Goal: Task Accomplishment & Management: Use online tool/utility

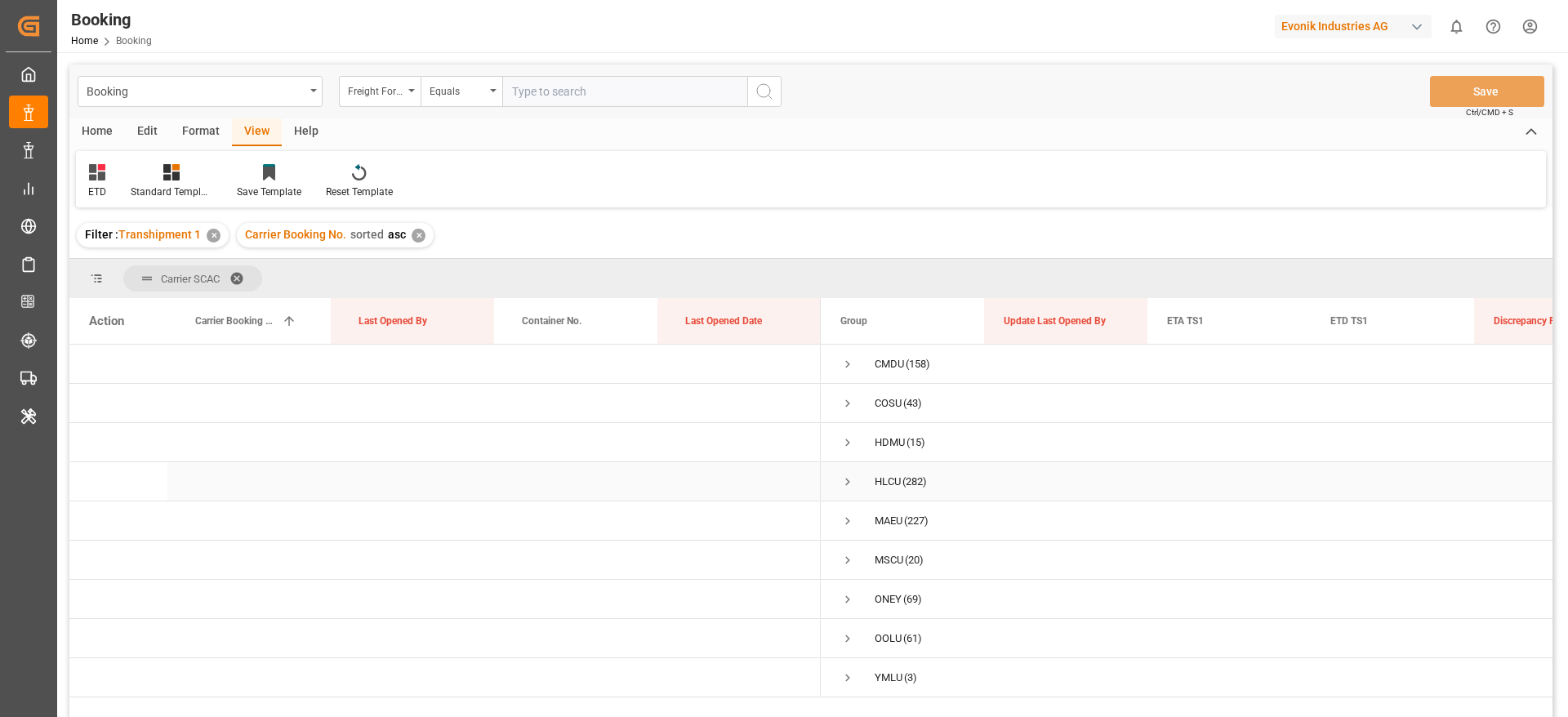
click at [852, 479] on span "Press SPACE to select this row." at bounding box center [848, 481] width 14 height 14
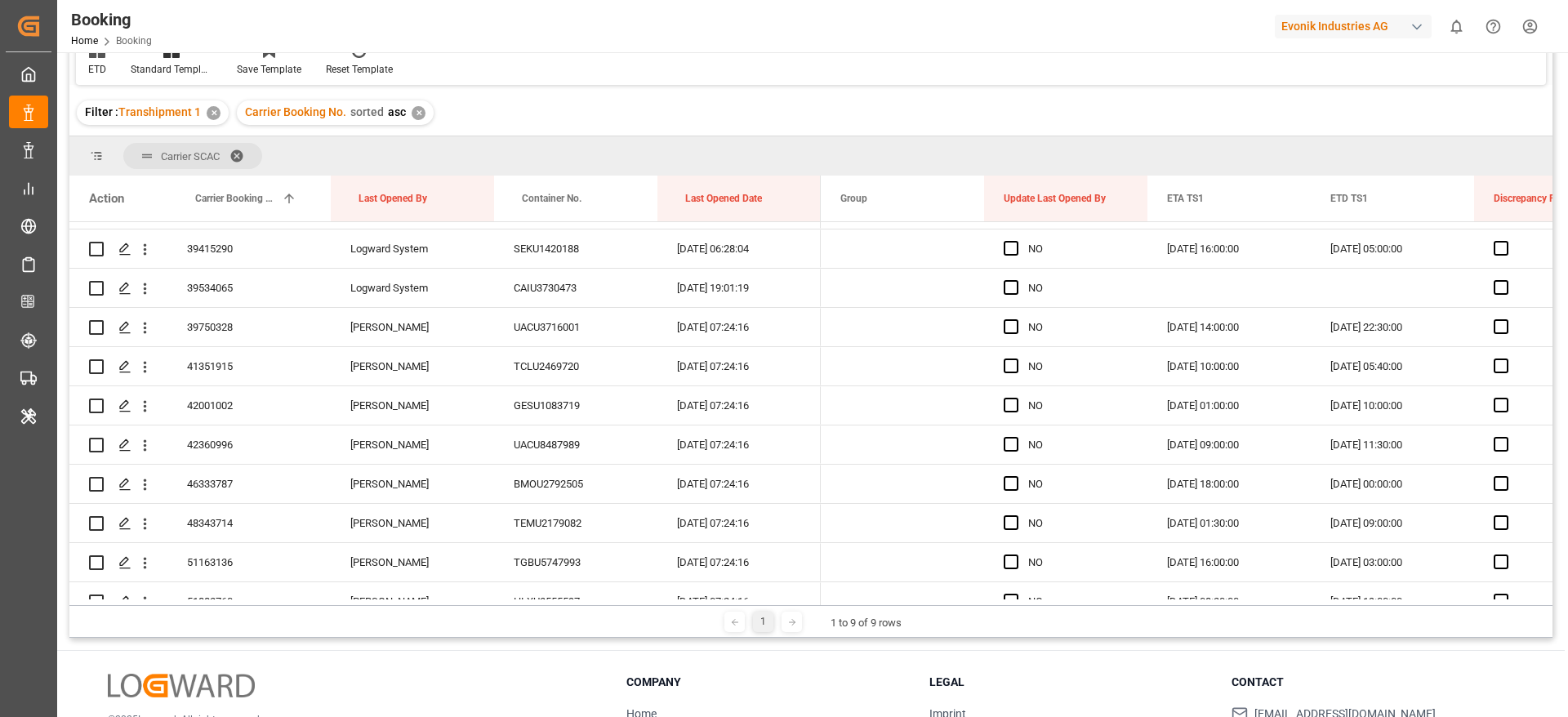
scroll to position [8092, 0]
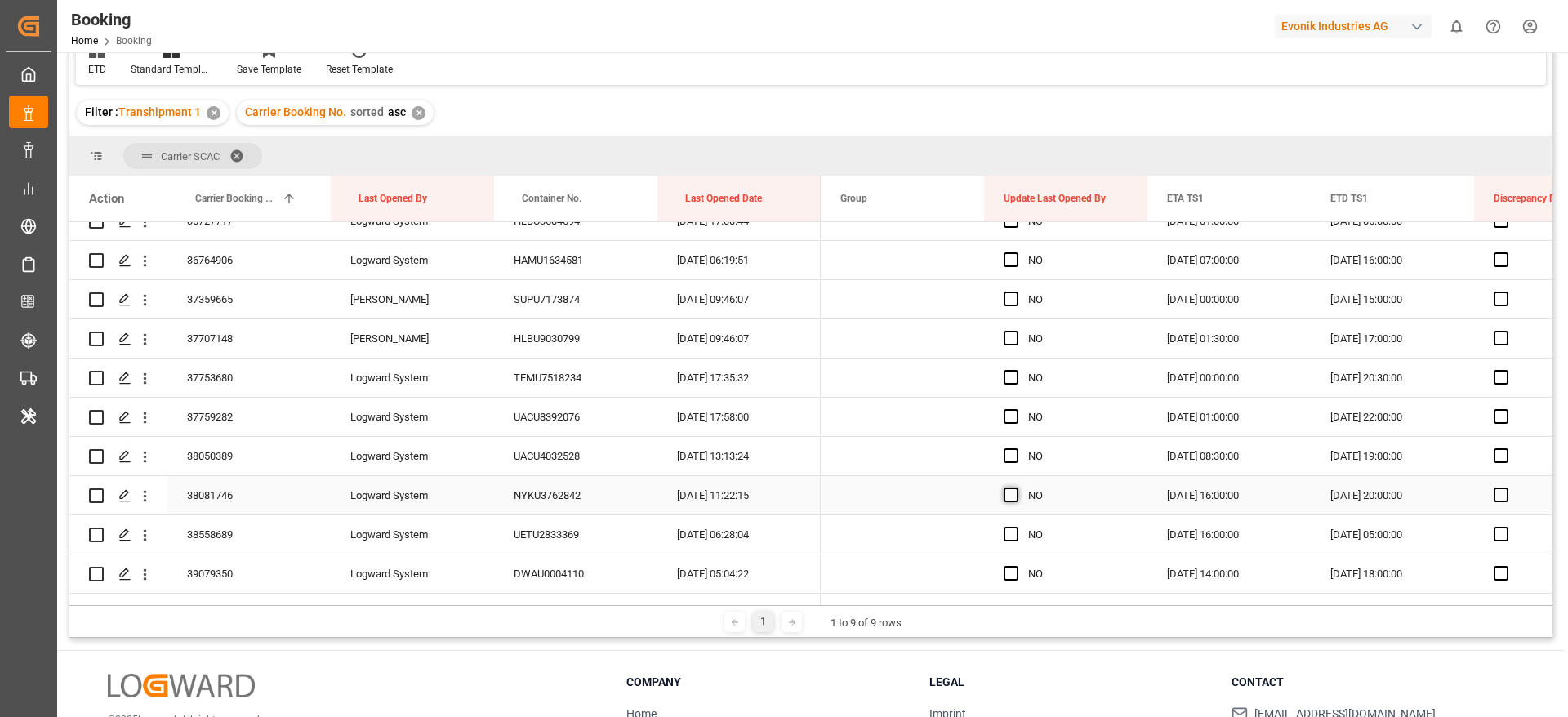
click at [1014, 489] on span "Press SPACE to select this row." at bounding box center [1011, 495] width 14 height 14
click at [1016, 488] on input "Press SPACE to select this row." at bounding box center [1016, 488] width 0 height 0
click at [1013, 452] on span "Press SPACE to select this row." at bounding box center [1011, 455] width 14 height 14
click at [1016, 448] on input "Press SPACE to select this row." at bounding box center [1016, 448] width 0 height 0
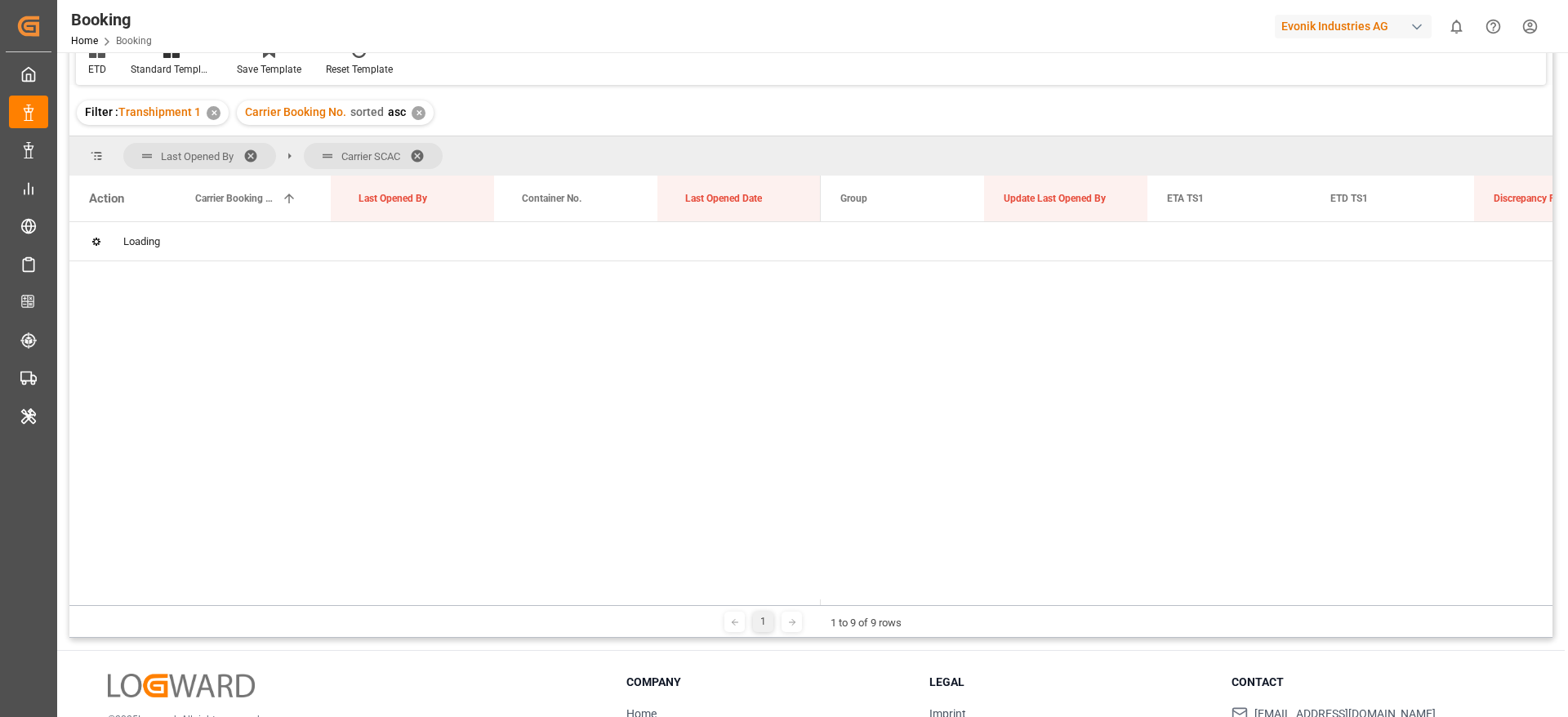
scroll to position [0, 0]
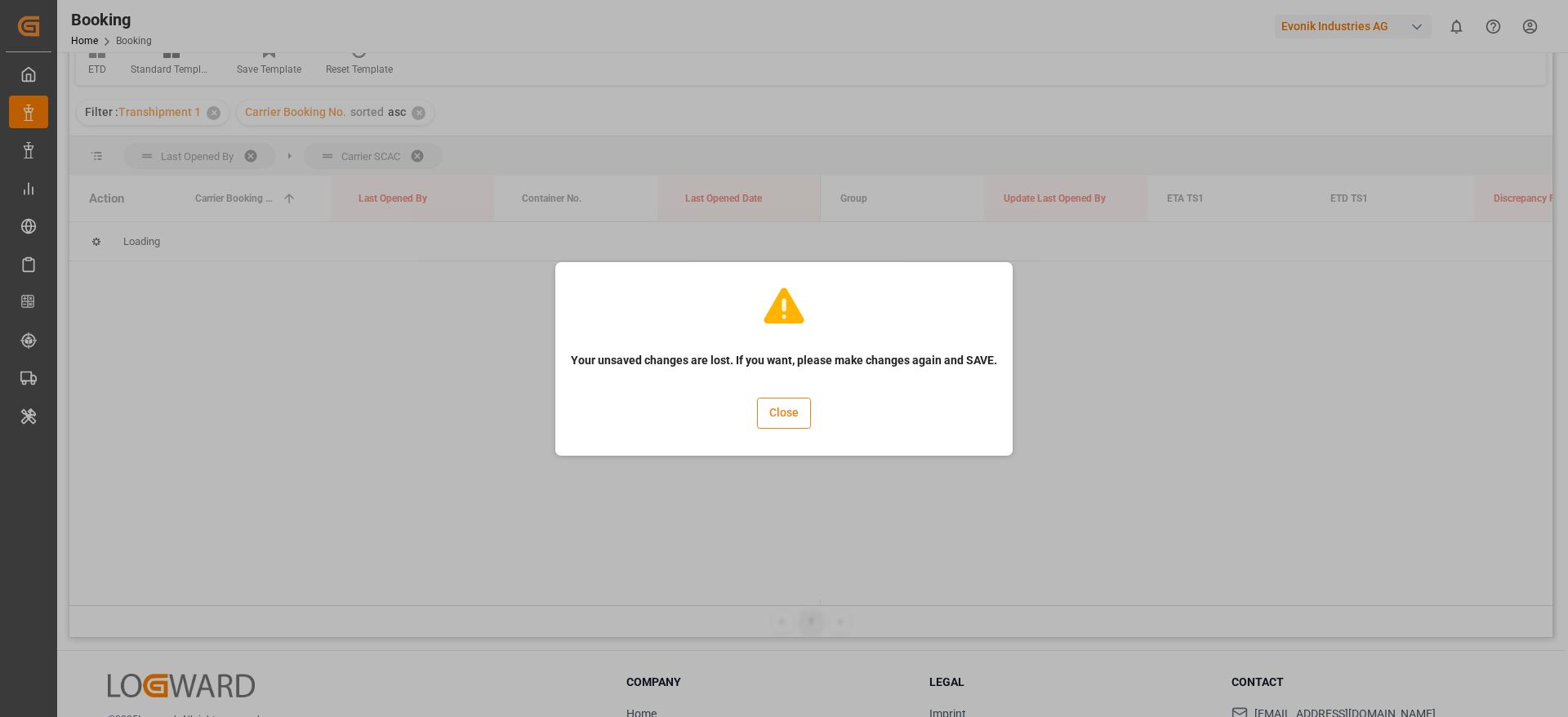
click at [791, 404] on button "Close" at bounding box center [784, 413] width 54 height 31
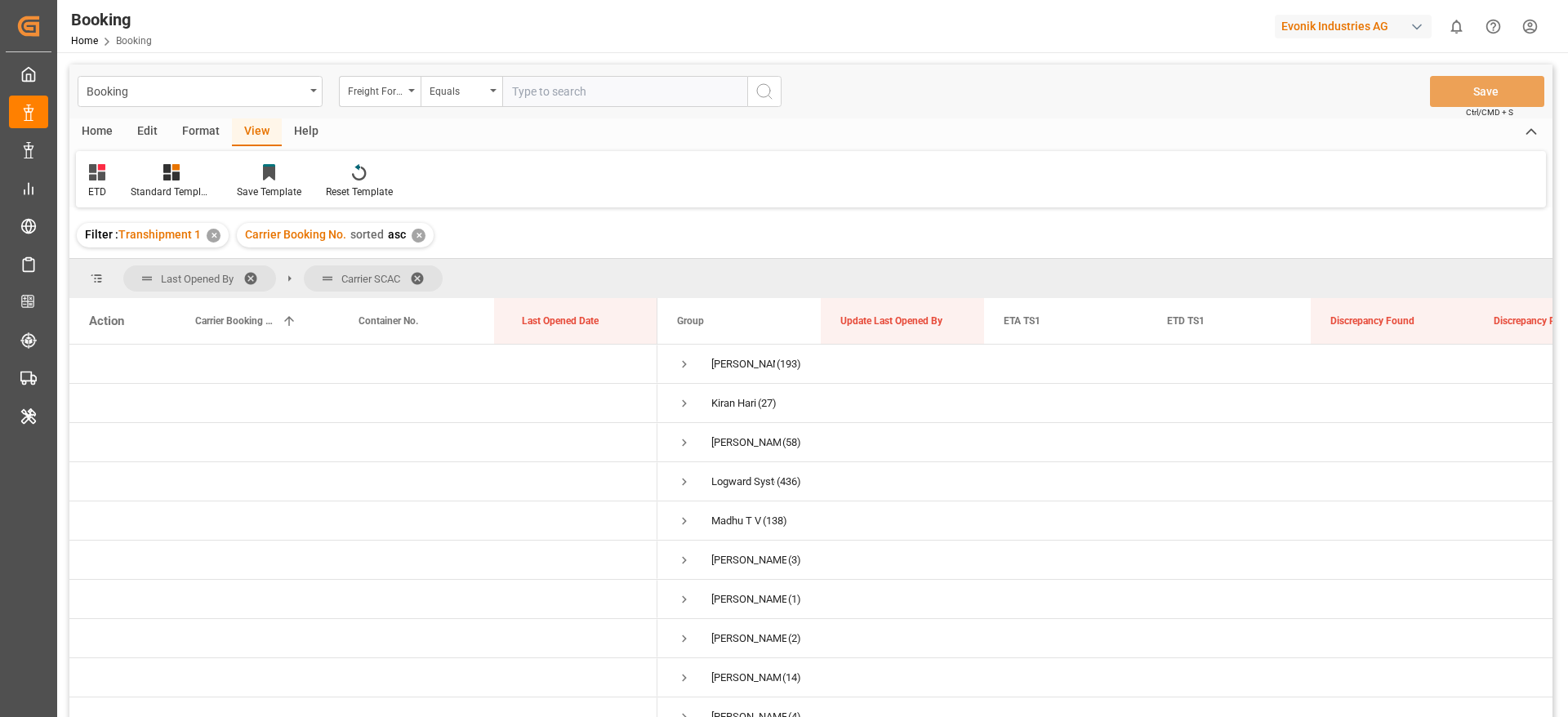
click at [418, 235] on div "✕" at bounding box center [419, 236] width 14 height 14
click at [256, 282] on span at bounding box center [256, 279] width 26 height 14
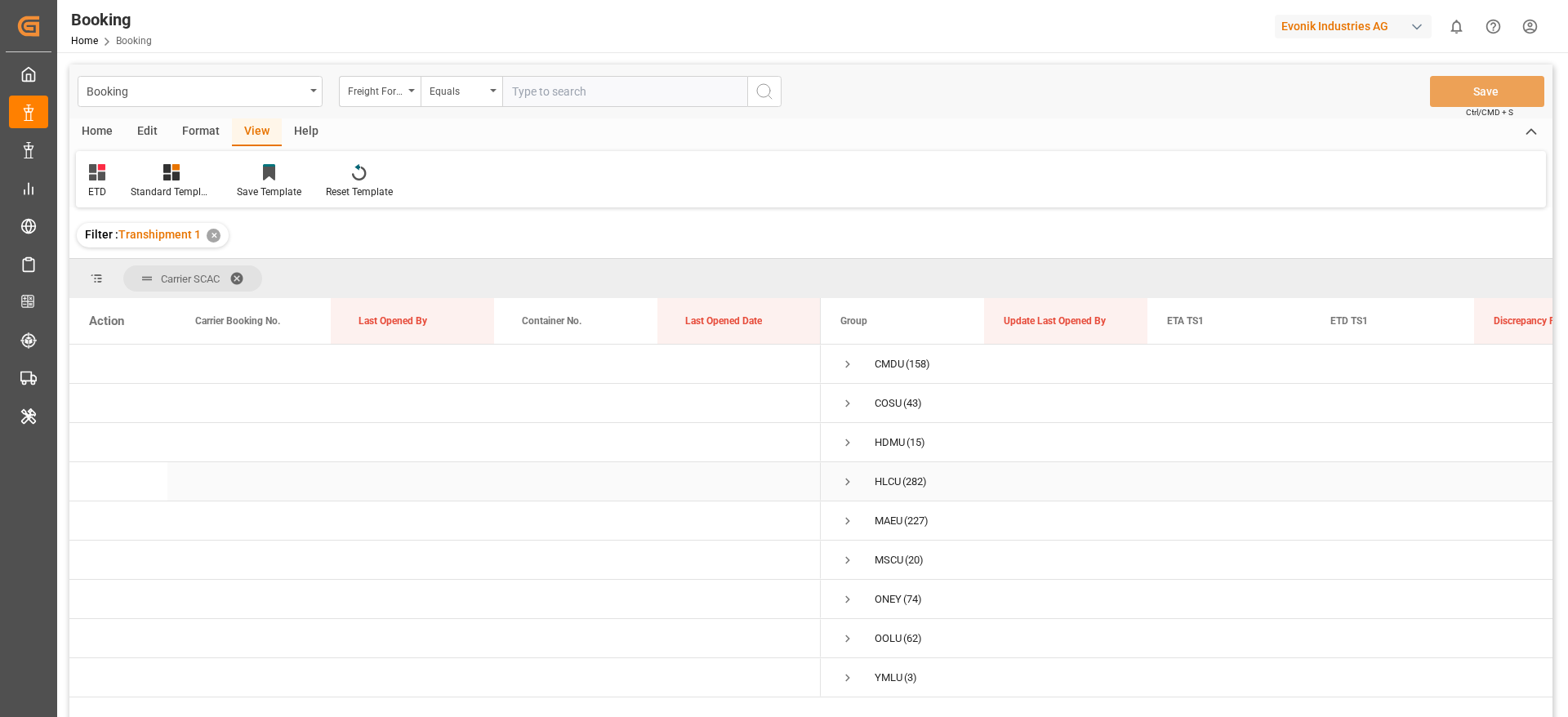
click at [843, 481] on span "Press SPACE to select this row." at bounding box center [848, 481] width 14 height 14
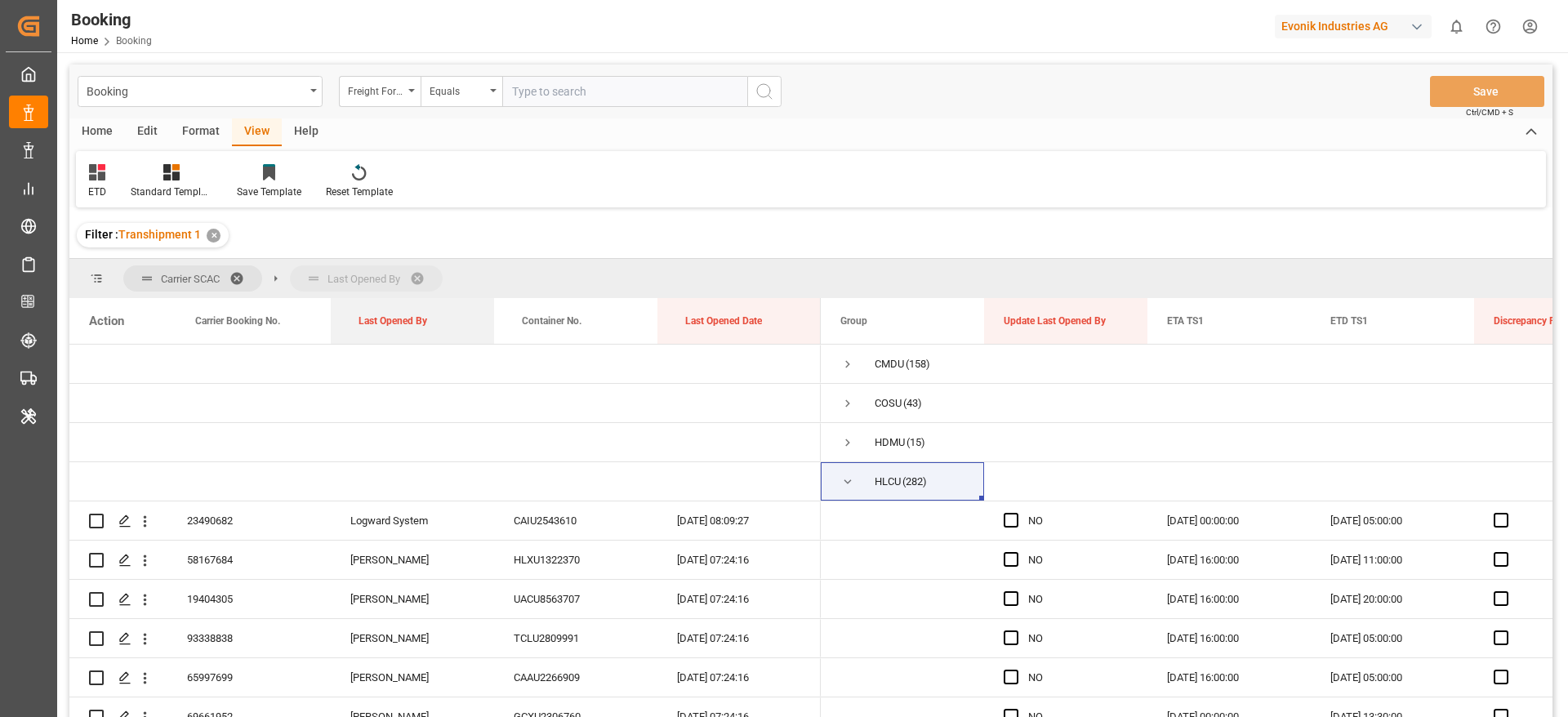
drag, startPoint x: 387, startPoint y: 314, endPoint x: 374, endPoint y: 276, distance: 40.2
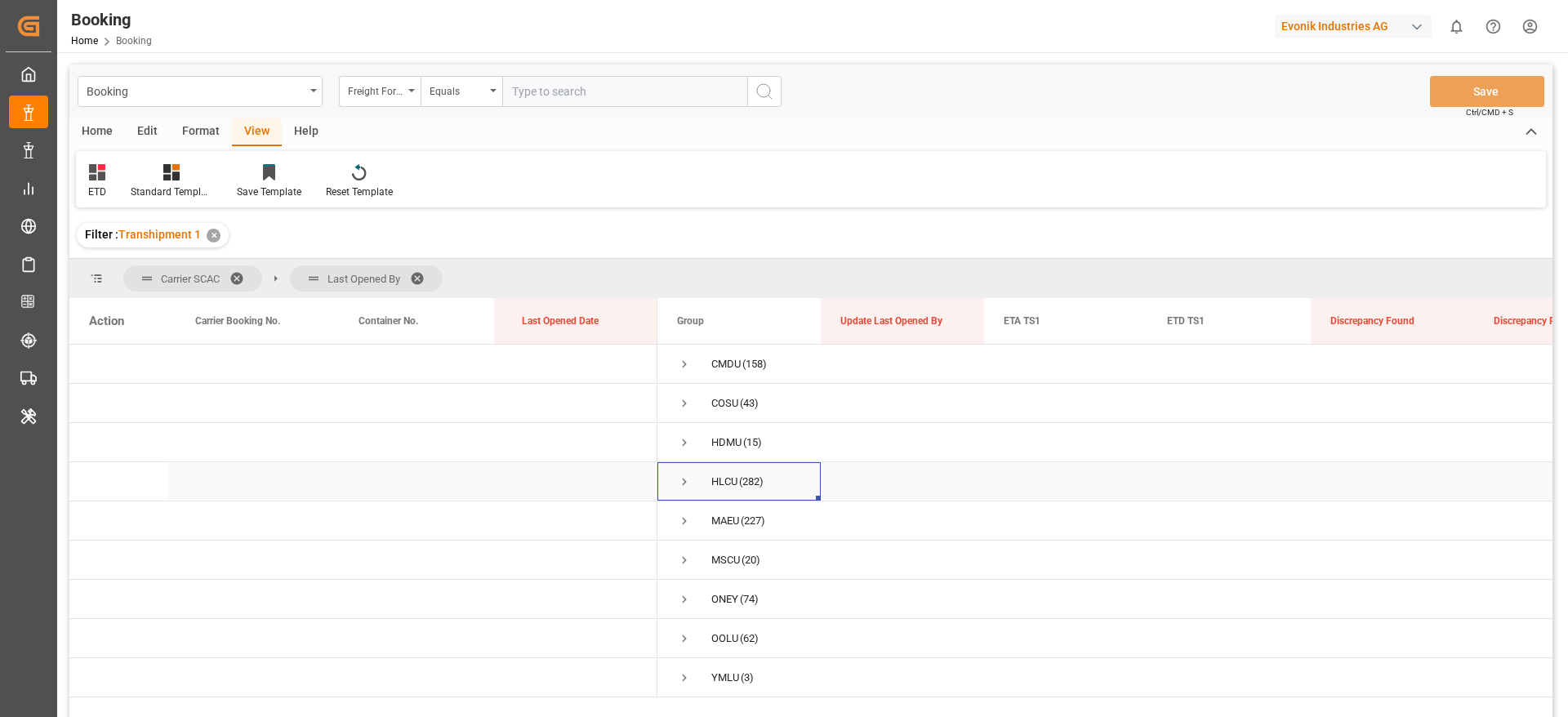
click at [679, 490] on span "Press SPACE to select this row." at bounding box center [684, 481] width 14 height 38
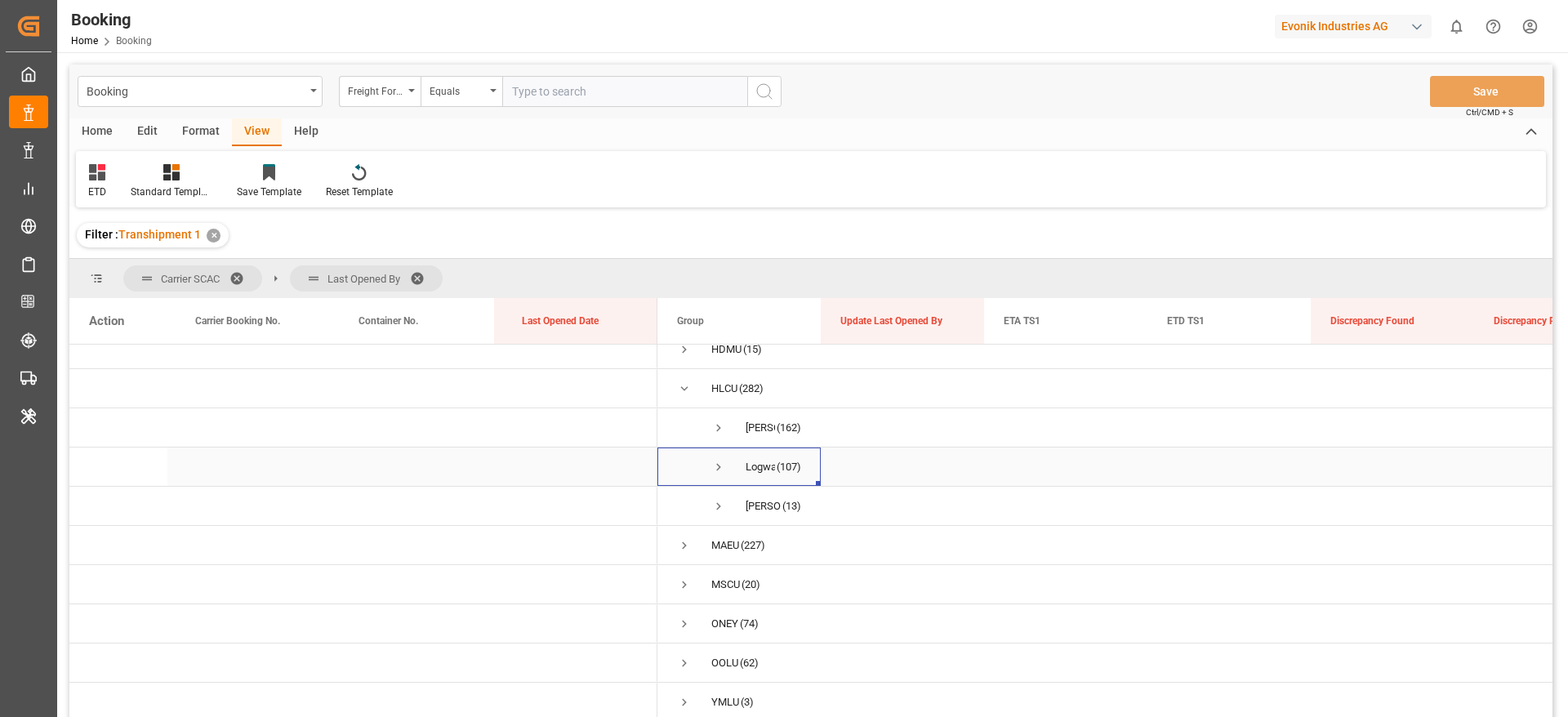
click at [723, 460] on span "Press SPACE to select this row." at bounding box center [718, 467] width 14 height 14
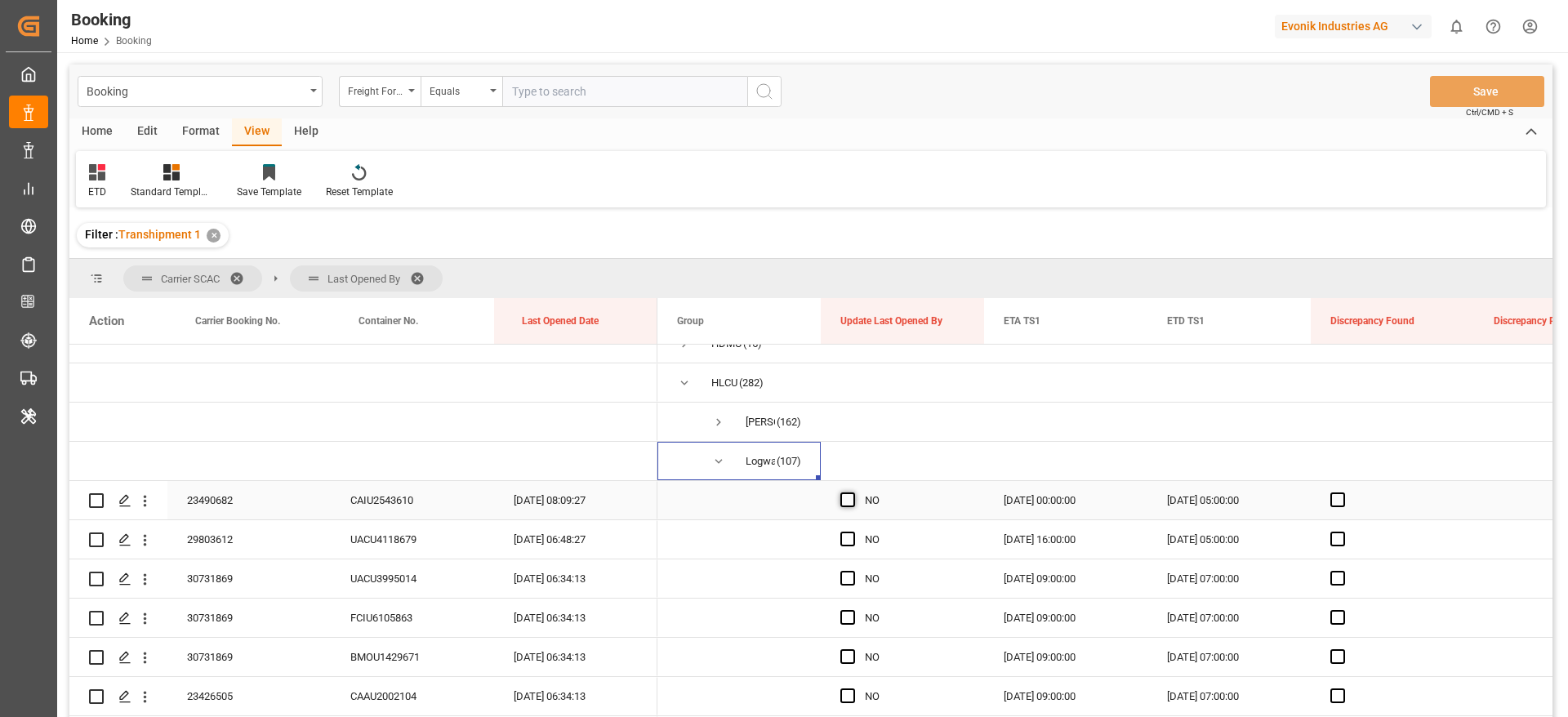
click at [852, 496] on span "Press SPACE to select this row." at bounding box center [848, 499] width 14 height 14
click at [852, 492] on input "Press SPACE to select this row." at bounding box center [852, 492] width 0 height 0
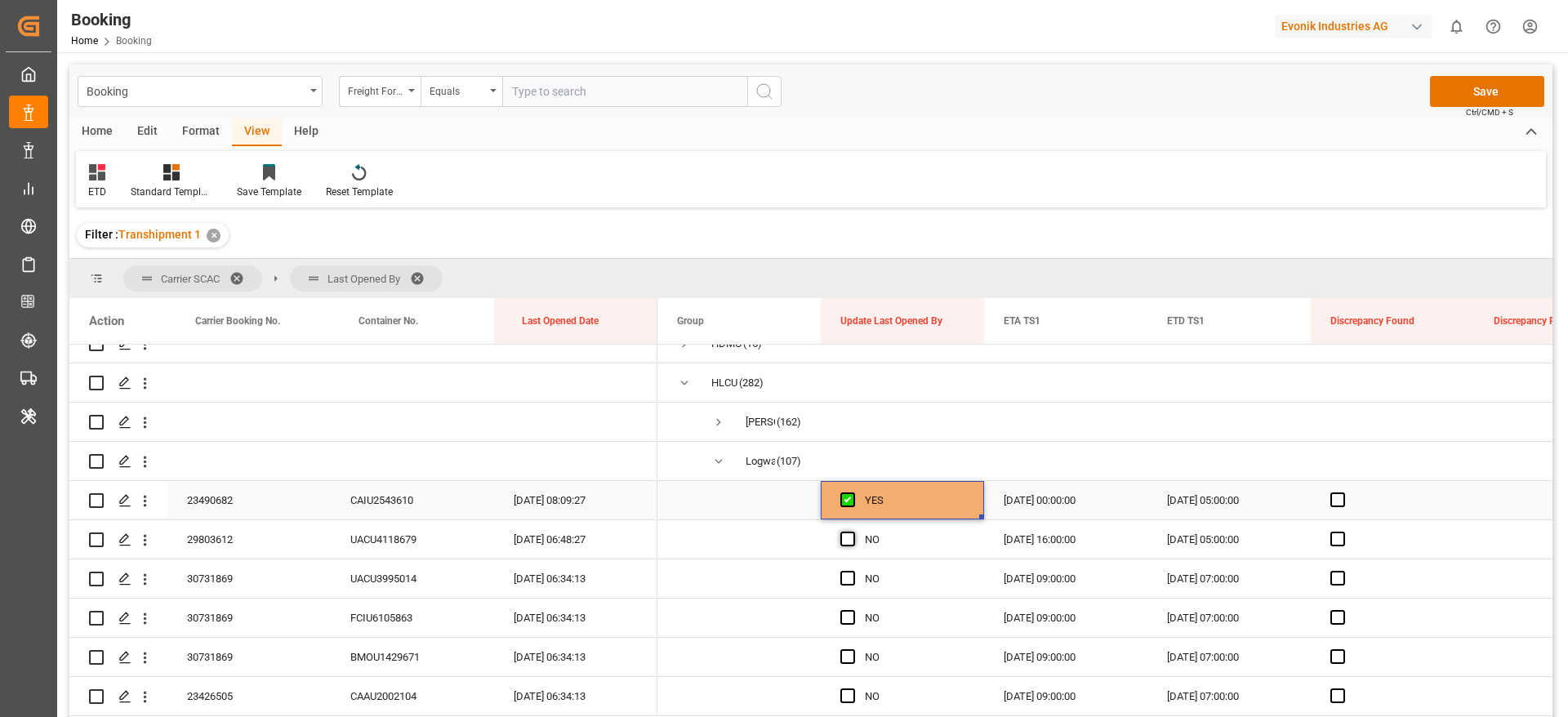
click at [846, 532] on span "Press SPACE to select this row." at bounding box center [848, 538] width 14 height 14
click at [852, 531] on input "Press SPACE to select this row." at bounding box center [852, 531] width 0 height 0
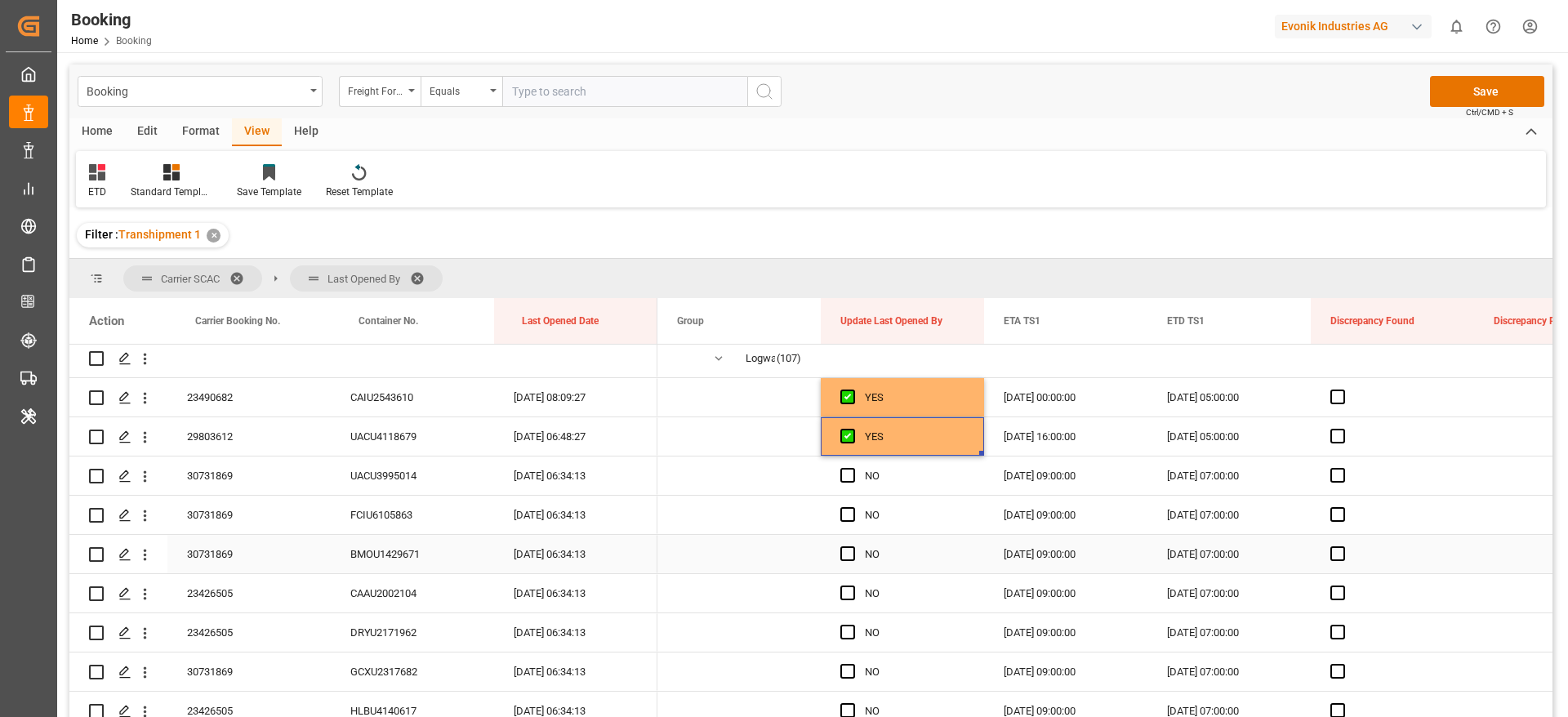
scroll to position [221, 0]
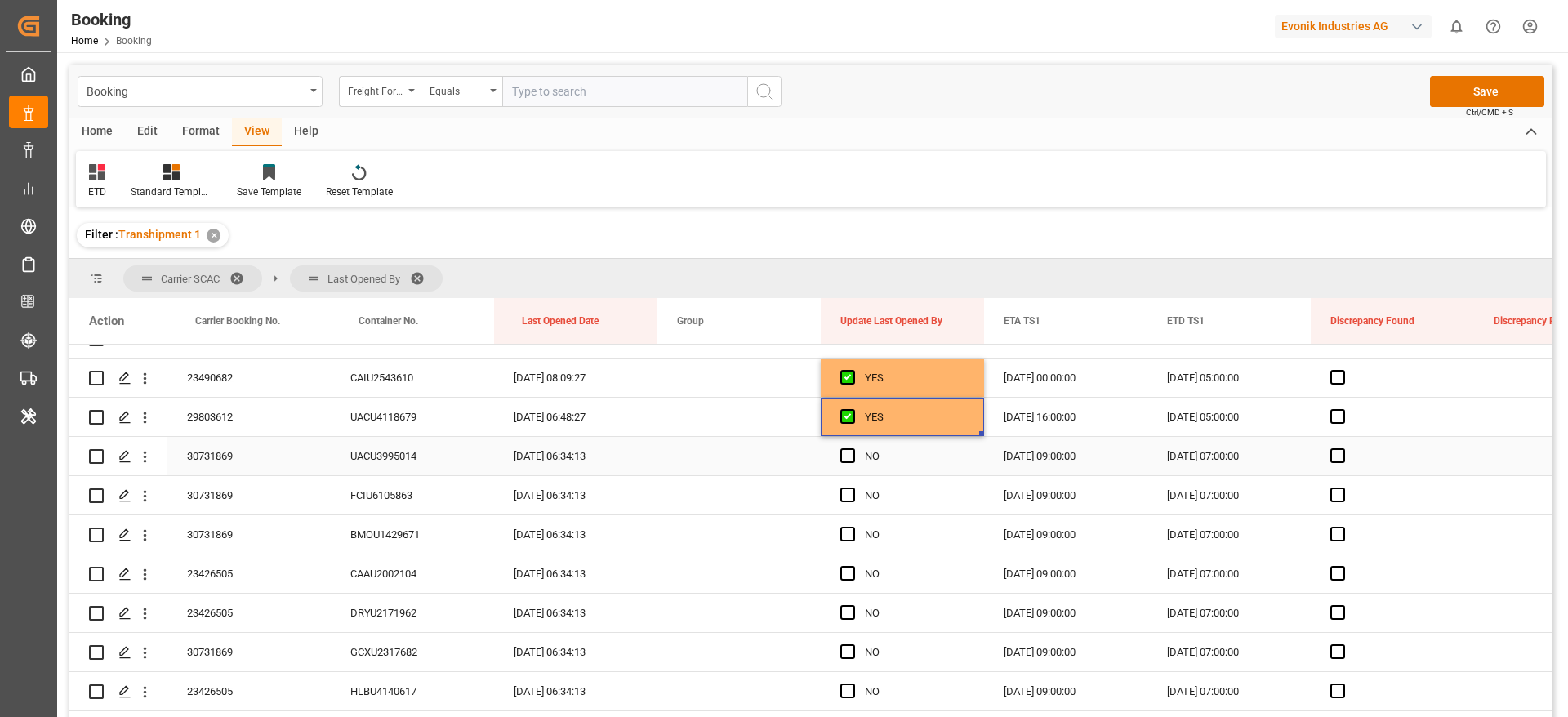
click at [851, 452] on span "Press SPACE to select this row." at bounding box center [848, 455] width 14 height 14
click at [852, 448] on input "Press SPACE to select this row." at bounding box center [852, 448] width 0 height 0
click at [844, 496] on span "Press SPACE to select this row." at bounding box center [848, 495] width 14 height 14
click at [852, 488] on input "Press SPACE to select this row." at bounding box center [852, 488] width 0 height 0
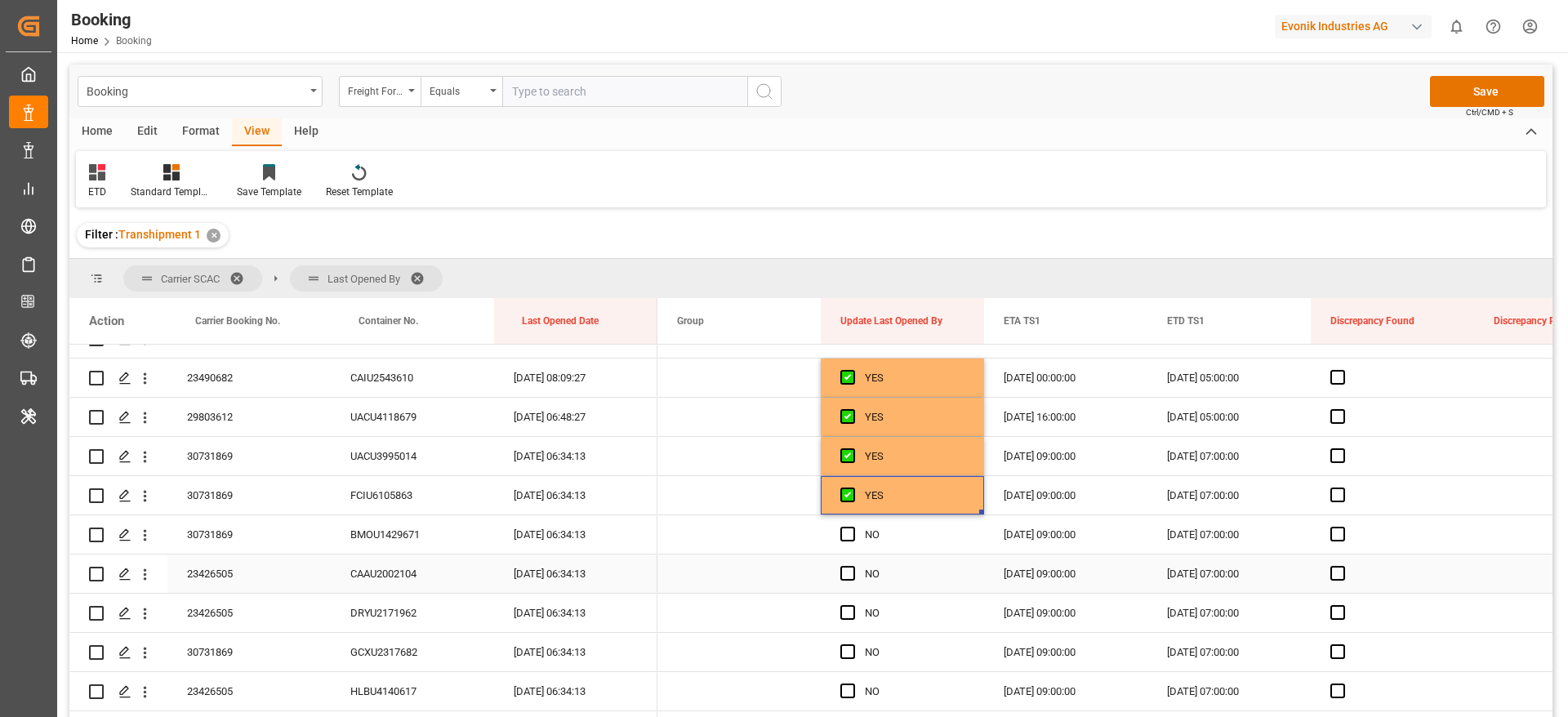
scroll to position [344, 0]
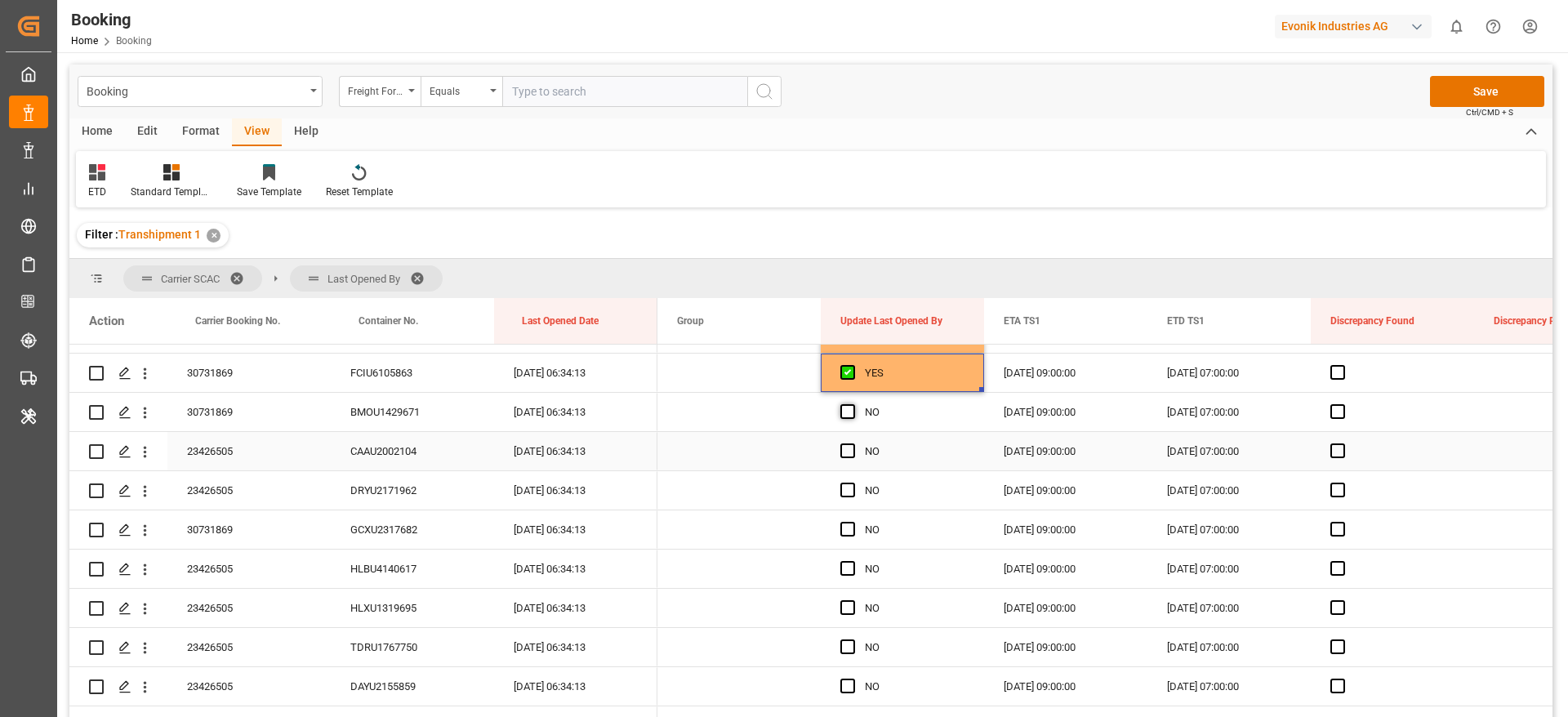
click at [847, 414] on span "Press SPACE to select this row." at bounding box center [848, 412] width 14 height 14
click at [852, 404] on input "Press SPACE to select this row." at bounding box center [852, 404] width 0 height 0
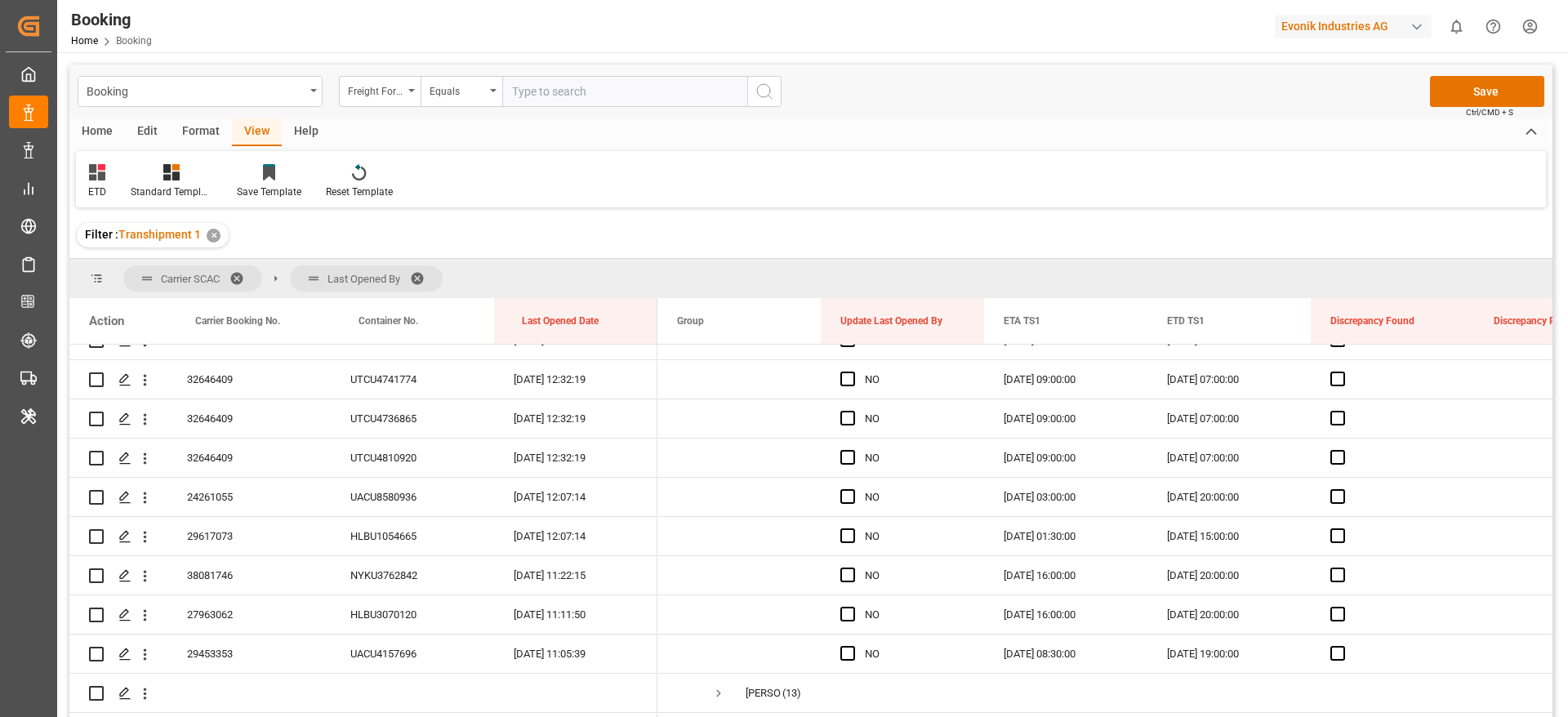
scroll to position [4291, 0]
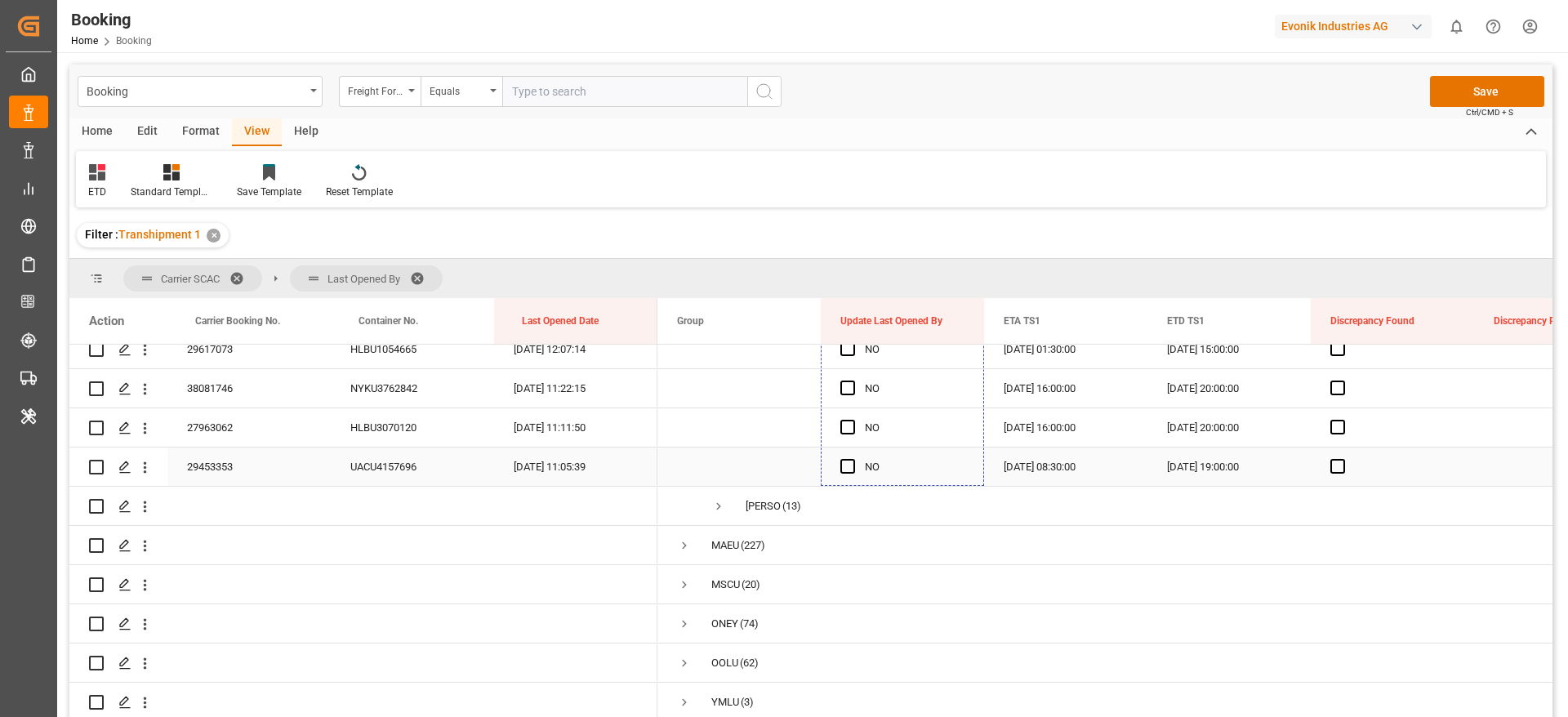
drag, startPoint x: 982, startPoint y: 428, endPoint x: 889, endPoint y: 461, distance: 98.7
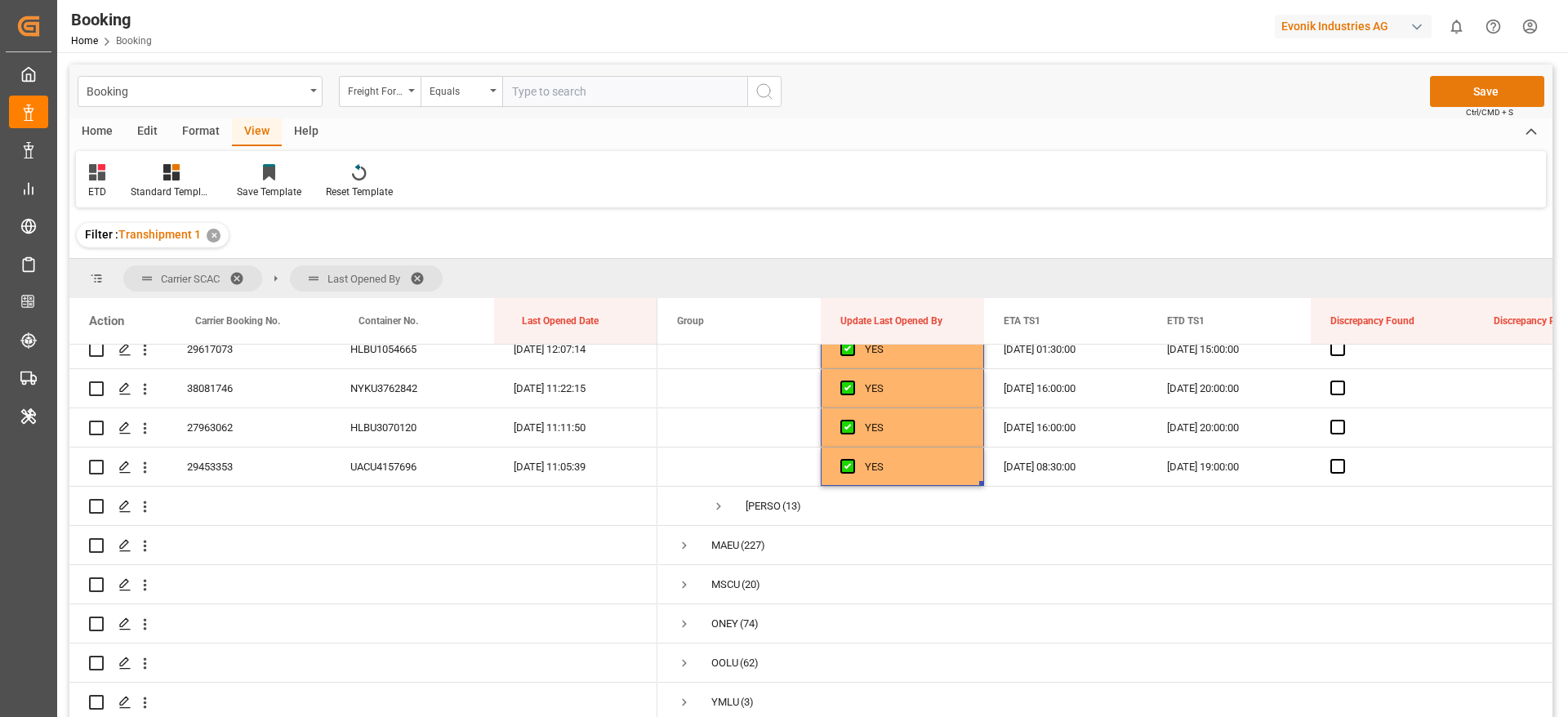
click at [1495, 83] on button "Save" at bounding box center [1488, 91] width 114 height 31
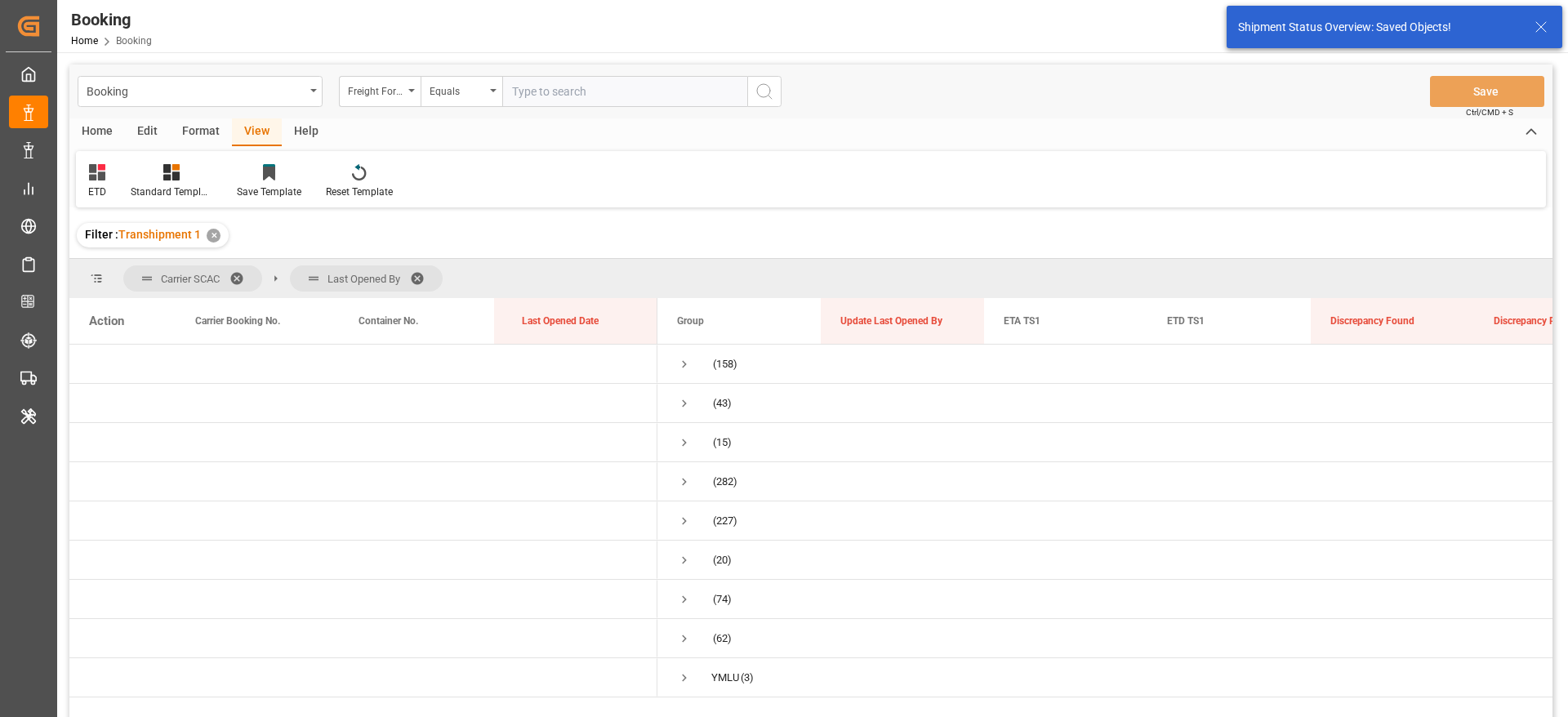
scroll to position [0, 0]
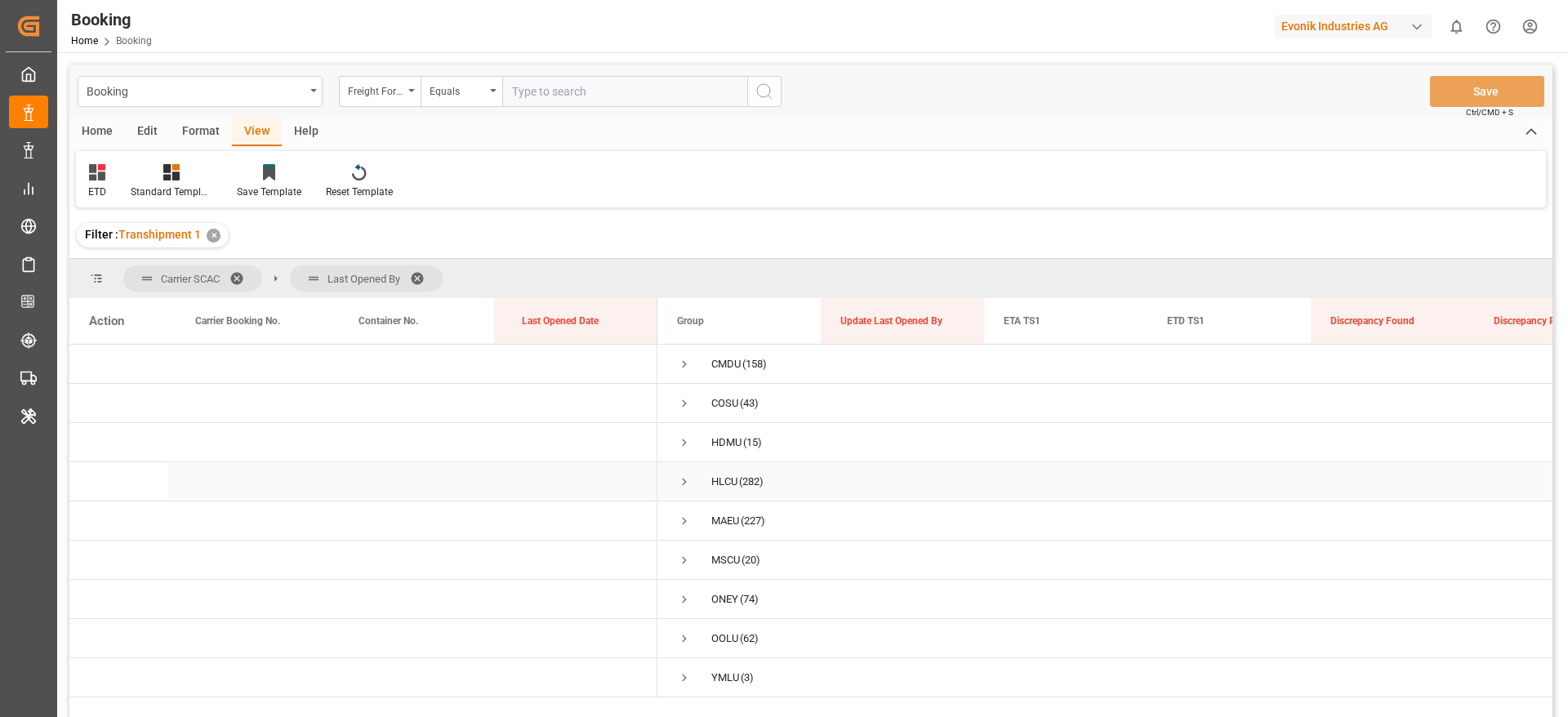
click at [689, 479] on span "Press SPACE to select this row." at bounding box center [684, 481] width 14 height 14
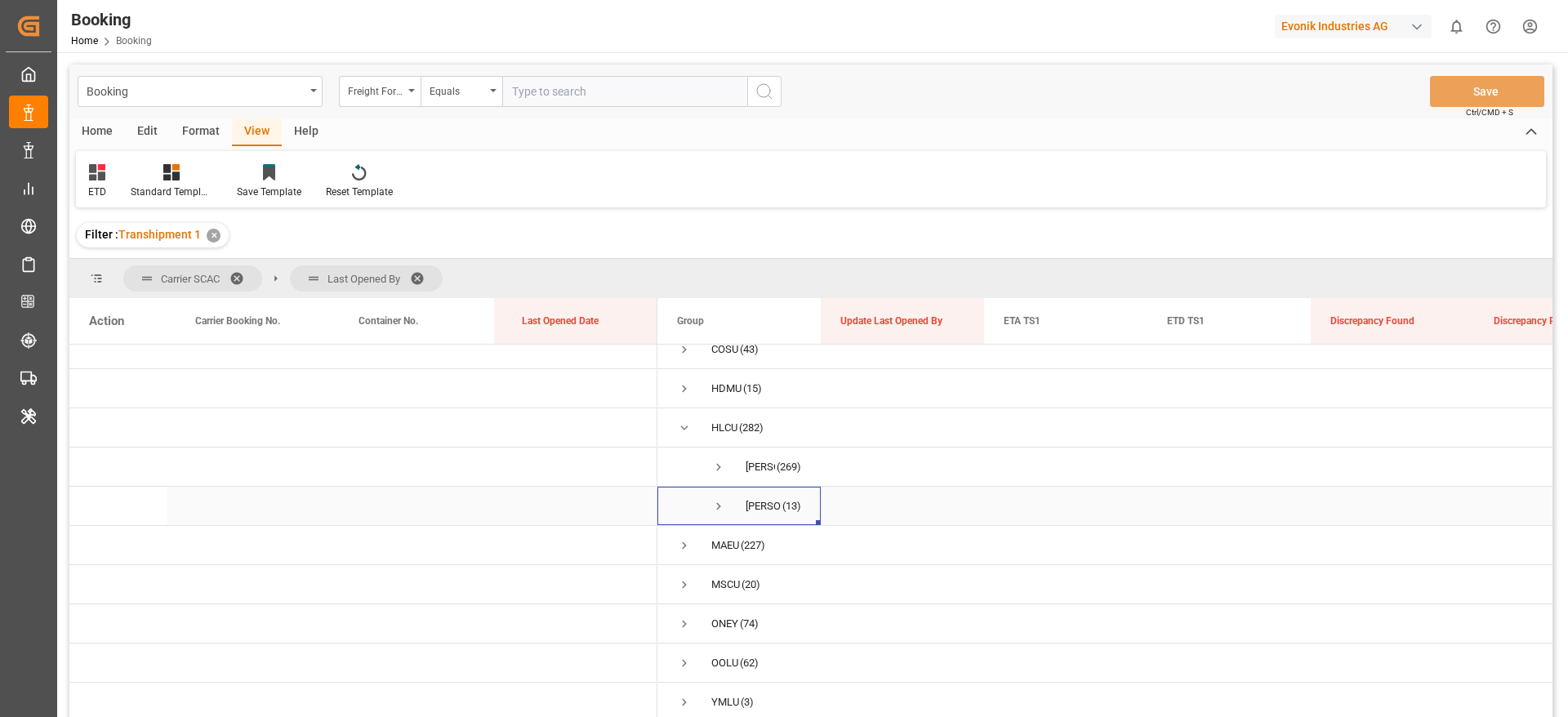
click at [722, 503] on span "Press SPACE to select this row." at bounding box center [718, 506] width 14 height 14
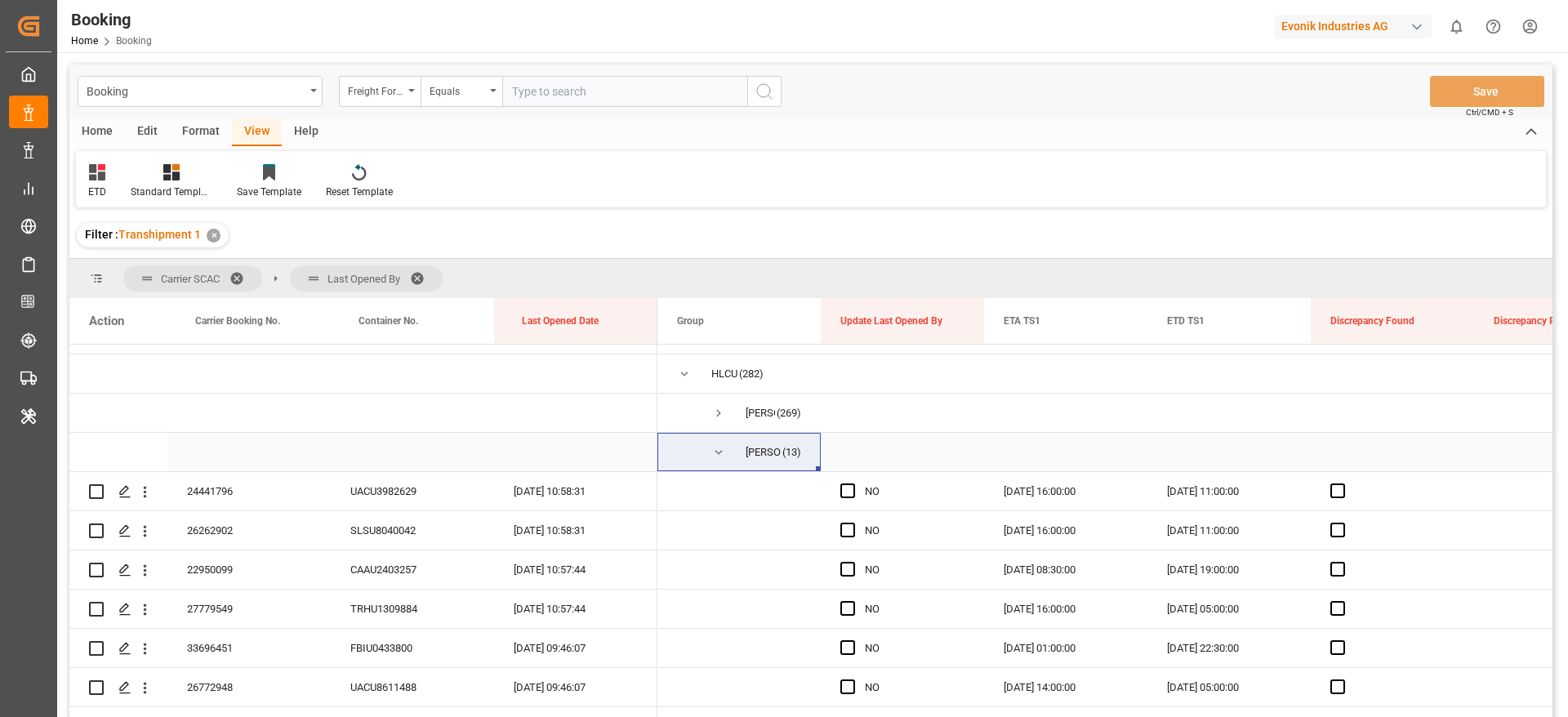
scroll to position [182, 0]
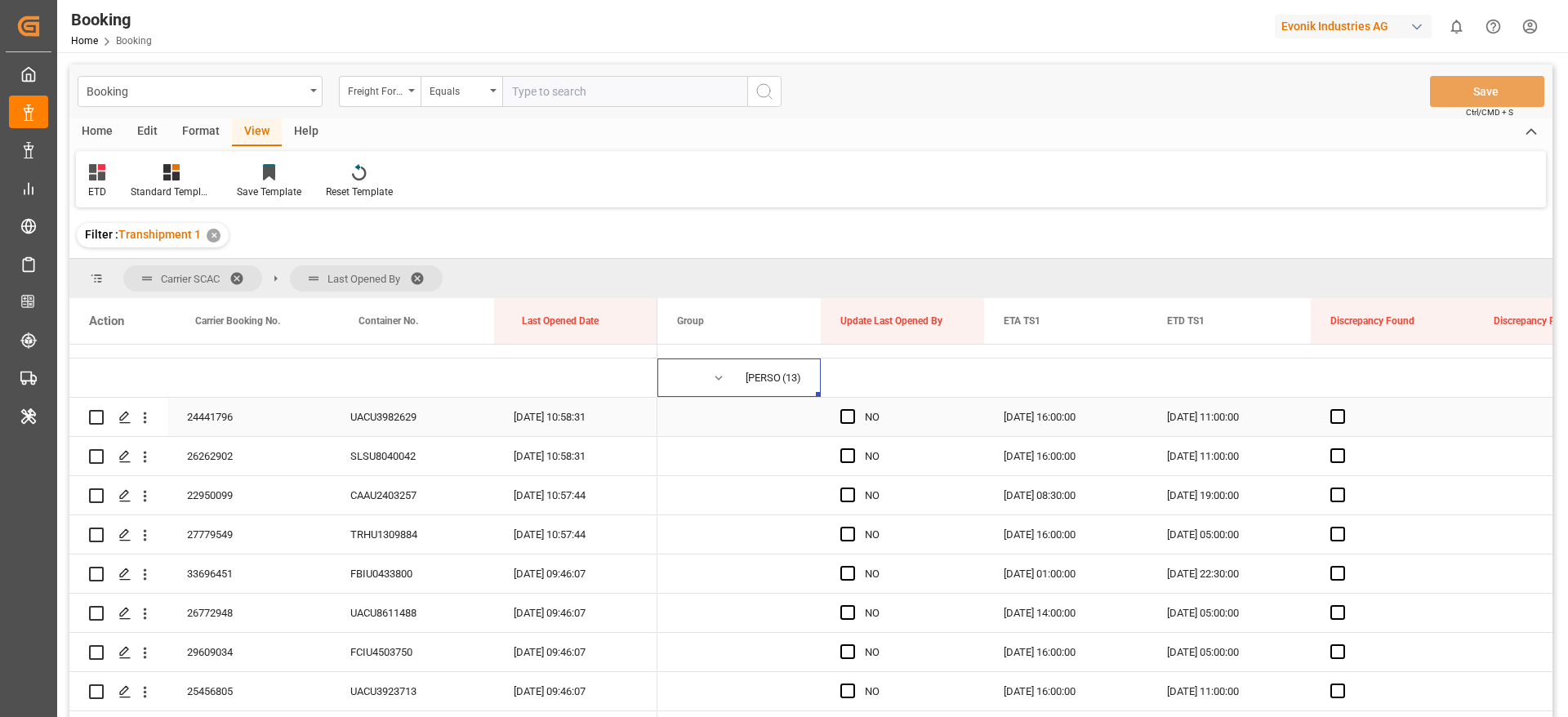
click at [846, 423] on div "Press SPACE to select this row." at bounding box center [852, 417] width 24 height 38
click at [846, 422] on span "Press SPACE to select this row." at bounding box center [848, 416] width 14 height 14
click at [852, 409] on input "Press SPACE to select this row." at bounding box center [852, 409] width 0 height 0
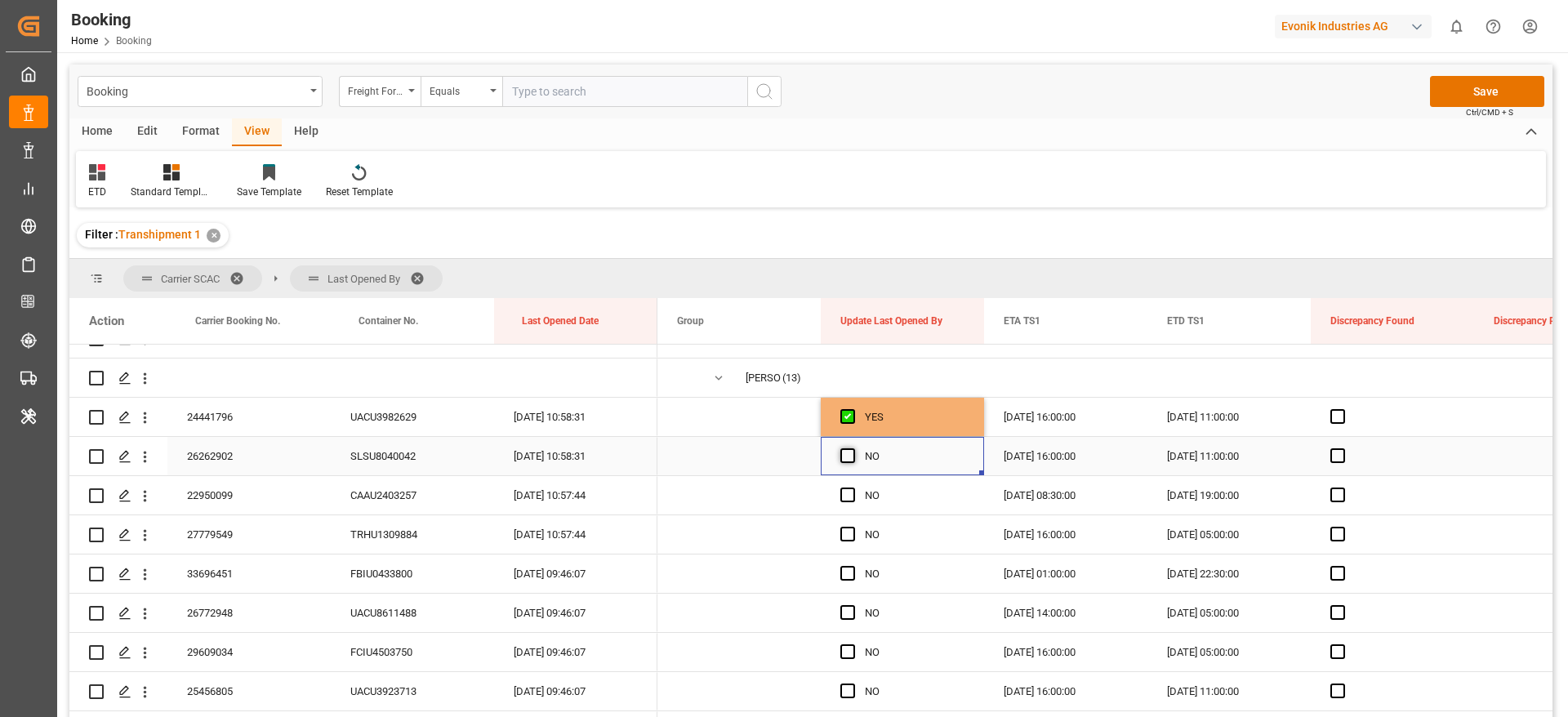
click at [846, 452] on span "Press SPACE to select this row." at bounding box center [848, 455] width 14 height 14
click at [852, 448] on input "Press SPACE to select this row." at bounding box center [852, 448] width 0 height 0
click at [851, 488] on span "Press SPACE to select this row." at bounding box center [848, 495] width 14 height 14
click at [852, 488] on input "Press SPACE to select this row." at bounding box center [852, 488] width 0 height 0
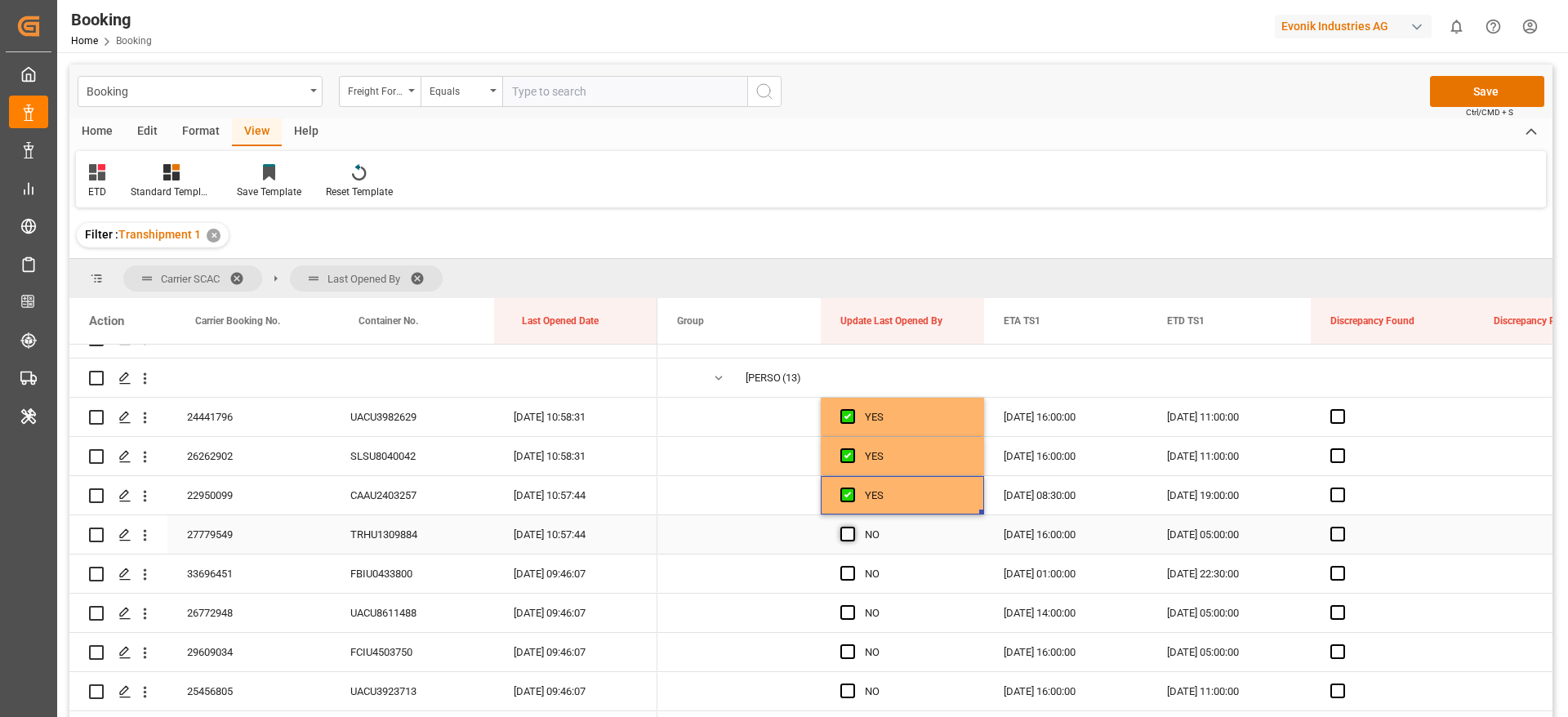
click at [851, 537] on span "Press SPACE to select this row." at bounding box center [848, 534] width 14 height 14
click at [852, 527] on input "Press SPACE to select this row." at bounding box center [852, 527] width 0 height 0
click at [845, 570] on span "Press SPACE to select this row." at bounding box center [848, 573] width 14 height 14
click at [852, 566] on input "Press SPACE to select this row." at bounding box center [852, 566] width 0 height 0
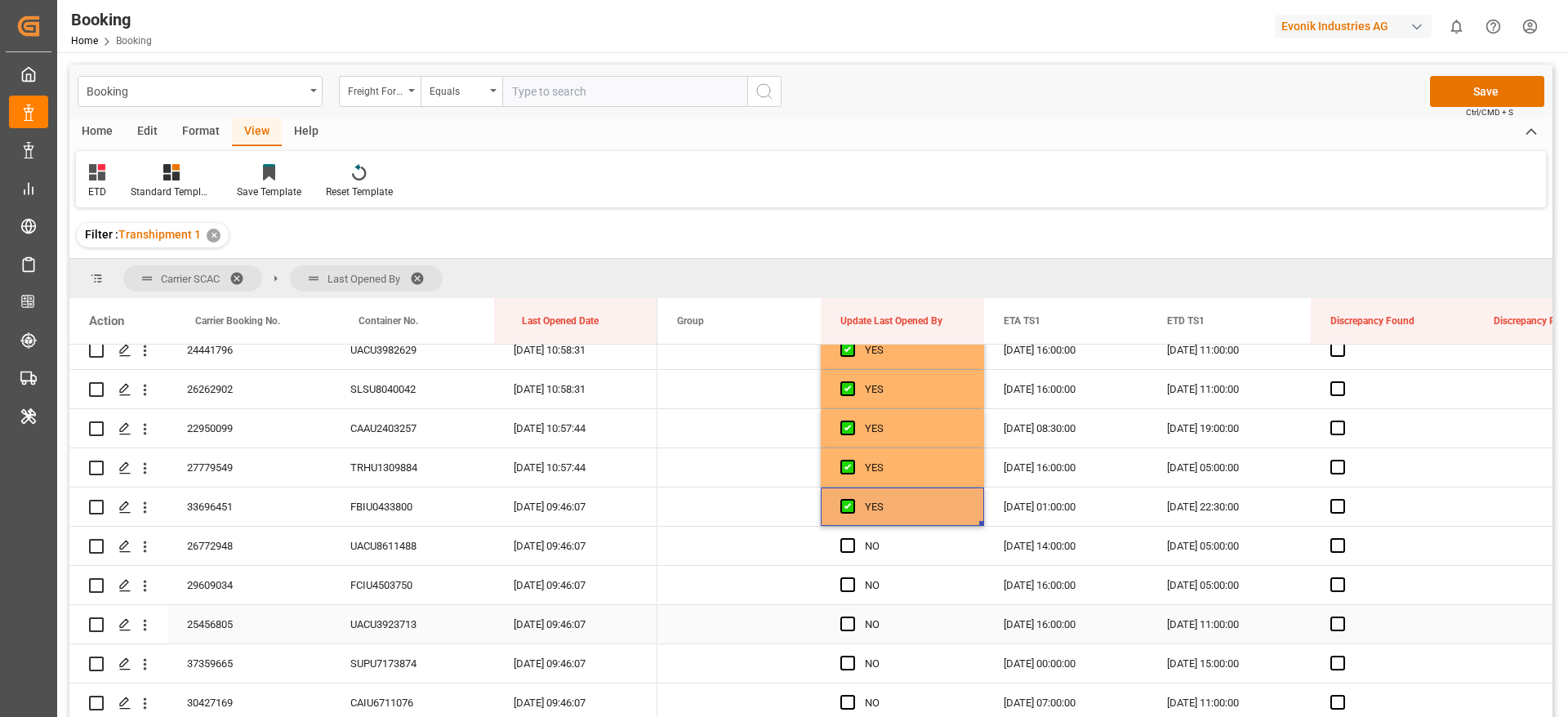
scroll to position [304, 0]
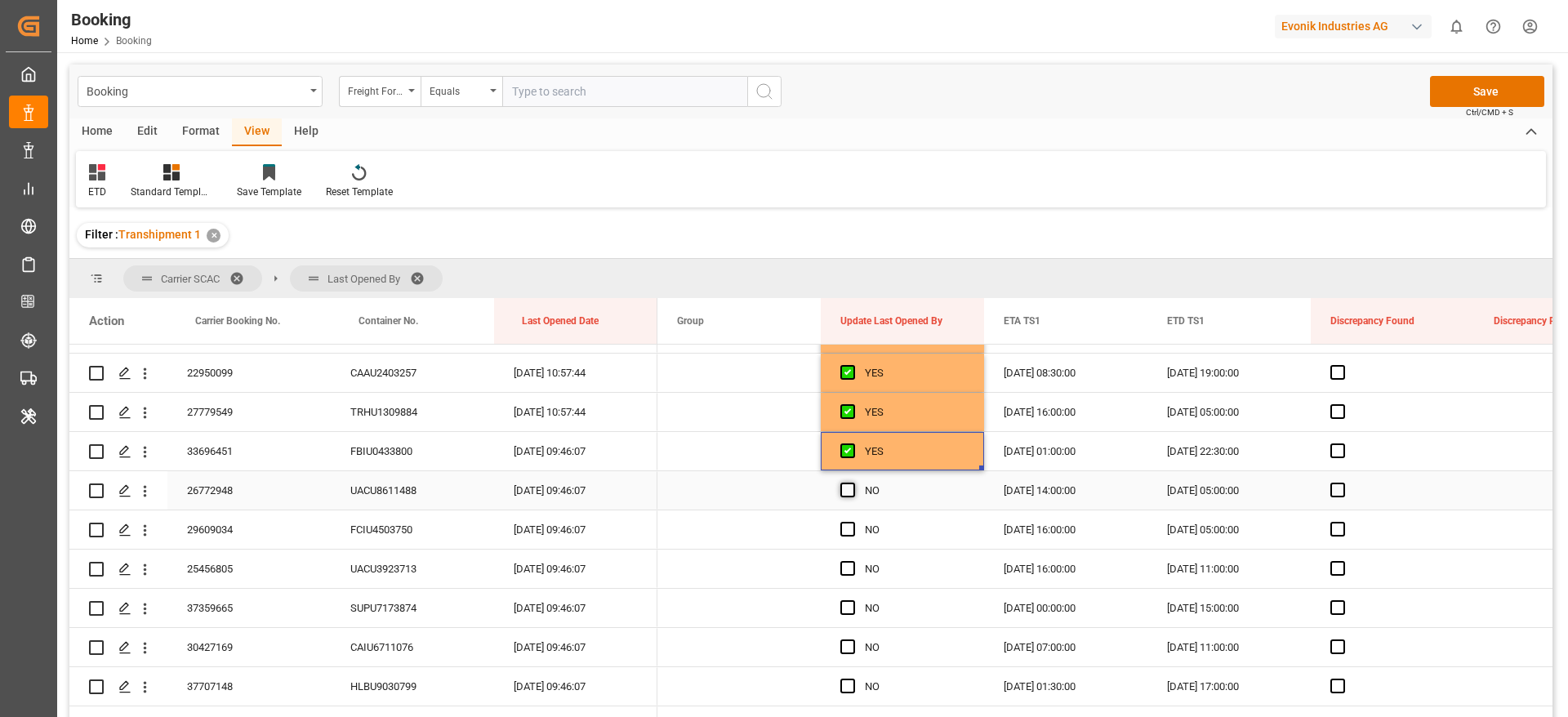
click at [851, 483] on span "Press SPACE to select this row." at bounding box center [848, 489] width 14 height 14
click at [852, 482] on input "Press SPACE to select this row." at bounding box center [852, 482] width 0 height 0
click at [850, 529] on span "Press SPACE to select this row." at bounding box center [848, 529] width 14 height 14
click at [852, 521] on input "Press SPACE to select this row." at bounding box center [852, 521] width 0 height 0
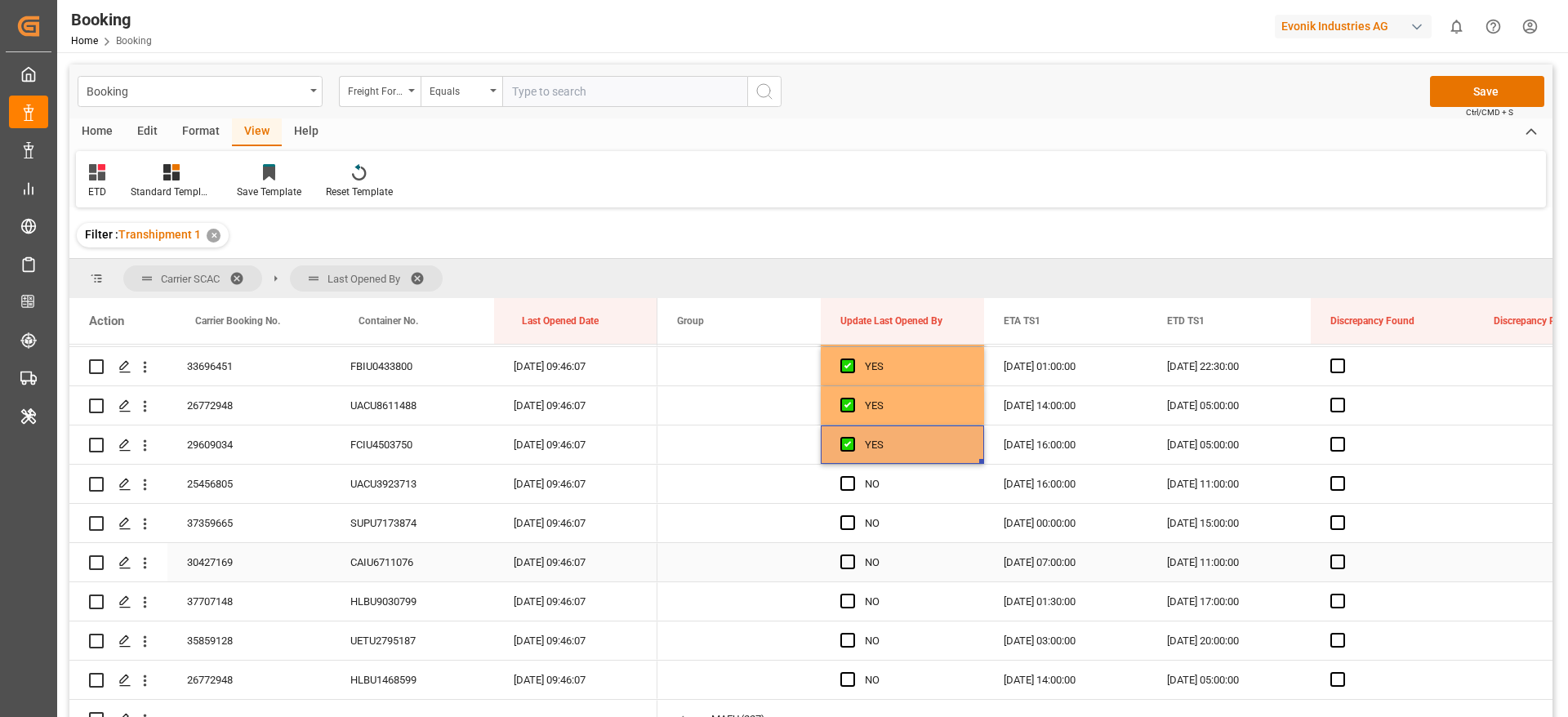
scroll to position [427, 0]
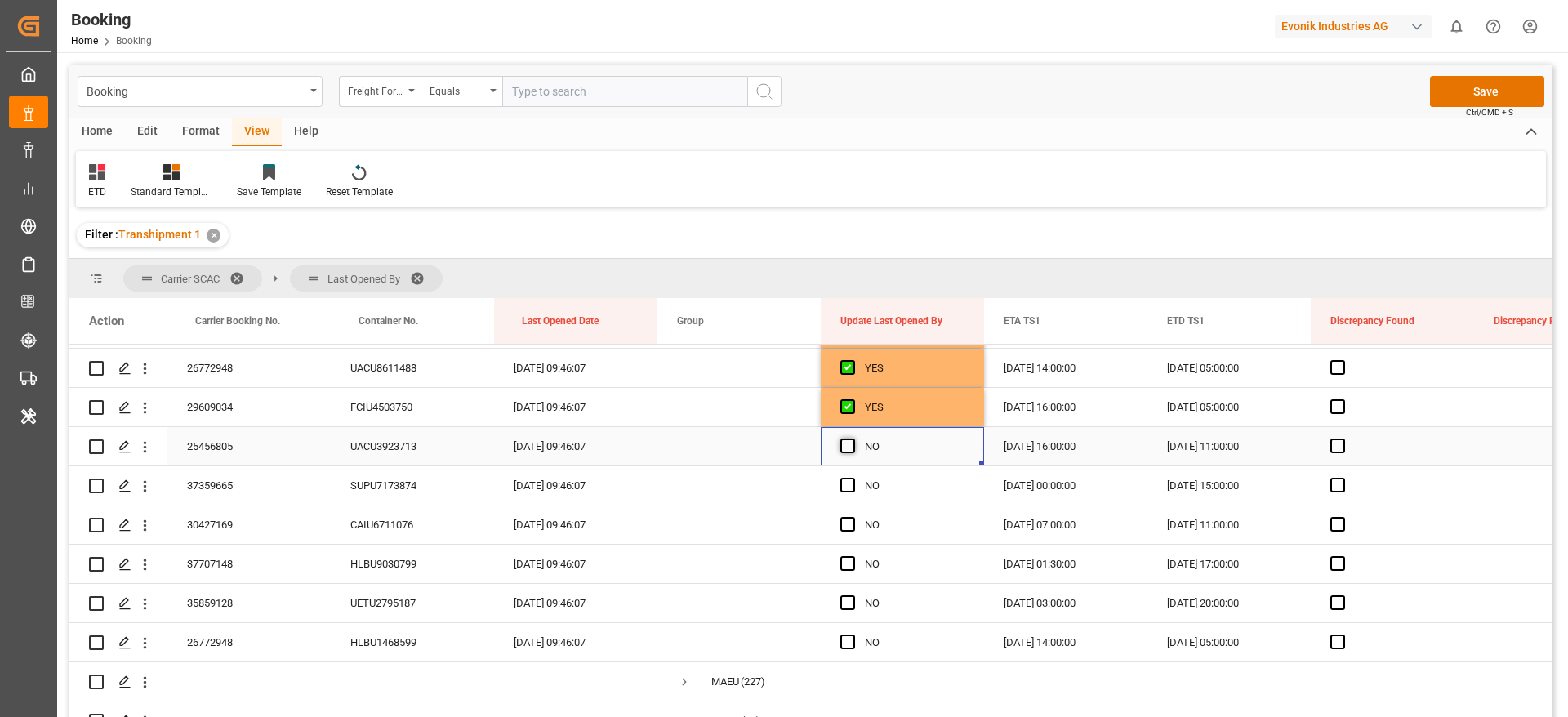
click at [852, 447] on span "Press SPACE to select this row." at bounding box center [848, 446] width 14 height 14
click at [852, 438] on input "Press SPACE to select this row." at bounding box center [852, 438] width 0 height 0
click at [856, 480] on div "Press SPACE to select this row." at bounding box center [852, 486] width 24 height 38
click at [858, 518] on div "Press SPACE to select this row." at bounding box center [852, 525] width 24 height 38
click at [847, 526] on span "Press SPACE to select this row." at bounding box center [848, 524] width 14 height 14
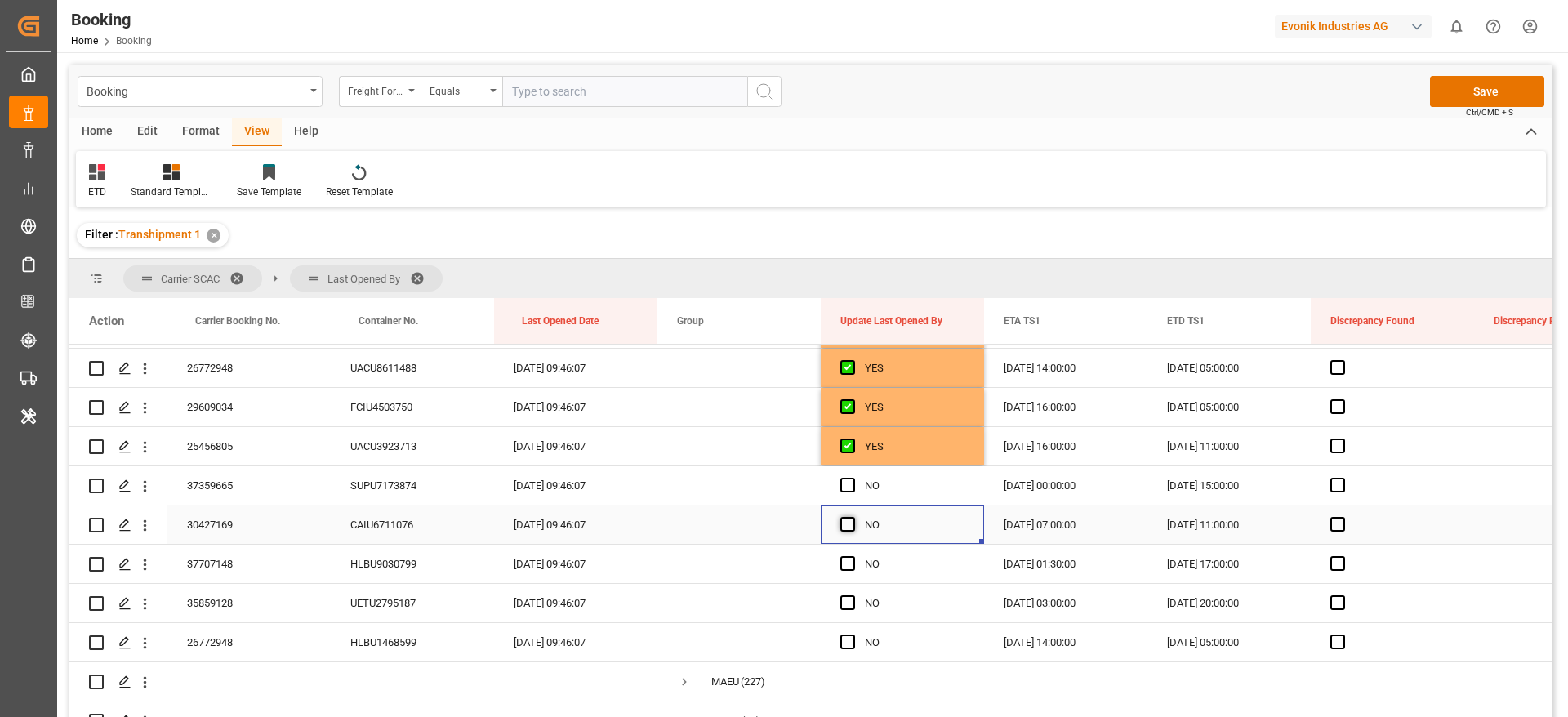
click at [852, 517] on input "Press SPACE to select this row." at bounding box center [852, 517] width 0 height 0
click at [848, 478] on span "Press SPACE to select this row." at bounding box center [848, 485] width 14 height 14
click at [852, 478] on input "Press SPACE to select this row." at bounding box center [852, 478] width 0 height 0
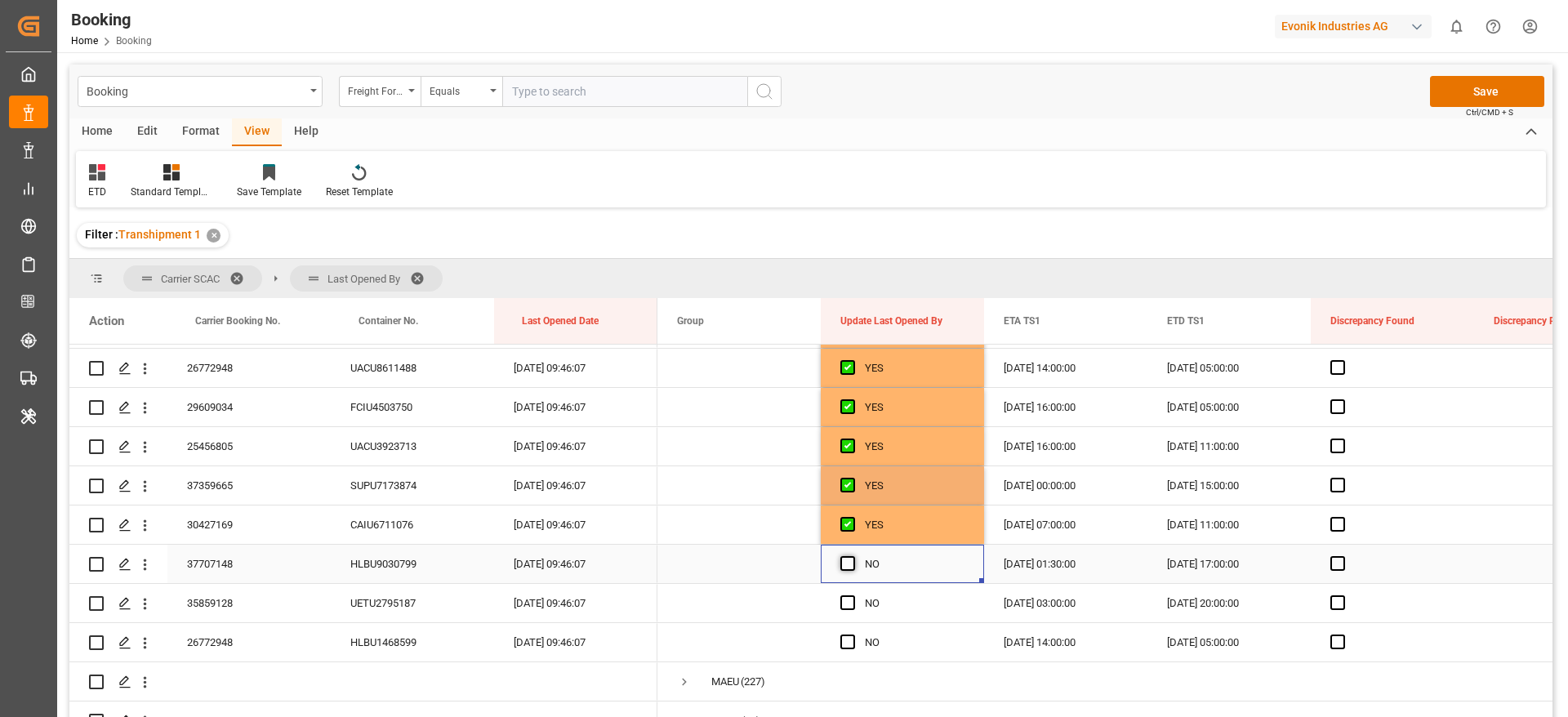
click at [847, 555] on div "Press SPACE to select this row." at bounding box center [852, 564] width 24 height 38
click at [843, 604] on span "Press SPACE to select this row." at bounding box center [848, 602] width 14 height 14
click at [852, 595] on input "Press SPACE to select this row." at bounding box center [852, 595] width 0 height 0
click at [847, 562] on span "Press SPACE to select this row." at bounding box center [848, 563] width 14 height 14
click at [852, 556] on input "Press SPACE to select this row." at bounding box center [852, 556] width 0 height 0
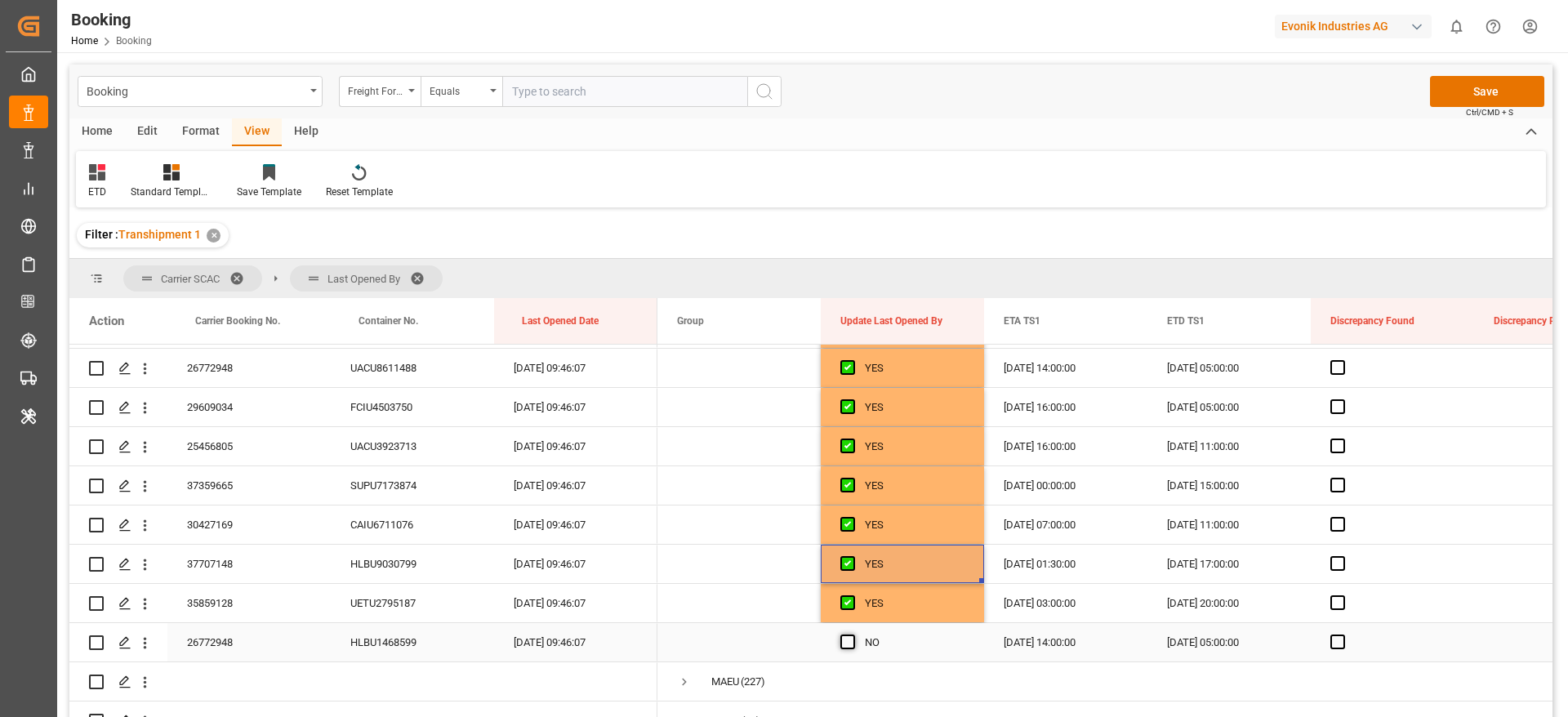
click at [849, 639] on span "Press SPACE to select this row." at bounding box center [848, 641] width 14 height 14
click at [852, 634] on input "Press SPACE to select this row." at bounding box center [852, 634] width 0 height 0
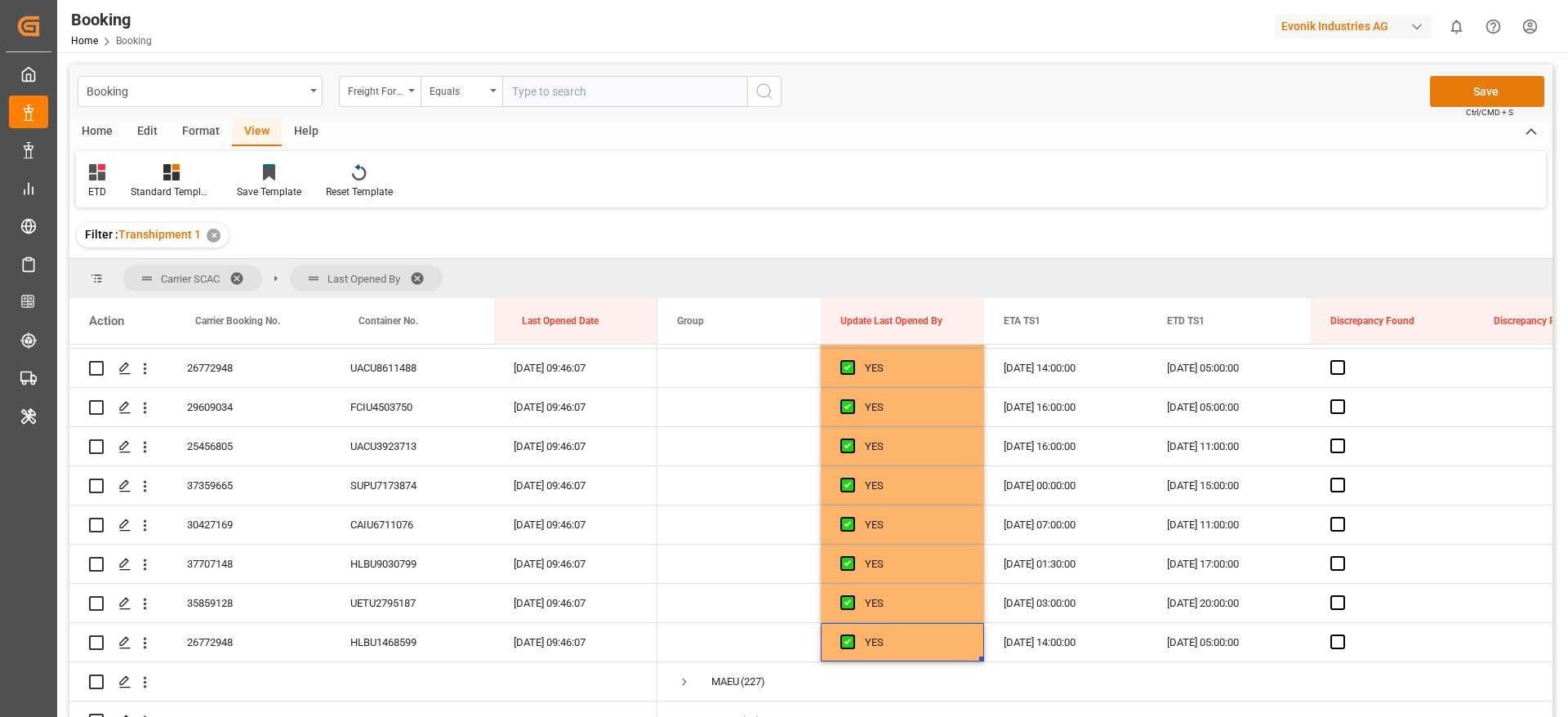
click at [1454, 91] on button "Save" at bounding box center [1488, 91] width 114 height 31
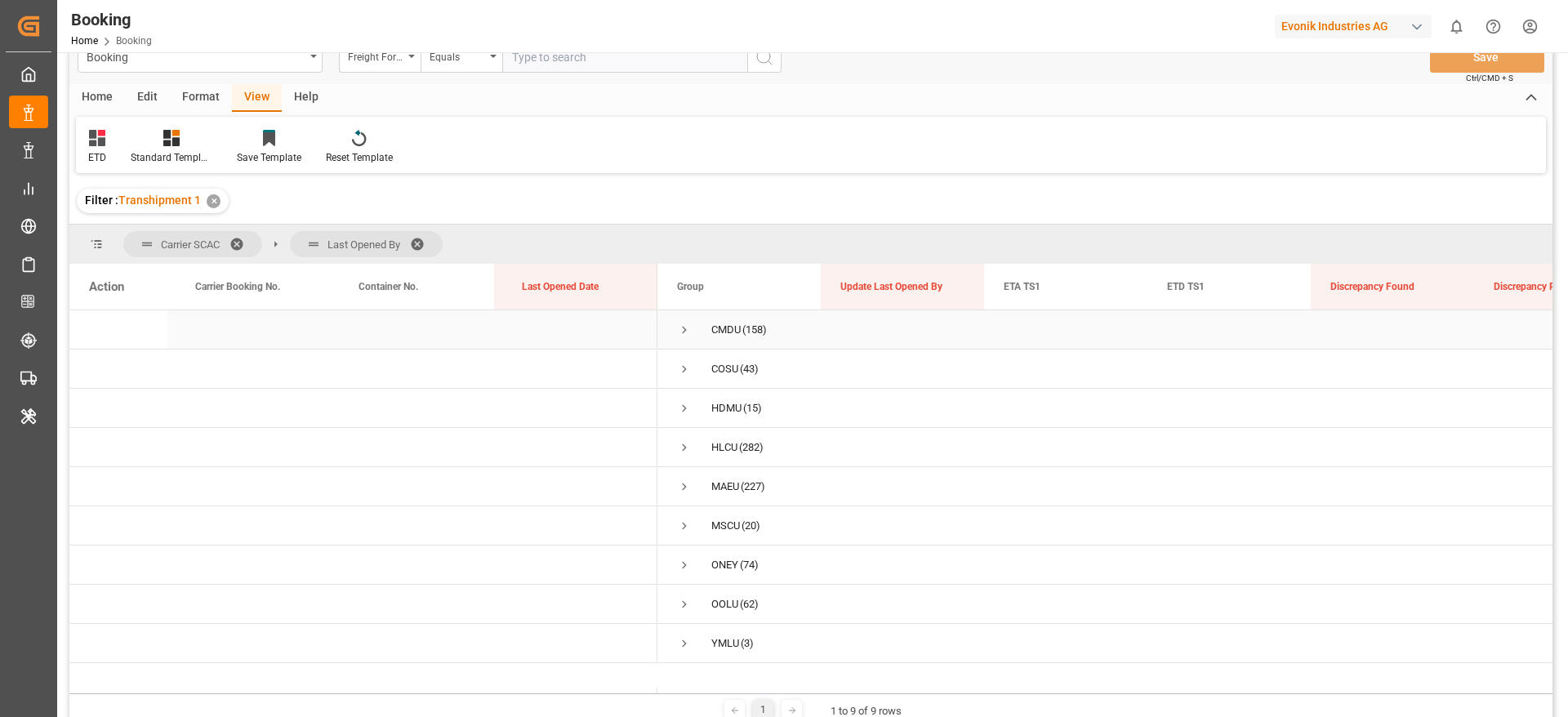
scroll to position [0, 0]
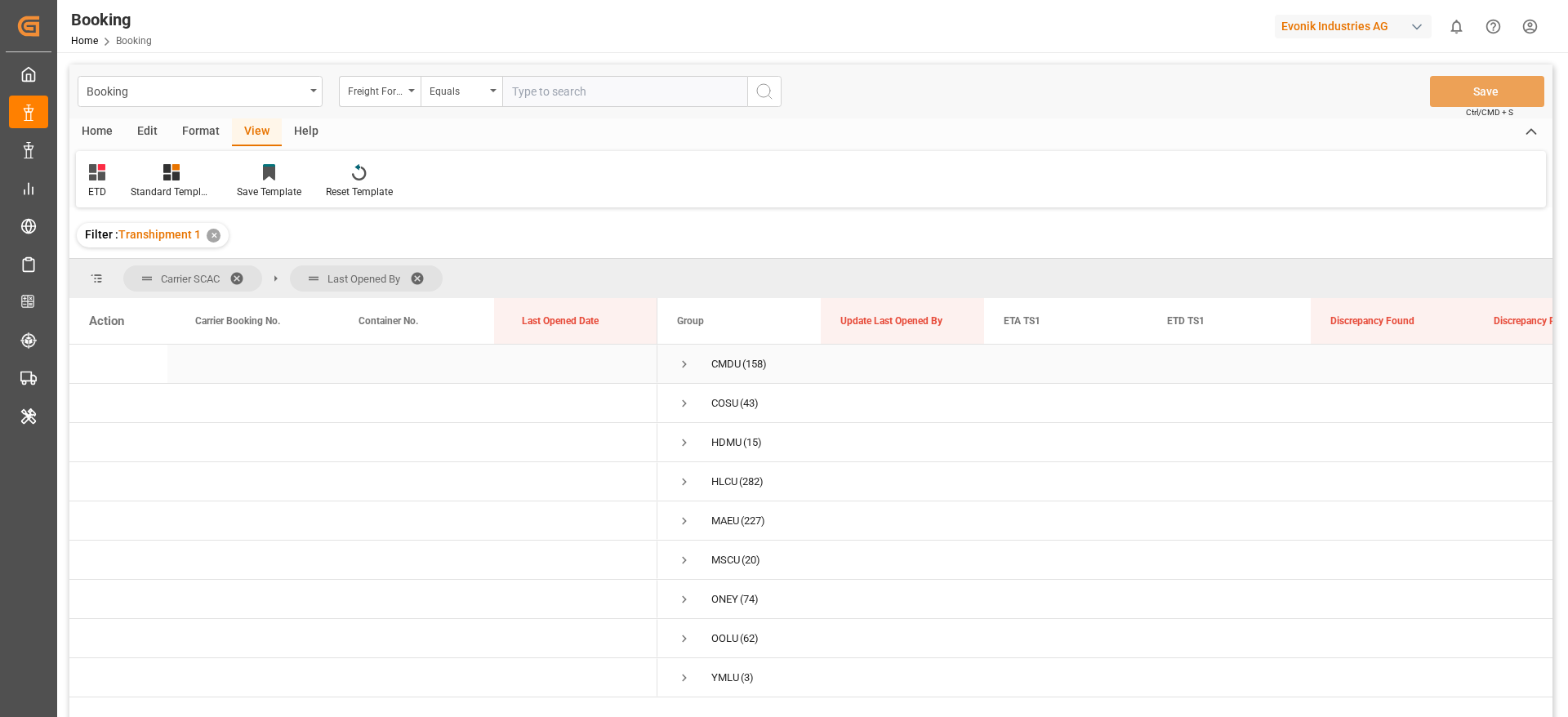
click at [680, 361] on span "Press SPACE to select this row." at bounding box center [684, 364] width 14 height 14
click at [681, 363] on span "Press SPACE to select this row." at bounding box center [684, 364] width 14 height 14
click at [419, 277] on span at bounding box center [423, 279] width 26 height 14
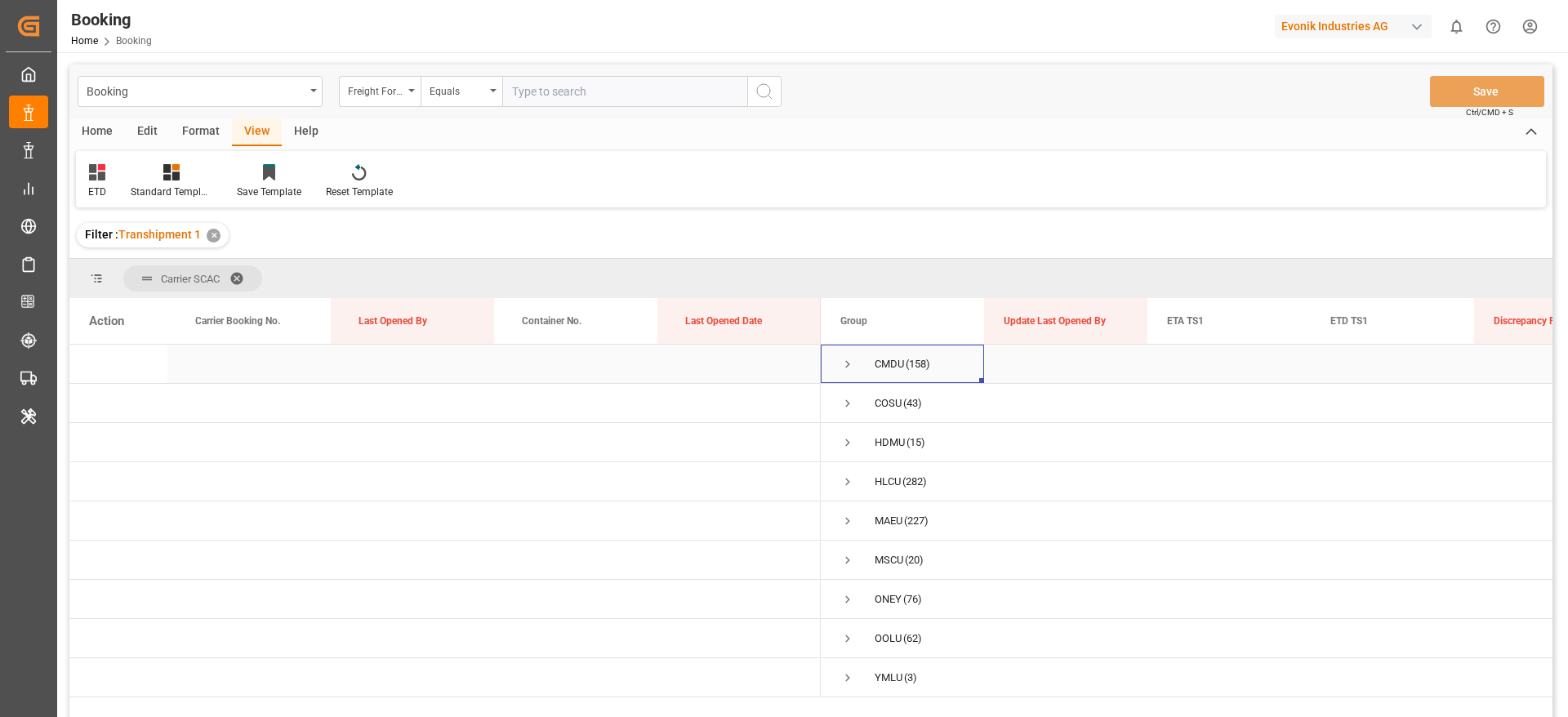
click at [847, 362] on span "Press SPACE to select this row." at bounding box center [848, 364] width 14 height 14
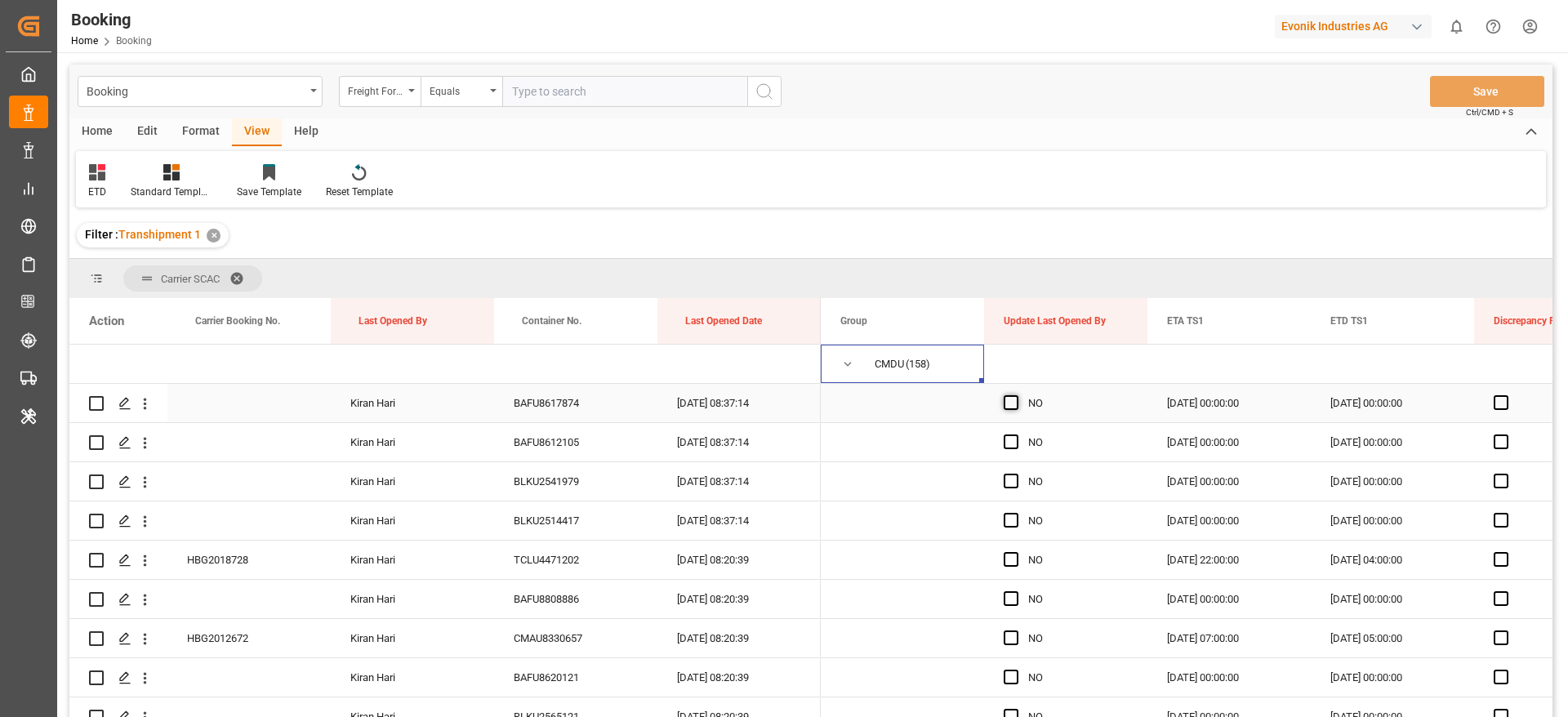
click at [1014, 404] on span "Press SPACE to select this row." at bounding box center [1011, 402] width 14 height 14
click at [1016, 395] on input "Press SPACE to select this row." at bounding box center [1016, 395] width 0 height 0
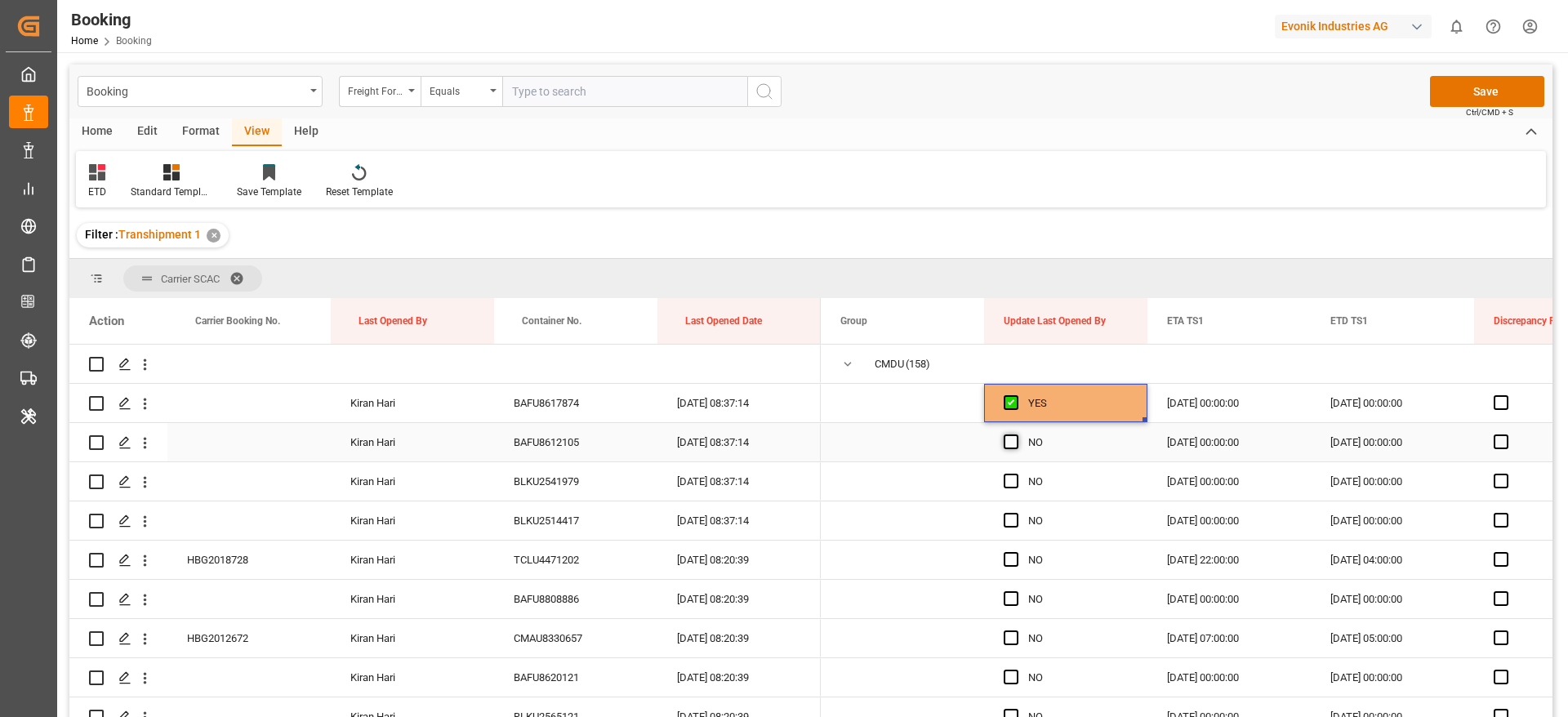
click at [1015, 441] on span "Press SPACE to select this row." at bounding box center [1011, 441] width 14 height 14
click at [1016, 434] on input "Press SPACE to select this row." at bounding box center [1016, 434] width 0 height 0
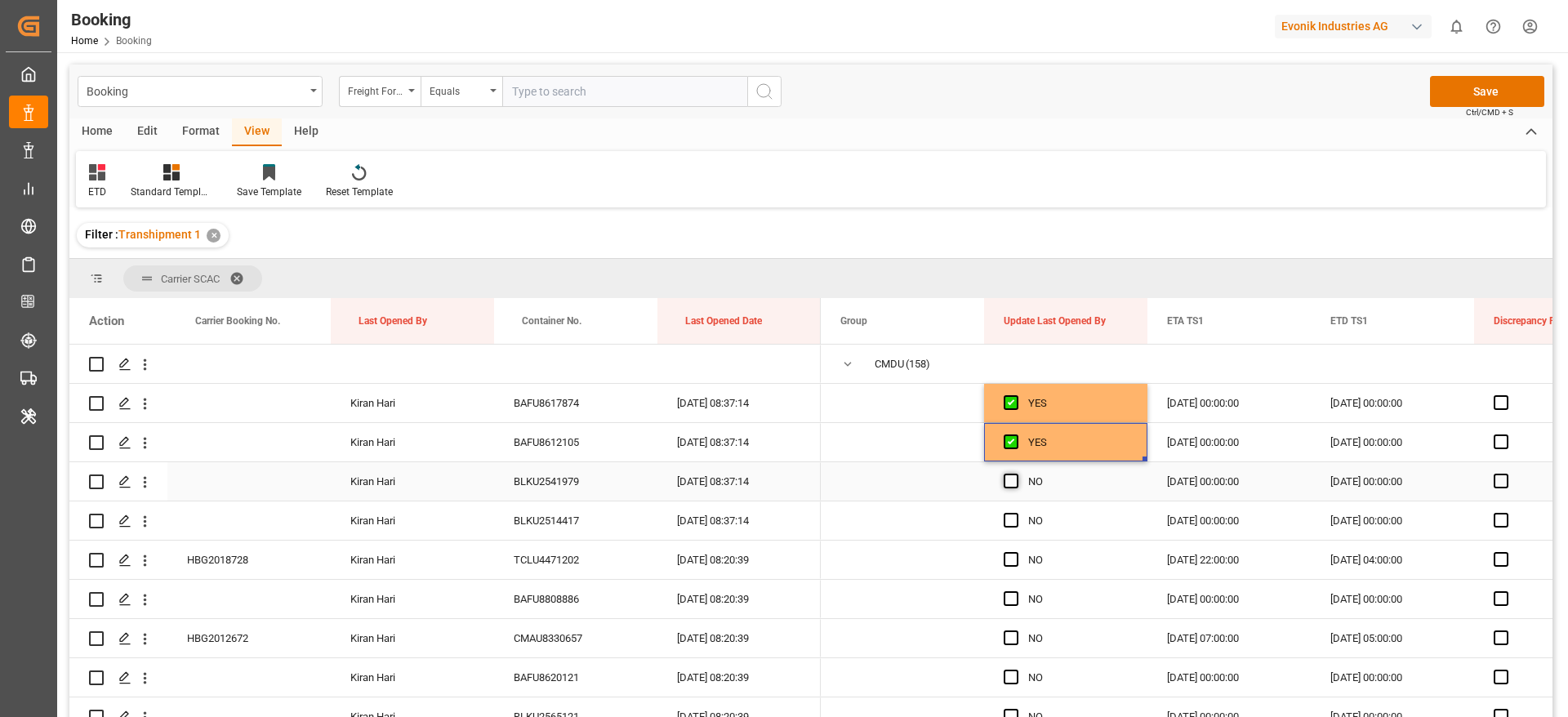
click at [1010, 479] on span "Press SPACE to select this row." at bounding box center [1011, 480] width 14 height 14
click at [1016, 473] on input "Press SPACE to select this row." at bounding box center [1016, 473] width 0 height 0
click at [1010, 513] on span "Press SPACE to select this row." at bounding box center [1011, 520] width 14 height 14
click at [1016, 513] on input "Press SPACE to select this row." at bounding box center [1016, 513] width 0 height 0
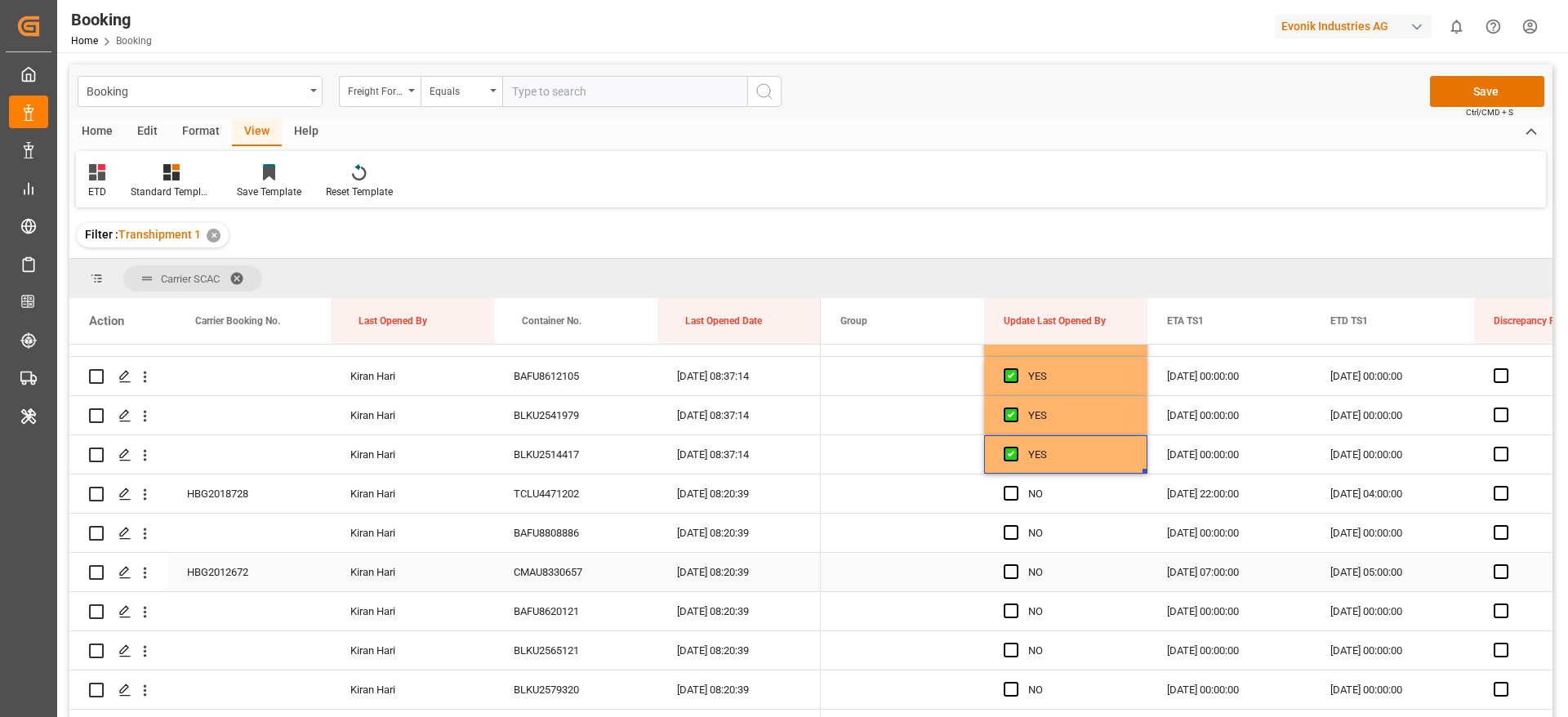
scroll to position [122, 0]
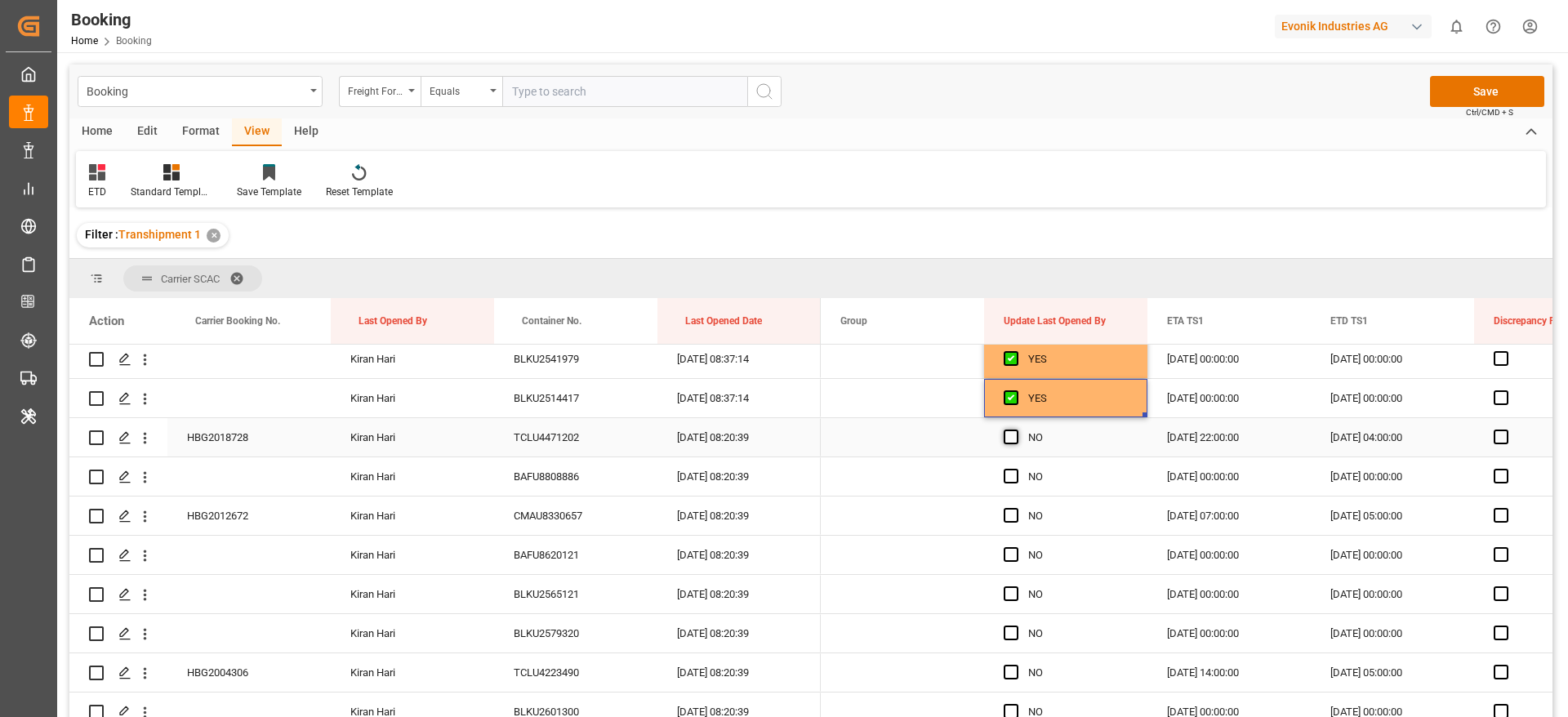
click at [1005, 431] on span "Press SPACE to select this row." at bounding box center [1011, 437] width 14 height 14
click at [1016, 429] on input "Press SPACE to select this row." at bounding box center [1016, 429] width 0 height 0
click at [1008, 474] on span "Press SPACE to select this row." at bounding box center [1011, 476] width 14 height 14
click at [1016, 469] on input "Press SPACE to select this row." at bounding box center [1016, 469] width 0 height 0
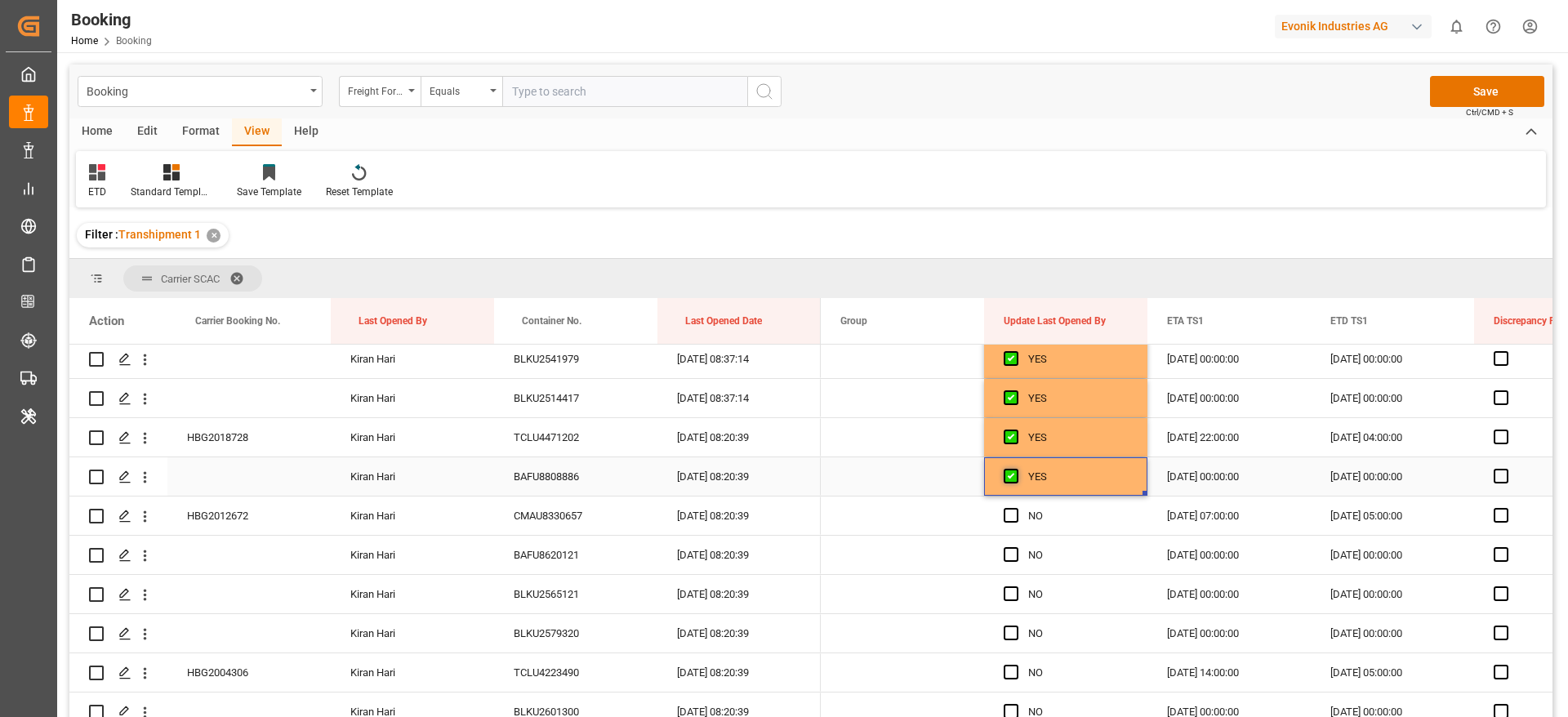
scroll to position [245, 0]
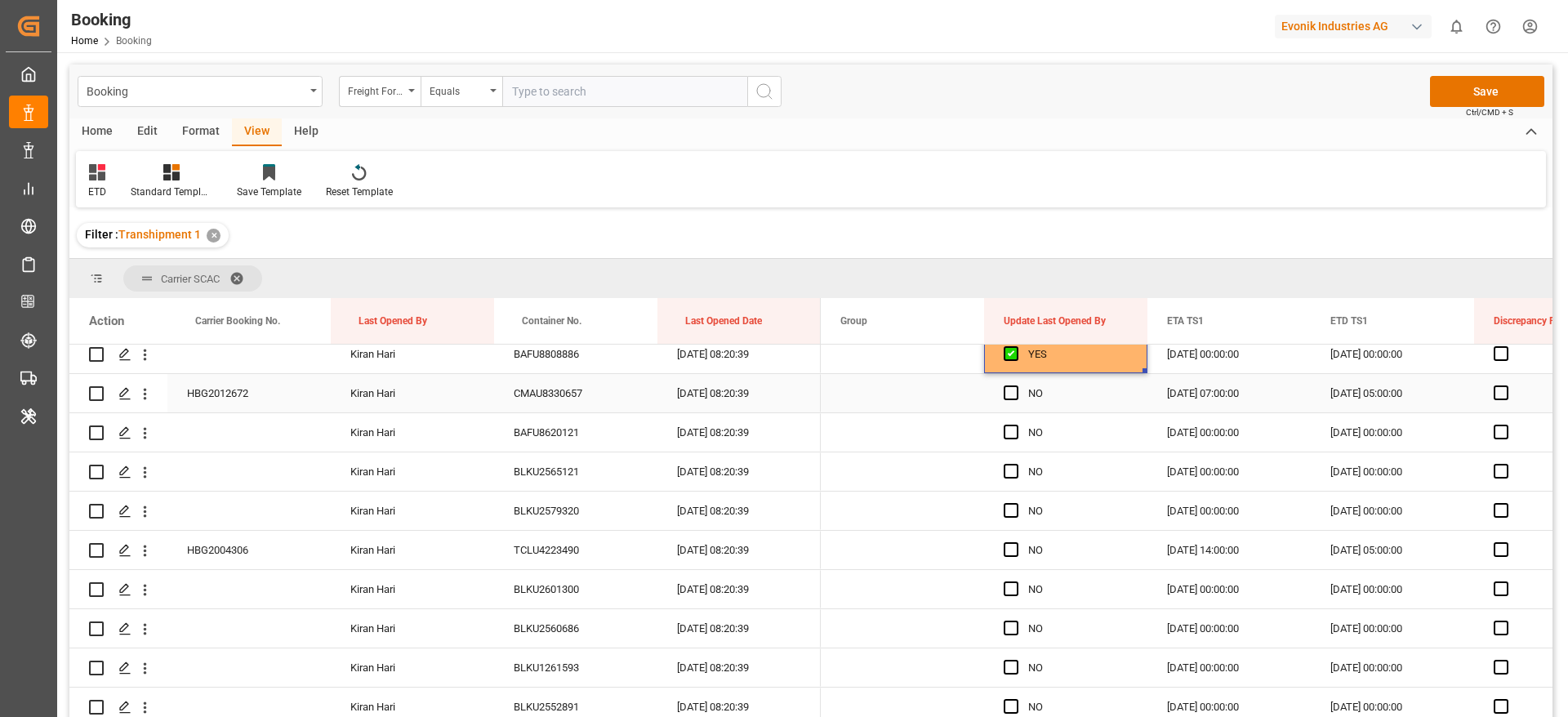
click at [1015, 395] on span "Press SPACE to select this row." at bounding box center [1011, 393] width 14 height 14
click at [1016, 386] on input "Press SPACE to select this row." at bounding box center [1016, 386] width 0 height 0
click at [1009, 425] on span "Press SPACE to select this row." at bounding box center [1011, 431] width 14 height 14
click at [1016, 424] on input "Press SPACE to select this row." at bounding box center [1016, 424] width 0 height 0
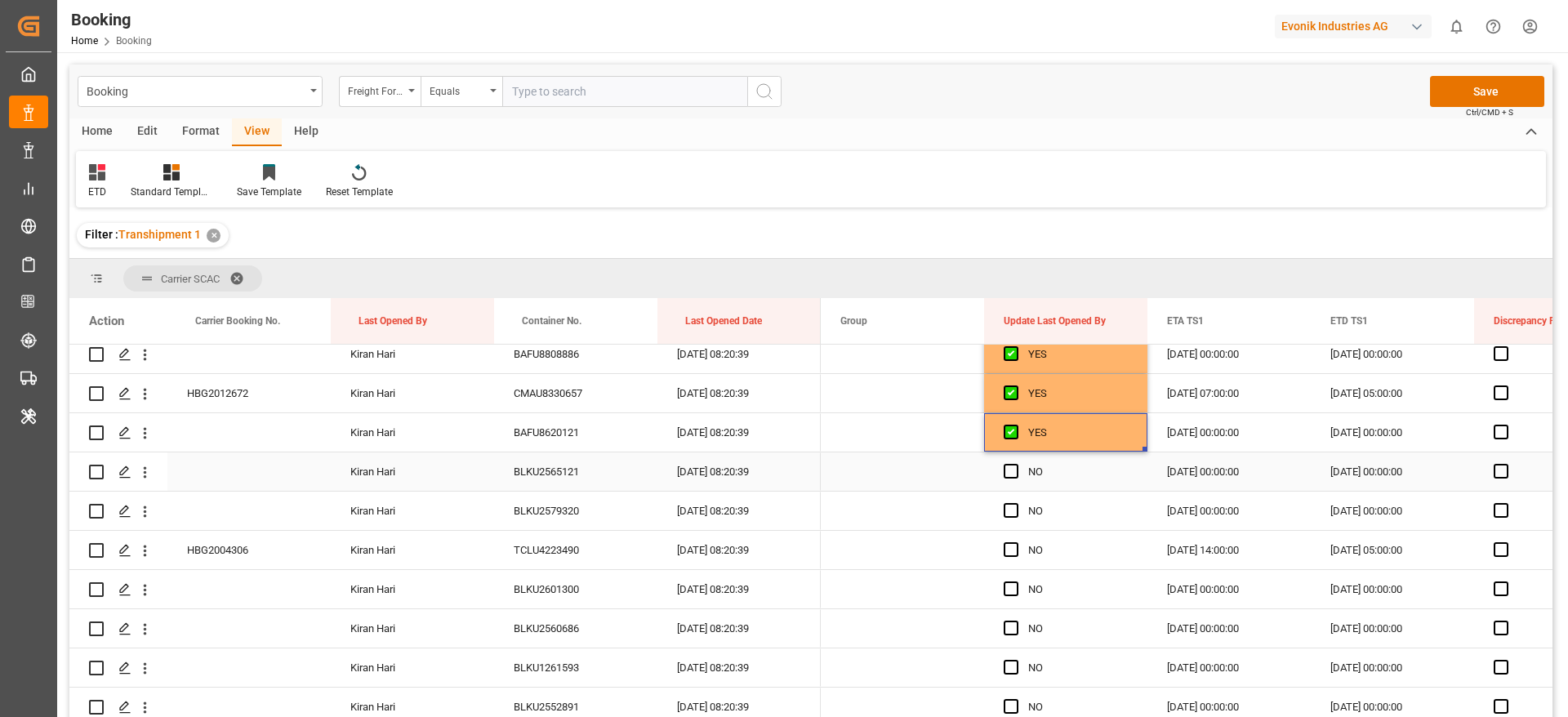
click at [1003, 471] on div "NO" at bounding box center [1066, 471] width 164 height 38
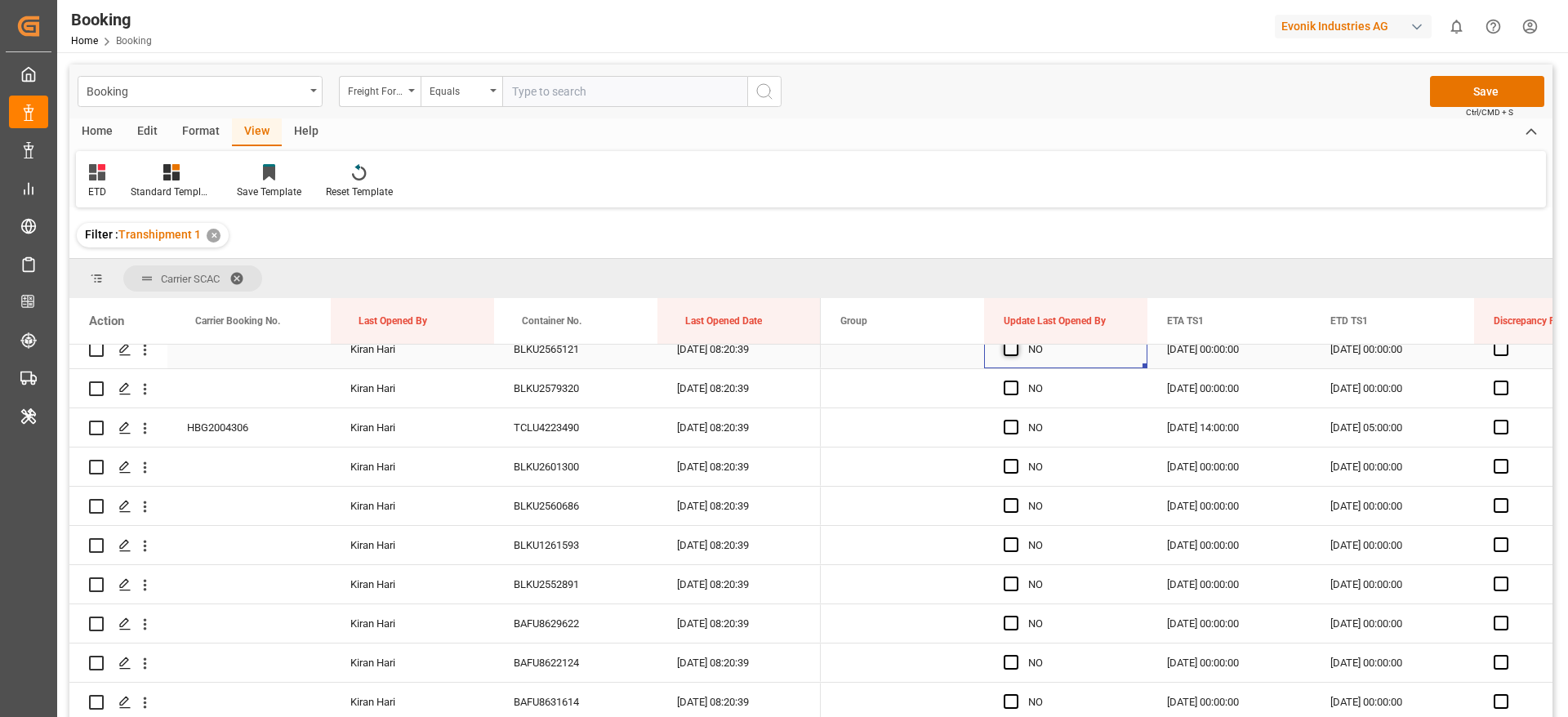
click at [1012, 352] on span "Press SPACE to select this row." at bounding box center [1011, 348] width 14 height 14
click at [1016, 341] on input "Press SPACE to select this row." at bounding box center [1016, 341] width 0 height 0
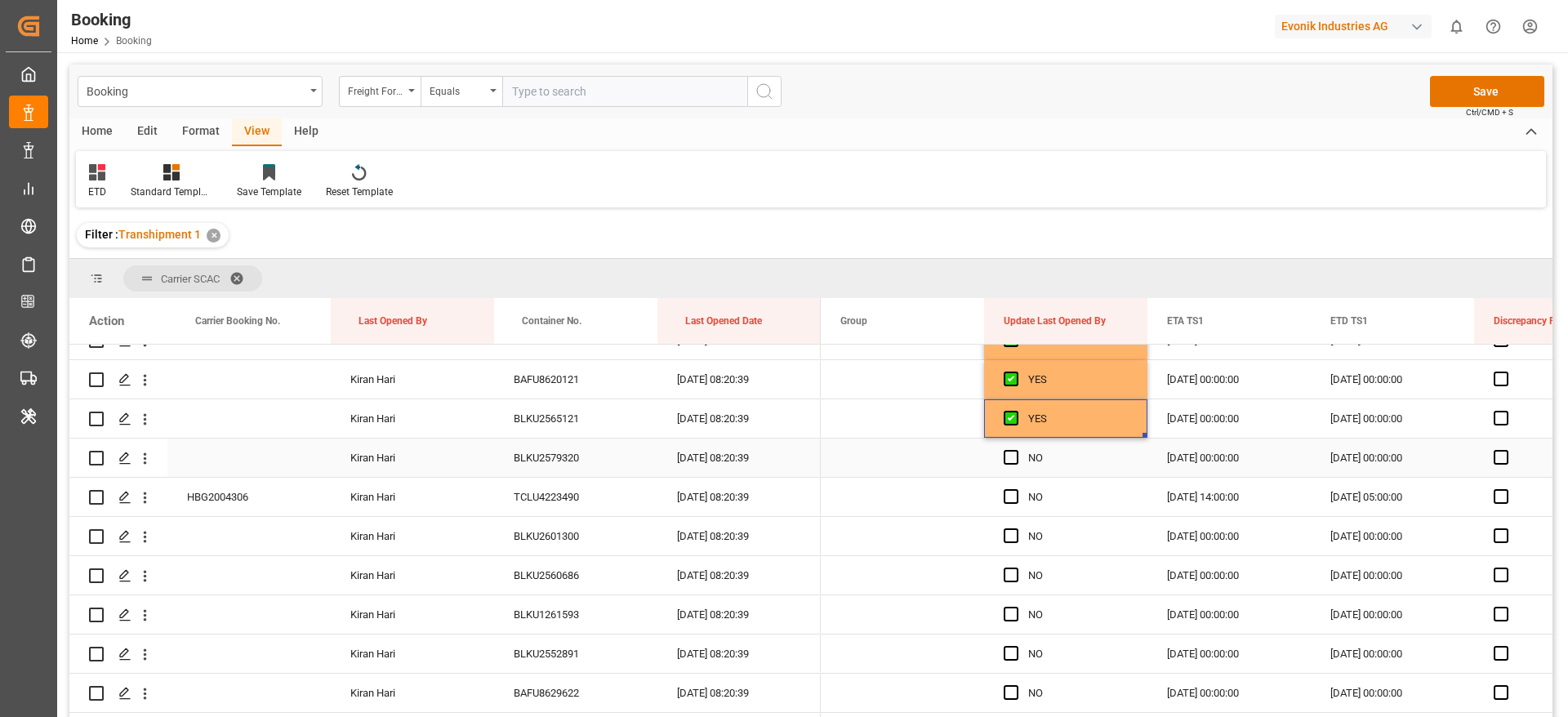
scroll to position [301, 0]
click at [1012, 460] on span "Press SPACE to select this row." at bounding box center [1011, 454] width 14 height 14
click at [1016, 446] on input "Press SPACE to select this row." at bounding box center [1016, 446] width 0 height 0
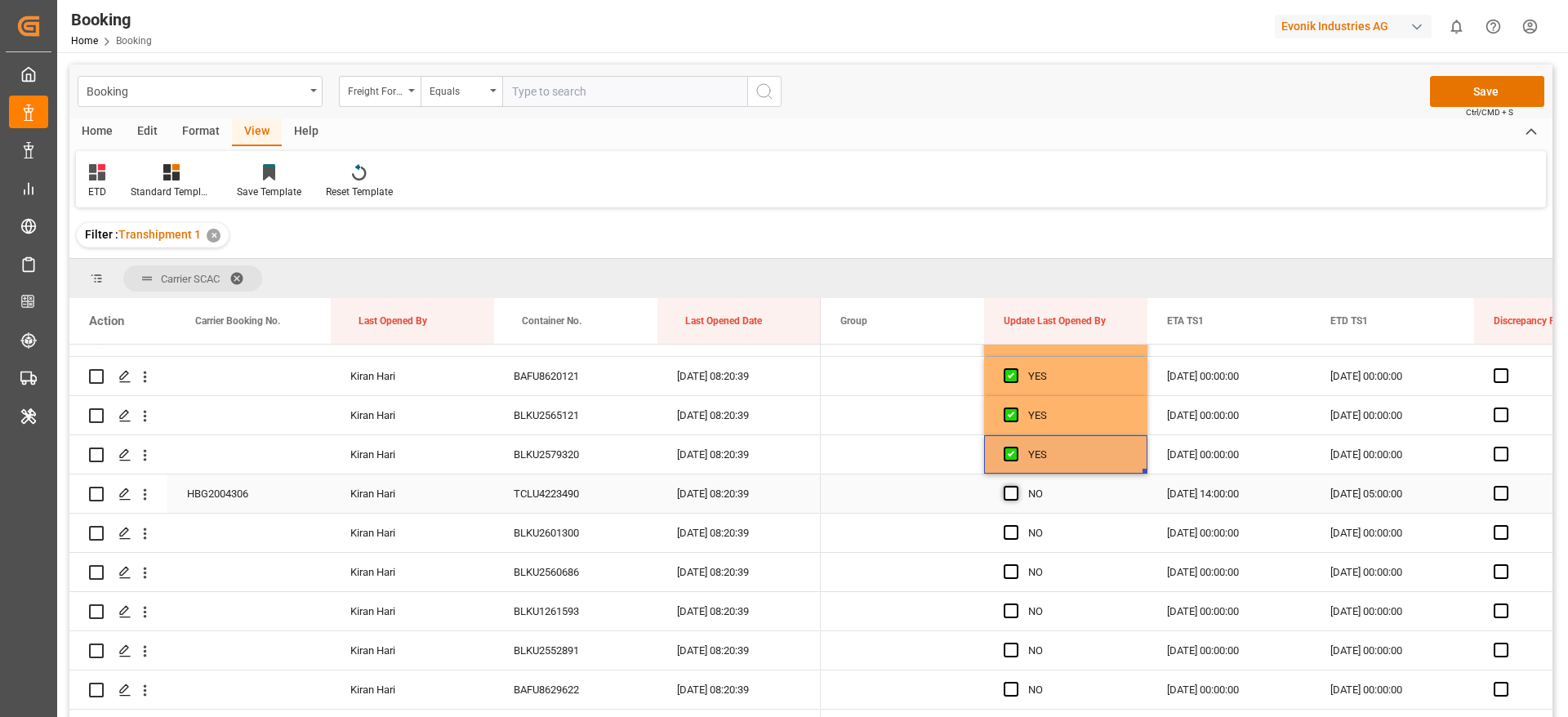
click at [1011, 499] on span "Press SPACE to select this row." at bounding box center [1011, 493] width 14 height 14
click at [1016, 486] on input "Press SPACE to select this row." at bounding box center [1016, 486] width 0 height 0
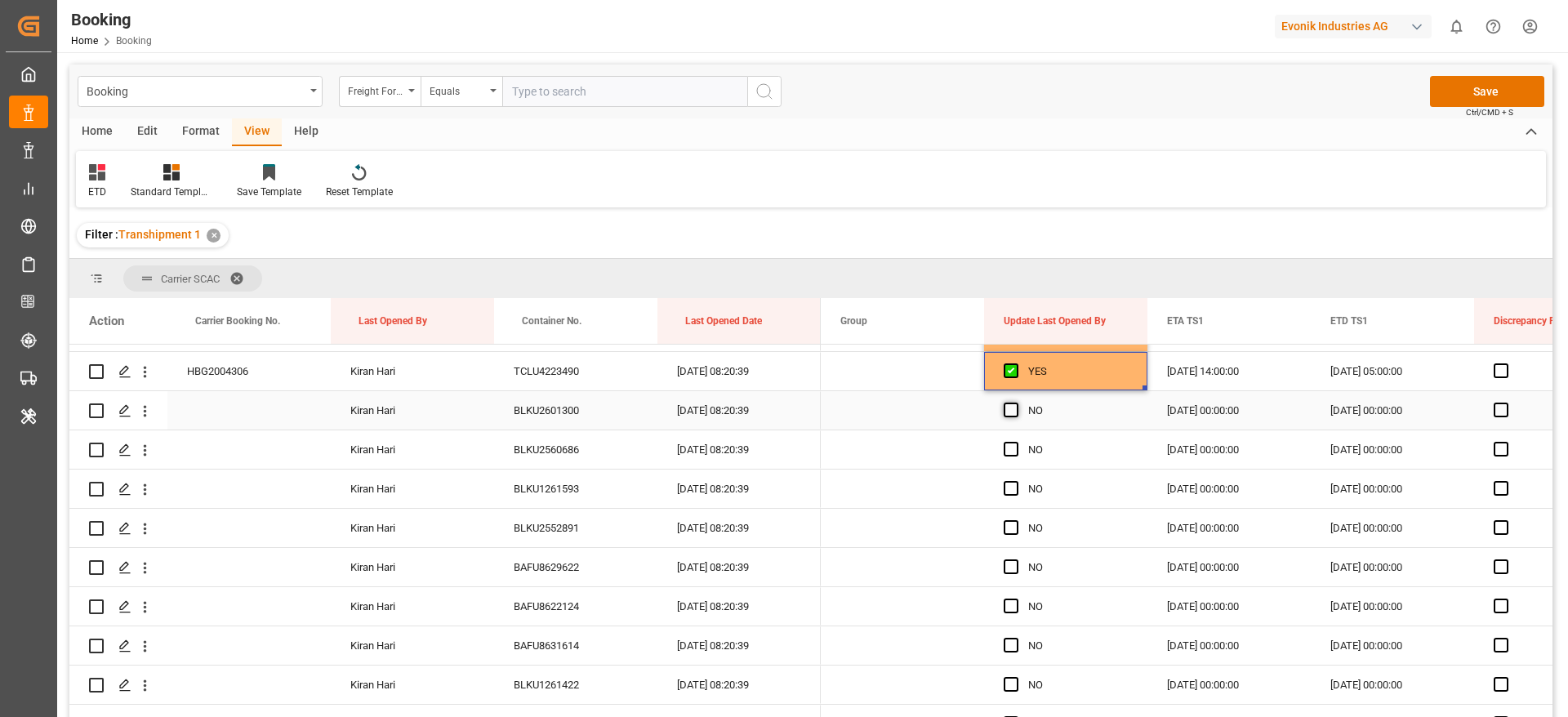
click at [1012, 412] on span "Press SPACE to select this row." at bounding box center [1011, 410] width 14 height 14
click at [1016, 403] on input "Press SPACE to select this row." at bounding box center [1016, 403] width 0 height 0
click at [552, 443] on div "BLKU2560686" at bounding box center [575, 449] width 164 height 38
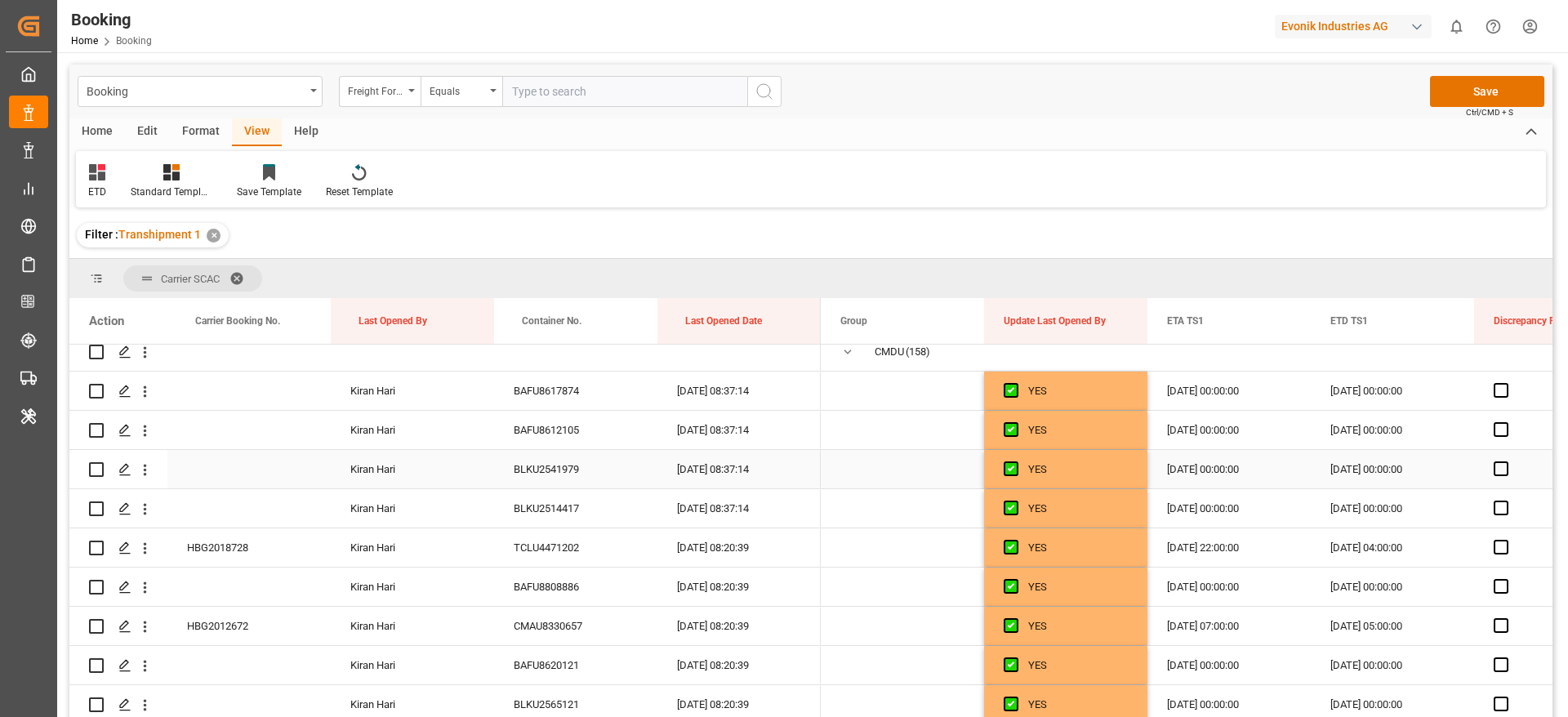
scroll to position [0, 0]
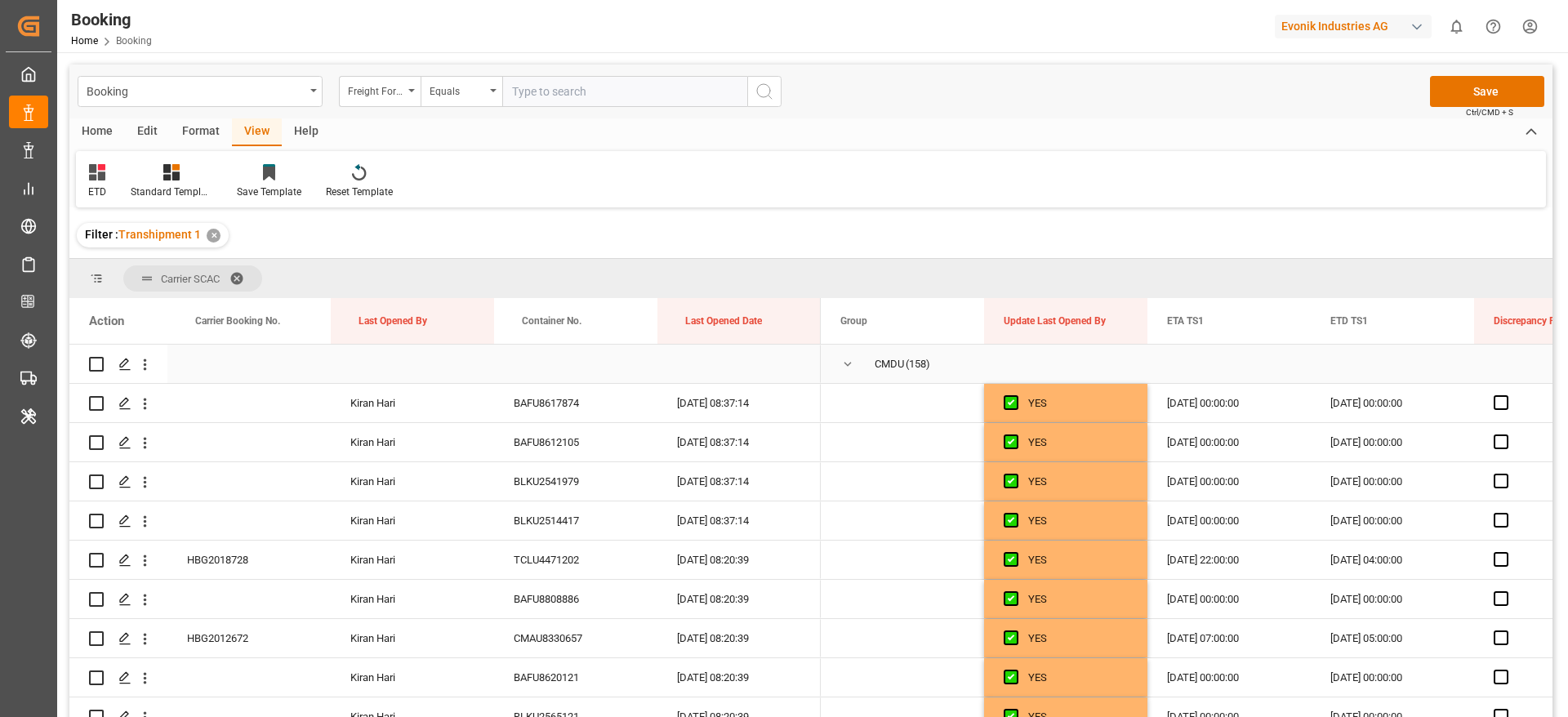
click at [848, 366] on span "Press SPACE to select this row." at bounding box center [848, 364] width 14 height 14
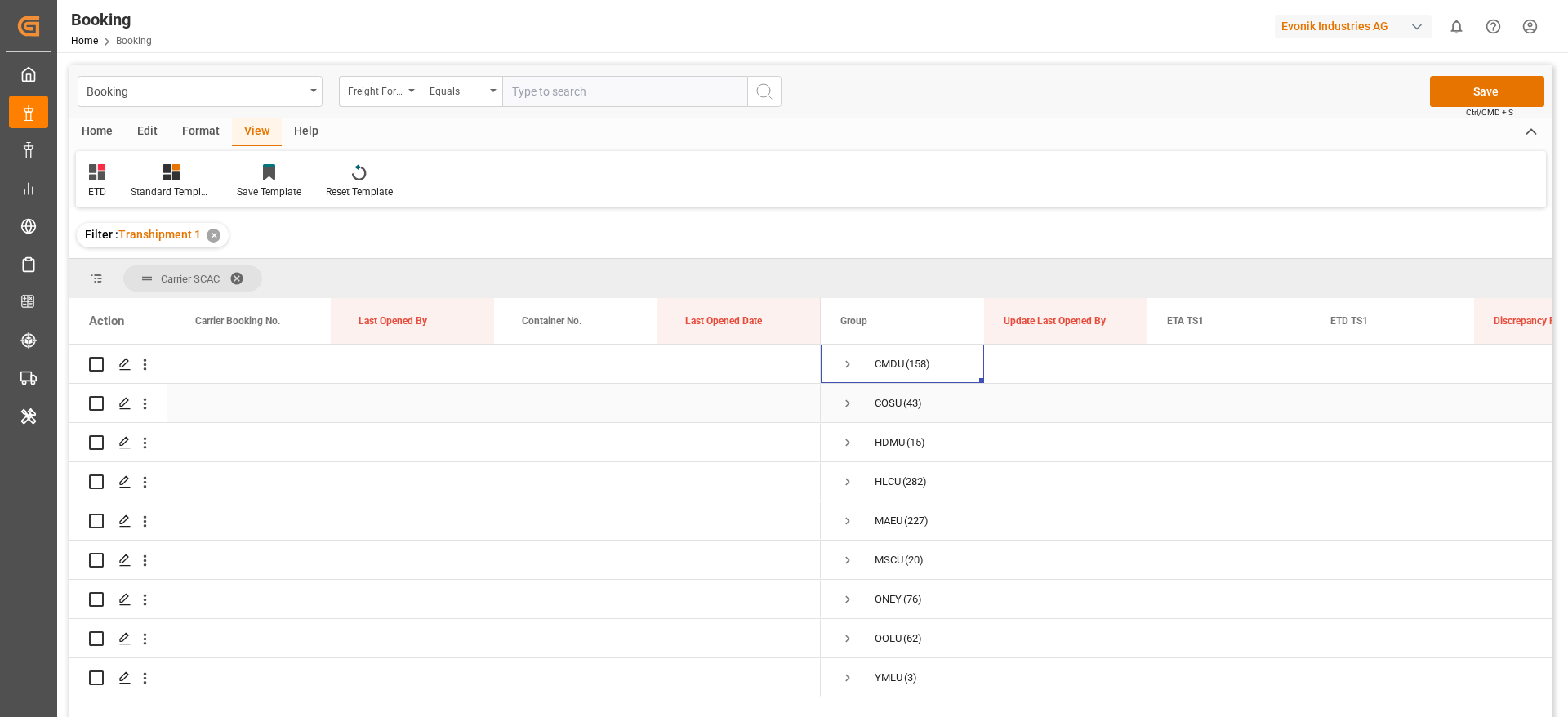
click at [843, 401] on span "Press SPACE to select this row." at bounding box center [848, 403] width 14 height 14
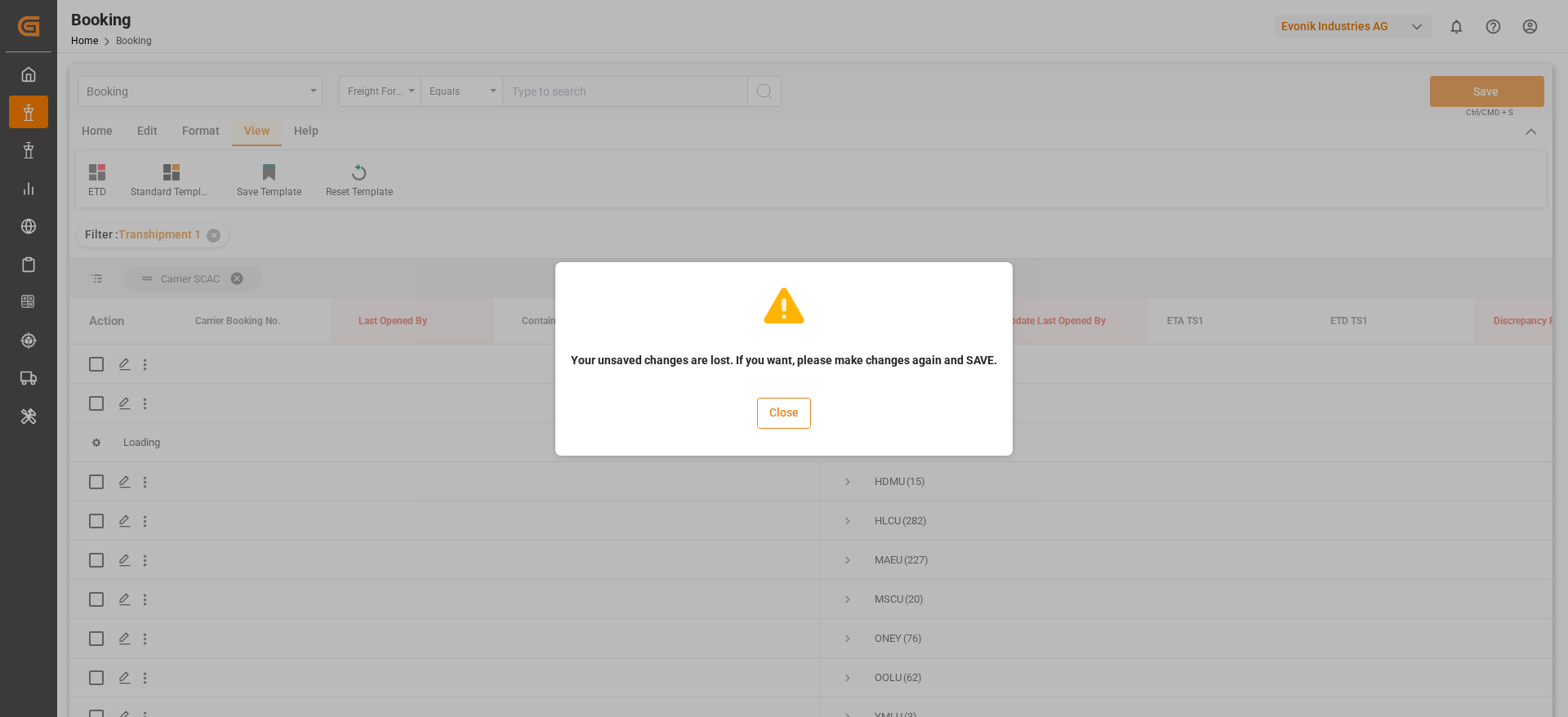
click at [792, 410] on button "Close" at bounding box center [784, 413] width 54 height 31
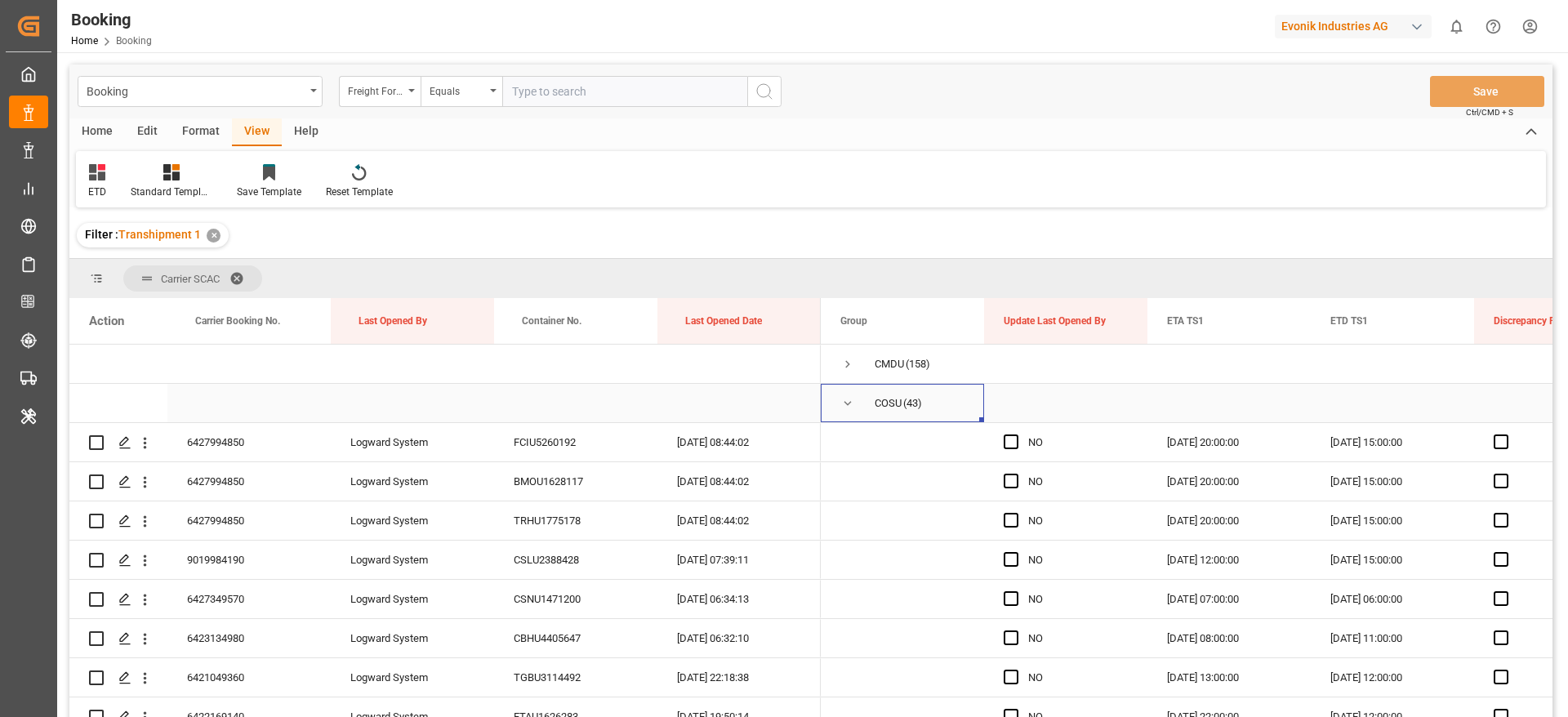
click at [844, 404] on span "Press SPACE to select this row." at bounding box center [848, 403] width 14 height 14
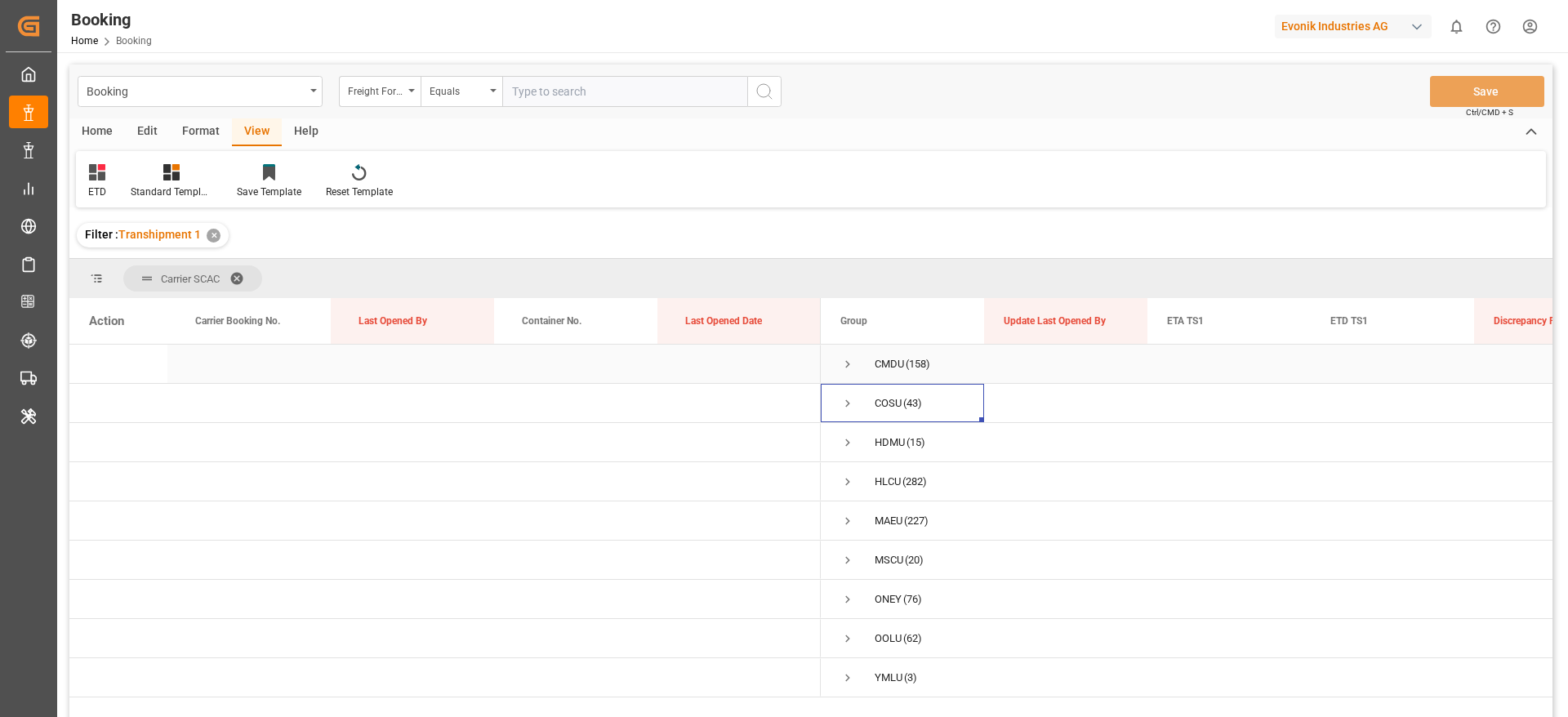
click at [848, 366] on span "Press SPACE to select this row." at bounding box center [848, 364] width 14 height 14
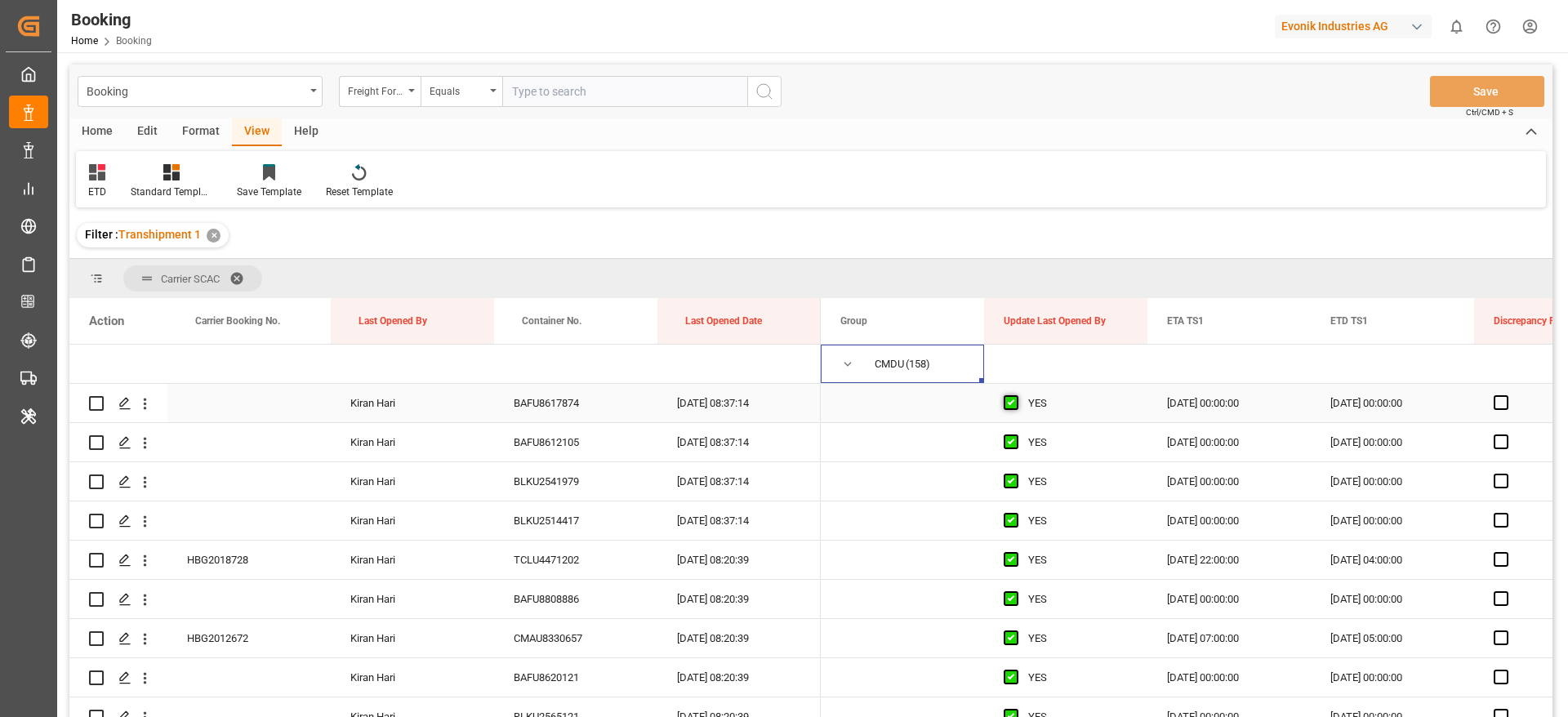
click at [1010, 400] on span "Press SPACE to select this row." at bounding box center [1011, 402] width 14 height 14
click at [1016, 395] on input "Press SPACE to select this row." at bounding box center [1016, 395] width 0 height 0
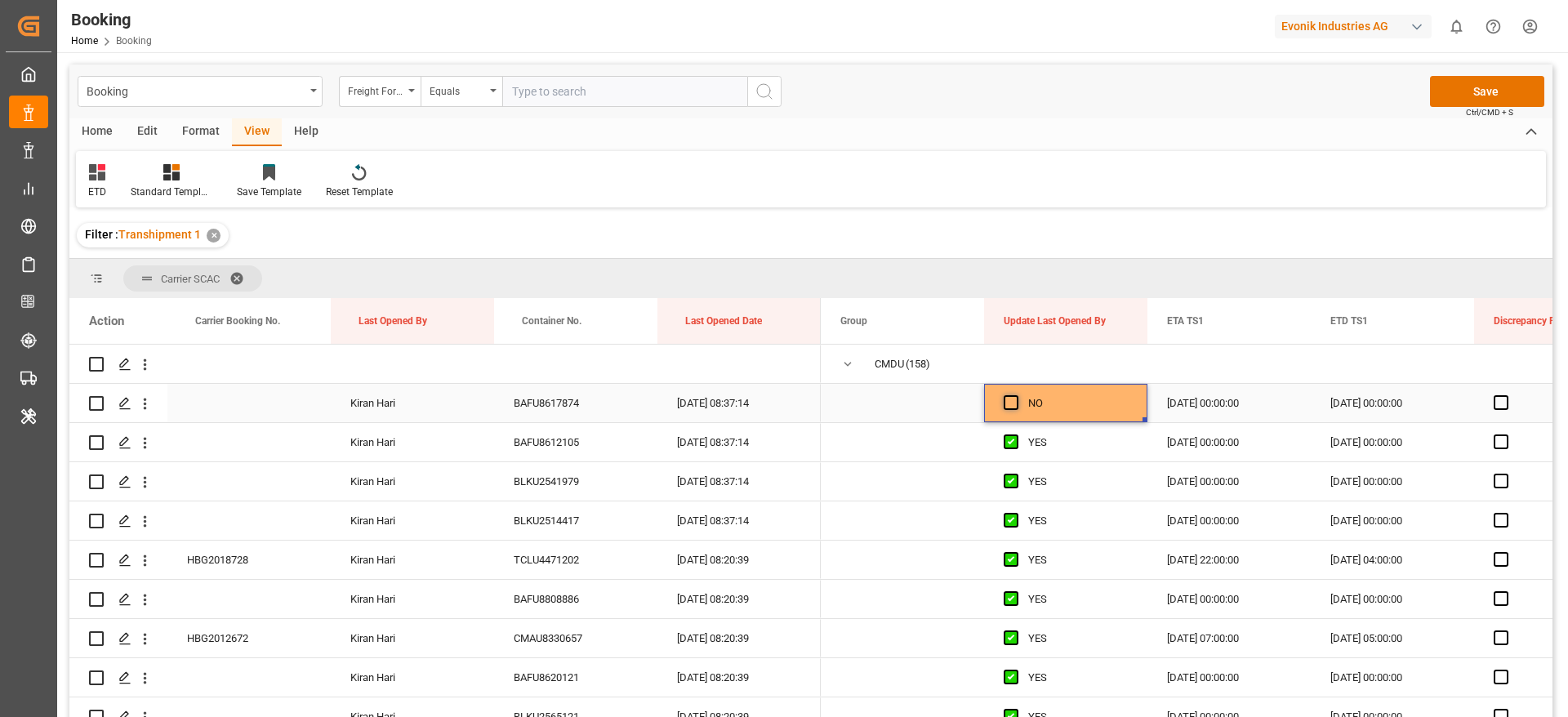
click at [1013, 407] on span "Press SPACE to select this row." at bounding box center [1011, 402] width 14 height 14
click at [1016, 395] on input "Press SPACE to select this row." at bounding box center [1016, 395] width 0 height 0
click at [1013, 407] on span "Press SPACE to select this row." at bounding box center [1011, 402] width 14 height 14
click at [1016, 395] on input "Press SPACE to select this row." at bounding box center [1016, 395] width 0 height 0
click at [852, 373] on span "Press SPACE to select this row." at bounding box center [848, 364] width 14 height 38
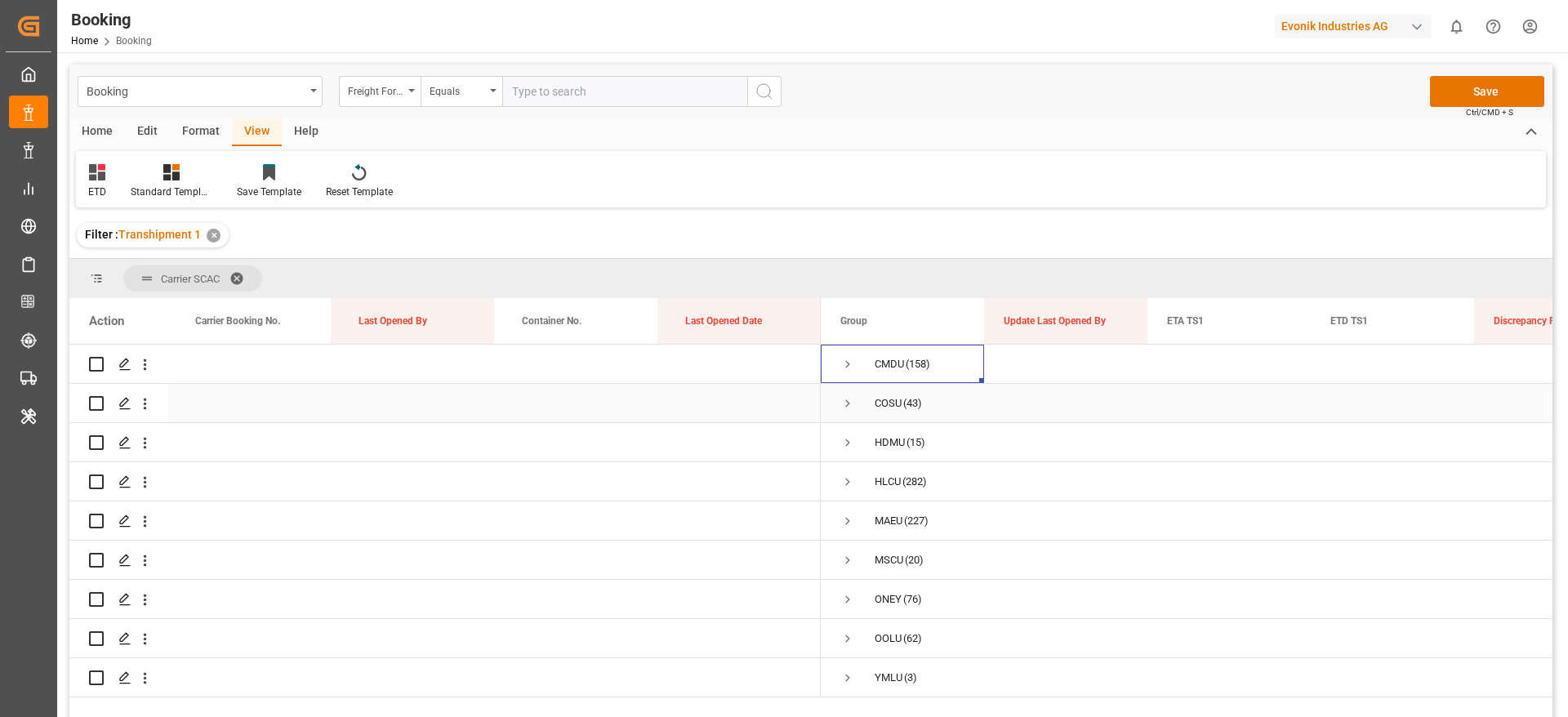
click at [845, 404] on span "Press SPACE to select this row." at bounding box center [848, 403] width 14 height 14
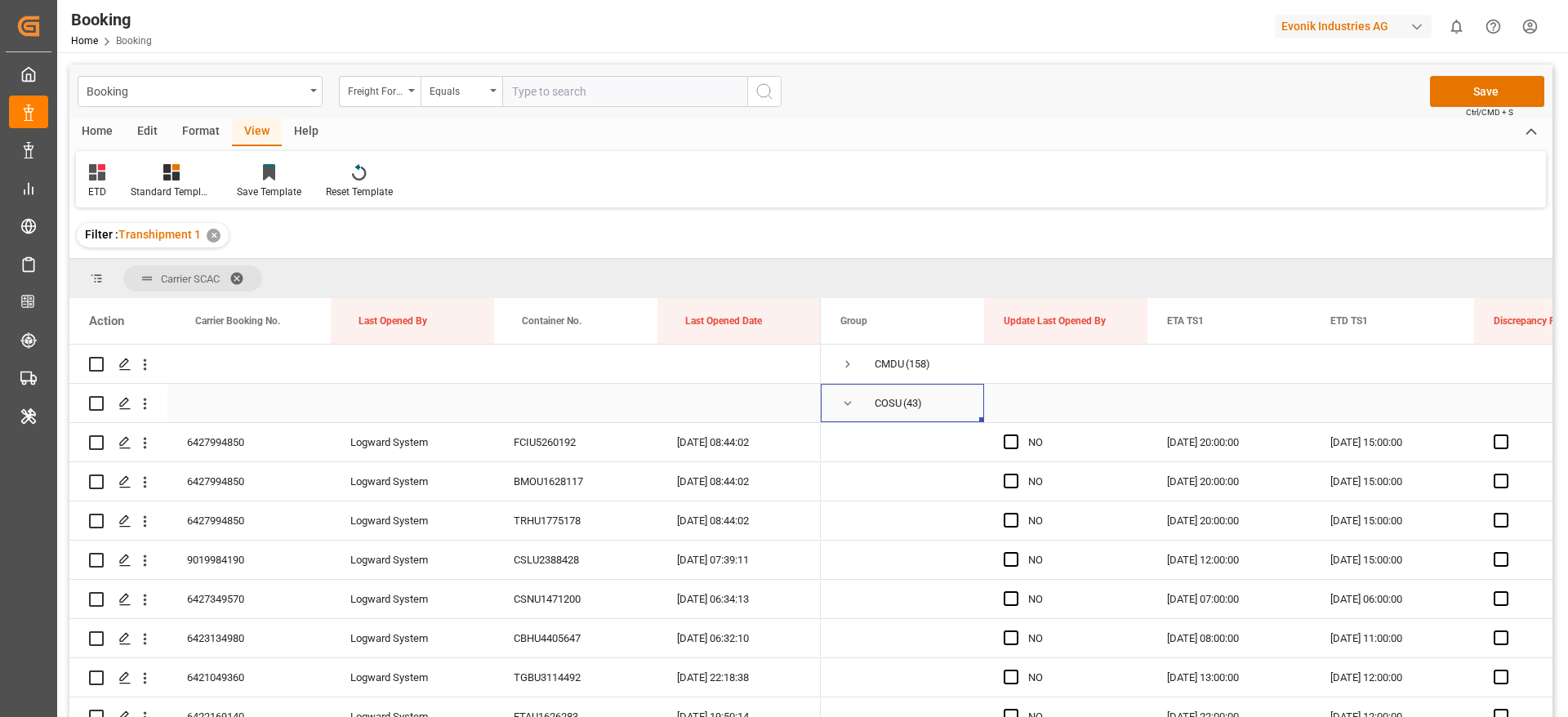
click at [845, 404] on span "Press SPACE to select this row." at bounding box center [848, 403] width 14 height 14
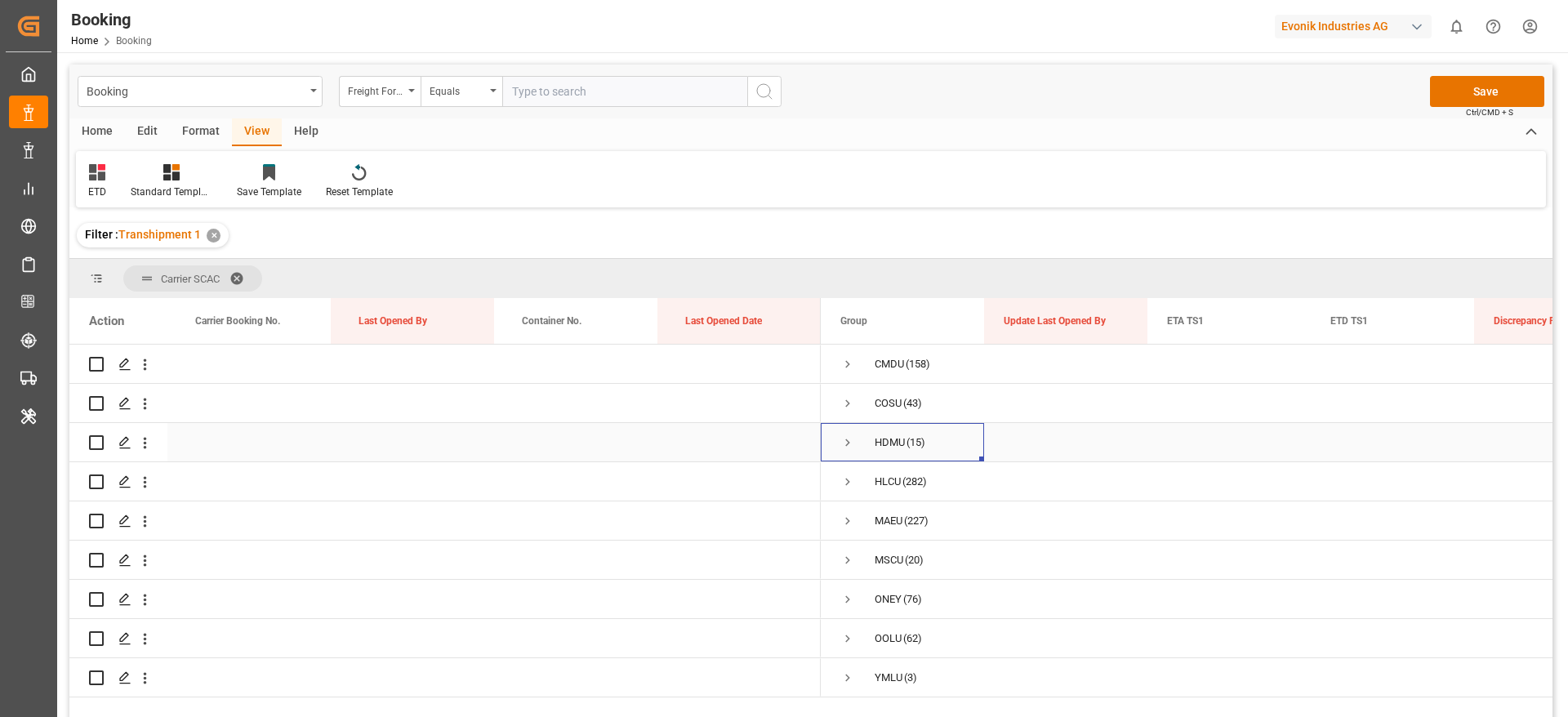
click at [851, 448] on span "Press SPACE to select this row." at bounding box center [848, 442] width 14 height 14
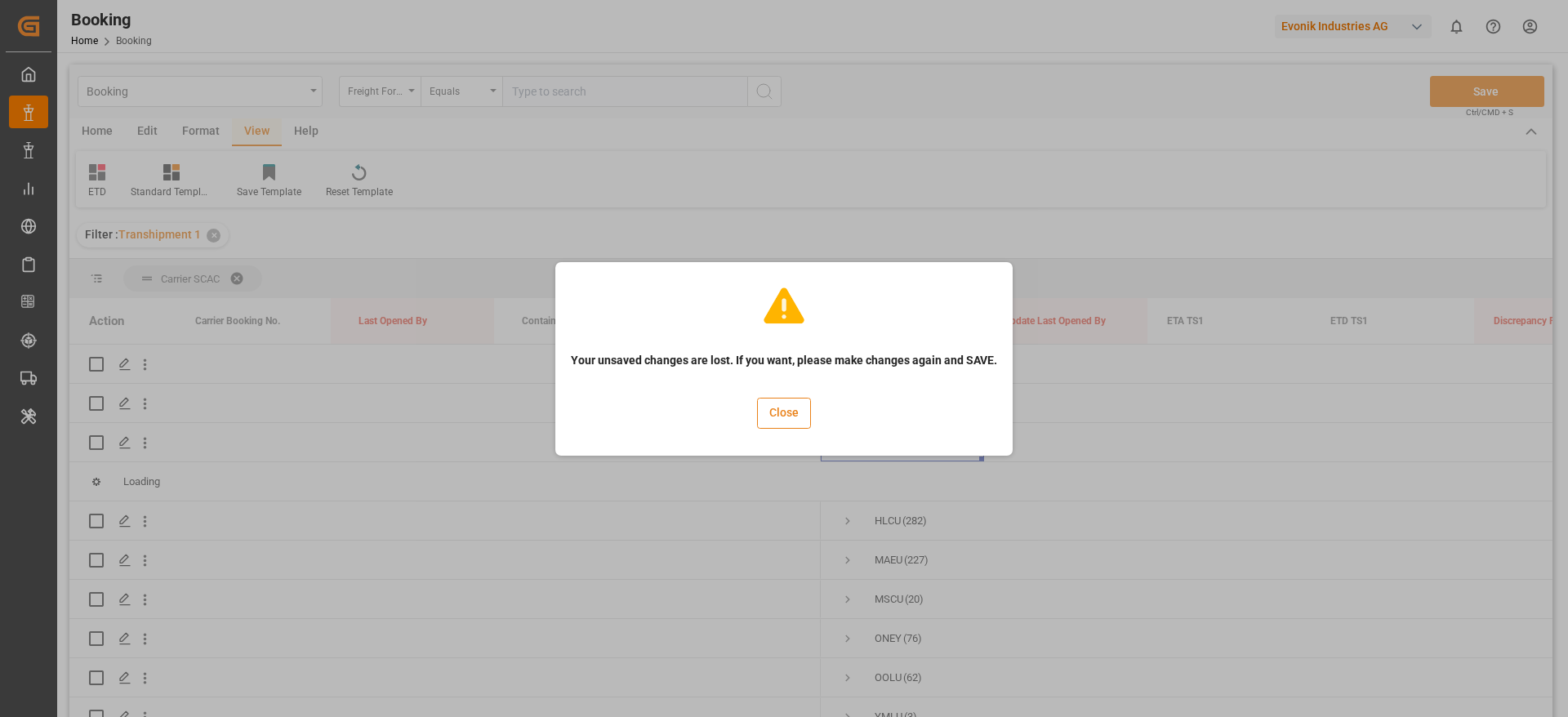
drag, startPoint x: 814, startPoint y: 426, endPoint x: 794, endPoint y: 422, distance: 20.4
click at [813, 426] on div "Your unsaved changes are lost. If you want, please make changes again and SAVE.…" at bounding box center [784, 359] width 449 height 186
click at [784, 418] on button "Close" at bounding box center [784, 413] width 54 height 31
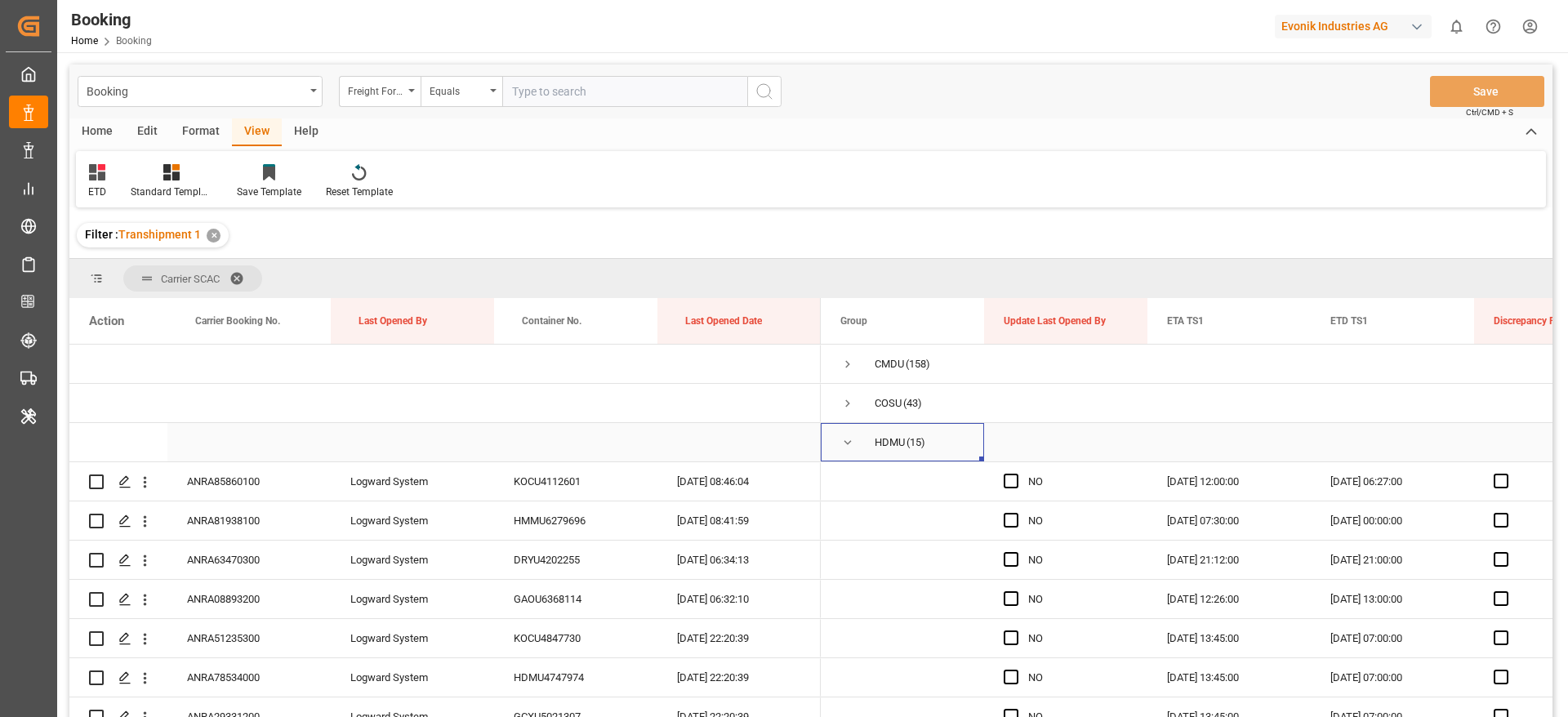
click at [847, 446] on span "Press SPACE to select this row." at bounding box center [848, 442] width 14 height 14
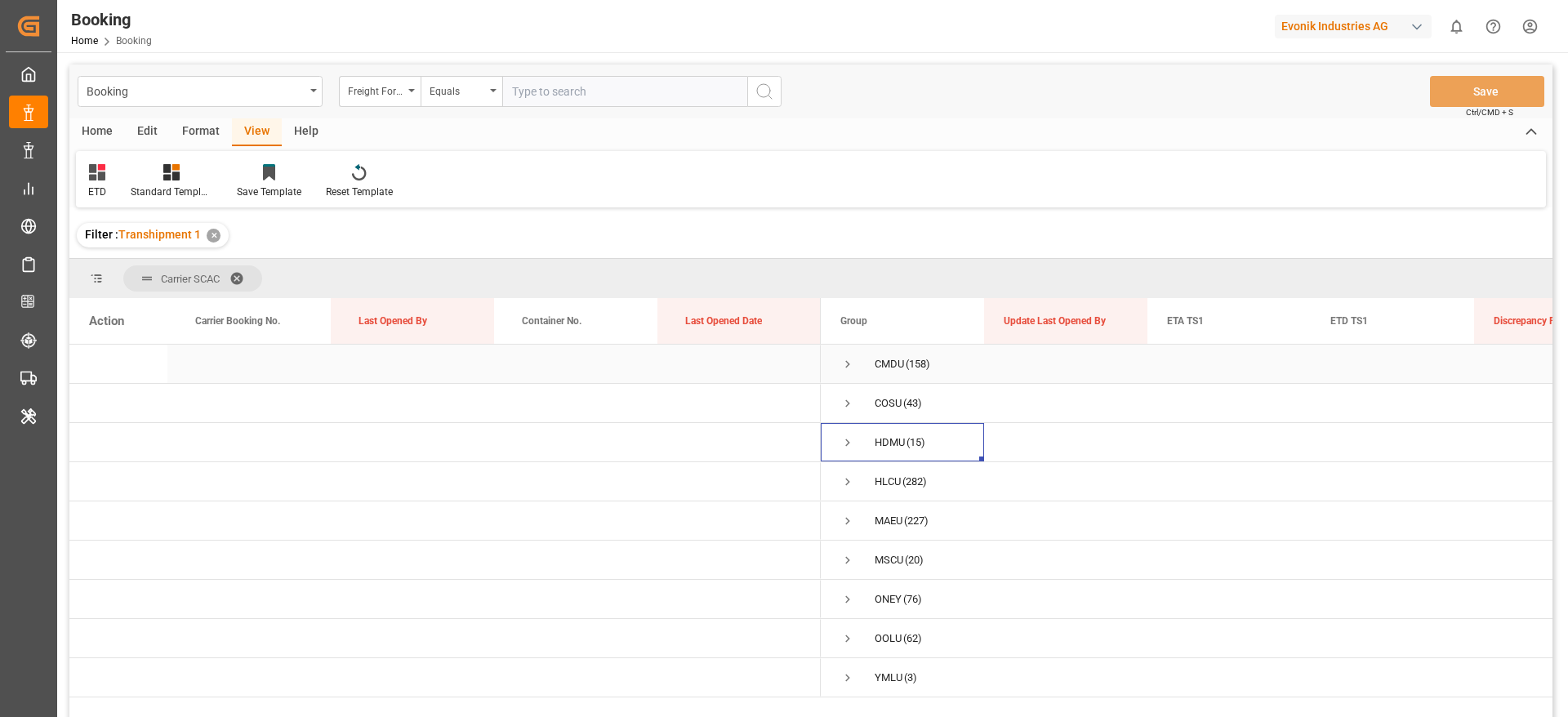
click at [844, 372] on span "Press SPACE to select this row." at bounding box center [848, 364] width 14 height 38
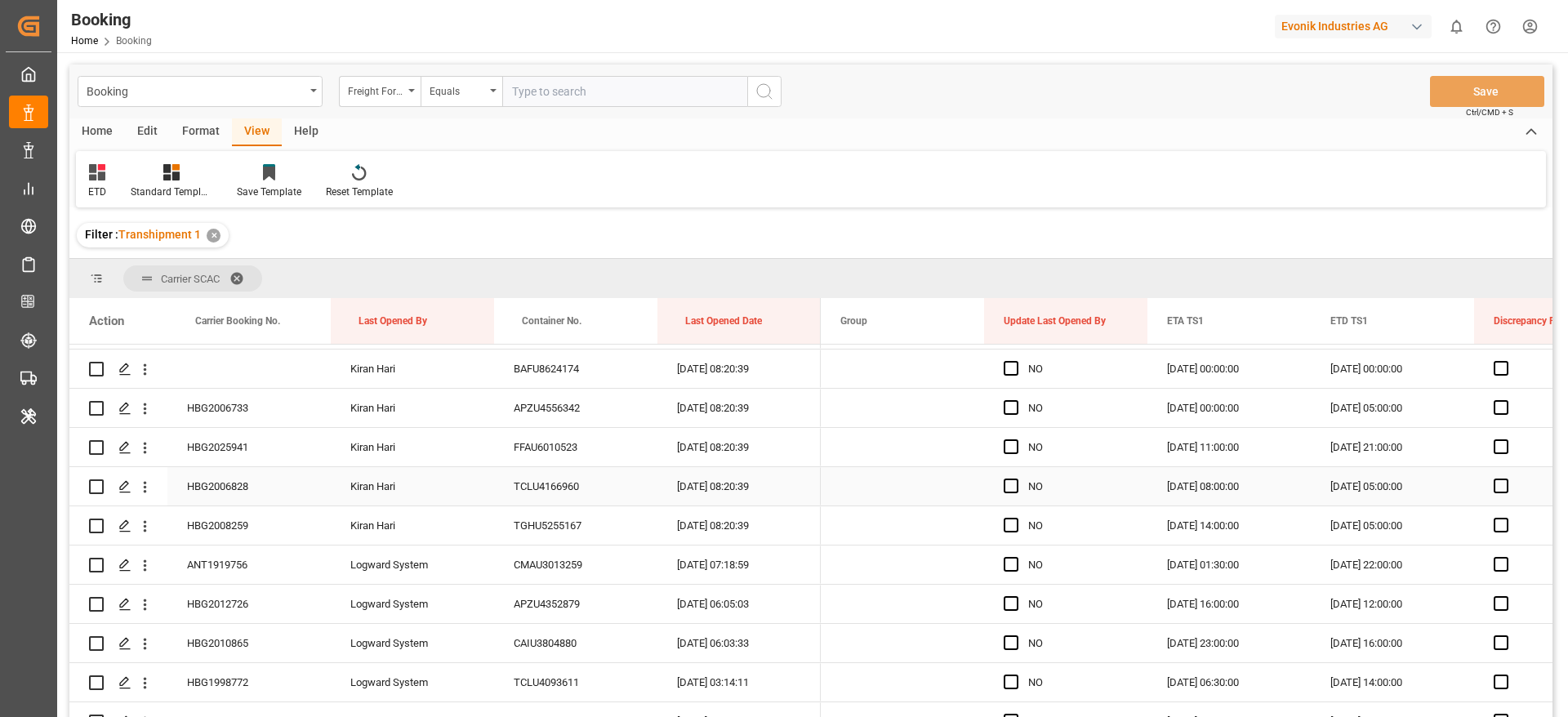
scroll to position [980, 0]
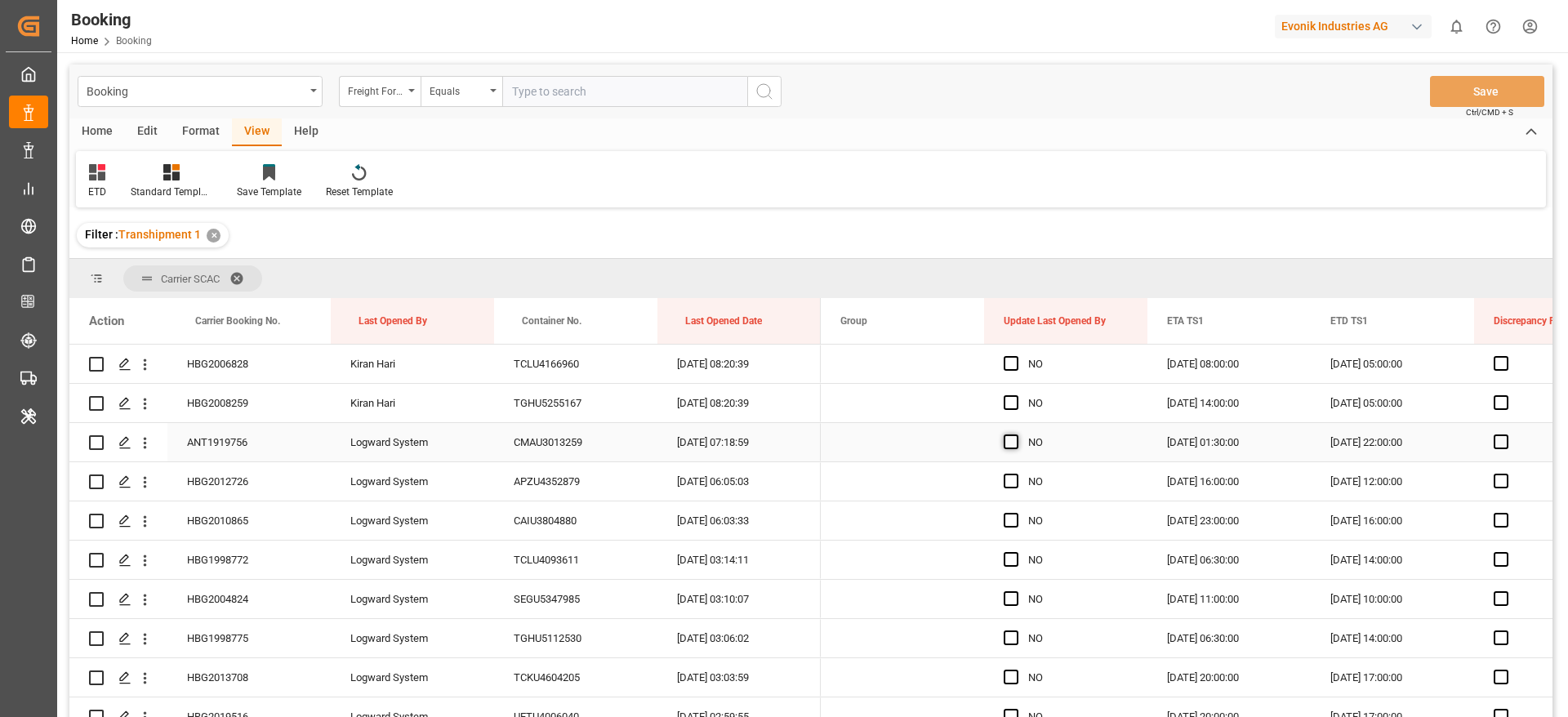
click at [1010, 440] on span "Press SPACE to select this row." at bounding box center [1011, 441] width 14 height 14
click at [1016, 434] on input "Press SPACE to select this row." at bounding box center [1016, 434] width 0 height 0
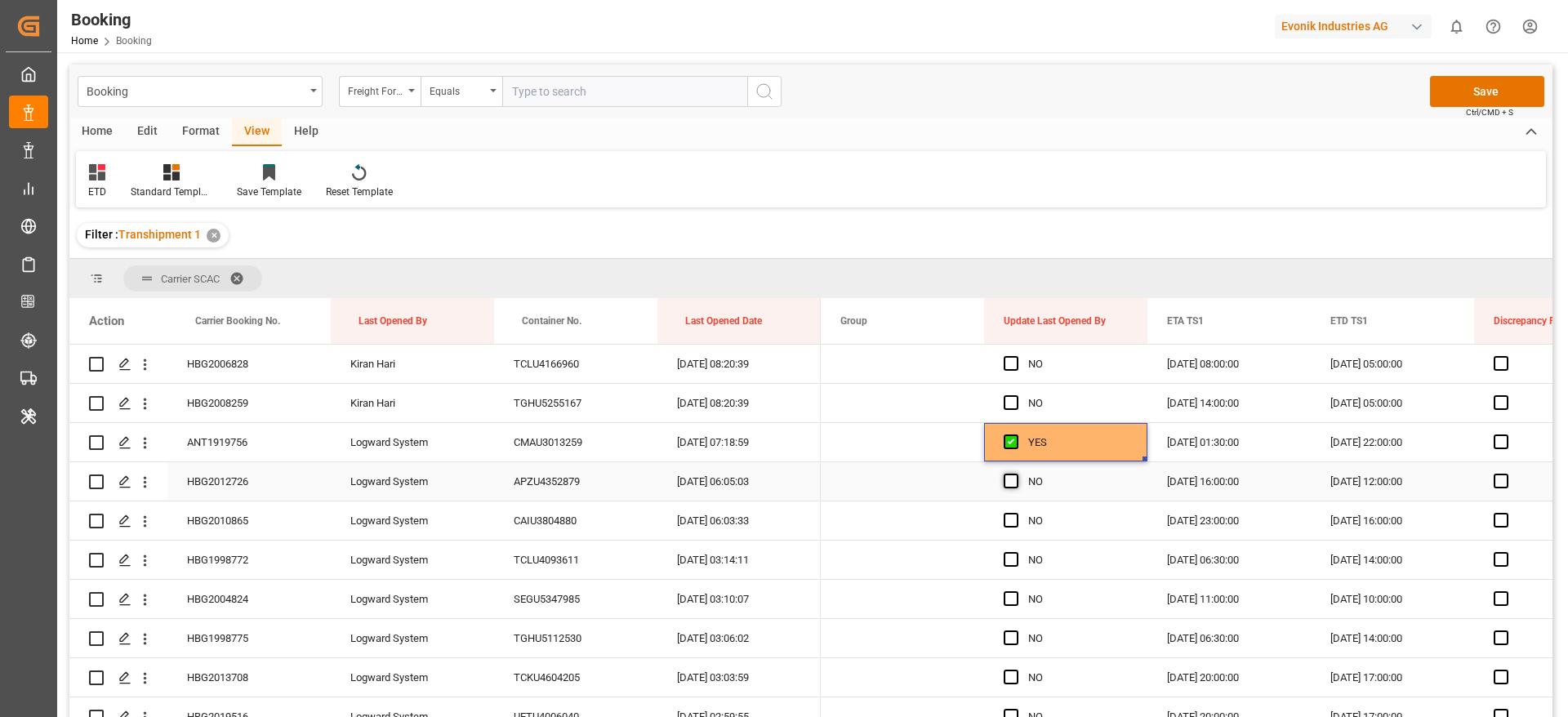
click at [1010, 477] on span "Press SPACE to select this row." at bounding box center [1011, 480] width 14 height 14
click at [1016, 473] on input "Press SPACE to select this row." at bounding box center [1016, 473] width 0 height 0
click at [1004, 513] on span "Press SPACE to select this row." at bounding box center [1011, 520] width 14 height 14
click at [1016, 513] on input "Press SPACE to select this row." at bounding box center [1016, 513] width 0 height 0
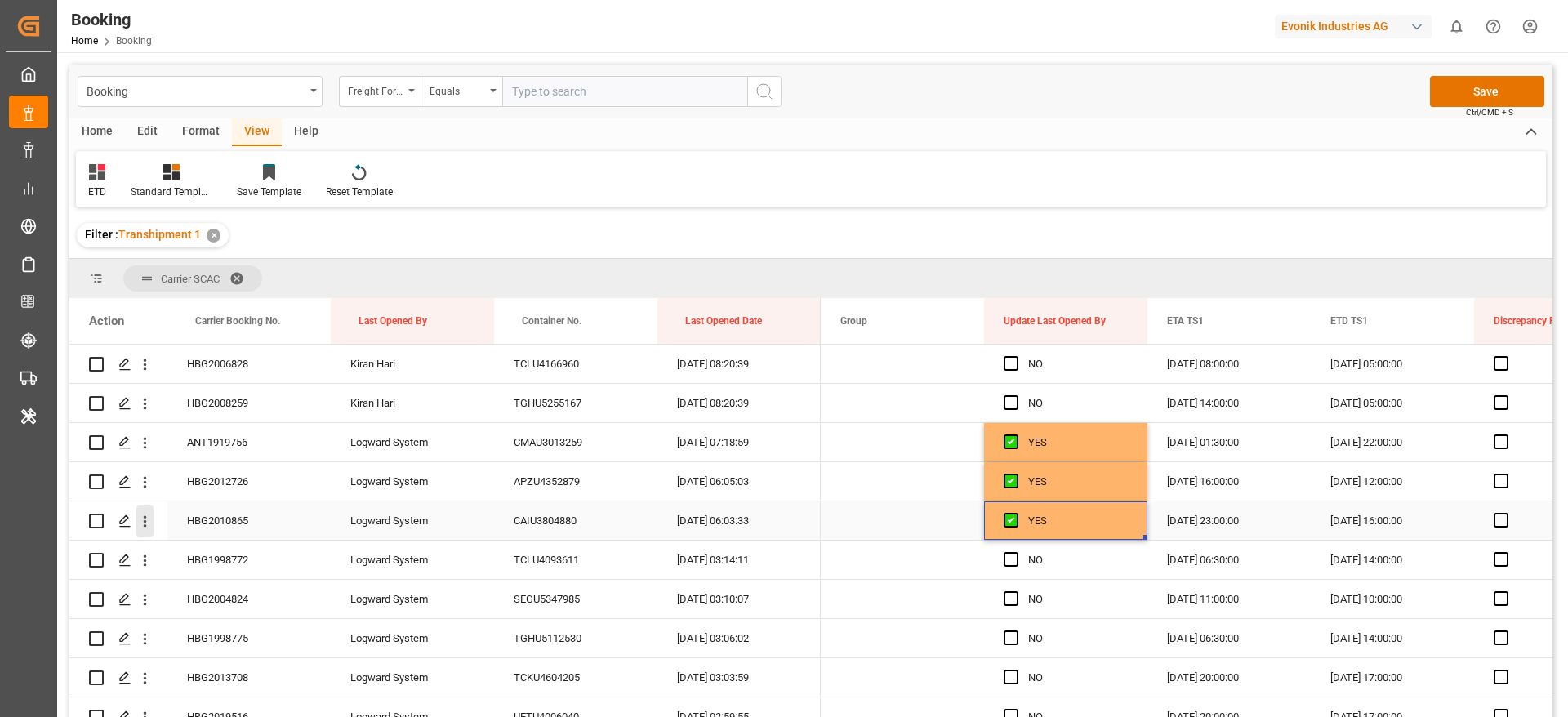
click at [144, 519] on icon "open menu" at bounding box center [145, 521] width 17 height 17
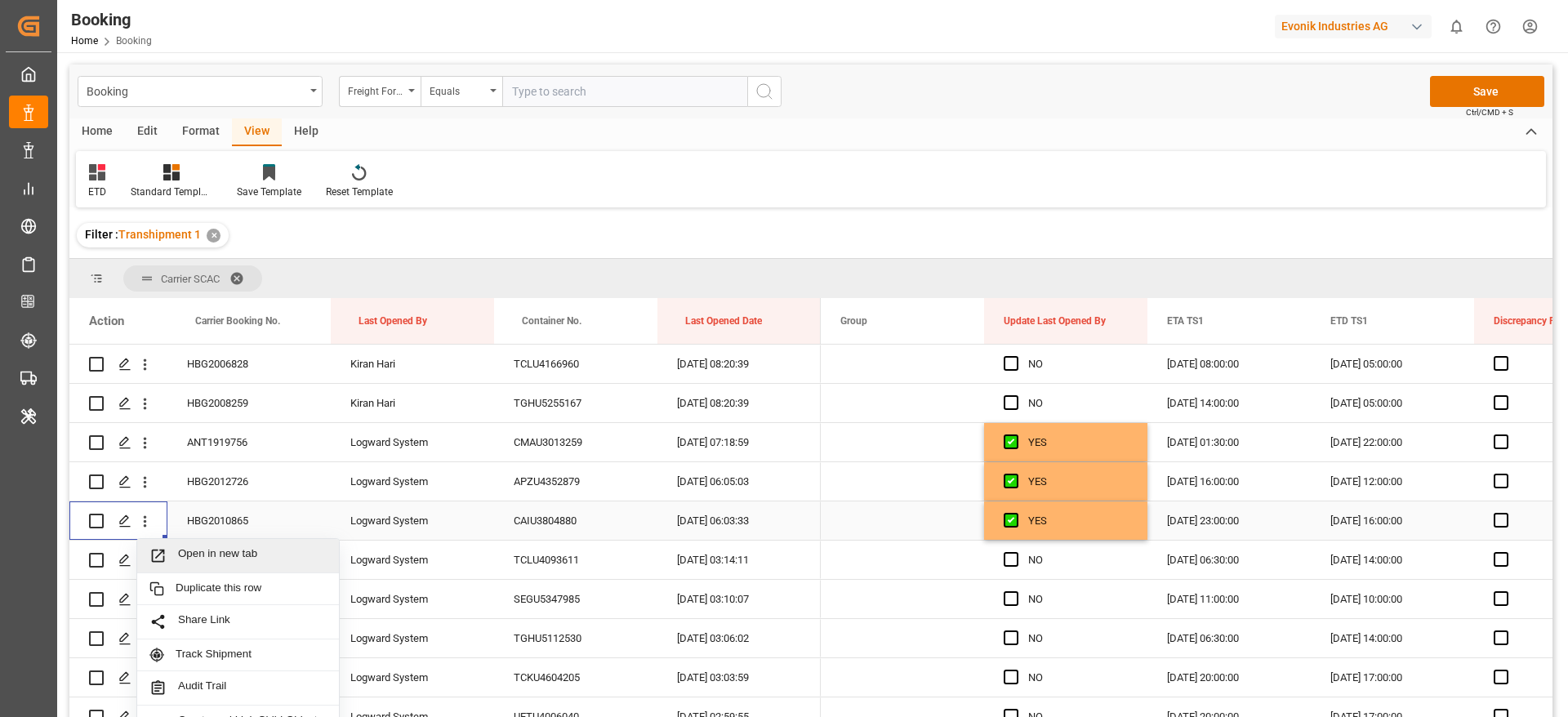
click at [234, 547] on span "Open in new tab" at bounding box center [252, 555] width 148 height 17
click at [1014, 522] on span "Press SPACE to select this row." at bounding box center [1011, 520] width 14 height 14
click at [1016, 513] on input "Press SPACE to select this row." at bounding box center [1016, 513] width 0 height 0
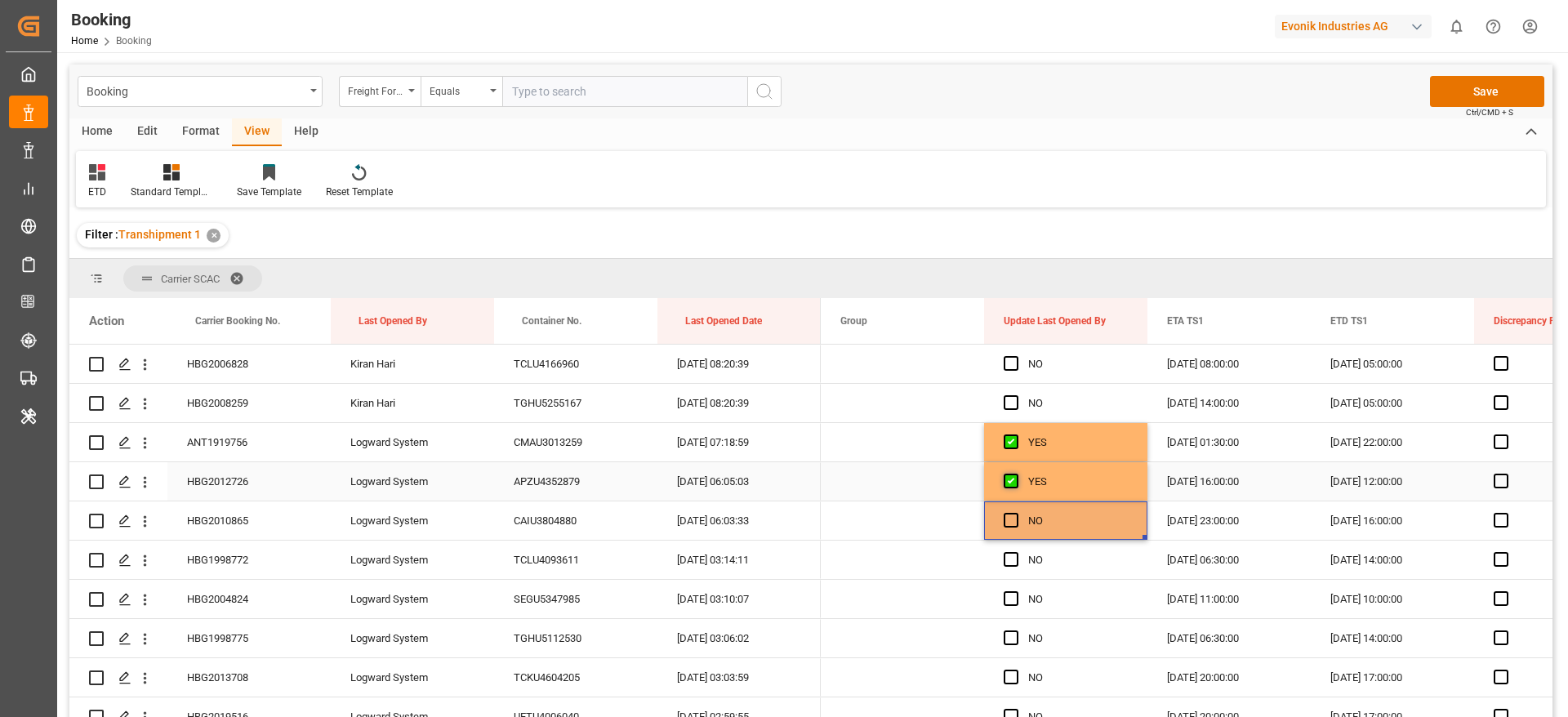
click at [1010, 480] on span "Press SPACE to select this row." at bounding box center [1011, 480] width 14 height 14
click at [1016, 473] on input "Press SPACE to select this row." at bounding box center [1016, 473] width 0 height 0
click at [1006, 443] on span "Press SPACE to select this row." at bounding box center [1011, 441] width 14 height 14
click at [1016, 434] on input "Press SPACE to select this row." at bounding box center [1016, 434] width 0 height 0
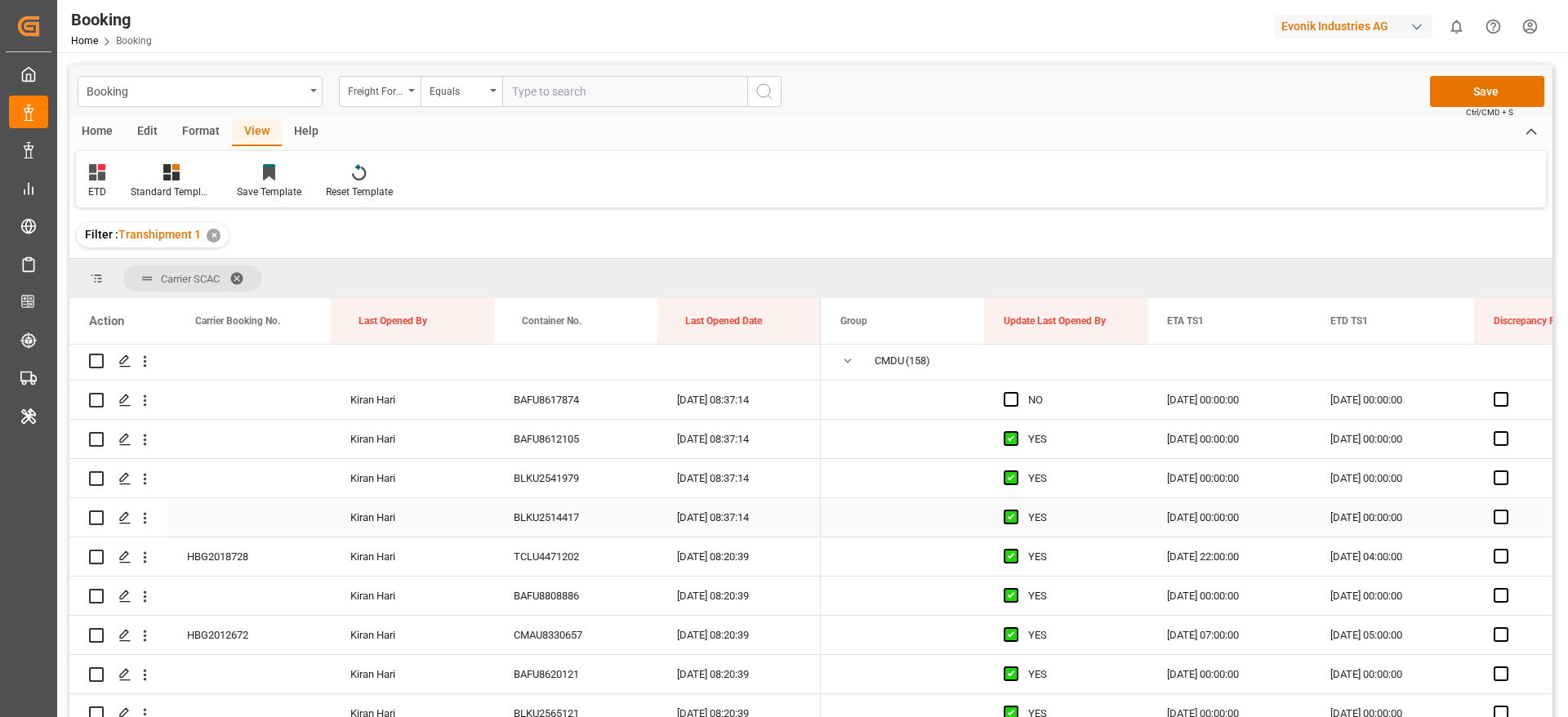
scroll to position [0, 0]
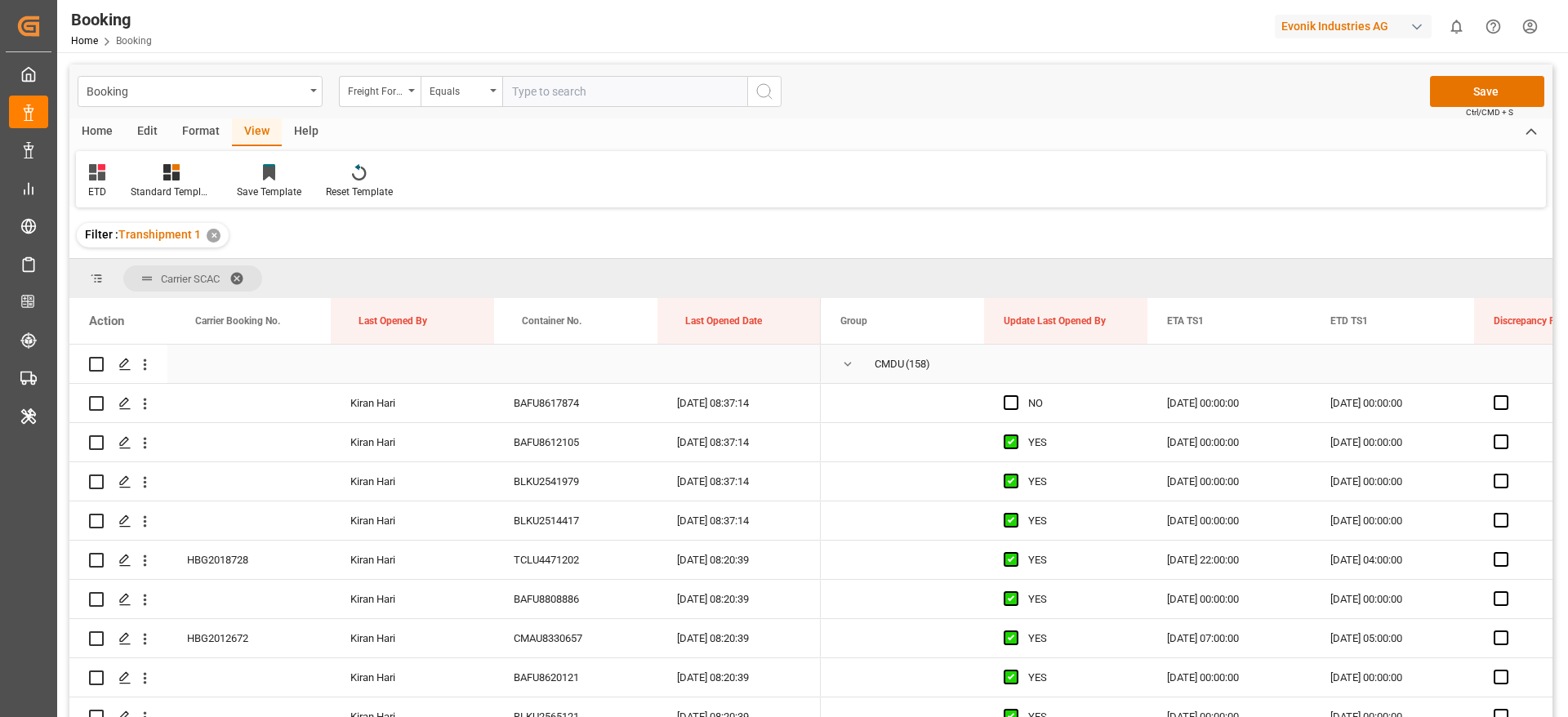
click at [841, 368] on span "Press SPACE to select this row." at bounding box center [848, 364] width 14 height 14
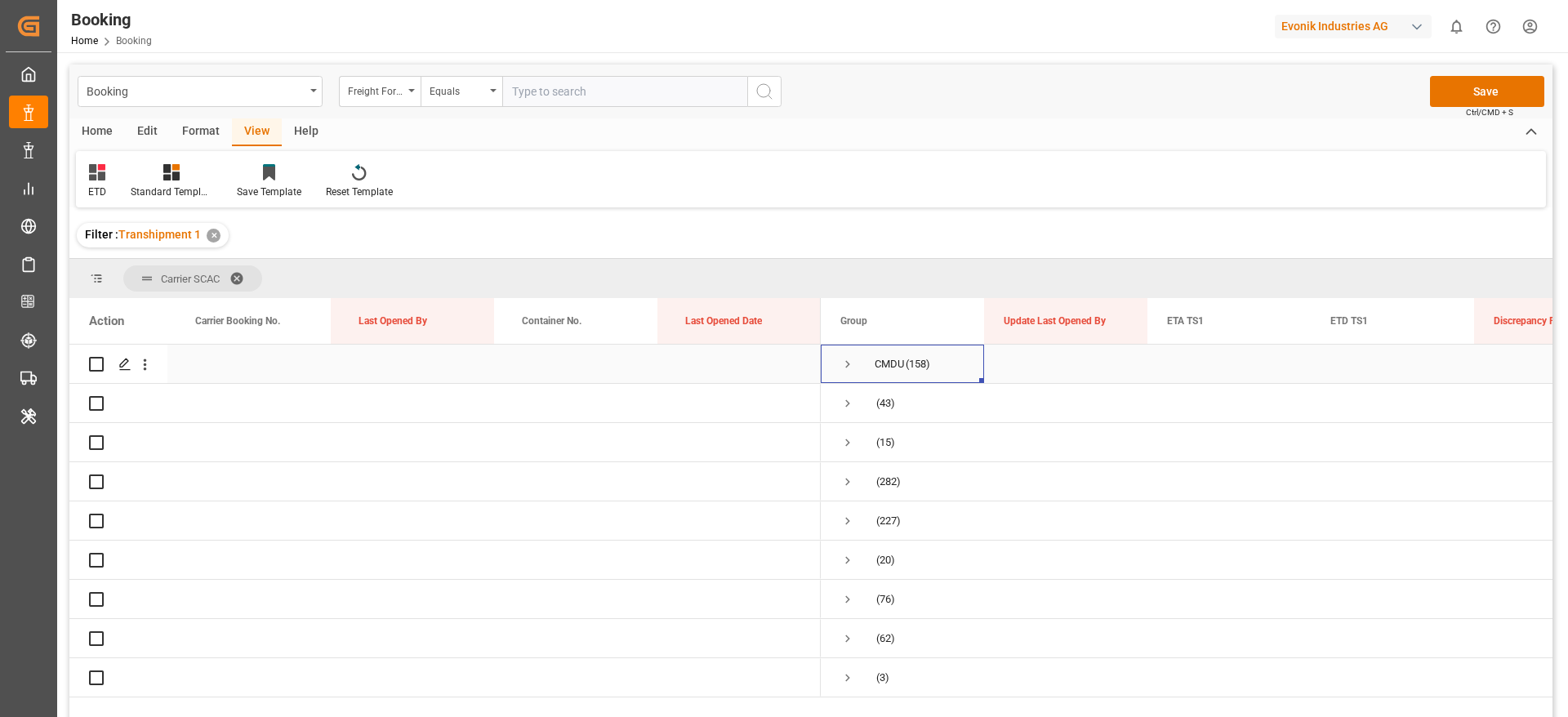
click at [857, 368] on span "CMDU (158)" at bounding box center [902, 363] width 124 height 37
click at [851, 404] on span "Press SPACE to select this row." at bounding box center [848, 403] width 14 height 14
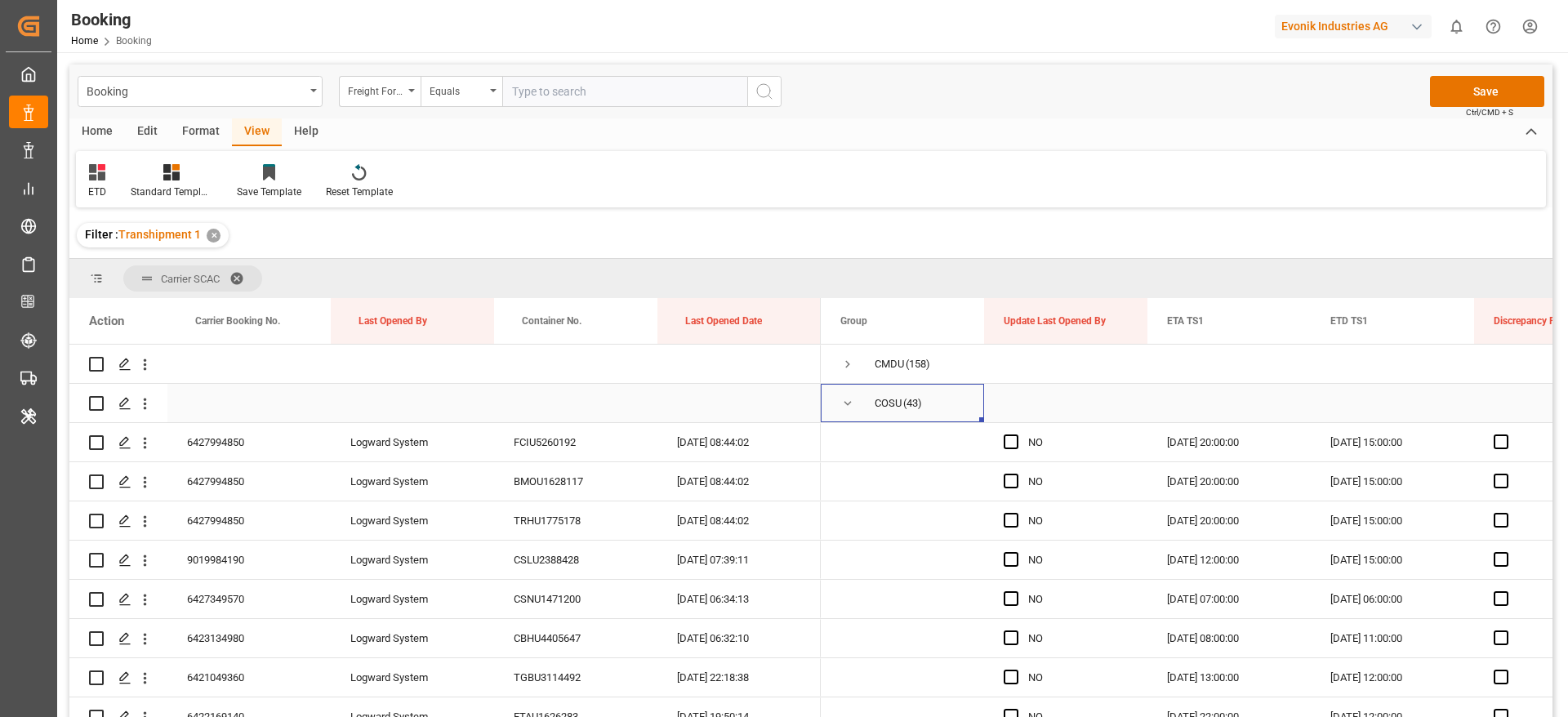
click at [851, 404] on span "Press SPACE to select this row." at bounding box center [848, 403] width 14 height 14
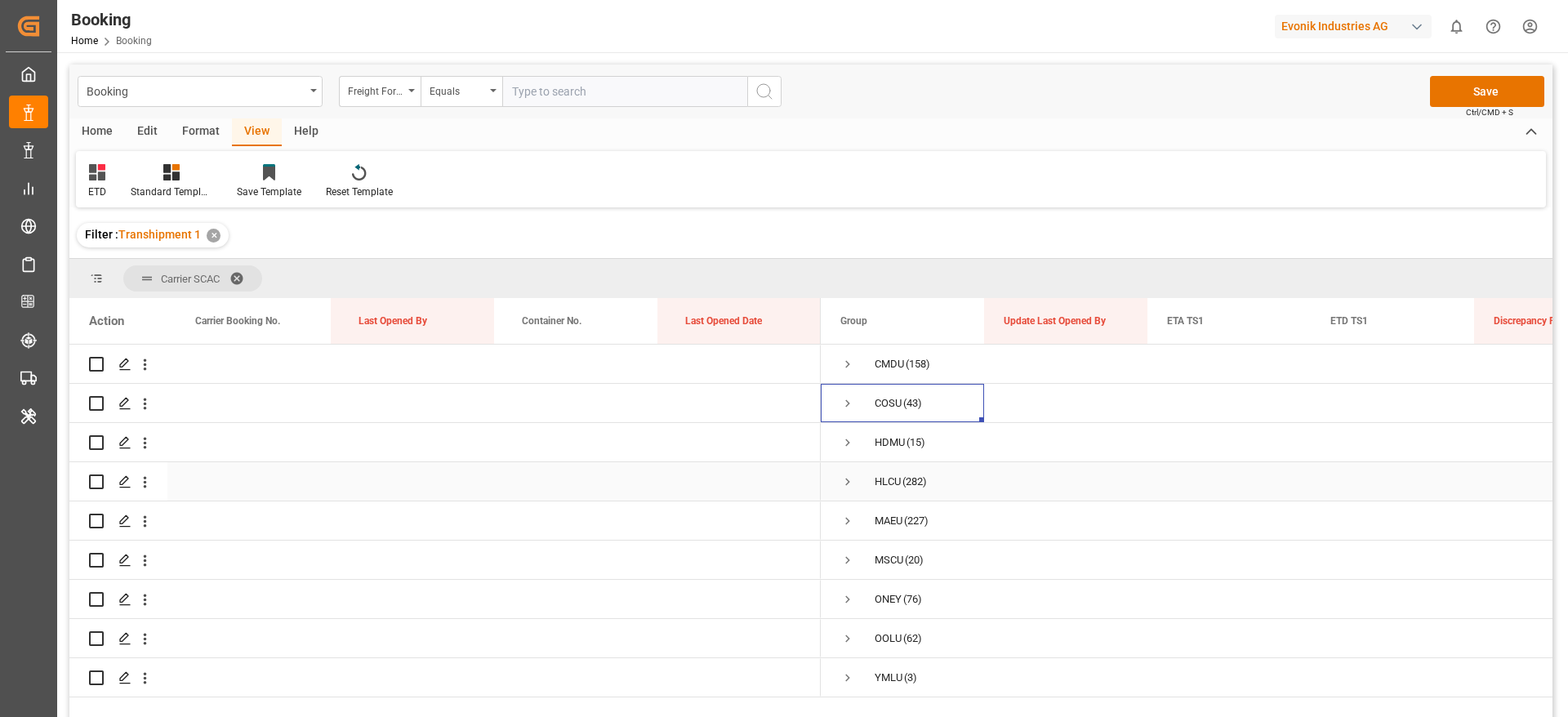
click at [851, 480] on span "Press SPACE to select this row." at bounding box center [848, 481] width 14 height 14
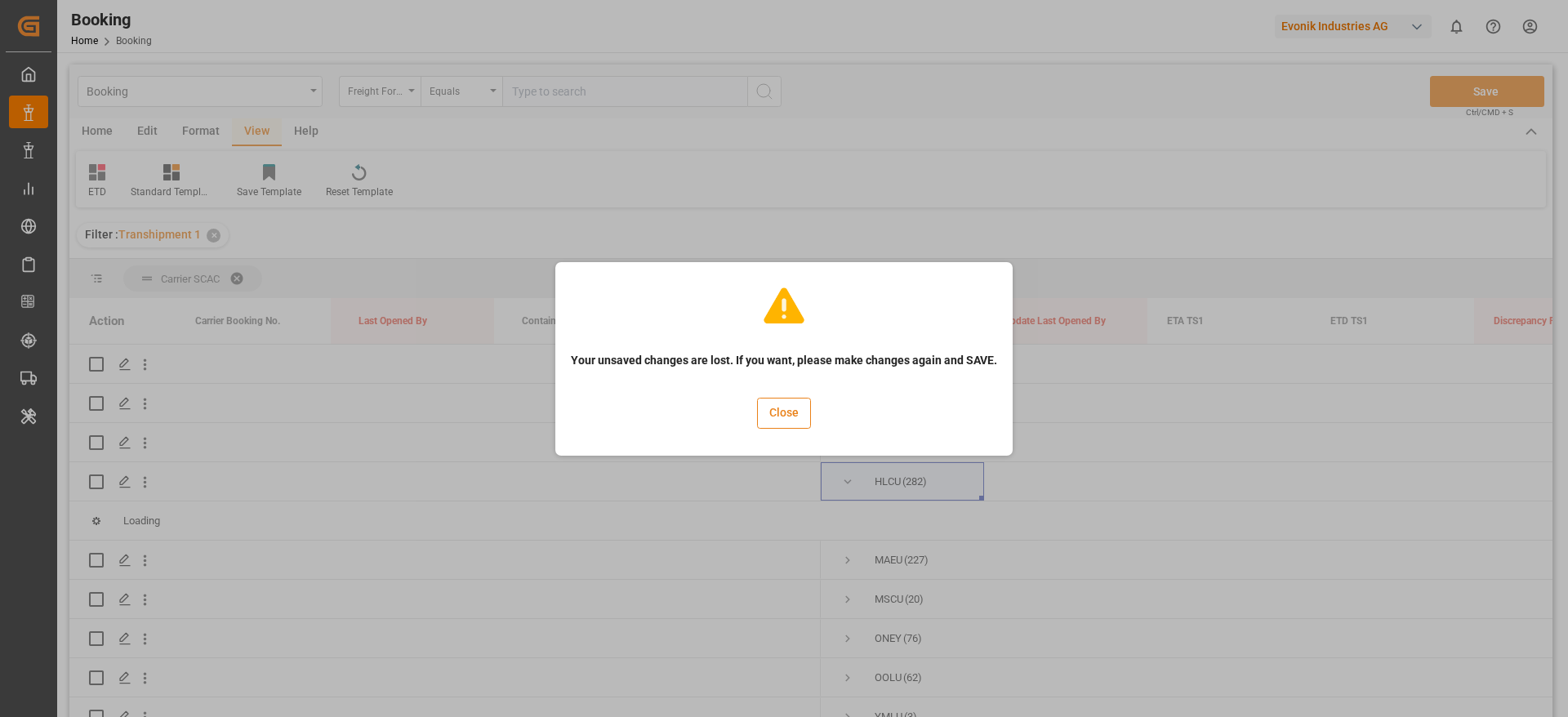
click at [795, 416] on button "Close" at bounding box center [784, 413] width 54 height 31
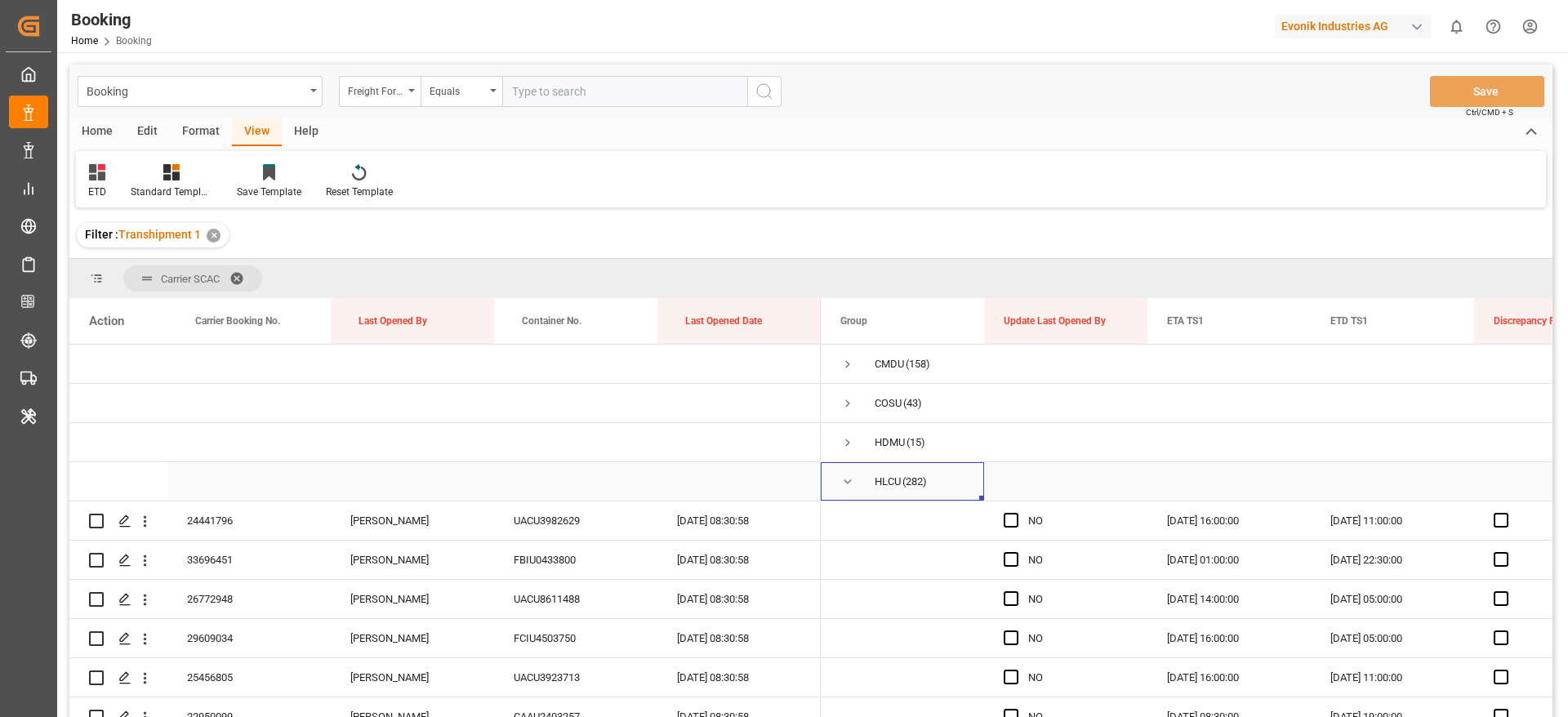
click at [851, 484] on span "Press SPACE to select this row." at bounding box center [848, 481] width 14 height 14
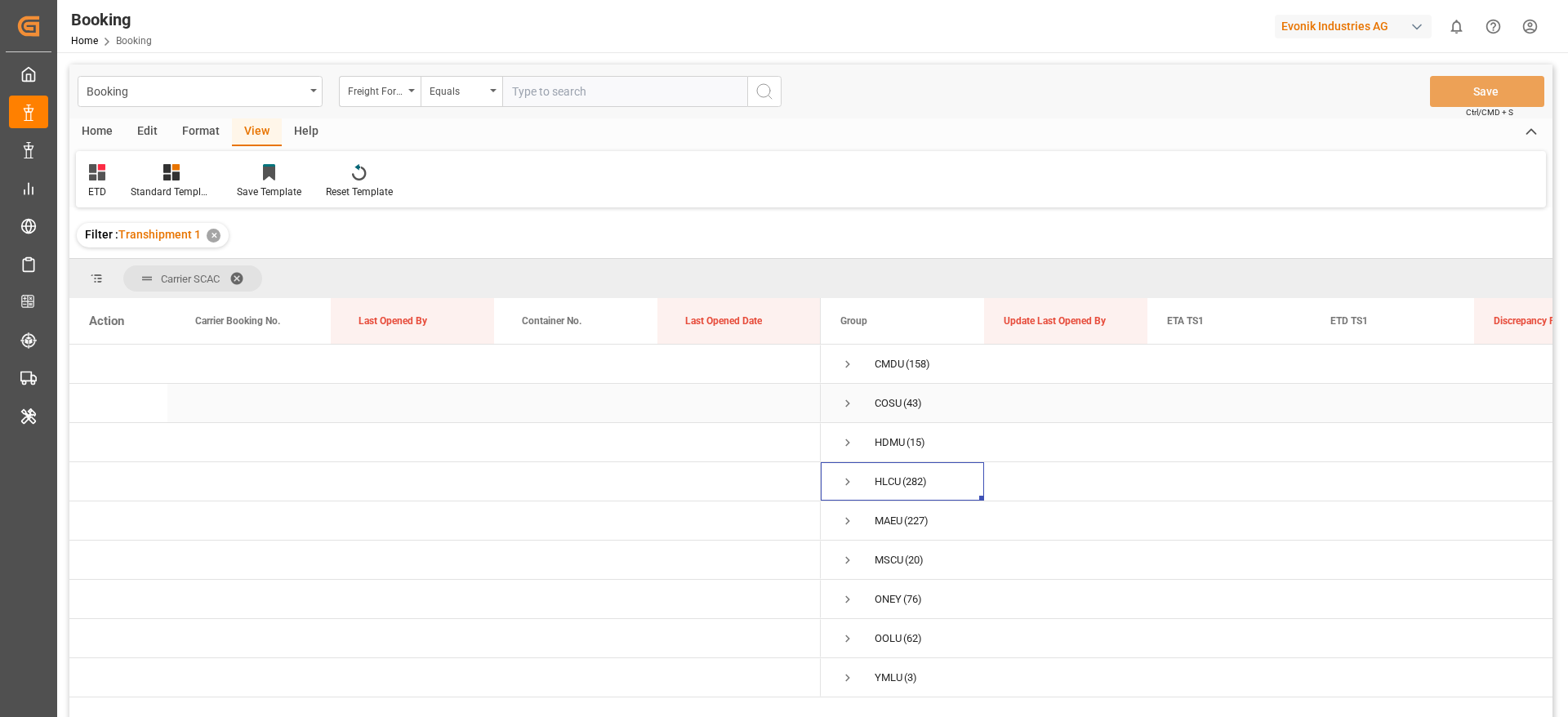
click at [844, 404] on span "Press SPACE to select this row." at bounding box center [848, 403] width 14 height 14
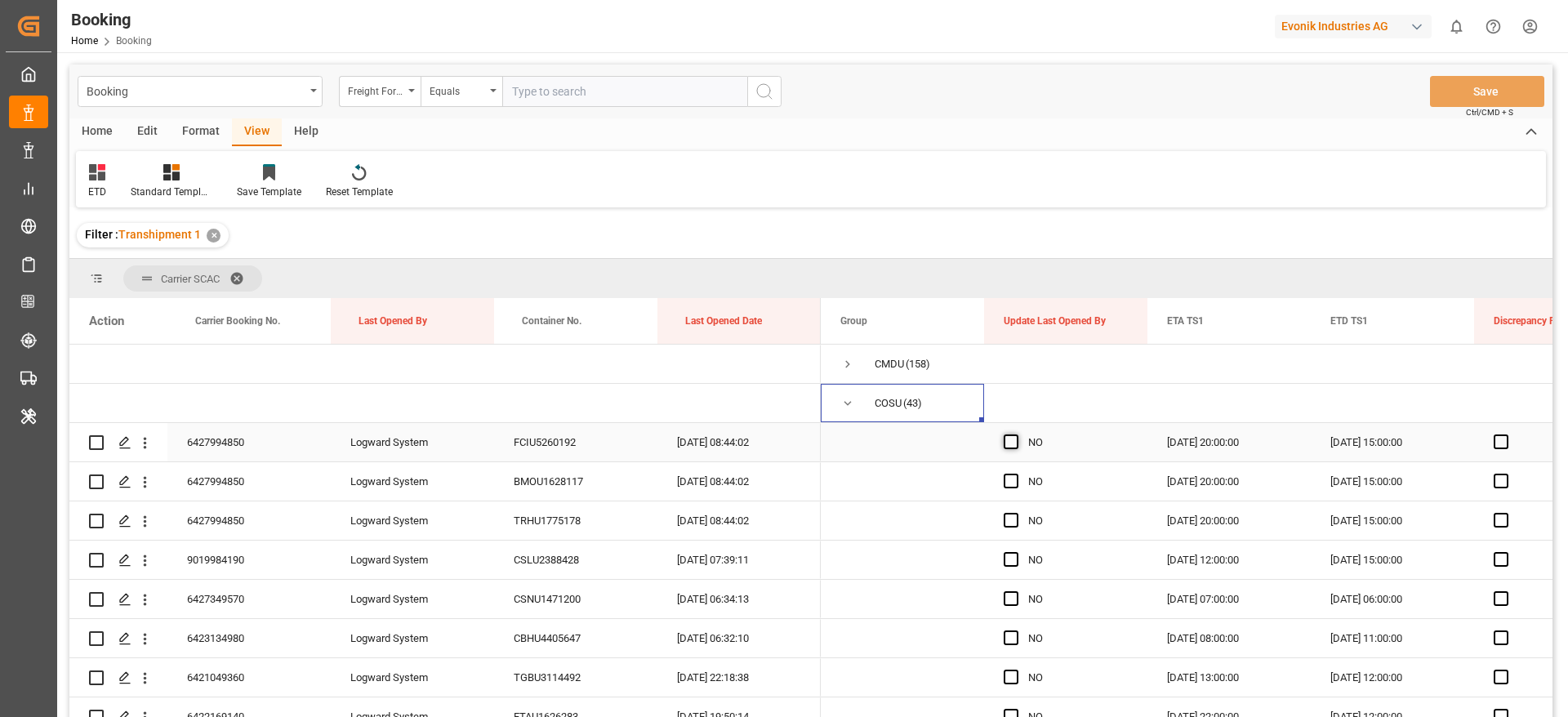
click at [1012, 436] on span "Press SPACE to select this row." at bounding box center [1011, 441] width 14 height 14
click at [1016, 434] on input "Press SPACE to select this row." at bounding box center [1016, 434] width 0 height 0
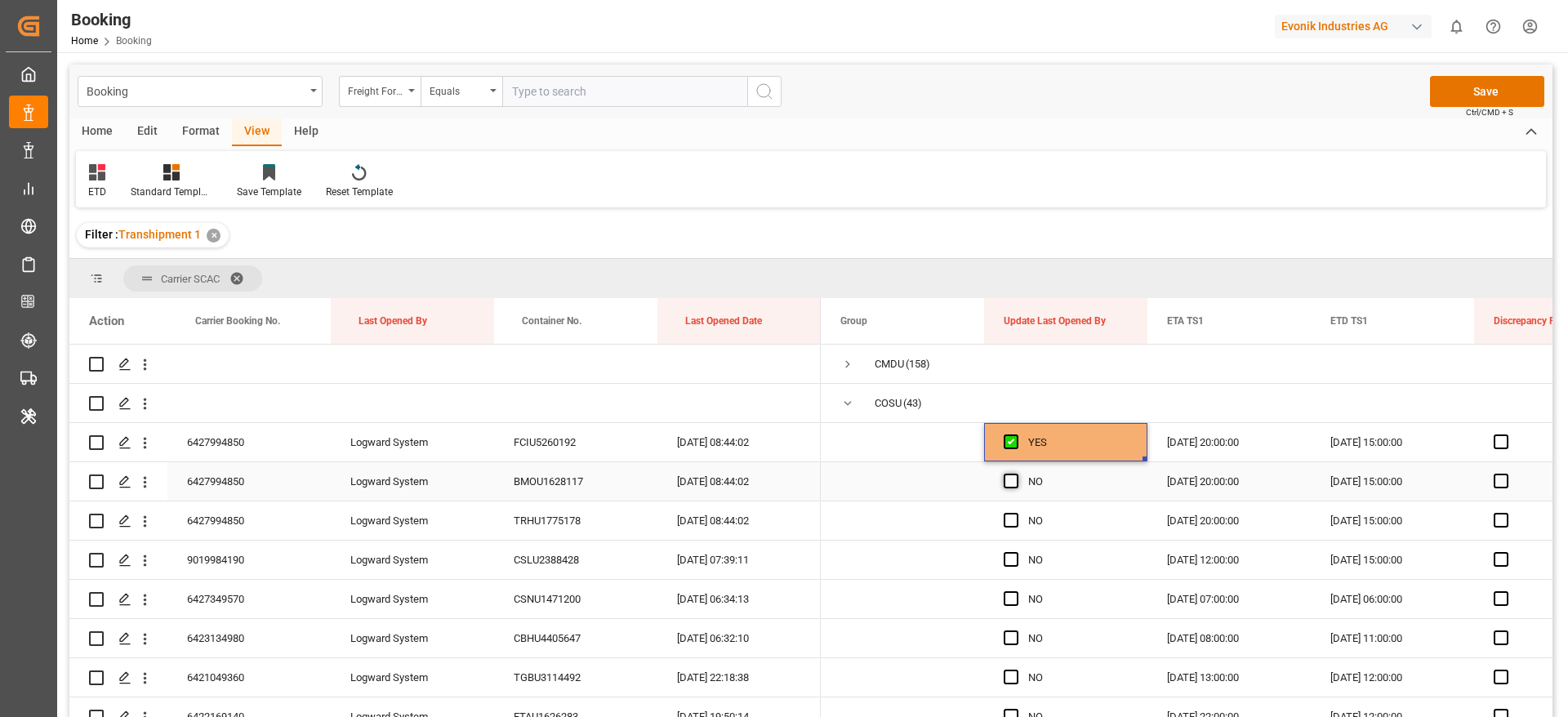
click at [1009, 480] on span "Press SPACE to select this row." at bounding box center [1011, 480] width 14 height 14
click at [1016, 473] on input "Press SPACE to select this row." at bounding box center [1016, 473] width 0 height 0
click at [1009, 523] on span "Press SPACE to select this row." at bounding box center [1011, 520] width 14 height 14
click at [1016, 513] on input "Press SPACE to select this row." at bounding box center [1016, 513] width 0 height 0
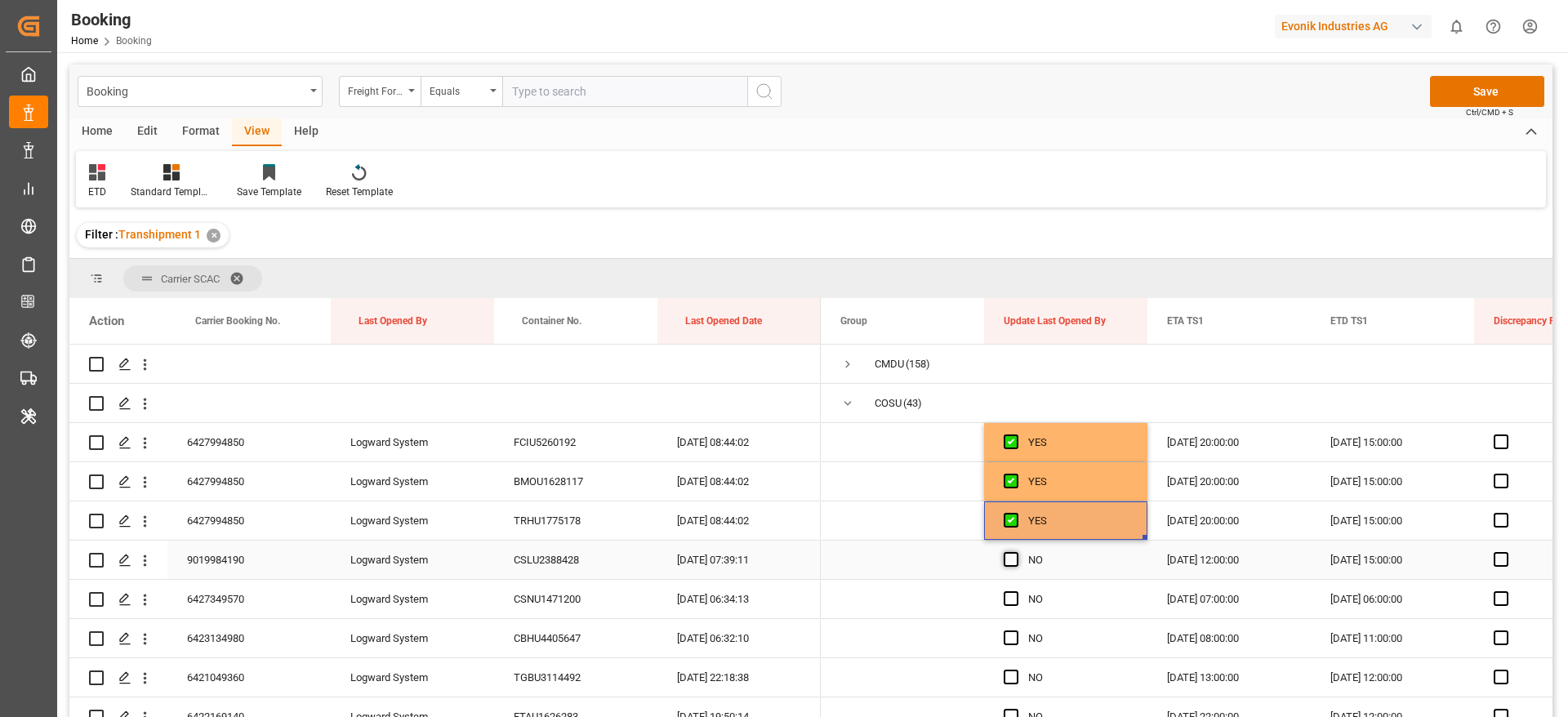
click at [1013, 559] on span "Press SPACE to select this row." at bounding box center [1011, 559] width 14 height 14
click at [1016, 552] on input "Press SPACE to select this row." at bounding box center [1016, 552] width 0 height 0
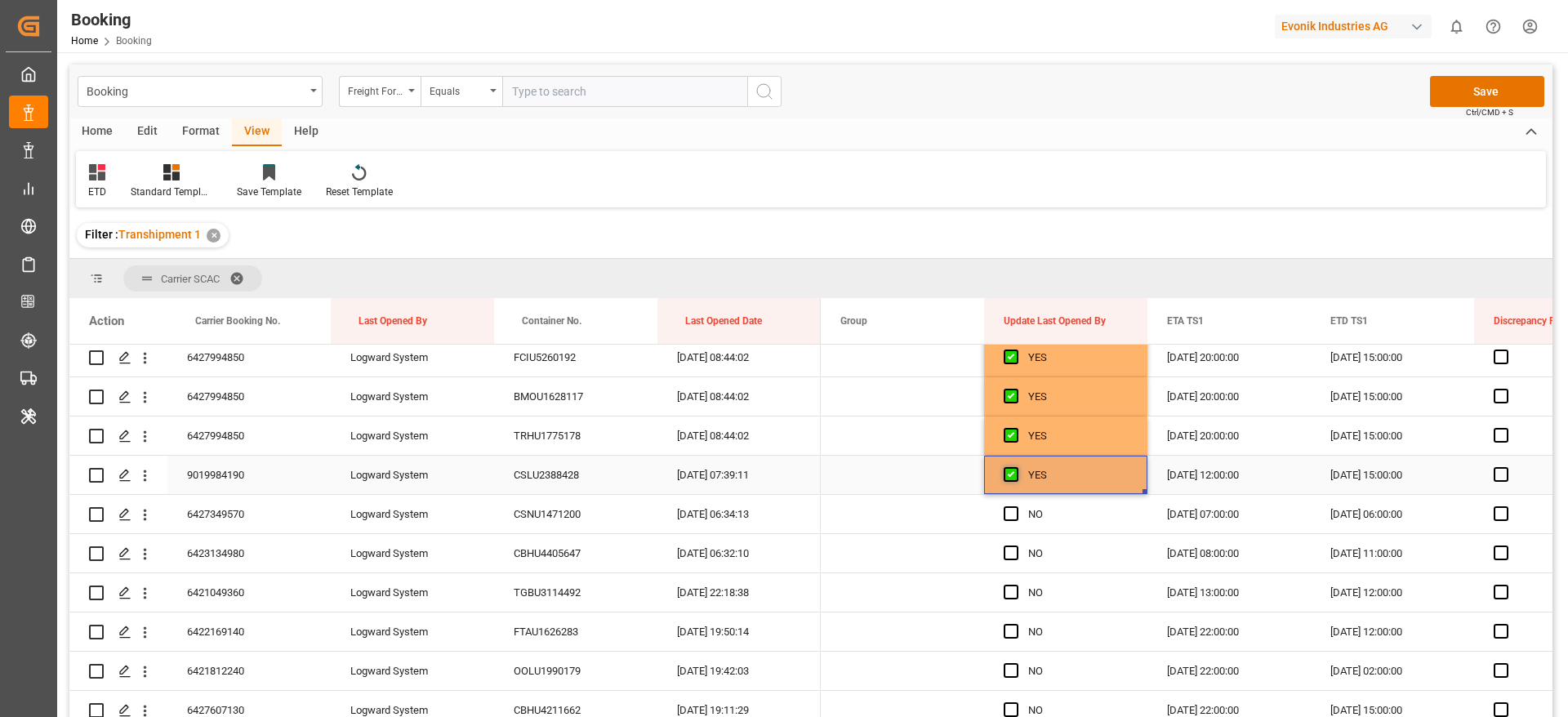
scroll to position [122, 0]
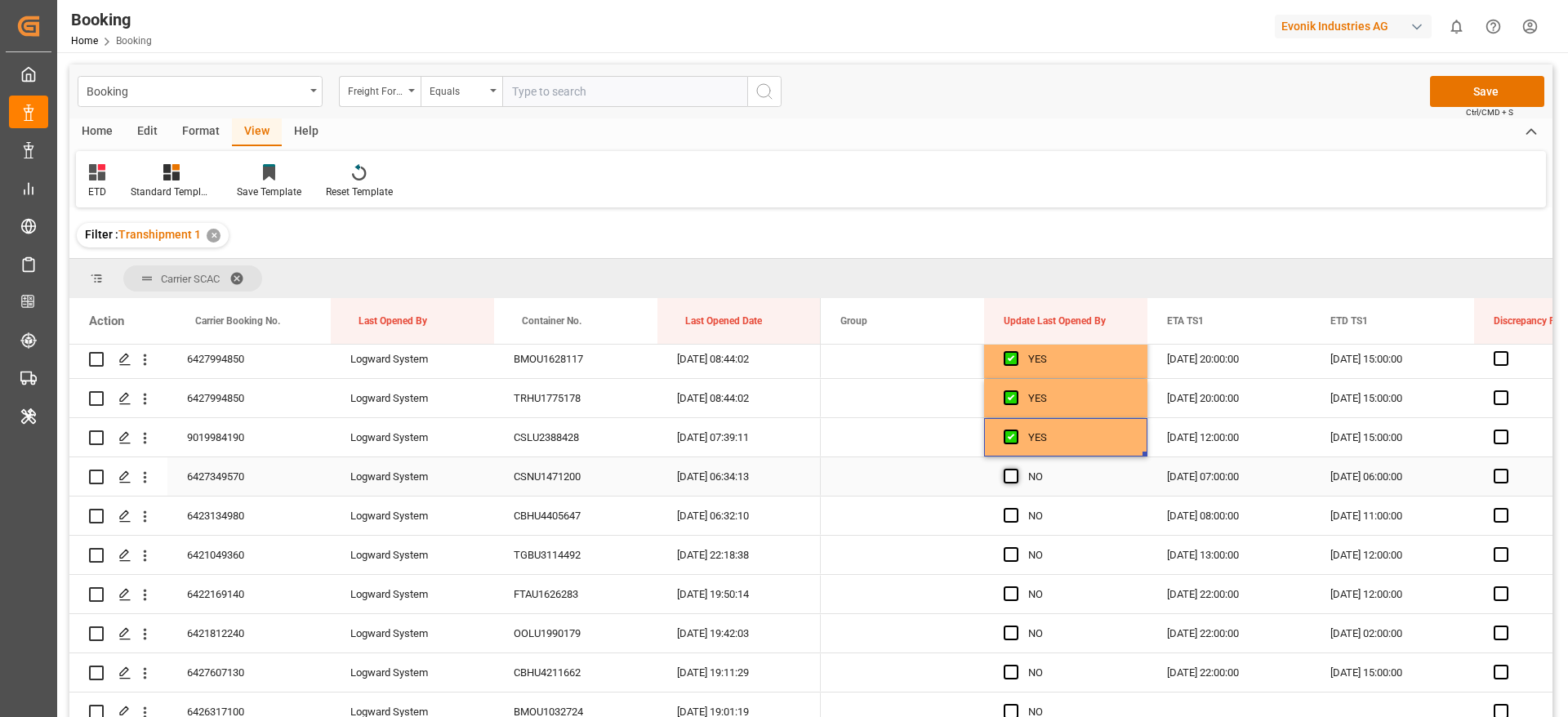
click at [1008, 481] on span "Press SPACE to select this row." at bounding box center [1011, 476] width 14 height 14
click at [1016, 469] on input "Press SPACE to select this row." at bounding box center [1016, 469] width 0 height 0
click at [1008, 513] on span "Press SPACE to select this row." at bounding box center [1011, 515] width 14 height 14
click at [1016, 508] on input "Press SPACE to select this row." at bounding box center [1016, 508] width 0 height 0
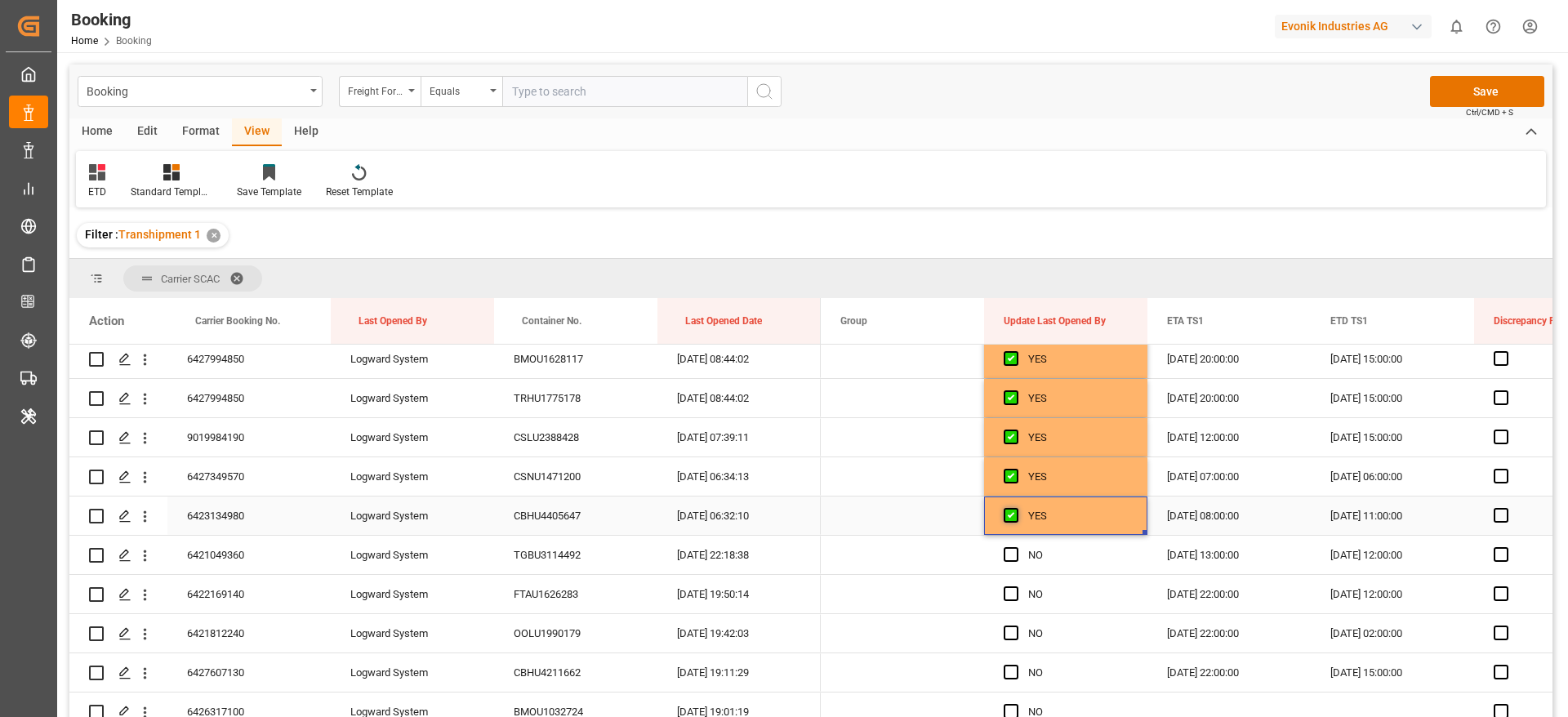
scroll to position [245, 0]
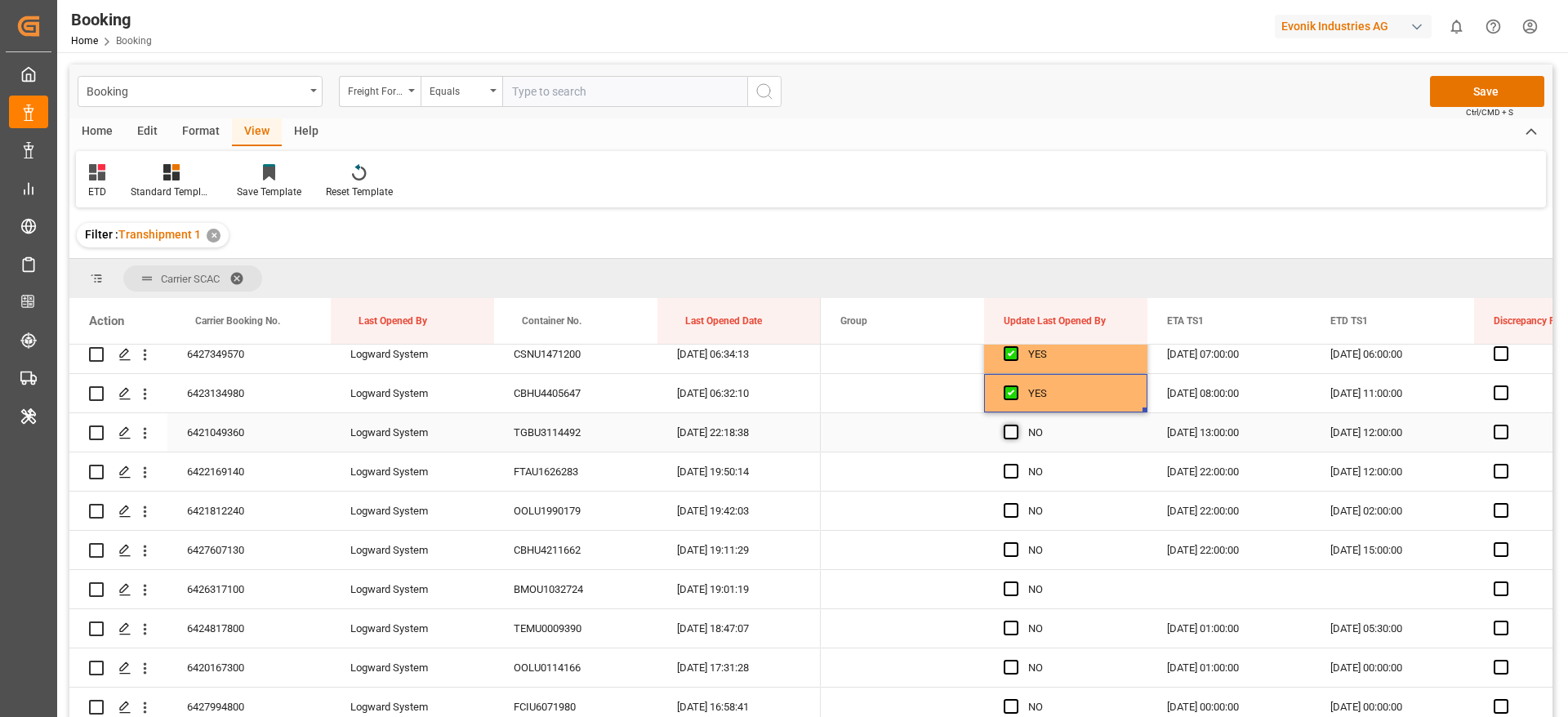
click at [1008, 434] on span "Press SPACE to select this row." at bounding box center [1011, 431] width 14 height 14
click at [1016, 424] on input "Press SPACE to select this row." at bounding box center [1016, 424] width 0 height 0
click at [1014, 469] on span "Press SPACE to select this row." at bounding box center [1011, 471] width 14 height 14
click at [1016, 463] on input "Press SPACE to select this row." at bounding box center [1016, 463] width 0 height 0
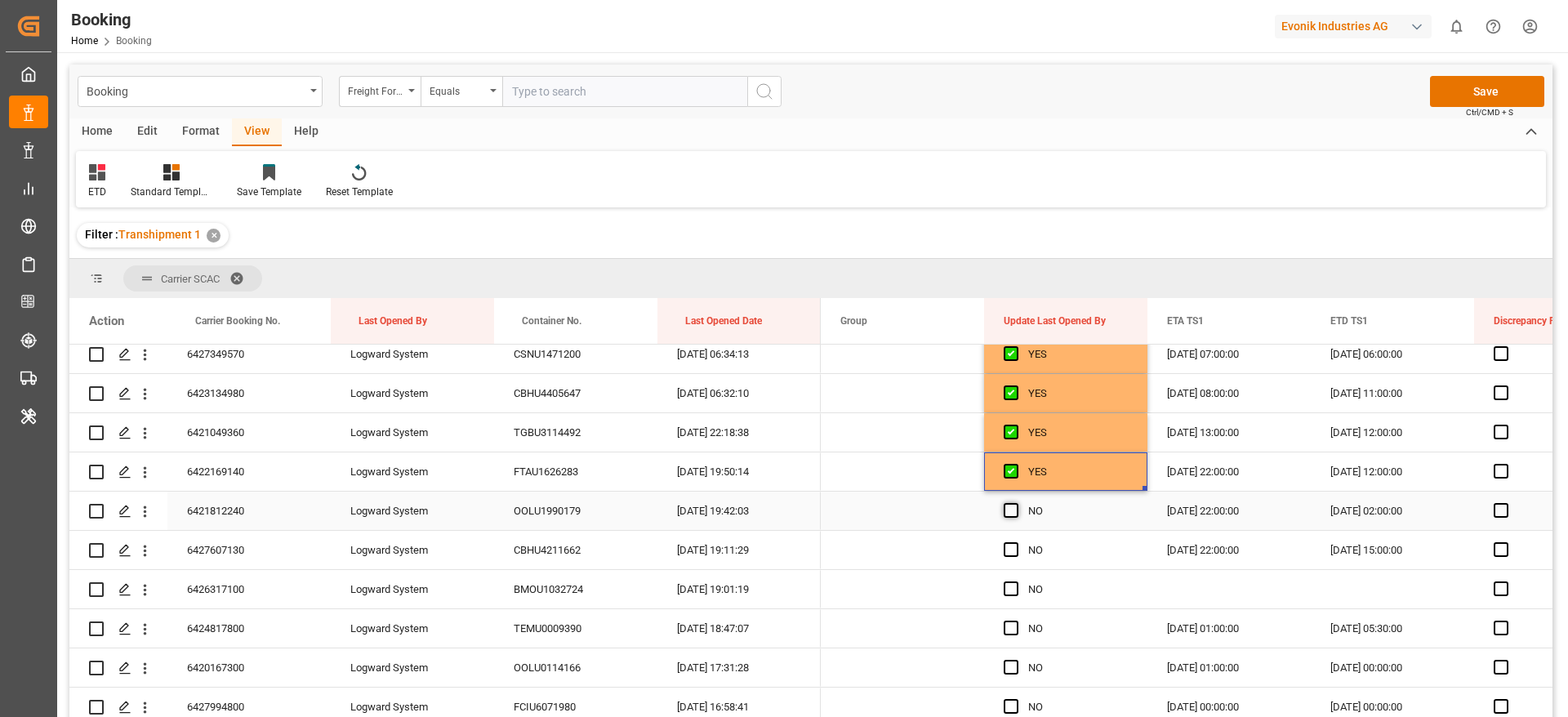
click at [1017, 507] on span "Press SPACE to select this row." at bounding box center [1011, 510] width 14 height 14
click at [1016, 503] on input "Press SPACE to select this row." at bounding box center [1016, 503] width 0 height 0
click at [1011, 549] on span "Press SPACE to select this row." at bounding box center [1011, 549] width 14 height 14
click at [1016, 542] on input "Press SPACE to select this row." at bounding box center [1016, 542] width 0 height 0
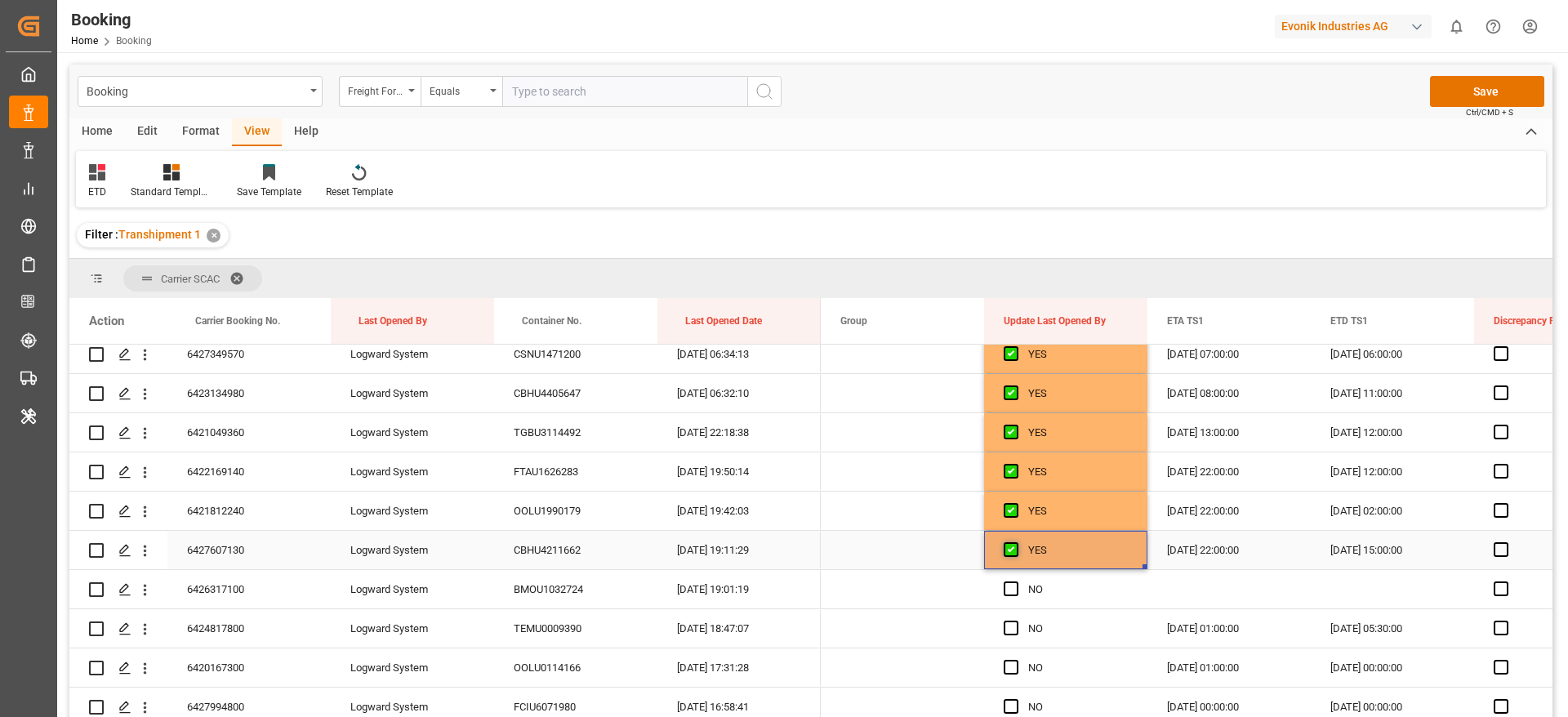
scroll to position [367, 0]
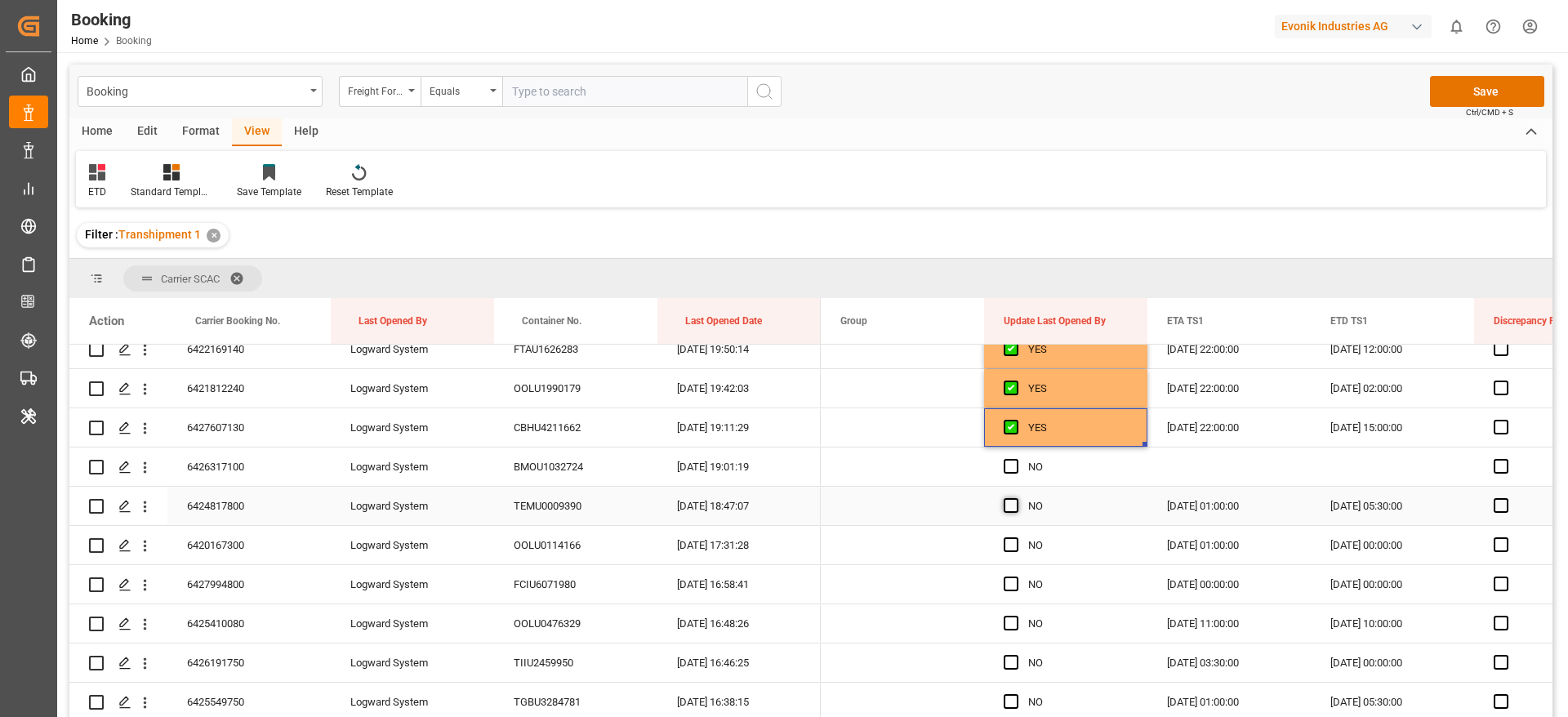
click at [1014, 502] on span "Press SPACE to select this row." at bounding box center [1011, 505] width 14 height 14
click at [1016, 498] on input "Press SPACE to select this row." at bounding box center [1016, 498] width 0 height 0
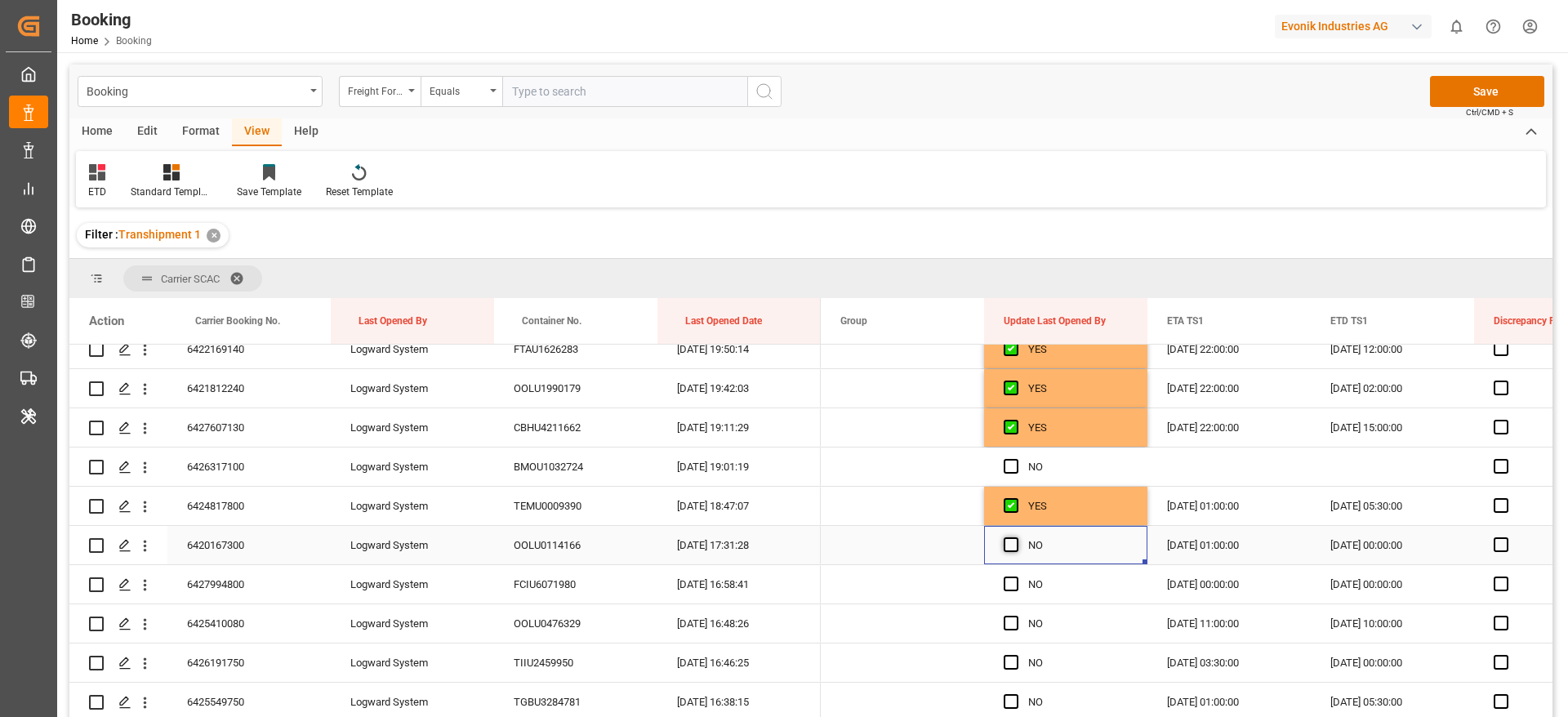
click at [1014, 540] on span "Press SPACE to select this row." at bounding box center [1011, 545] width 14 height 14
click at [1016, 538] on input "Press SPACE to select this row." at bounding box center [1016, 538] width 0 height 0
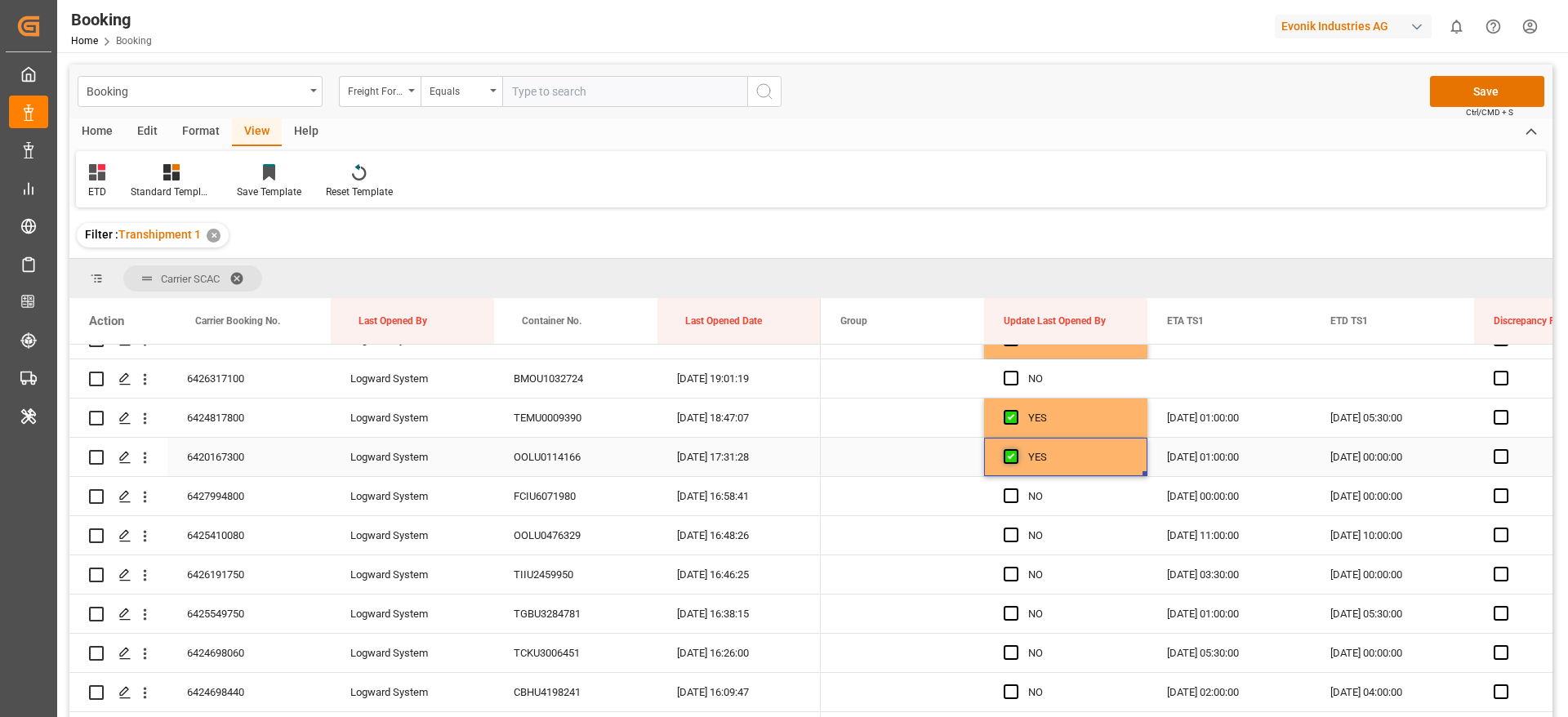
scroll to position [490, 0]
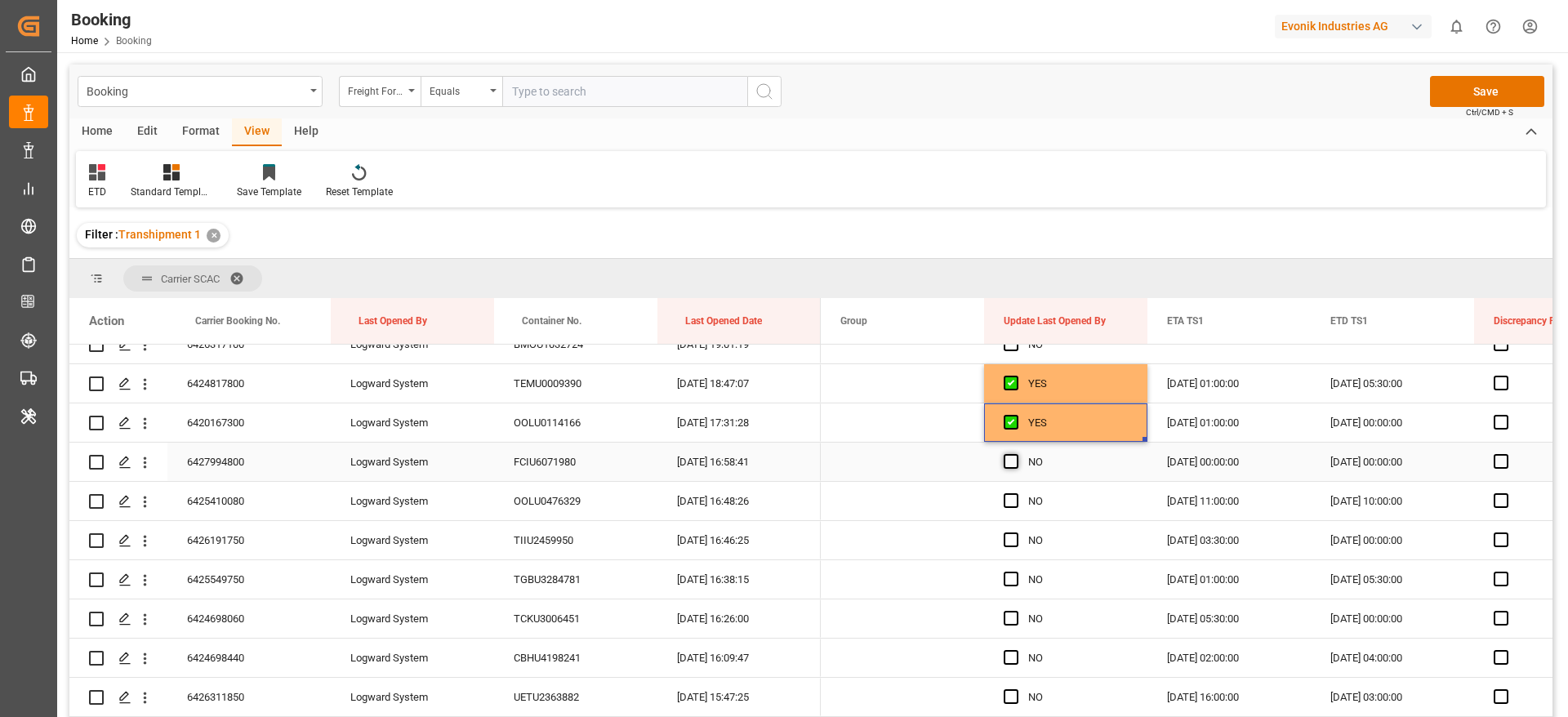
click at [1007, 464] on span "Press SPACE to select this row." at bounding box center [1011, 461] width 14 height 14
click at [1016, 454] on input "Press SPACE to select this row." at bounding box center [1016, 454] width 0 height 0
click at [1007, 499] on span "Press SPACE to select this row." at bounding box center [1011, 500] width 14 height 14
click at [1016, 493] on input "Press SPACE to select this row." at bounding box center [1016, 493] width 0 height 0
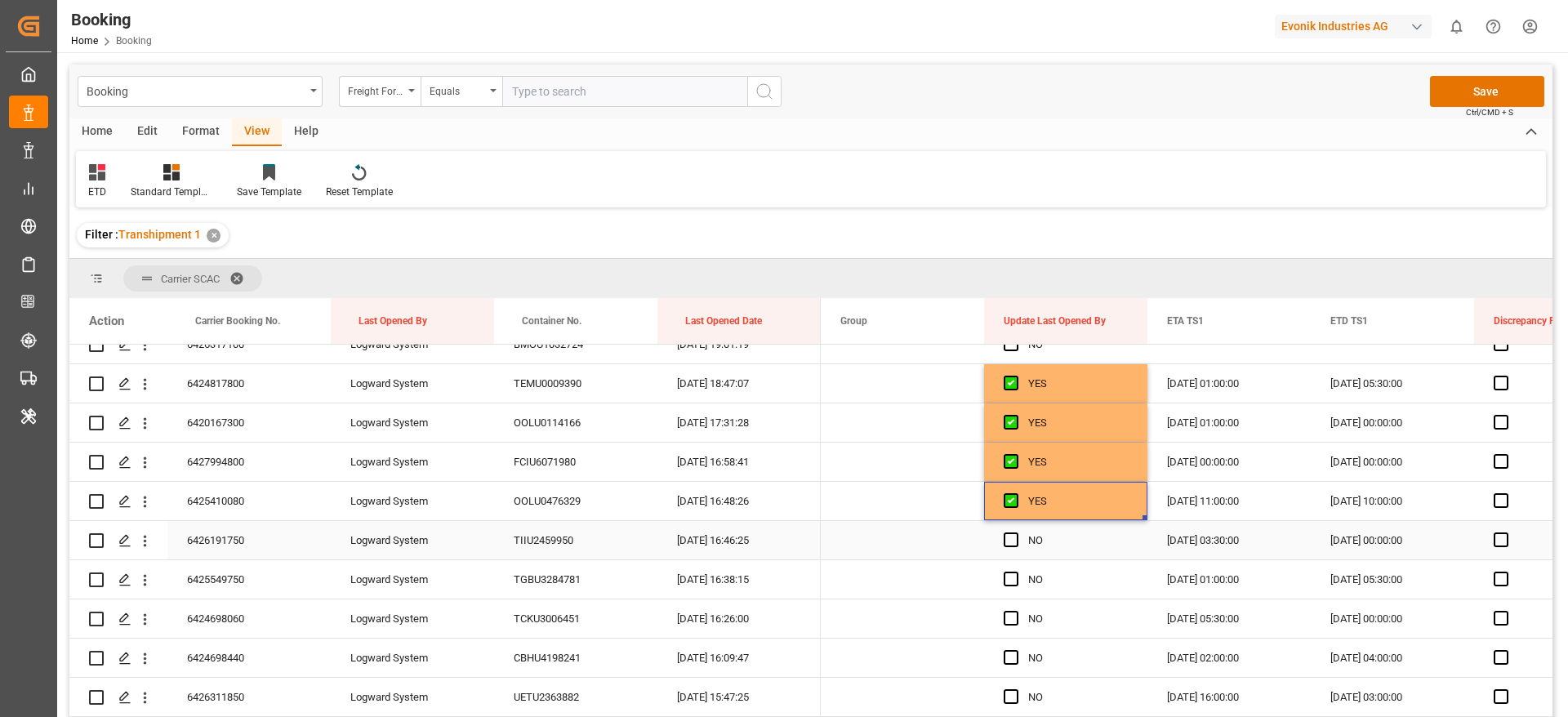
click at [1009, 547] on div "Press SPACE to select this row." at bounding box center [1016, 540] width 24 height 38
click at [1013, 536] on span "Press SPACE to select this row." at bounding box center [1011, 539] width 14 height 14
click at [1016, 532] on input "Press SPACE to select this row." at bounding box center [1016, 532] width 0 height 0
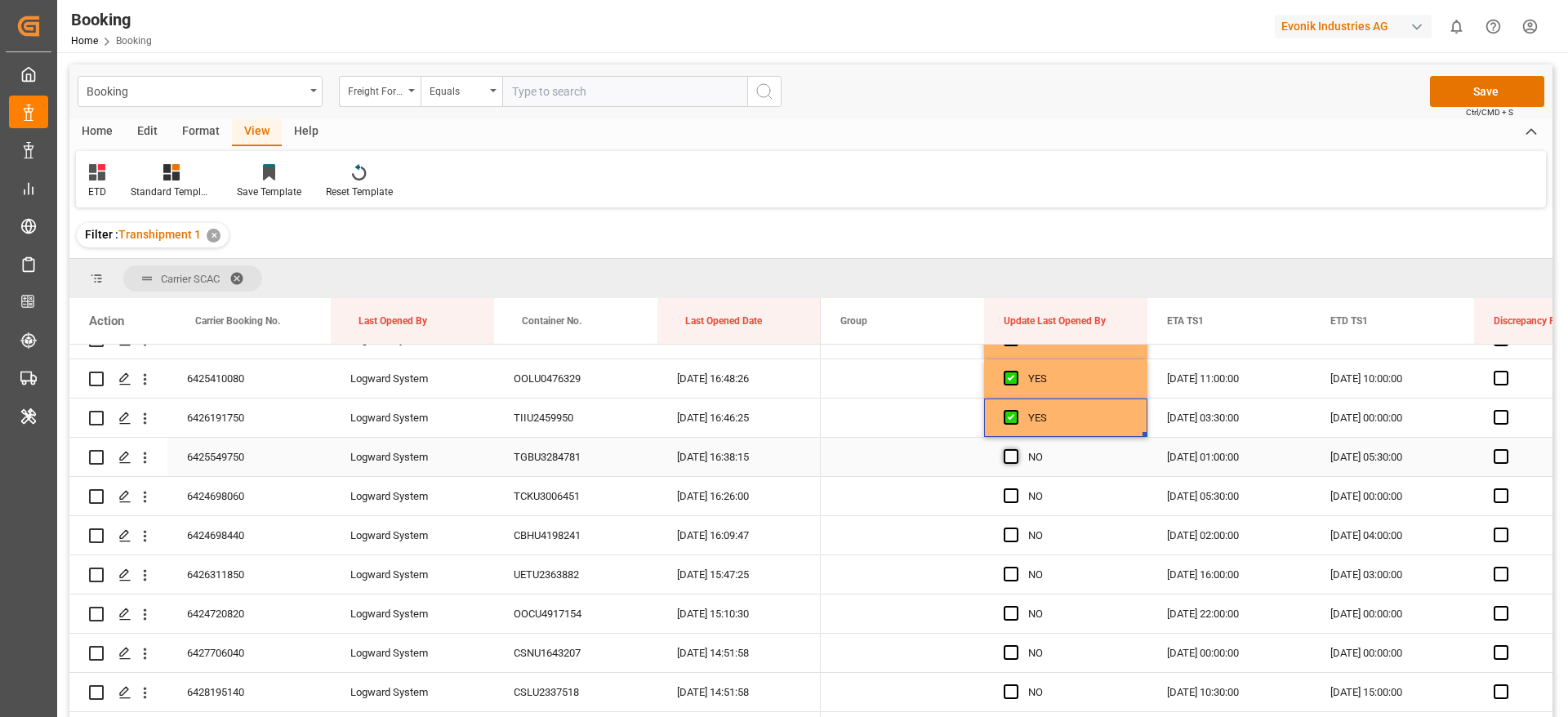
click at [1007, 451] on span "Press SPACE to select this row." at bounding box center [1011, 456] width 14 height 14
click at [1016, 449] on input "Press SPACE to select this row." at bounding box center [1016, 449] width 0 height 0
click at [1008, 500] on span "Press SPACE to select this row." at bounding box center [1011, 496] width 14 height 14
click at [1016, 488] on input "Press SPACE to select this row." at bounding box center [1016, 488] width 0 height 0
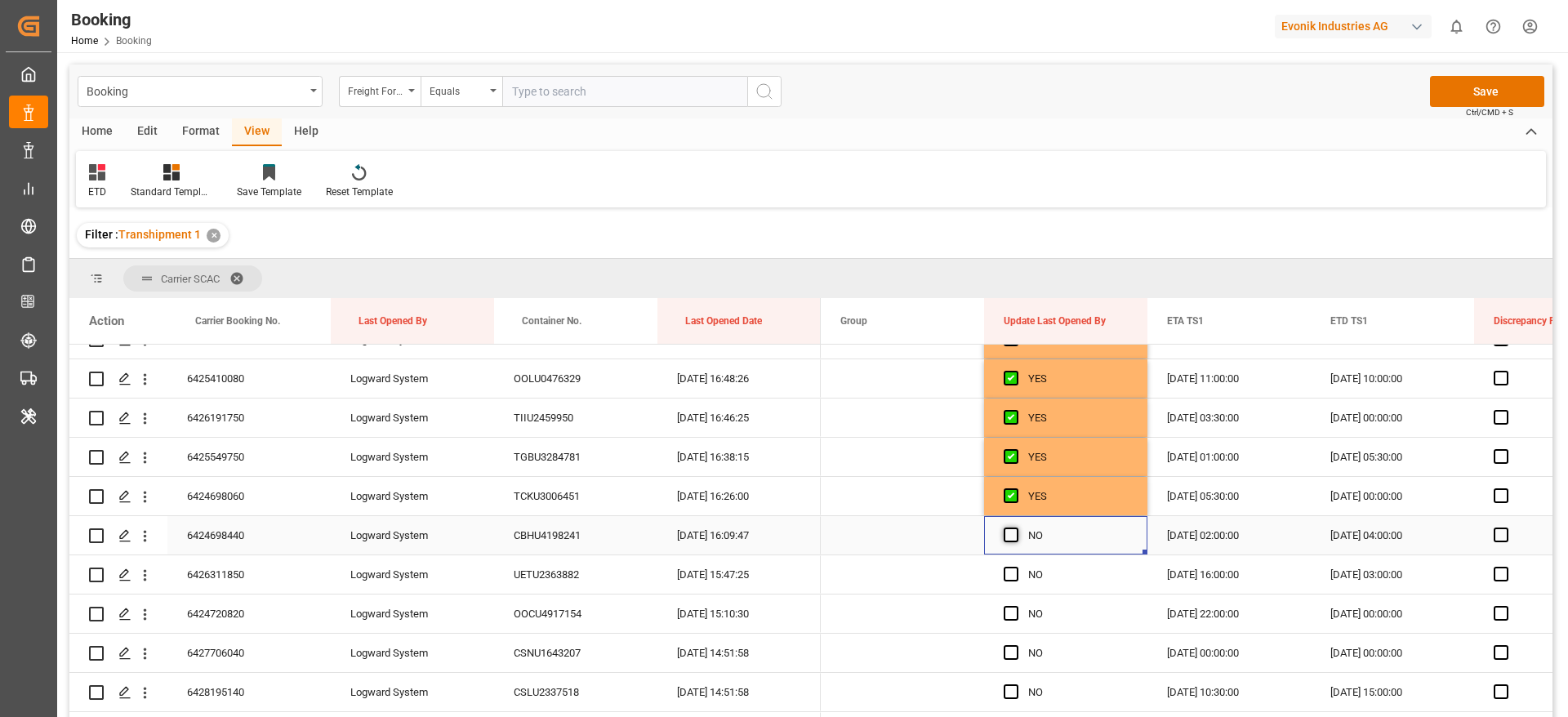
click at [1011, 531] on span "Press SPACE to select this row." at bounding box center [1011, 535] width 14 height 14
click at [1016, 528] on input "Press SPACE to select this row." at bounding box center [1016, 528] width 0 height 0
click at [1010, 573] on span "Press SPACE to select this row." at bounding box center [1011, 573] width 14 height 14
click at [1016, 566] on input "Press SPACE to select this row." at bounding box center [1016, 566] width 0 height 0
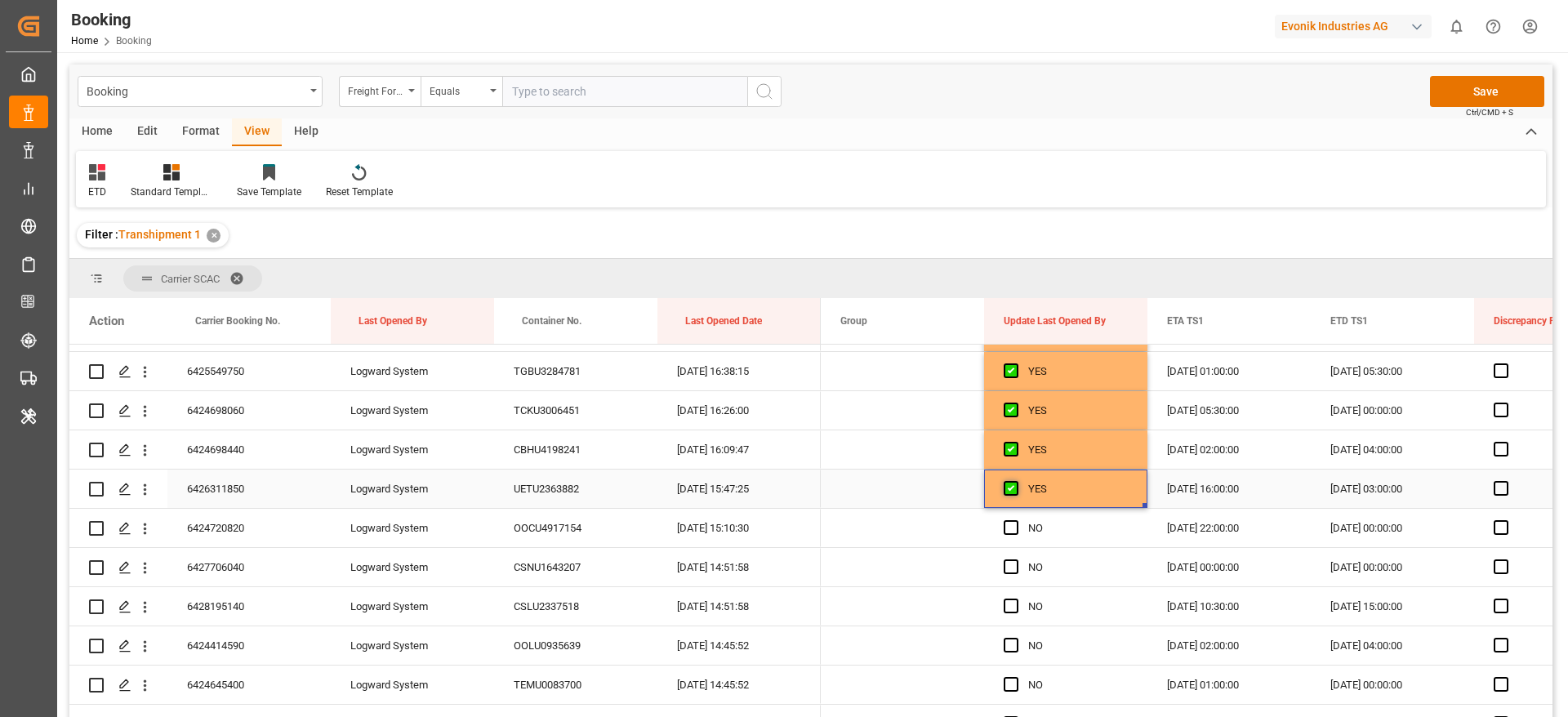
scroll to position [735, 0]
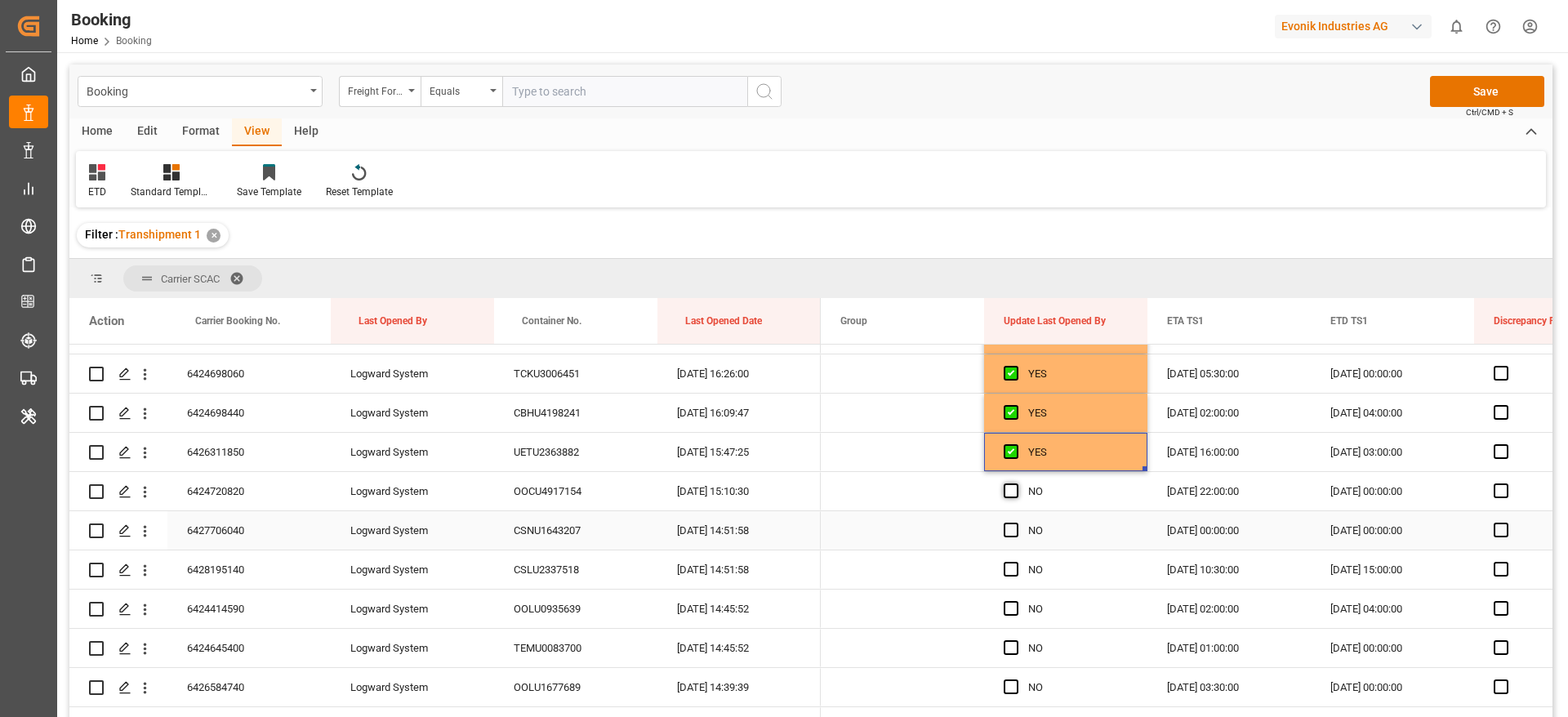
click at [1014, 490] on span "Press SPACE to select this row." at bounding box center [1011, 490] width 14 height 14
click at [1016, 483] on input "Press SPACE to select this row." at bounding box center [1016, 483] width 0 height 0
click at [1014, 529] on span "Press SPACE to select this row." at bounding box center [1011, 529] width 14 height 14
click at [1016, 522] on input "Press SPACE to select this row." at bounding box center [1016, 522] width 0 height 0
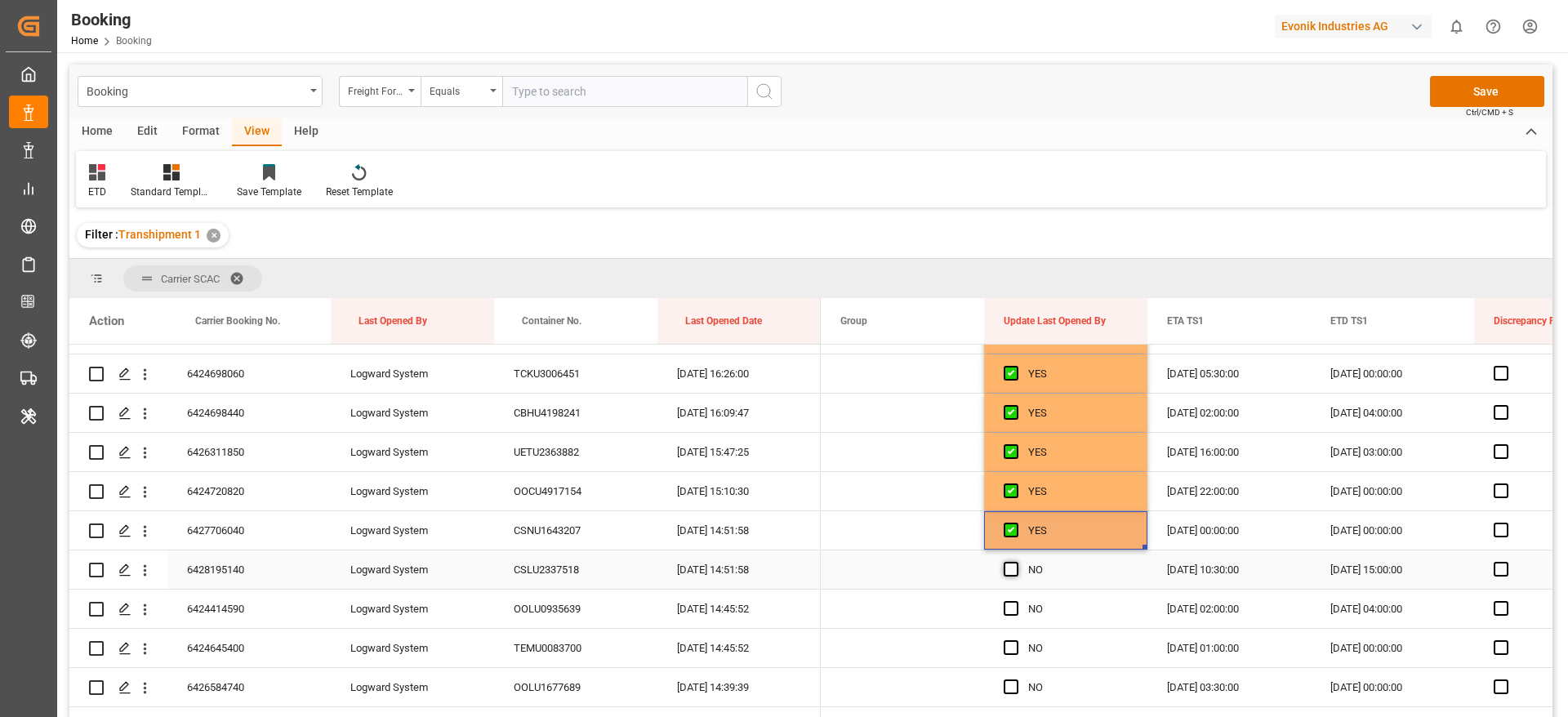
click at [1010, 566] on span "Press SPACE to select this row." at bounding box center [1011, 569] width 14 height 14
click at [1016, 562] on input "Press SPACE to select this row." at bounding box center [1016, 562] width 0 height 0
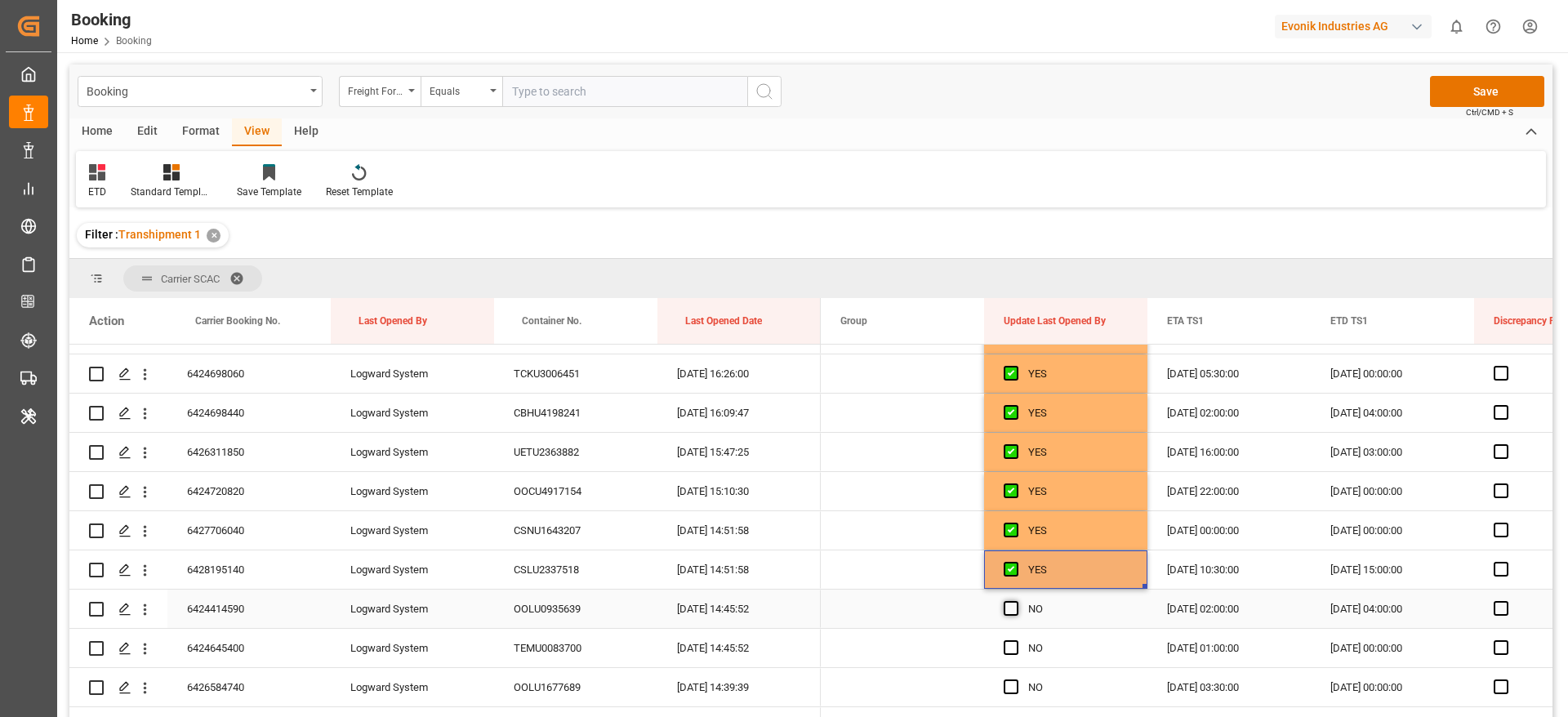
click at [1013, 612] on span "Press SPACE to select this row." at bounding box center [1011, 608] width 14 height 14
click at [1016, 601] on input "Press SPACE to select this row." at bounding box center [1016, 601] width 0 height 0
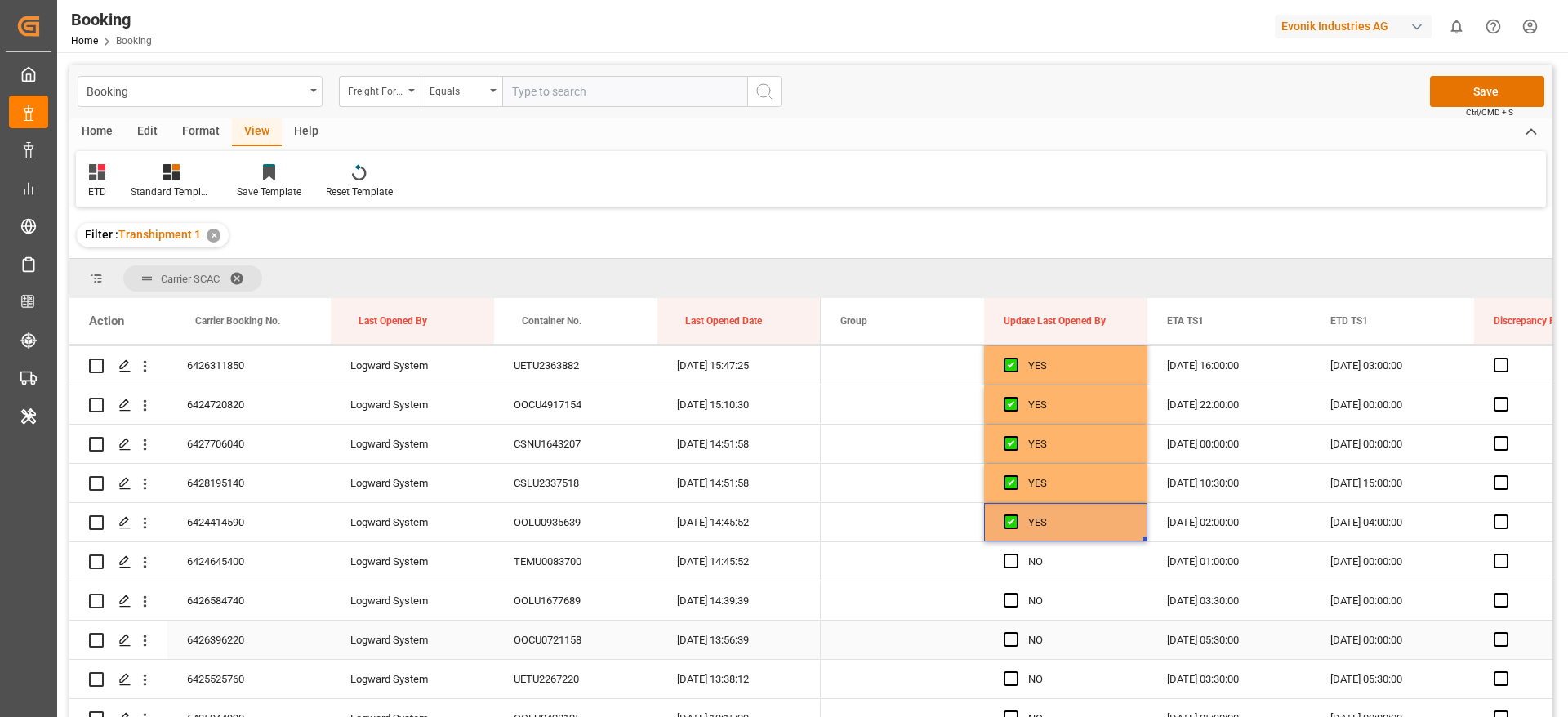
scroll to position [857, 0]
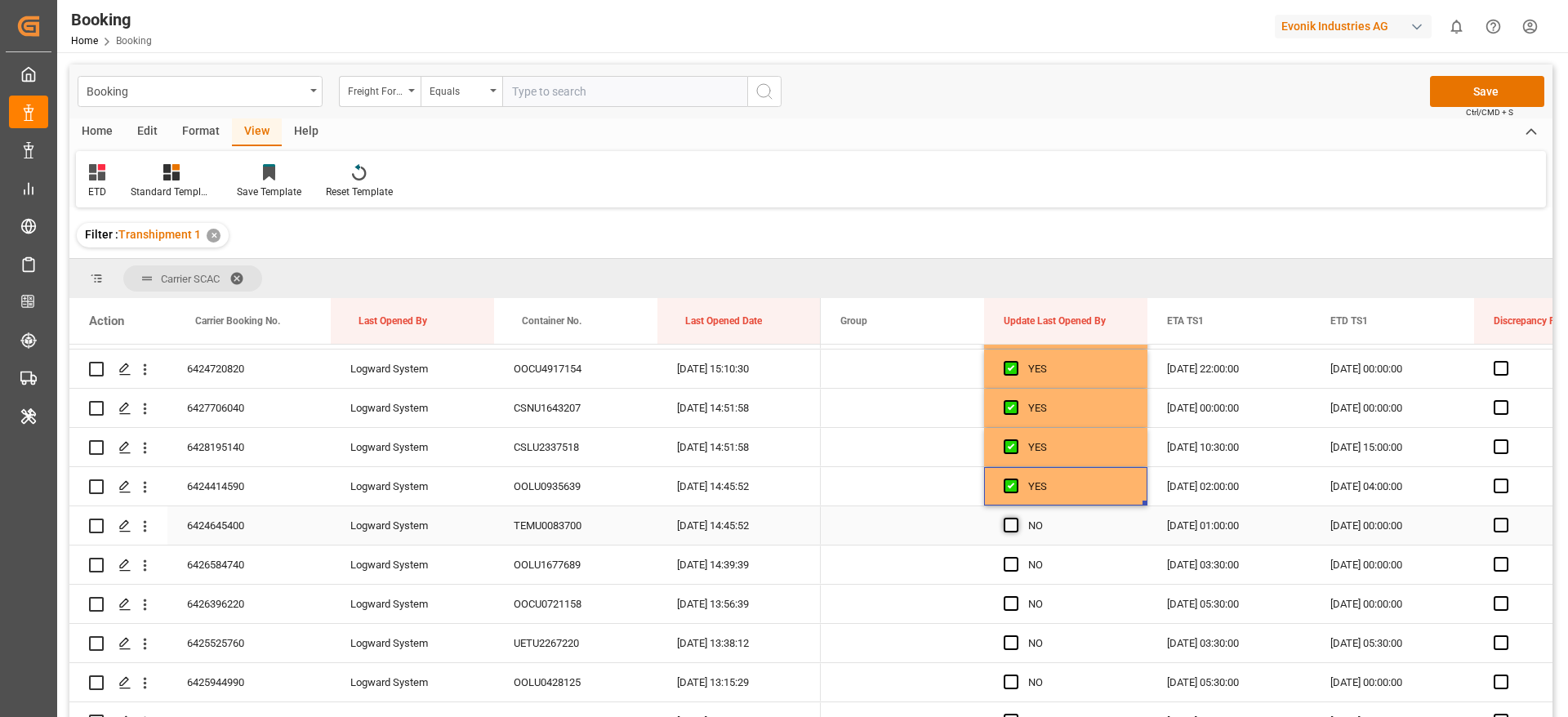
click at [1007, 519] on span "Press SPACE to select this row." at bounding box center [1011, 525] width 14 height 14
click at [1016, 518] on input "Press SPACE to select this row." at bounding box center [1016, 518] width 0 height 0
click at [1012, 568] on span "Press SPACE to select this row." at bounding box center [1011, 564] width 14 height 14
click at [1016, 557] on input "Press SPACE to select this row." at bounding box center [1016, 557] width 0 height 0
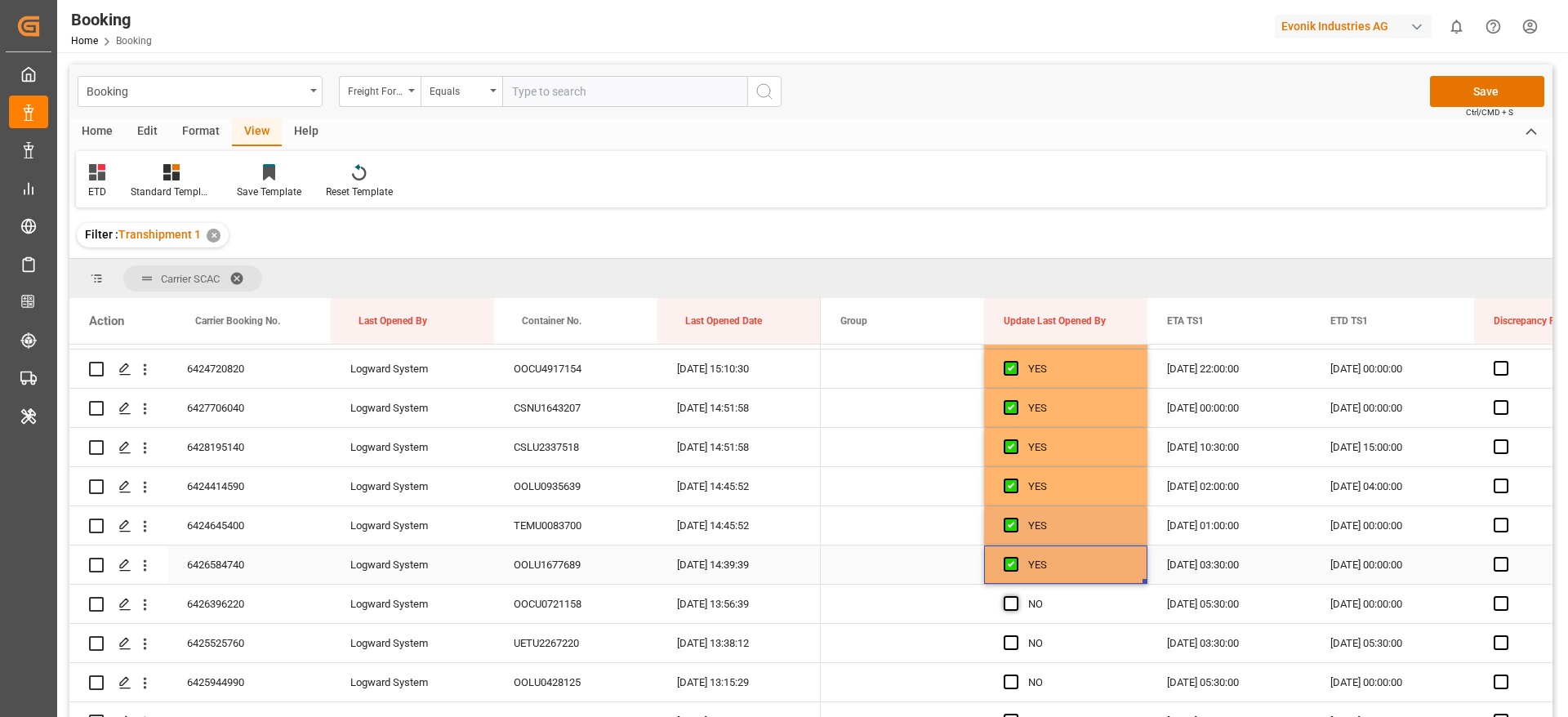
click at [1012, 597] on span "Press SPACE to select this row." at bounding box center [1011, 603] width 14 height 14
click at [1016, 596] on input "Press SPACE to select this row." at bounding box center [1016, 596] width 0 height 0
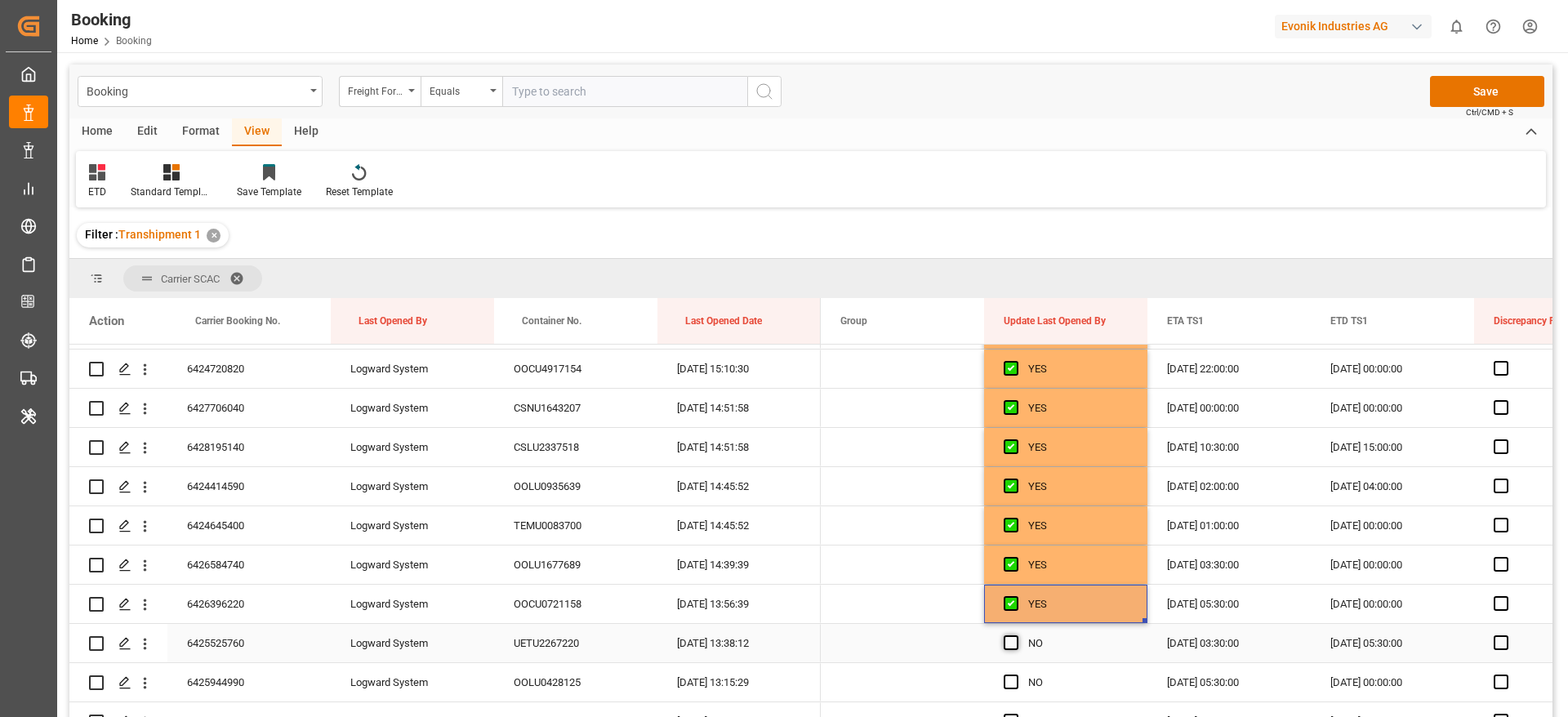
click at [1009, 637] on span "Press SPACE to select this row." at bounding box center [1011, 642] width 14 height 14
click at [1016, 635] on input "Press SPACE to select this row." at bounding box center [1016, 635] width 0 height 0
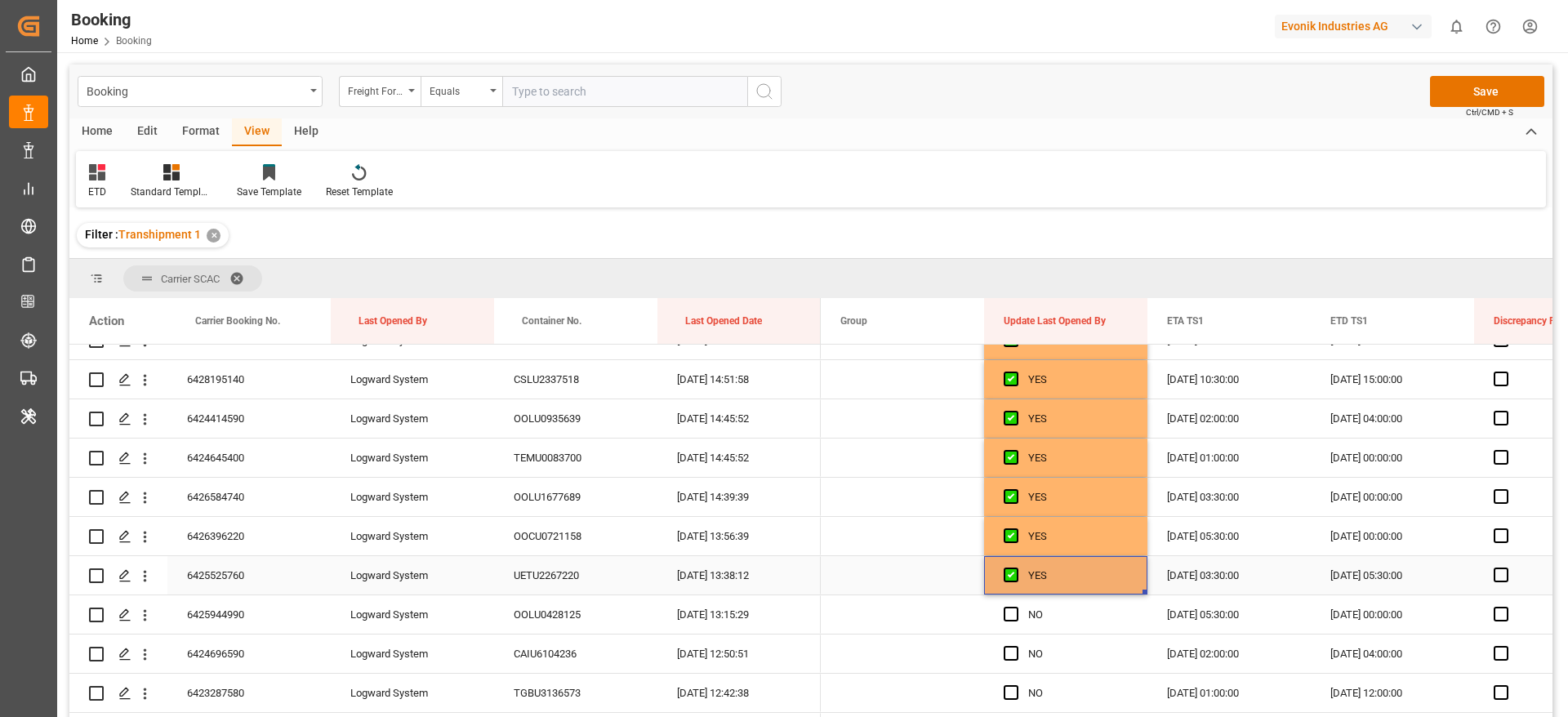
scroll to position [980, 0]
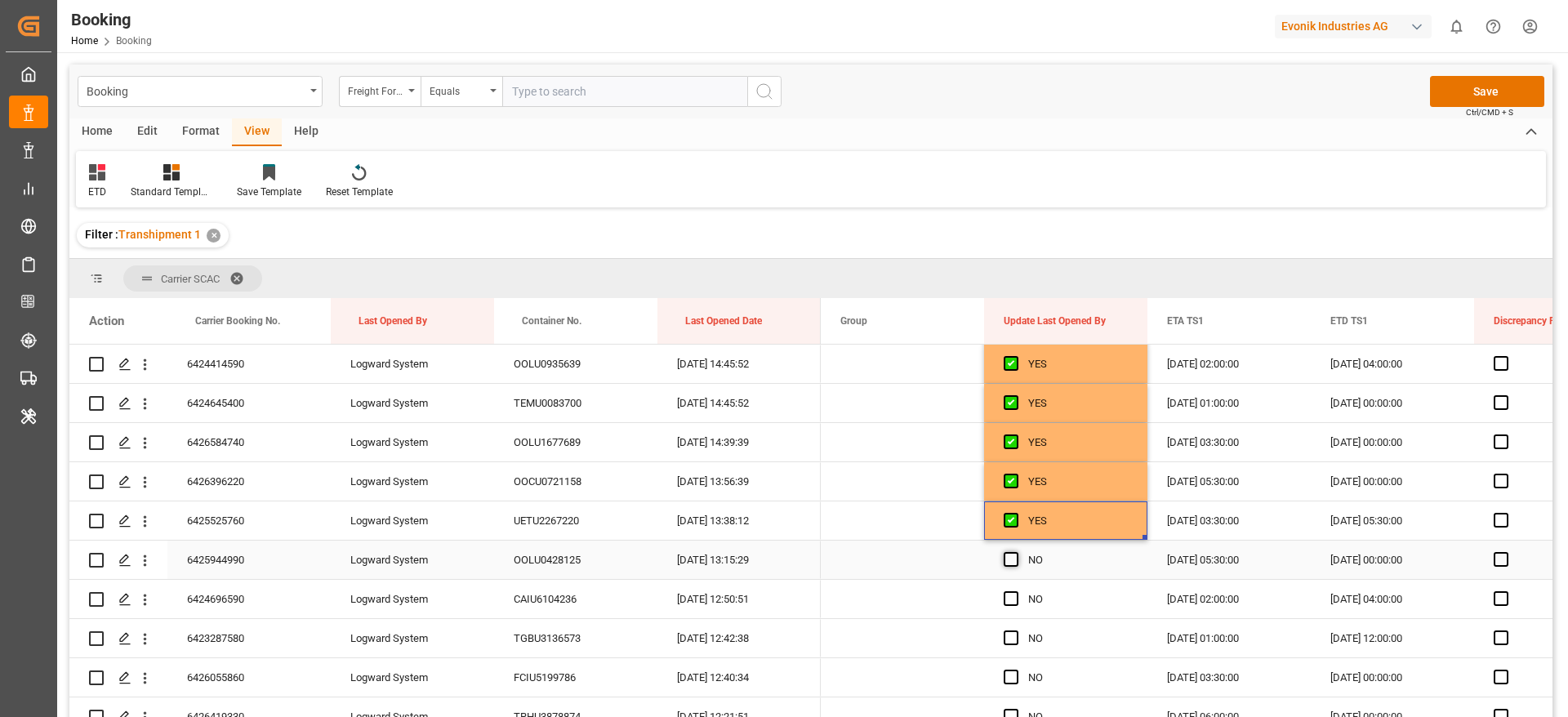
click at [1014, 557] on span "Press SPACE to select this row." at bounding box center [1011, 559] width 14 height 14
click at [1016, 552] on input "Press SPACE to select this row." at bounding box center [1016, 552] width 0 height 0
click at [1010, 593] on span "Press SPACE to select this row." at bounding box center [1011, 598] width 14 height 14
click at [1016, 591] on input "Press SPACE to select this row." at bounding box center [1016, 591] width 0 height 0
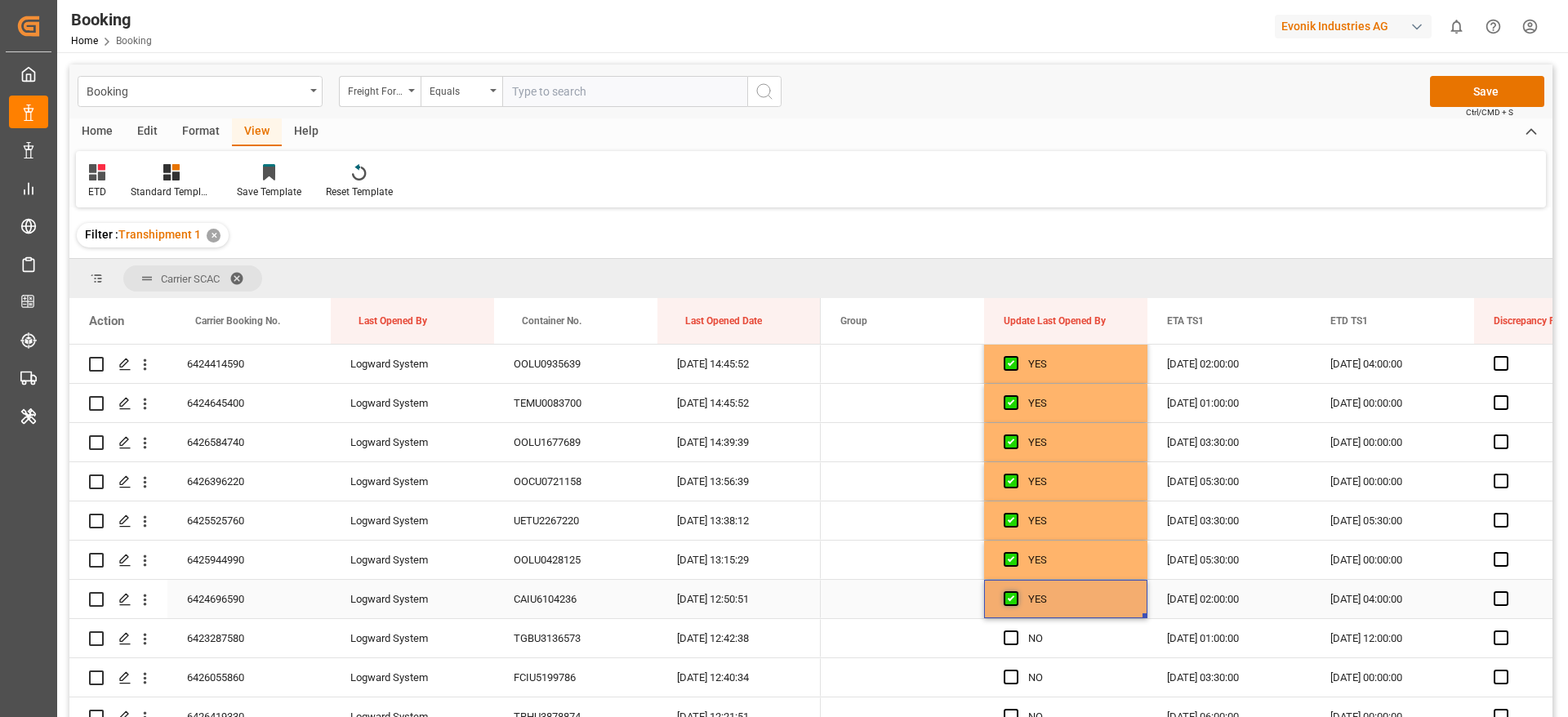
scroll to position [1102, 0]
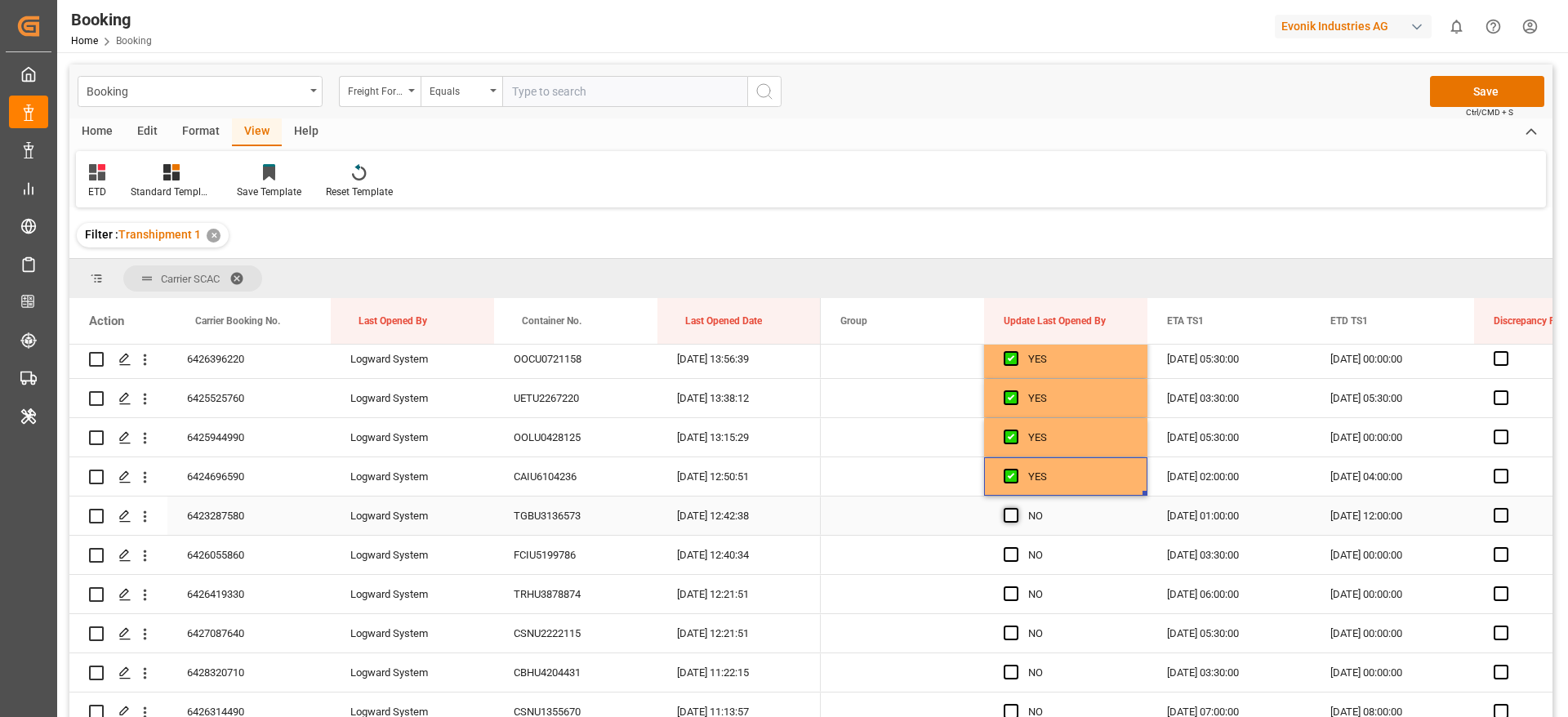
click at [1010, 514] on span "Press SPACE to select this row." at bounding box center [1011, 515] width 14 height 14
click at [1016, 508] on input "Press SPACE to select this row." at bounding box center [1016, 508] width 0 height 0
drag, startPoint x: 1013, startPoint y: 554, endPoint x: 1013, endPoint y: 579, distance: 25.0
click at [1013, 555] on span "Press SPACE to select this row." at bounding box center [1011, 554] width 14 height 14
click at [1016, 547] on input "Press SPACE to select this row." at bounding box center [1016, 547] width 0 height 0
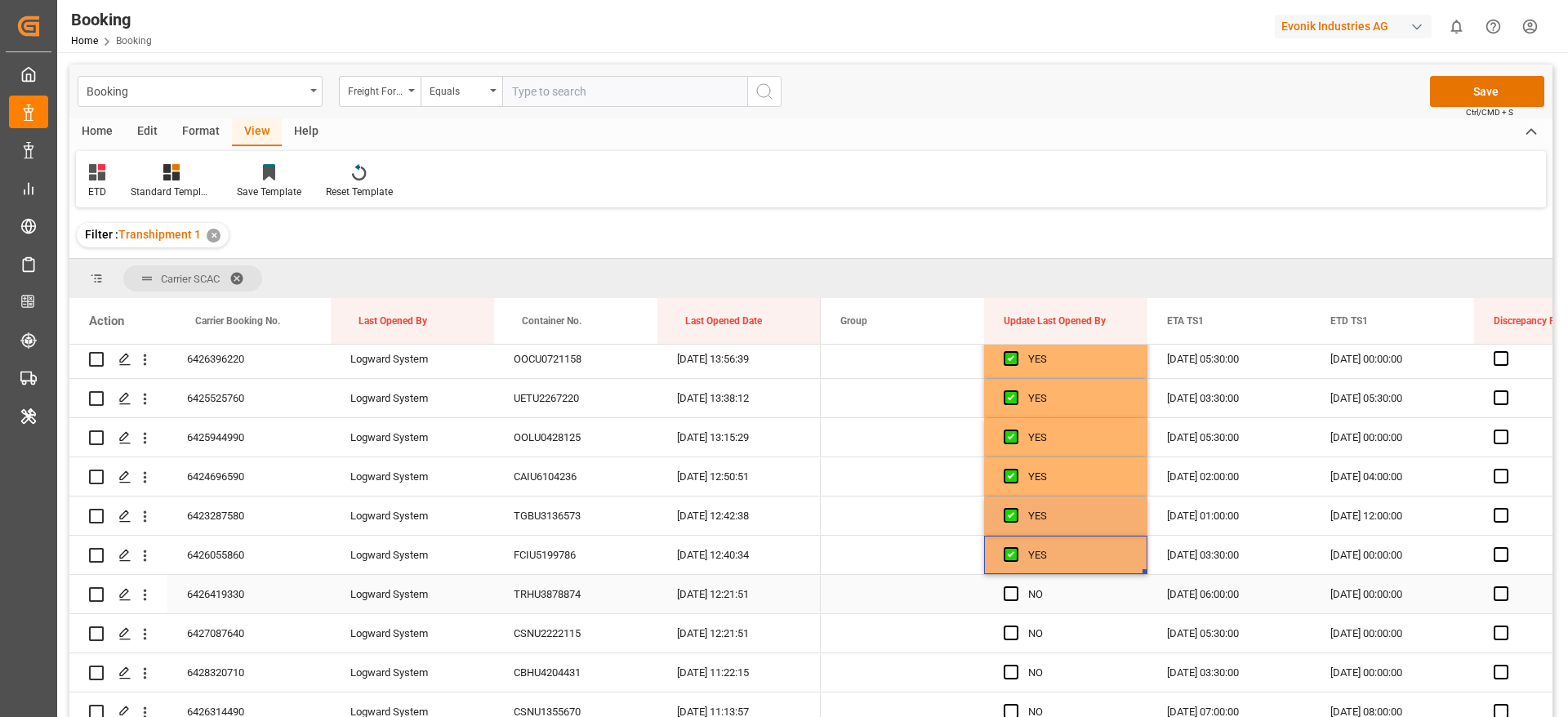
click at [1014, 604] on div "Press SPACE to select this row." at bounding box center [1016, 595] width 24 height 38
click at [1016, 594] on span "Press SPACE to select this row." at bounding box center [1011, 593] width 14 height 14
click at [1016, 586] on input "Press SPACE to select this row." at bounding box center [1016, 586] width 0 height 0
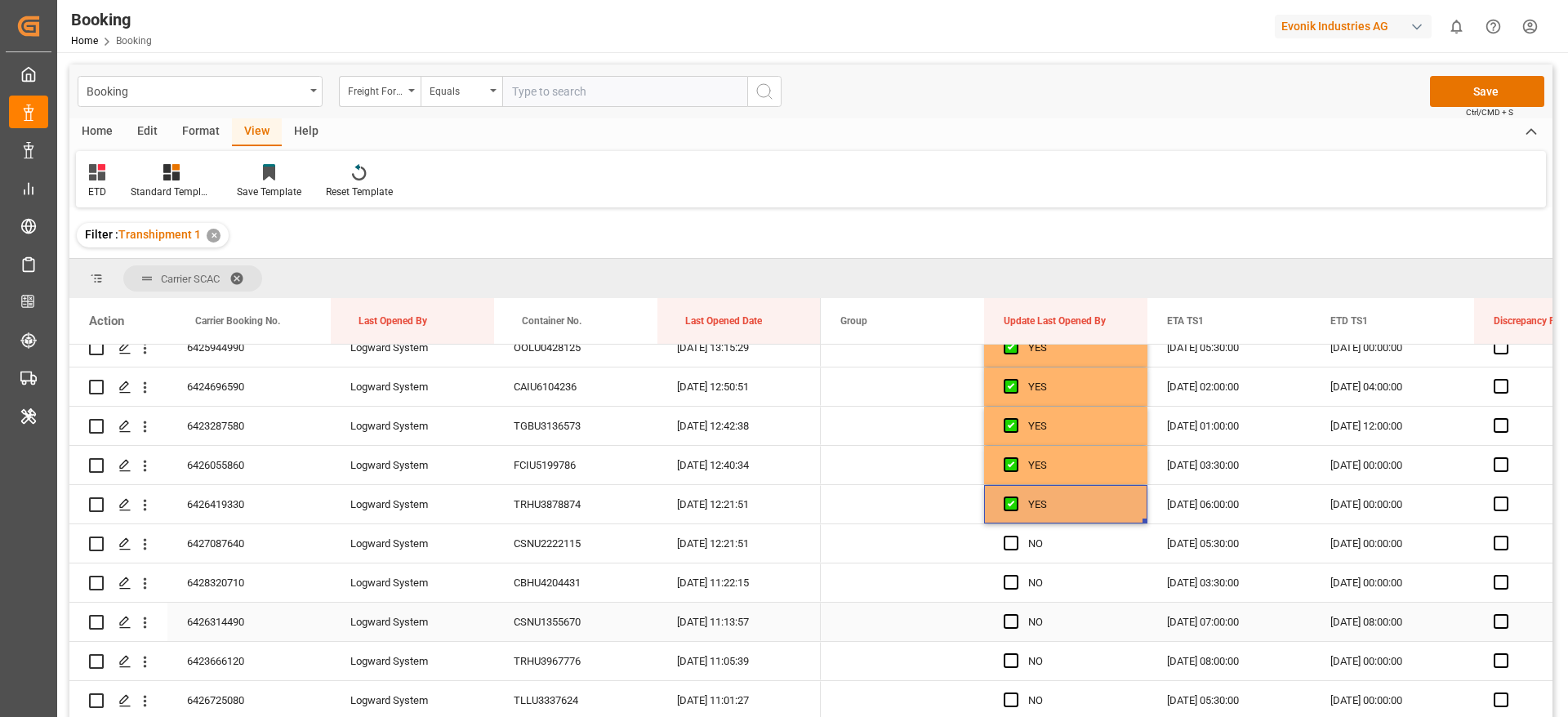
scroll to position [1224, 0]
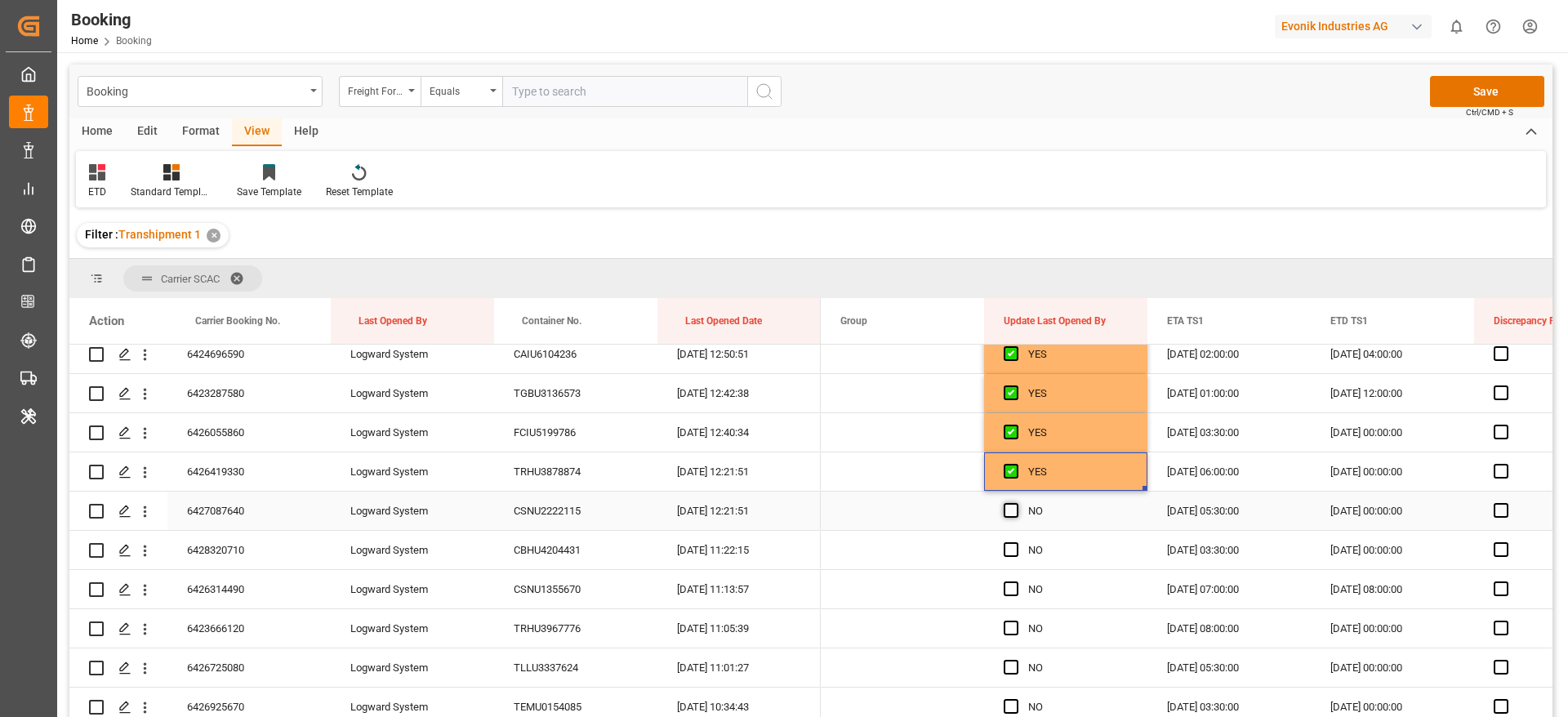
click at [1011, 509] on span "Press SPACE to select this row." at bounding box center [1011, 510] width 14 height 14
click at [1016, 503] on input "Press SPACE to select this row." at bounding box center [1016, 503] width 0 height 0
click at [1014, 538] on div "Press SPACE to select this row." at bounding box center [1016, 550] width 24 height 38
click at [1012, 546] on span "Press SPACE to select this row." at bounding box center [1011, 549] width 14 height 14
click at [1016, 542] on input "Press SPACE to select this row." at bounding box center [1016, 542] width 0 height 0
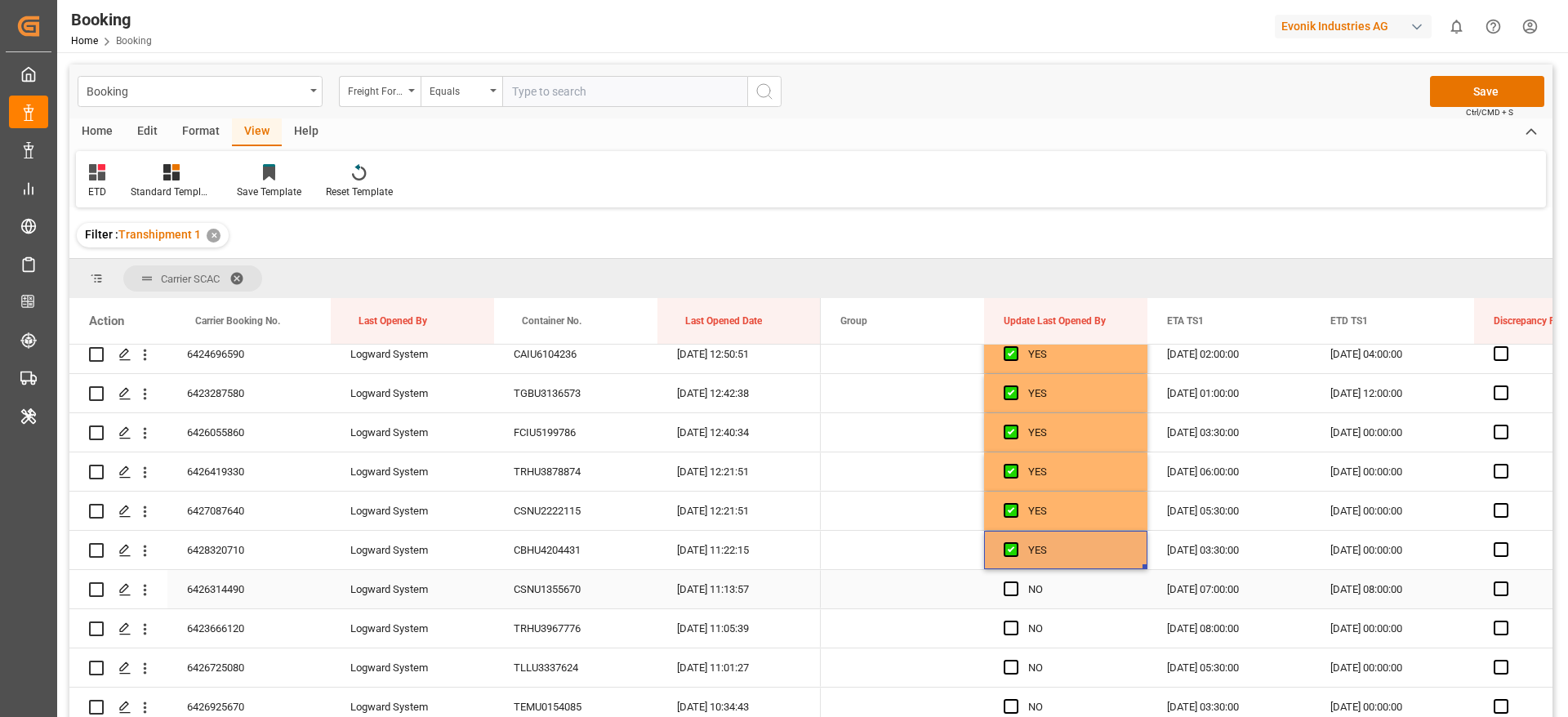
click at [1008, 596] on div "Press SPACE to select this row." at bounding box center [1016, 589] width 24 height 38
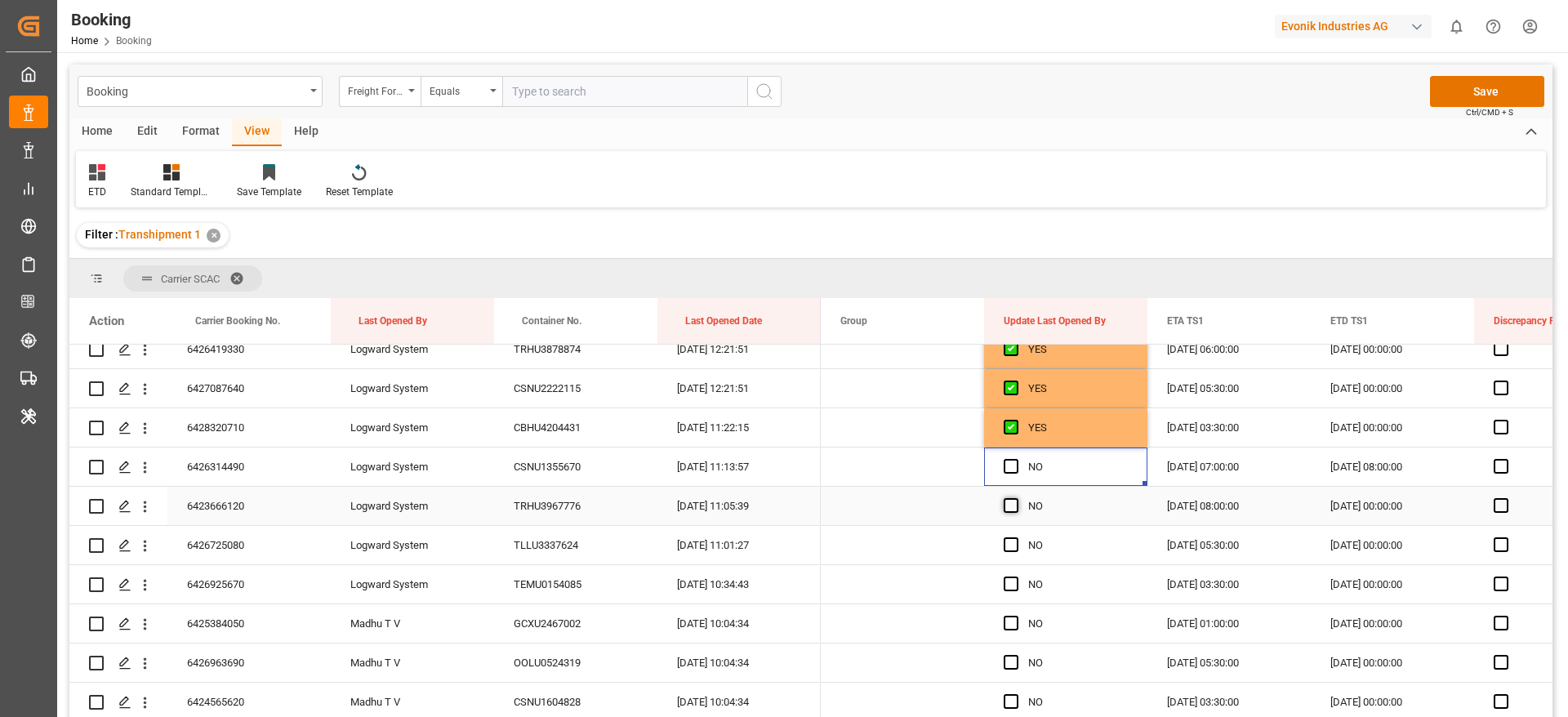
click at [1005, 500] on span "Press SPACE to select this row." at bounding box center [1011, 505] width 14 height 14
click at [1016, 498] on input "Press SPACE to select this row." at bounding box center [1016, 498] width 0 height 0
click at [1011, 460] on span "Press SPACE to select this row." at bounding box center [1011, 466] width 14 height 14
click at [1016, 459] on input "Press SPACE to select this row." at bounding box center [1016, 459] width 0 height 0
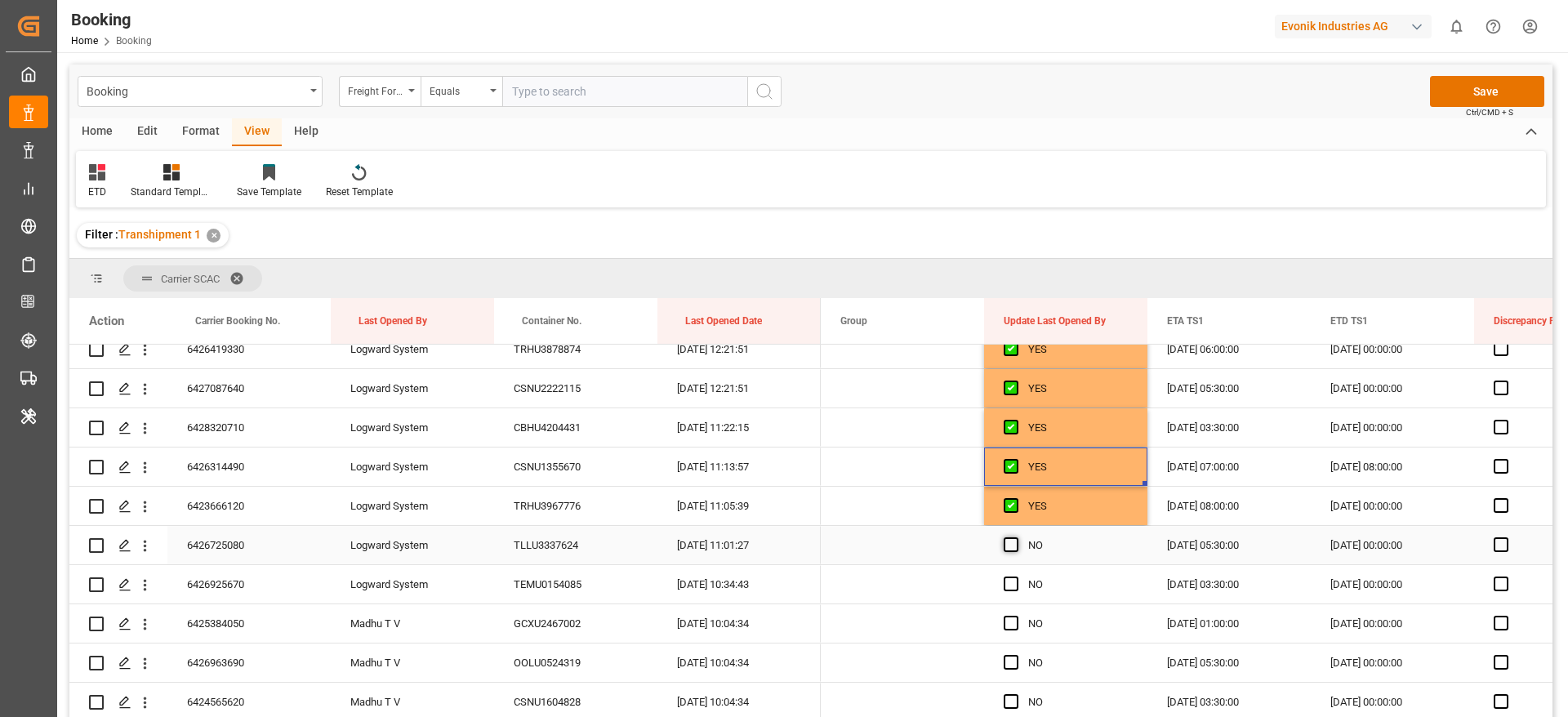
click at [1015, 551] on span "Press SPACE to select this row." at bounding box center [1011, 545] width 14 height 14
click at [1016, 538] on input "Press SPACE to select this row." at bounding box center [1016, 538] width 0 height 0
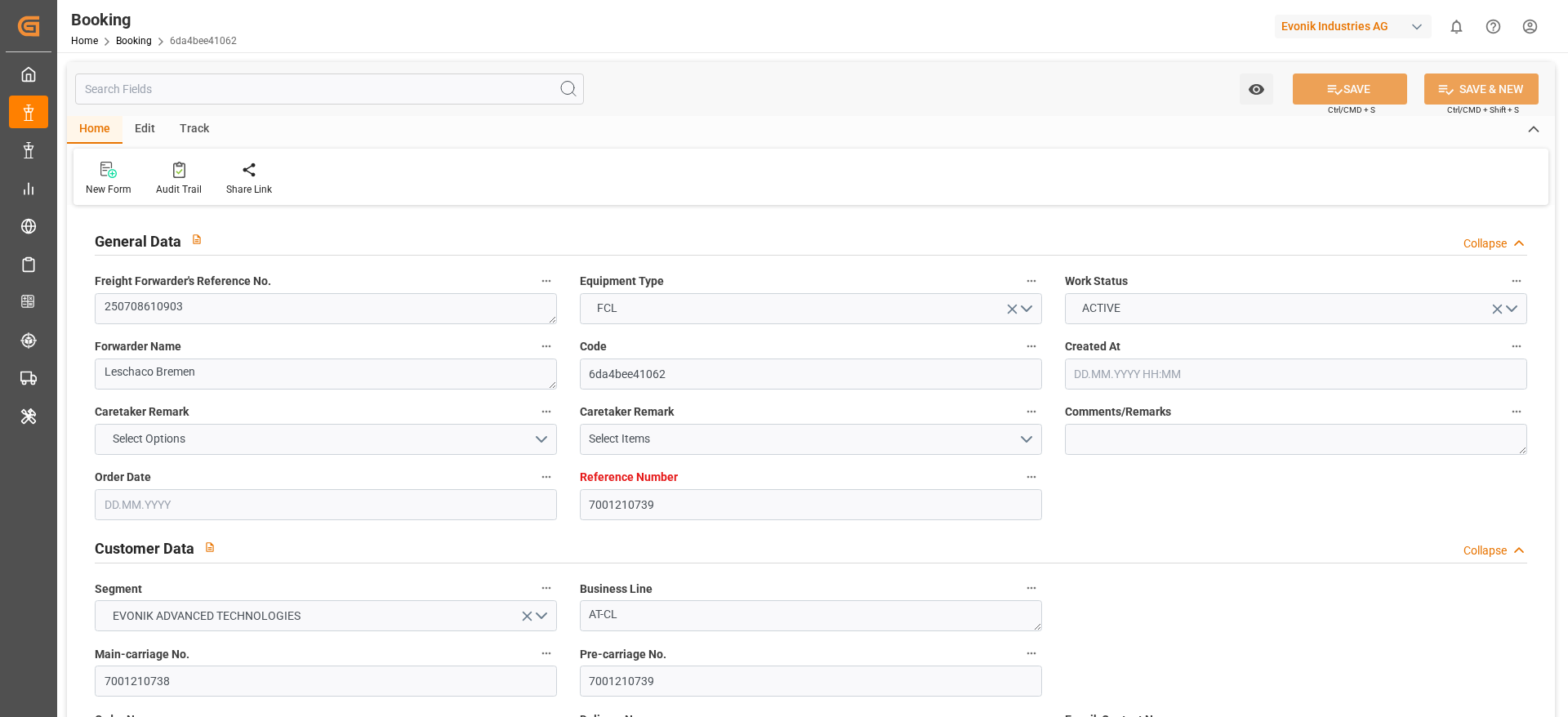
type input "7001210739"
type input "9893890"
type input "CMACGM"
type input "CMA CGM Group"
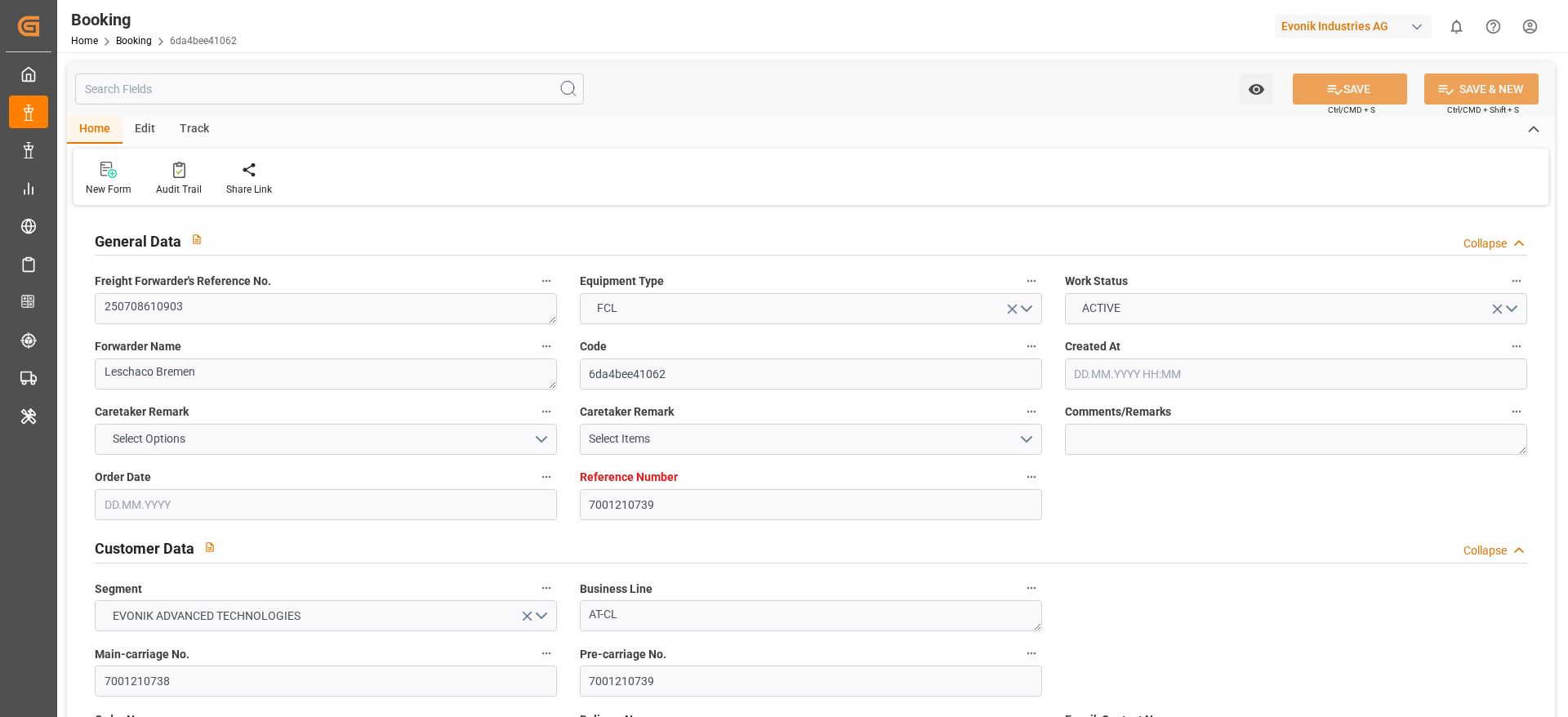
type input "NLRTM"
type input "INNML"
type input "LKCMB"
type input "0"
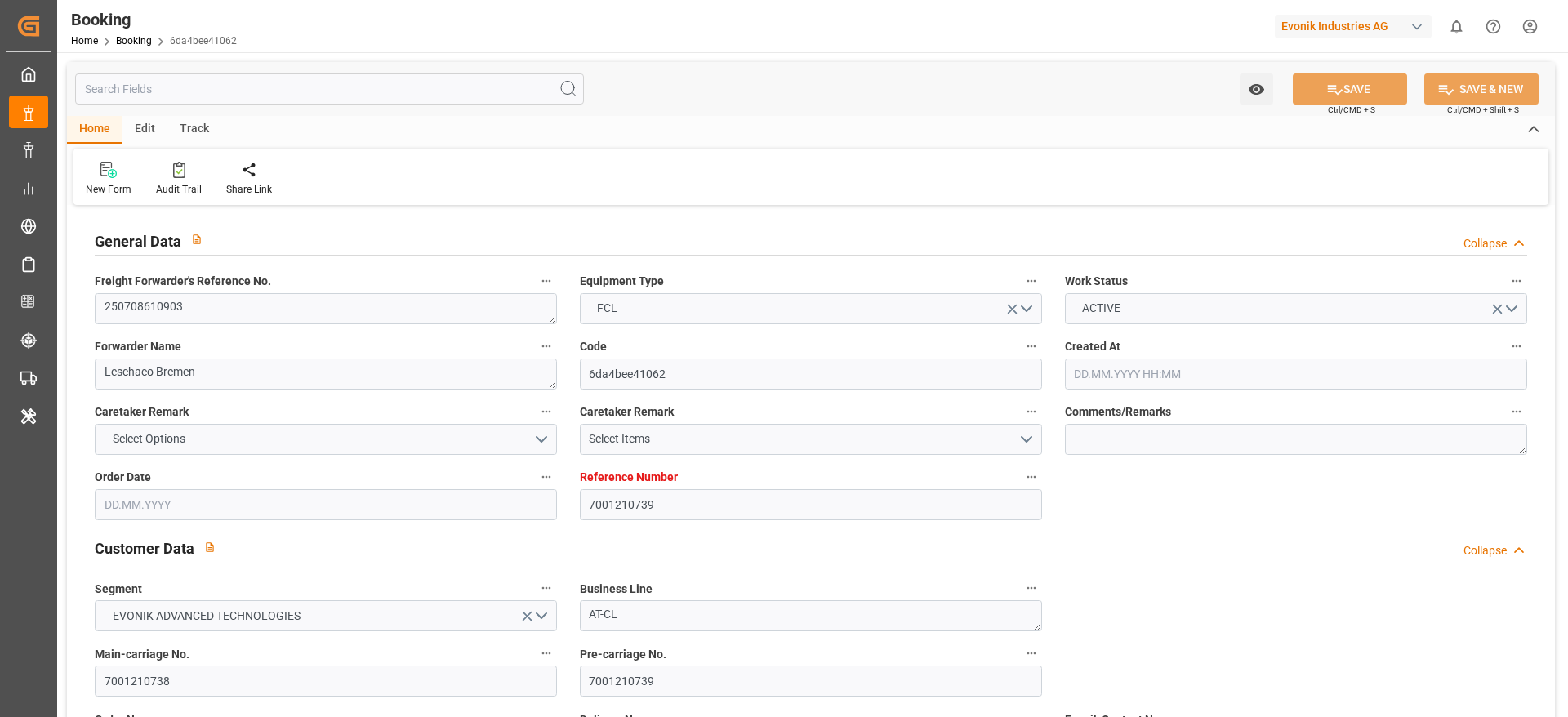
type input "NLRTM"
type input "INIXE"
type input "9157404"
type input "1033602"
type input "9367827"
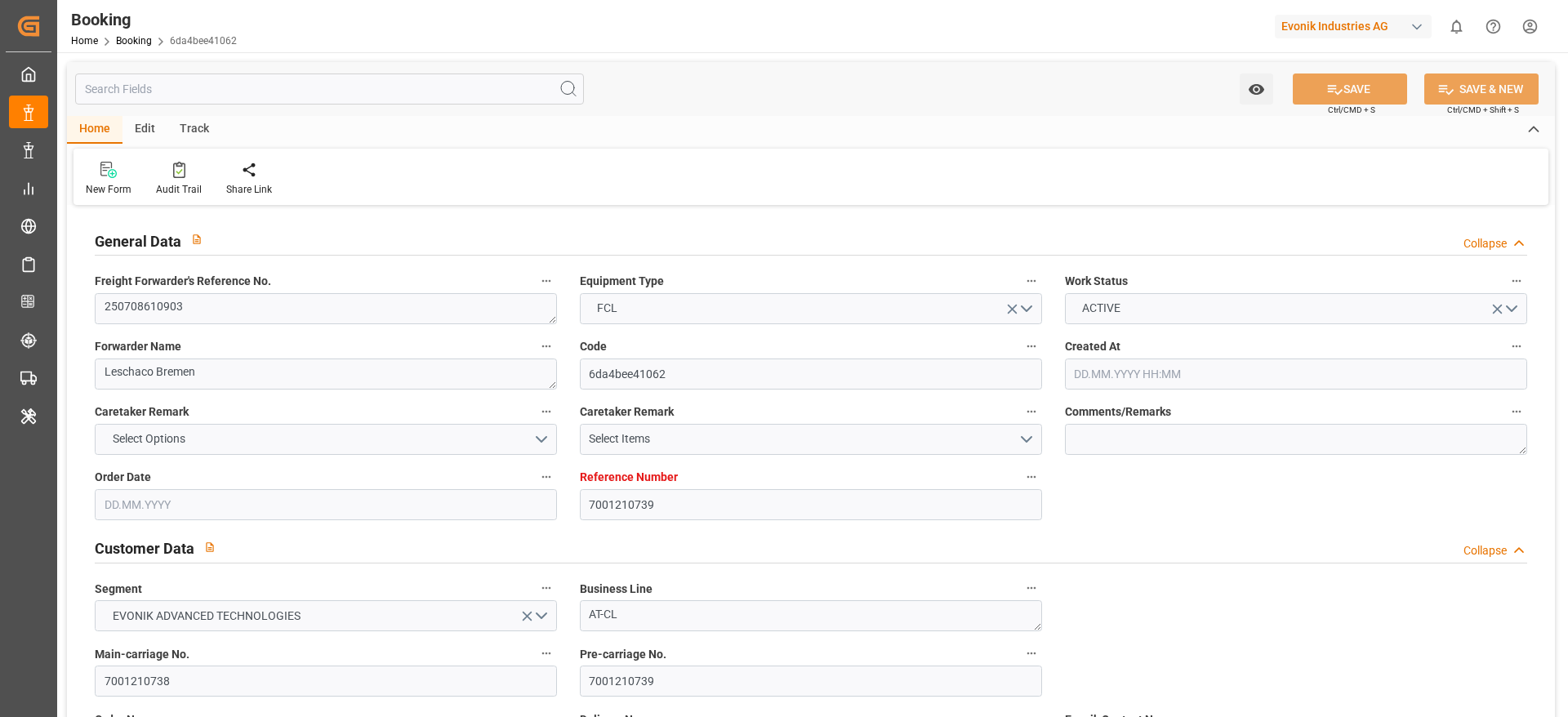
type input "02.07.2025 07:17"
type input "02.07.2025"
type input "29.08.2025"
type input "07.07.2025"
type input "09.07.2025"
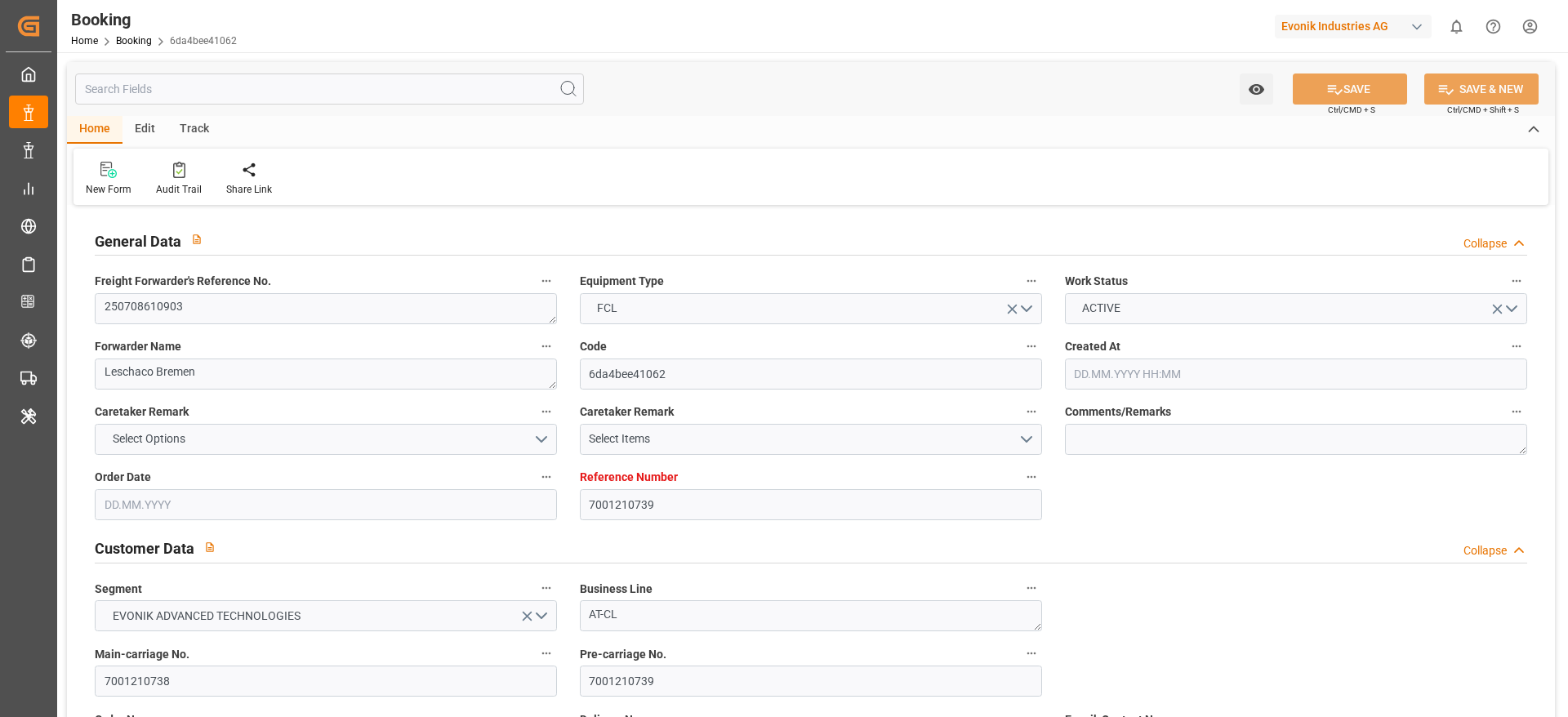
type input "17.09.2025"
type input "14.08.2025 00:00"
type input "05.08.2025 00:00"
type input "16.08.2025 01:38"
type input "06.08.2025 14:31"
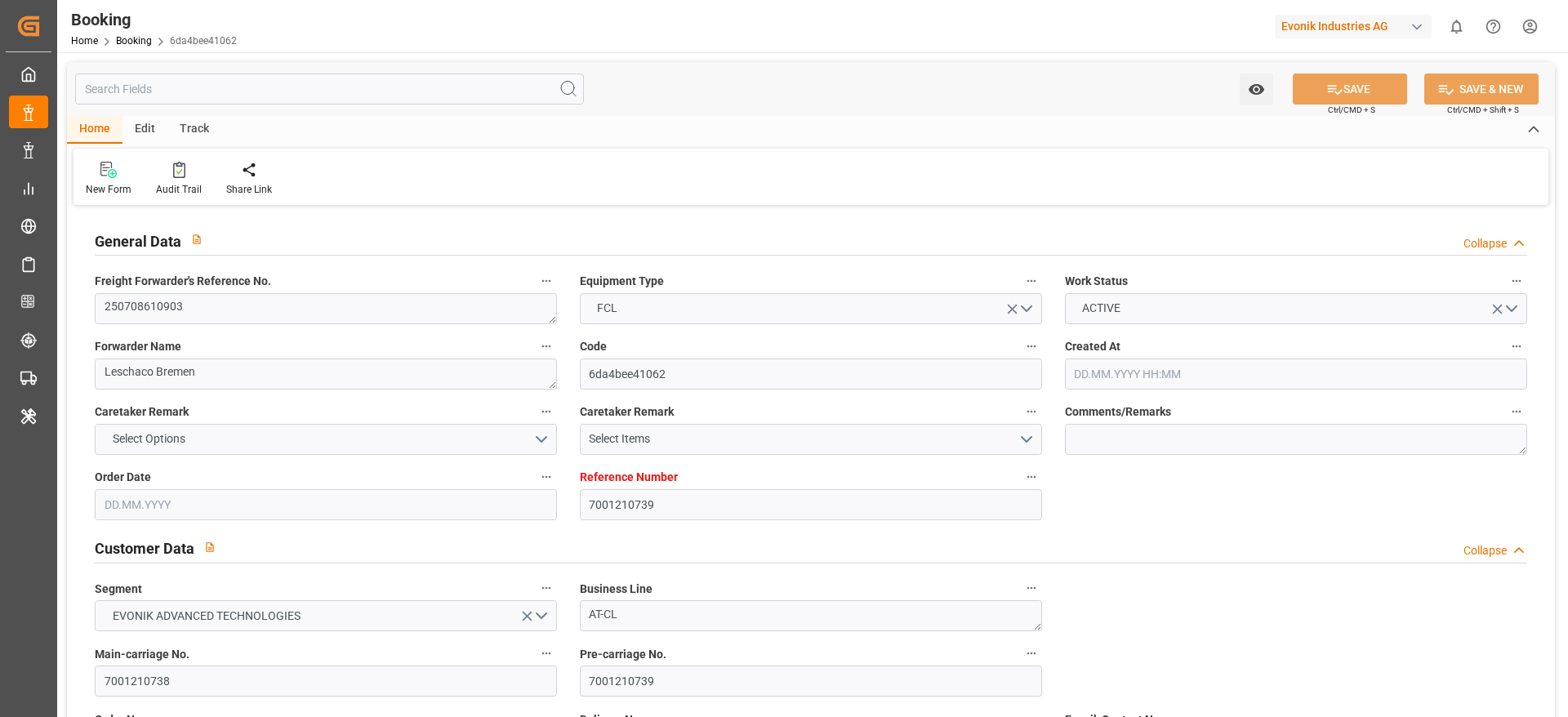
type input "25.09.2025 00:00"
type input "11.09.2025 00:00"
type input "08.09.2025 23:00"
type input "02.09.2025 00:00"
type input "08.09.2025 23:00"
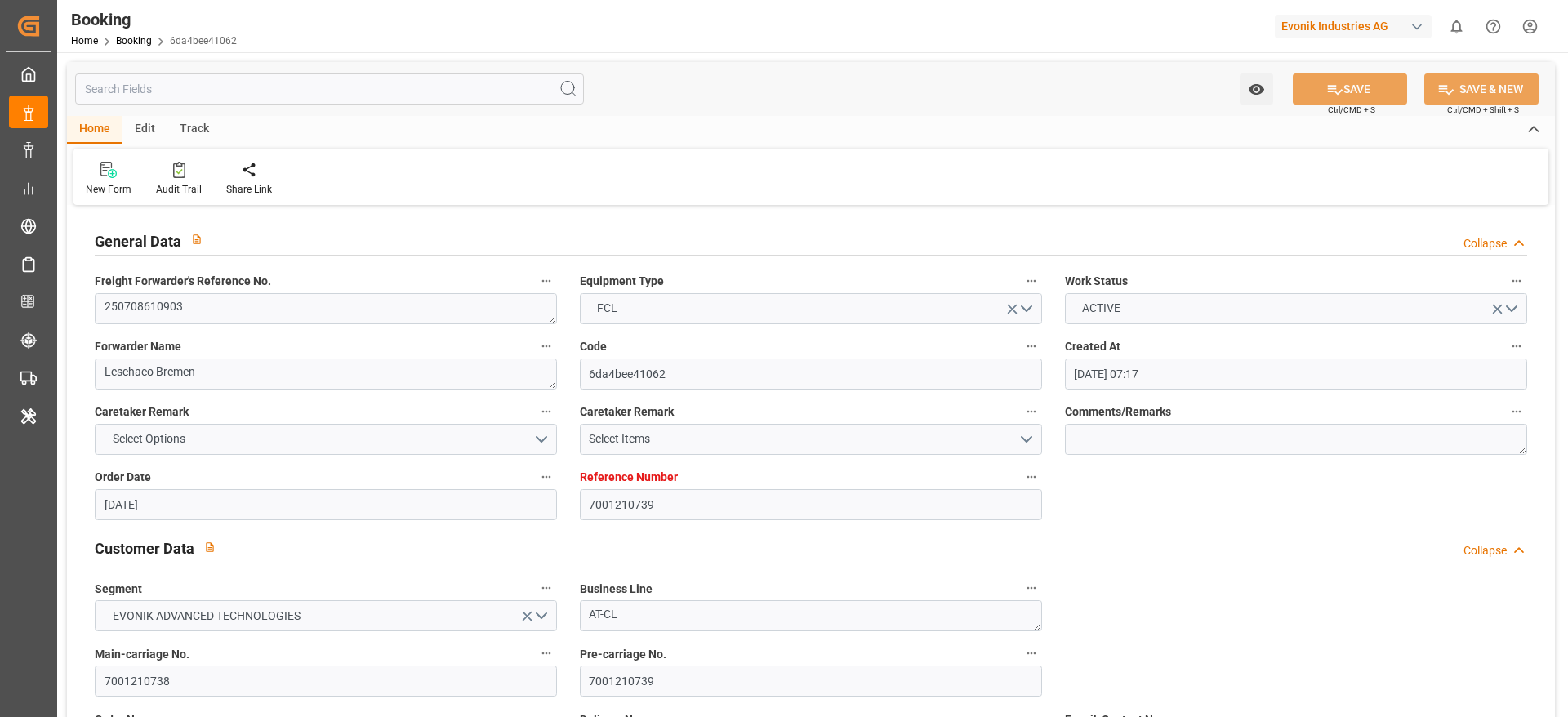
type input "15.09.2025 16:00"
type input "08.09.2025 00:00"
type input "15.09.2025 16:00"
type input "21.08.2025"
type input "17.09.2025 06:03"
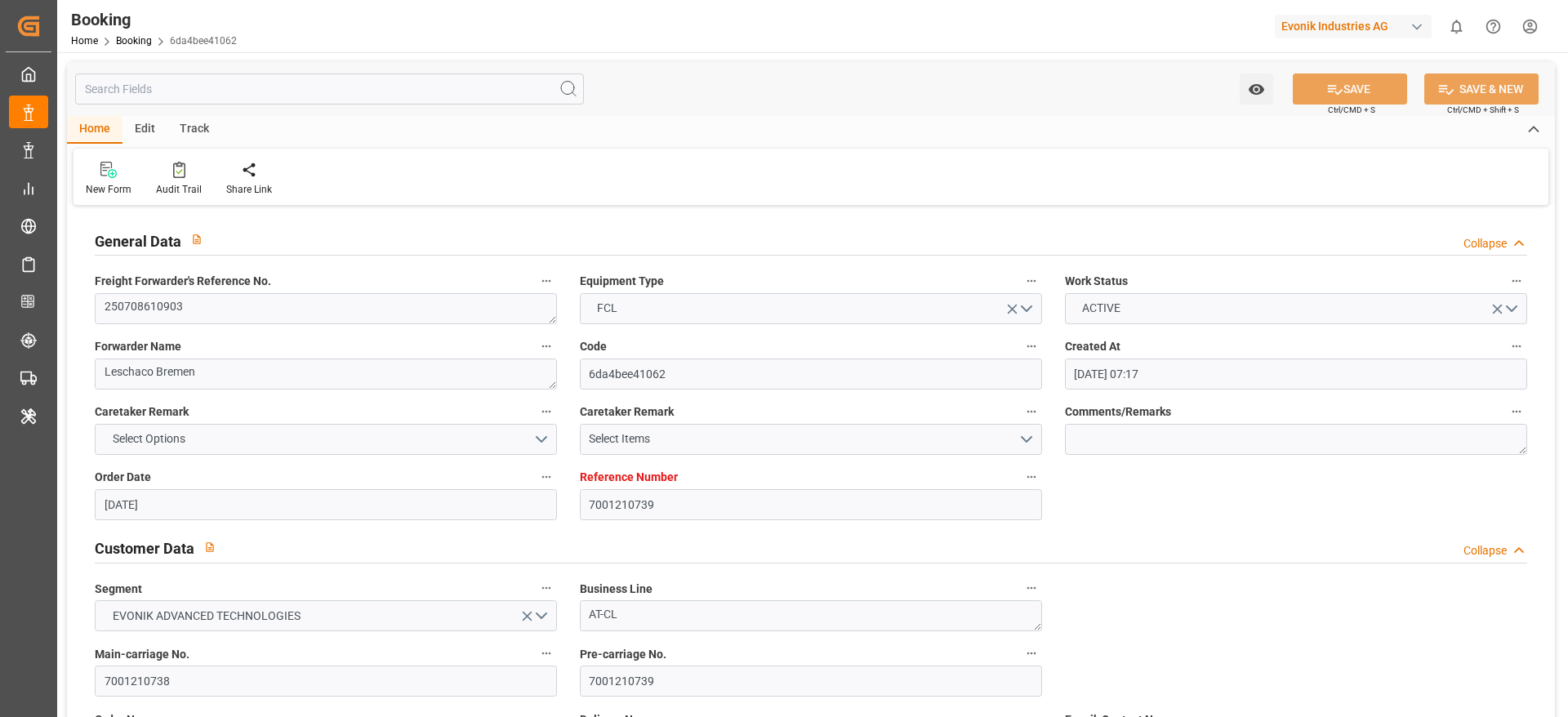
type input "16.09.2025"
type input "22.07.2025 05:21"
type input "14.08.2025 10:09"
type input "14.08.2025 23:00"
type input "16.08.2025 01:50"
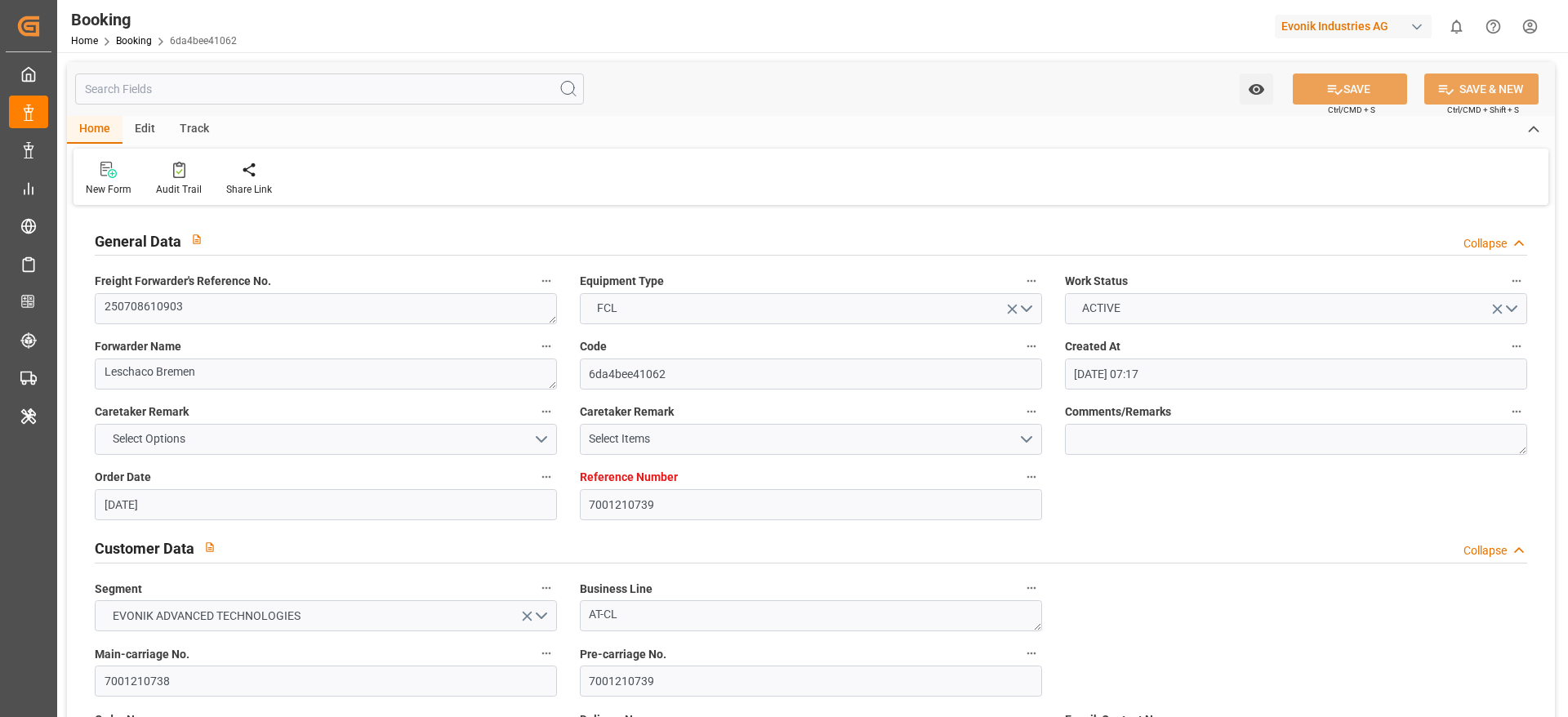
type input "08.09.2025 23:00"
type input "09.09.2025 01:08"
type input "09.09.2025 13:41"
type input "15.09.2025 16:00"
type input "09.09.2025 05:52"
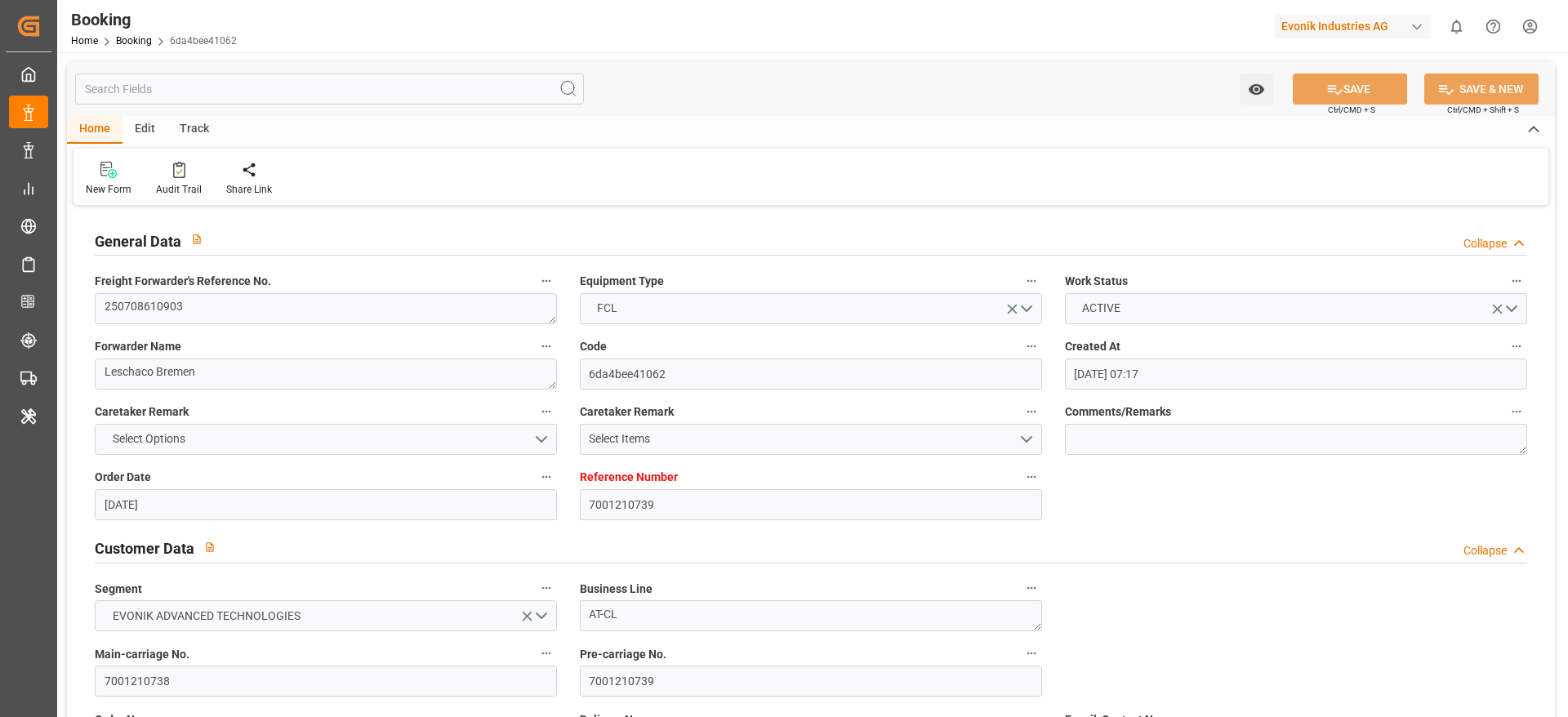
type input "24.09.2025 04:00"
type input "25.09.2025 18:00"
type input "26.09.2025 01:02"
type input "30.09.2025 01:02"
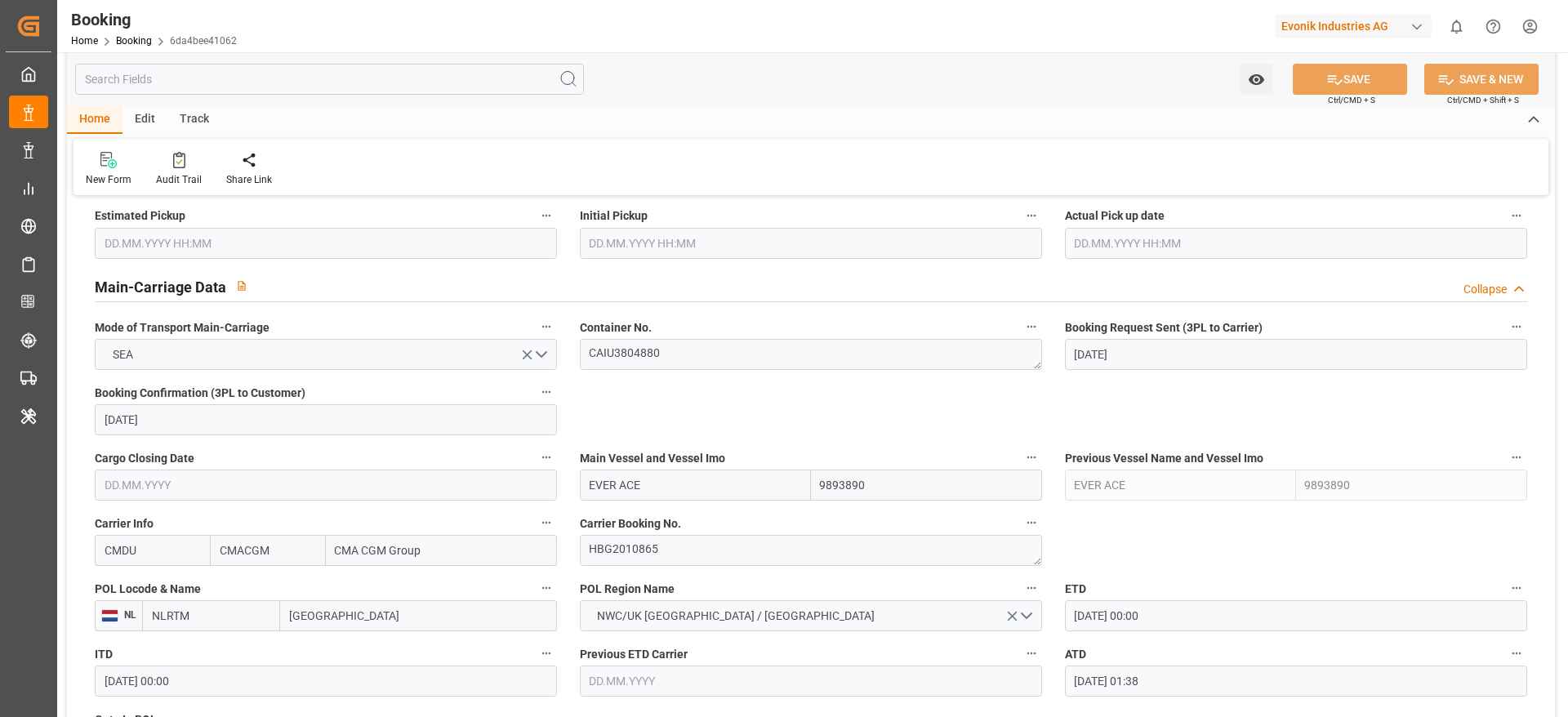
scroll to position [980, 0]
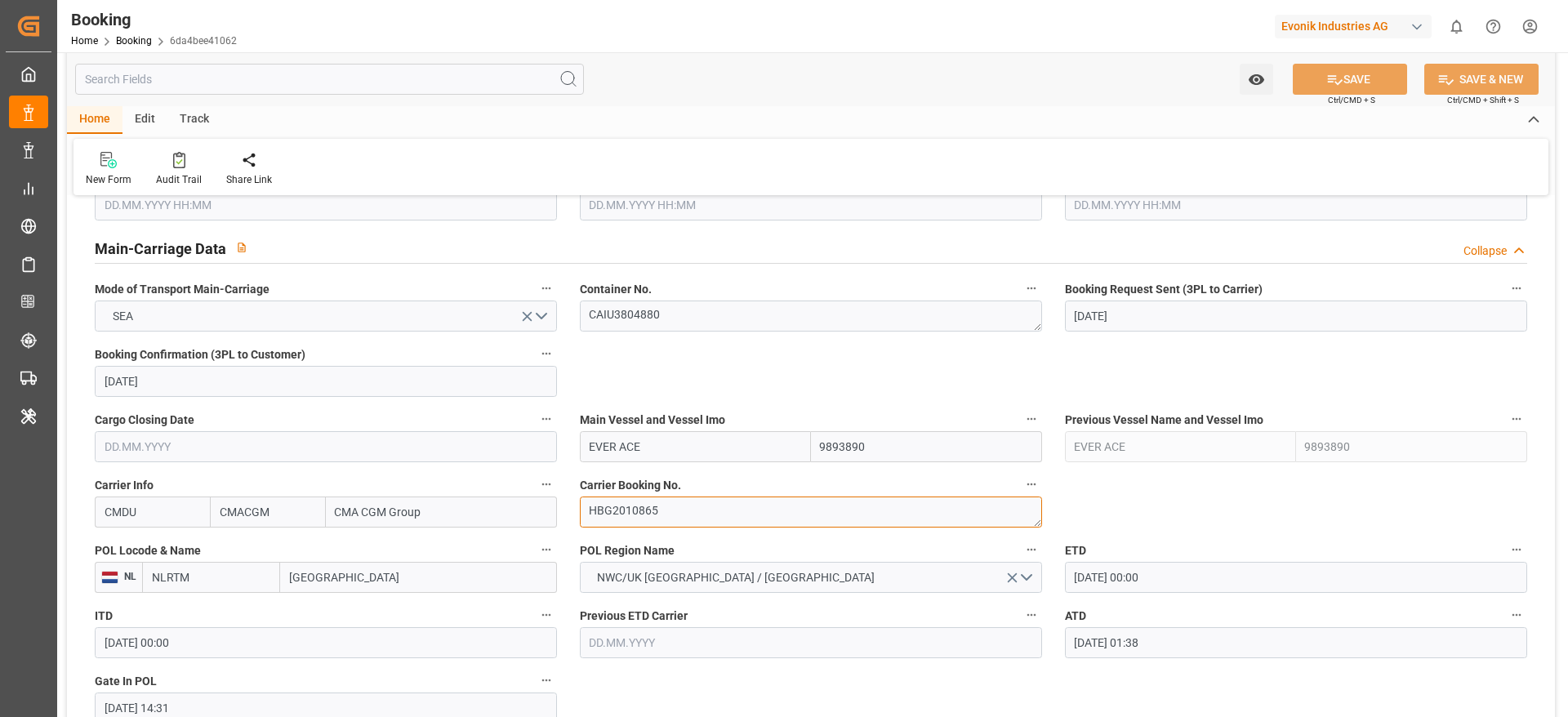
click at [683, 507] on textarea "HBG2010865" at bounding box center [810, 512] width 462 height 31
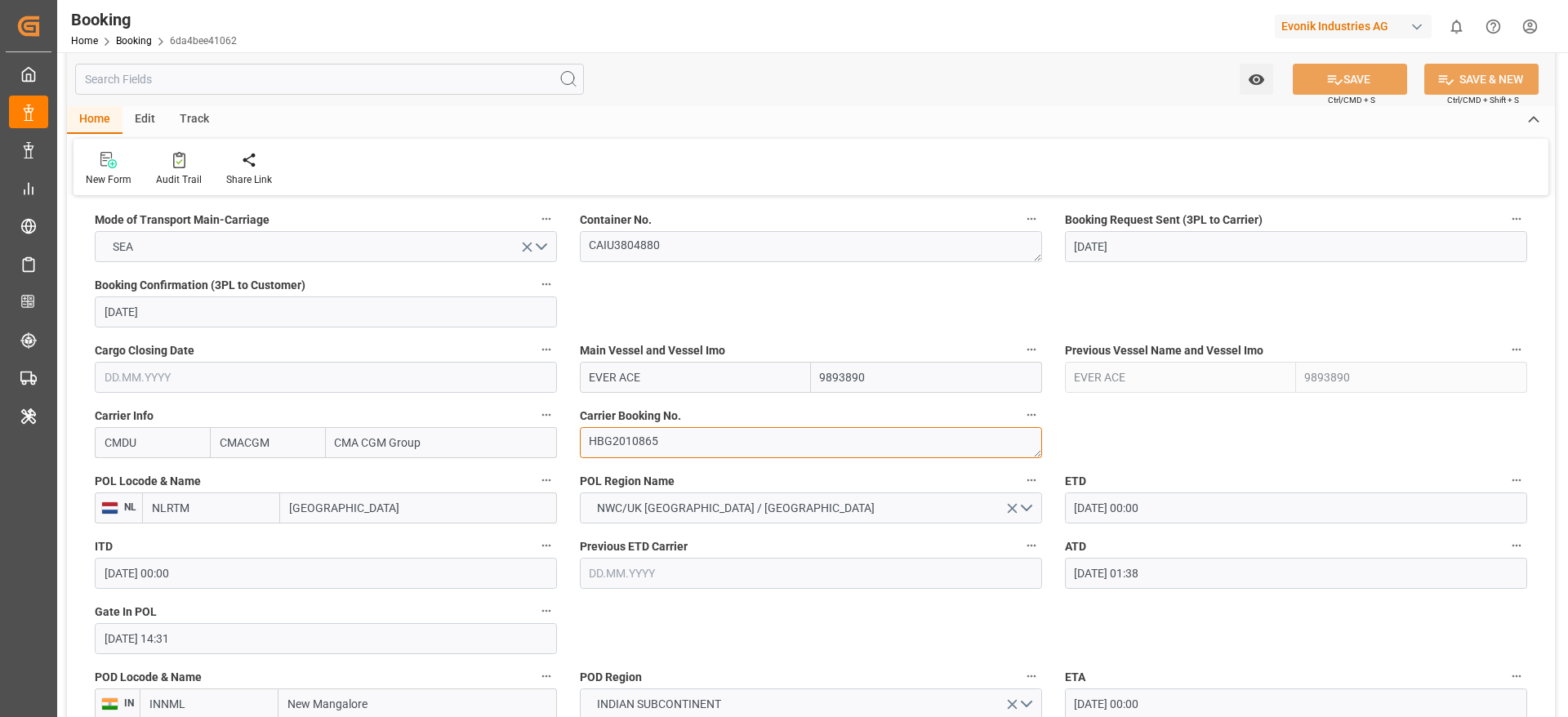
scroll to position [1102, 0]
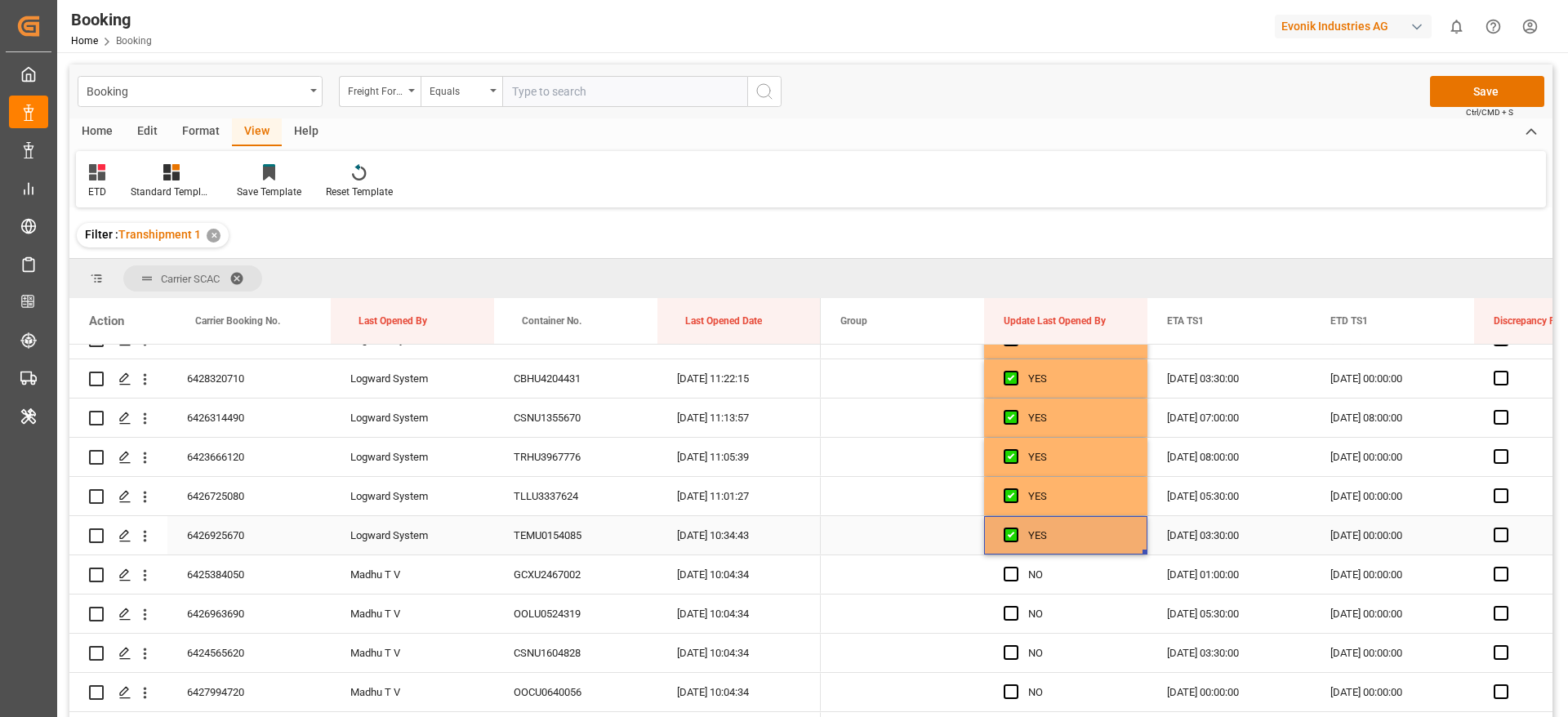
scroll to position [1470, 0]
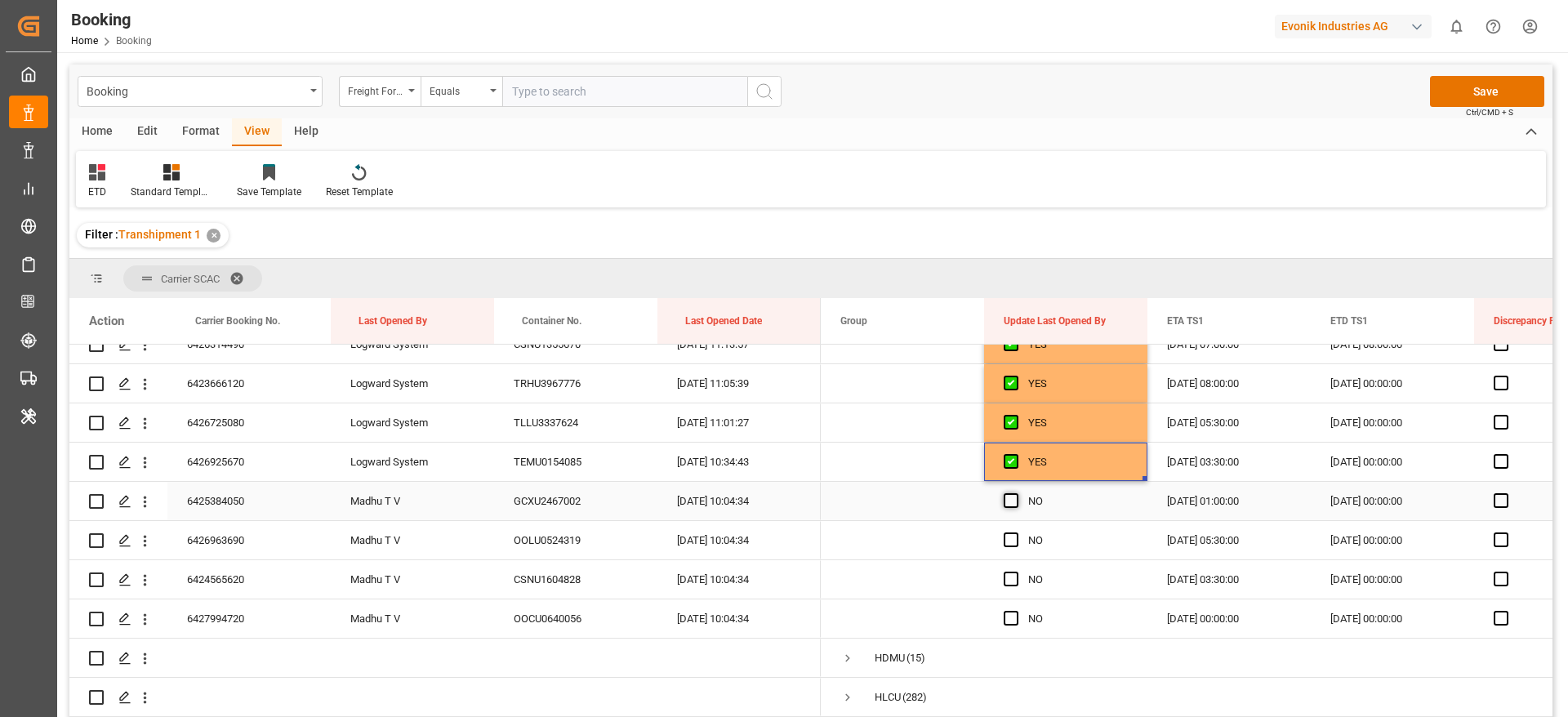
click at [1013, 494] on span "Press SPACE to select this row." at bounding box center [1011, 500] width 14 height 14
click at [1016, 493] on input "Press SPACE to select this row." at bounding box center [1016, 493] width 0 height 0
click at [1010, 549] on div "Press SPACE to select this row." at bounding box center [1016, 540] width 24 height 38
click at [1012, 538] on span "Press SPACE to select this row." at bounding box center [1011, 539] width 14 height 14
click at [1016, 532] on input "Press SPACE to select this row." at bounding box center [1016, 532] width 0 height 0
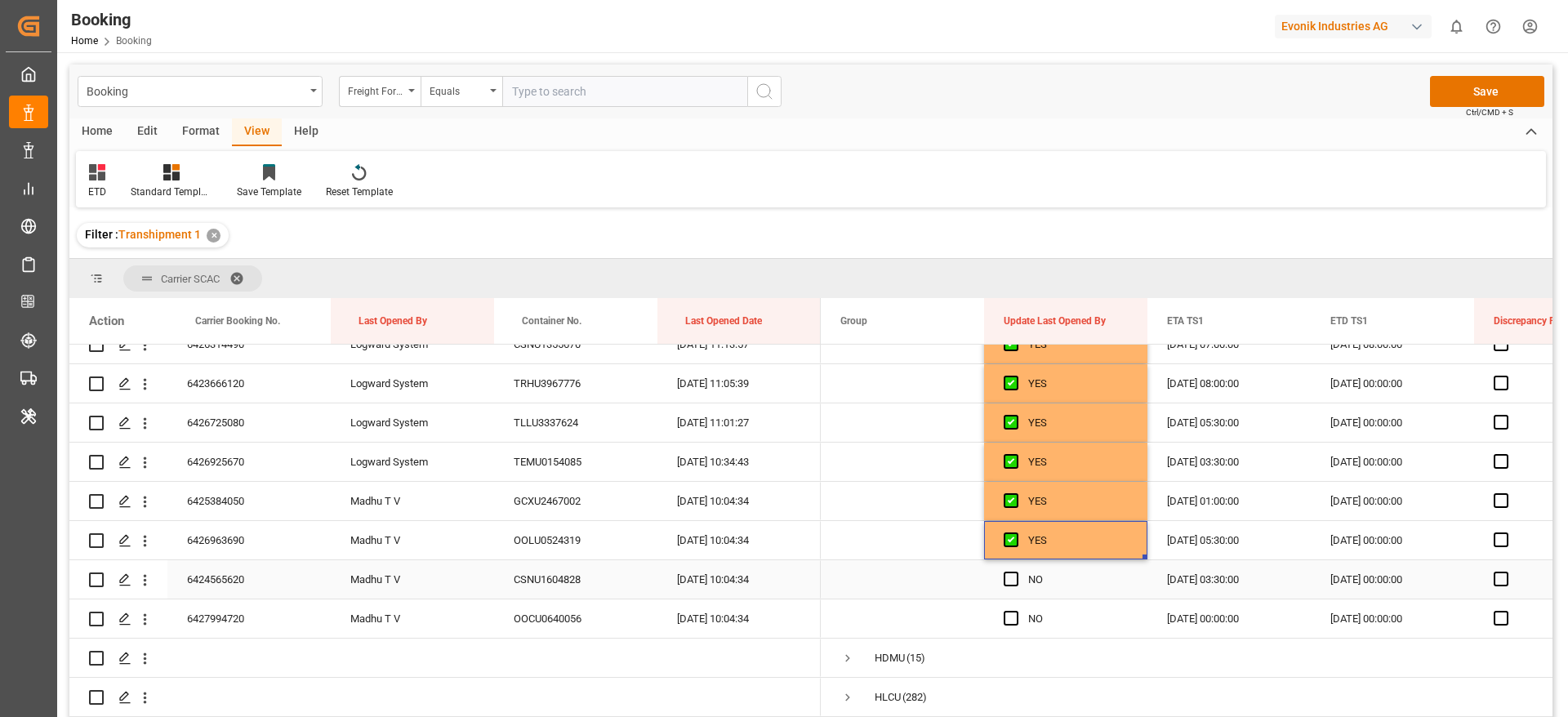
click at [1011, 590] on div "Press SPACE to select this row." at bounding box center [1016, 579] width 24 height 38
click at [1008, 578] on span "Press SPACE to select this row." at bounding box center [1011, 579] width 14 height 14
click at [1016, 571] on input "Press SPACE to select this row." at bounding box center [1016, 571] width 0 height 0
click at [1008, 617] on span "Press SPACE to select this row." at bounding box center [1011, 618] width 14 height 14
click at [1016, 611] on input "Press SPACE to select this row." at bounding box center [1016, 611] width 0 height 0
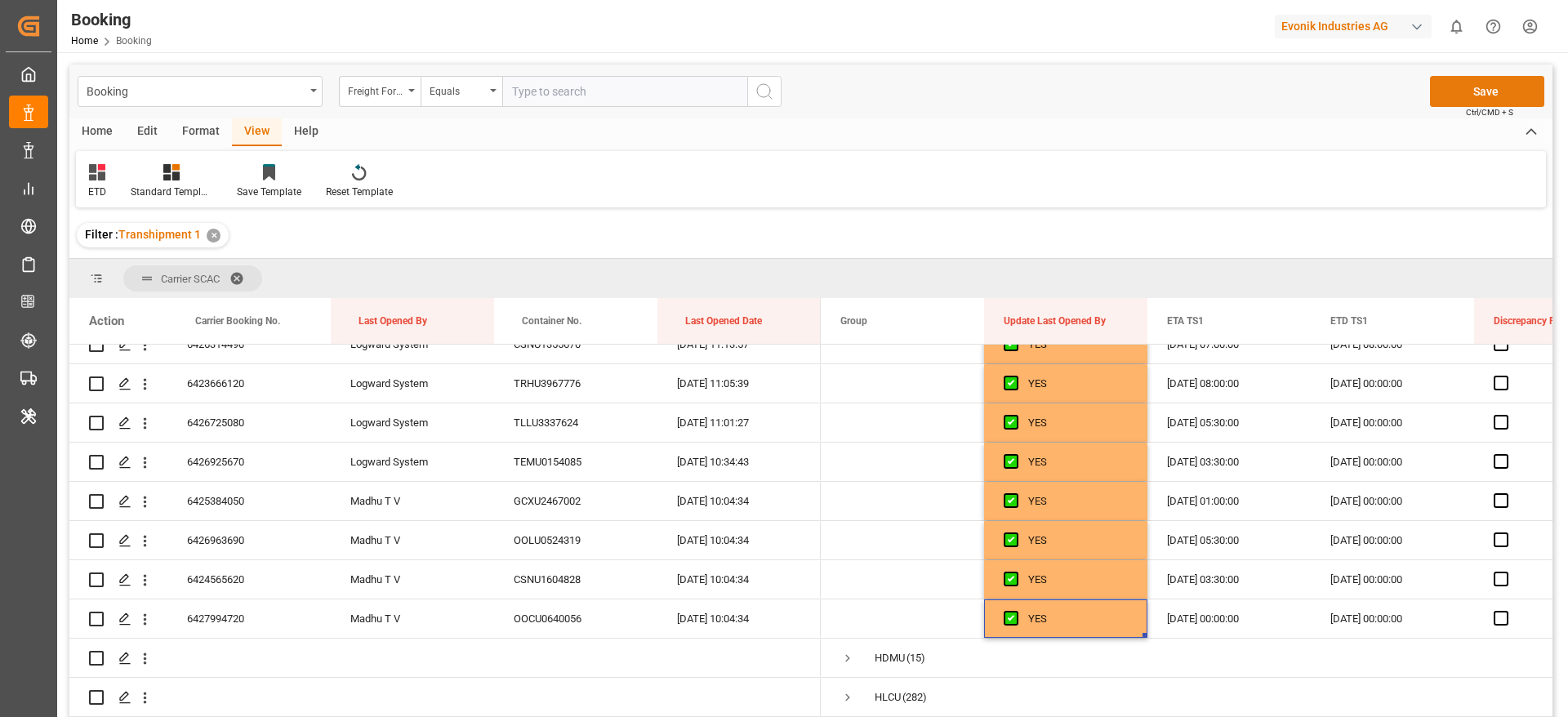
click at [1466, 95] on button "Save" at bounding box center [1488, 91] width 114 height 31
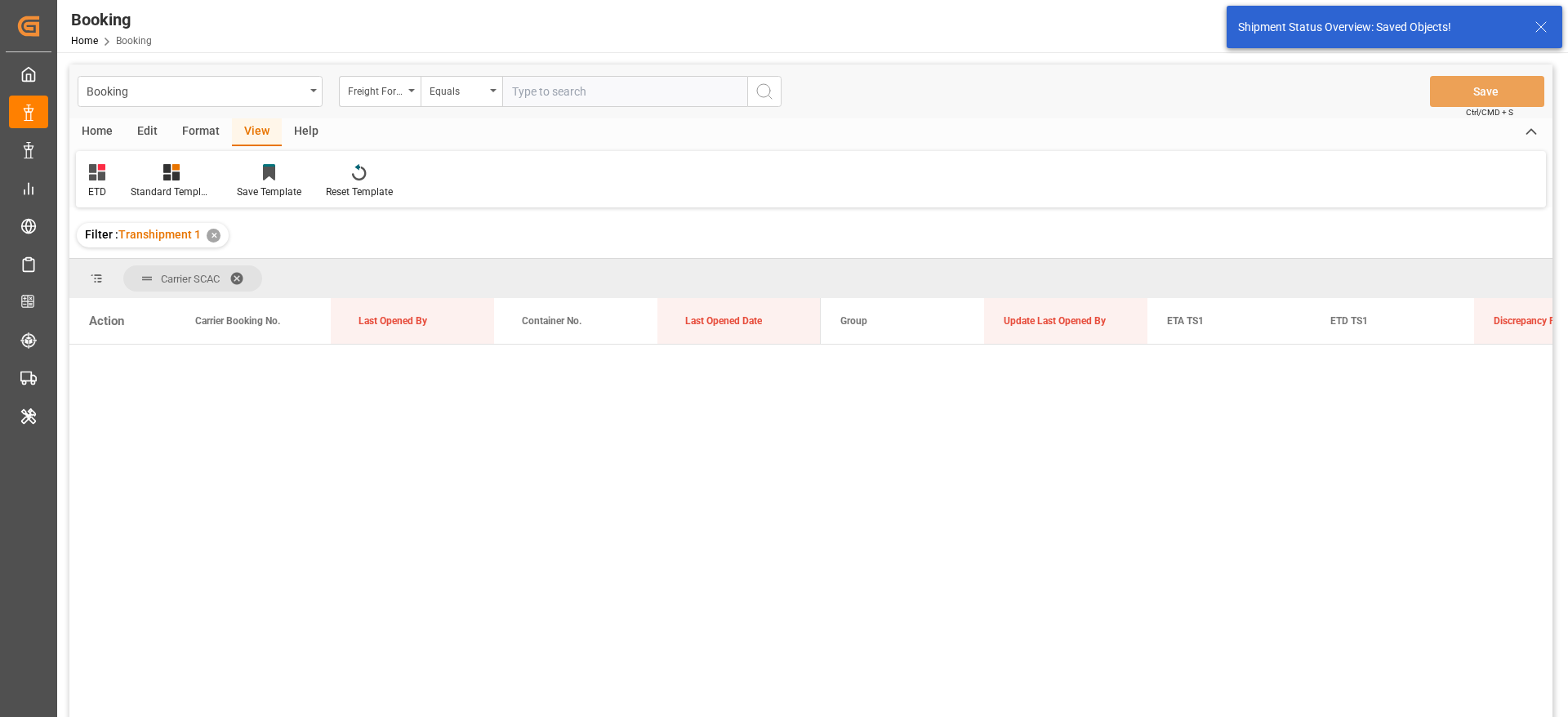
scroll to position [0, 0]
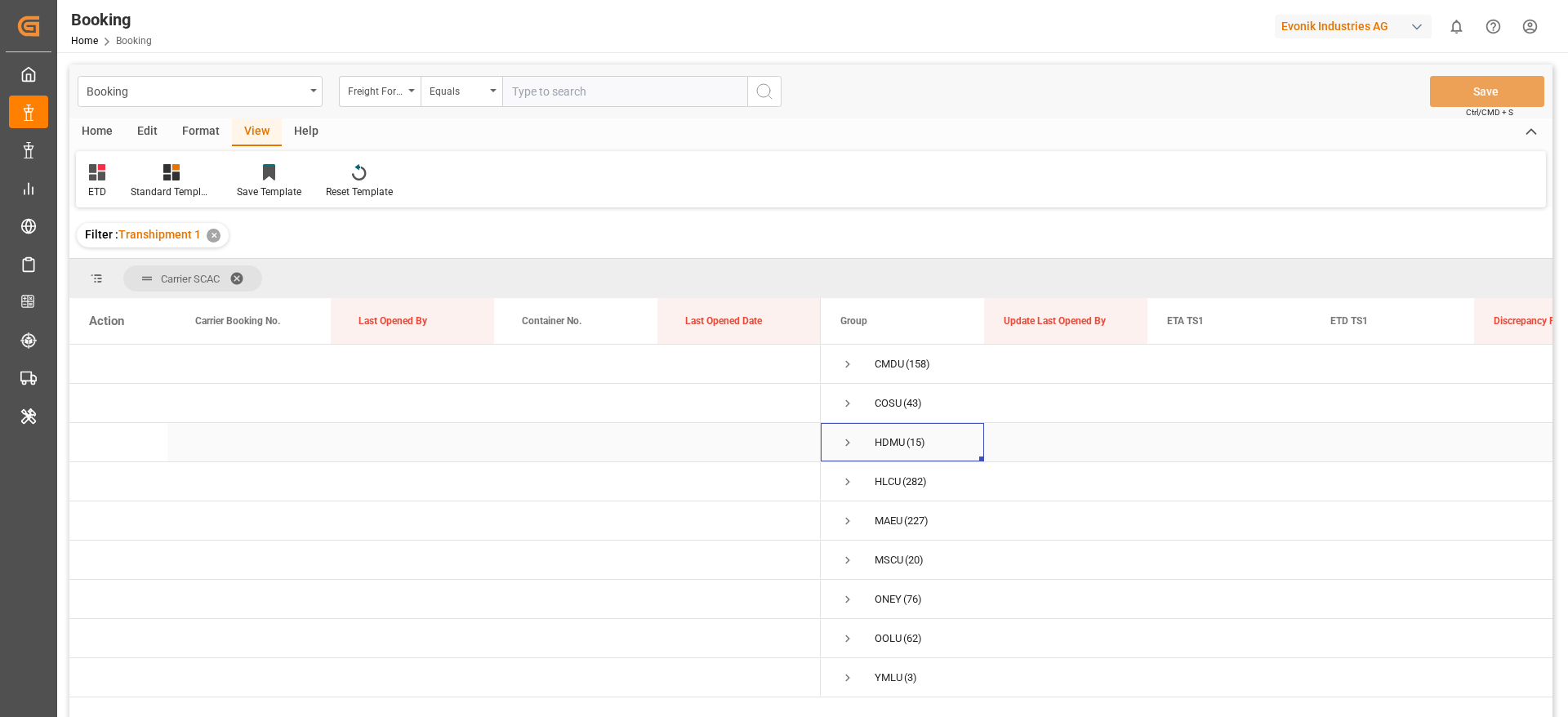
click at [843, 441] on span "Press SPACE to select this row." at bounding box center [848, 442] width 14 height 14
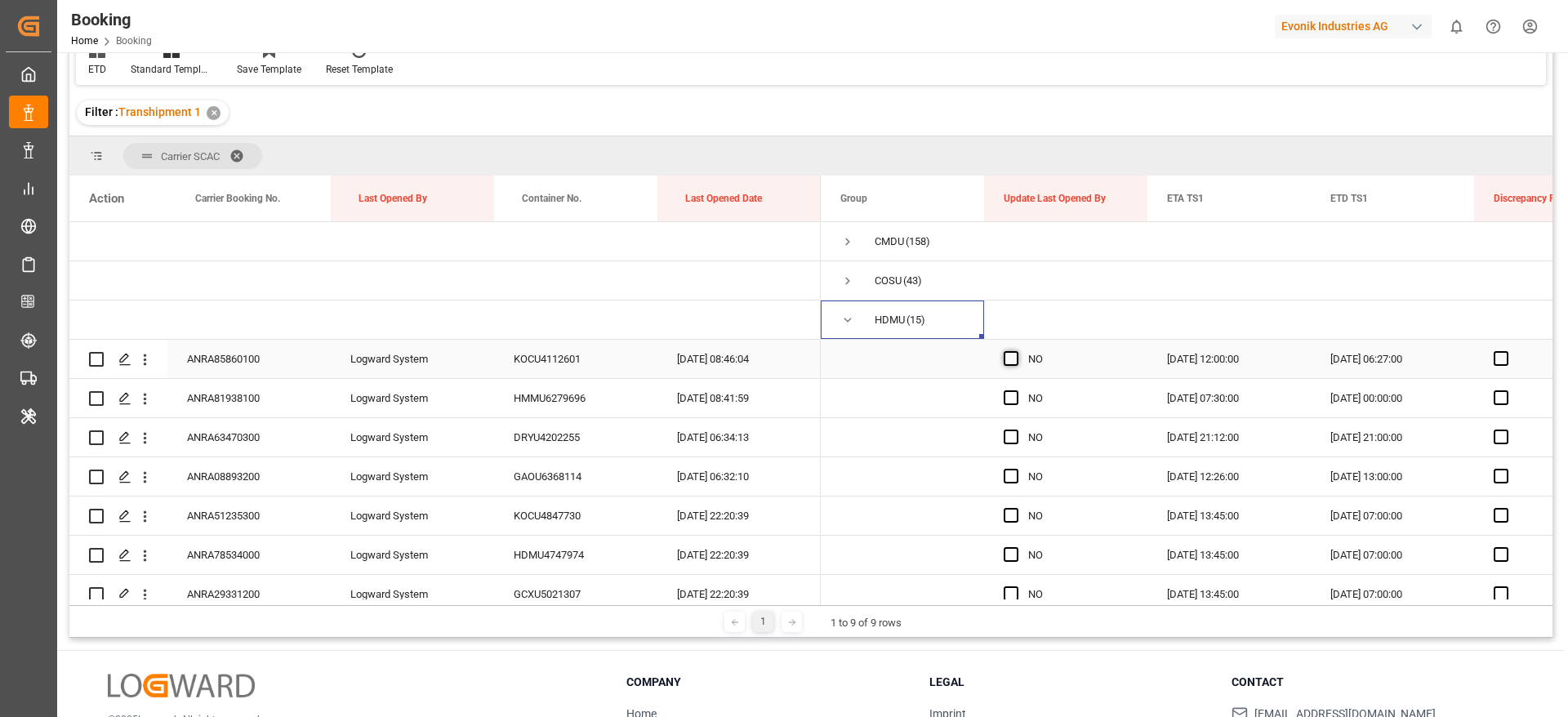
click at [1012, 355] on span "Press SPACE to select this row." at bounding box center [1011, 358] width 14 height 14
click at [1016, 351] on input "Press SPACE to select this row." at bounding box center [1016, 351] width 0 height 0
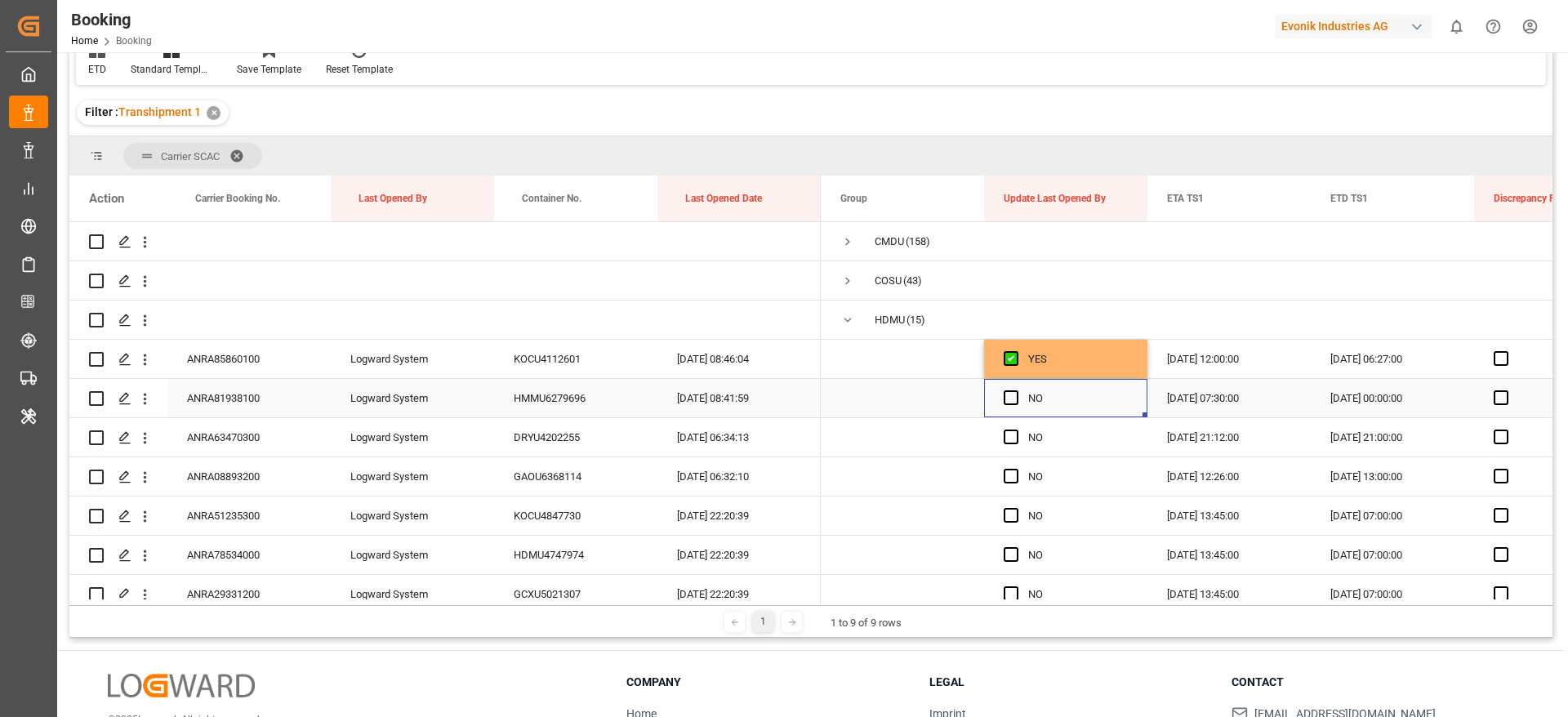
click at [1010, 388] on div "Press SPACE to select this row." at bounding box center [1016, 398] width 24 height 38
click at [1014, 440] on span "Press SPACE to select this row." at bounding box center [1011, 437] width 14 height 14
click at [1016, 429] on input "Press SPACE to select this row." at bounding box center [1016, 429] width 0 height 0
click at [1011, 393] on span "Press SPACE to select this row." at bounding box center [1011, 397] width 14 height 14
click at [1016, 390] on input "Press SPACE to select this row." at bounding box center [1016, 390] width 0 height 0
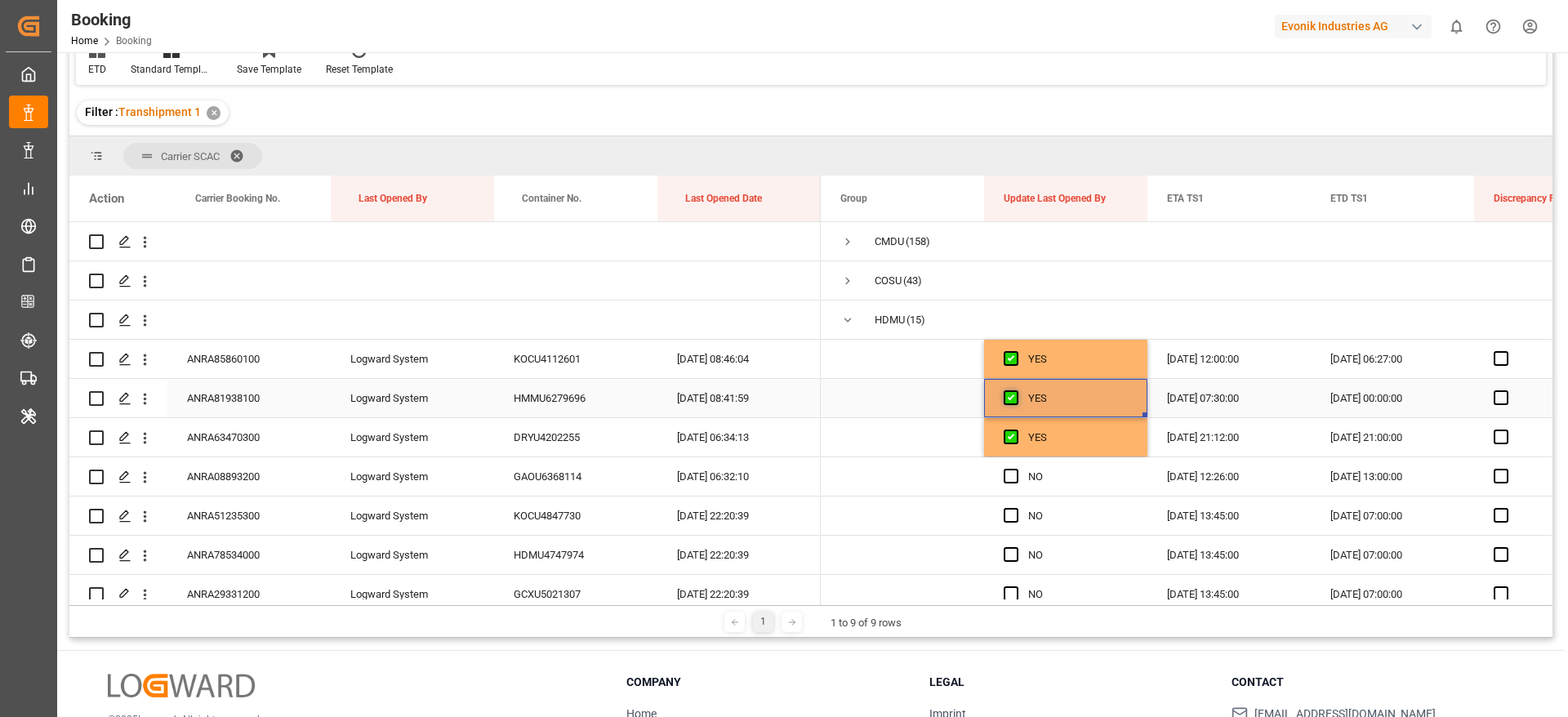
scroll to position [122, 0]
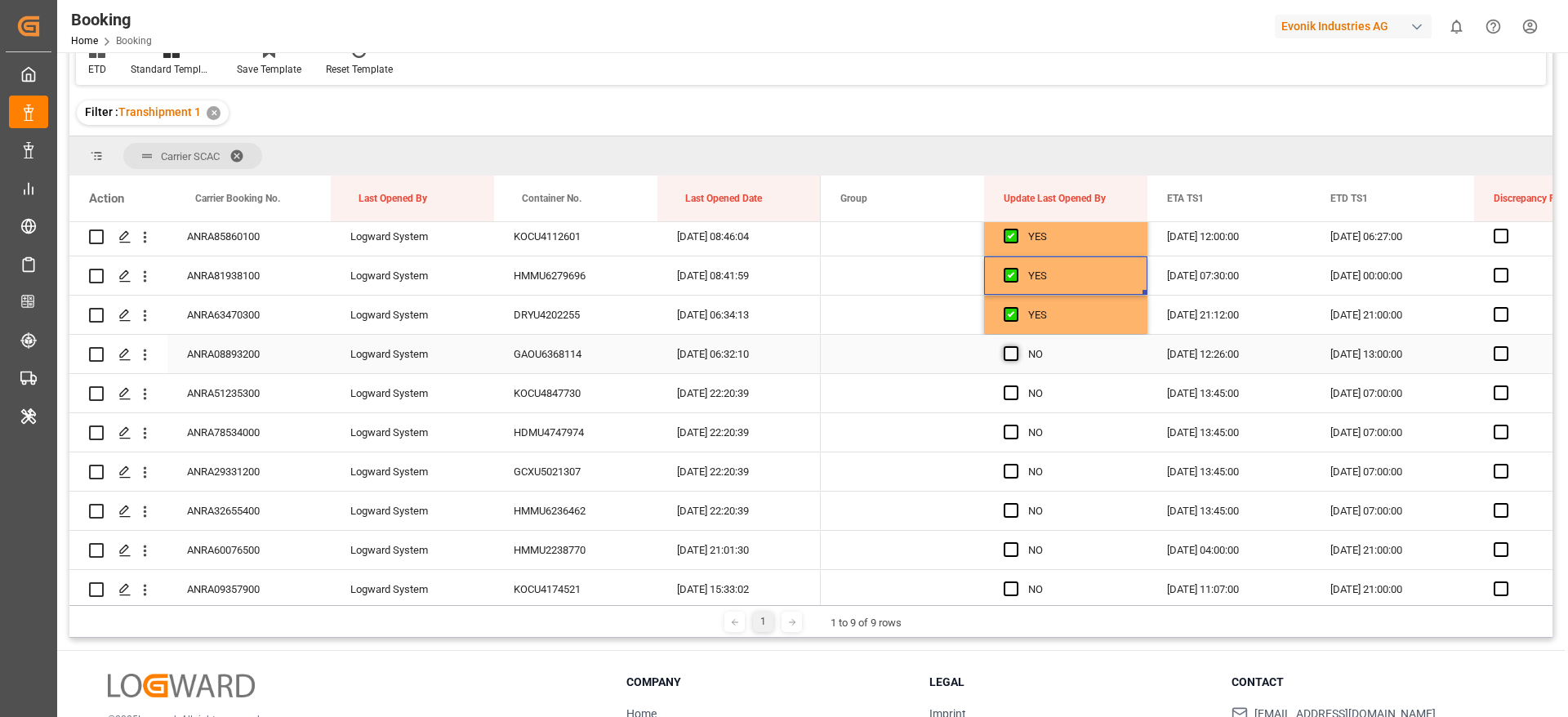
click at [1016, 353] on span "Press SPACE to select this row." at bounding box center [1011, 354] width 14 height 14
click at [1016, 346] on input "Press SPACE to select this row." at bounding box center [1016, 346] width 0 height 0
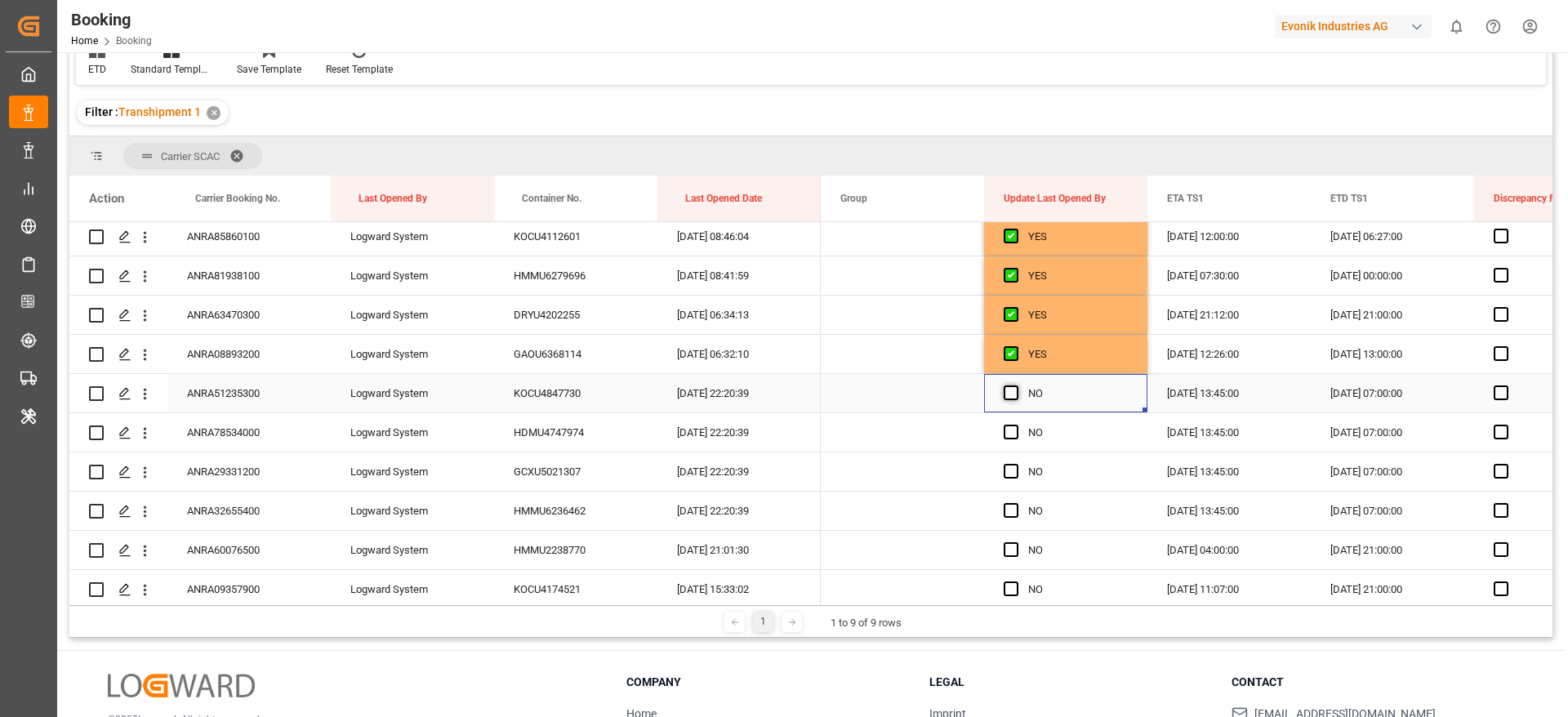
click at [1013, 387] on span "Press SPACE to select this row." at bounding box center [1011, 393] width 14 height 14
click at [1016, 386] on input "Press SPACE to select this row." at bounding box center [1016, 386] width 0 height 0
click at [1008, 432] on span "Press SPACE to select this row." at bounding box center [1011, 431] width 14 height 14
click at [1016, 424] on input "Press SPACE to select this row." at bounding box center [1016, 424] width 0 height 0
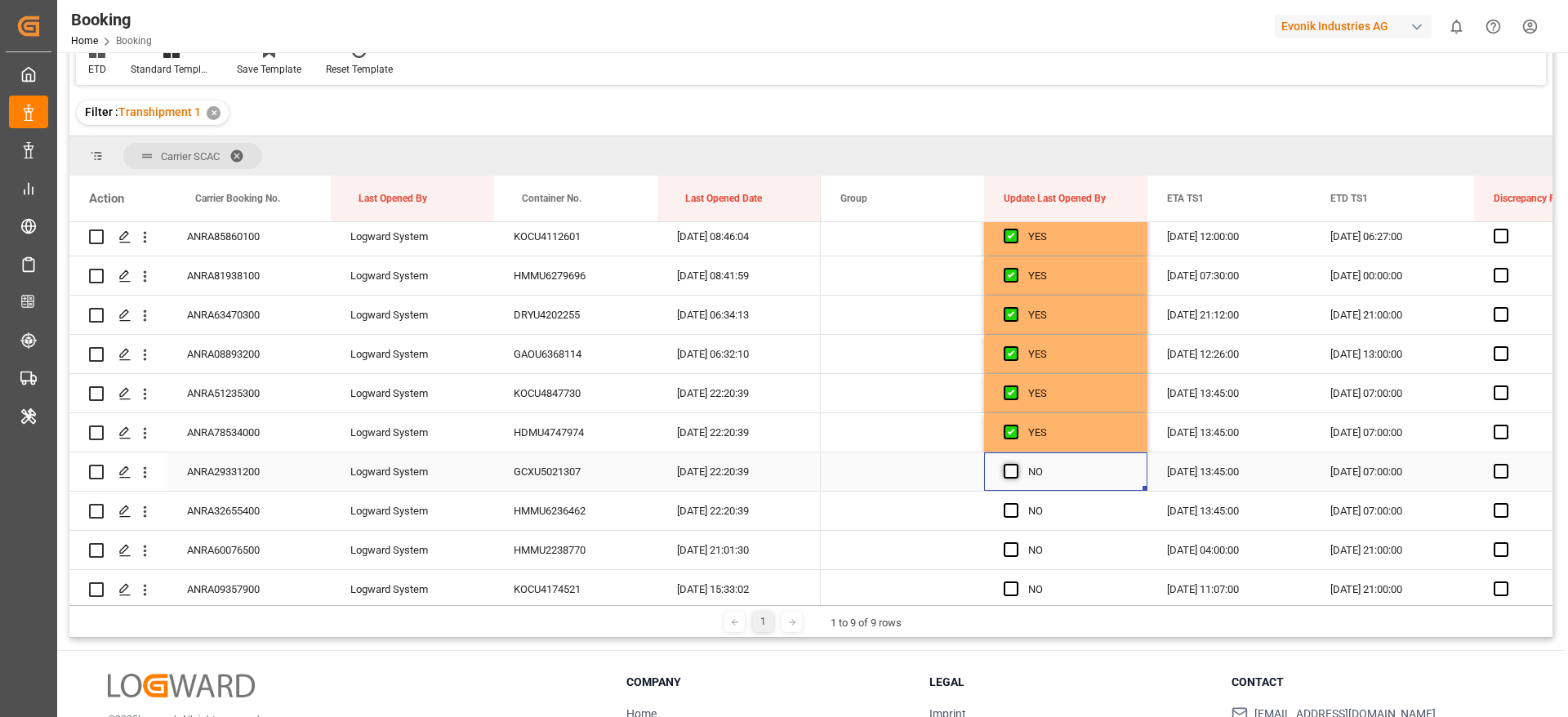
click at [1006, 477] on span "Press SPACE to select this row." at bounding box center [1011, 471] width 14 height 14
click at [1016, 463] on input "Press SPACE to select this row." at bounding box center [1016, 463] width 0 height 0
click at [1008, 508] on span "Press SPACE to select this row." at bounding box center [1011, 510] width 14 height 14
click at [1016, 503] on input "Press SPACE to select this row." at bounding box center [1016, 503] width 0 height 0
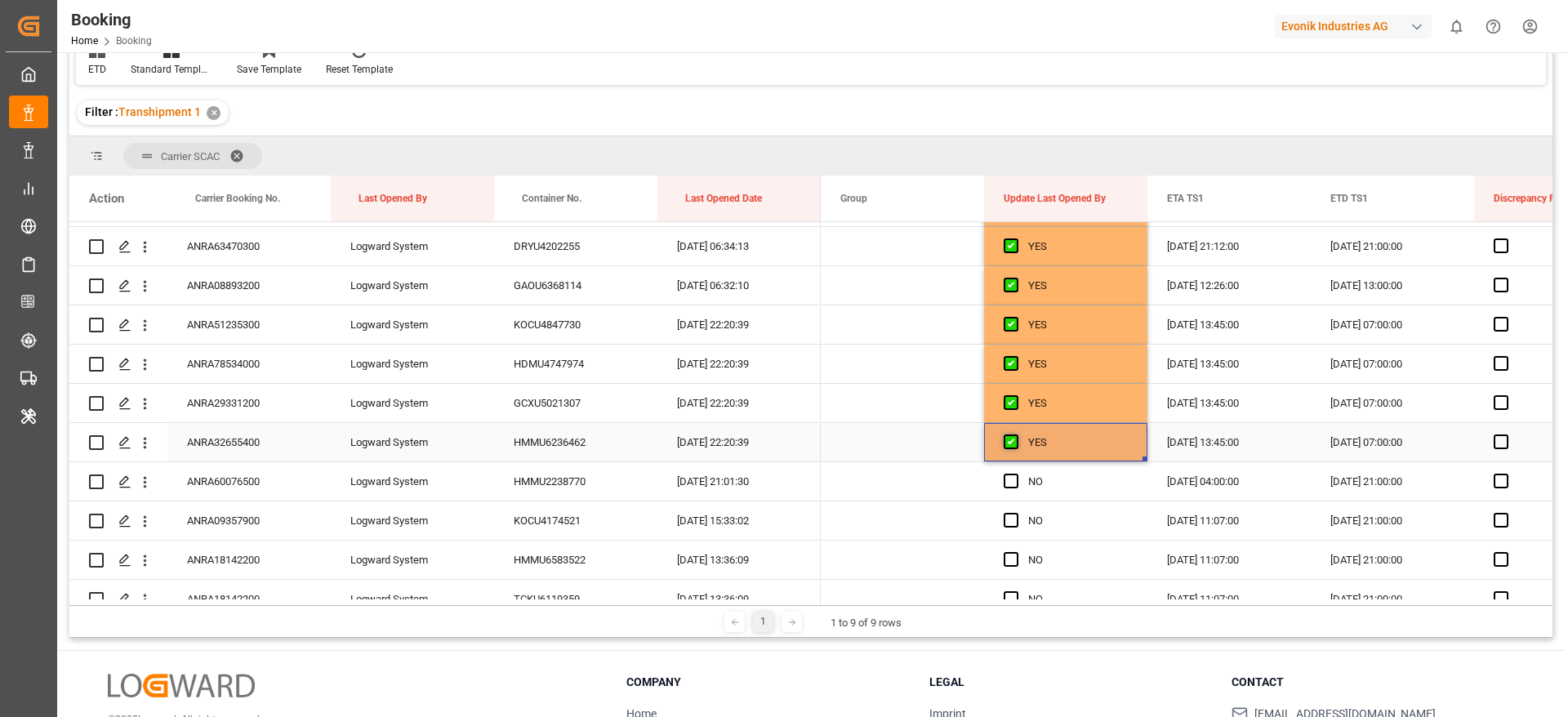
scroll to position [245, 0]
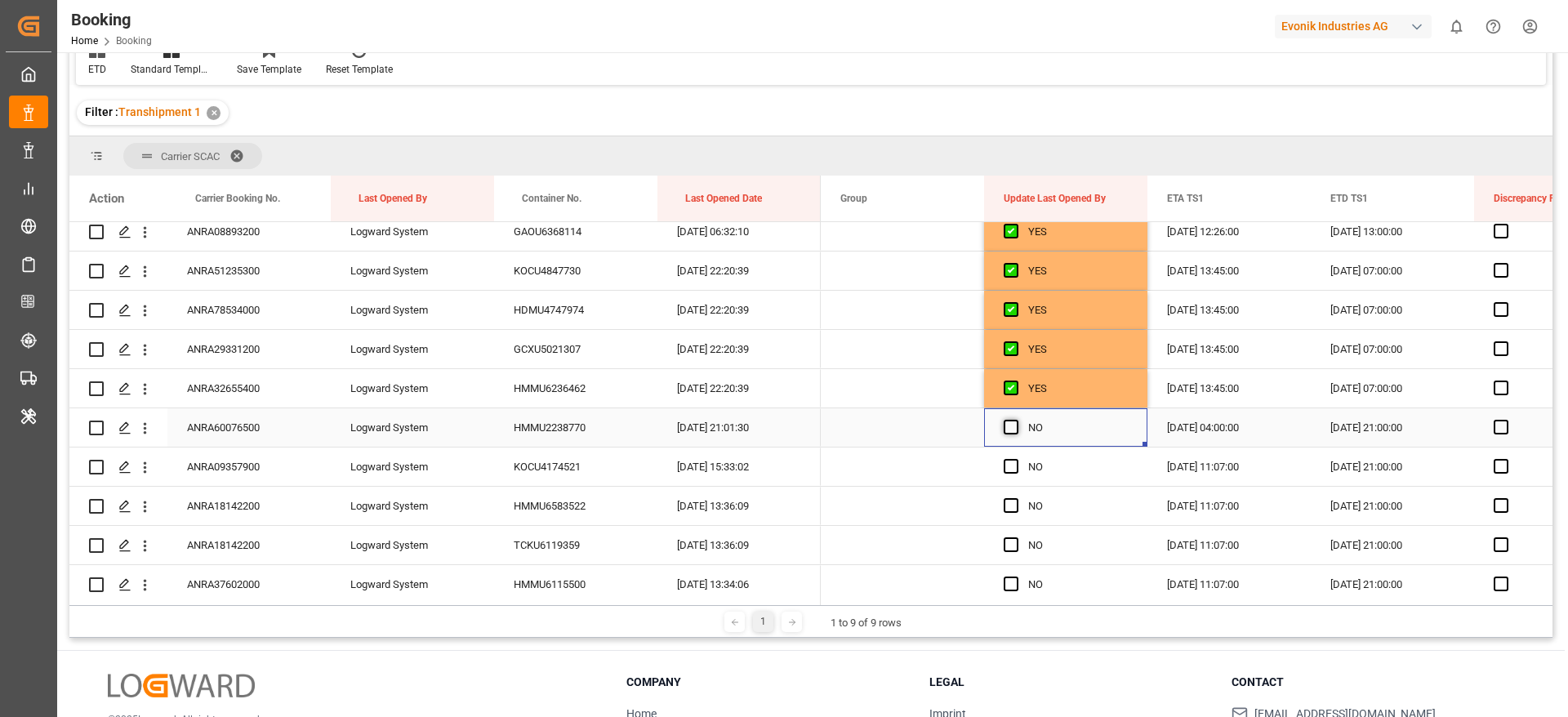
click at [1014, 429] on span "Press SPACE to select this row." at bounding box center [1011, 427] width 14 height 14
click at [1016, 420] on input "Press SPACE to select this row." at bounding box center [1016, 420] width 0 height 0
click at [1013, 459] on span "Press SPACE to select this row." at bounding box center [1011, 466] width 14 height 14
click at [1016, 459] on input "Press SPACE to select this row." at bounding box center [1016, 459] width 0 height 0
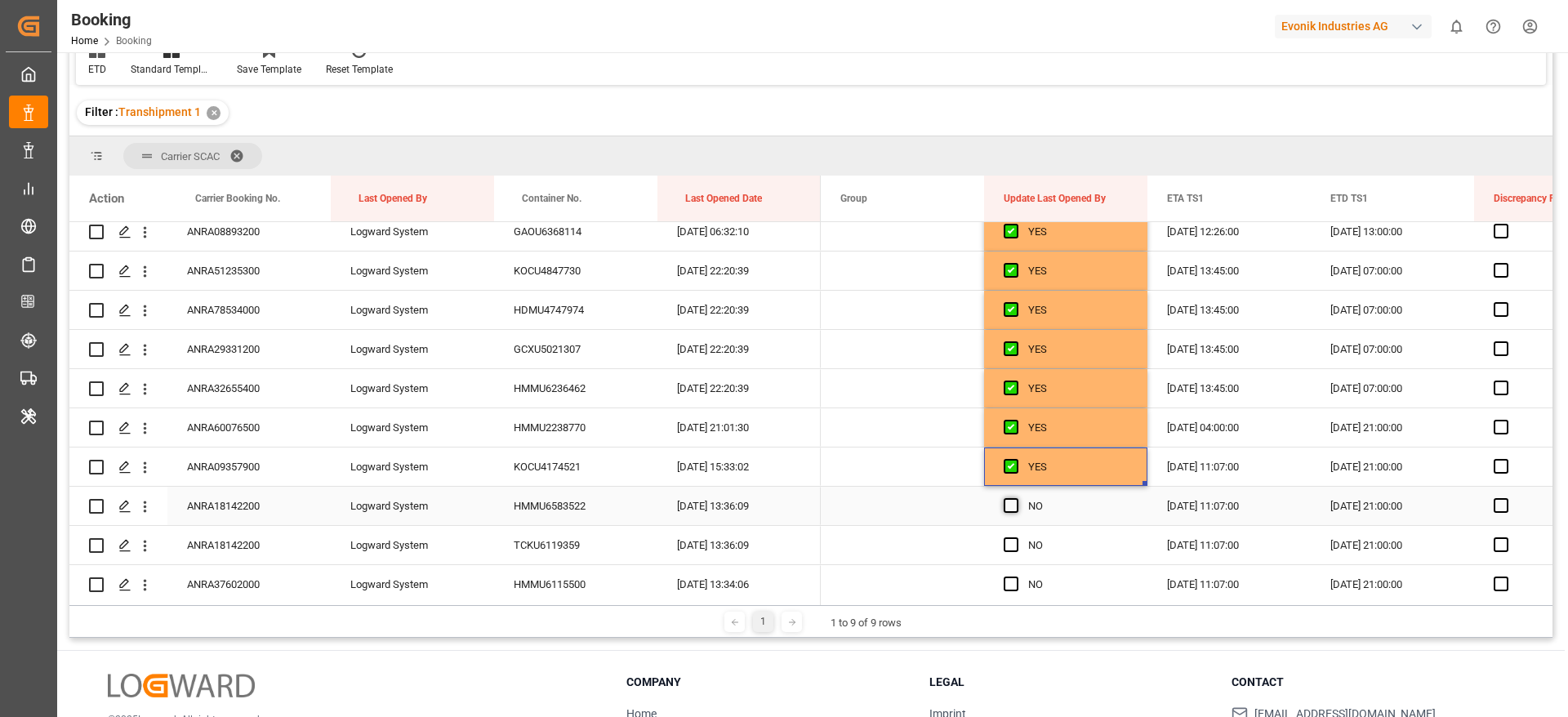
click at [1008, 500] on span "Press SPACE to select this row." at bounding box center [1011, 505] width 14 height 14
click at [1016, 498] on input "Press SPACE to select this row." at bounding box center [1016, 498] width 0 height 0
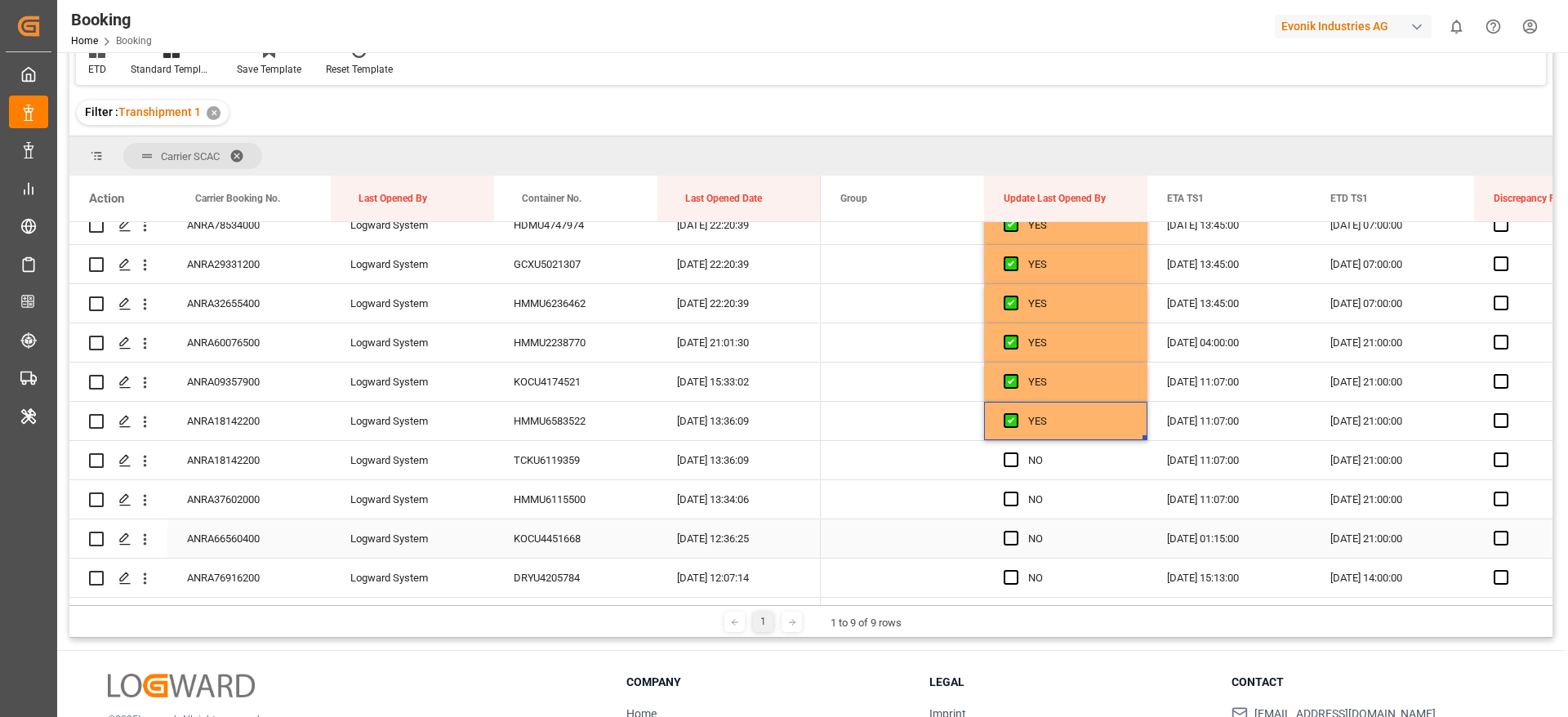
scroll to position [367, 0]
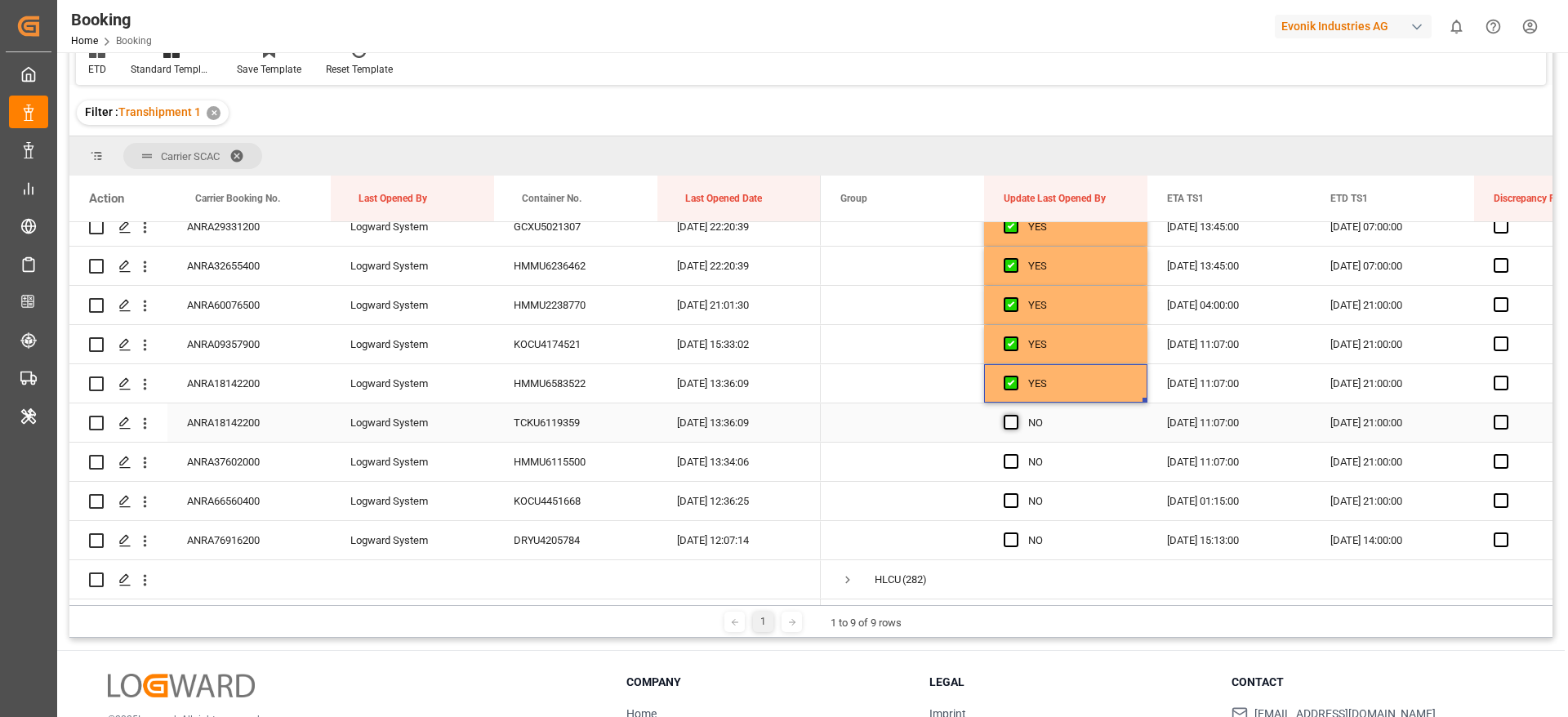
click at [1011, 423] on span "Press SPACE to select this row." at bounding box center [1011, 421] width 14 height 14
click at [1016, 414] on input "Press SPACE to select this row." at bounding box center [1016, 414] width 0 height 0
click at [1009, 466] on span "Press SPACE to select this row." at bounding box center [1011, 461] width 14 height 14
click at [1016, 454] on input "Press SPACE to select this row." at bounding box center [1016, 454] width 0 height 0
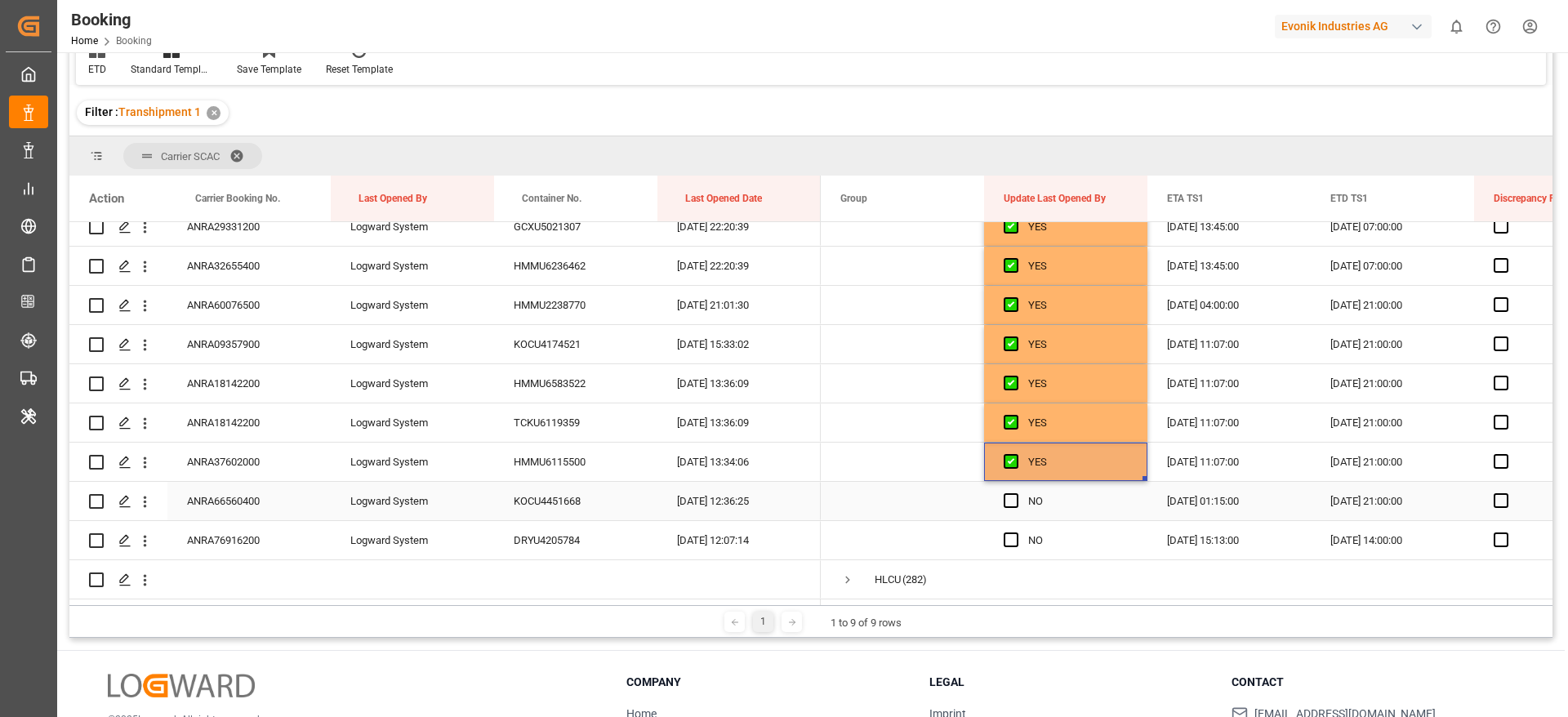
click at [1009, 503] on span "Press SPACE to select this row." at bounding box center [1011, 500] width 14 height 14
click at [1016, 493] on input "Press SPACE to select this row." at bounding box center [1016, 493] width 0 height 0
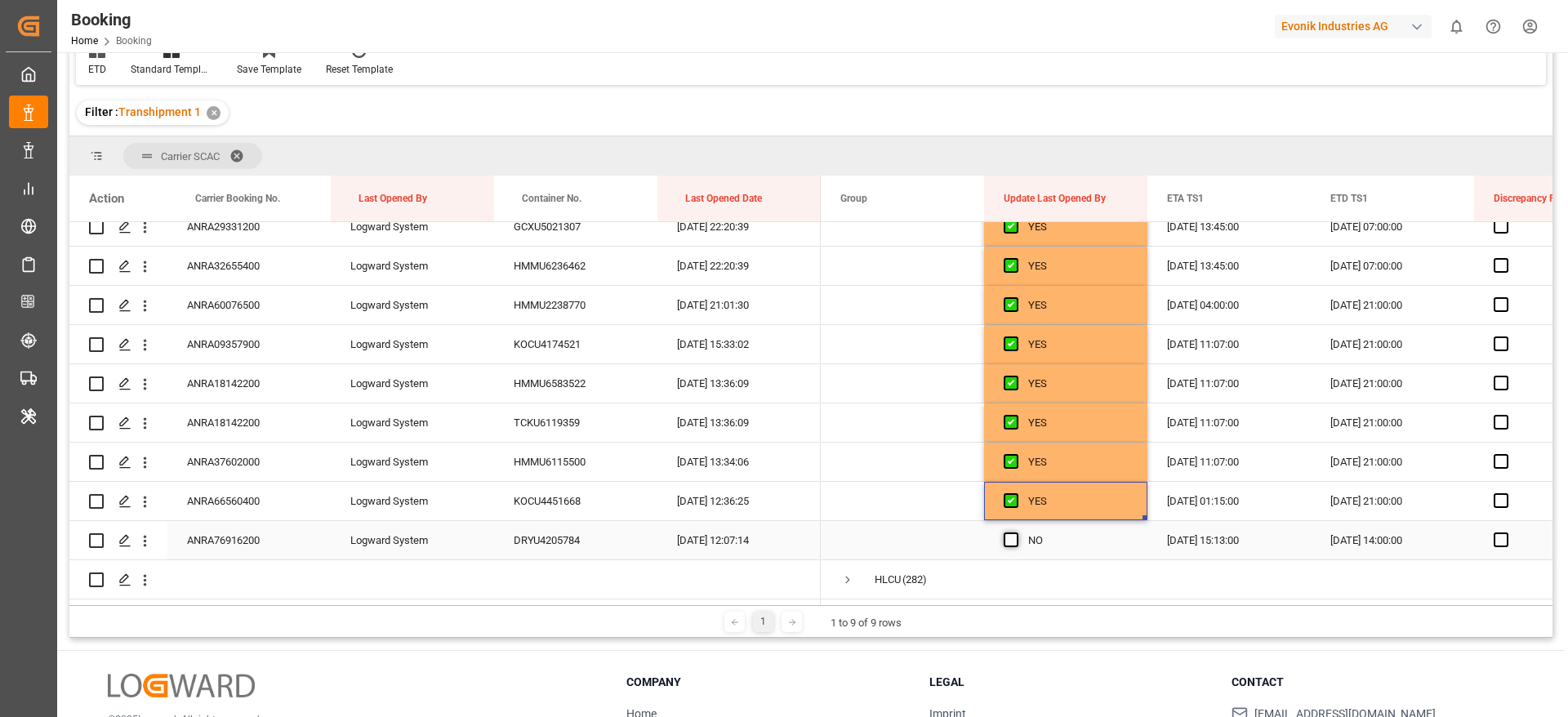
click at [1010, 538] on span "Press SPACE to select this row." at bounding box center [1011, 539] width 14 height 14
click at [1016, 532] on input "Press SPACE to select this row." at bounding box center [1016, 532] width 0 height 0
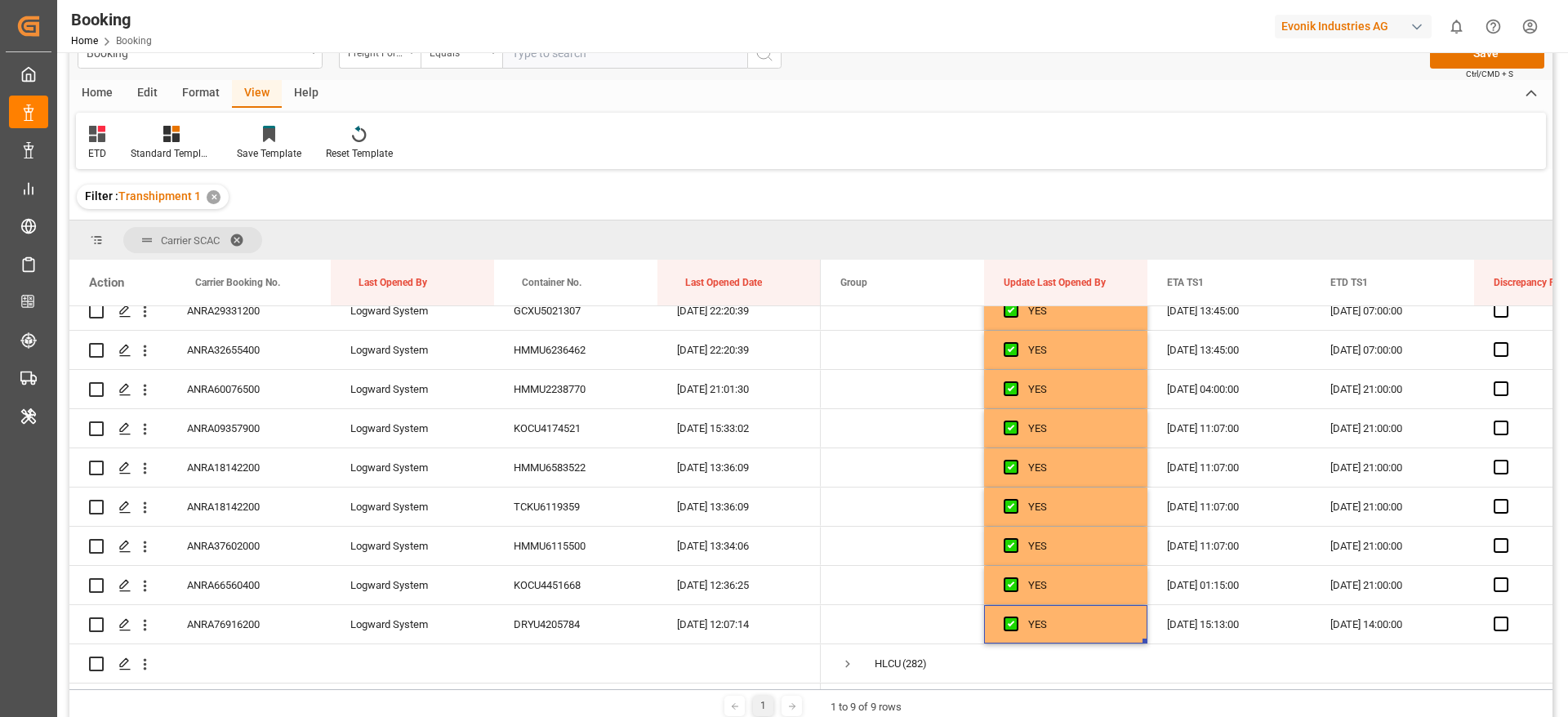
scroll to position [0, 0]
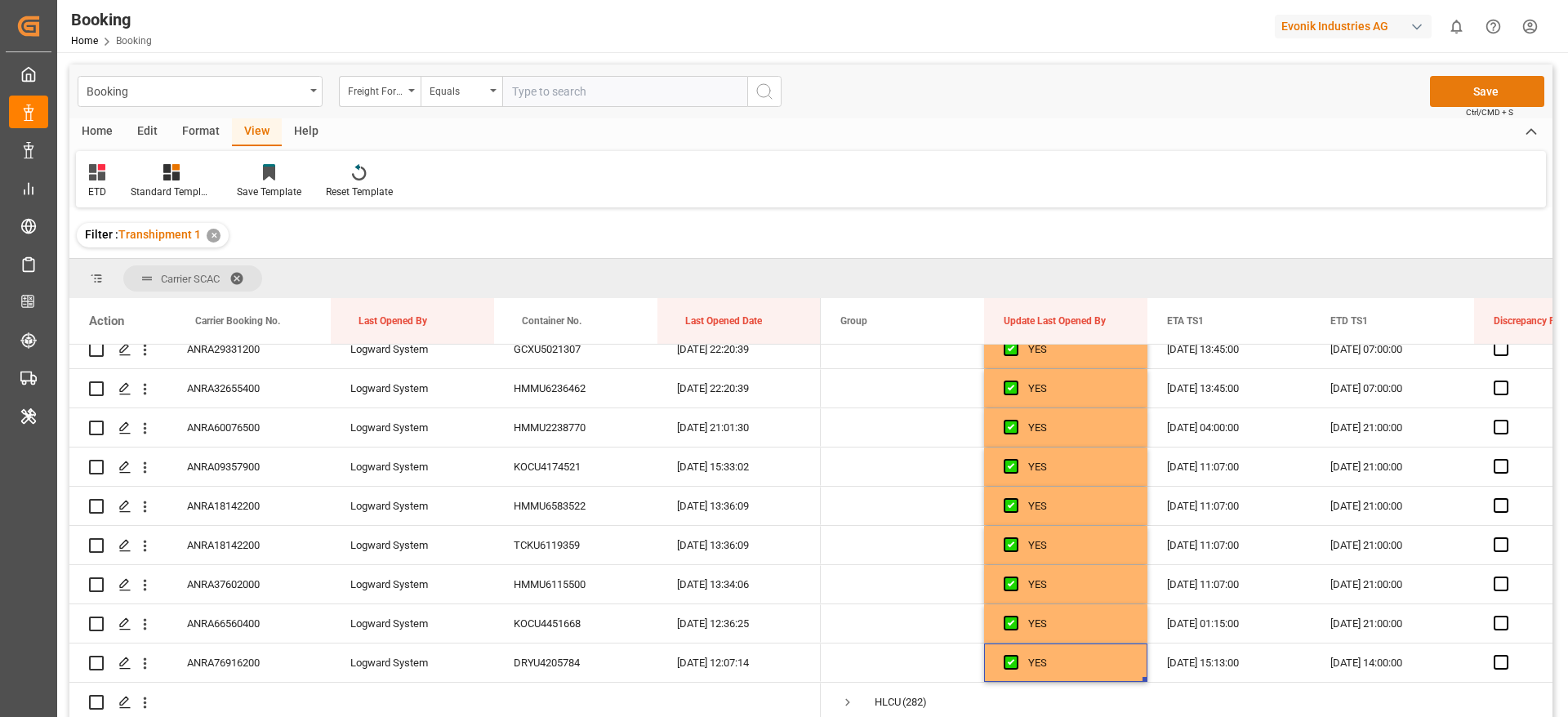
click at [1532, 93] on button "Save" at bounding box center [1488, 91] width 114 height 31
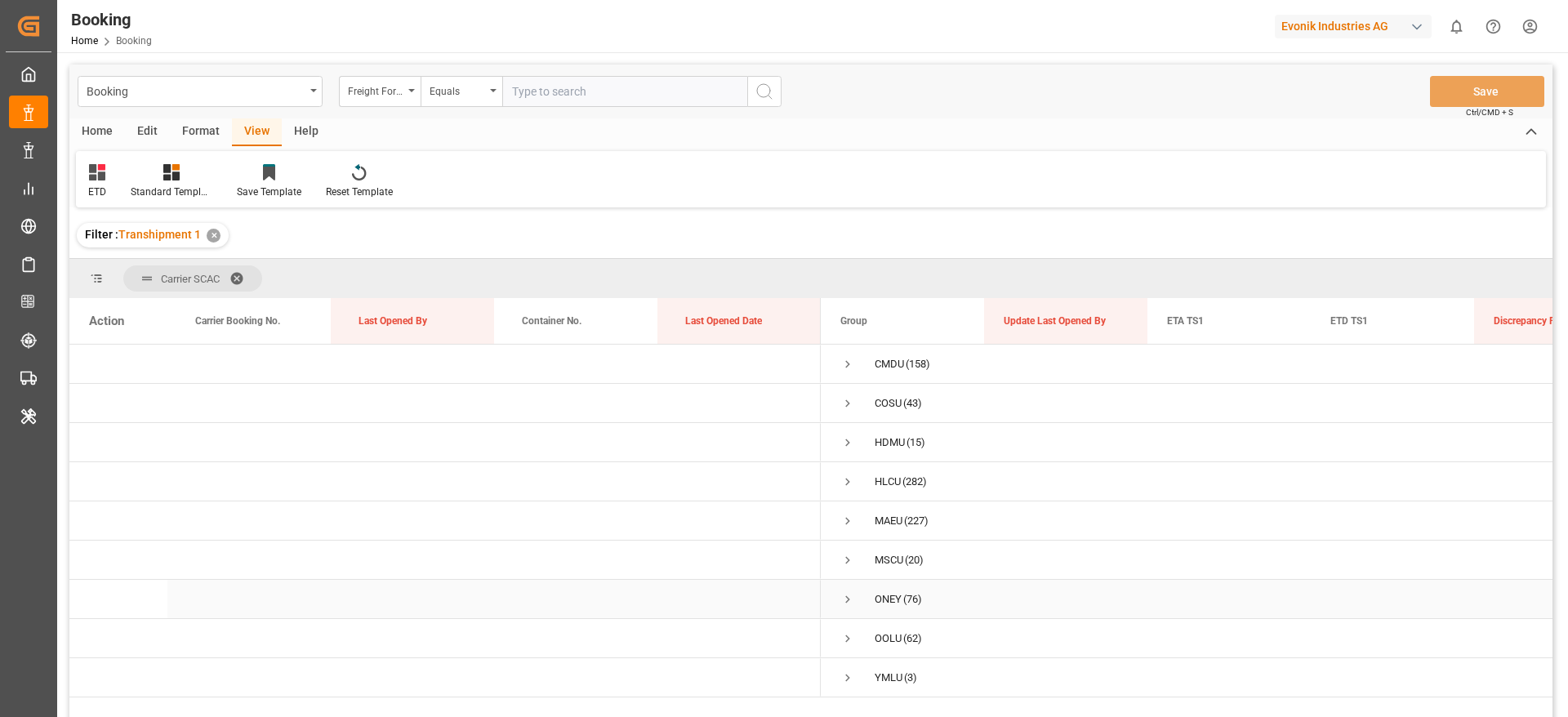
scroll to position [122, 0]
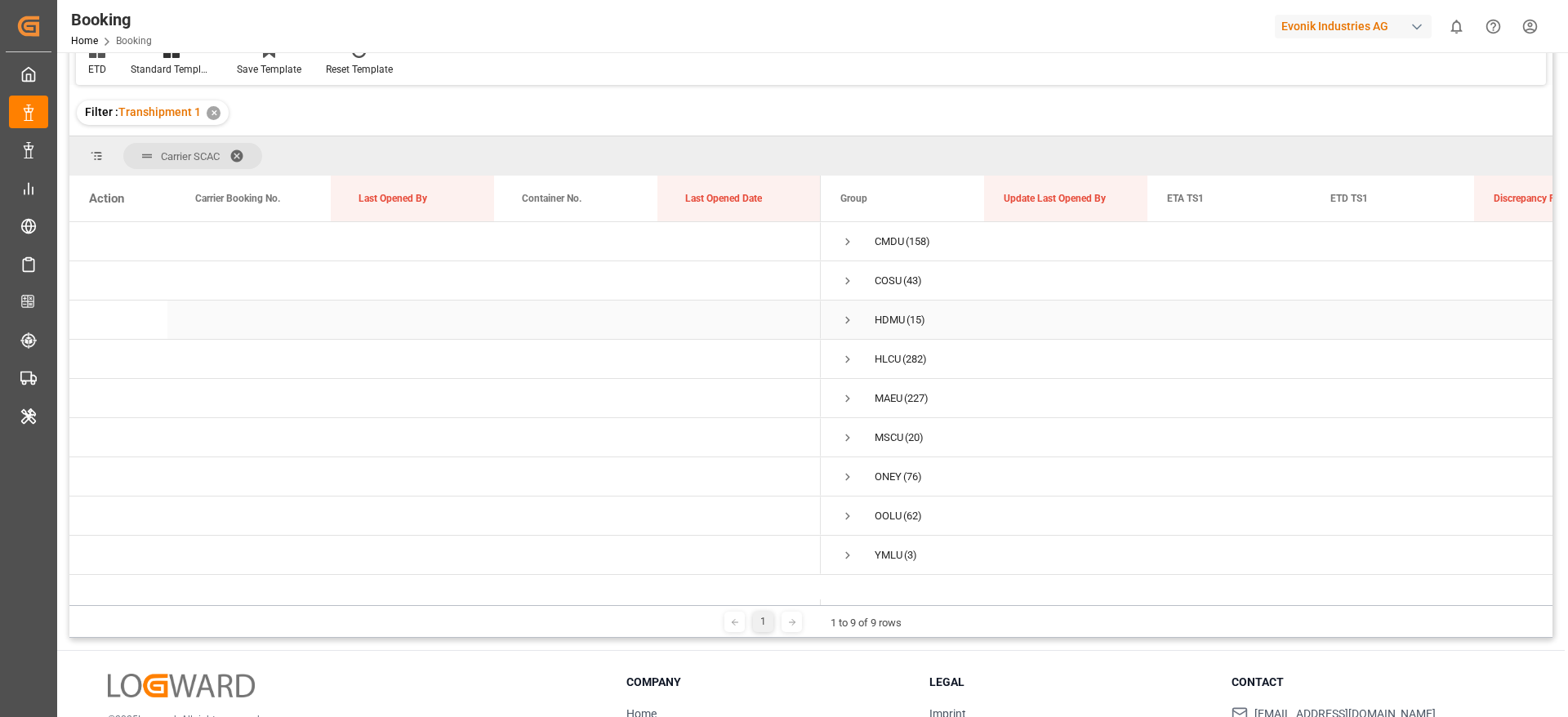
click at [853, 318] on span "Press SPACE to select this row." at bounding box center [848, 320] width 14 height 14
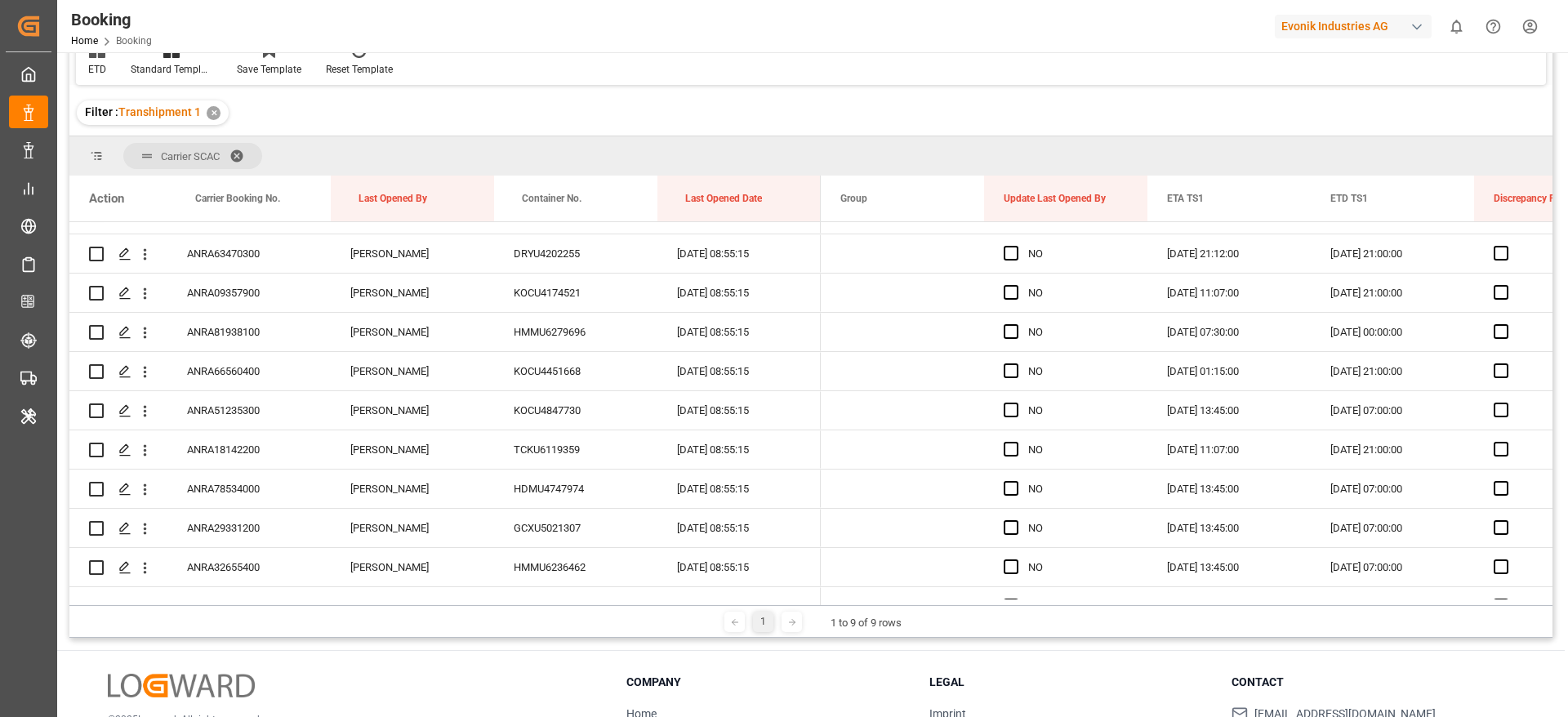
scroll to position [79, 0]
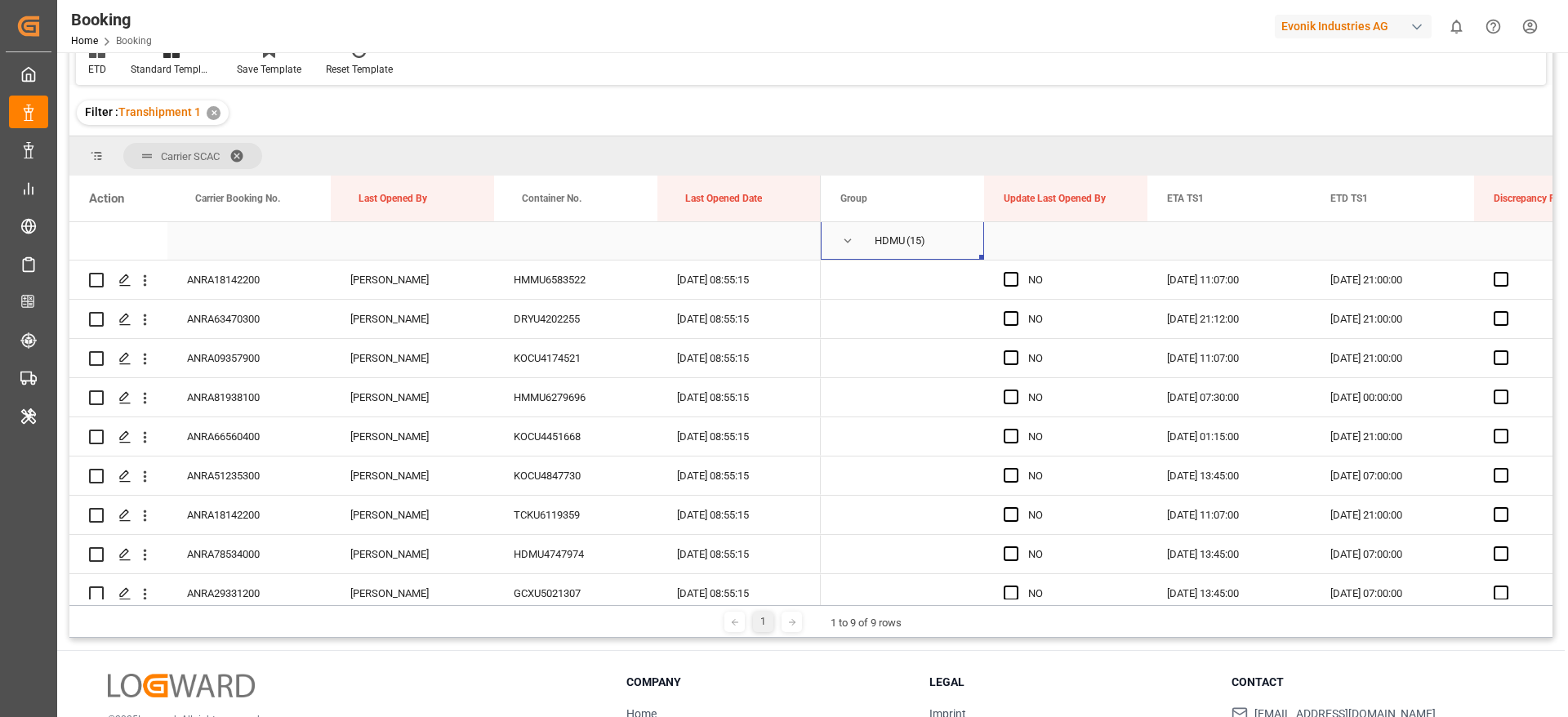
click at [851, 247] on span "Press SPACE to select this row." at bounding box center [848, 240] width 14 height 14
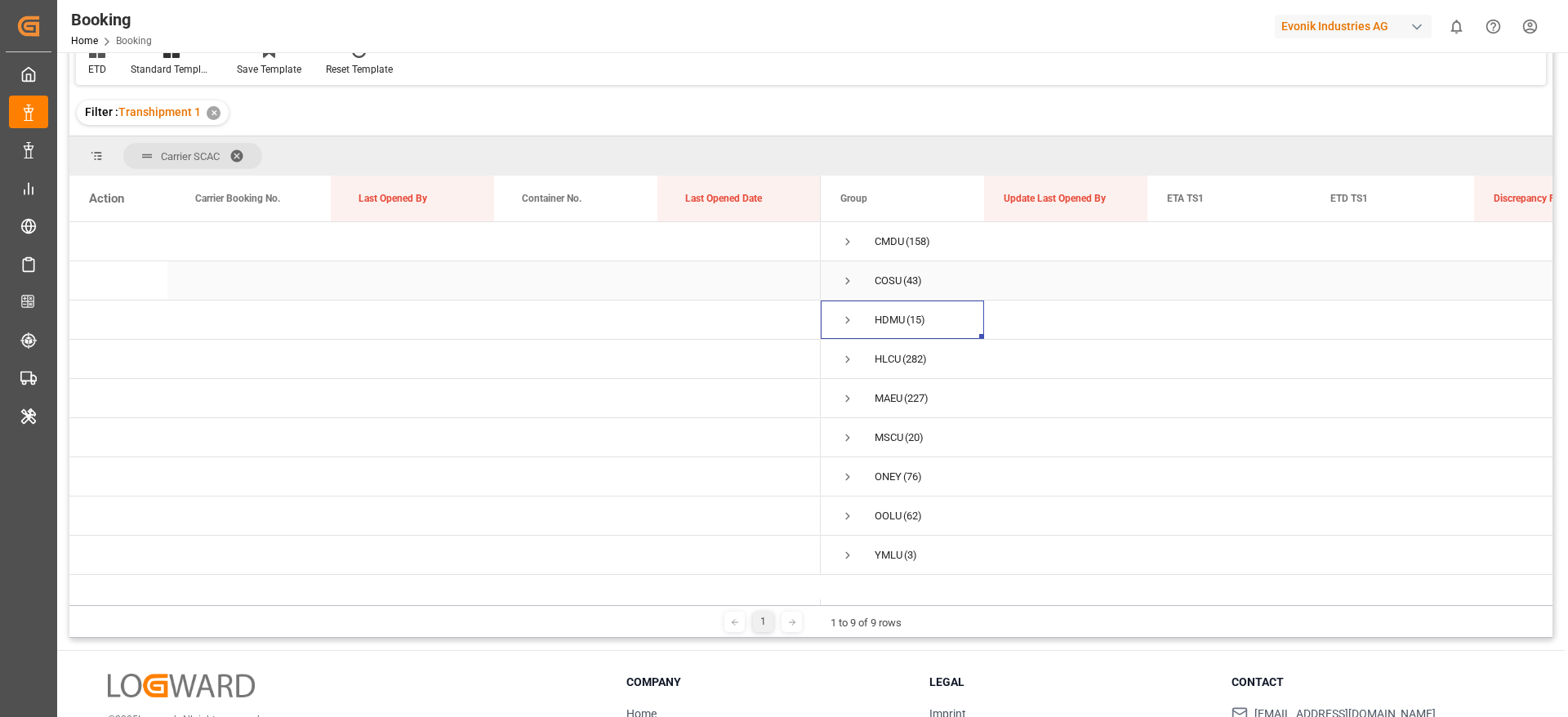
scroll to position [0, 0]
click at [850, 241] on span "Press SPACE to select this row." at bounding box center [848, 241] width 14 height 14
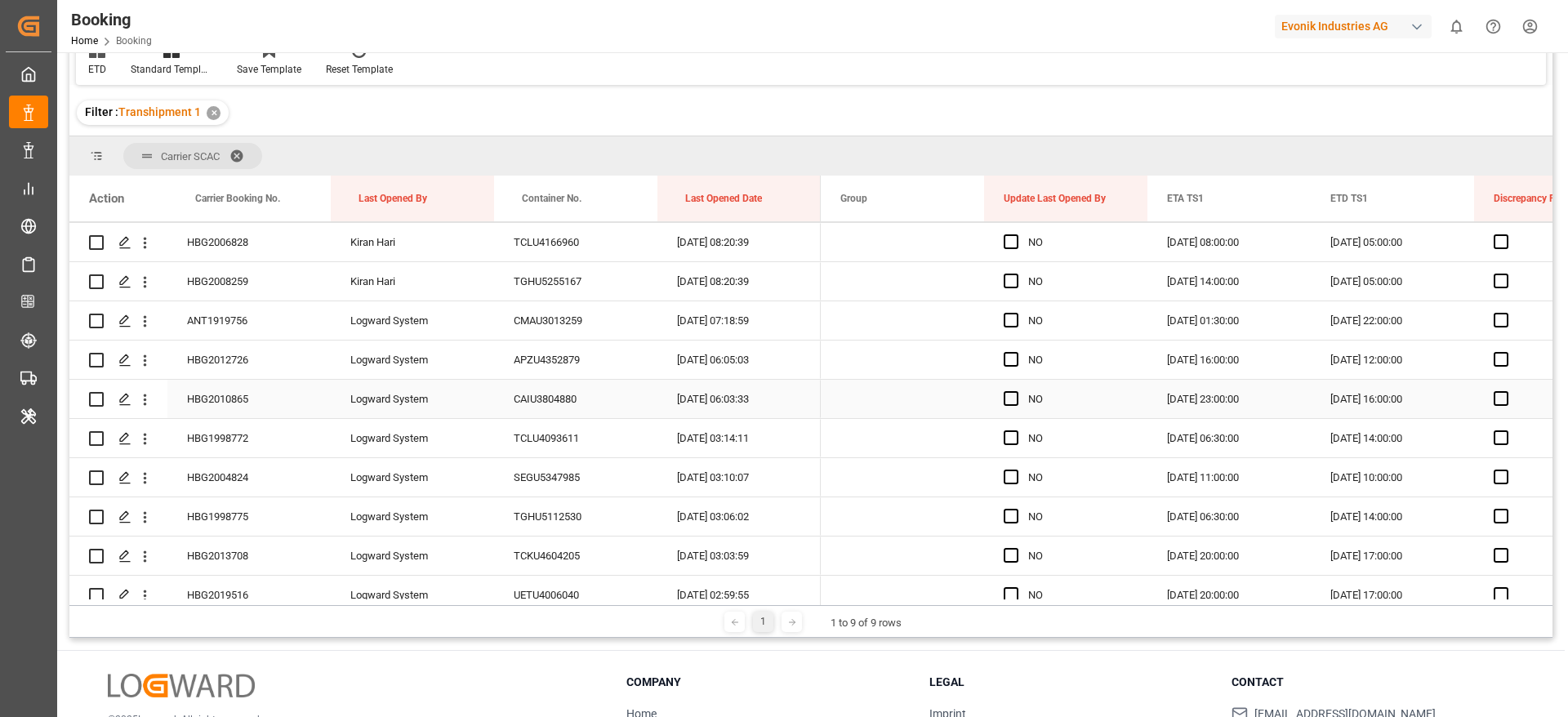
scroll to position [980, 0]
click at [1002, 319] on div "NO" at bounding box center [1066, 319] width 164 height 38
click at [1015, 322] on span "Press SPACE to select this row." at bounding box center [1011, 319] width 14 height 14
click at [1016, 312] on input "Press SPACE to select this row." at bounding box center [1016, 312] width 0 height 0
click at [1011, 357] on span "Press SPACE to select this row." at bounding box center [1011, 358] width 14 height 14
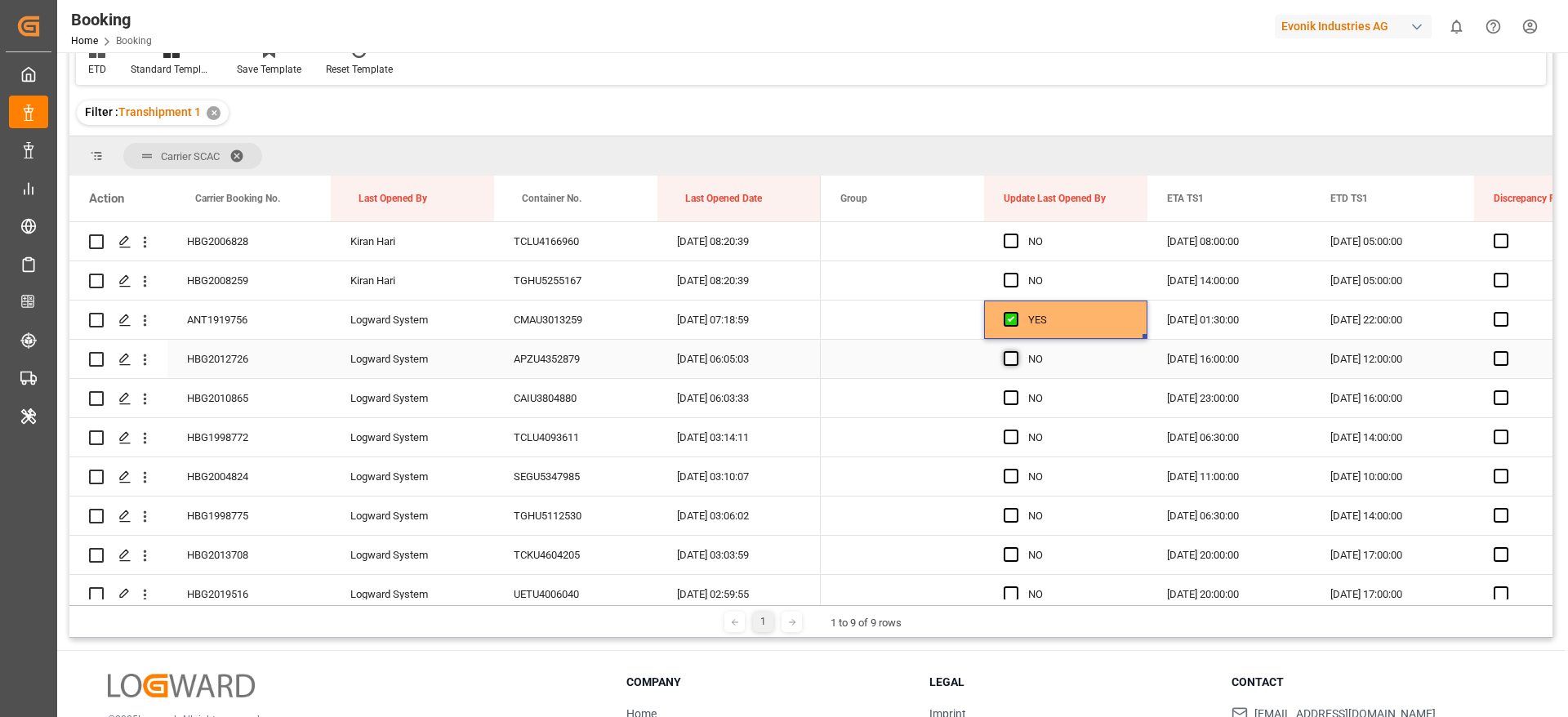
click at [1016, 351] on input "Press SPACE to select this row." at bounding box center [1016, 351] width 0 height 0
click at [230, 396] on div "HBG2010865" at bounding box center [248, 397] width 164 height 38
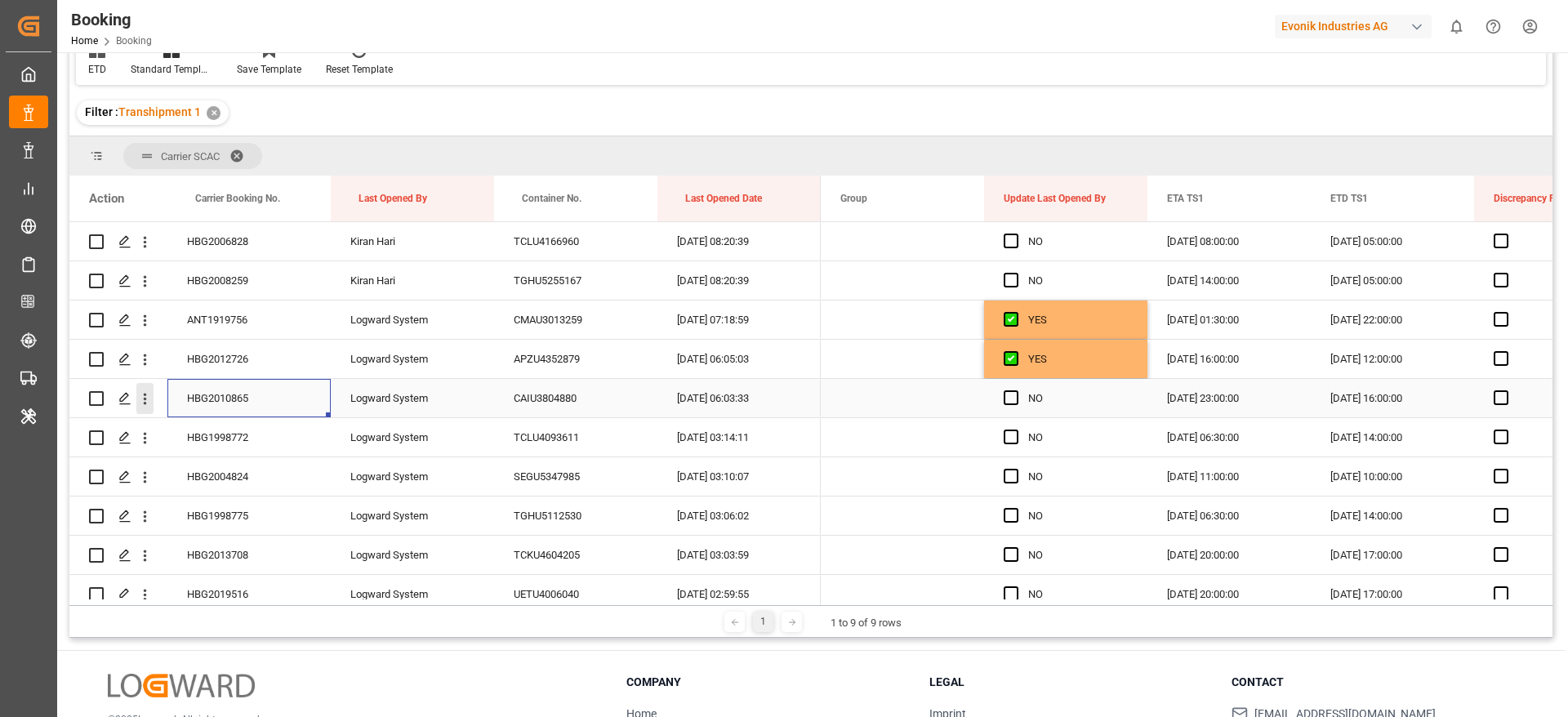
click at [147, 397] on icon "open menu" at bounding box center [145, 398] width 17 height 17
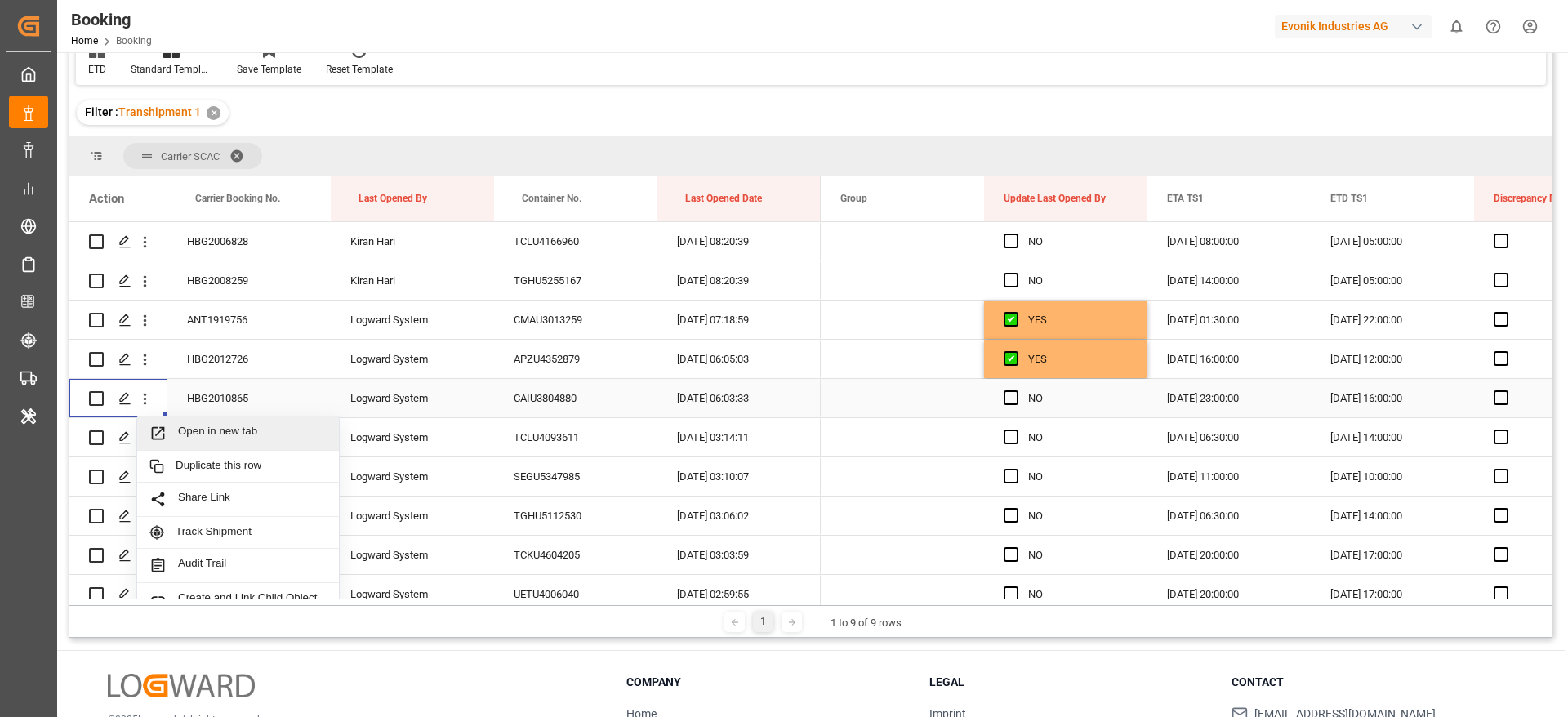
click at [219, 429] on span "Open in new tab" at bounding box center [252, 432] width 148 height 17
click at [274, 445] on div "HBG1998772" at bounding box center [248, 437] width 164 height 38
click at [147, 441] on icon "open menu" at bounding box center [145, 438] width 17 height 17
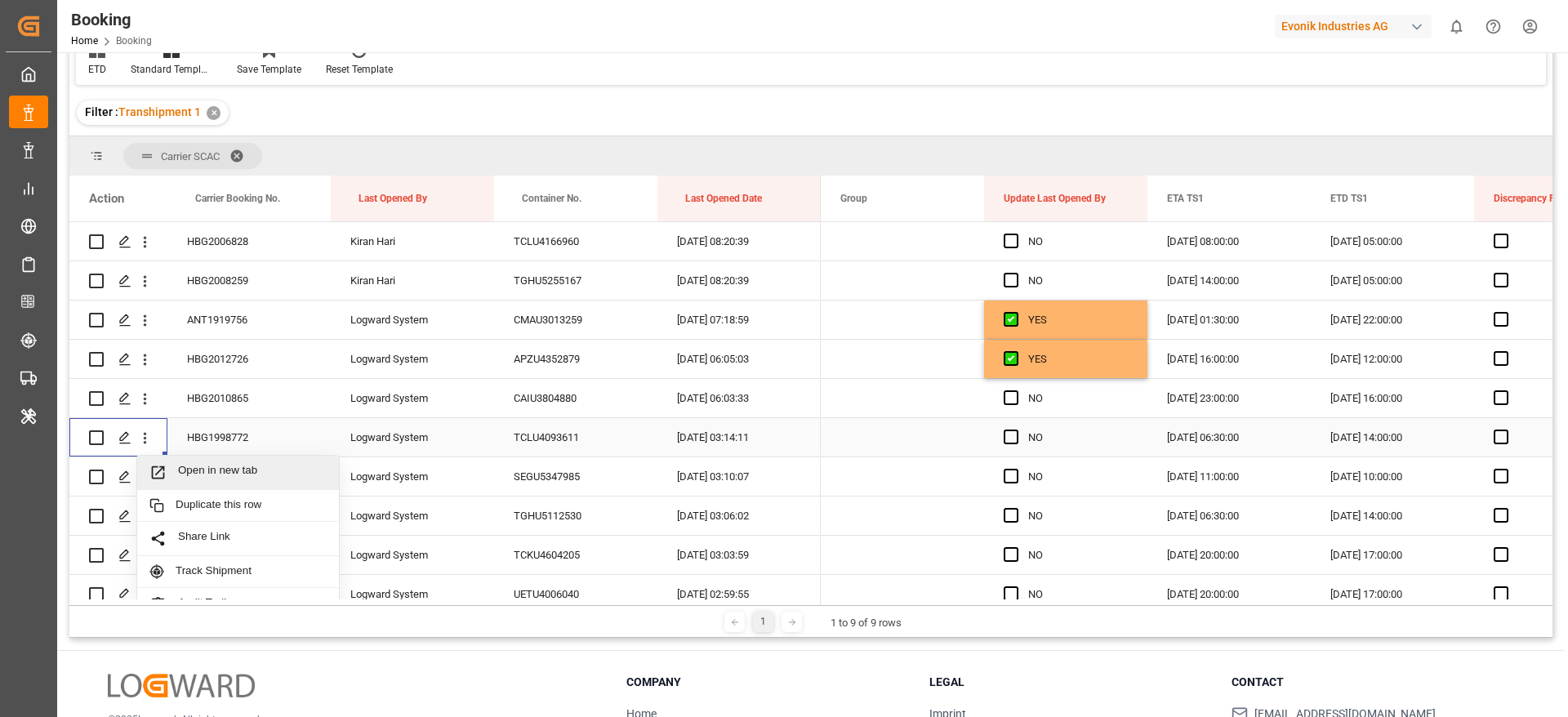
drag, startPoint x: 222, startPoint y: 469, endPoint x: 247, endPoint y: 423, distance: 52.4
click at [222, 469] on span "Open in new tab" at bounding box center [252, 471] width 148 height 17
click at [1010, 474] on span "Press SPACE to select this row." at bounding box center [1011, 476] width 14 height 14
click at [1016, 469] on input "Press SPACE to select this row." at bounding box center [1016, 469] width 0 height 0
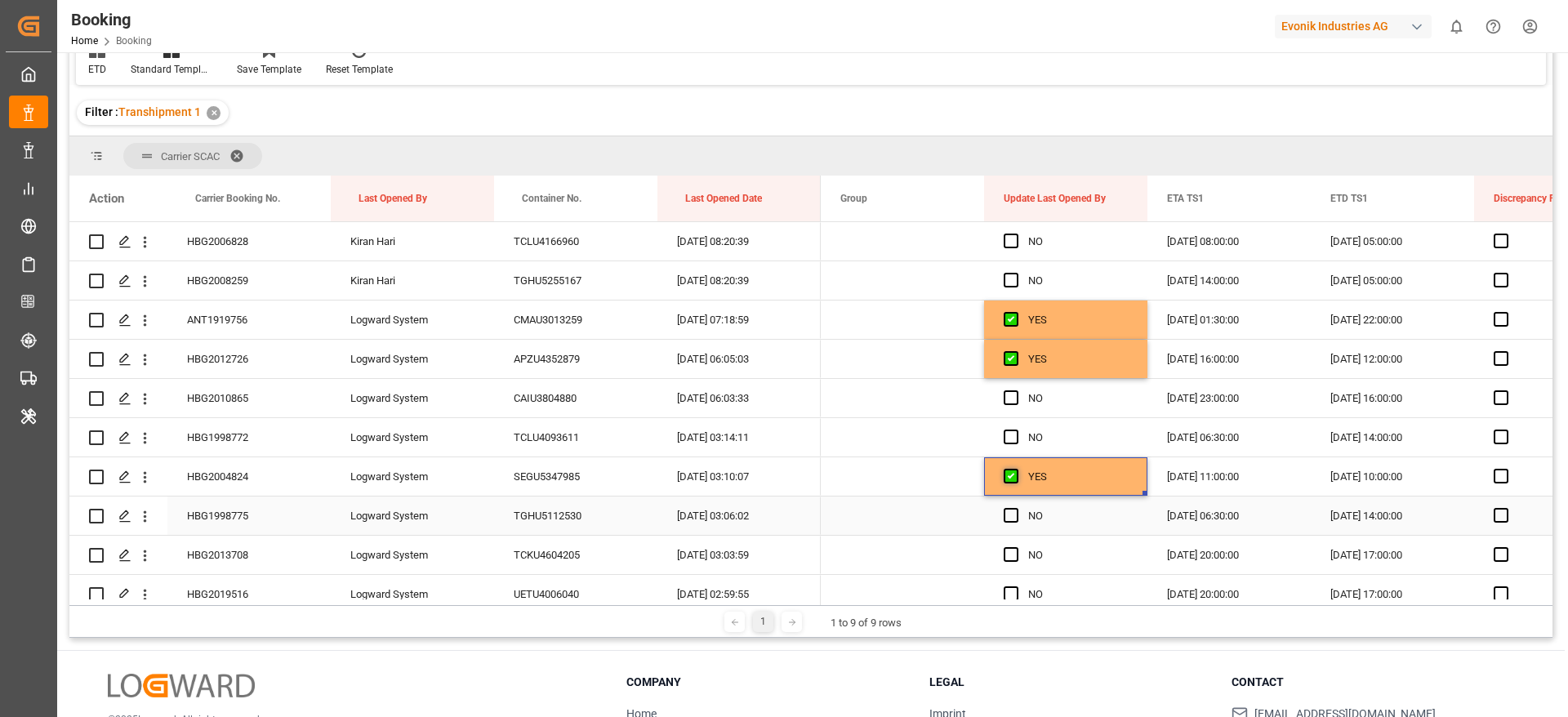
scroll to position [1102, 0]
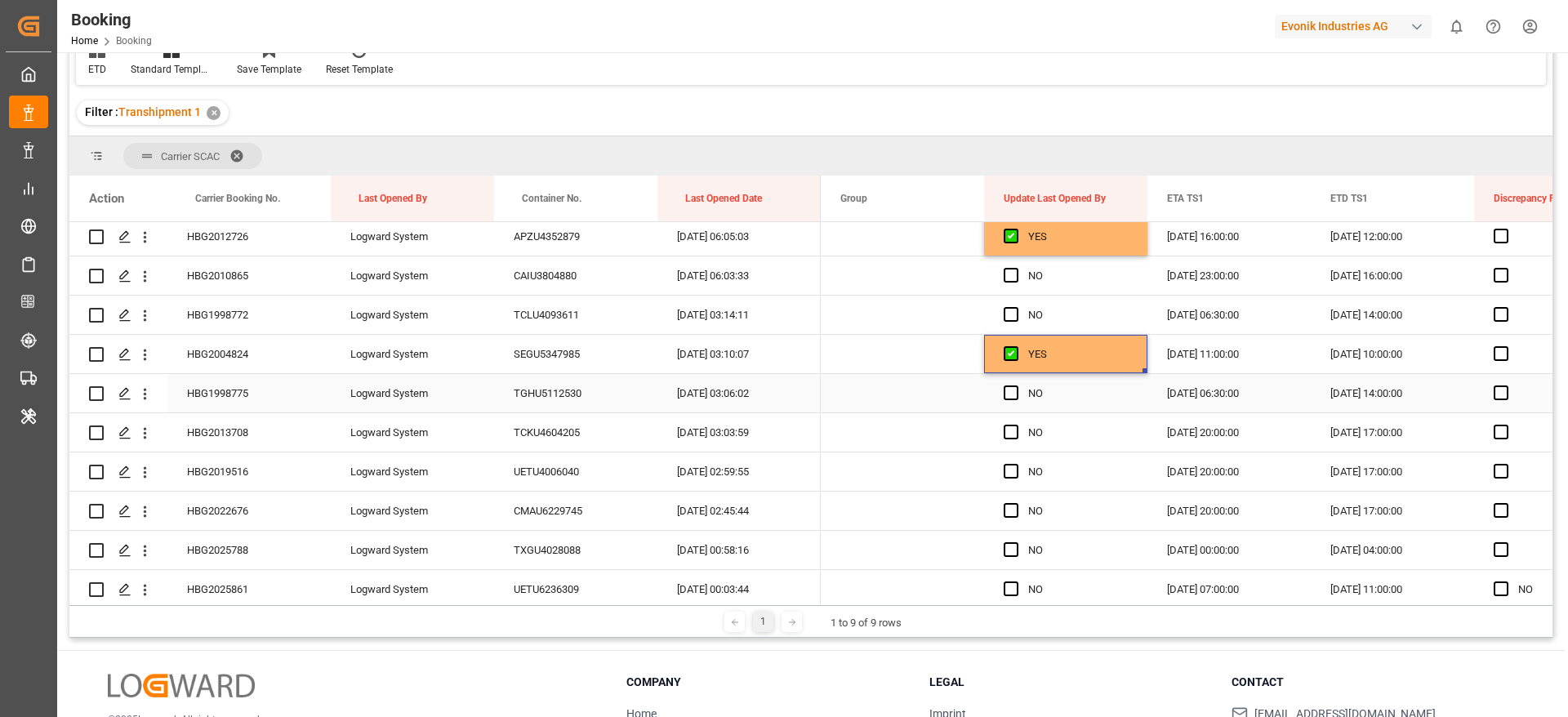
click at [234, 397] on div "HBG1998775" at bounding box center [248, 393] width 164 height 38
click at [147, 386] on icon "open menu" at bounding box center [145, 394] width 17 height 17
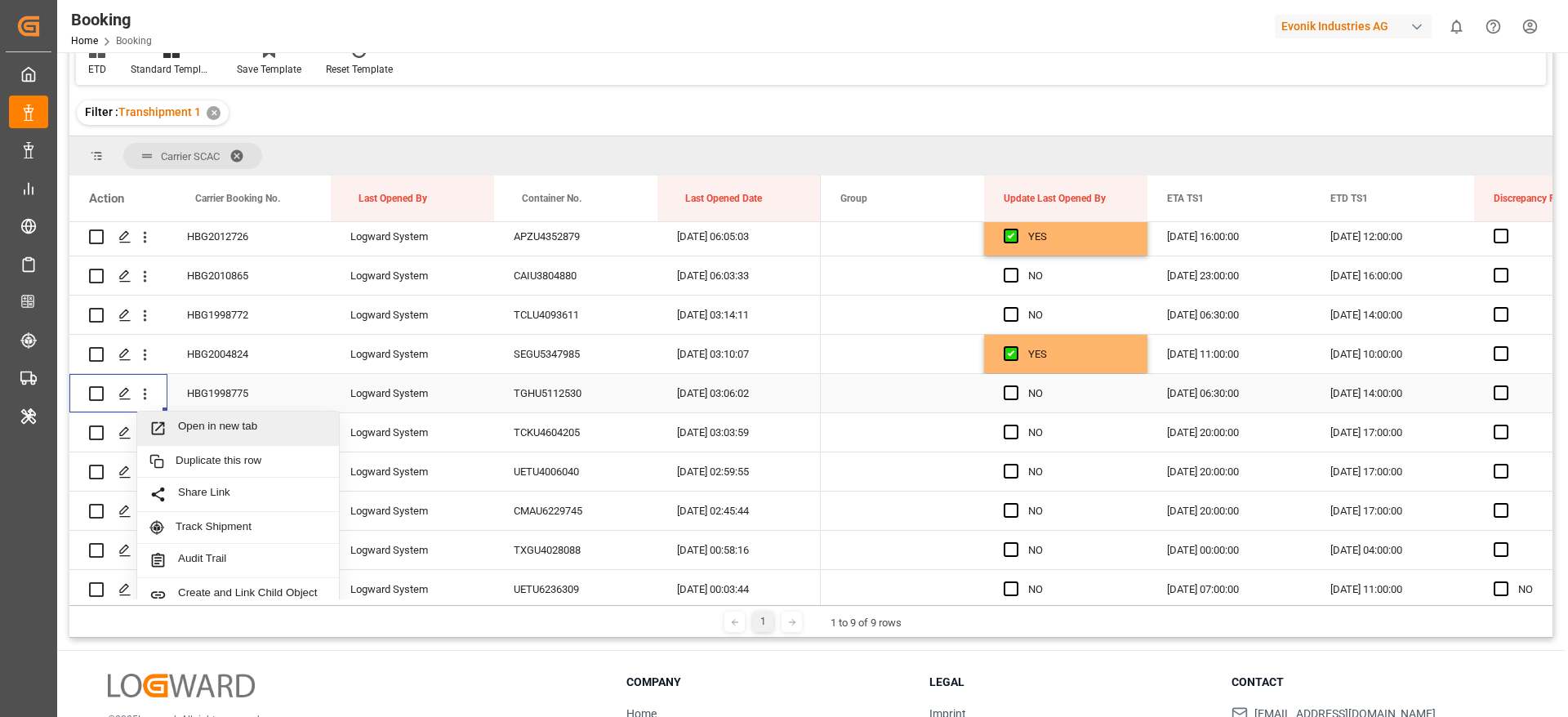
drag, startPoint x: 232, startPoint y: 422, endPoint x: 249, endPoint y: 390, distance: 36.2
click at [234, 423] on span "Open in new tab" at bounding box center [252, 428] width 148 height 17
click at [258, 436] on div "HBG2013708" at bounding box center [248, 432] width 164 height 38
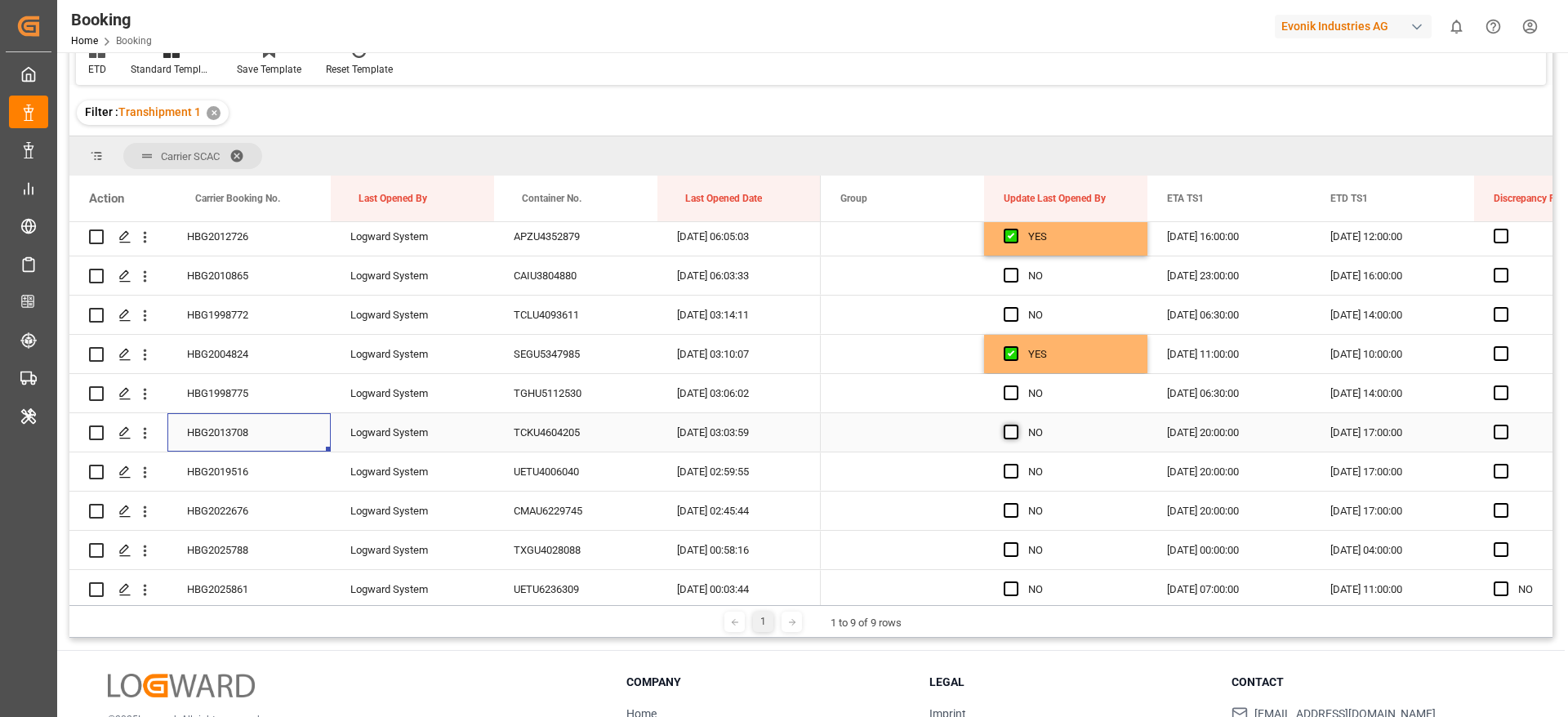
click at [1013, 430] on span "Press SPACE to select this row." at bounding box center [1011, 431] width 14 height 14
click at [1016, 424] on input "Press SPACE to select this row." at bounding box center [1016, 424] width 0 height 0
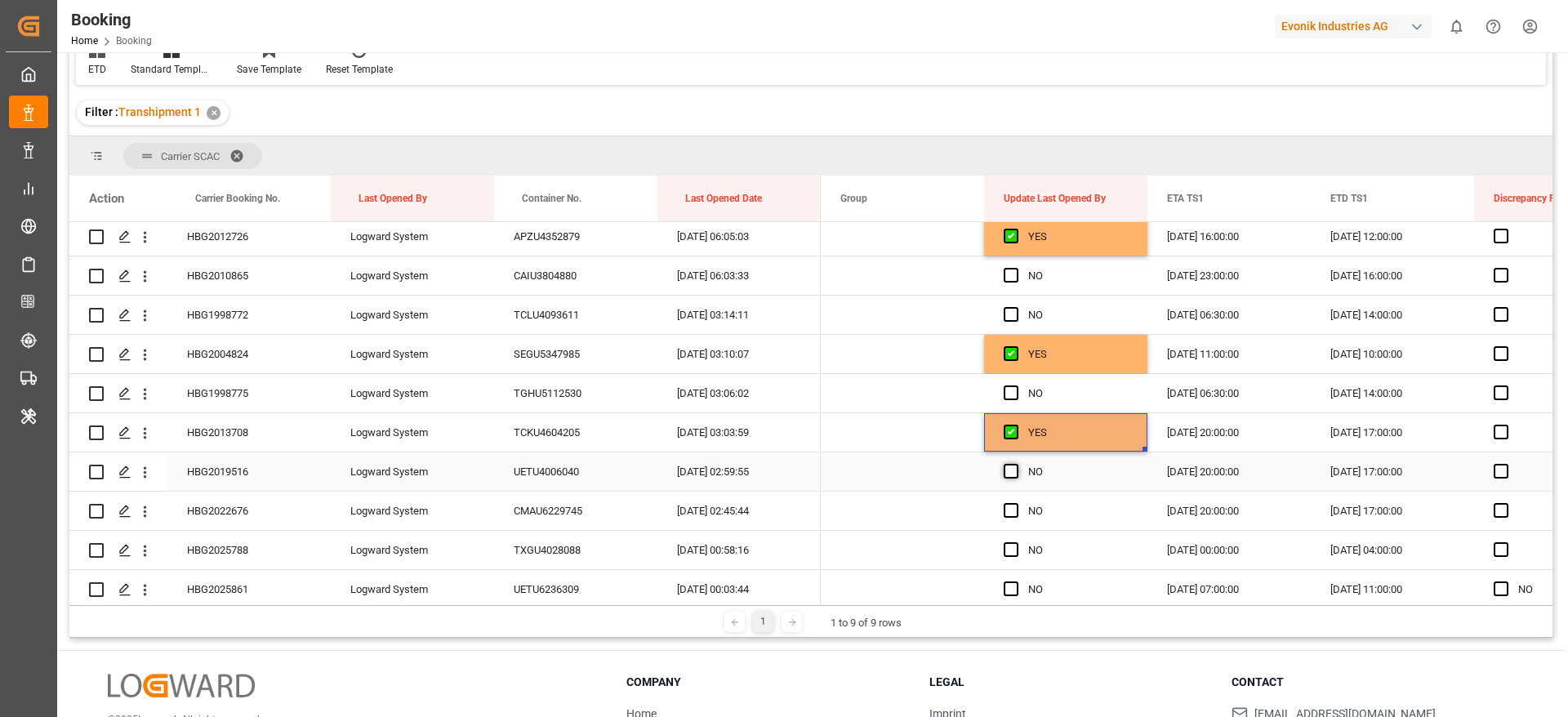
click at [1015, 463] on span "Press SPACE to select this row." at bounding box center [1011, 471] width 14 height 14
click at [1016, 463] on input "Press SPACE to select this row." at bounding box center [1016, 463] width 0 height 0
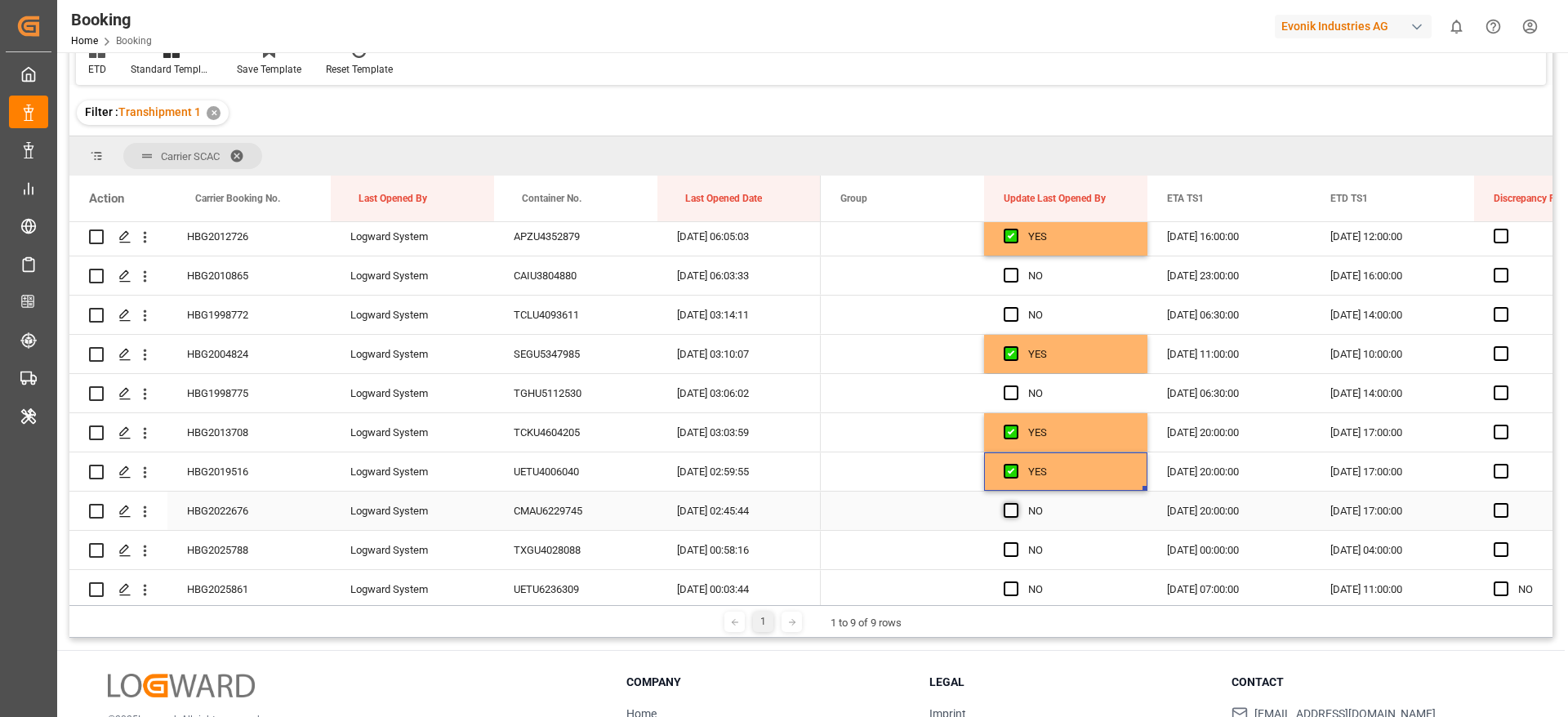
click at [1012, 509] on span "Press SPACE to select this row." at bounding box center [1011, 510] width 14 height 14
click at [1016, 503] on input "Press SPACE to select this row." at bounding box center [1016, 503] width 0 height 0
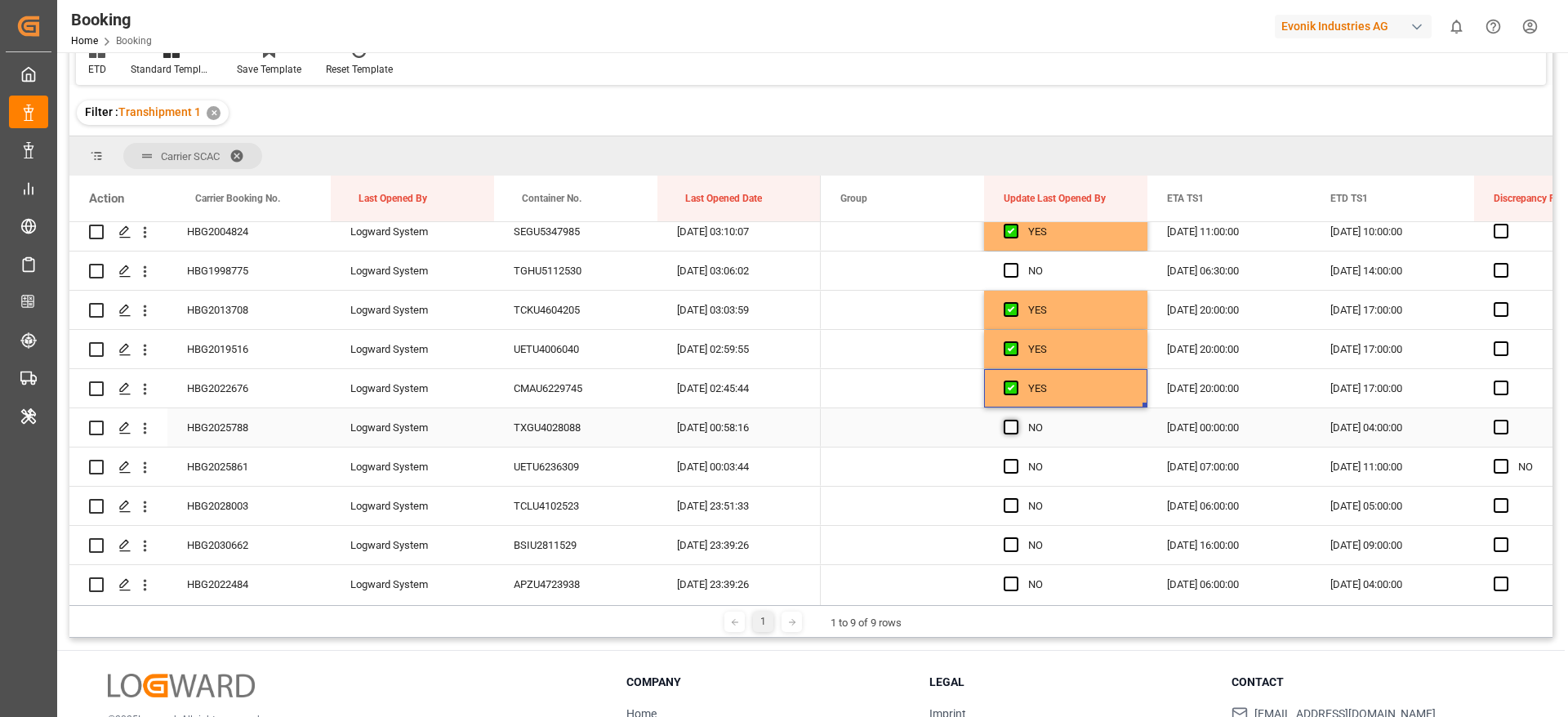
click at [1011, 427] on span "Press SPACE to select this row." at bounding box center [1011, 427] width 14 height 14
click at [1016, 420] on input "Press SPACE to select this row." at bounding box center [1016, 420] width 0 height 0
click at [1009, 470] on span "Press SPACE to select this row." at bounding box center [1011, 466] width 14 height 14
click at [1016, 459] on input "Press SPACE to select this row." at bounding box center [1016, 459] width 0 height 0
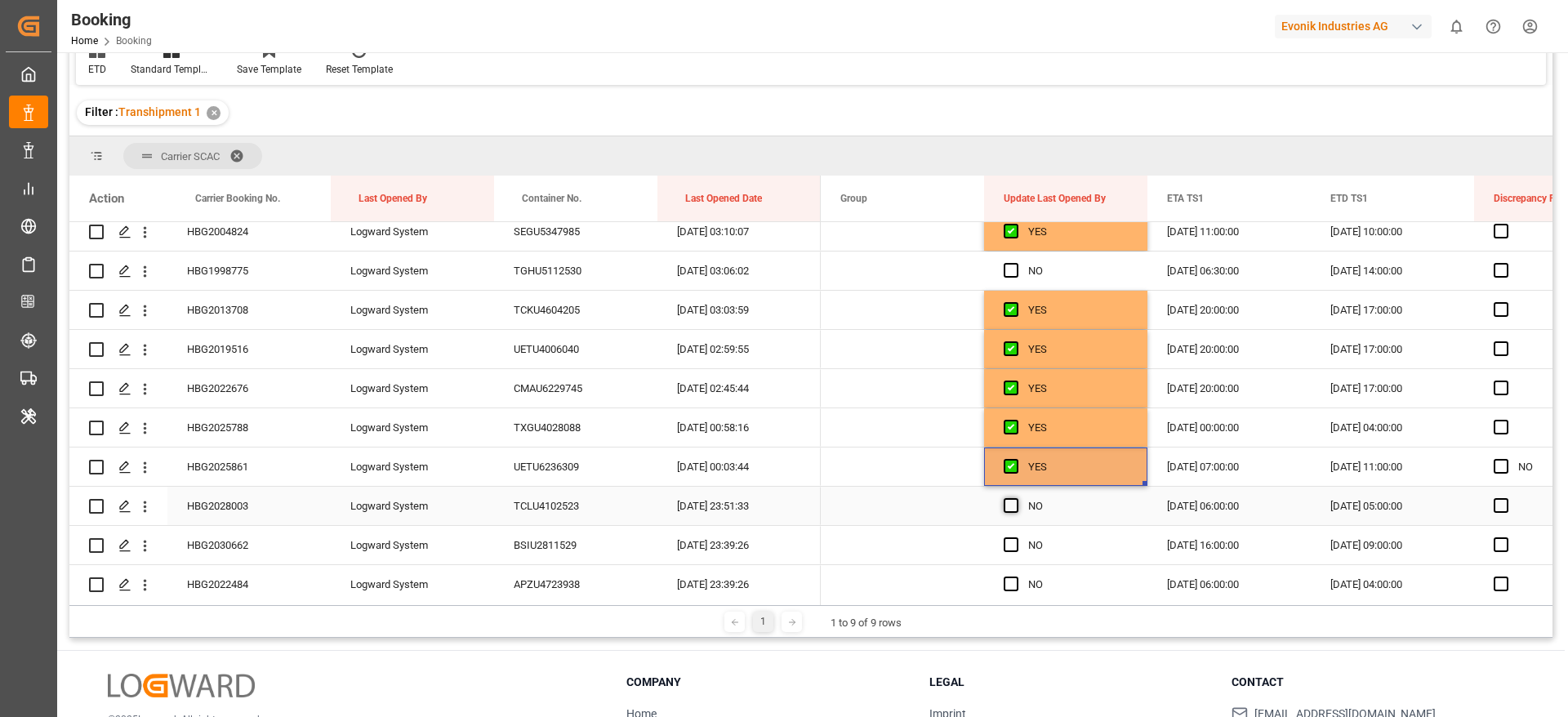
click at [1007, 502] on span "Press SPACE to select this row." at bounding box center [1011, 505] width 14 height 14
click at [1016, 498] on input "Press SPACE to select this row." at bounding box center [1016, 498] width 0 height 0
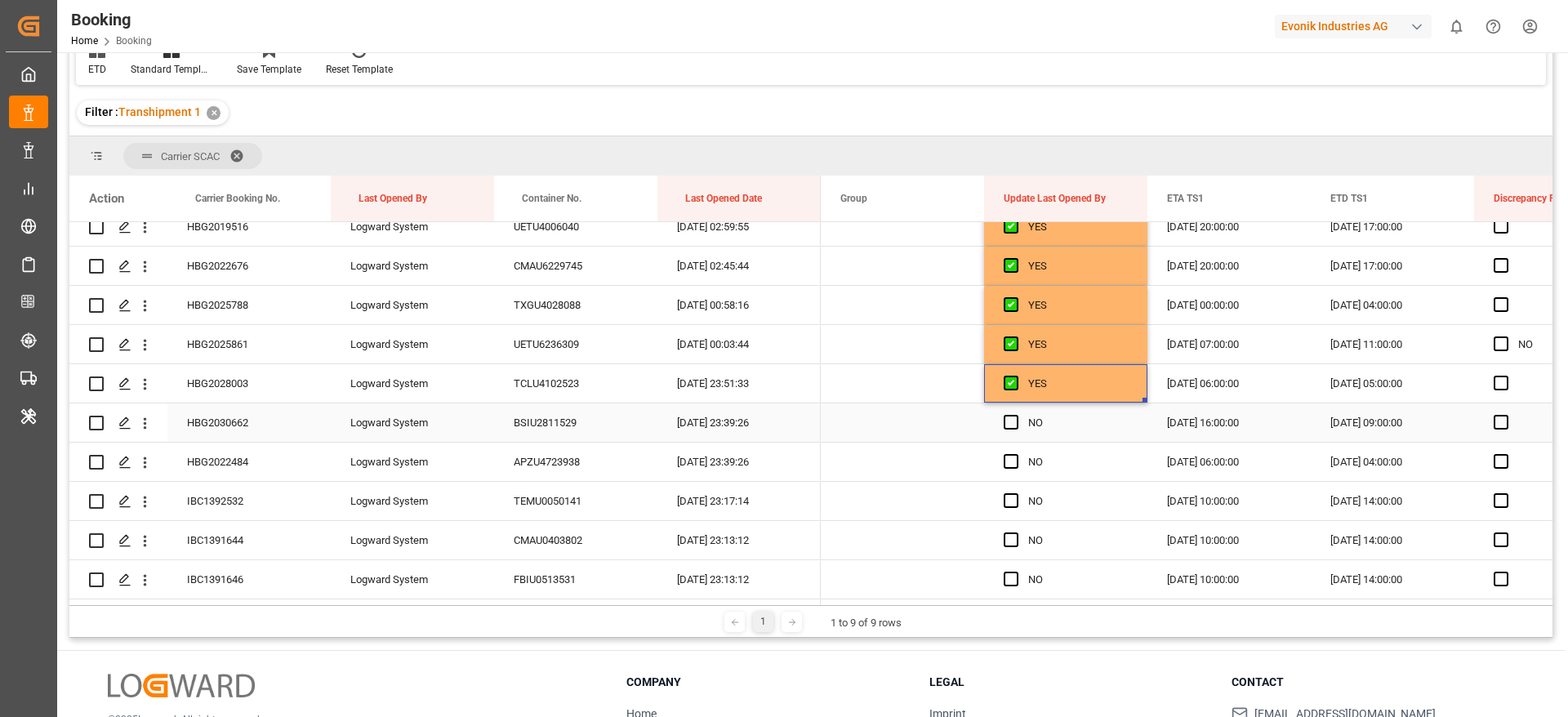
click at [311, 417] on div "HBG2030662" at bounding box center [248, 422] width 164 height 38
click at [1011, 420] on span "Press SPACE to select this row." at bounding box center [1011, 421] width 14 height 14
click at [1016, 414] on input "Press SPACE to select this row." at bounding box center [1016, 414] width 0 height 0
click at [1015, 462] on span "Press SPACE to select this row." at bounding box center [1011, 461] width 14 height 14
click at [1016, 454] on input "Press SPACE to select this row." at bounding box center [1016, 454] width 0 height 0
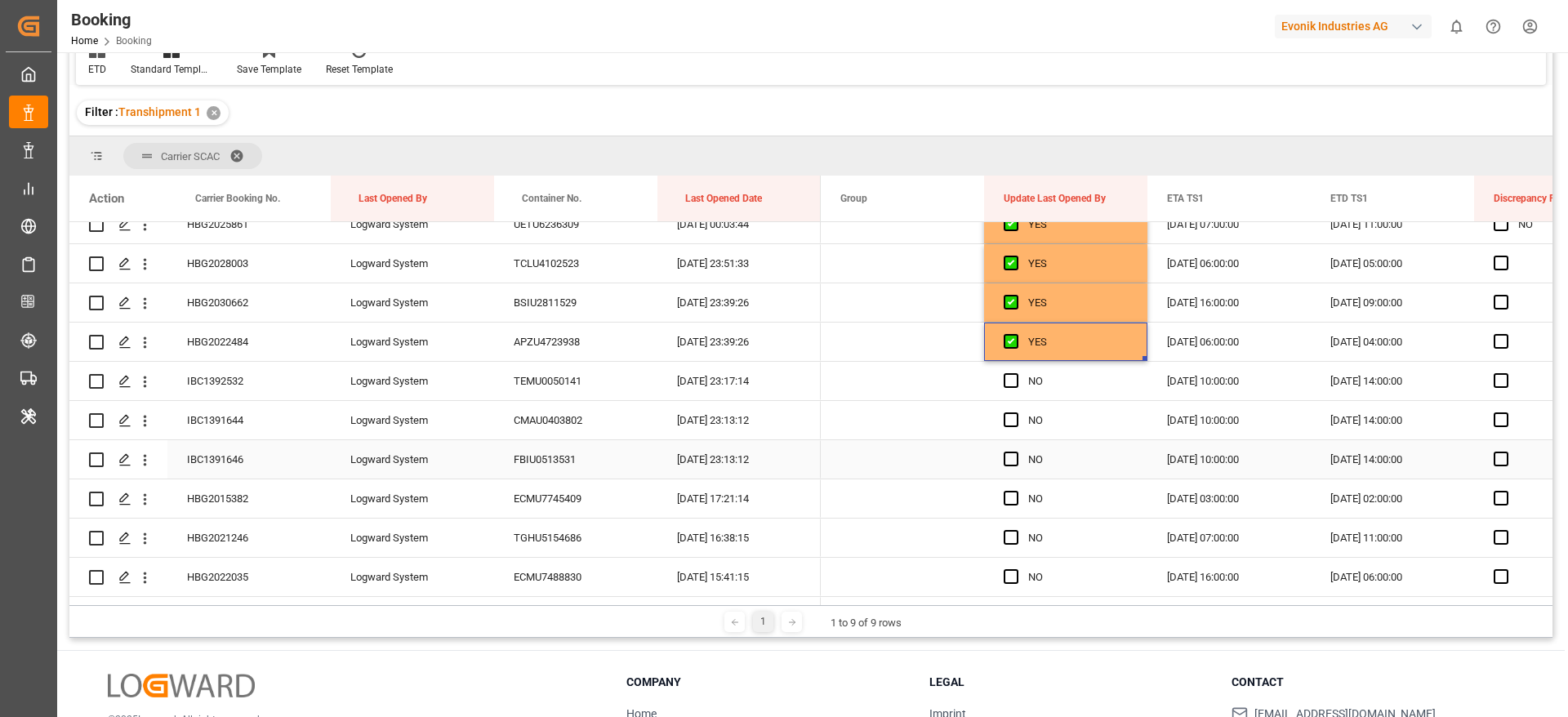
scroll to position [1470, 0]
click at [254, 379] on div "IBC1392532" at bounding box center [248, 378] width 164 height 38
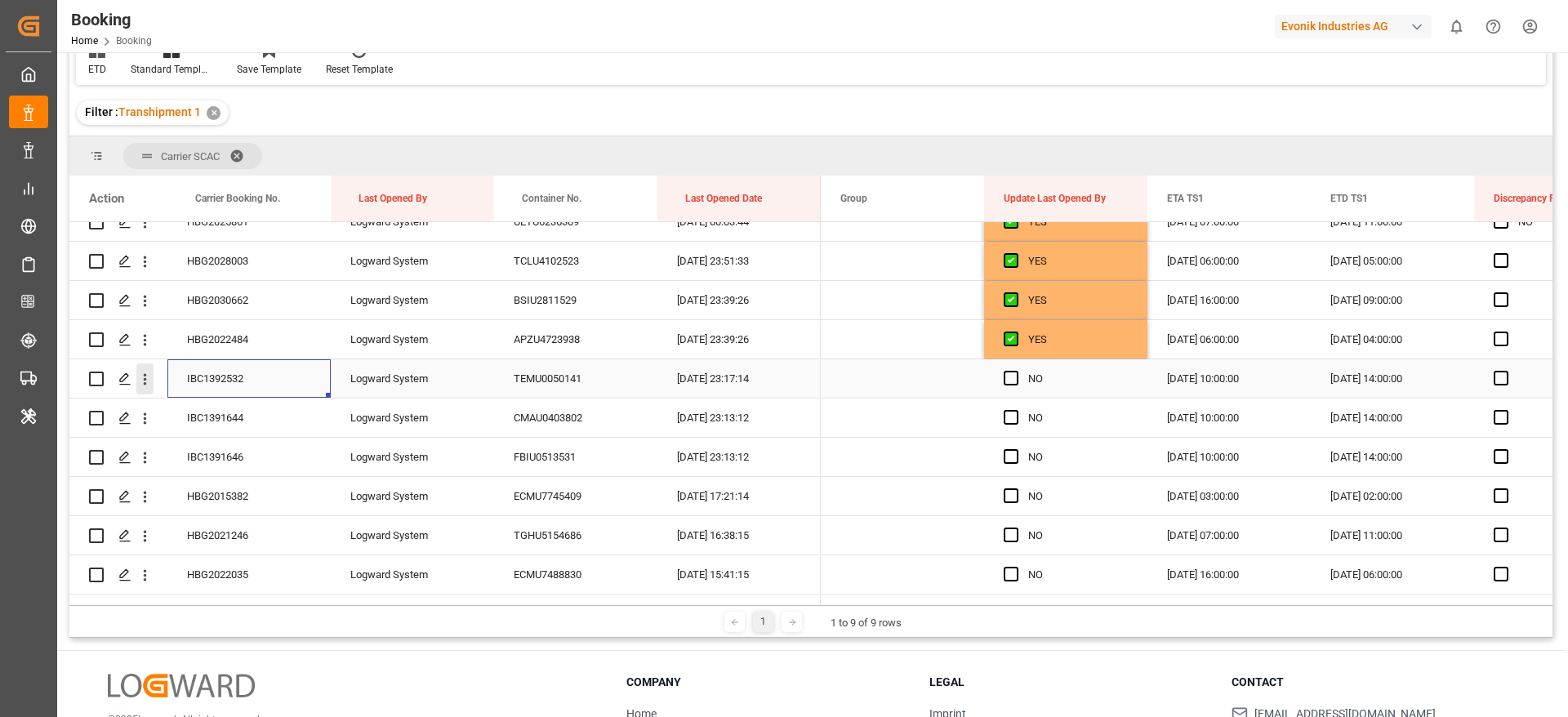
click at [151, 381] on icon "open menu" at bounding box center [145, 379] width 17 height 17
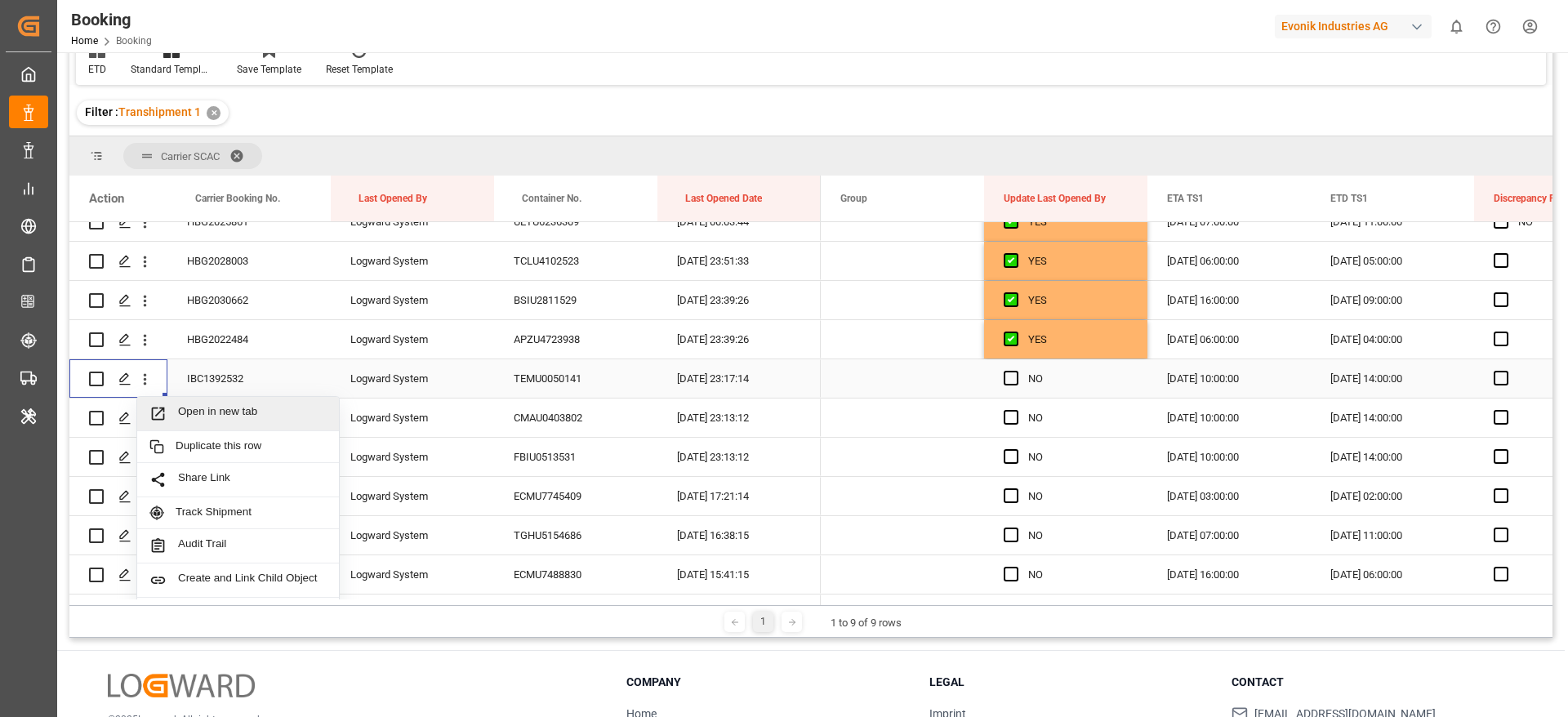
click at [225, 411] on span "Open in new tab" at bounding box center [252, 413] width 148 height 17
click at [270, 415] on div "IBC1391644" at bounding box center [248, 417] width 164 height 38
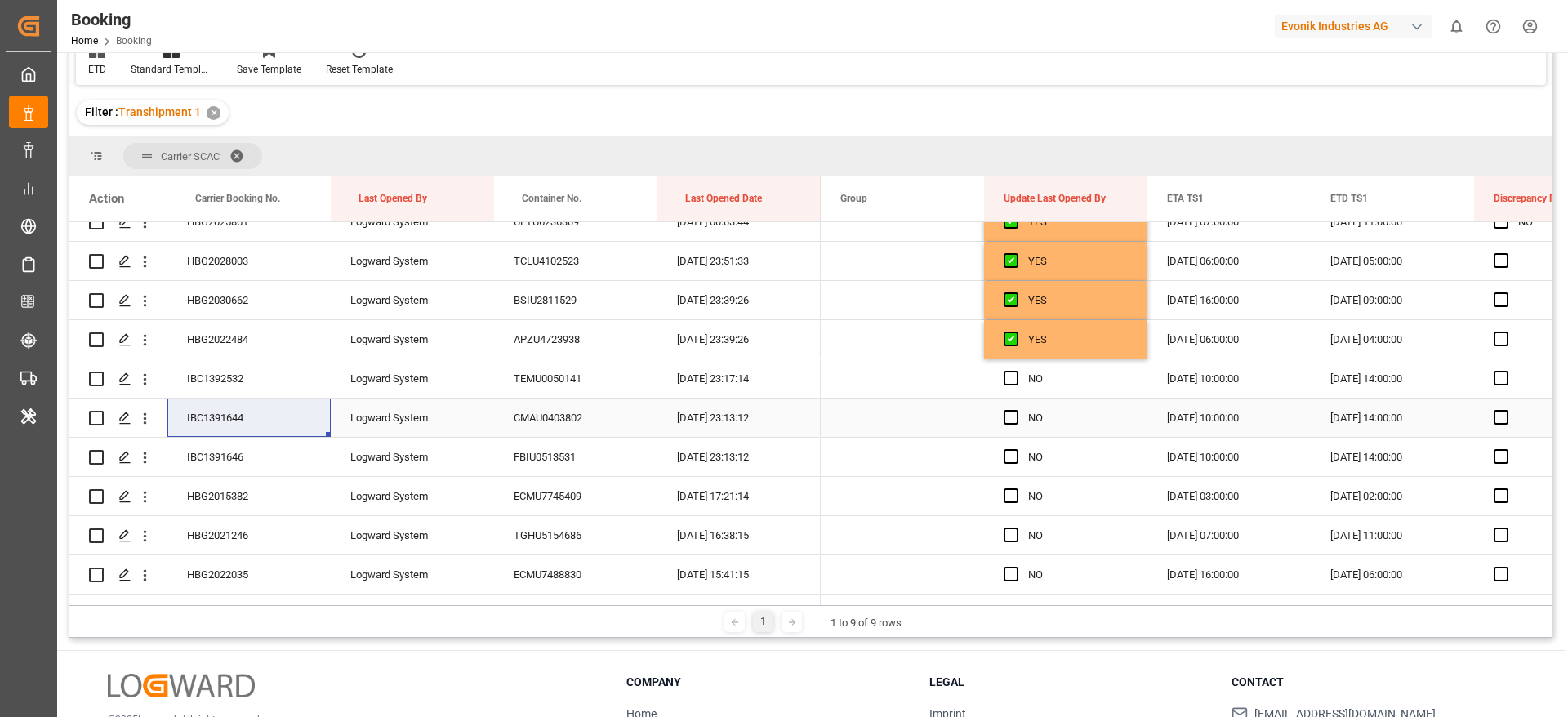
click at [148, 421] on icon "open menu" at bounding box center [145, 418] width 17 height 17
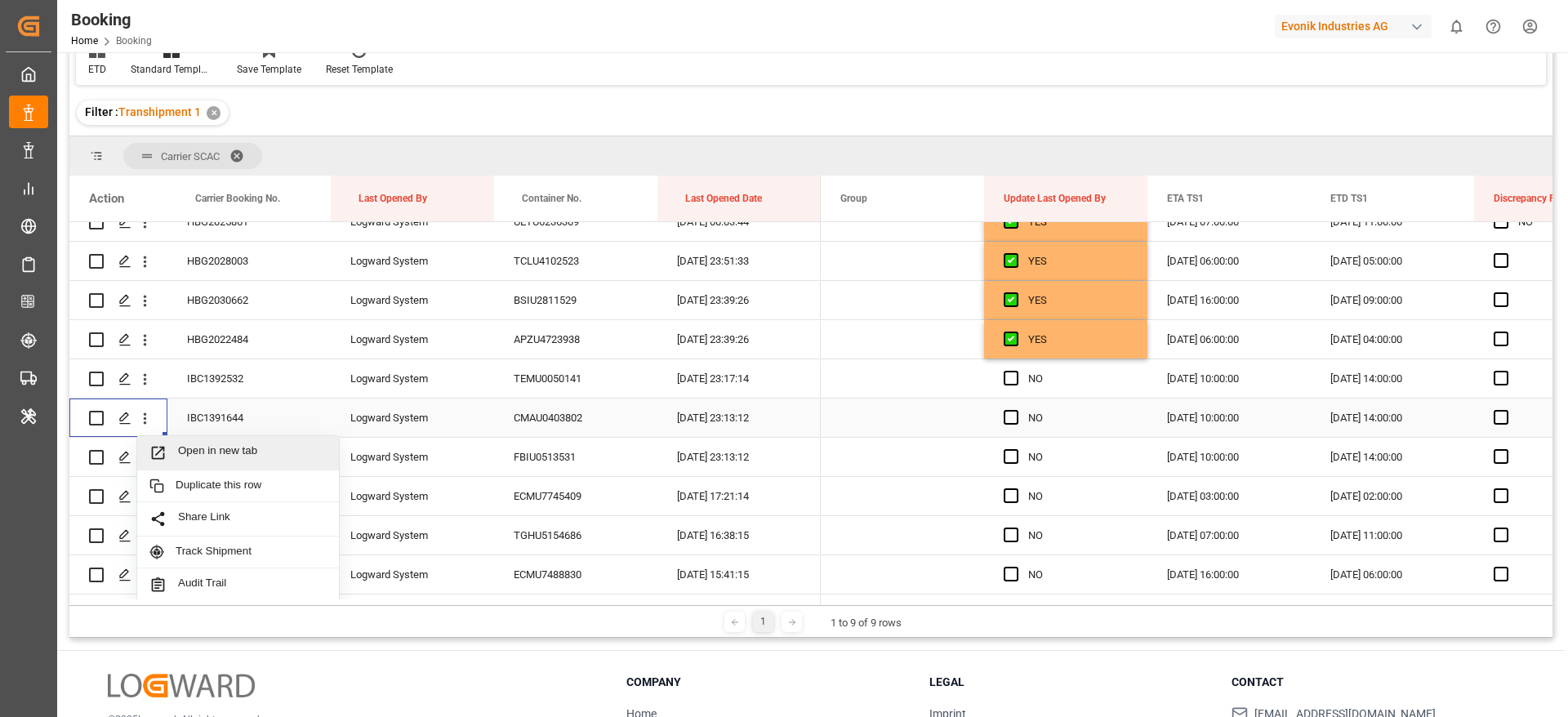
click at [223, 449] on span "Open in new tab" at bounding box center [252, 452] width 148 height 17
click at [147, 456] on icon "open menu" at bounding box center [145, 457] width 17 height 17
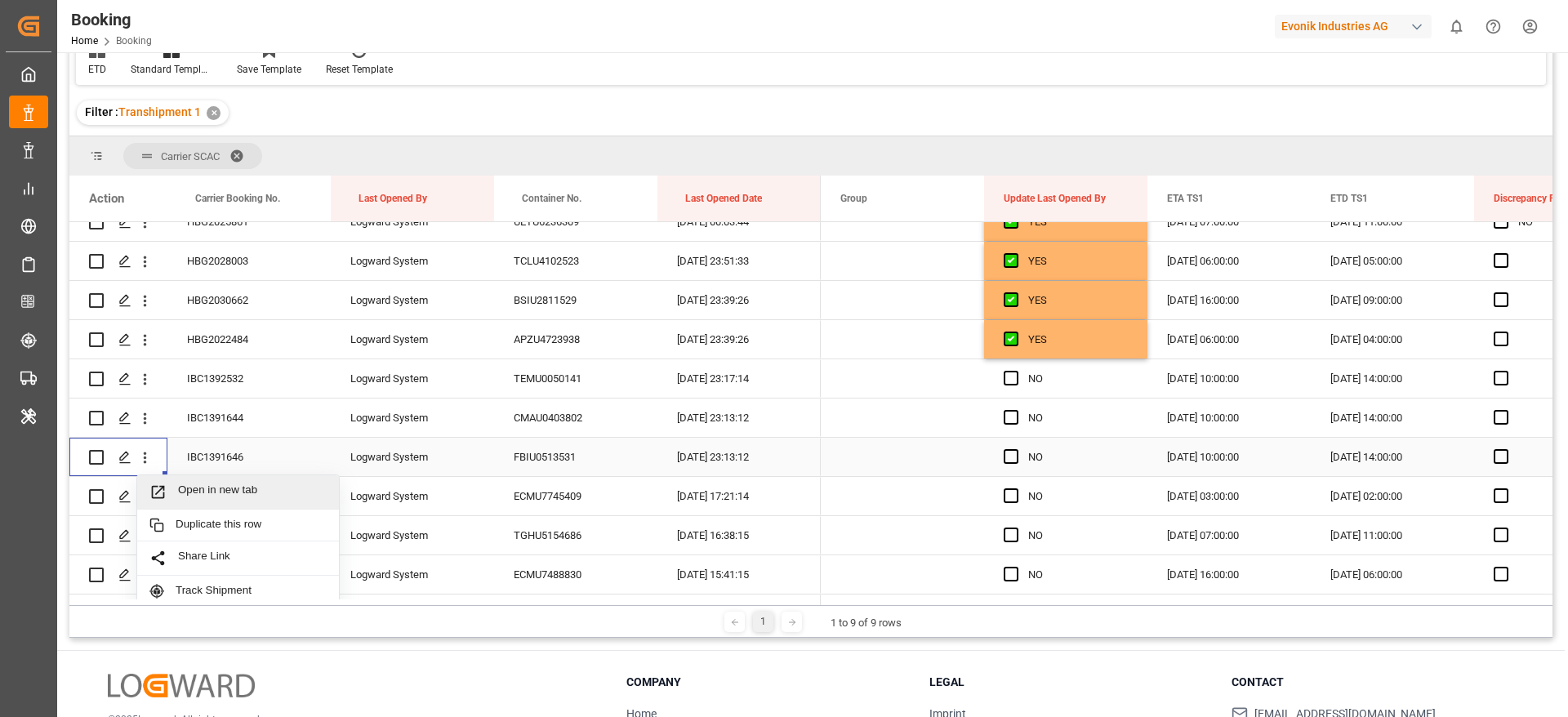
click at [210, 479] on div "Open in new tab" at bounding box center [239, 492] width 202 height 34
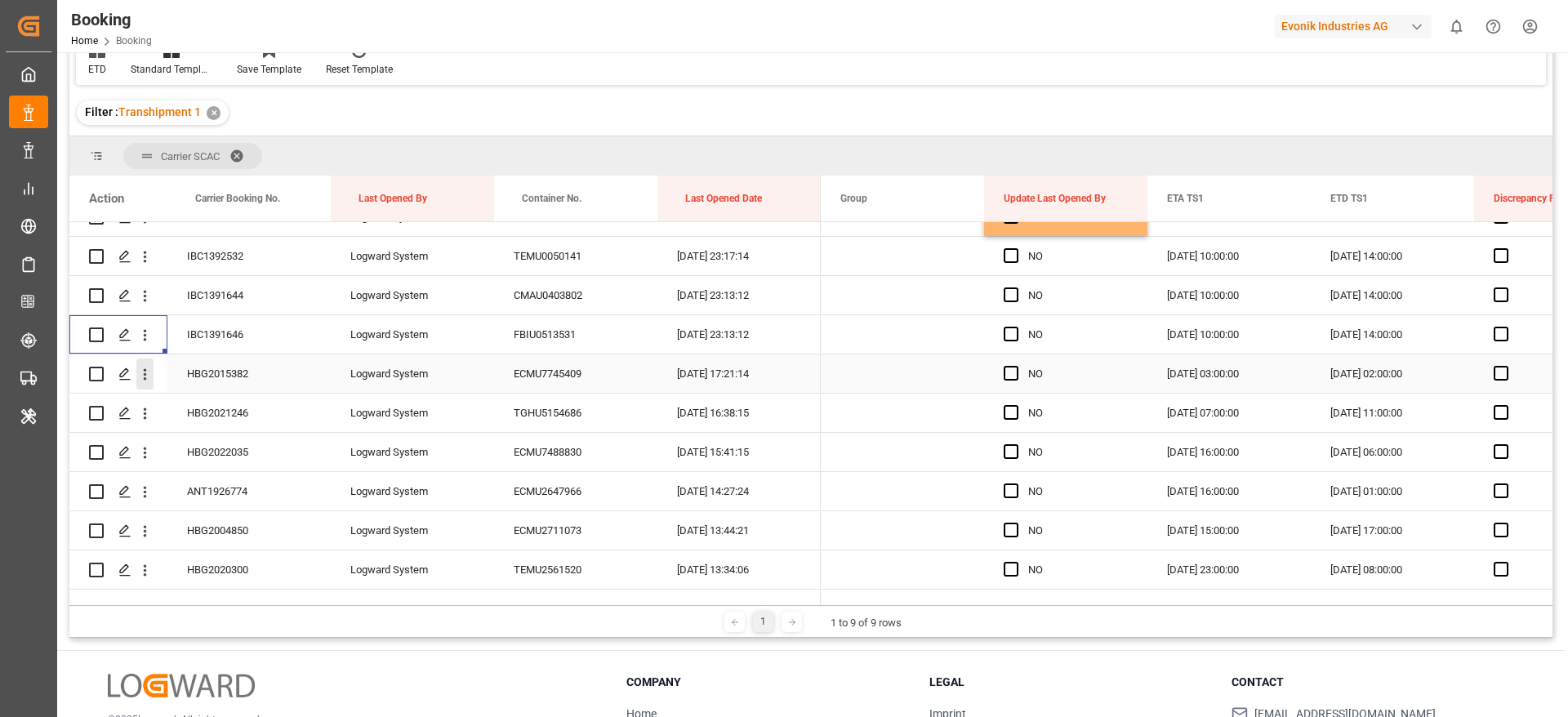
click at [147, 372] on icon "open menu" at bounding box center [145, 374] width 17 height 17
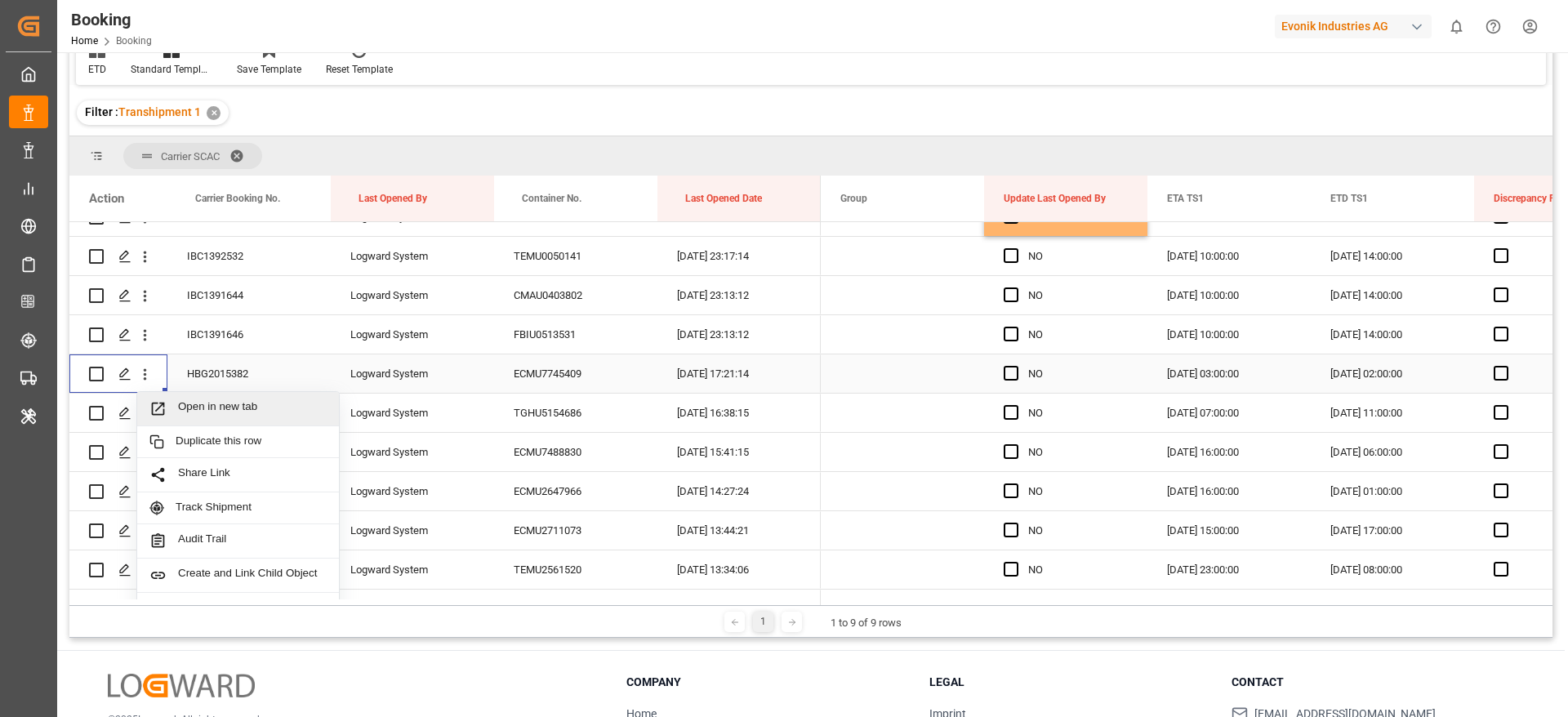
click at [222, 404] on span "Open in new tab" at bounding box center [252, 408] width 148 height 17
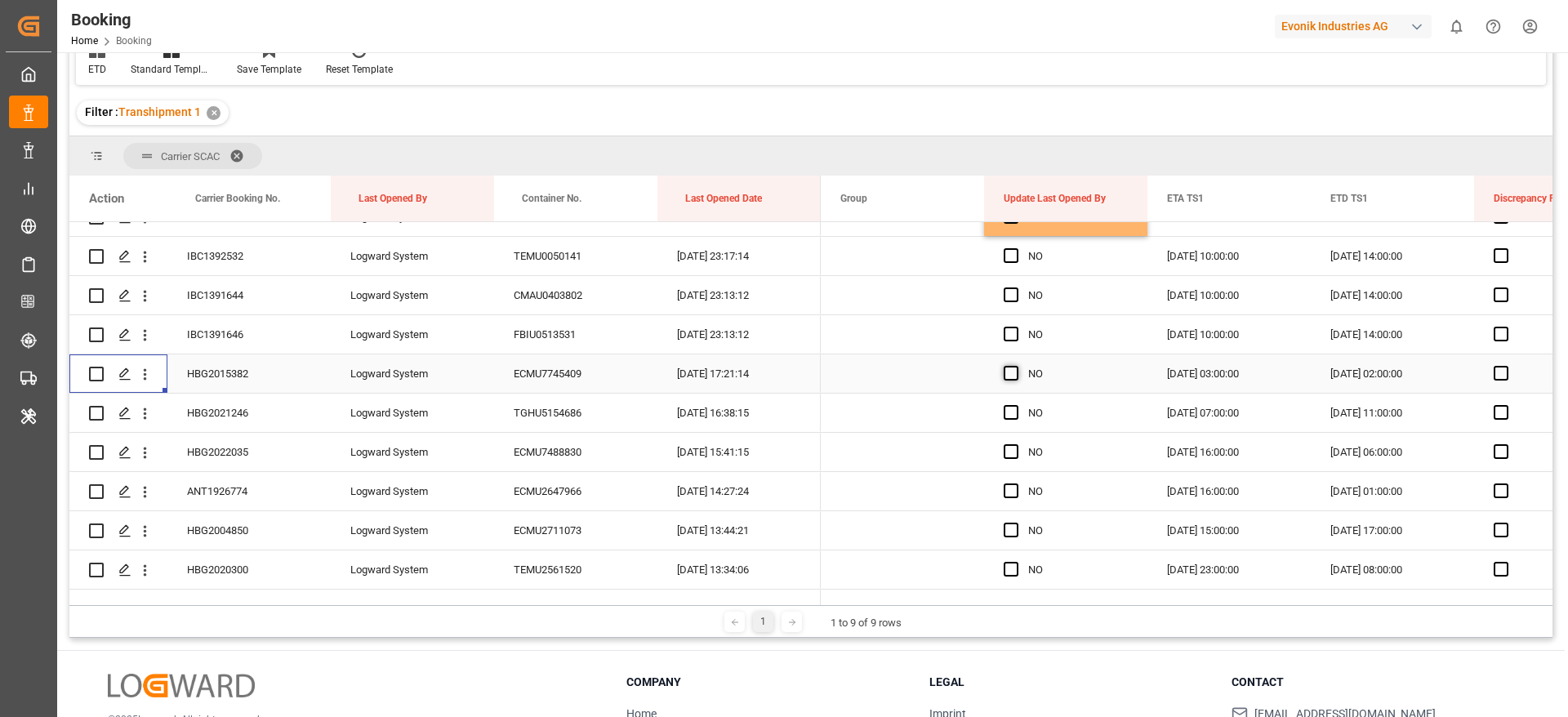
click at [1007, 377] on span "Press SPACE to select this row." at bounding box center [1011, 373] width 14 height 14
click at [1016, 366] on input "Press SPACE to select this row." at bounding box center [1016, 366] width 0 height 0
click at [1008, 404] on span "Press SPACE to select this row." at bounding box center [1011, 412] width 14 height 14
click at [1016, 404] on input "Press SPACE to select this row." at bounding box center [1016, 404] width 0 height 0
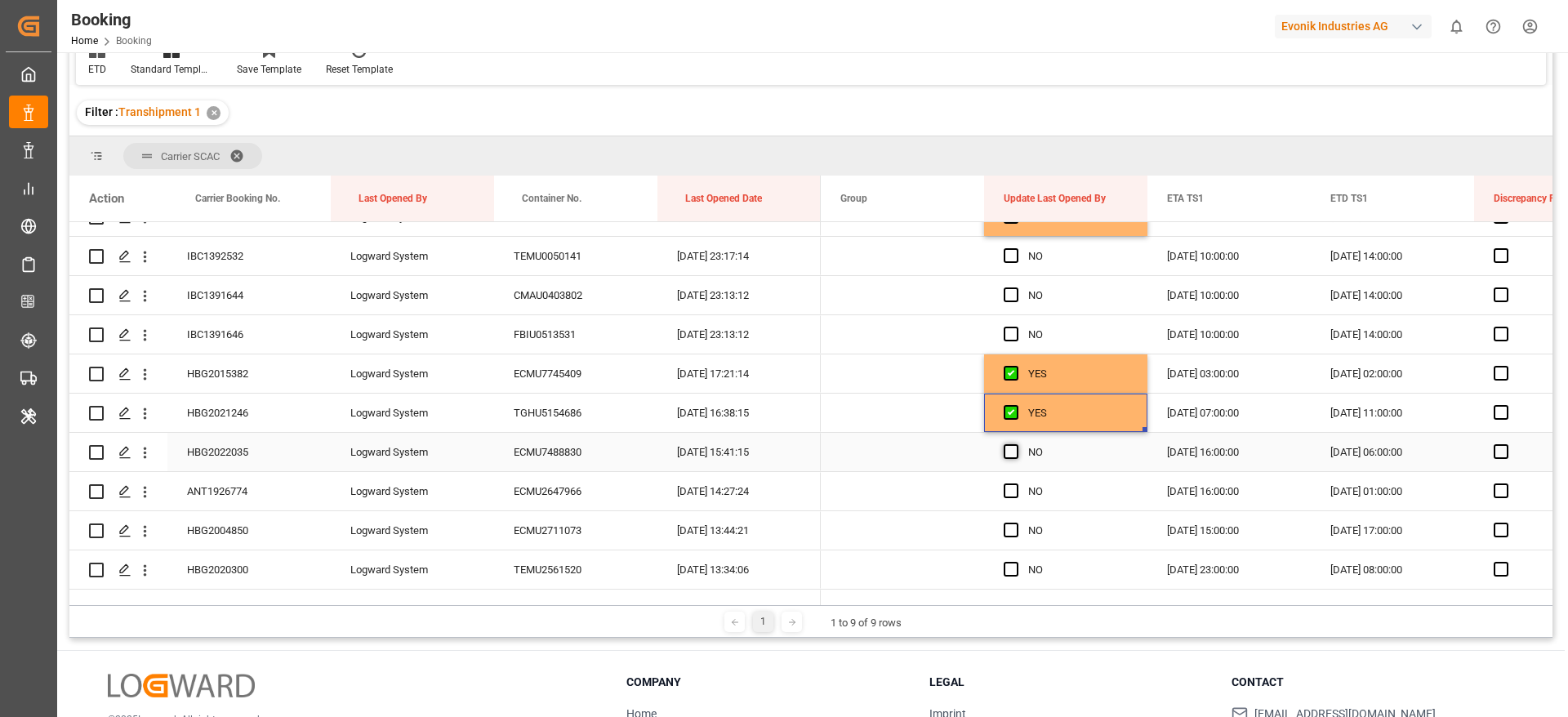
click at [1011, 444] on span "Press SPACE to select this row." at bounding box center [1011, 451] width 14 height 14
click at [1016, 444] on input "Press SPACE to select this row." at bounding box center [1016, 444] width 0 height 0
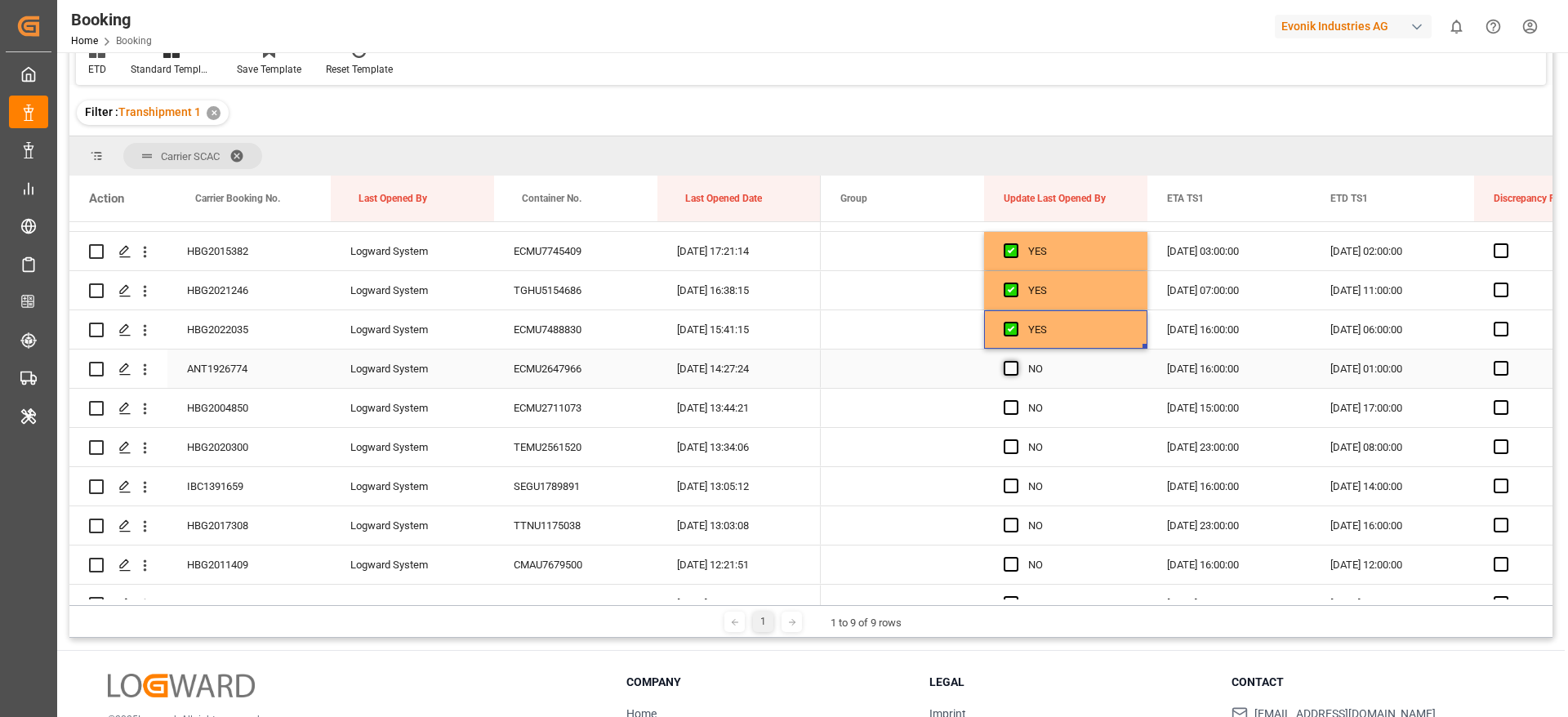
click at [1013, 370] on span "Press SPACE to select this row." at bounding box center [1011, 368] width 14 height 14
click at [1016, 361] on input "Press SPACE to select this row." at bounding box center [1016, 361] width 0 height 0
click at [1009, 410] on span "Press SPACE to select this row." at bounding box center [1011, 407] width 14 height 14
click at [1016, 400] on input "Press SPACE to select this row." at bounding box center [1016, 400] width 0 height 0
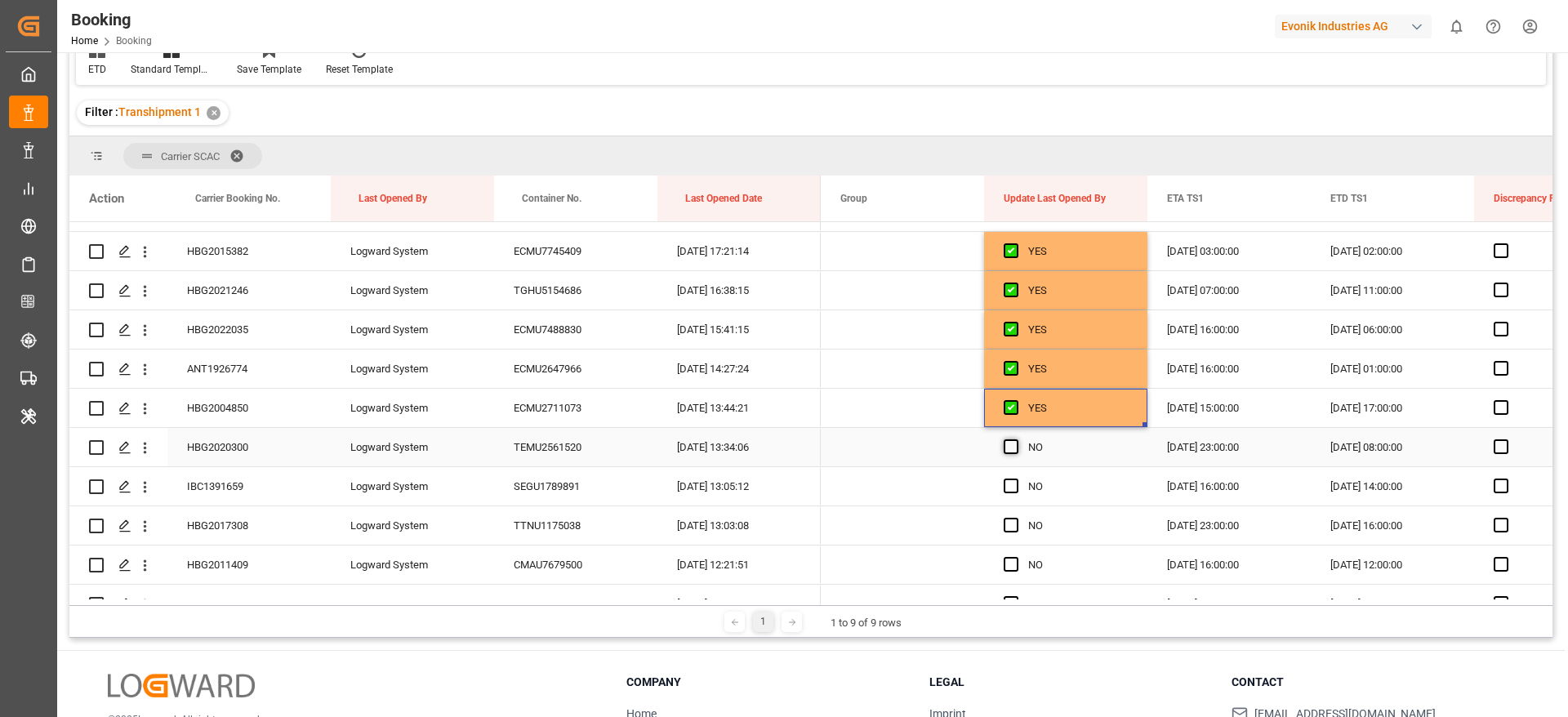
click at [1009, 450] on span "Press SPACE to select this row." at bounding box center [1011, 446] width 14 height 14
click at [1016, 439] on input "Press SPACE to select this row." at bounding box center [1016, 439] width 0 height 0
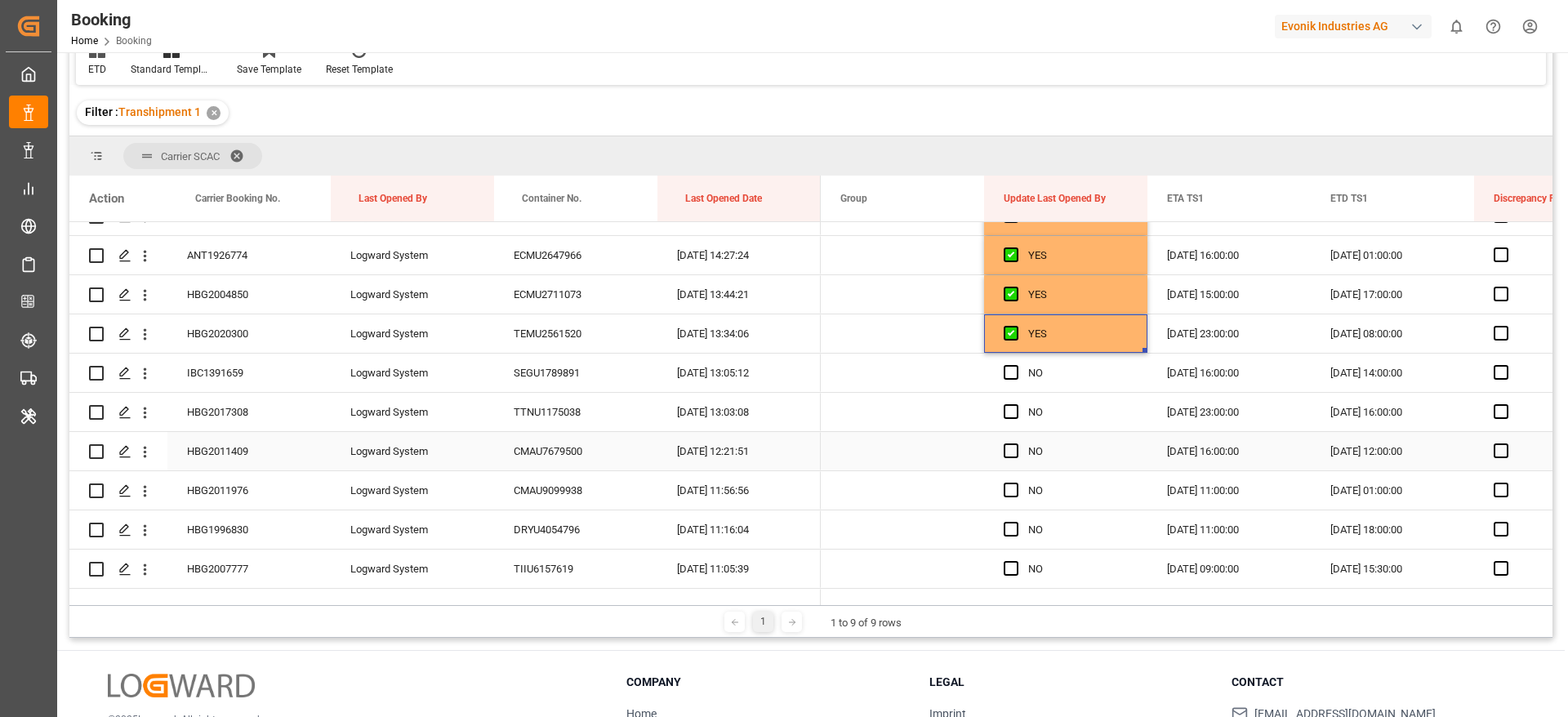
scroll to position [1837, 0]
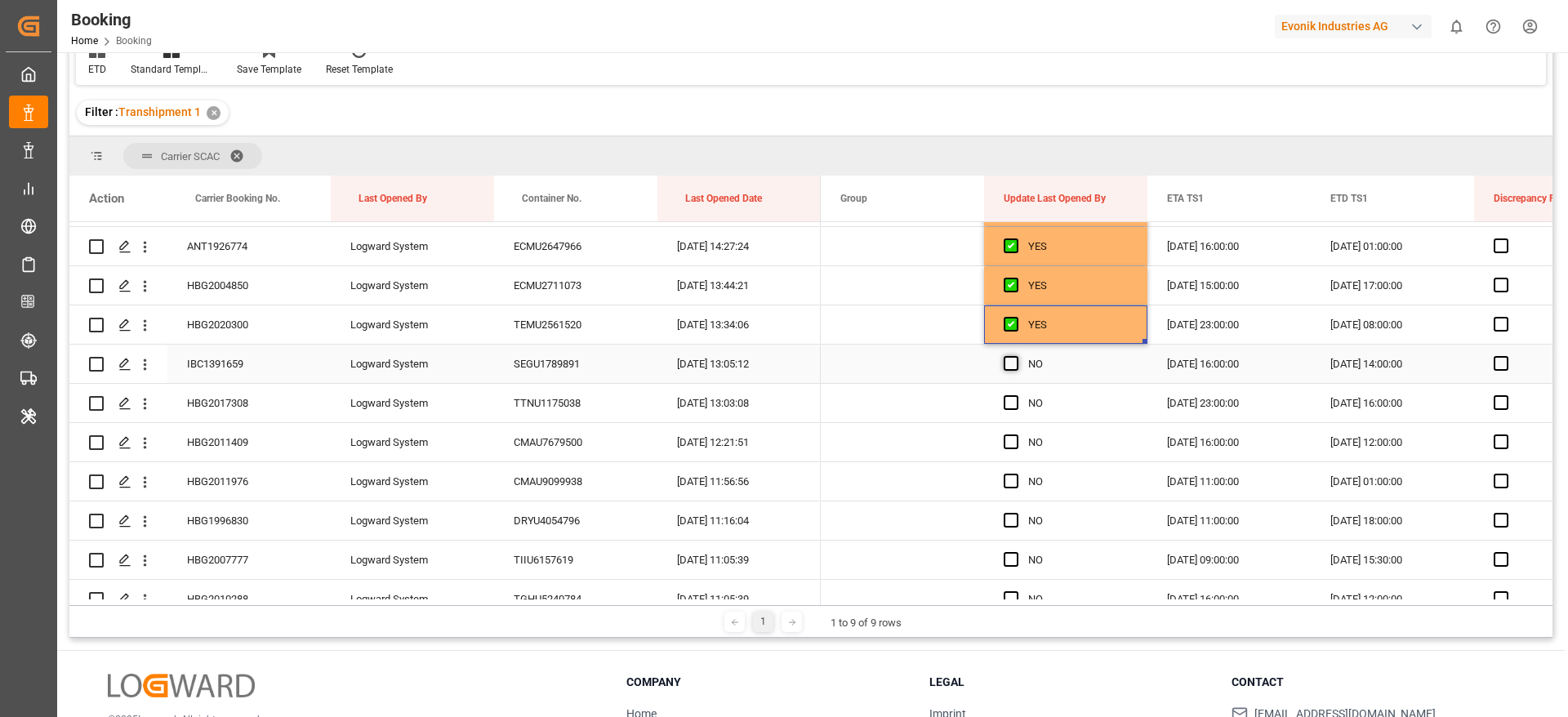
click at [1013, 363] on span "Press SPACE to select this row." at bounding box center [1011, 363] width 14 height 14
click at [1016, 356] on input "Press SPACE to select this row." at bounding box center [1016, 356] width 0 height 0
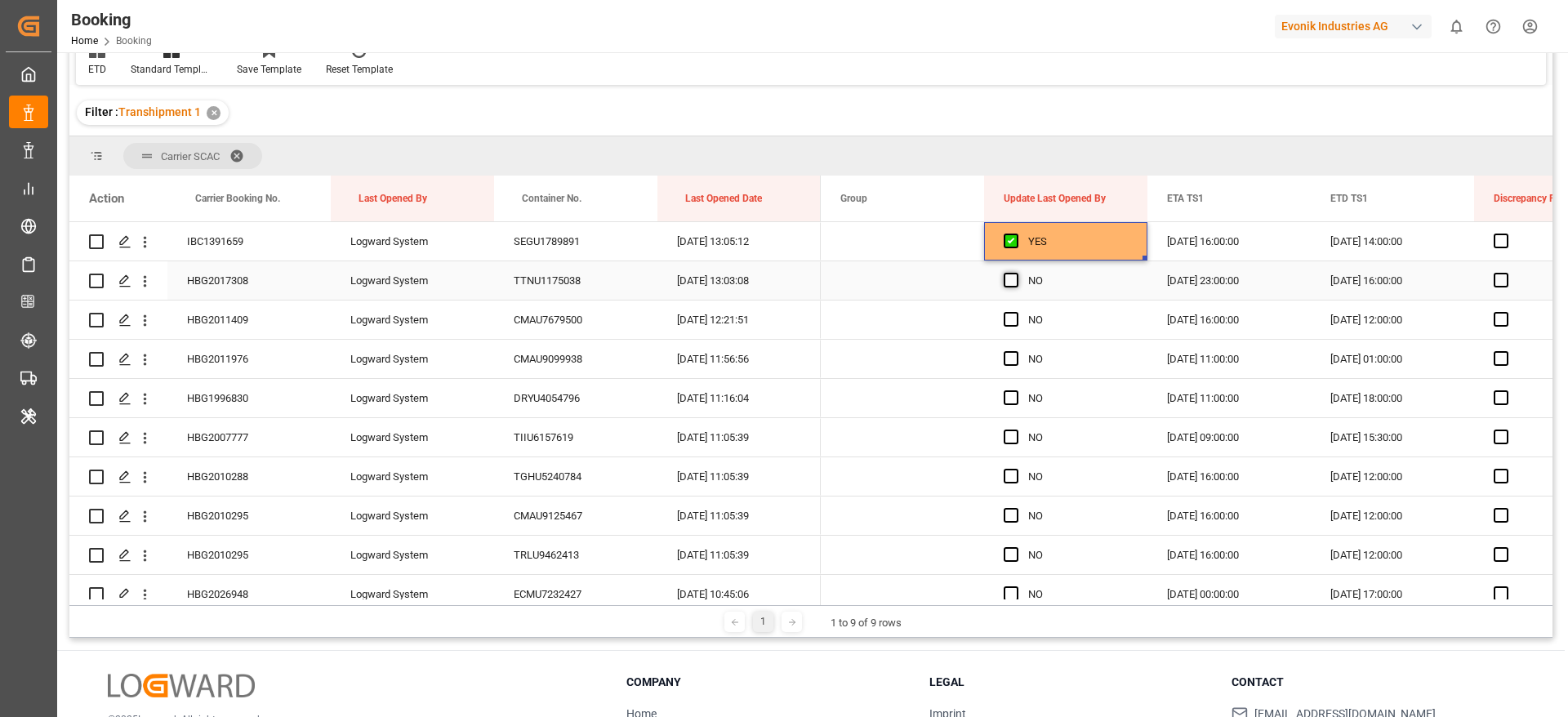
click at [1013, 279] on span "Press SPACE to select this row." at bounding box center [1011, 279] width 14 height 14
click at [1016, 272] on input "Press SPACE to select this row." at bounding box center [1016, 272] width 0 height 0
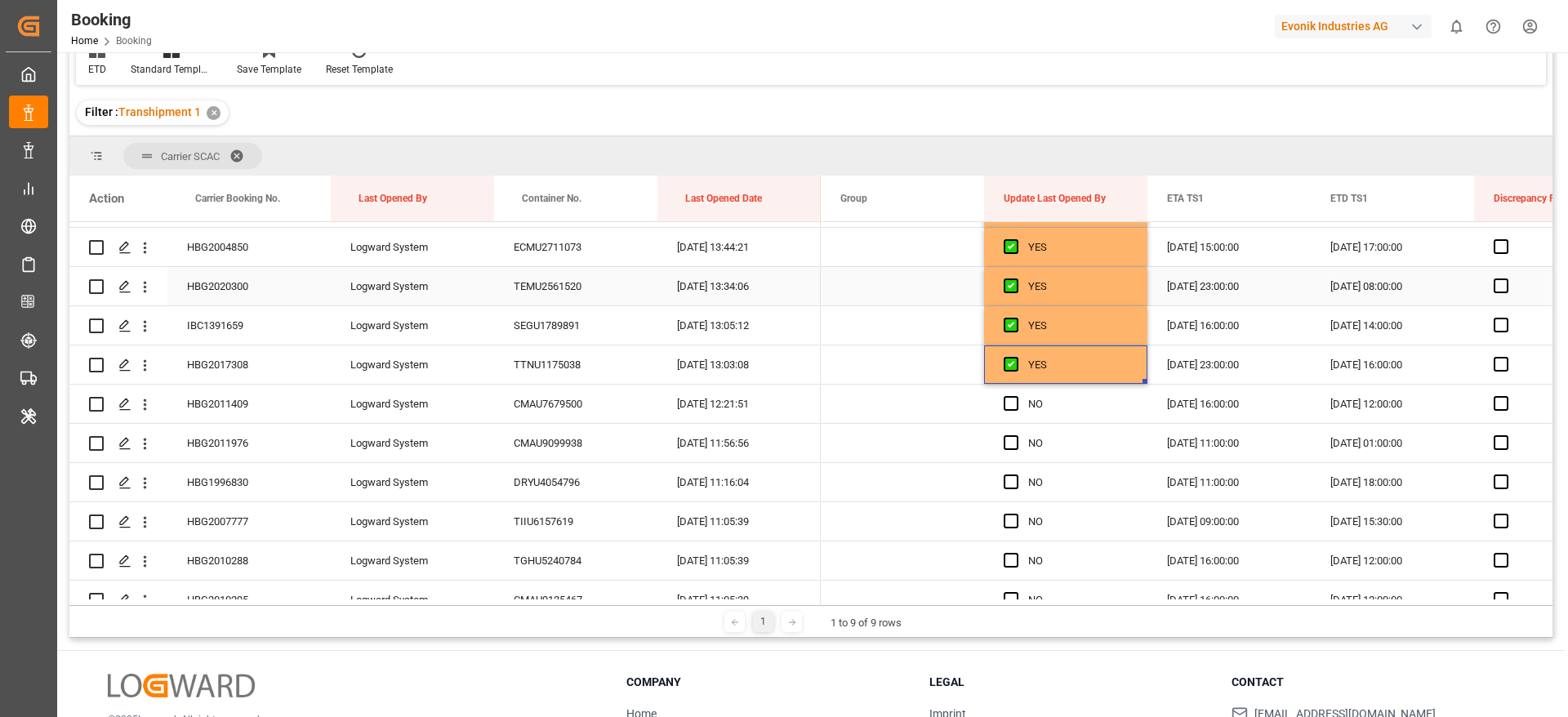
scroll to position [1837, 0]
click at [149, 371] on icon "open menu" at bounding box center [145, 364] width 17 height 17
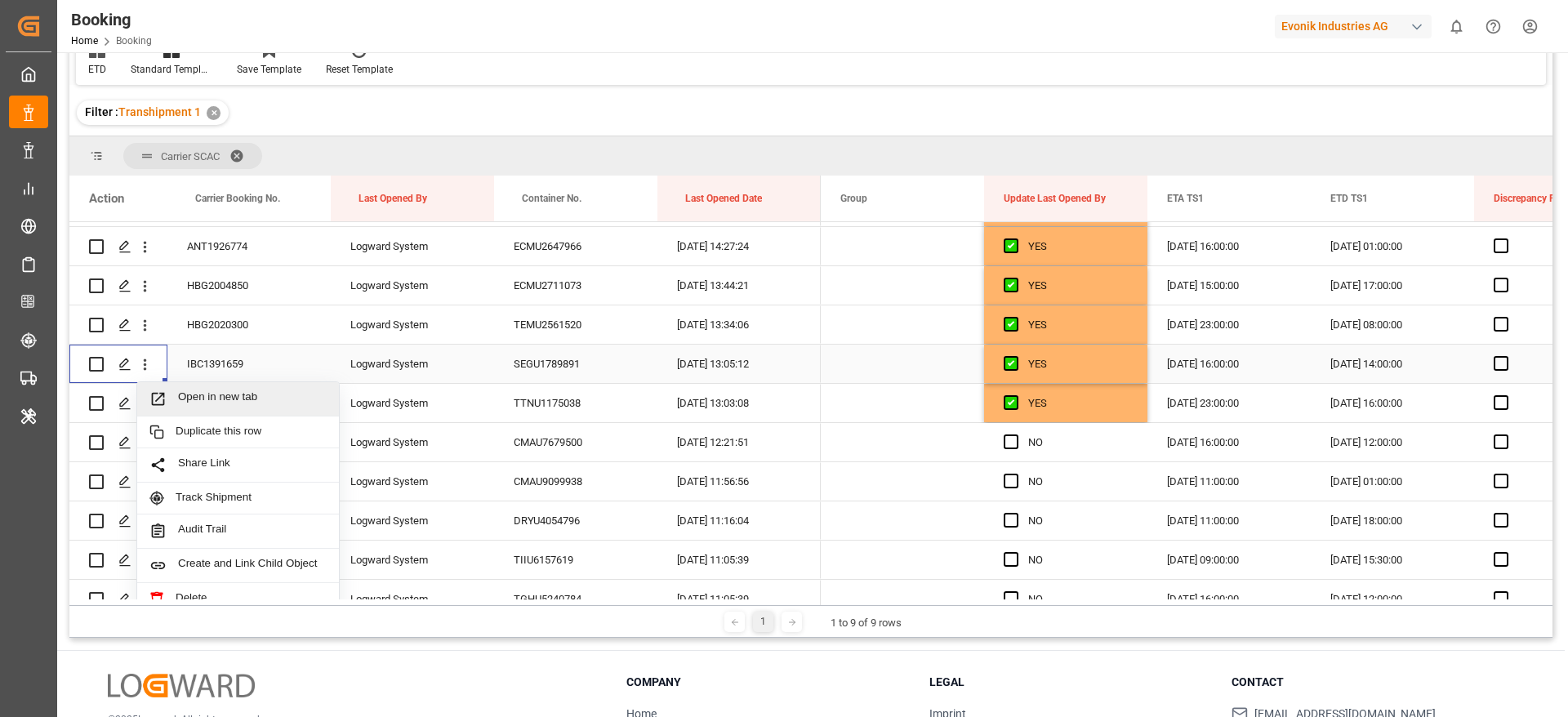
click at [235, 395] on span "Open in new tab" at bounding box center [252, 398] width 148 height 17
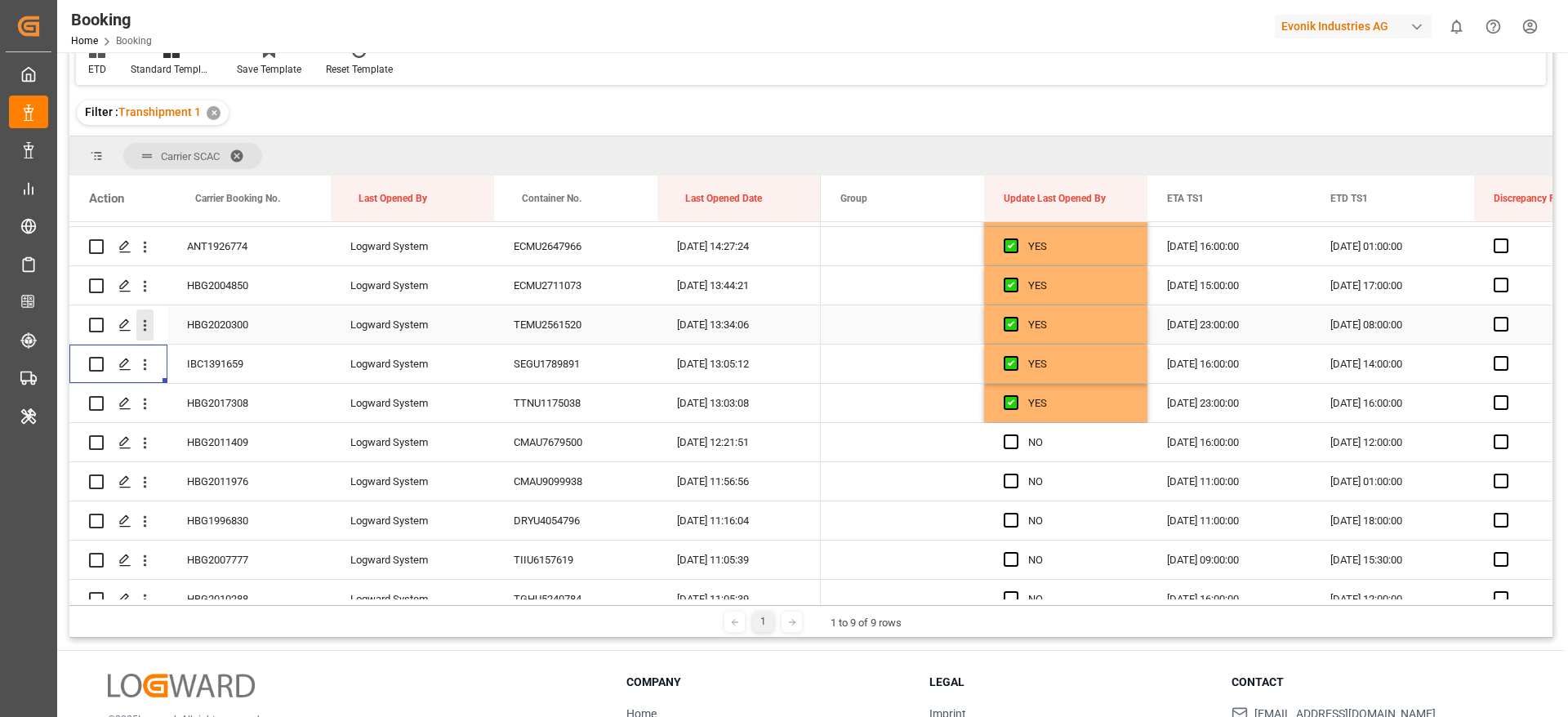
click at [150, 323] on icon "open menu" at bounding box center [145, 325] width 17 height 17
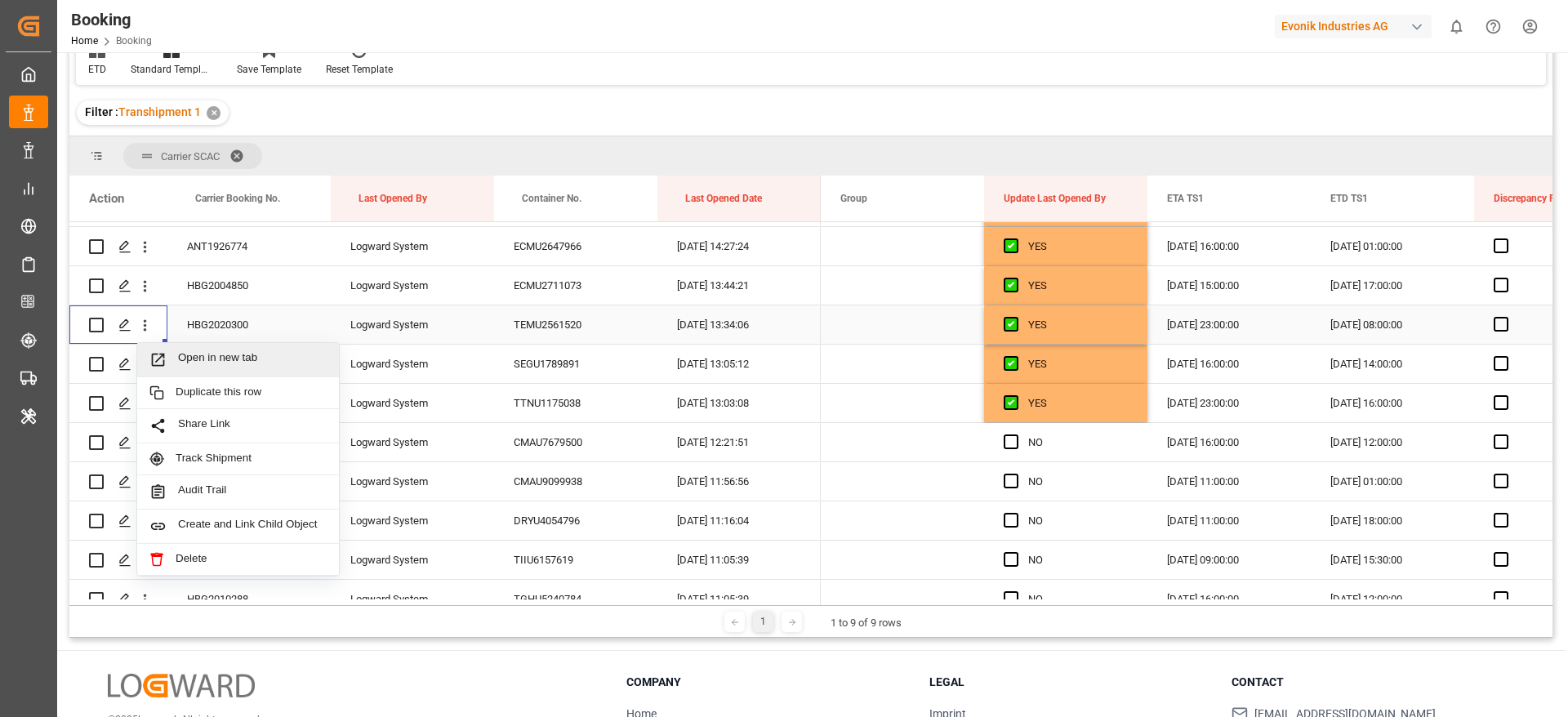
click at [259, 353] on span "Open in new tab" at bounding box center [252, 359] width 148 height 17
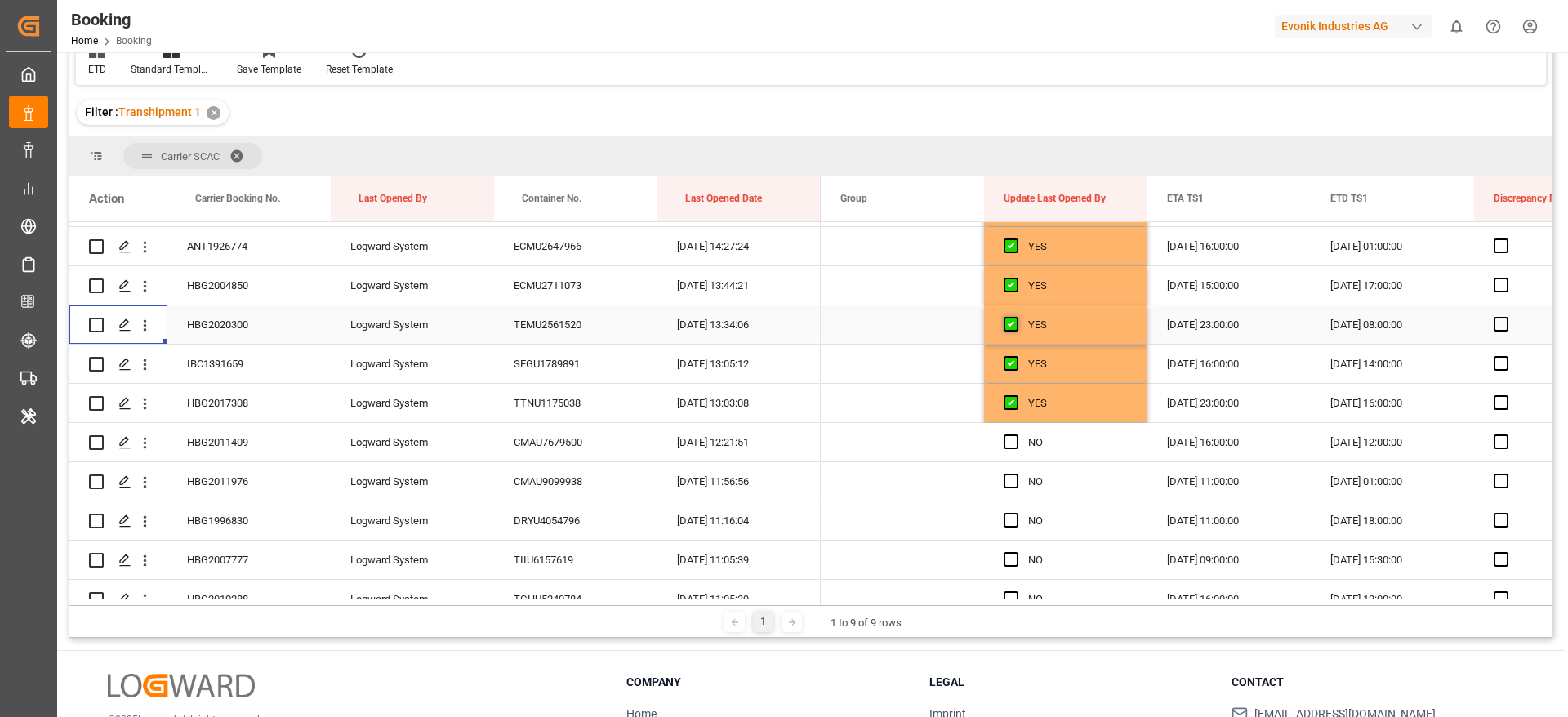
click at [1009, 322] on span "Press SPACE to select this row." at bounding box center [1011, 324] width 14 height 14
click at [1016, 317] on input "Press SPACE to select this row." at bounding box center [1016, 317] width 0 height 0
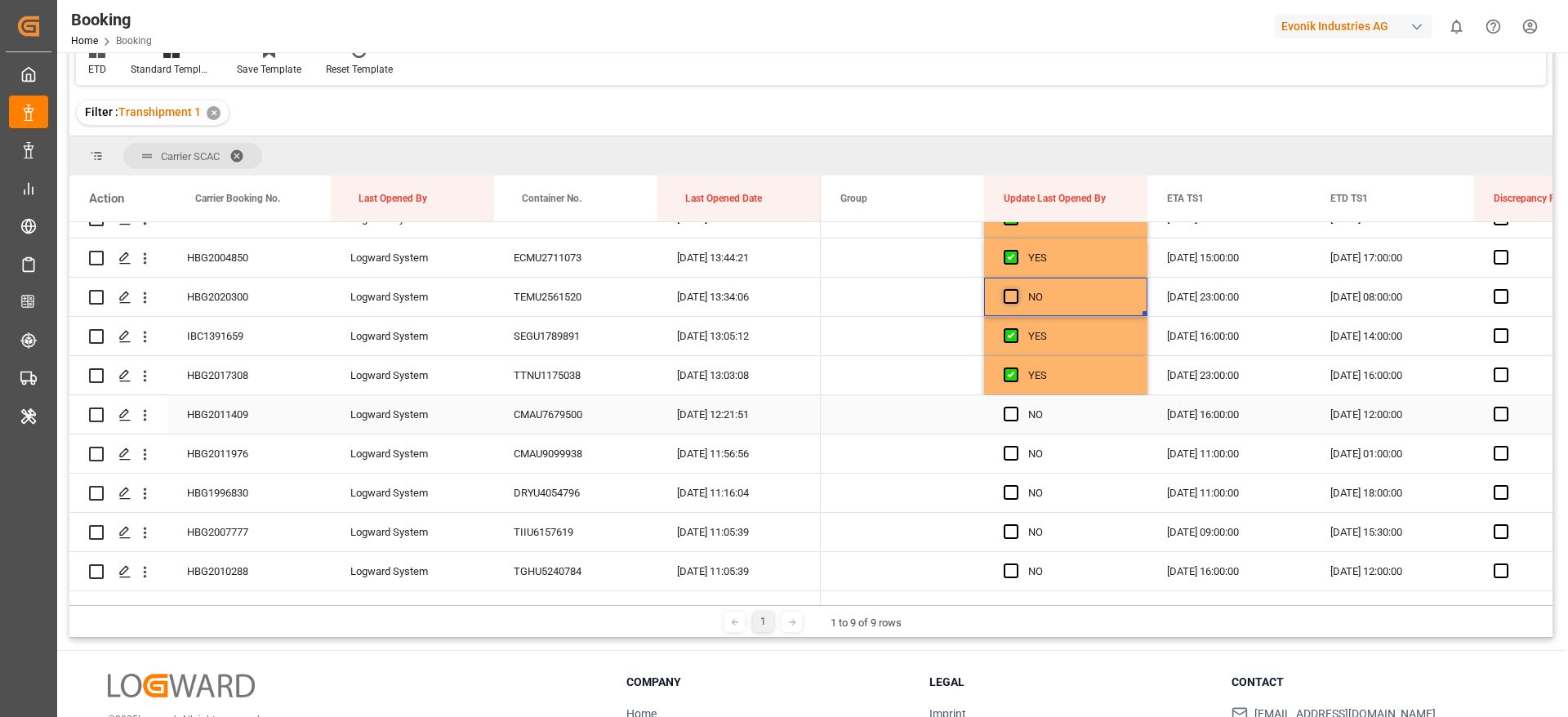
scroll to position [1959, 0]
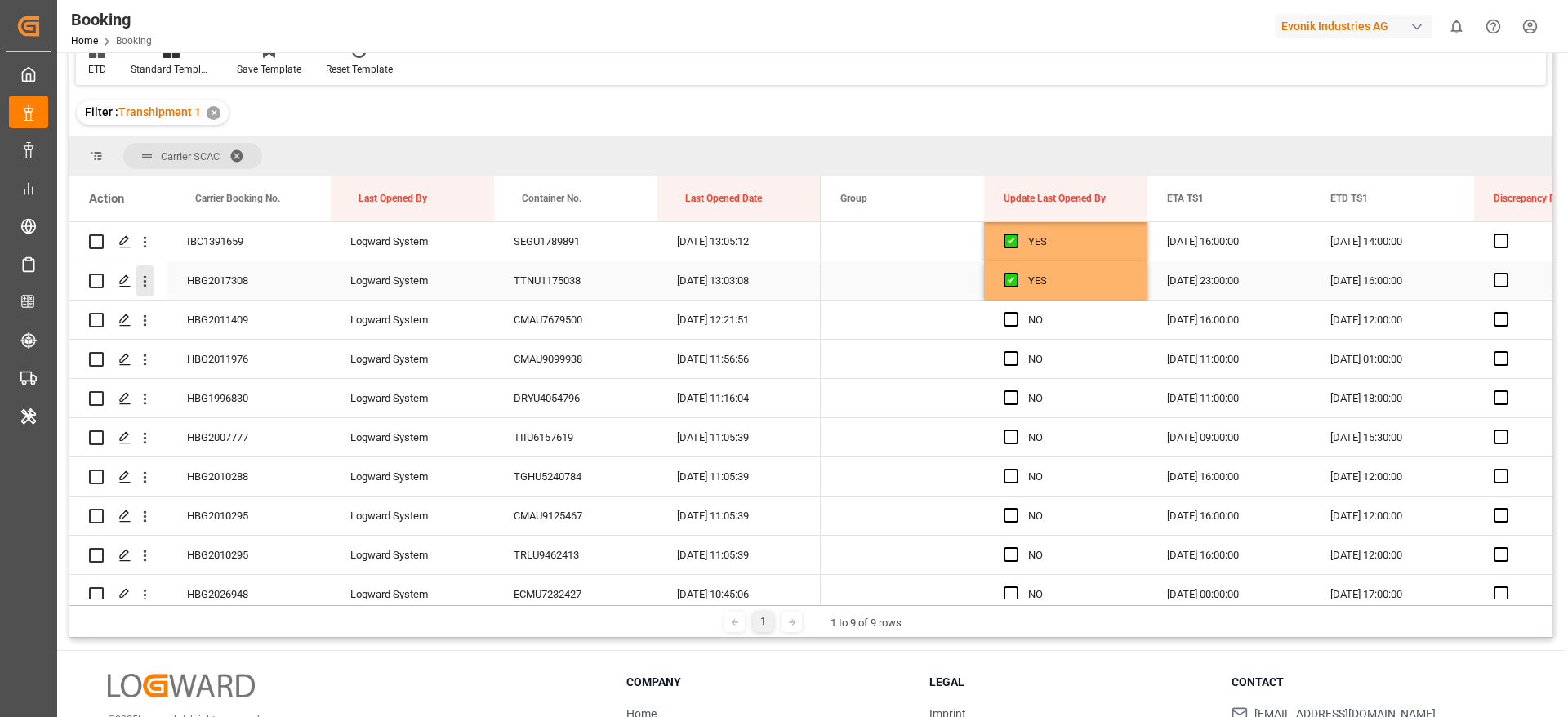
click at [144, 277] on icon "open menu" at bounding box center [146, 281] width 4 height 12
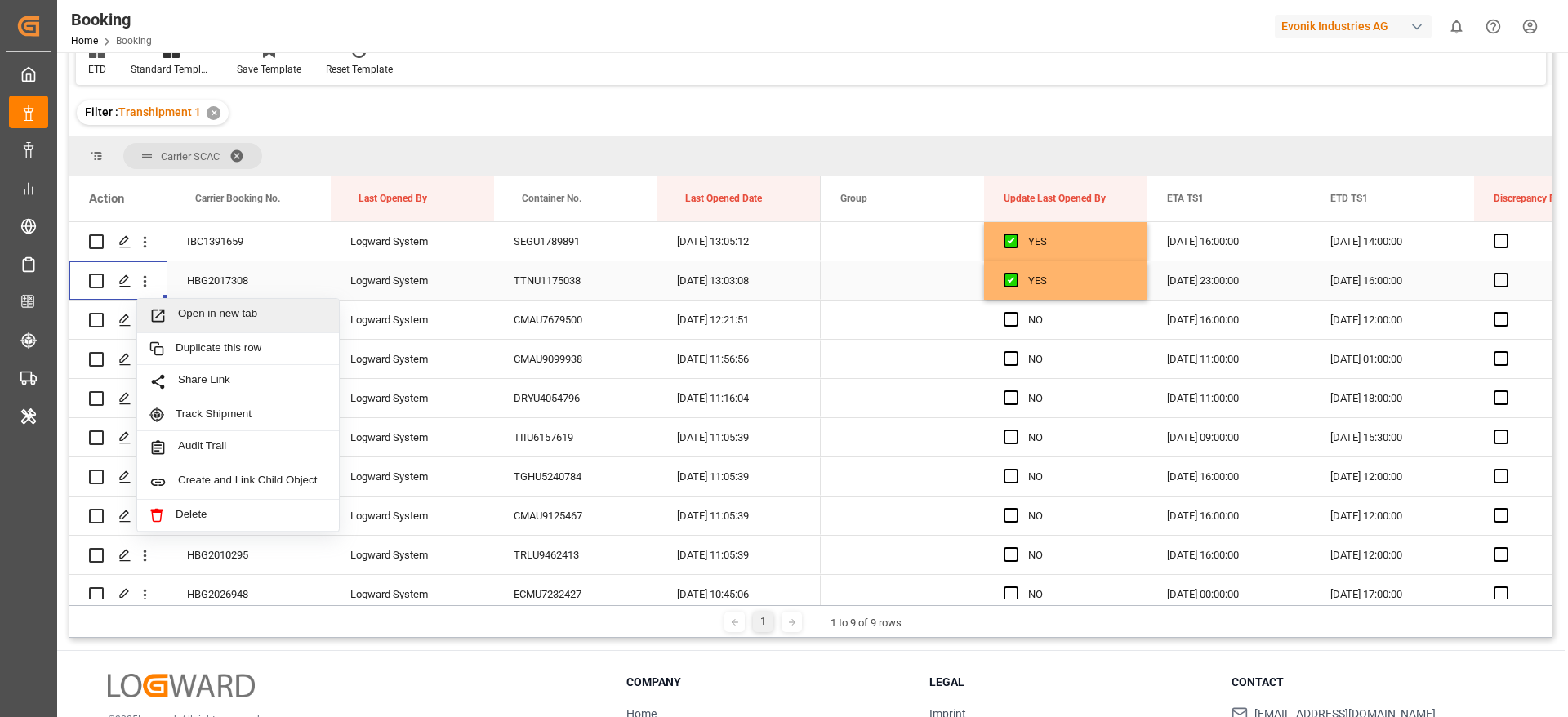
click at [249, 309] on span "Open in new tab" at bounding box center [252, 315] width 148 height 17
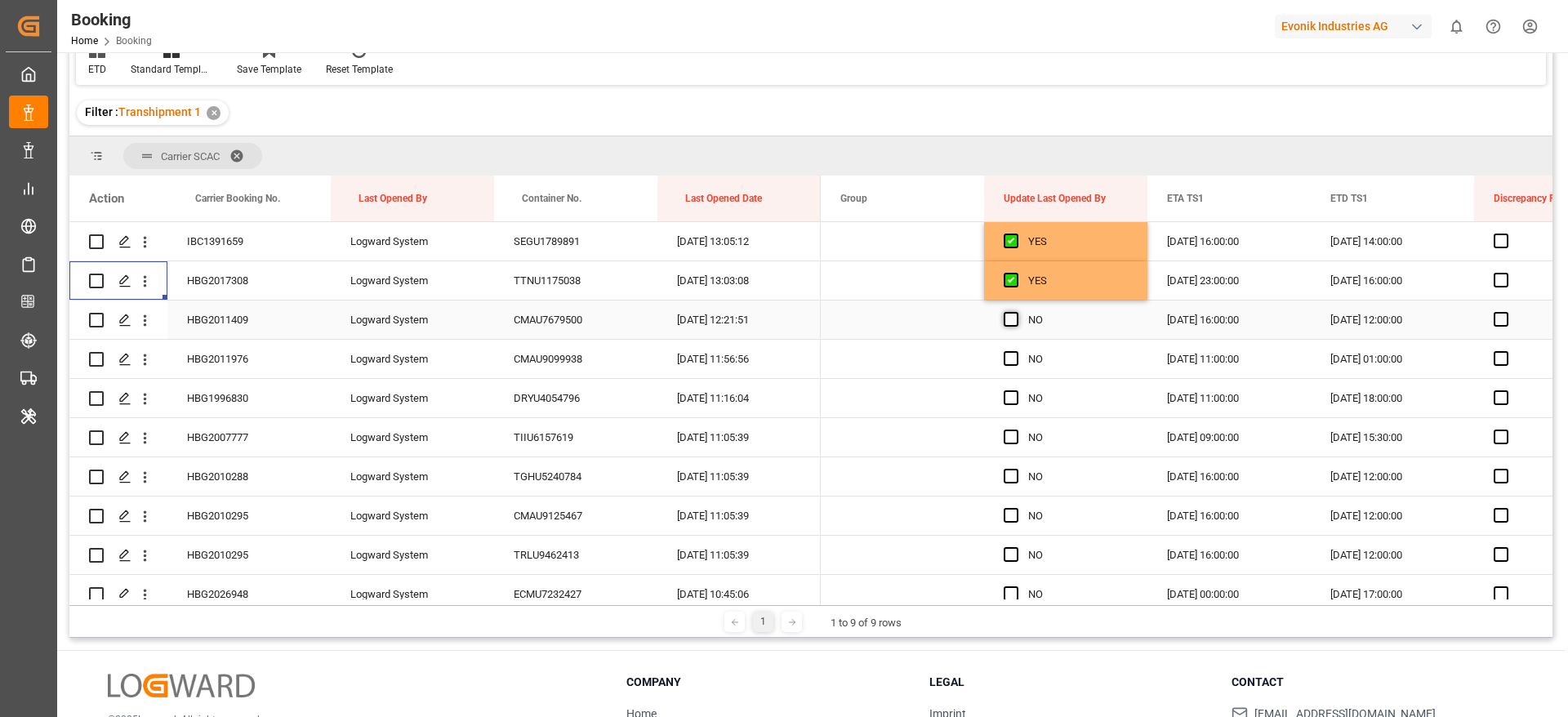
click at [1014, 322] on span "Press SPACE to select this row." at bounding box center [1011, 319] width 14 height 14
click at [1016, 312] on input "Press SPACE to select this row." at bounding box center [1016, 312] width 0 height 0
click at [1010, 357] on span "Press SPACE to select this row." at bounding box center [1011, 358] width 14 height 14
click at [1016, 351] on input "Press SPACE to select this row." at bounding box center [1016, 351] width 0 height 0
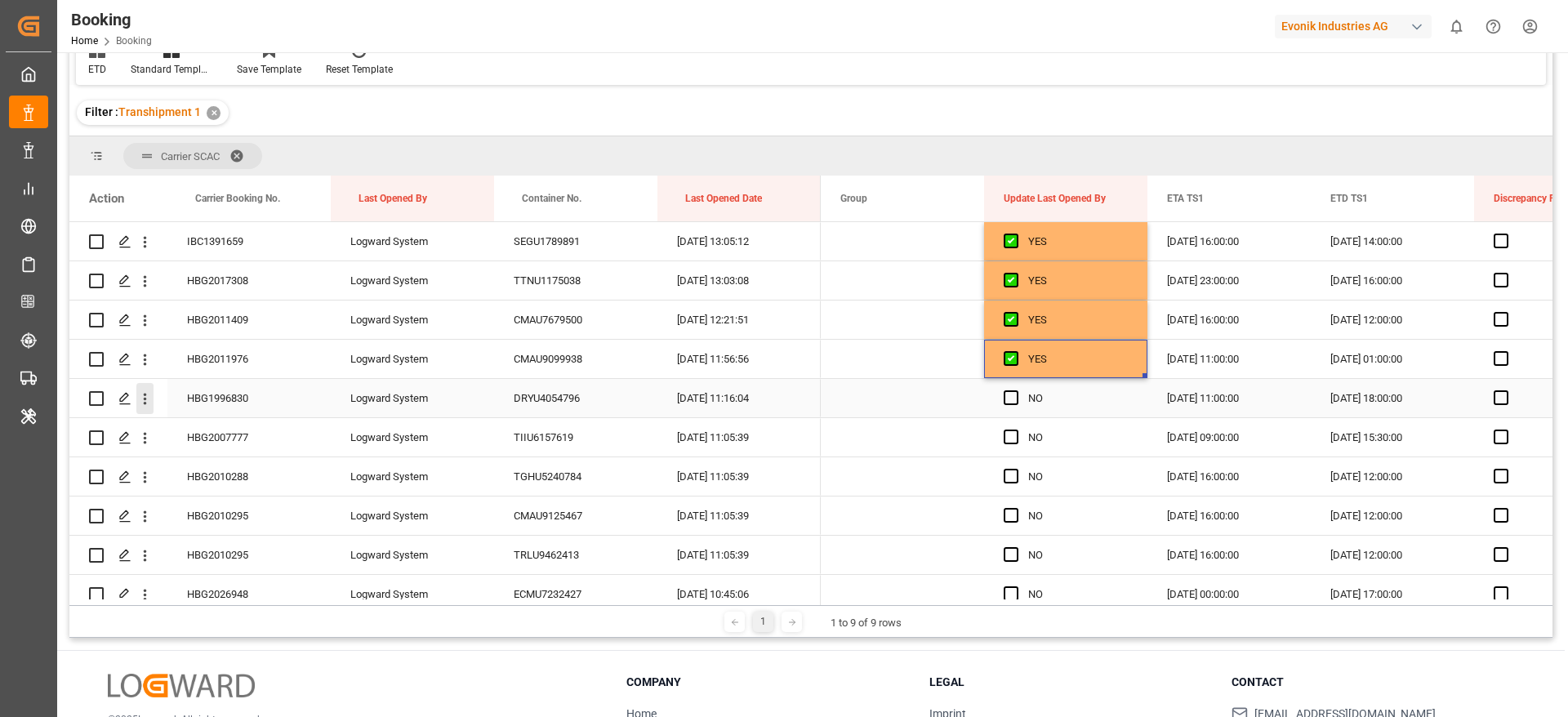
click at [148, 403] on icon "open menu" at bounding box center [145, 398] width 17 height 17
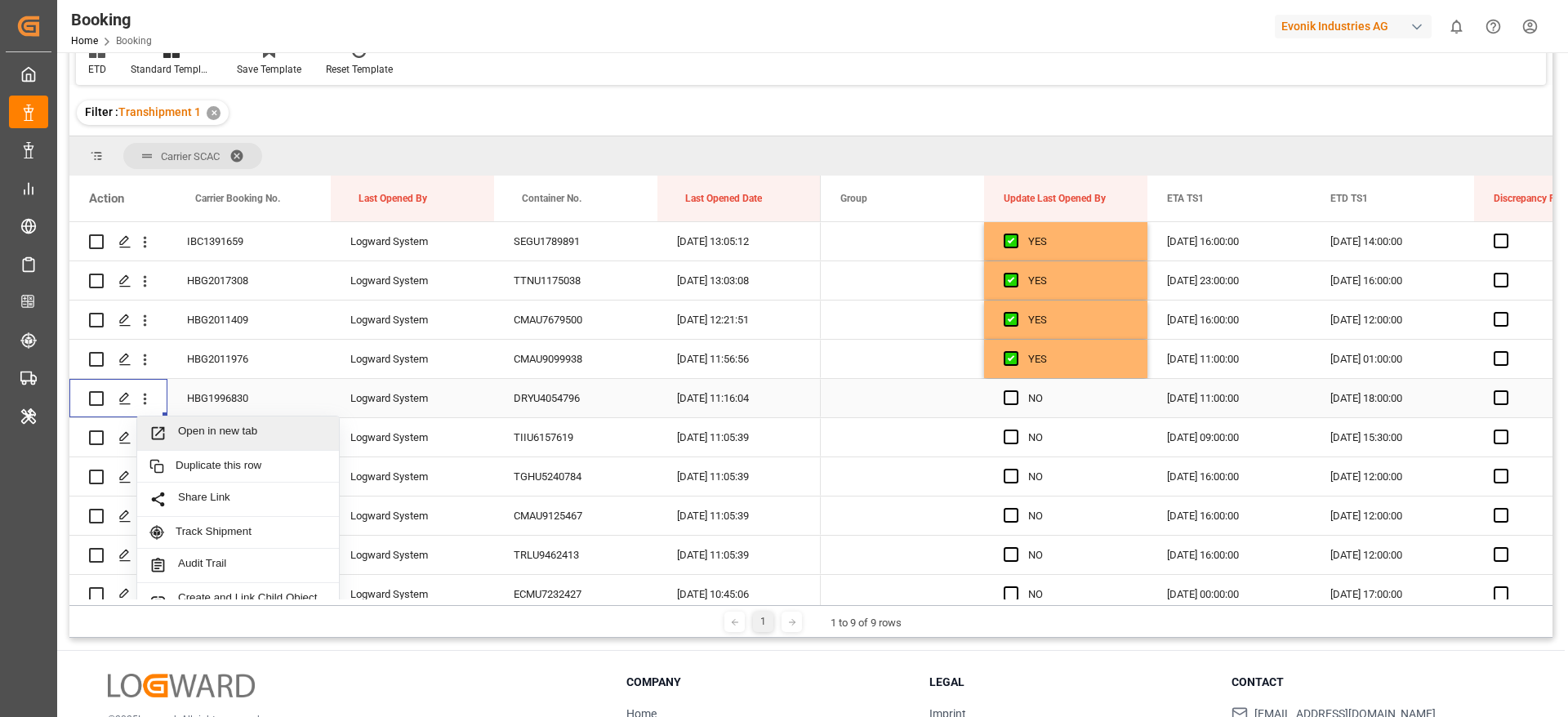
click at [250, 437] on span "Open in new tab" at bounding box center [252, 432] width 148 height 17
click at [145, 439] on icon "open menu" at bounding box center [145, 438] width 17 height 17
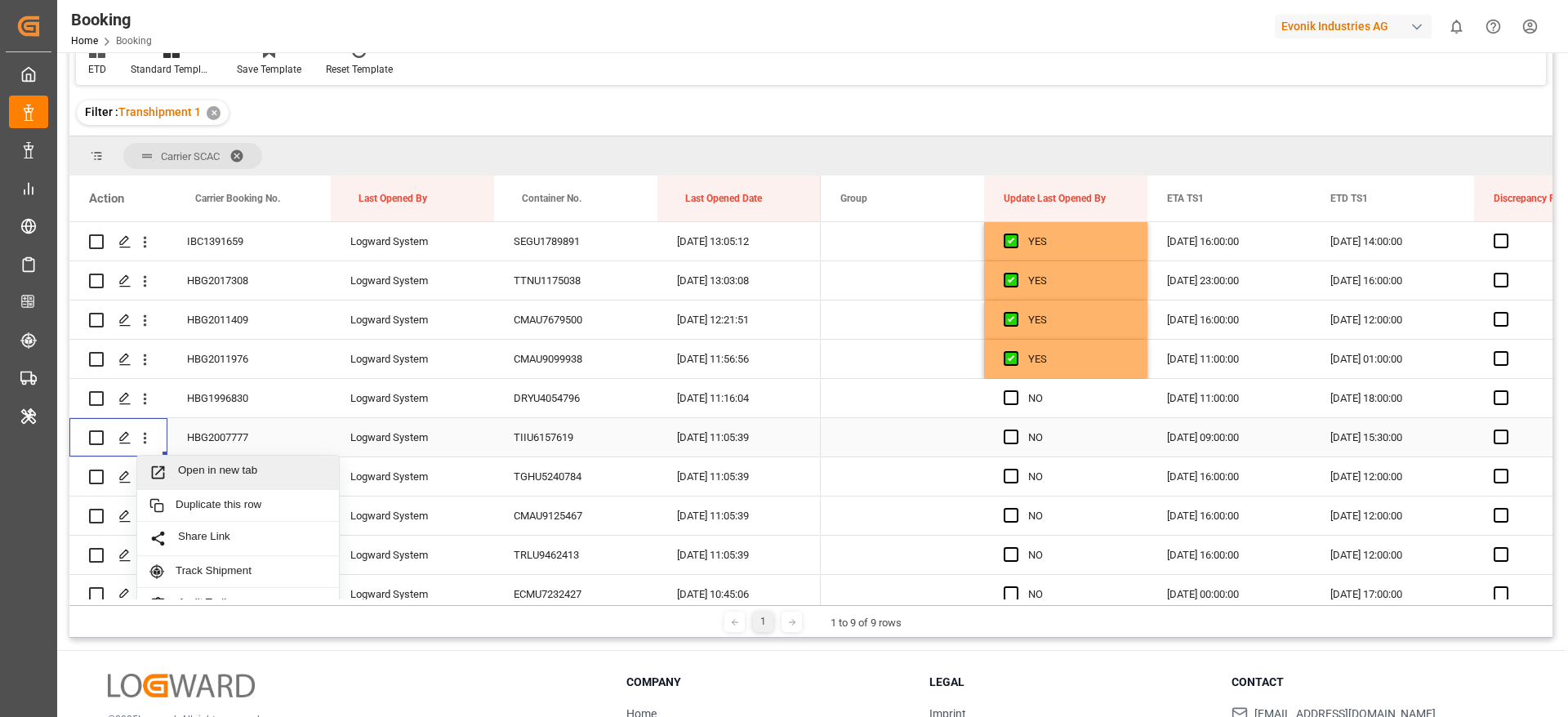
click at [222, 472] on span "Open in new tab" at bounding box center [252, 471] width 148 height 17
click at [251, 448] on div "HBG2007777" at bounding box center [248, 437] width 164 height 38
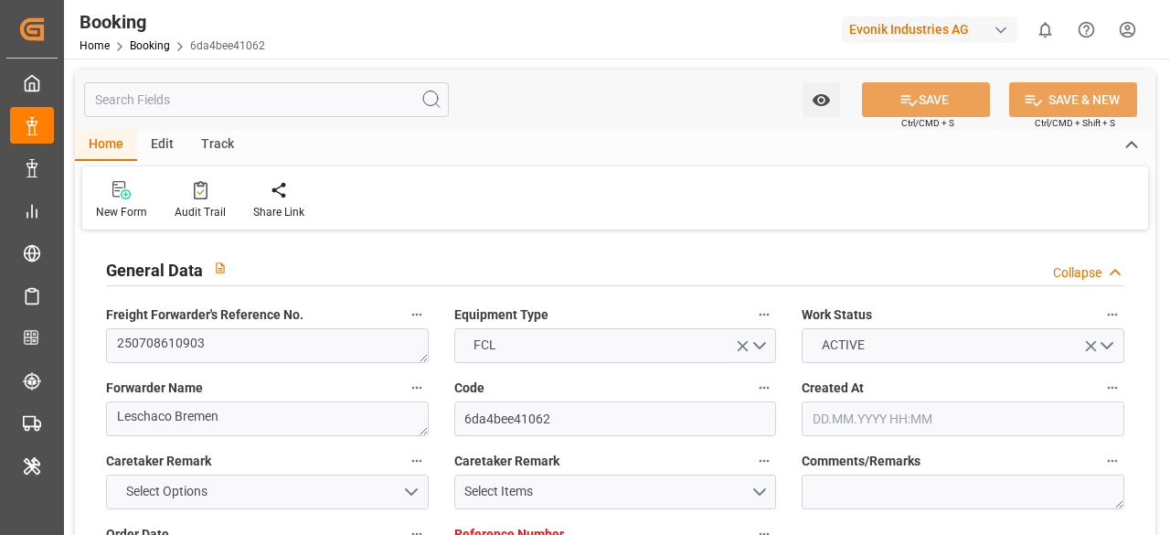
type input "7001210739"
type input "9893890"
type input "CMACGM"
type input "CMA CGM Group"
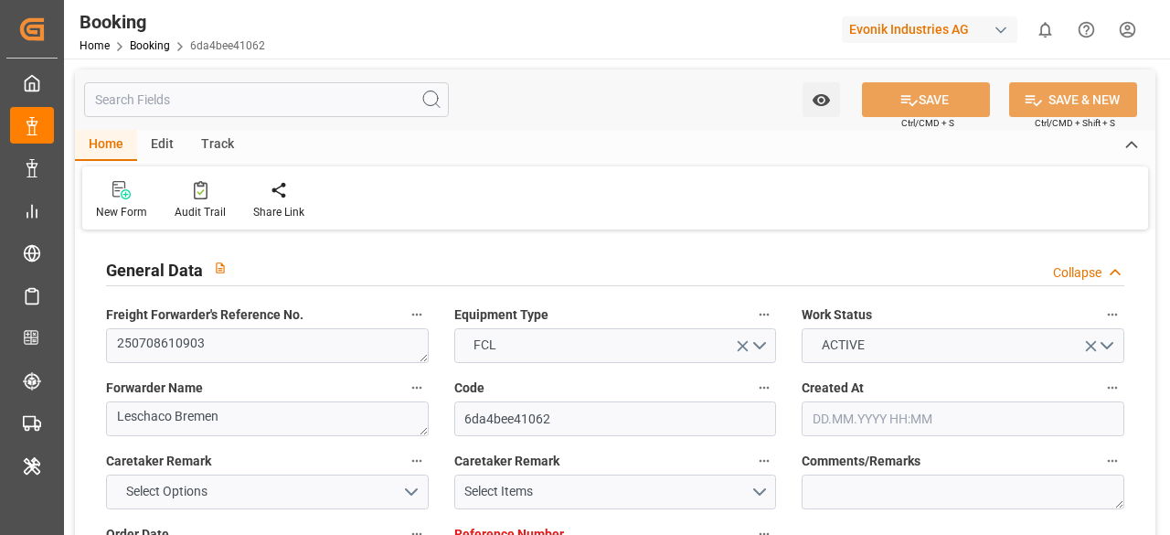
type input "NLRTM"
type input "INNML"
type input "LKCMB"
type input "0"
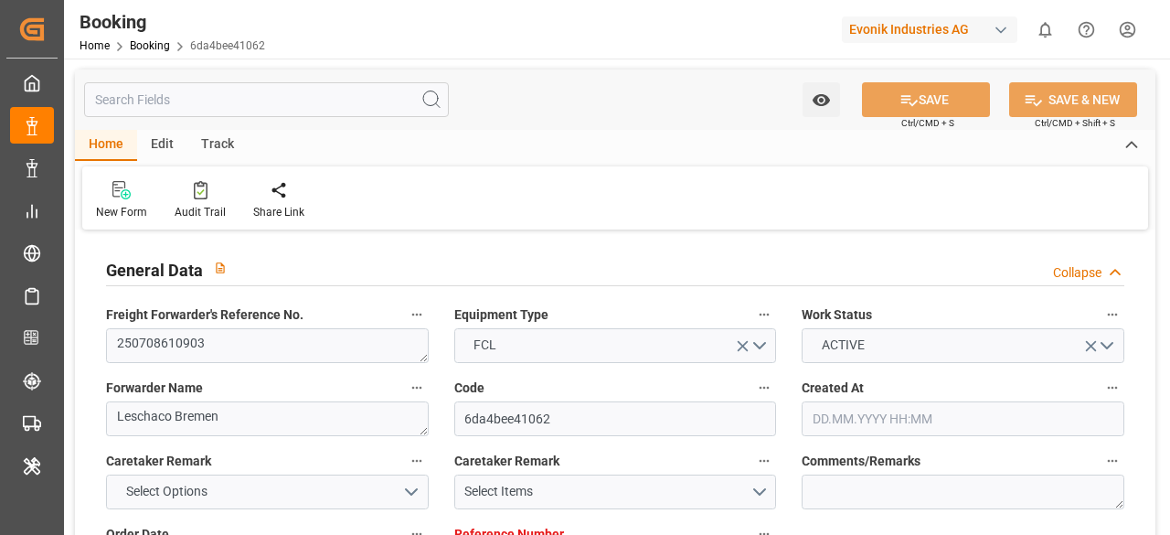
type input "NLRTM"
type input "INIXE"
type input "9157404"
type input "1033602"
type input "9367827"
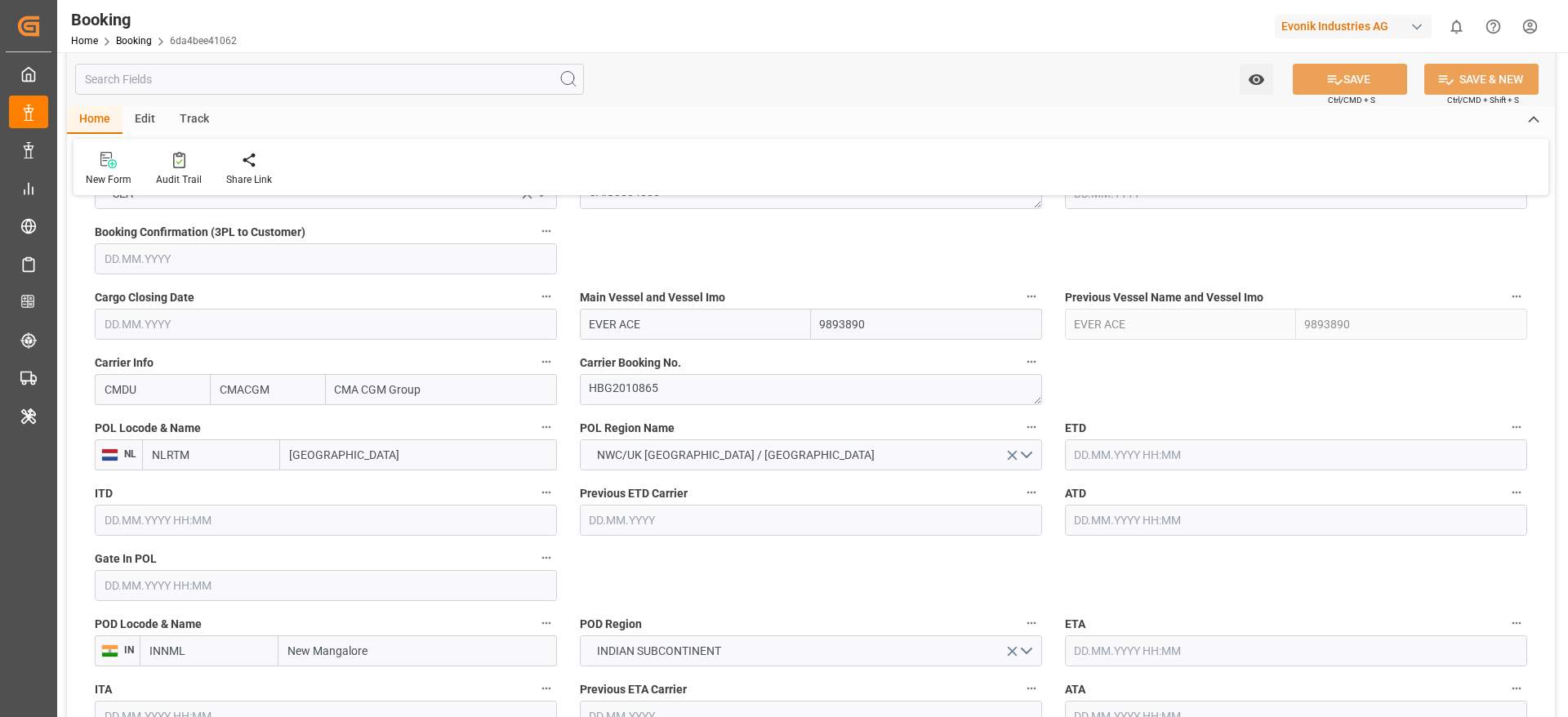
type input "02.07.2025 07:17"
type input "02.07.2025"
type input "29.08.2025"
type input "07.07.2025"
type input "09.07.2025"
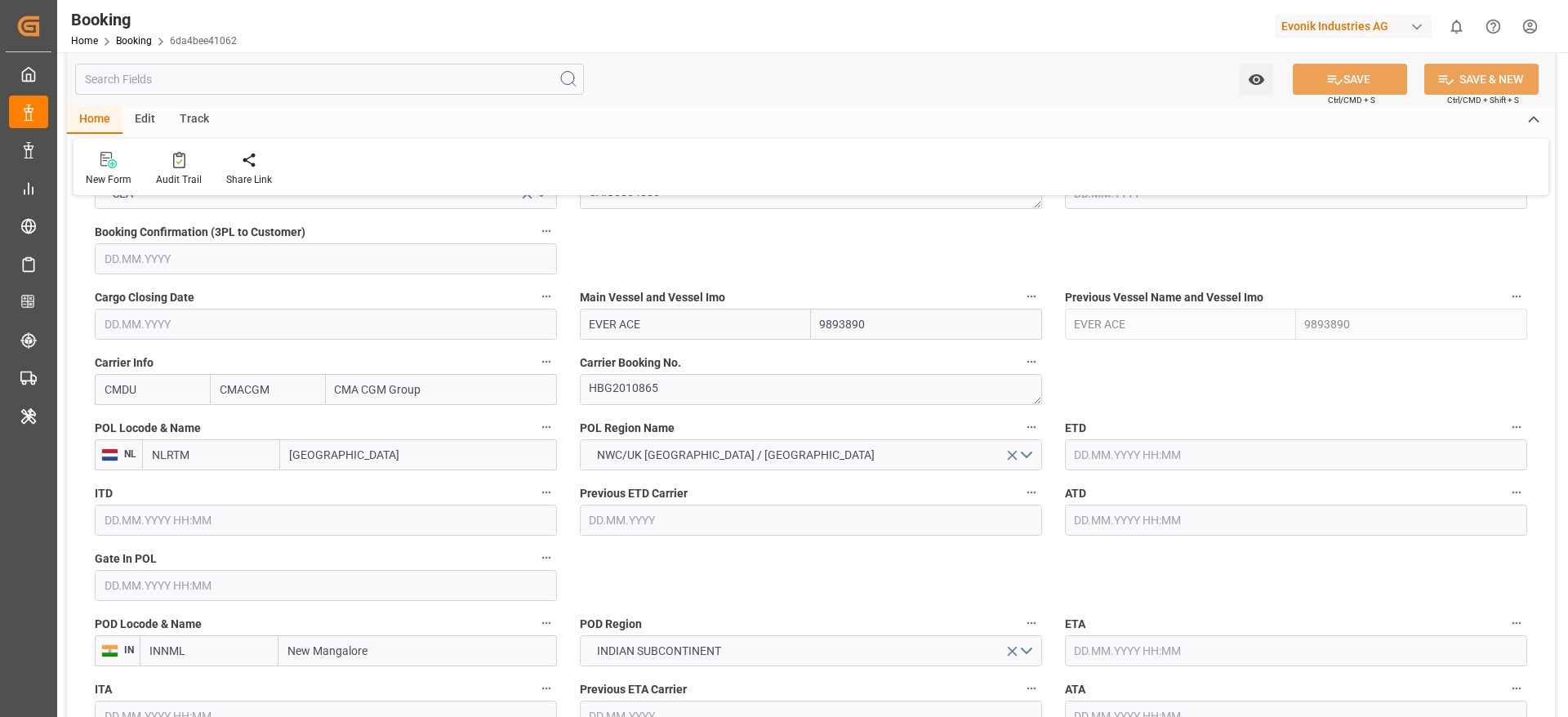
type input "17.09.2025"
type input "14.08.2025 00:00"
type input "05.08.2025 00:00"
type input "16.08.2025 01:38"
type input "06.08.2025 14:31"
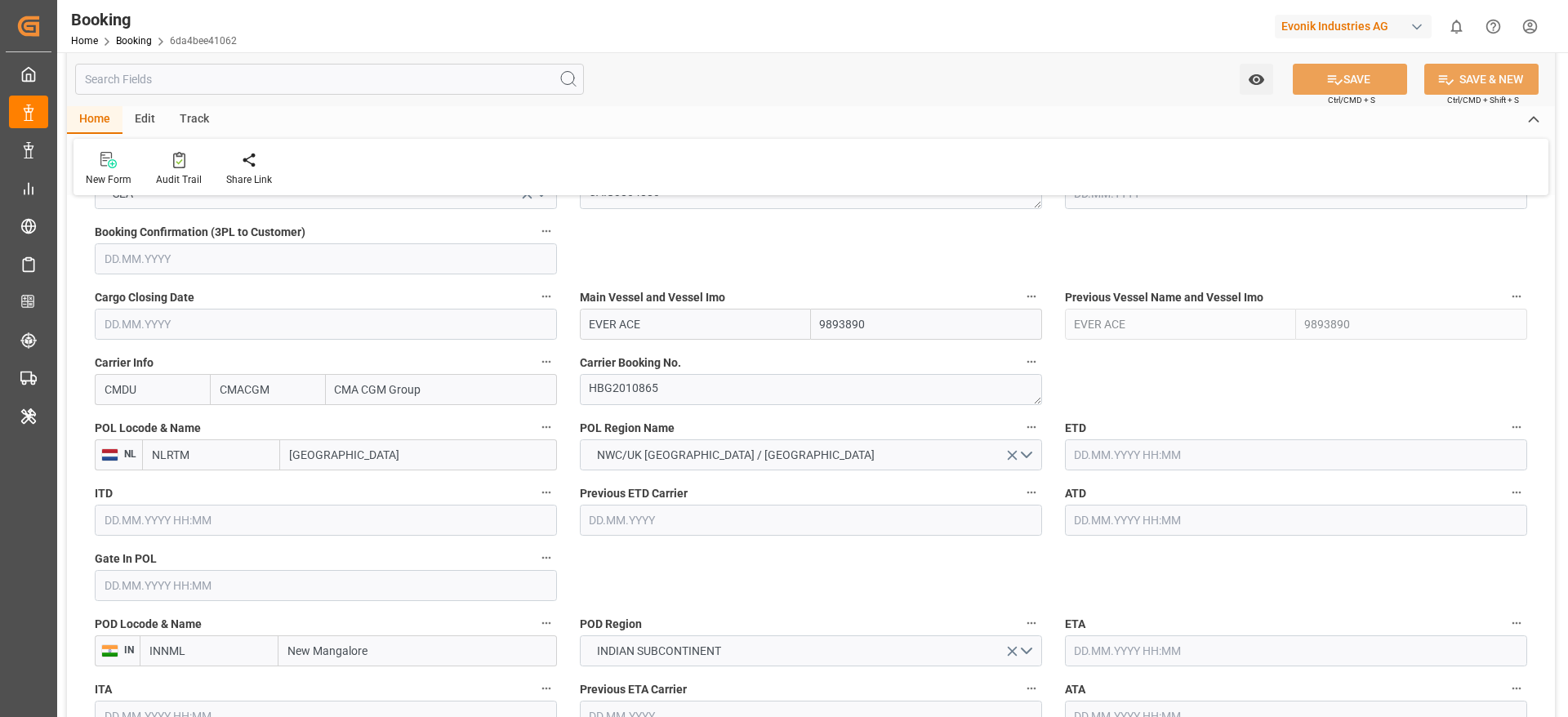
type input "25.09.2025 00:00"
type input "11.09.2025 00:00"
type input "08.09.2025 23:00"
type input "02.09.2025 00:00"
type input "08.09.2025 23:00"
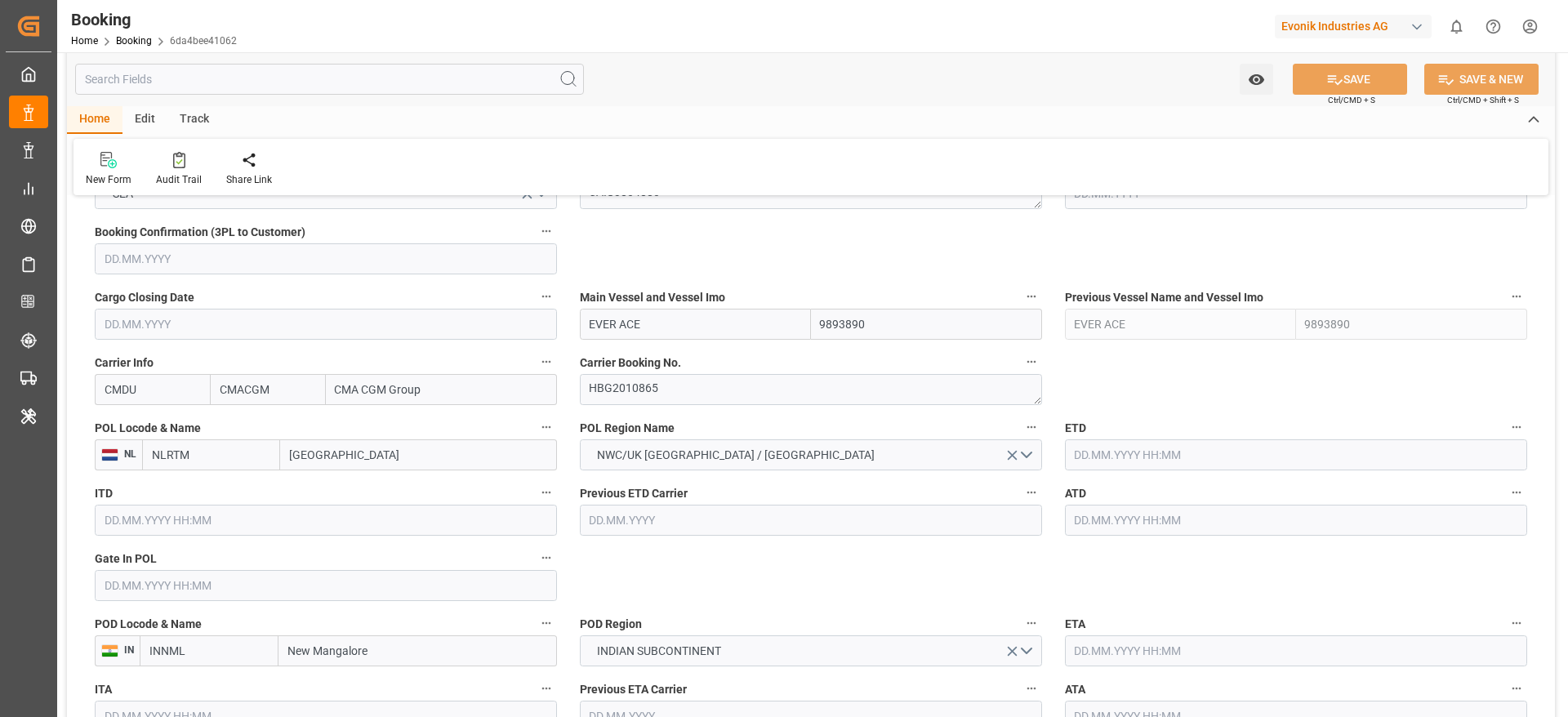
type input "15.09.2025 16:00"
type input "08.09.2025 00:00"
type input "15.09.2025 16:00"
type input "21.08.2025"
type input "17.09.2025 06:03"
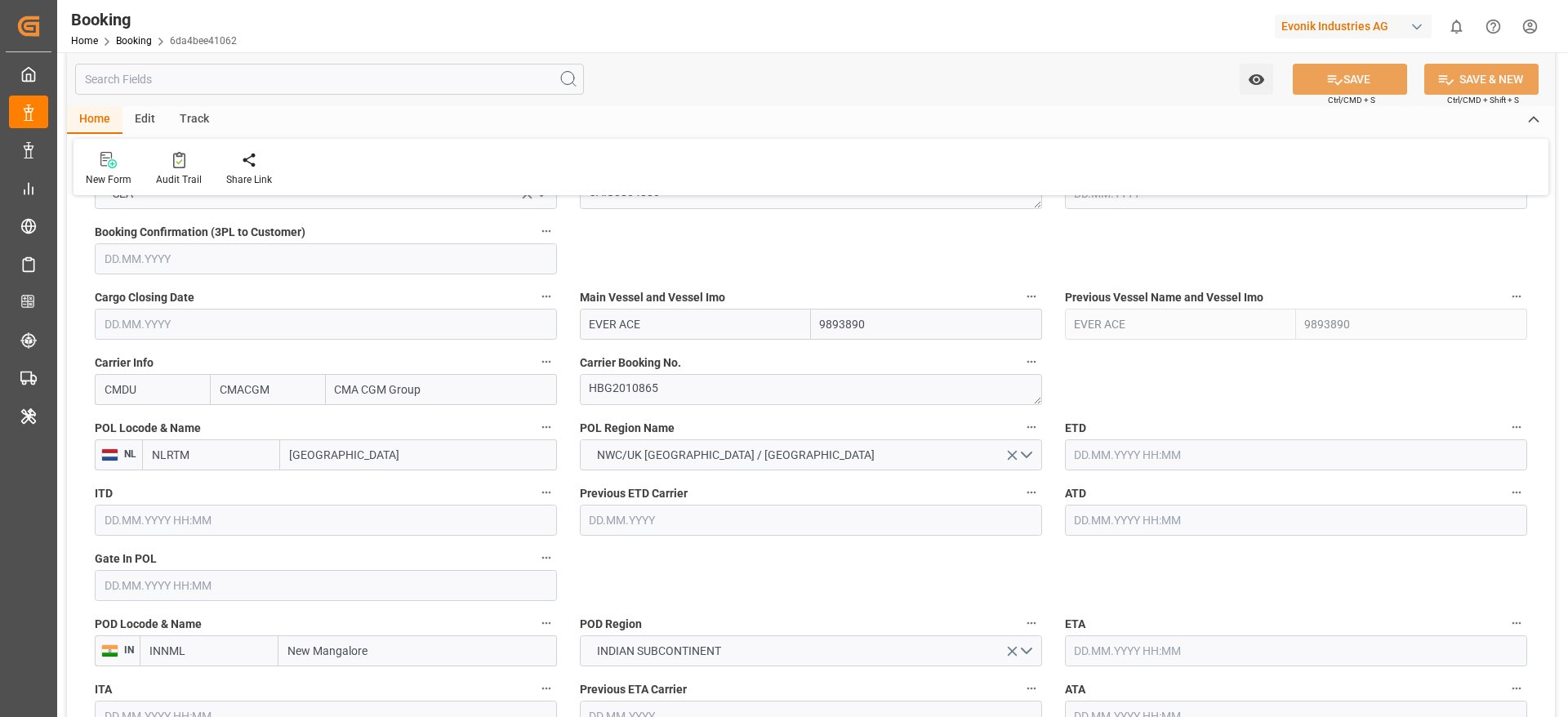
type input "16.09.2025"
type input "22.07.2025 05:21"
type input "14.08.2025 10:09"
type input "14.08.2025 23:00"
type input "16.08.2025 01:50"
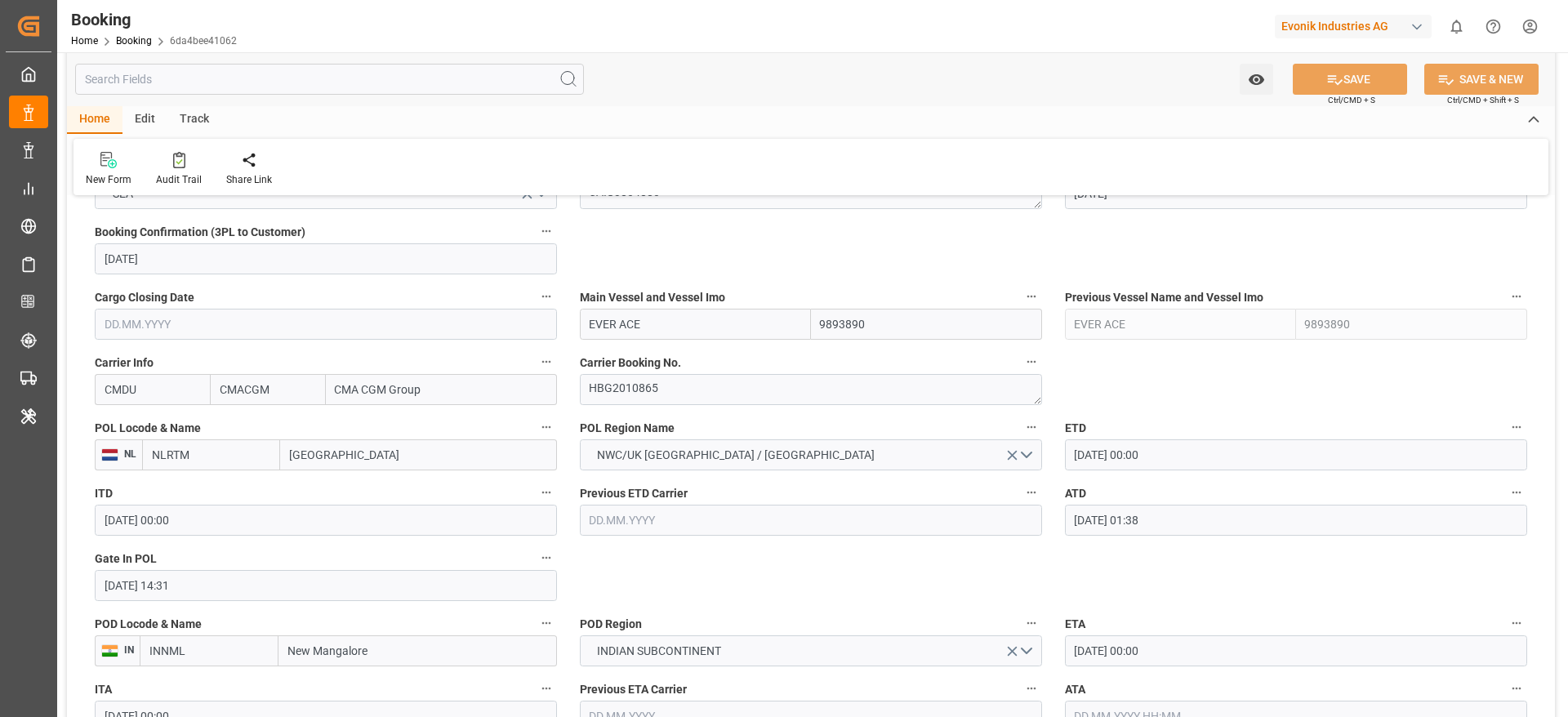
type input "08.09.2025 23:00"
type input "09.09.2025 01:08"
type input "09.09.2025 13:41"
type input "15.09.2025 16:00"
type input "09.09.2025 05:52"
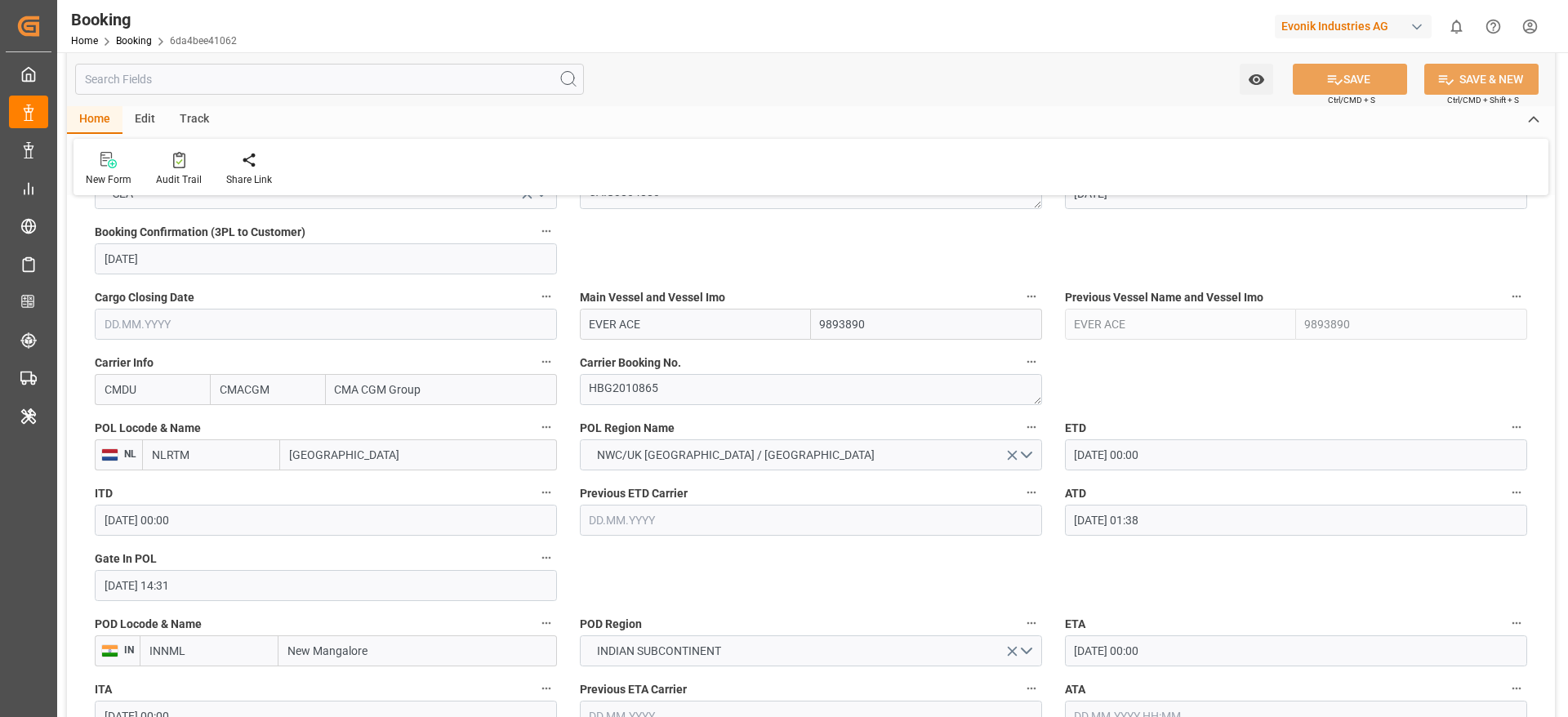
type input "24.09.2025 04:00"
type input "25.09.2025 18:00"
type input "26.09.2025 01:02"
type input "30.09.2025 01:02"
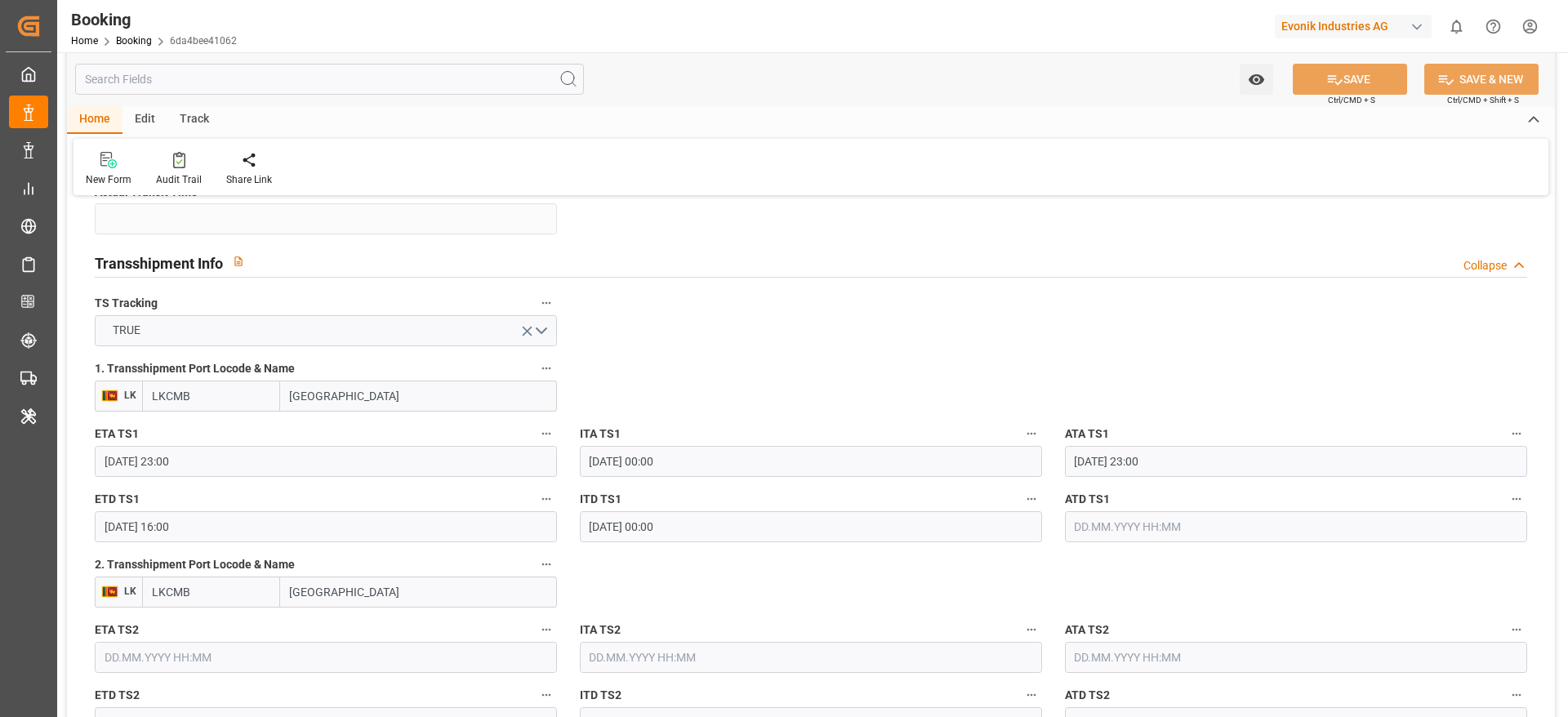
scroll to position [1714, 0]
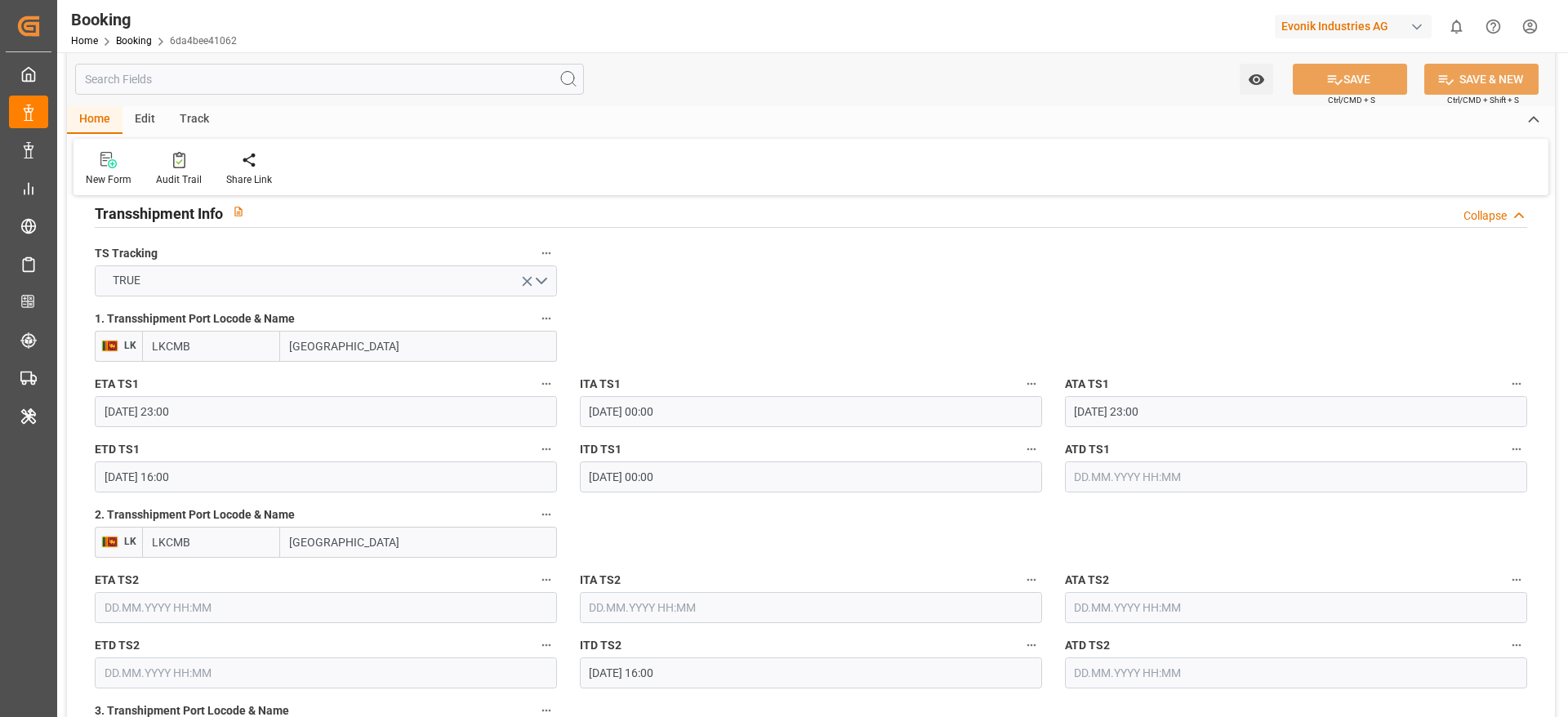
click at [256, 473] on input "15.09.2025 16:00" at bounding box center [325, 477] width 462 height 31
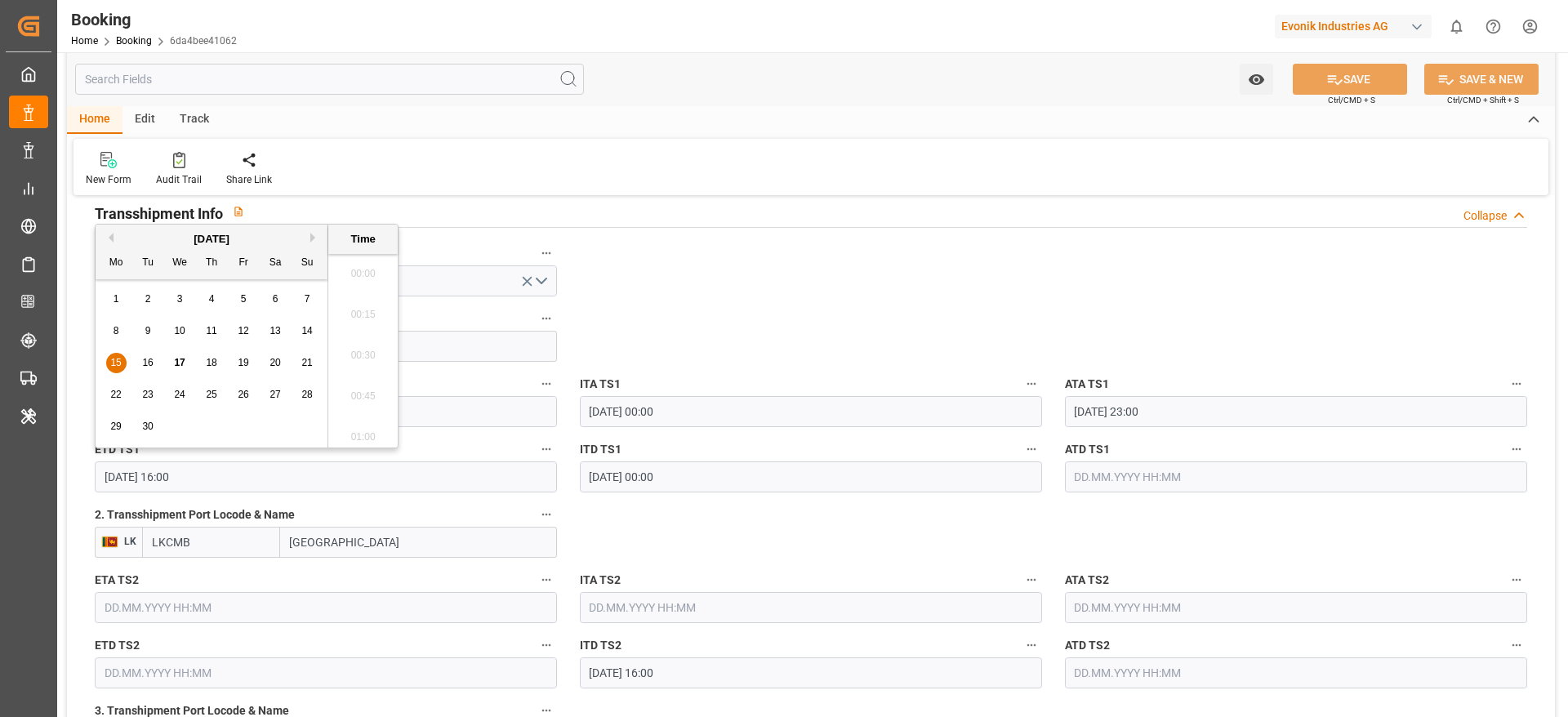
scroll to position [2537, 0]
click at [174, 388] on span "24" at bounding box center [180, 394] width 11 height 12
type input "24.09.2025 16:00"
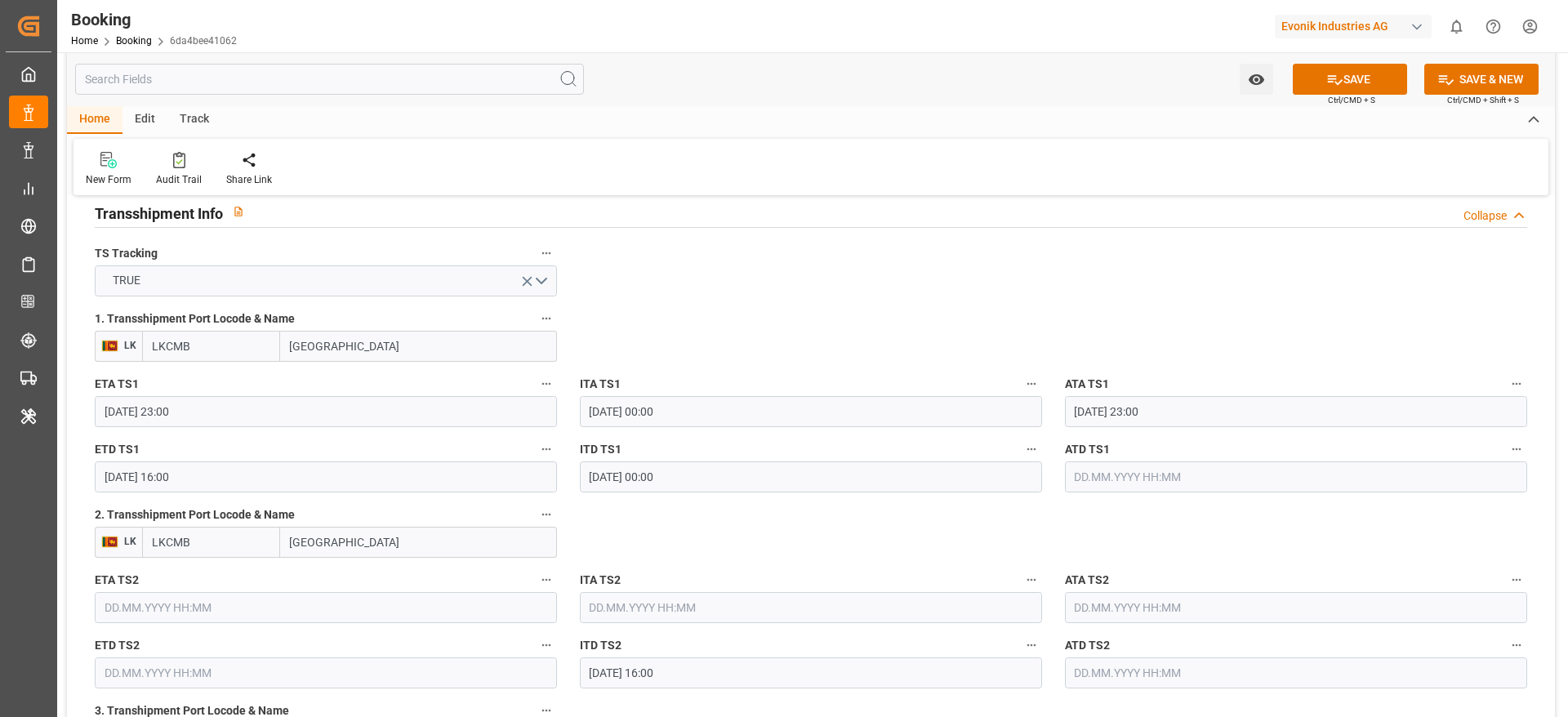
click at [420, 477] on label "2. Transshipment Port Locode & Name" at bounding box center [325, 515] width 462 height 23
click at [536, 477] on button "2. Transshipment Port Locode & Name" at bounding box center [547, 514] width 21 height 21
click at [399, 477] on div at bounding box center [784, 358] width 1568 height 717
click at [355, 477] on div "Description Audits Tracking Details" at bounding box center [784, 358] width 1568 height 717
click at [355, 477] on input "COLOMBO" at bounding box center [419, 542] width 277 height 31
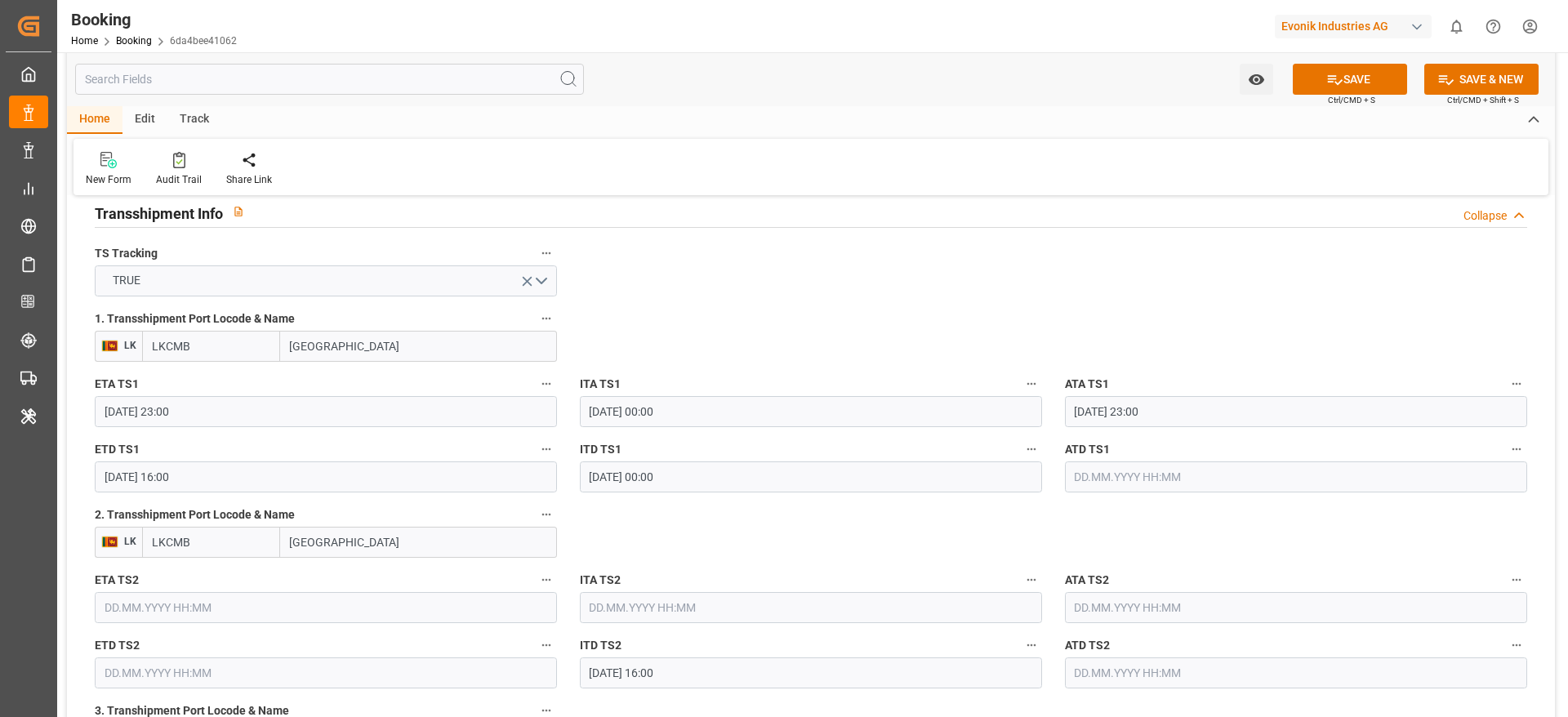
click at [355, 477] on input "COLOMBO" at bounding box center [419, 542] width 277 height 31
click at [214, 477] on input "LKCMB" at bounding box center [211, 542] width 138 height 31
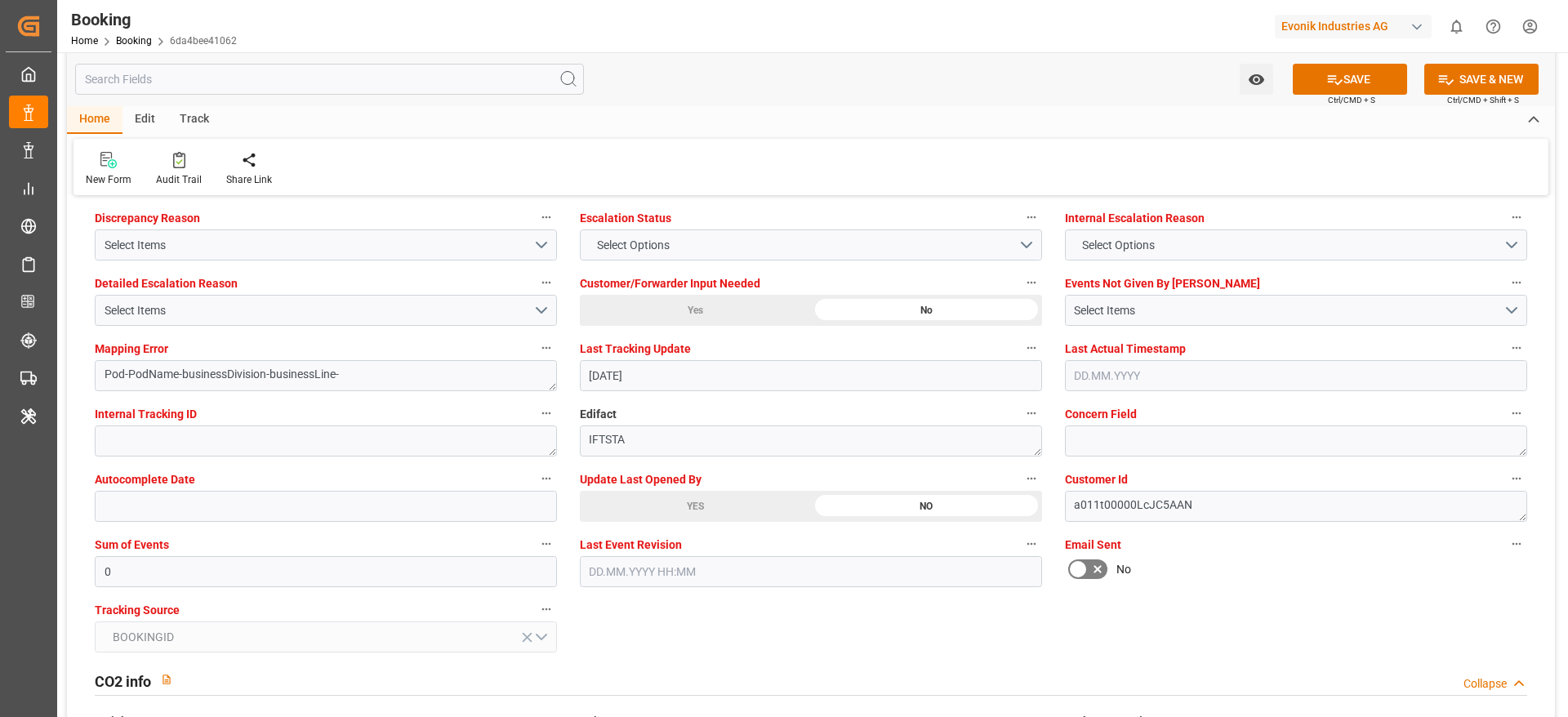
scroll to position [3061, 0]
click at [1044, 77] on icon at bounding box center [1335, 79] width 17 height 17
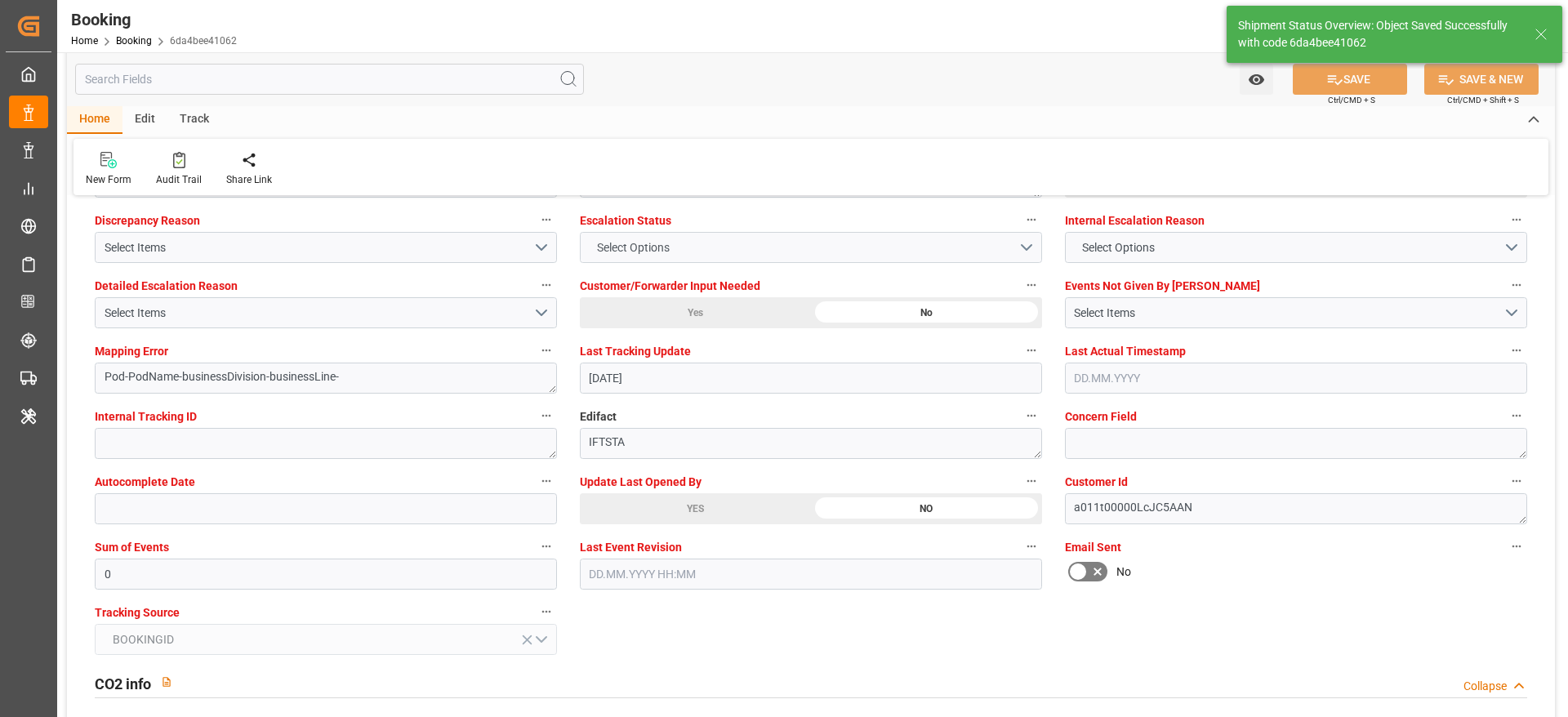
type textarea "[PERSON_NAME]"
type textarea "Pod-businessDivision-businessLine-"
type input "17.09.2025 09:00"
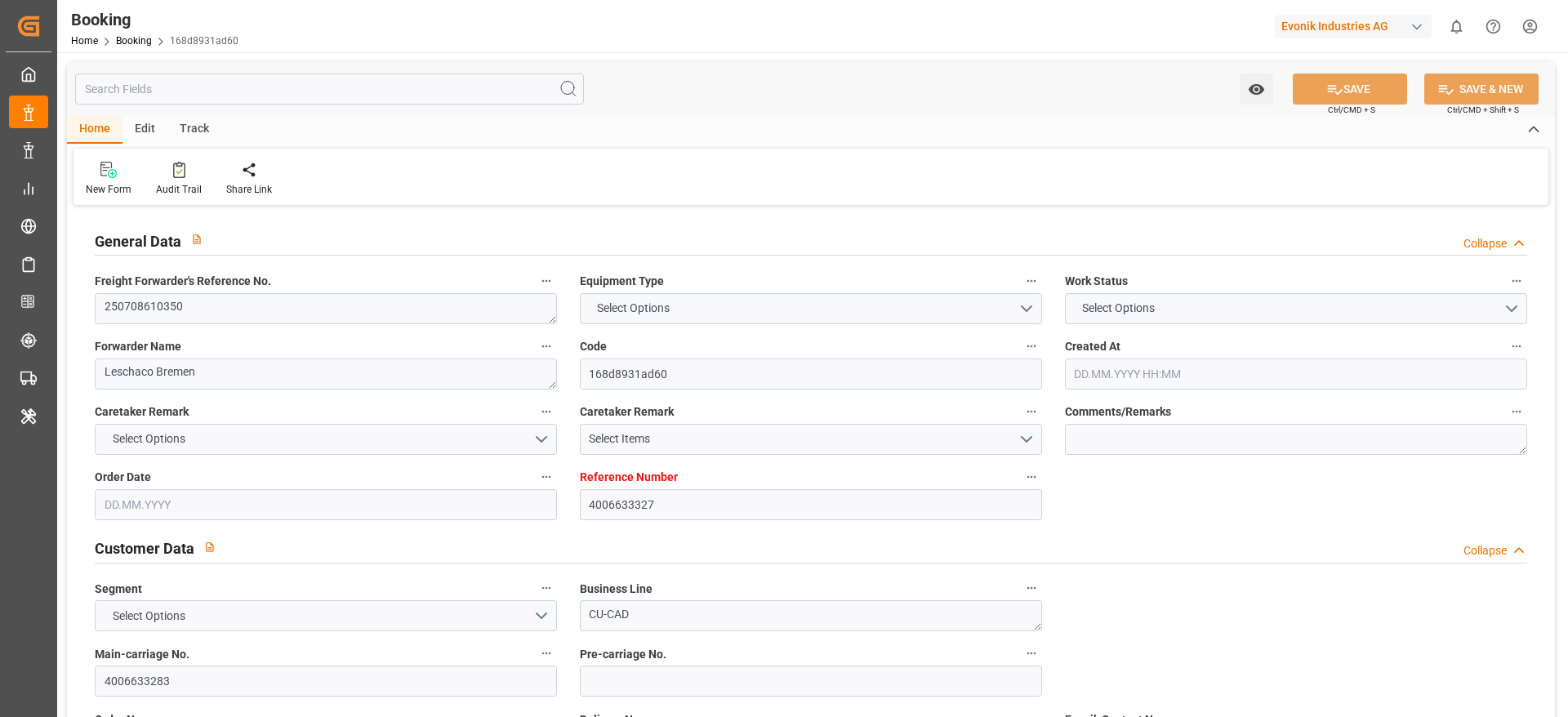
type textarea "250708610350"
type textarea "Leschaco Bremen"
type input "168d8931ad60"
type input "4006633327"
type textarea "CU-CAD"
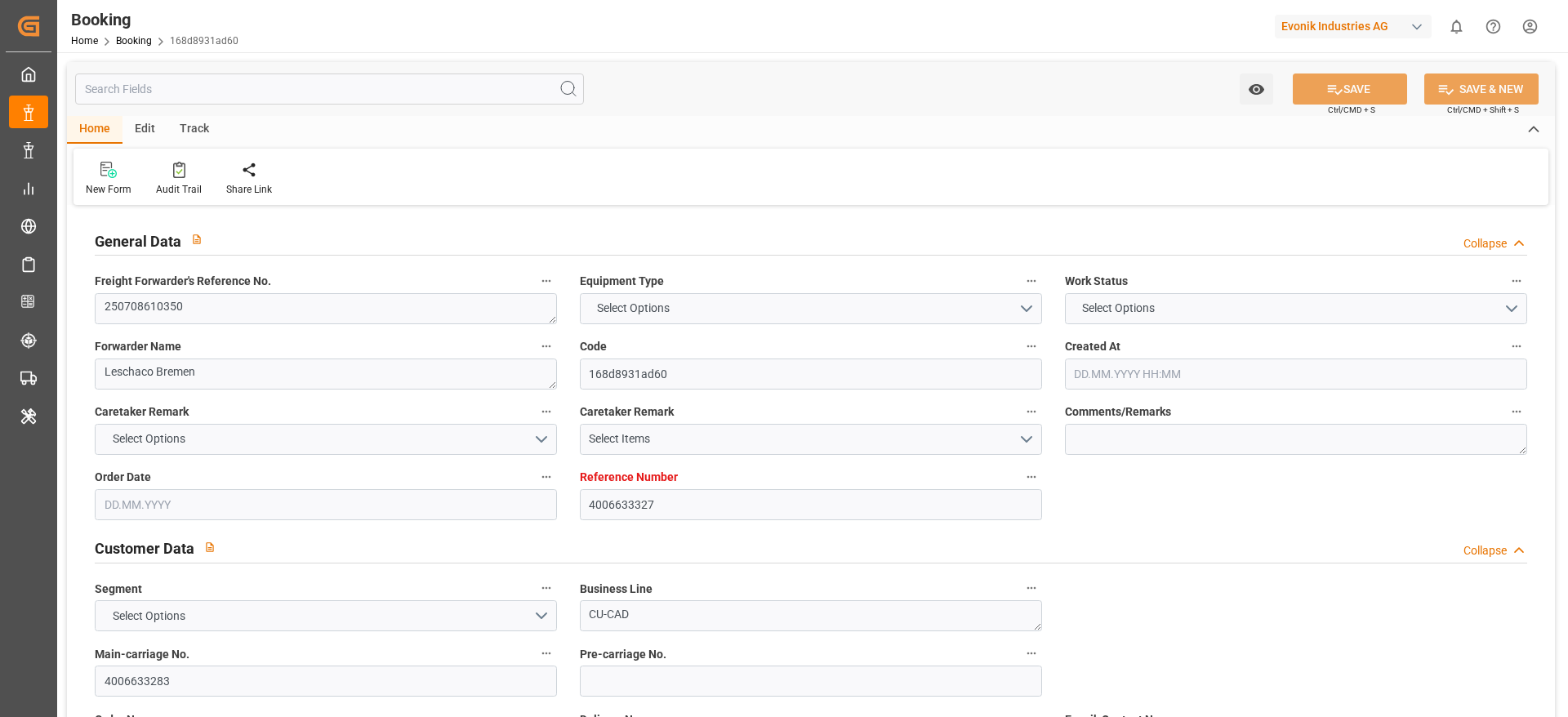
type input "4006633283"
type textarea "[PERSON_NAME][EMAIL_ADDRESS][PERSON_NAME][DOMAIN_NAME]"
type textarea "CIF"
type textarea "KEELUNG"
type textarea "Evonik Plant 0000501315"
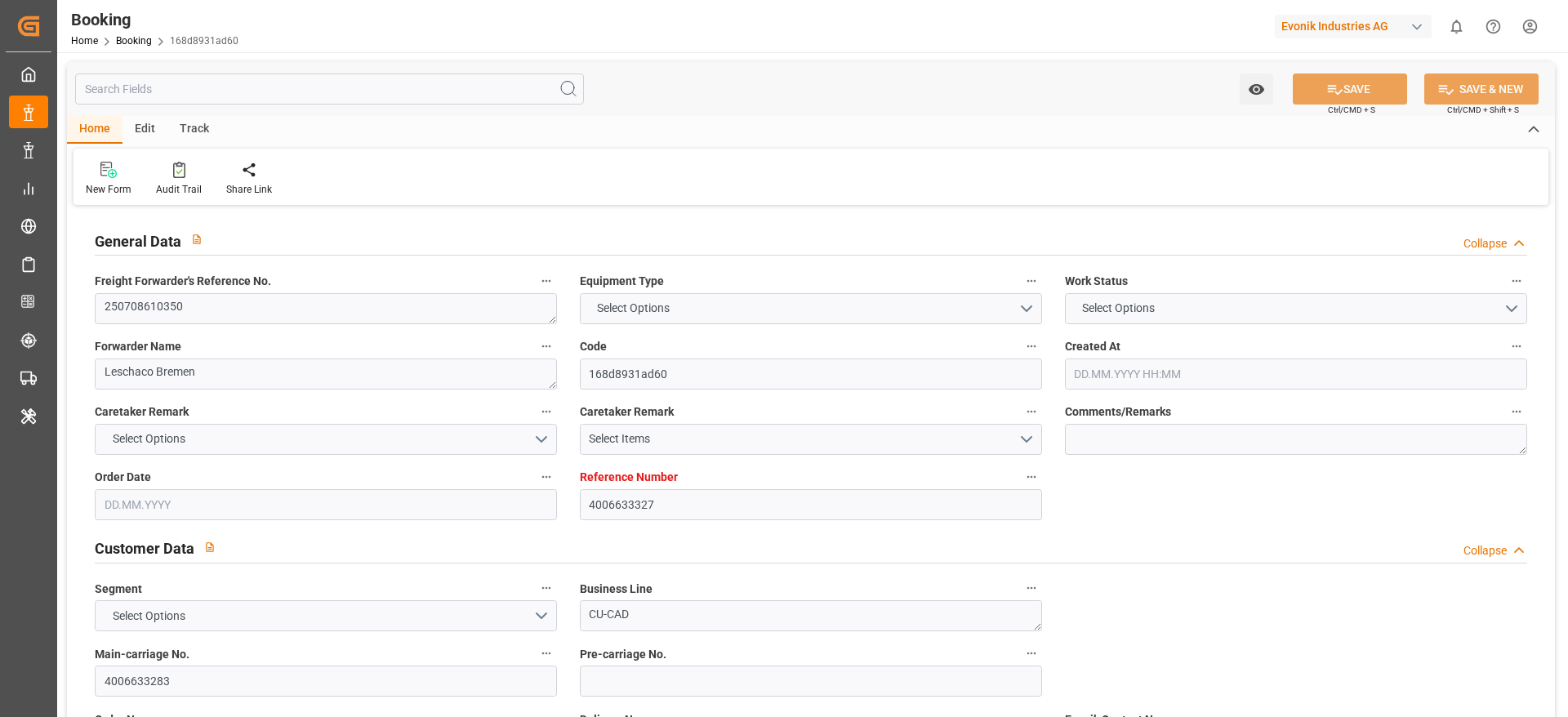
type textarea "Hombourg"
type textarea "TCLU4093611"
type input "APL [GEOGRAPHIC_DATA]"
type input "CMDU"
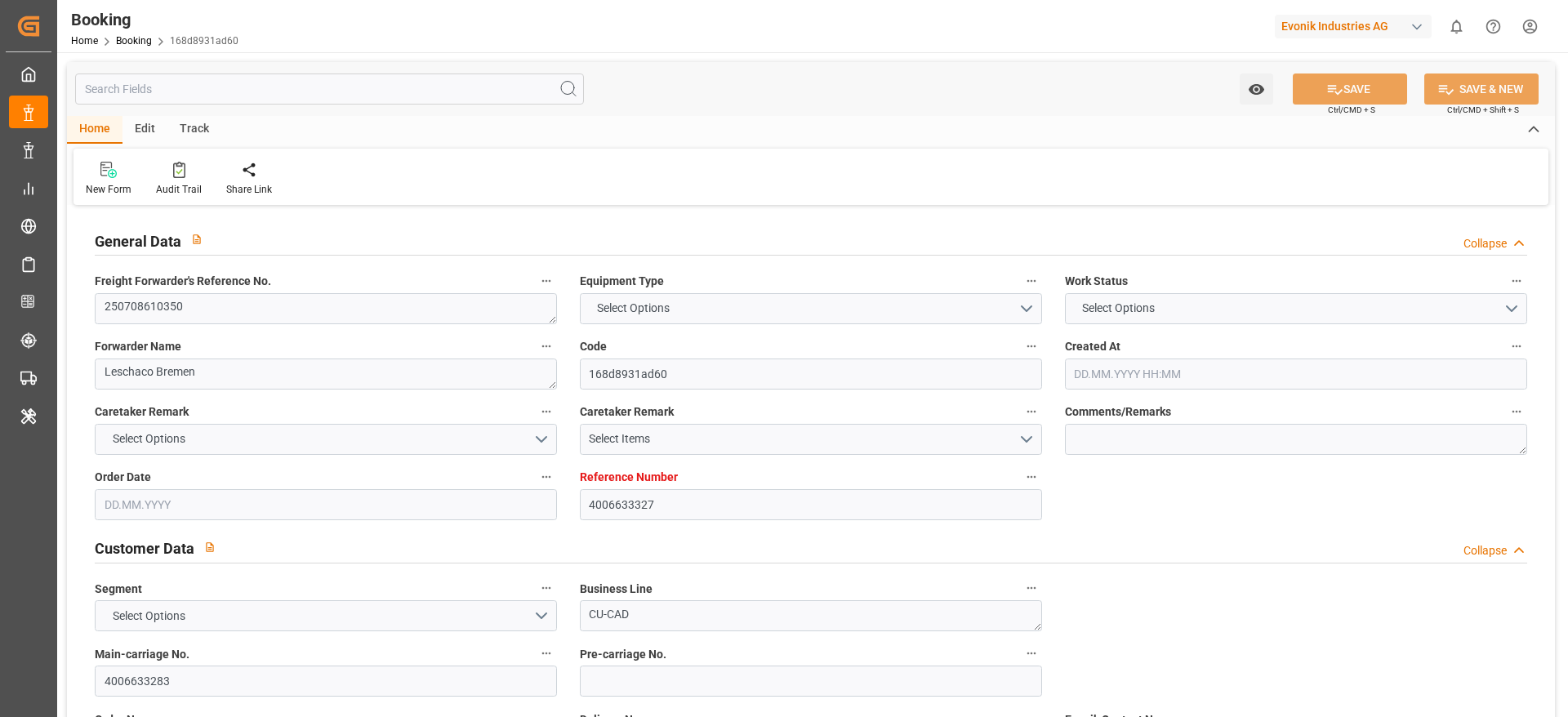
type textarea "HBG1998772"
type input "[GEOGRAPHIC_DATA]"
type input "Keelung (Chilung)"
type input "SHANGHAI PT"
type textarea "vesselName etd [PERSON_NAME]"
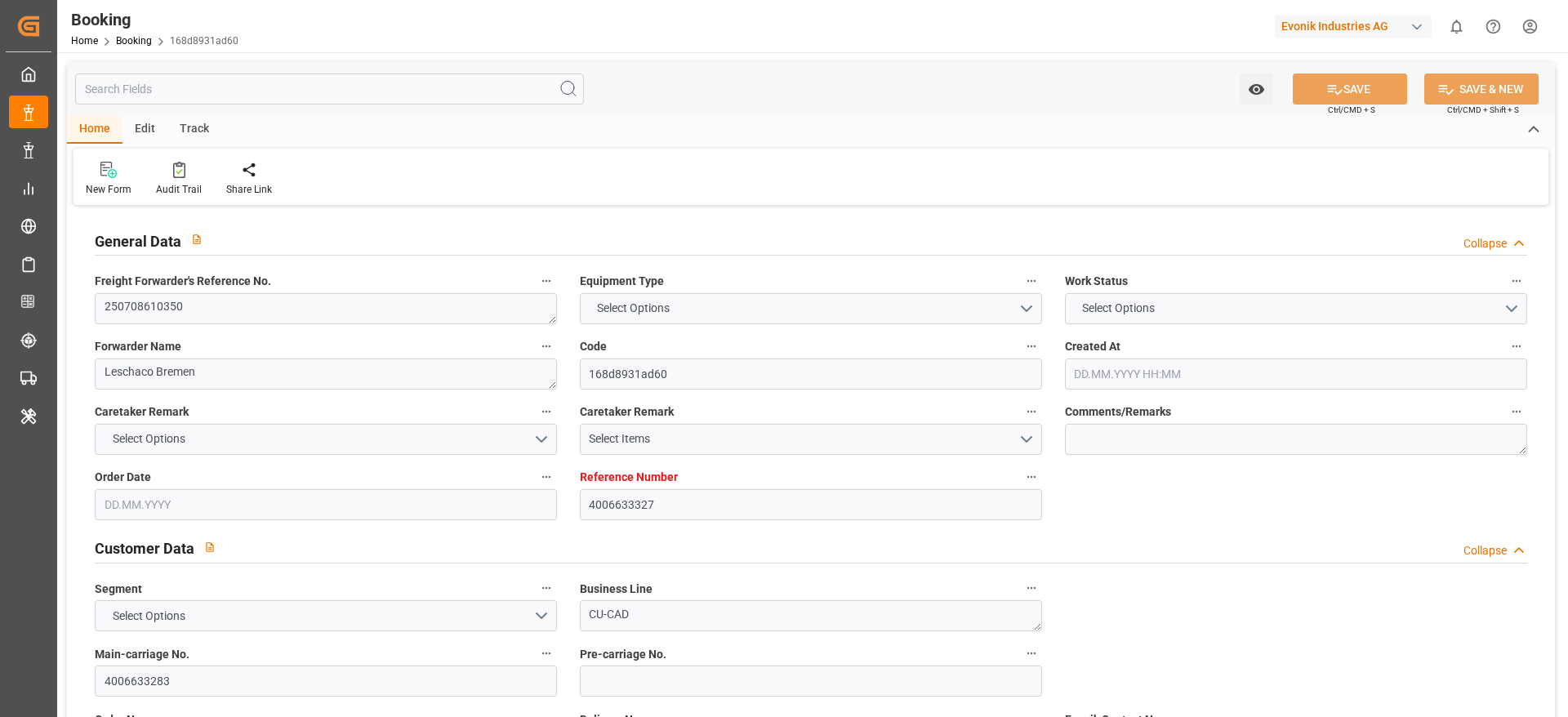
type textarea "INPUT_Evonik_Seeburger_LoadTenderOcean_1003029084_20250807090249479.xml"
type textarea "NWC/[GEOGRAPHIC_DATA] [GEOGRAPHIC_DATA] Continent / [GEOGRAPHIC_DATA]-CAD"
type textarea "INPUT_Evonik_Seeburger_LoadTenderOcean_1002857106_20250613095935542.xml,INPUT_E…"
type textarea "1003029084"
type textarea "Logward System"
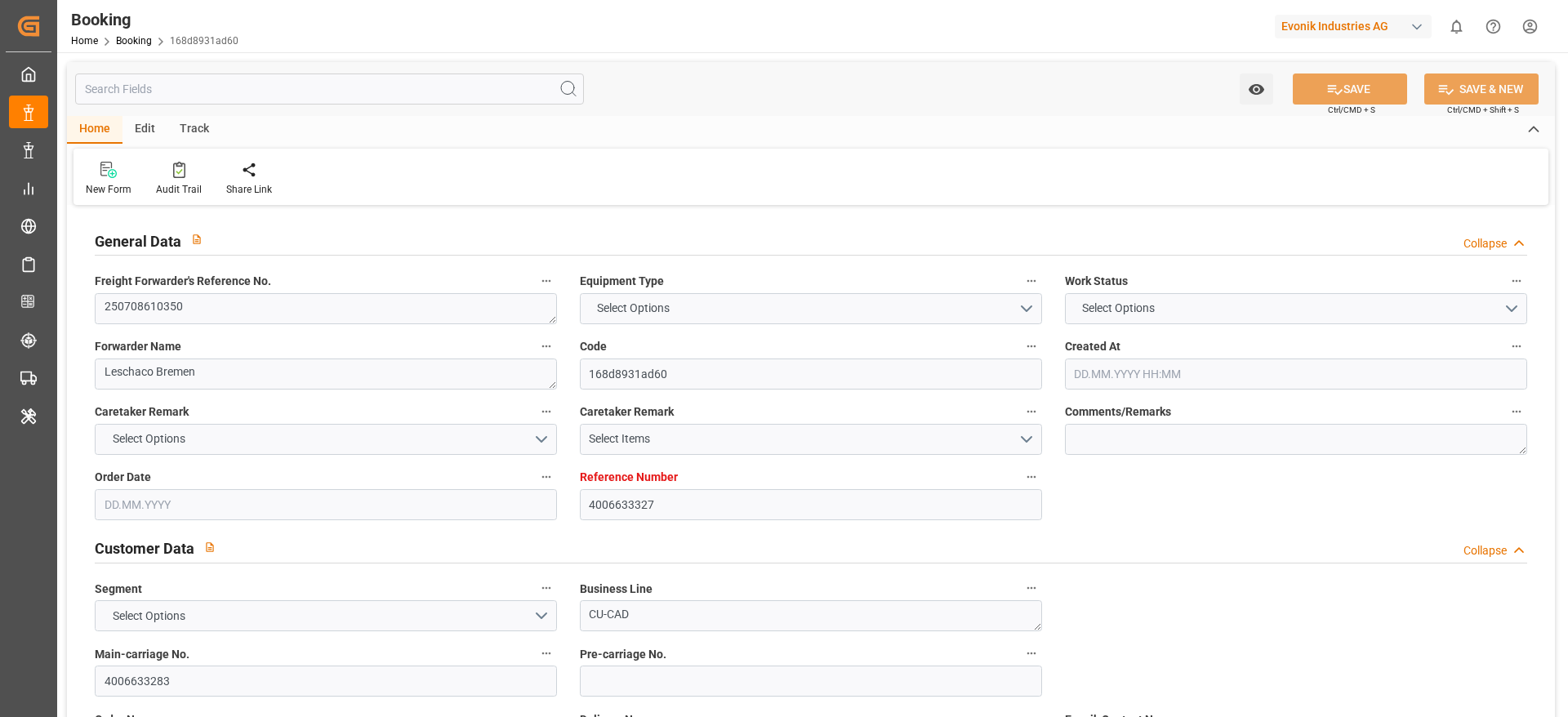
type textarea "businessLine-"
type textarea "IFTSTA"
type textarea "a011t00000LcJC5AAN"
type textarea "Yes"
type input "[GEOGRAPHIC_DATA]"
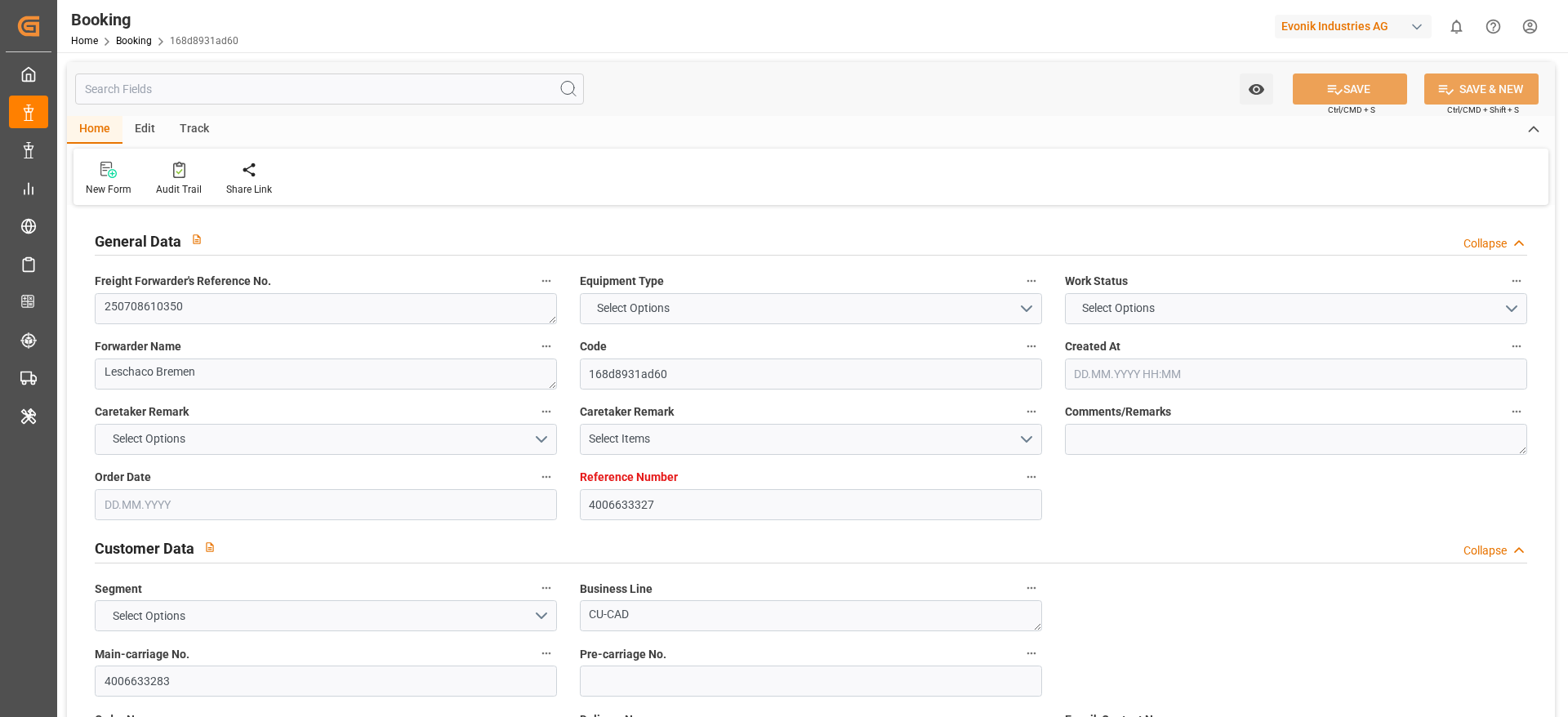
type input "KEELUNG (CHILUNG)"
type input "FRENKENDORF"
type input "CH"
type input "TRUCK"
type input "0FMJTE1MA"
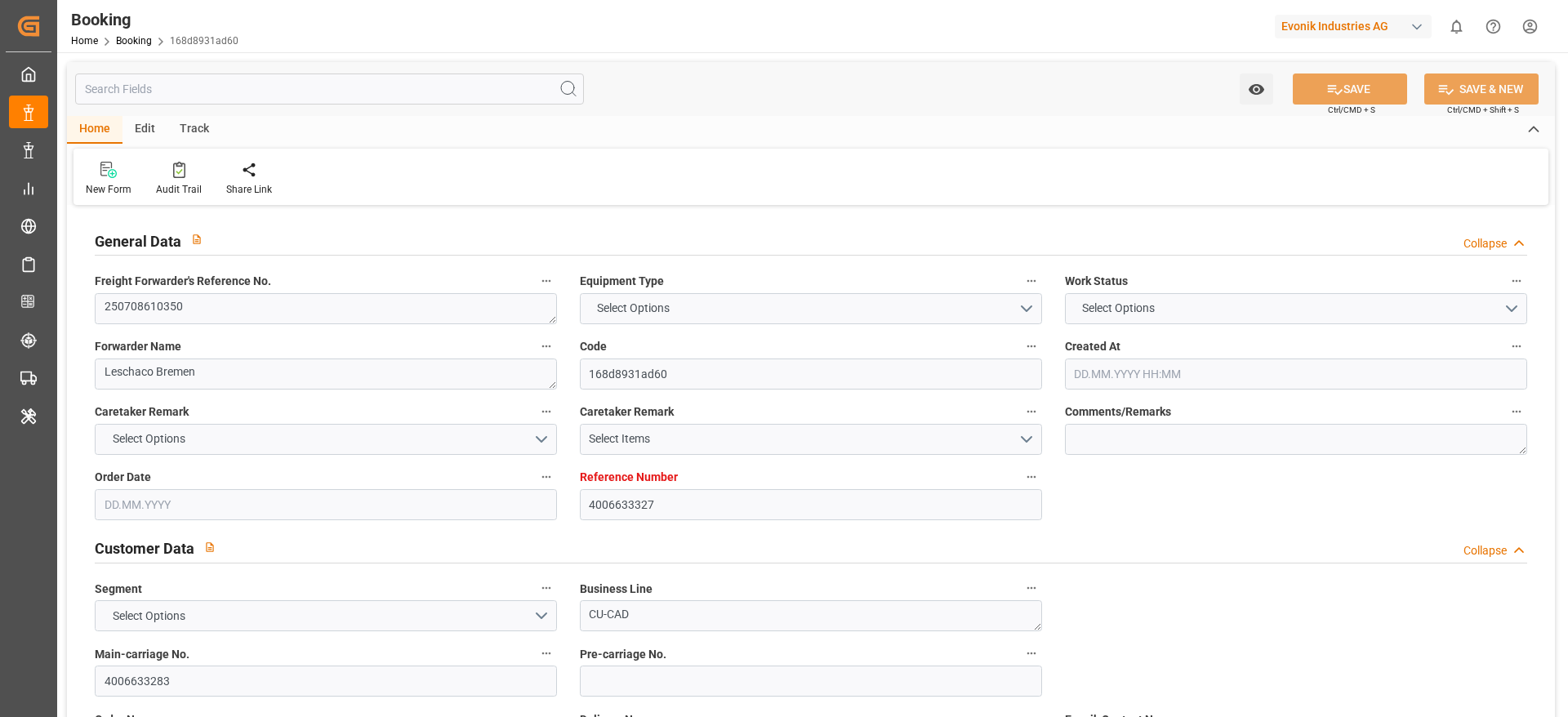
type input "VESSEL"
type input "[PERSON_NAME]"
type input "0QKHRE1MA"
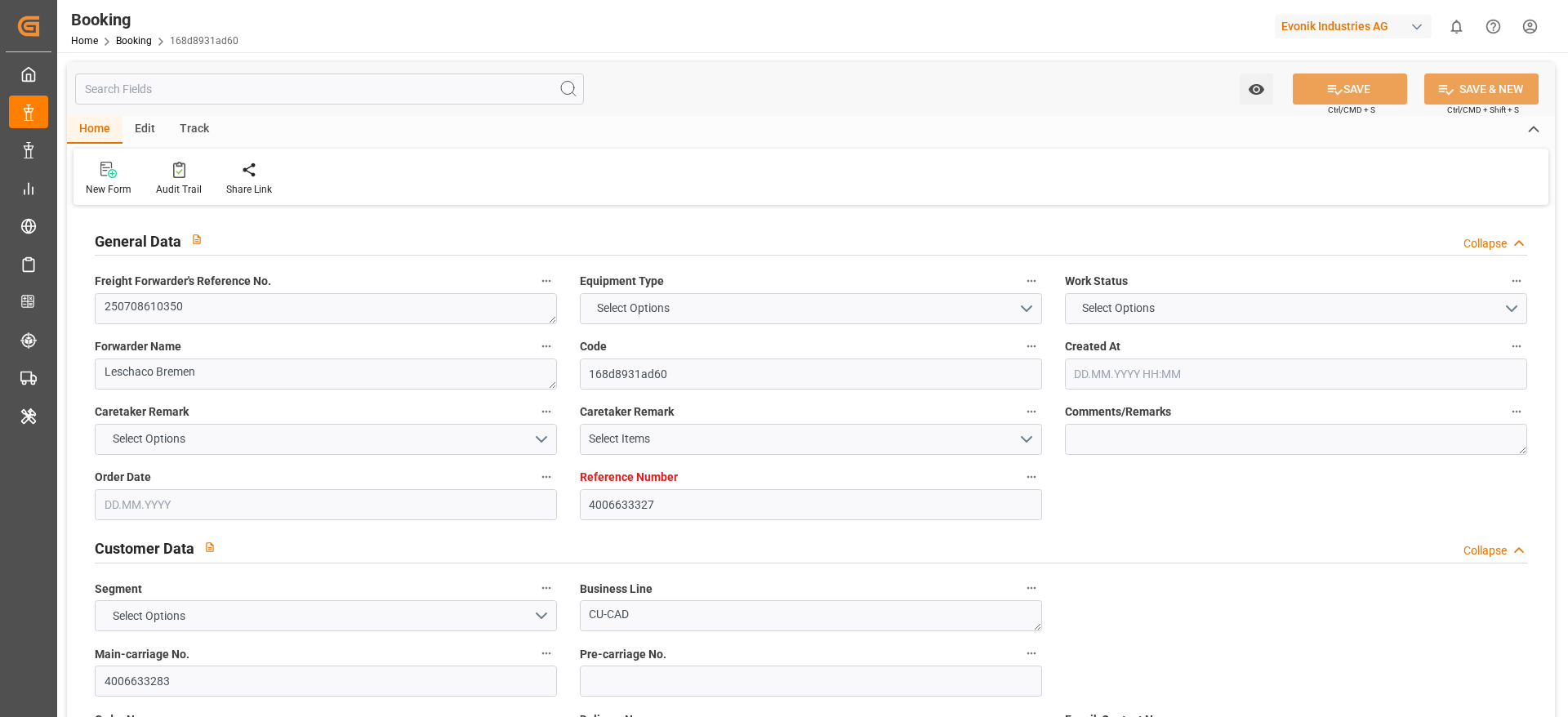
type input "[PERSON_NAME]"
type input "TRUCK"
type input "4006633327"
type input "9631967"
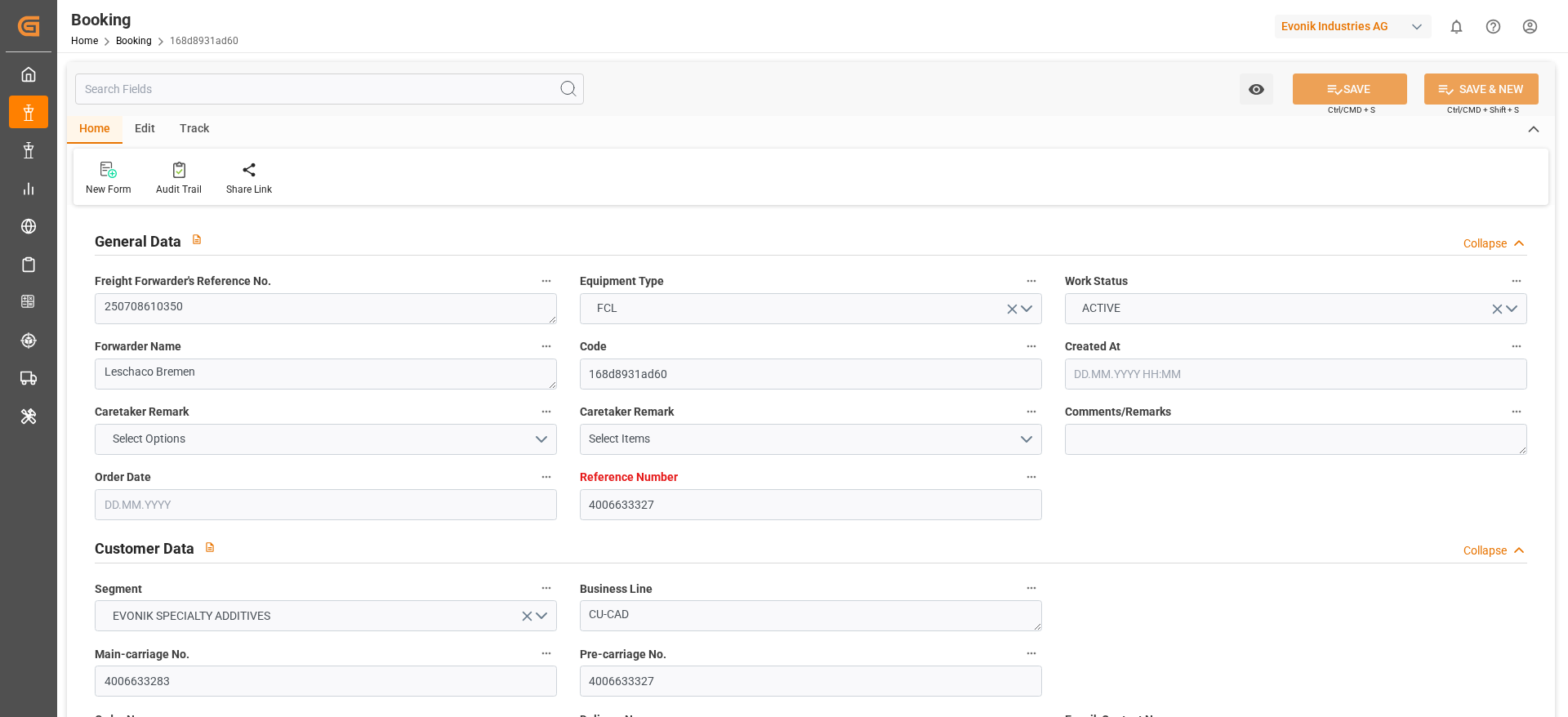
type input "CMACGM"
type input "CMA CGM Group"
type input "DEHAM"
type input "TWKEL"
type input "CNSHG"
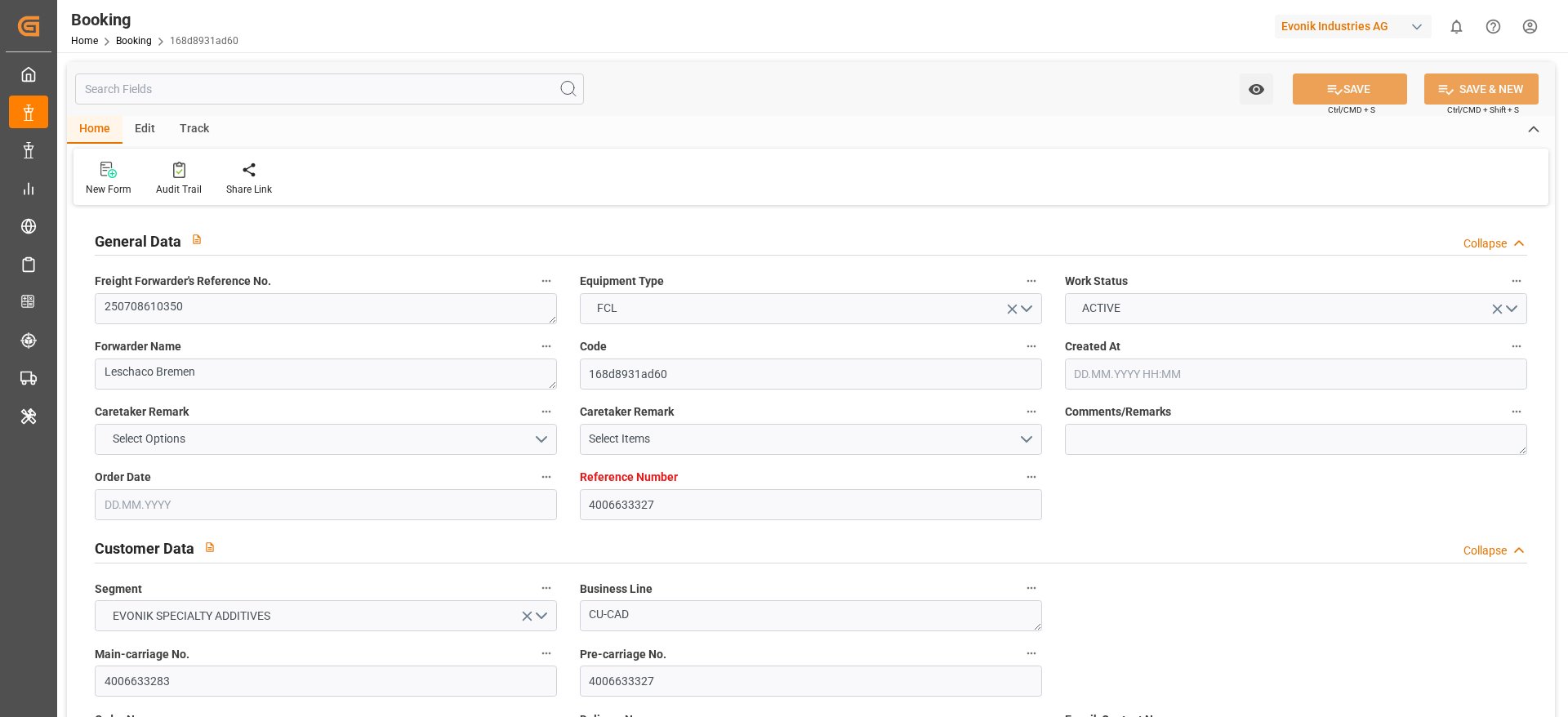
type input "0"
type input "DEHAM"
type input "TWKEL"
type input "9172313"
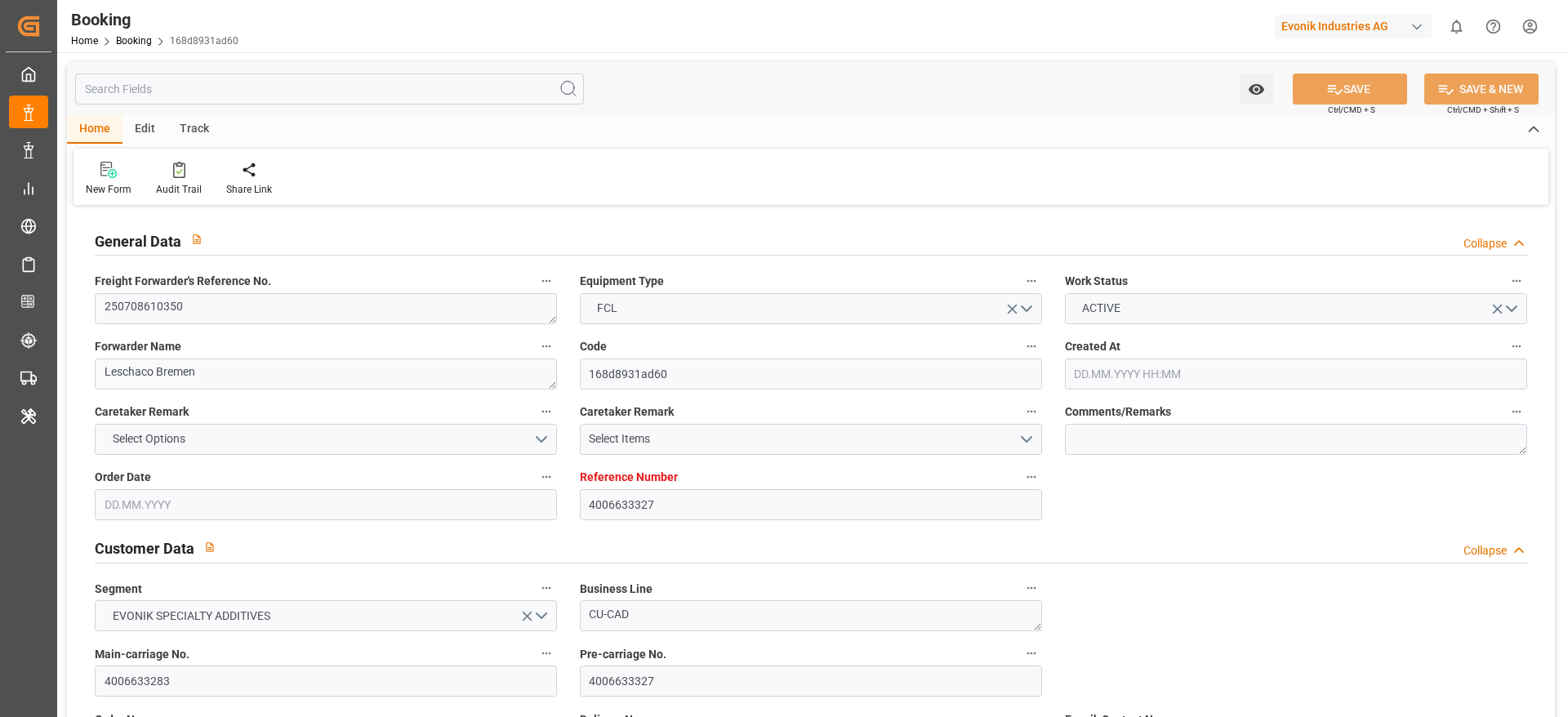
type input "9172313"
type input "13.06.2025 08:03"
type input "[DATE]"
type input "31.08.2025"
type input "[DATE]"
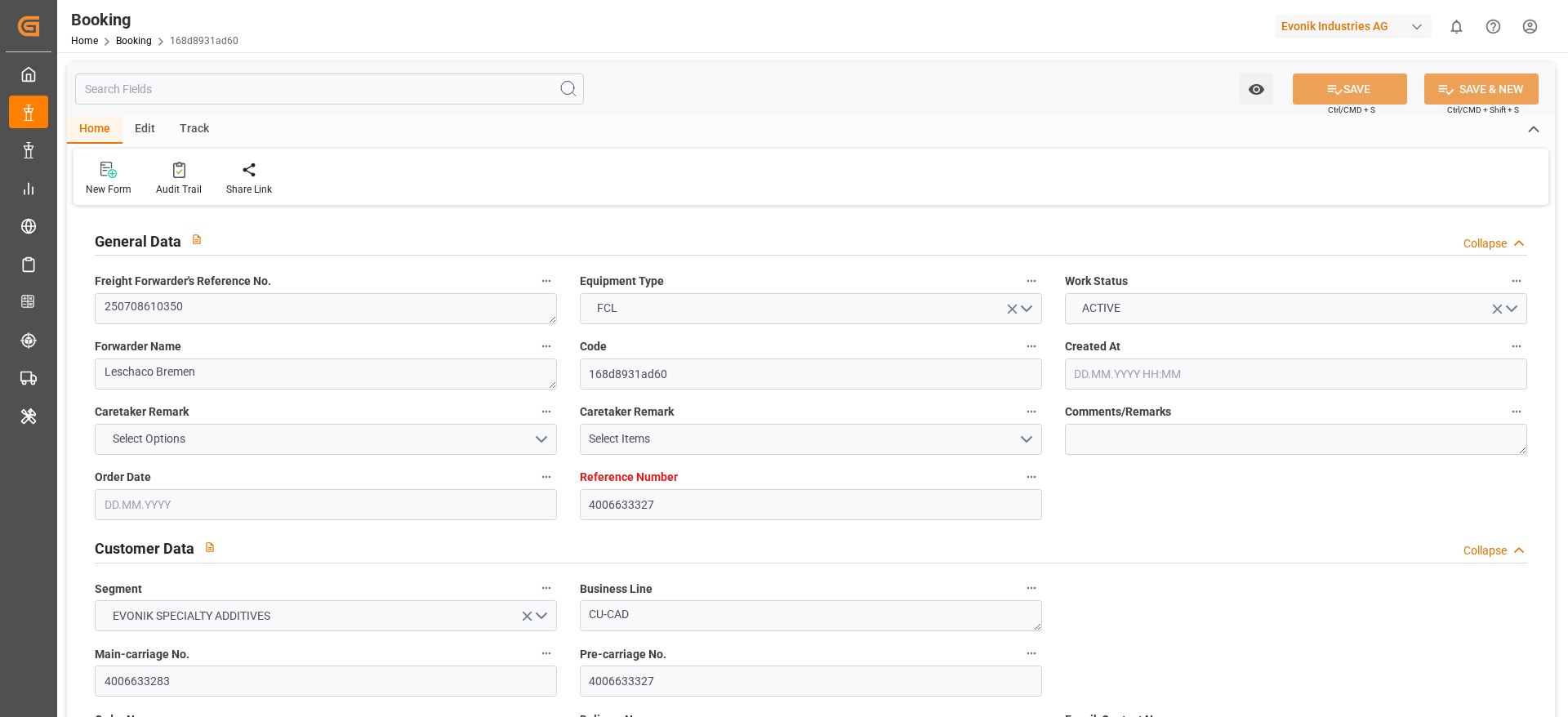
type input "[DATE]"
type input "[DATE] 23:18"
type input "[DATE] 00:00"
type input "[DATE] 00:18"
type input "[DATE] 13:18"
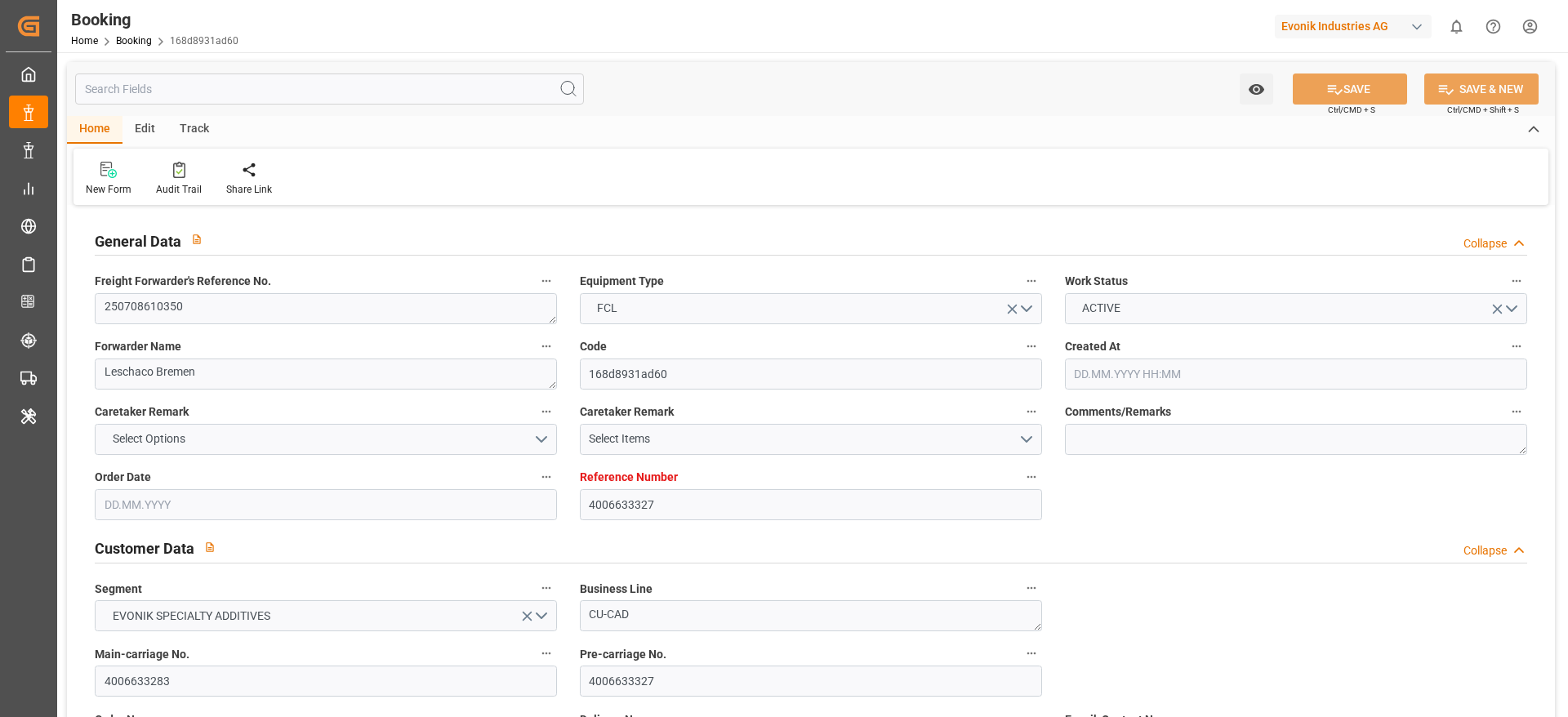
type input "[DATE] 20:00"
type input "[DATE] 00:00"
type input "[DATE] 06:30"
type input "[DATE] 00:00"
type input "[DATE] 15:26"
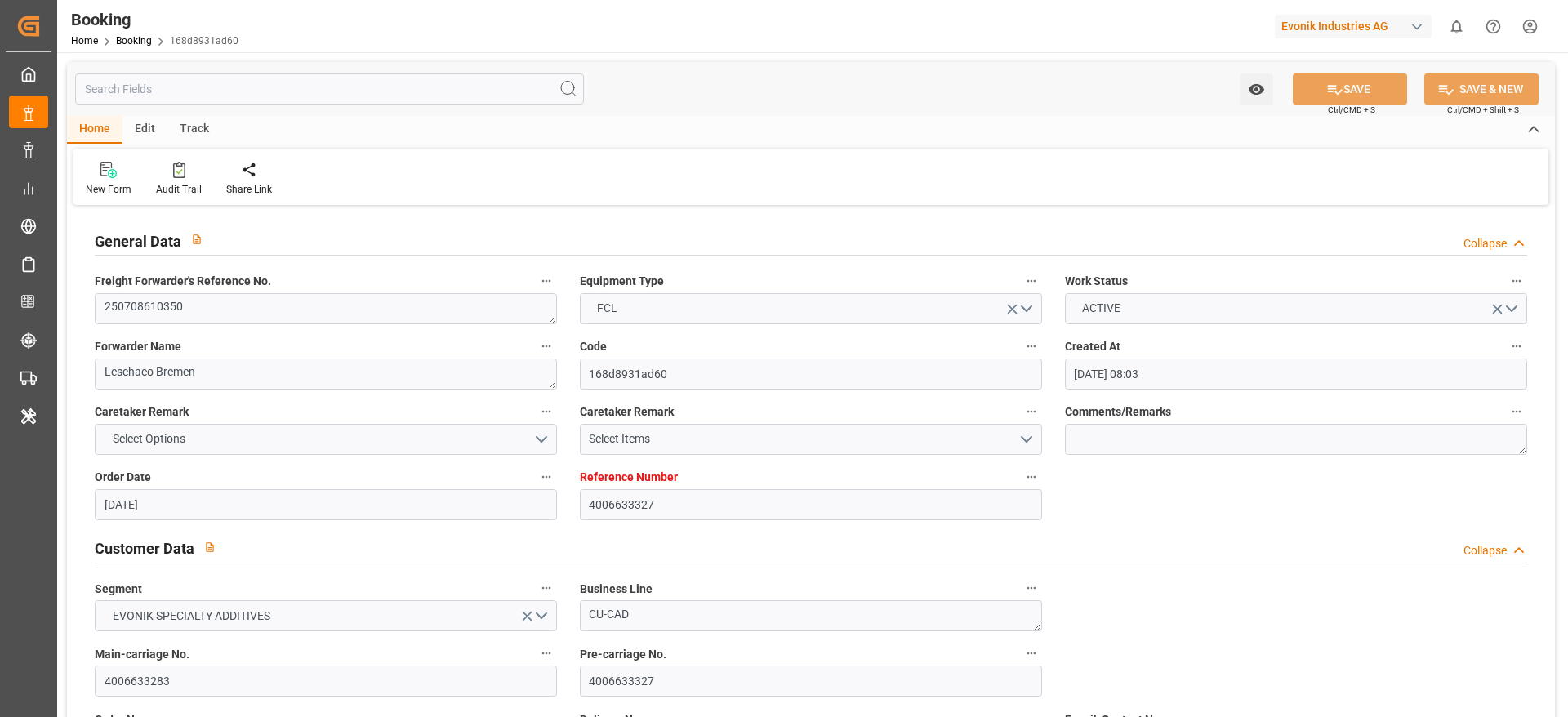
type input "[DATE] 14:00"
type input "[DATE] 00:00"
type input "[DATE] 07:00"
type input "[DATE]"
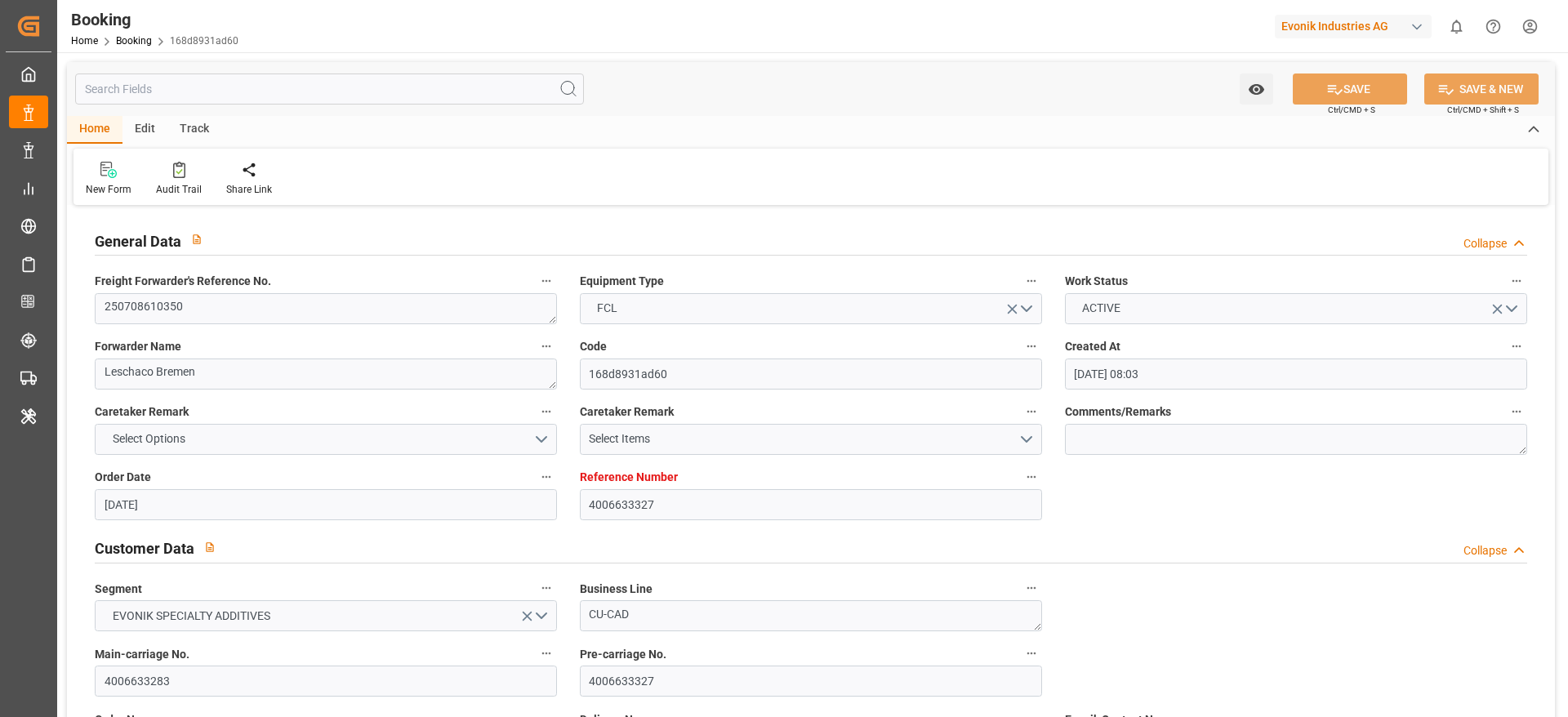
type input "17.09.2025 03:14"
type input "[DATE]"
type input "10.07.2025 06:56"
type input "23.07.2025 17:40"
type input "[DATE] 23:18"
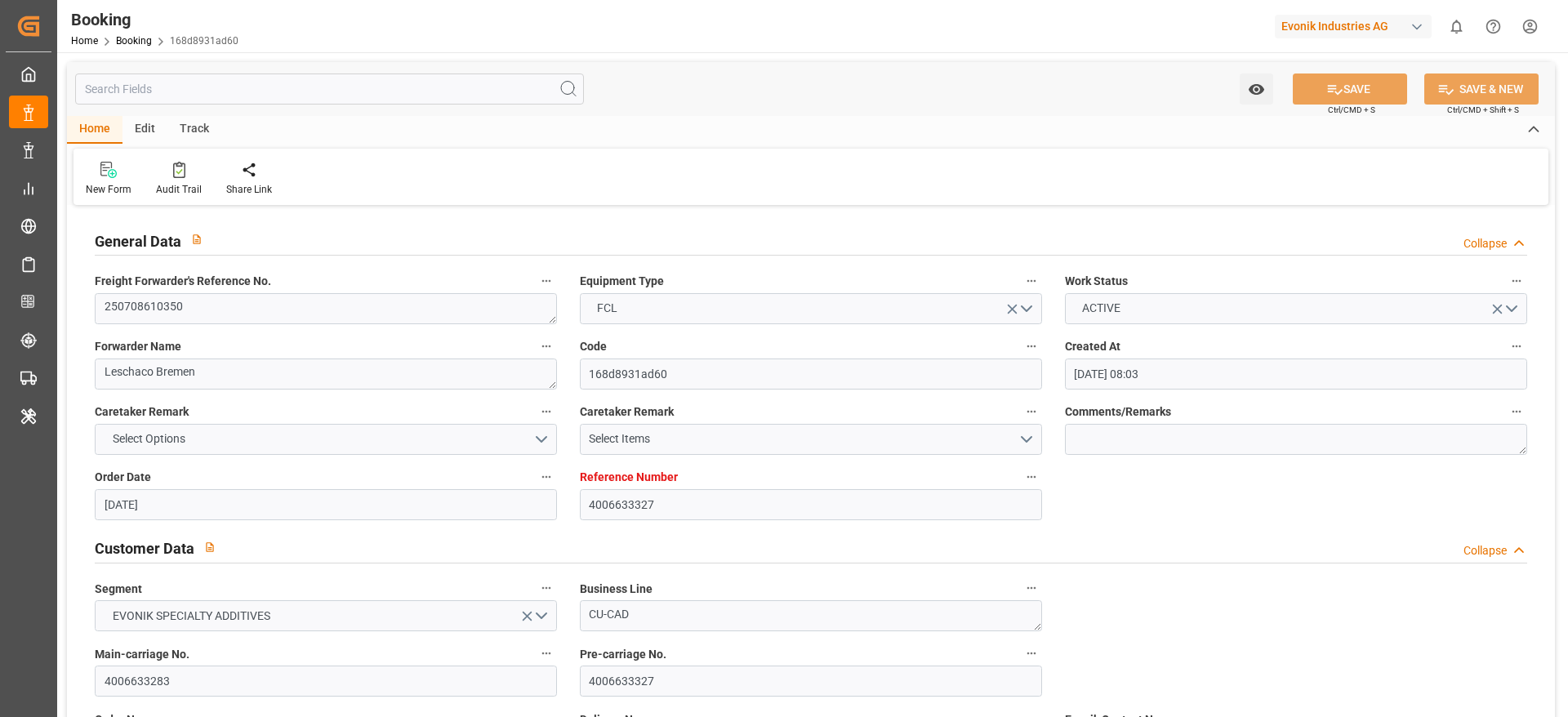
type input "[DATE] 22:48"
type input "[DATE] 06:30"
type input "[DATE] 07:24"
type input "[DATE] 15:14"
type input "13.09.2025 16:22"
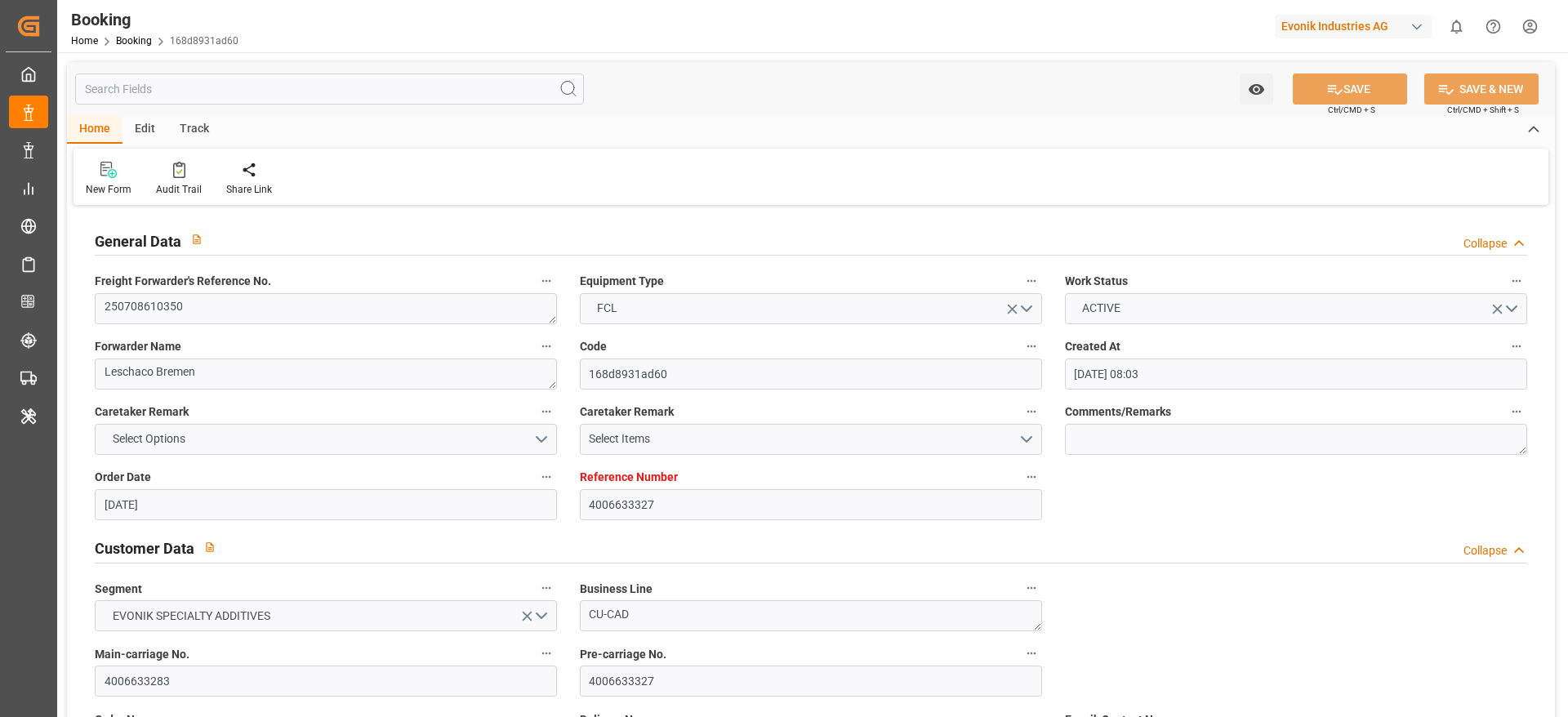
type input "[DATE] 14:00"
type input "[DATE] 00:00"
type input "[DATE] 08:42"
type input "[DATE] 13:00"
type input "[DATE] 20:00"
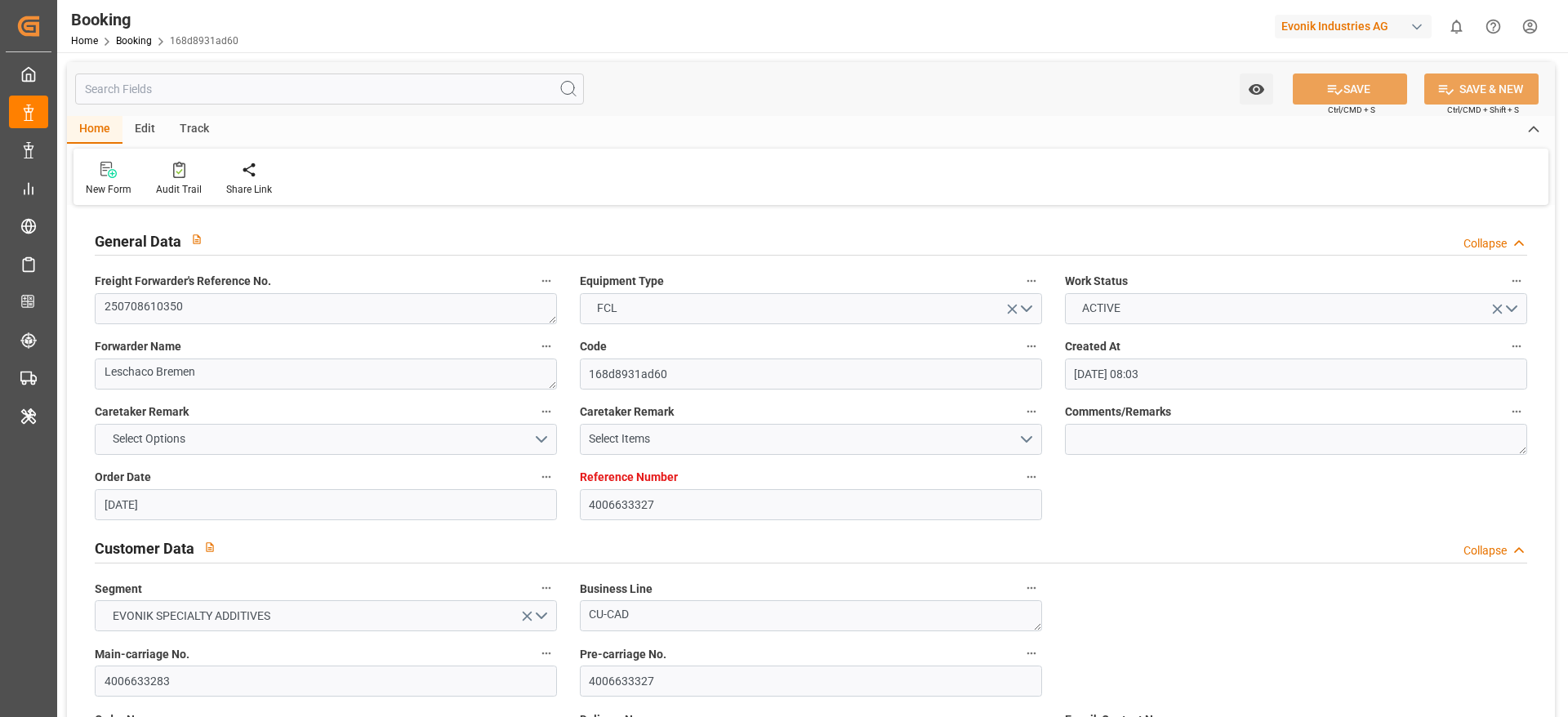
type input "[DATE] 03:43"
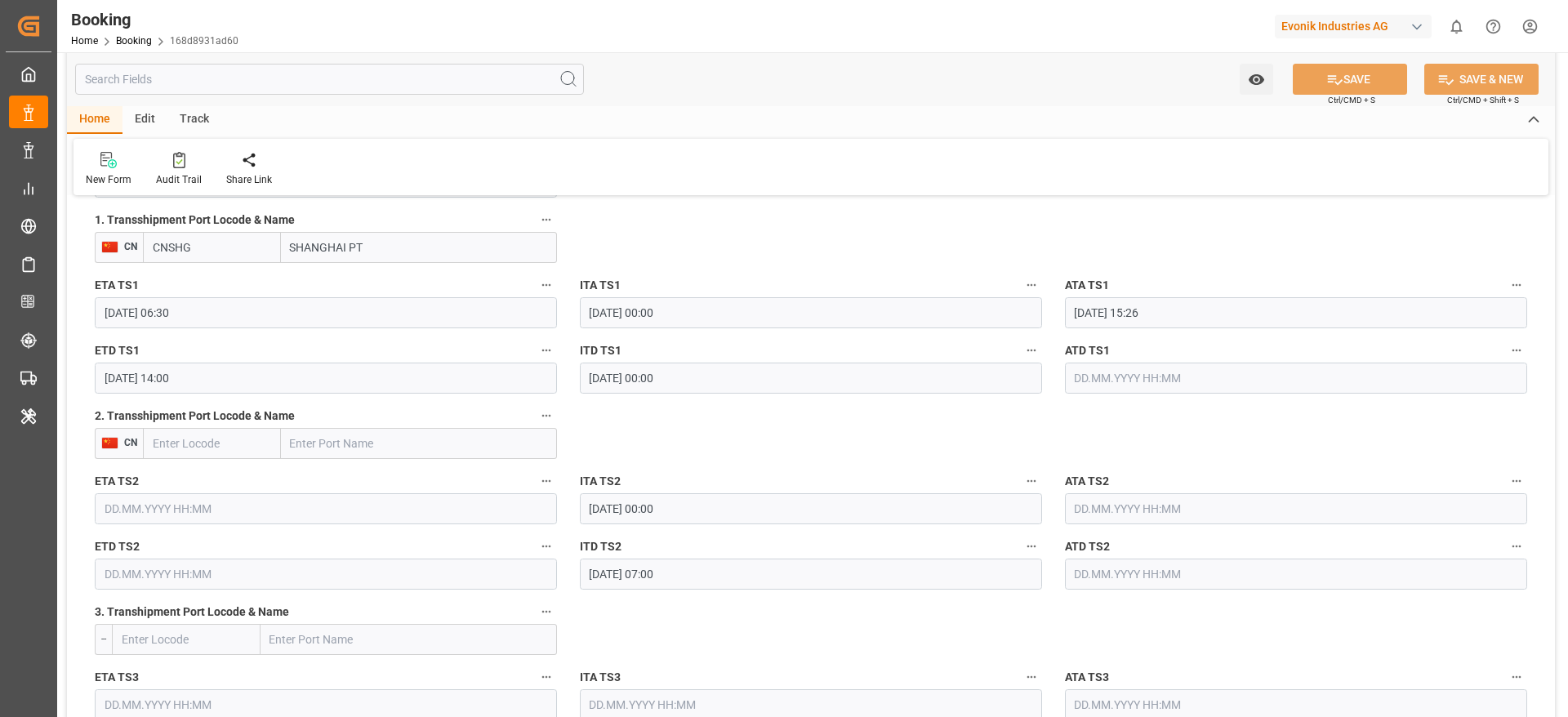
scroll to position [1837, 0]
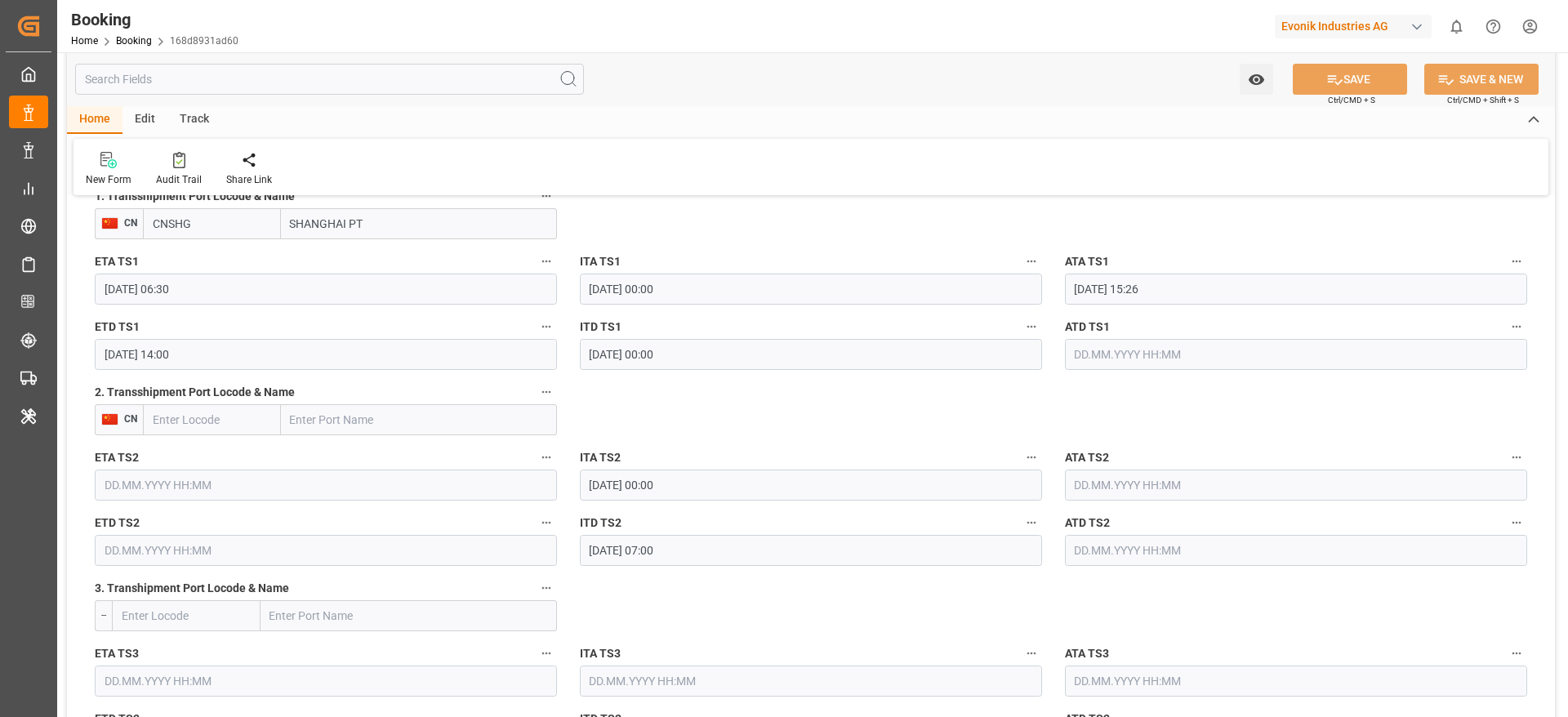
click at [225, 354] on input "[DATE] 14:00" at bounding box center [325, 354] width 462 height 31
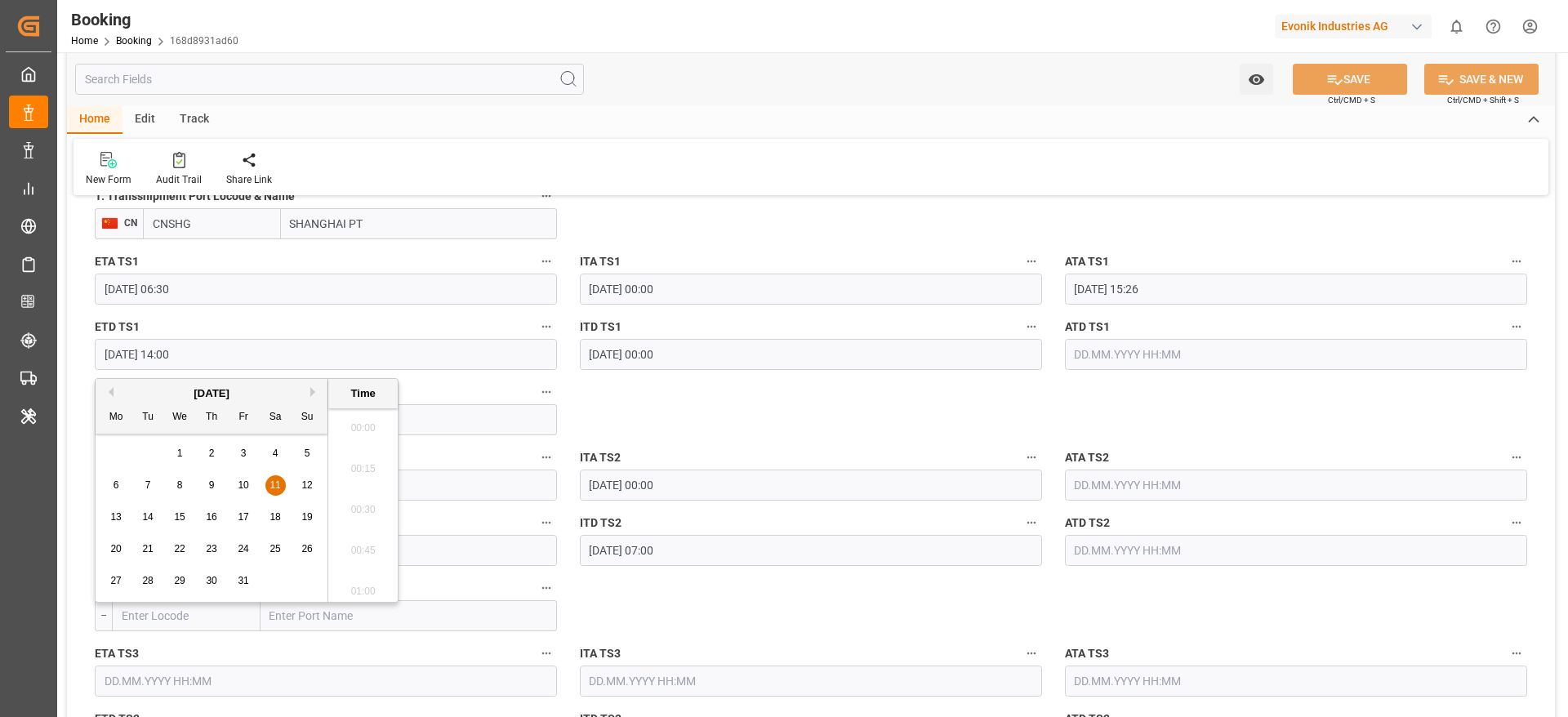
scroll to position [2210, 0]
click at [110, 389] on button "Previous Month" at bounding box center [108, 391] width 10 height 10
click at [299, 477] on div "21" at bounding box center [307, 518] width 21 height 20
type input "[DATE] 14:00"
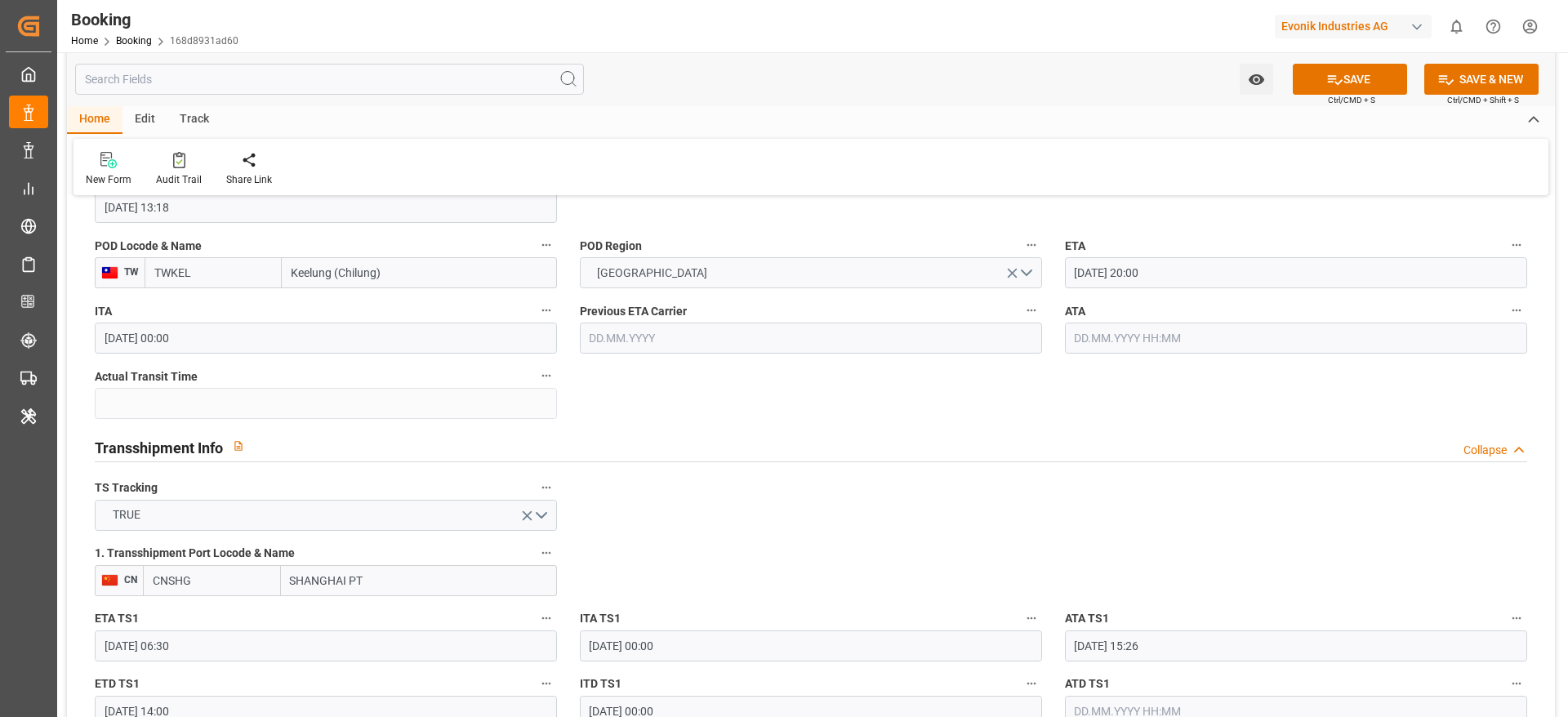
scroll to position [1470, 0]
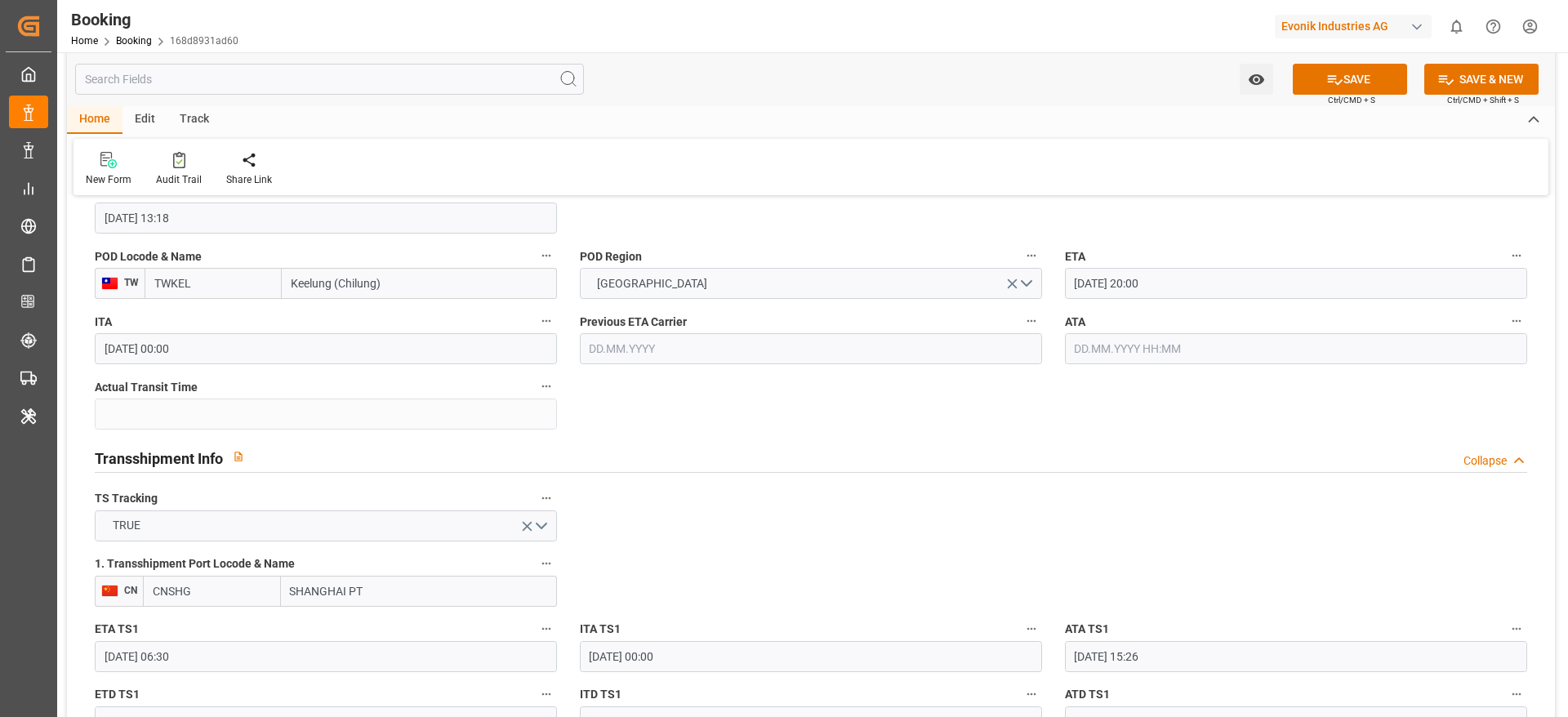
click at [1044, 287] on input "[DATE] 20:00" at bounding box center [1295, 283] width 462 height 31
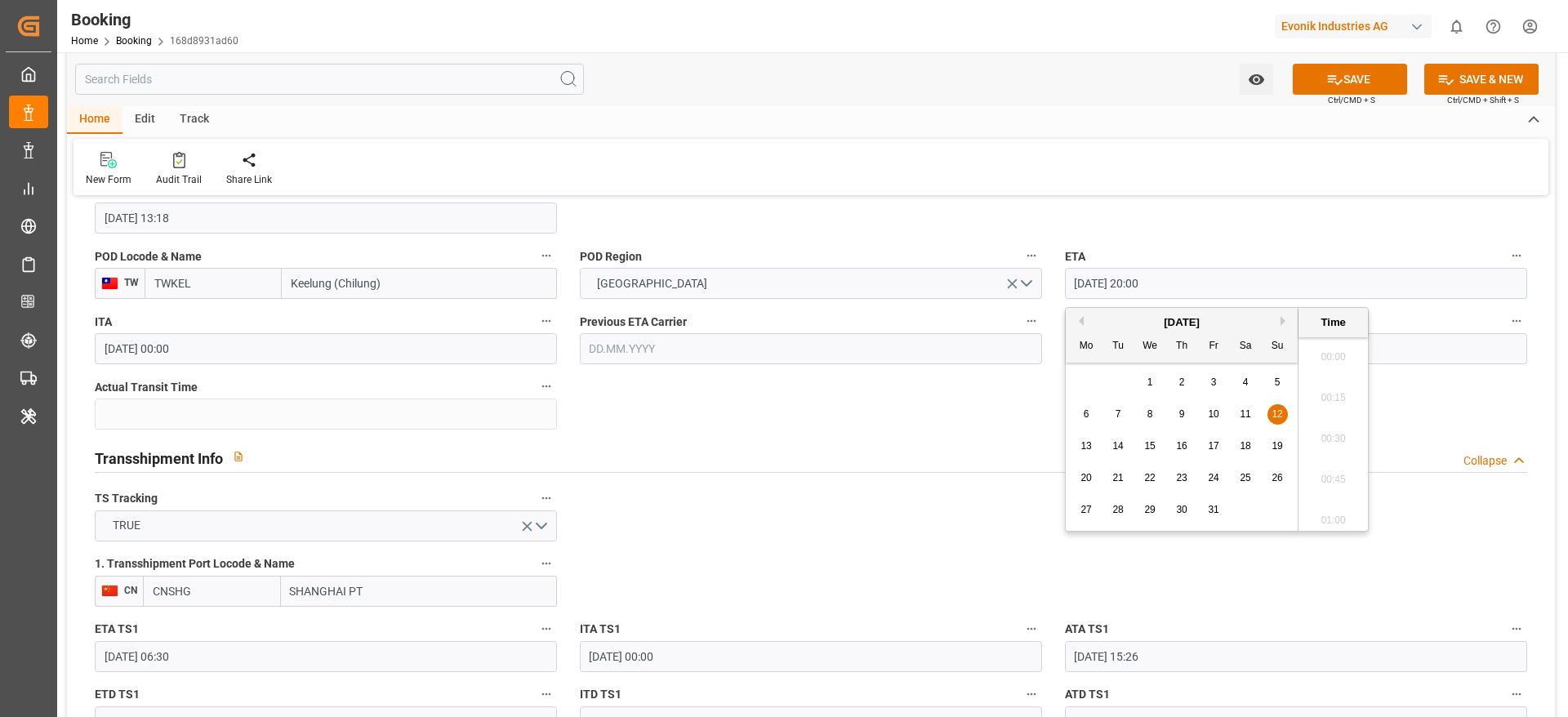
scroll to position [3189, 0]
click at [1044, 318] on button "Previous Month" at bounding box center [1078, 321] width 10 height 10
click at [1044, 471] on span "22" at bounding box center [1086, 477] width 11 height 12
type input "[DATE] 20:00"
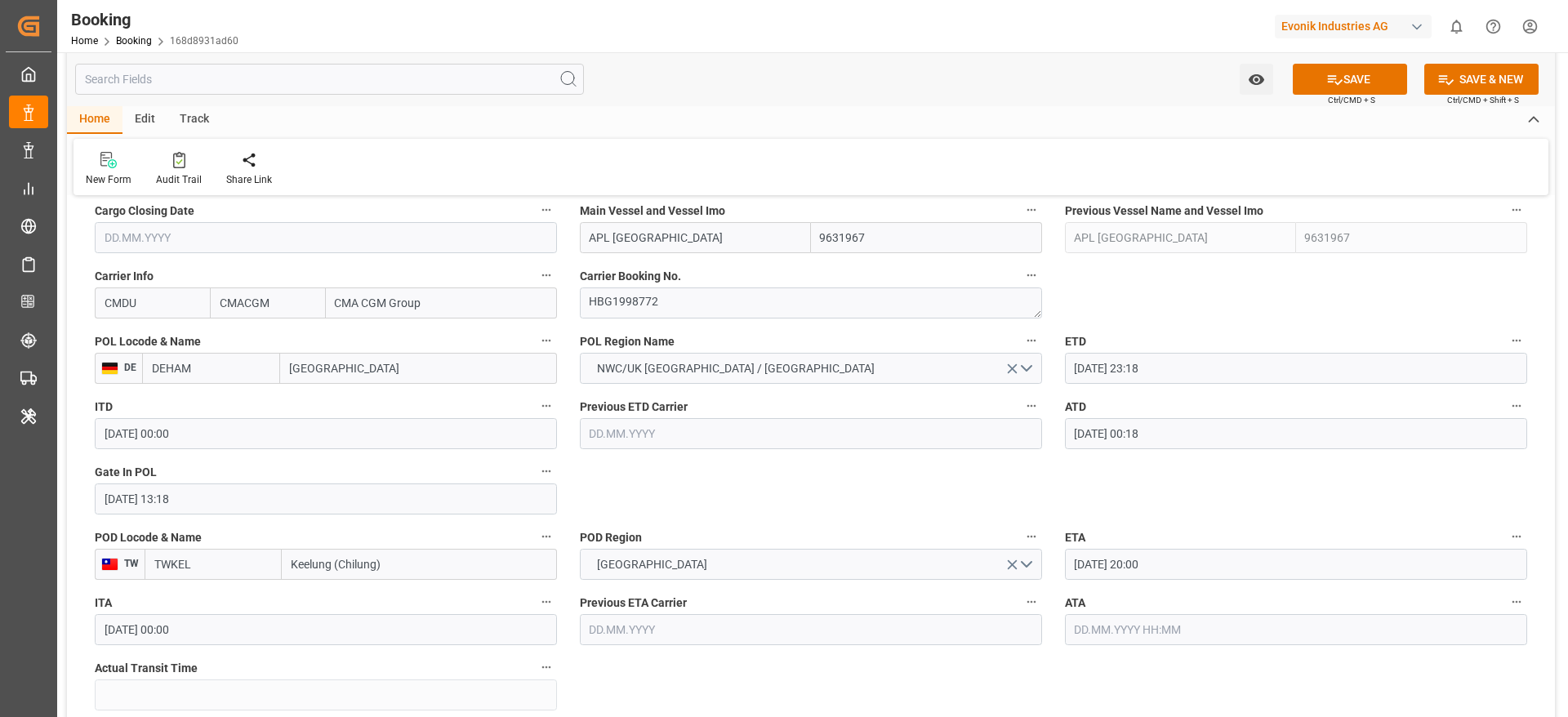
scroll to position [1102, 0]
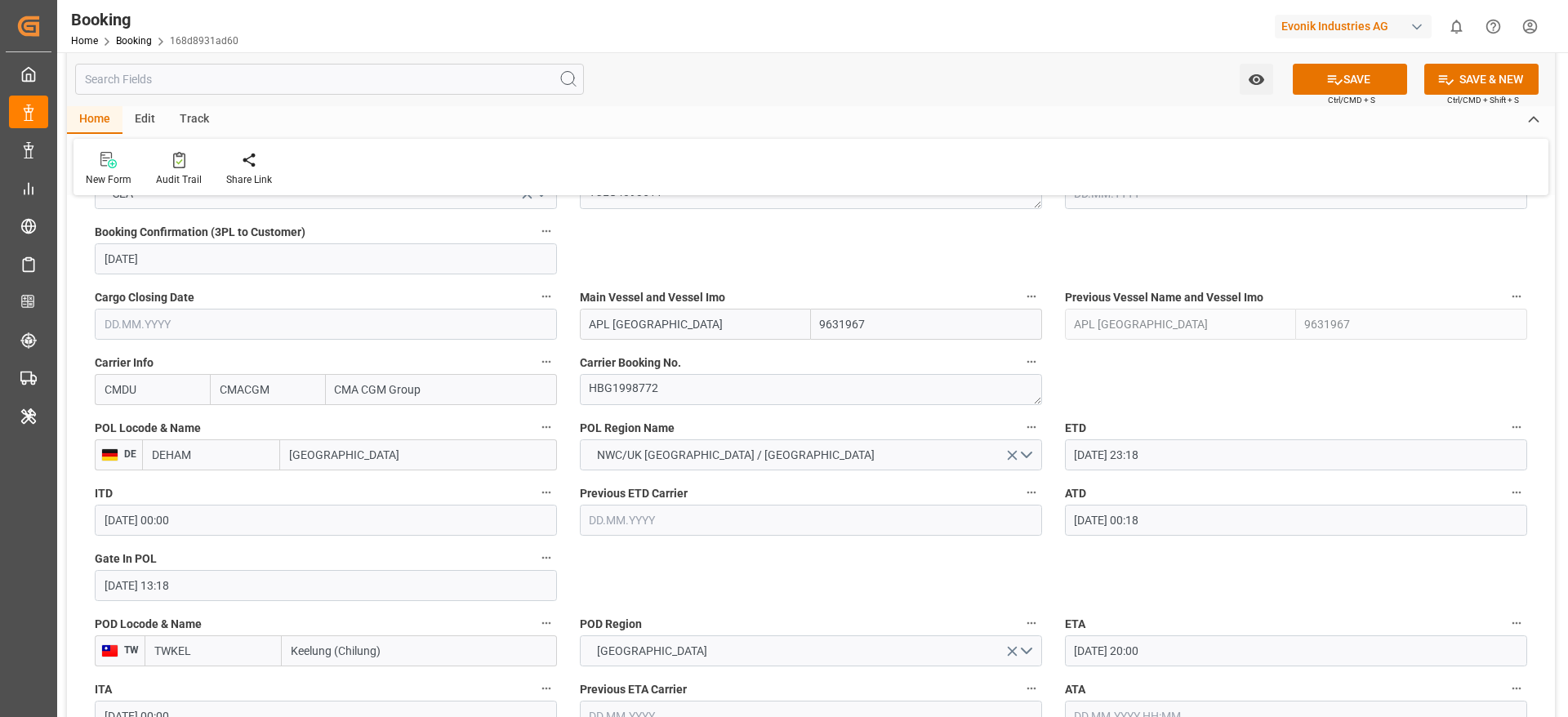
drag, startPoint x: 1336, startPoint y: 75, endPoint x: 901, endPoint y: 386, distance: 534.7
click at [1044, 74] on icon at bounding box center [1335, 79] width 17 height 17
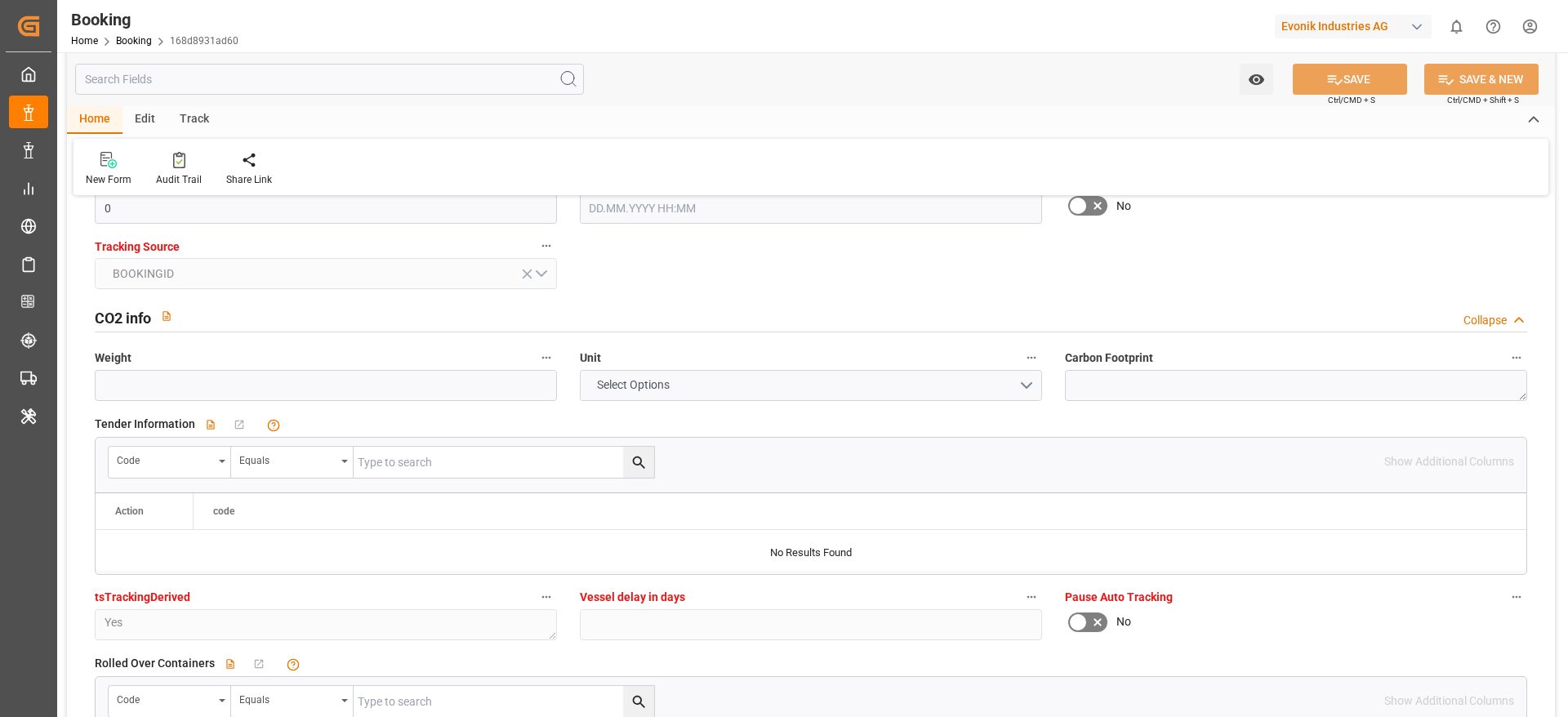
scroll to position [3429, 0]
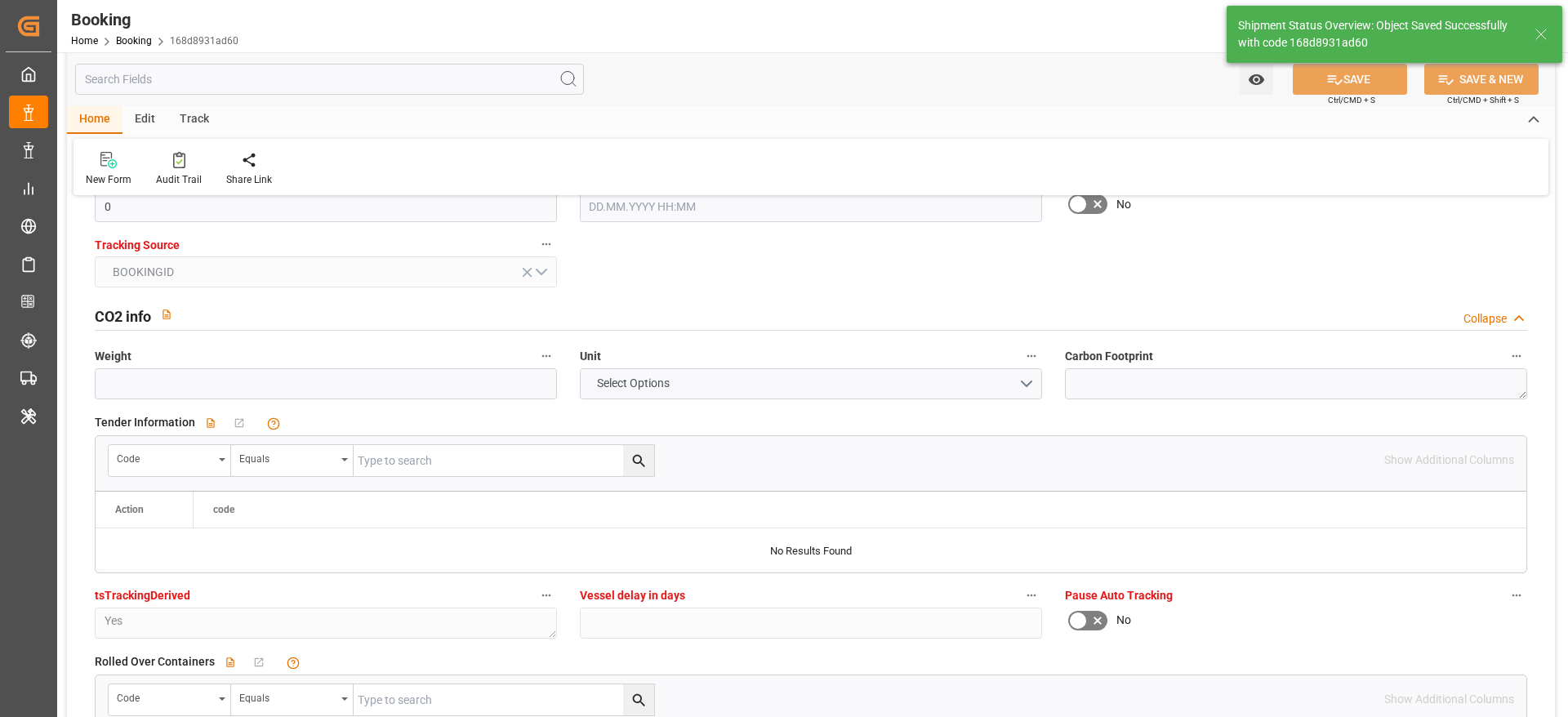
type textarea "[PERSON_NAME]"
type input "17.09.2025 09:01"
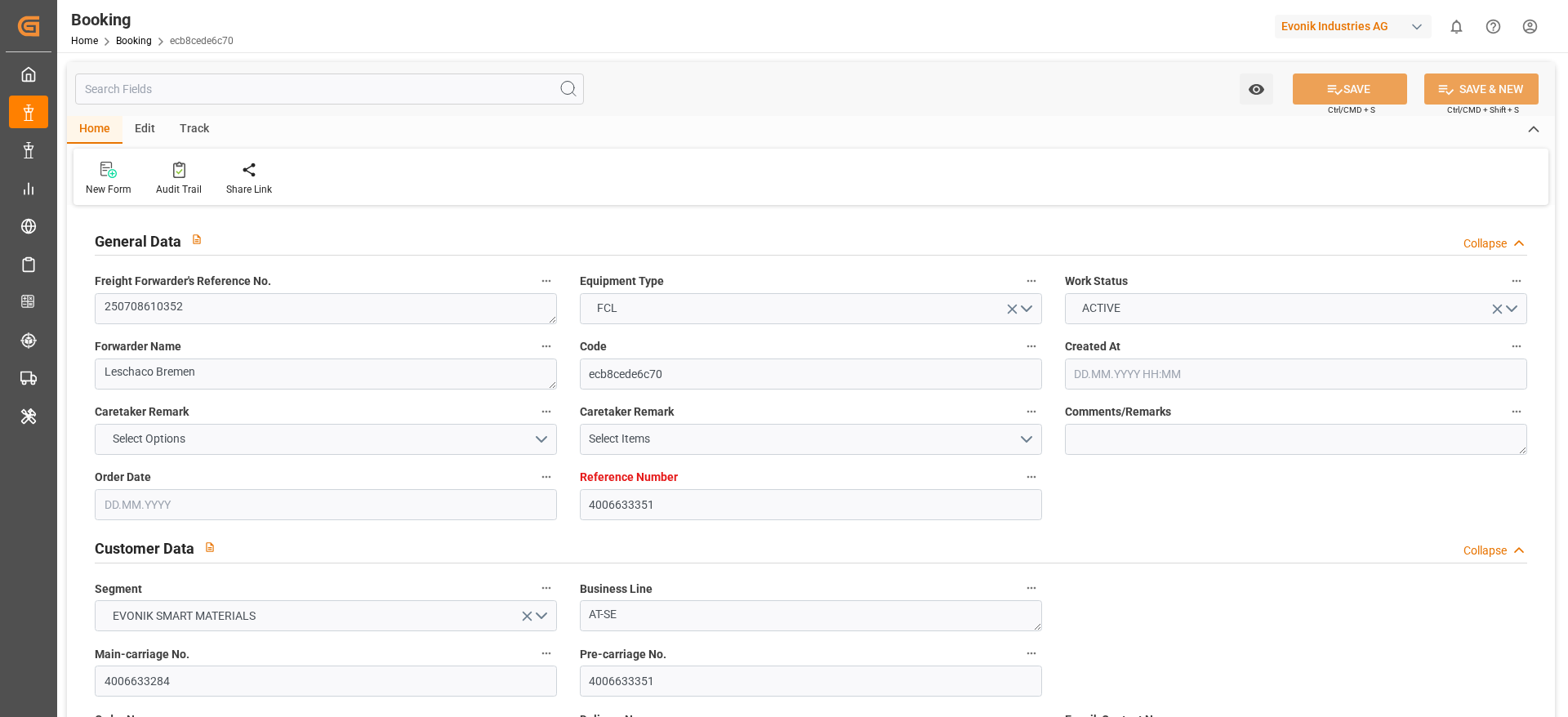
type input "4006633351"
type input "9631967"
type input "CMACGM"
type input "CMA CGM Group"
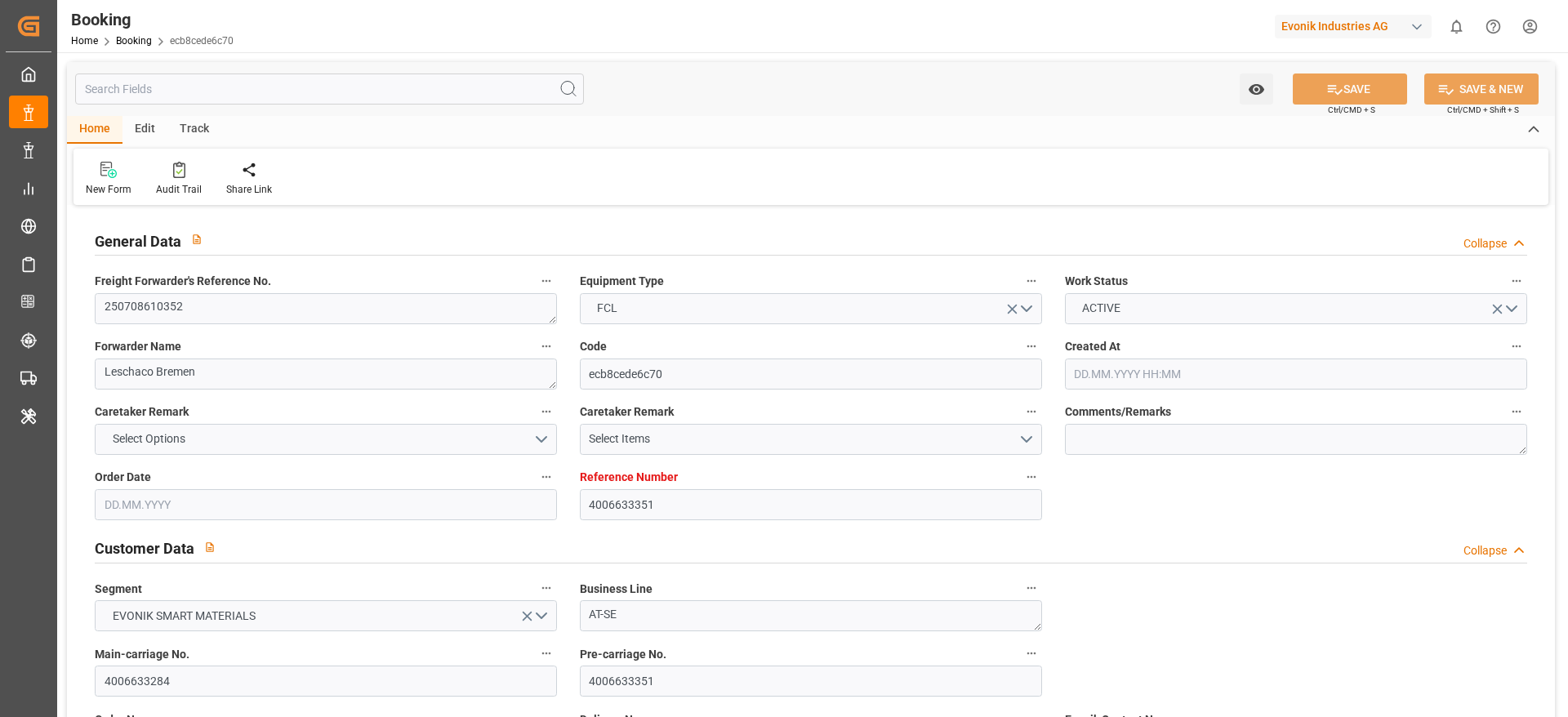
type input "DEHAM"
type input "TWKEL"
type input "CNSHG"
type input "0"
type input "DEHAM"
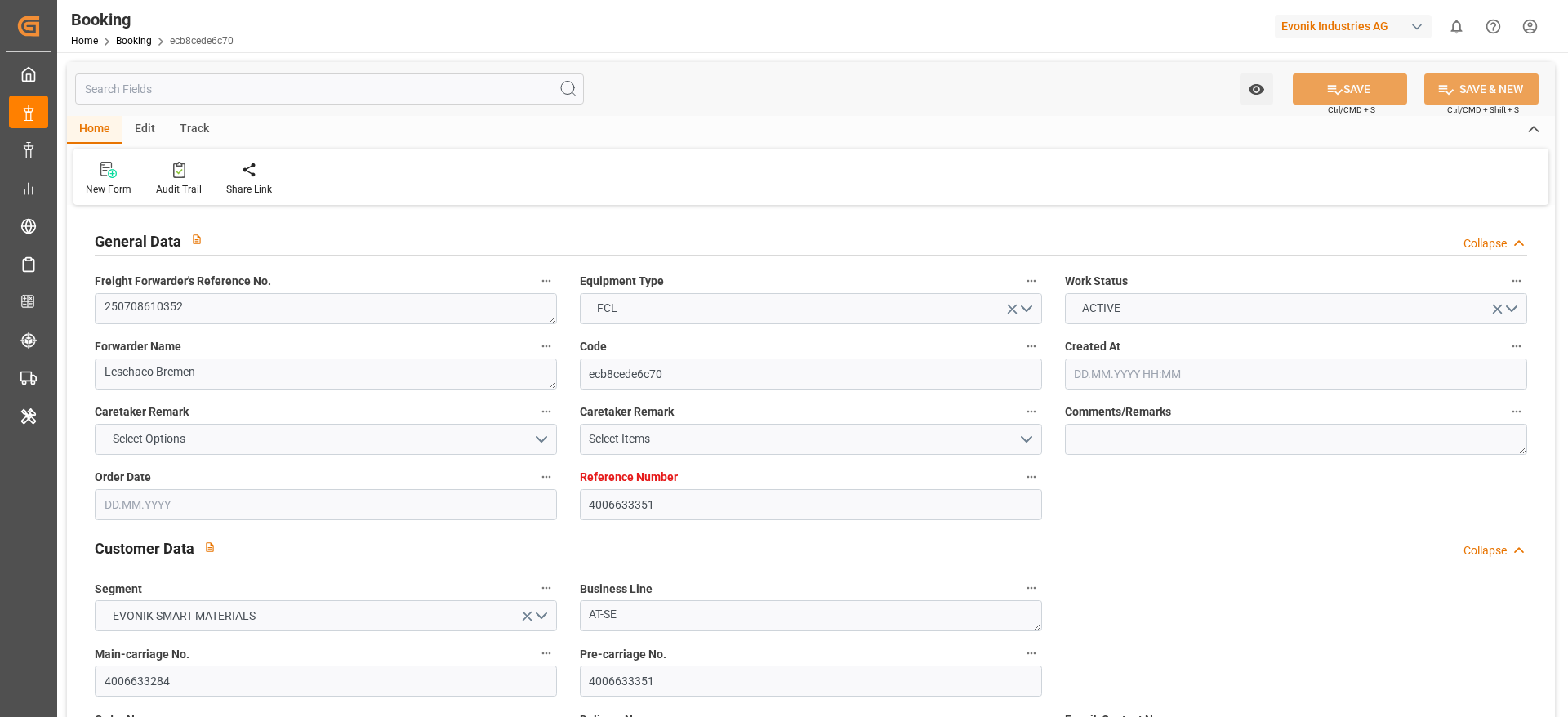
type input "TWKEL"
type input "9172313"
type input "[DATE] 08:05"
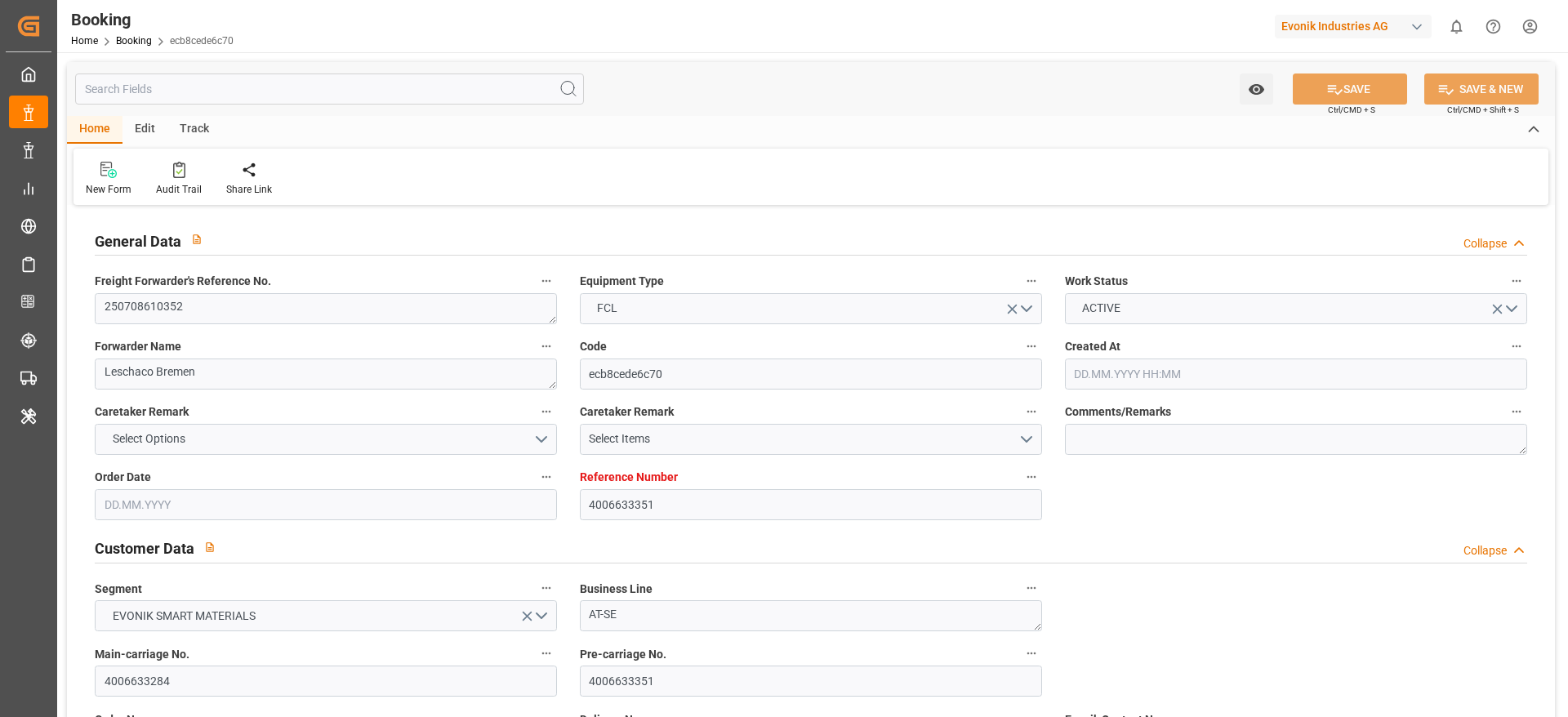
type input "[DATE]"
type input "[DATE] 23:18"
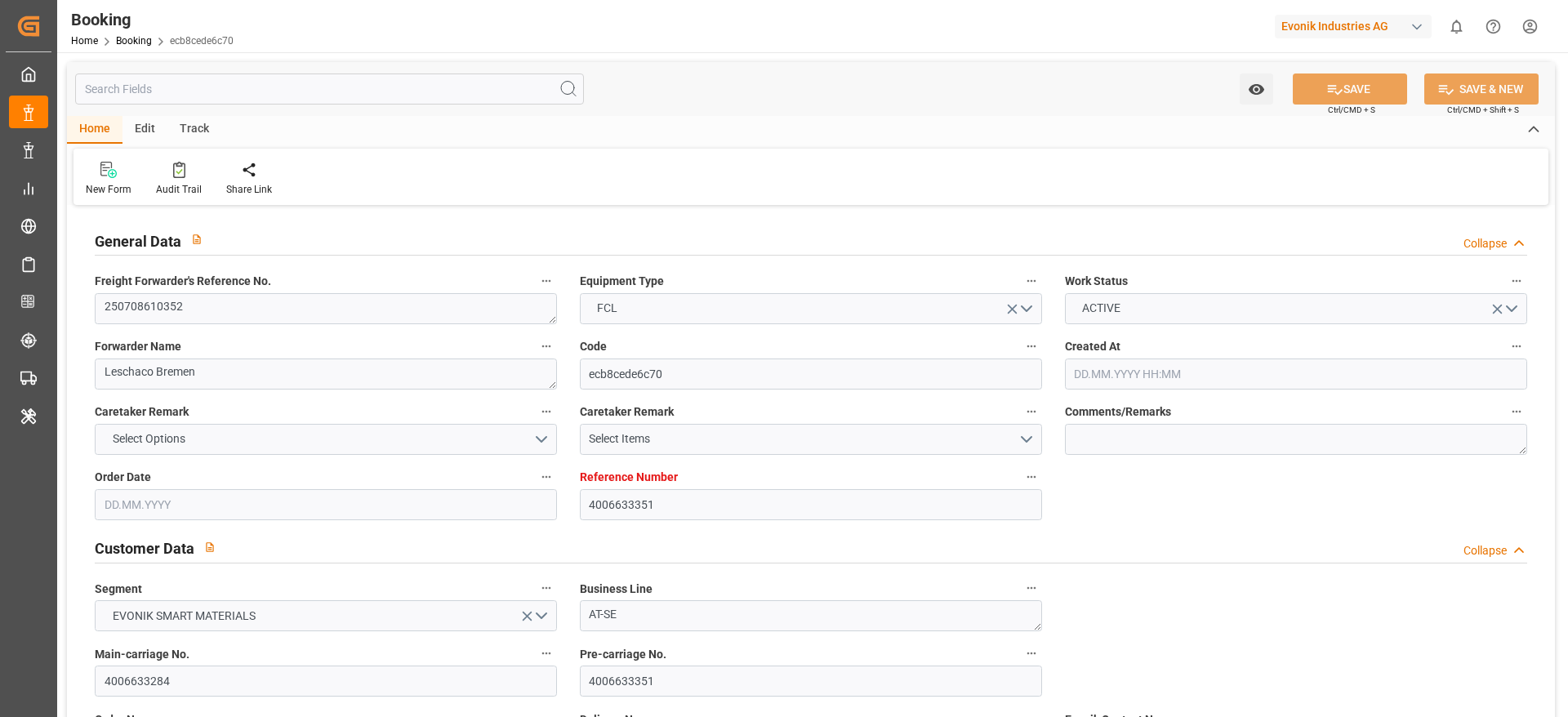
type input "[DATE] 00:00"
type input "[DATE] 00:18"
type input "[DATE] 13:18"
type input "[DATE] 20:00"
type input "[DATE] 00:00"
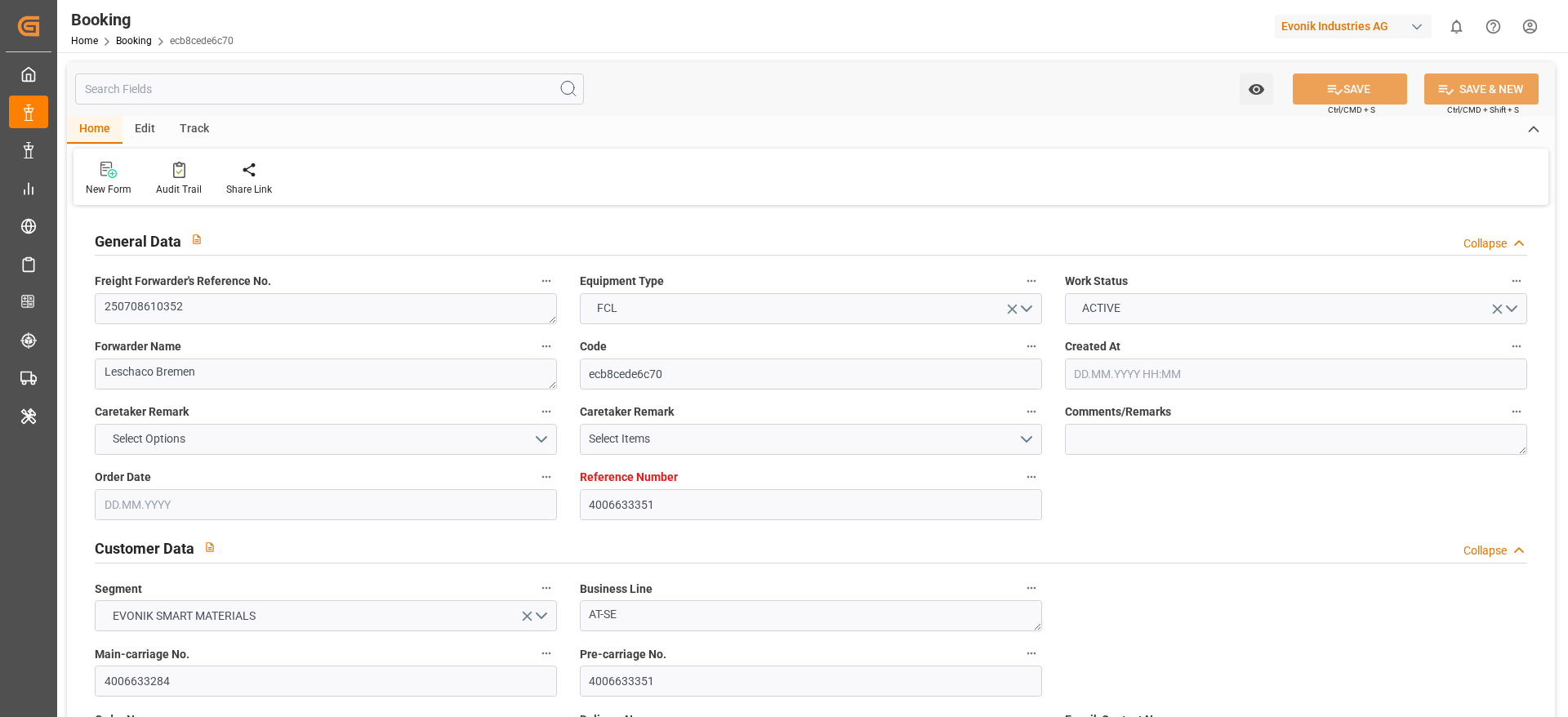
type input "[DATE] 06:30"
type input "[DATE] 00:00"
type input "[DATE] 15:26"
type input "[DATE] 14:00"
type input "[DATE] 00:00"
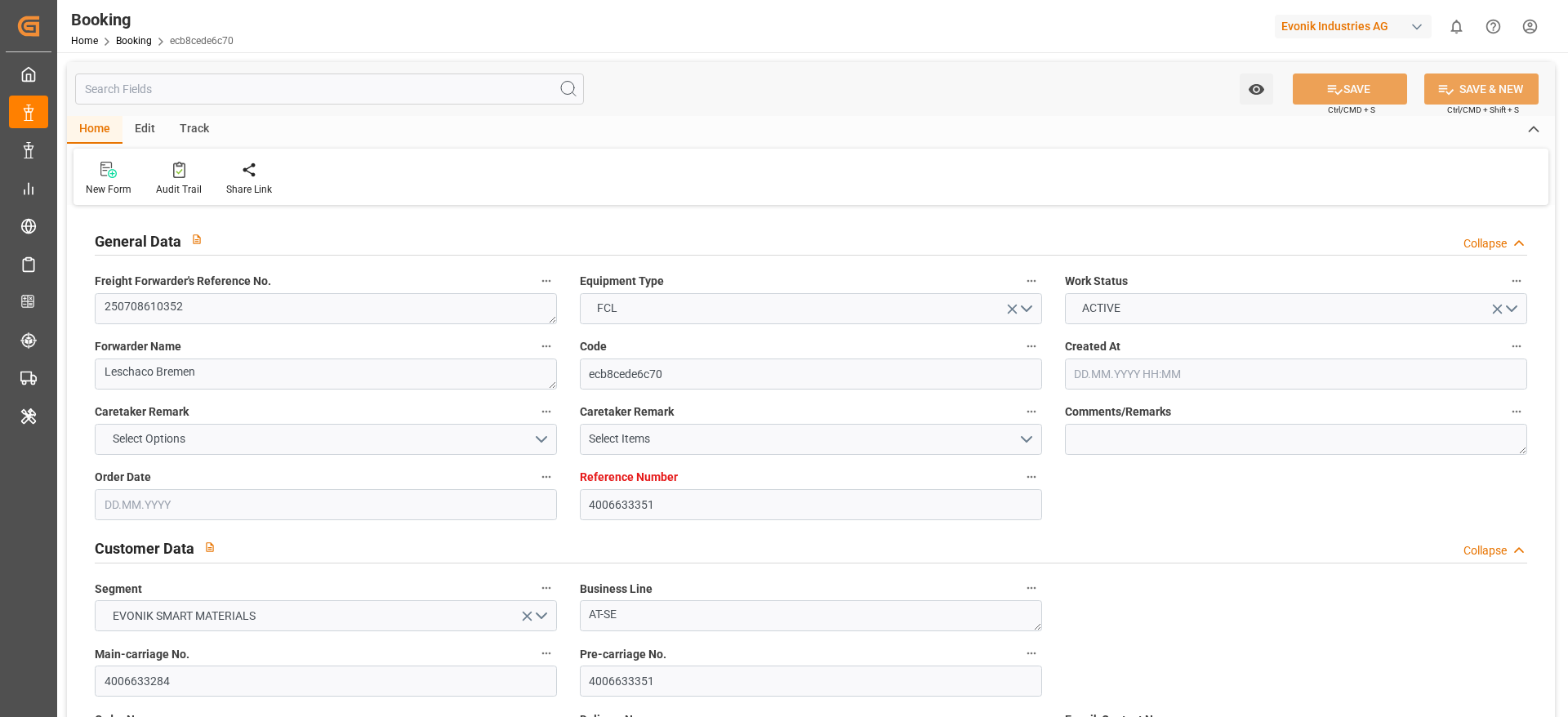
type input "[DATE] 00:00"
type input "[DATE] 07:00"
type input "[DATE]"
type input "[DATE] 03:06"
type input "[DATE]"
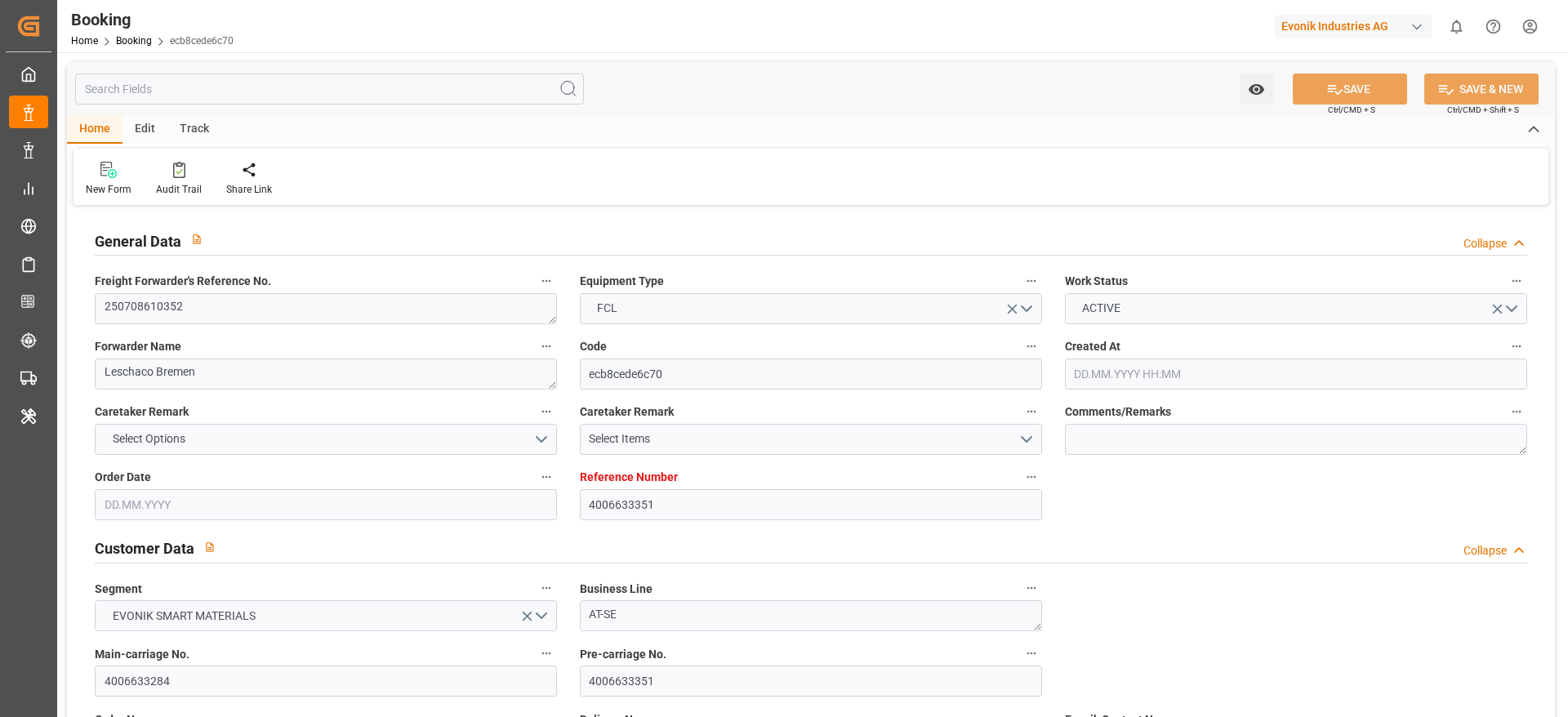
type input "[DATE] 07:01"
type input "[DATE] 18:07"
type input "[DATE] 23:18"
type input "[DATE] 22:48"
type input "[DATE] 06:30"
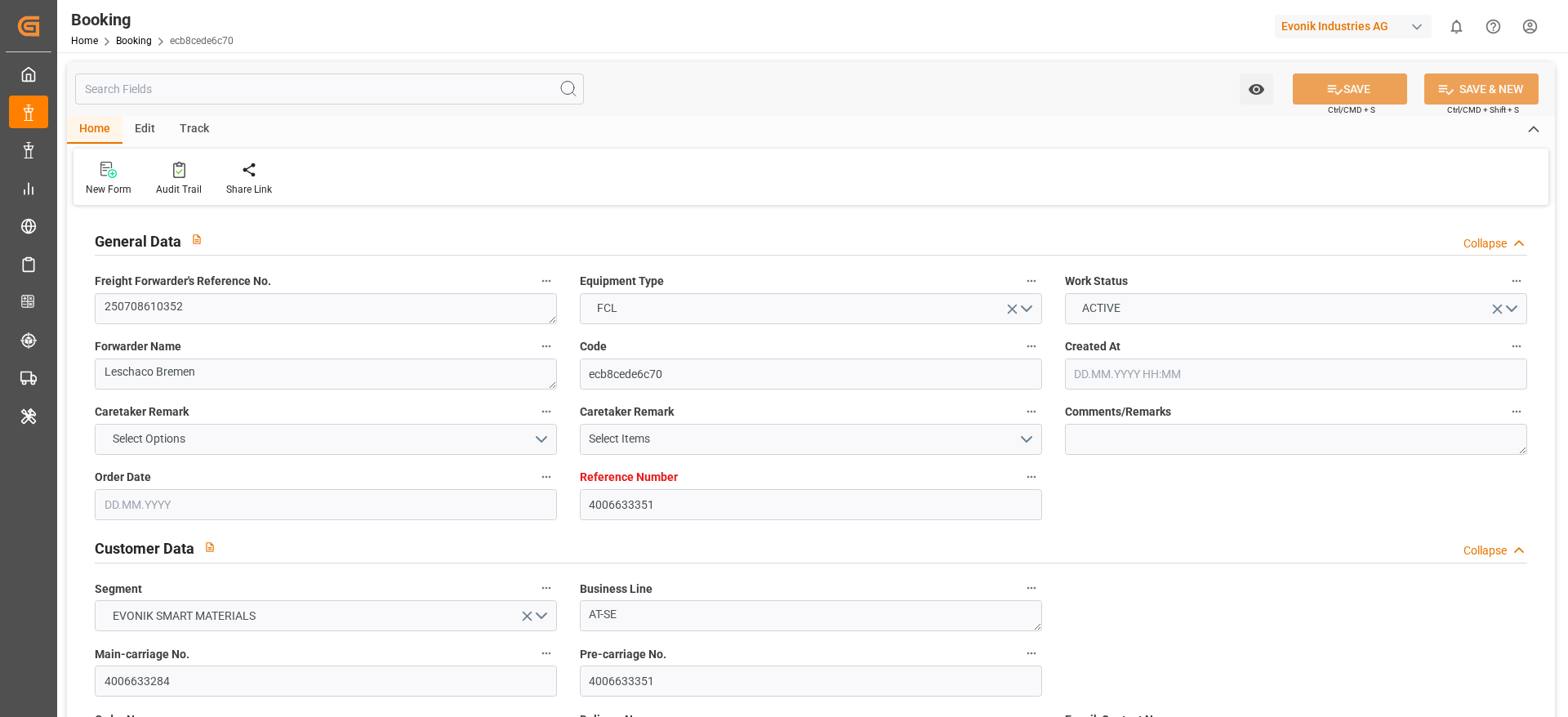
type input "[DATE] 07:24"
type input "[DATE] 15:14"
type input "[DATE] 08:37"
type input "[DATE] 14:00"
type input "[DATE] 00:00"
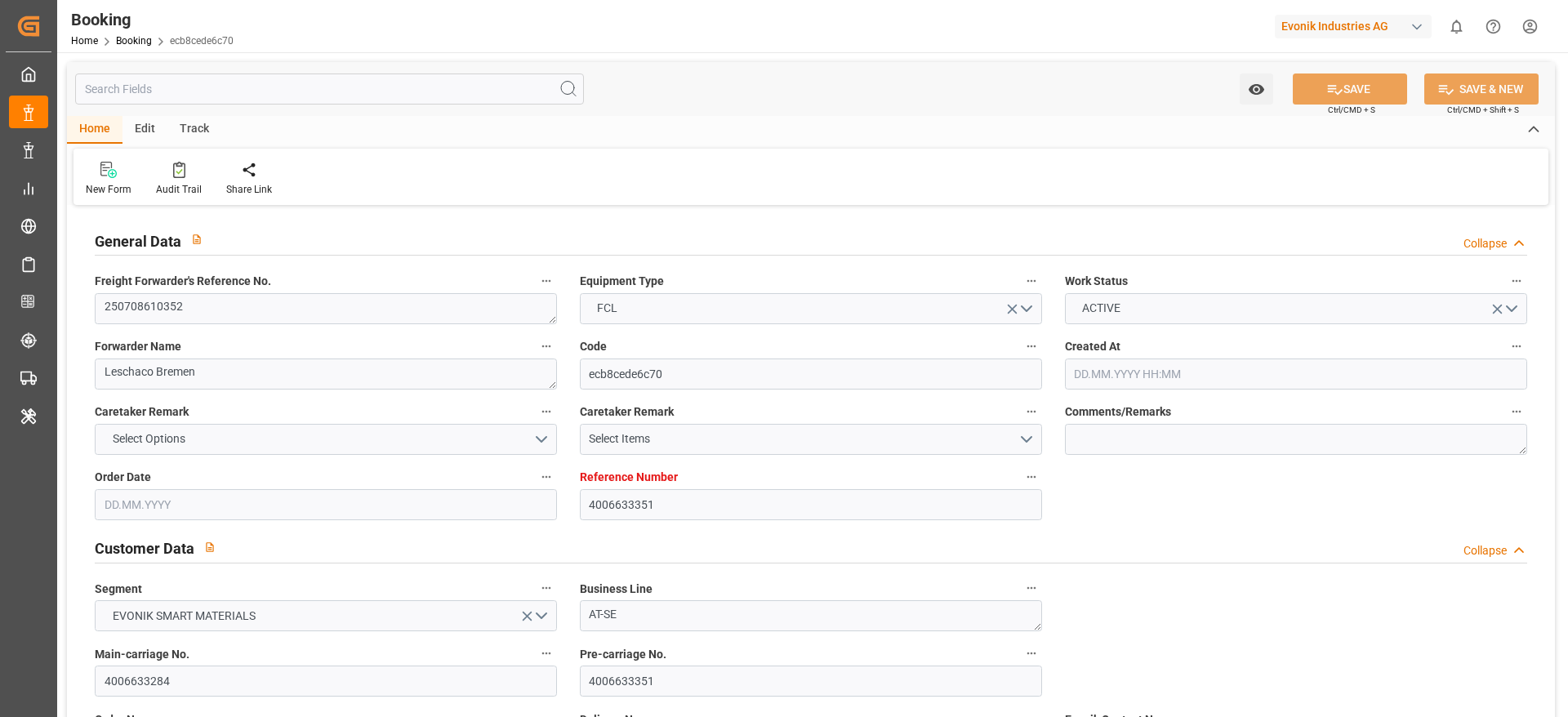
type input "[DATE] 08:42"
type input "[DATE] 13:00"
type input "[DATE] 20:00"
type input "[DATE] 03:43"
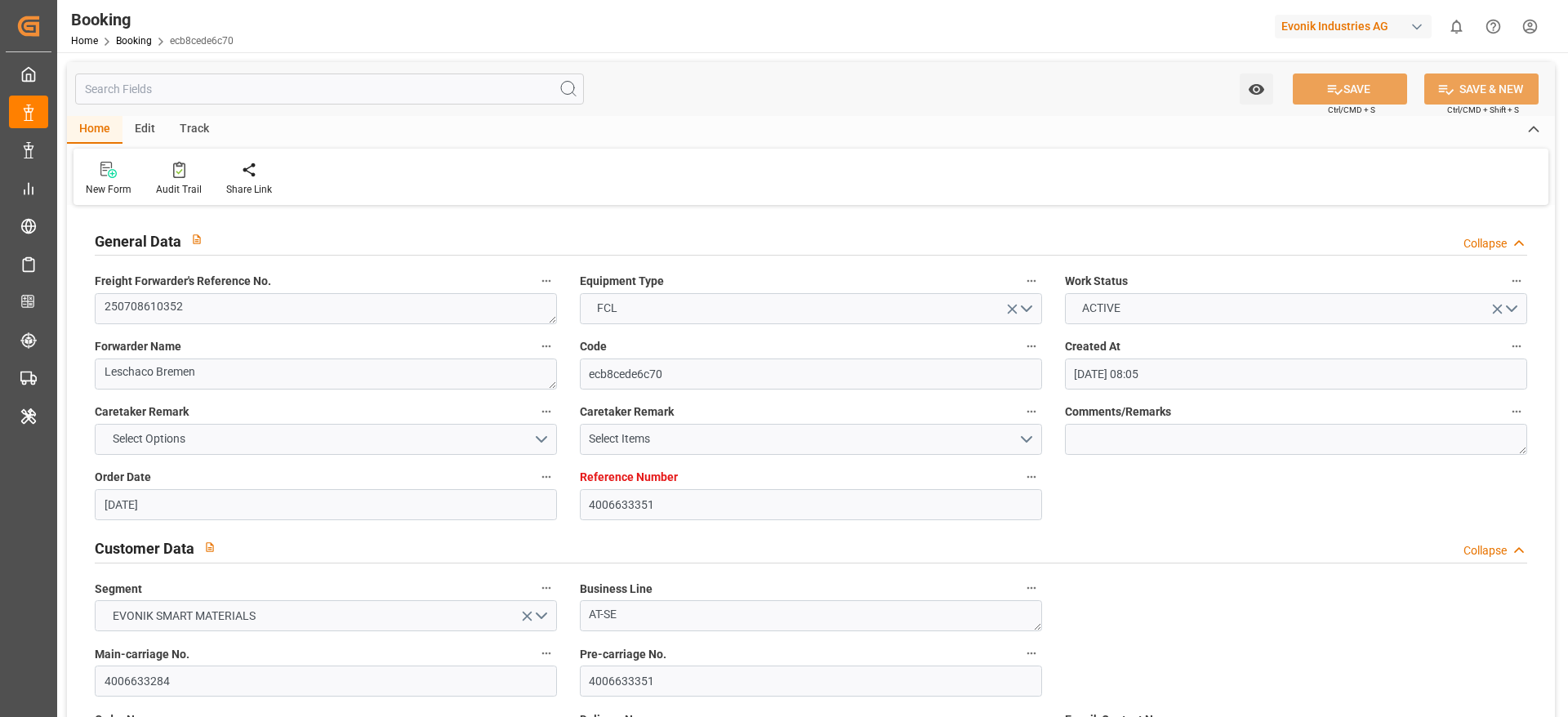
scroll to position [1837, 0]
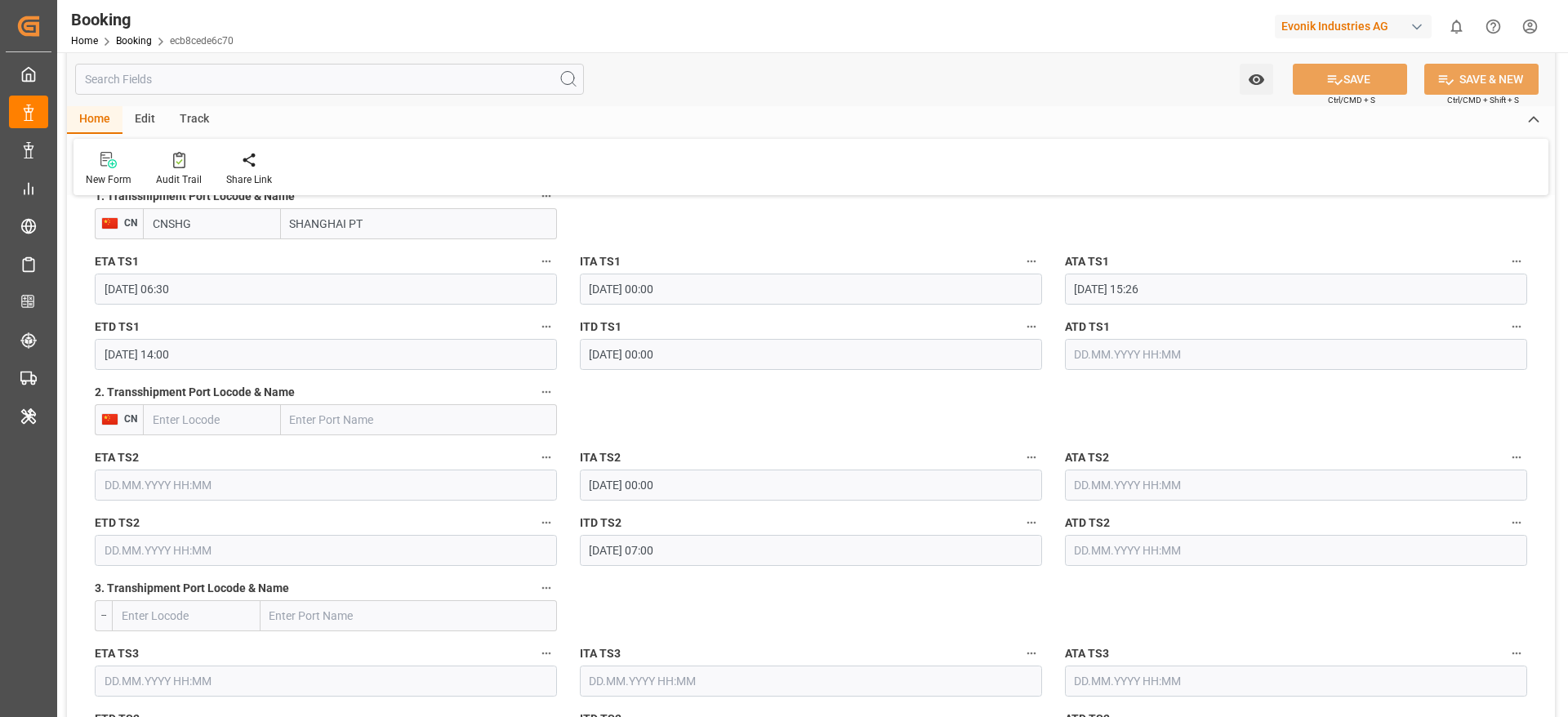
click at [201, 356] on input "[DATE] 14:00" at bounding box center [325, 354] width 462 height 31
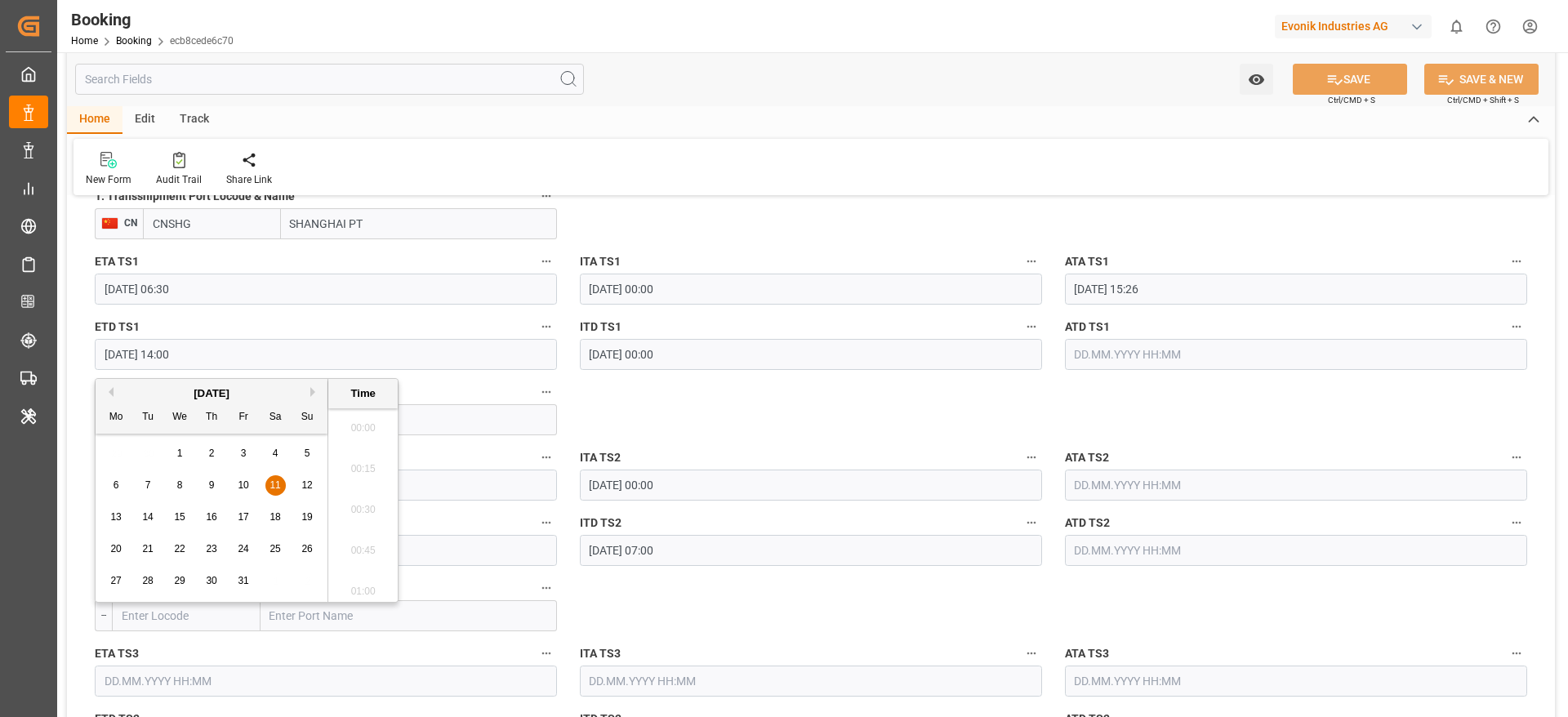
scroll to position [2210, 0]
click at [106, 390] on button "Previous Month" at bounding box center [108, 391] width 10 height 10
click at [302, 514] on span "21" at bounding box center [306, 516] width 11 height 12
type input "[DATE] 14:00"
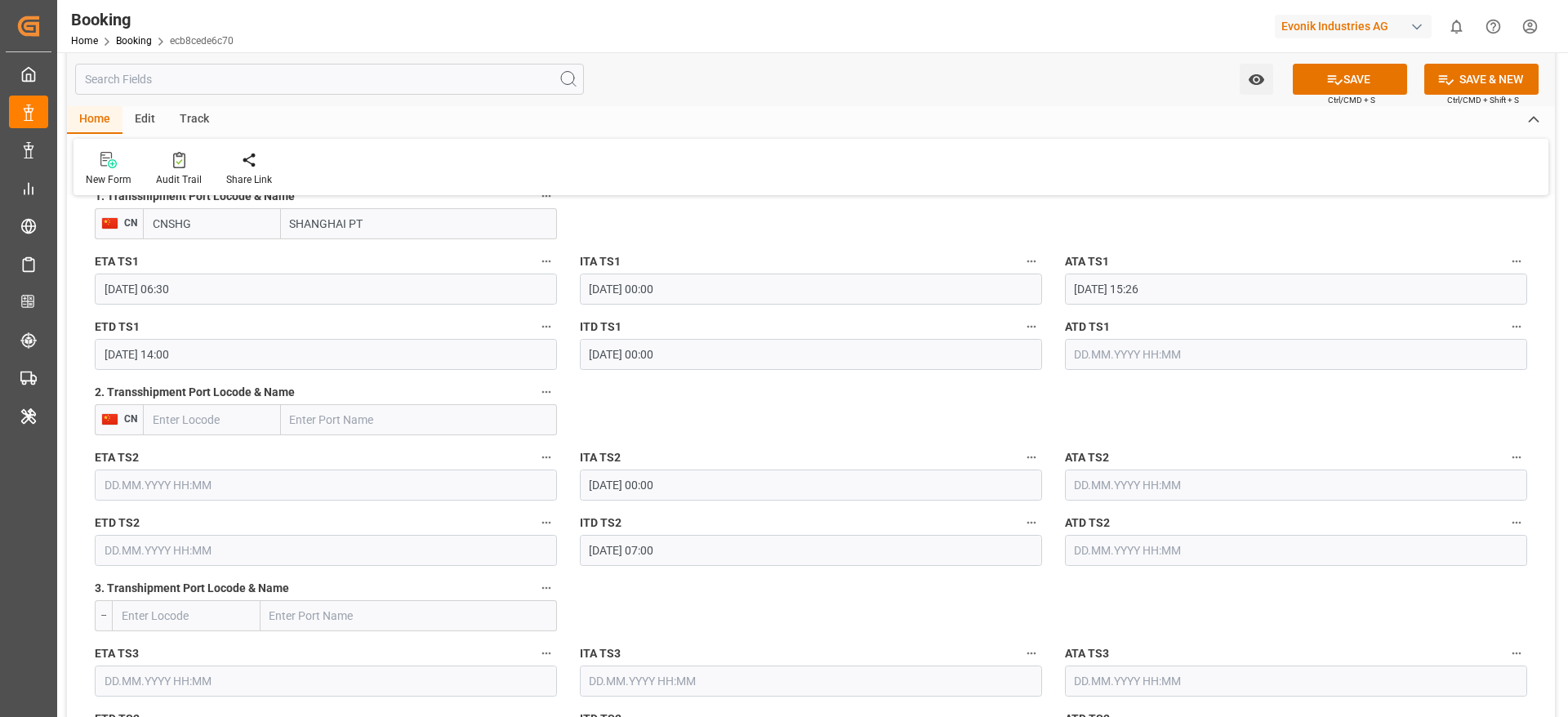
click at [822, 450] on label "ITA TS2" at bounding box center [810, 458] width 462 height 23
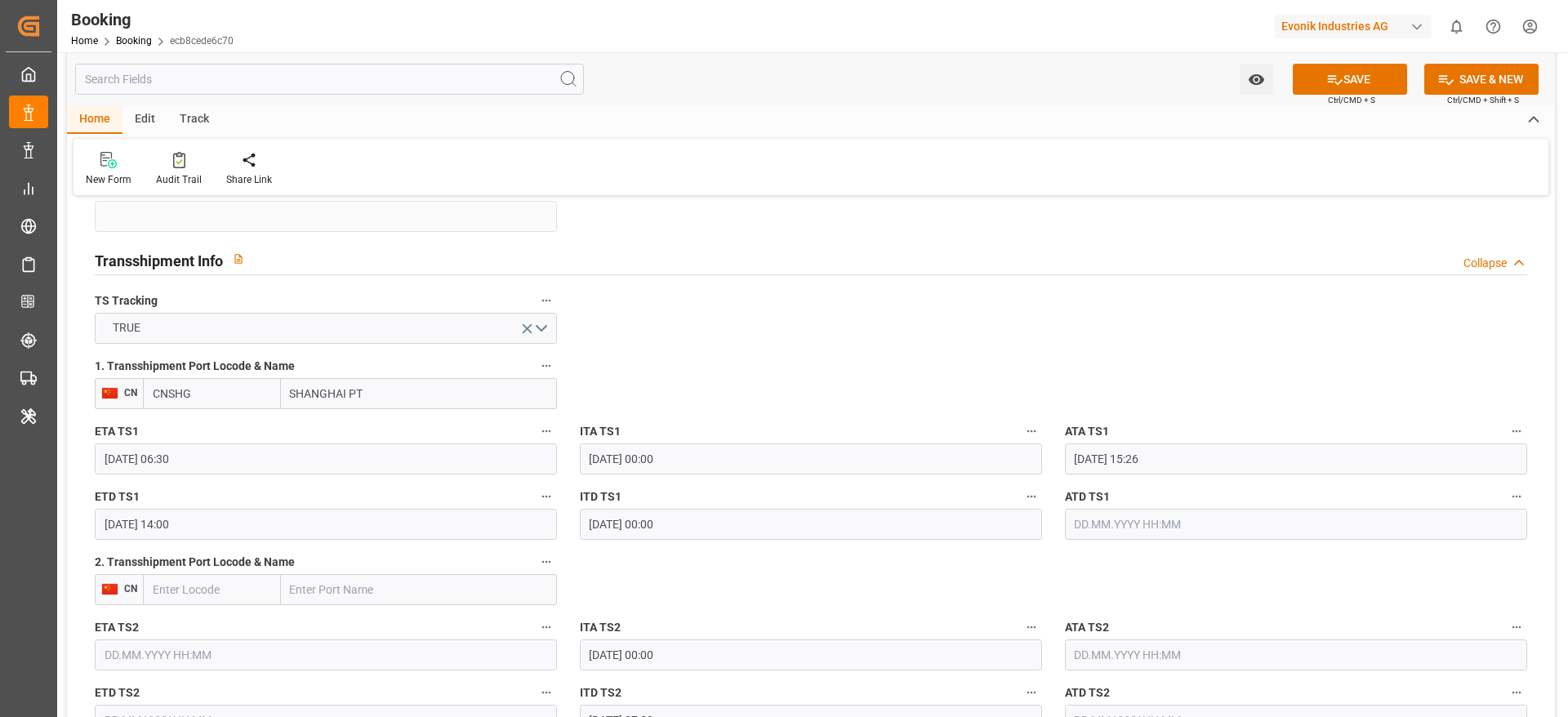
scroll to position [1470, 0]
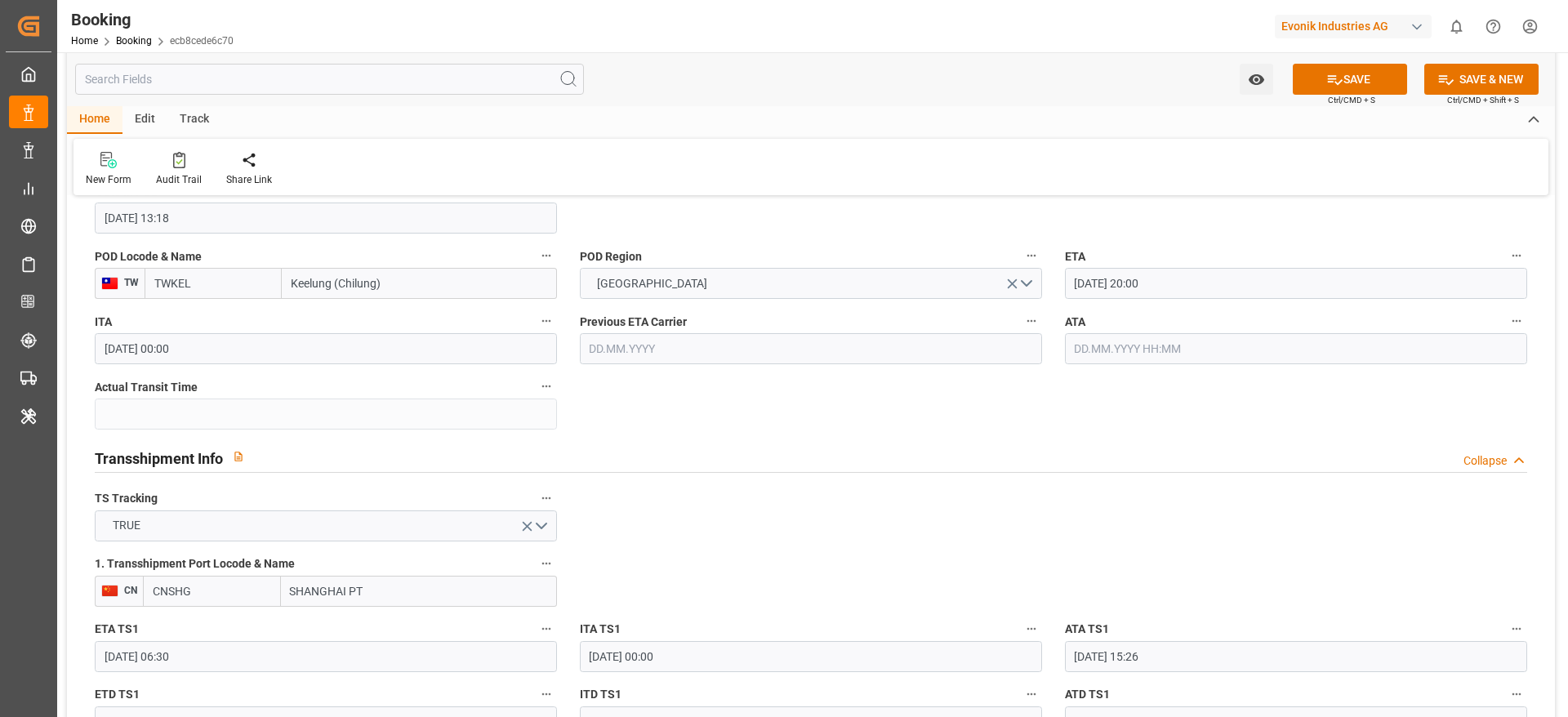
click at [1113, 281] on input "[DATE] 20:00" at bounding box center [1295, 283] width 462 height 31
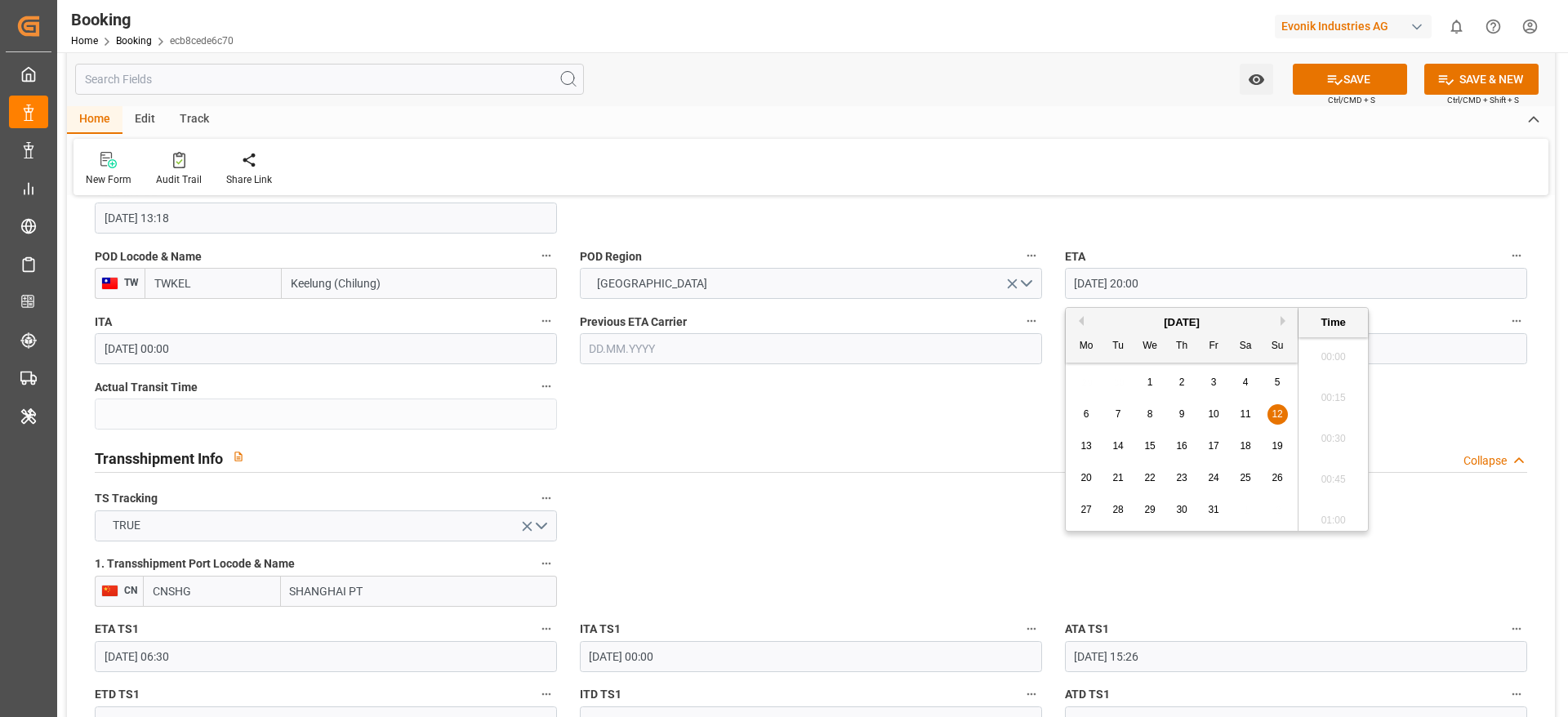
scroll to position [3189, 0]
click at [1083, 318] on button "Previous Month" at bounding box center [1078, 321] width 10 height 10
click at [1091, 478] on span "22" at bounding box center [1086, 477] width 11 height 12
type input "22.09.2025 20:00"
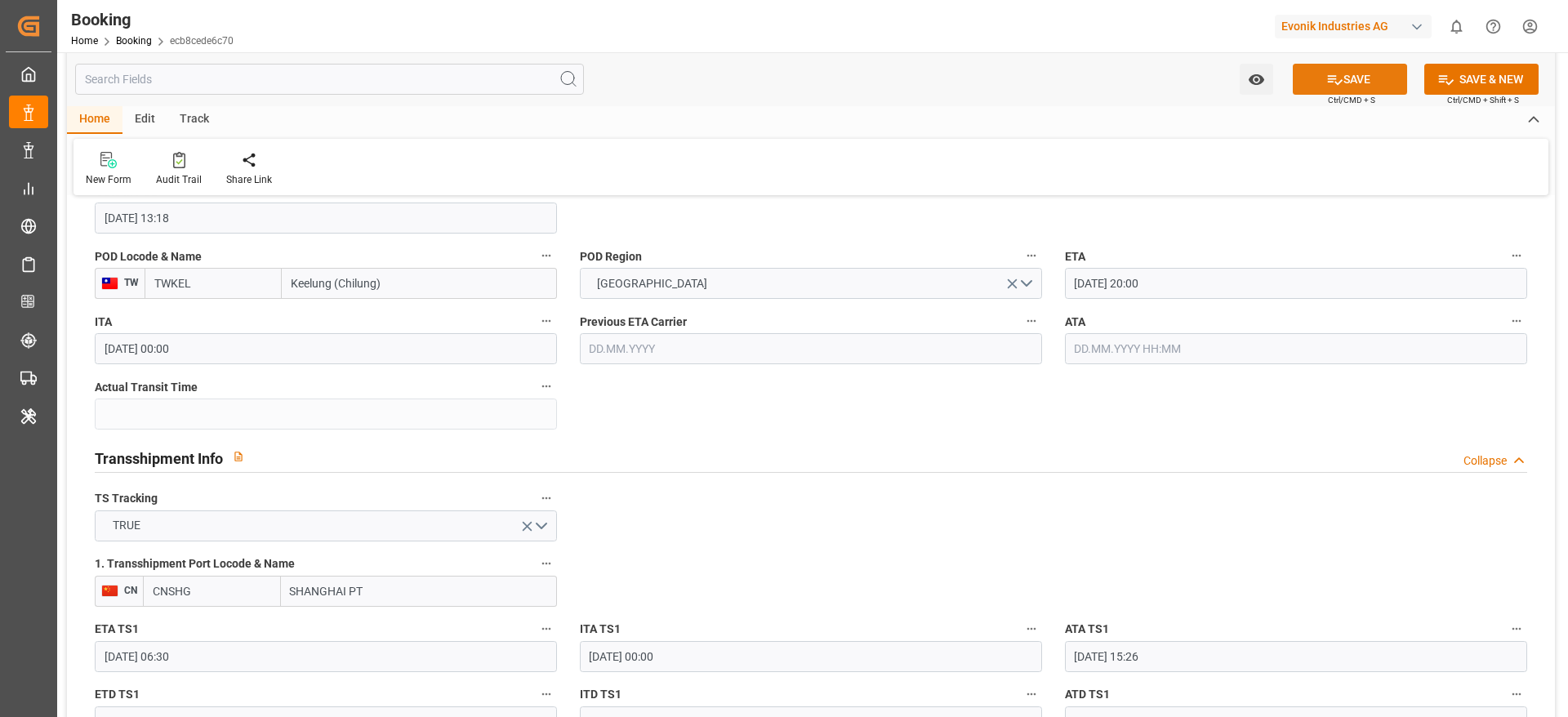
click at [1345, 79] on button "SAVE" at bounding box center [1350, 79] width 114 height 31
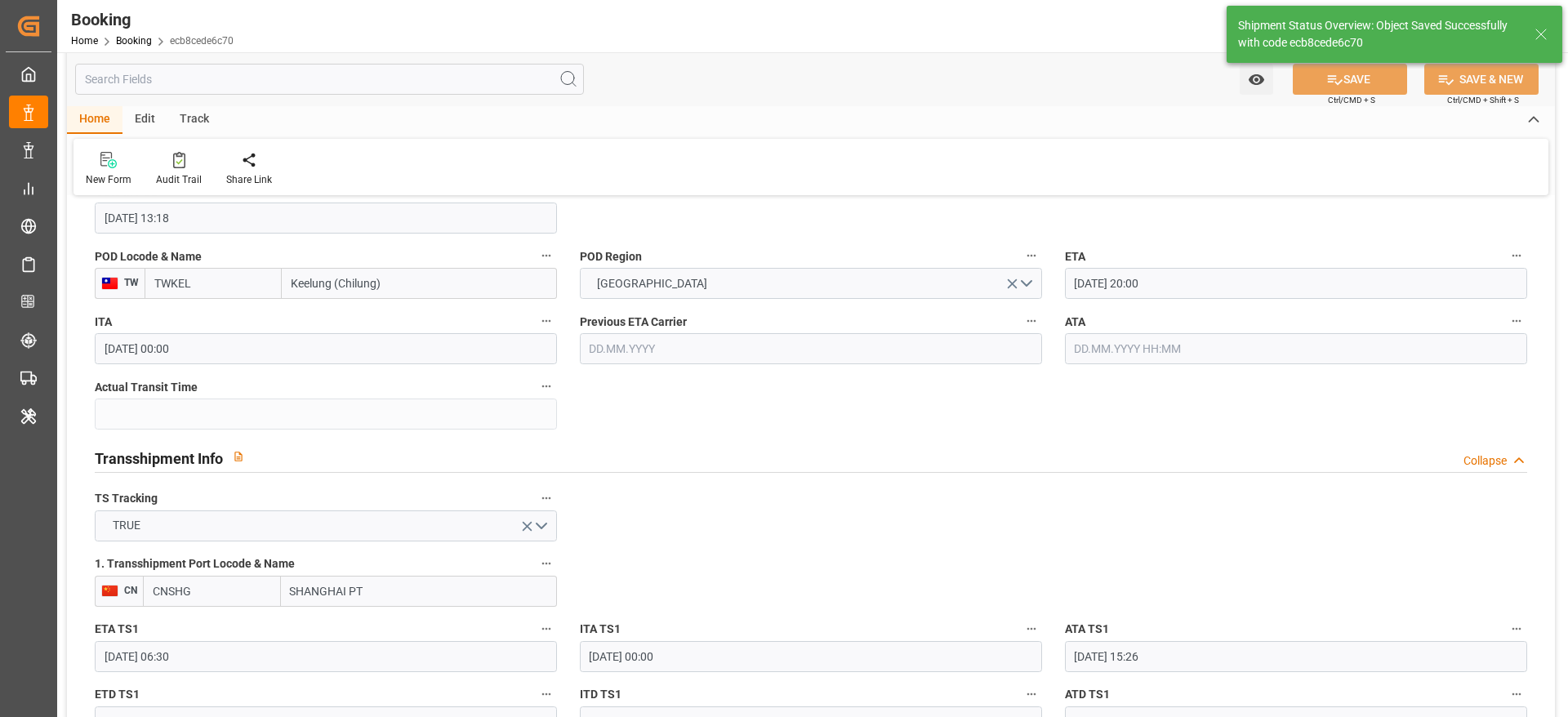
type textarea "[PERSON_NAME]"
type input "17.09.2025 09:02"
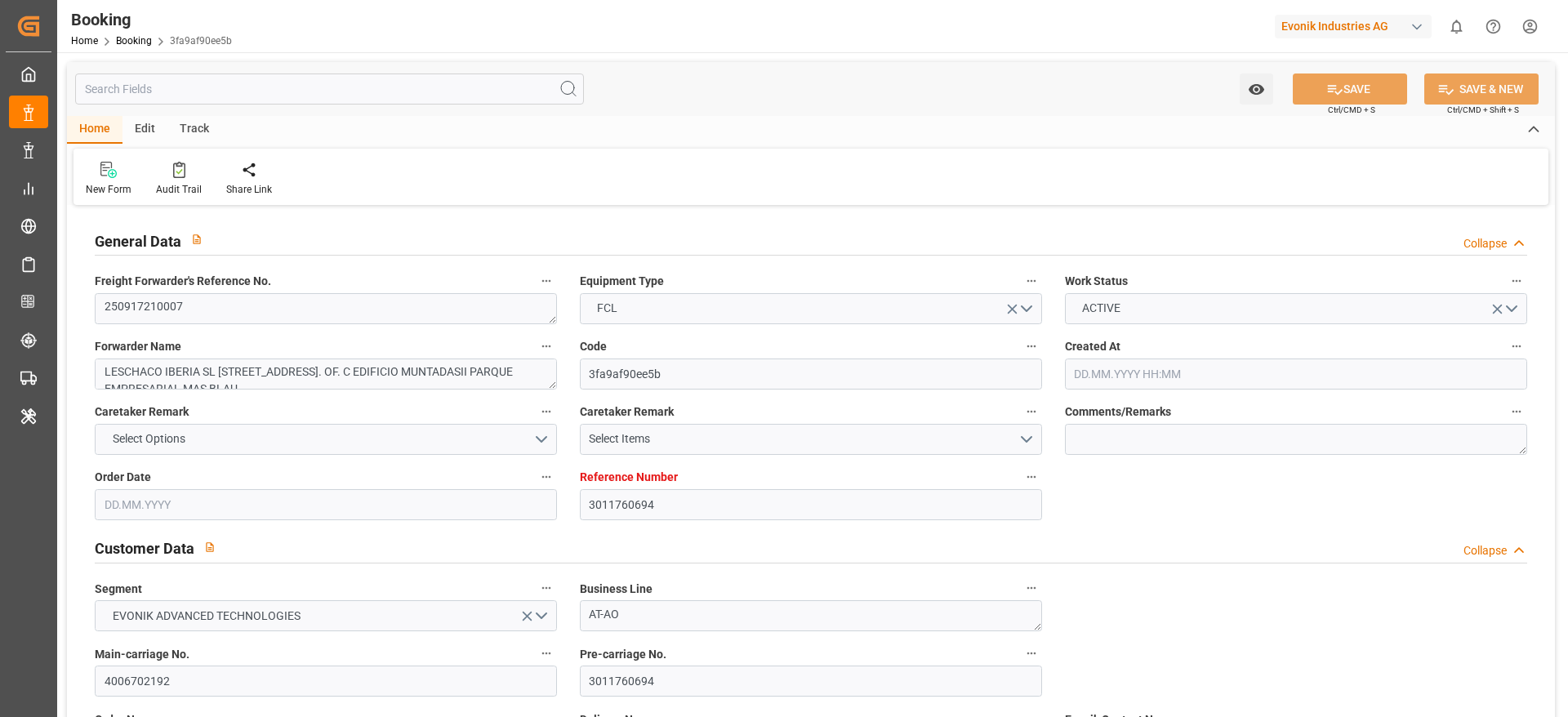
type input "3011760694"
type input "9897767"
type input "CMACGM"
type input "CMA CGM Group"
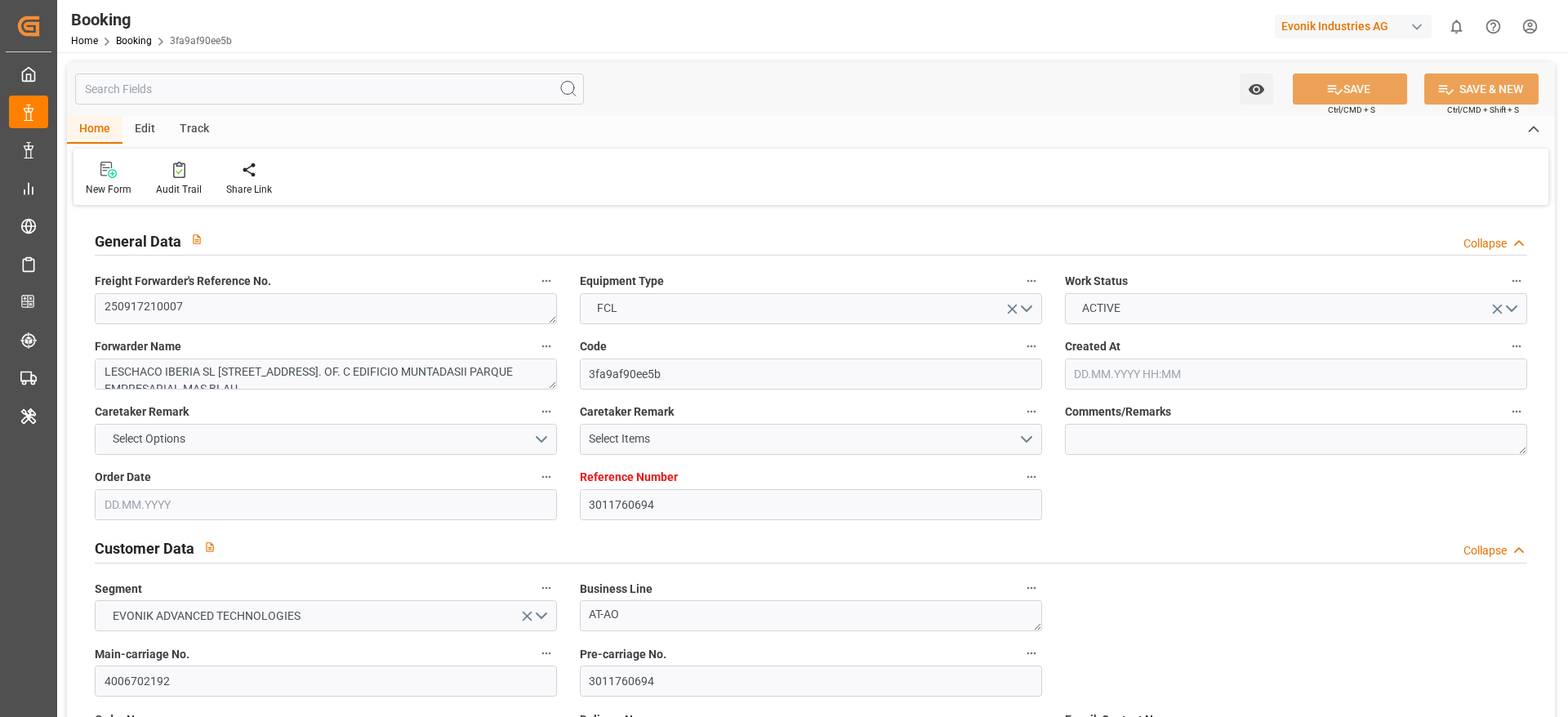
type input "ESBCN"
type input "TNTUN"
type input "MTDIS"
type input "0"
type input "ESBCN"
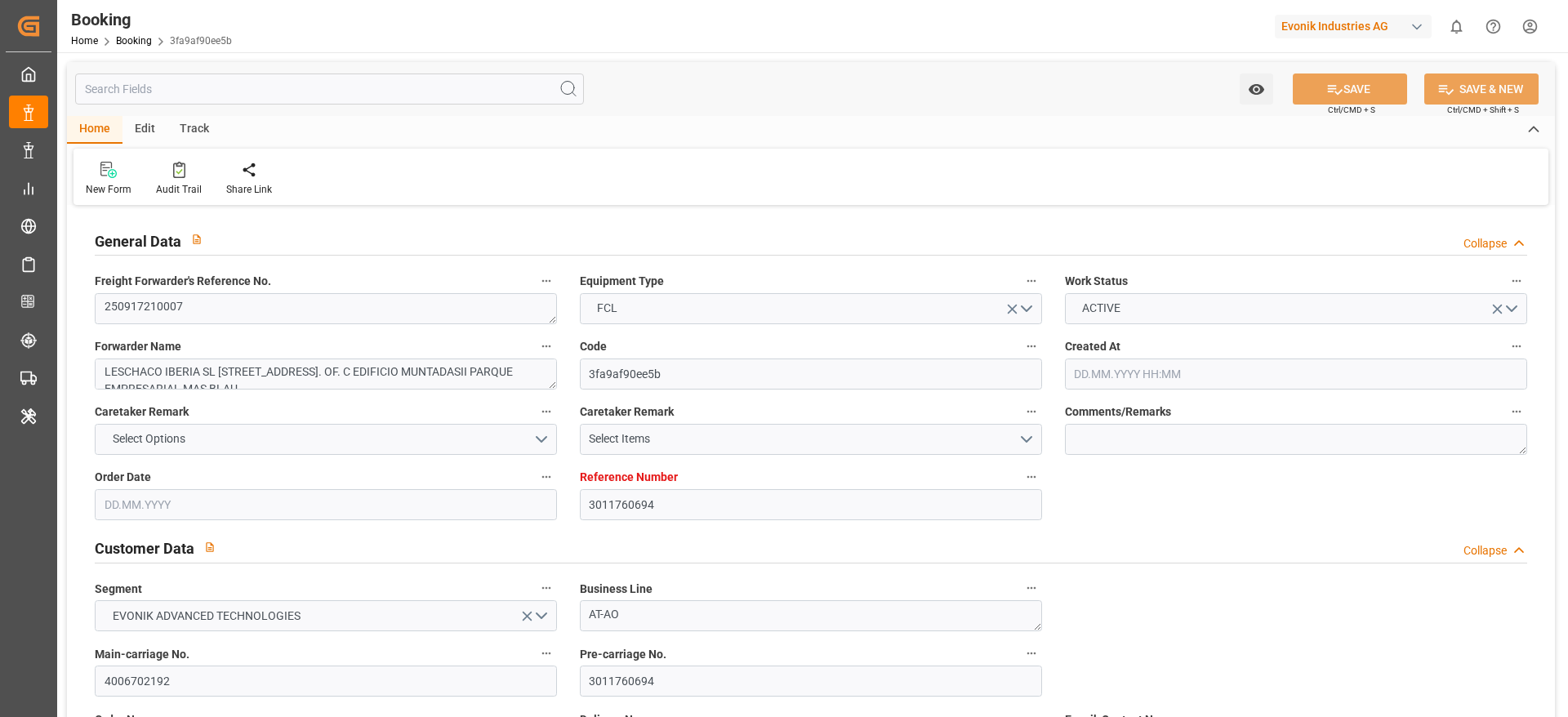
type input "TNTUN"
type input "[DATE] 13:17"
type input "[DATE]"
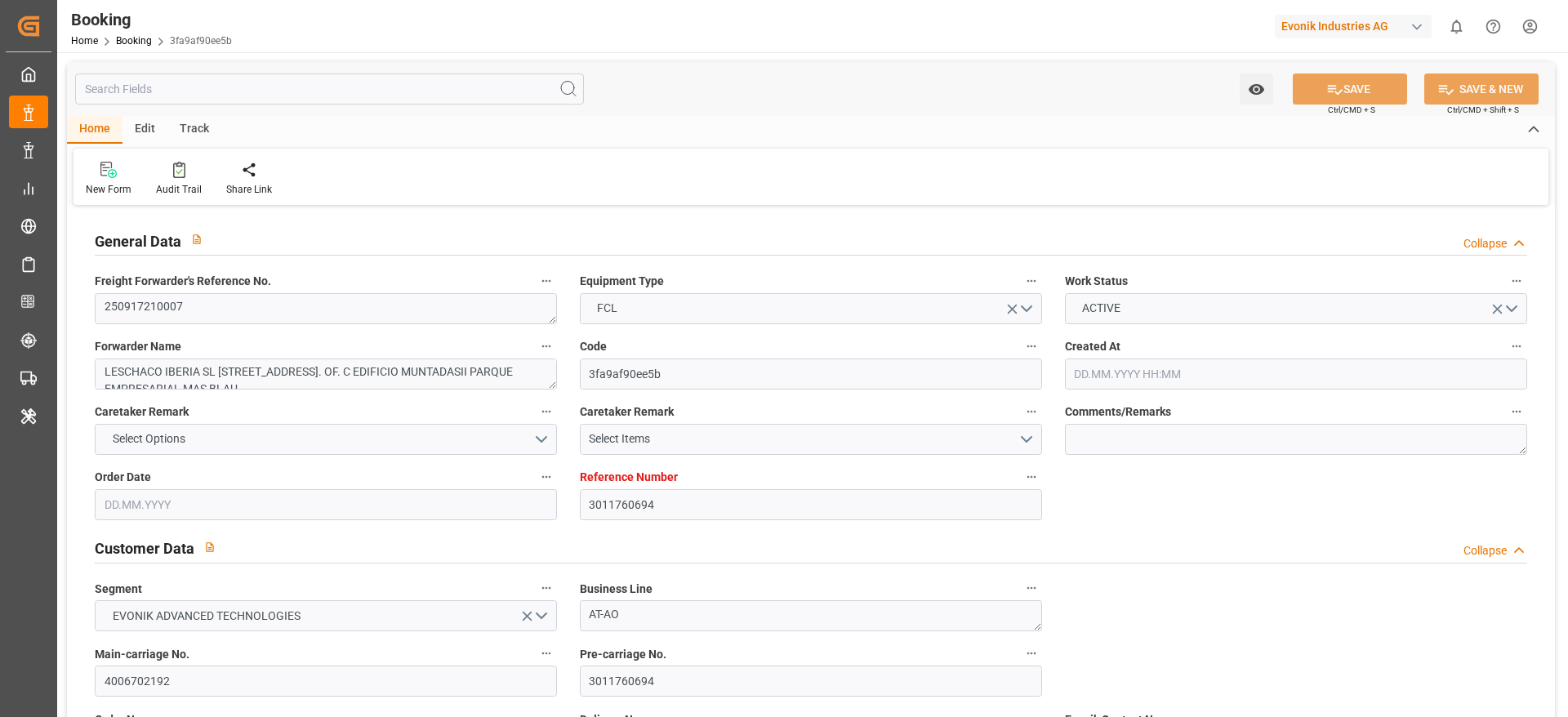
type input "[DATE]"
type input "[DATE] 10:00"
type input "[DATE] 00:00"
type input "[DATE] 12:30"
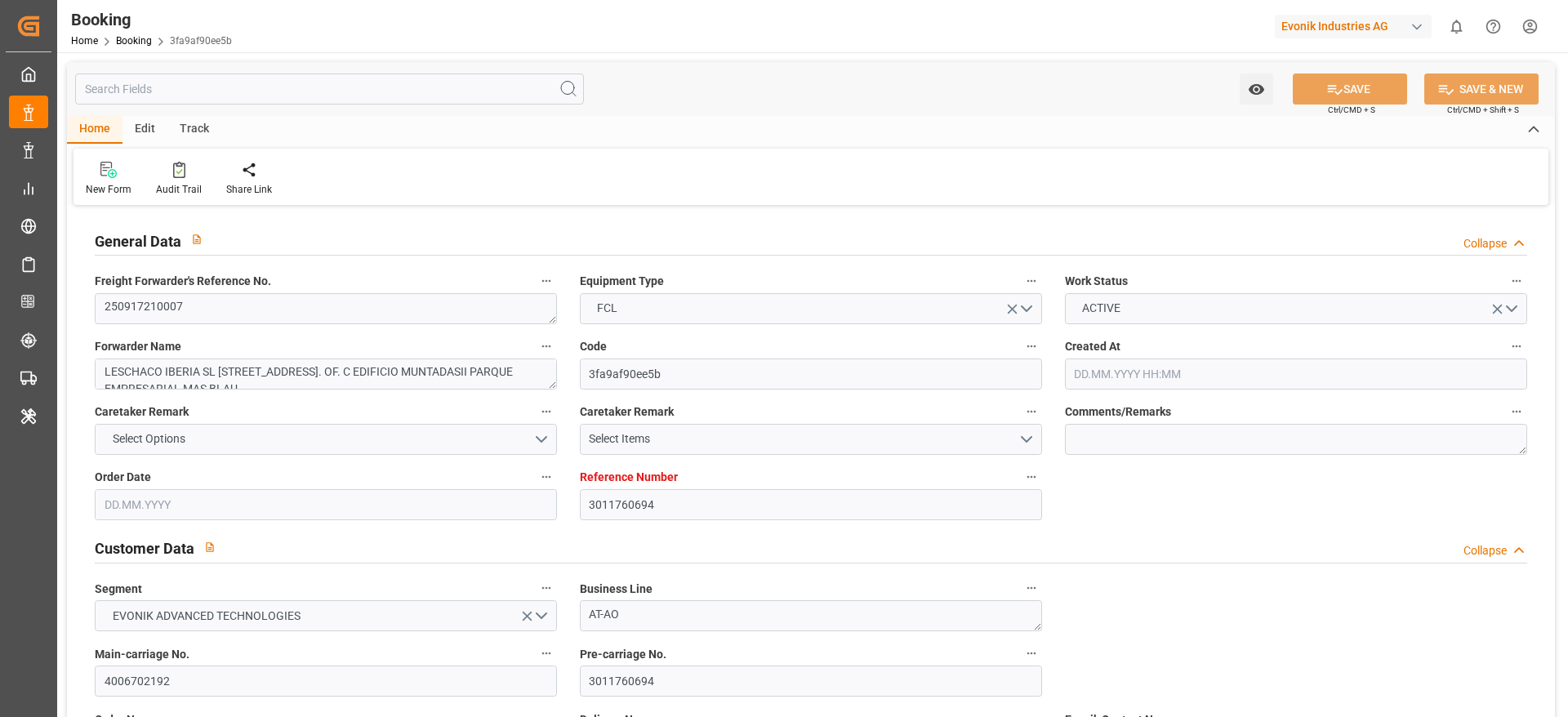
type input "[DATE] 16:58"
type input "[DATE] 03:00"
type input "19.09.2025 00:00"
type input "[DATE] 10:00"
type input "14.09.2025 00:00"
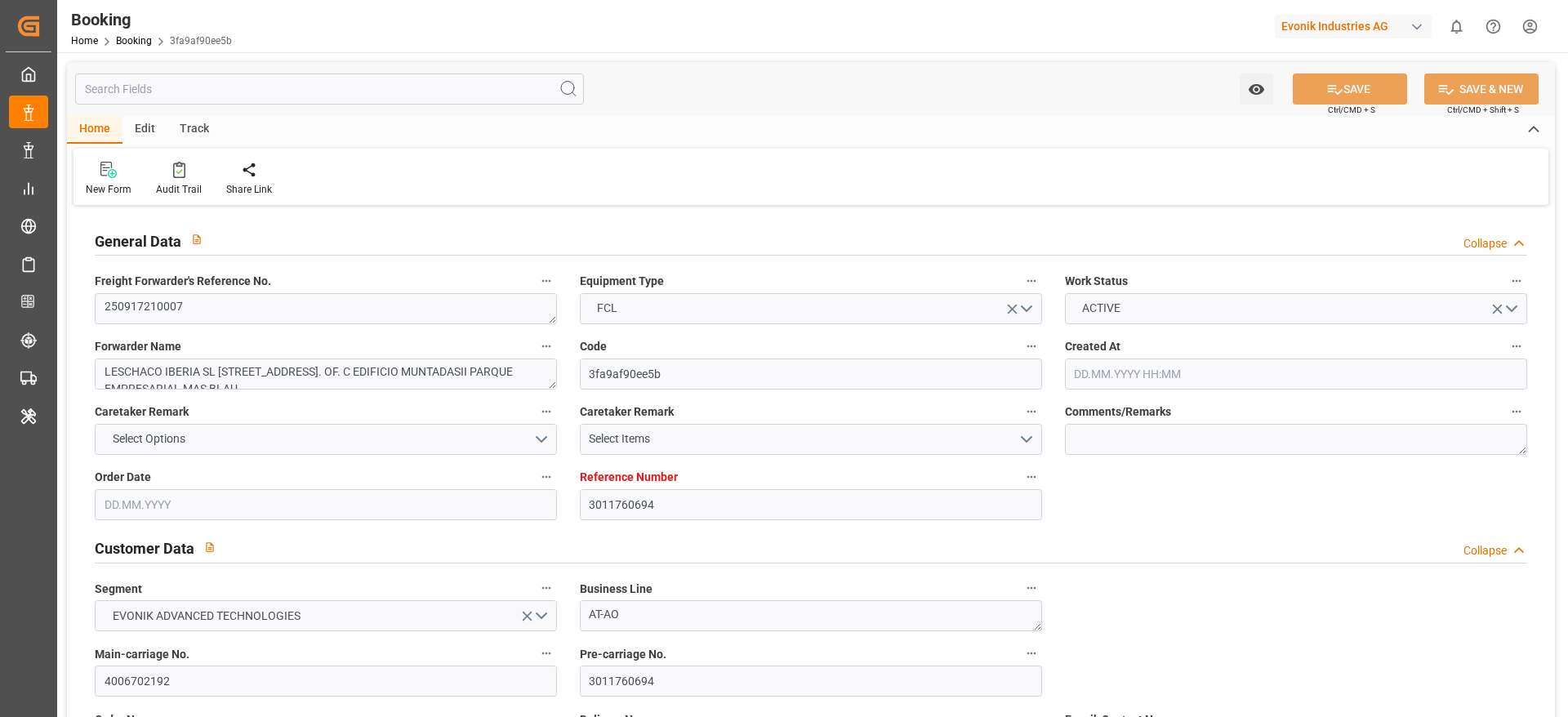
type input "[DATE] 14:00"
type input "16.09.2025 00:00"
type input "16.09.2025 23:17"
type input "[DATE]"
type input "10.09.2025 07:20"
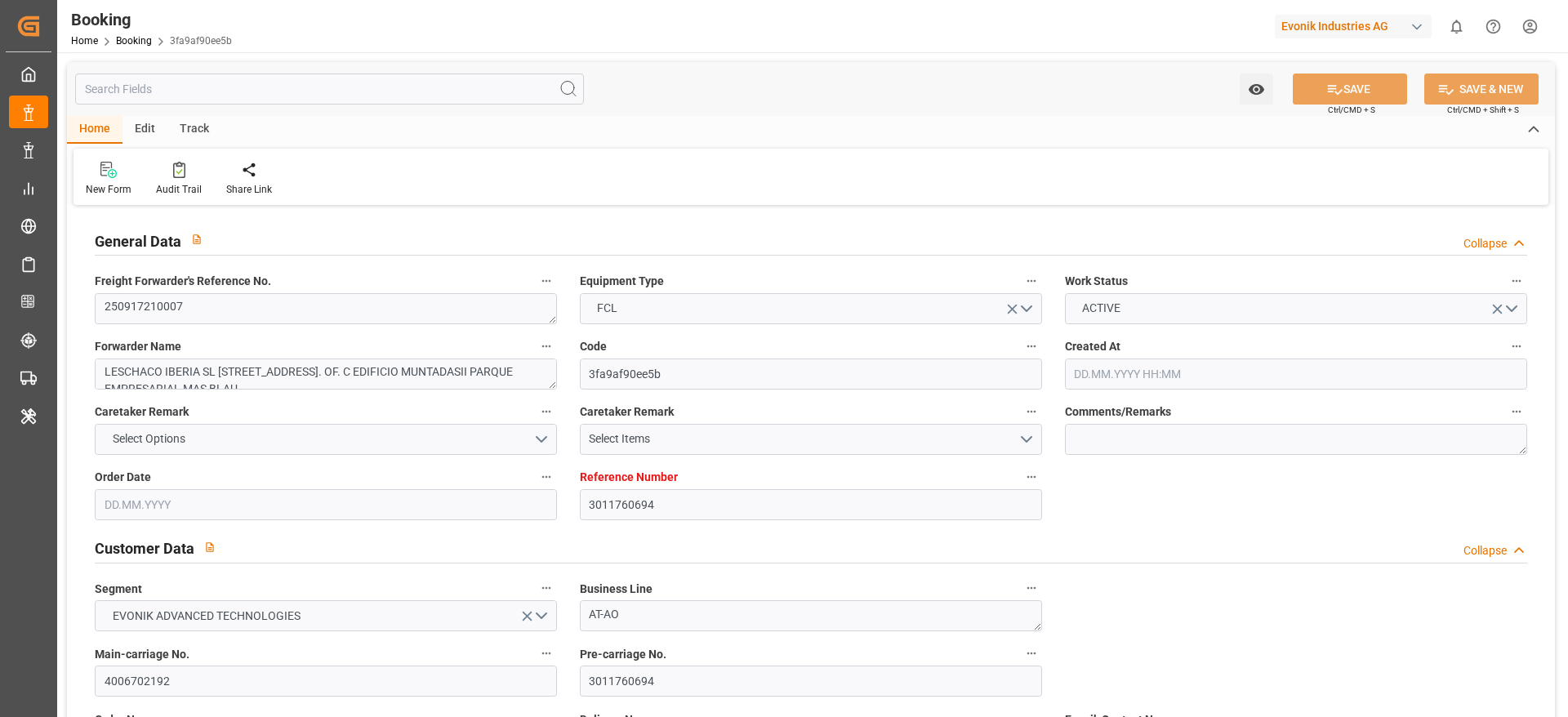
type input "[DATE] 10:00"
type input "[DATE] 11:27"
type input "[DATE] 10:00"
type input "[DATE] 02:58"
type input "[DATE] 14:00"
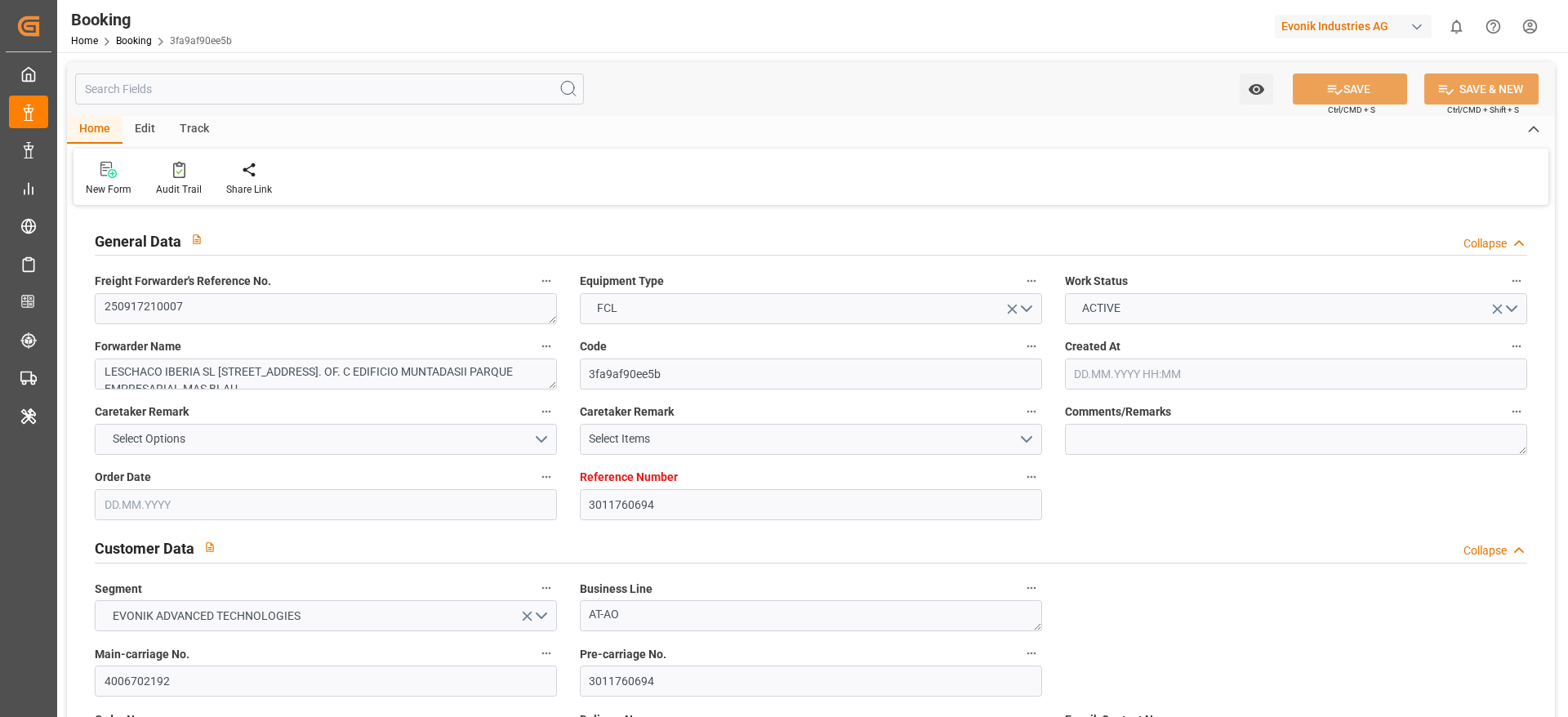
type input "[DATE] 03:00"
type input "[DATE] 11:20"
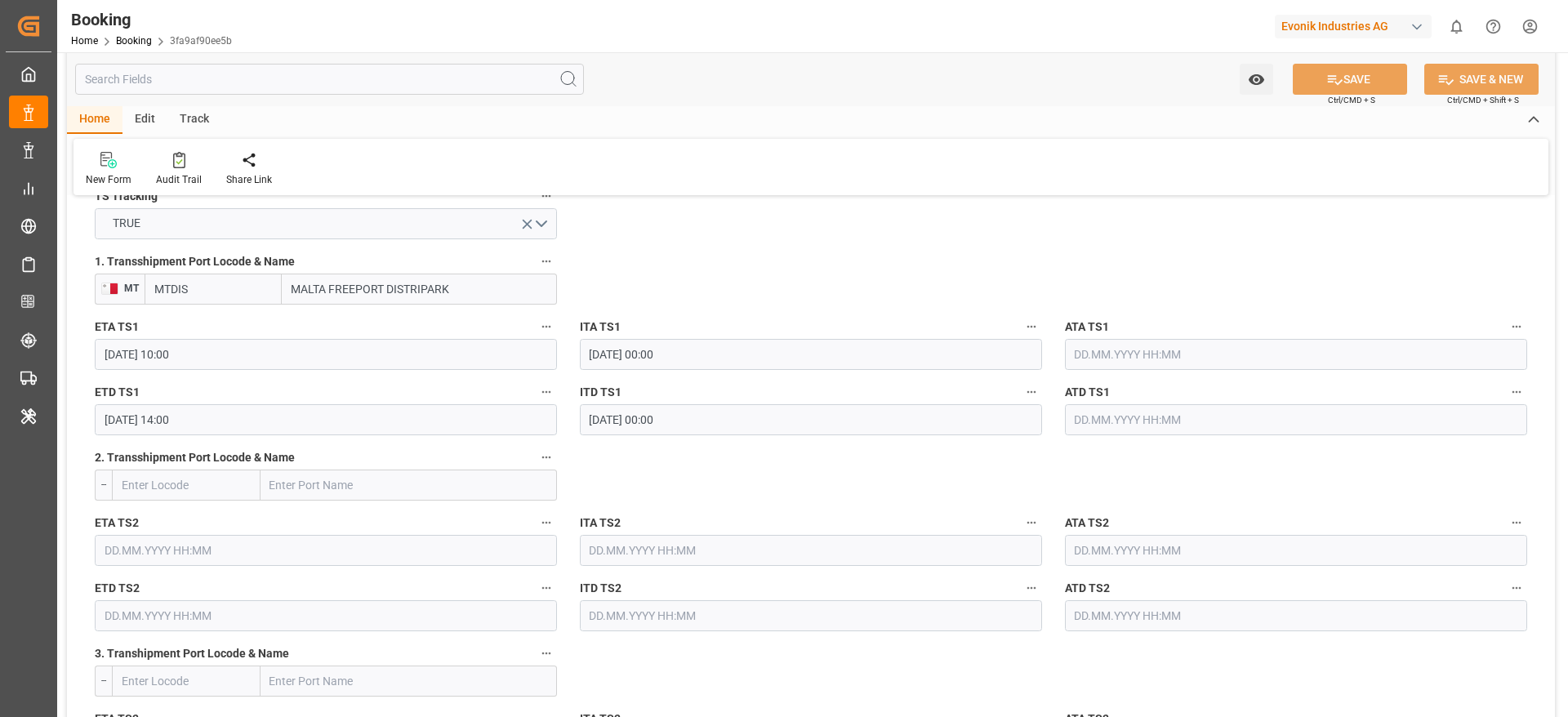
scroll to position [1837, 0]
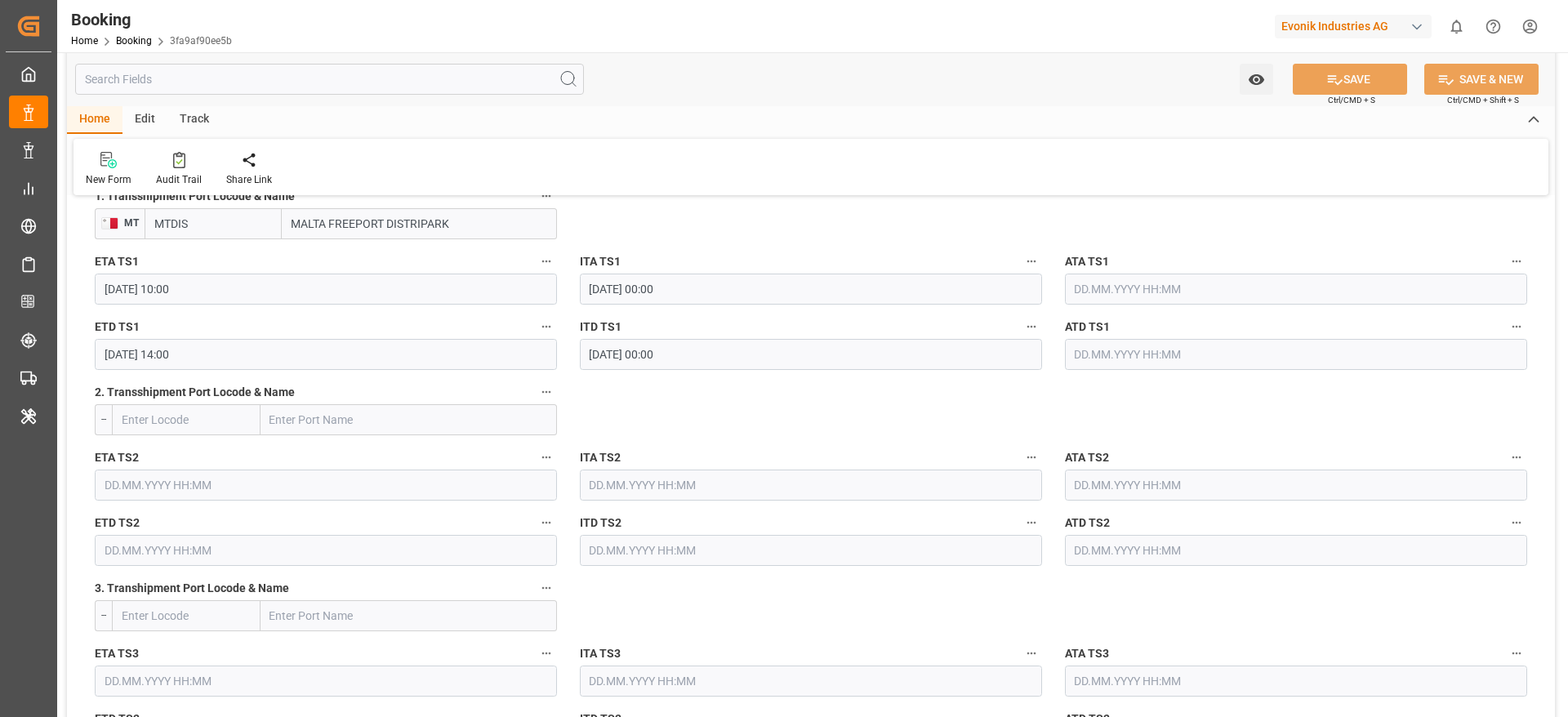
click at [237, 283] on input "[DATE] 10:00" at bounding box center [325, 288] width 462 height 31
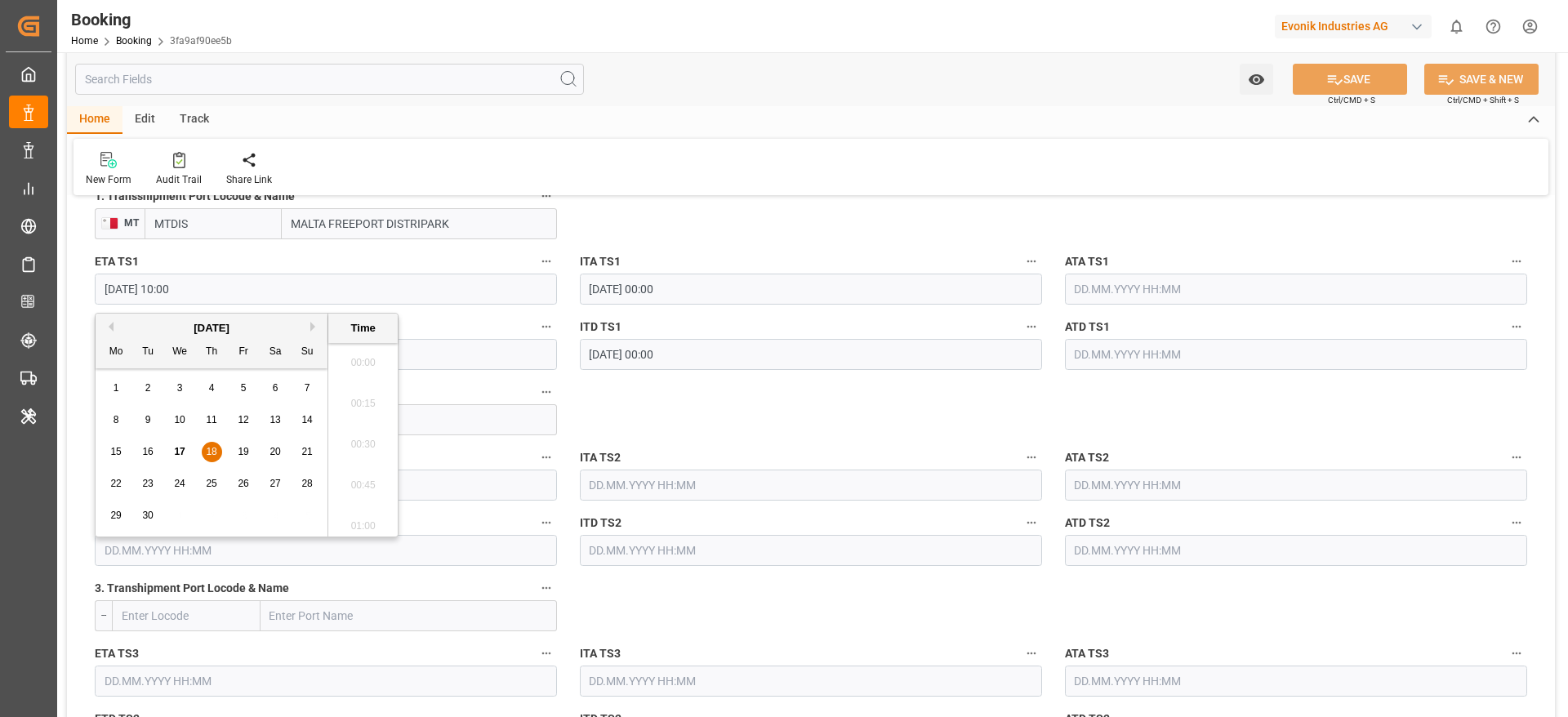
scroll to position [1556, 0]
click at [143, 458] on div "16" at bounding box center [148, 453] width 21 height 20
type input "[DATE] 10:00"
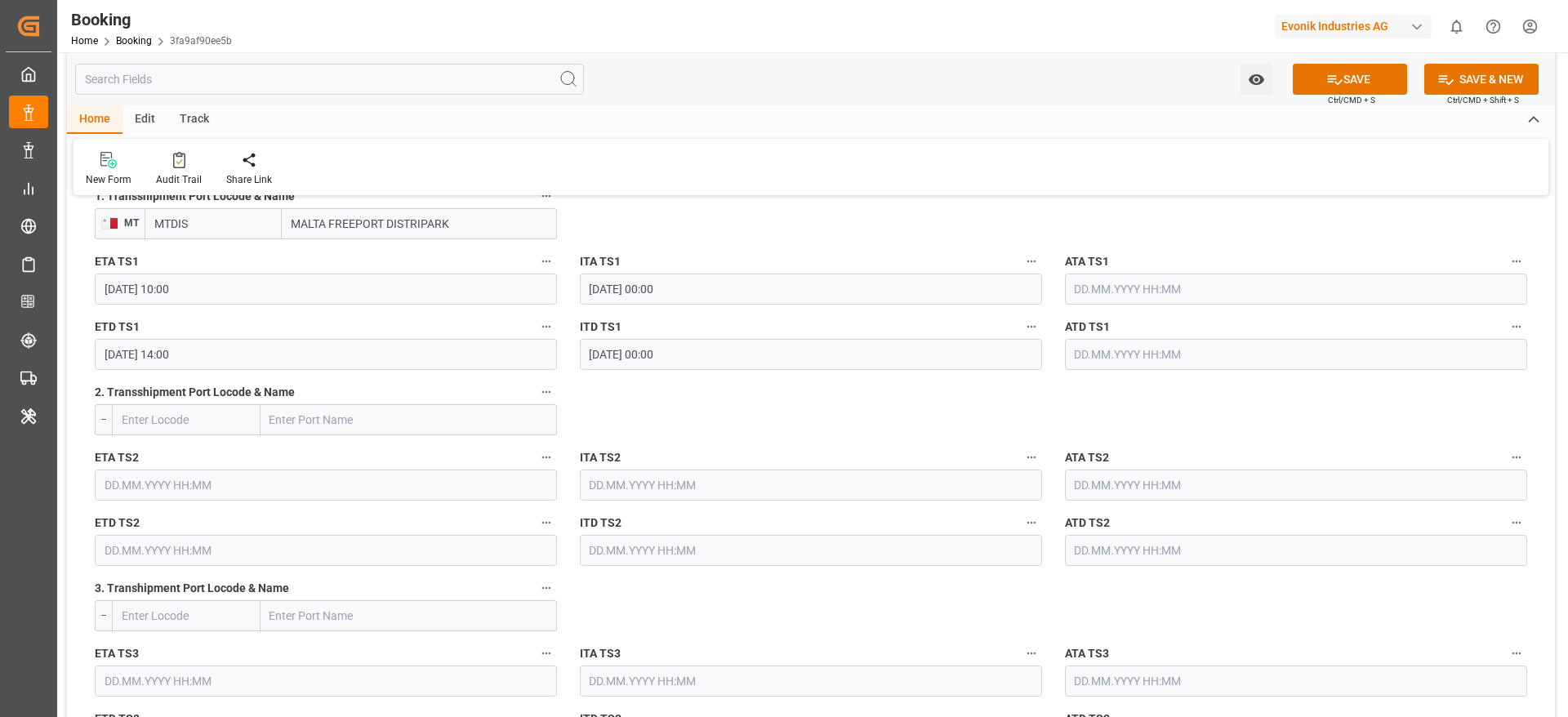
click at [303, 359] on input "[DATE] 14:00" at bounding box center [325, 354] width 462 height 31
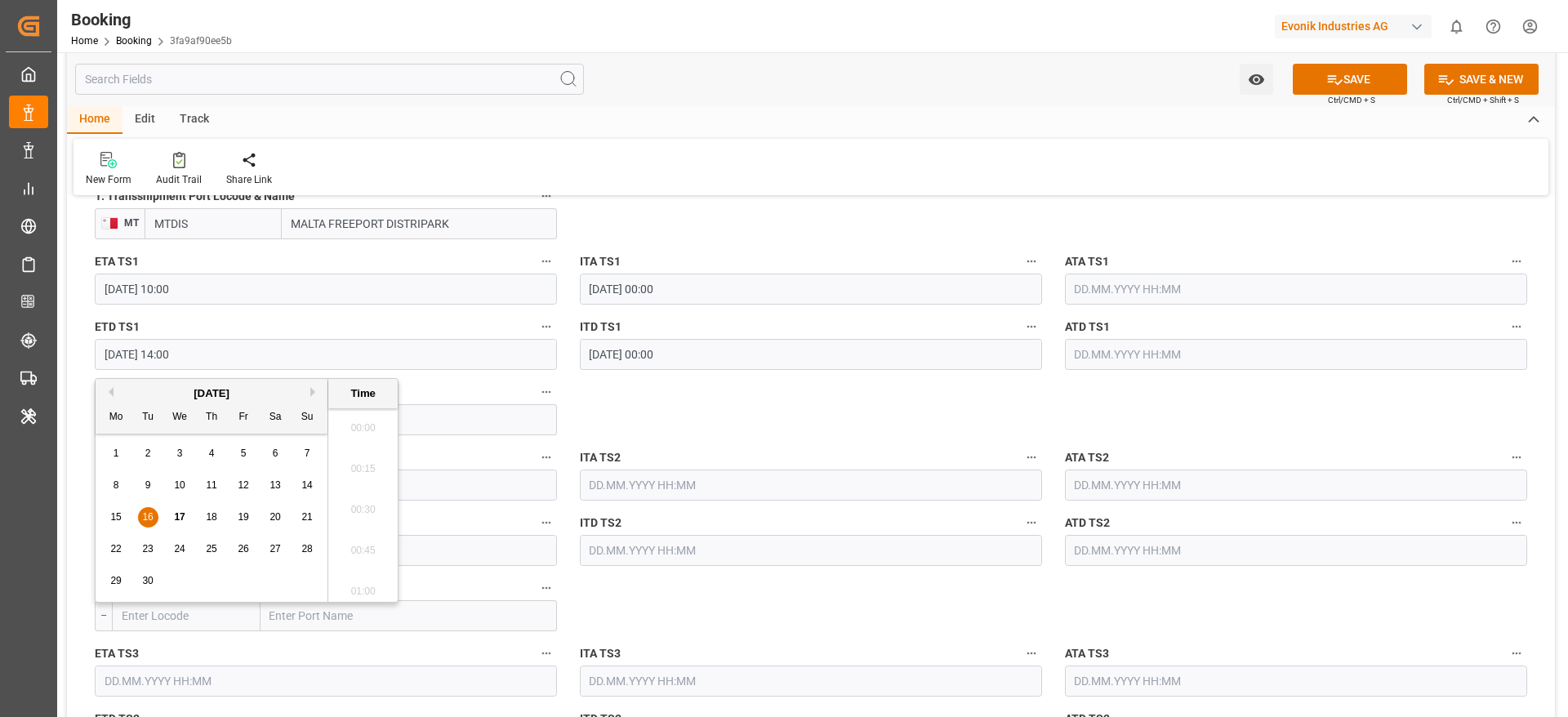
scroll to position [2210, 0]
click at [216, 516] on span "18" at bounding box center [211, 516] width 11 height 12
type input "[DATE] 14:00"
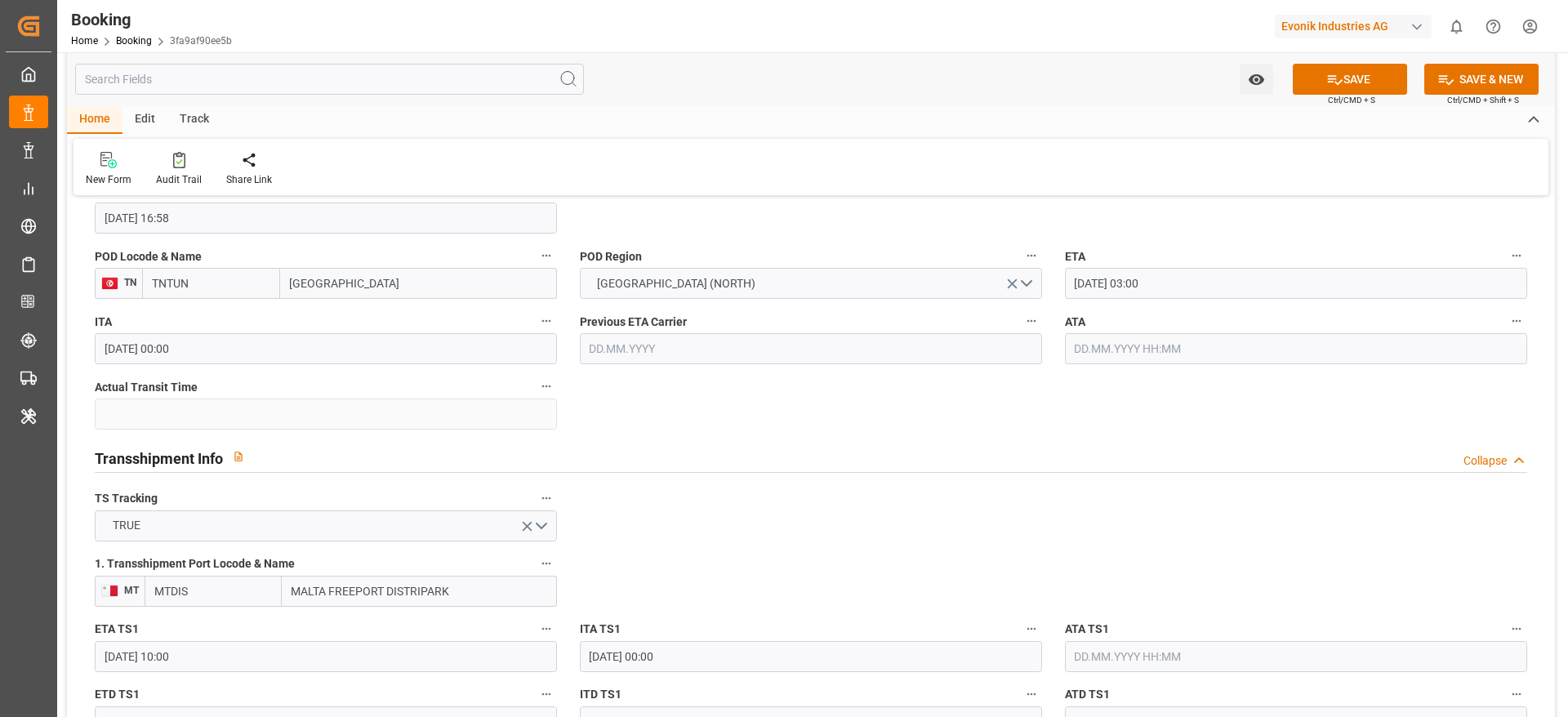
scroll to position [980, 0]
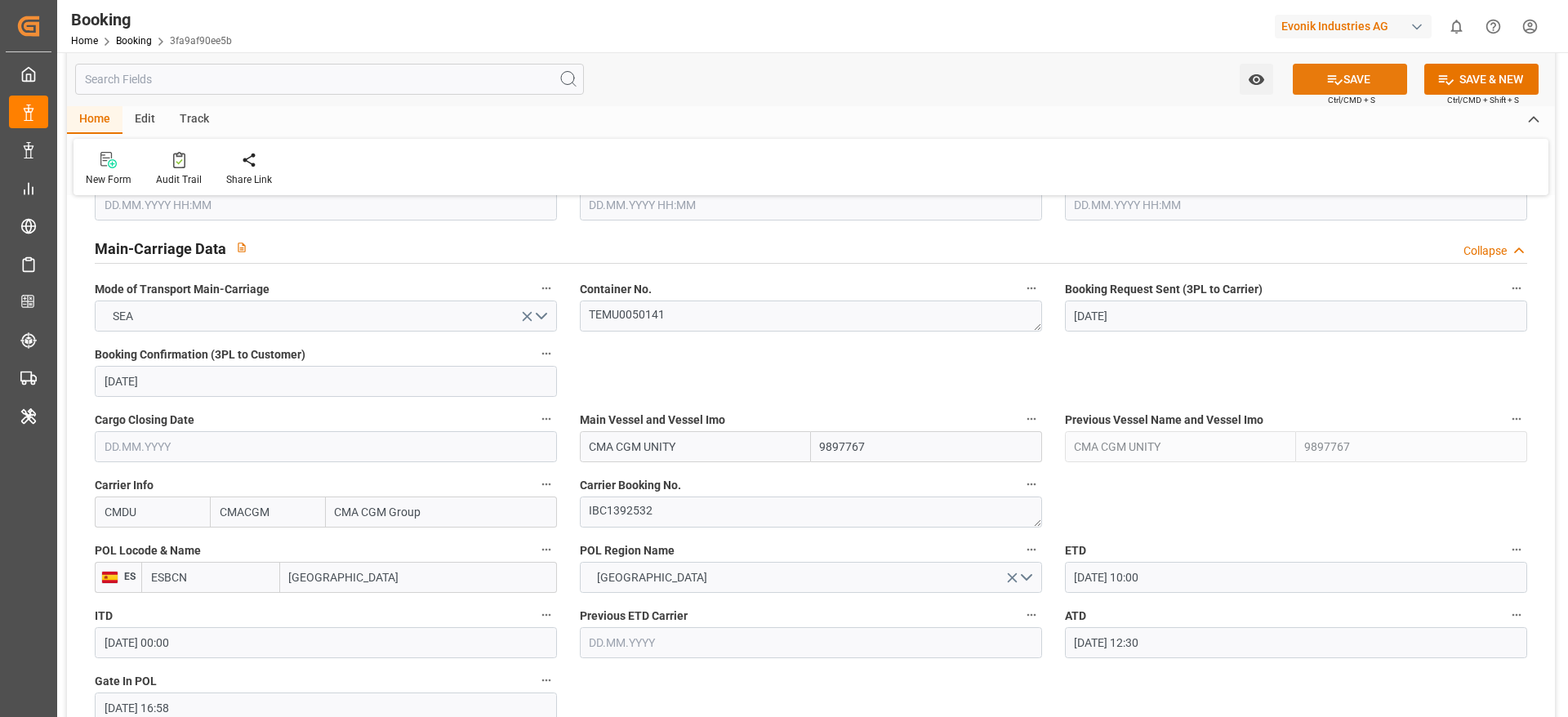
click at [1329, 76] on icon at bounding box center [1336, 79] width 14 height 10
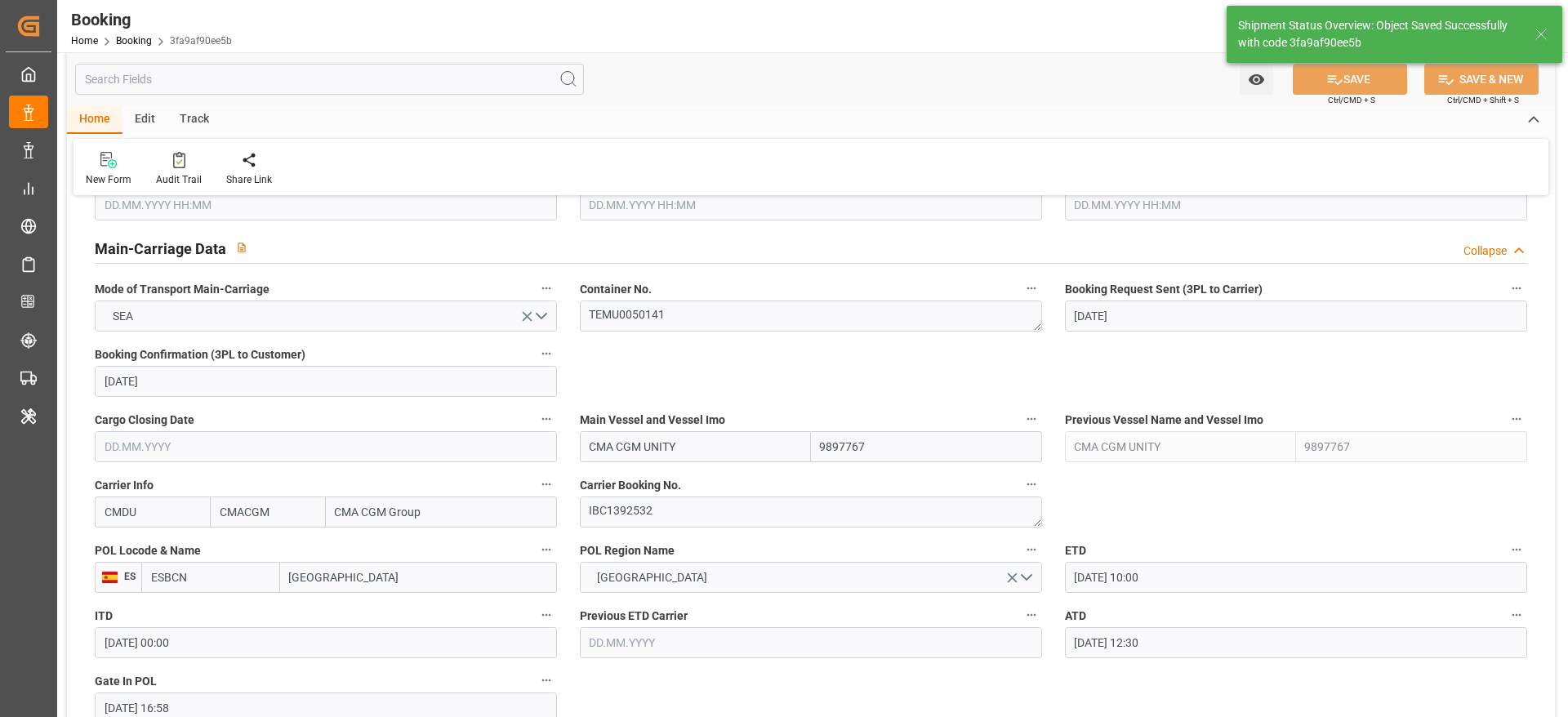
type textarea "[PERSON_NAME]"
type input "17.09.2025 09:03"
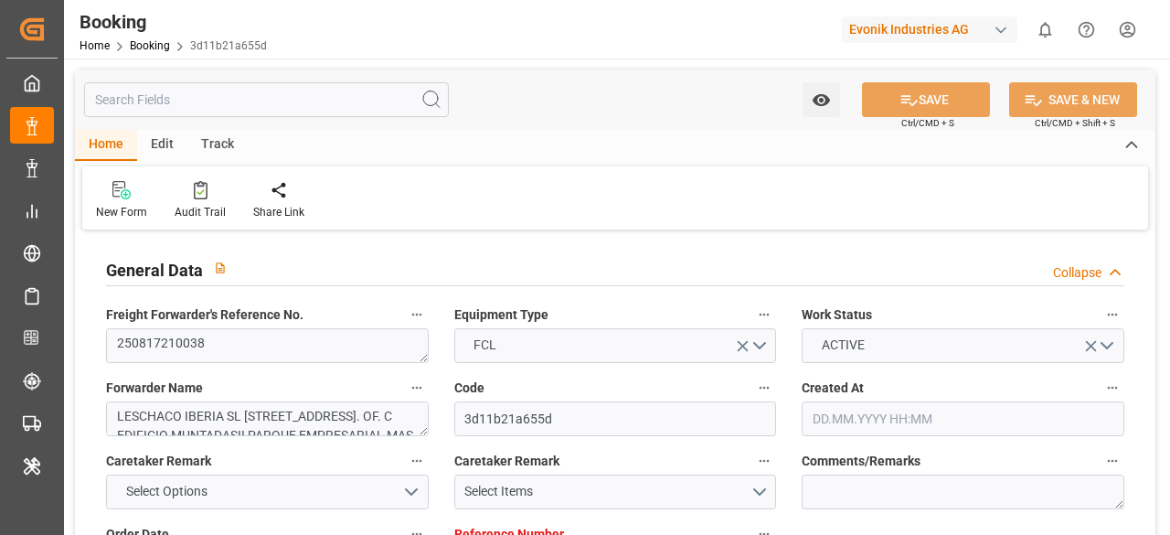
type input "3011724202"
type input "9897767"
type input "9454450"
type input "CMACGM"
type input "CMA CGM Group"
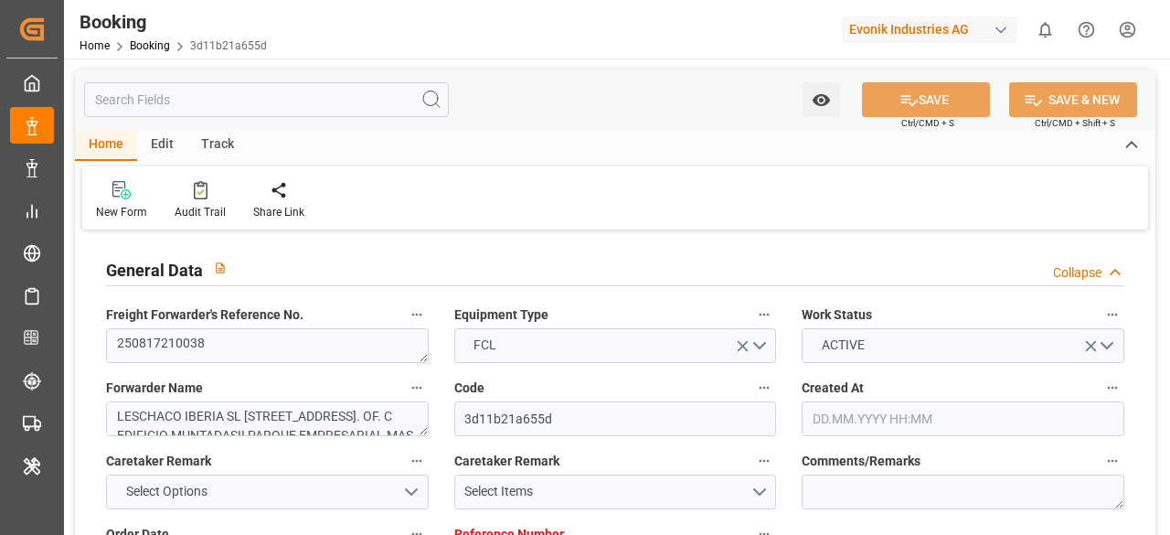
type input "ESBCN"
type input "TNTUN"
type input "MTDIS"
type input "0"
type input "ESBCN"
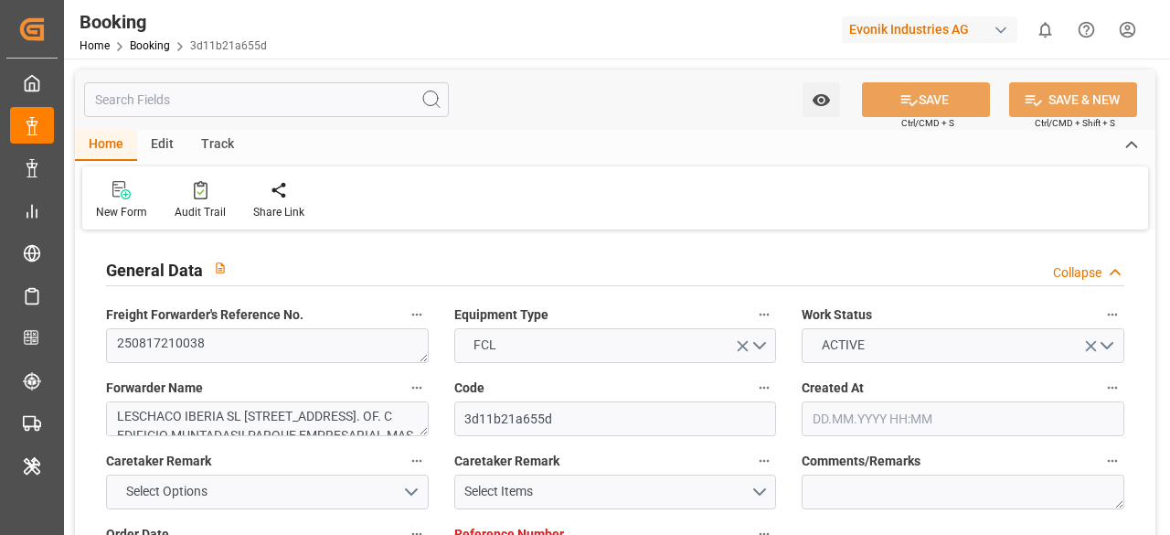
type input "TNTUN"
type input "9129586"
type input "11.08.2025 08:01"
type input "11.08.2025"
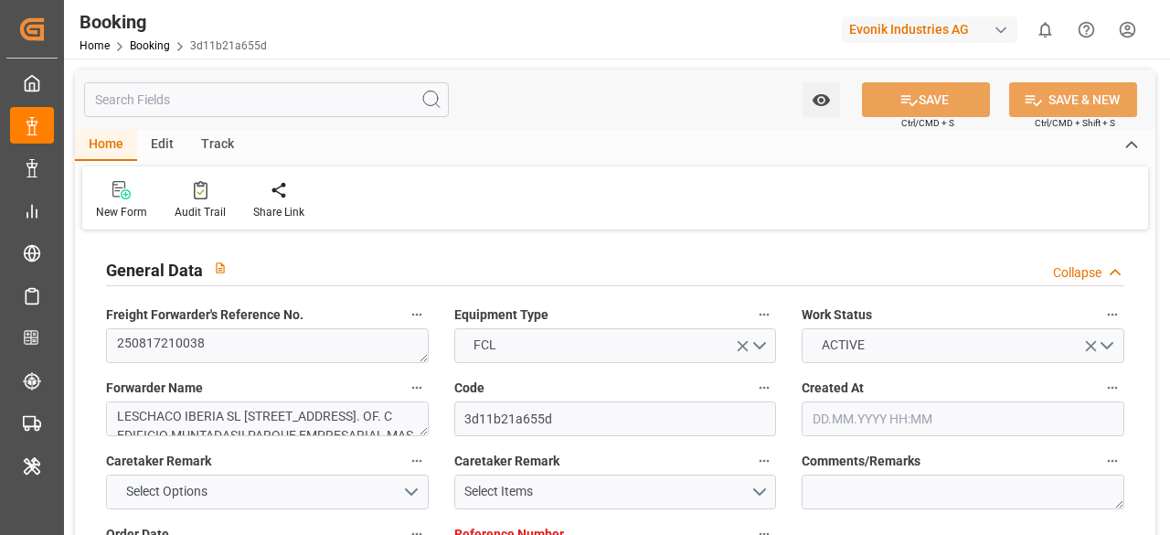
type input "30.08.2025"
type input "22.08.2025"
type input "[DATE]"
type input "25.08.2025"
type input "[DATE] 10:00"
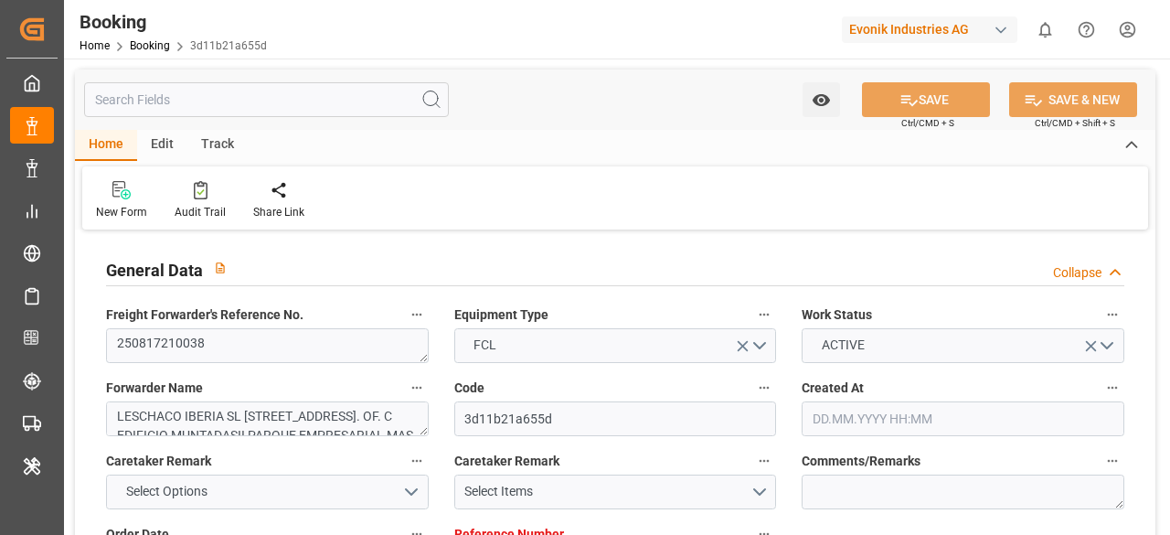
type input "31.08.2025 00:00"
type input "11.09.2025 12:30"
type input "02.09.2025 16:00"
type input "[DATE] 03:00"
type input "[DATE] 00:00"
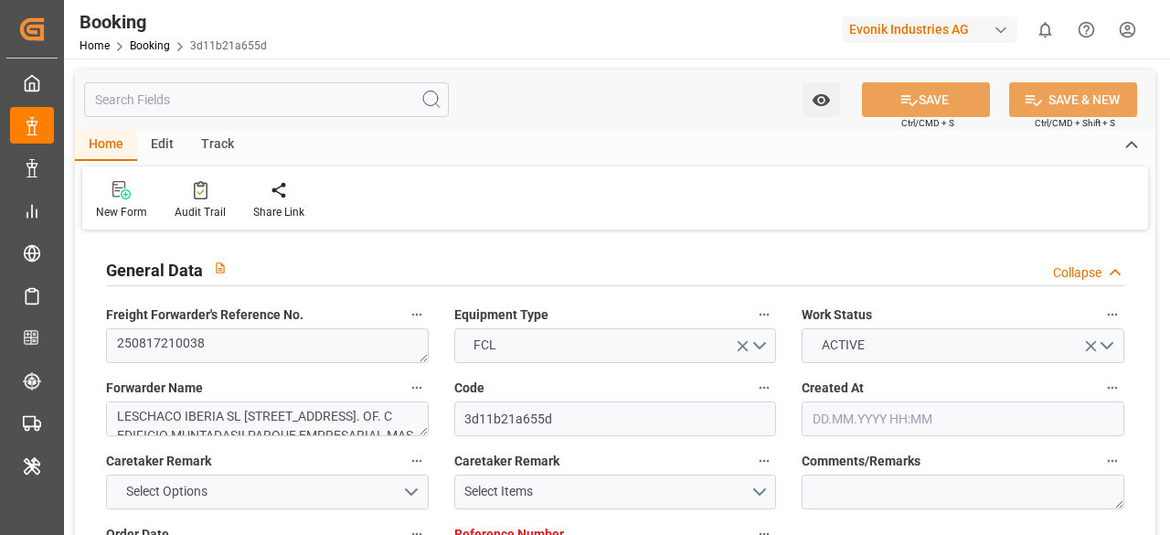
type input "18.09.2025 10:00"
type input "[DATE] 00:00"
type input "[DATE] 14:00"
type input "[DATE] 00:00"
type input "16.09.2025 23:13"
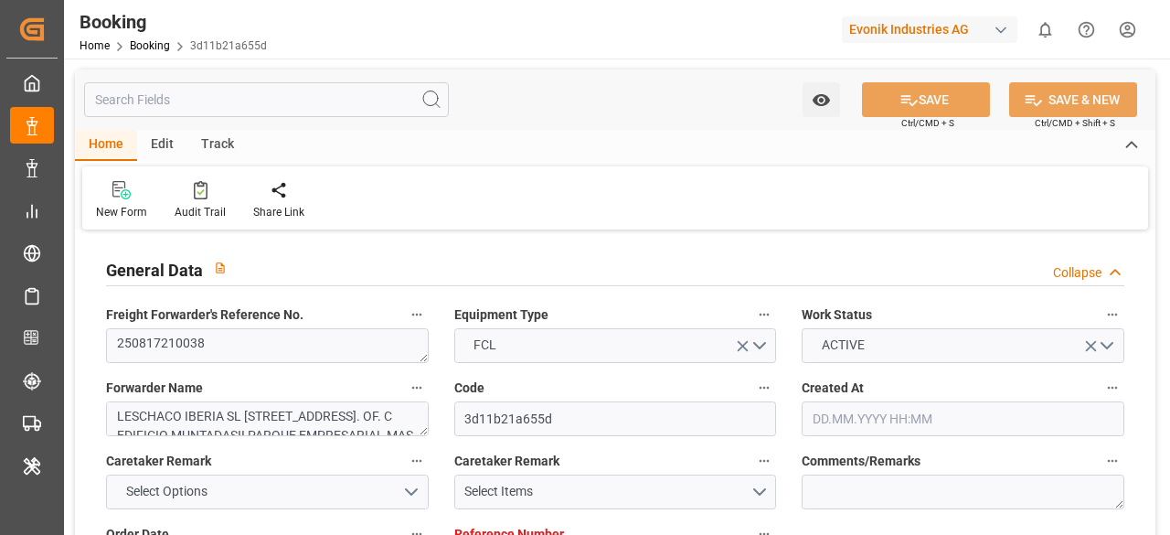
type input "[DATE]"
type input "10.09.2025 12:17"
type input "[DATE] 10:00"
type input "[DATE] 11:27"
type input "18.09.2025 10:00"
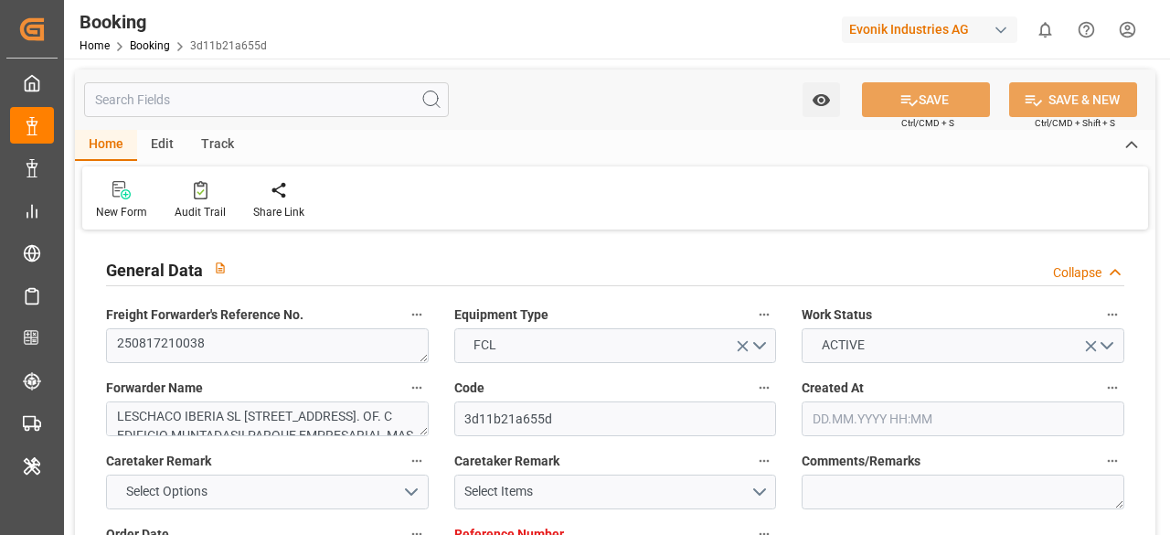
type input "19.09.2025 02:58"
type input "[DATE] 14:00"
type input "[DATE] 03:00"
type input "[DATE] 11:20"
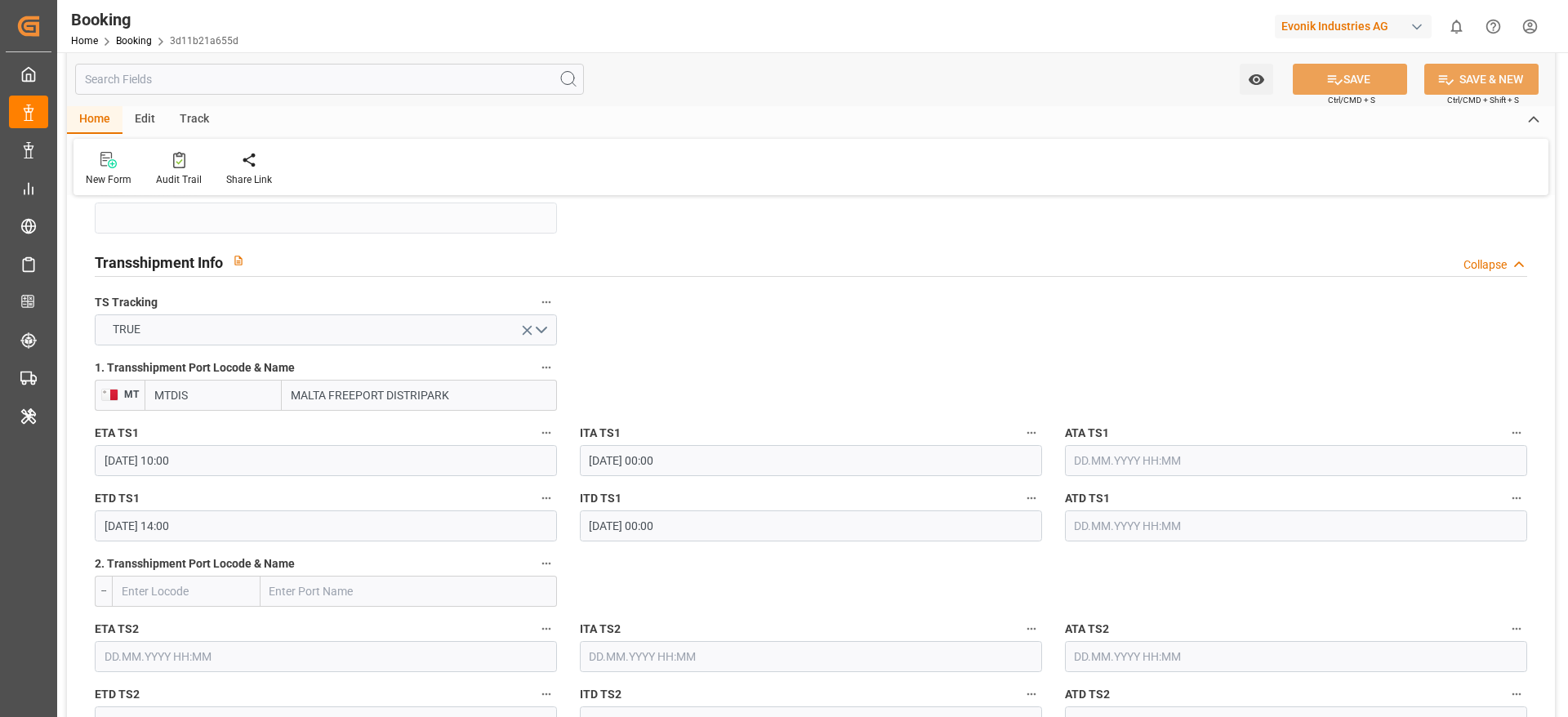
scroll to position [1714, 0]
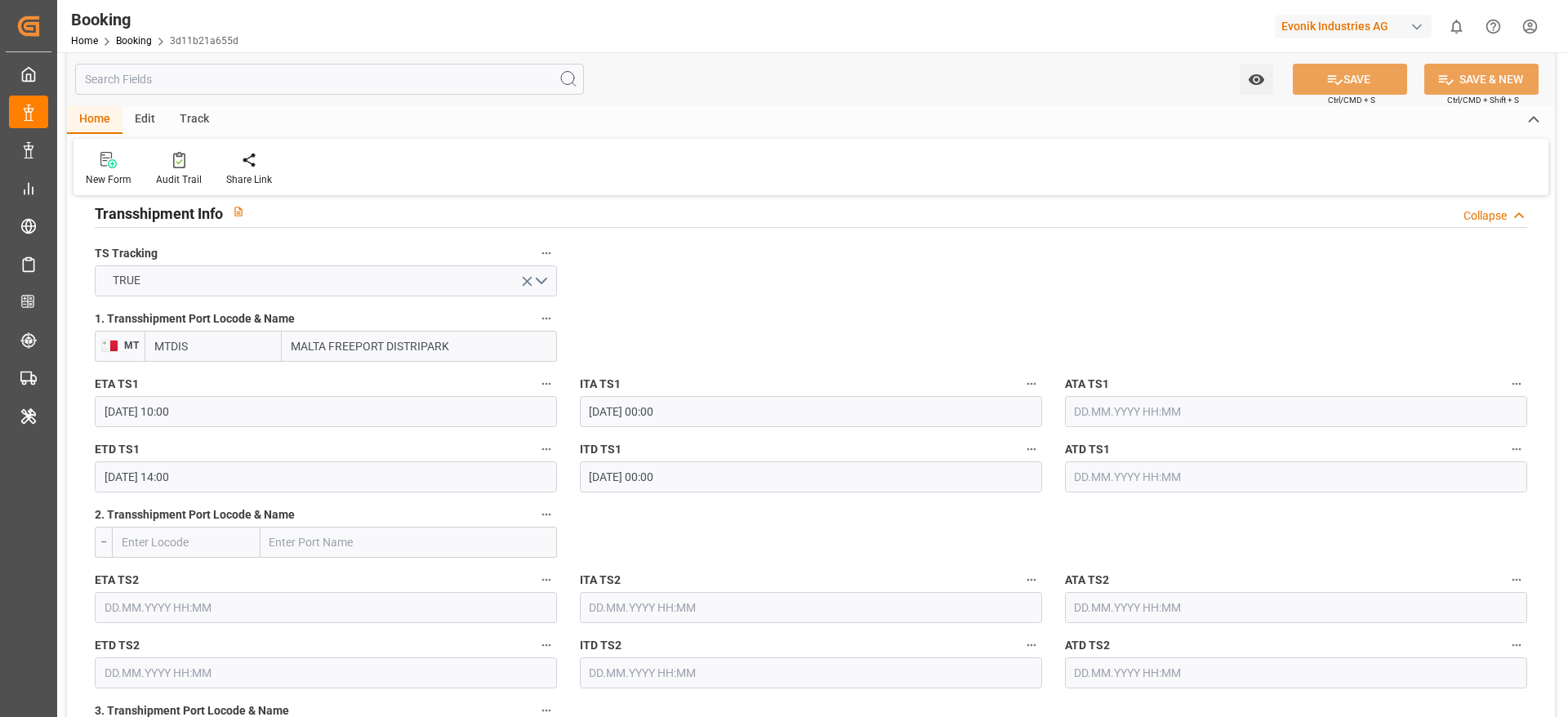
click at [284, 417] on input "18.09.2025 10:00" at bounding box center [325, 411] width 462 height 31
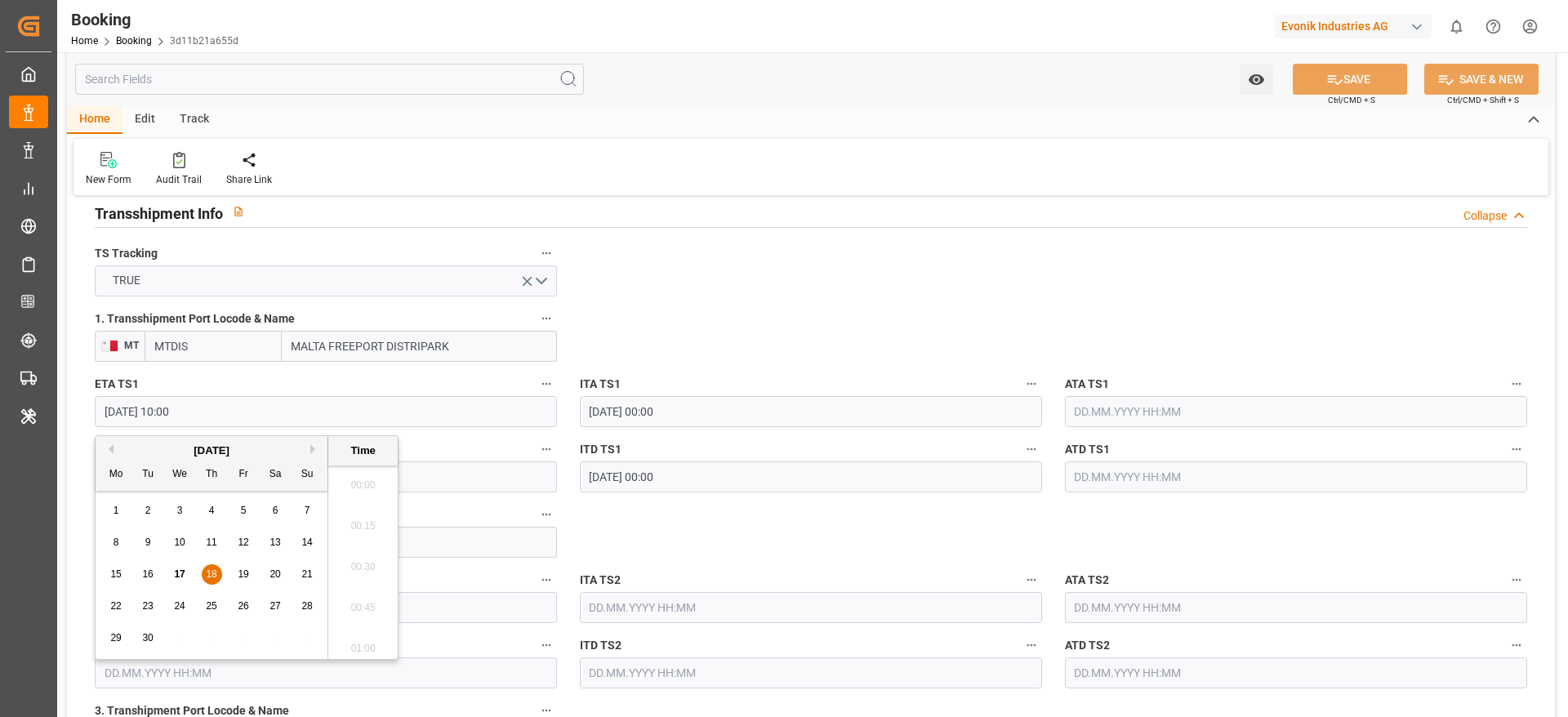
scroll to position [1556, 0]
click at [157, 477] on div "16" at bounding box center [148, 575] width 21 height 20
type input "16.09.2025 10:00"
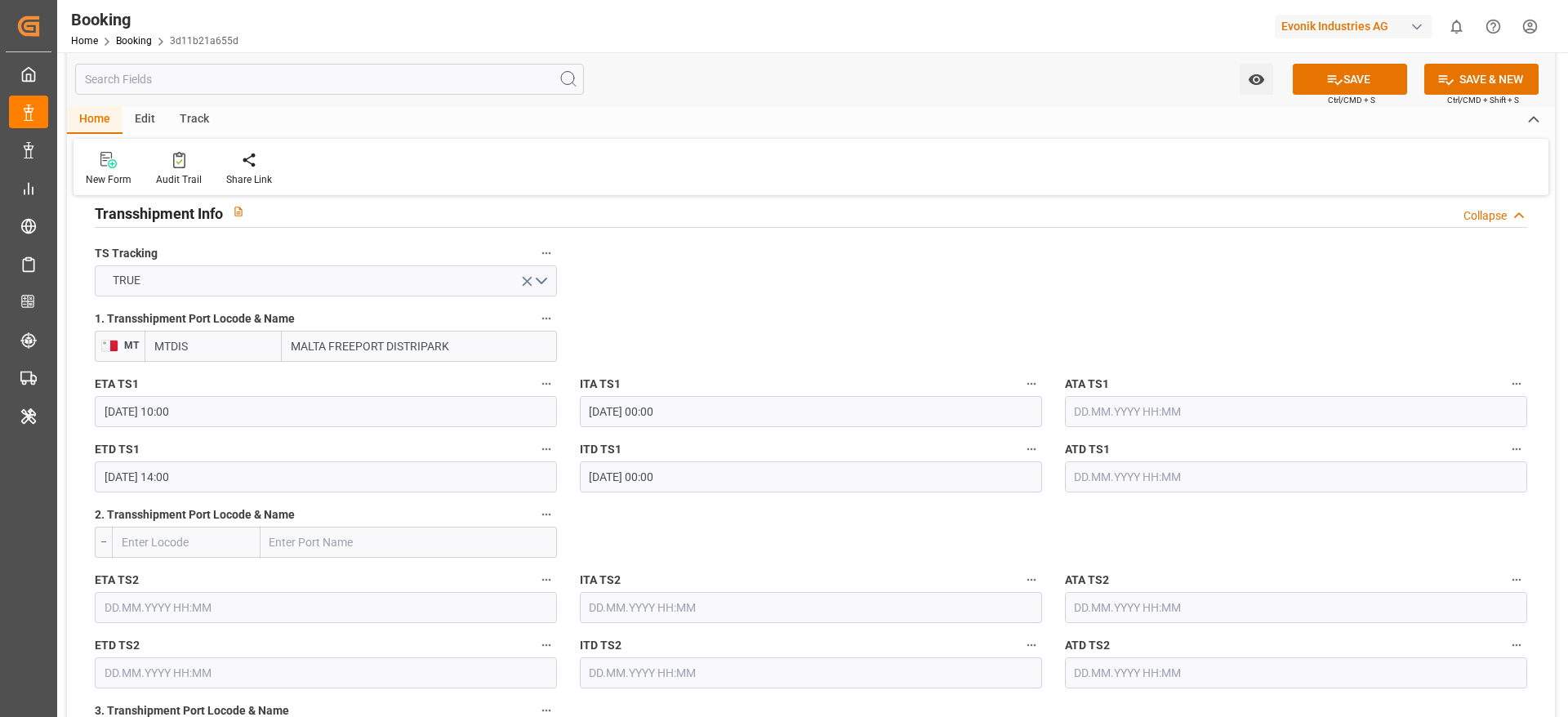
click at [314, 477] on input "16.09.2025 14:00" at bounding box center [325, 477] width 462 height 31
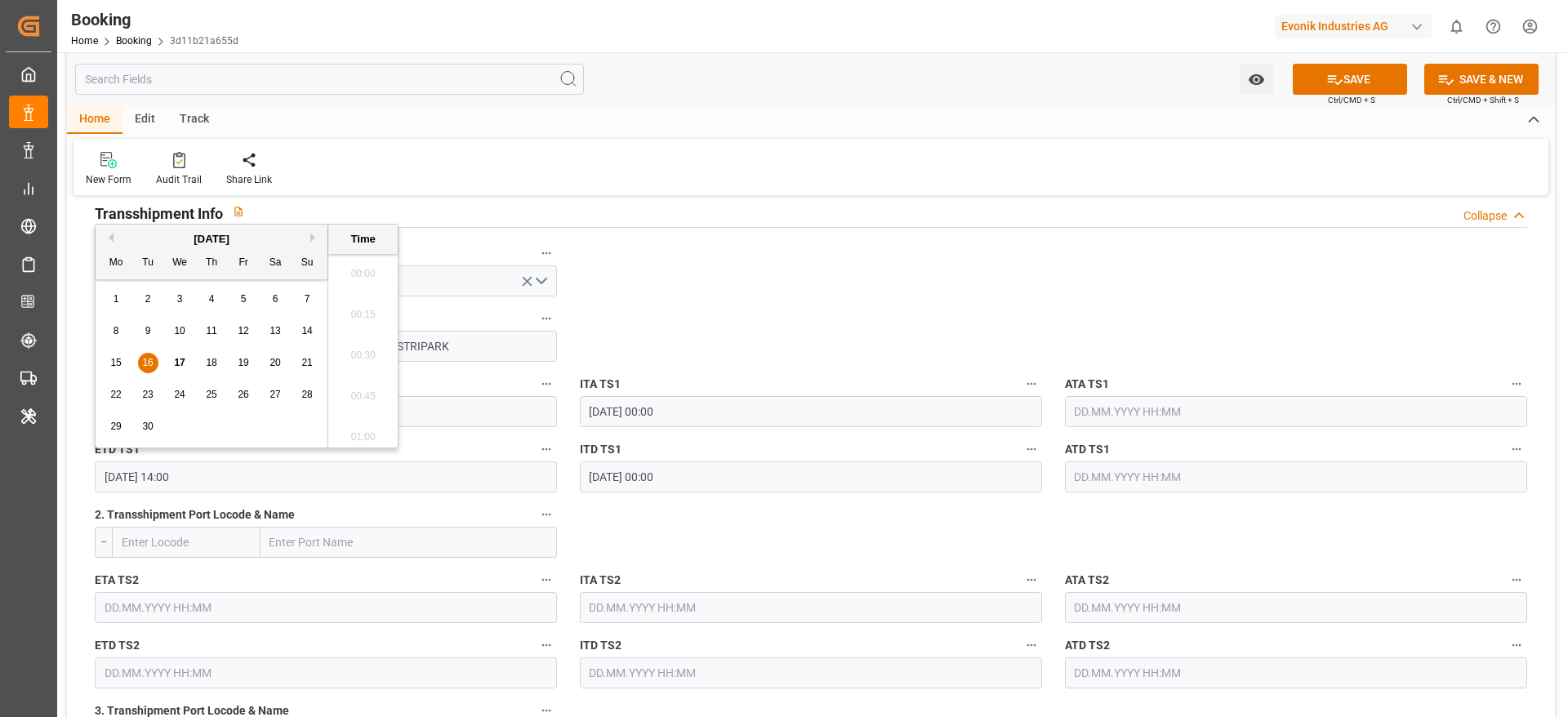
scroll to position [2210, 0]
click at [220, 366] on div "18" at bounding box center [212, 363] width 21 height 20
type input "18.09.2025 14:00"
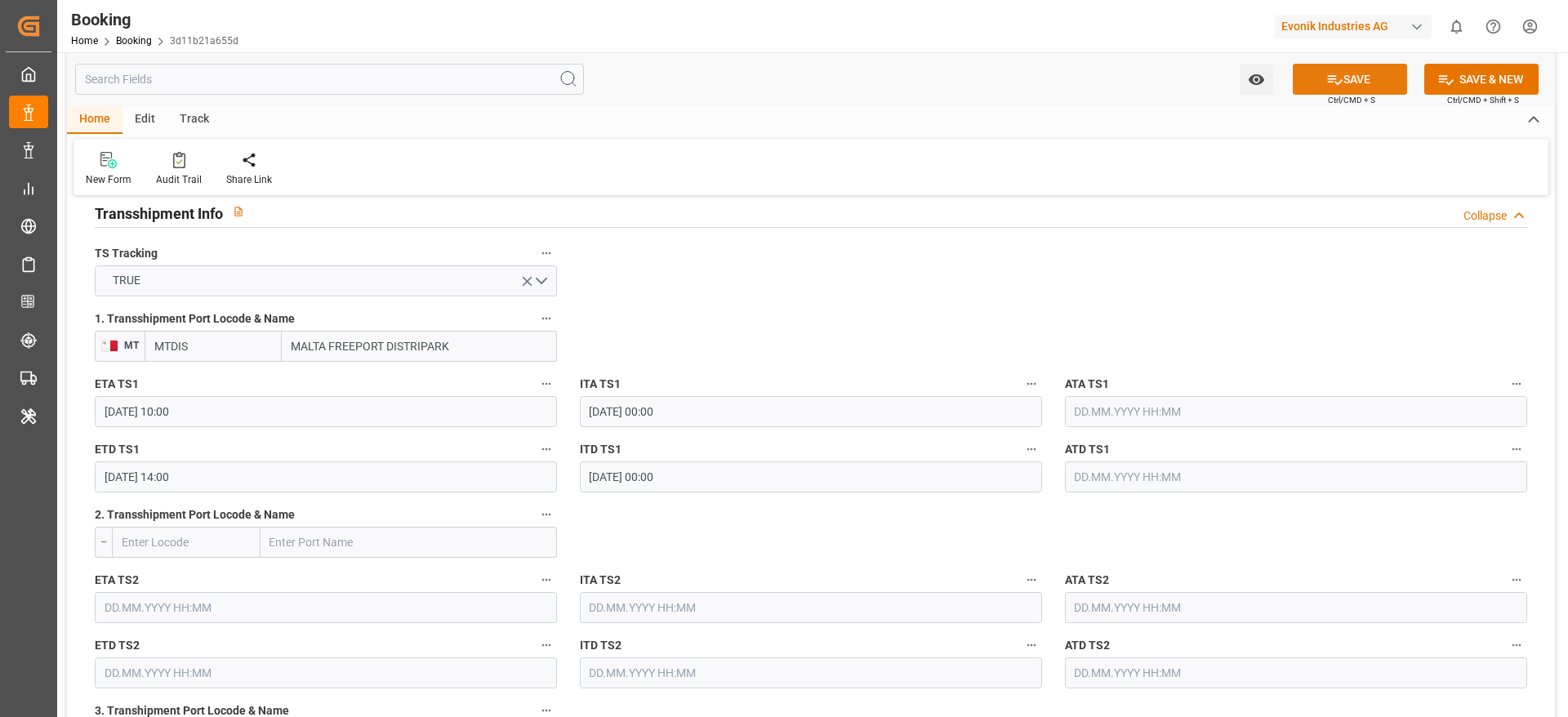
click at [1044, 90] on button "SAVE" at bounding box center [1350, 79] width 114 height 31
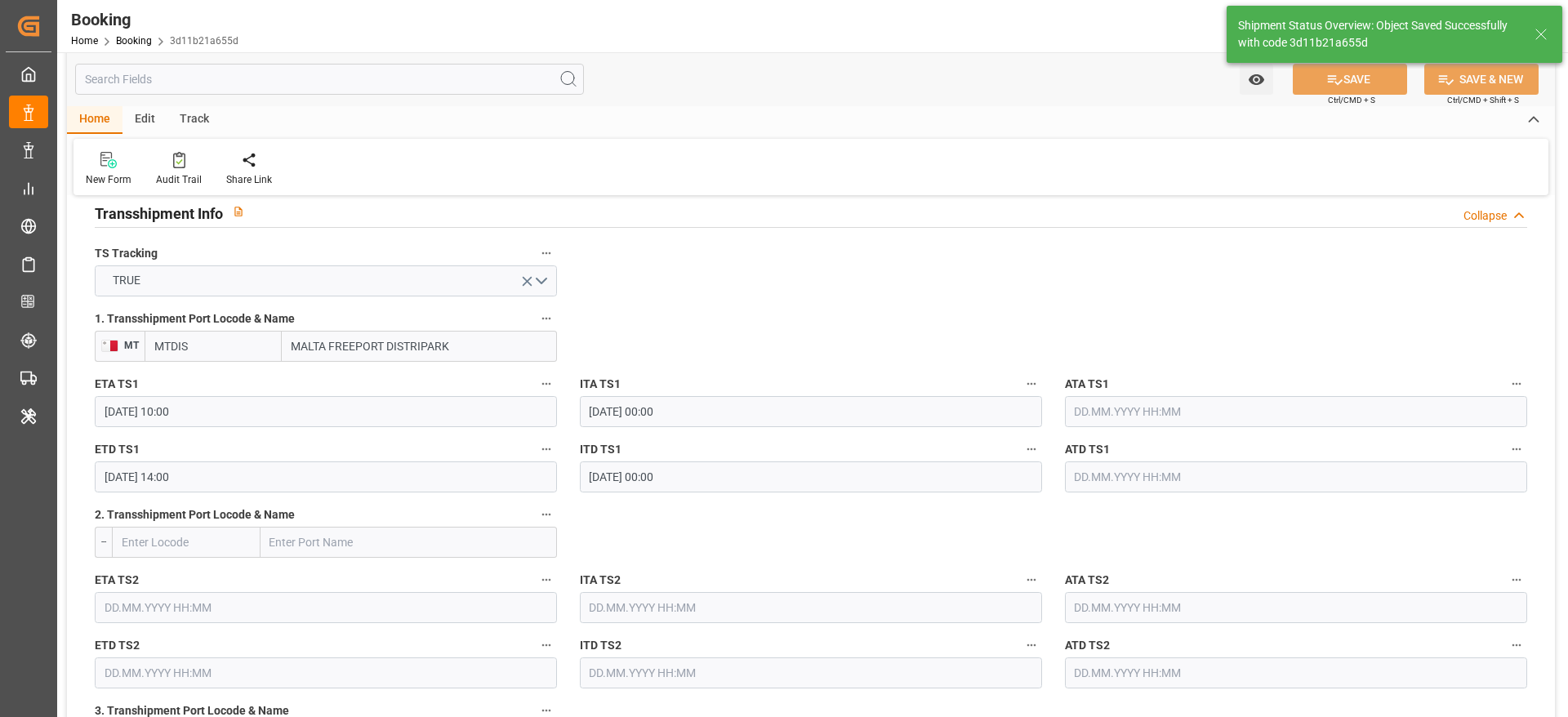
type textarea "[PERSON_NAME]"
type input "17.09.2025 09:05"
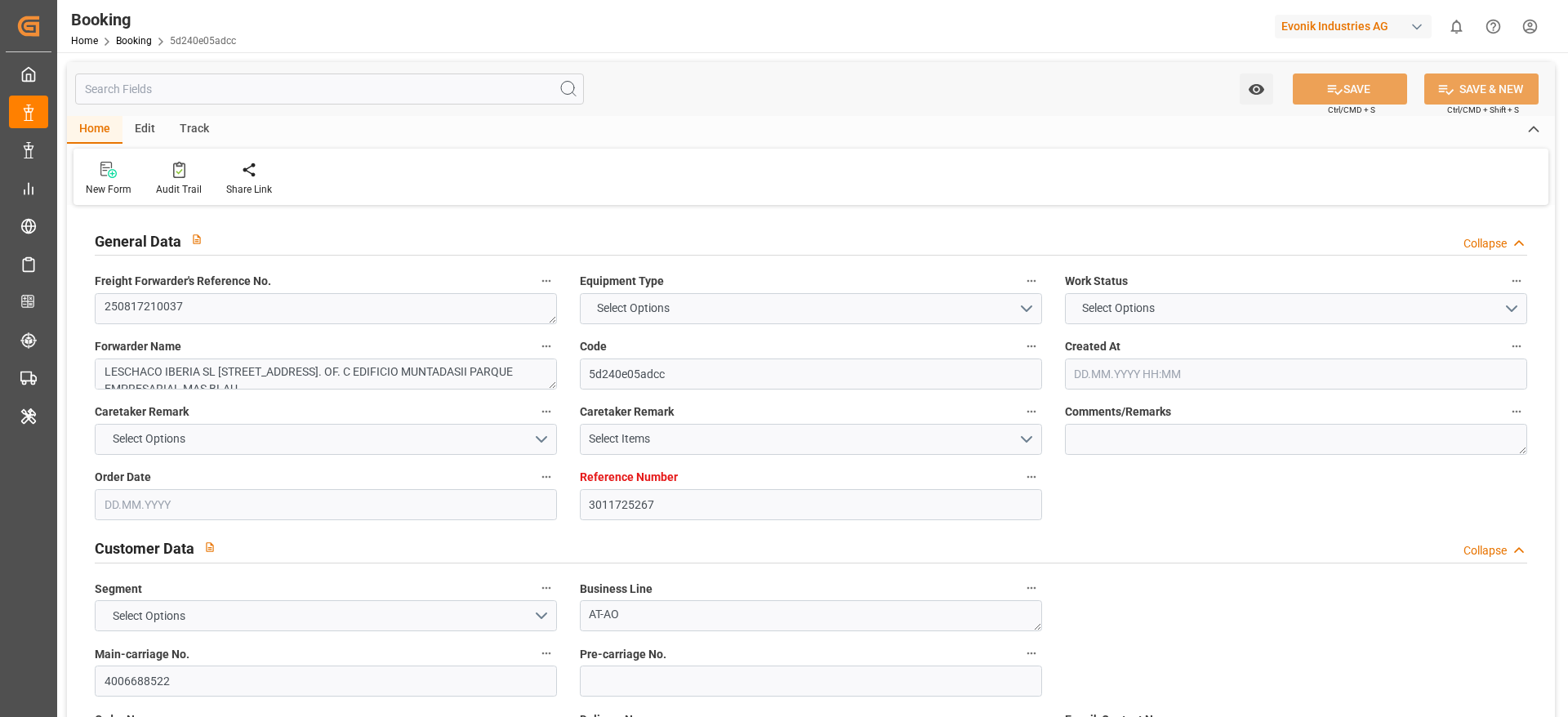
type input "3011725267"
type input "9897767"
type input "CMACGM"
type input "CMA CGM Group"
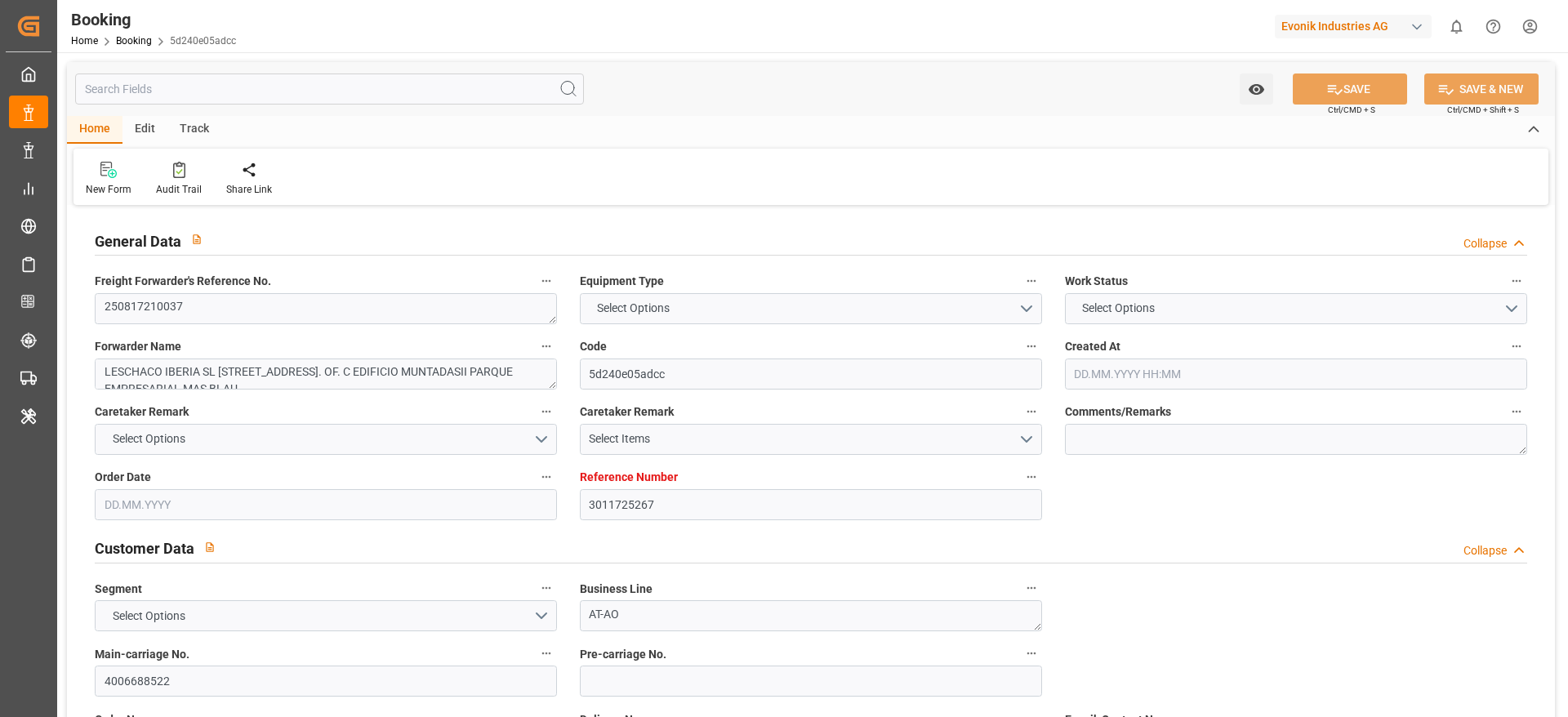
type input "ESBCN"
type input "TNTUN"
type input "MTDIS"
type input "0"
type input "ESBCN"
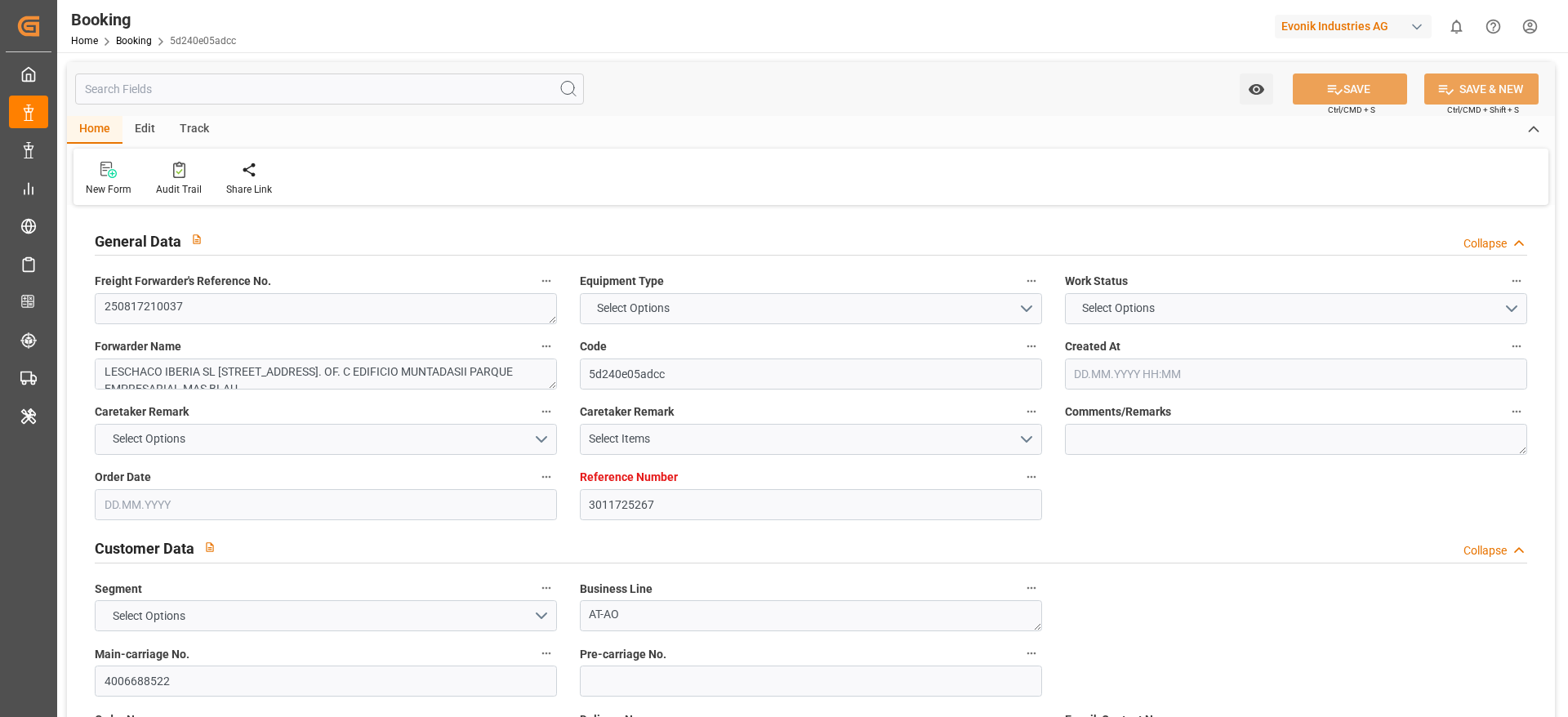
type input "TNTUN"
type input "9129586"
type input "[DATE] 07:41"
type input "[DATE]"
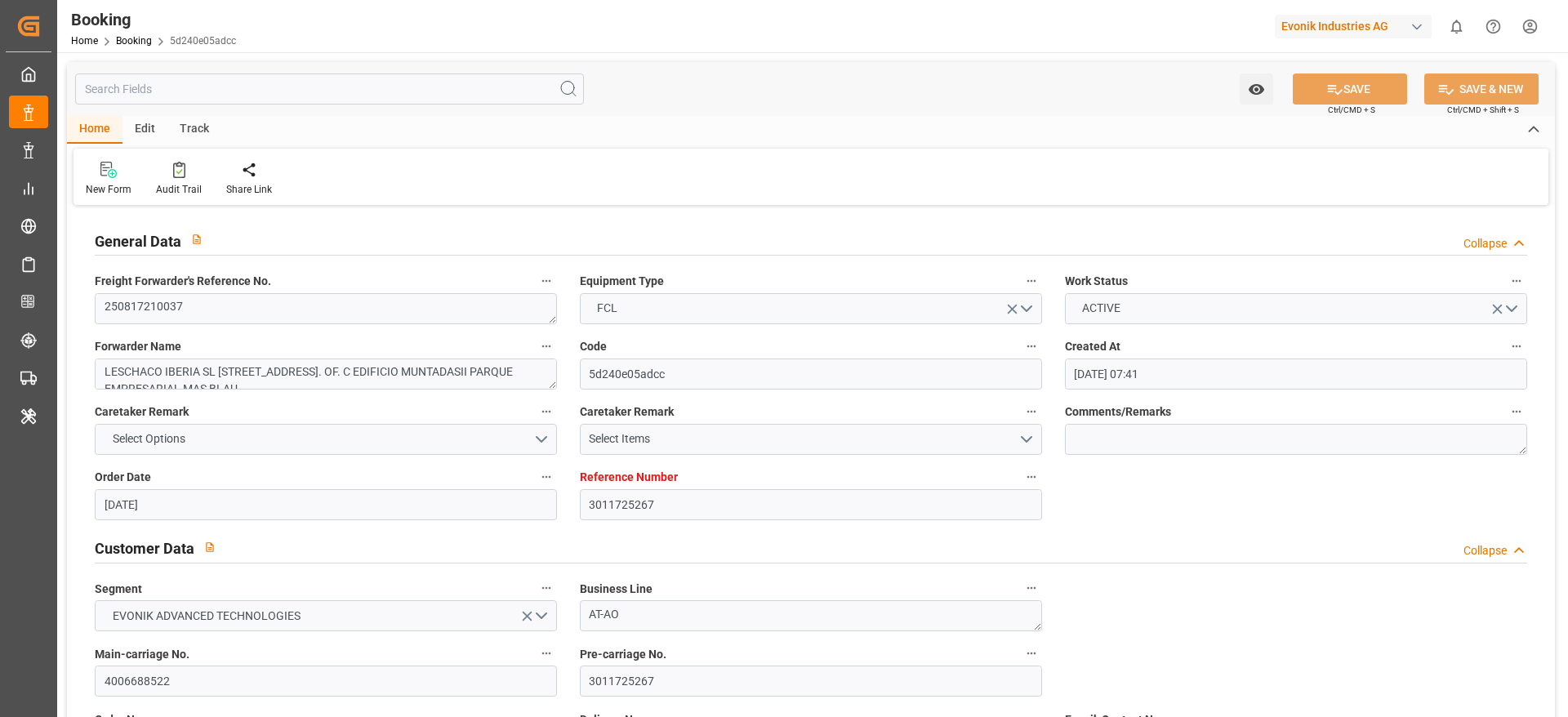
type input "04.09.2025"
type input "27.08.2025"
type input "[DATE]"
type input "27.08.2025"
type input "[DATE] 10:00"
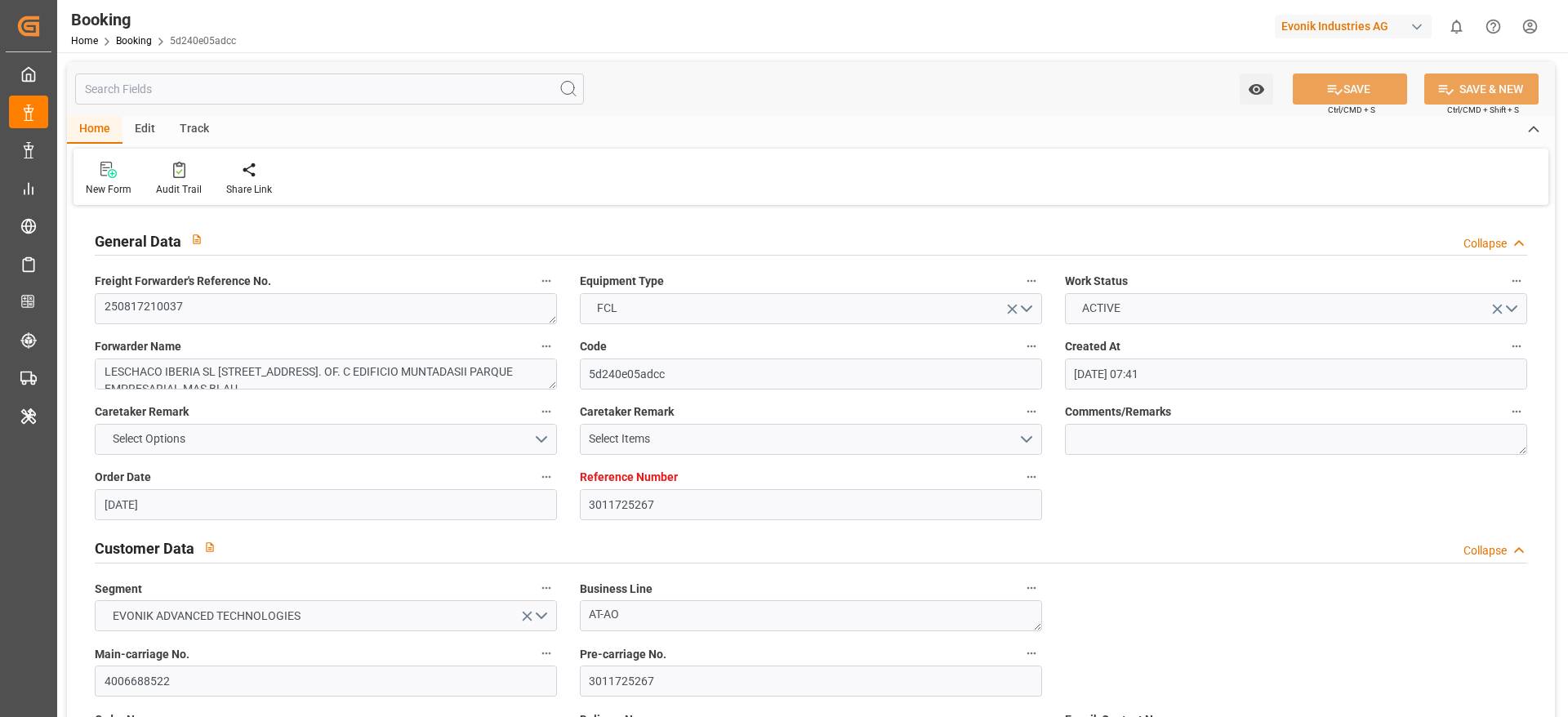
type input "[DATE] 00:00"
type input "[DATE] 12:30"
type input "05.09.2025 08:18"
type input "[DATE] 03:00"
type input "[DATE] 00:00"
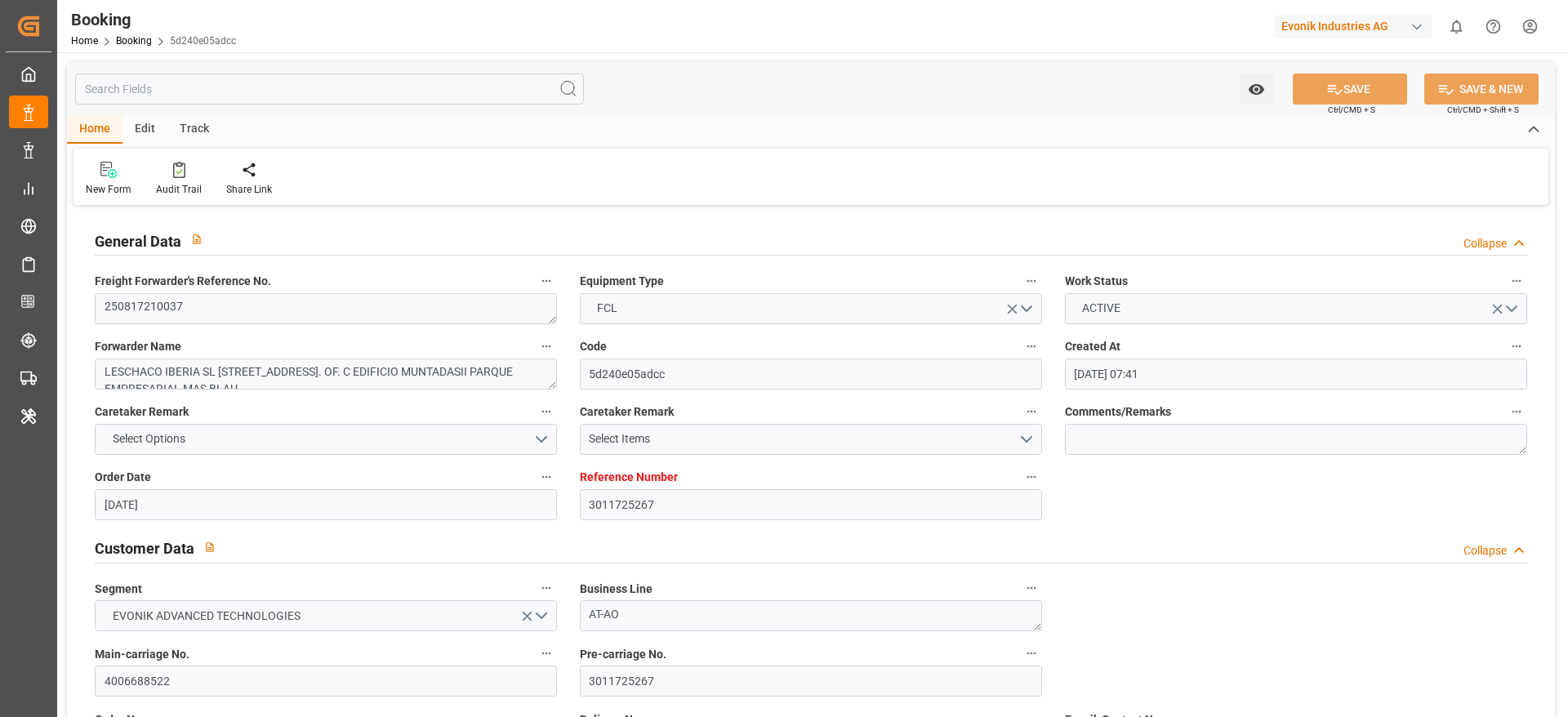
type input "18.09.2025 10:00"
type input "[DATE] 00:00"
type input "[DATE] 14:00"
type input "[DATE] 00:00"
type input "16.09.2025 23:13"
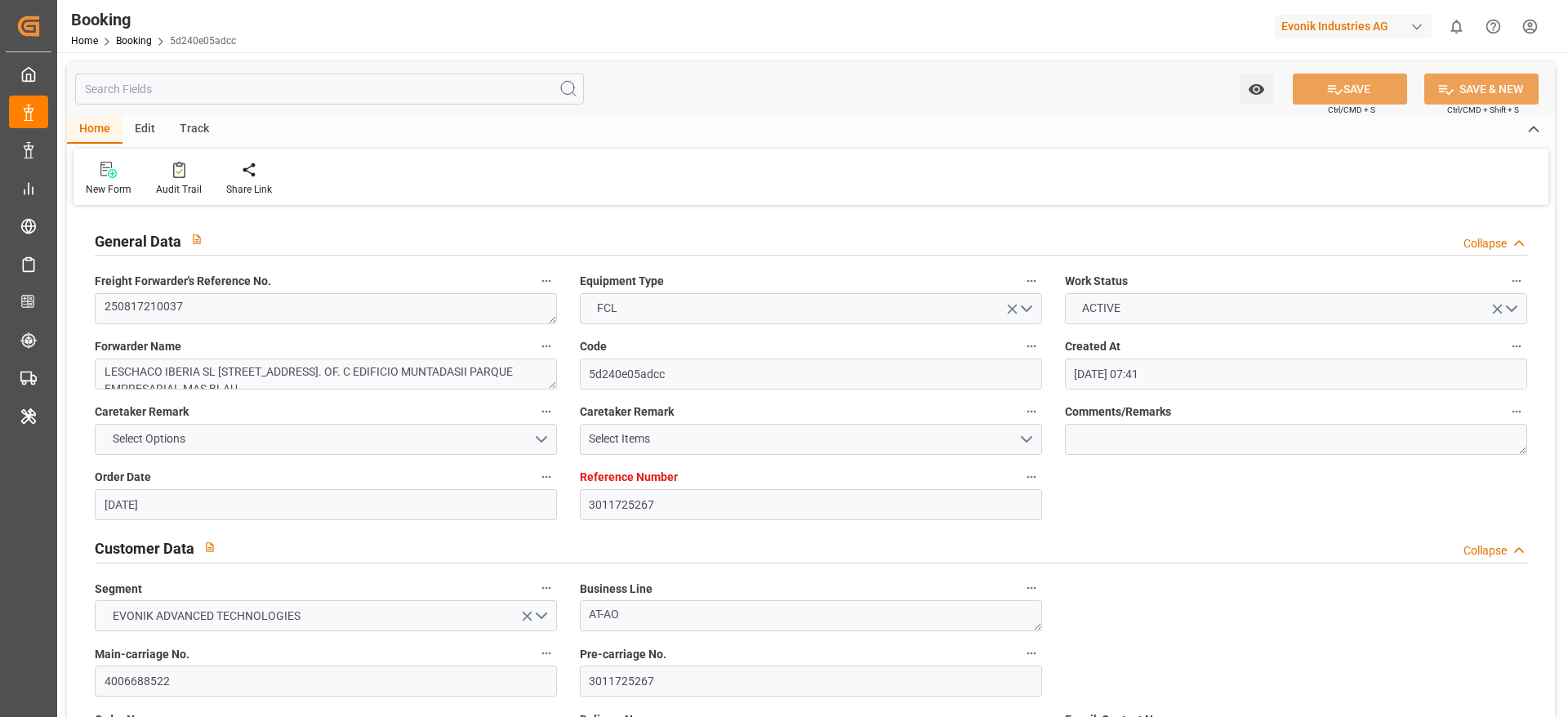
type input "[DATE]"
type input "10.09.2025 12:37"
type input "[DATE] 10:00"
type input "[DATE] 11:27"
type input "18.09.2025 10:00"
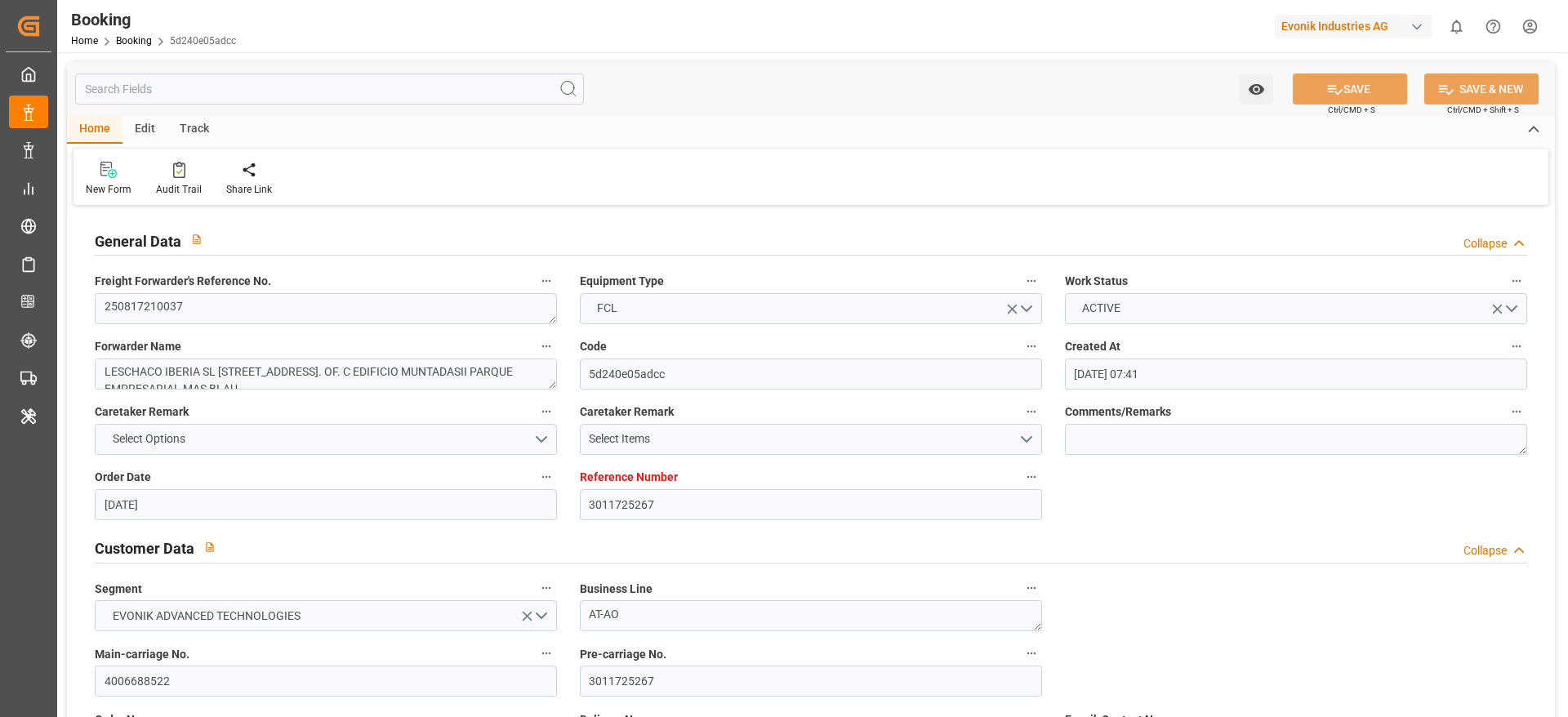
type input "19.09.2025 02:58"
type input "[DATE] 14:00"
type input "[DATE] 03:00"
type input "[DATE] 11:20"
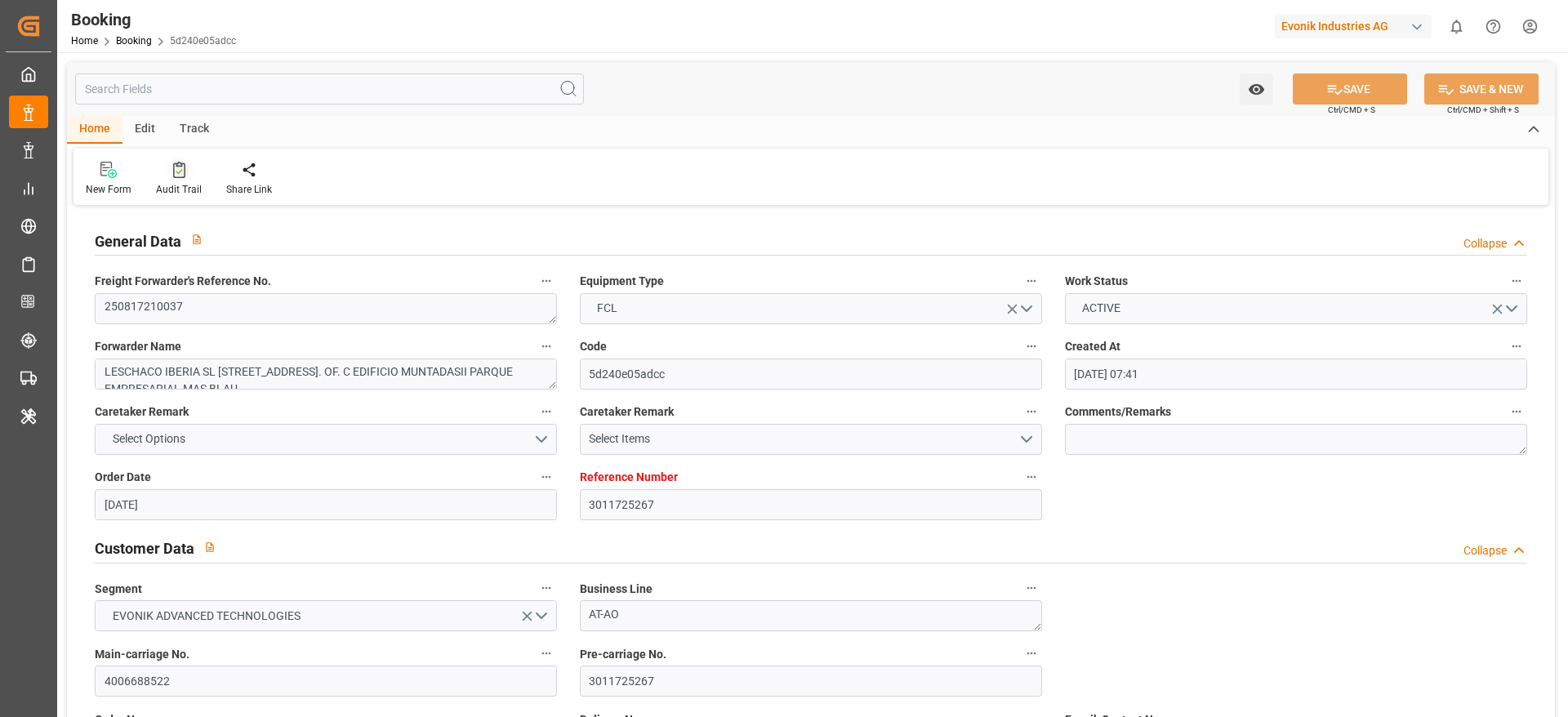
click at [176, 182] on div "Audit Trail" at bounding box center [179, 189] width 46 height 14
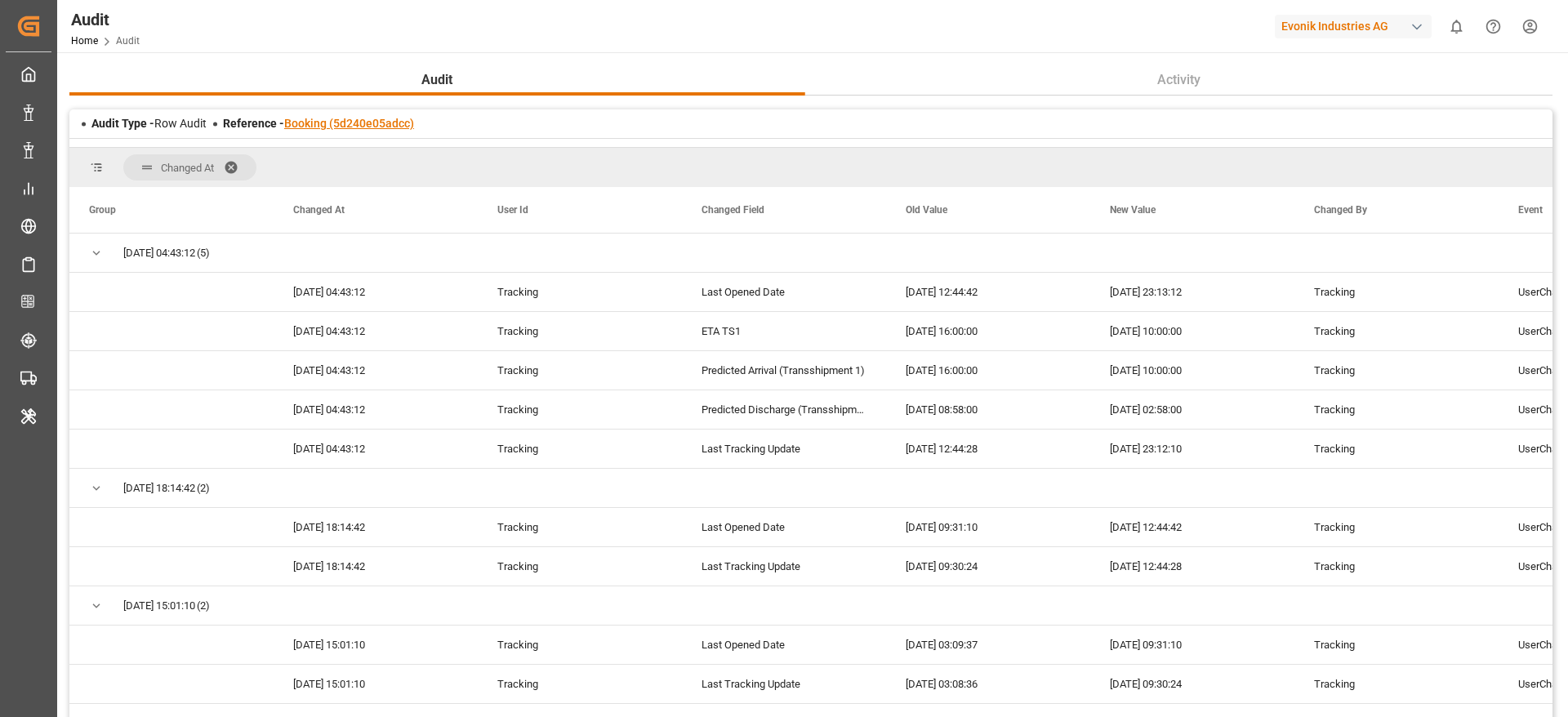
click at [374, 118] on link "Booking (5d240e05adcc)" at bounding box center [348, 123] width 130 height 13
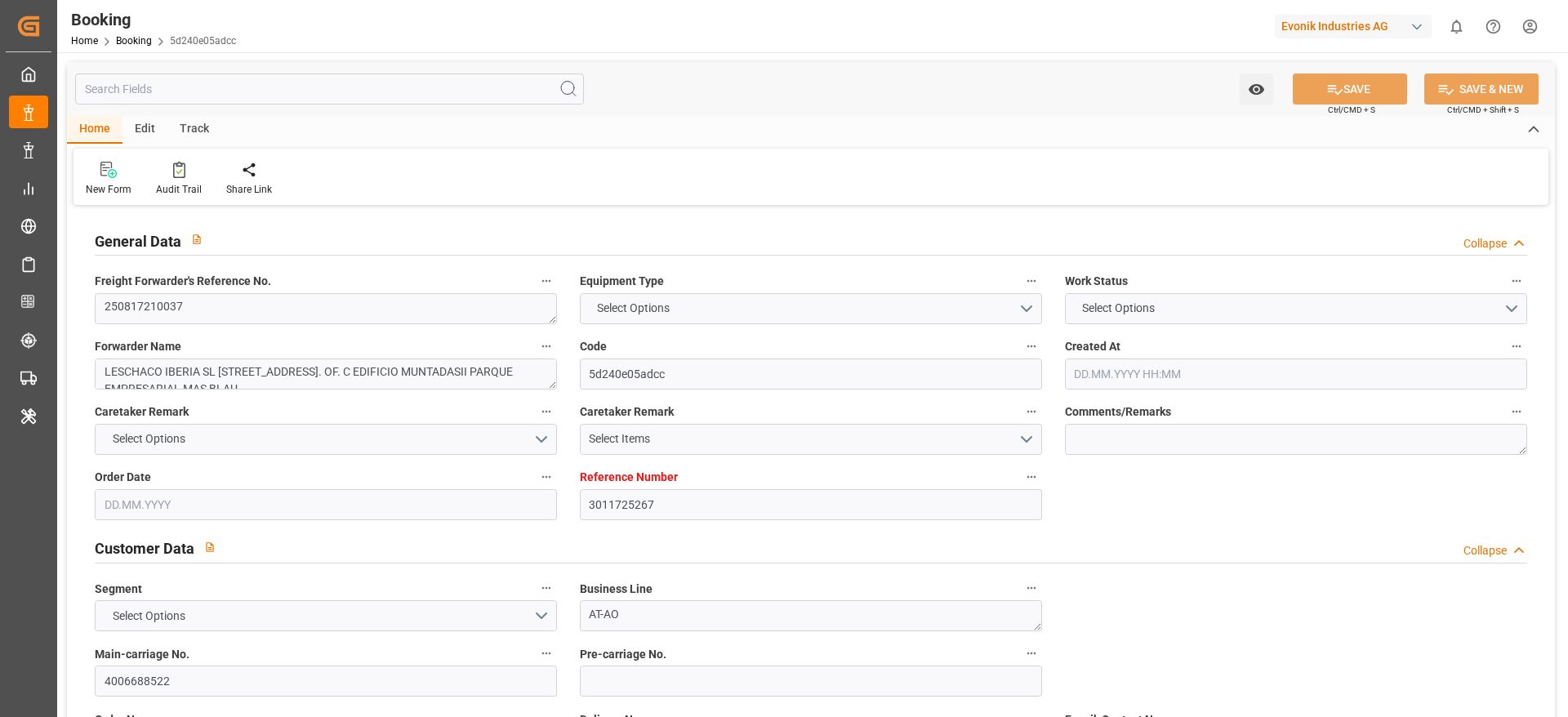
type input "3011725267"
type input "9897767"
type input "CMACGM"
type input "CMA CGM Group"
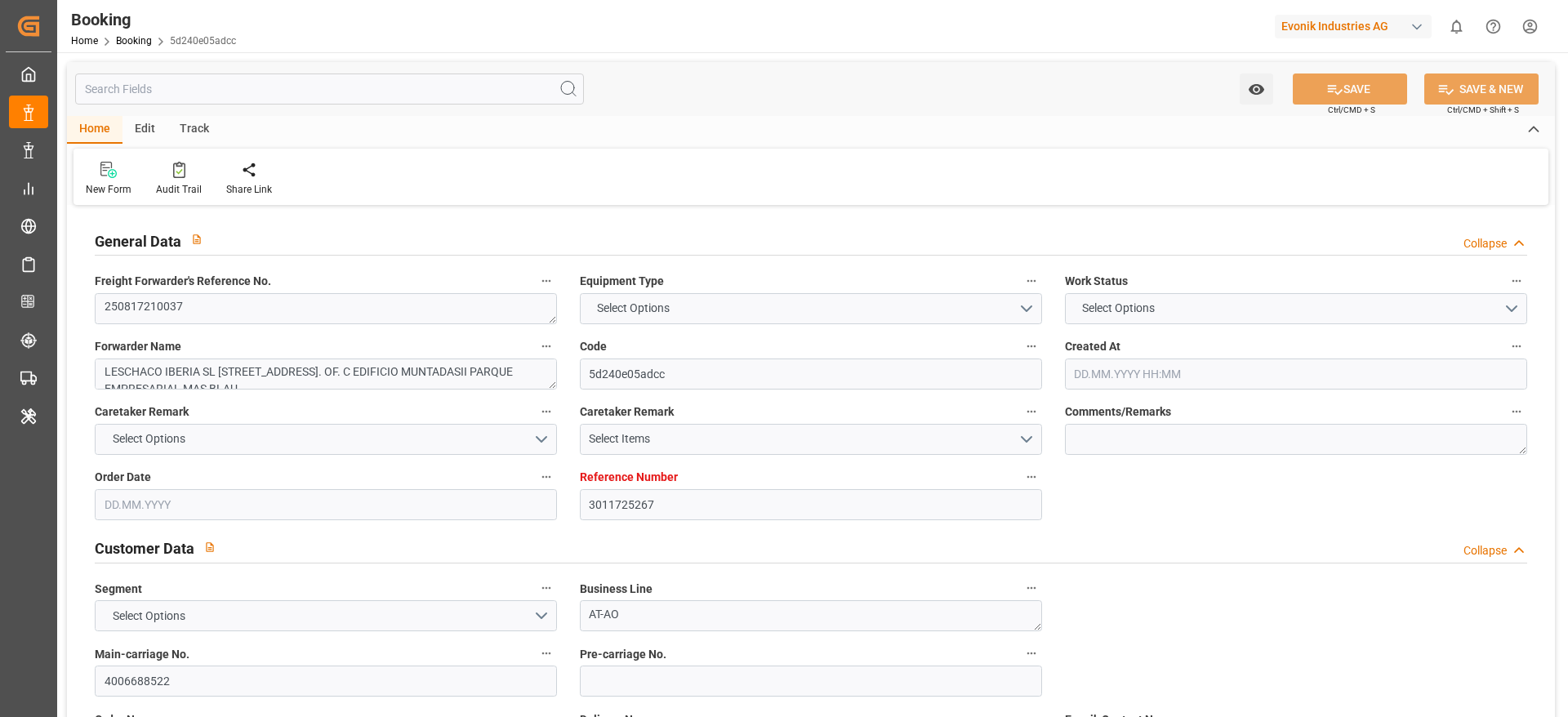
type input "ESBCN"
type input "TNTUN"
type input "MTDIS"
type input "0"
type input "ESBCN"
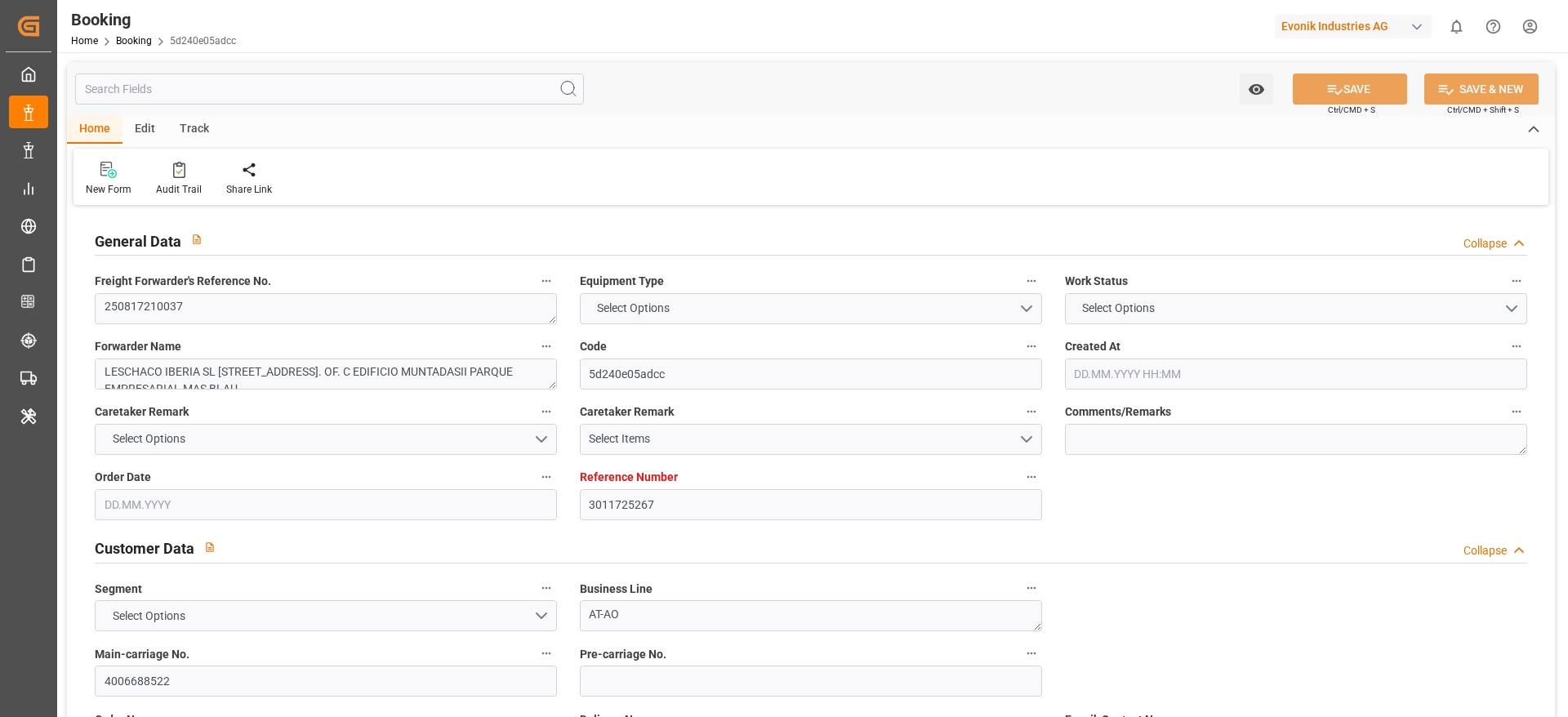
type input "TNTUN"
type input "9129586"
type input "08.08.2025 07:41"
type input "08.08.2025"
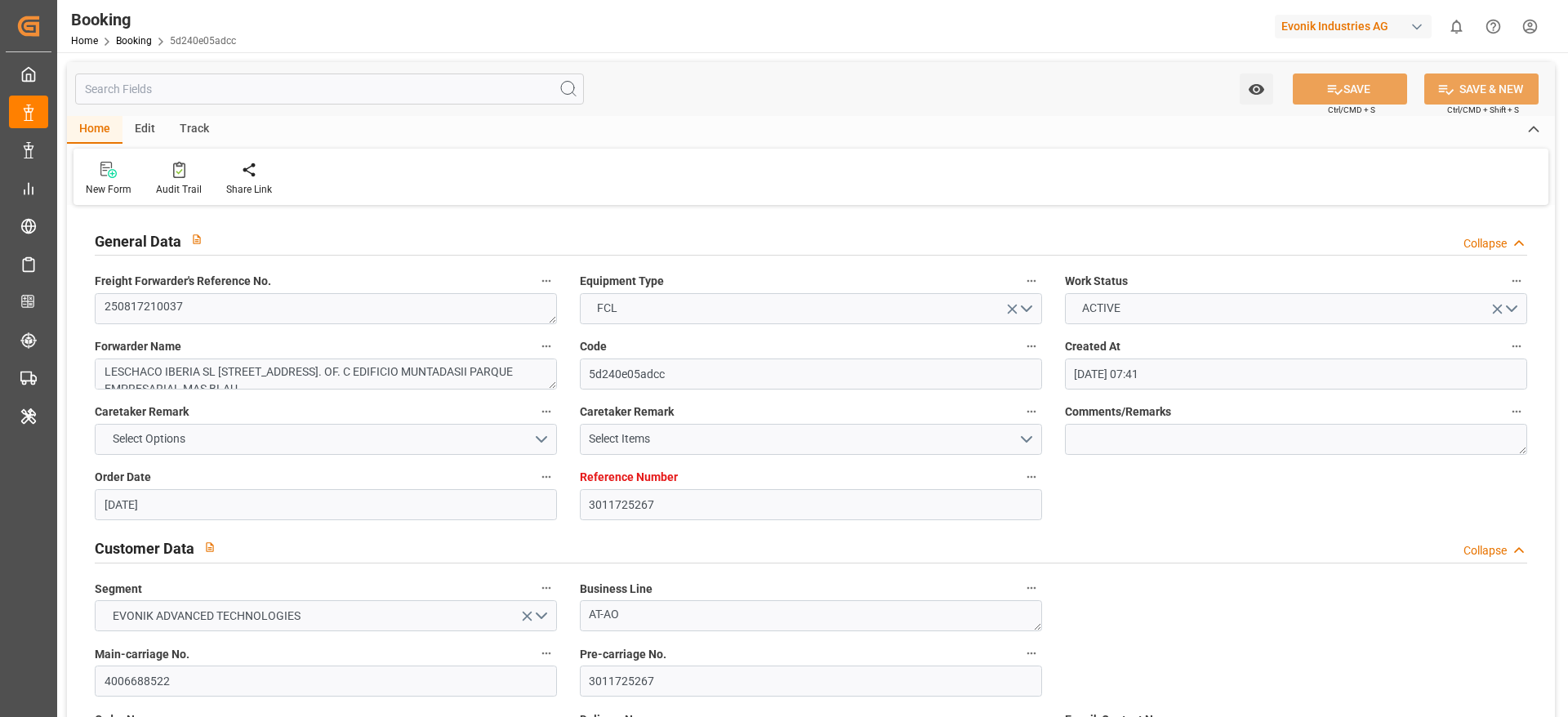
type input "04.09.2025"
type input "27.08.2025"
type input "20.08.2025"
type input "27.08.2025"
type input "11.09.2025 10:00"
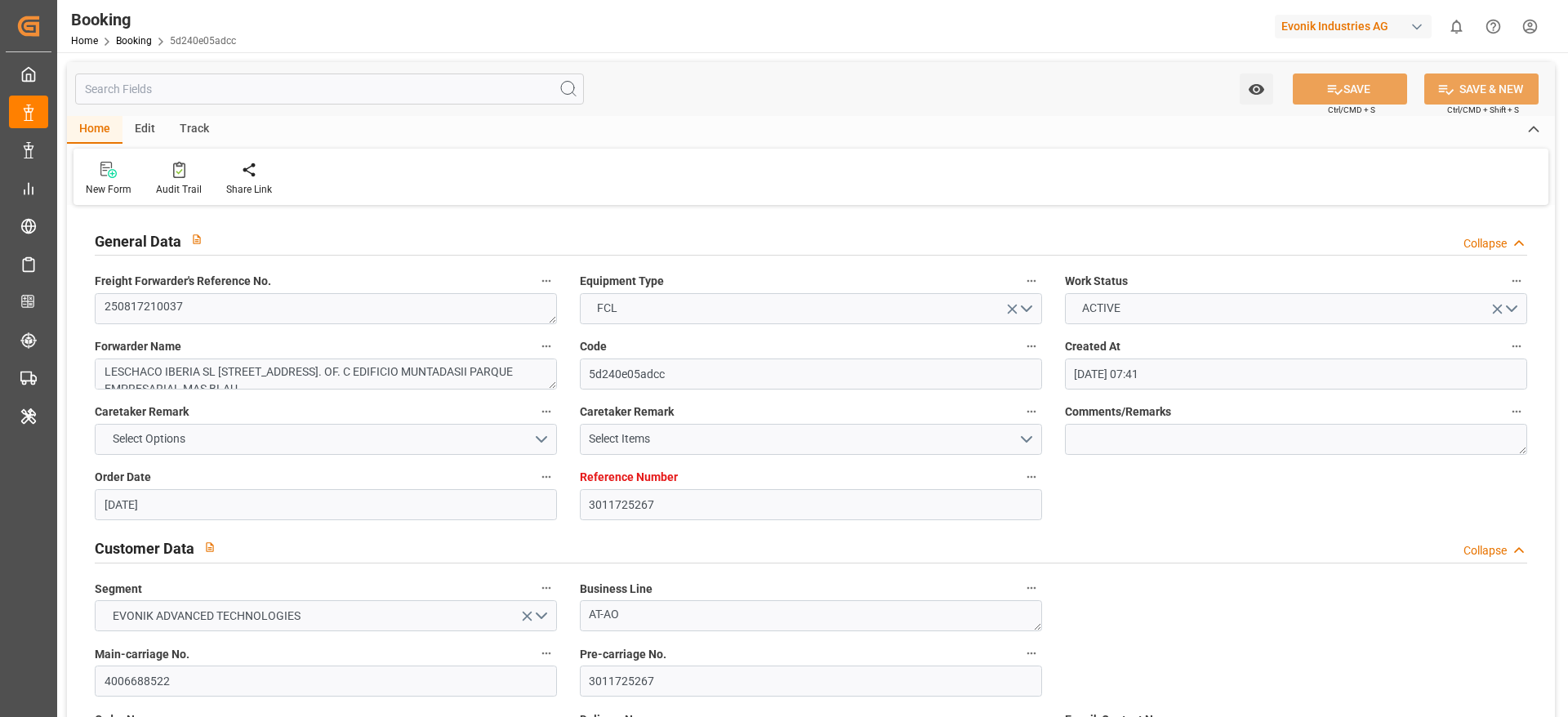
type input "31.08.2025 00:00"
type input "11.09.2025 12:30"
type input "05.09.2025 08:18"
type input "19.09.2025 03:00"
type input "[DATE] 00:00"
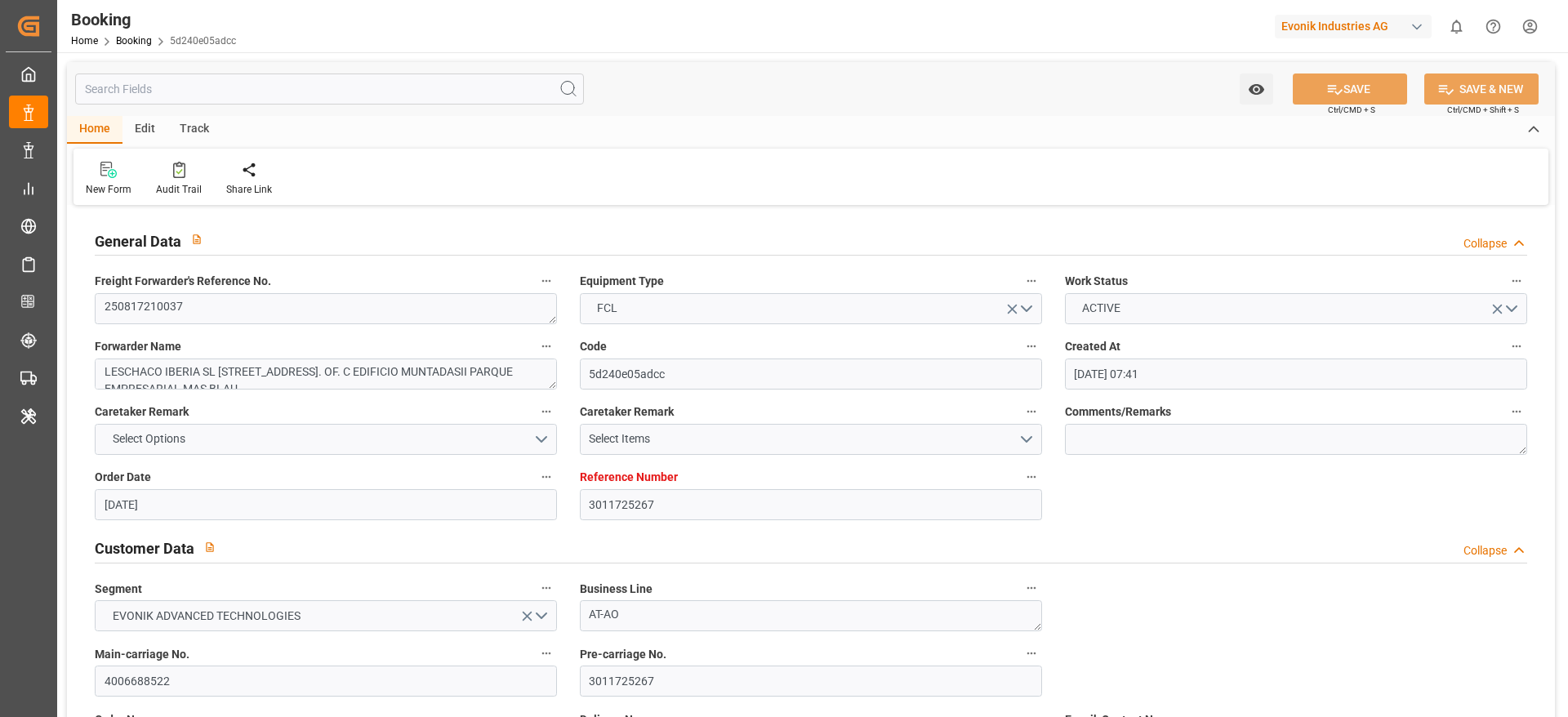
type input "18.09.2025 10:00"
type input "05.09.2025 00:00"
type input "16.09.2025 14:00"
type input "[DATE] 00:00"
type input "16.09.2025 23:13"
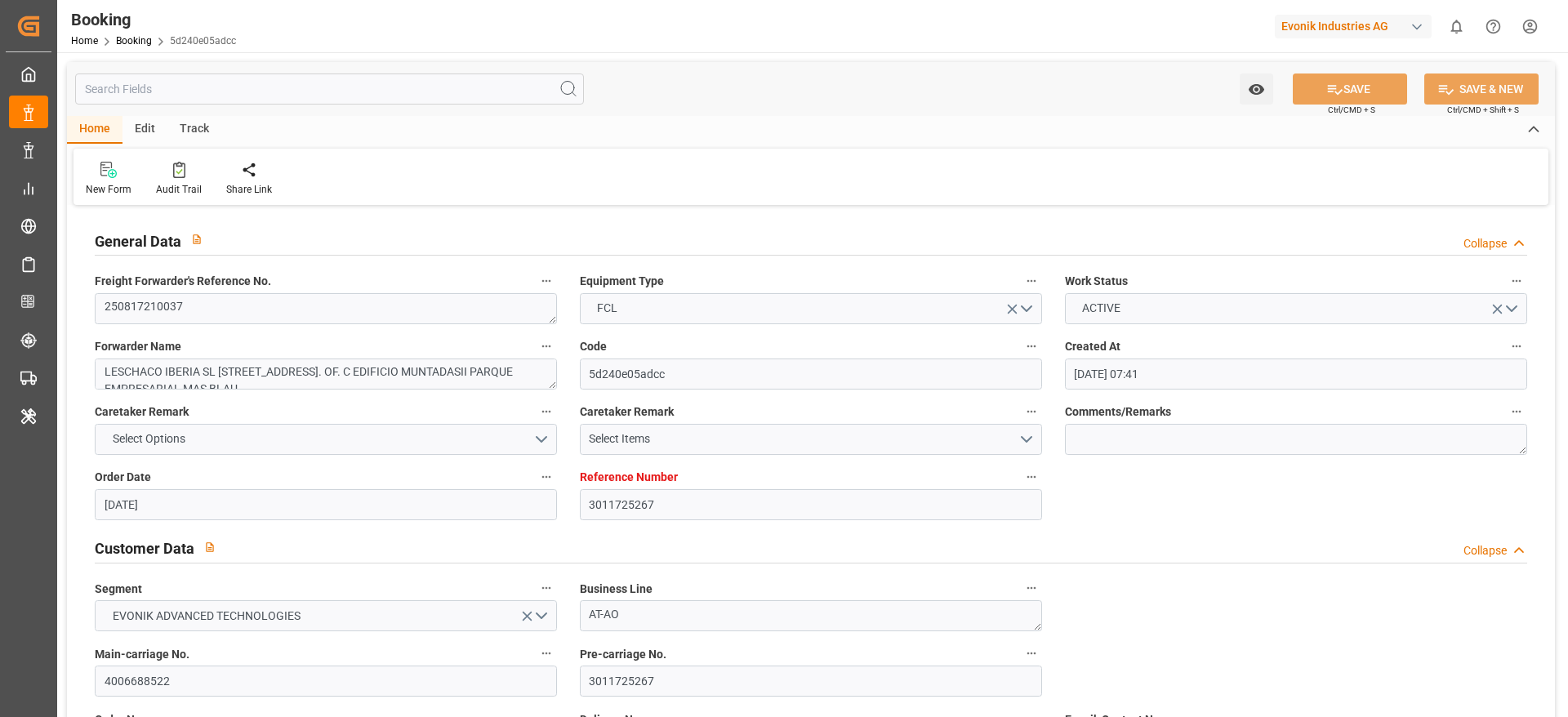
type input "[DATE]"
type input "10.09.2025 12:37"
type input "11.09.2025 10:00"
type input "11.09.2025 11:27"
type input "18.09.2025 10:00"
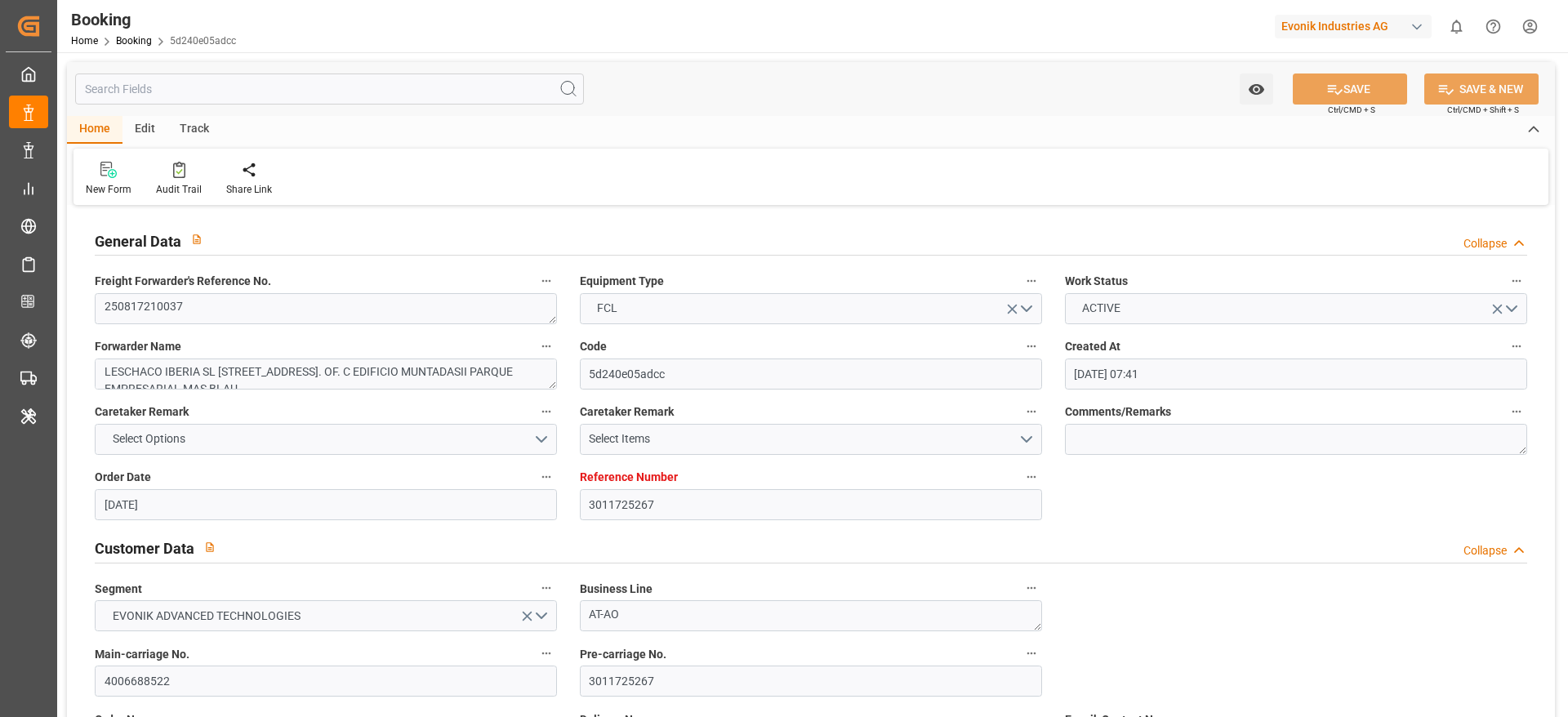
type input "19.09.2025 02:58"
type input "16.09.2025 14:00"
type input "19.09.2025 03:00"
type input "19.09.2025 11:20"
type input "23.09.2025 11:20"
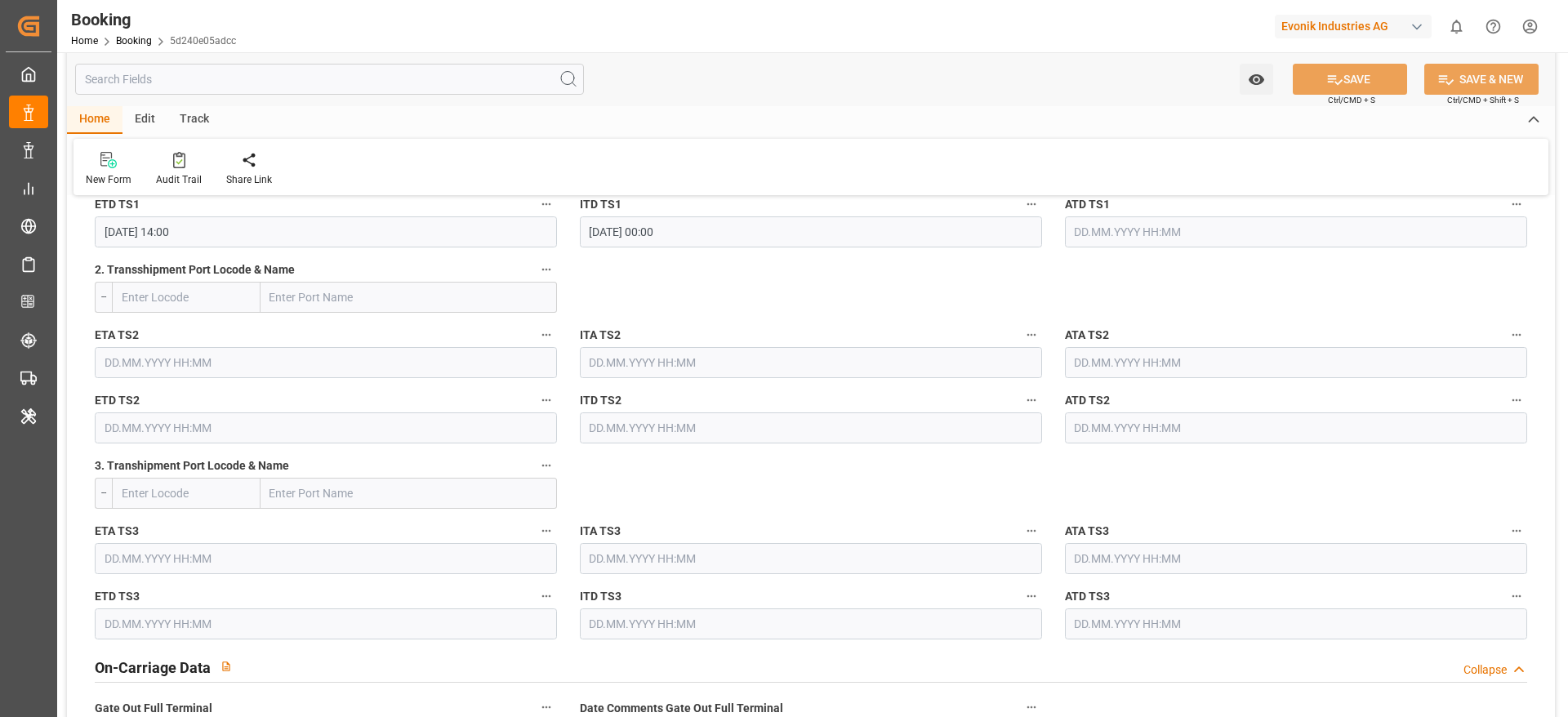
scroll to position [1714, 0]
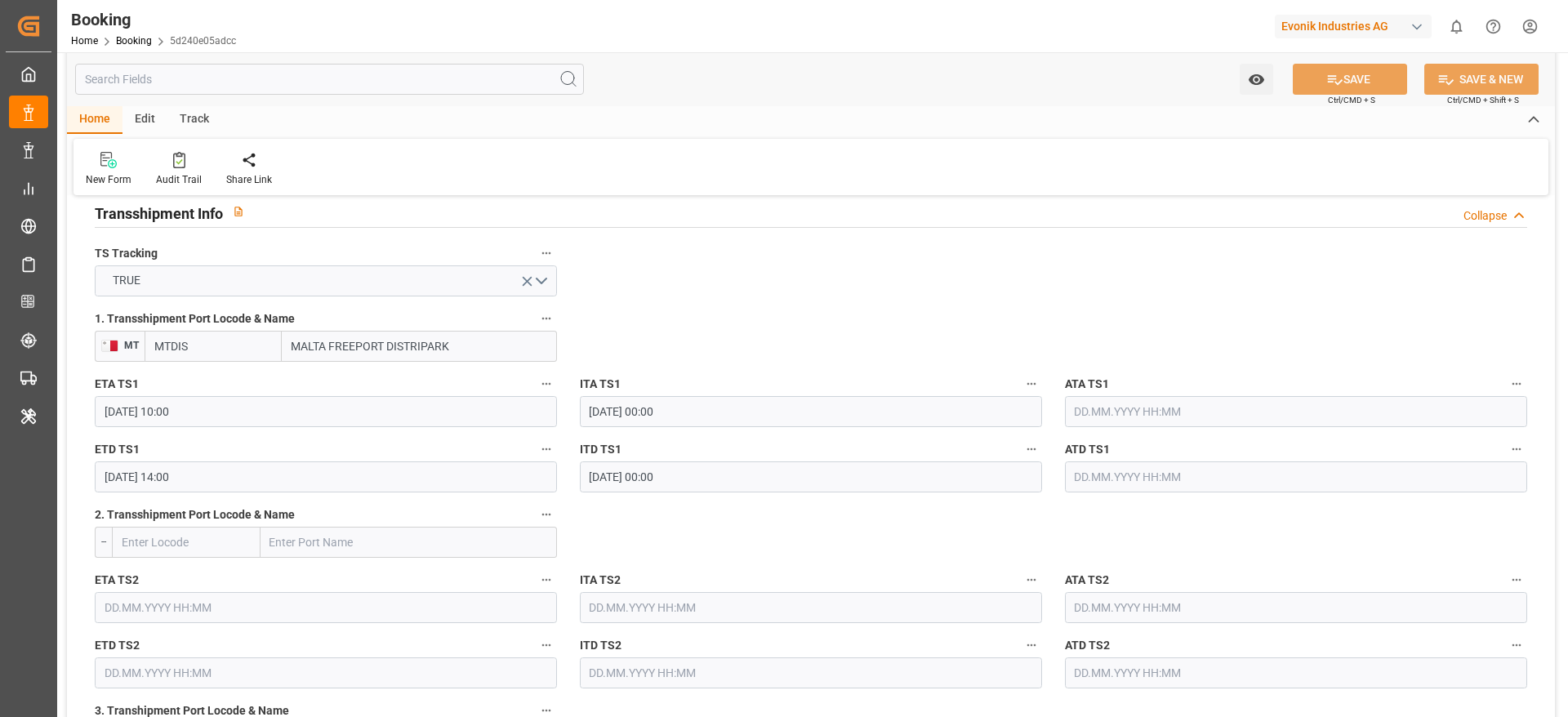
click at [243, 417] on input "18.09.2025 10:00" at bounding box center [325, 411] width 462 height 31
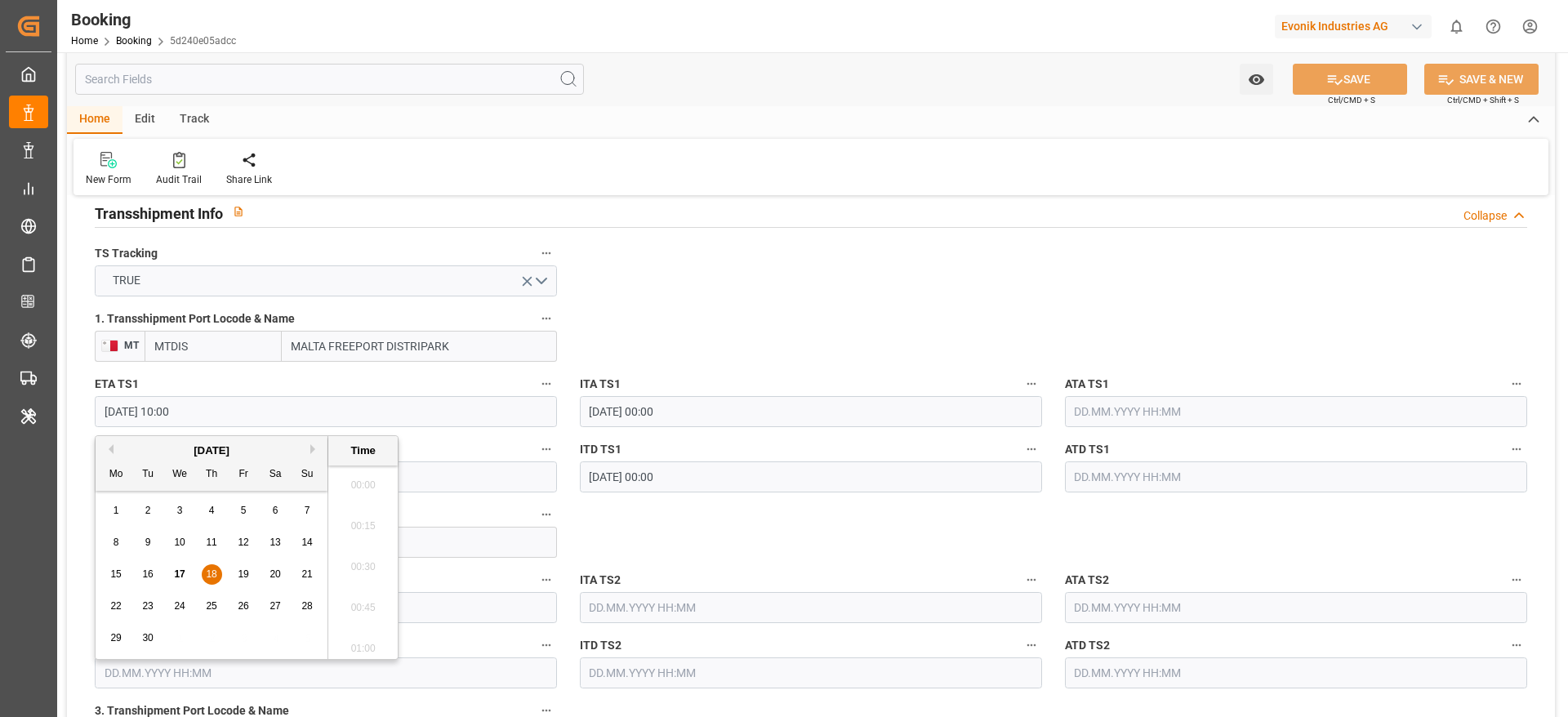
scroll to position [1556, 0]
click at [157, 572] on div "16" at bounding box center [148, 575] width 21 height 20
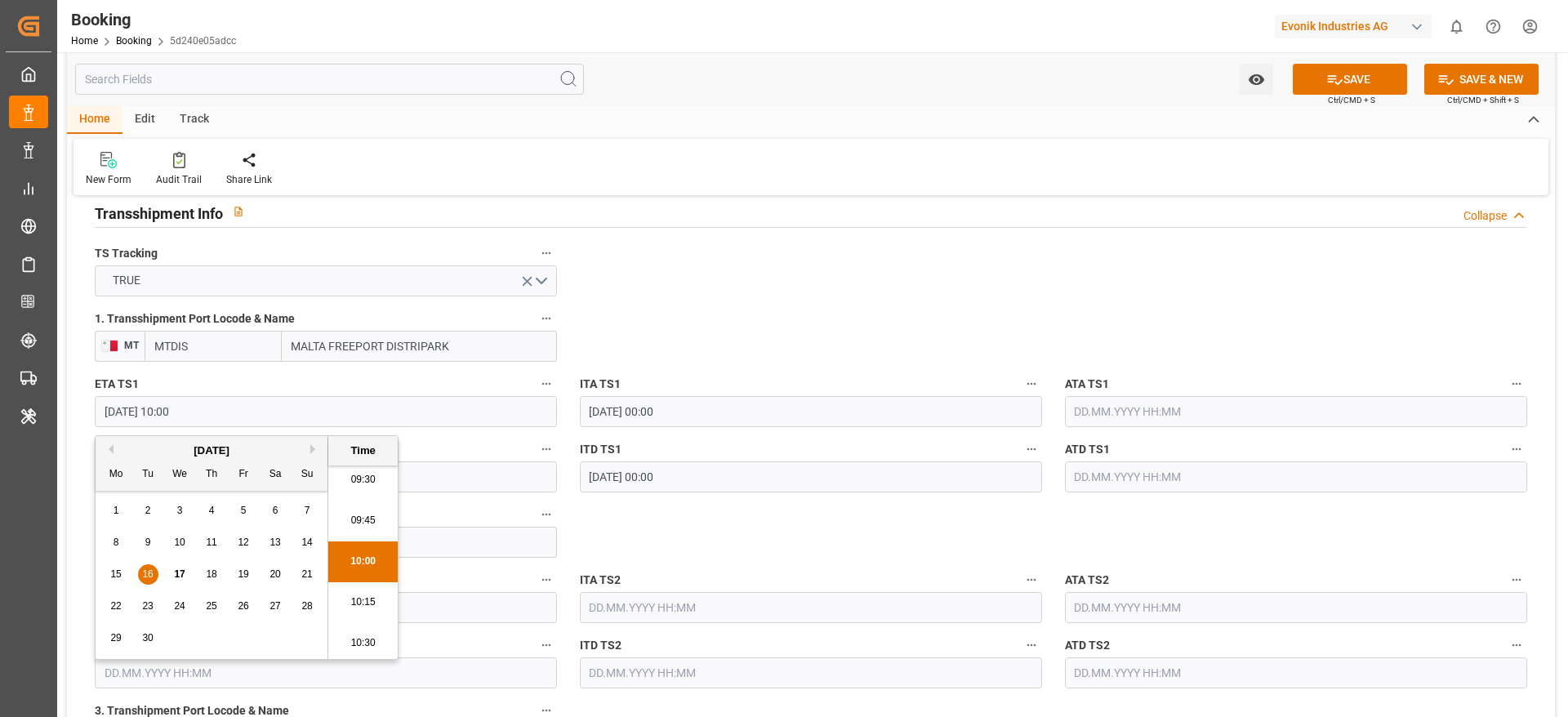
type input "16.09.2025 10:00"
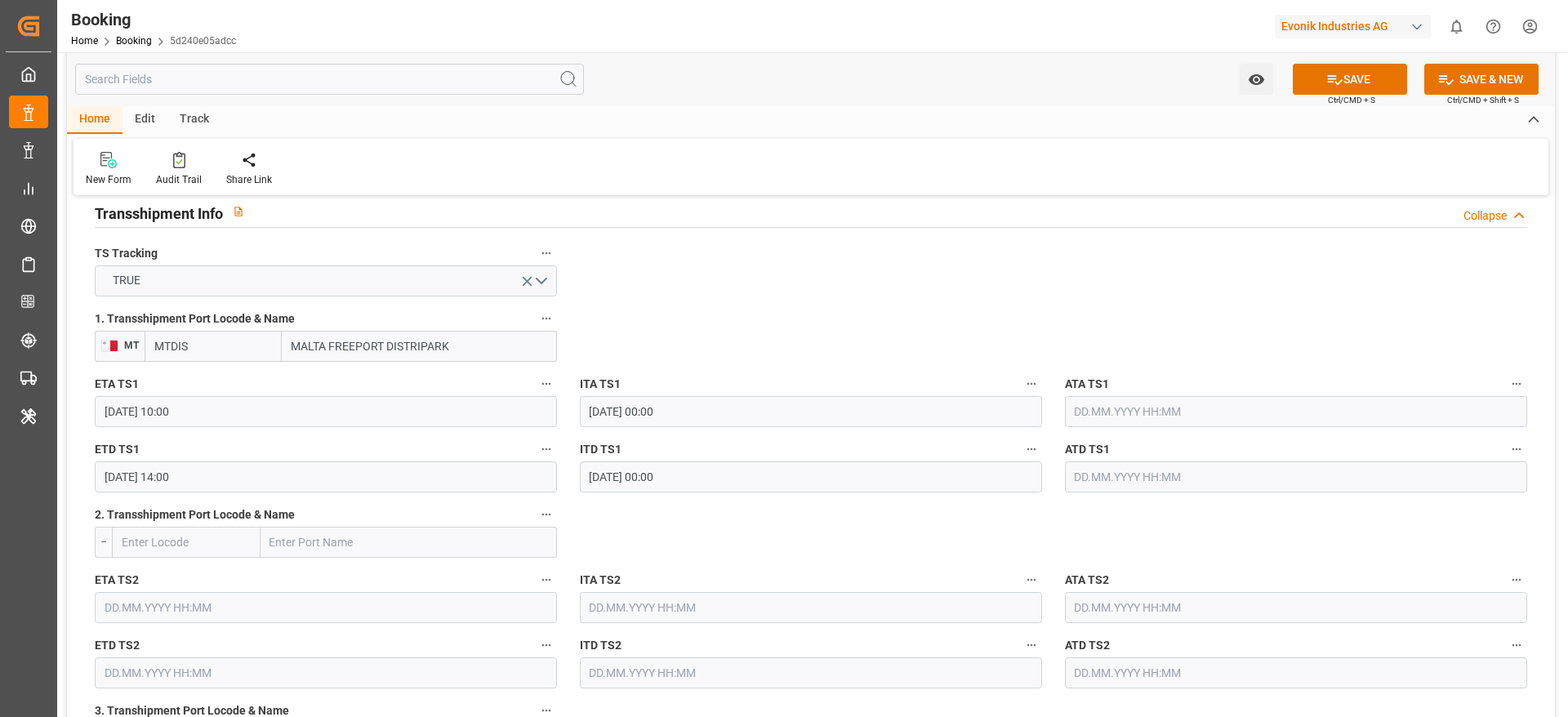
click at [286, 473] on input "16.09.2025 14:00" at bounding box center [325, 477] width 462 height 31
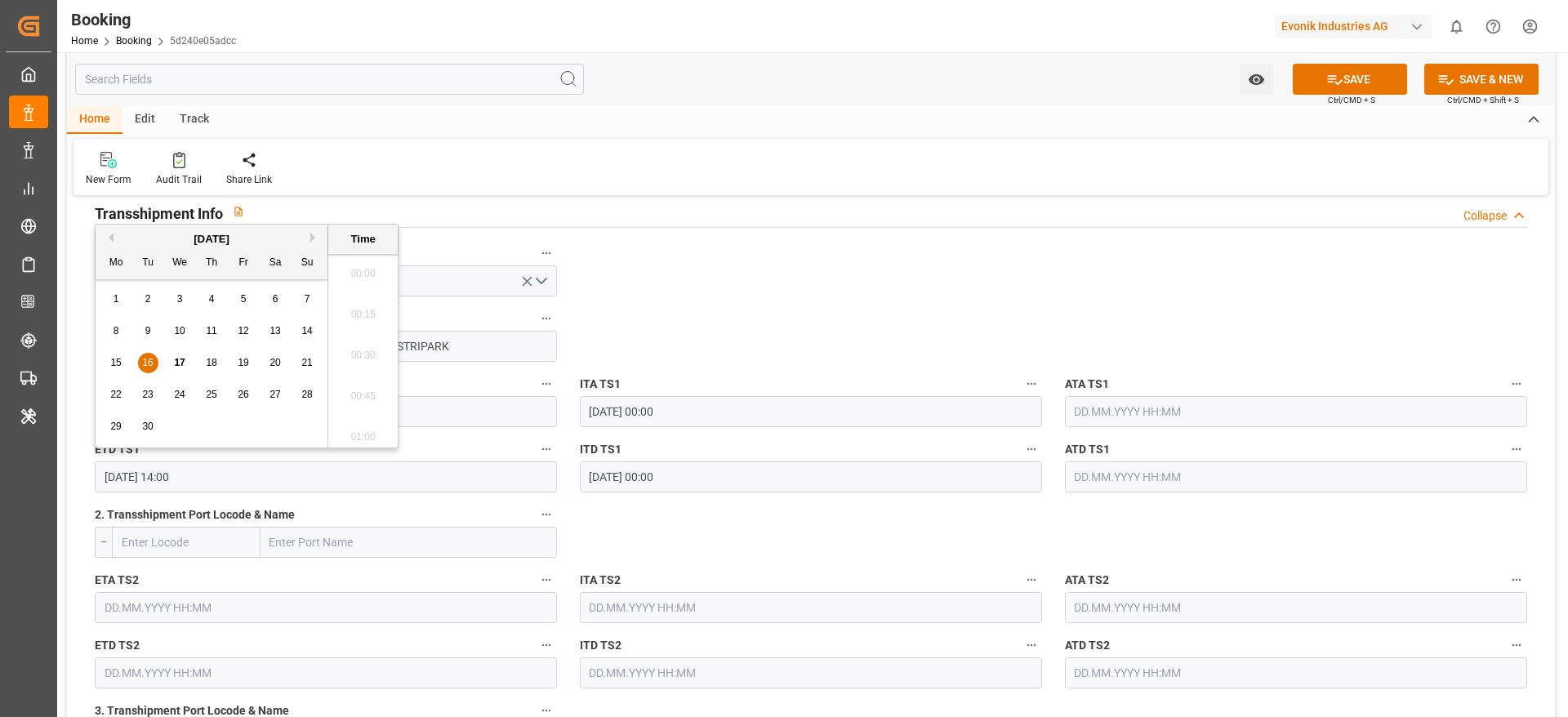
scroll to position [2210, 0]
click at [220, 359] on div "18" at bounding box center [212, 363] width 21 height 20
type input "18.09.2025 14:00"
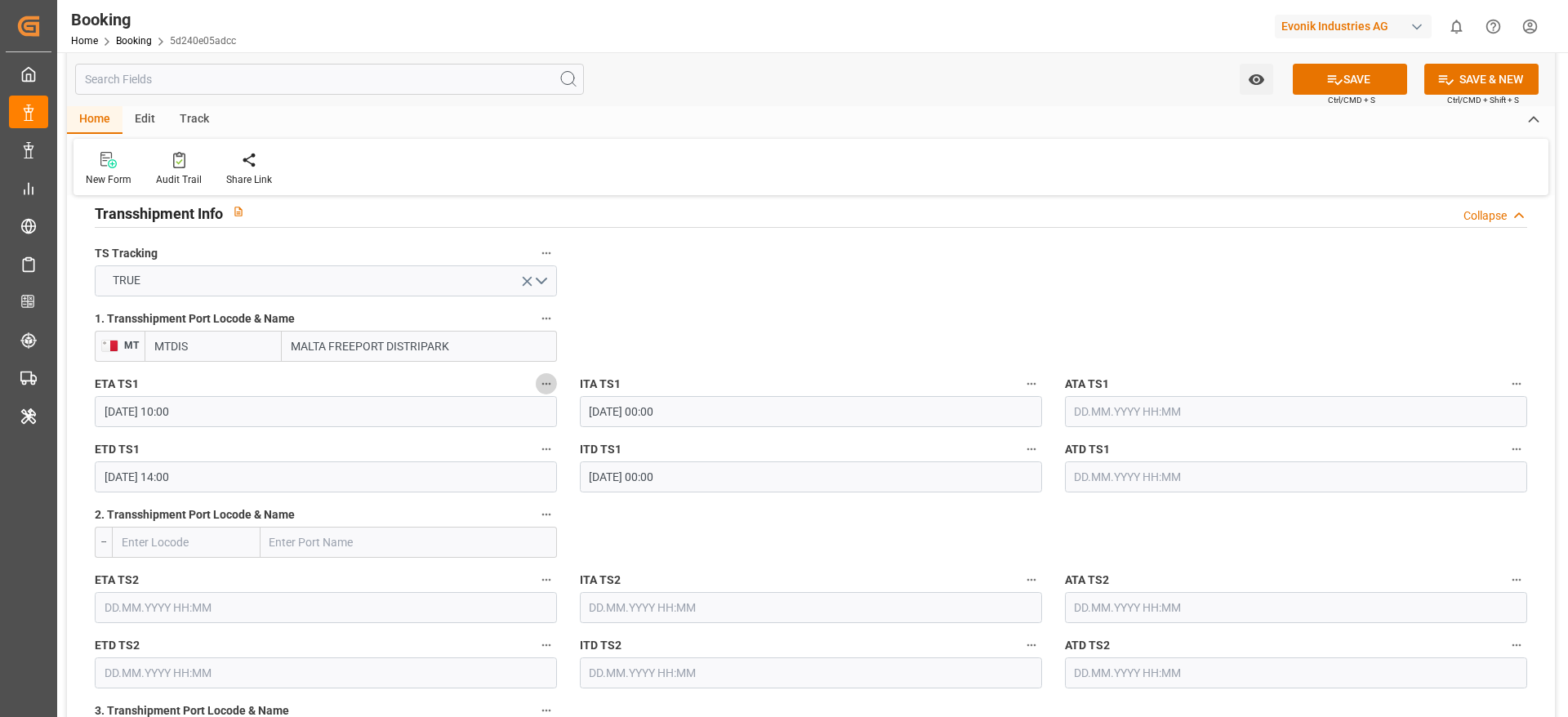
click at [540, 387] on icon "button" at bounding box center [546, 383] width 13 height 13
click at [576, 447] on li "Tracking Details" at bounding box center [601, 437] width 131 height 27
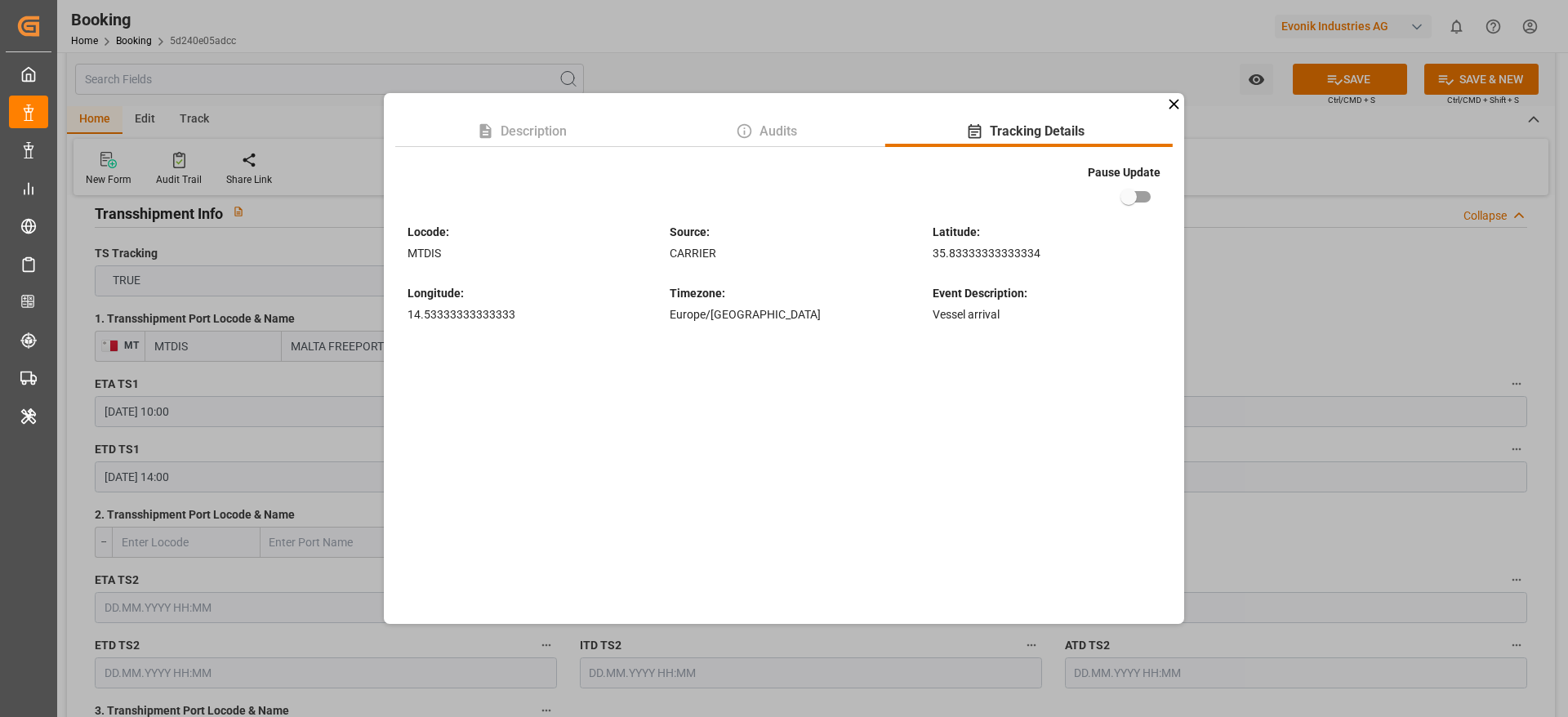
click at [1119, 200] on input "checkbox" at bounding box center [1128, 196] width 93 height 31
checkbox input "true"
click at [1177, 113] on div "Description Audits Tracking Details Pause Update Locode : MTDIS Source : CARRIE…" at bounding box center [784, 358] width 801 height 530
click at [1168, 103] on icon at bounding box center [1174, 104] width 17 height 17
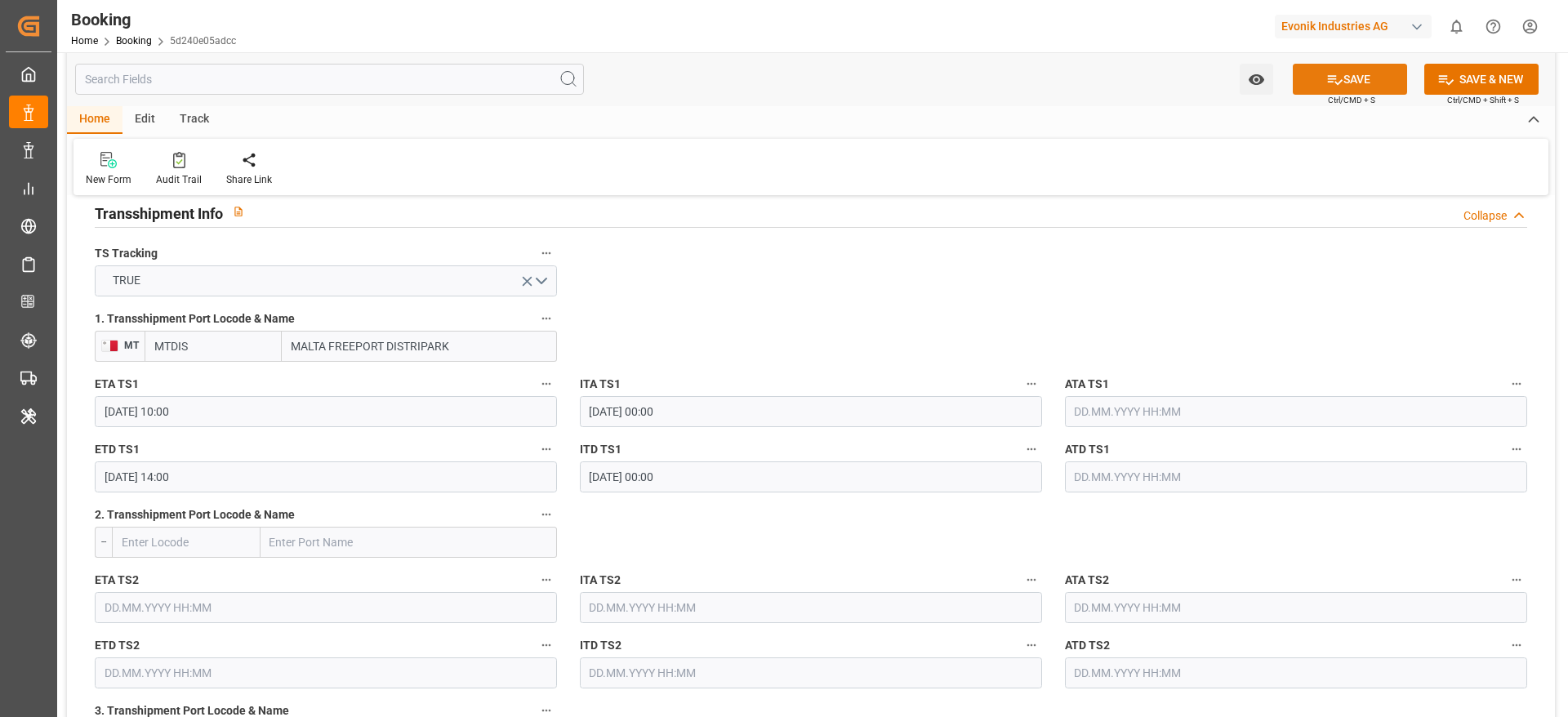
click at [1346, 80] on button "SAVE" at bounding box center [1350, 79] width 114 height 31
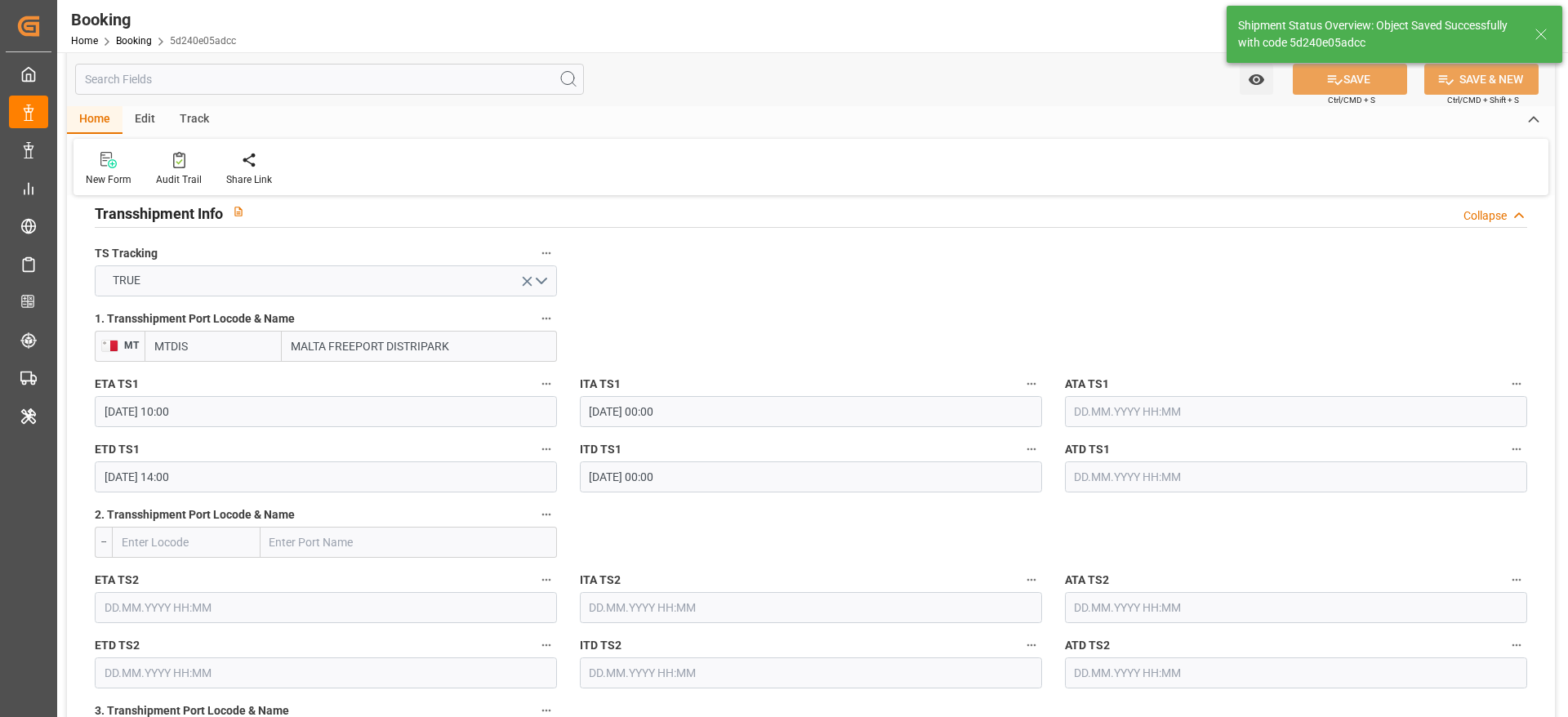
type textarea "[PERSON_NAME]"
type input "17.09.2025 09:06"
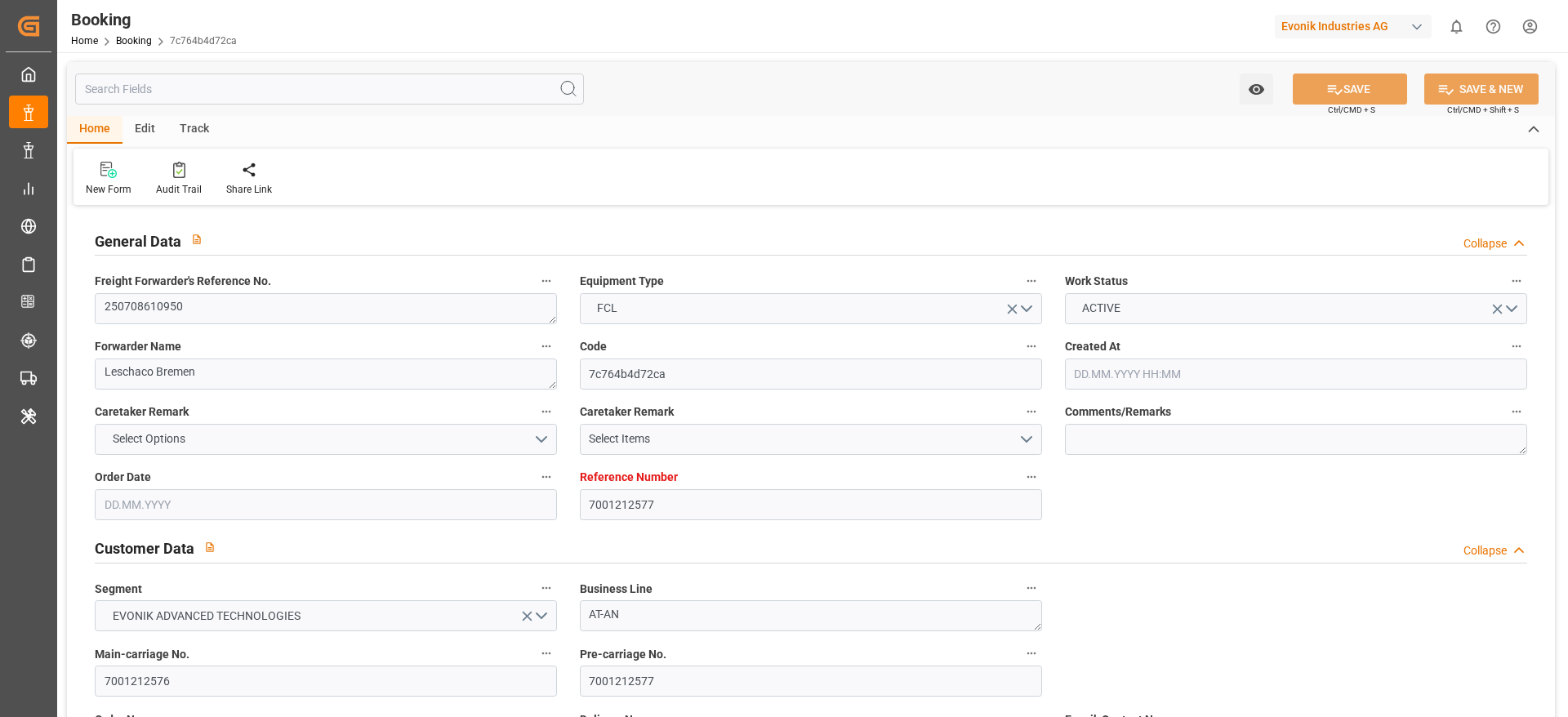
type input "7001212577"
type input "9839155"
type input "CMACGM"
type input "CMA CGM Group"
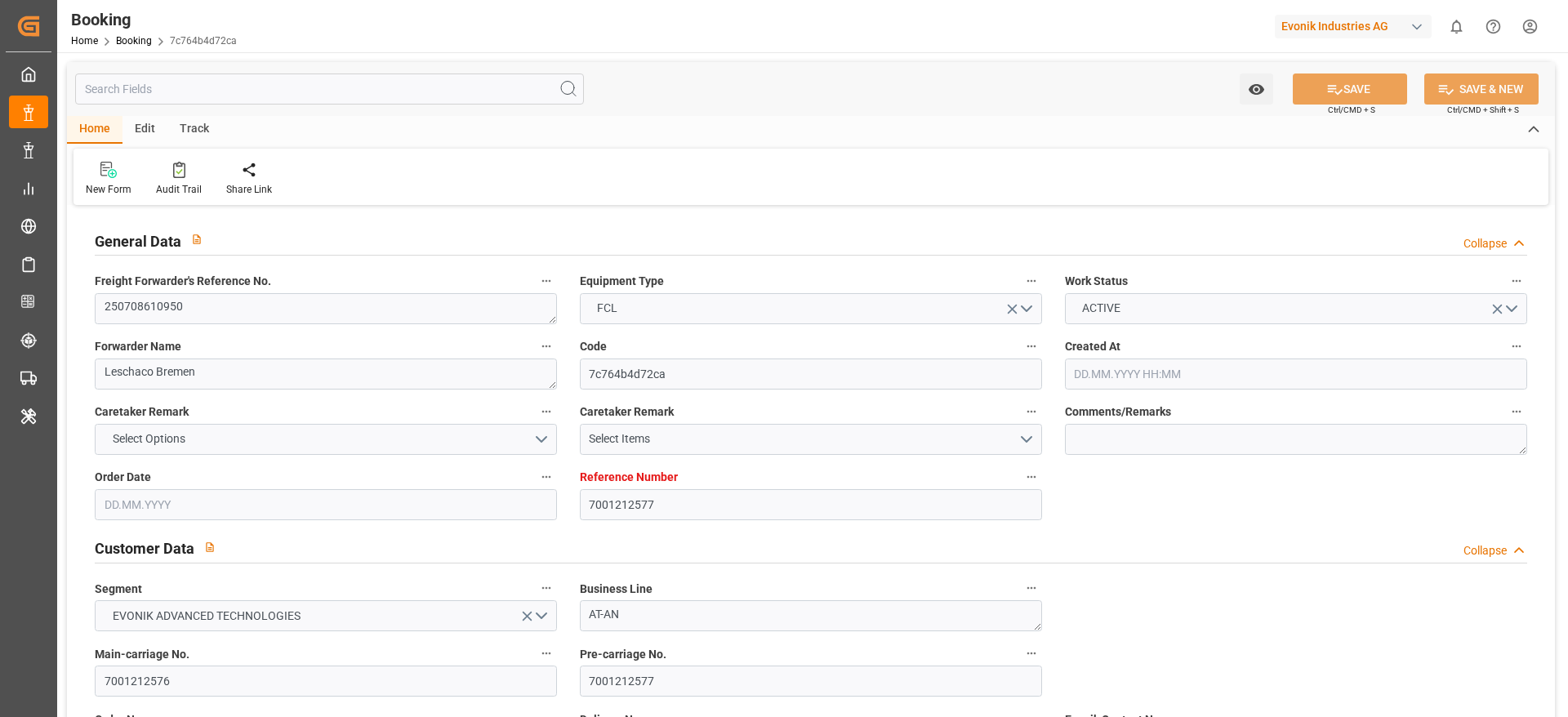
type input "DEHAM"
type input "IDBLW"
type input "MYPKG"
type input "0"
type input "DEHAM"
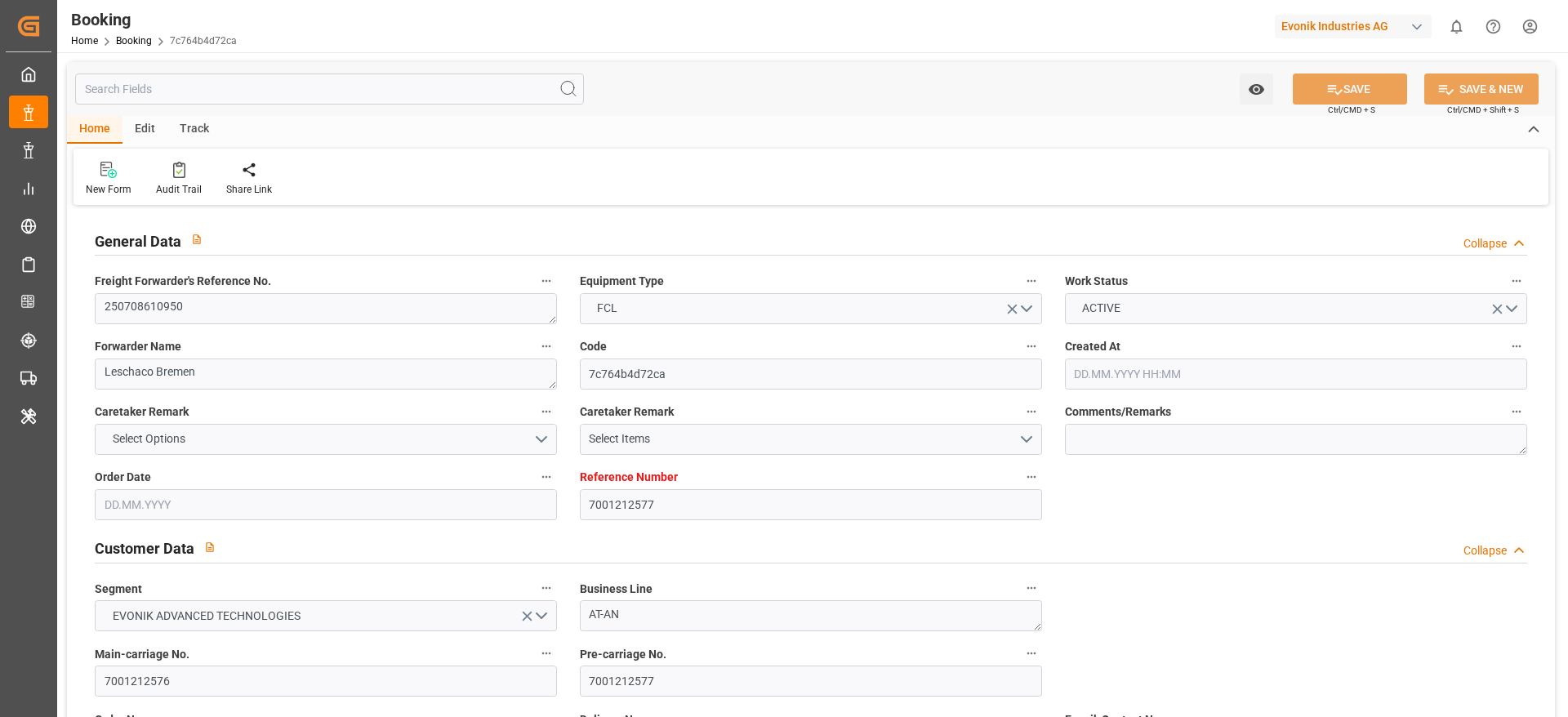
type input "IDBLW"
type input "9543122"
type input "03.07.2025 12:07"
type input "03.07.2025"
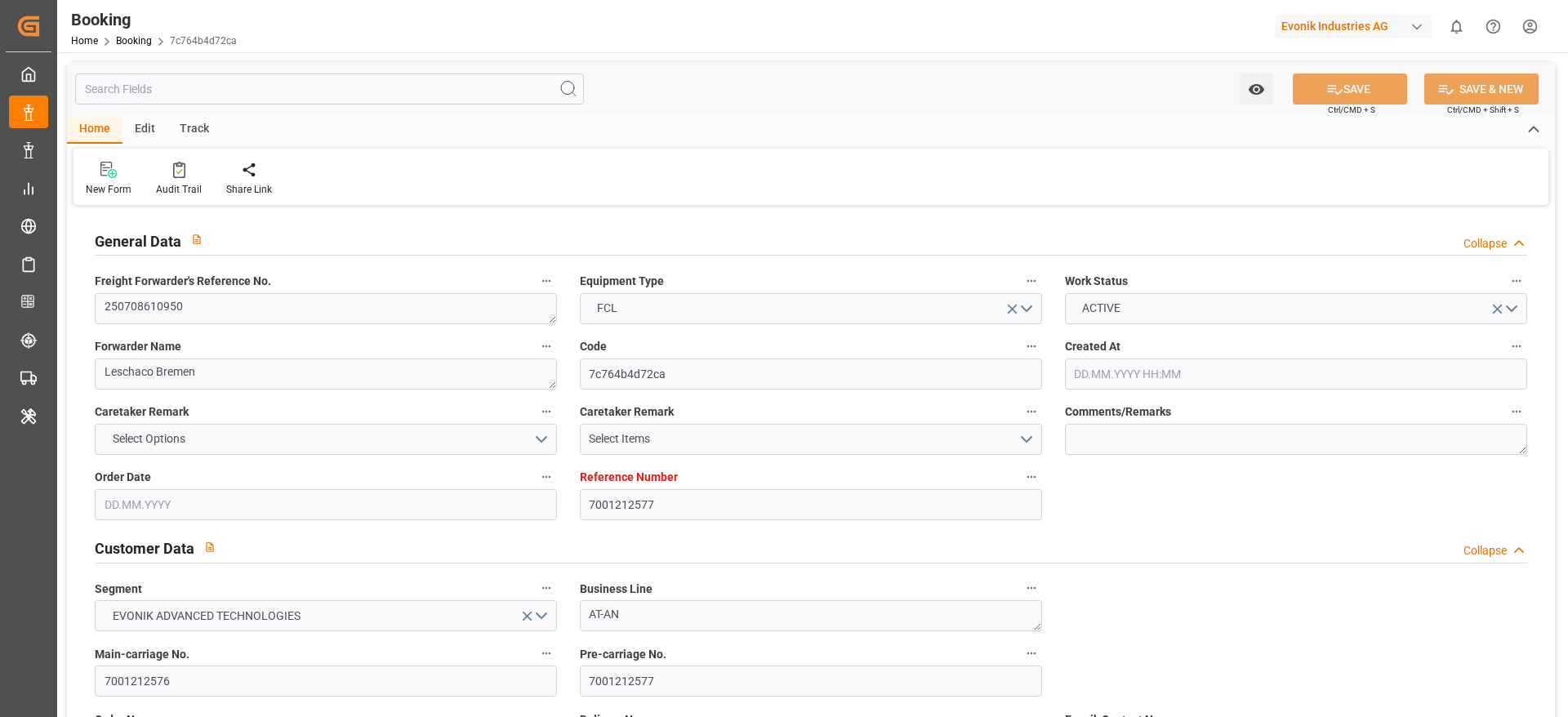
type input "10.09.2025"
type input "15.07.2025"
type input "21.07.2025"
type input "08.09.2025"
type input "12.08.2025 00:00"
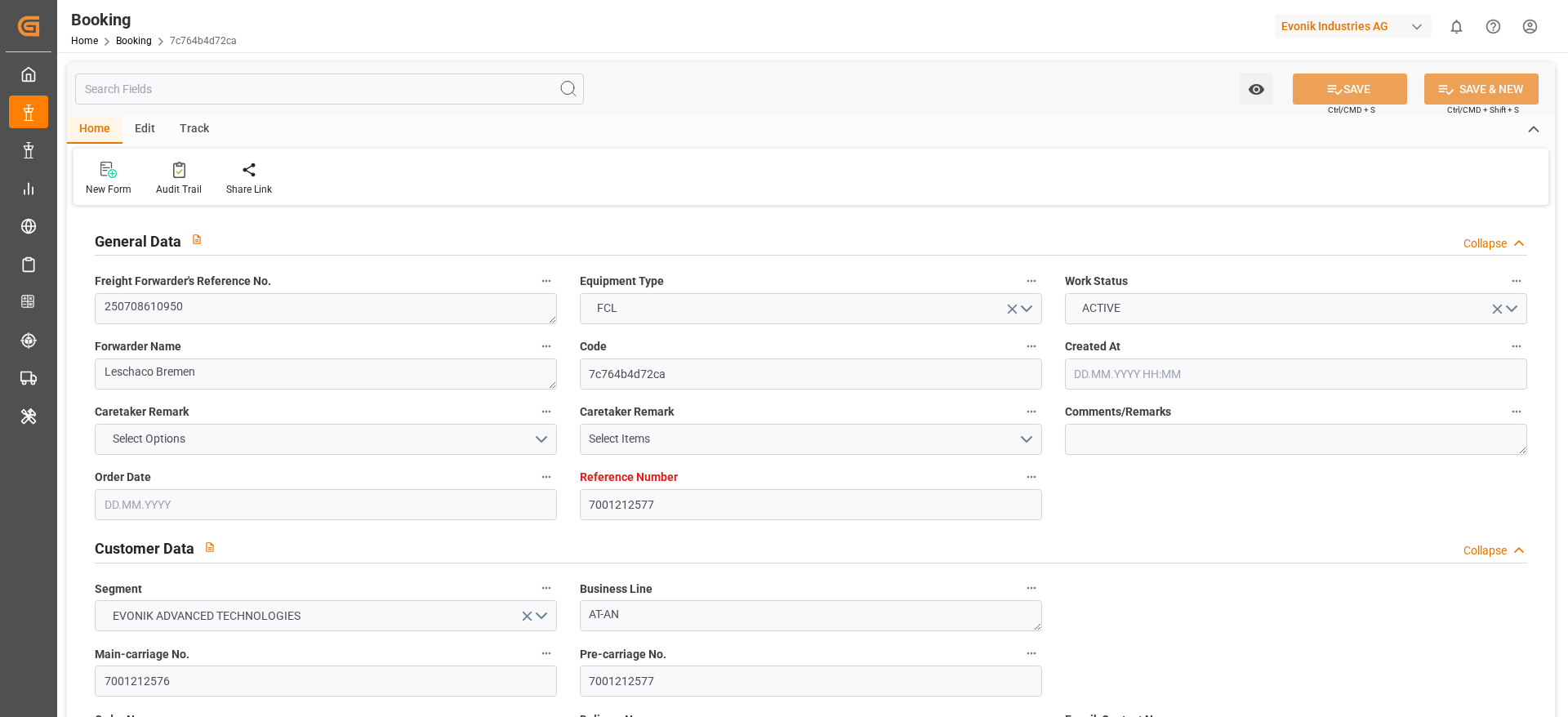
type input "10.08.2025 00:00"
type input "12.08.2025 20:40"
type input "05.08.2025 12:16"
type input "28.09.2025 14:00"
type input "21.09.2025 00:00"
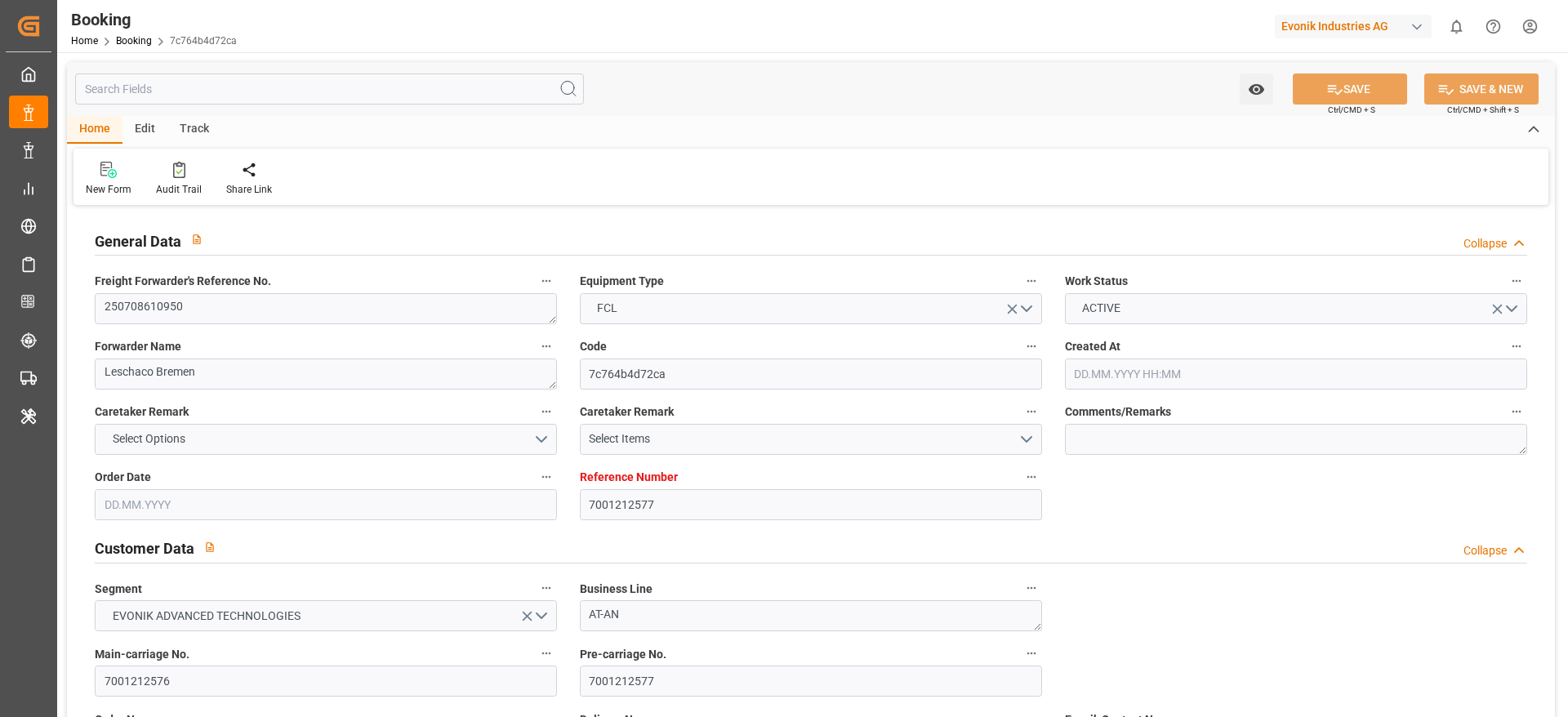
type input "16.09.2025 03:00"
type input "15.09.2025 00:00"
type input "16.09.2025 16:12"
type input "27.09.2025 02:00"
type input "20.09.2025 00:00"
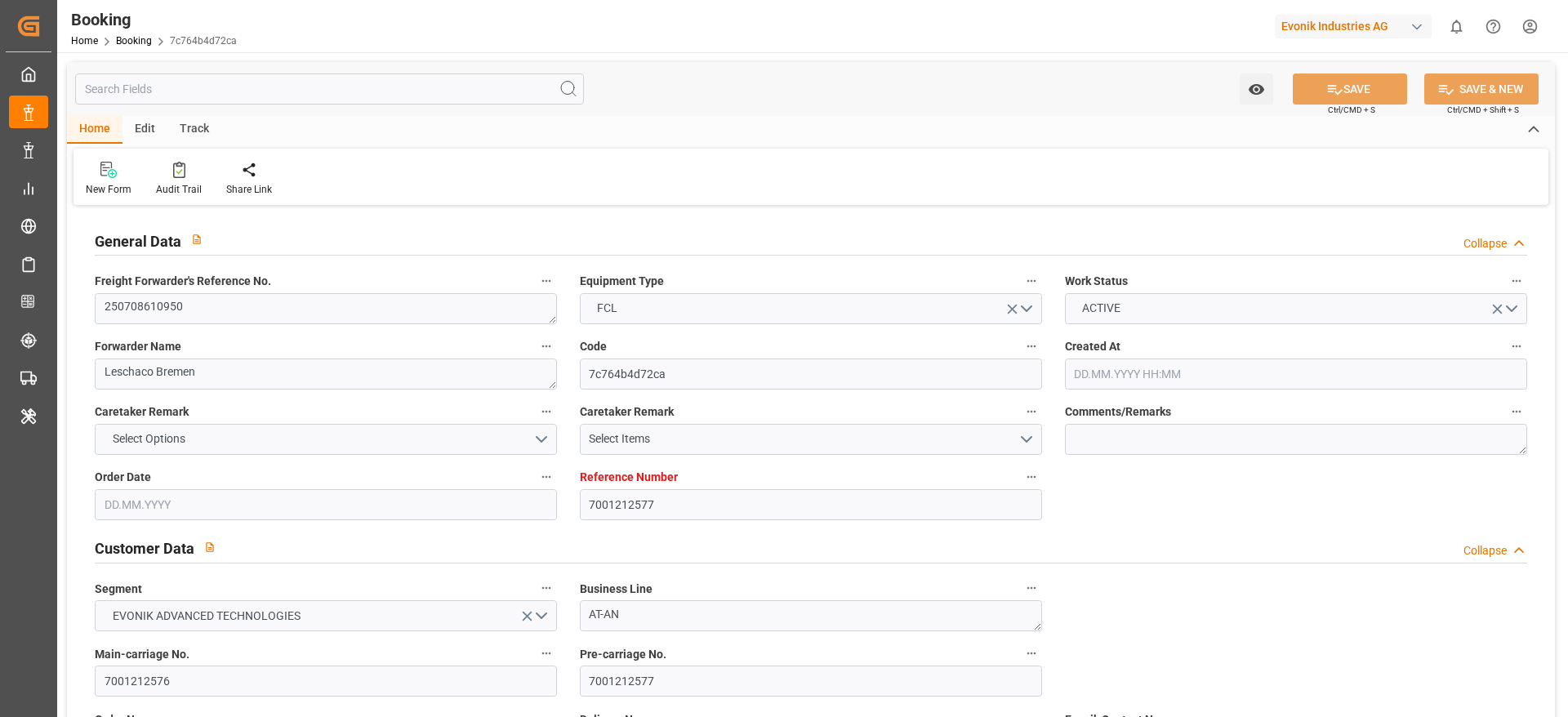
type input "05.08.2025"
type input "16.09.2025 17:21"
type input "[DATE]"
type input "01.08.2025 14:14"
type input "12.08.2025 15:49"
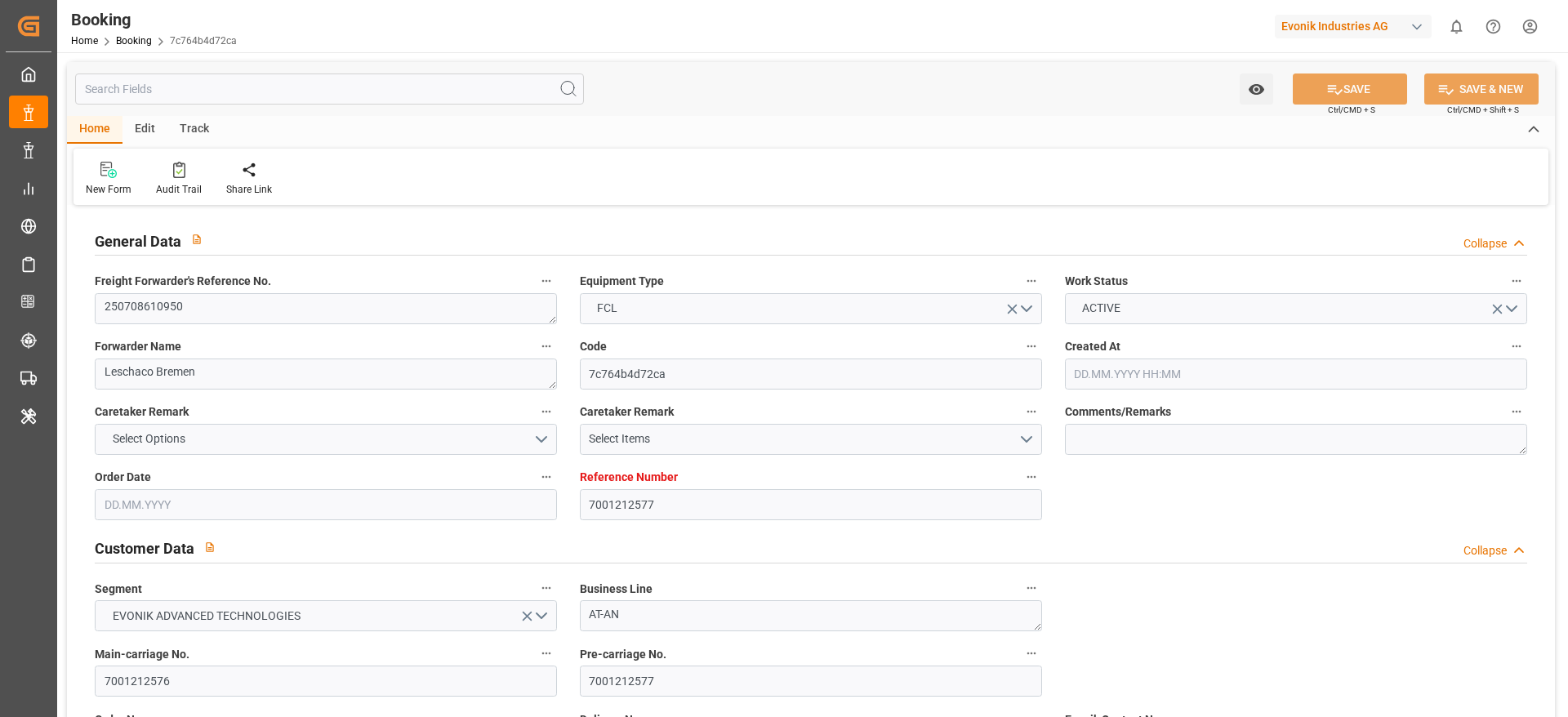
type input "12.08.2025 18:00"
type input "12.08.2025 19:17"
type input "16.09.2025 03:00"
type input "16.09.2025 07:41"
type input "16.09.2025 16:44"
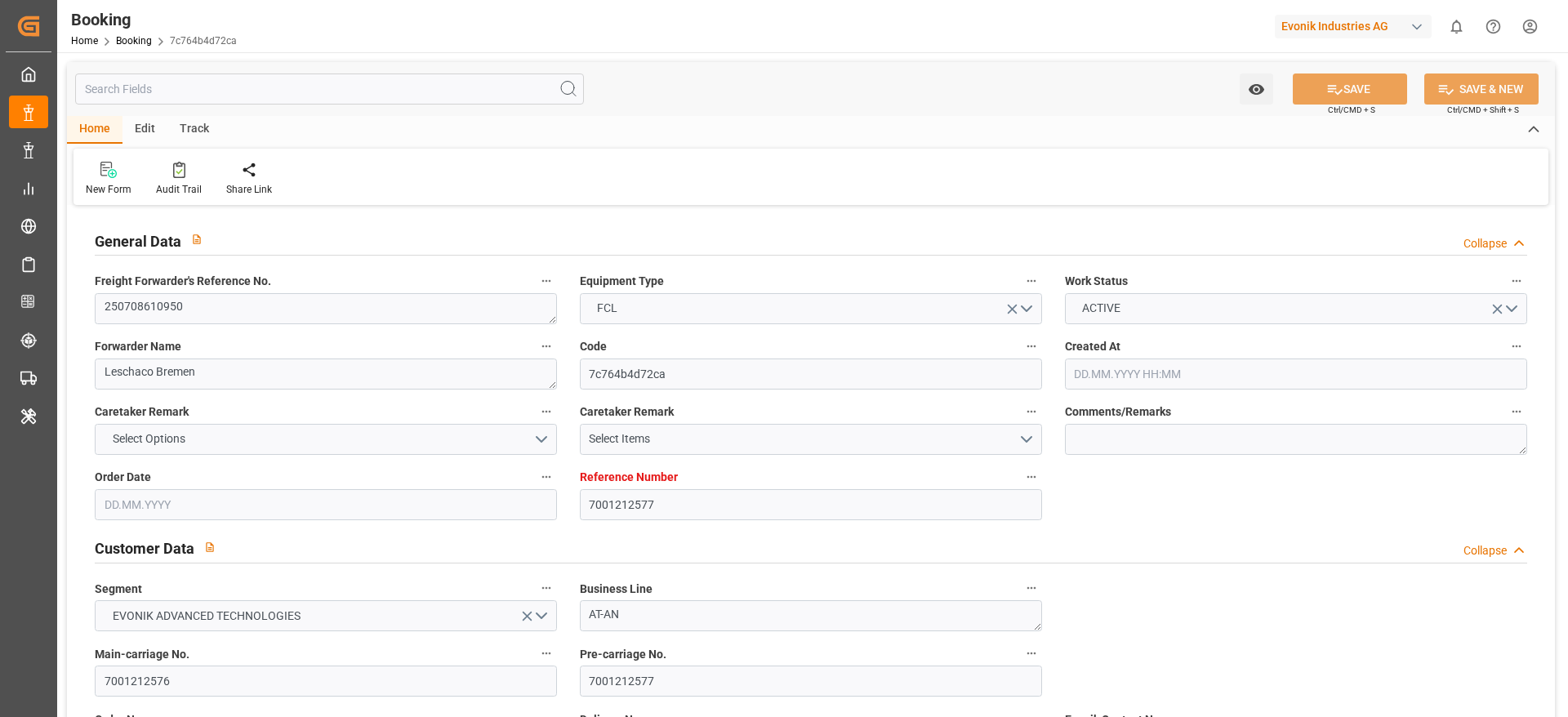
type input "16.09.2025 14:27"
type input "27.09.2025 02:00"
type input "28.09.2025 14:00"
type input "29.09.2025 02:27"
type input "03.10.2025 02:27"
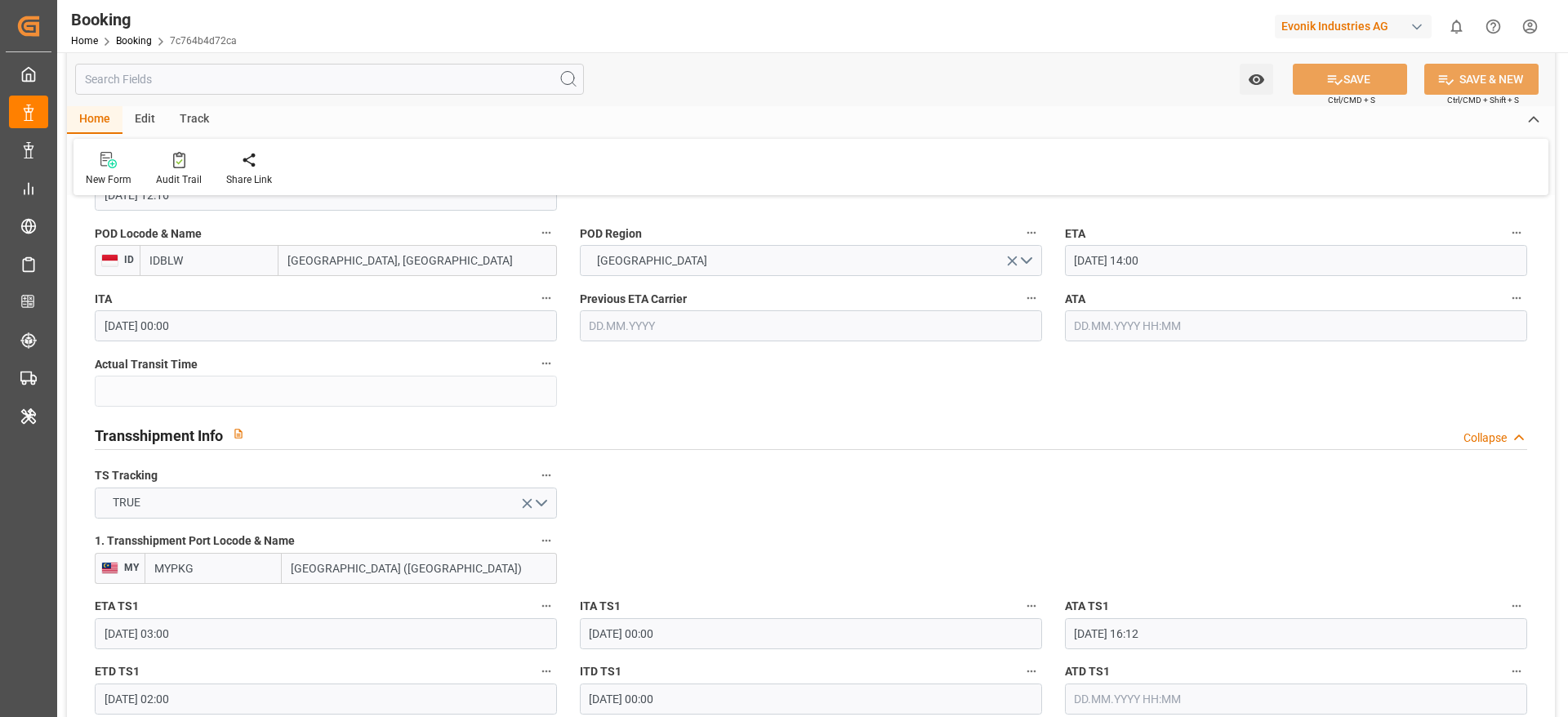
scroll to position [1592, 0]
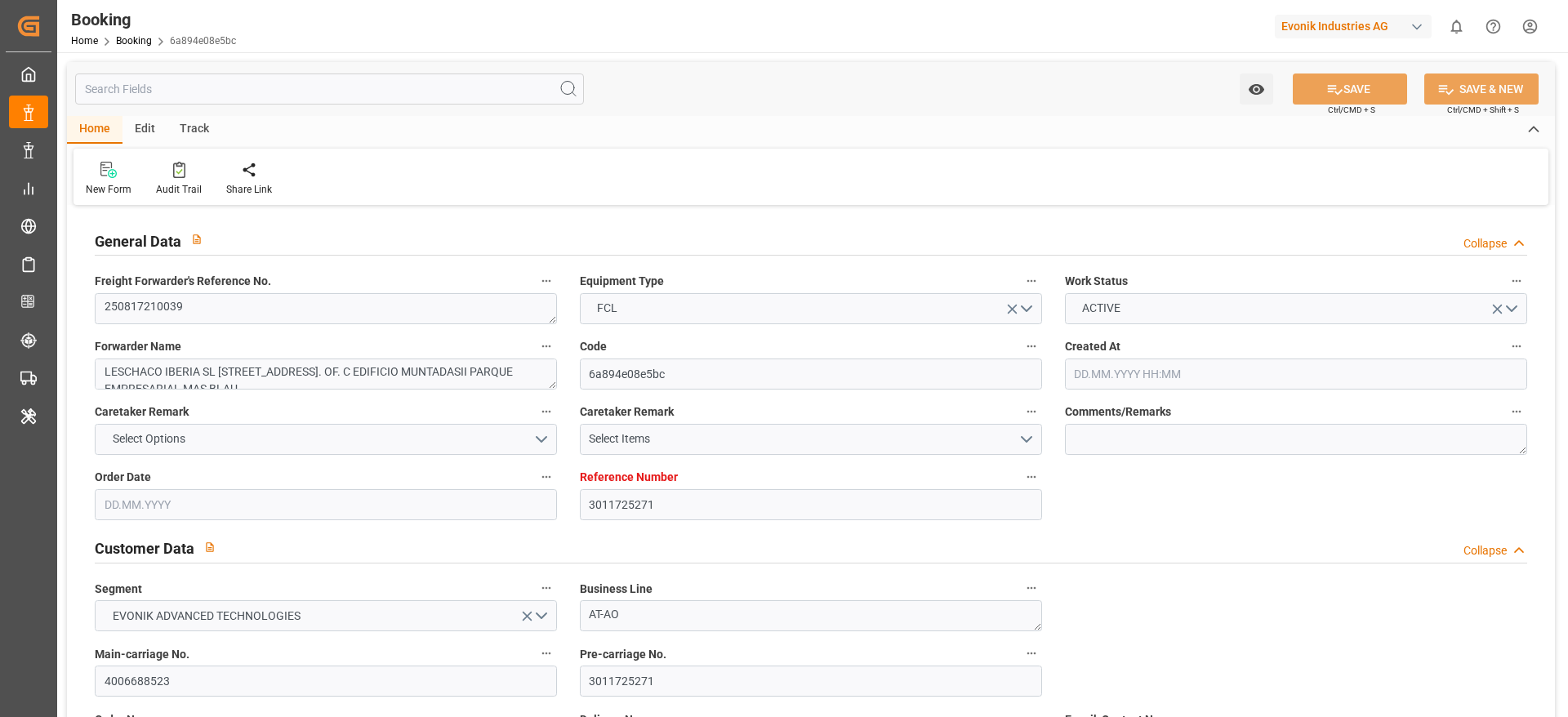
type input "3011725271"
type input "9897767"
type input "9454450"
type input "CMACGM"
type input "CMA CGM Group"
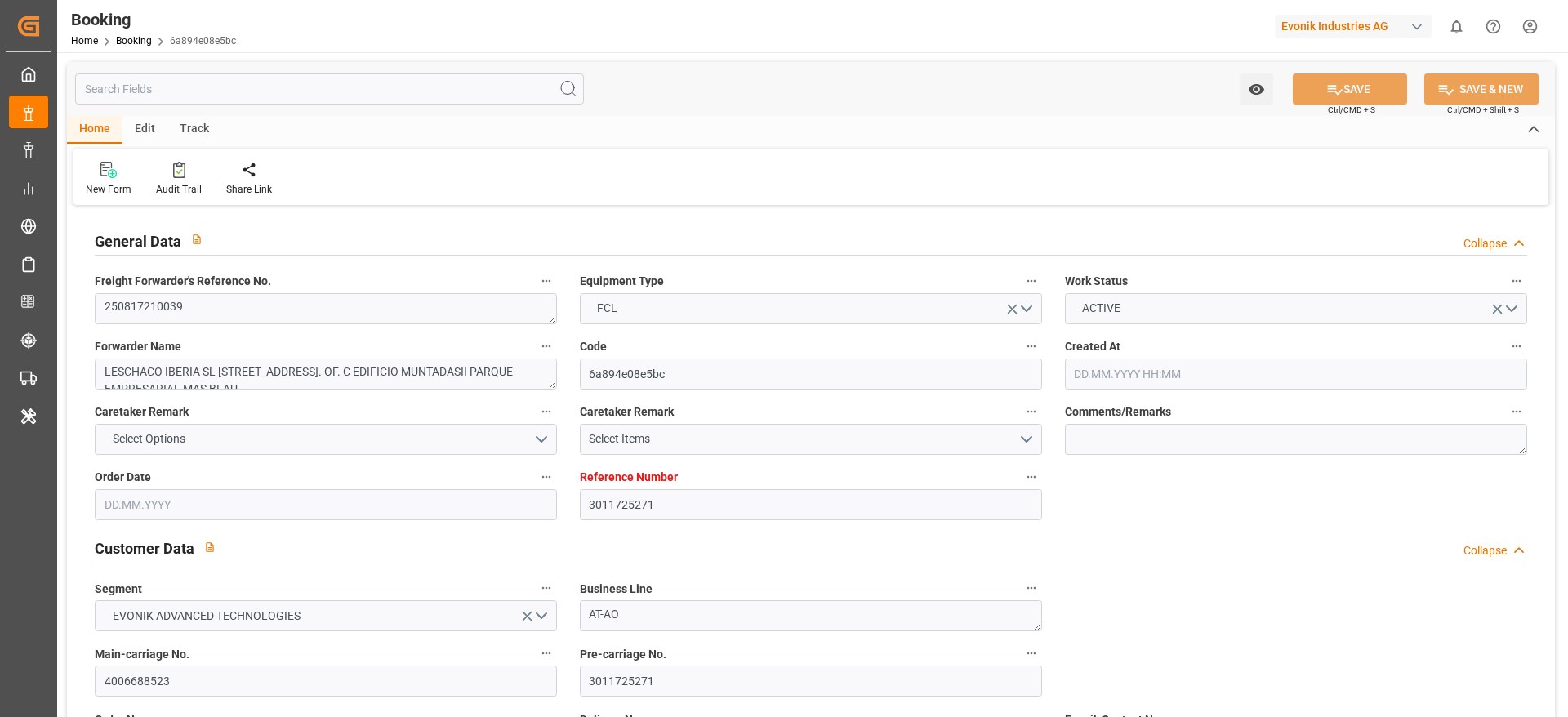
type input "ESBCN"
type input "TNTUN"
type input "MTDIS"
type input "0"
type input "ESBCN"
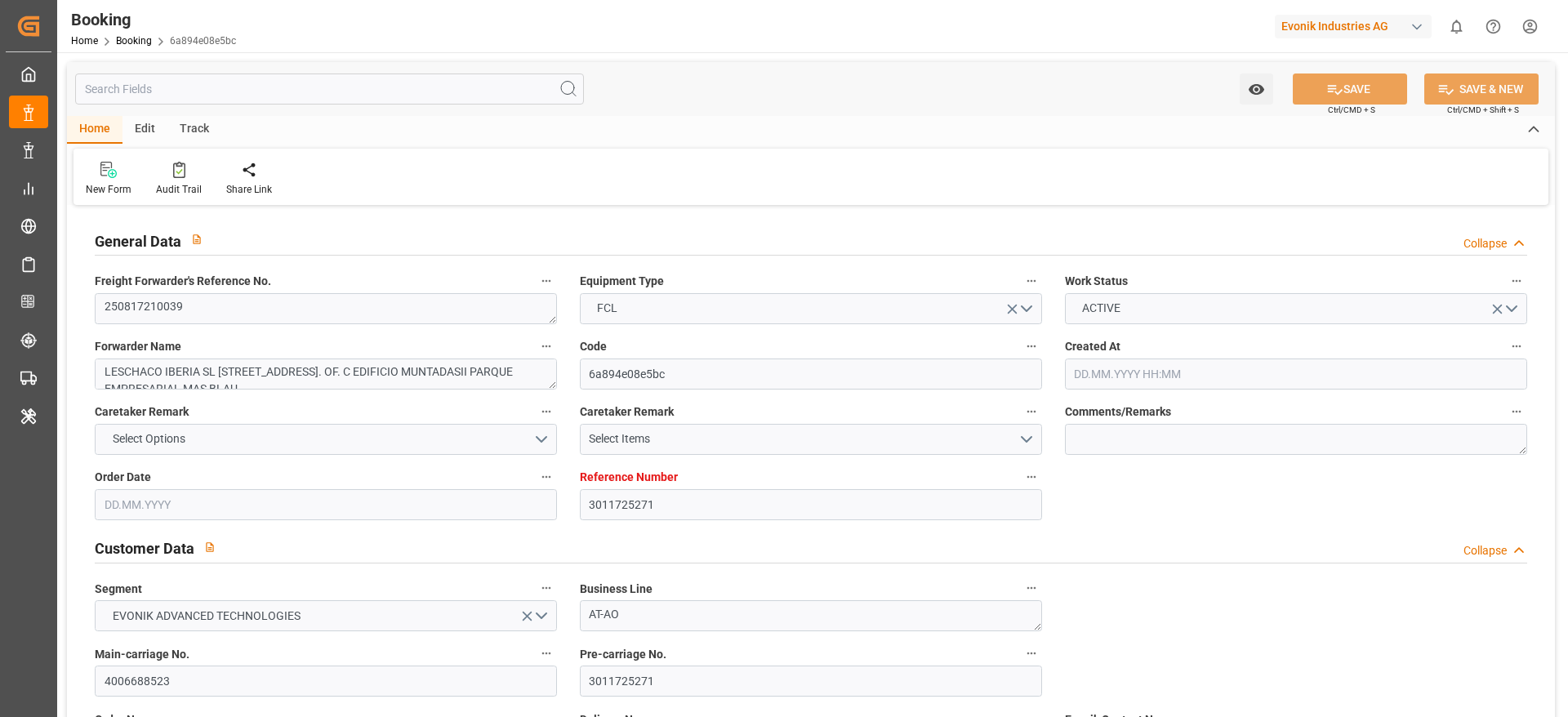
type input "TNTUN"
type input "9129586"
type input "[DATE] 07:27"
type input "[DATE]"
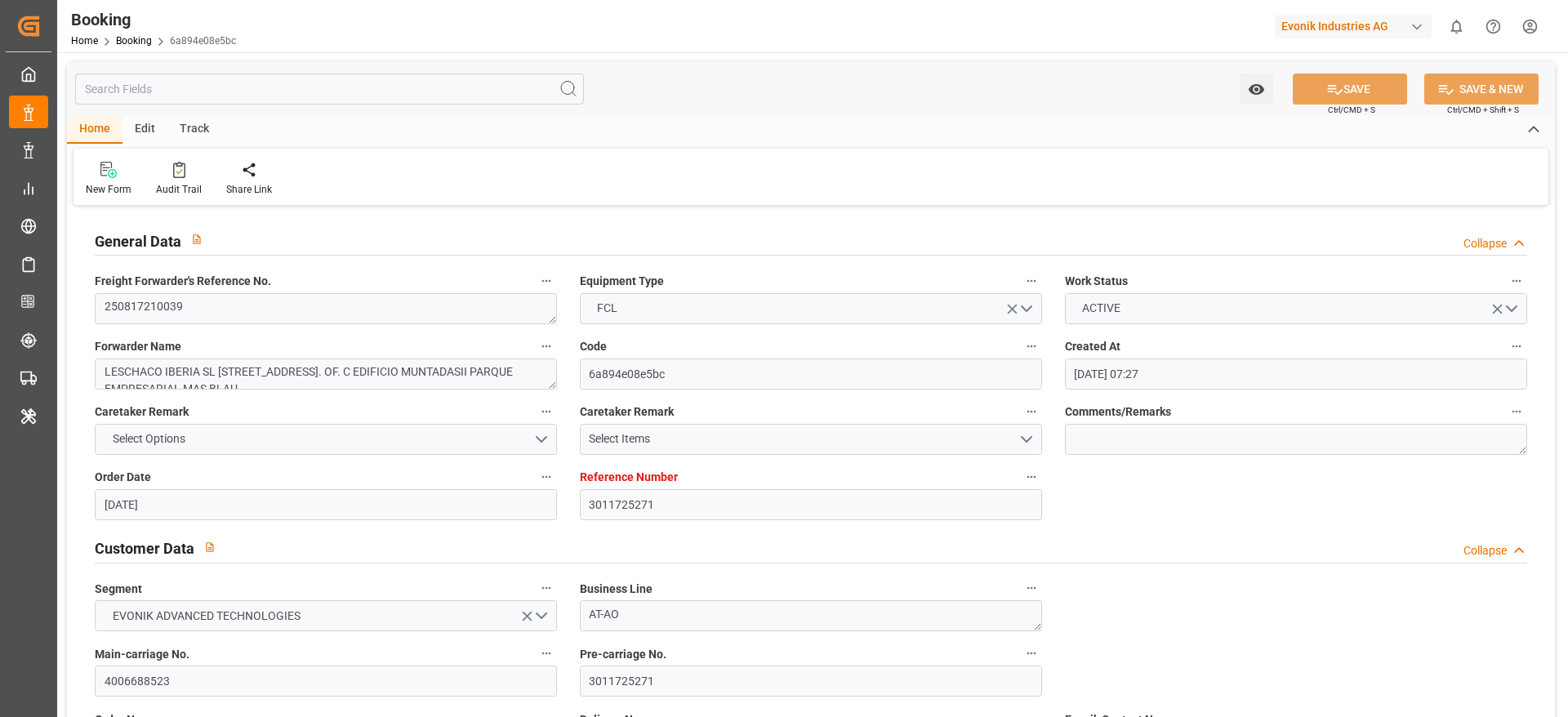
type input "[DATE]"
type input "[DATE] 10:00"
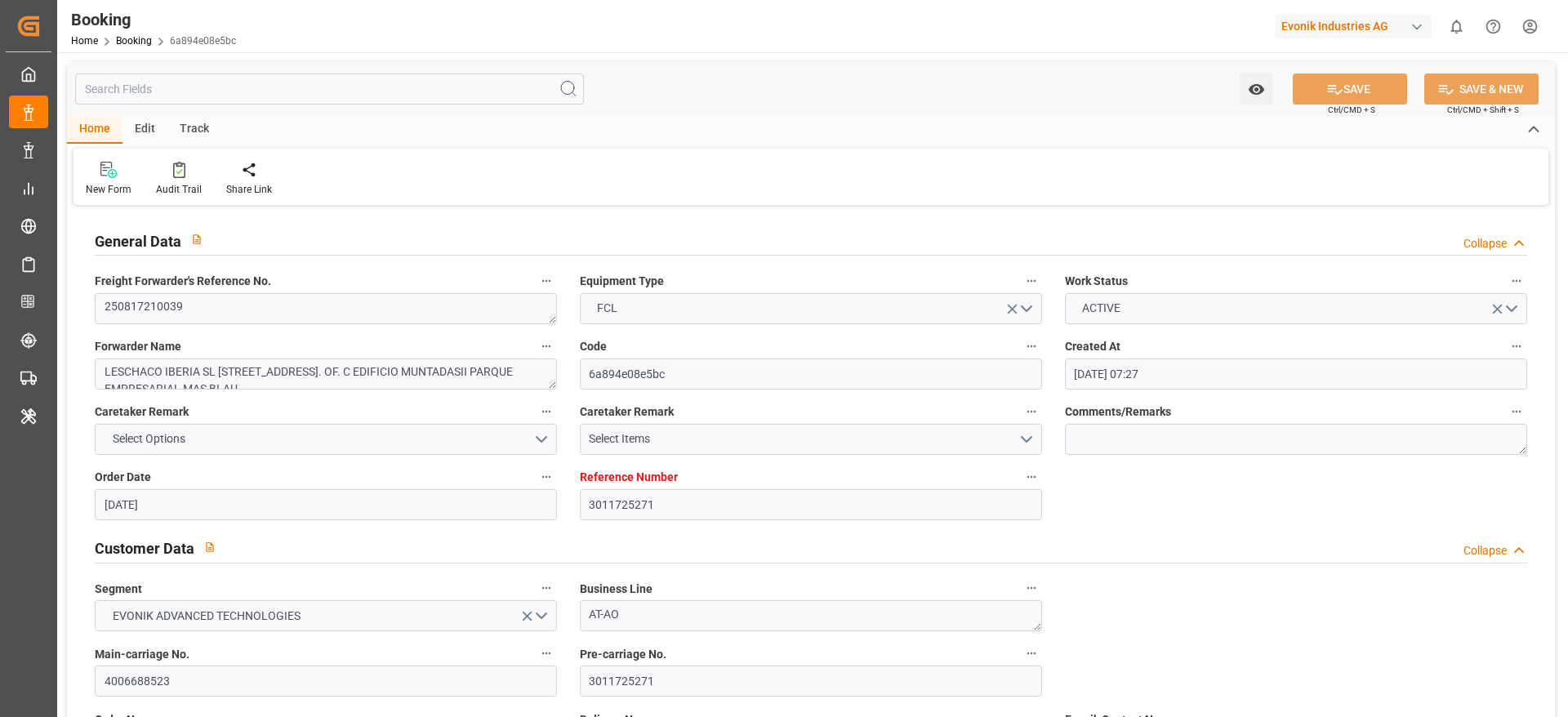
type input "[DATE] 00:00"
type input "[DATE] 12:30"
type input "[DATE] 16:29"
type input "[DATE] 03:00"
type input "[DATE] 00:00"
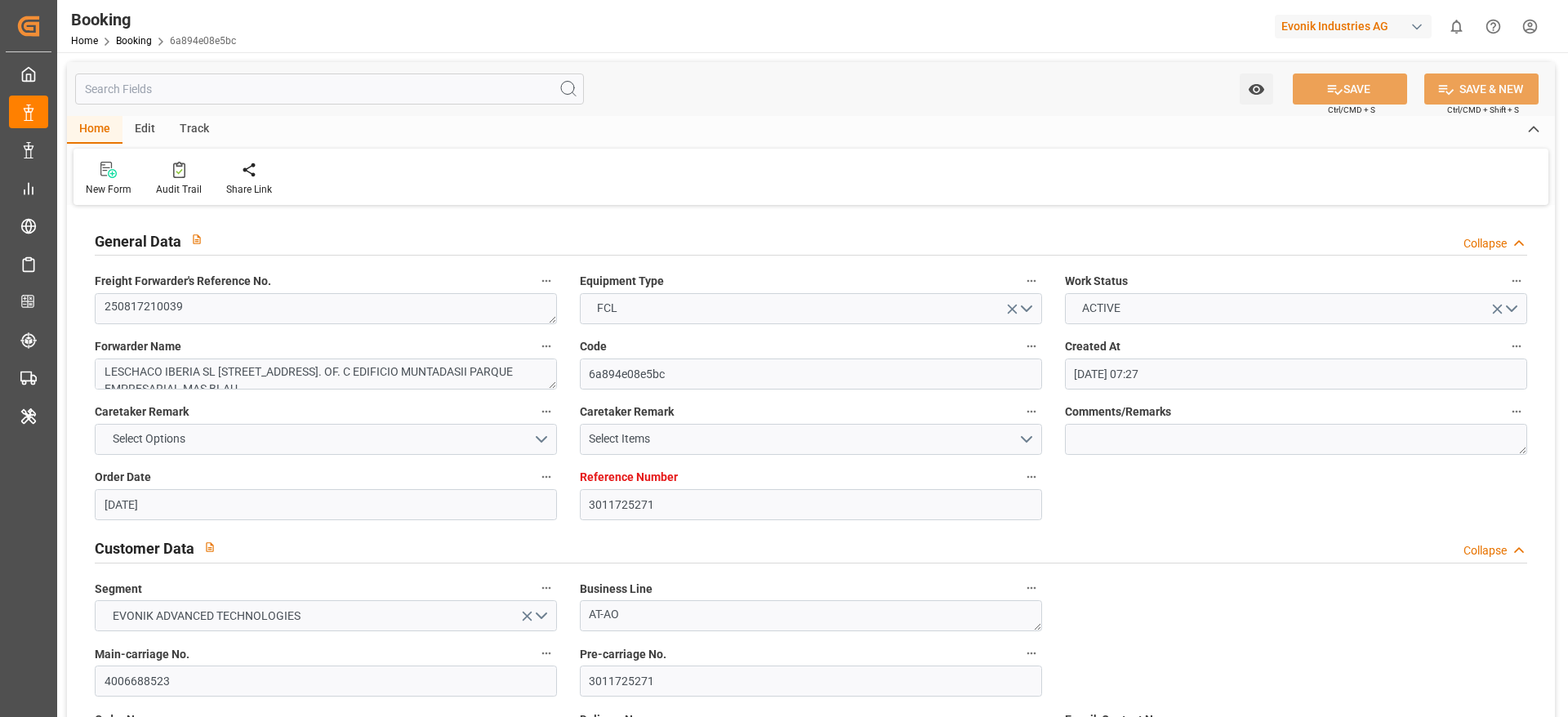
type input "[DATE] 16:00"
type input "05.09.2025 00:00"
type input "16.09.2025 14:00"
type input "08.09.2025 00:00"
type input "16.09.2025 13:05"
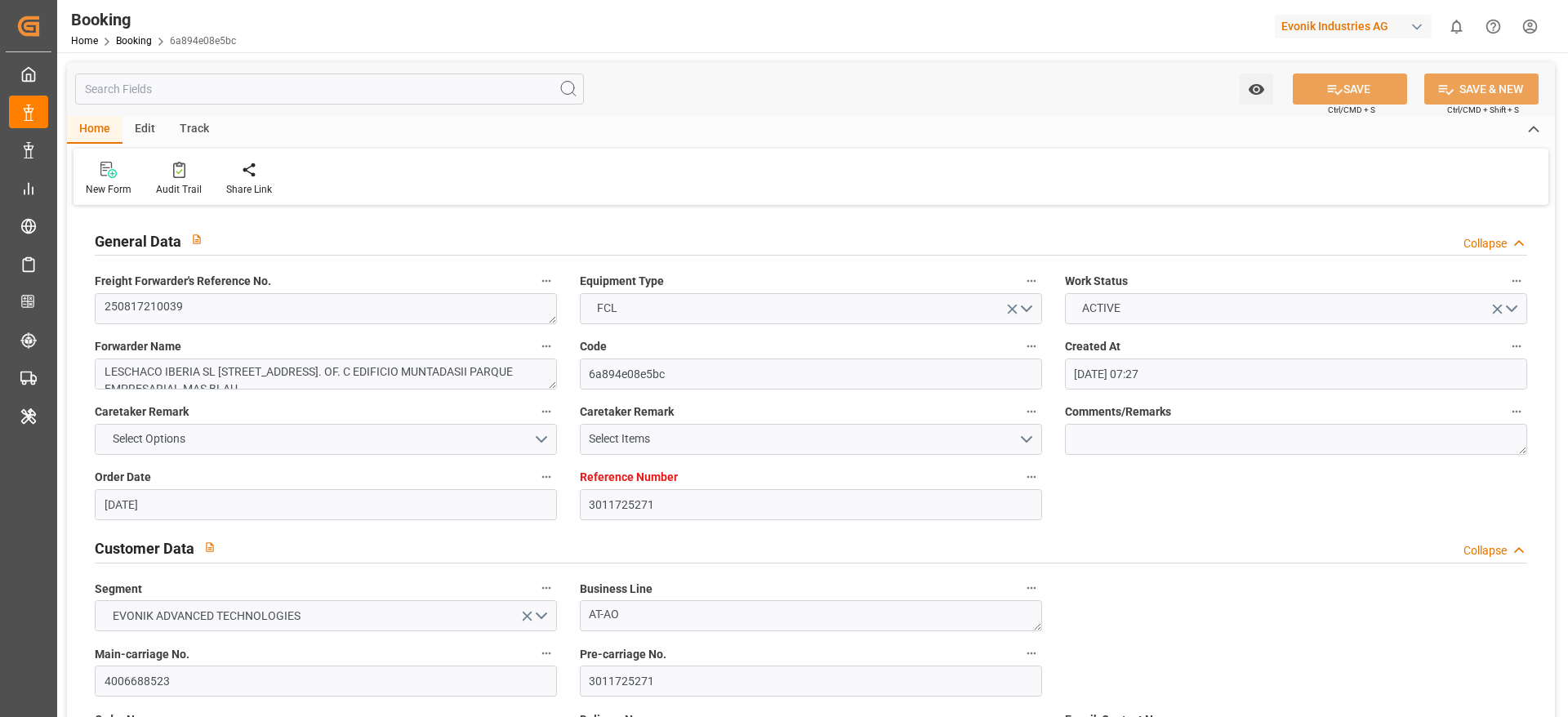
type input "[DATE]"
type input "10.09.2025 07:23"
type input "11.09.2025 10:00"
type input "11.09.2025 11:27"
type input "18.09.2025 16:00"
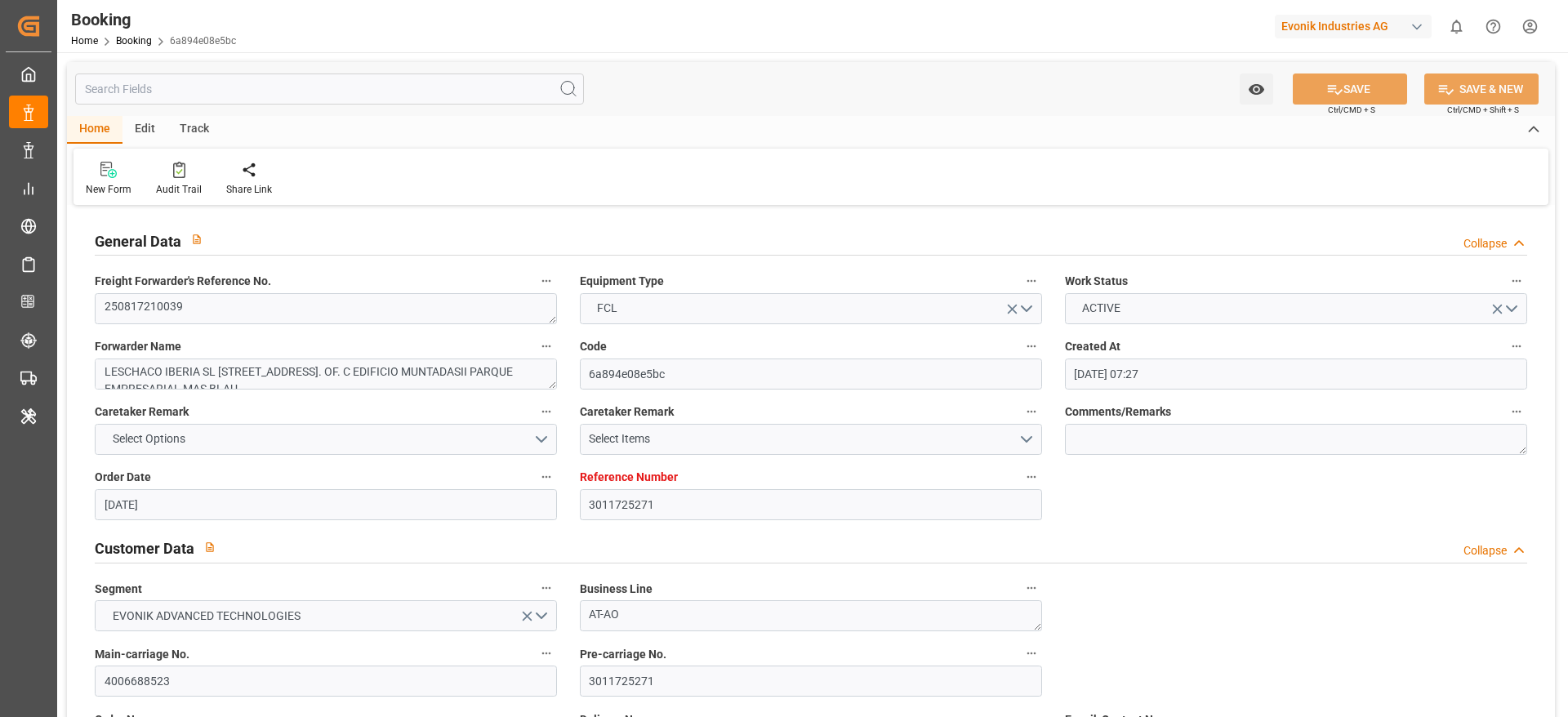
type input "19.09.2025 08:58"
type input "16.09.2025 14:00"
type input "19.09.2025 03:00"
type input "19.09.2025 11:20"
type input "23.09.2025 11:20"
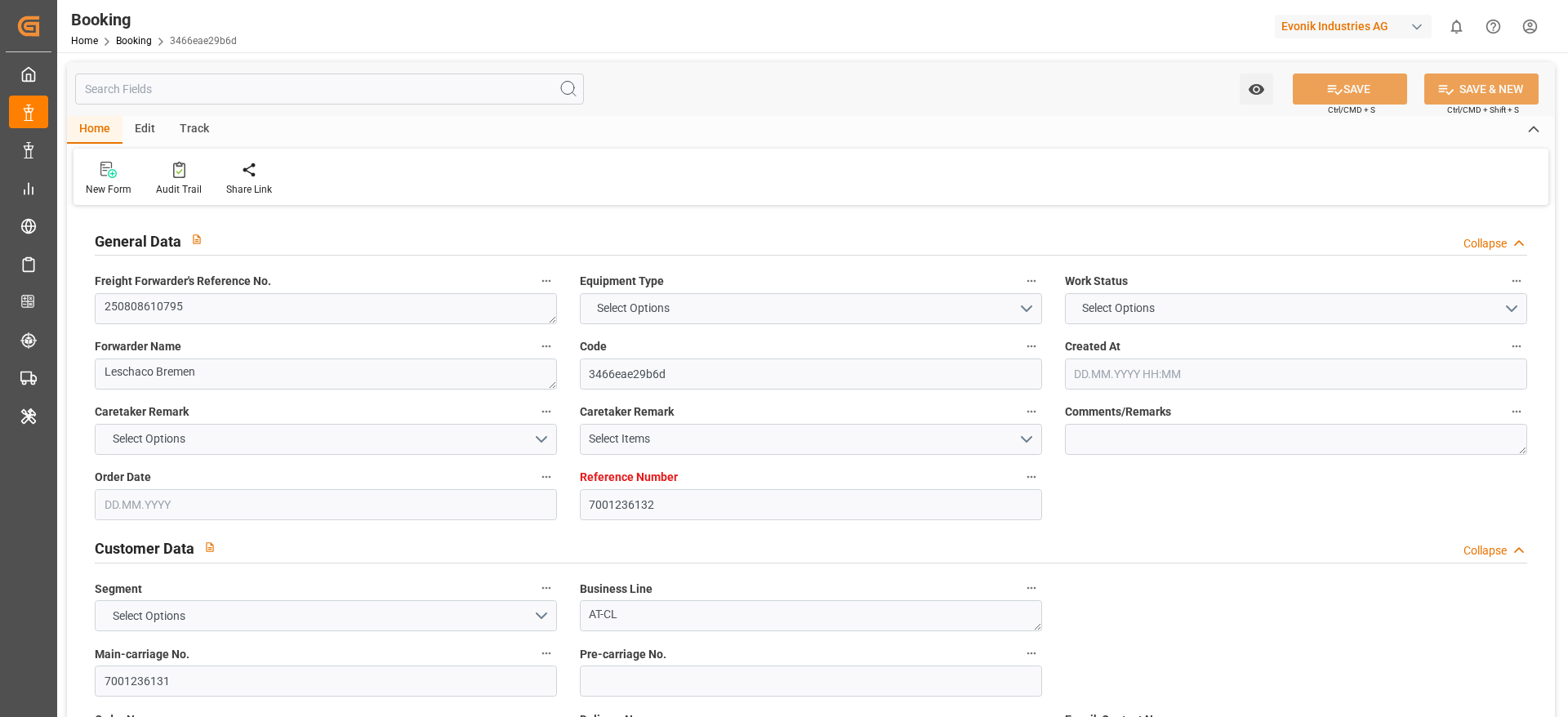
type input "7001236132"
type input "9315953"
type input "CMACGM"
type input "CMA CGM Group"
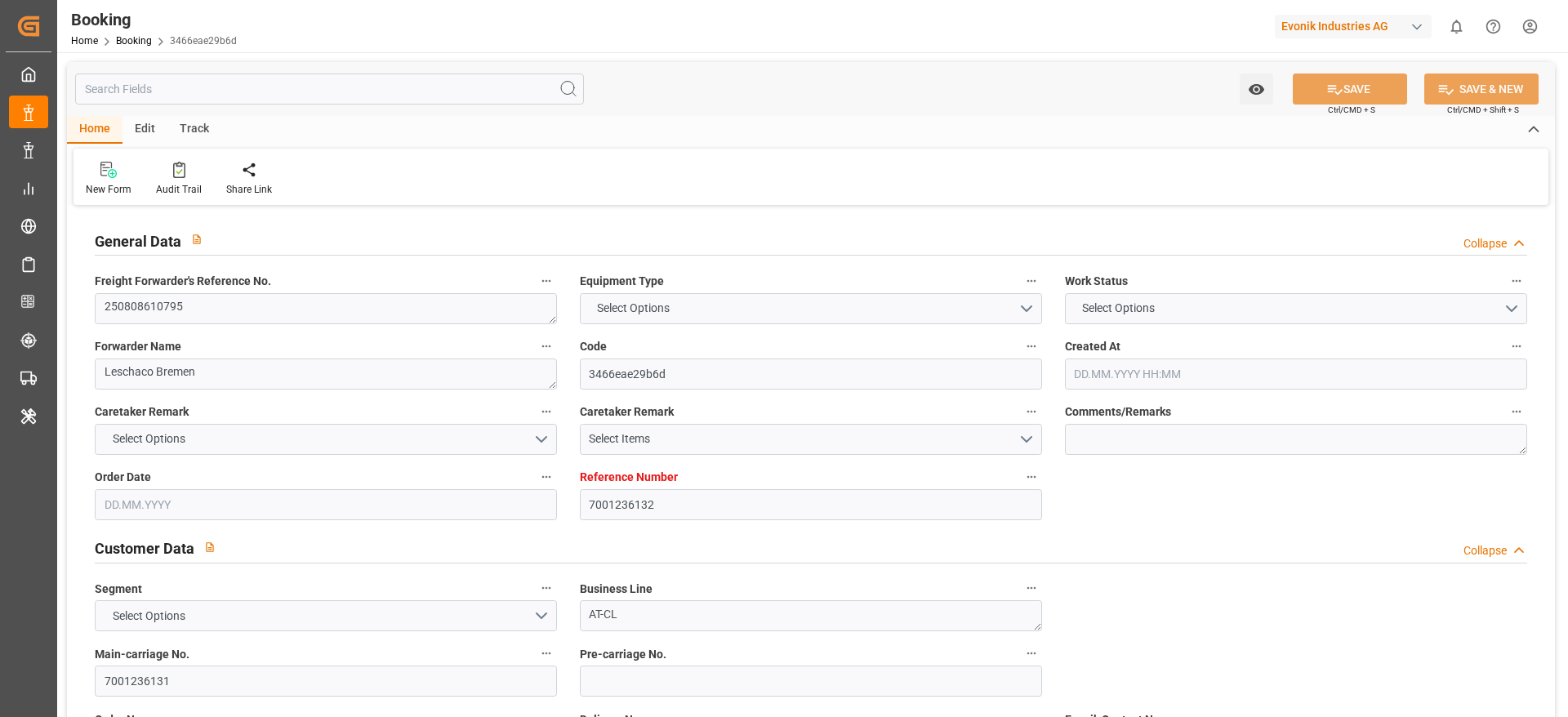
type input "NLRTM"
type input "DZALG"
type input "MTDIS"
type input "0"
type input "NLRTM"
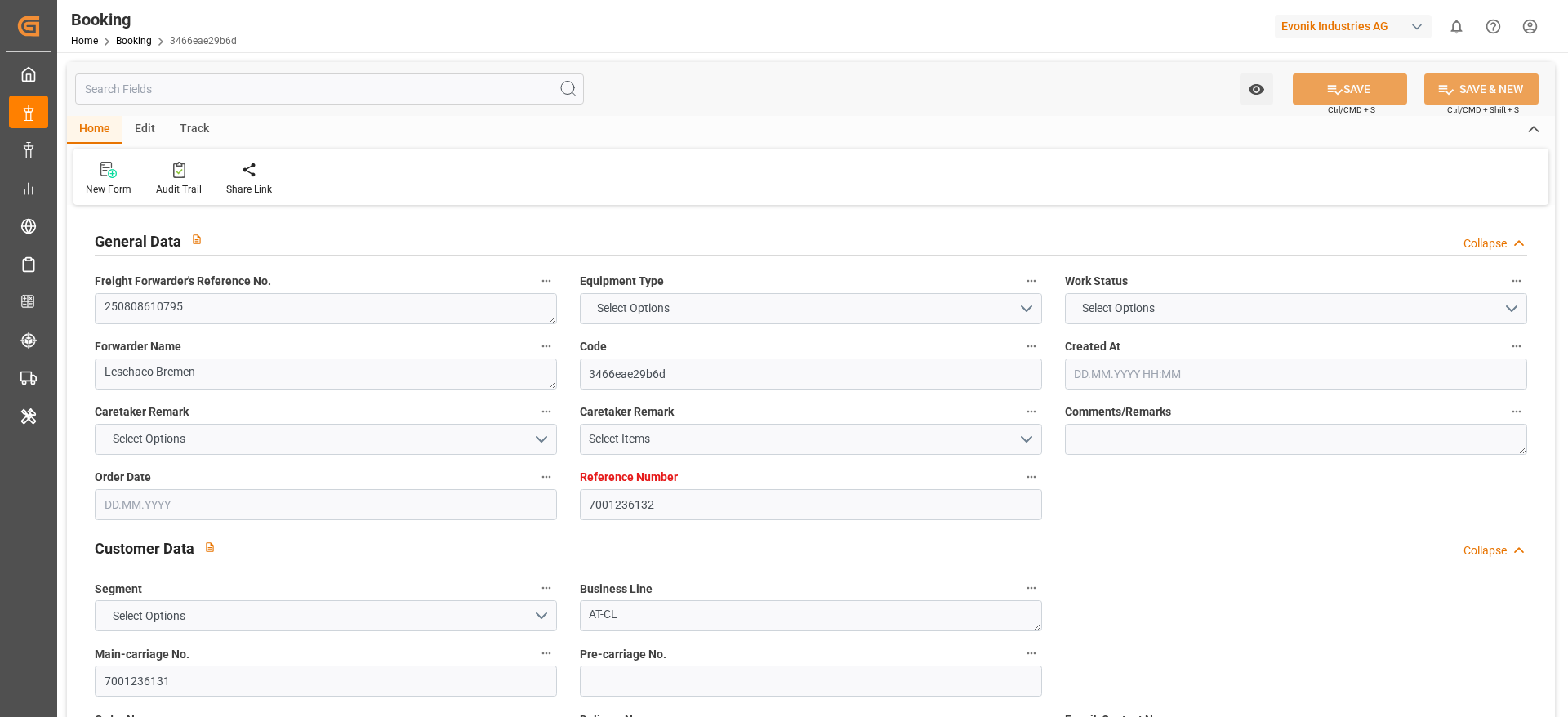
type input "DZALG"
type input "9961362"
type input "9734159"
type input "[DATE] 10:00"
type input "[DATE]"
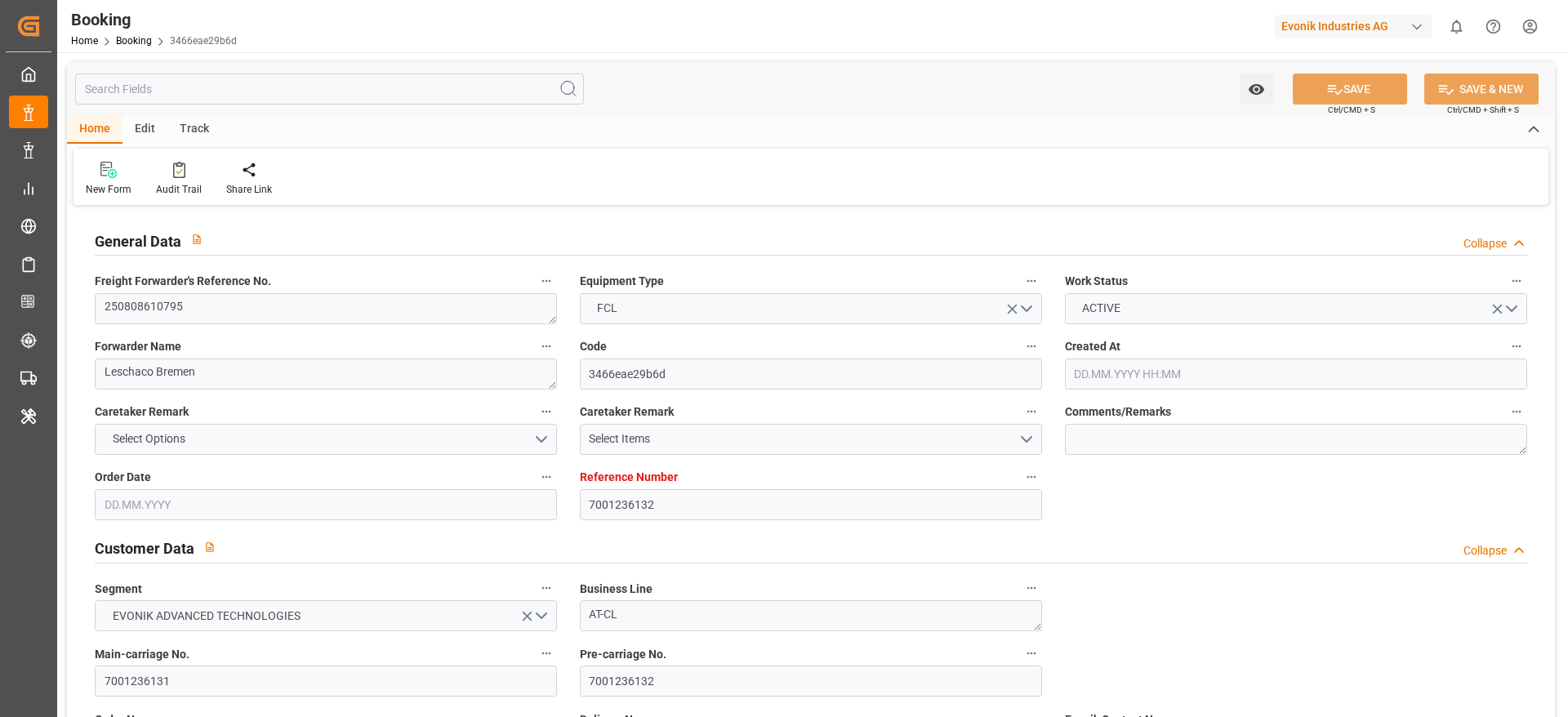
type input "[DATE]"
type input "[DATE] 00:00"
type input "[DATE] 20:48"
type input "[DATE] 00:00"
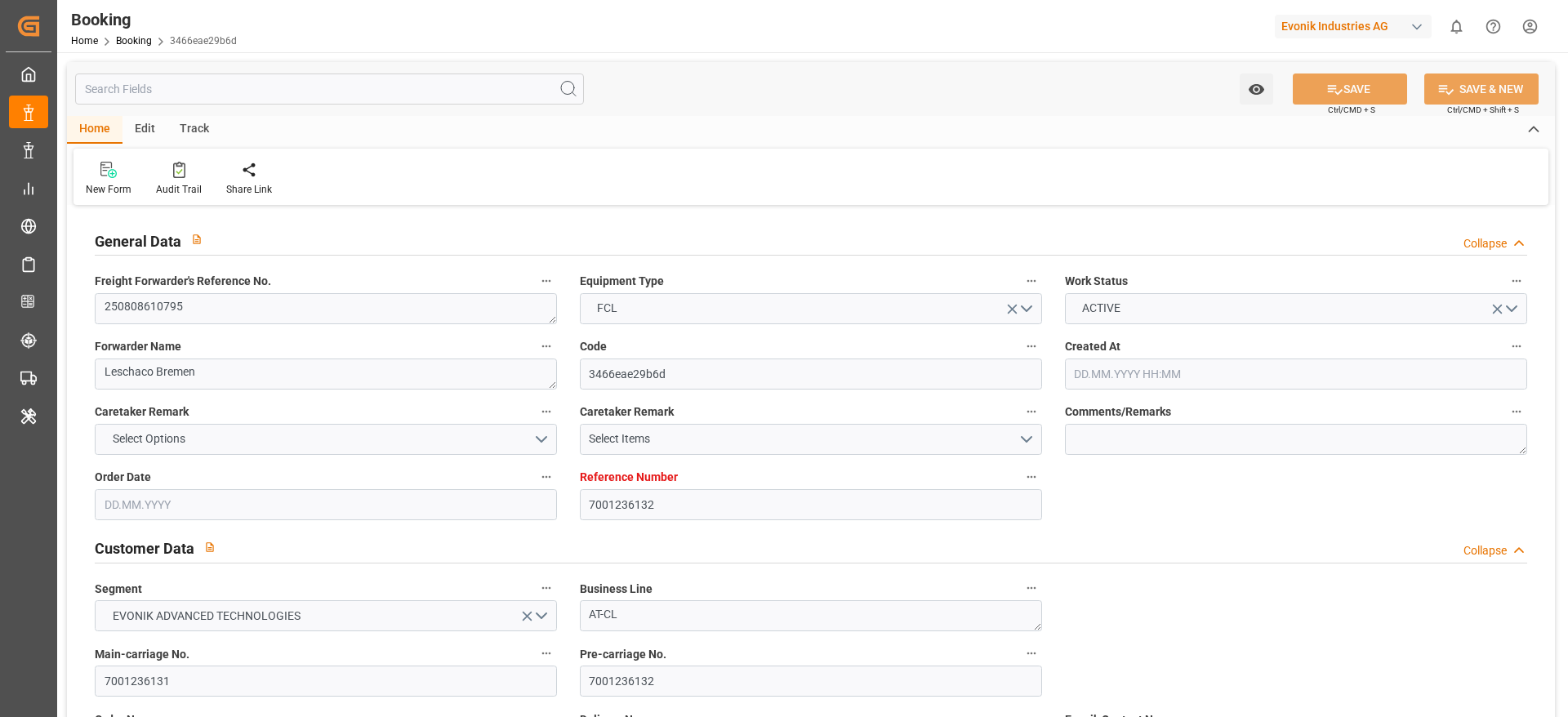
type input "[DATE] 23:24"
type input "[DATE] 14:59"
type input "[DATE] 19:00"
type input "[DATE] 00:00"
type input "[DATE] 23:00"
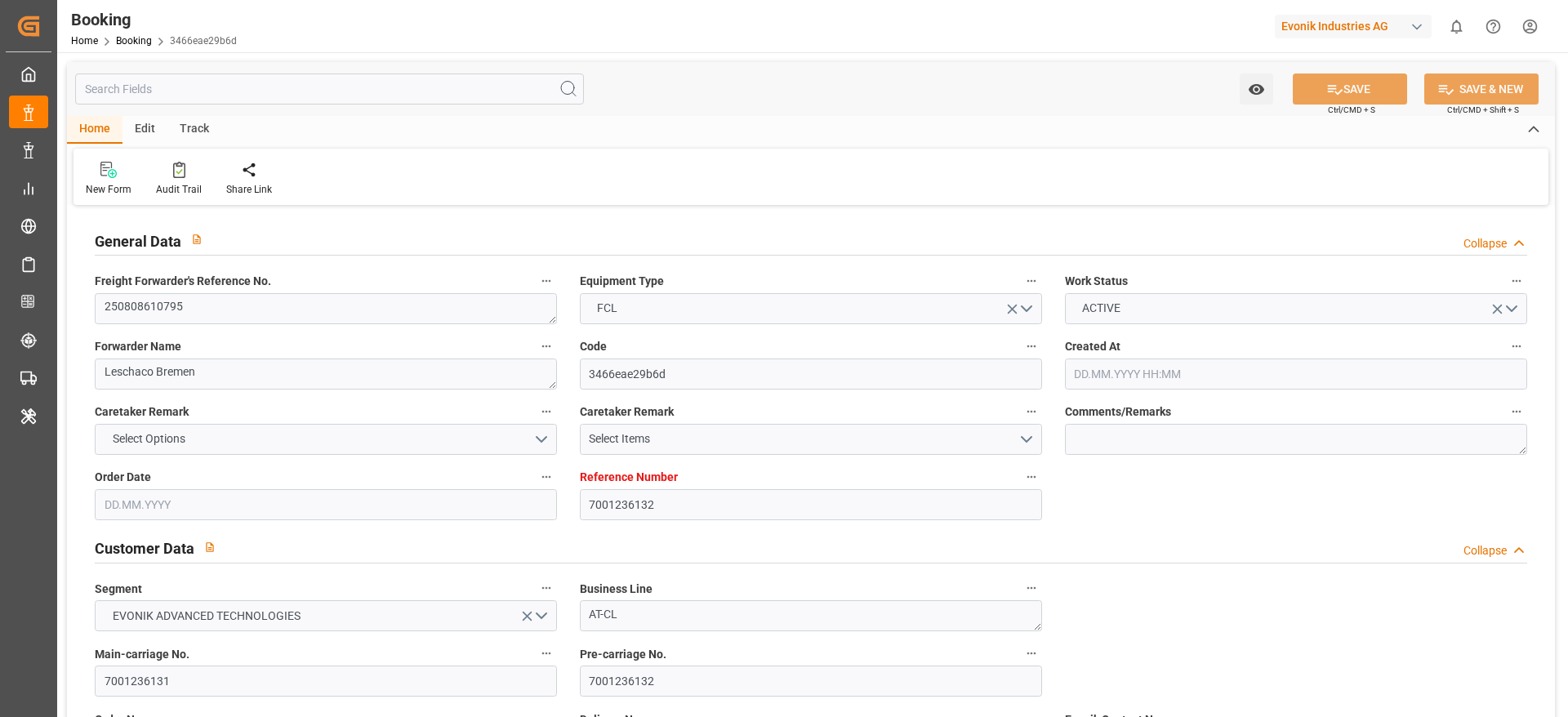
type input "[DATE] 00:00"
type input "[DATE] 08:00"
type input "[DATE] 00:00"
type input "[DATE]"
type input "[DATE] 13:34"
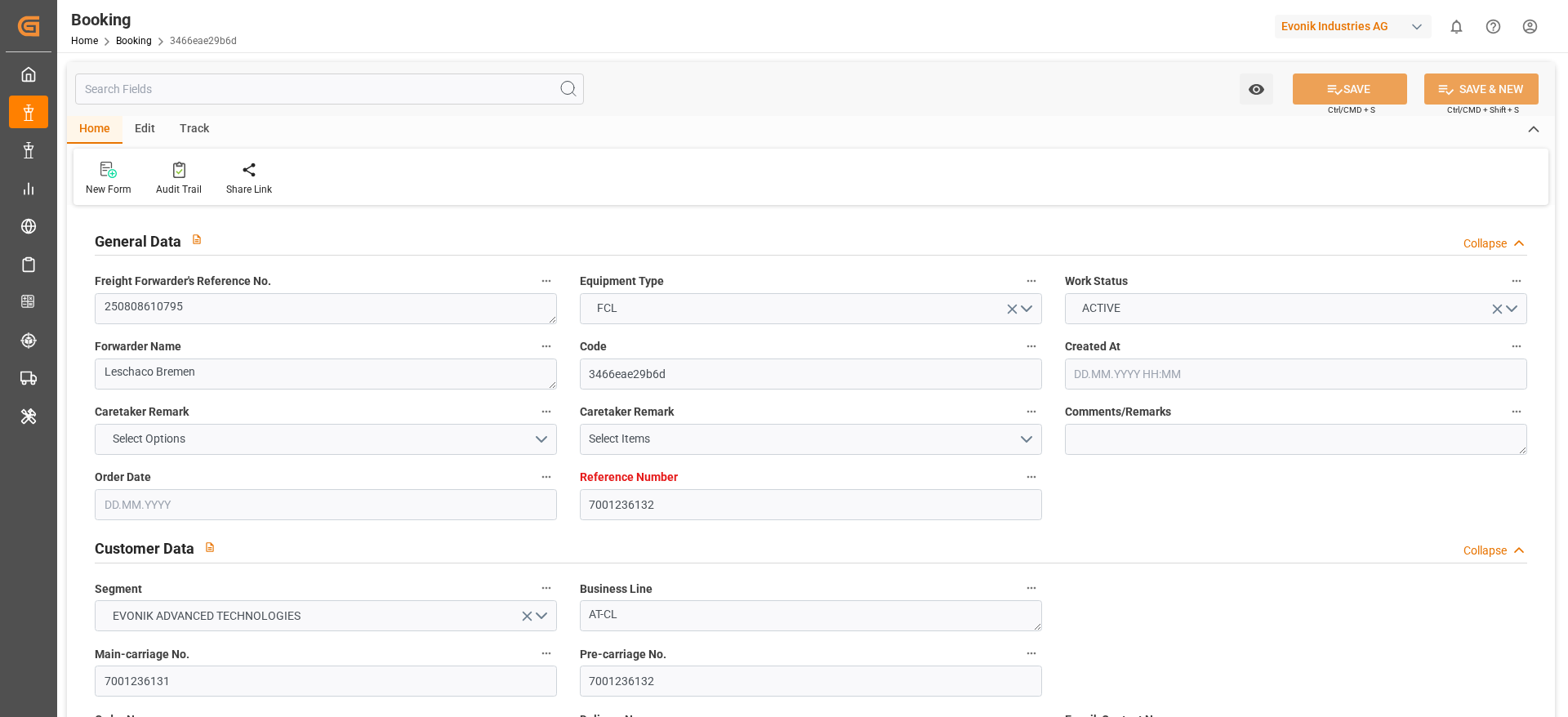
type input "[DATE]"
type input "[DATE] 09:49"
type input "[DATE] 14:43"
type input "[DATE] 20:48"
type input "[DATE] 21:59"
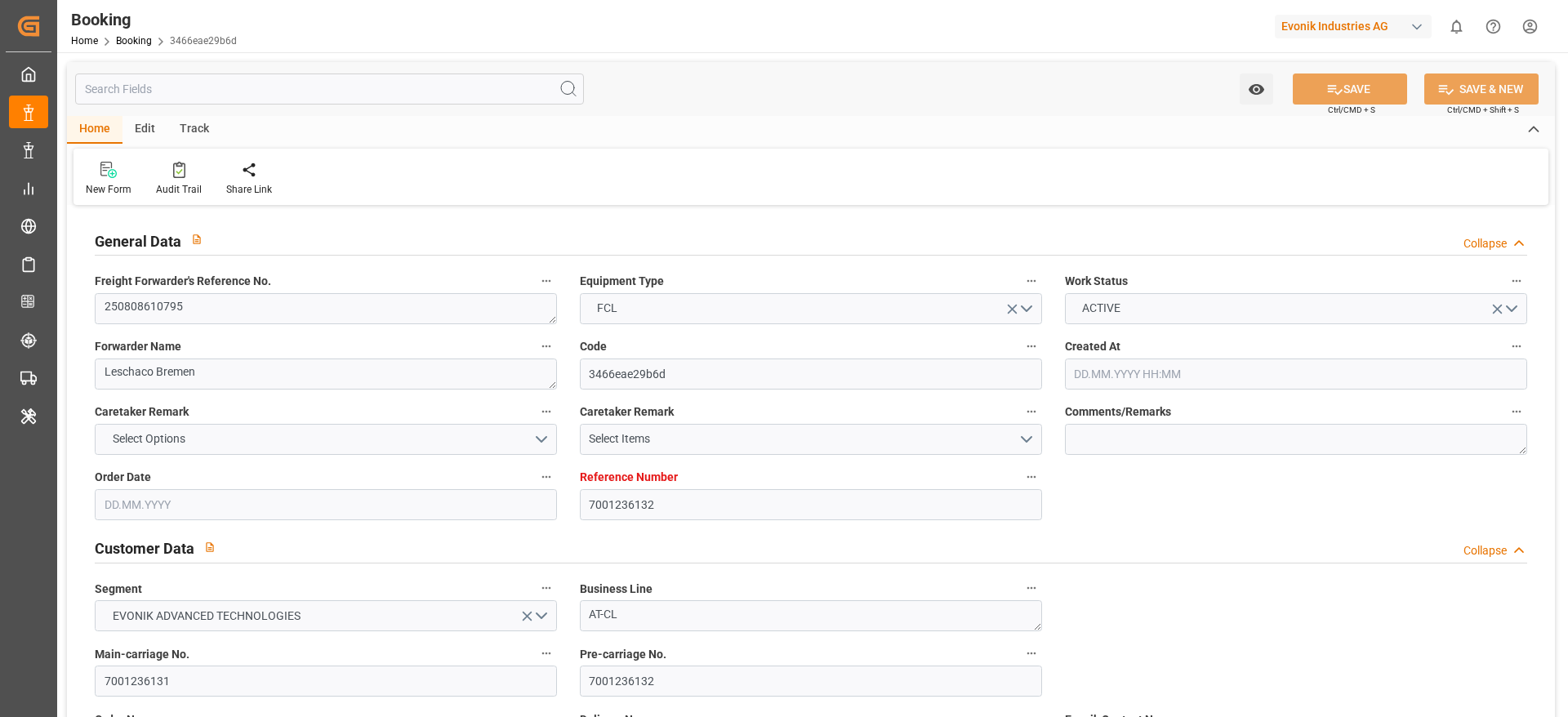
type input "[DATE] 23:00"
type input "[DATE] 15:58"
type input "[DATE] 08:00"
type input "[DATE] 19:00"
type input "[DATE] 23:37"
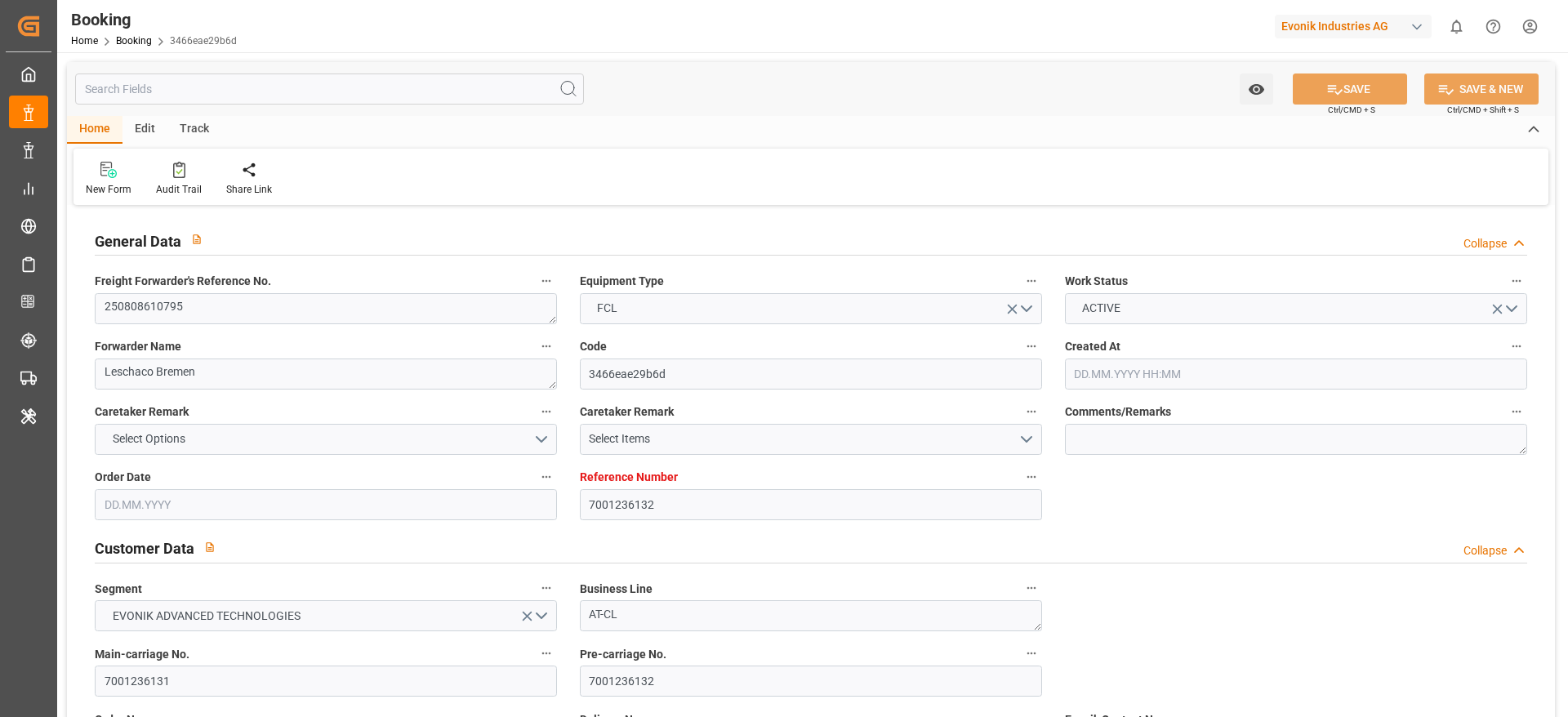
type input "[DATE] 23:37"
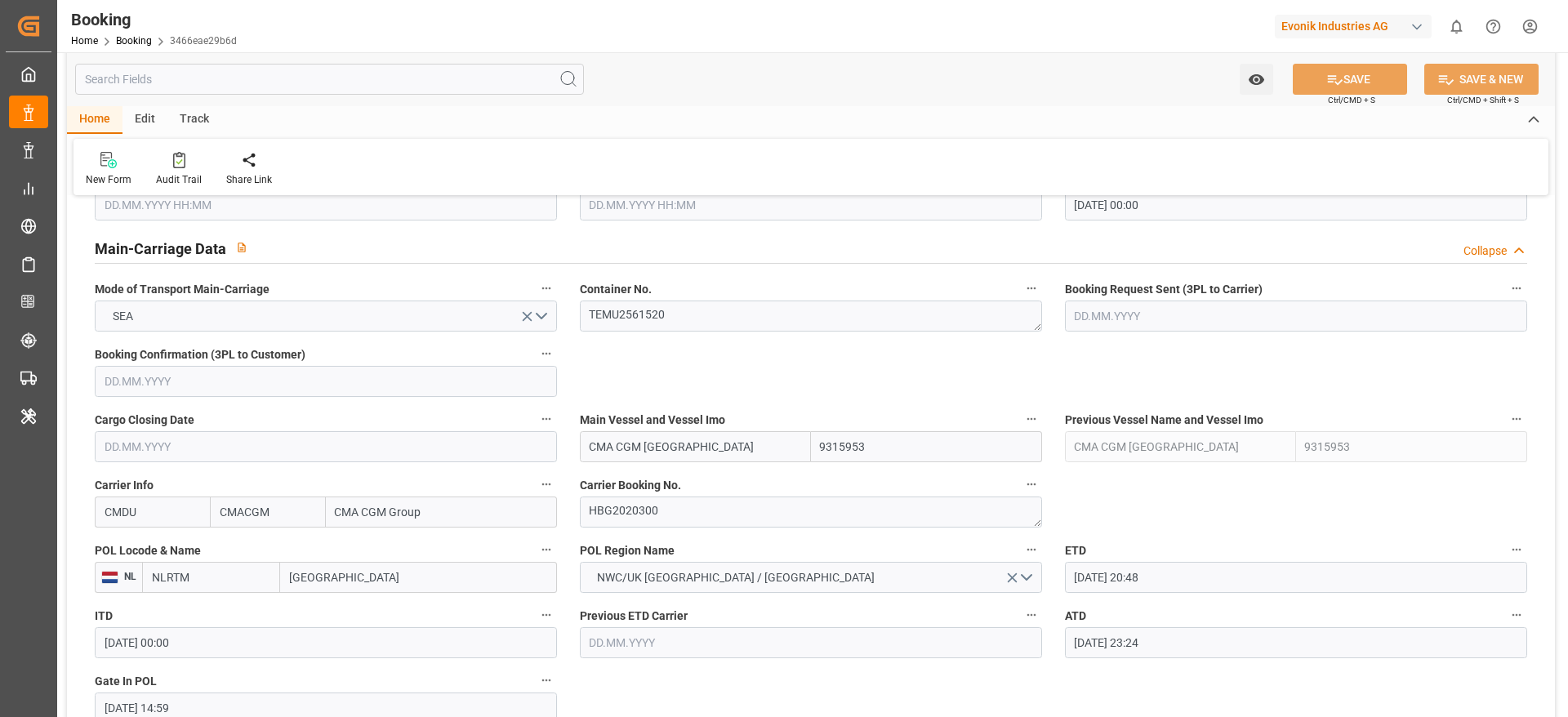
scroll to position [1102, 0]
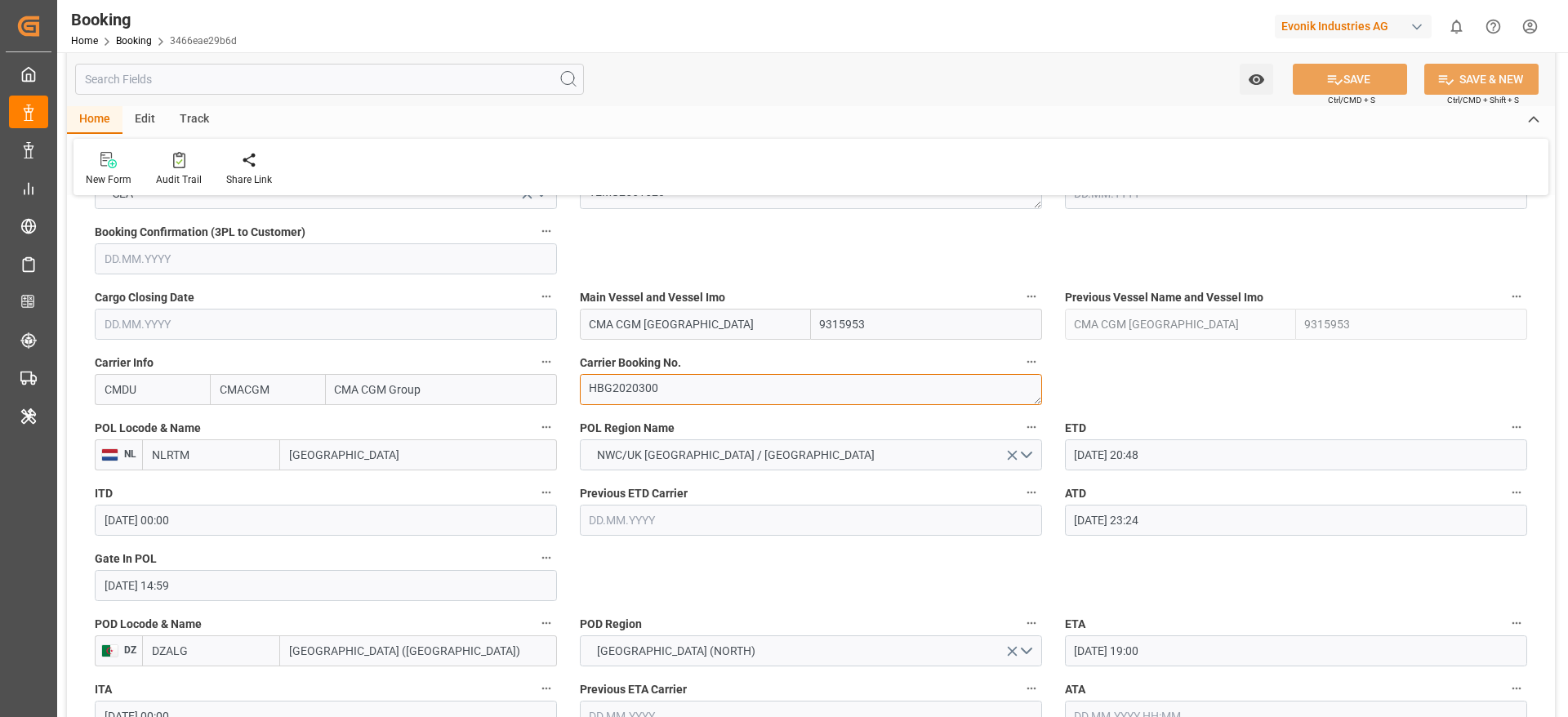
click at [729, 386] on textarea "HBG2020300" at bounding box center [810, 389] width 462 height 31
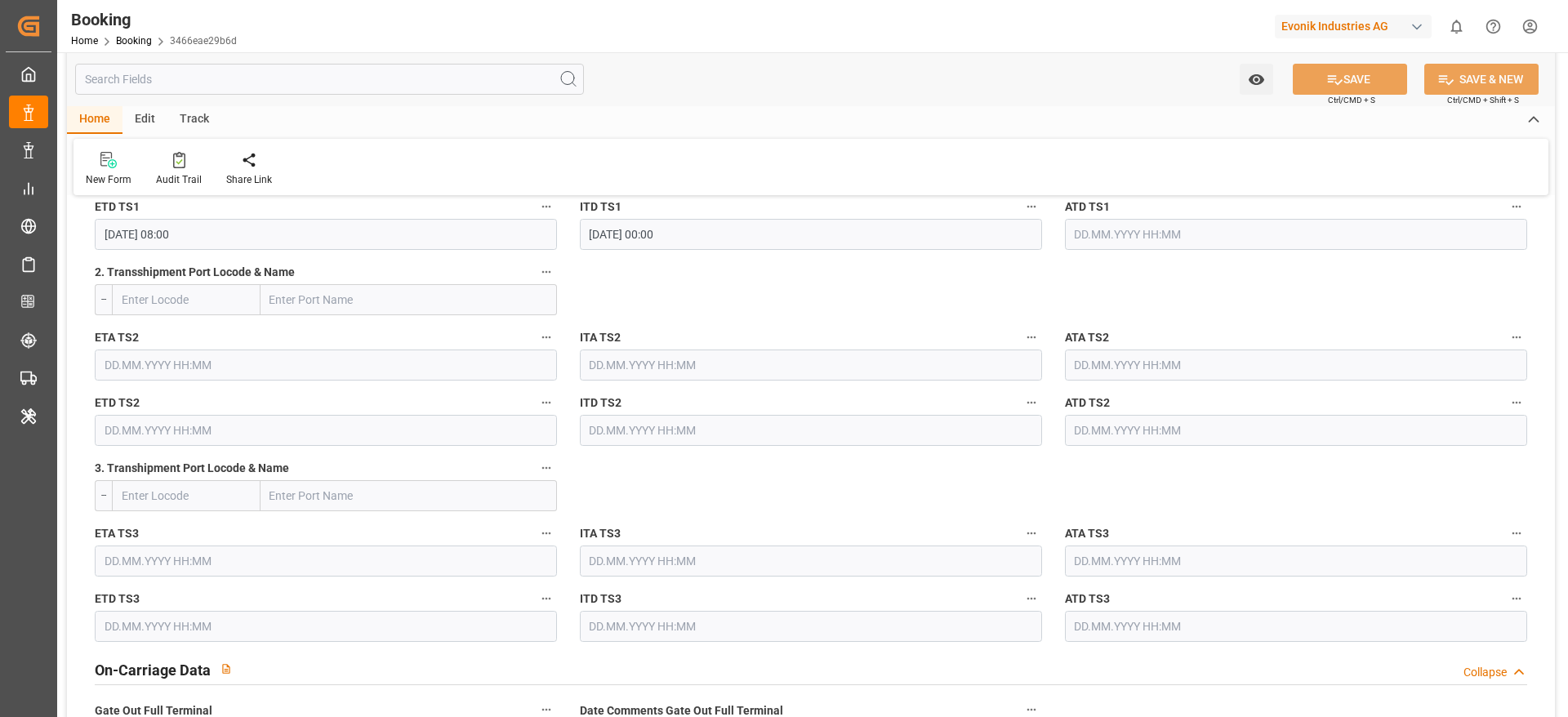
scroll to position [1837, 0]
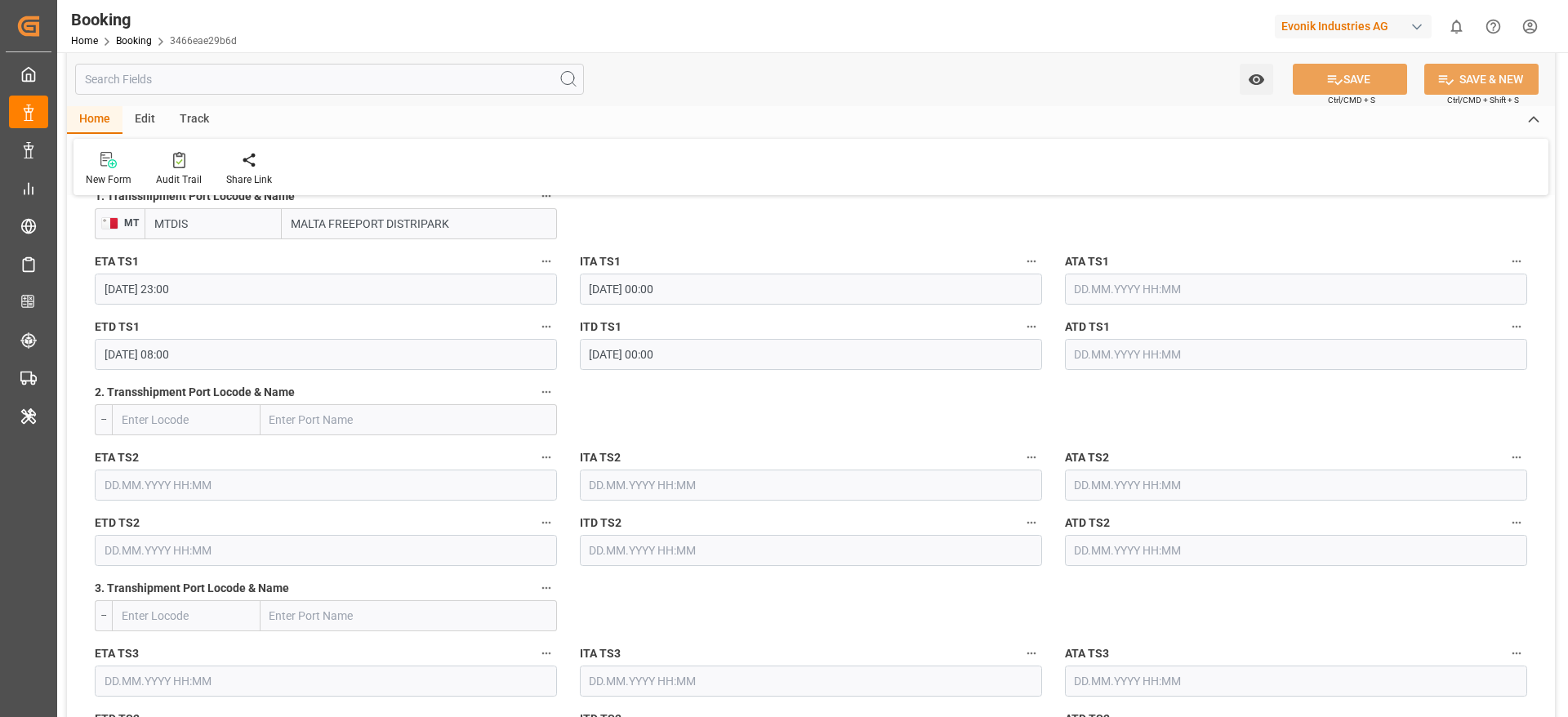
click at [1161, 290] on input "text" at bounding box center [1295, 288] width 462 height 31
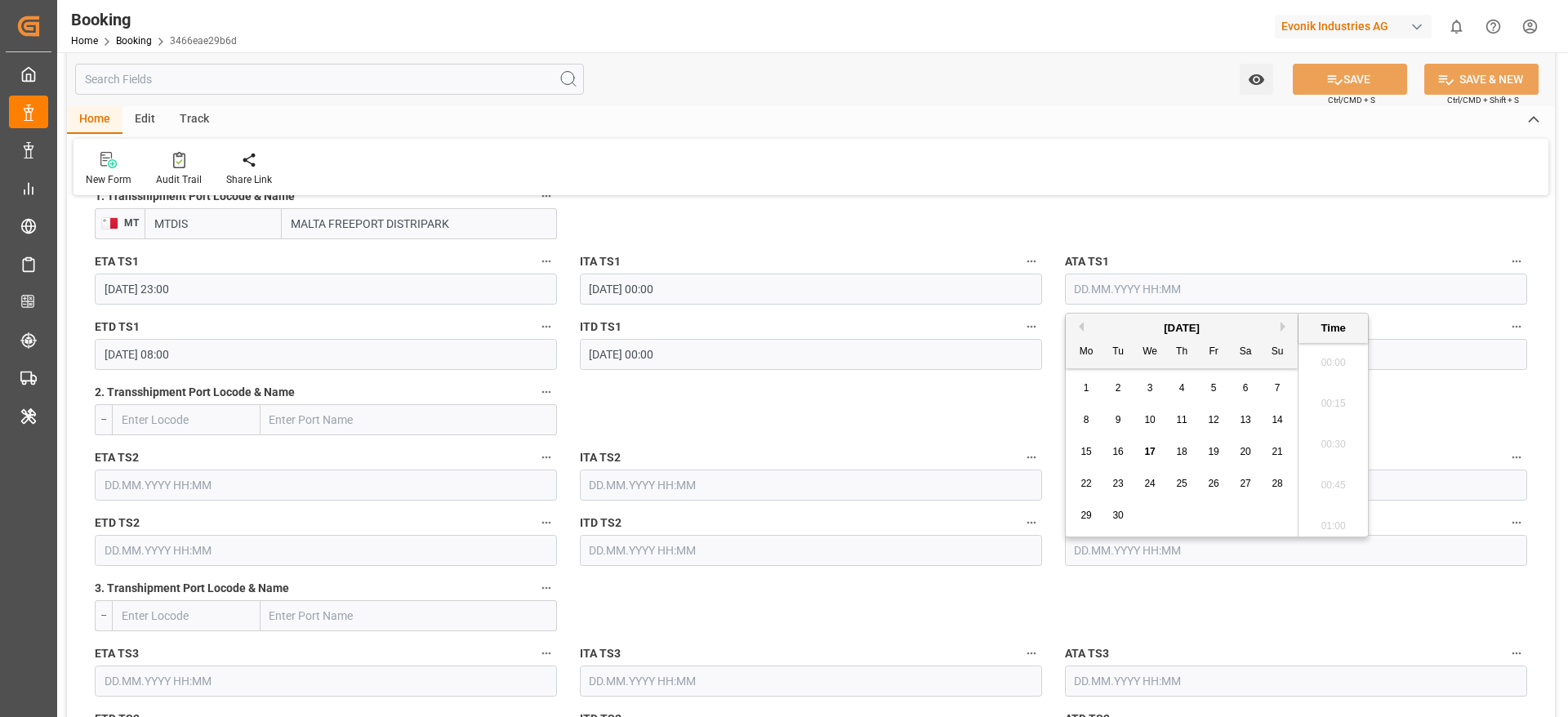
scroll to position [2291, 0]
click at [1121, 450] on span "16" at bounding box center [1118, 451] width 11 height 12
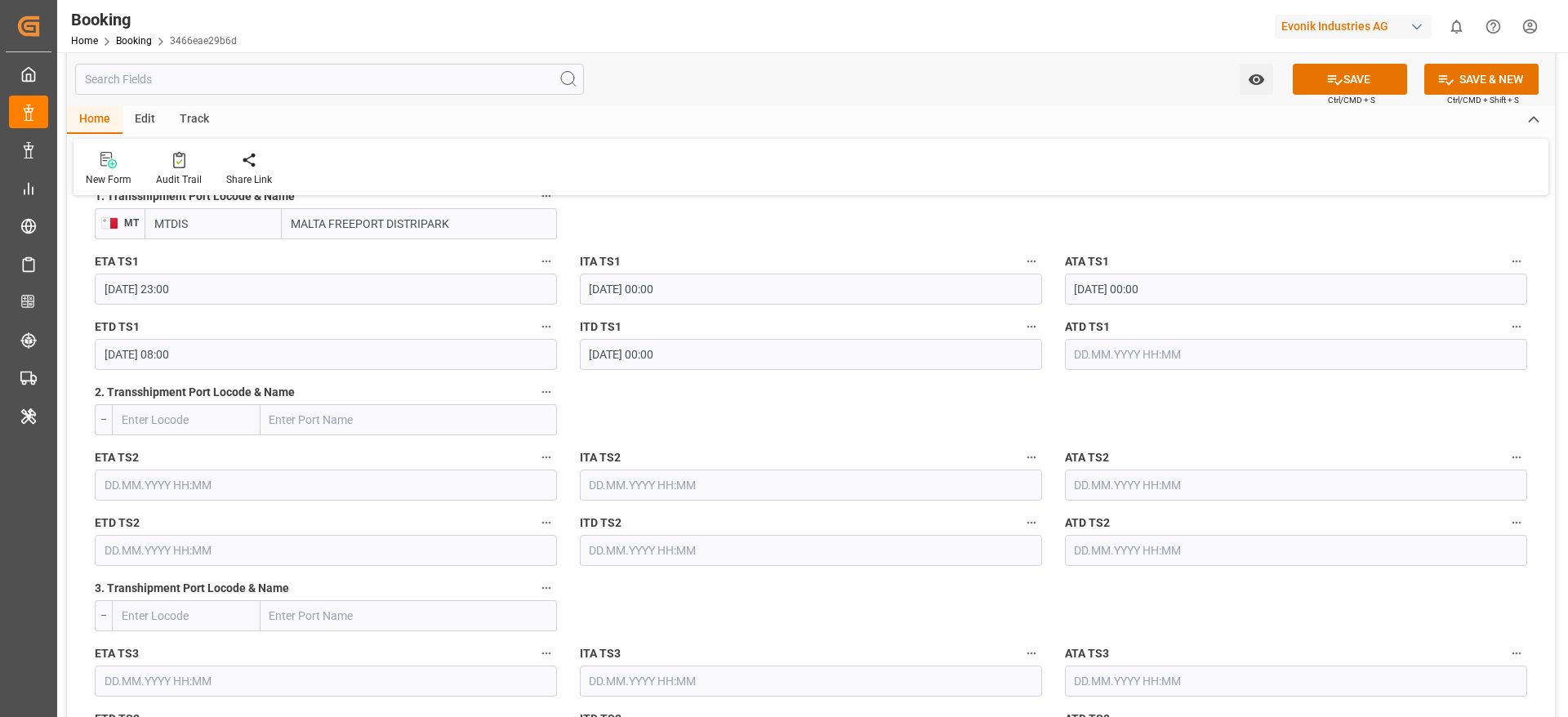
click at [1111, 294] on input "[DATE] 00:00" at bounding box center [1295, 288] width 462 height 31
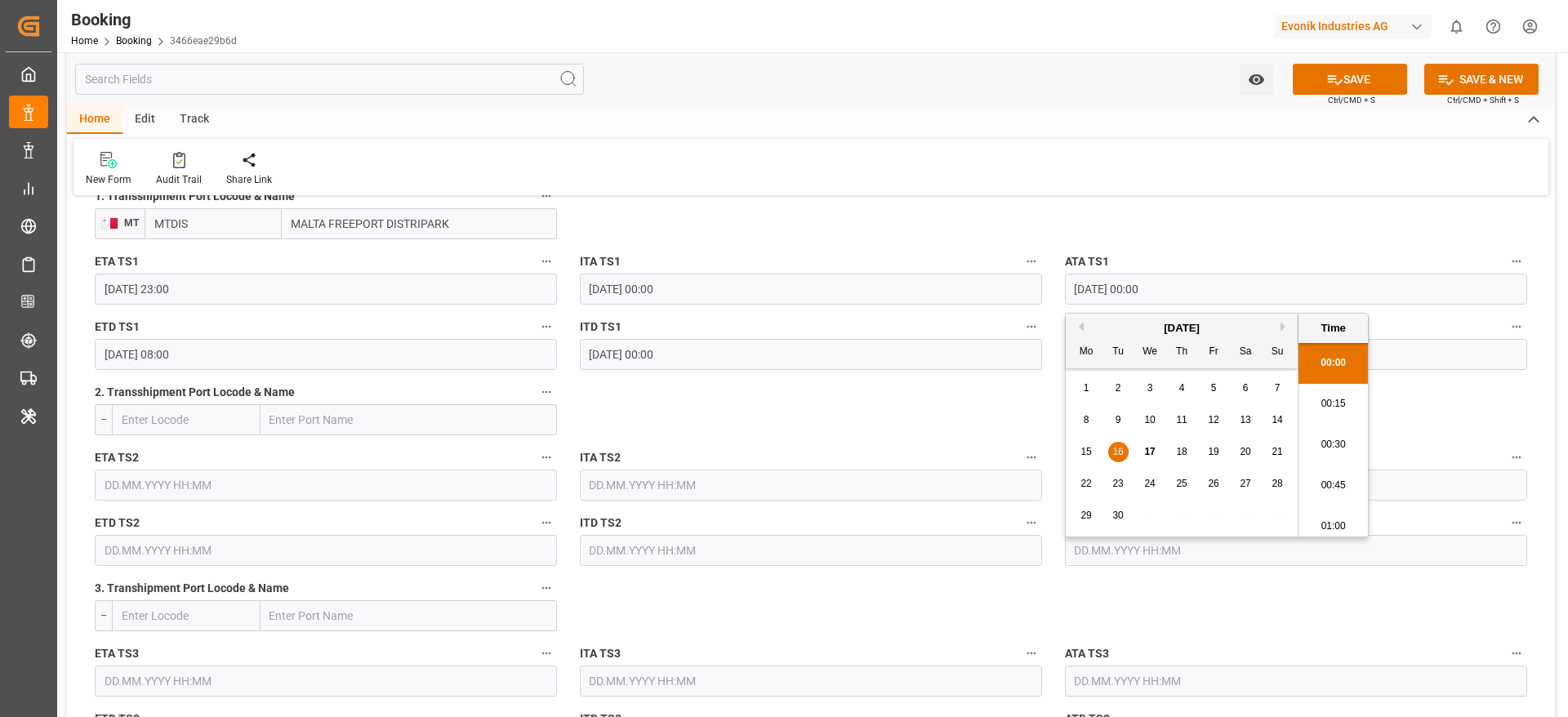
click at [1148, 446] on span "17" at bounding box center [1150, 451] width 11 height 12
type input "[DATE] 00:00"
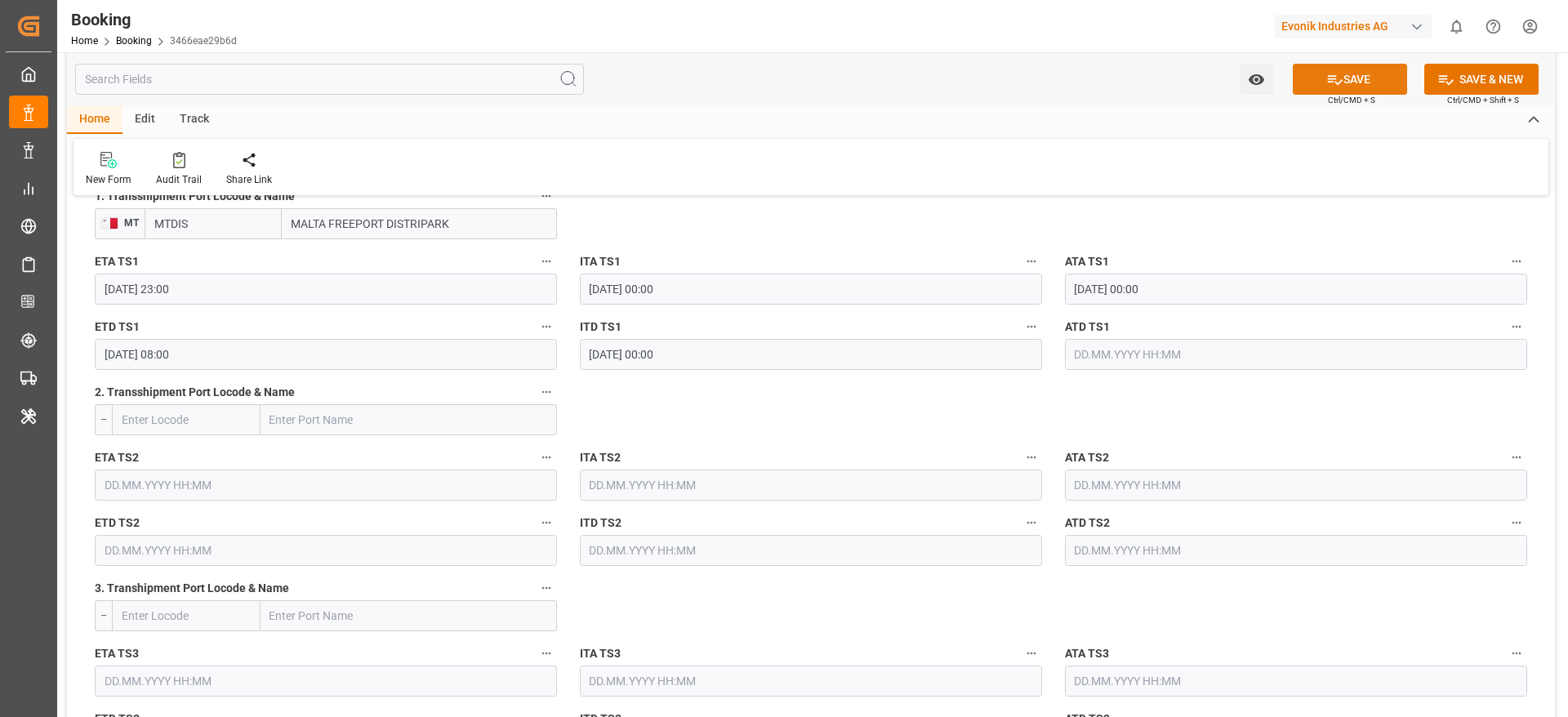
click at [1338, 87] on icon at bounding box center [1335, 79] width 17 height 17
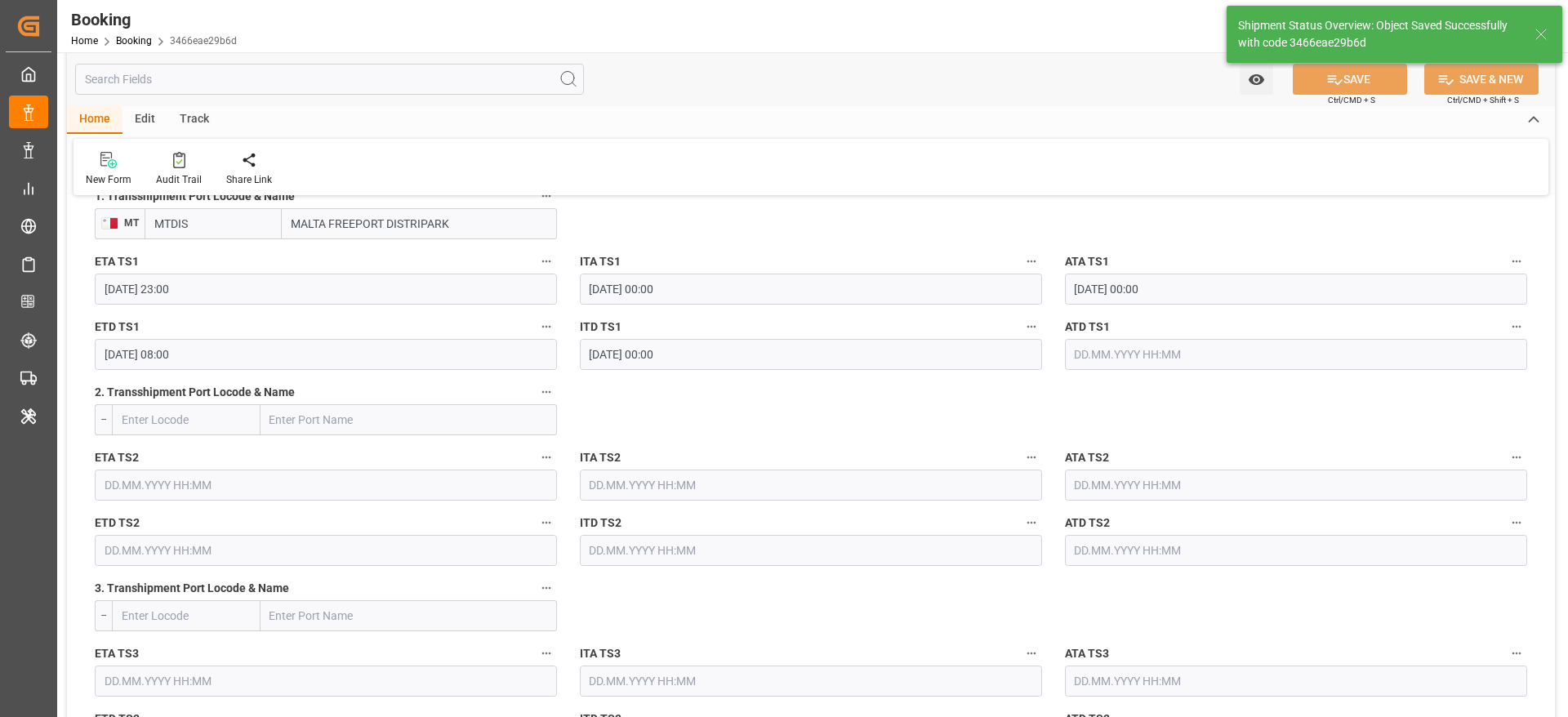
type textarea "[PERSON_NAME]"
type input "[DATE] 09:08"
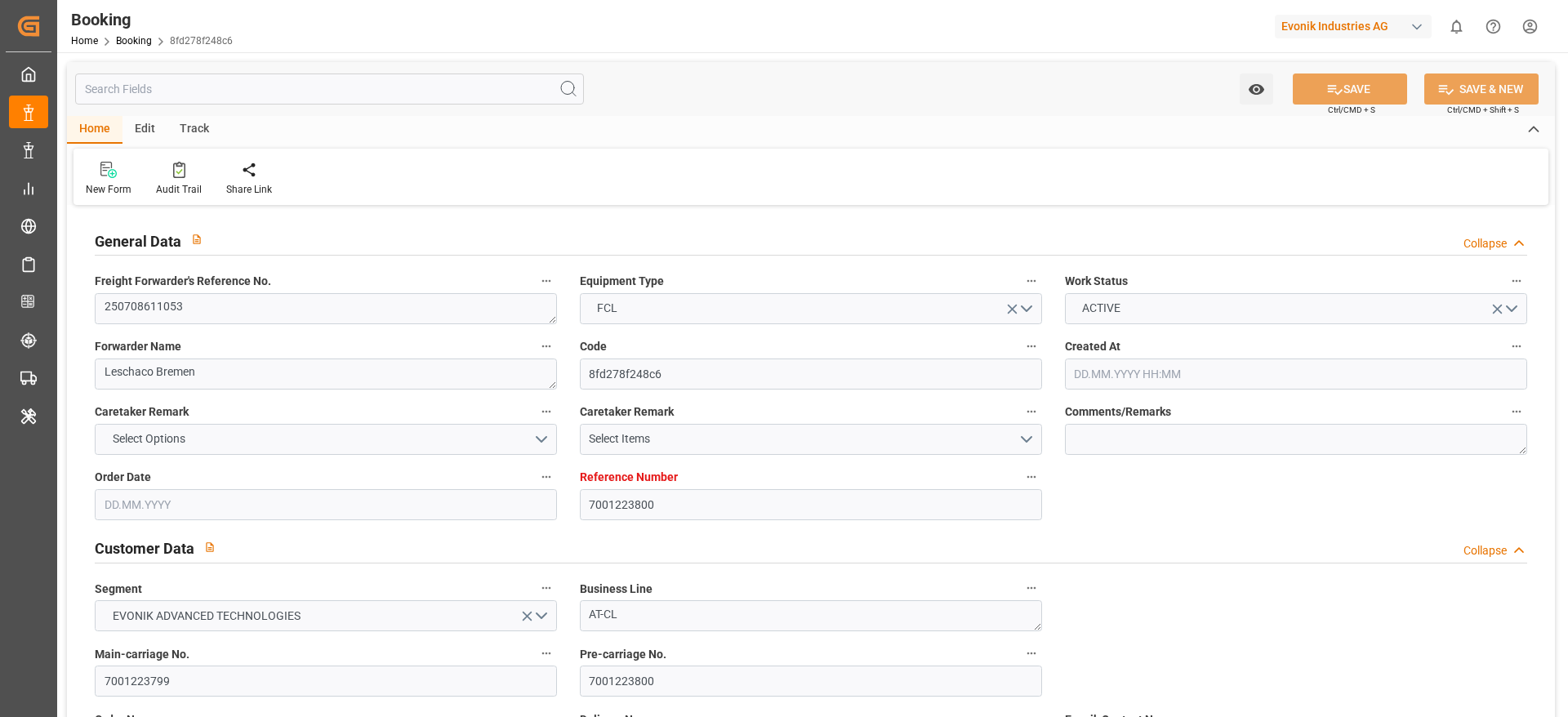
type input "7001223800"
type input "9893890"
type input "CMACGM"
type input "CMA CGM Group"
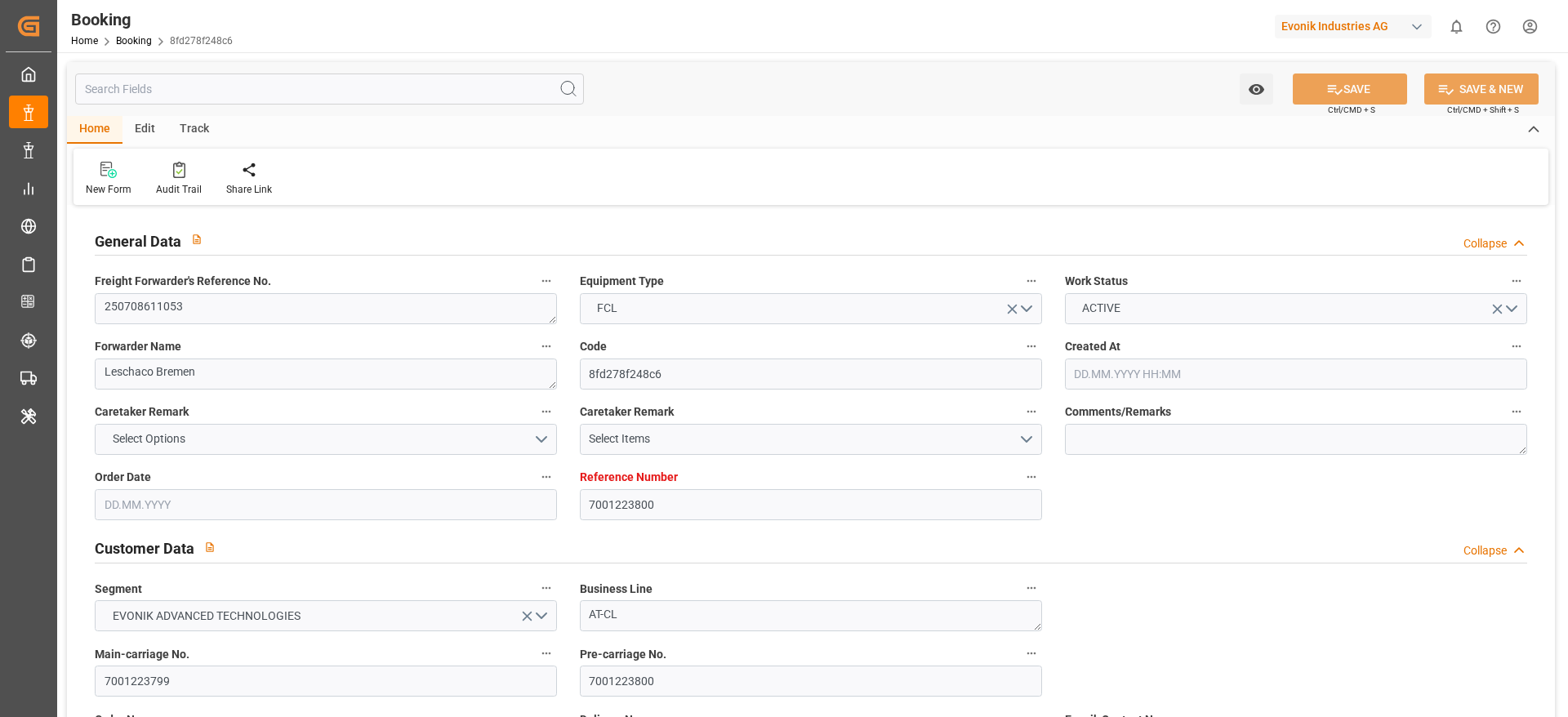
type input "NLRTM"
type input "INNML"
type input "LKCMB"
type input "0"
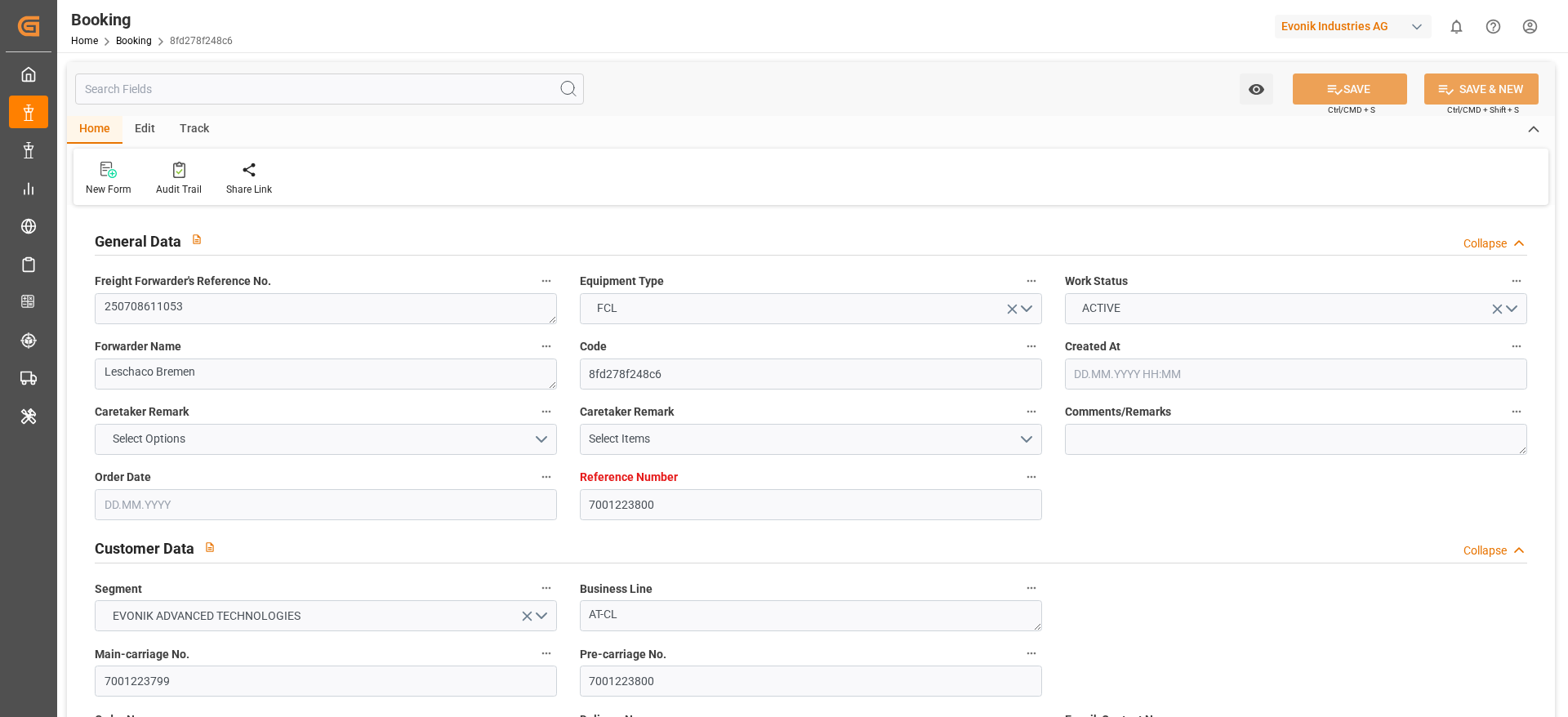
type input "NLRTM"
type input "INIXE"
type input "9157404"
type input "1033602"
type input "9367827"
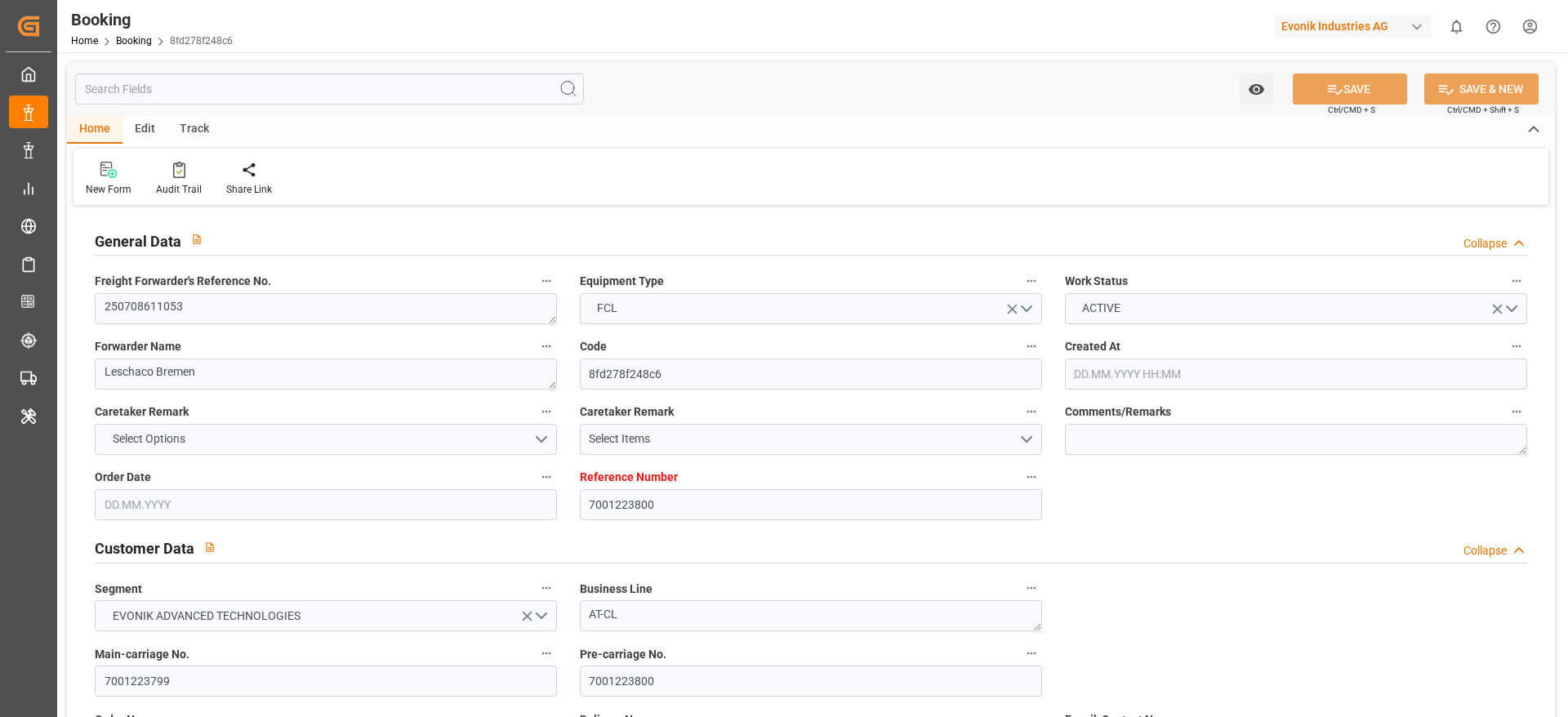
type input "16.07.2025 08:18"
type input "16.07.2025"
type input "11.09.2025"
type input "17.07.2025"
type input "24.07.2025"
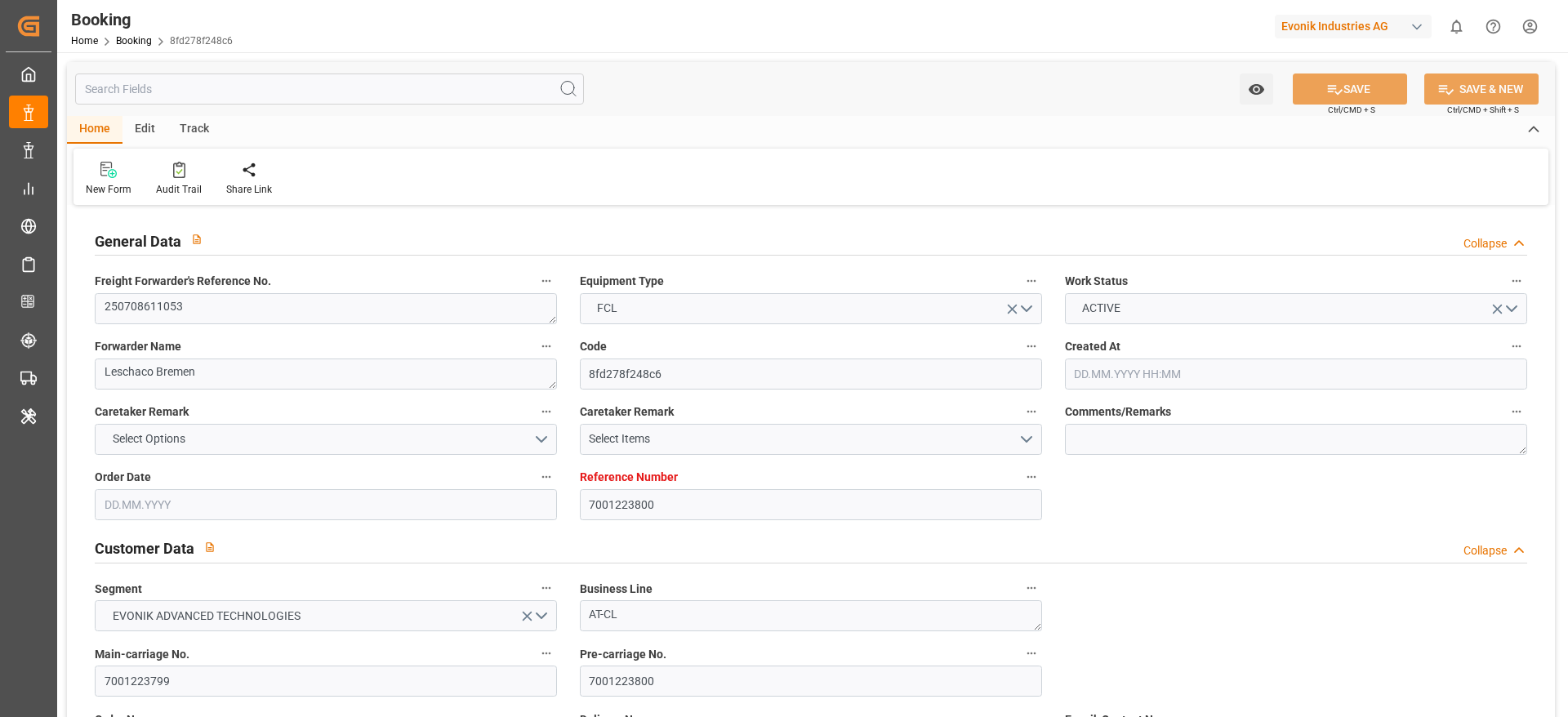
type input "11.09.2025"
type input "14.08.2025 00:00"
type input "12.08.2025 00:00"
type input "16.08.2025 01:38"
type input "07.08.2025 08:50"
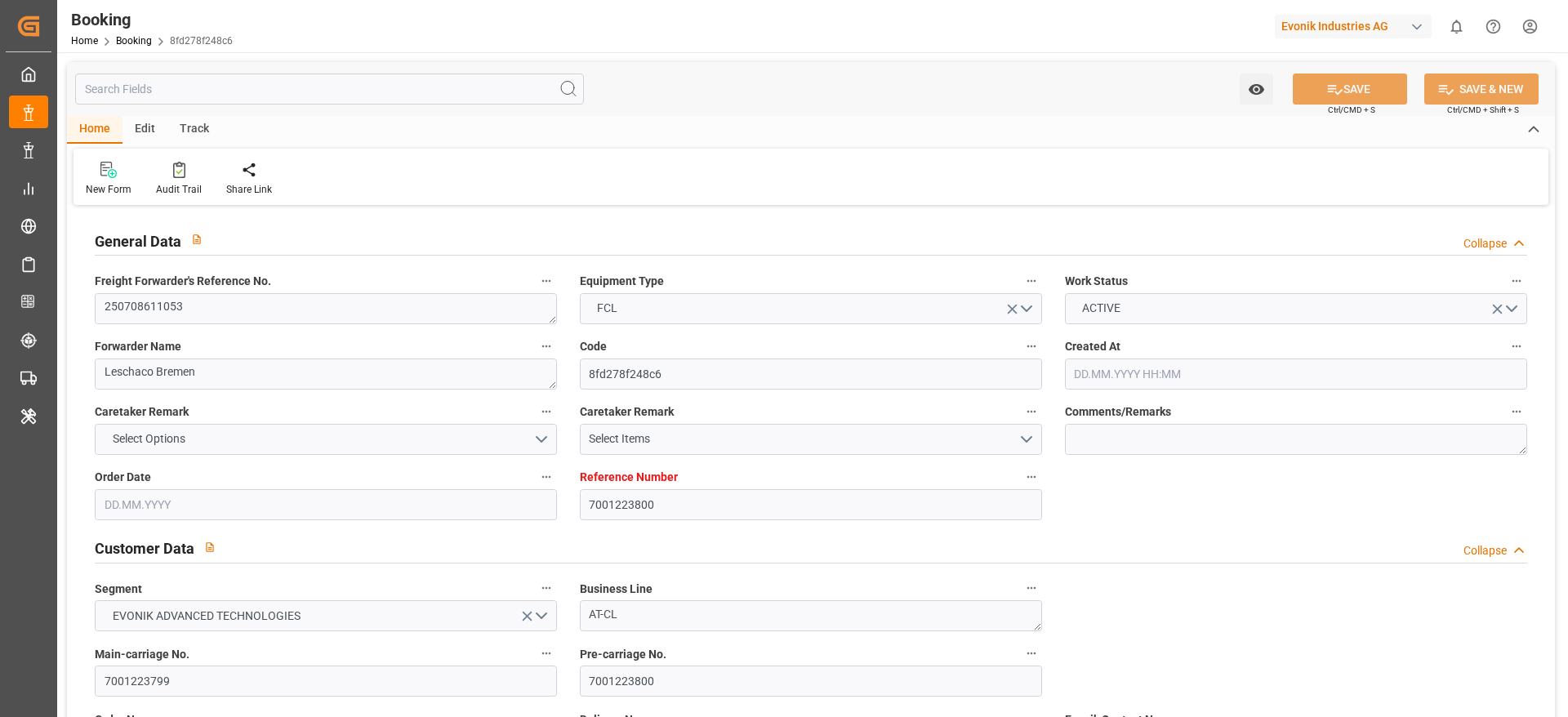
type input "25.09.2025 18:00"
type input "18.09.2025 00:00"
type input "09.09.2025 23:00"
type input "09.09.2025 00:00"
type input "08.09.2025 23:00"
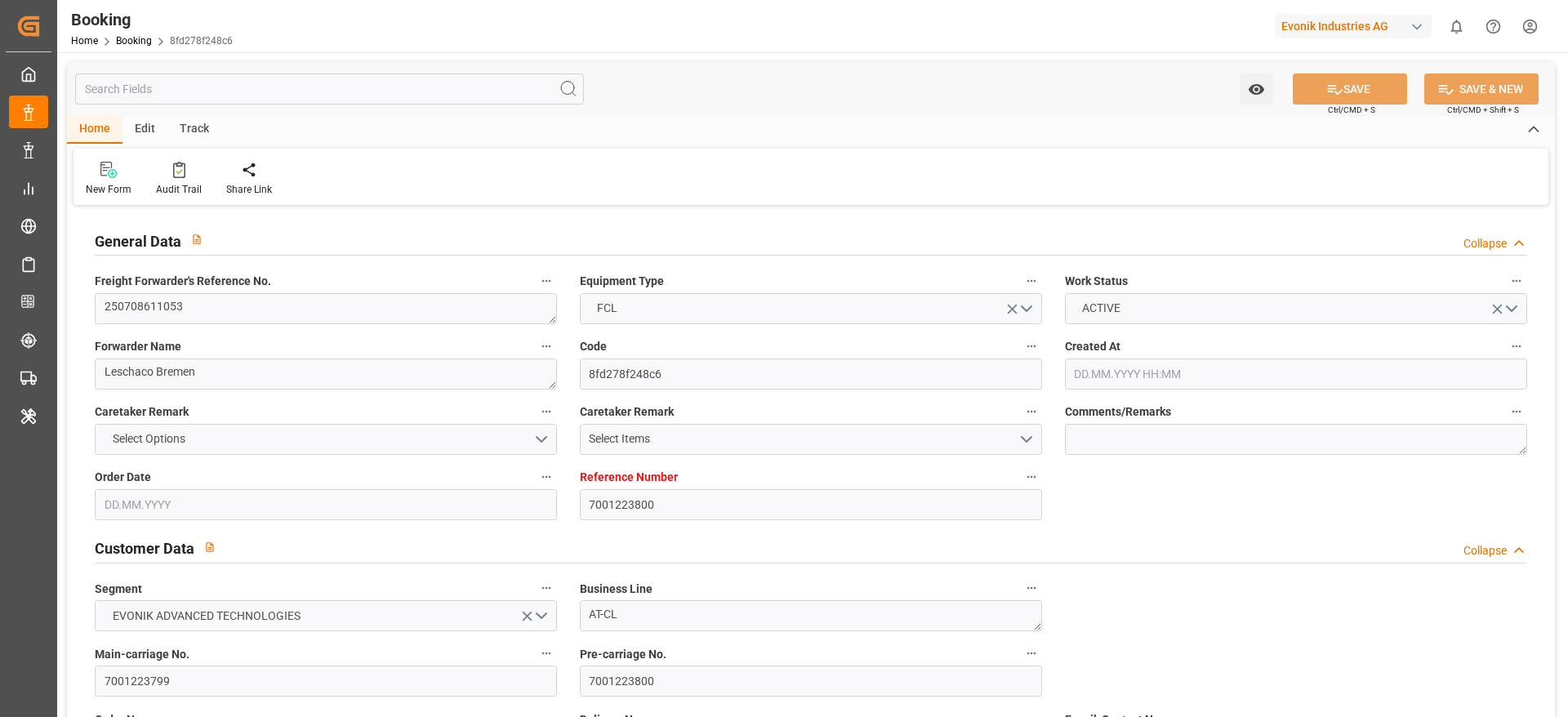
type input "15.09.2025 16:00"
type input "15.09.2025 00:00"
type input "15.09.2025 16:00"
type input "12.08.2025"
type input "16.09.2025 13:03"
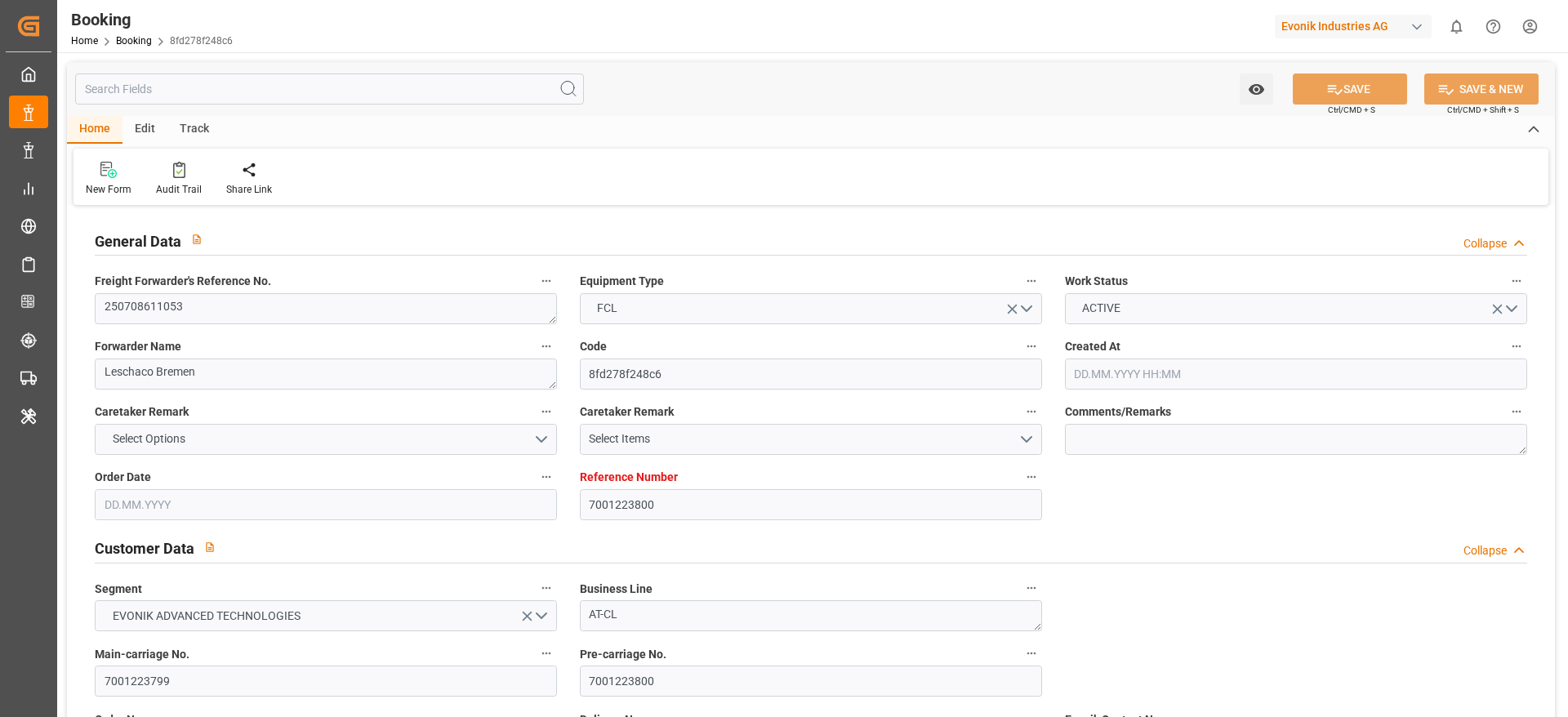
type input "[DATE]"
type input "04.08.2025 10:13"
type input "14.08.2025 10:09"
type input "14.08.2025 23:00"
type input "16.08.2025 01:50"
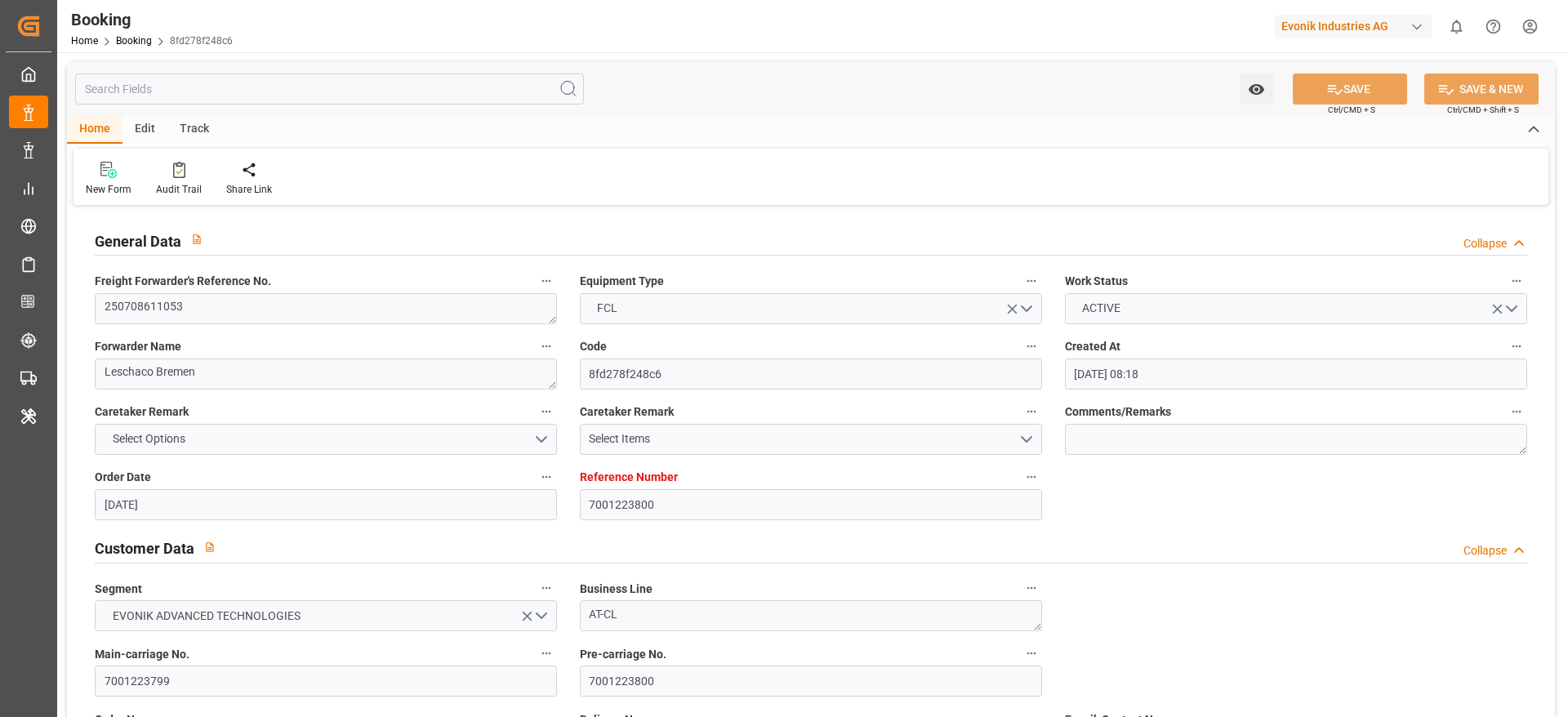
type input "08.09.2025 23:00"
type input "09.09.2025 01:08"
type input "09.09.2025 11:33"
type input "15.09.2025 16:00"
type input "09.09.2025 05:56"
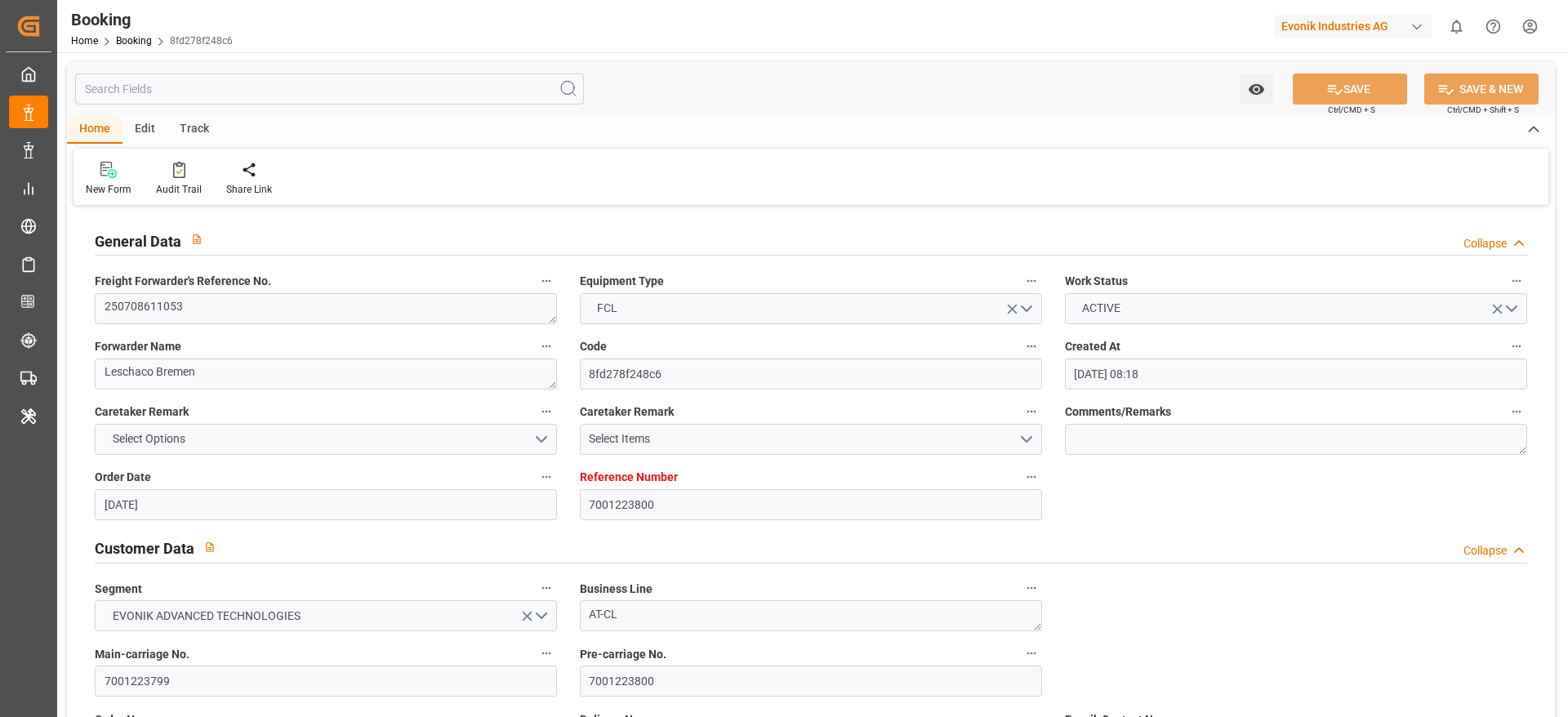
type input "24.09.2025 04:00"
type input "25.09.2025 18:00"
type input "26.09.2025 01:02"
type input "30.09.2025 01:02"
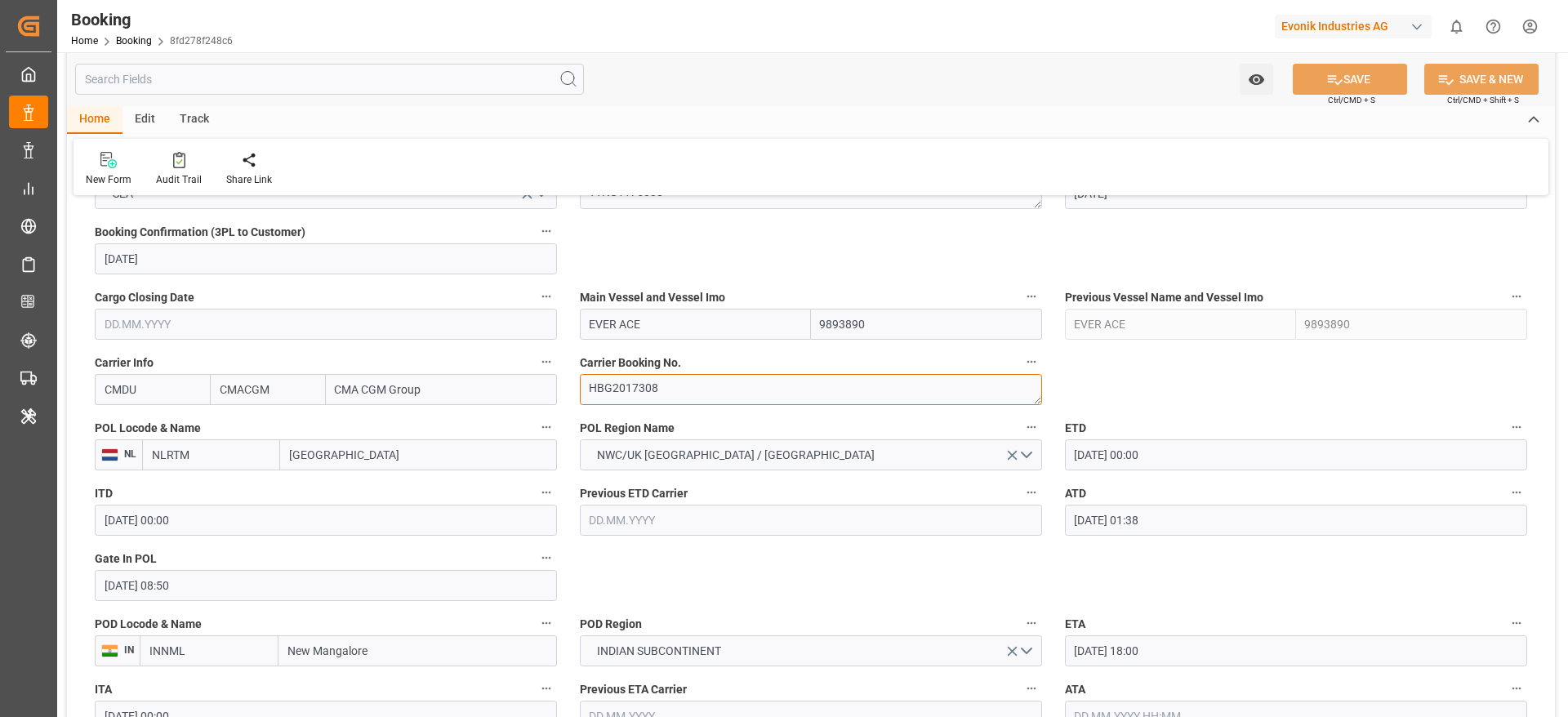
click at [684, 383] on textarea "HBG2017308" at bounding box center [810, 389] width 462 height 31
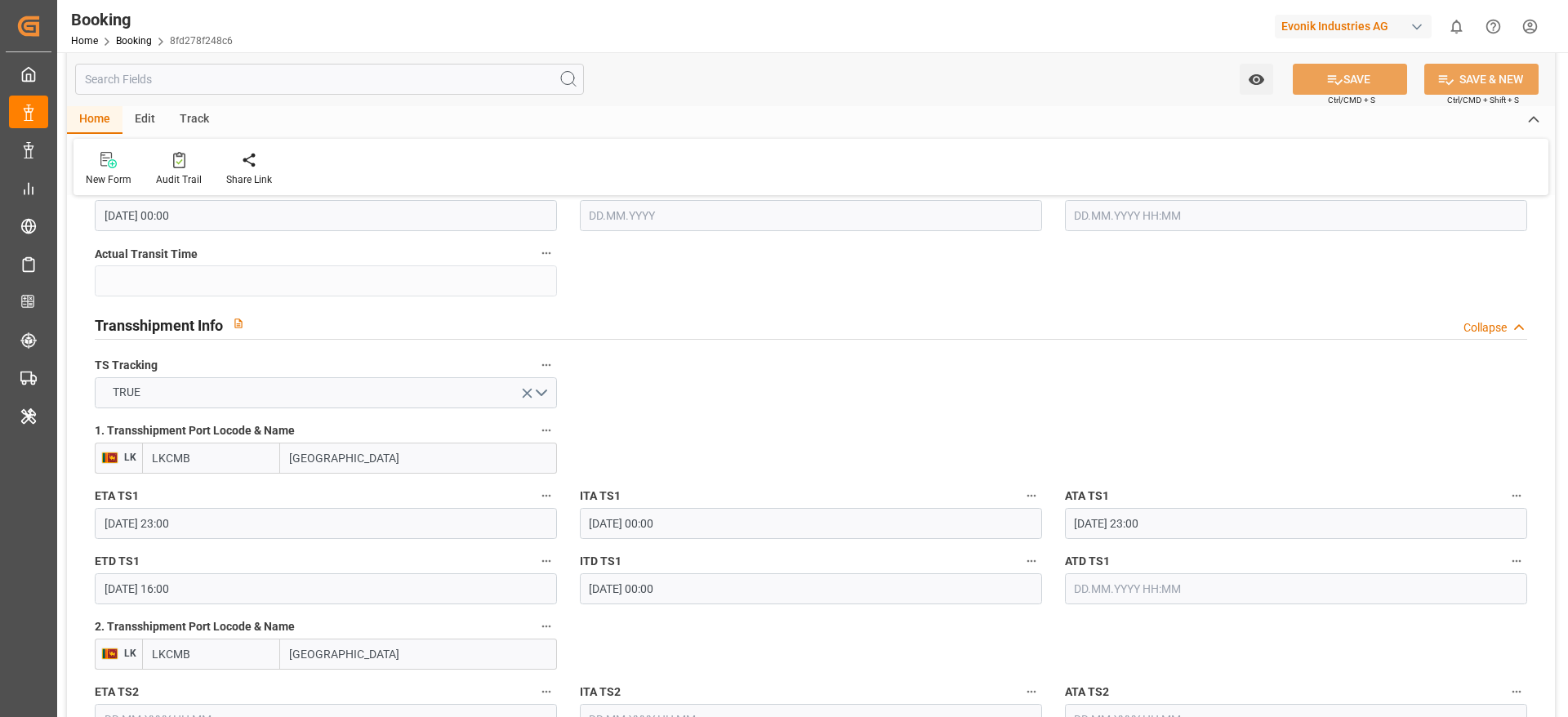
scroll to position [1837, 0]
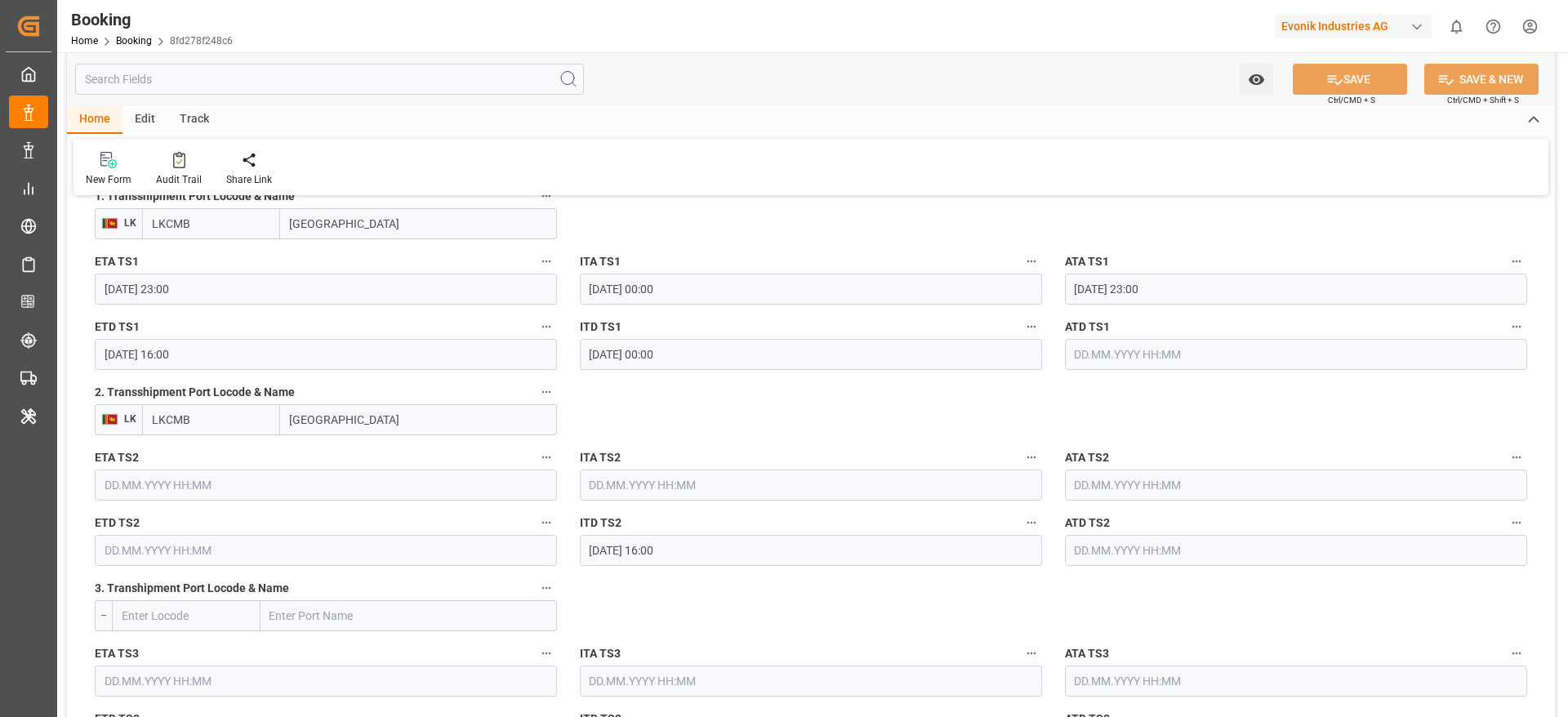
click at [343, 354] on input "15.09.2025 16:00" at bounding box center [325, 354] width 462 height 31
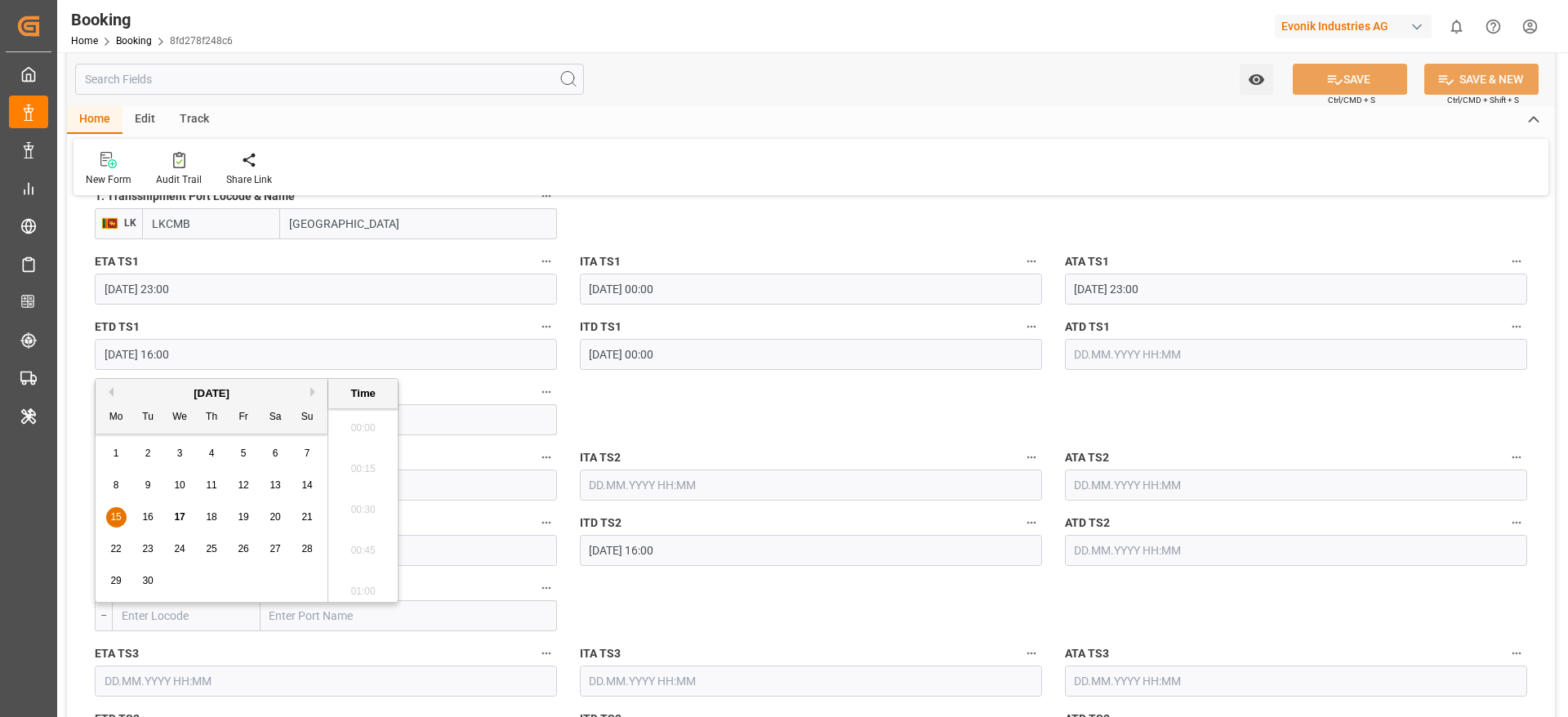
scroll to position [2537, 0]
click at [180, 554] on div "24" at bounding box center [180, 549] width 21 height 20
type input "24.09.2025 16:00"
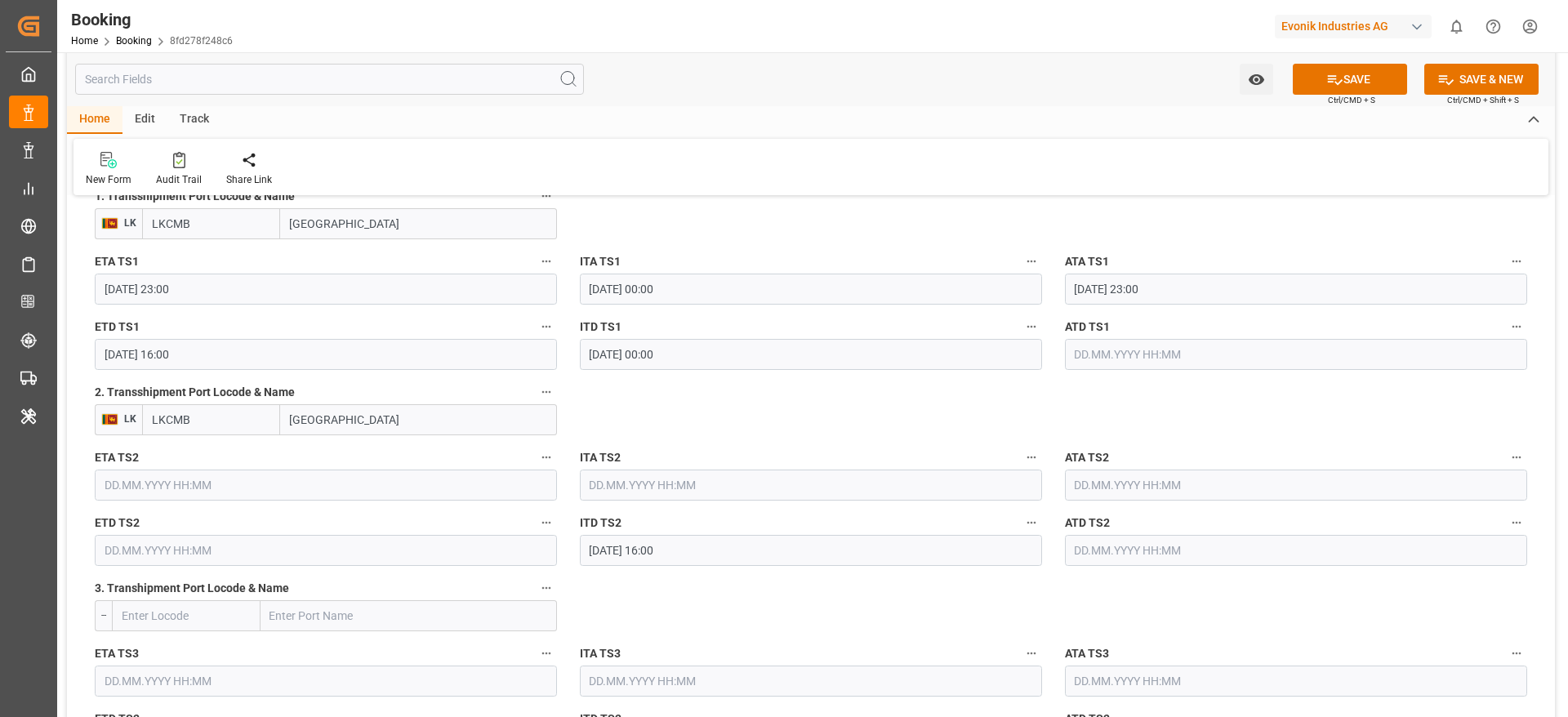
click at [705, 462] on label "ITA TS2" at bounding box center [810, 458] width 462 height 23
click at [1021, 462] on button "ITA TS2" at bounding box center [1032, 457] width 21 height 21
click at [942, 388] on div at bounding box center [784, 358] width 1568 height 717
click at [371, 428] on input "Colombo" at bounding box center [419, 420] width 277 height 31
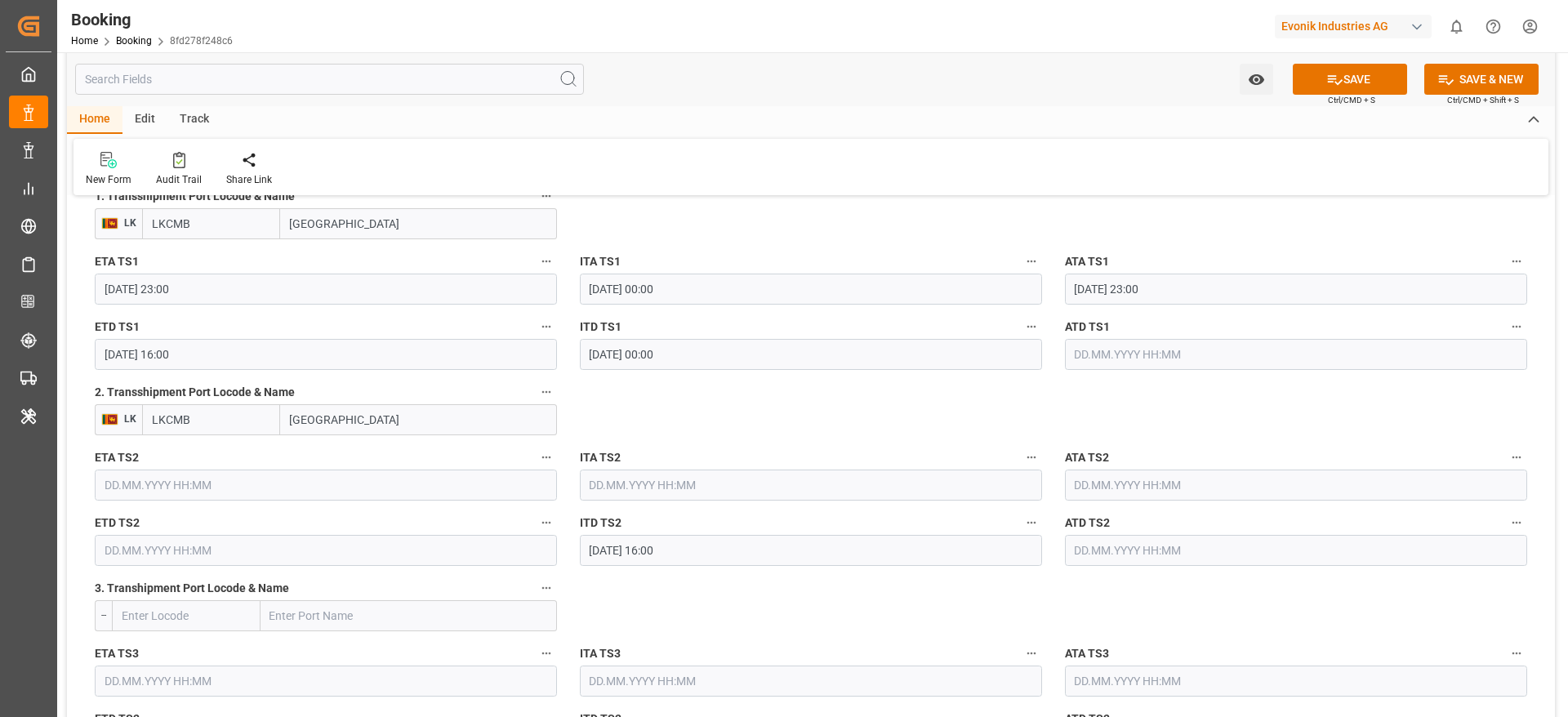
click at [371, 428] on input "Colombo" at bounding box center [419, 420] width 277 height 31
click at [214, 427] on input "LKCMB" at bounding box center [211, 420] width 138 height 31
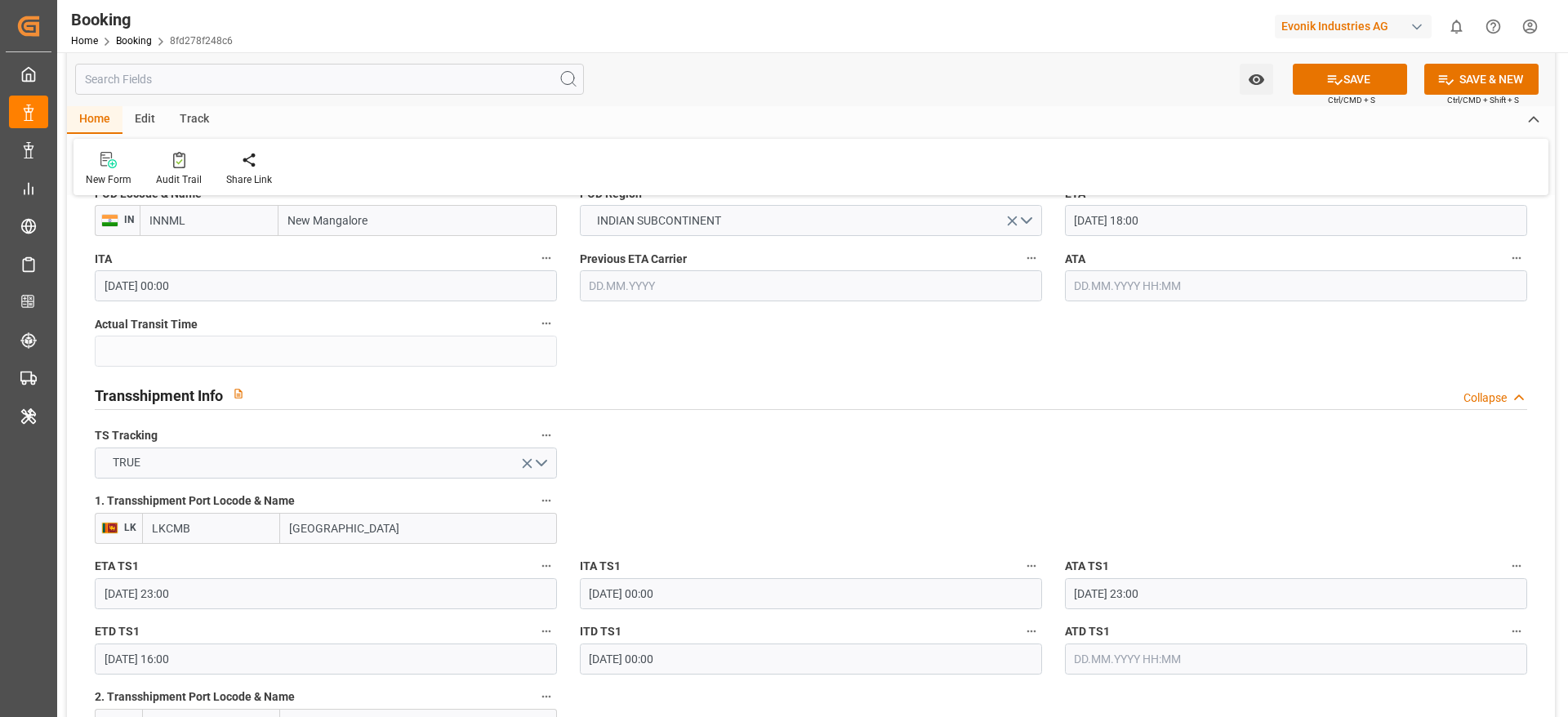
scroll to position [1592, 0]
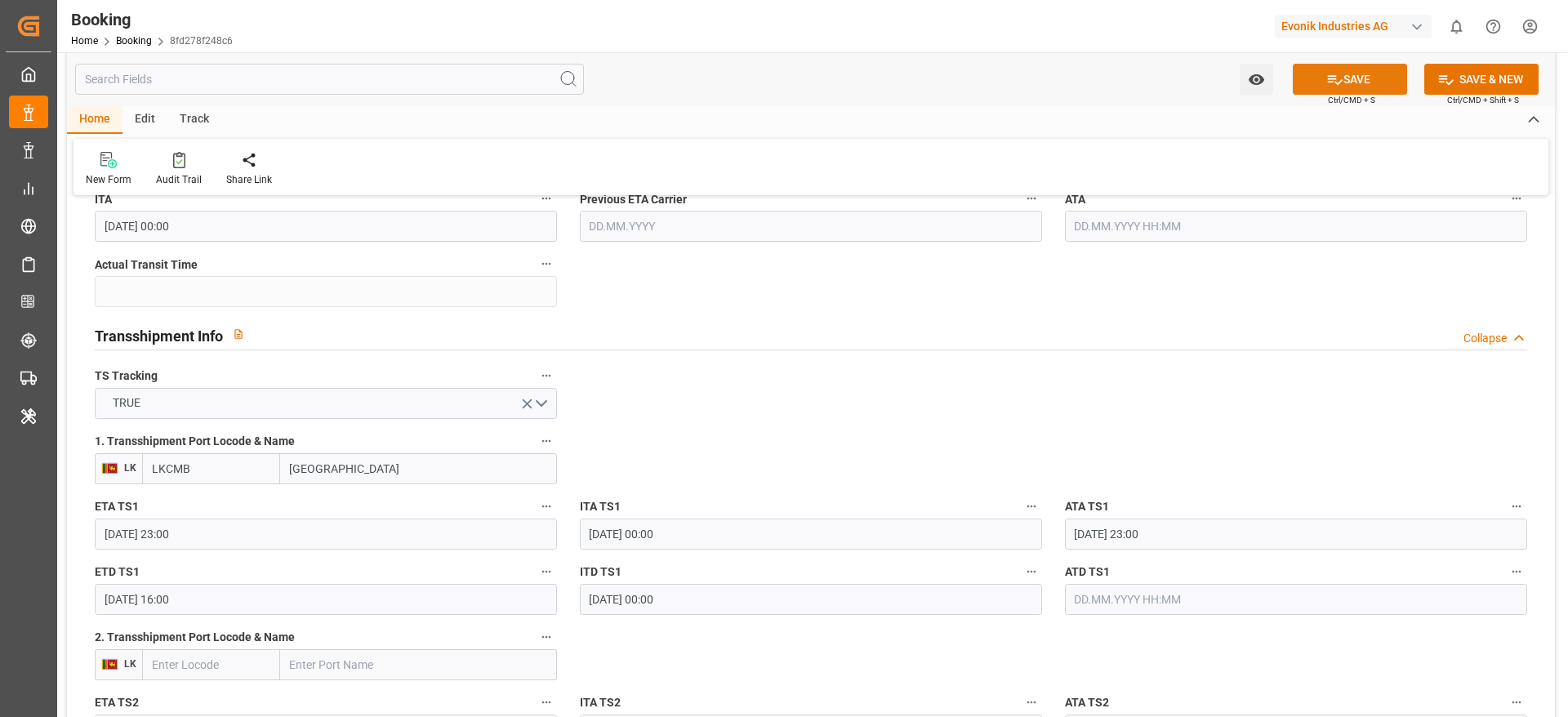
click at [1338, 77] on icon at bounding box center [1335, 79] width 17 height 17
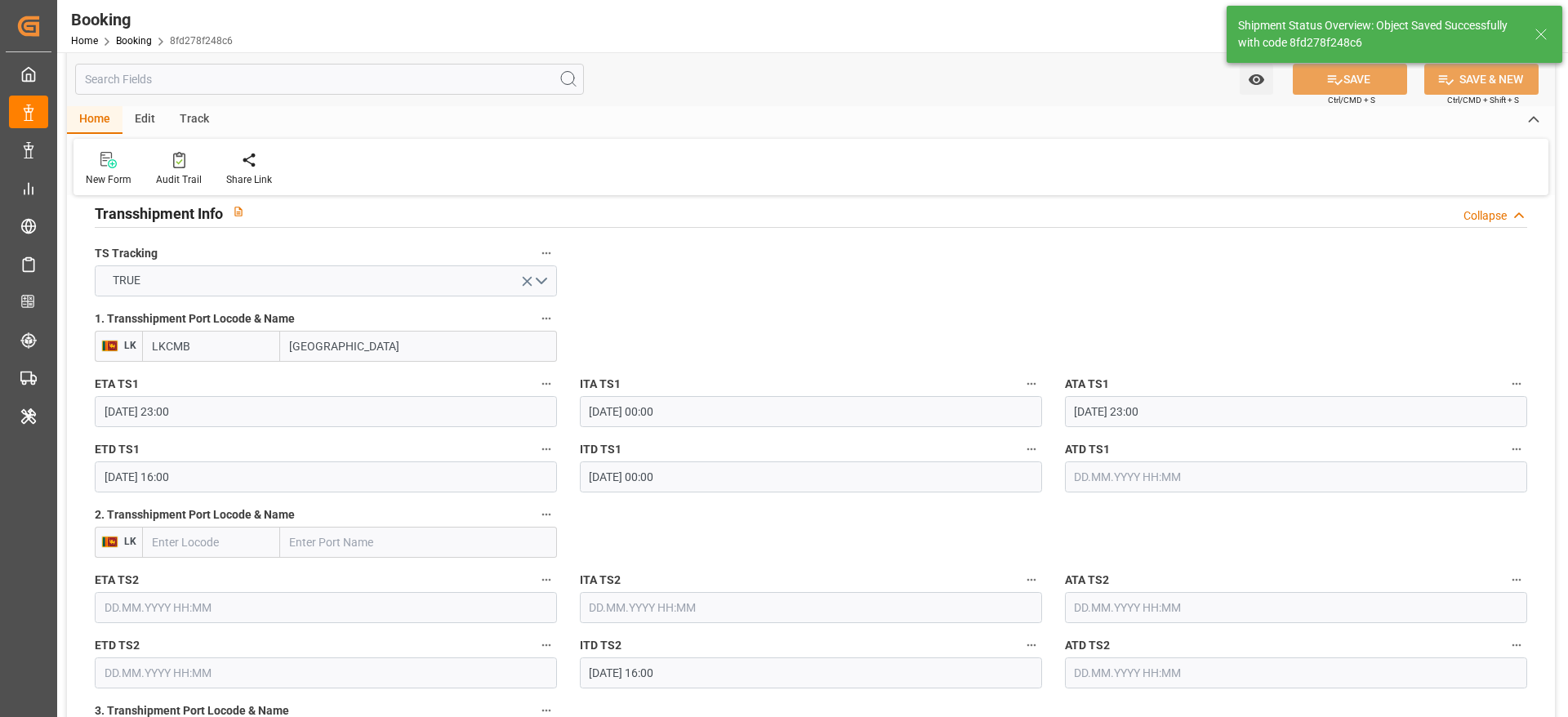
type textarea "[PERSON_NAME]"
type input "17.09.2025 09:09"
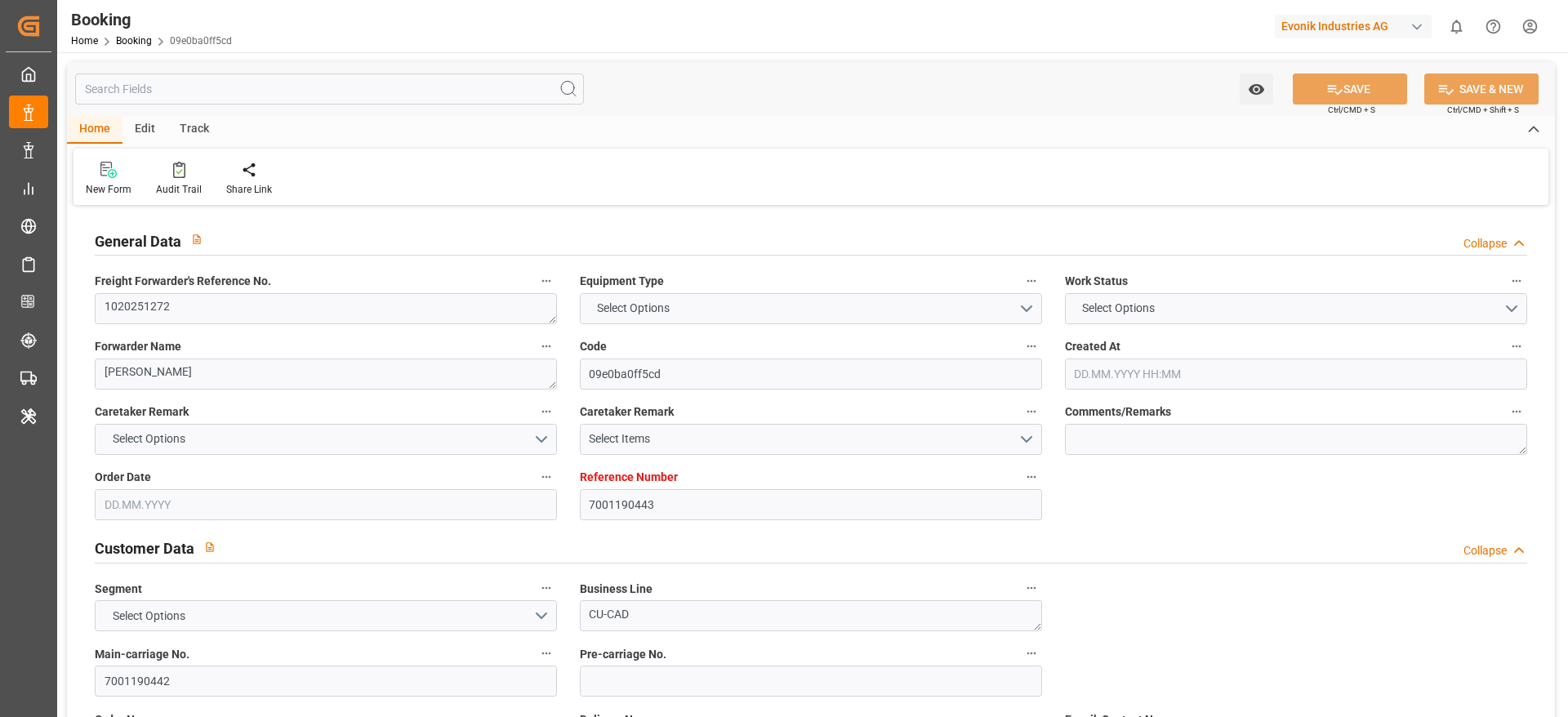
type input "7001190443"
type input "9839131"
type input "CMACGM"
type input "CMA CGM Group"
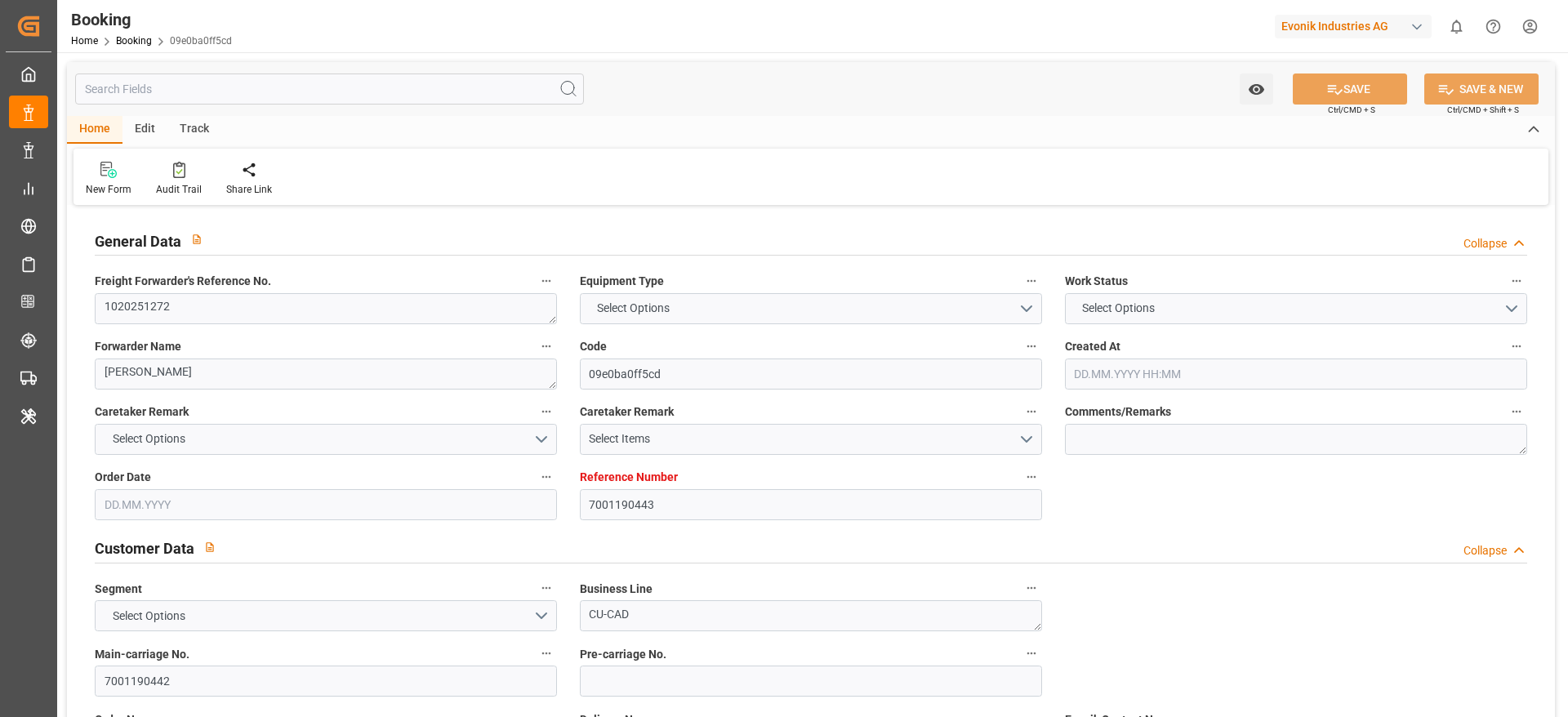
type input "BEANR"
type input "JPOSA"
type input "CNNBG"
type input "0"
type input "BEANR"
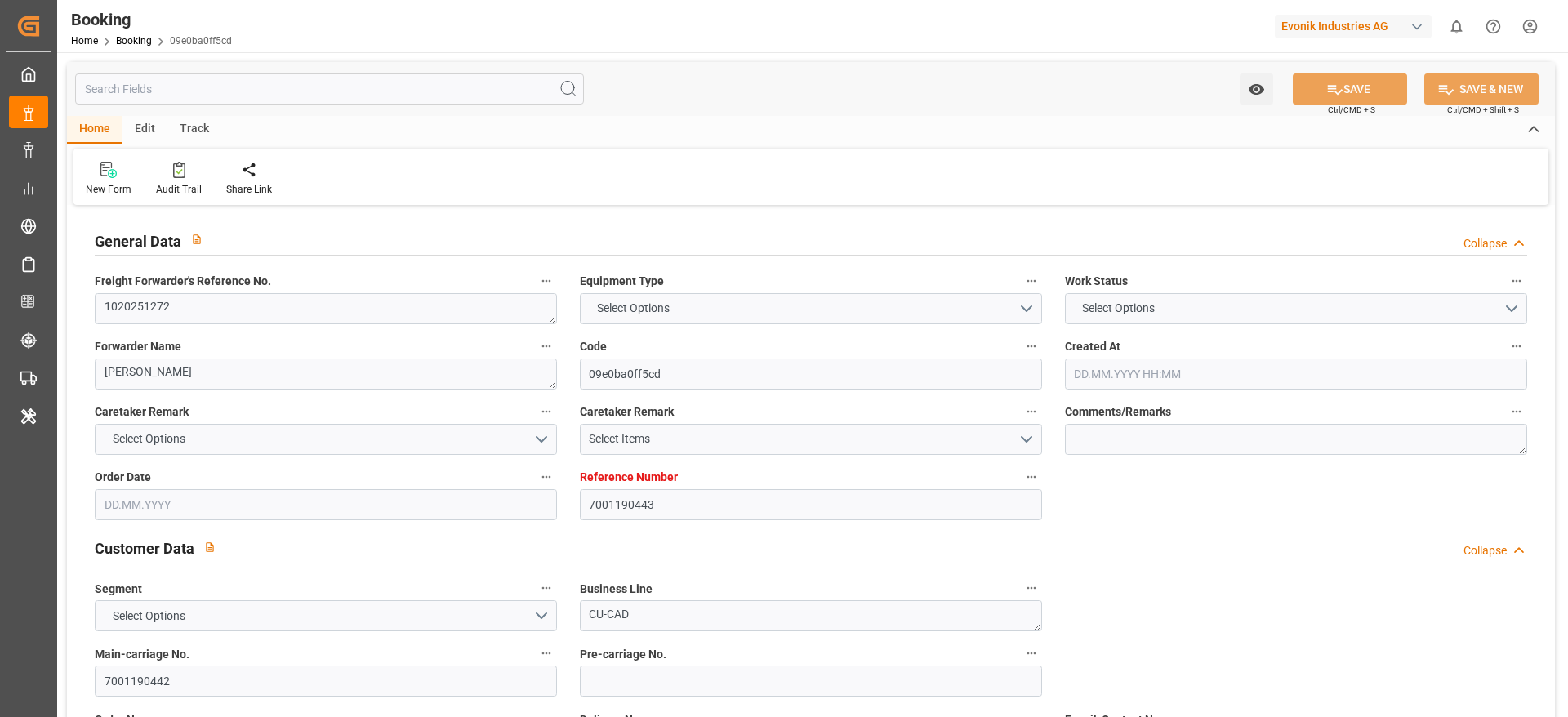
type input "JPOSA"
type input "9751743"
type input "[DATE] 06:19"
type input "[DATE]"
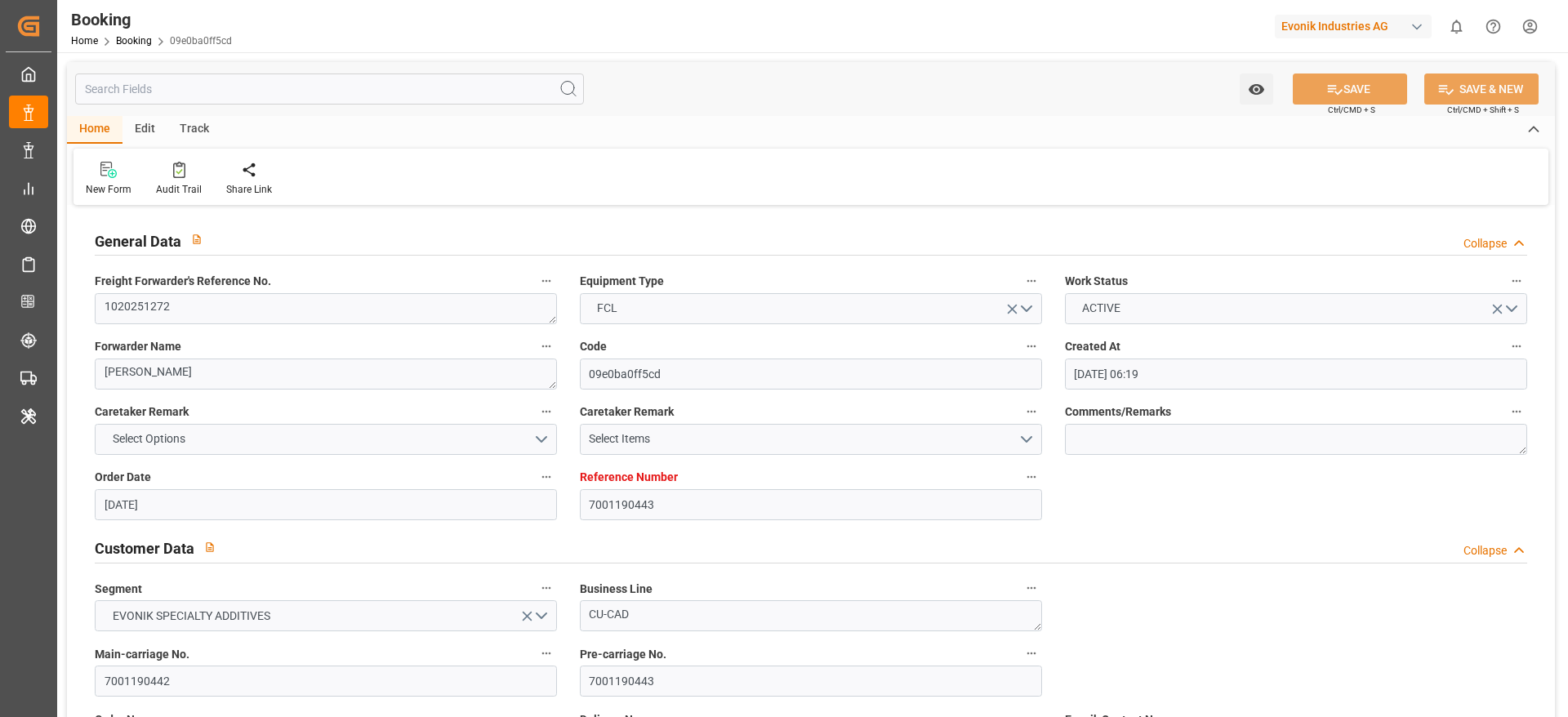
type input "[DATE]"
type input "[DATE] 00:00"
type input "[DATE] 10:40"
type input "[DATE] 18:51"
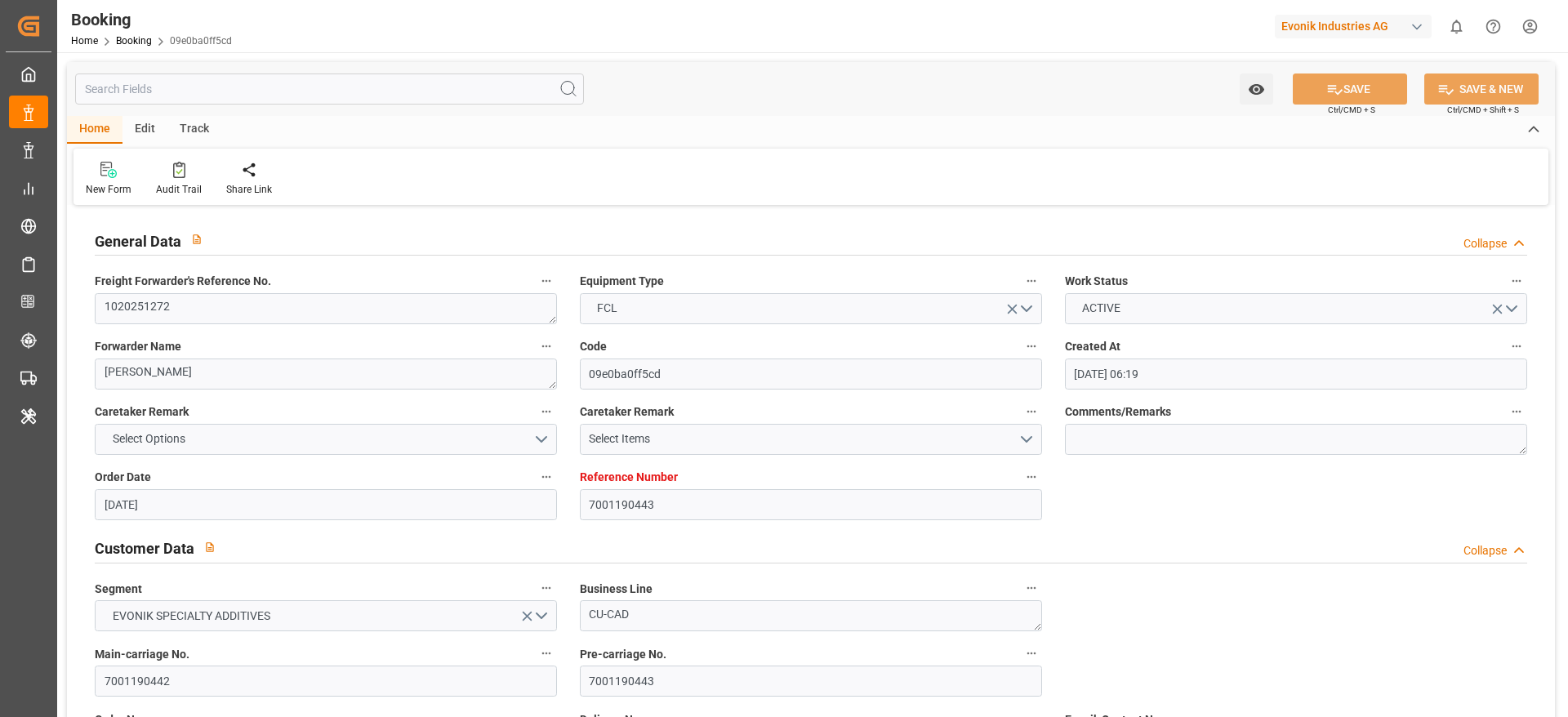
type input "[DATE] 05:00"
type input "[DATE] 00:00"
type input "[DATE] 11:00"
type input "[DATE] 00:00"
type input "[DATE] 11:00"
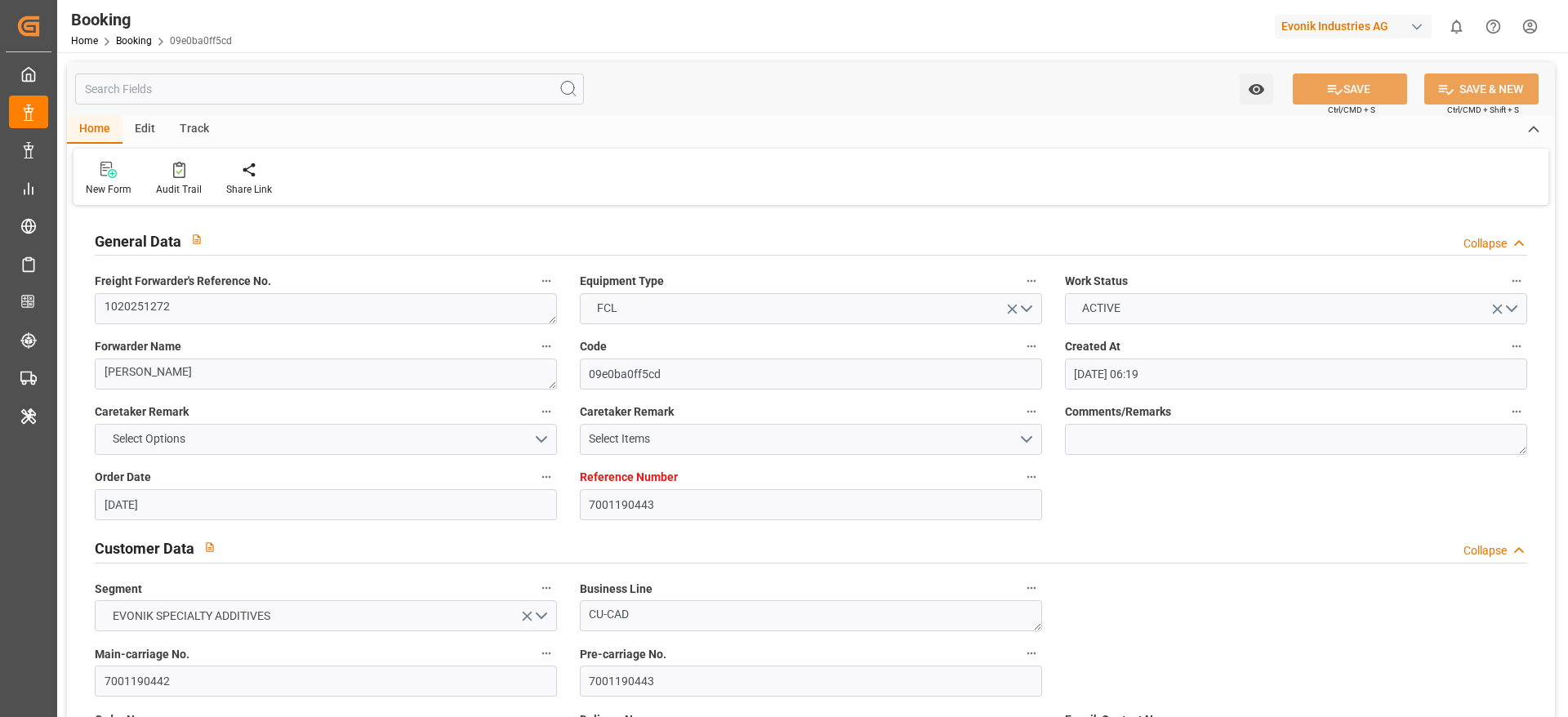
type input "[DATE] 18:00"
type input "[DATE] 00:00"
type input "[DATE]"
type input "[DATE] 11:16"
type input "[DATE]"
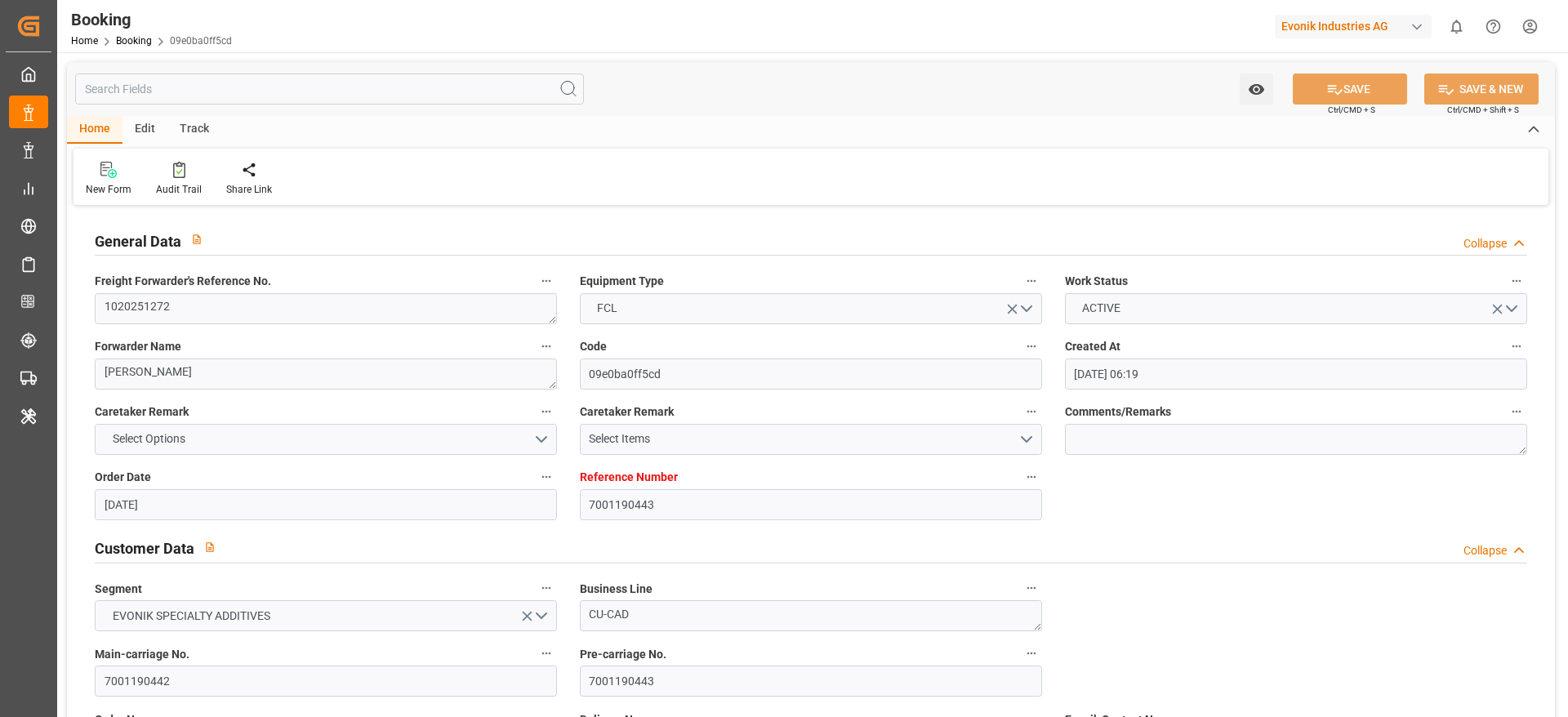
type input "[DATE] 16:13"
type input "[DATE] 06:51"
type input "[DATE] 11:30"
type input "[DATE] 11:00"
type input "[DATE] 19:49"
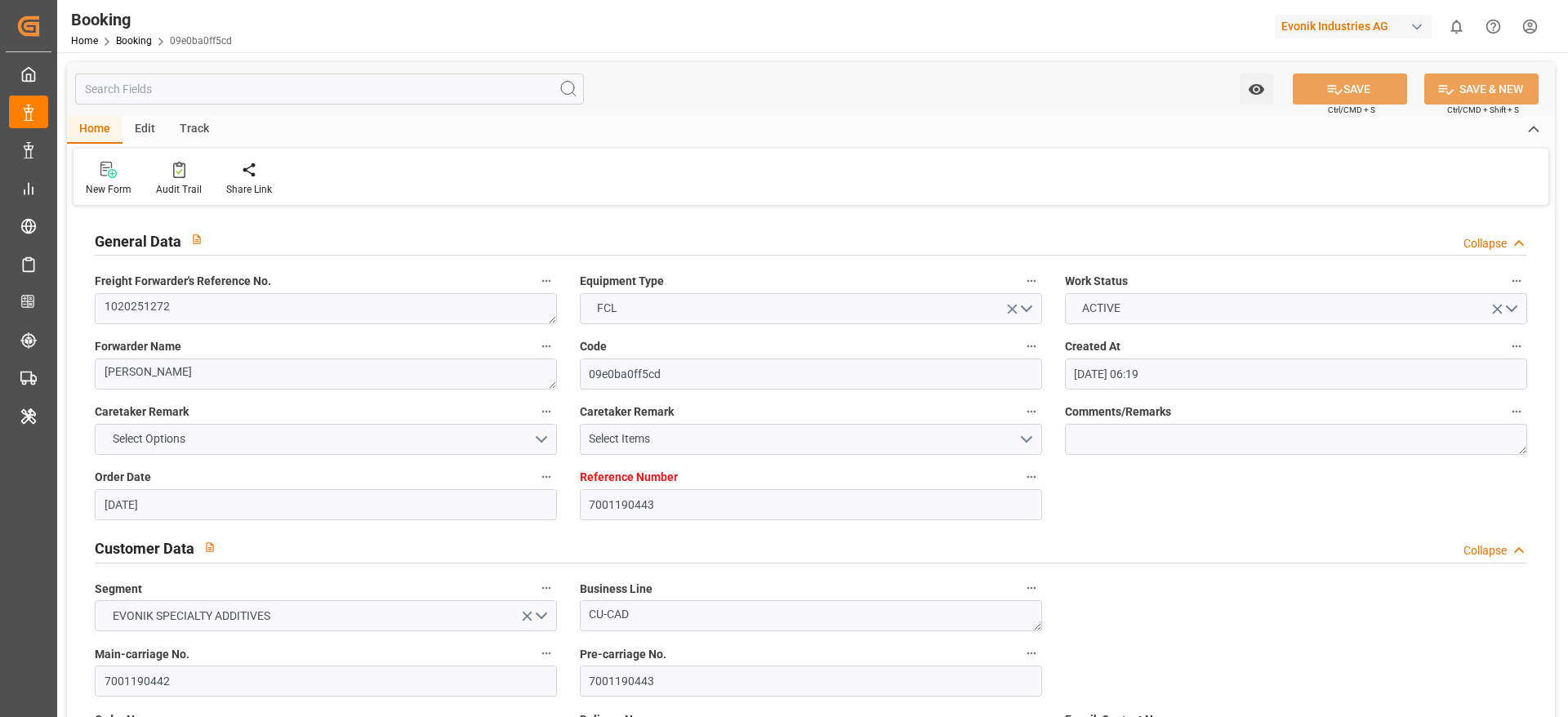
type input "[DATE] 08:21"
type input "[DATE] 21:12"
type input "[DATE] 21:09"
type input "[DATE] 18:00"
type input "[DATE] 05:00"
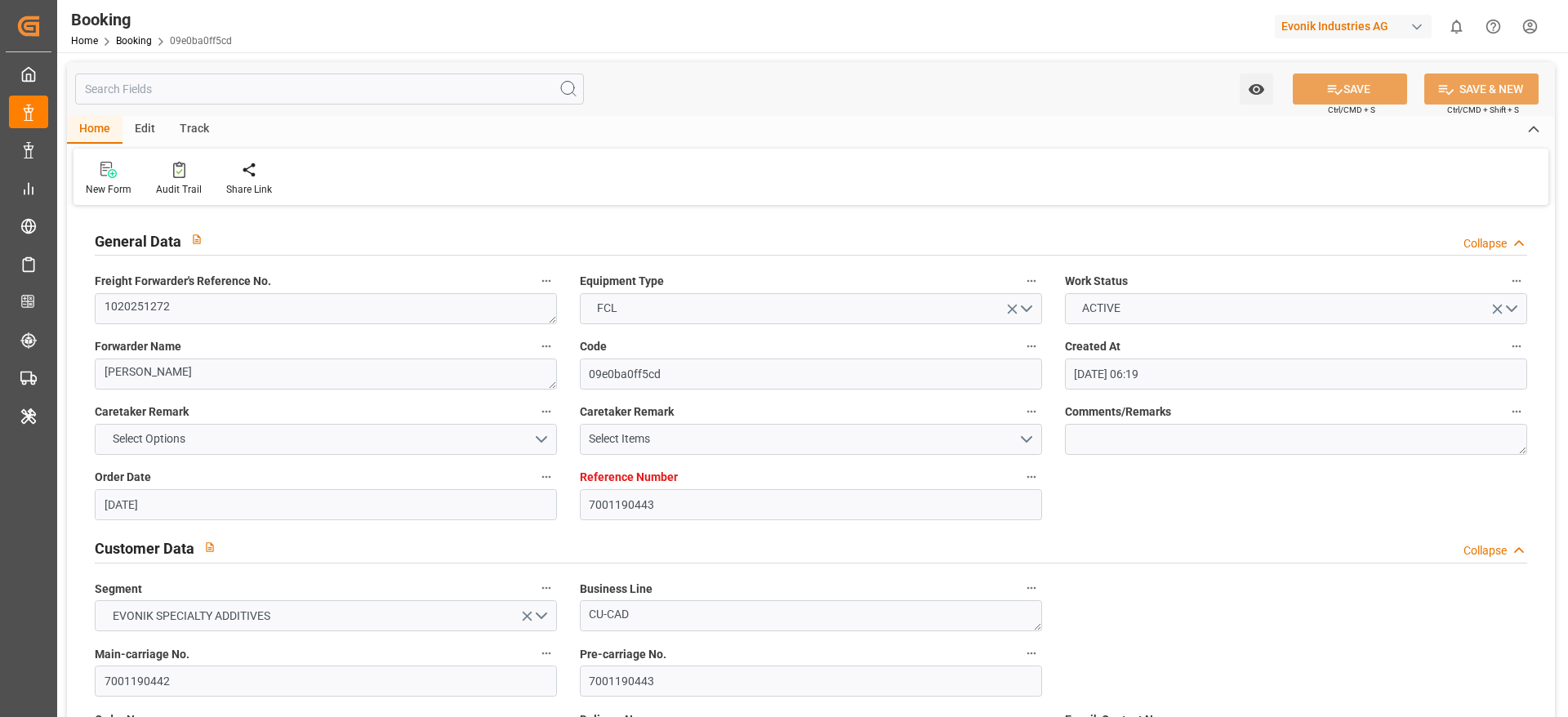
type input "[DATE] 13:38"
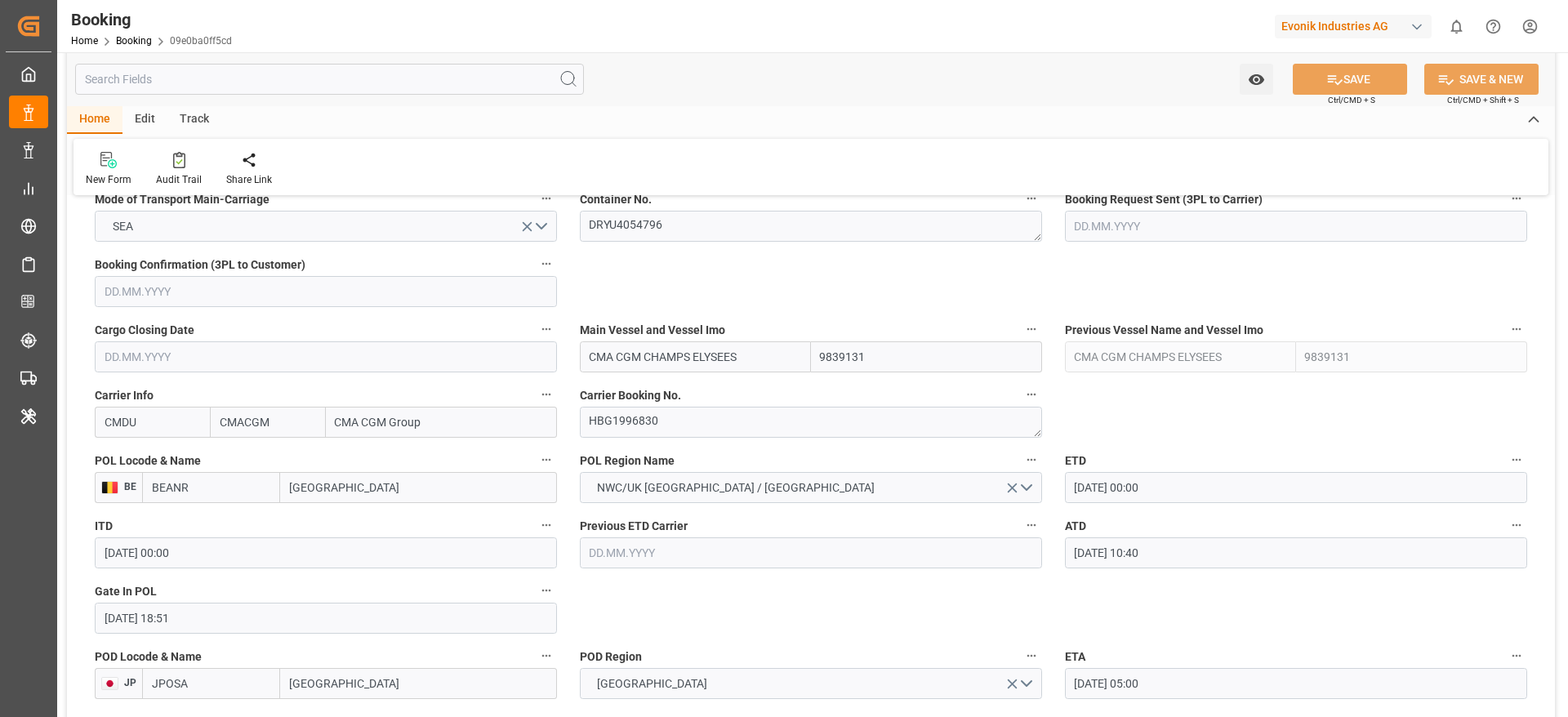
scroll to position [1102, 0]
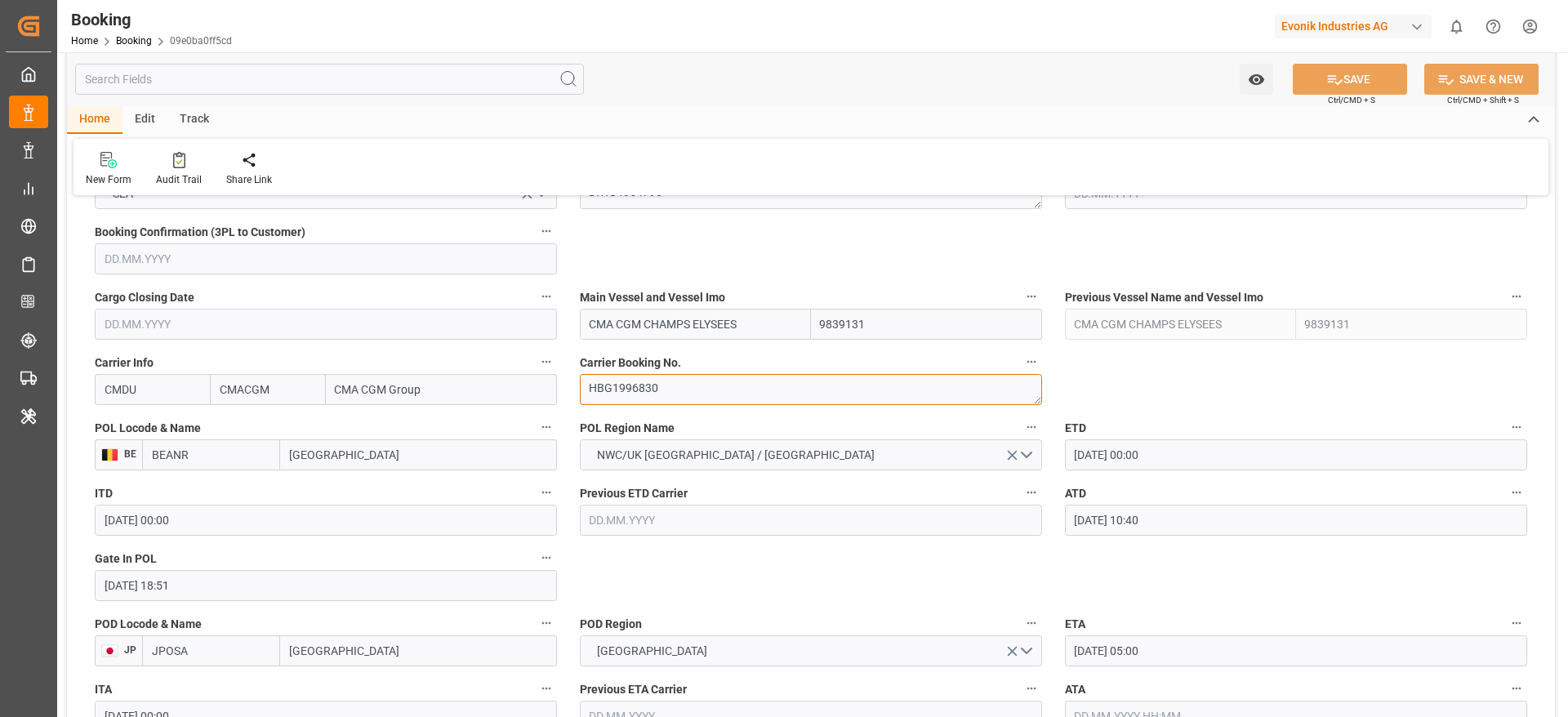
click at [683, 388] on textarea "HBG1996830" at bounding box center [810, 389] width 462 height 31
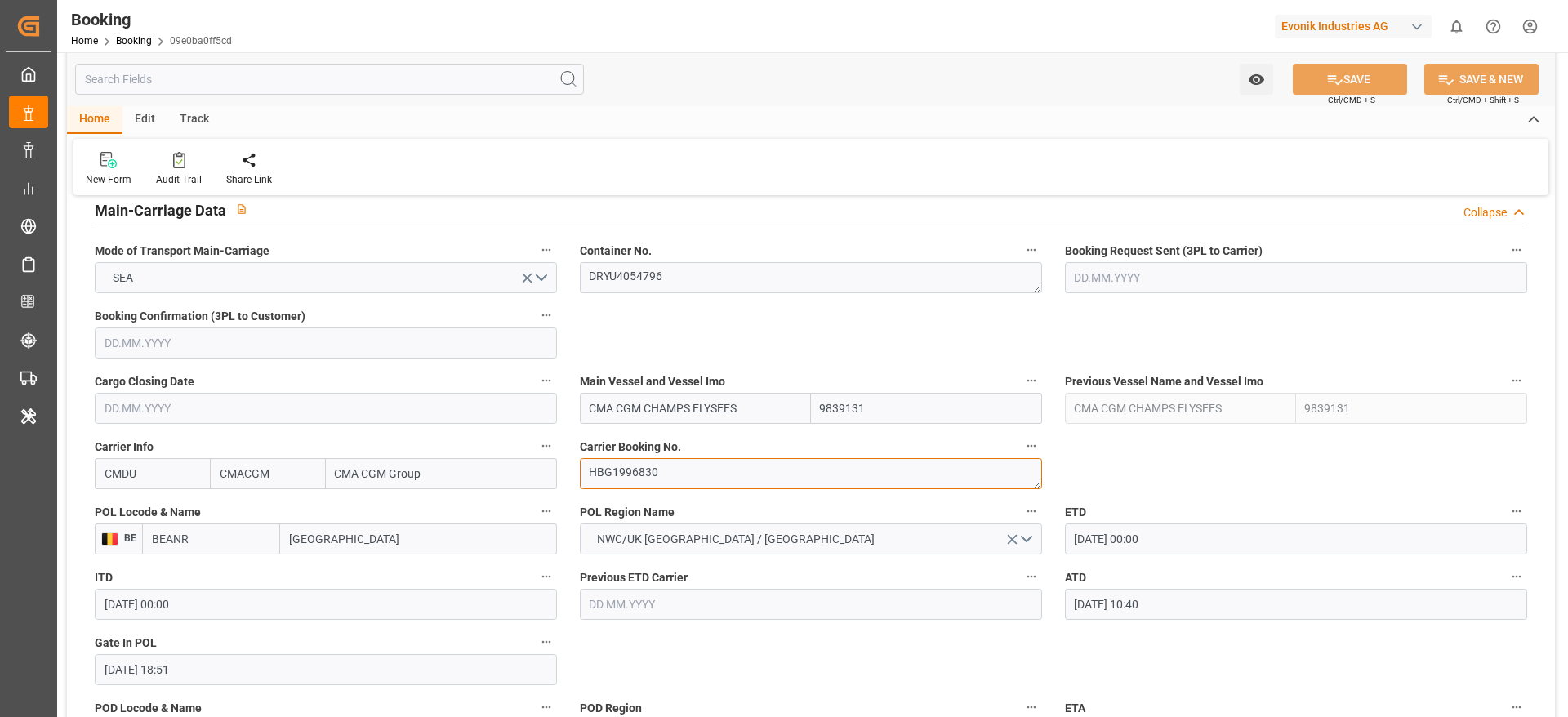
scroll to position [980, 0]
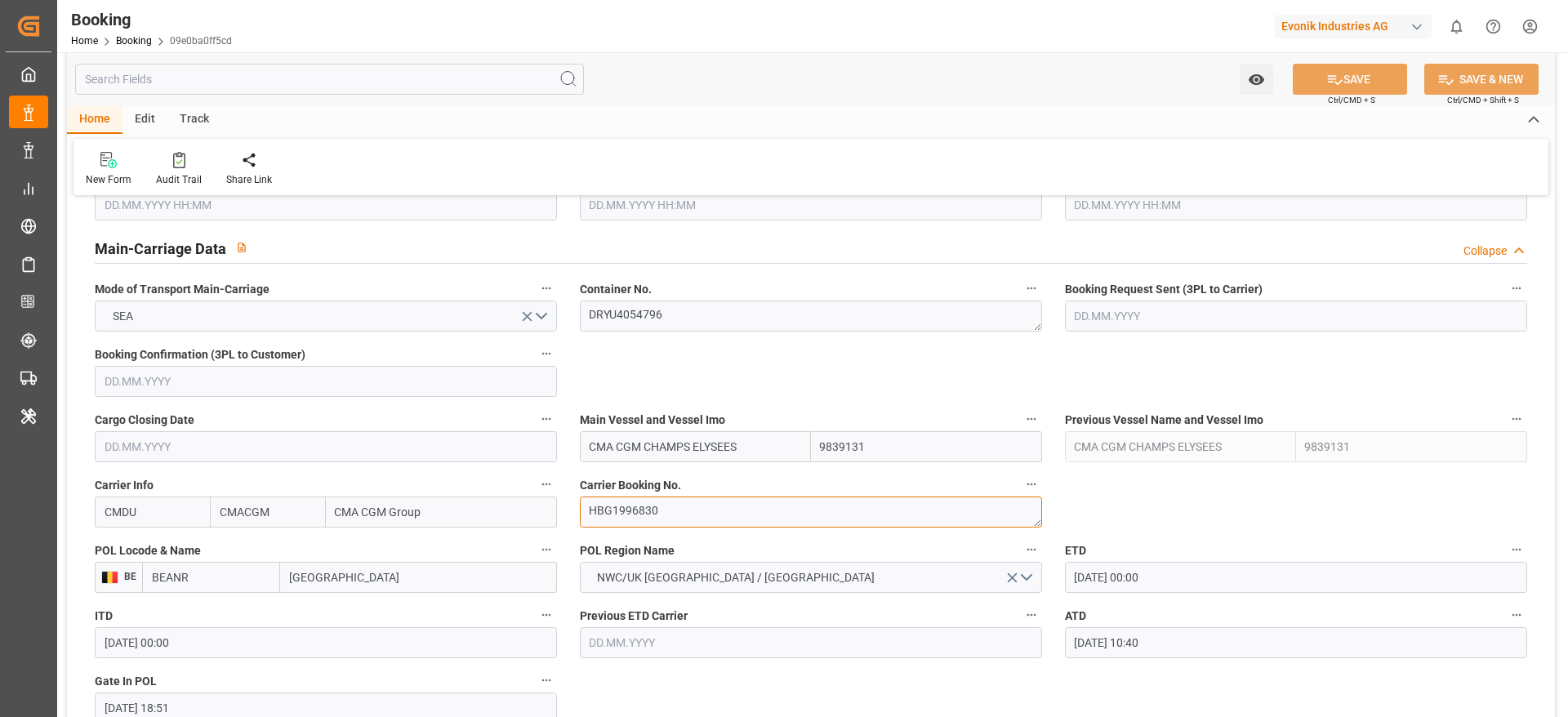
click at [683, 514] on textarea "HBG1996830" at bounding box center [810, 512] width 462 height 31
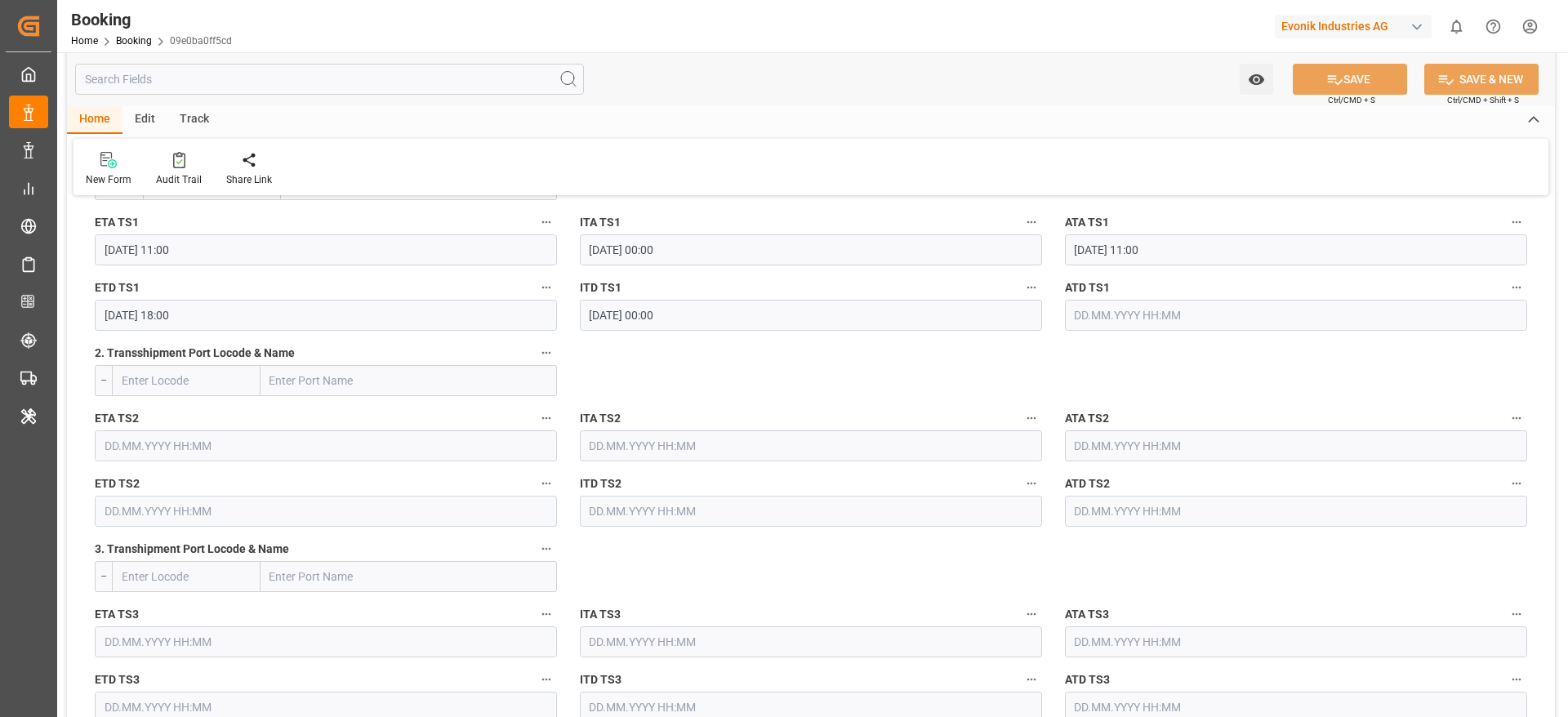
scroll to position [1837, 0]
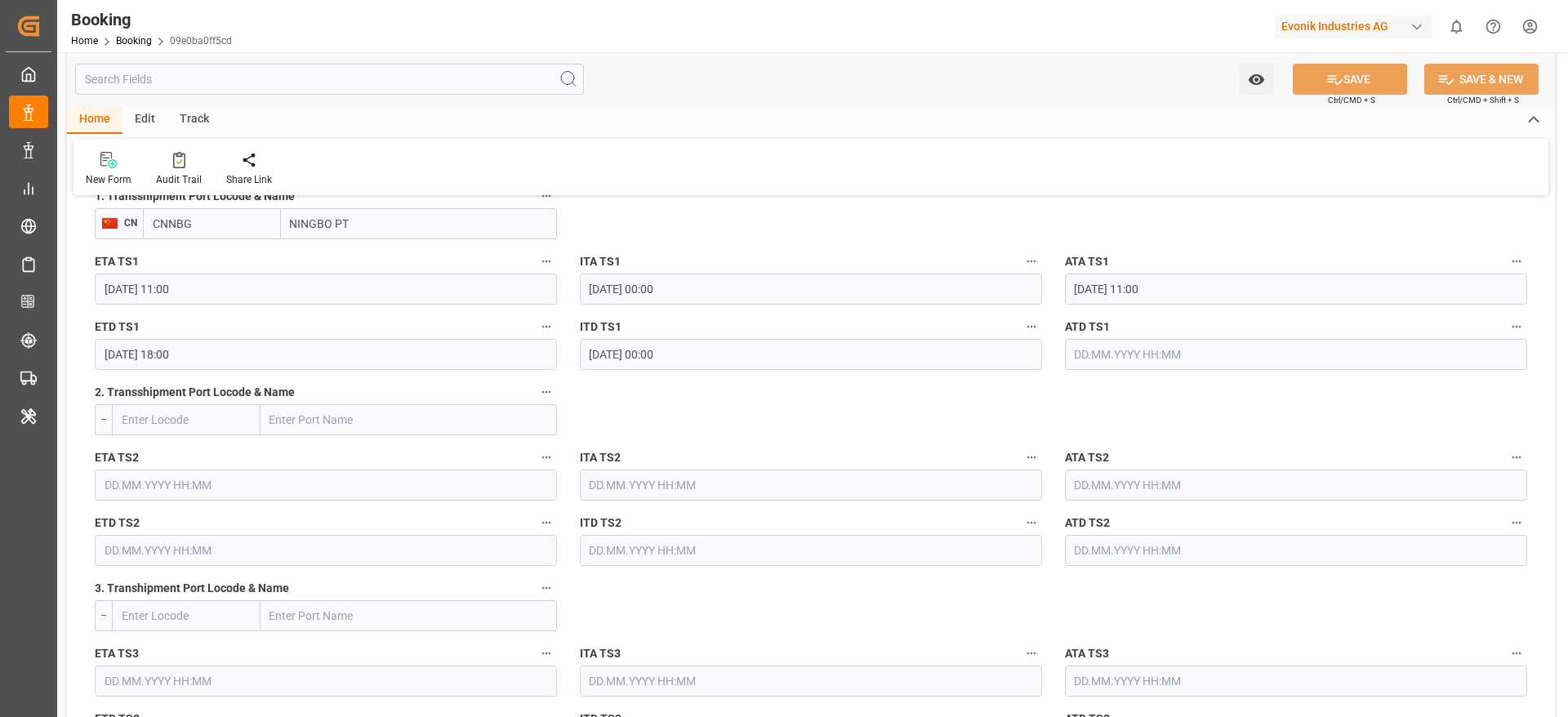
click at [1199, 355] on input "text" at bounding box center [1295, 354] width 462 height 31
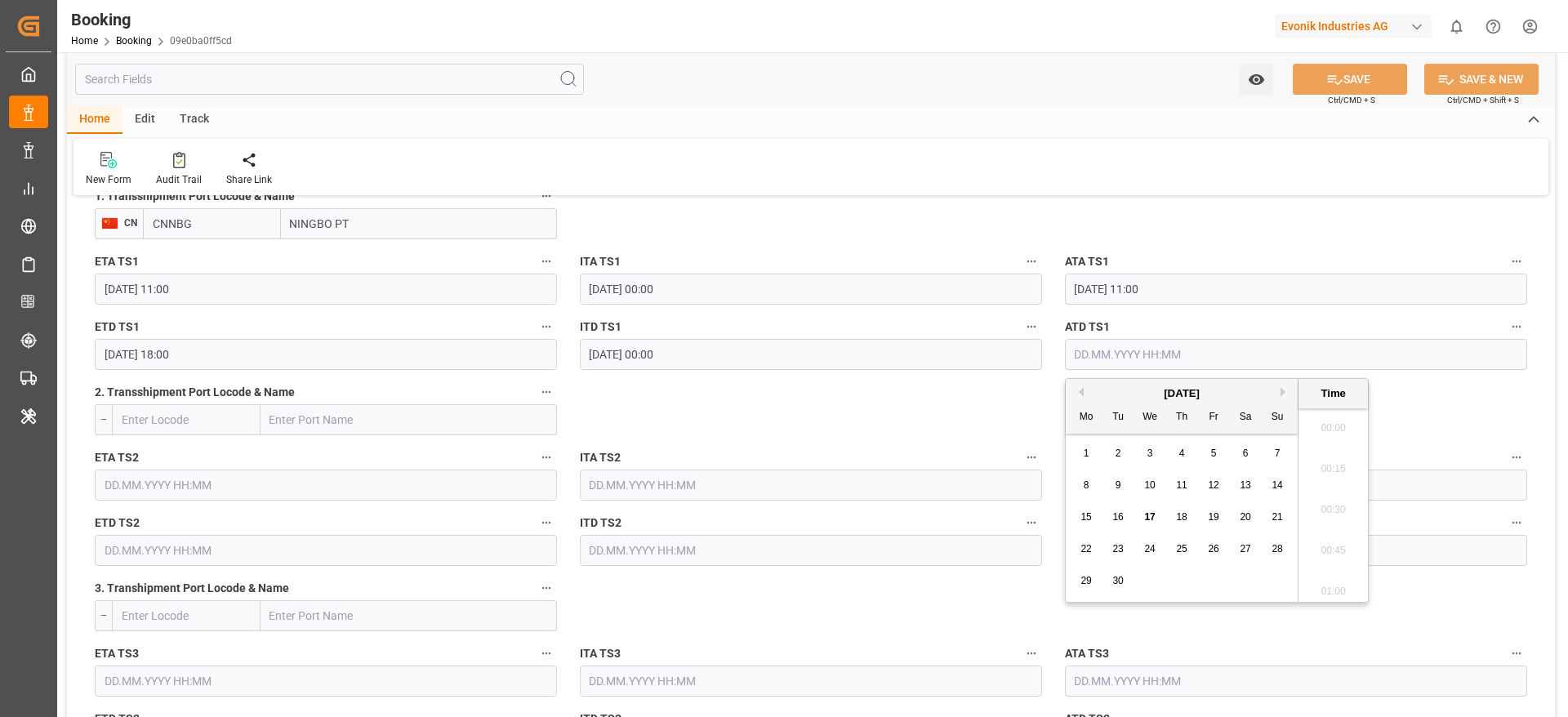
scroll to position [2291, 0]
click at [1123, 515] on span "16" at bounding box center [1118, 516] width 11 height 12
type input "[DATE] 00:00"
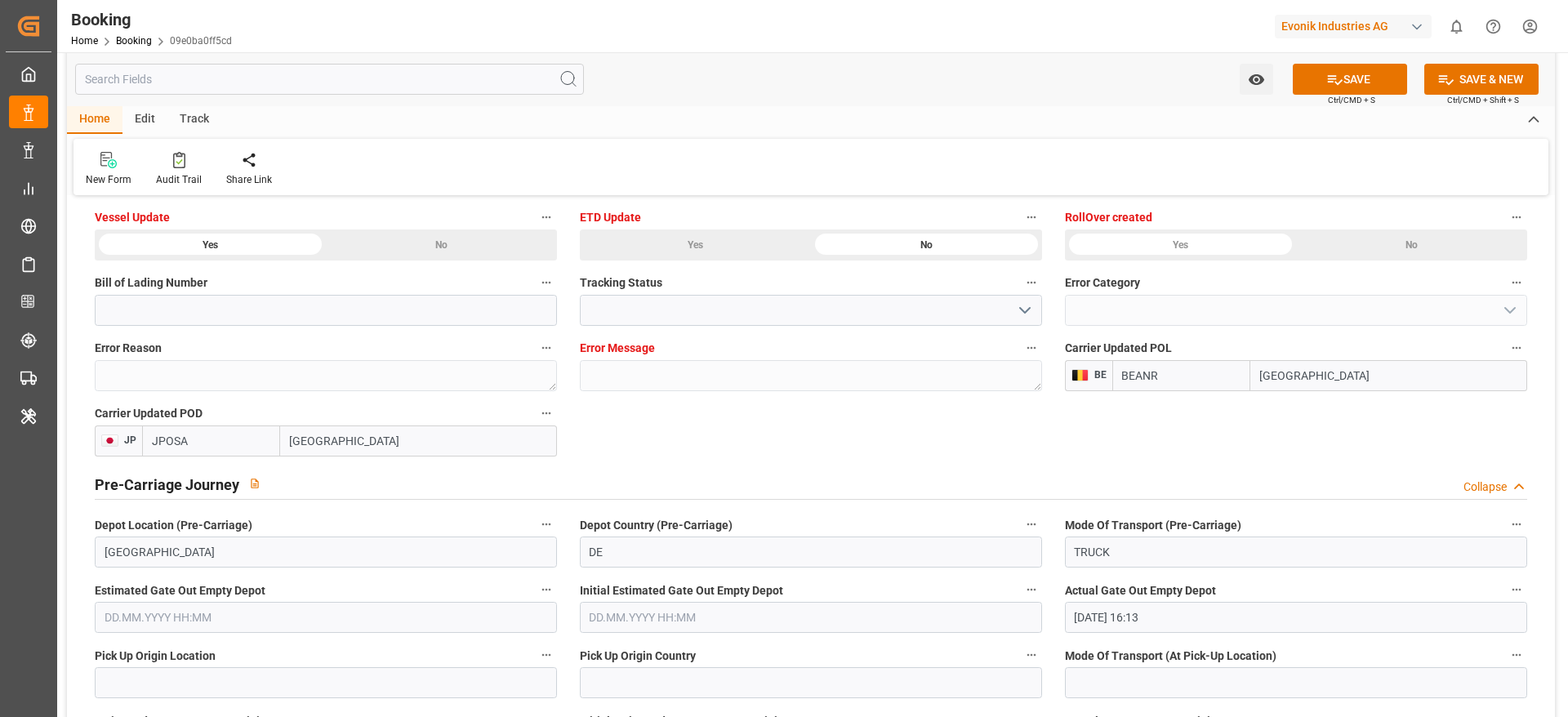
scroll to position [4286, 0]
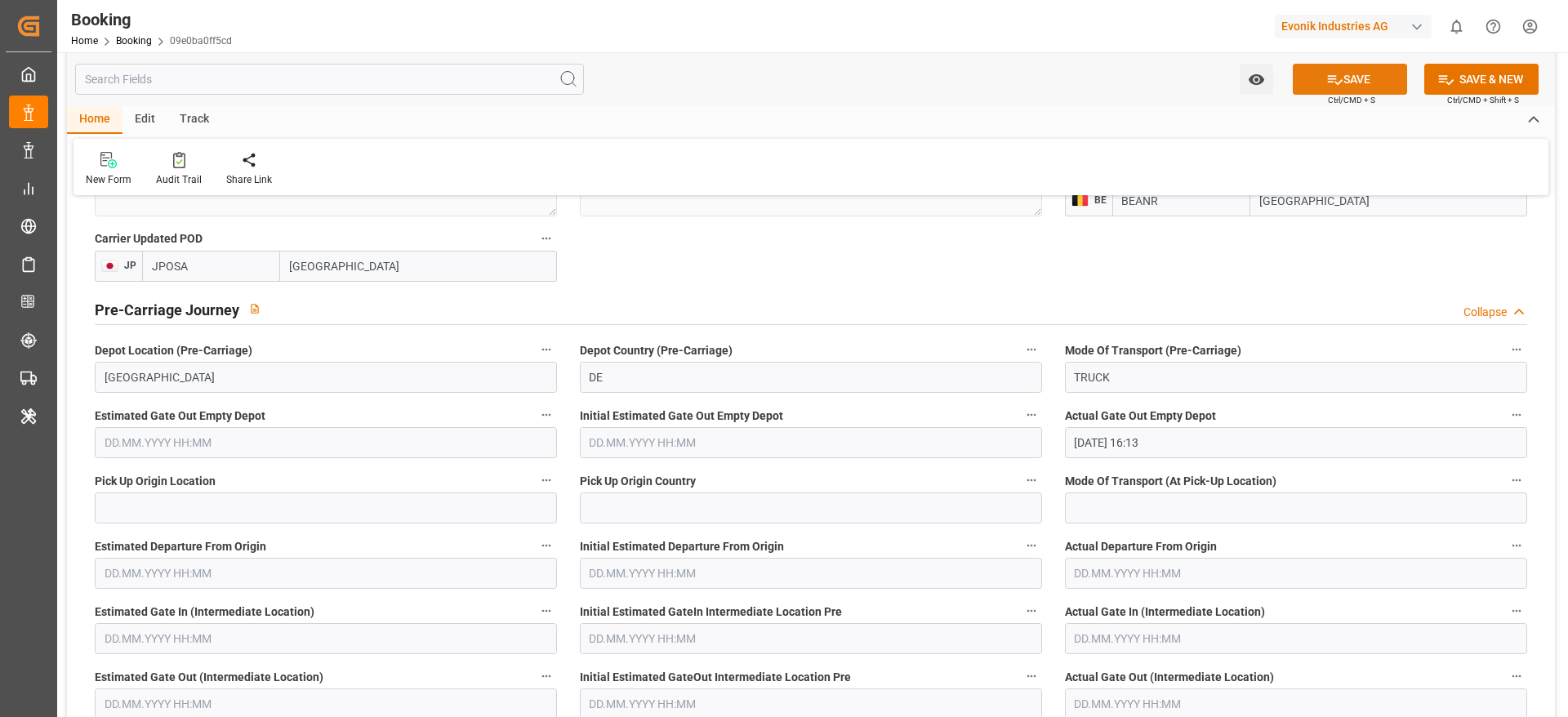
click at [1367, 72] on button "SAVE" at bounding box center [1350, 79] width 114 height 31
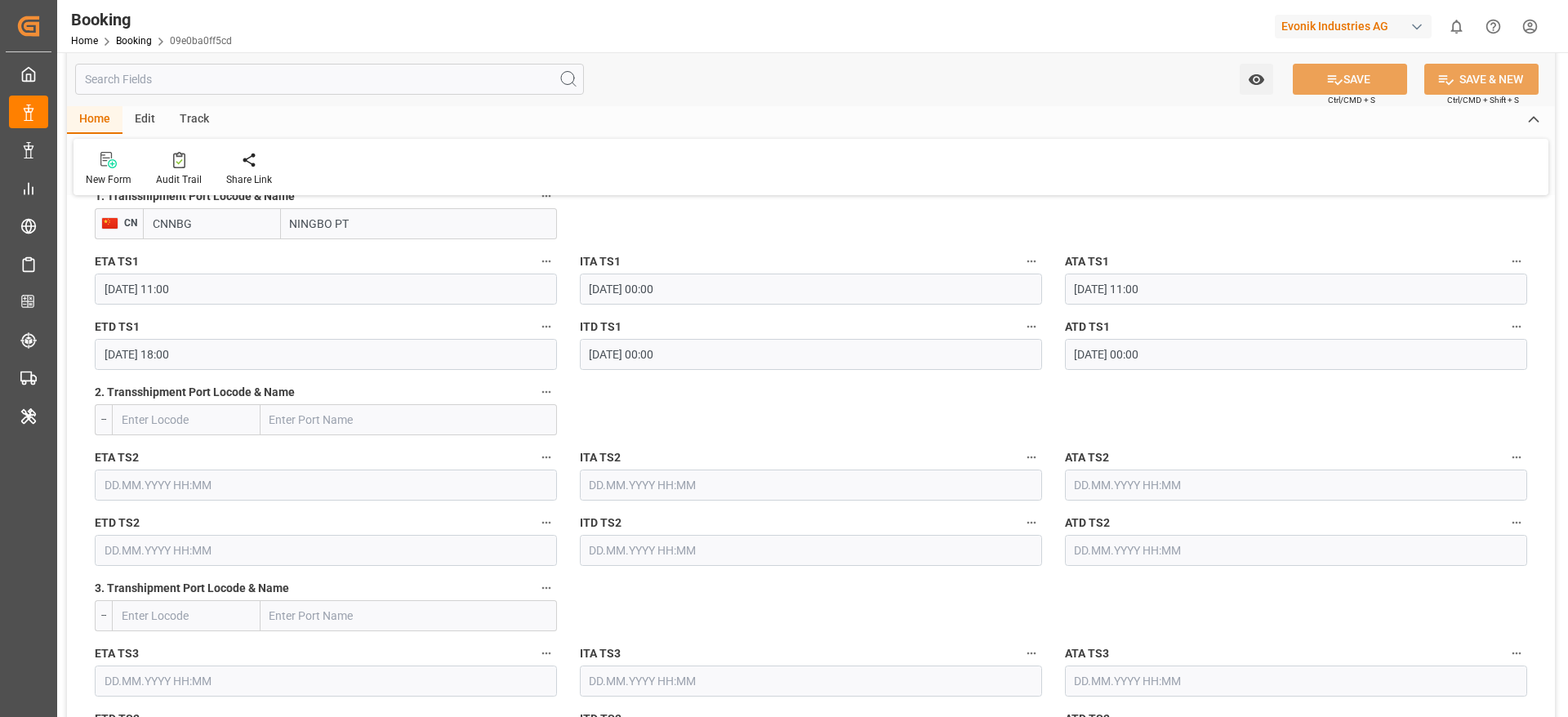
scroll to position [1347, 0]
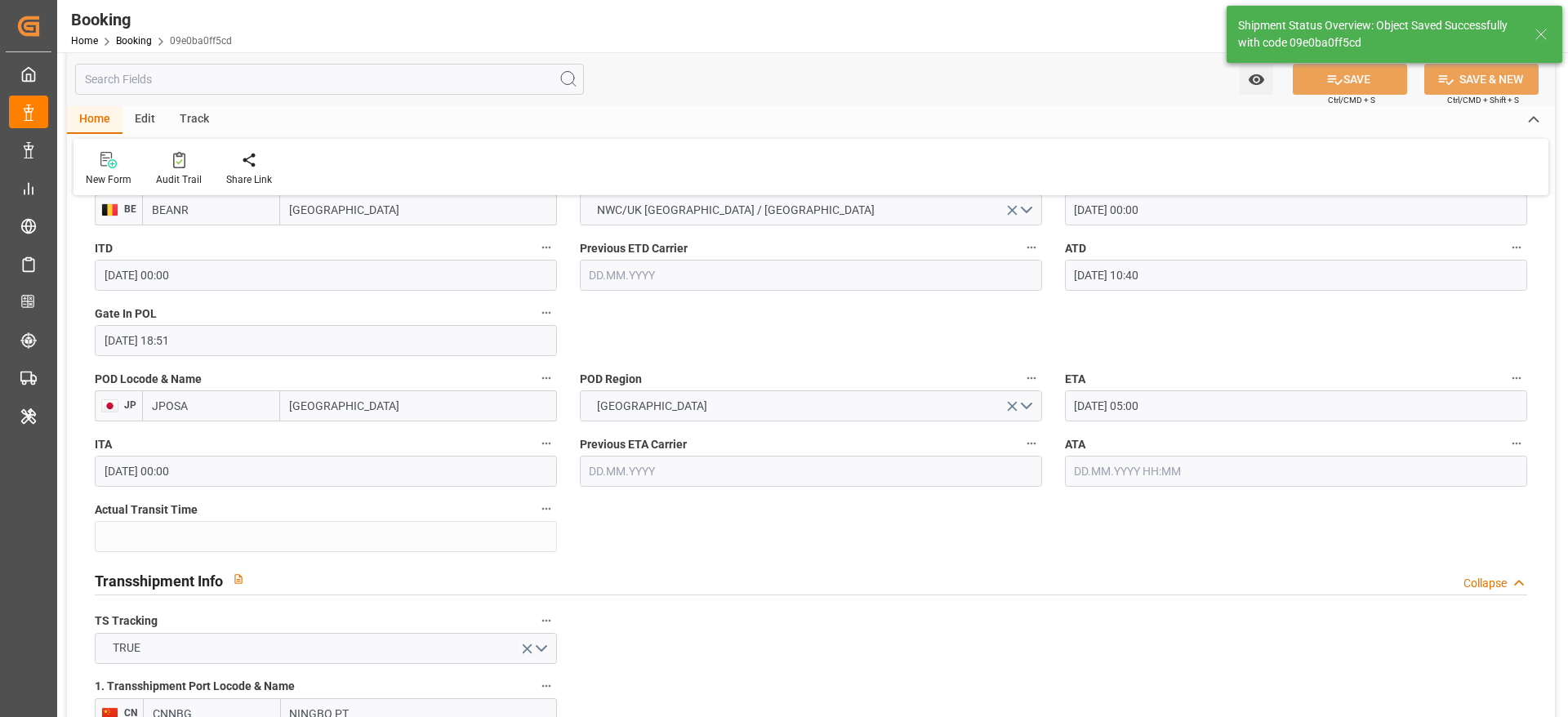
type textarea "[PERSON_NAME]"
type input "[DATE] 09:10"
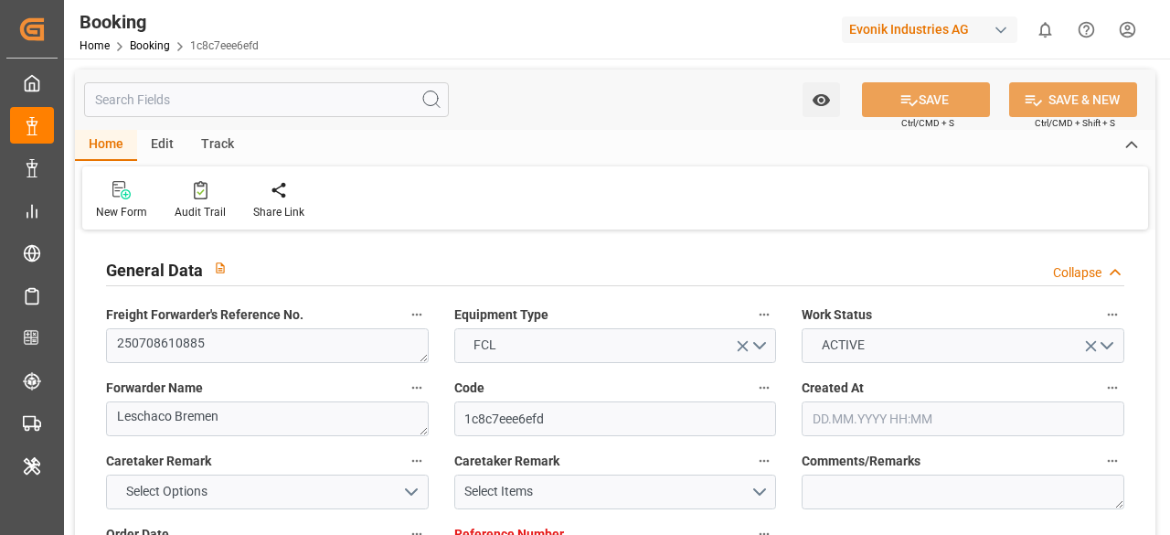
type input "7001209456"
type input "9631967"
type input "CMACGM"
type input "CMA CGM Group"
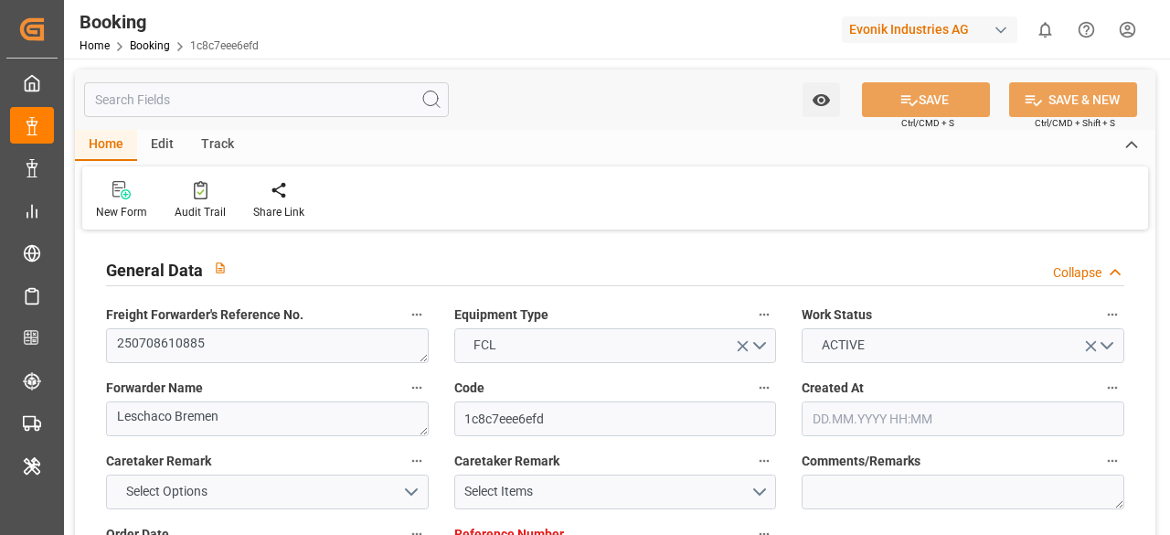
type input "BEANR"
type input "JPOSA"
type input "CNNBG"
type input "0"
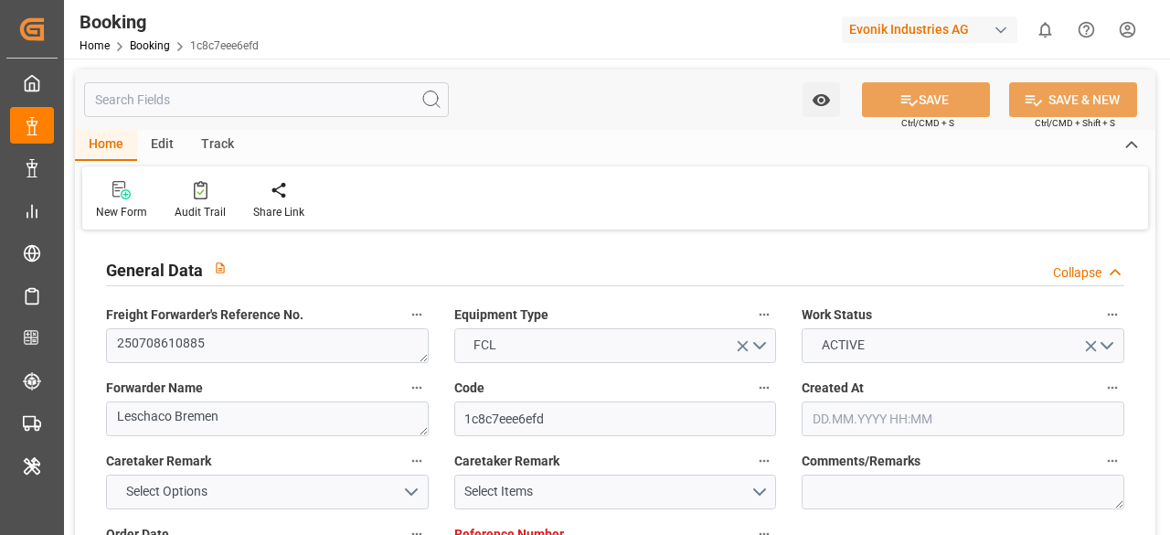
type input "BEANR"
type input "JPOSA"
type input "9656307"
type input "9198111"
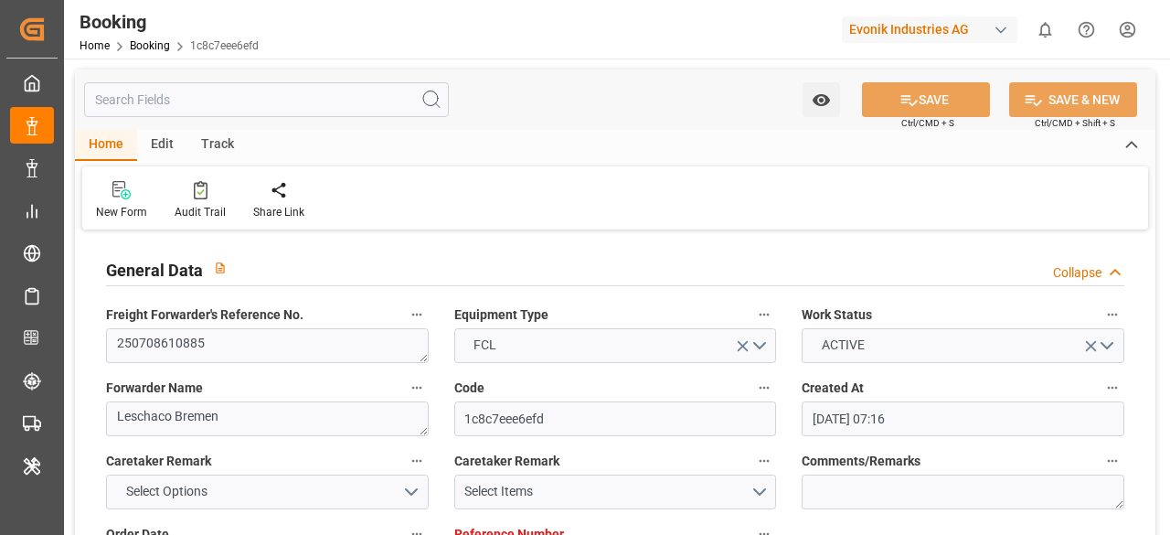
type input "01.07.2025 07:16"
type input "01.07.2025"
type input "15.09.2025"
type input "14.07.2025"
type input "02.07.2025"
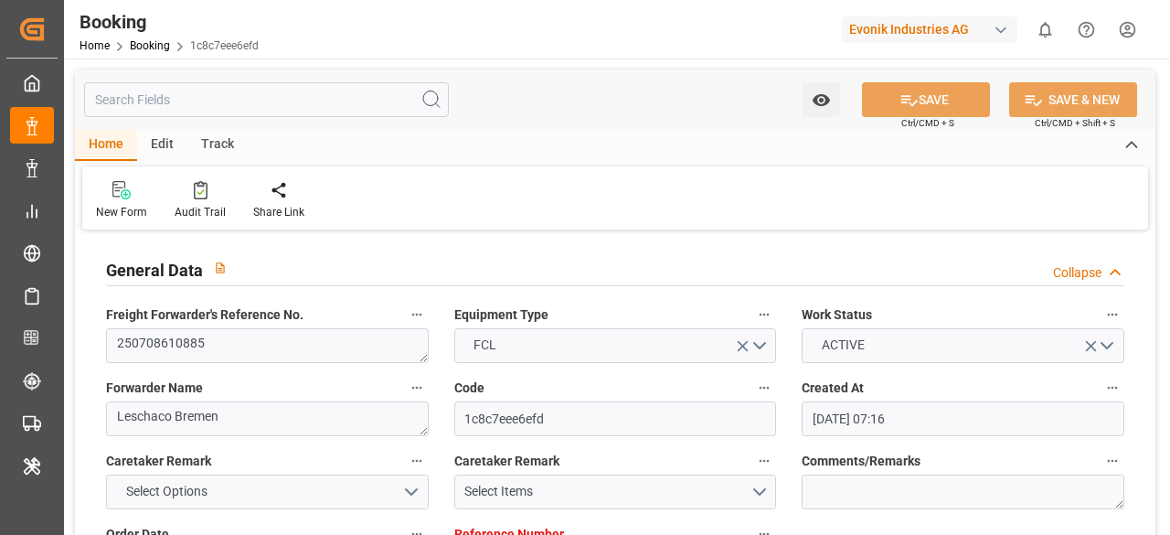
type input "04.09.2025"
type input "26.07.2025 00:00"
type input "27.07.2025 00:00"
type input "26.07.2025 19:18"
type input "24.07.2025 15:36"
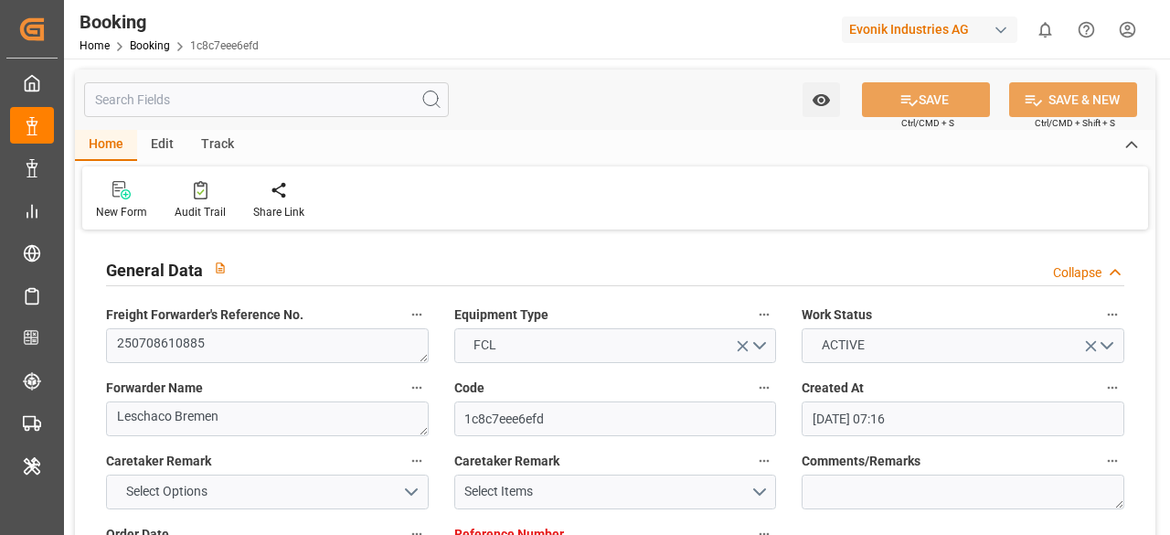
type input "20.09.2025 02:30"
type input "24.10.2025 00:00"
type input "08.09.2025 09:00"
type input "15.09.2025 00:00"
type input "08.09.2025 17:18"
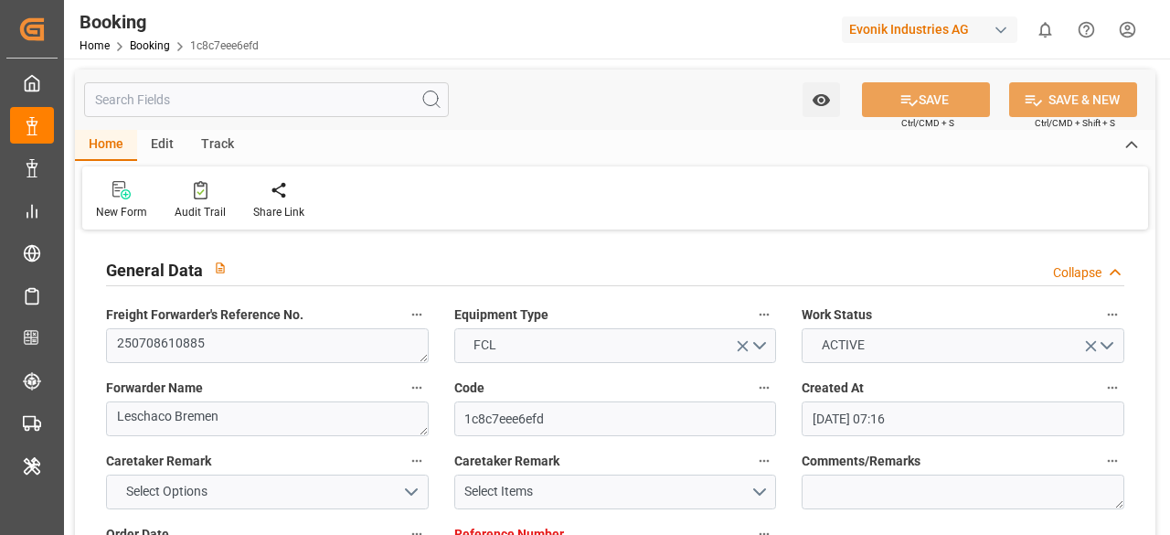
type input "17.09.2025 15:30"
type input "17.09.2025 00:00"
type input "14.09.2025 06:00"
type input "22.09.2025 11:30"
type input "23.07.2025"
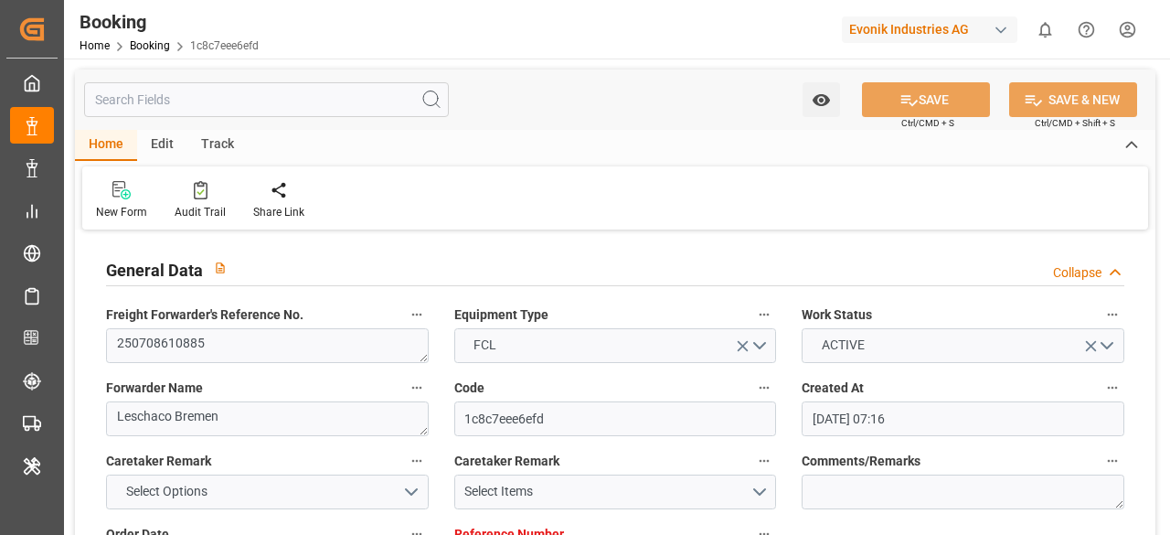
type input "16.09.2025 11:05"
type input "16.09.2025"
type input "22.07.2025 18:50"
type input "26.07.2025 02:52"
type input "26.07.2025 17:12"
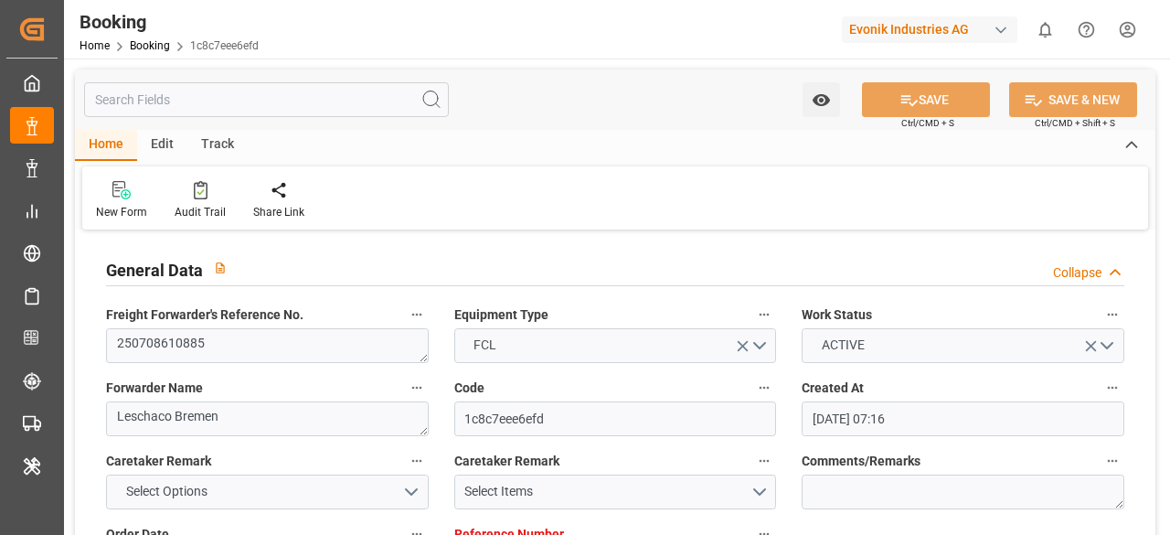
type input "26.07.2025 18:25"
type input "08.09.2025 09:00"
type input "08.09.2025 09:04"
type input "08.09.2025 21:36"
type input "08.09.2025 11:11"
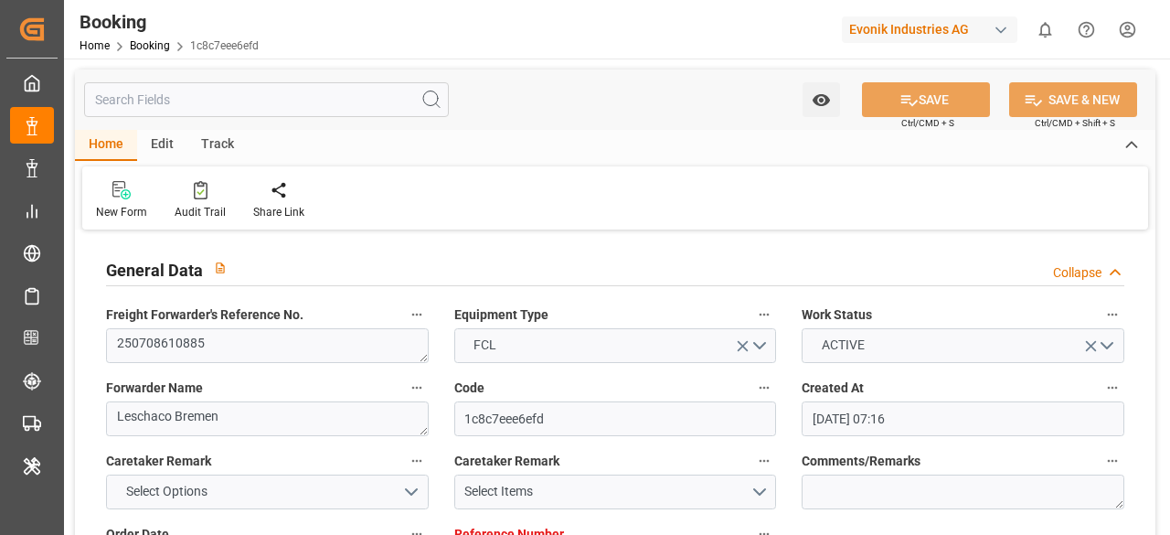
type input "17.09.2025 15:30"
type input "14.09.2025 06:00"
type input "14.09.2025 20:25"
type input "20.09.2025 16:30"
type input "20.09.2025 02:30"
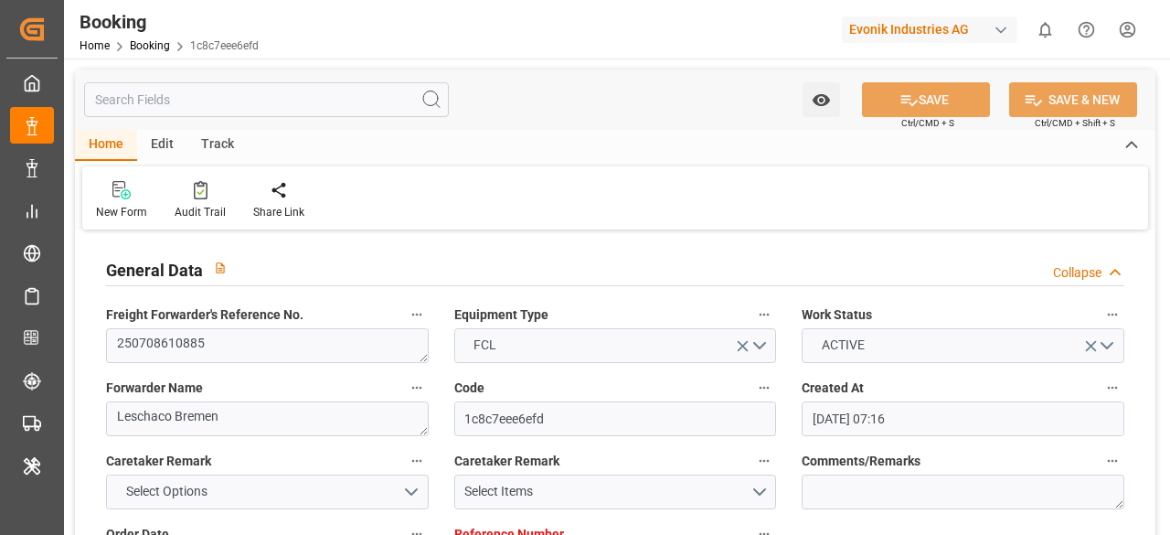
type input "20.09.2025 11:08"
type input "24.09.2025 11:08"
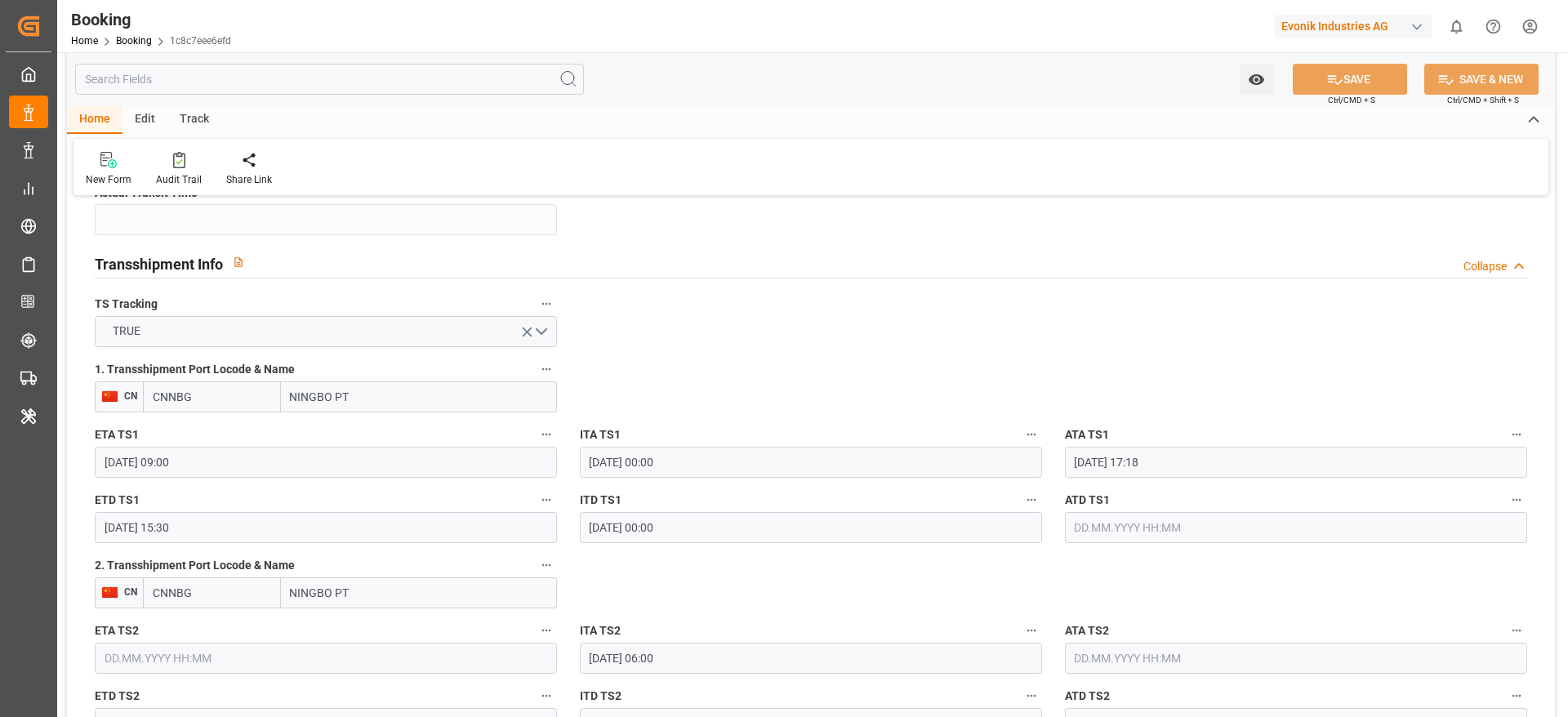
scroll to position [1714, 0]
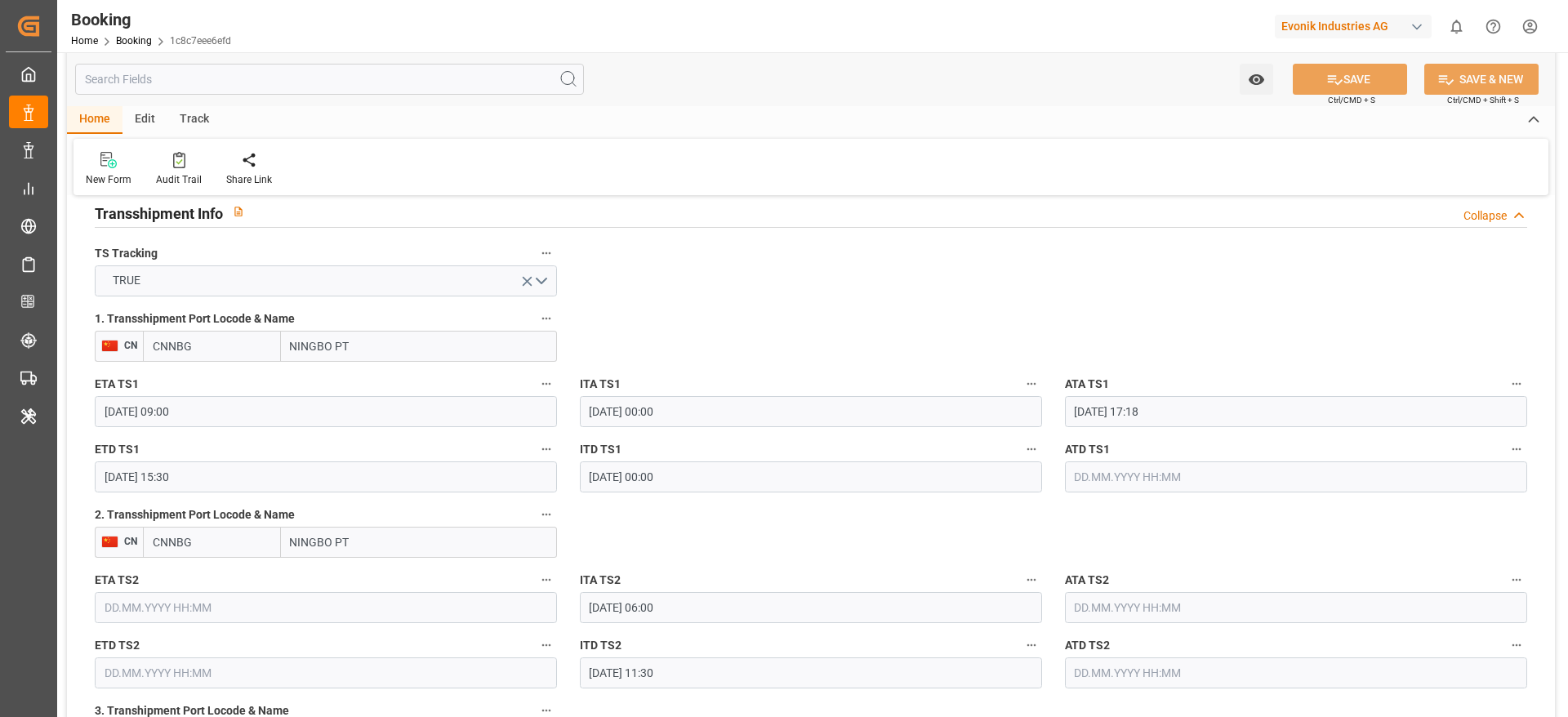
click at [430, 477] on input "NINGBO PT" at bounding box center [419, 542] width 276 height 31
click at [230, 477] on input "CNNBG" at bounding box center [212, 542] width 138 height 31
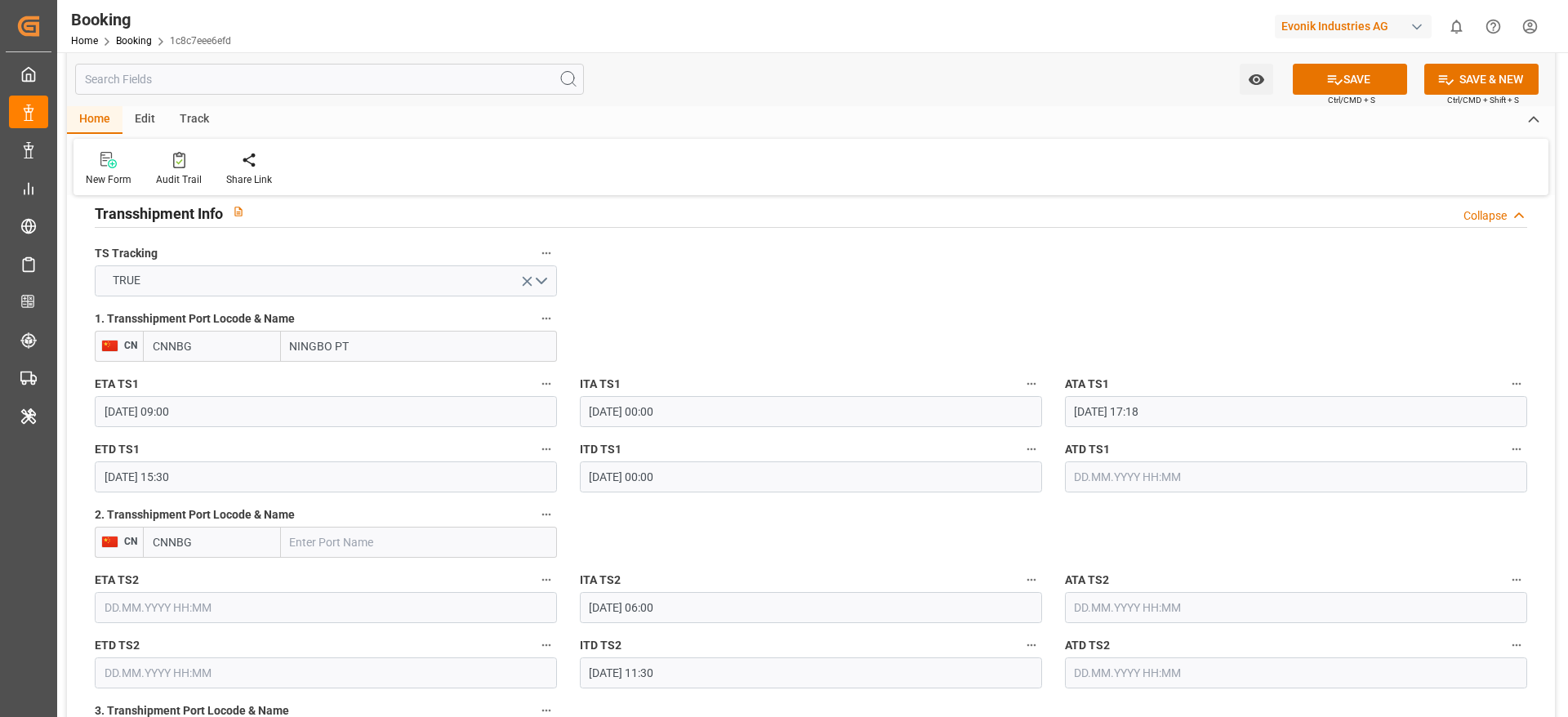
click at [230, 477] on input "CNNBG" at bounding box center [212, 542] width 138 height 31
click at [845, 477] on div "ITA TS2 14.09.2025 06:00" at bounding box center [810, 596] width 485 height 65
click at [1044, 67] on button "SAVE" at bounding box center [1350, 79] width 114 height 31
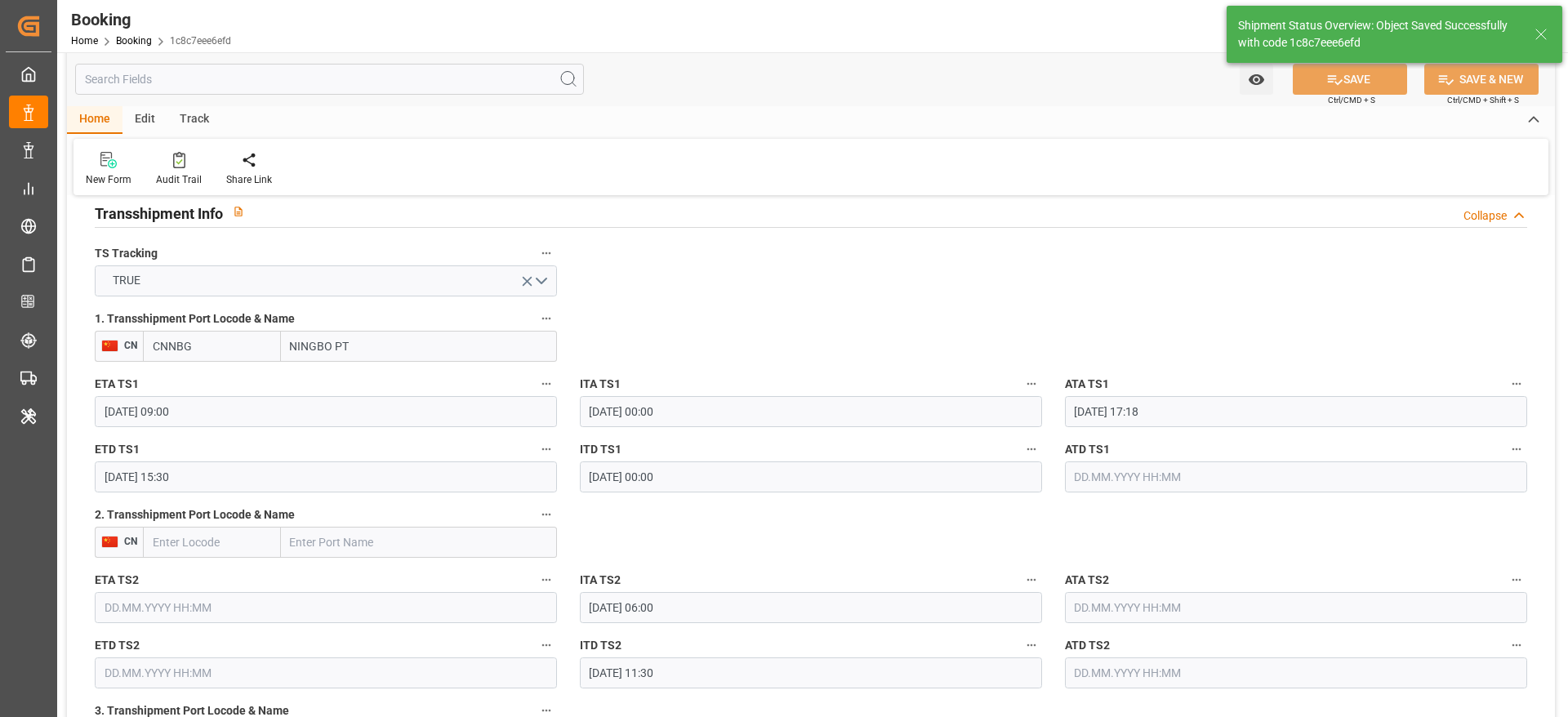
type textarea "[PERSON_NAME]"
type input "17.09.2025 09:11"
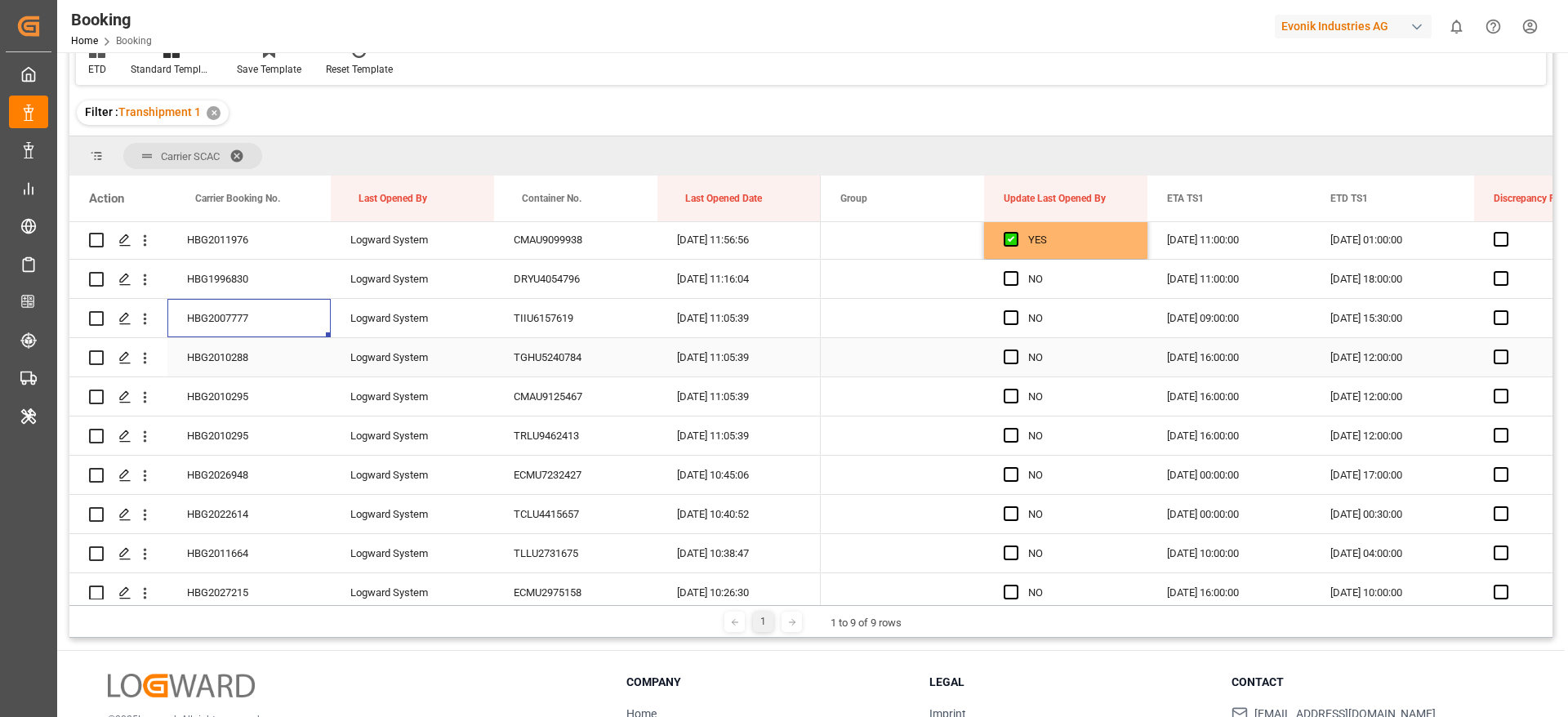
scroll to position [2081, 0]
click at [1015, 351] on span "Press SPACE to select this row." at bounding box center [1011, 354] width 14 height 14
click at [1016, 346] on input "Press SPACE to select this row." at bounding box center [1016, 346] width 0 height 0
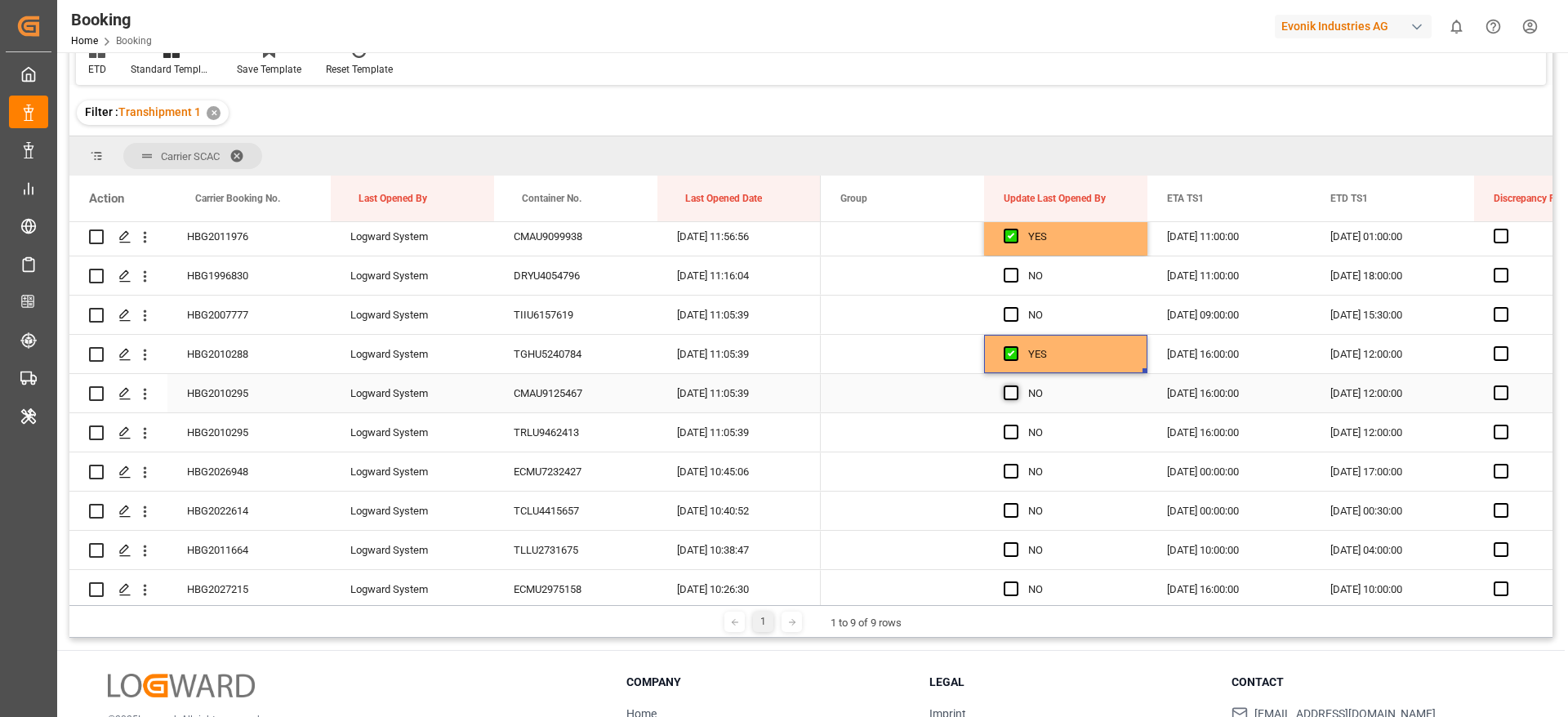
click at [1013, 393] on span "Press SPACE to select this row." at bounding box center [1011, 393] width 14 height 14
click at [1016, 386] on input "Press SPACE to select this row." at bounding box center [1016, 386] width 0 height 0
click at [1010, 432] on span "Press SPACE to select this row." at bounding box center [1011, 431] width 14 height 14
click at [1016, 424] on input "Press SPACE to select this row." at bounding box center [1016, 424] width 0 height 0
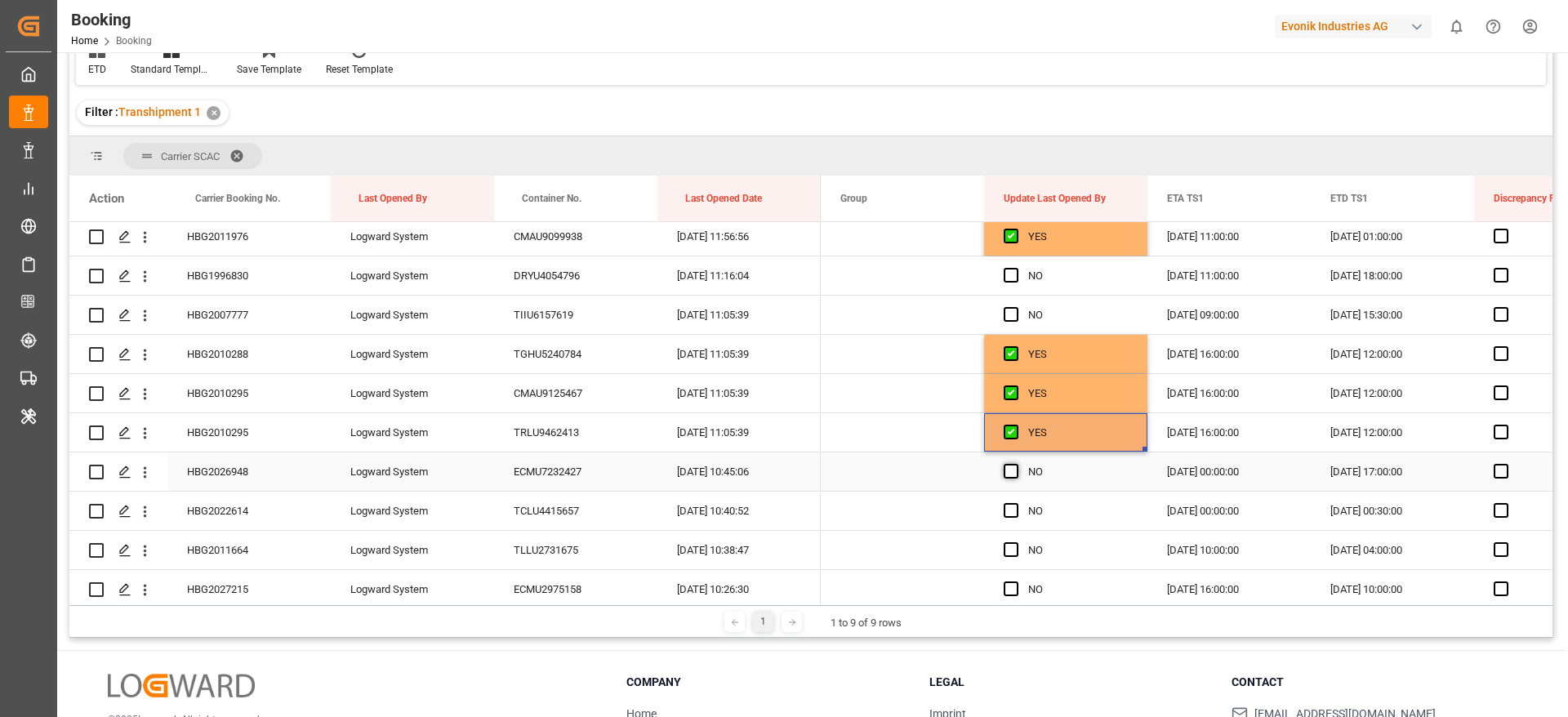
click at [1010, 473] on span "Press SPACE to select this row." at bounding box center [1011, 471] width 14 height 14
click at [1016, 463] on input "Press SPACE to select this row." at bounding box center [1016, 463] width 0 height 0
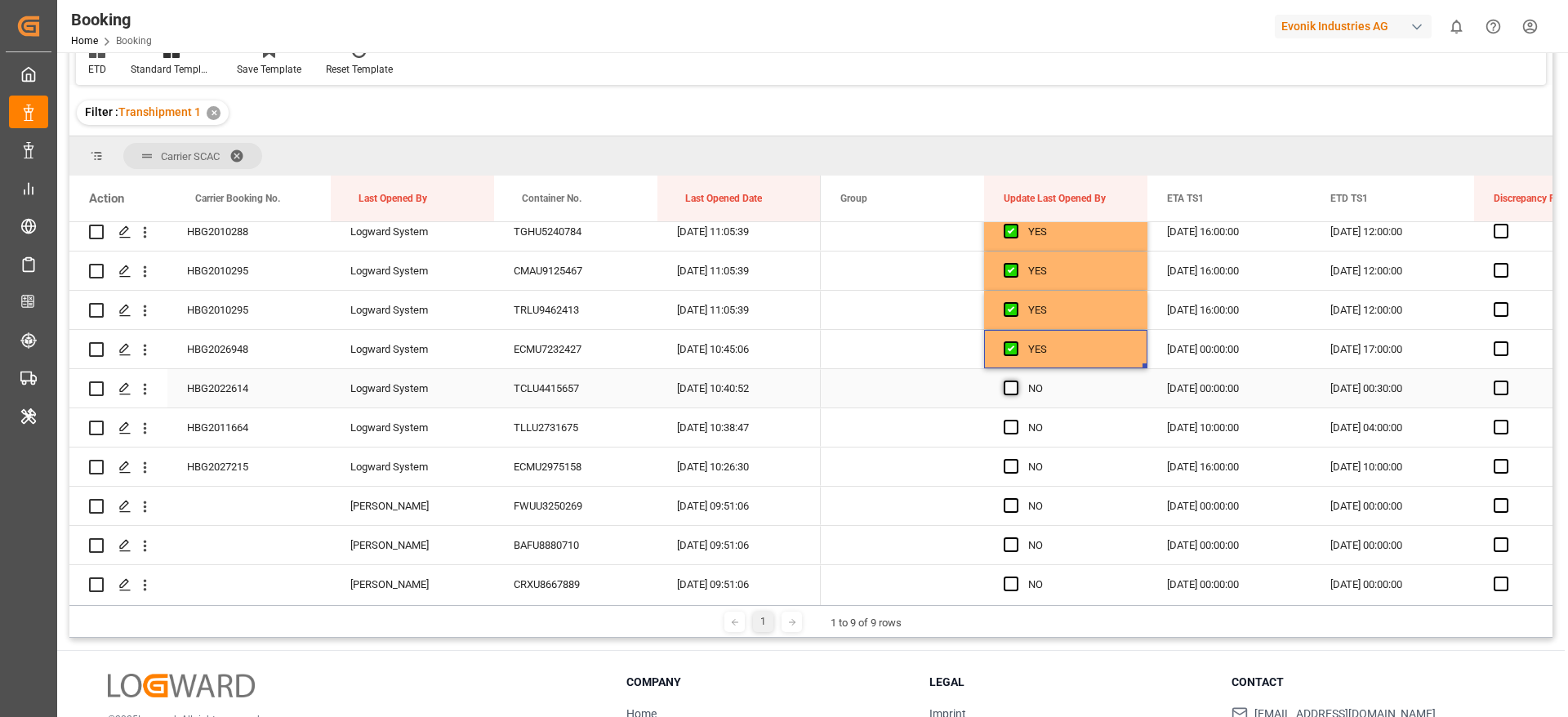
click at [1013, 391] on span "Press SPACE to select this row." at bounding box center [1011, 388] width 14 height 14
click at [1016, 380] on input "Press SPACE to select this row." at bounding box center [1016, 380] width 0 height 0
click at [1013, 431] on span "Press SPACE to select this row." at bounding box center [1011, 427] width 14 height 14
click at [1016, 420] on input "Press SPACE to select this row." at bounding box center [1016, 420] width 0 height 0
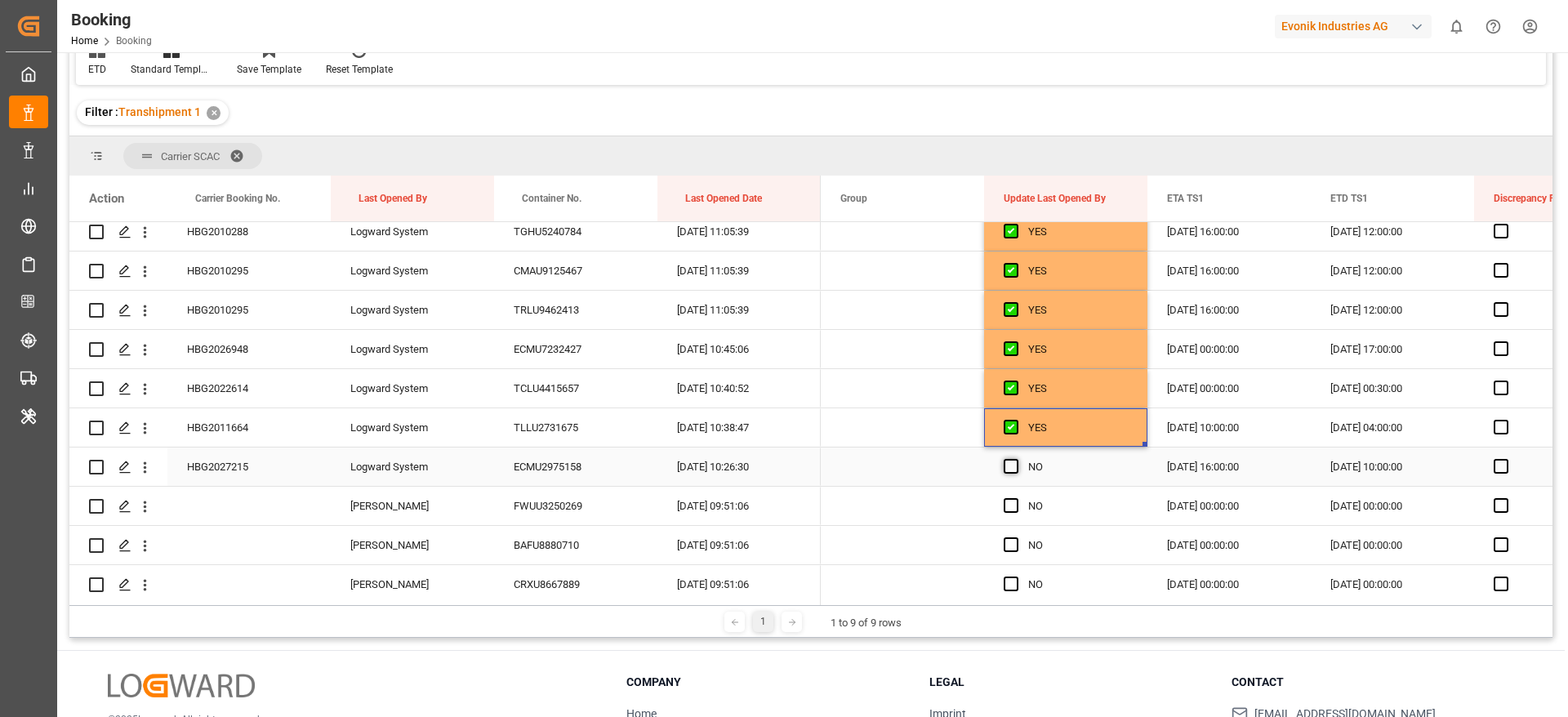
click at [1014, 467] on span "Press SPACE to select this row." at bounding box center [1011, 466] width 14 height 14
click at [1016, 459] on input "Press SPACE to select this row." at bounding box center [1016, 459] width 0 height 0
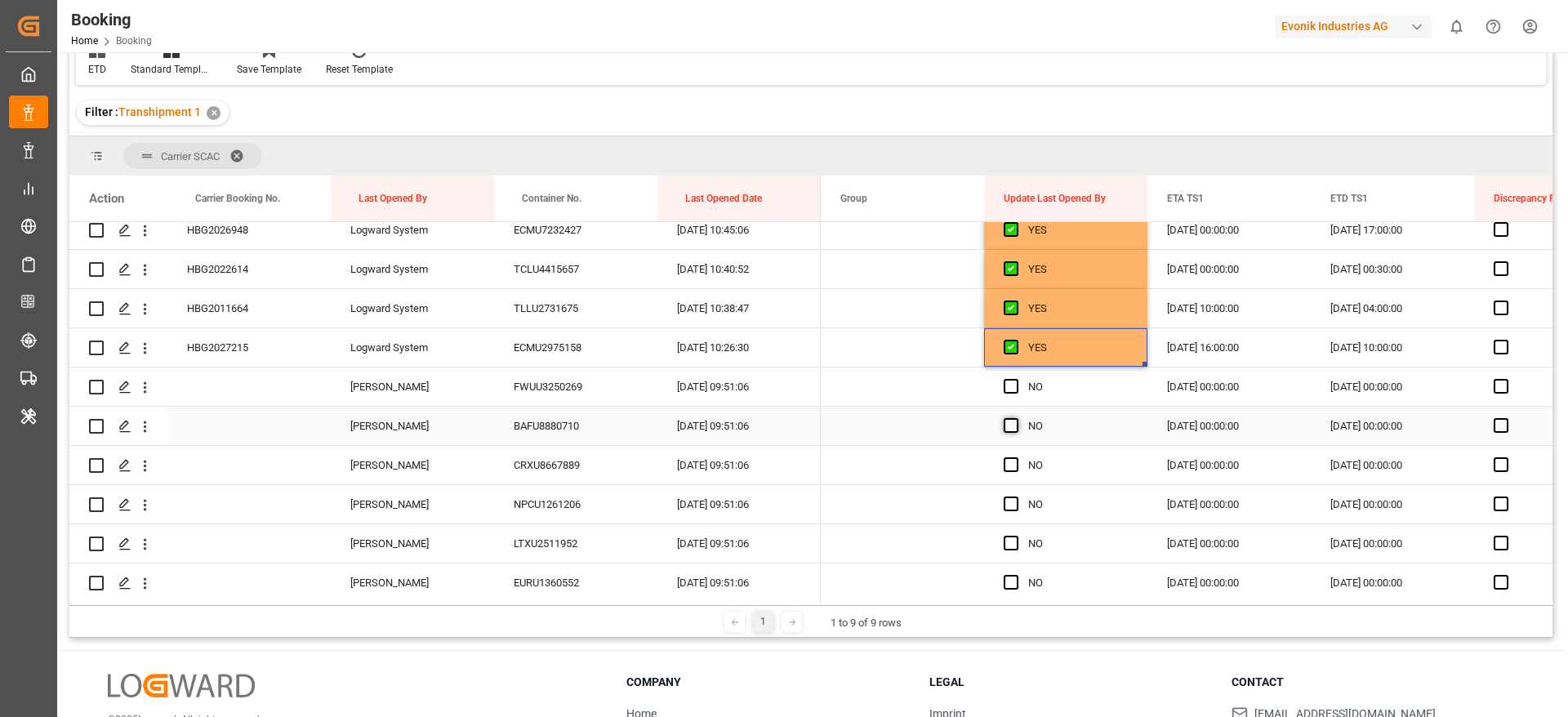
scroll to position [2327, 0]
click at [1009, 379] on span "Press SPACE to select this row." at bounding box center [1011, 383] width 14 height 14
click at [1016, 376] on input "Press SPACE to select this row." at bounding box center [1016, 376] width 0 height 0
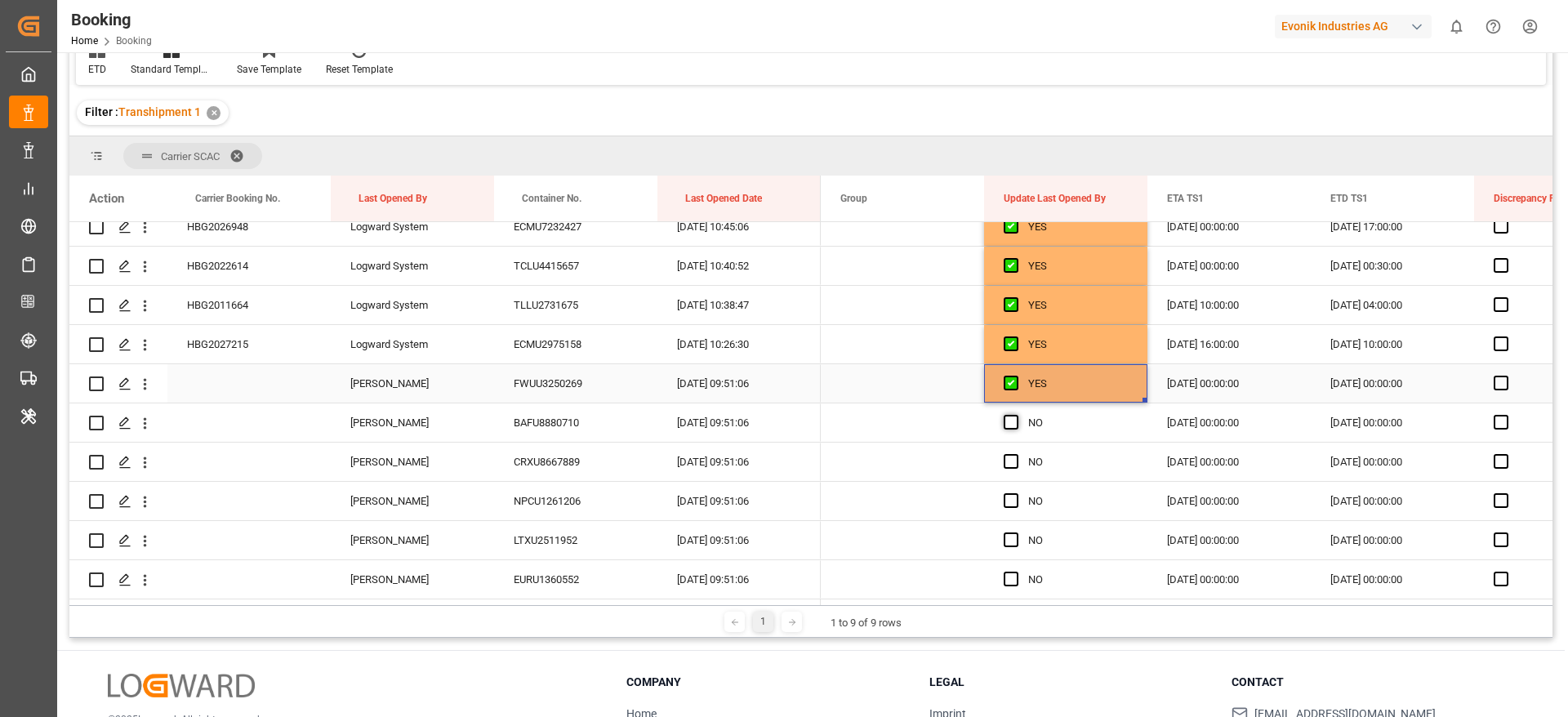
click at [1007, 423] on span "Press SPACE to select this row." at bounding box center [1011, 421] width 14 height 14
click at [1016, 414] on input "Press SPACE to select this row." at bounding box center [1016, 414] width 0 height 0
click at [1008, 470] on div "Press SPACE to select this row." at bounding box center [1016, 462] width 24 height 38
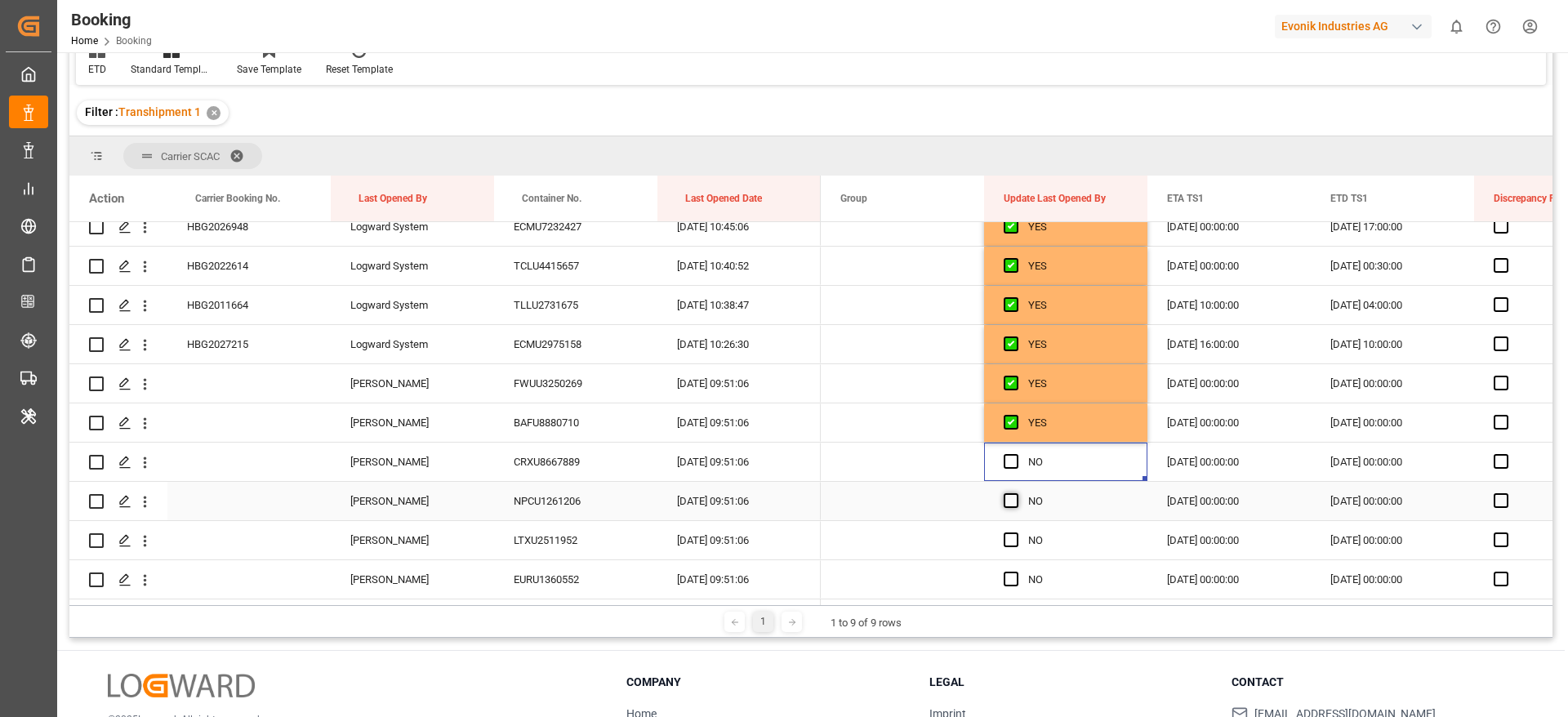
click at [1013, 504] on span "Press SPACE to select this row." at bounding box center [1011, 500] width 14 height 14
click at [1016, 493] on input "Press SPACE to select this row." at bounding box center [1016, 493] width 0 height 0
click at [1008, 461] on span "Press SPACE to select this row." at bounding box center [1011, 461] width 14 height 14
click at [1016, 454] on input "Press SPACE to select this row." at bounding box center [1016, 454] width 0 height 0
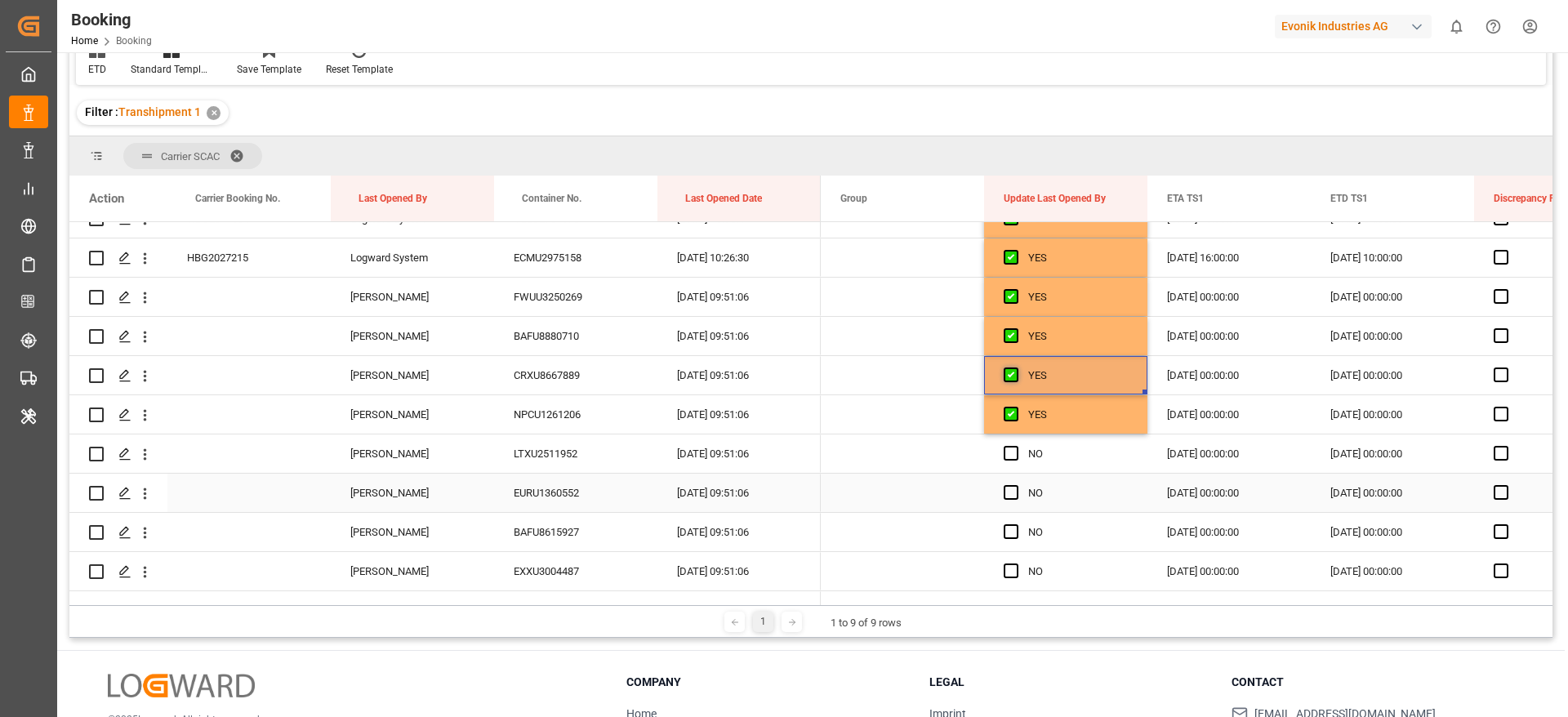
scroll to position [2449, 0]
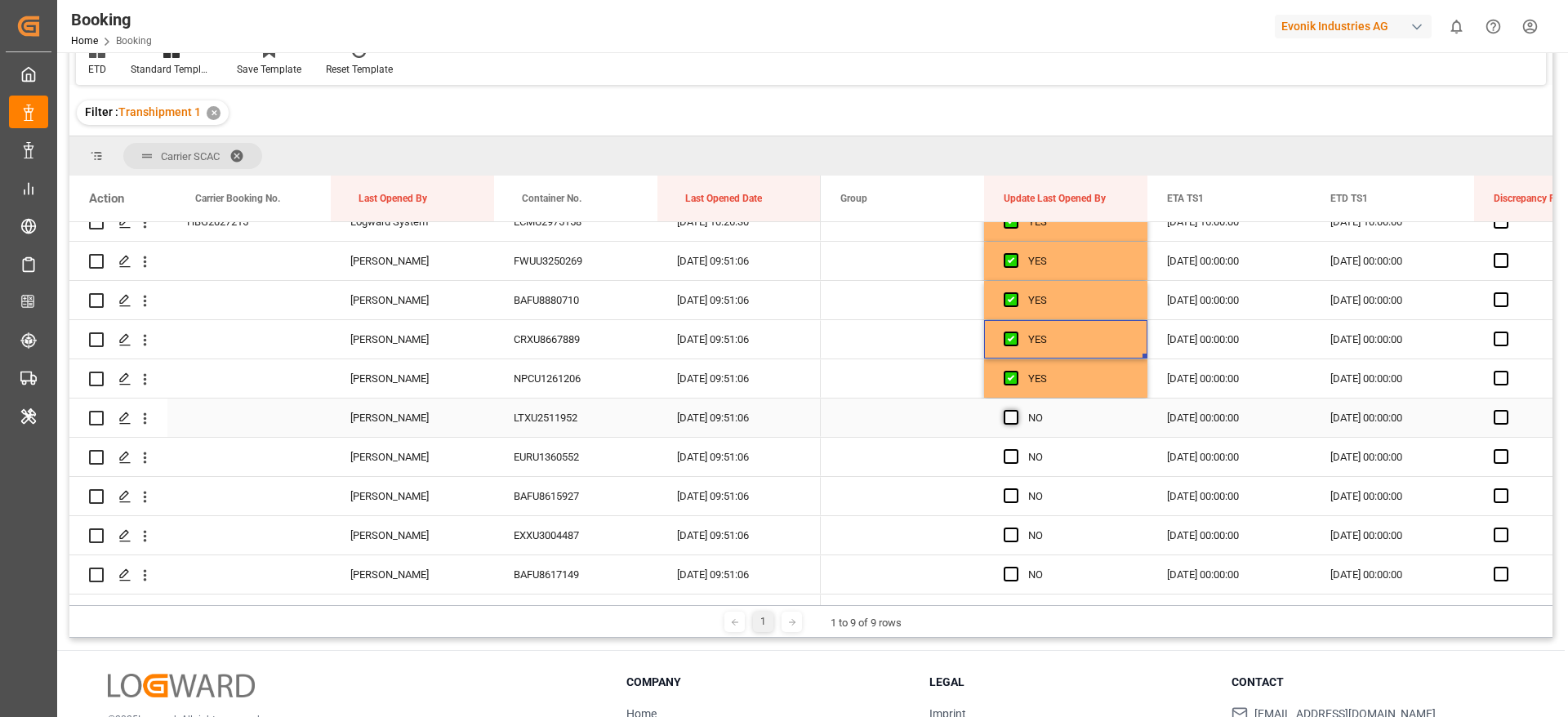
click at [1014, 412] on span "Press SPACE to select this row." at bounding box center [1011, 417] width 14 height 14
click at [1016, 410] on input "Press SPACE to select this row." at bounding box center [1016, 410] width 0 height 0
click at [1016, 456] on span "Press SPACE to select this row." at bounding box center [1011, 456] width 14 height 14
click at [1016, 449] on input "Press SPACE to select this row." at bounding box center [1016, 449] width 0 height 0
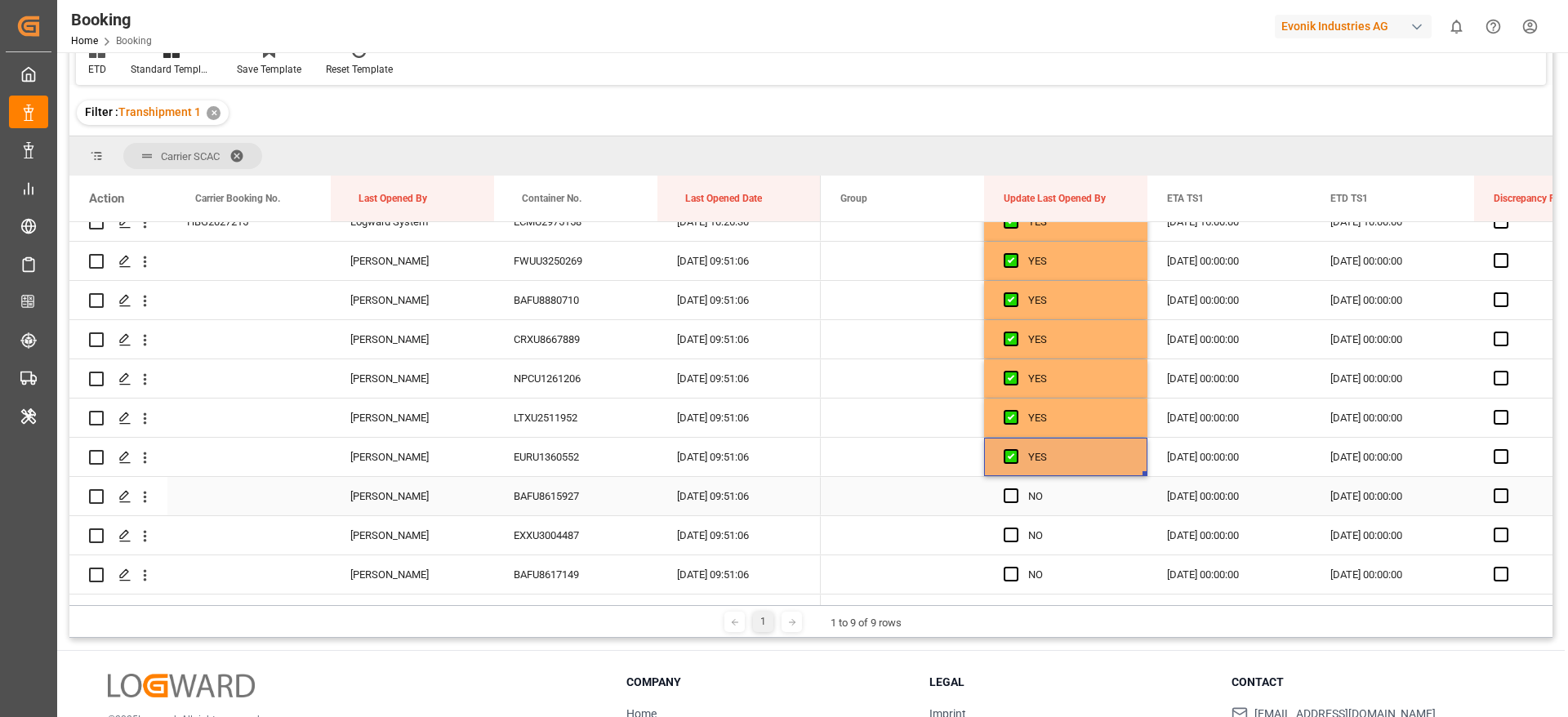
click at [1019, 494] on div "Press SPACE to select this row." at bounding box center [1016, 496] width 24 height 38
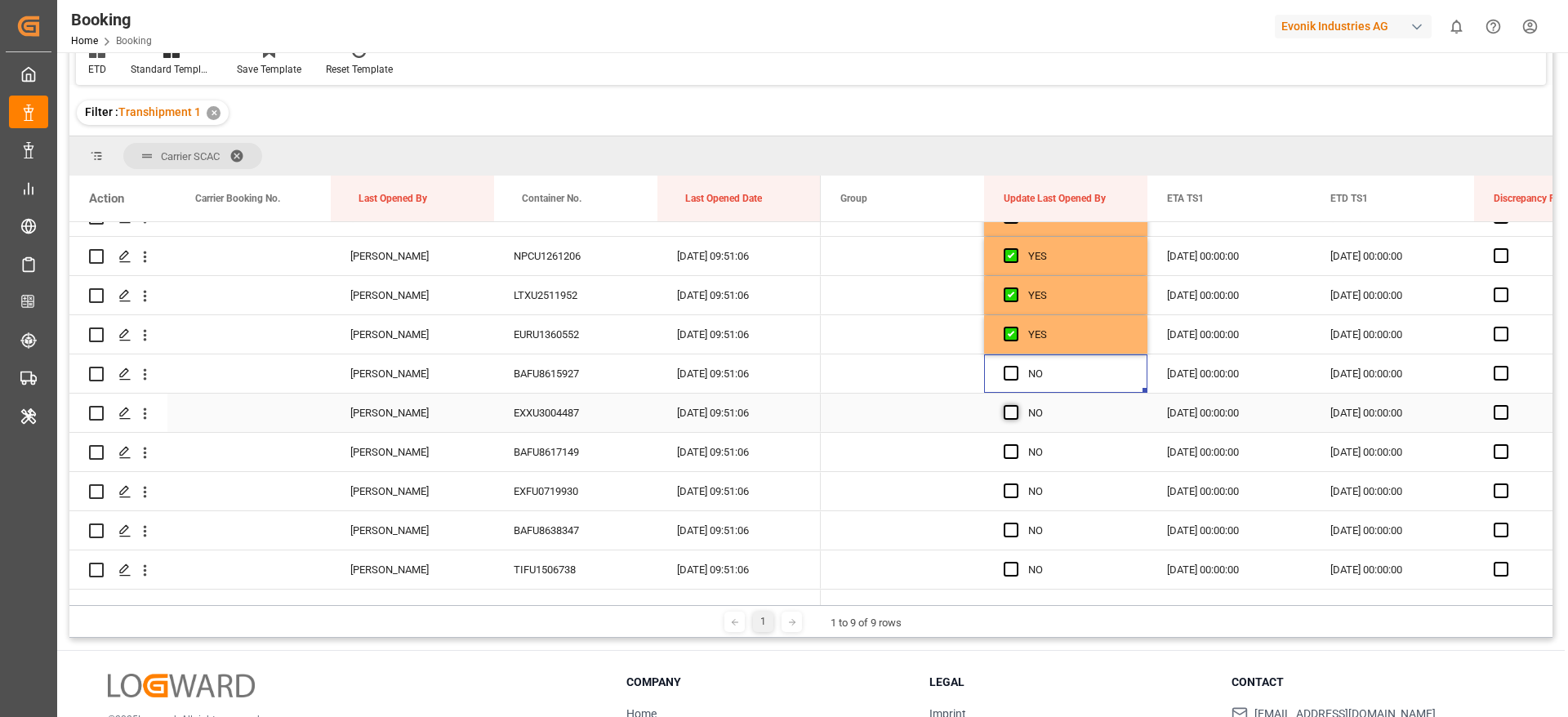
click at [1005, 411] on span "Press SPACE to select this row." at bounding box center [1011, 412] width 14 height 14
click at [1016, 404] on input "Press SPACE to select this row." at bounding box center [1016, 404] width 0 height 0
click at [1010, 374] on span "Press SPACE to select this row." at bounding box center [1011, 373] width 14 height 14
click at [1016, 366] on input "Press SPACE to select this row." at bounding box center [1016, 366] width 0 height 0
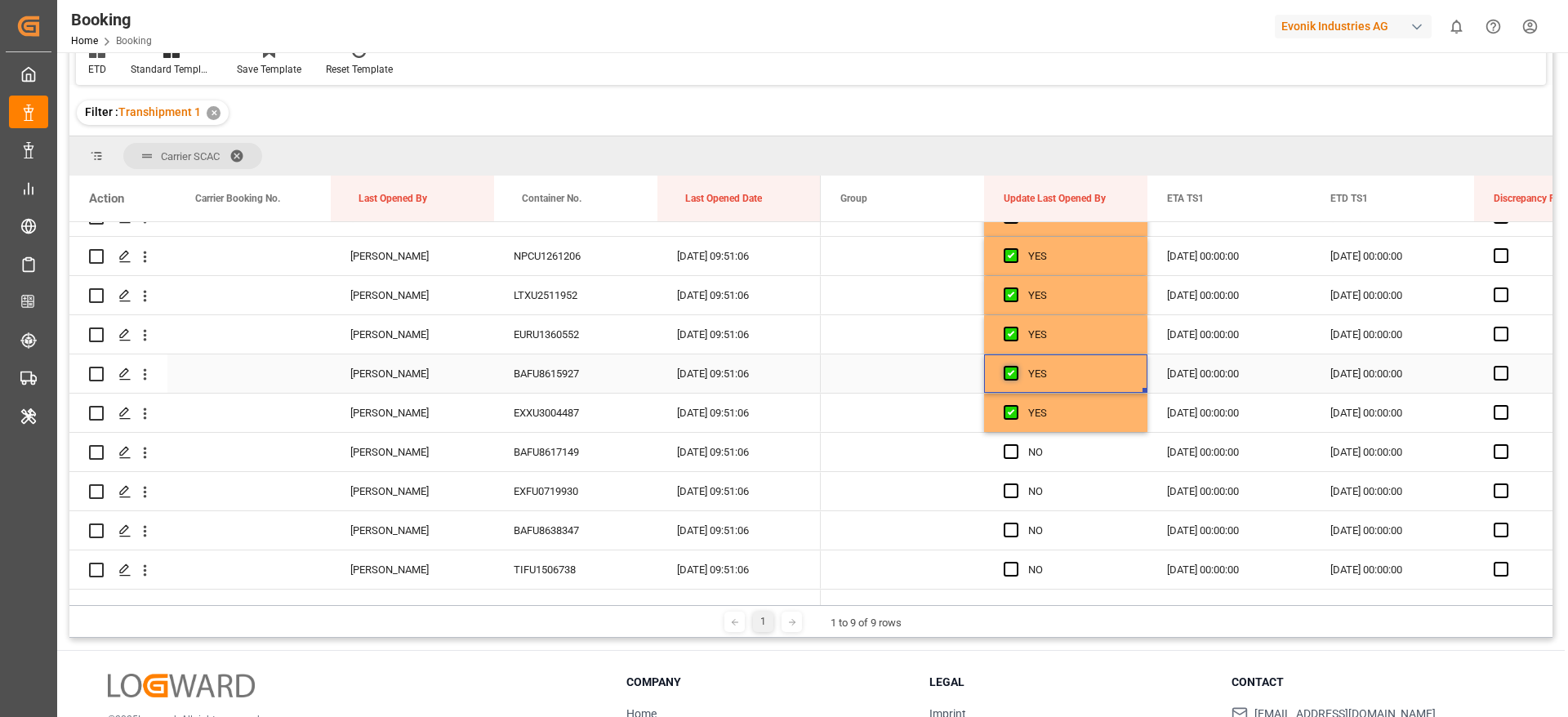
scroll to position [2694, 0]
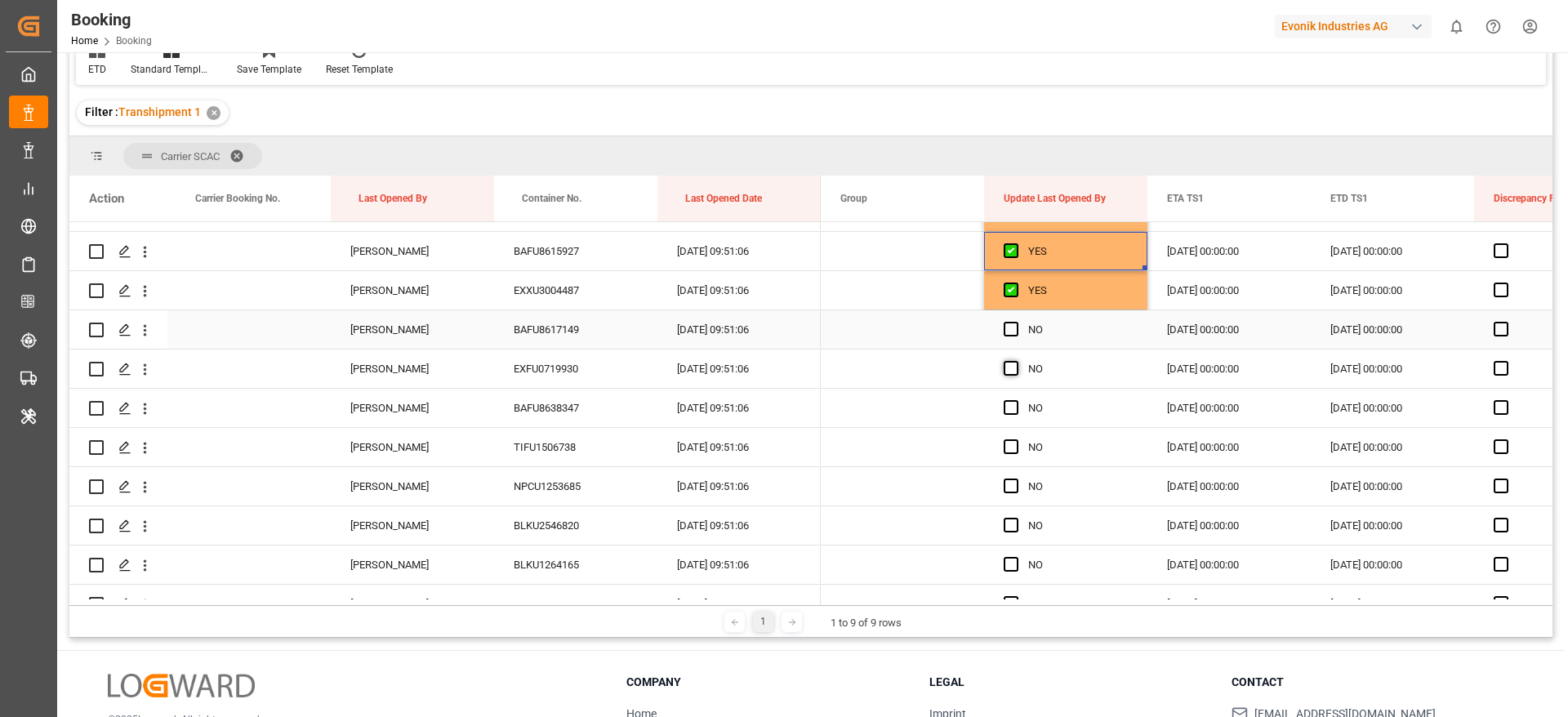
click at [1014, 335] on span "Press SPACE to select this row." at bounding box center [1011, 329] width 14 height 14
click at [1016, 321] on input "Press SPACE to select this row." at bounding box center [1016, 321] width 0 height 0
click at [1014, 371] on span "Press SPACE to select this row." at bounding box center [1011, 368] width 14 height 14
click at [1016, 361] on input "Press SPACE to select this row." at bounding box center [1016, 361] width 0 height 0
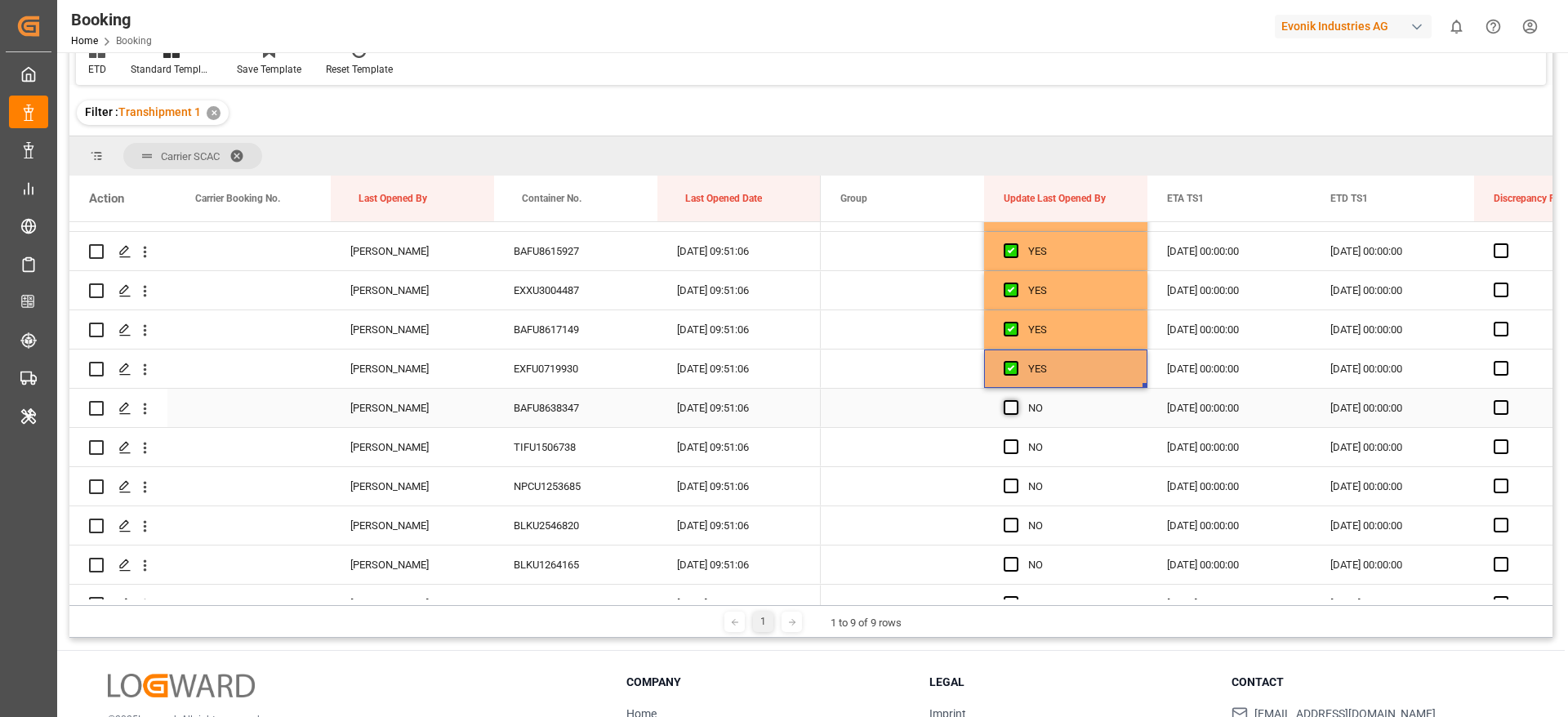
click at [1016, 403] on span "Press SPACE to select this row." at bounding box center [1011, 407] width 14 height 14
click at [1016, 400] on input "Press SPACE to select this row." at bounding box center [1016, 400] width 0 height 0
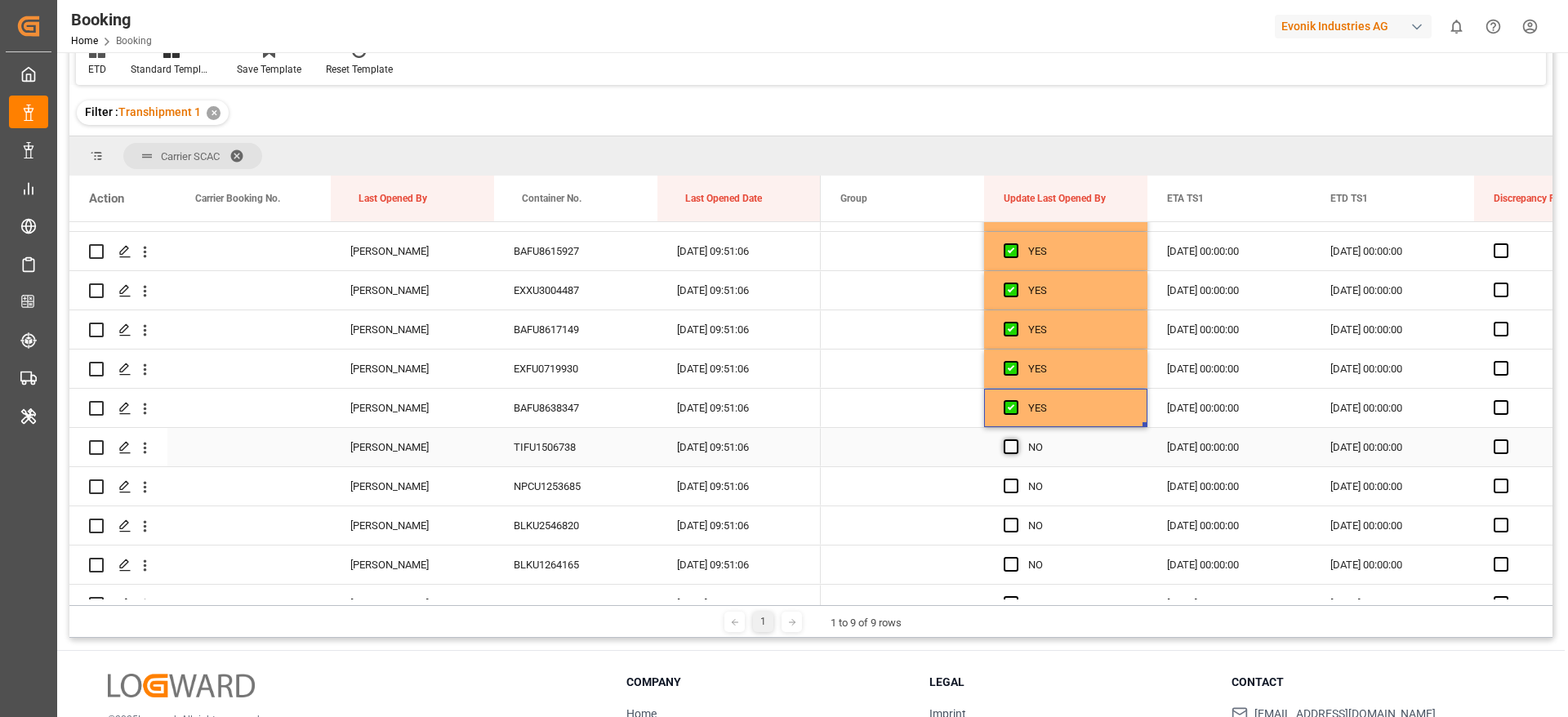
click at [1017, 445] on span "Press SPACE to select this row." at bounding box center [1011, 446] width 14 height 14
click at [1016, 439] on input "Press SPACE to select this row." at bounding box center [1016, 439] width 0 height 0
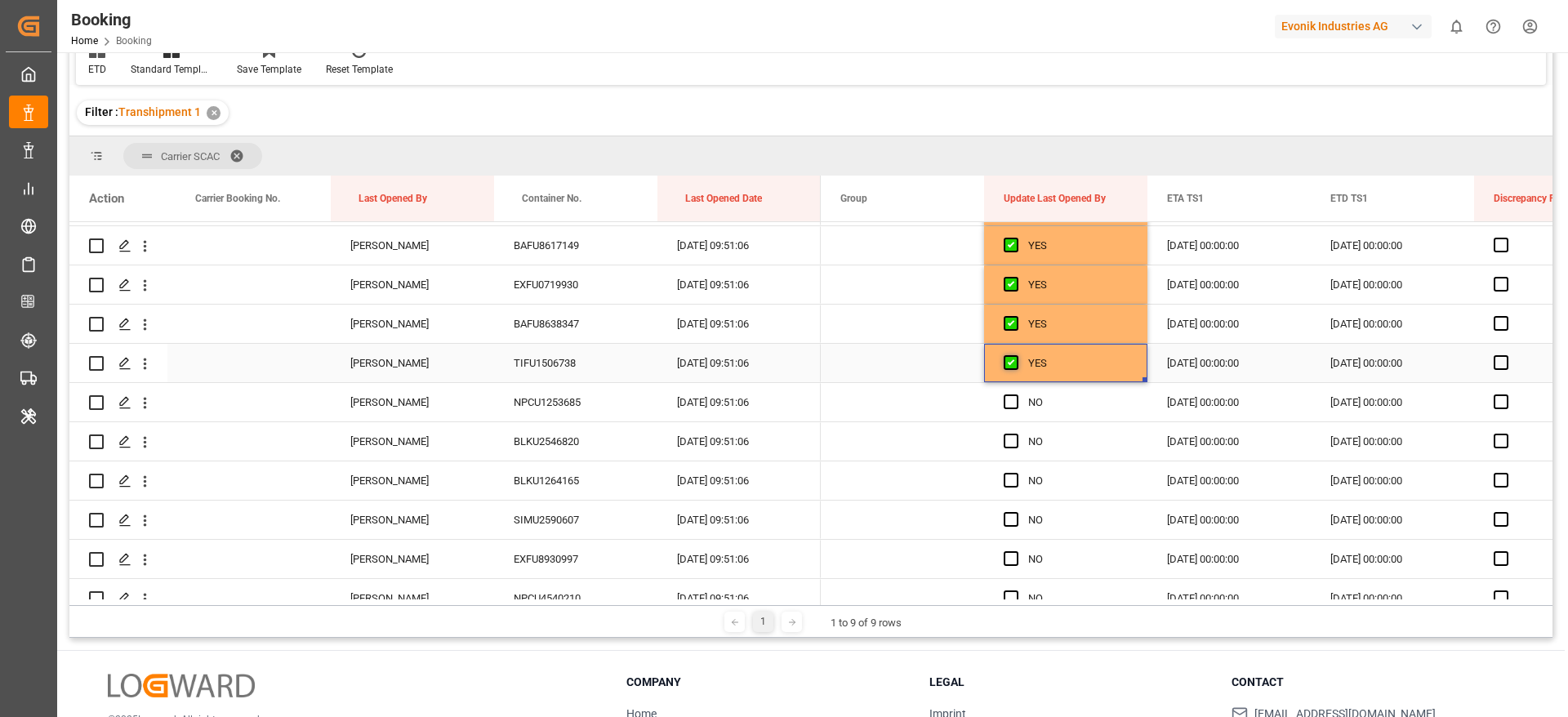
scroll to position [2816, 0]
click at [1010, 363] on span "Press SPACE to select this row." at bounding box center [1011, 363] width 14 height 14
click at [1016, 356] on input "Press SPACE to select this row." at bounding box center [1016, 356] width 0 height 0
click at [1009, 396] on span "Press SPACE to select this row." at bounding box center [1011, 402] width 14 height 14
click at [1016, 395] on input "Press SPACE to select this row." at bounding box center [1016, 395] width 0 height 0
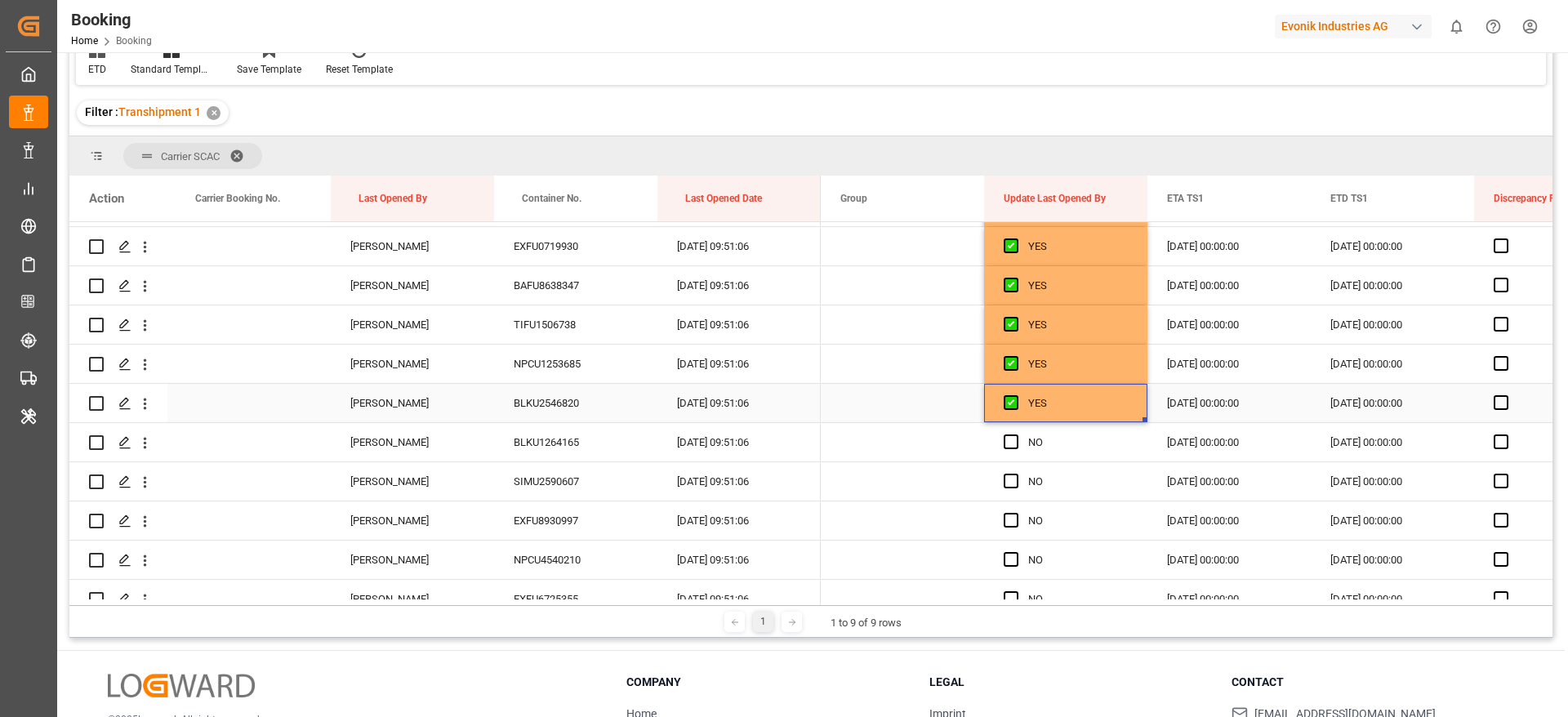
scroll to position [2939, 0]
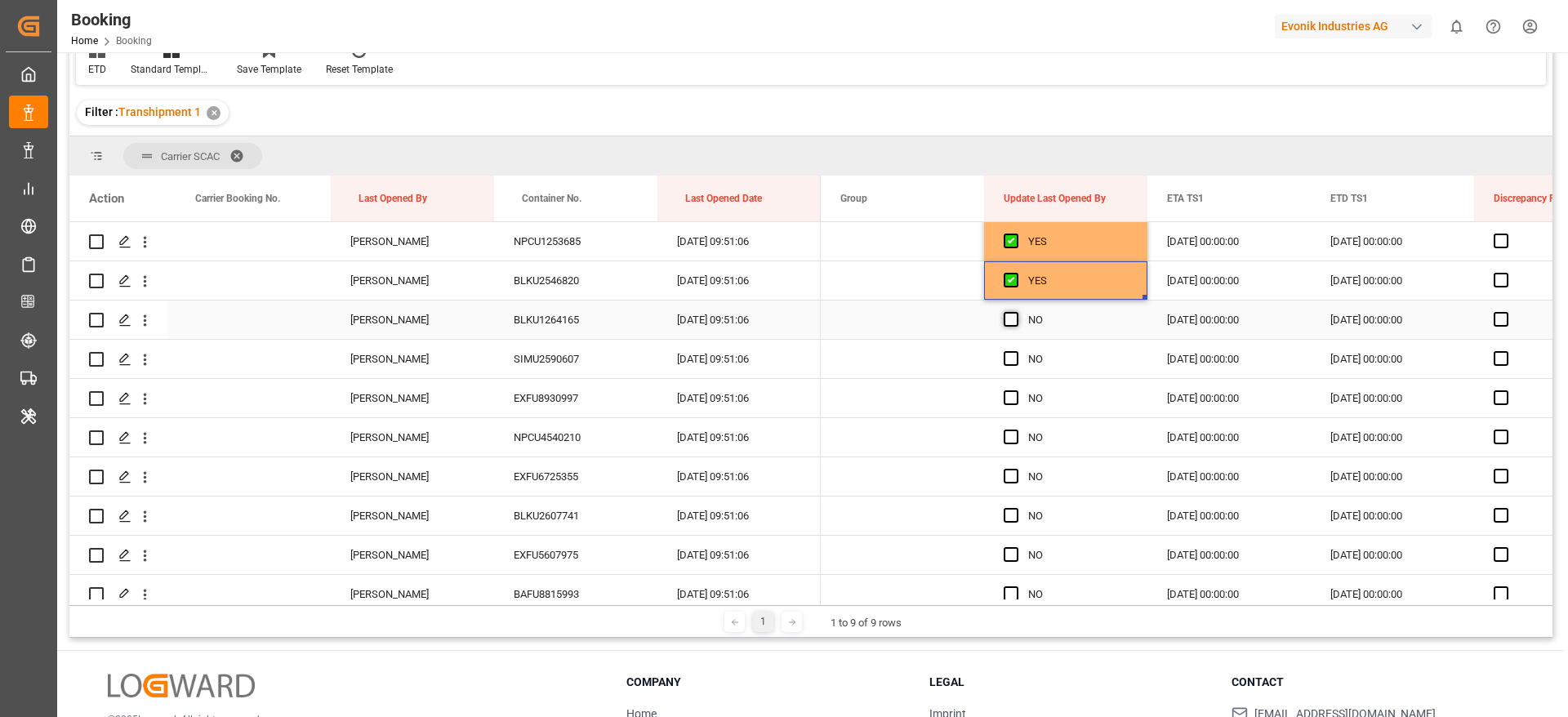
click at [1004, 324] on span "Press SPACE to select this row." at bounding box center [1011, 319] width 14 height 14
click at [1016, 312] on input "Press SPACE to select this row." at bounding box center [1016, 312] width 0 height 0
click at [1016, 362] on span "Press SPACE to select this row." at bounding box center [1011, 358] width 14 height 14
click at [1016, 351] on input "Press SPACE to select this row." at bounding box center [1016, 351] width 0 height 0
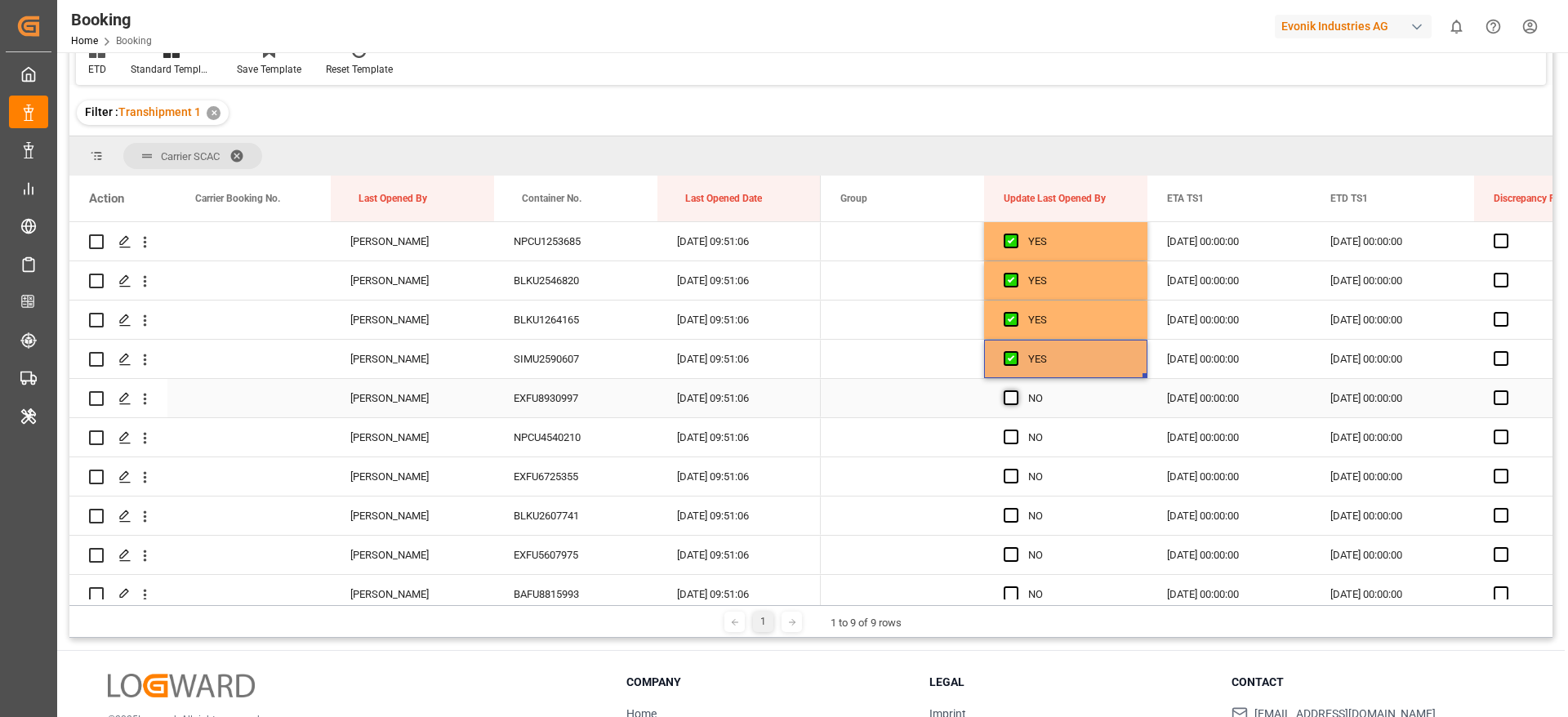
click at [1015, 396] on span "Press SPACE to select this row." at bounding box center [1011, 397] width 14 height 14
click at [1016, 390] on input "Press SPACE to select this row." at bounding box center [1016, 390] width 0 height 0
click at [1013, 438] on span "Press SPACE to select this row." at bounding box center [1011, 437] width 14 height 14
click at [1016, 429] on input "Press SPACE to select this row." at bounding box center [1016, 429] width 0 height 0
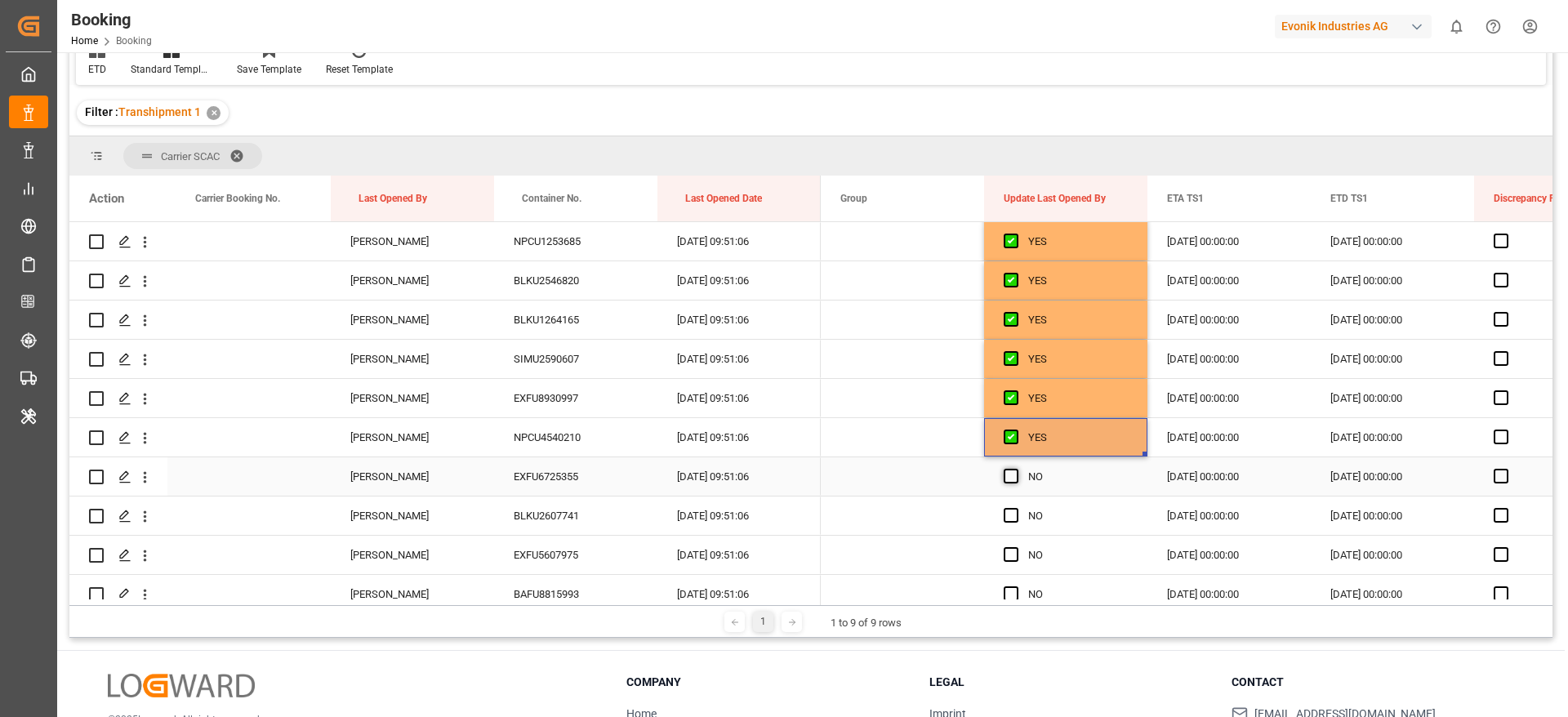
click at [1011, 478] on span "Press SPACE to select this row." at bounding box center [1011, 476] width 14 height 14
click at [1016, 469] on input "Press SPACE to select this row." at bounding box center [1016, 469] width 0 height 0
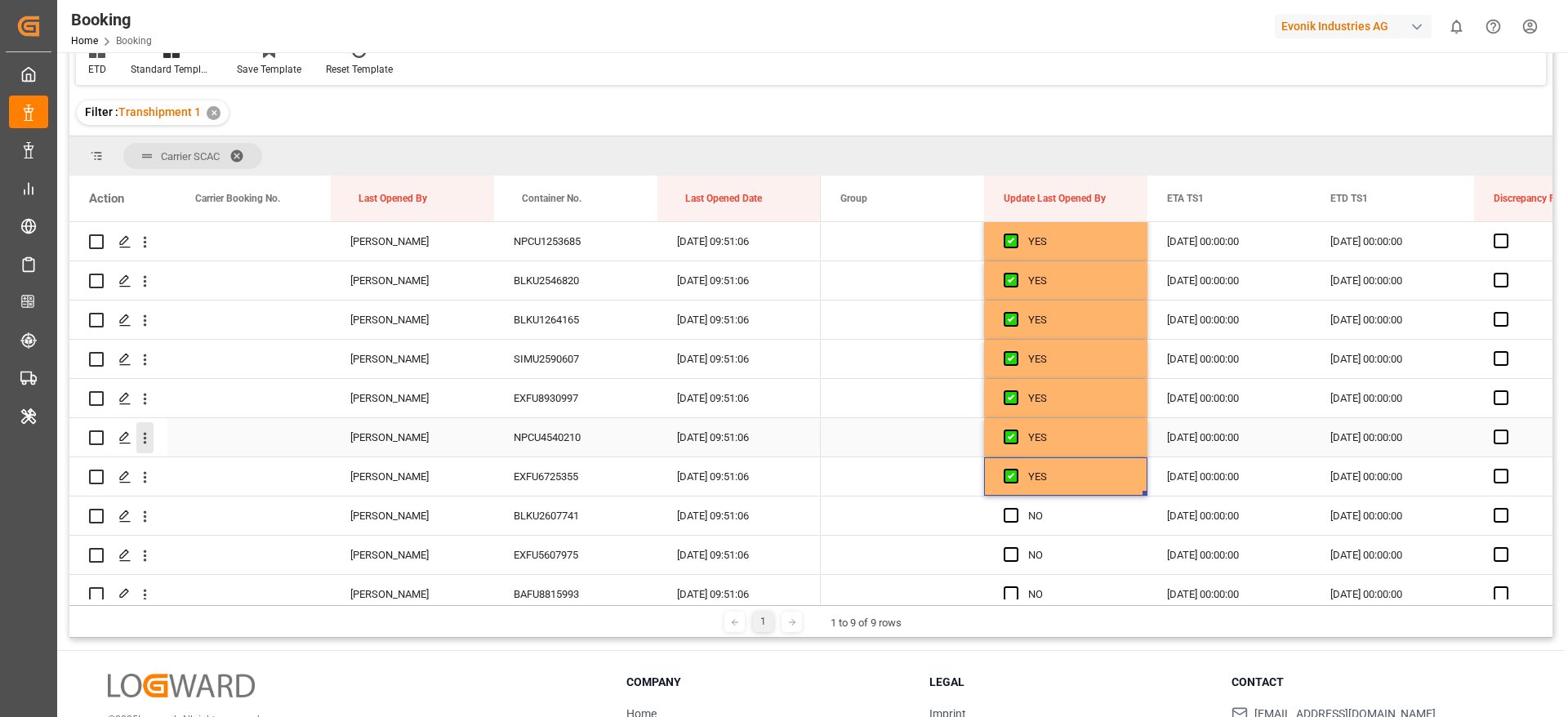
click at [146, 446] on icon "open menu" at bounding box center [145, 438] width 17 height 17
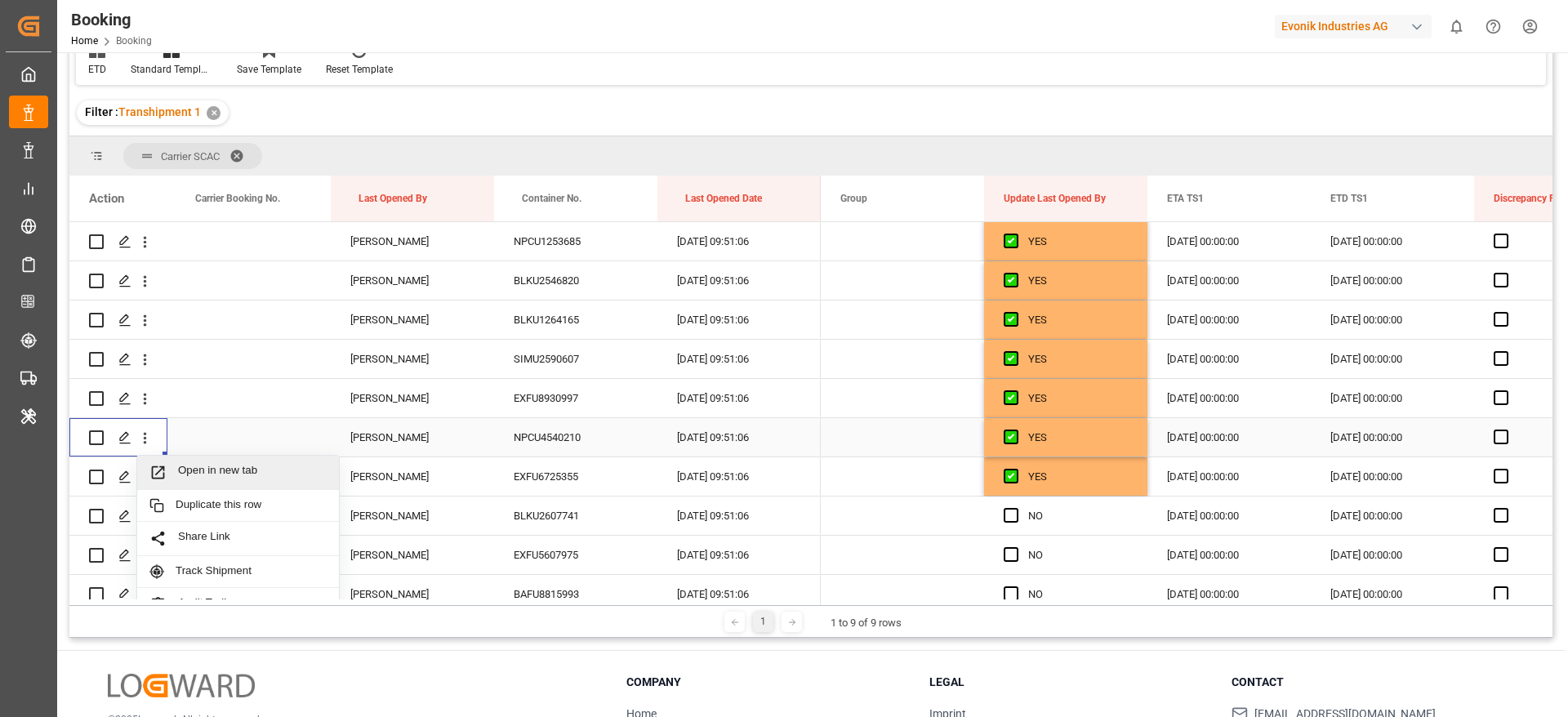
click at [222, 472] on span "Open in new tab" at bounding box center [252, 471] width 148 height 17
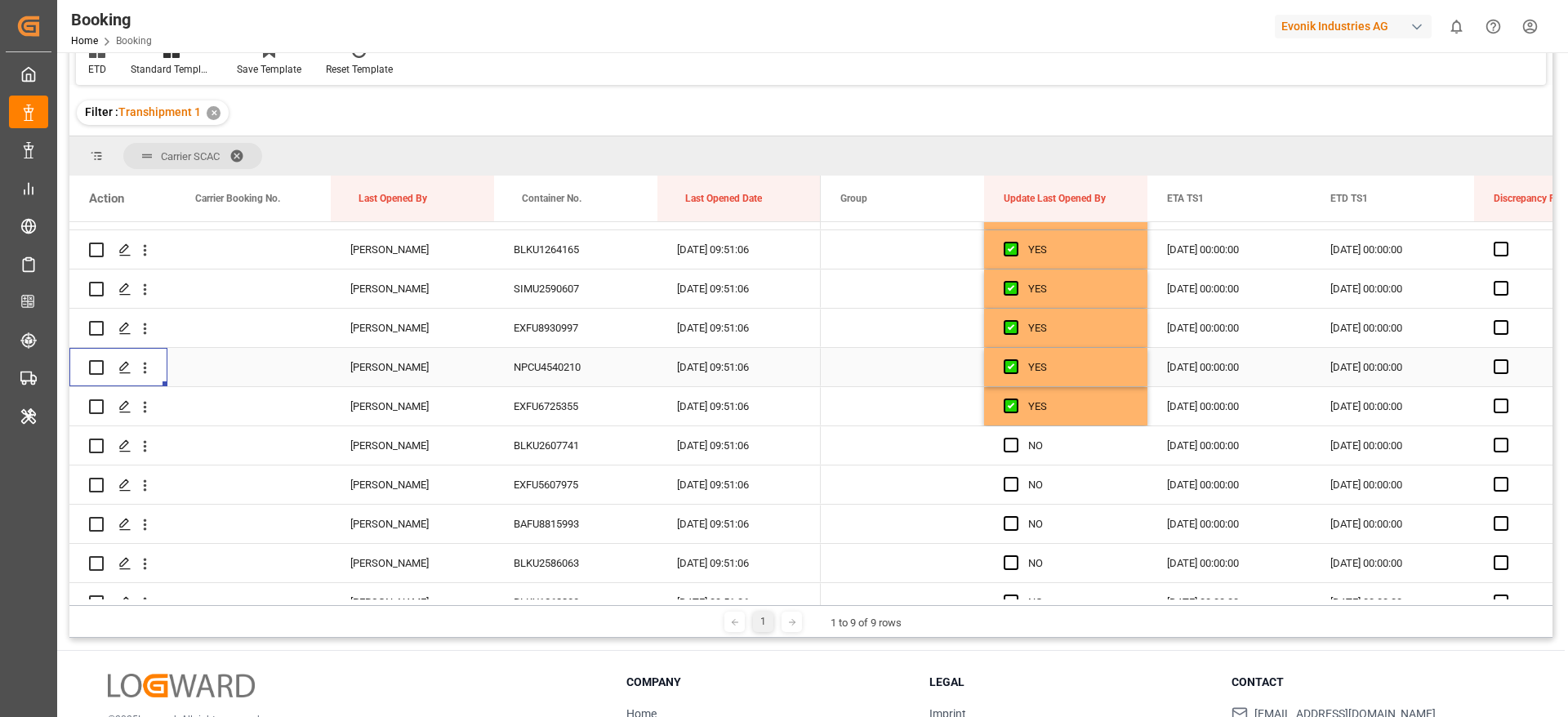
scroll to position [3061, 0]
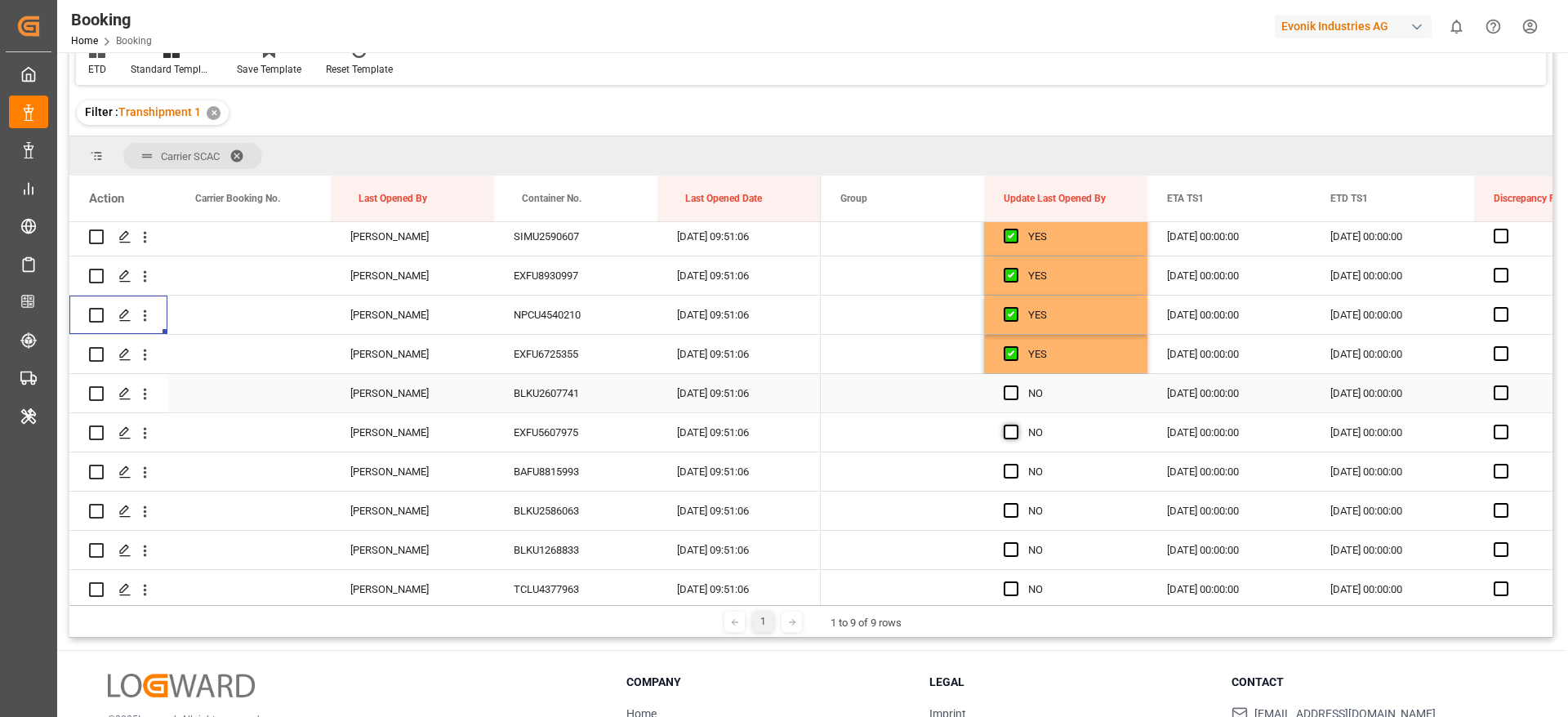
click at [1008, 392] on span "Press SPACE to select this row." at bounding box center [1011, 393] width 14 height 14
click at [1016, 386] on input "Press SPACE to select this row." at bounding box center [1016, 386] width 0 height 0
click at [1014, 430] on span "Press SPACE to select this row." at bounding box center [1011, 431] width 14 height 14
click at [1016, 424] on input "Press SPACE to select this row." at bounding box center [1016, 424] width 0 height 0
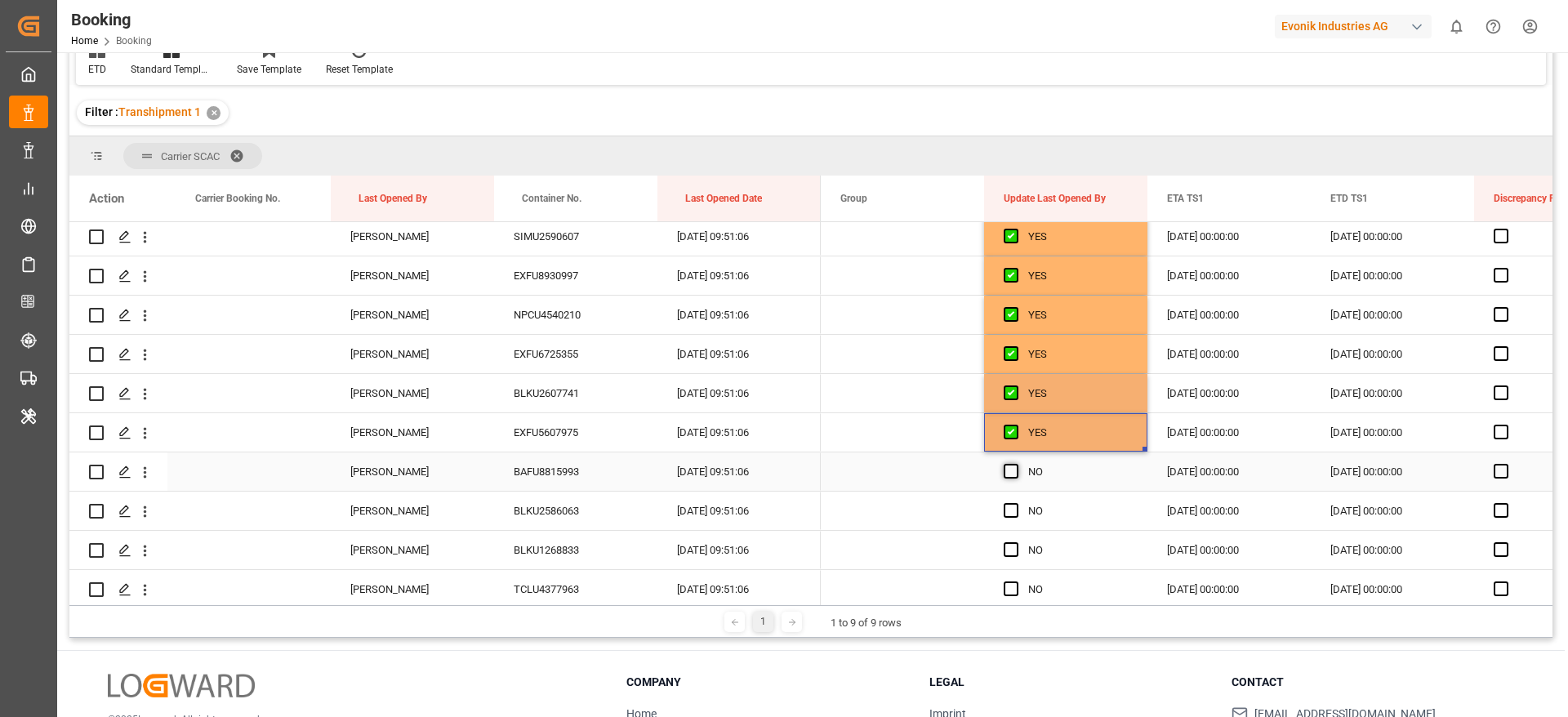
click at [1011, 477] on span "Press SPACE to select this row." at bounding box center [1011, 471] width 14 height 14
click at [1016, 463] on input "Press SPACE to select this row." at bounding box center [1016, 463] width 0 height 0
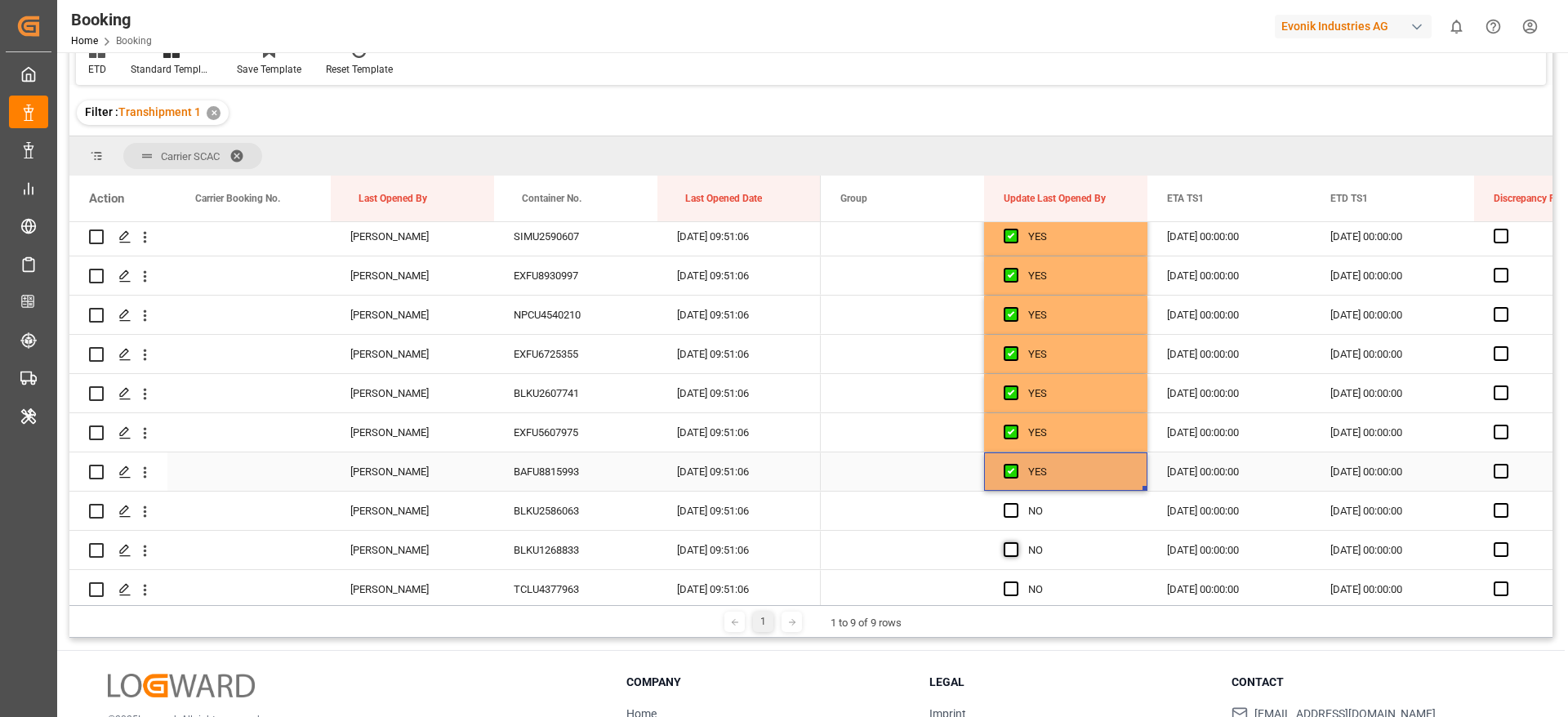
click at [1010, 514] on span "Press SPACE to select this row." at bounding box center [1011, 510] width 14 height 14
click at [1016, 503] on input "Press SPACE to select this row." at bounding box center [1016, 503] width 0 height 0
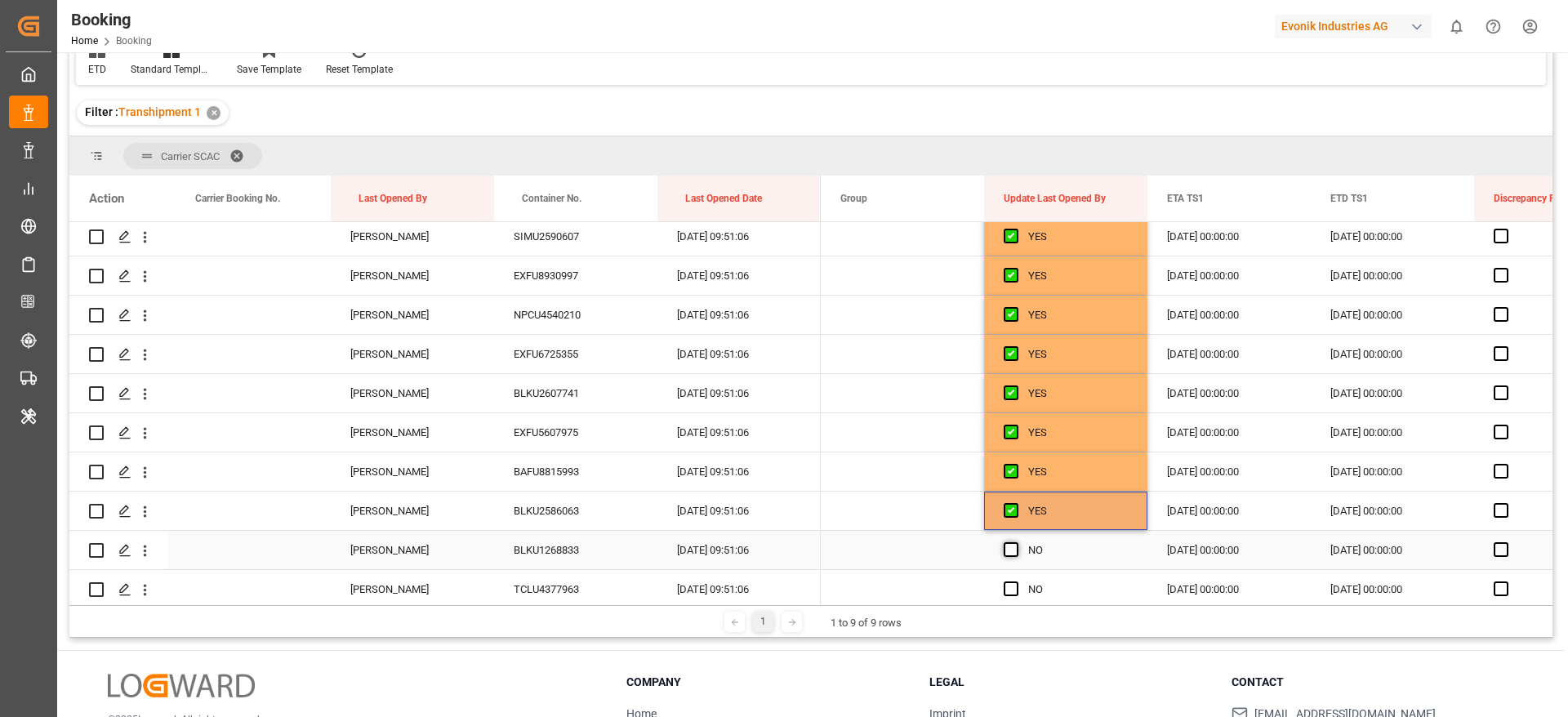
click at [1010, 547] on span "Press SPACE to select this row." at bounding box center [1011, 549] width 14 height 14
click at [1016, 542] on input "Press SPACE to select this row." at bounding box center [1016, 542] width 0 height 0
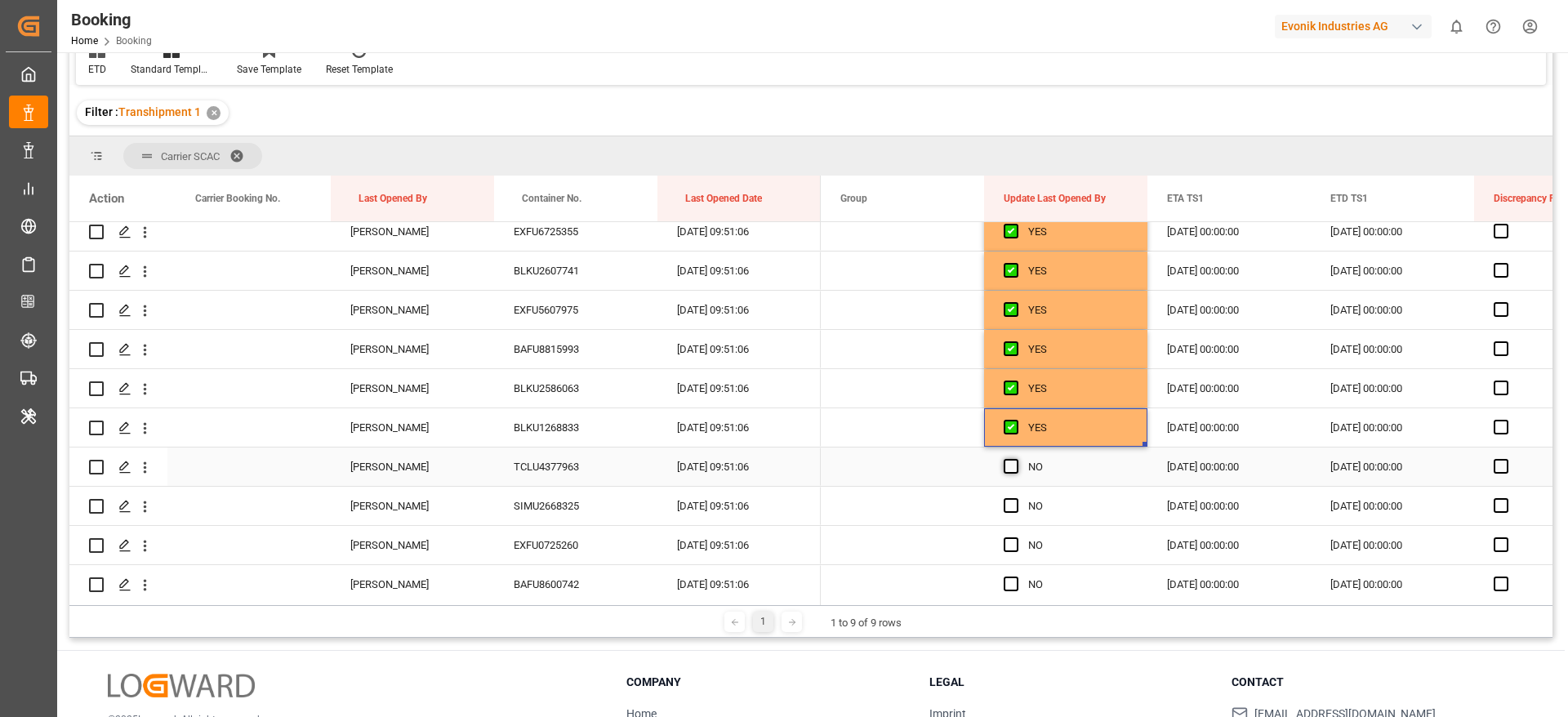
click at [1009, 467] on span "Press SPACE to select this row." at bounding box center [1011, 466] width 14 height 14
click at [1016, 459] on input "Press SPACE to select this row." at bounding box center [1016, 459] width 0 height 0
click at [1010, 494] on div "Press SPACE to select this row." at bounding box center [1016, 506] width 24 height 38
click at [1008, 536] on div "Press SPACE to select this row." at bounding box center [1016, 546] width 24 height 38
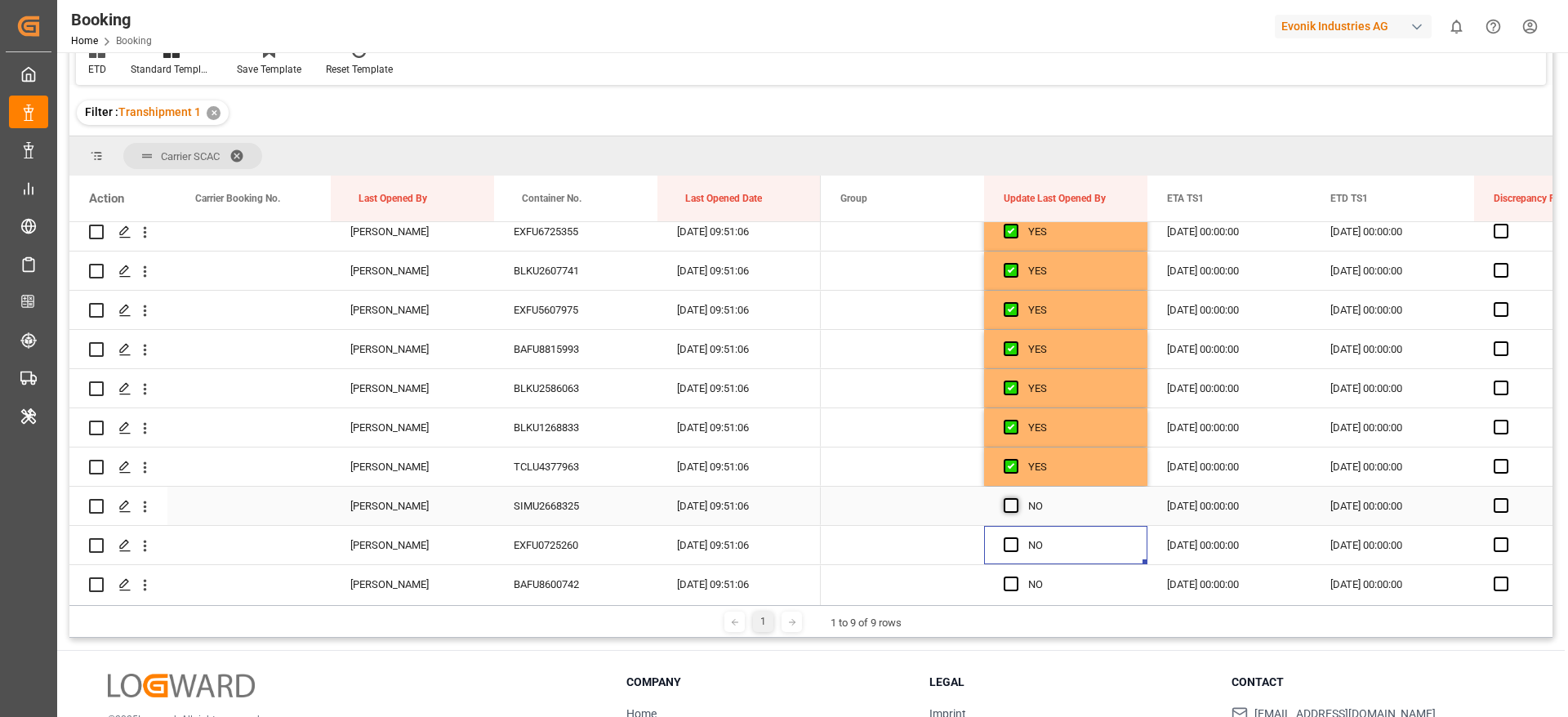
click at [1014, 506] on span "Press SPACE to select this row." at bounding box center [1011, 505] width 14 height 14
click at [1016, 498] on input "Press SPACE to select this row." at bounding box center [1016, 498] width 0 height 0
click at [1011, 549] on span "Press SPACE to select this row." at bounding box center [1011, 545] width 14 height 14
click at [1016, 538] on input "Press SPACE to select this row." at bounding box center [1016, 538] width 0 height 0
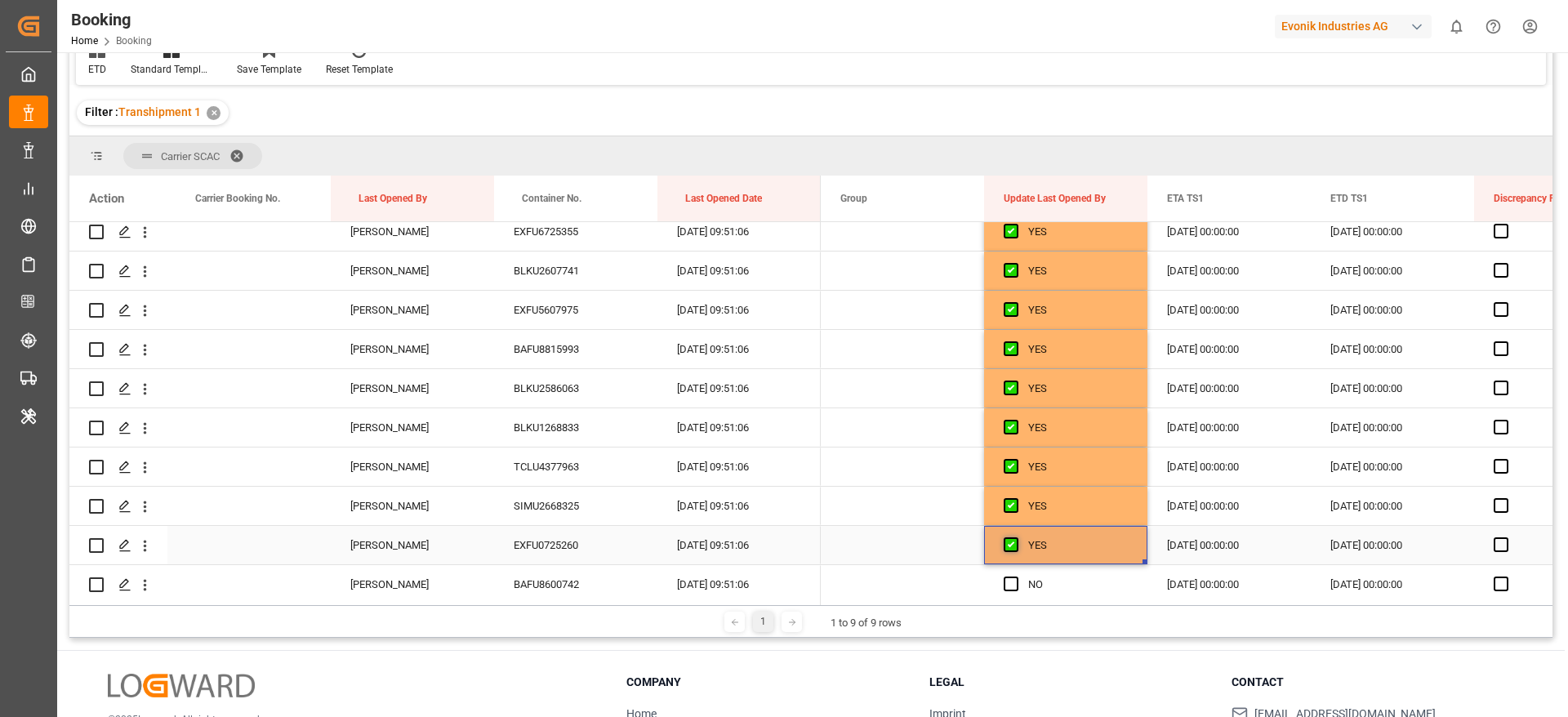
scroll to position [3306, 0]
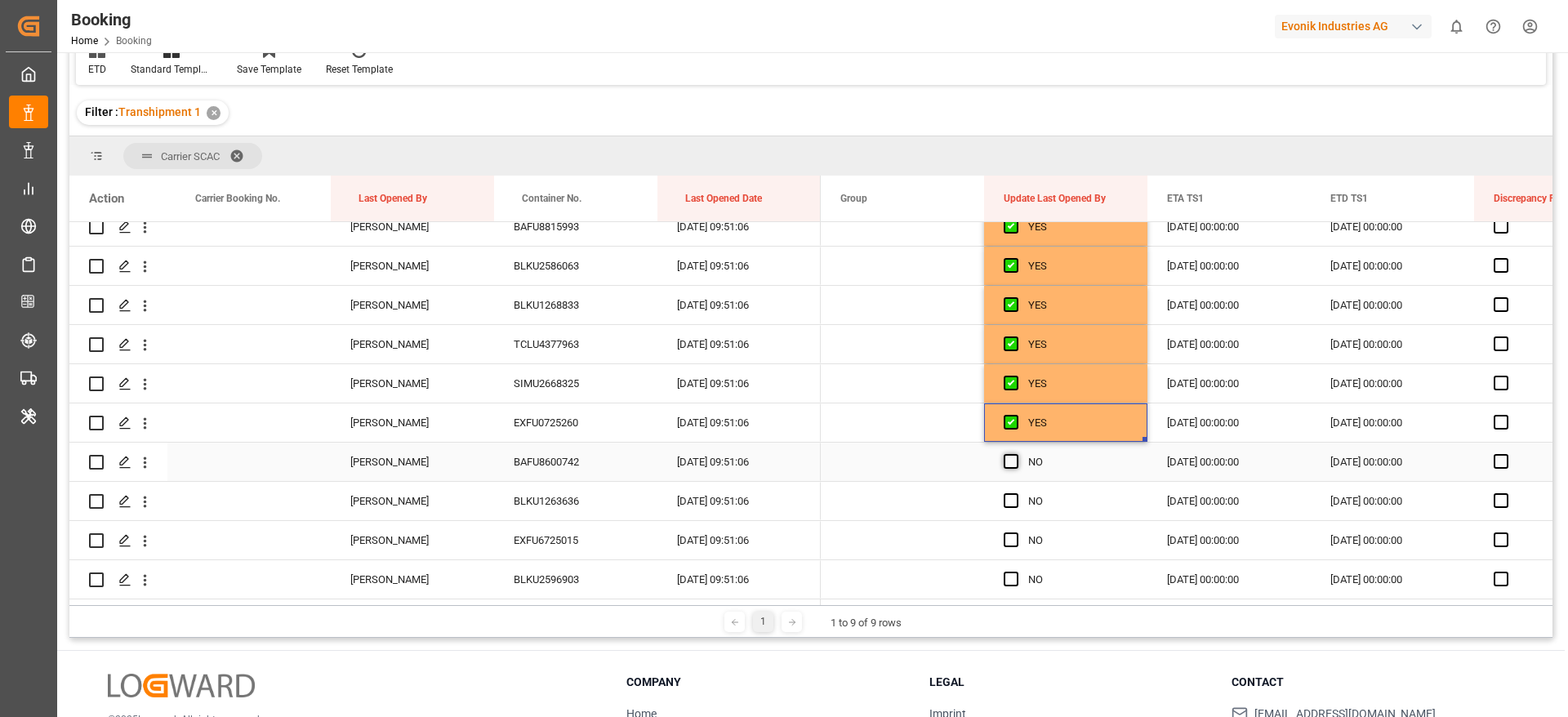
click at [1010, 459] on span "Press SPACE to select this row." at bounding box center [1011, 461] width 14 height 14
click at [1016, 454] on input "Press SPACE to select this row." at bounding box center [1016, 454] width 0 height 0
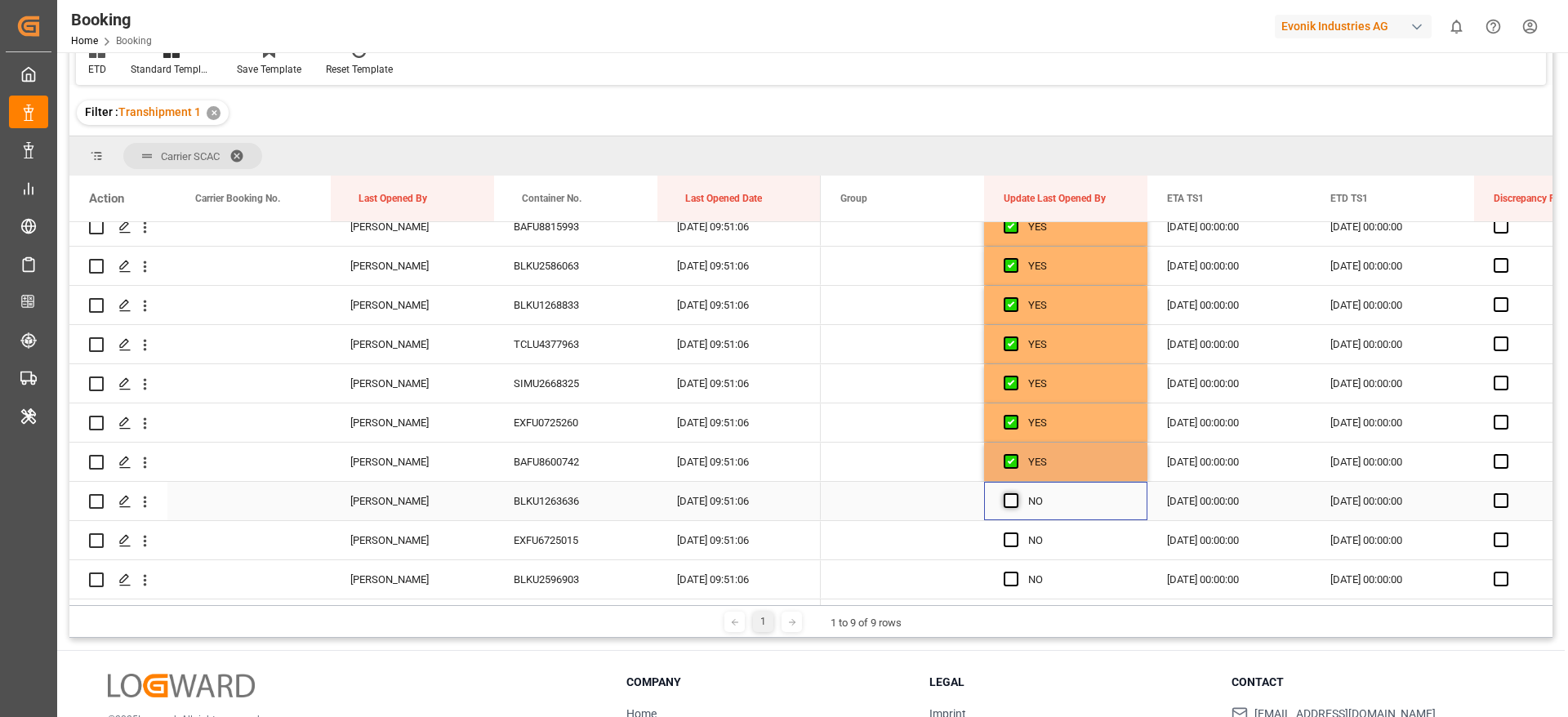
click at [1010, 501] on span "Press SPACE to select this row." at bounding box center [1011, 500] width 14 height 14
click at [1016, 493] on input "Press SPACE to select this row." at bounding box center [1016, 493] width 0 height 0
click at [1010, 538] on span "Press SPACE to select this row." at bounding box center [1011, 539] width 14 height 14
click at [1016, 532] on input "Press SPACE to select this row." at bounding box center [1016, 532] width 0 height 0
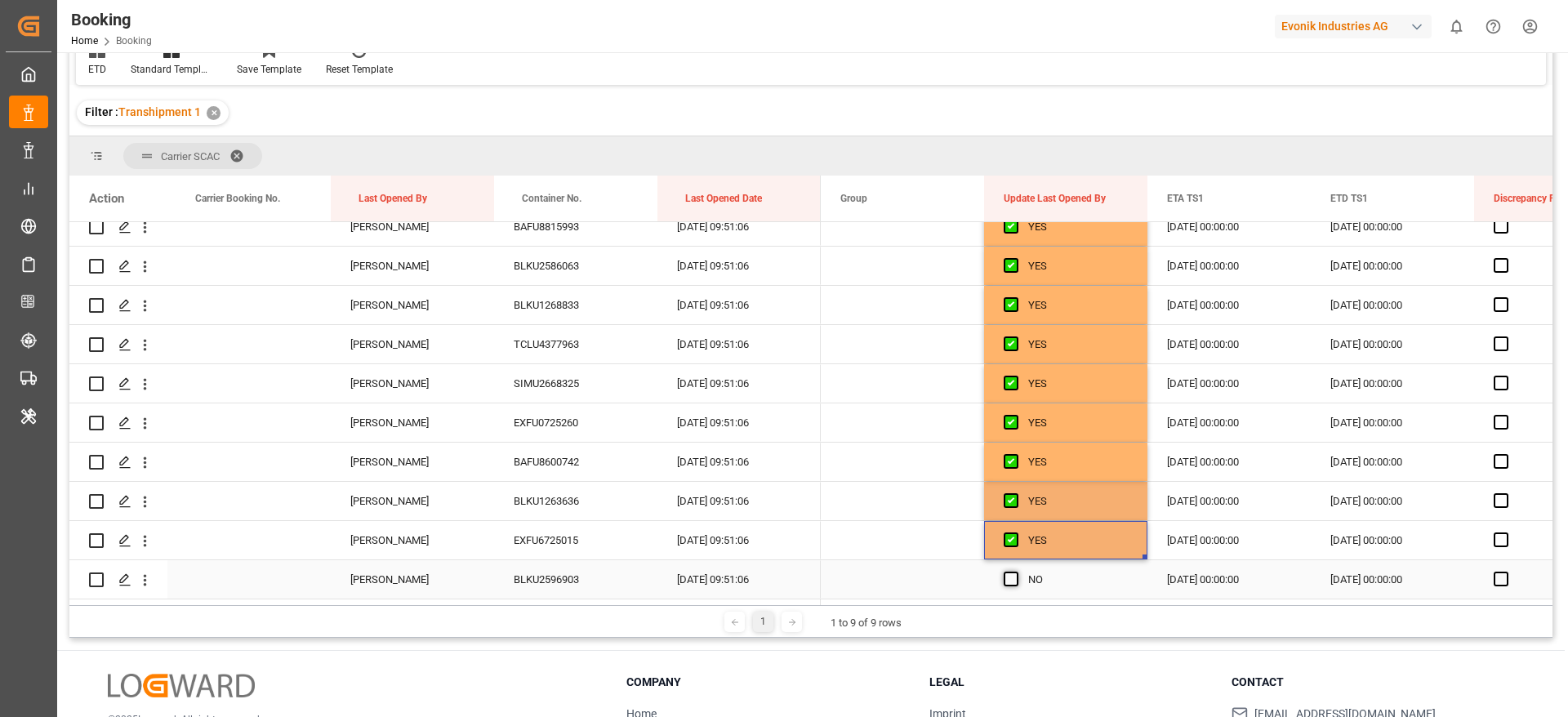
click at [1010, 578] on span "Press SPACE to select this row." at bounding box center [1011, 579] width 14 height 14
click at [1016, 571] on input "Press SPACE to select this row." at bounding box center [1016, 571] width 0 height 0
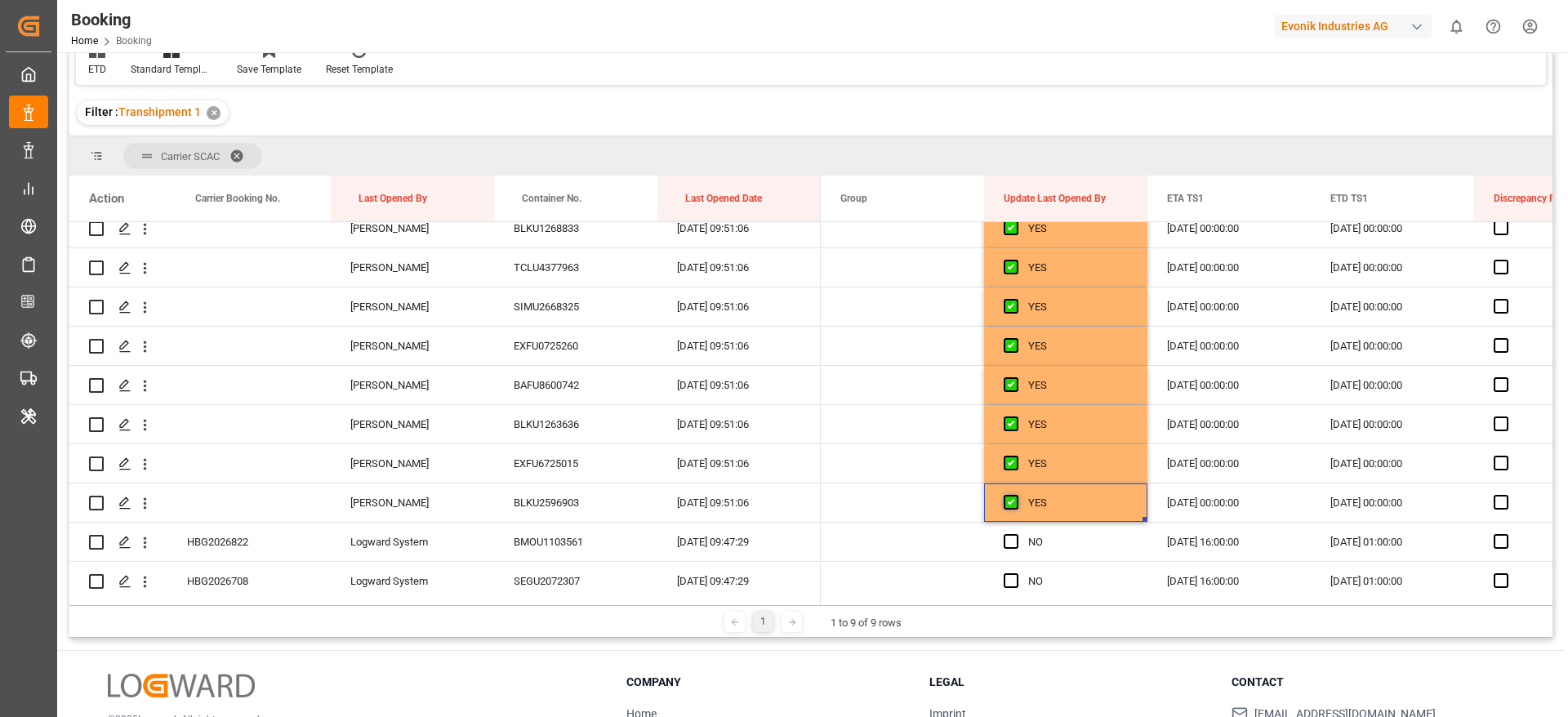
scroll to position [3429, 0]
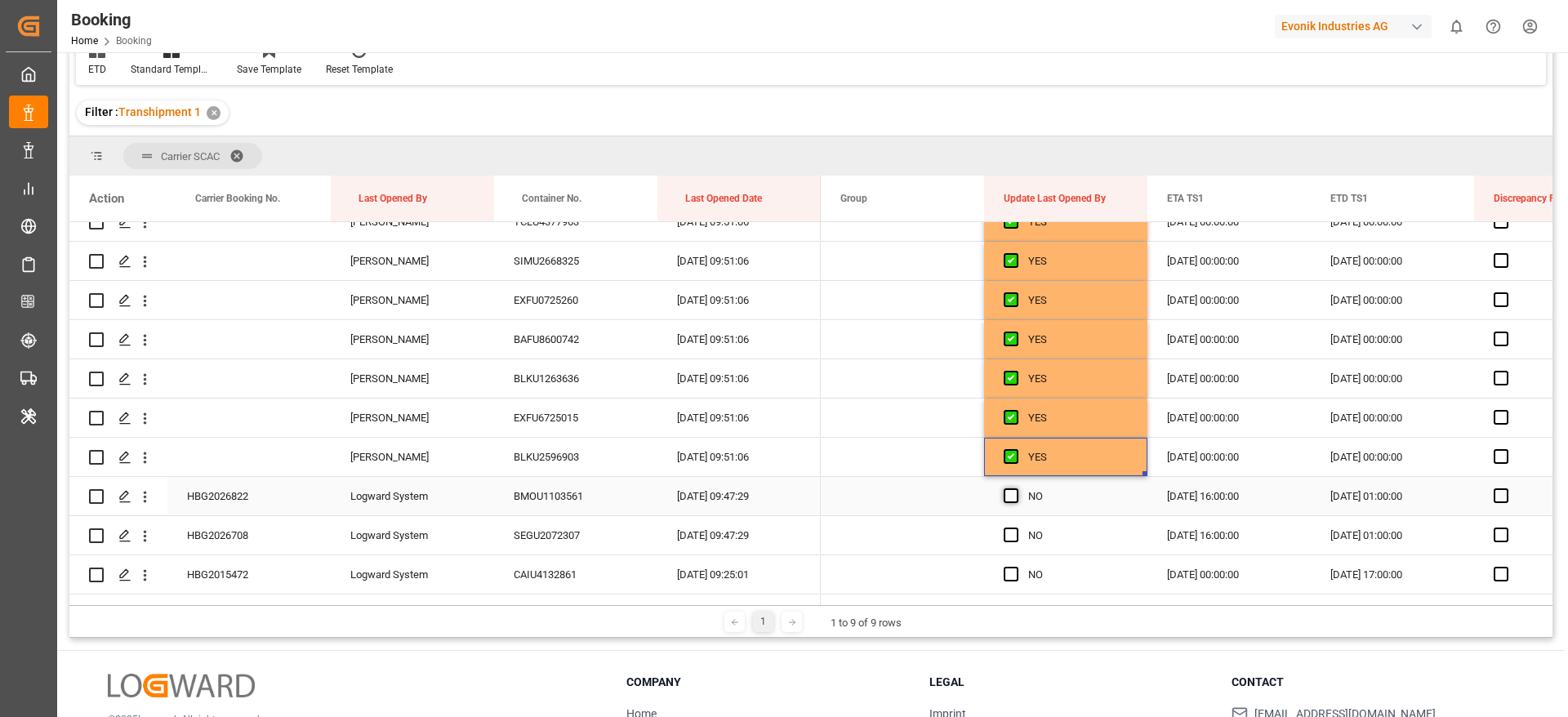
click at [1006, 492] on span "Press SPACE to select this row." at bounding box center [1011, 496] width 14 height 14
click at [1016, 488] on input "Press SPACE to select this row." at bounding box center [1016, 488] width 0 height 0
click at [1013, 538] on span "Press SPACE to select this row." at bounding box center [1011, 535] width 14 height 14
click at [1016, 528] on input "Press SPACE to select this row." at bounding box center [1016, 528] width 0 height 0
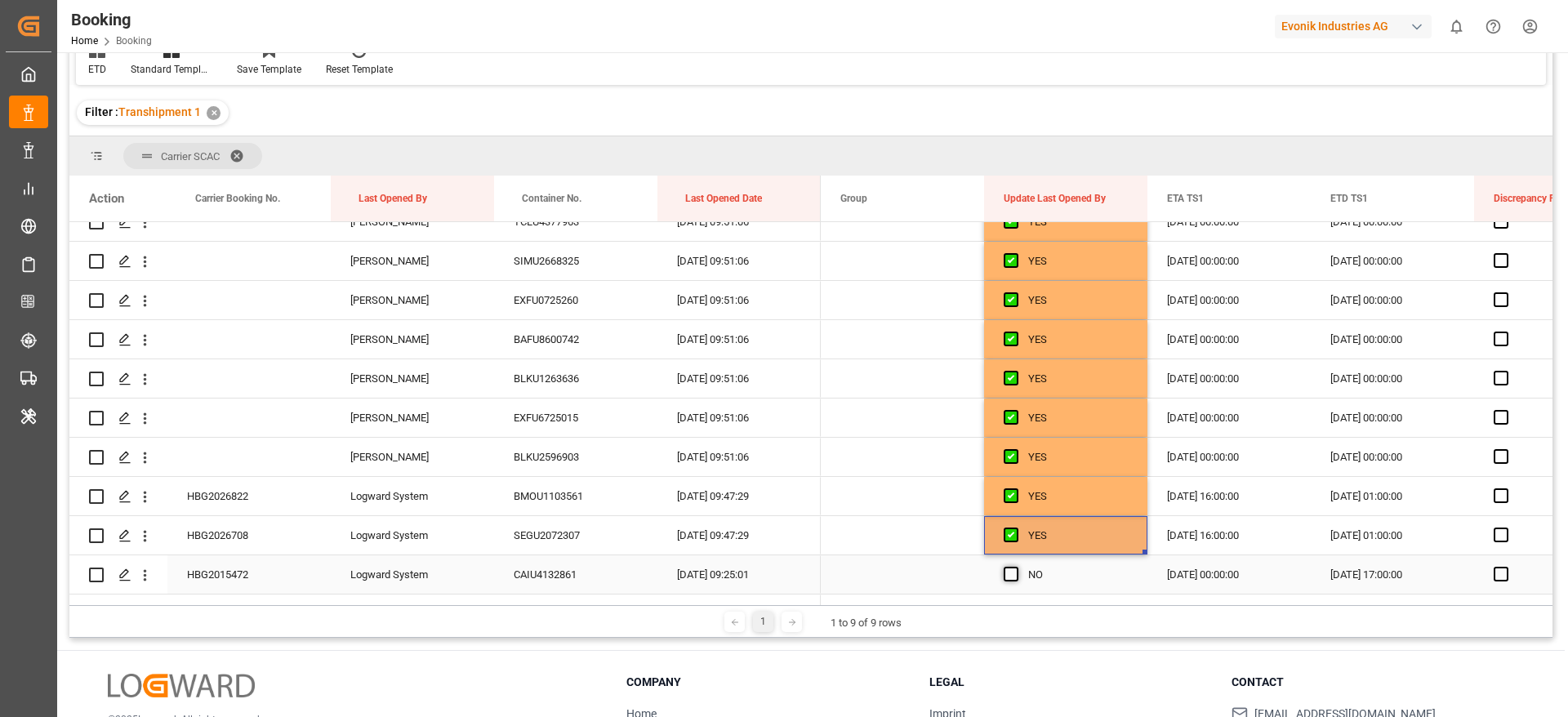
click at [1011, 578] on span "Press SPACE to select this row." at bounding box center [1011, 573] width 14 height 14
click at [1016, 566] on input "Press SPACE to select this row." at bounding box center [1016, 566] width 0 height 0
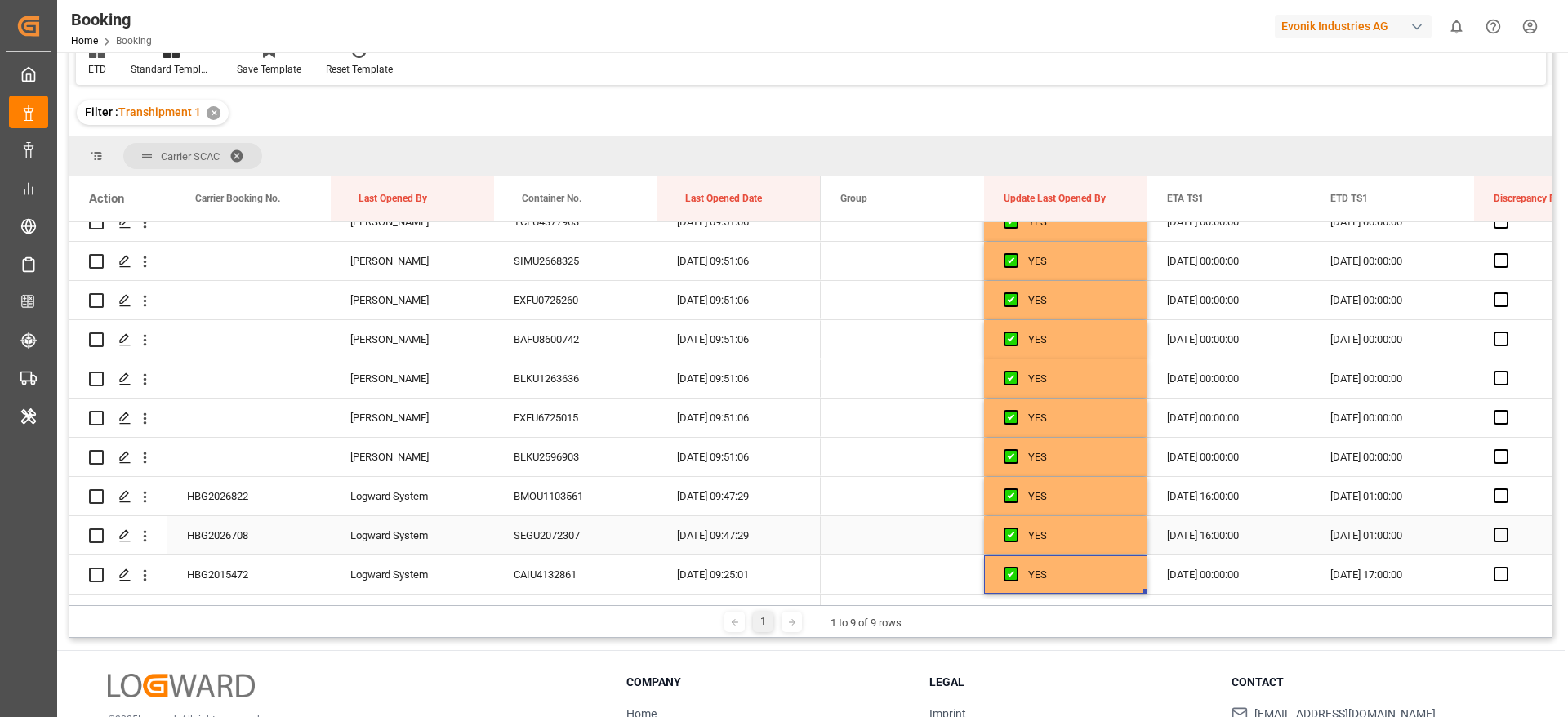
scroll to position [3551, 0]
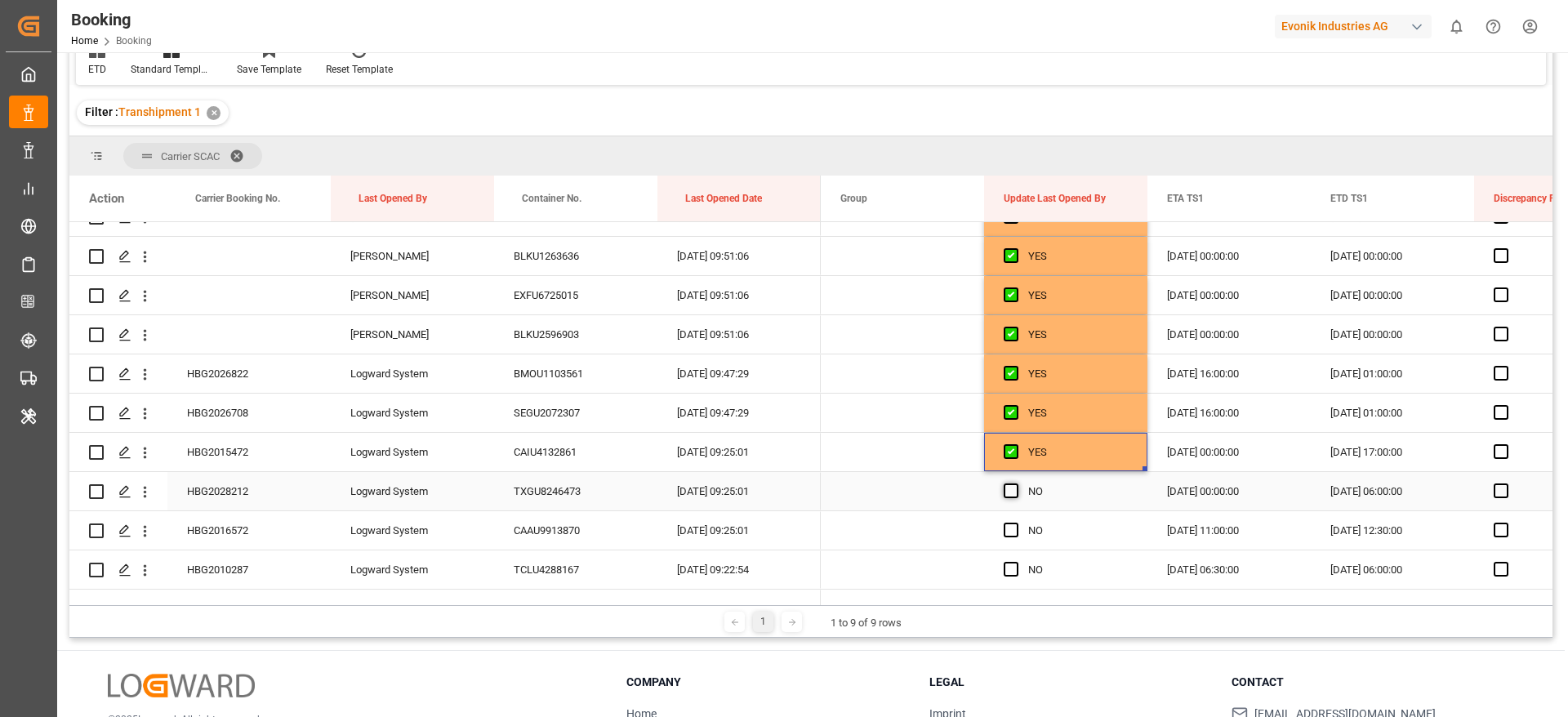
click at [1011, 490] on span "Press SPACE to select this row." at bounding box center [1011, 490] width 14 height 14
click at [1016, 483] on input "Press SPACE to select this row." at bounding box center [1016, 483] width 0 height 0
click at [1011, 526] on span "Press SPACE to select this row." at bounding box center [1011, 529] width 14 height 14
click at [1016, 522] on input "Press SPACE to select this row." at bounding box center [1016, 522] width 0 height 0
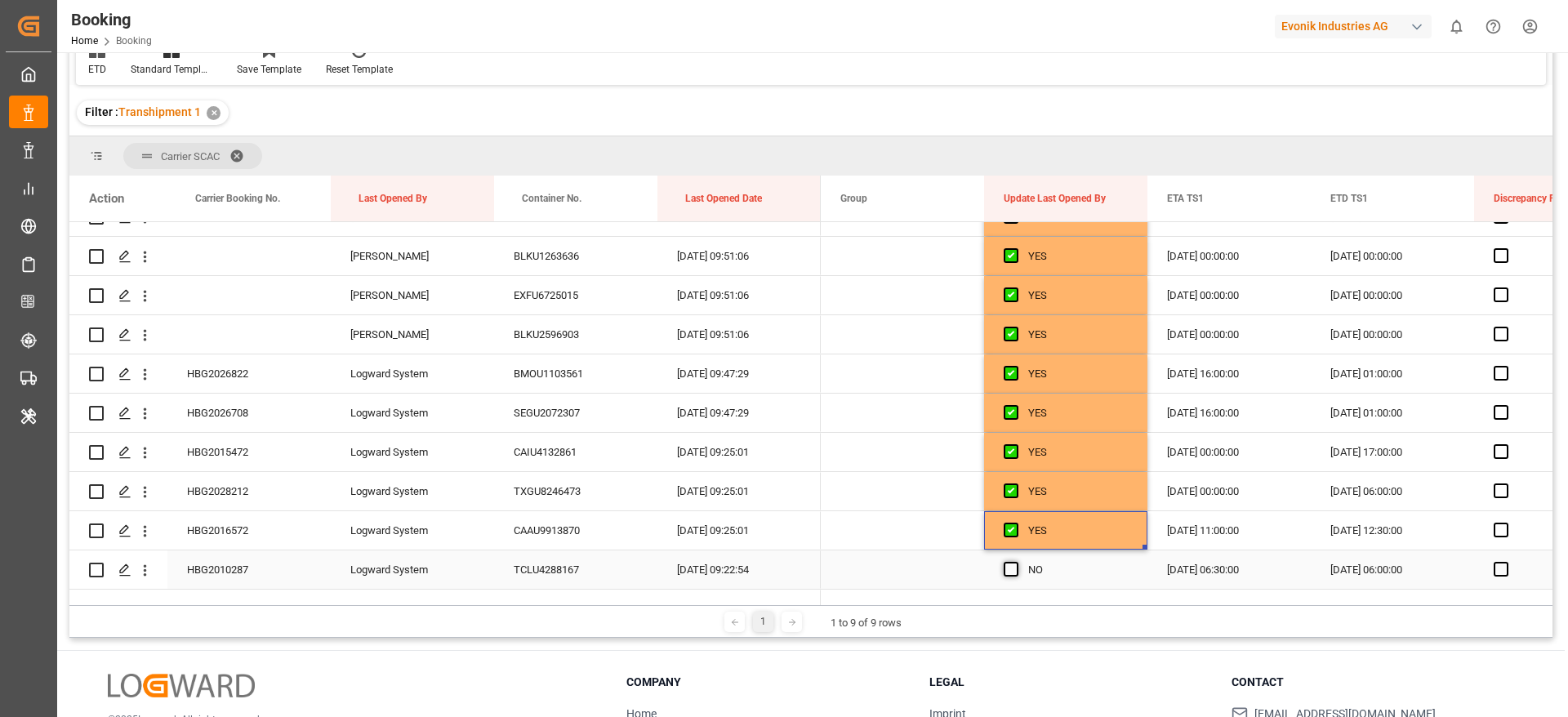
click at [1008, 574] on span "Press SPACE to select this row." at bounding box center [1011, 569] width 14 height 14
click at [1016, 562] on input "Press SPACE to select this row." at bounding box center [1016, 562] width 0 height 0
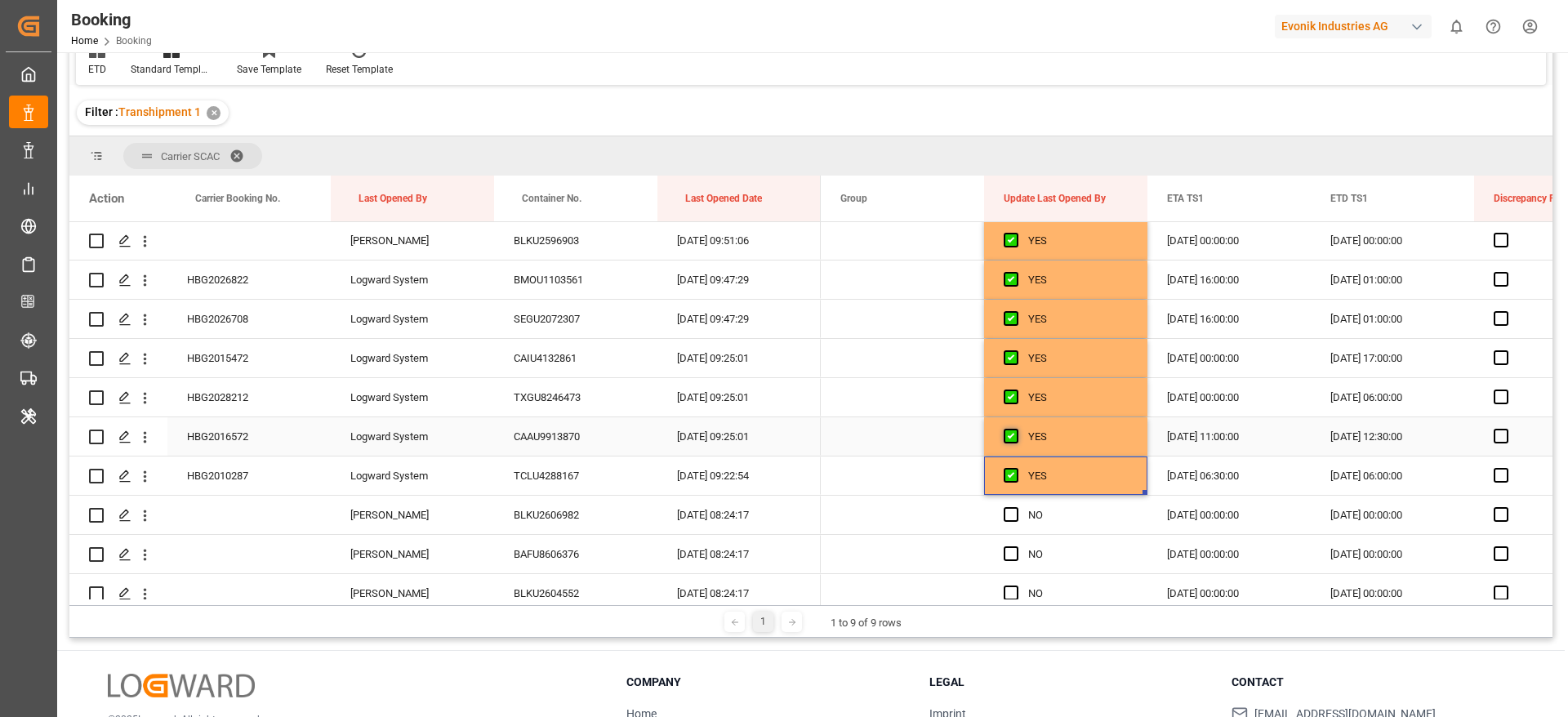
scroll to position [3673, 0]
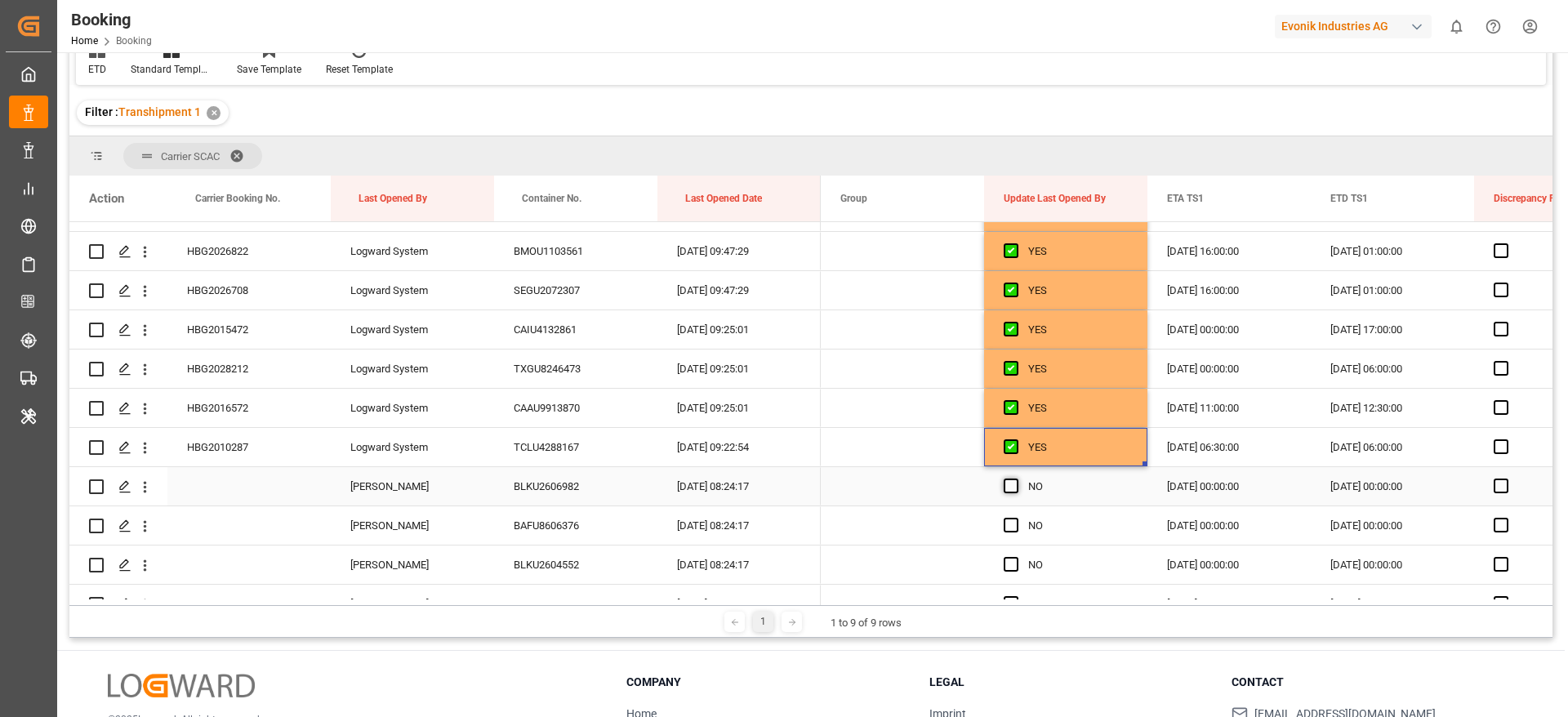
click at [1005, 488] on span "Press SPACE to select this row." at bounding box center [1011, 486] width 14 height 14
click at [1016, 479] on input "Press SPACE to select this row." at bounding box center [1016, 479] width 0 height 0
click at [1009, 523] on span "Press SPACE to select this row." at bounding box center [1011, 525] width 14 height 14
click at [1016, 518] on input "Press SPACE to select this row." at bounding box center [1016, 518] width 0 height 0
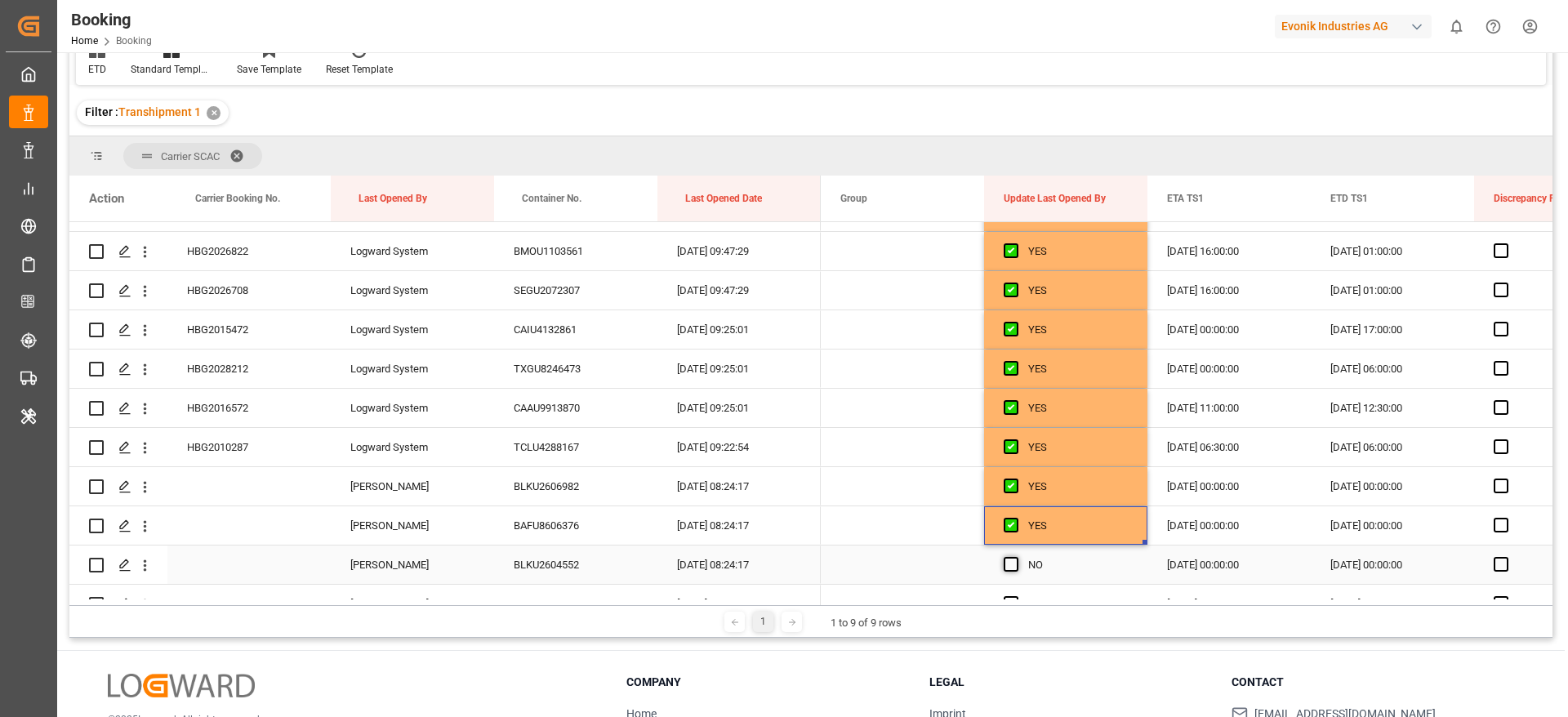
click at [1014, 570] on span "Press SPACE to select this row." at bounding box center [1011, 564] width 14 height 14
click at [1016, 557] on input "Press SPACE to select this row." at bounding box center [1016, 557] width 0 height 0
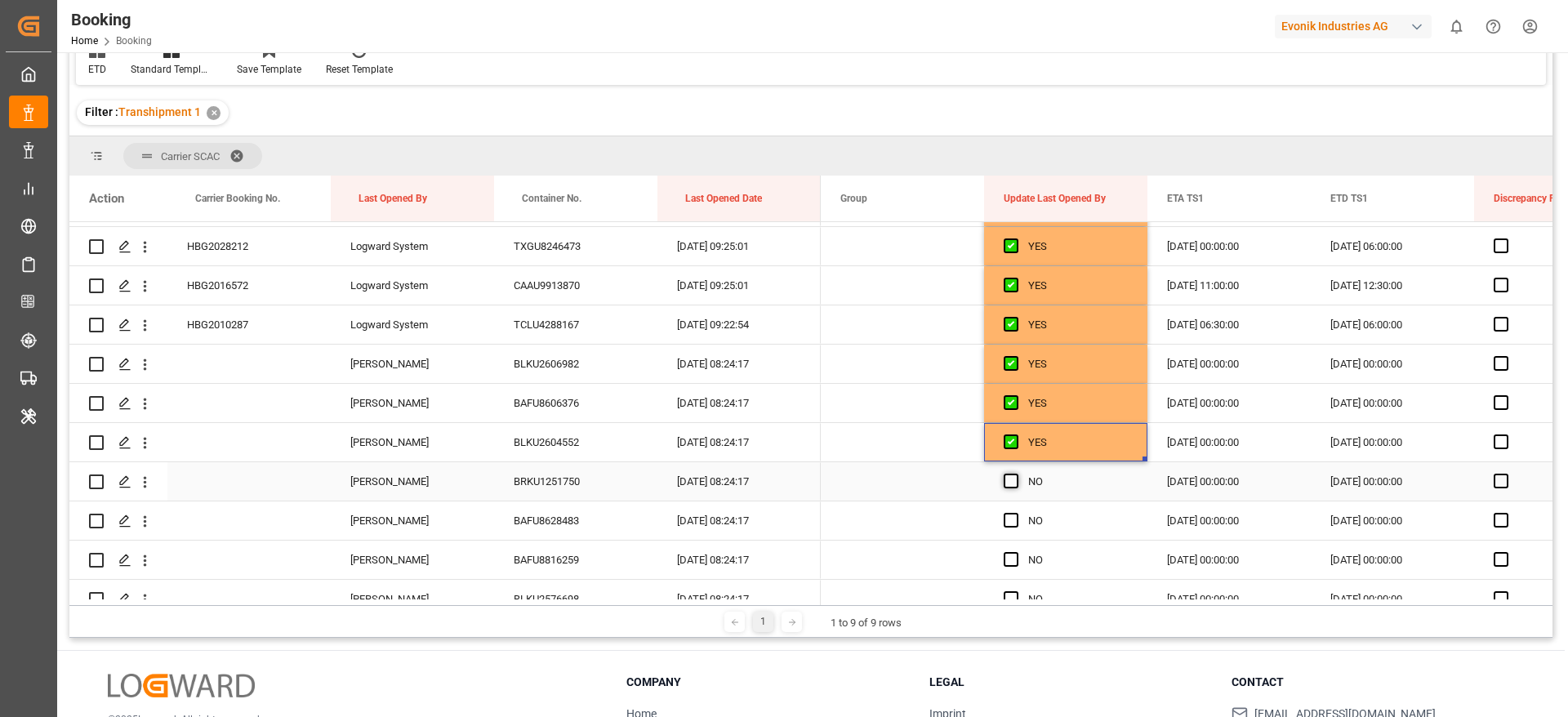
click at [1009, 480] on span "Press SPACE to select this row." at bounding box center [1011, 480] width 14 height 14
click at [1016, 473] on input "Press SPACE to select this row." at bounding box center [1016, 473] width 0 height 0
click at [1012, 520] on span "Press SPACE to select this row." at bounding box center [1011, 520] width 14 height 14
click at [1016, 513] on input "Press SPACE to select this row." at bounding box center [1016, 513] width 0 height 0
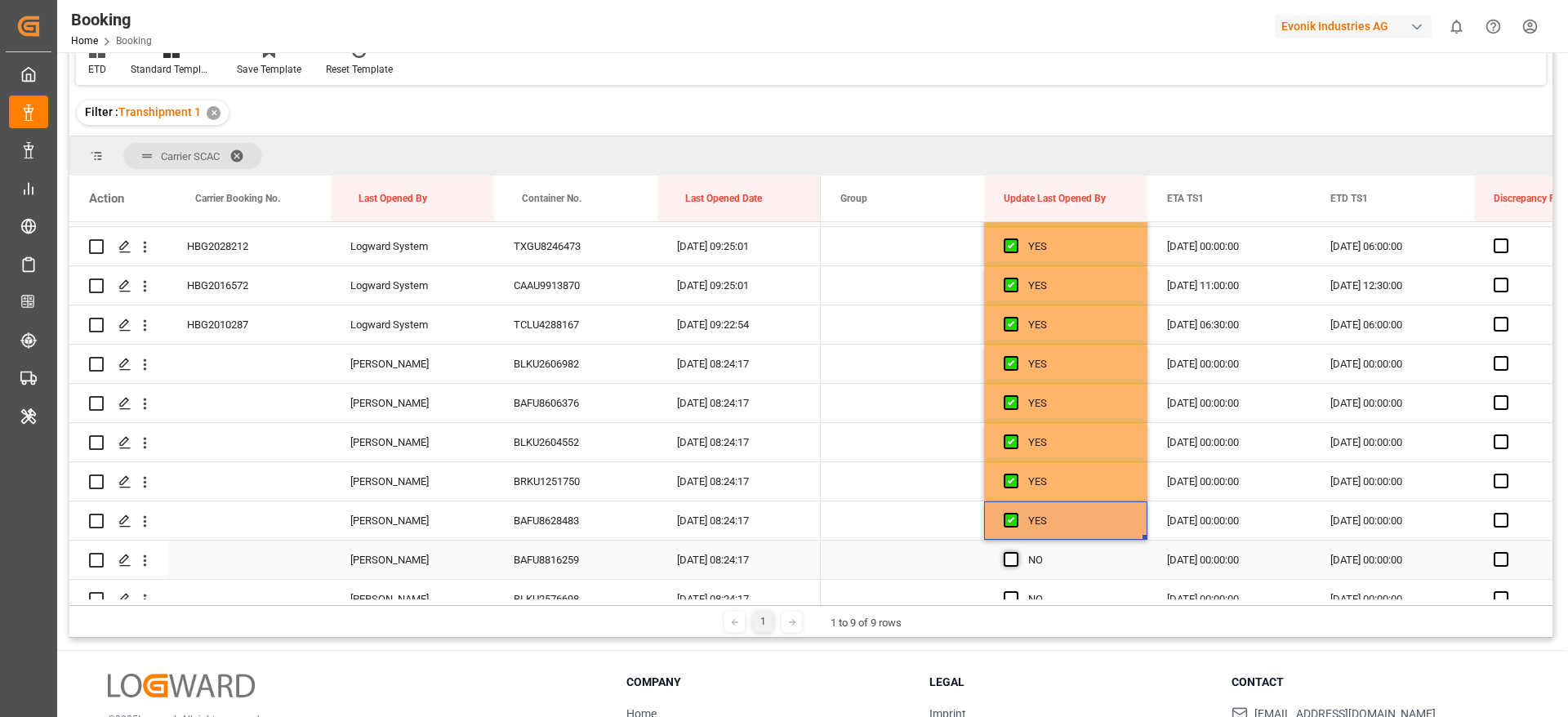
click at [1011, 564] on span "Press SPACE to select this row." at bounding box center [1011, 559] width 14 height 14
click at [1016, 552] on input "Press SPACE to select this row." at bounding box center [1016, 552] width 0 height 0
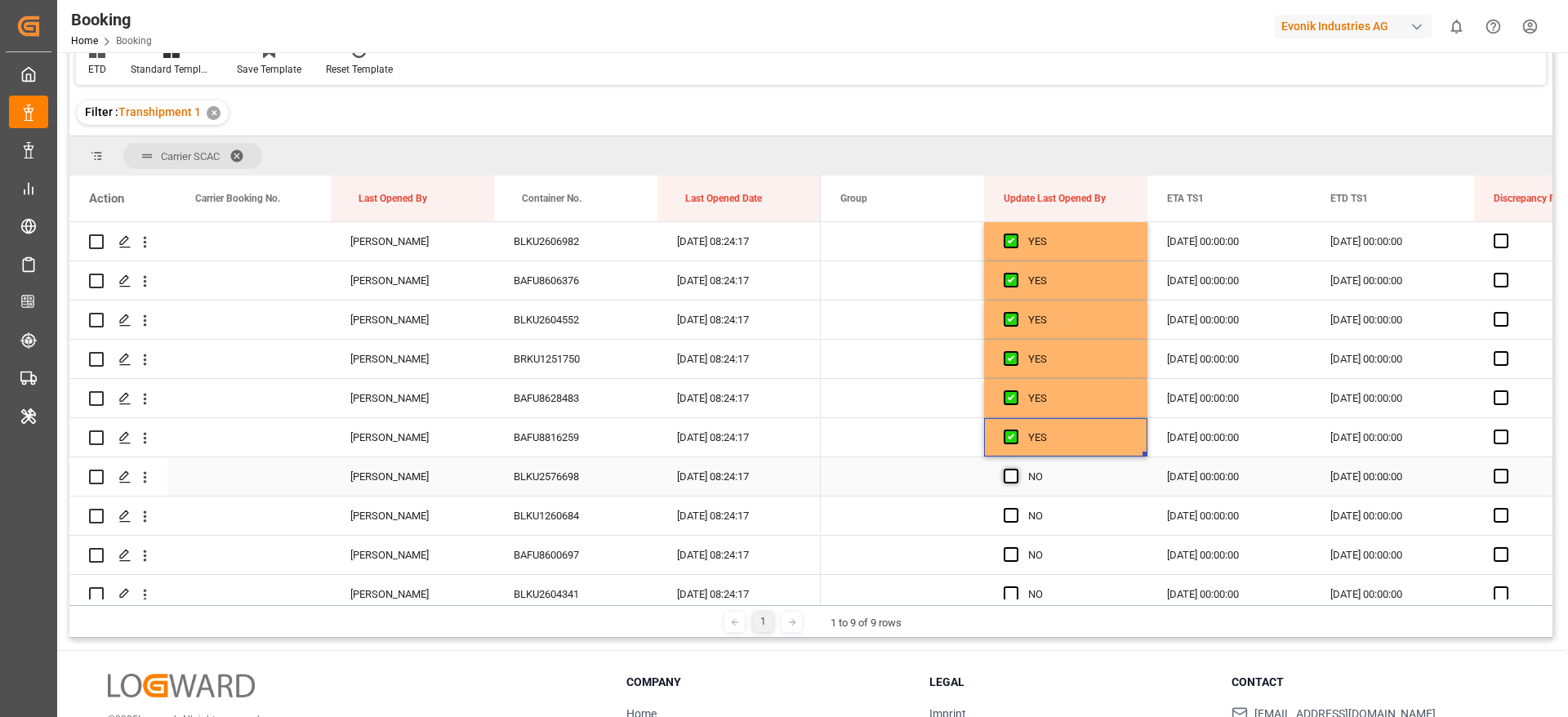
click at [1006, 472] on span "Press SPACE to select this row." at bounding box center [1011, 476] width 14 height 14
click at [1016, 469] on input "Press SPACE to select this row." at bounding box center [1016, 469] width 0 height 0
click at [1016, 514] on span "Press SPACE to select this row." at bounding box center [1011, 515] width 14 height 14
click at [1016, 508] on input "Press SPACE to select this row." at bounding box center [1016, 508] width 0 height 0
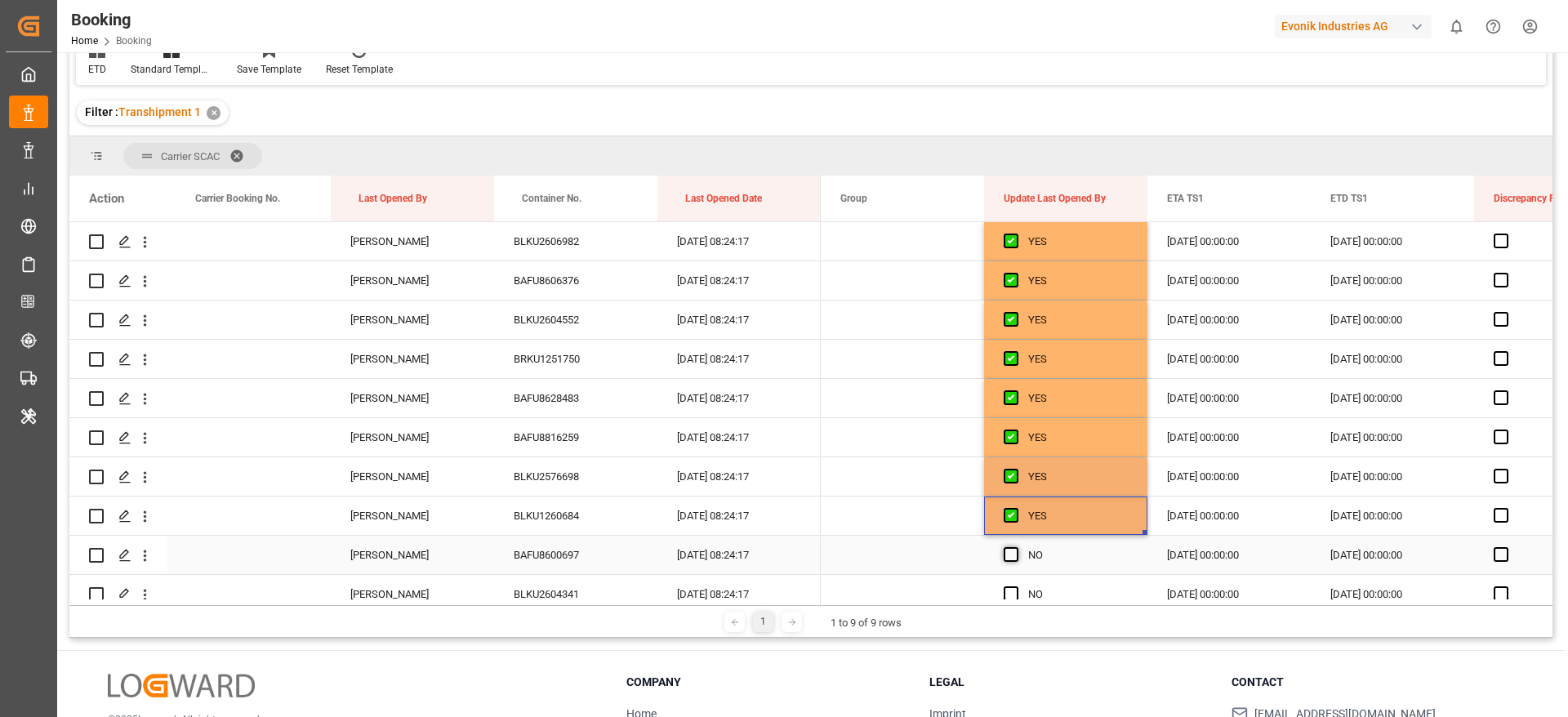
click at [1015, 554] on span "Press SPACE to select this row." at bounding box center [1011, 554] width 14 height 14
click at [1016, 547] on input "Press SPACE to select this row." at bounding box center [1016, 547] width 0 height 0
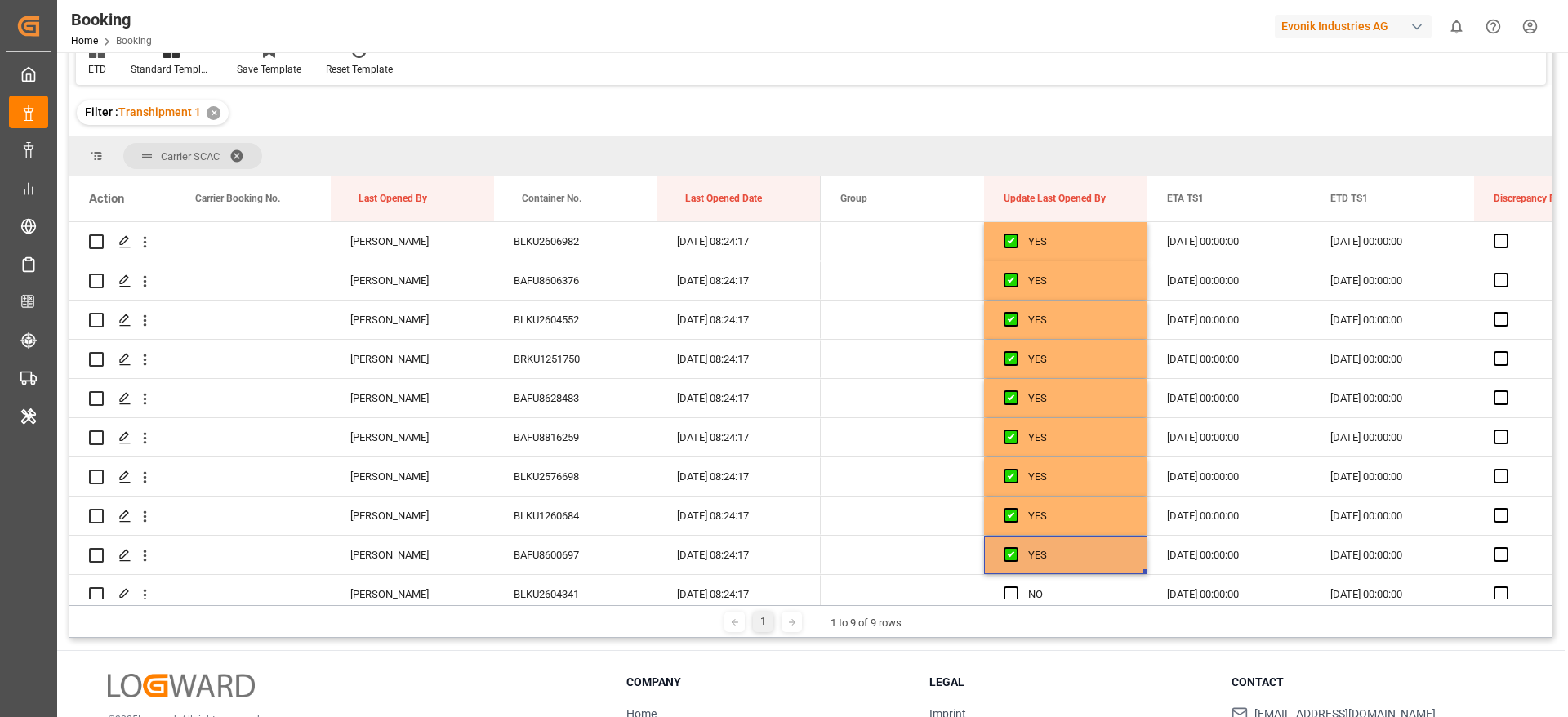
scroll to position [4041, 0]
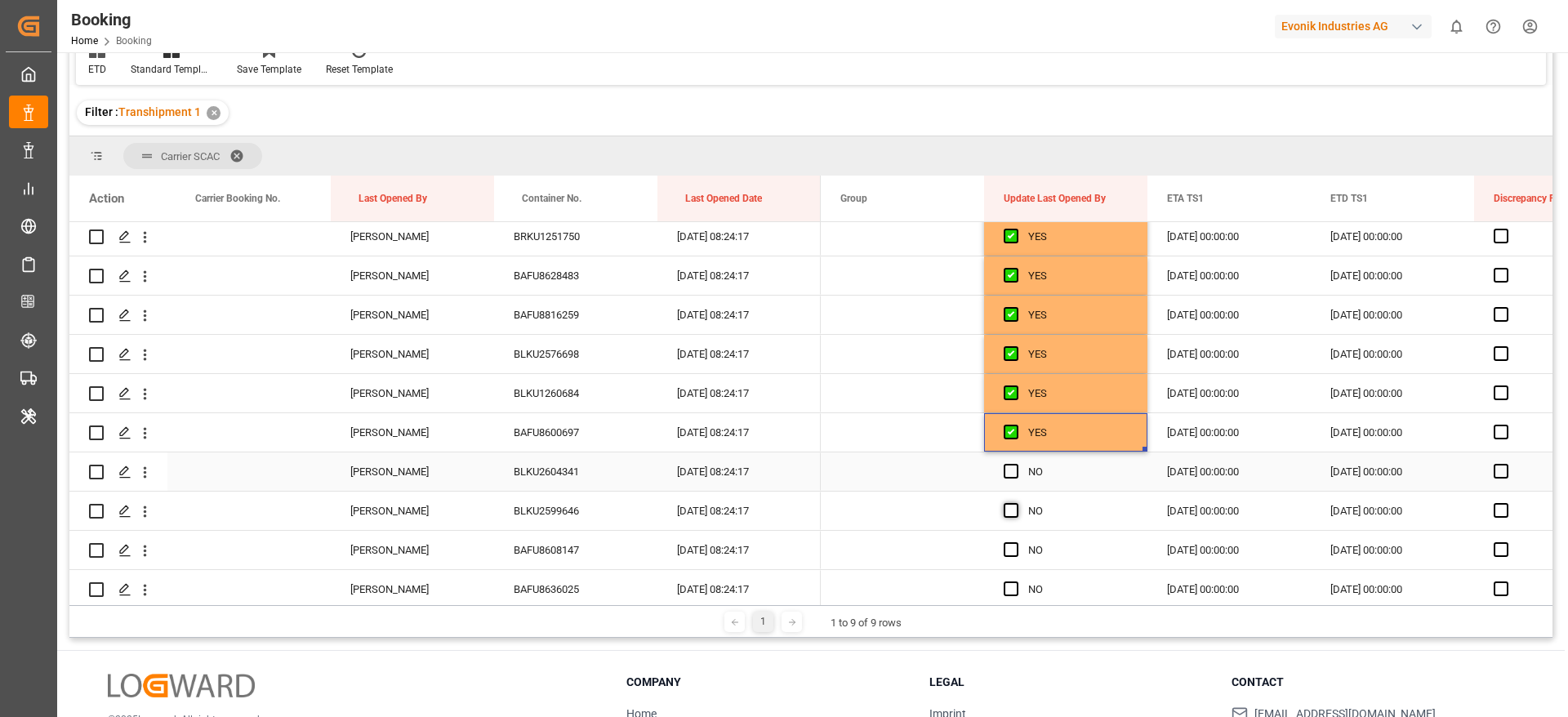
click at [1015, 470] on span "Press SPACE to select this row." at bounding box center [1011, 471] width 14 height 14
click at [1016, 463] on input "Press SPACE to select this row." at bounding box center [1016, 463] width 0 height 0
click at [1015, 513] on span "Press SPACE to select this row." at bounding box center [1011, 510] width 14 height 14
click at [1016, 503] on input "Press SPACE to select this row." at bounding box center [1016, 503] width 0 height 0
click at [1011, 544] on span "Press SPACE to select this row." at bounding box center [1011, 549] width 14 height 14
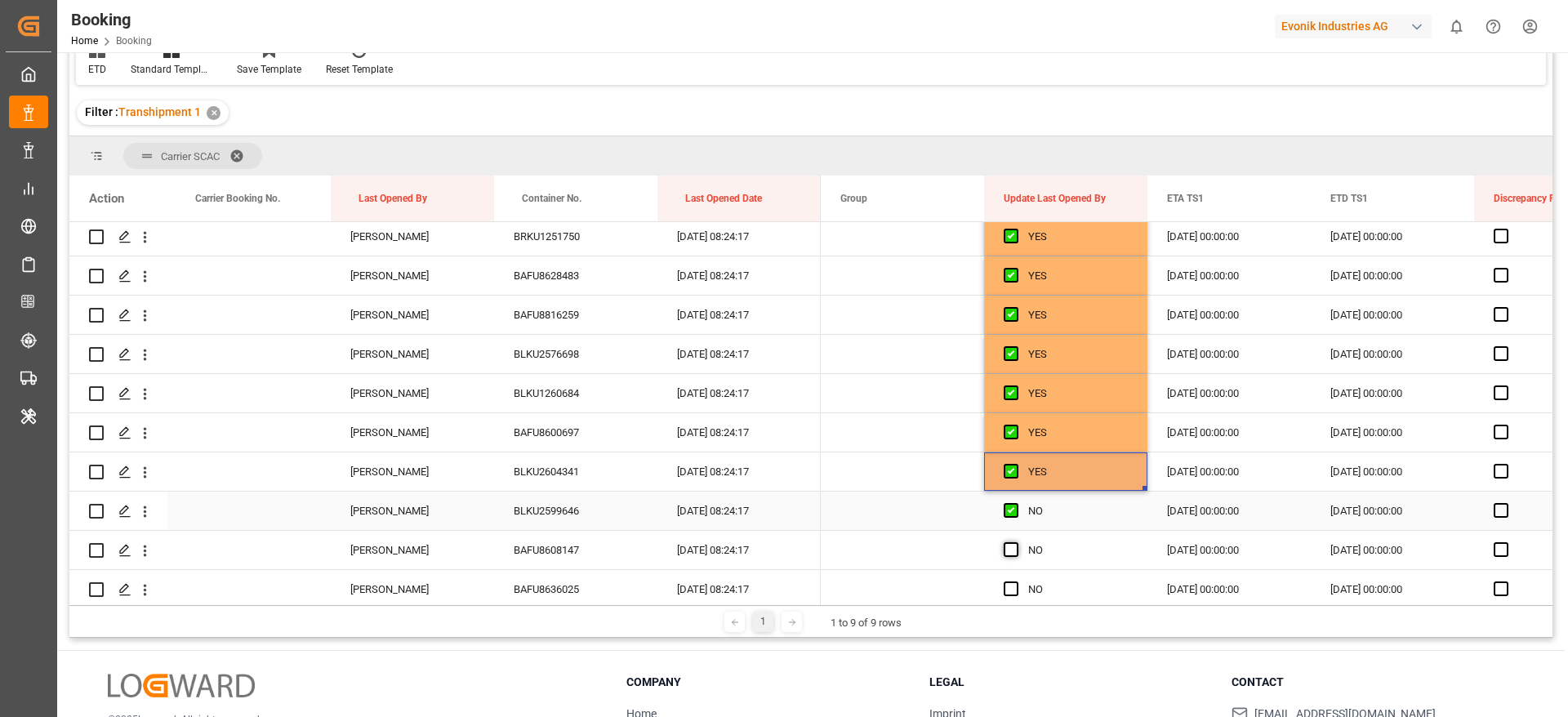
click at [1016, 542] on input "Press SPACE to select this row." at bounding box center [1016, 542] width 0 height 0
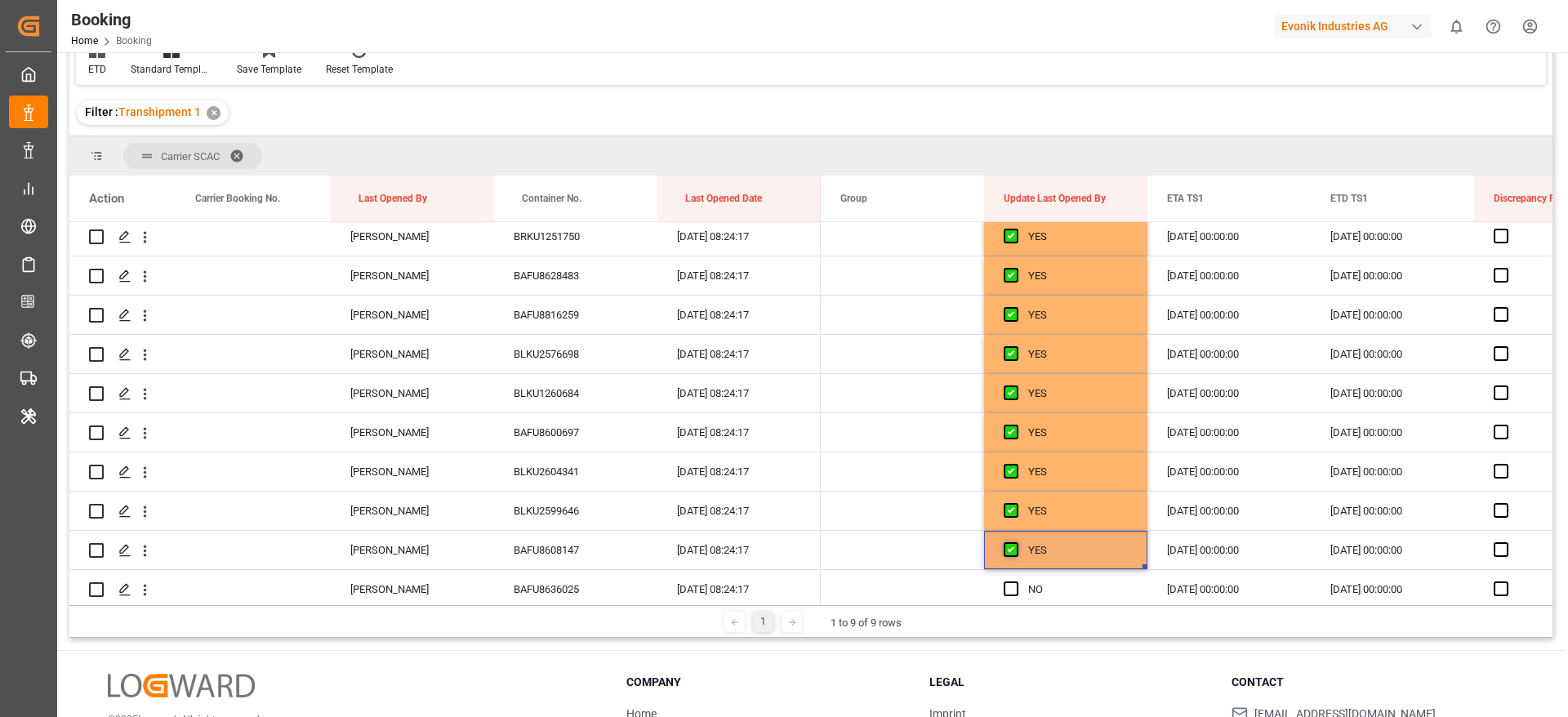
scroll to position [4164, 0]
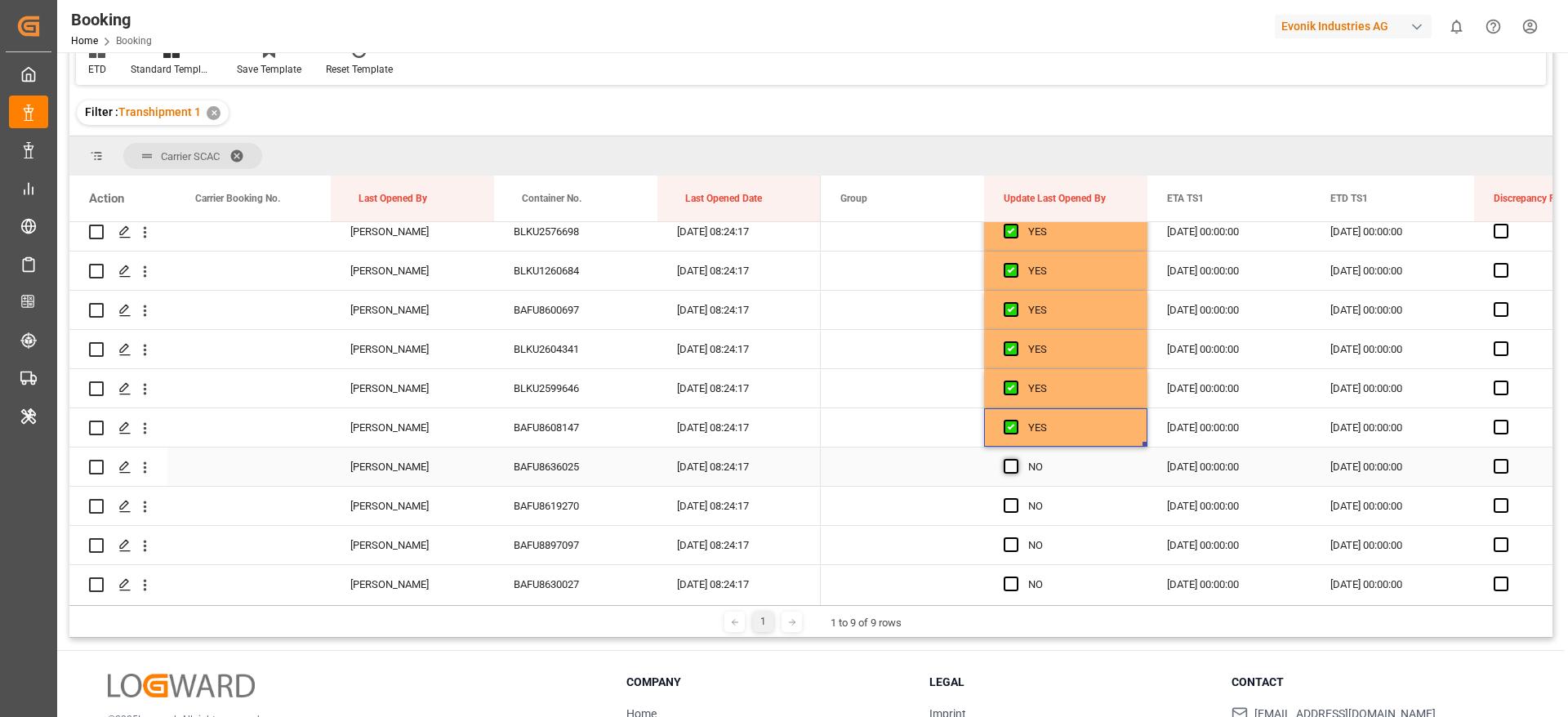
click at [1013, 463] on span "Press SPACE to select this row." at bounding box center [1011, 466] width 14 height 14
click at [1016, 459] on input "Press SPACE to select this row." at bounding box center [1016, 459] width 0 height 0
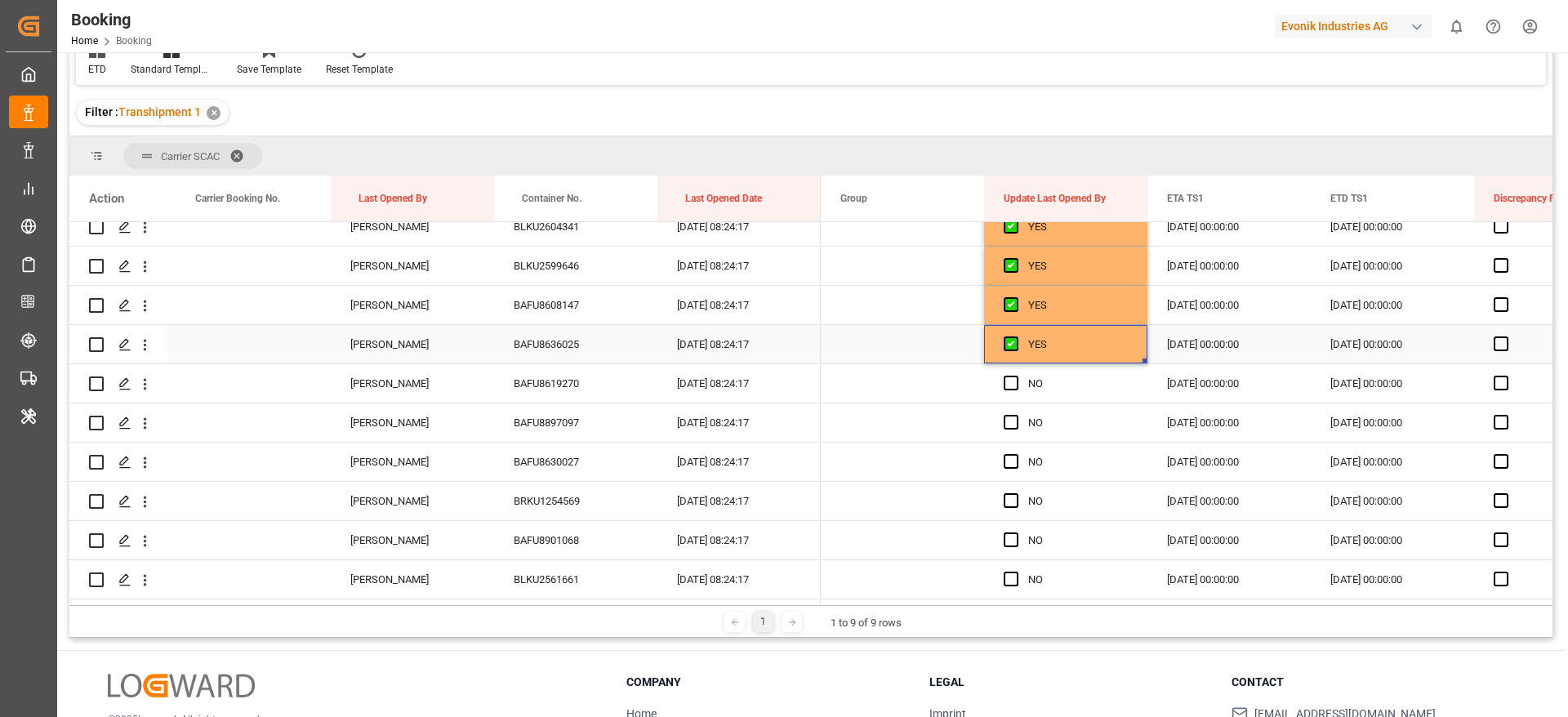
click at [1074, 353] on div "YES" at bounding box center [1078, 345] width 100 height 38
click at [1145, 363] on div "YES 08.10.2025 00:00:00 09.10.2025 00:00:00" at bounding box center [1393, 345] width 1144 height 39
drag, startPoint x: 1145, startPoint y: 360, endPoint x: 1126, endPoint y: 576, distance: 216.8
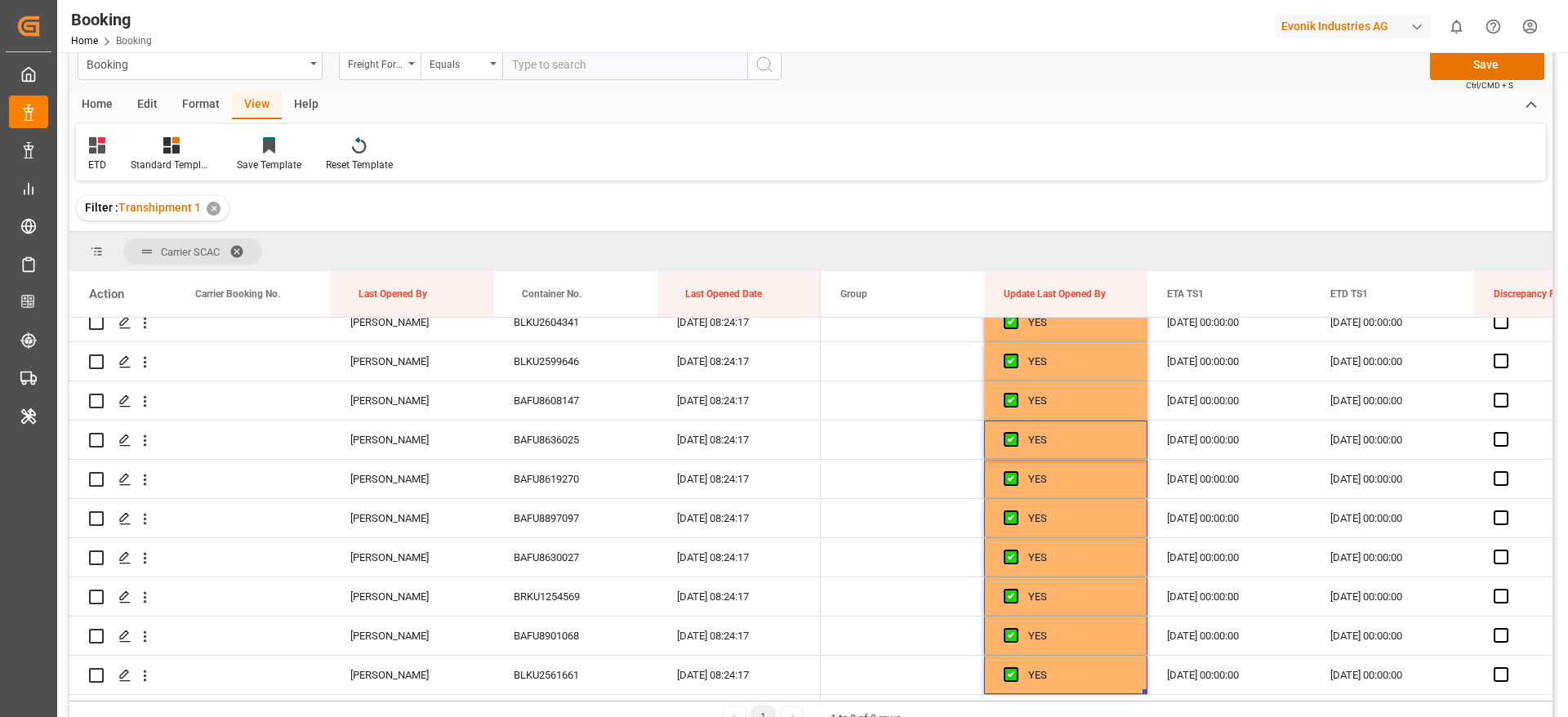
scroll to position [0, 0]
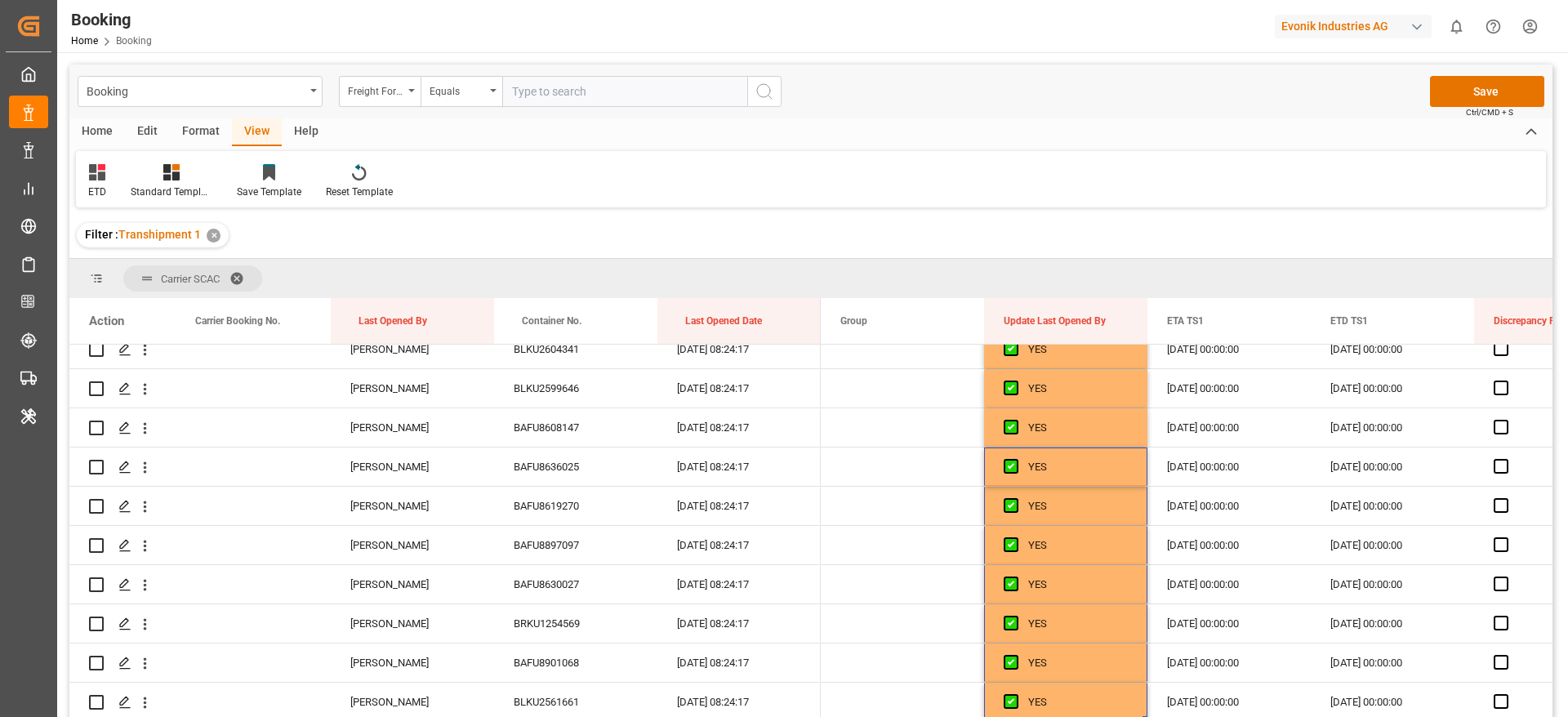
click at [1483, 100] on button "Save" at bounding box center [1488, 91] width 114 height 31
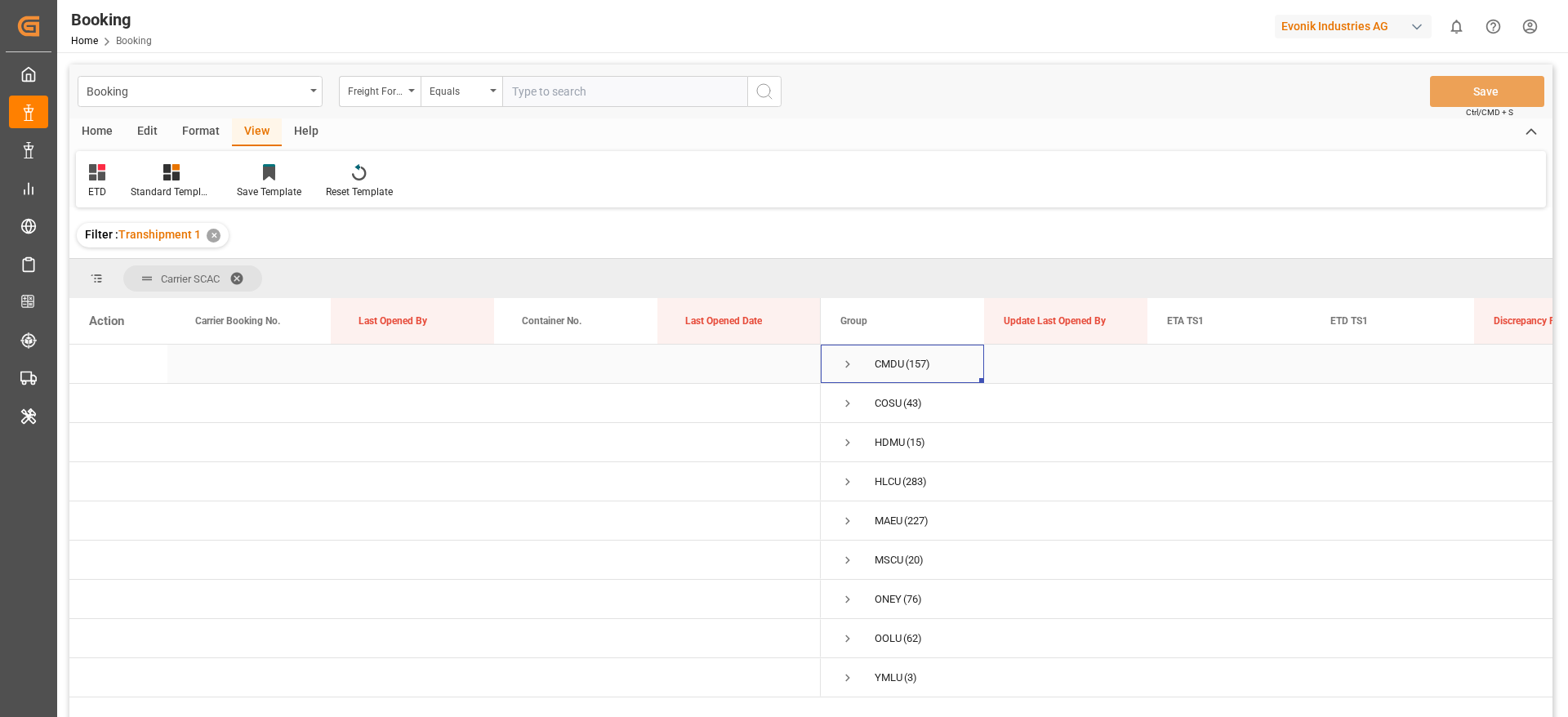
click at [849, 364] on span "Press SPACE to select this row." at bounding box center [848, 364] width 14 height 14
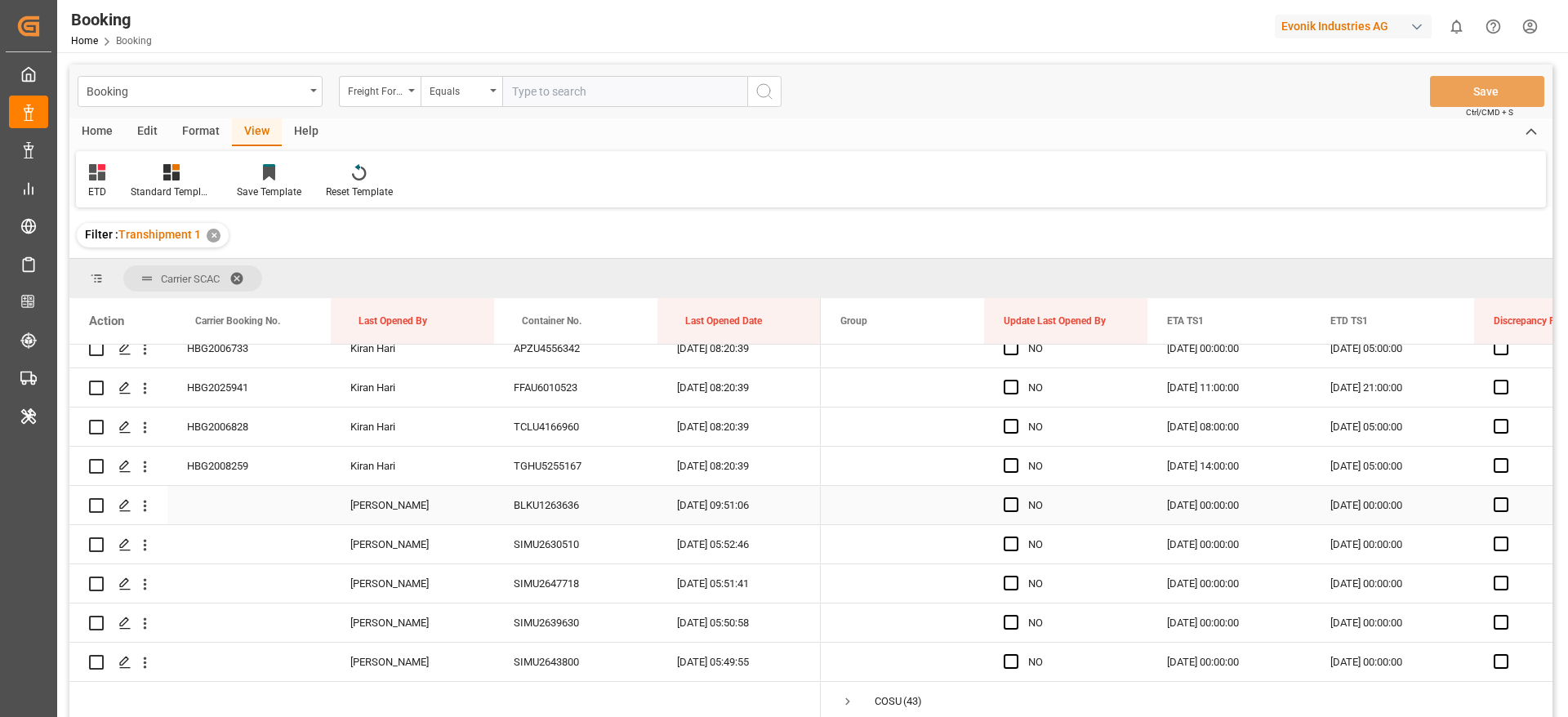
scroll to position [5878, 0]
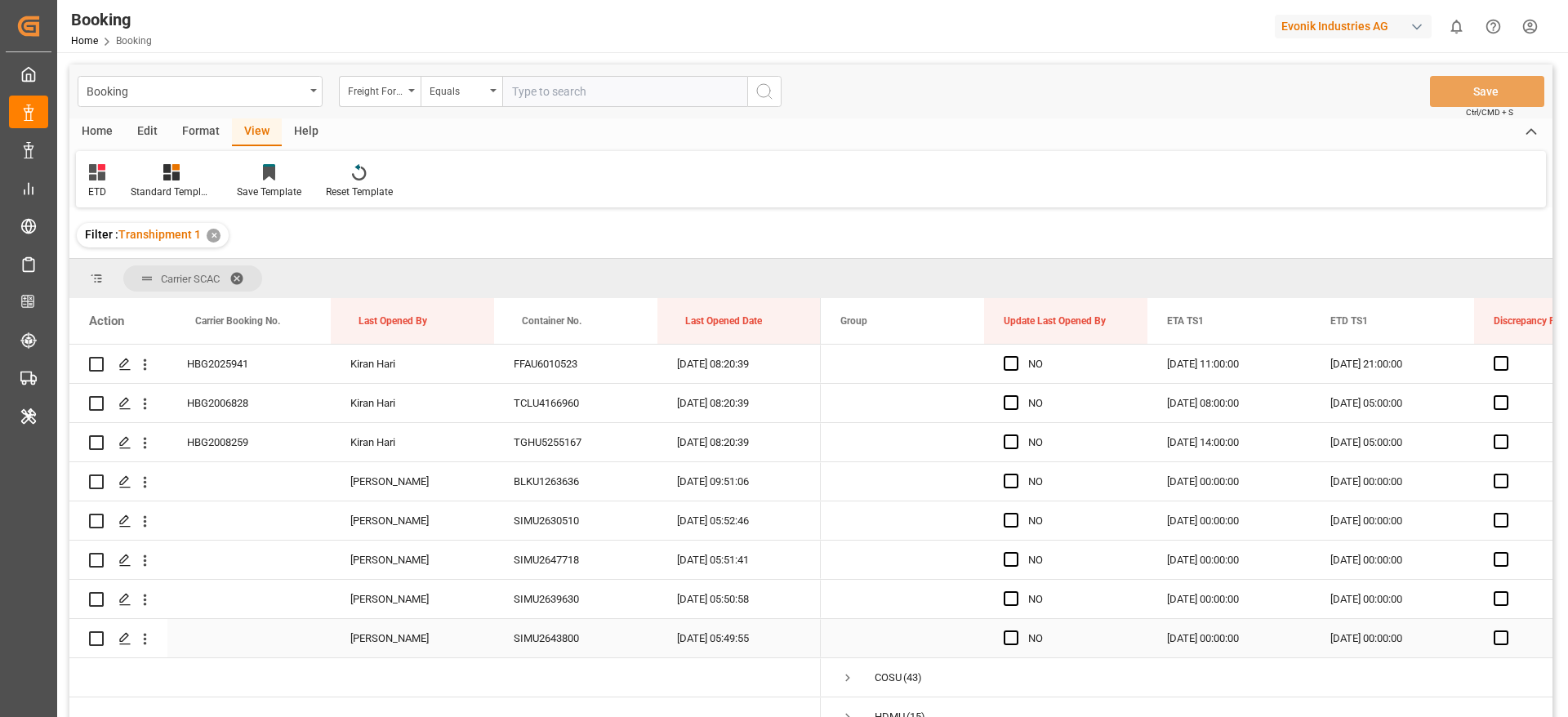
click at [1009, 633] on span "Press SPACE to select this row." at bounding box center [1011, 638] width 14 height 14
click at [1016, 630] on input "Press SPACE to select this row." at bounding box center [1016, 630] width 0 height 0
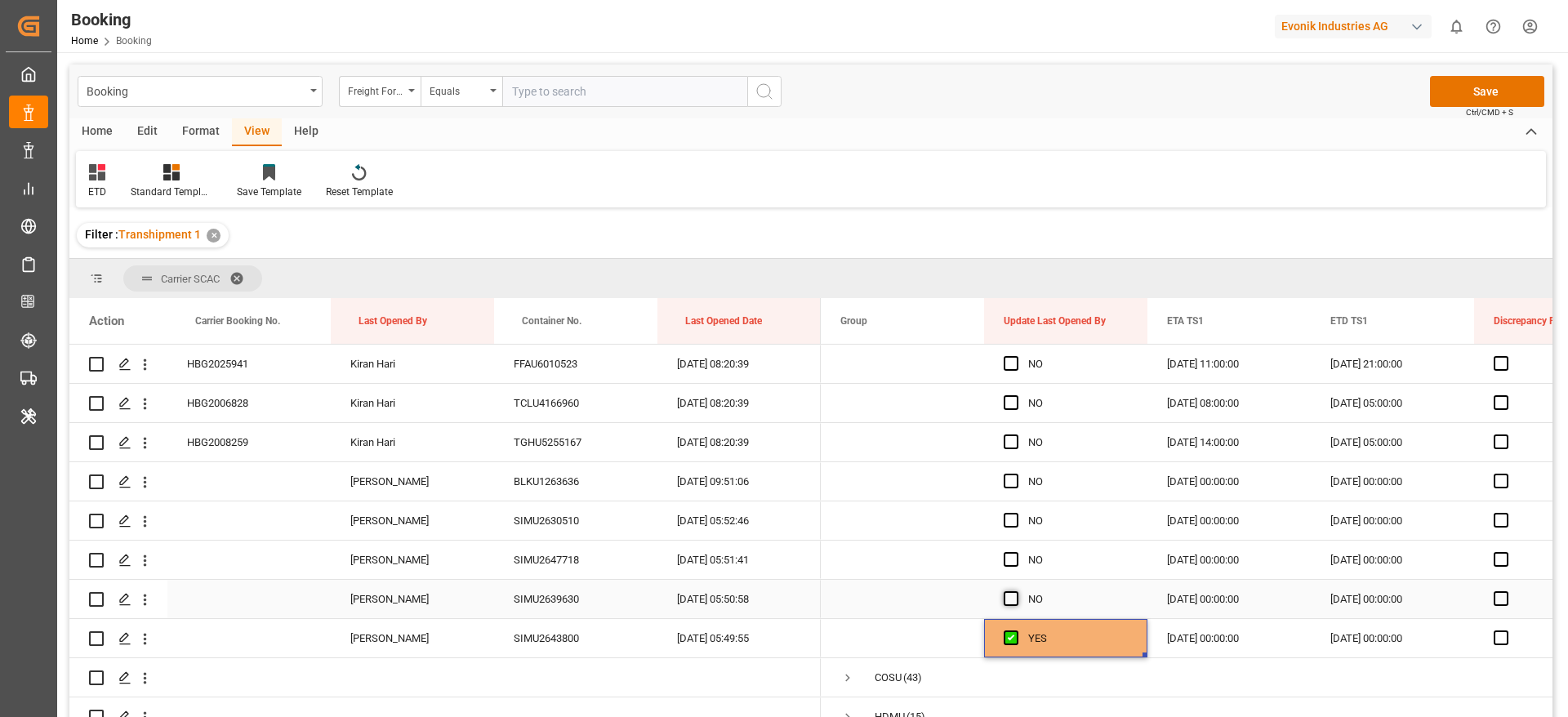
click at [1016, 594] on span "Press SPACE to select this row." at bounding box center [1011, 598] width 14 height 14
click at [1016, 591] on input "Press SPACE to select this row." at bounding box center [1016, 591] width 0 height 0
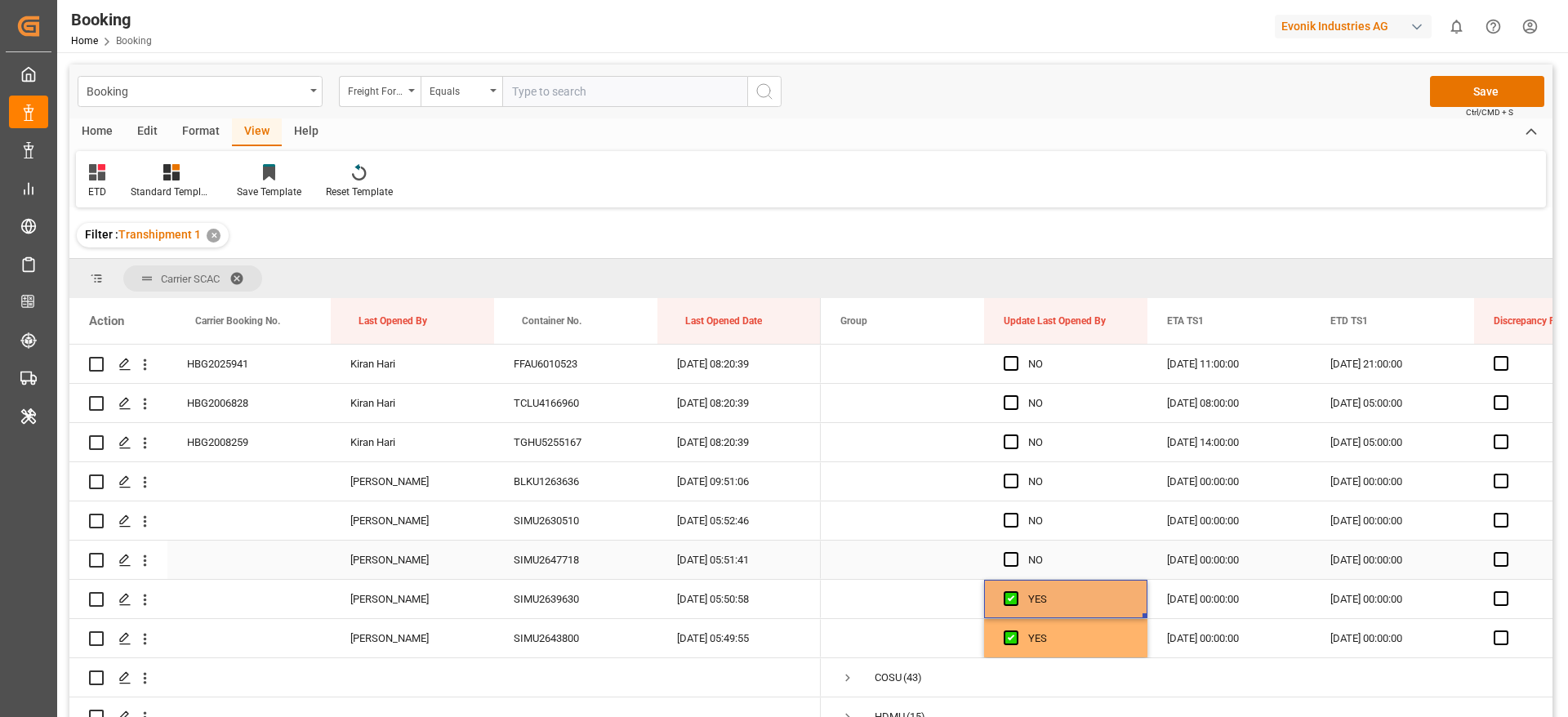
click at [1009, 556] on span "Press SPACE to select this row." at bounding box center [1011, 559] width 14 height 14
click at [1016, 552] on input "Press SPACE to select this row." at bounding box center [1016, 552] width 0 height 0
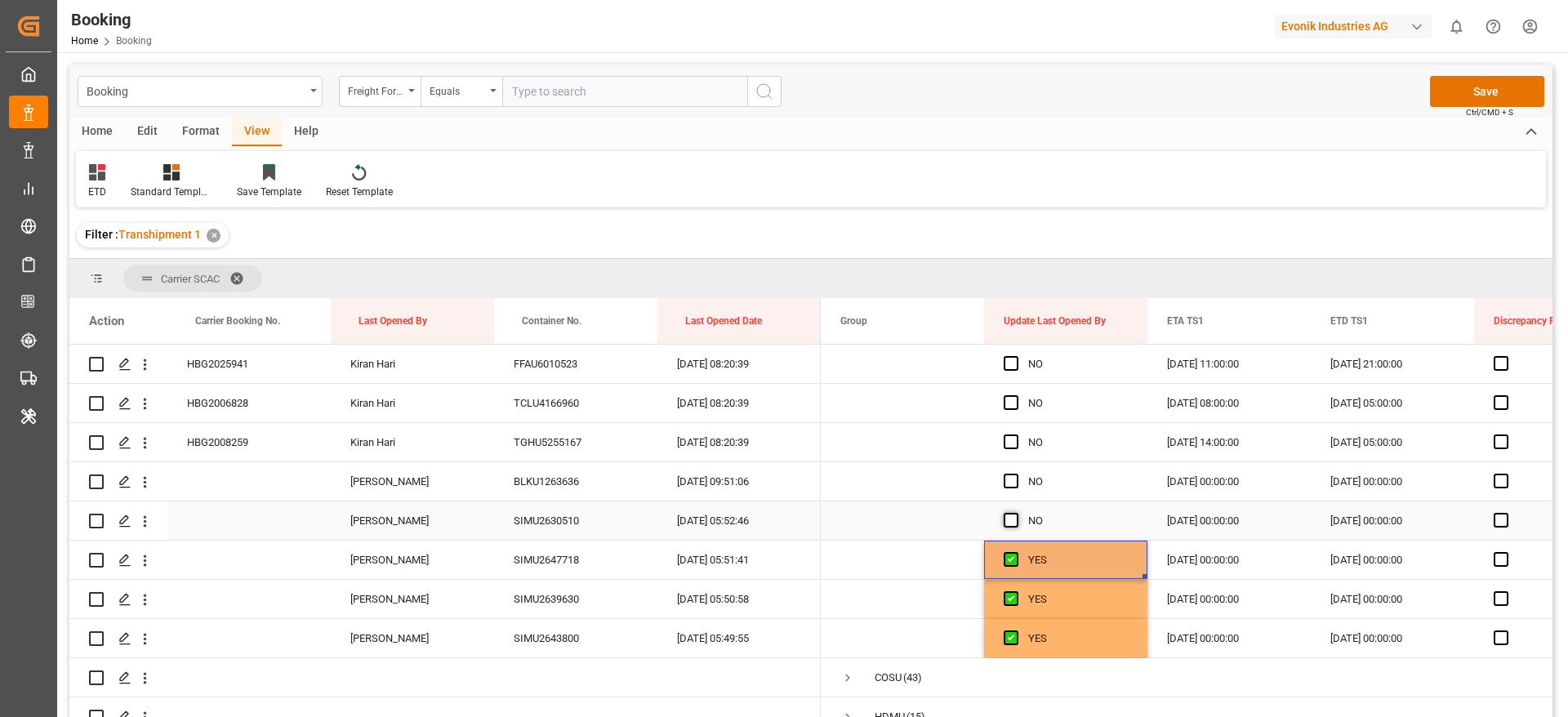
click at [1008, 524] on span "Press SPACE to select this row." at bounding box center [1011, 520] width 14 height 14
click at [1016, 513] on input "Press SPACE to select this row." at bounding box center [1016, 513] width 0 height 0
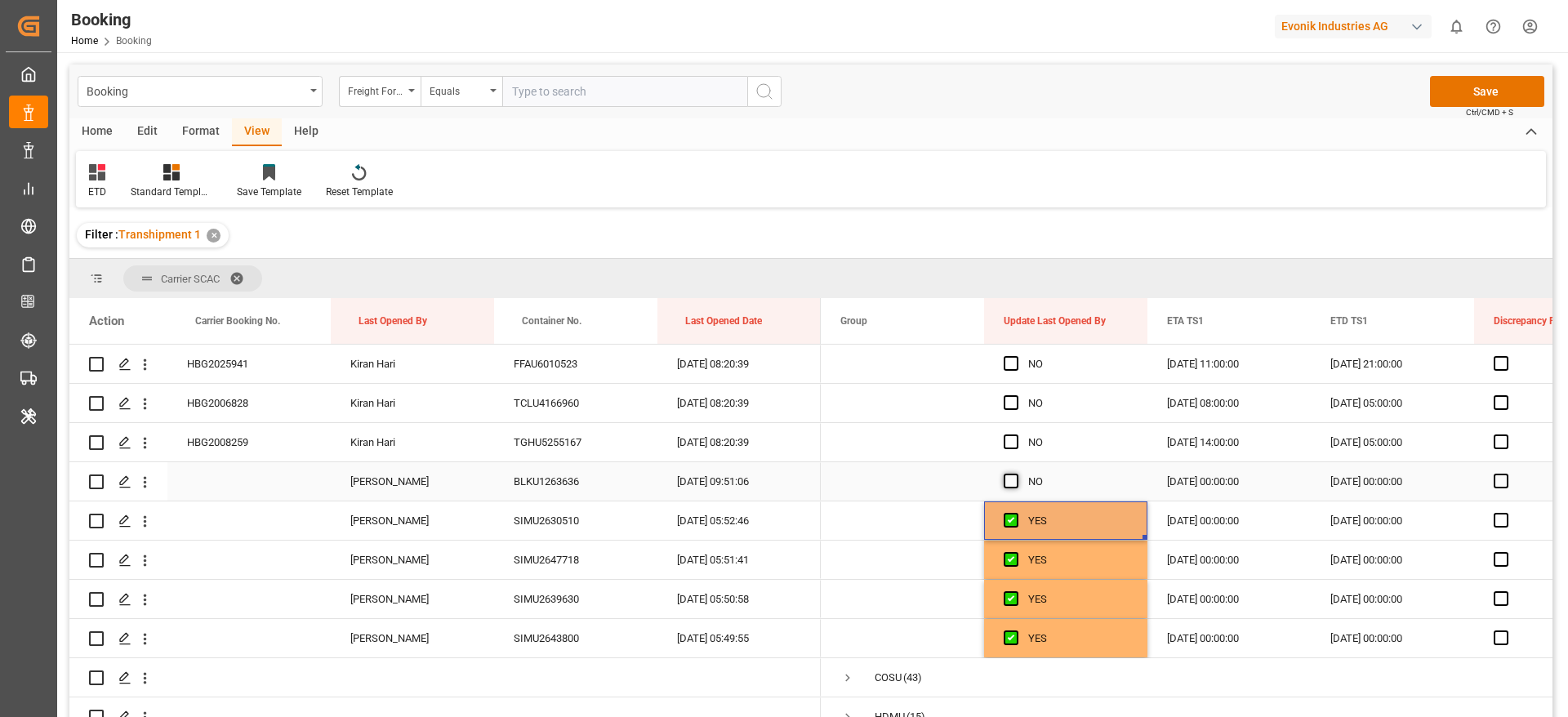
click at [1005, 482] on span "Press SPACE to select this row." at bounding box center [1011, 480] width 14 height 14
click at [1016, 473] on input "Press SPACE to select this row." at bounding box center [1016, 473] width 0 height 0
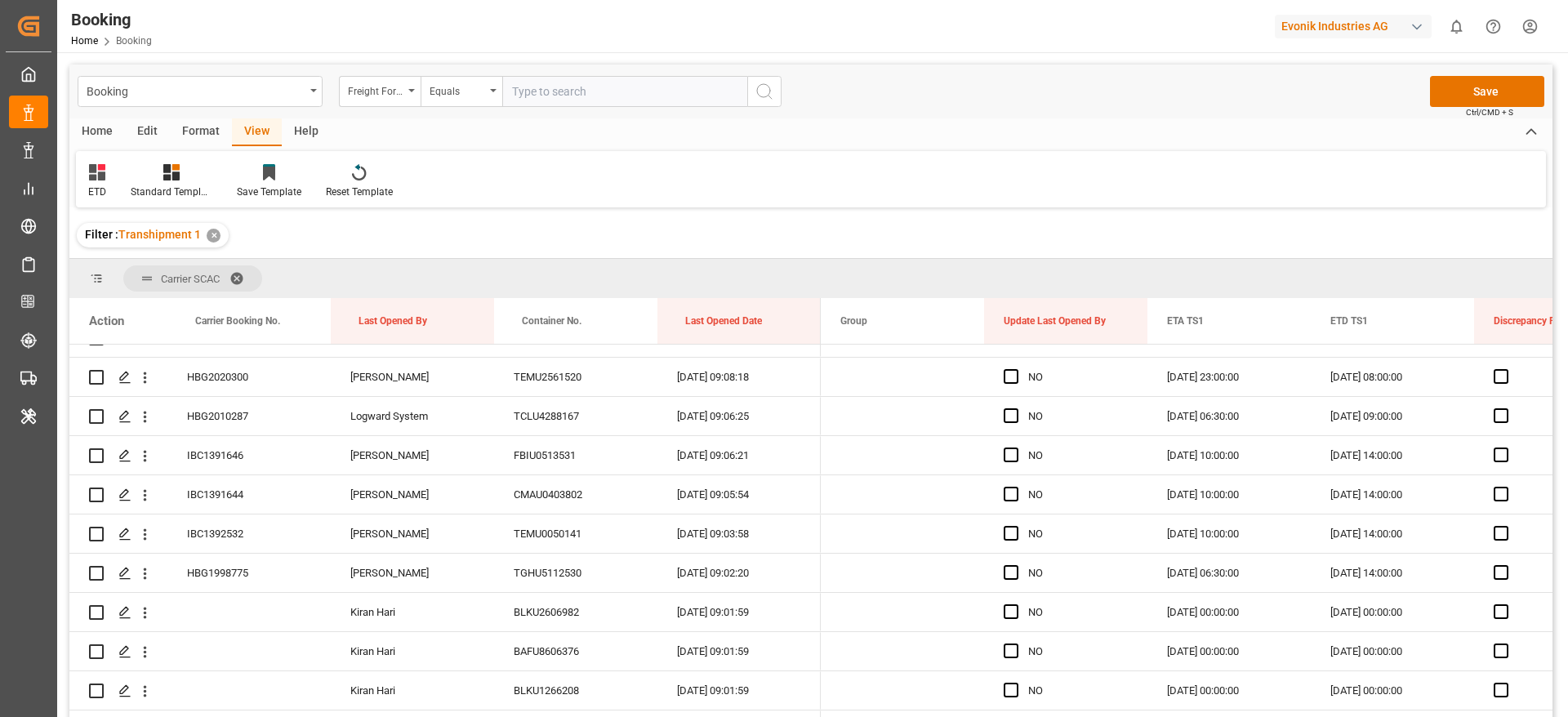
scroll to position [2449, 0]
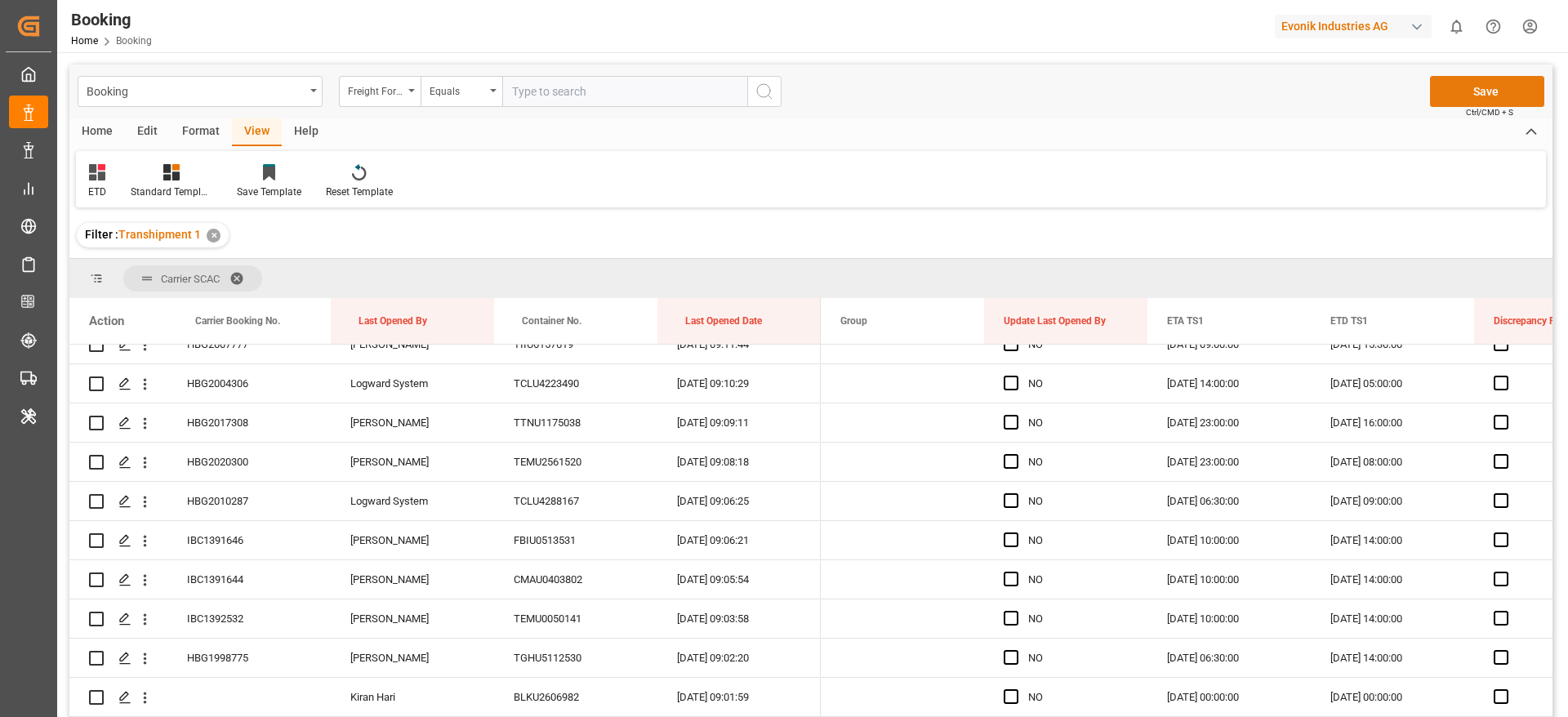
click at [1449, 91] on button "Save" at bounding box center [1488, 91] width 114 height 31
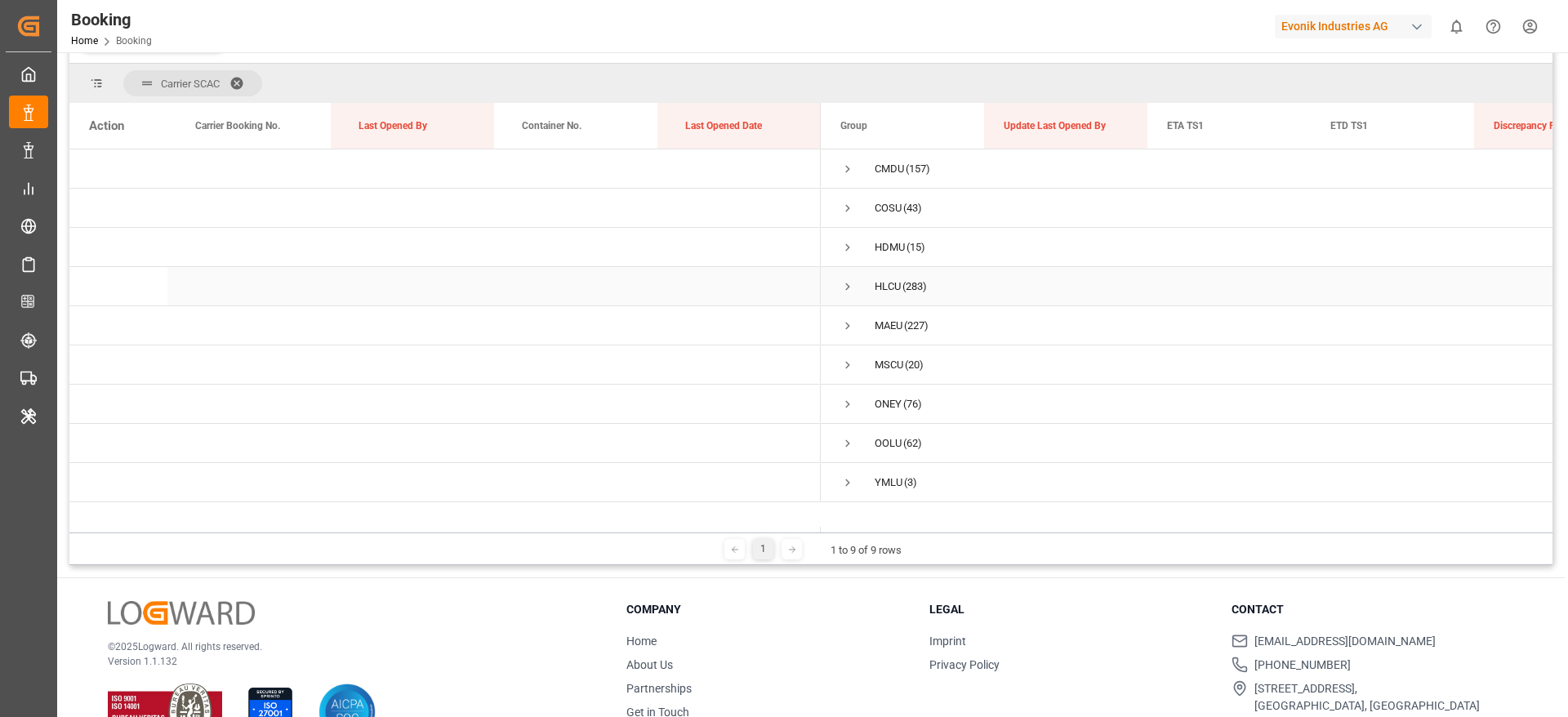
scroll to position [242, 0]
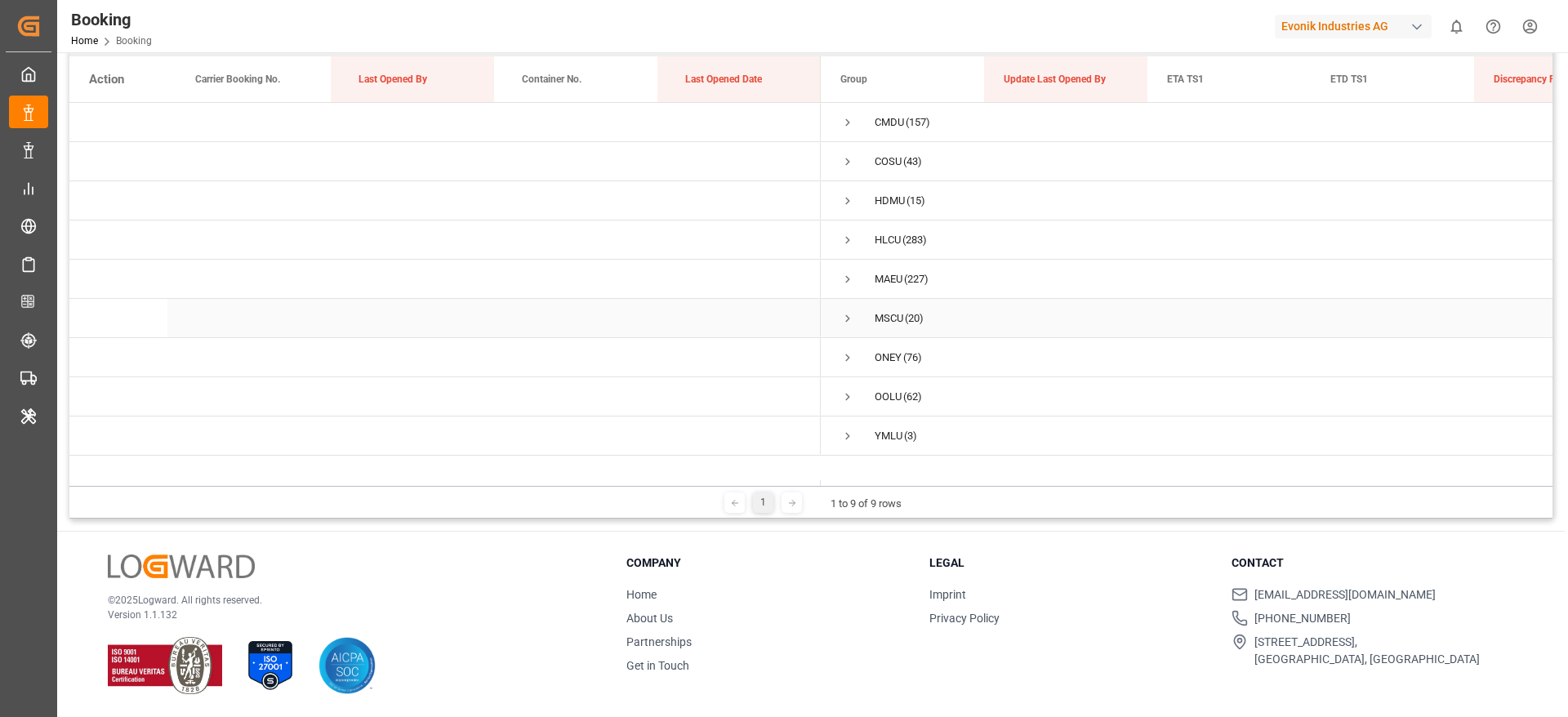
click at [847, 322] on span "Press SPACE to select this row." at bounding box center [848, 318] width 14 height 14
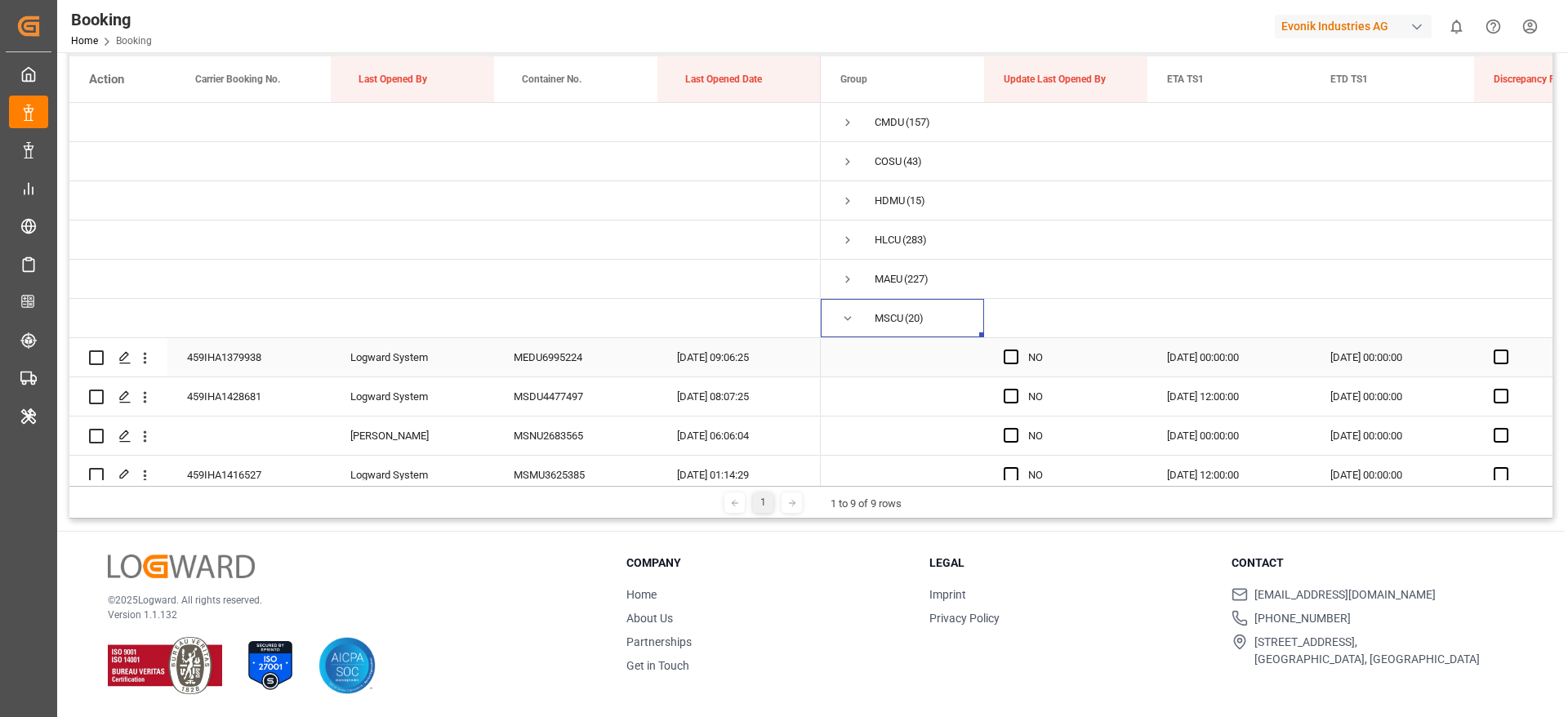
scroll to position [122, 0]
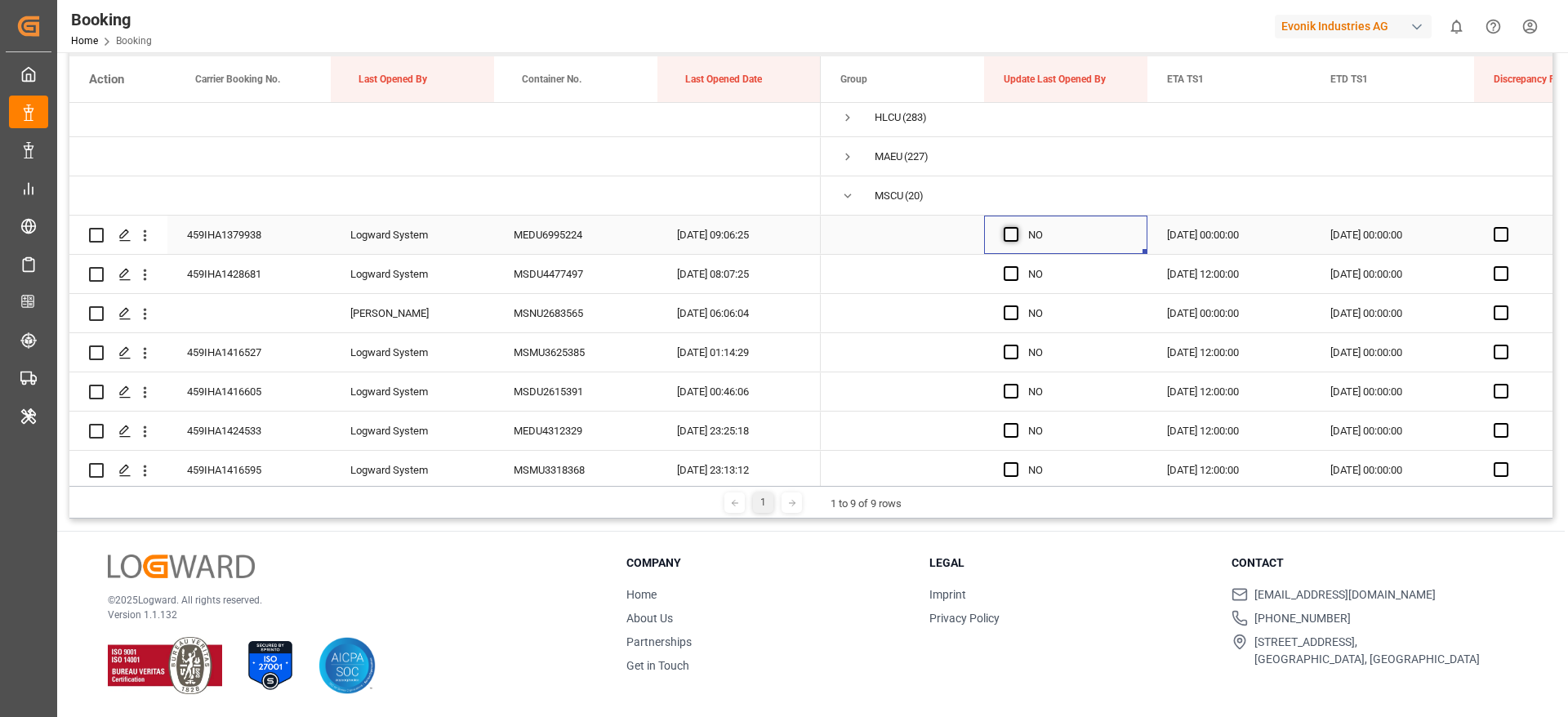
click at [1012, 233] on span "Press SPACE to select this row." at bounding box center [1011, 234] width 14 height 14
click at [1016, 227] on input "Press SPACE to select this row." at bounding box center [1016, 227] width 0 height 0
click at [1012, 233] on span "Press SPACE to select this row." at bounding box center [1011, 234] width 14 height 14
click at [1016, 227] on input "Press SPACE to select this row." at bounding box center [1016, 227] width 0 height 0
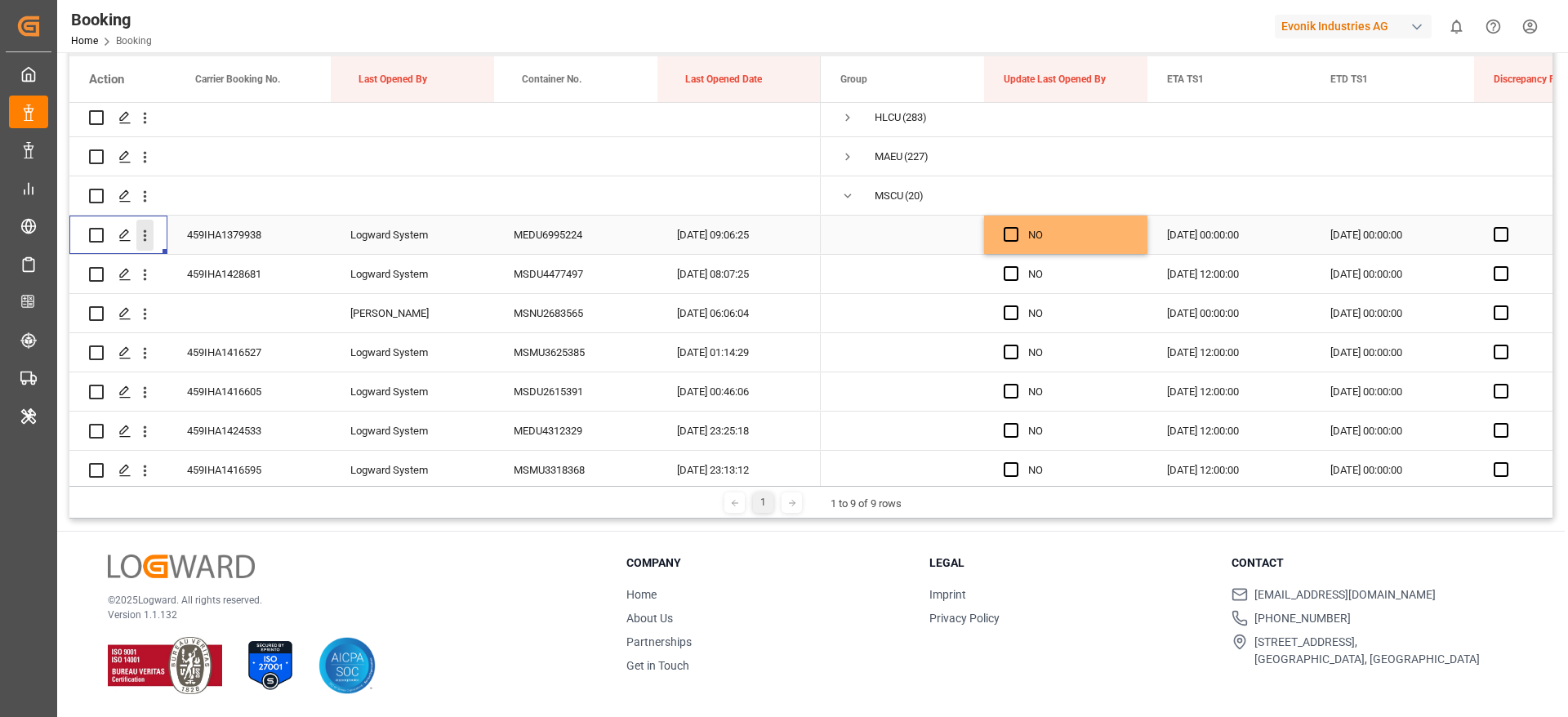
click at [146, 234] on icon "open menu" at bounding box center [146, 236] width 4 height 12
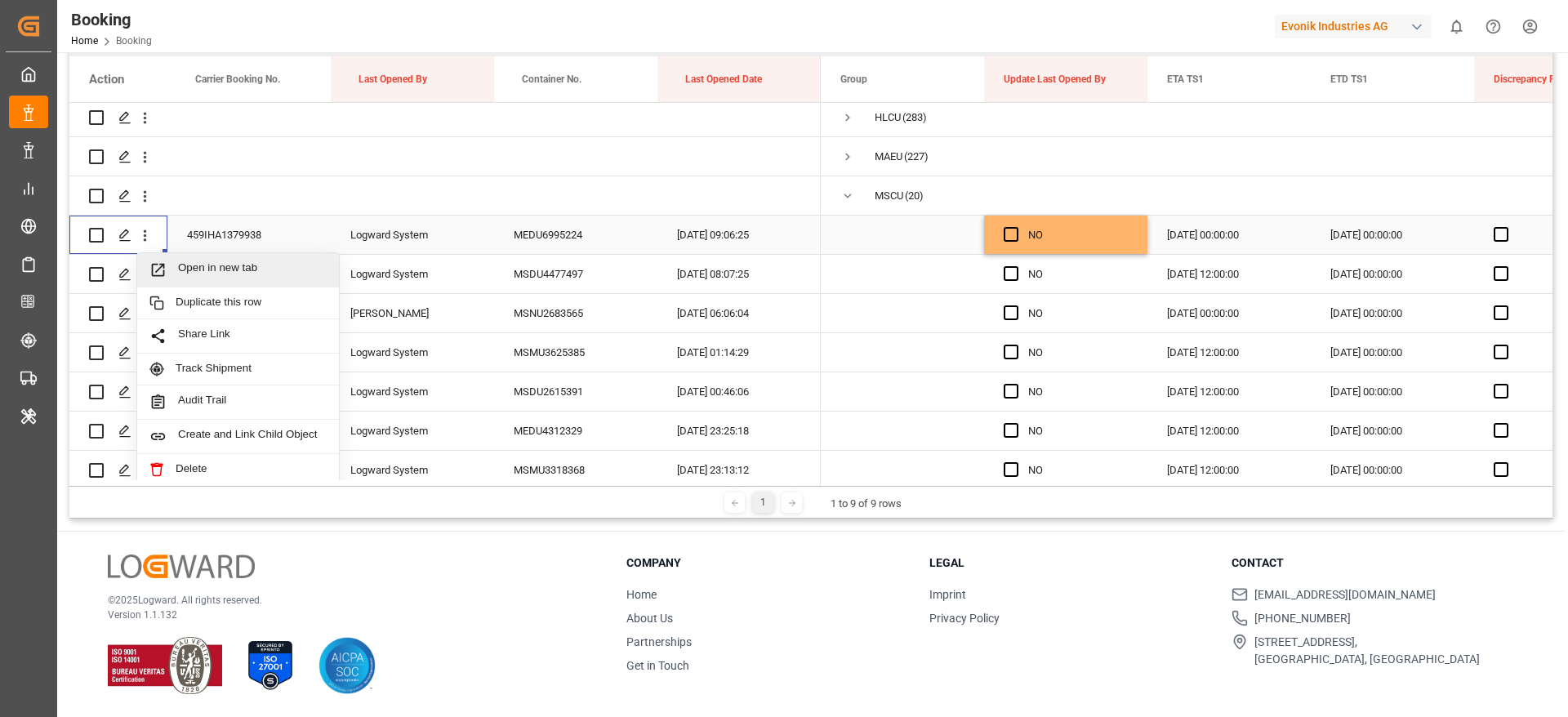
click at [243, 264] on span "Open in new tab" at bounding box center [252, 270] width 148 height 17
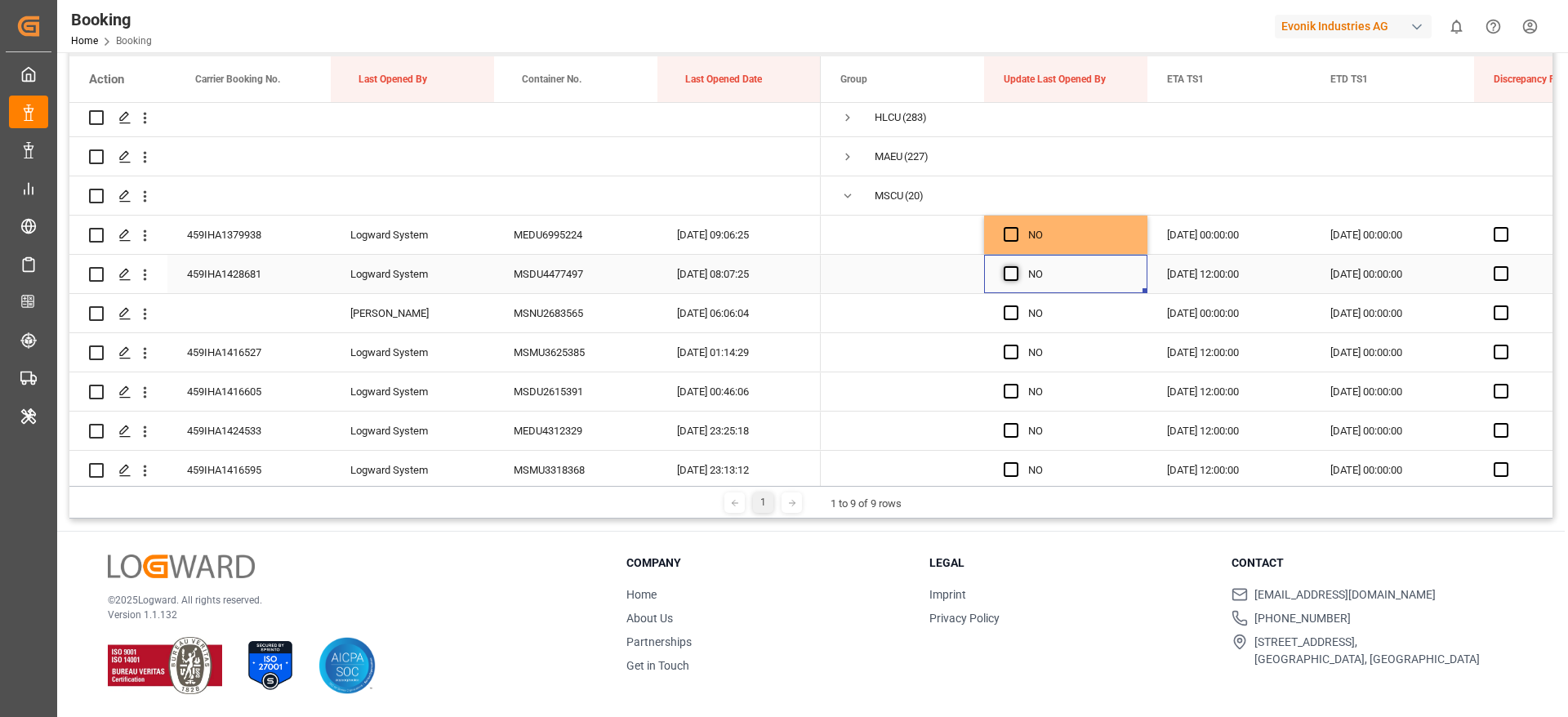
click at [1013, 271] on span "Press SPACE to select this row." at bounding box center [1011, 273] width 14 height 14
click at [1016, 266] on input "Press SPACE to select this row." at bounding box center [1016, 266] width 0 height 0
click at [1007, 312] on span "Press SPACE to select this row." at bounding box center [1011, 313] width 14 height 14
click at [1016, 305] on input "Press SPACE to select this row." at bounding box center [1016, 305] width 0 height 0
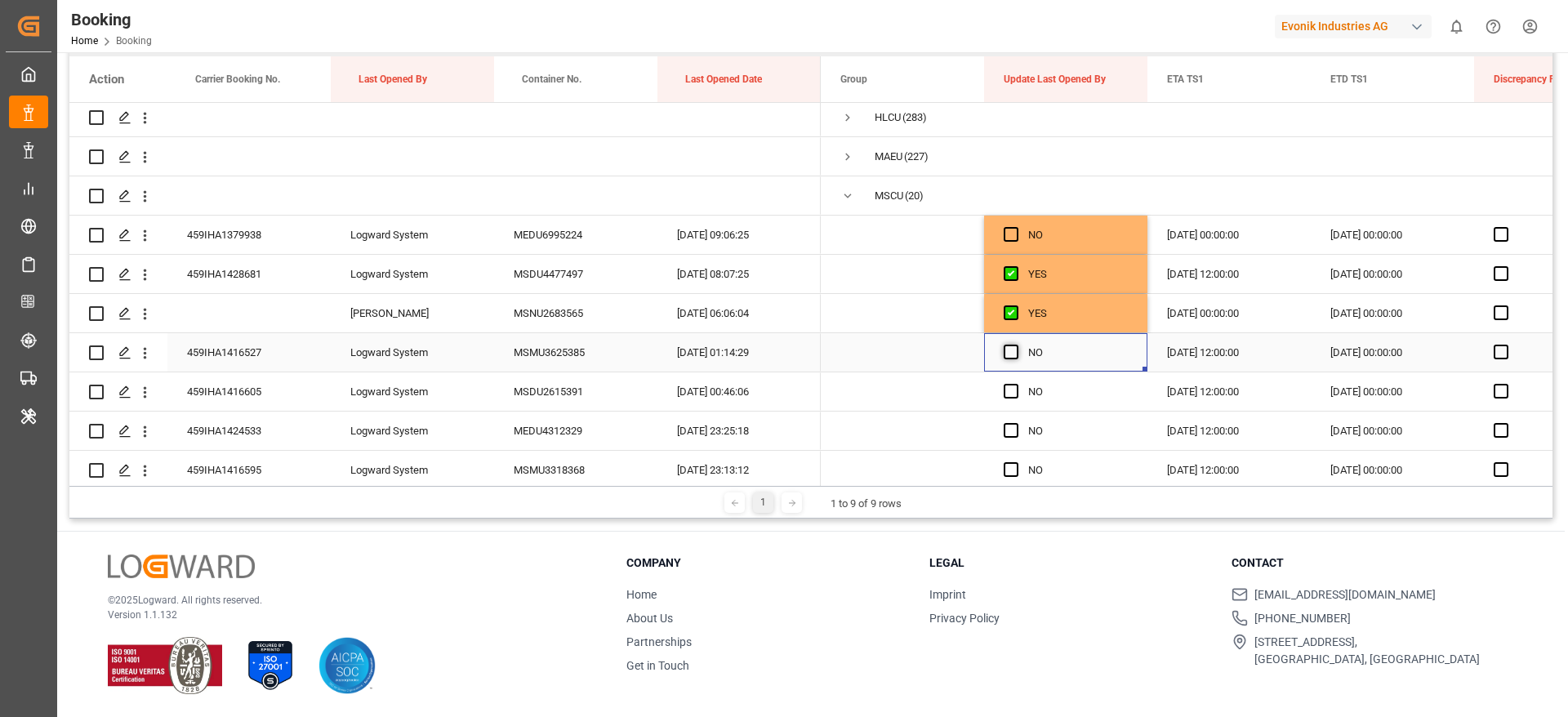
click at [1013, 346] on span "Press SPACE to select this row." at bounding box center [1011, 352] width 14 height 14
click at [1016, 345] on input "Press SPACE to select this row." at bounding box center [1016, 345] width 0 height 0
click at [1012, 395] on span "Press SPACE to select this row." at bounding box center [1011, 391] width 14 height 14
click at [1016, 384] on input "Press SPACE to select this row." at bounding box center [1016, 384] width 0 height 0
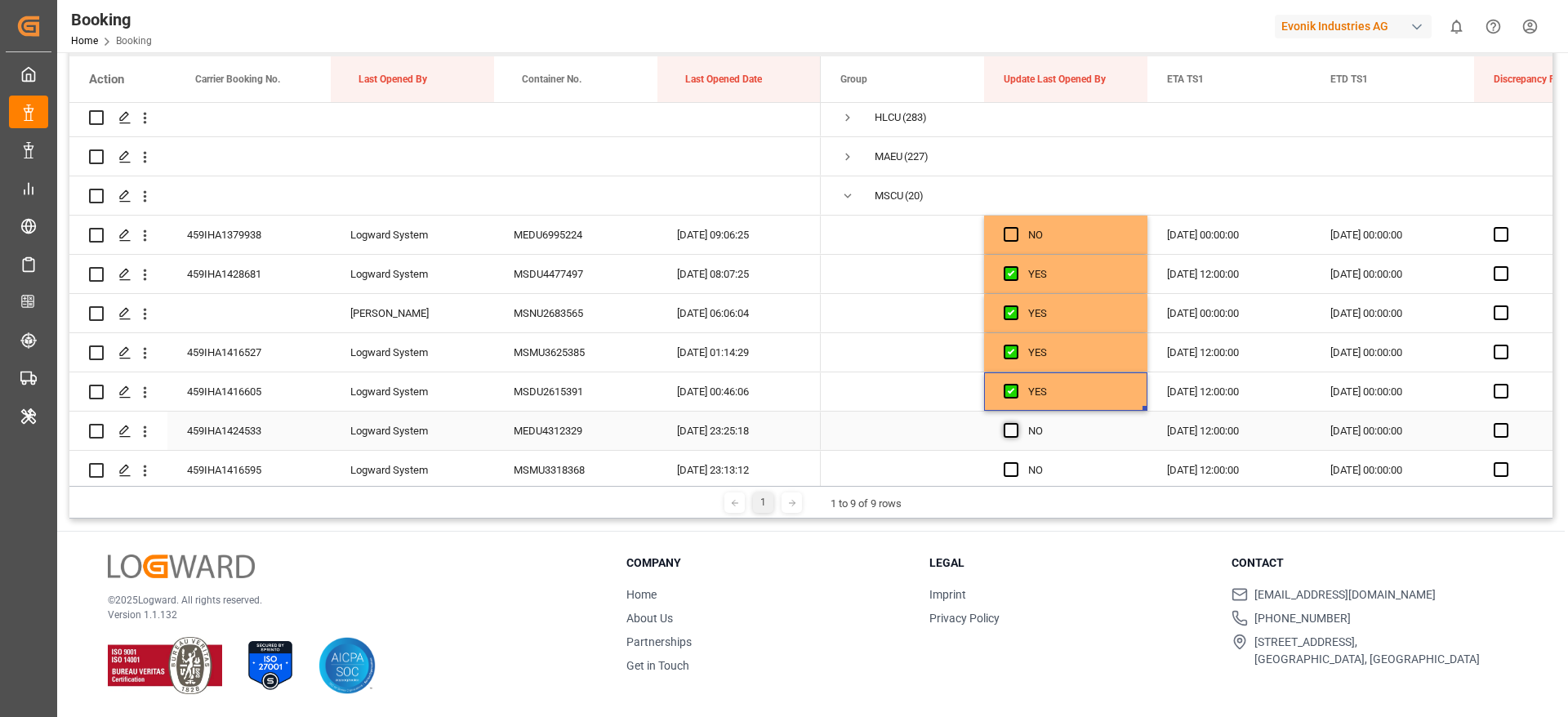
click at [1015, 427] on span "Press SPACE to select this row." at bounding box center [1011, 430] width 14 height 14
click at [1016, 423] on input "Press SPACE to select this row." at bounding box center [1016, 423] width 0 height 0
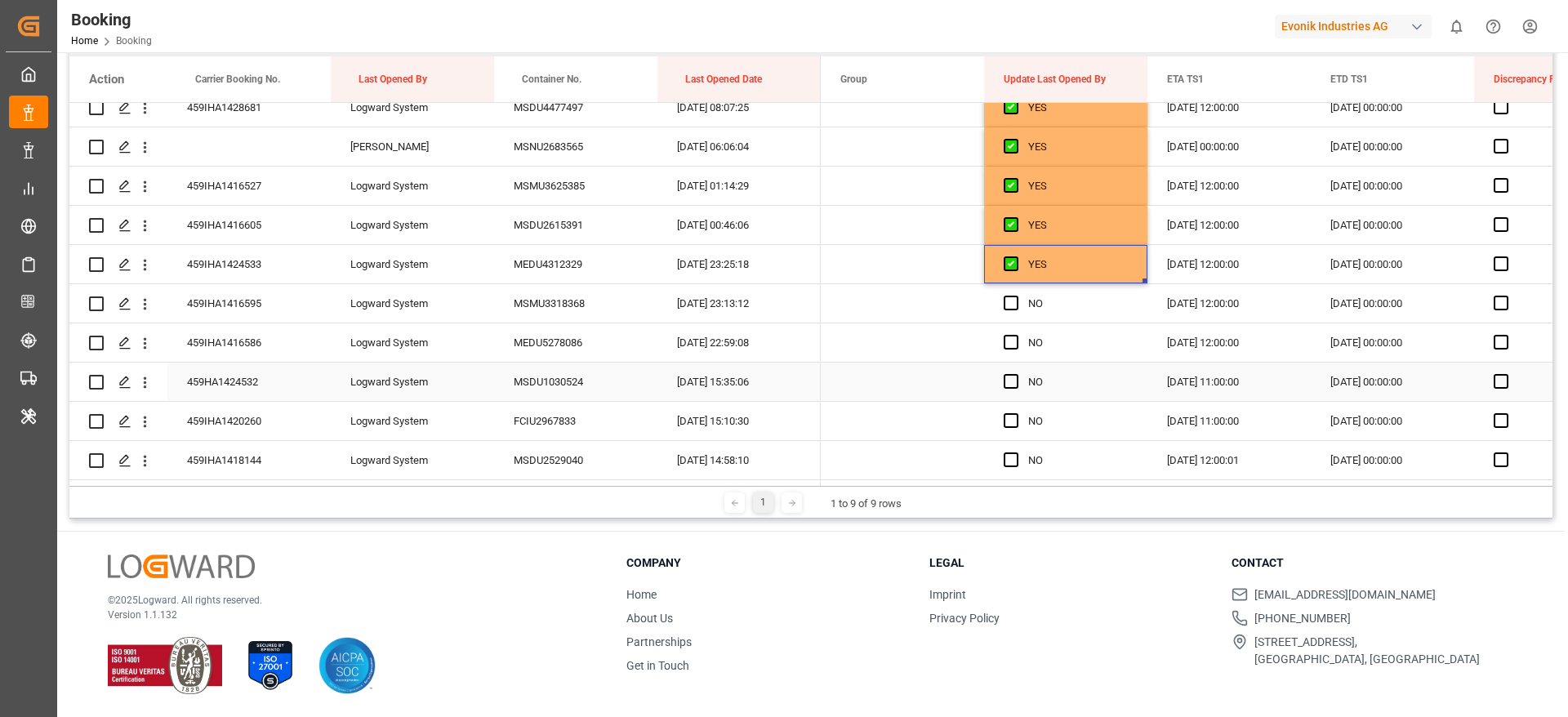
scroll to position [338, 0]
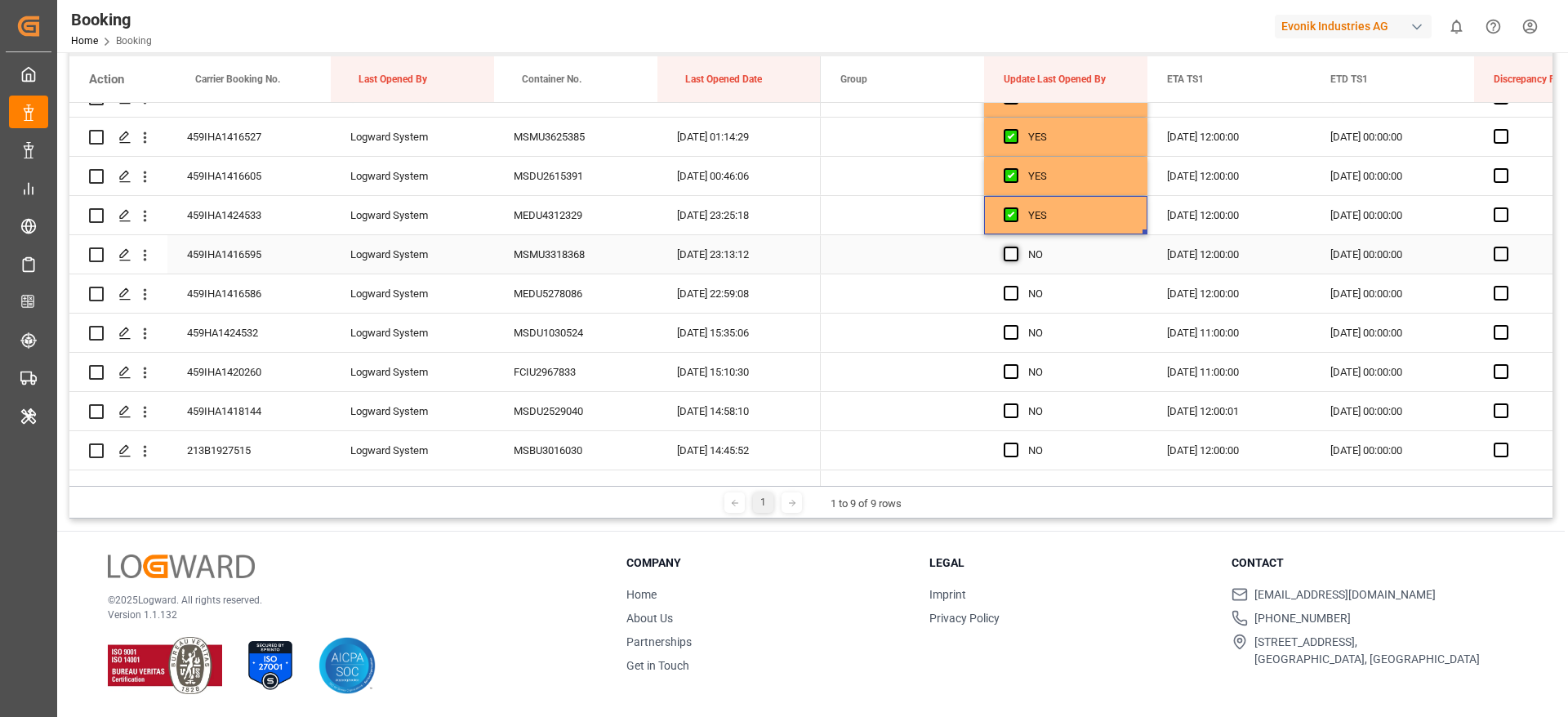
click at [1012, 254] on span "Press SPACE to select this row." at bounding box center [1011, 254] width 14 height 14
click at [1016, 246] on input "Press SPACE to select this row." at bounding box center [1016, 246] width 0 height 0
click at [1010, 292] on span "Press SPACE to select this row." at bounding box center [1011, 293] width 14 height 14
click at [1016, 286] on input "Press SPACE to select this row." at bounding box center [1016, 286] width 0 height 0
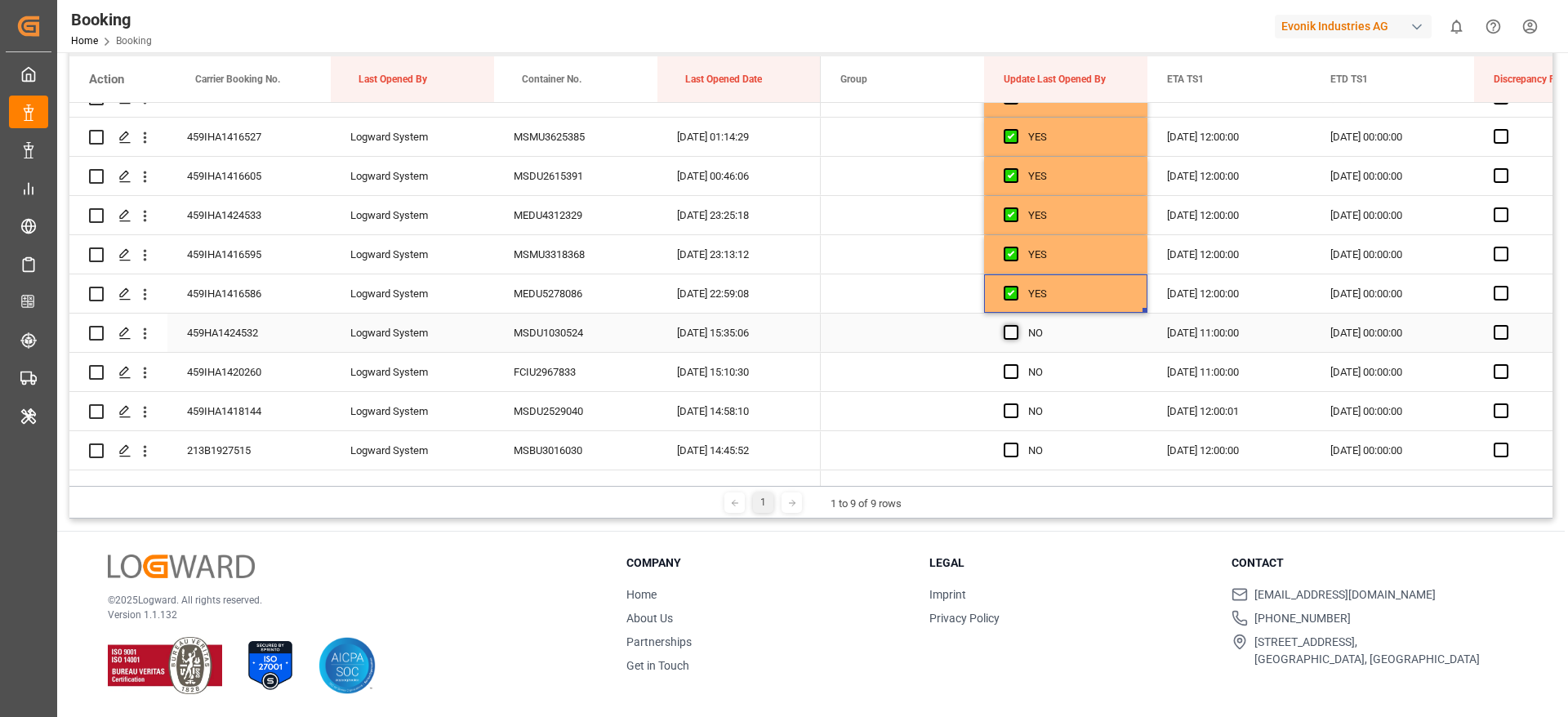
click at [1010, 334] on span "Press SPACE to select this row." at bounding box center [1011, 332] width 14 height 14
click at [1016, 325] on input "Press SPACE to select this row." at bounding box center [1016, 325] width 0 height 0
click at [1010, 377] on span "Press SPACE to select this row." at bounding box center [1011, 371] width 14 height 14
click at [1016, 364] on input "Press SPACE to select this row." at bounding box center [1016, 364] width 0 height 0
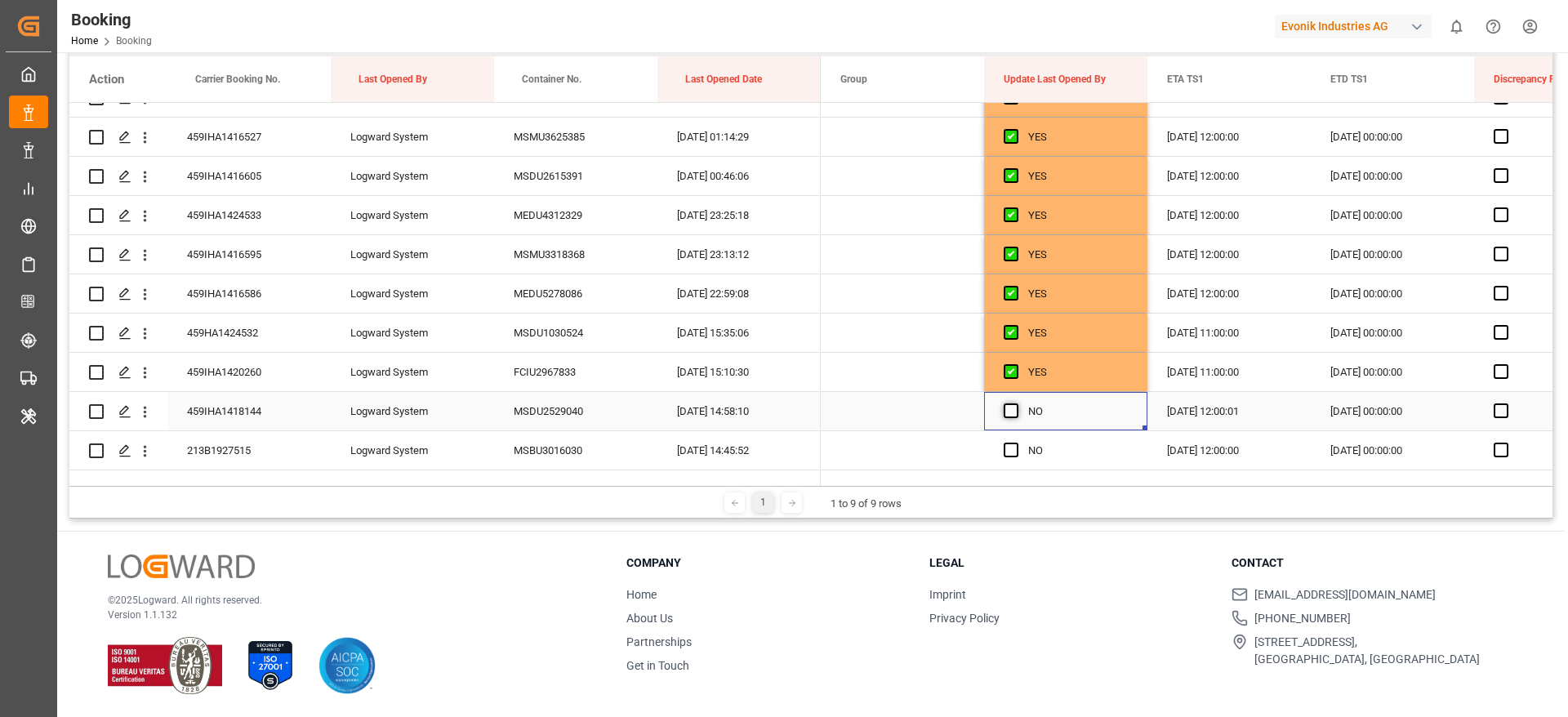
click at [1013, 413] on span "Press SPACE to select this row." at bounding box center [1011, 411] width 14 height 14
click at [1016, 404] on input "Press SPACE to select this row." at bounding box center [1016, 404] width 0 height 0
click at [1018, 448] on span "Press SPACE to select this row." at bounding box center [1011, 450] width 14 height 14
click at [1016, 443] on input "Press SPACE to select this row." at bounding box center [1016, 443] width 0 height 0
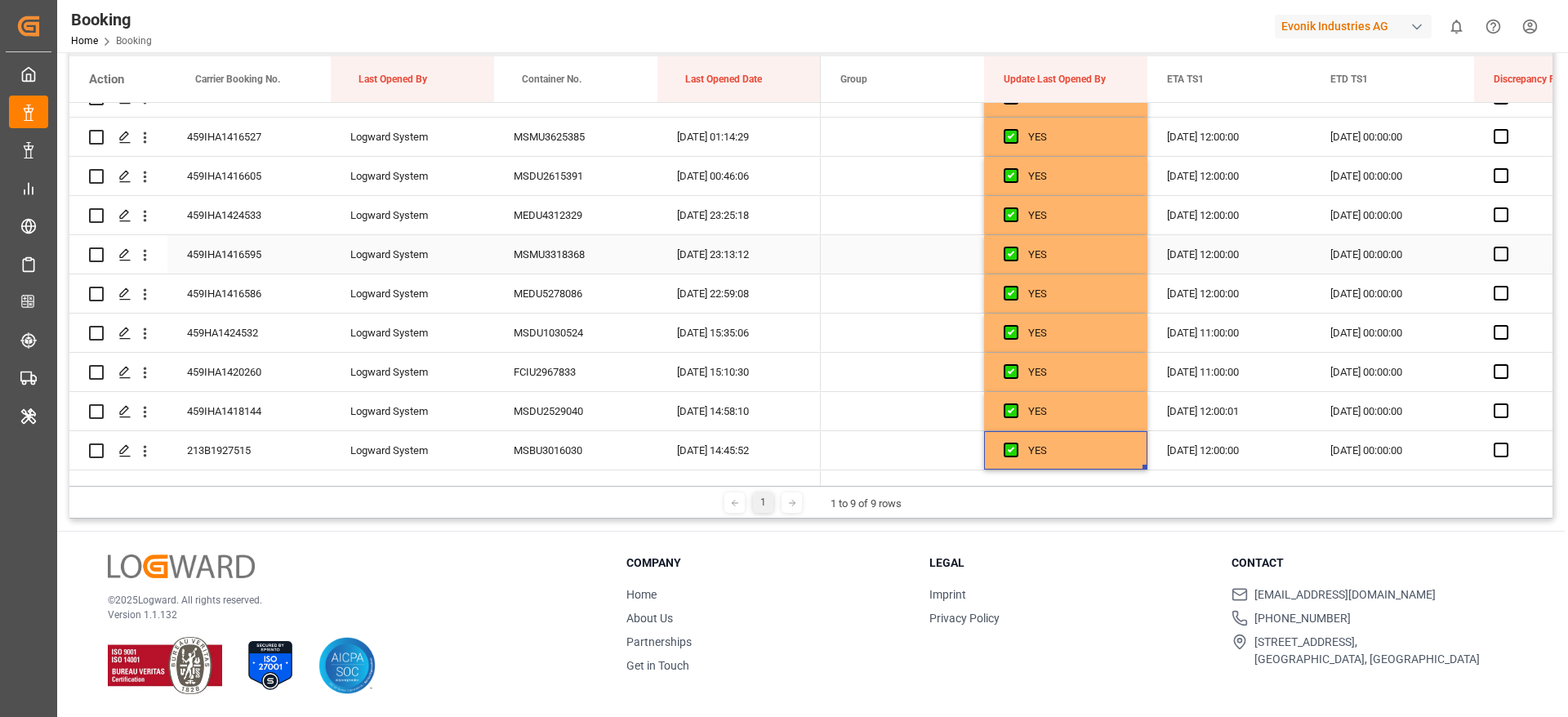
scroll to position [461, 0]
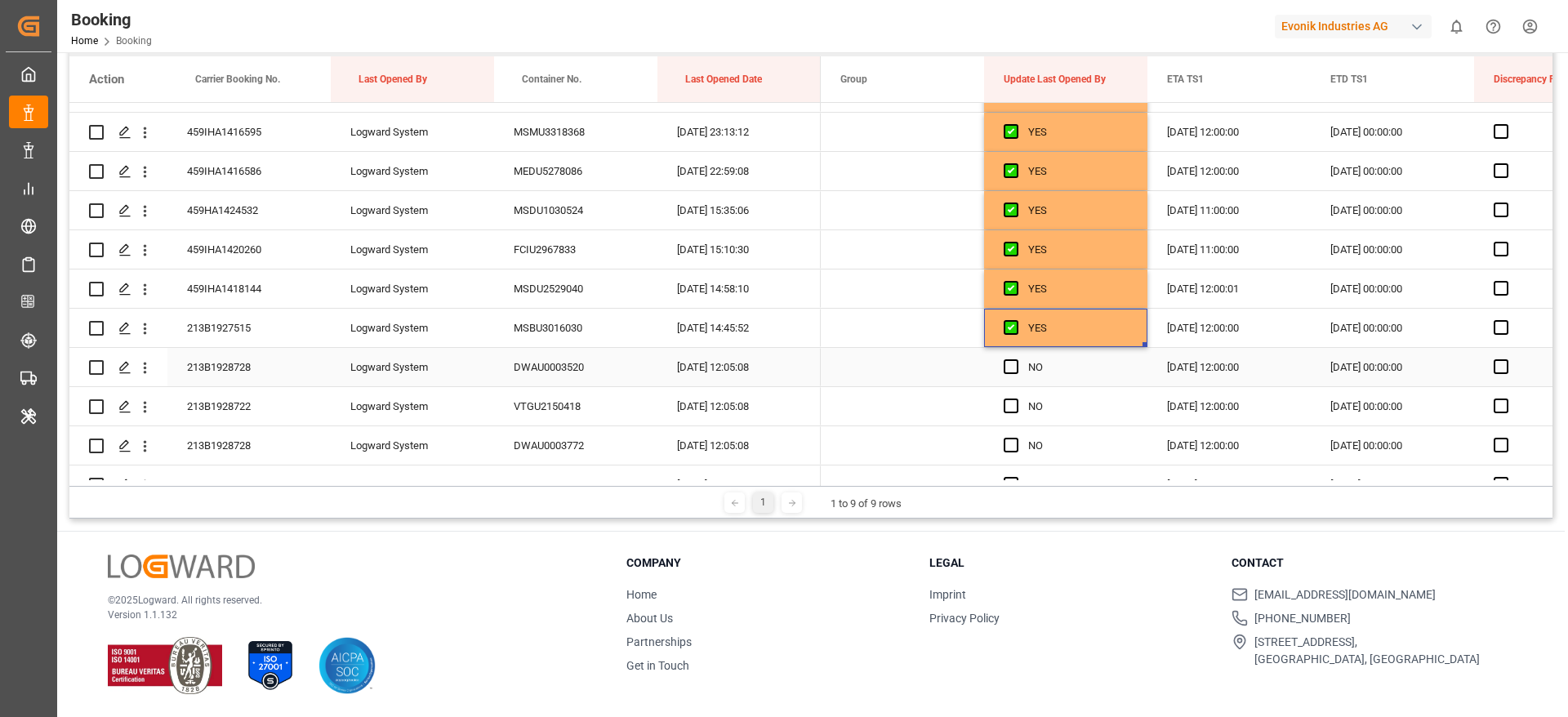
click at [1002, 373] on div "NO" at bounding box center [1066, 366] width 164 height 38
click at [1005, 369] on span "Press SPACE to select this row." at bounding box center [1011, 366] width 14 height 14
click at [1016, 359] on input "Press SPACE to select this row." at bounding box center [1016, 359] width 0 height 0
click at [1010, 404] on span "Press SPACE to select this row." at bounding box center [1011, 405] width 14 height 14
click at [1016, 398] on input "Press SPACE to select this row." at bounding box center [1016, 398] width 0 height 0
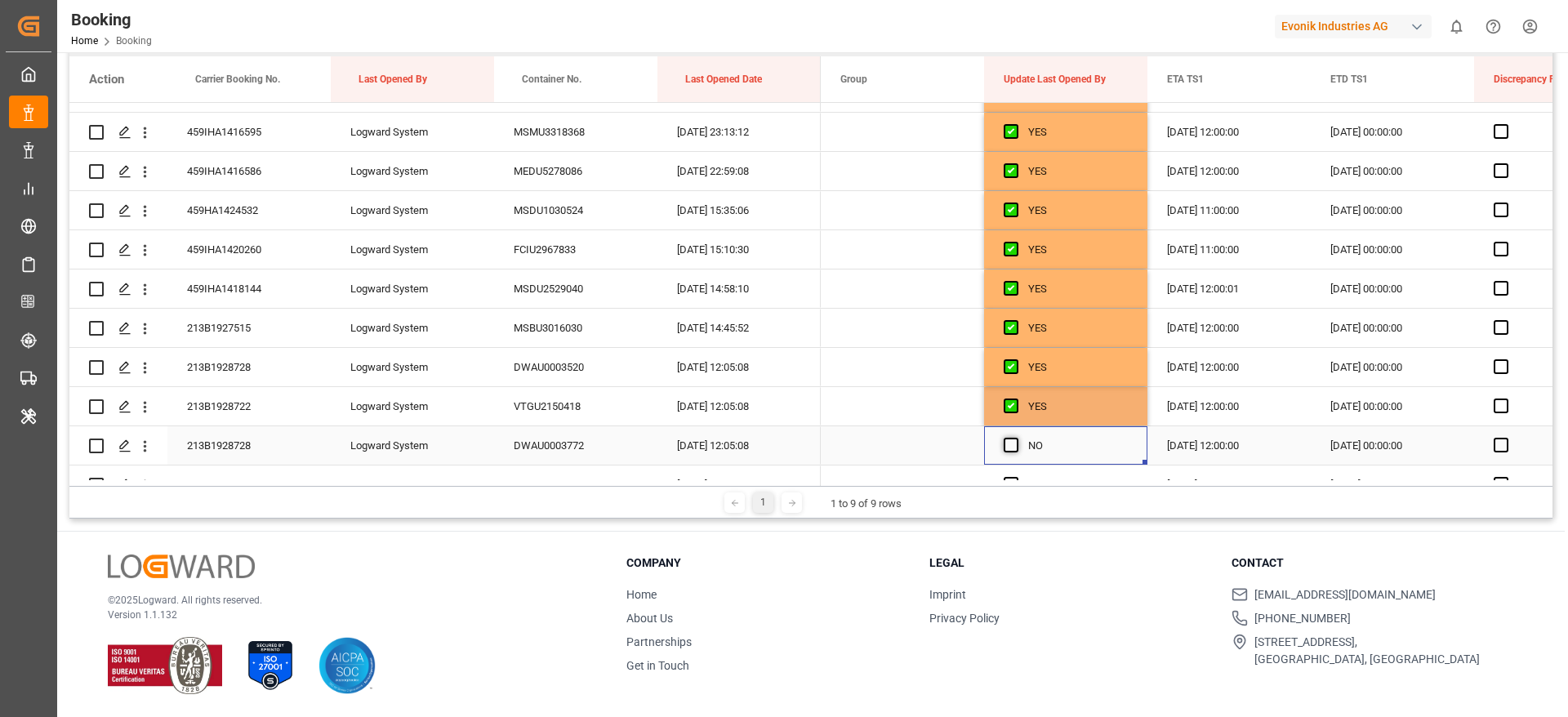
click at [1012, 438] on div "Press SPACE to select this row." at bounding box center [1016, 446] width 24 height 38
click at [1009, 446] on span "Press SPACE to select this row." at bounding box center [1011, 445] width 14 height 14
click at [1016, 438] on input "Press SPACE to select this row." at bounding box center [1016, 438] width 0 height 0
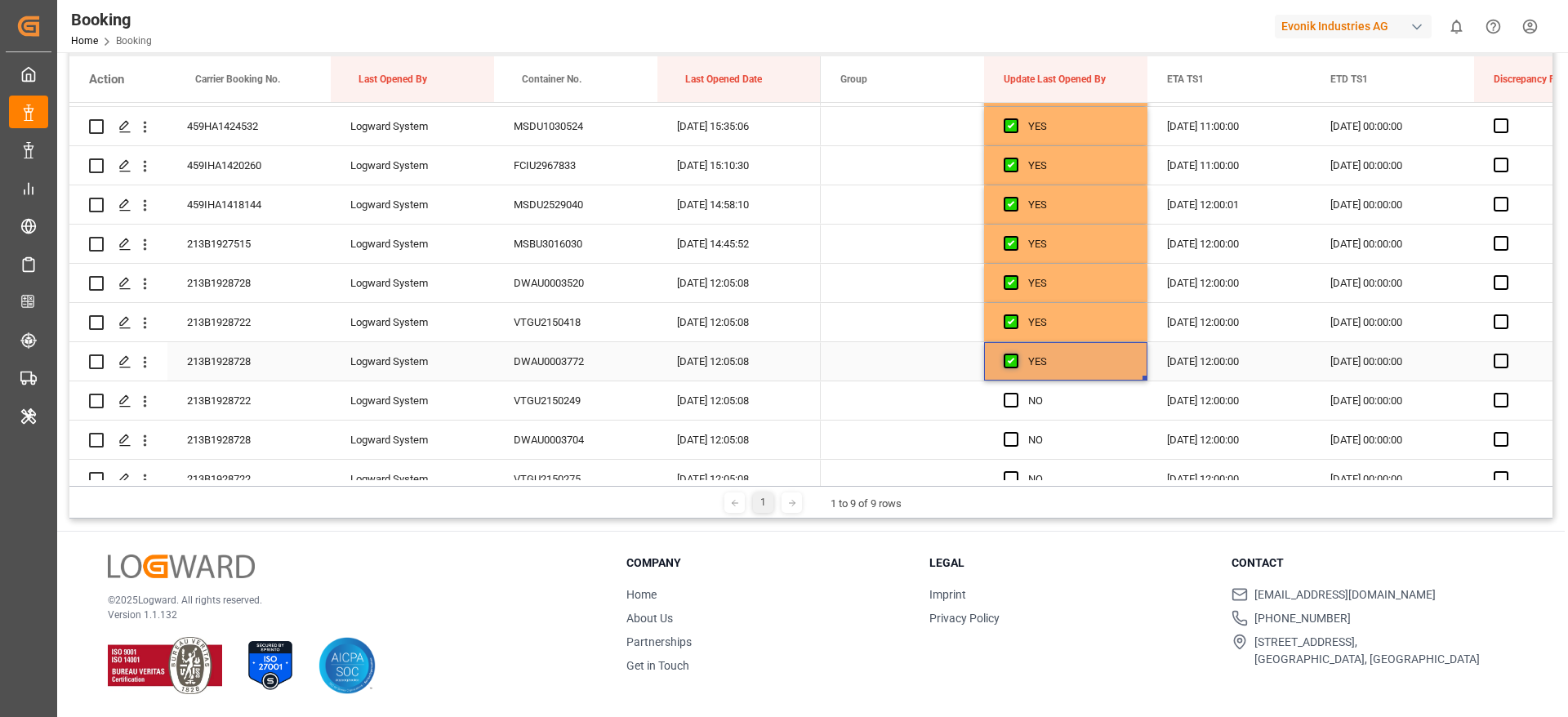
scroll to position [583, 0]
click at [1011, 360] on span "Press SPACE to select this row." at bounding box center [1011, 362] width 14 height 14
click at [1016, 354] on input "Press SPACE to select this row." at bounding box center [1016, 354] width 0 height 0
click at [1011, 401] on span "Press SPACE to select this row." at bounding box center [1011, 401] width 14 height 14
click at [1016, 394] on input "Press SPACE to select this row." at bounding box center [1016, 394] width 0 height 0
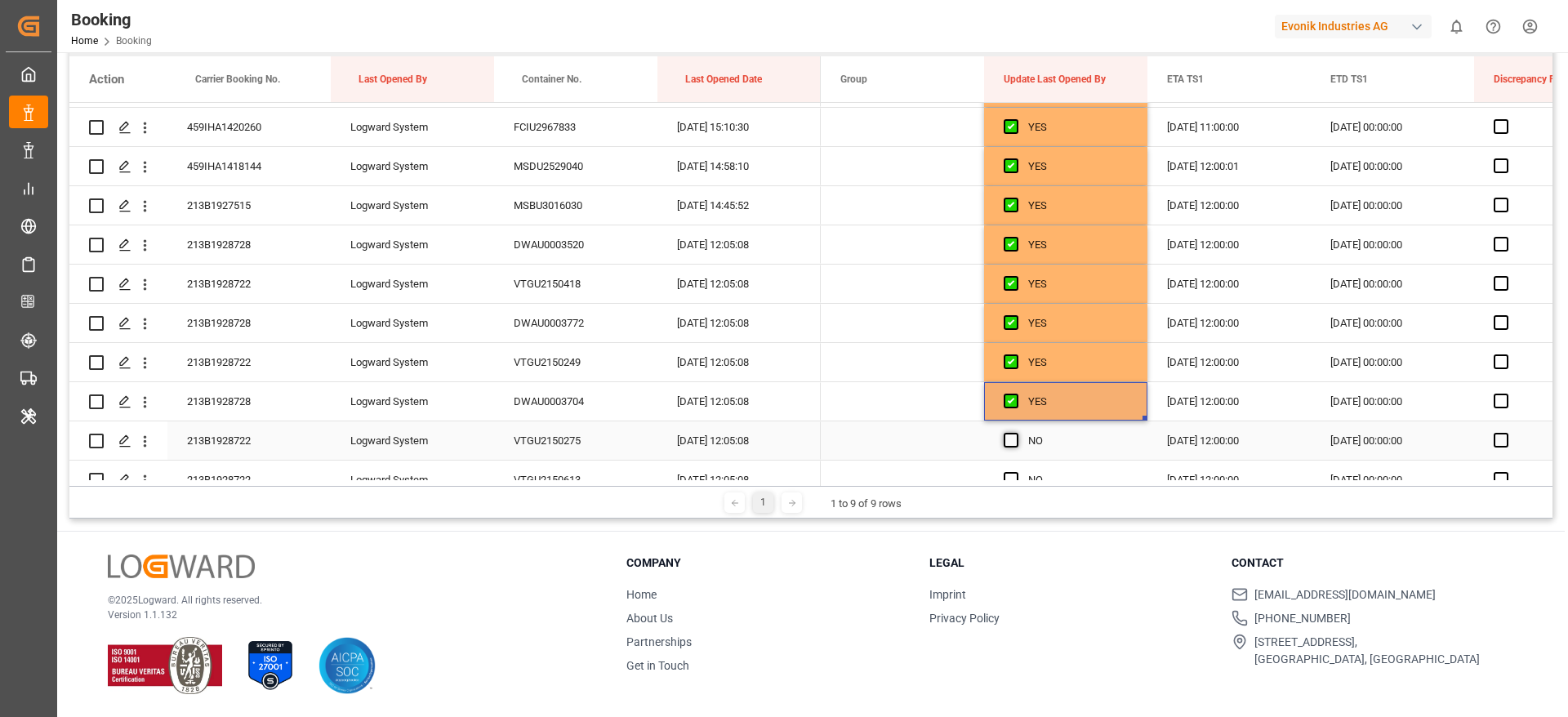
click at [1009, 442] on span "Press SPACE to select this row." at bounding box center [1011, 440] width 14 height 14
click at [1016, 433] on input "Press SPACE to select this row." at bounding box center [1016, 433] width 0 height 0
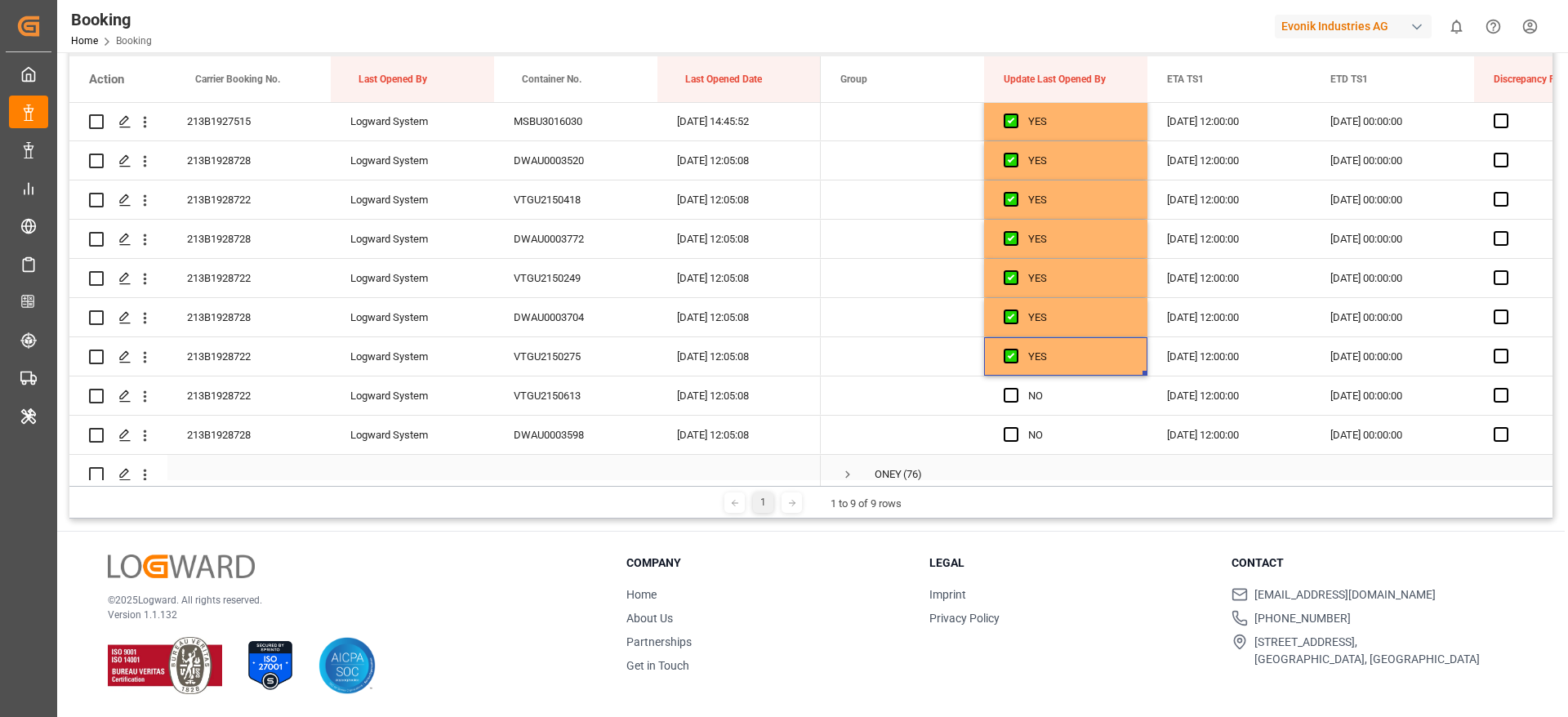
scroll to position [705, 0]
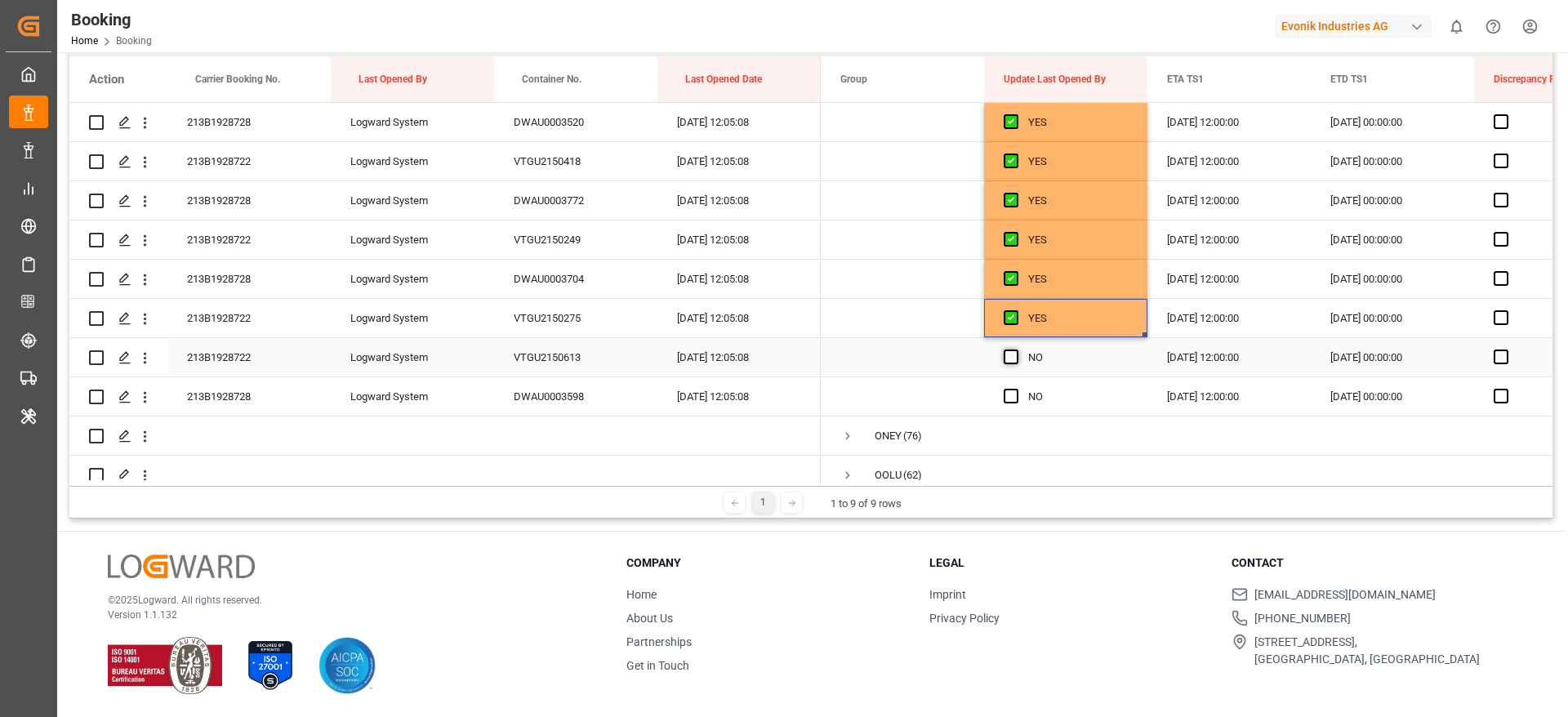
click at [1010, 363] on span "Press SPACE to select this row." at bounding box center [1011, 356] width 14 height 14
click at [1016, 349] on input "Press SPACE to select this row." at bounding box center [1016, 349] width 0 height 0
click at [1013, 399] on span "Press SPACE to select this row." at bounding box center [1011, 396] width 14 height 14
click at [1016, 388] on input "Press SPACE to select this row." at bounding box center [1016, 388] width 0 height 0
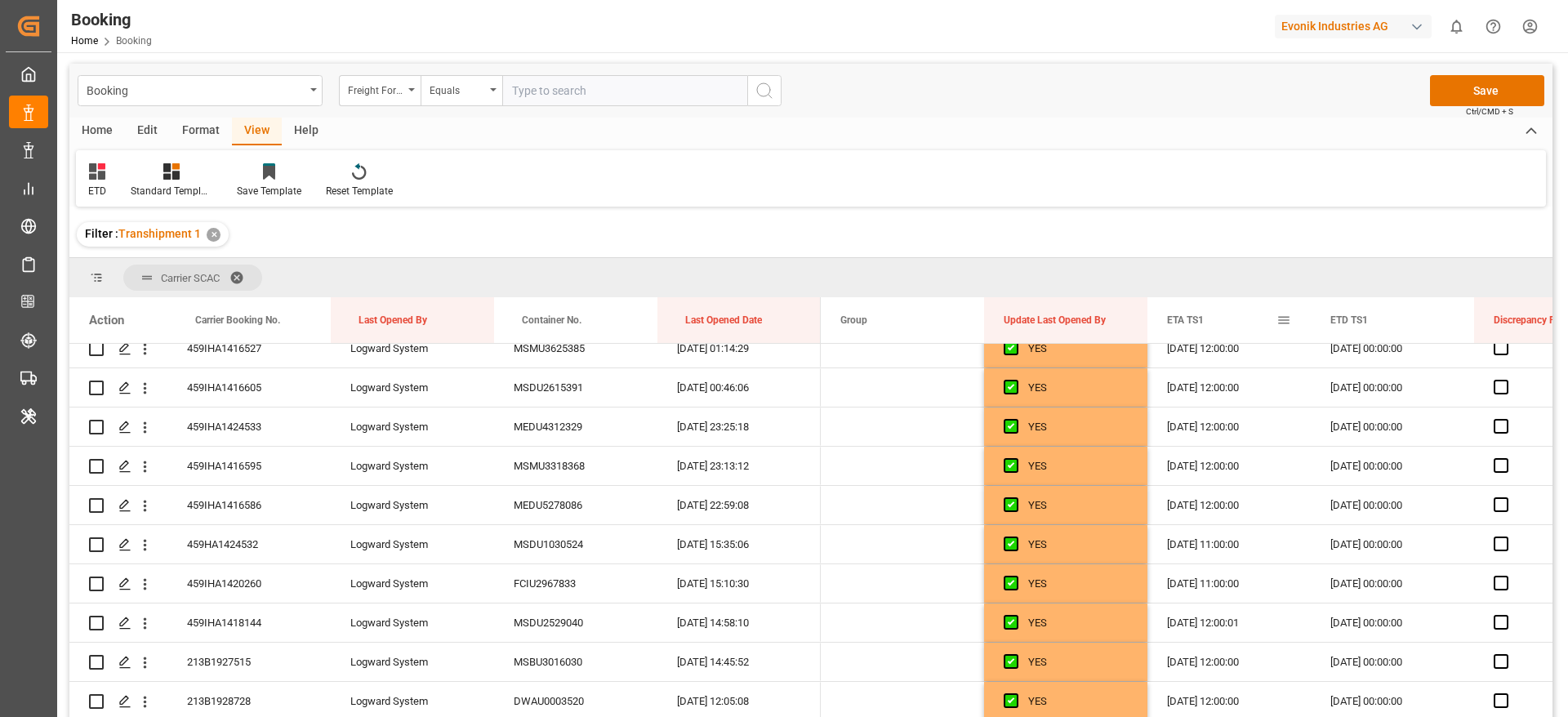
scroll to position [0, 0]
click at [1445, 90] on button "Save" at bounding box center [1488, 91] width 114 height 31
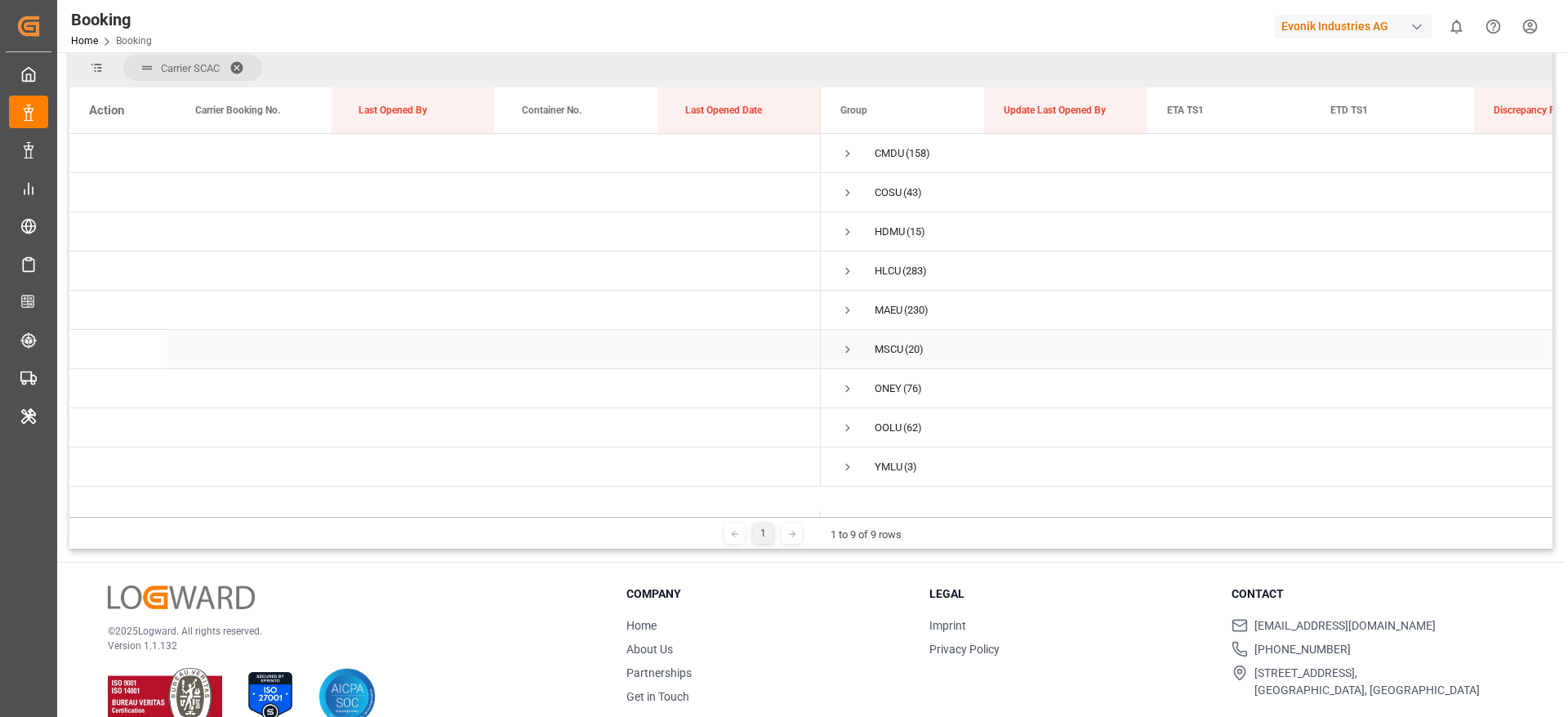
scroll to position [242, 0]
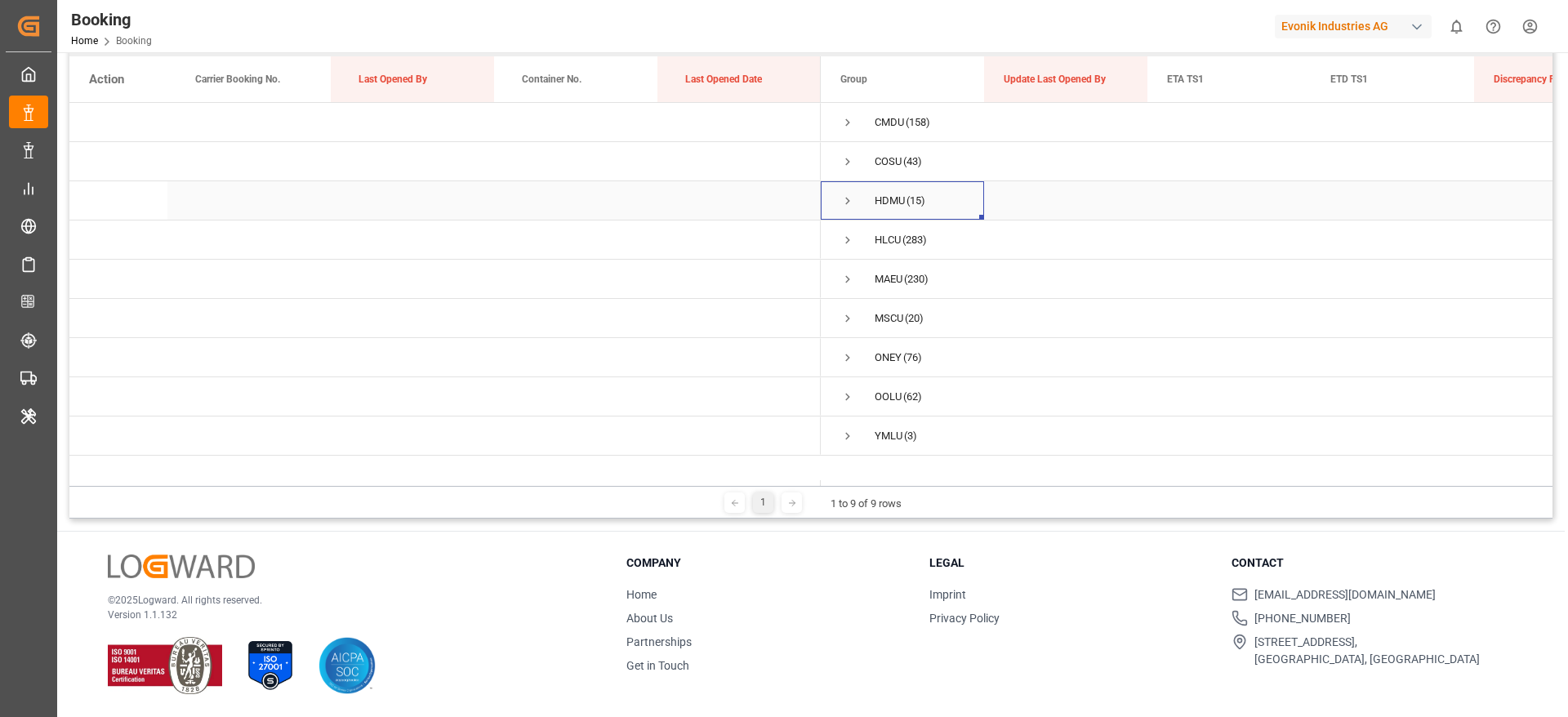
click at [847, 209] on span "Press SPACE to select this row." at bounding box center [848, 201] width 14 height 38
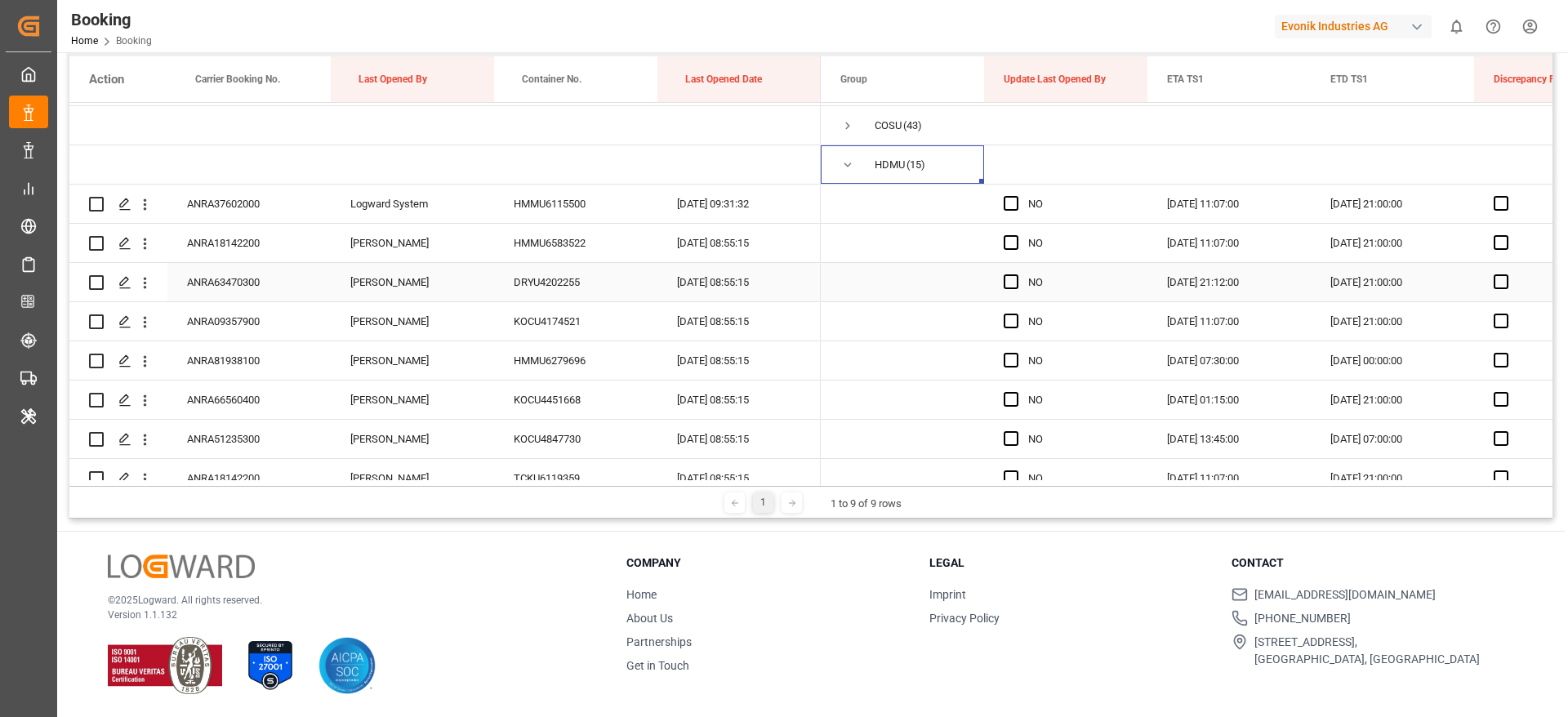
scroll to position [0, 0]
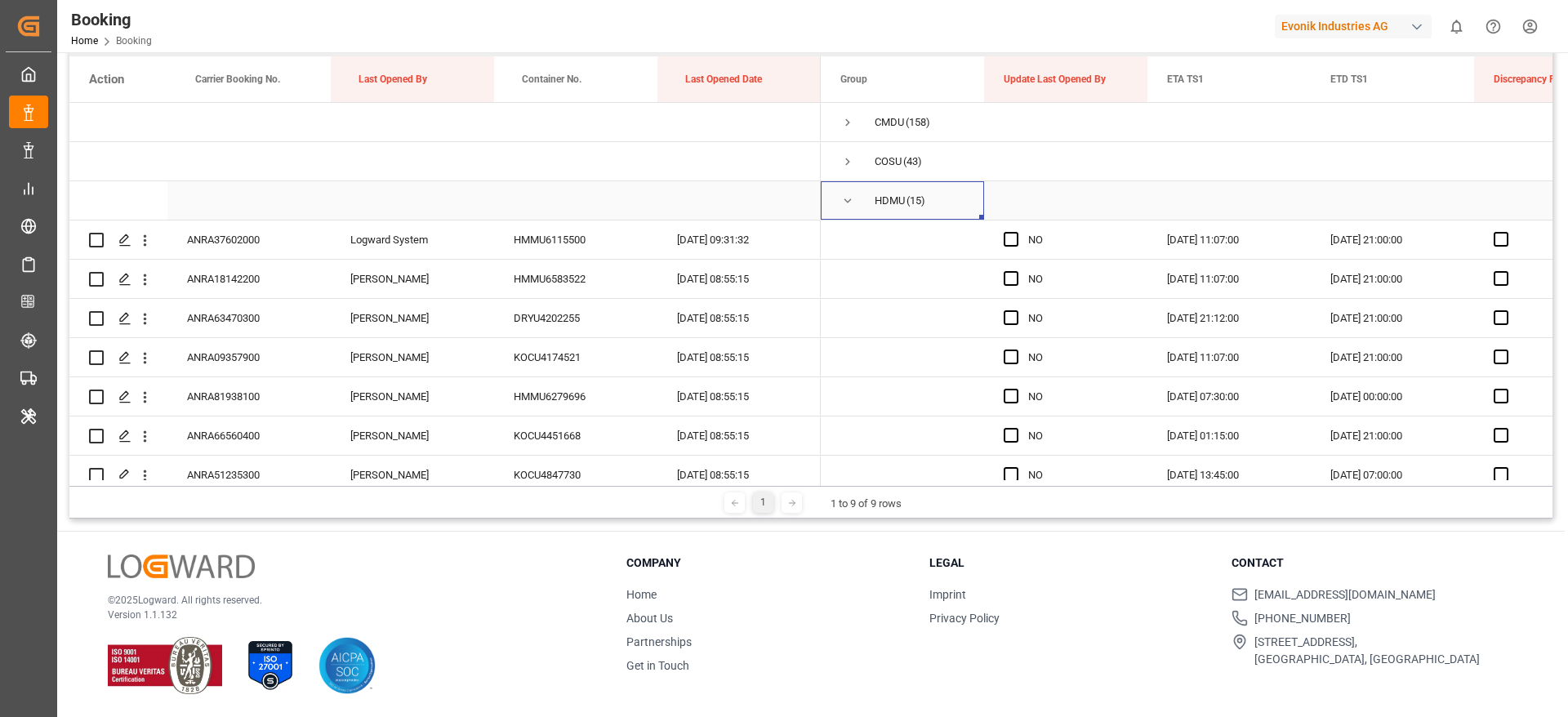
click at [850, 204] on span "Press SPACE to select this row." at bounding box center [848, 201] width 14 height 14
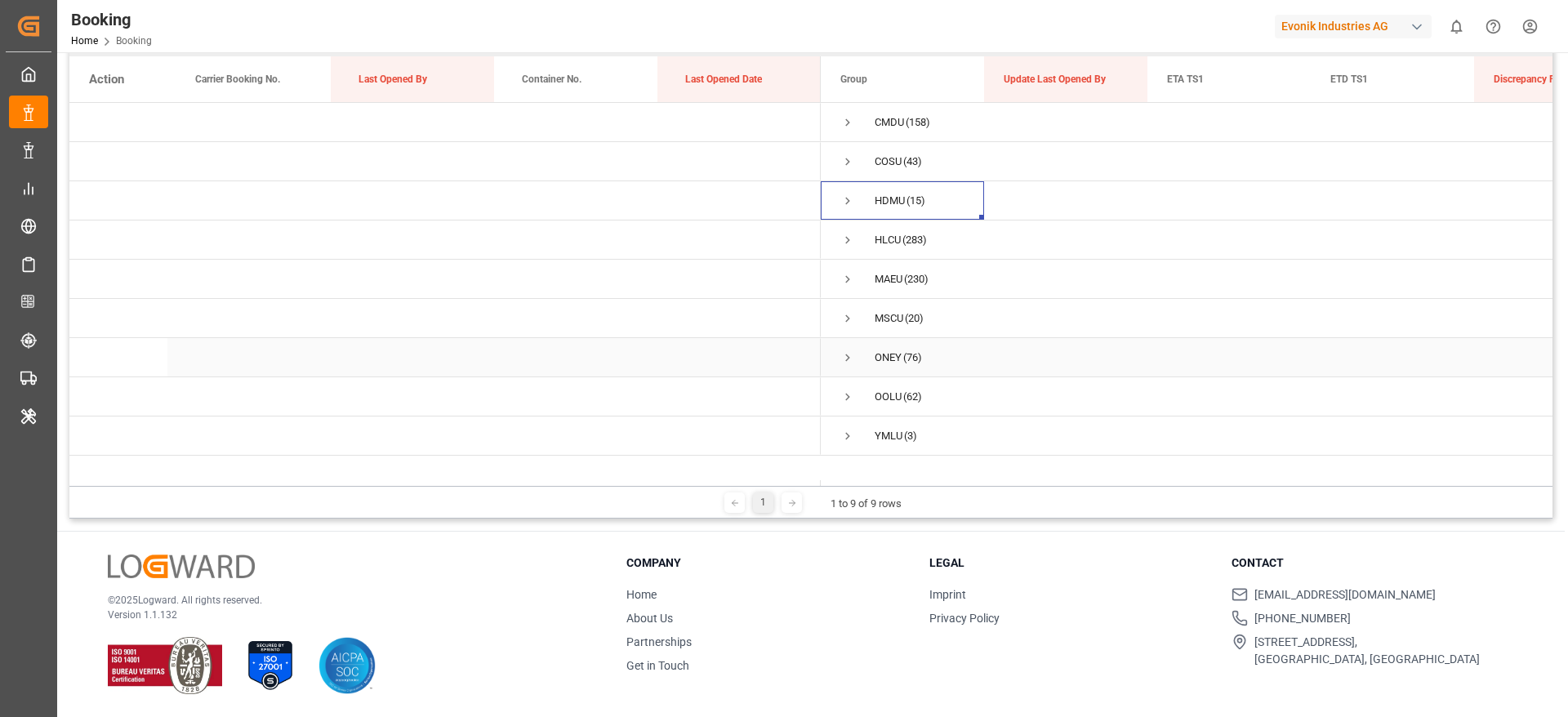
click at [846, 355] on span "Press SPACE to select this row." at bounding box center [848, 357] width 14 height 14
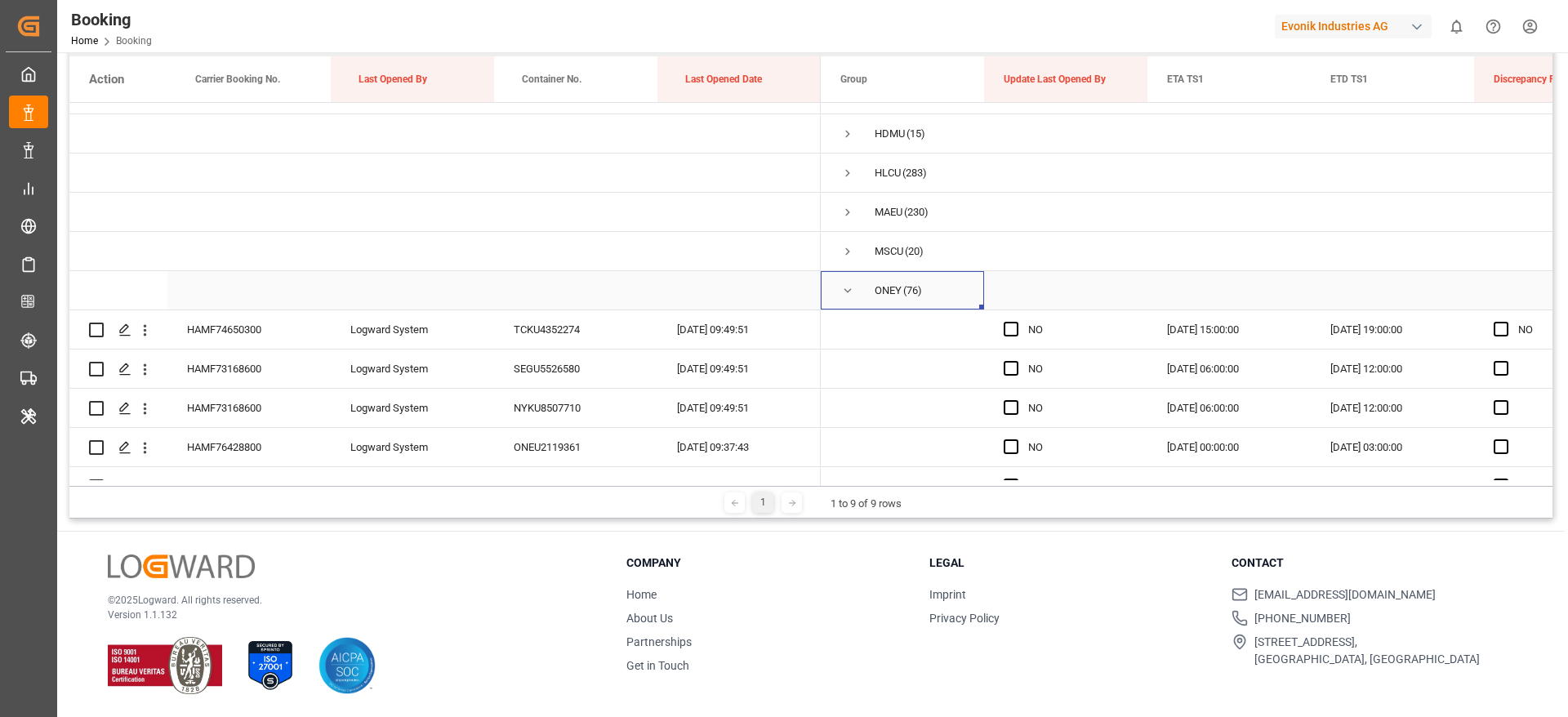
scroll to position [122, 0]
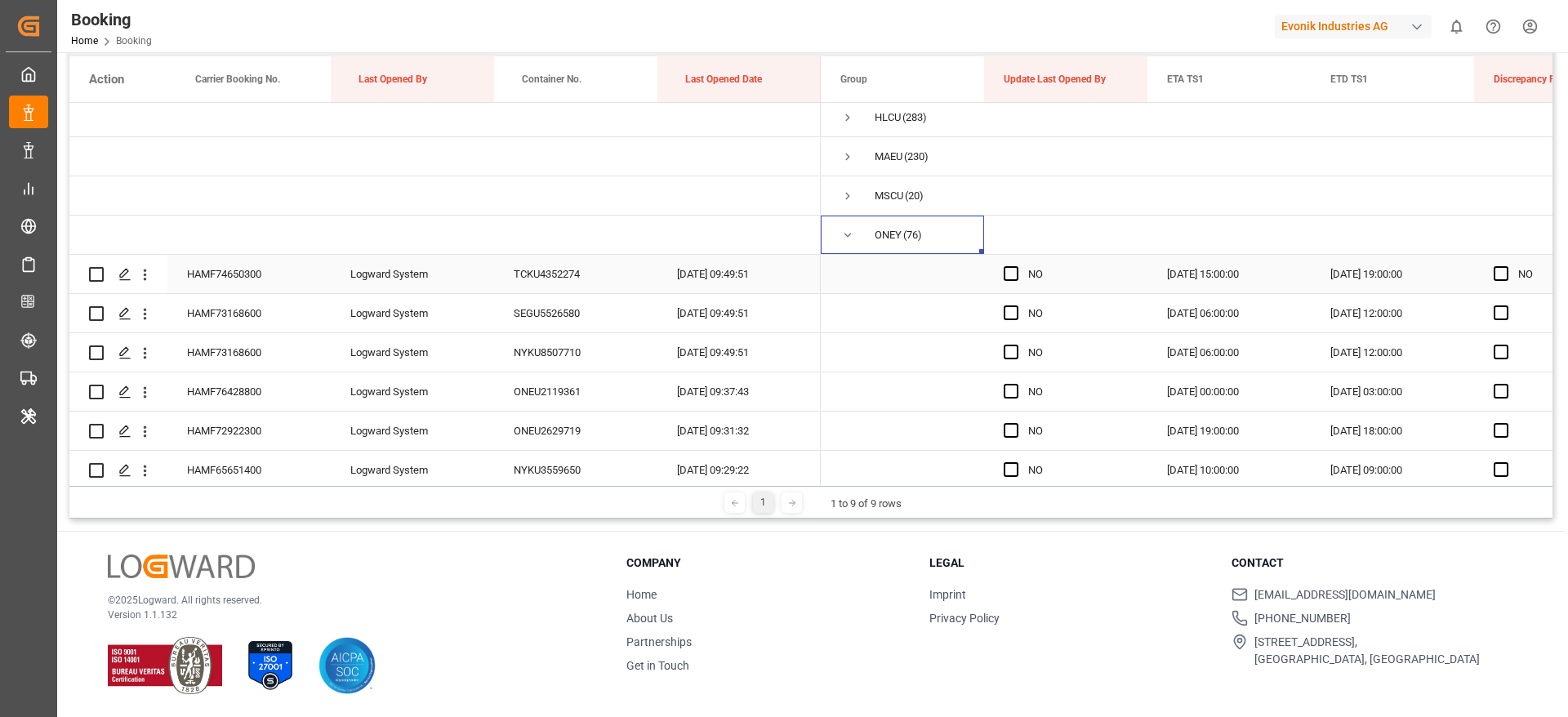
click at [241, 272] on div "HAMF74650300" at bounding box center [248, 273] width 164 height 38
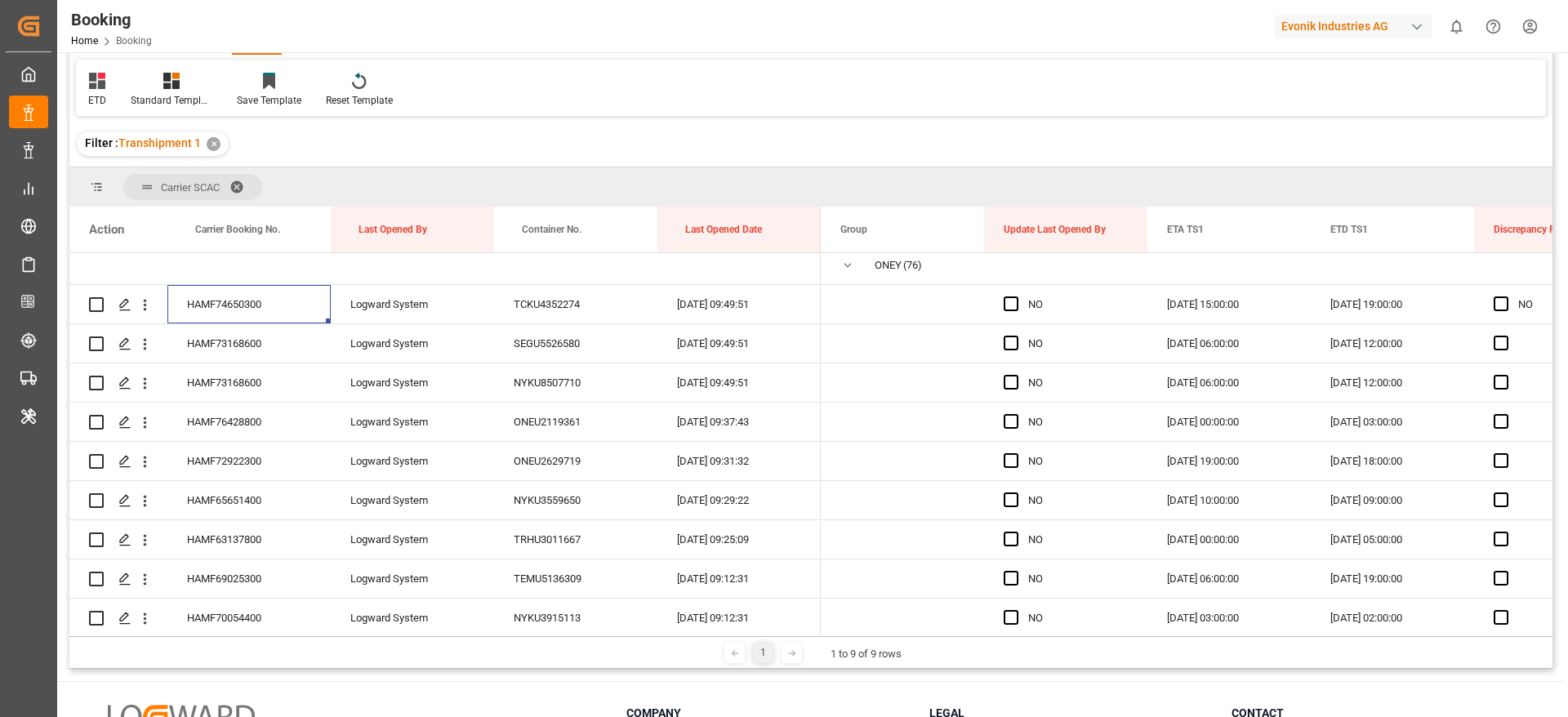
scroll to position [78, 0]
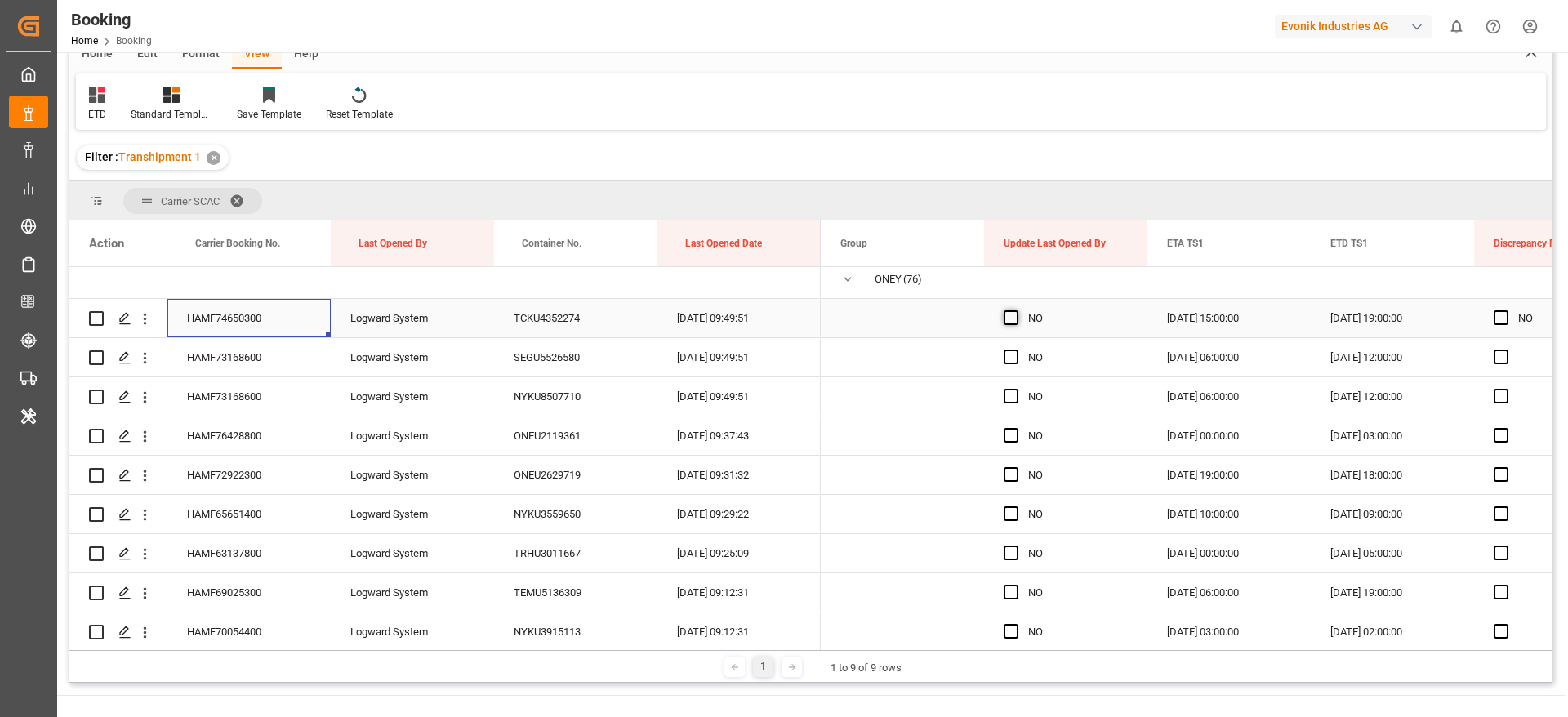
click at [1014, 319] on span "Press SPACE to select this row." at bounding box center [1011, 317] width 14 height 14
click at [1016, 310] on input "Press SPACE to select this row." at bounding box center [1016, 310] width 0 height 0
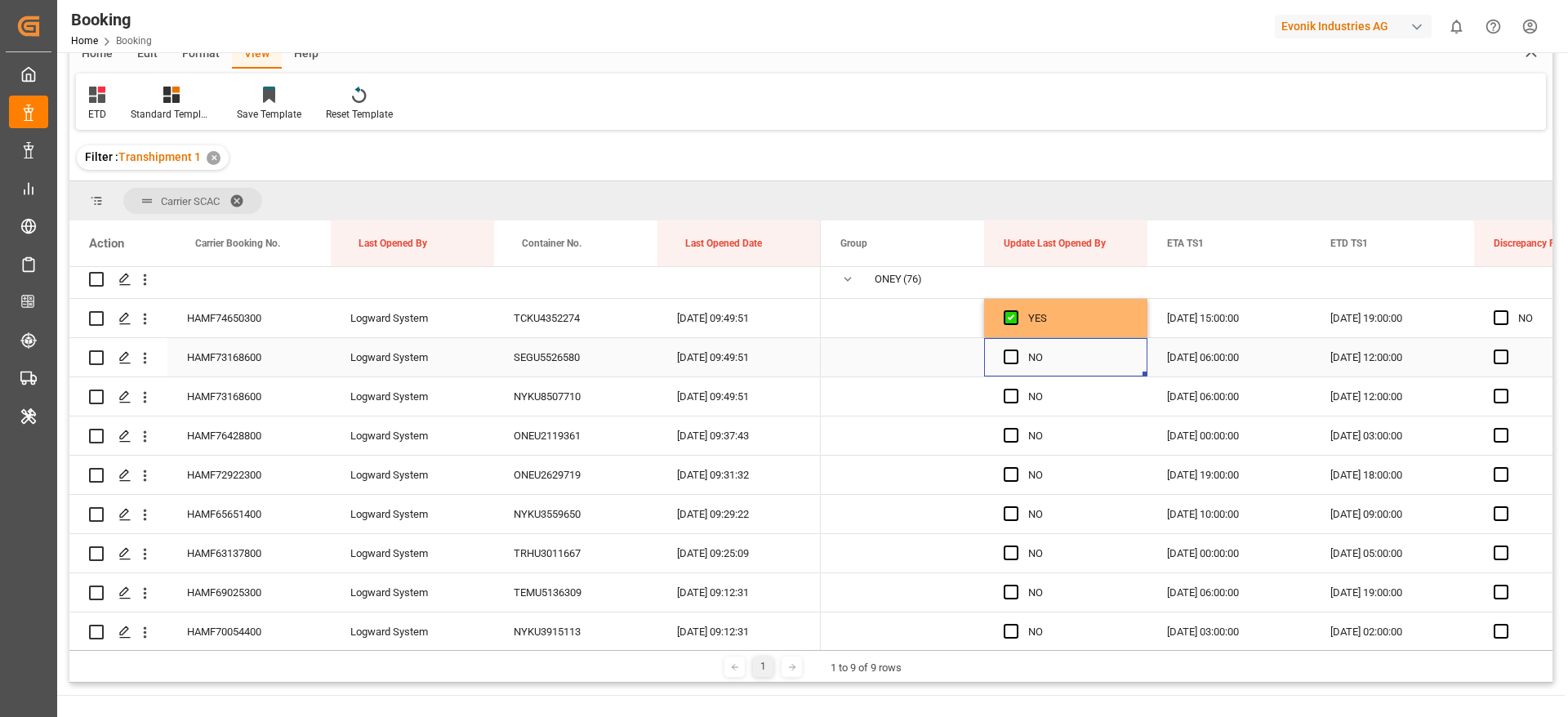
click at [1008, 345] on div "Press SPACE to select this row." at bounding box center [1016, 357] width 24 height 38
click at [1009, 357] on span "Press SPACE to select this row." at bounding box center [1011, 356] width 14 height 14
click at [1016, 349] on input "Press SPACE to select this row." at bounding box center [1016, 349] width 0 height 0
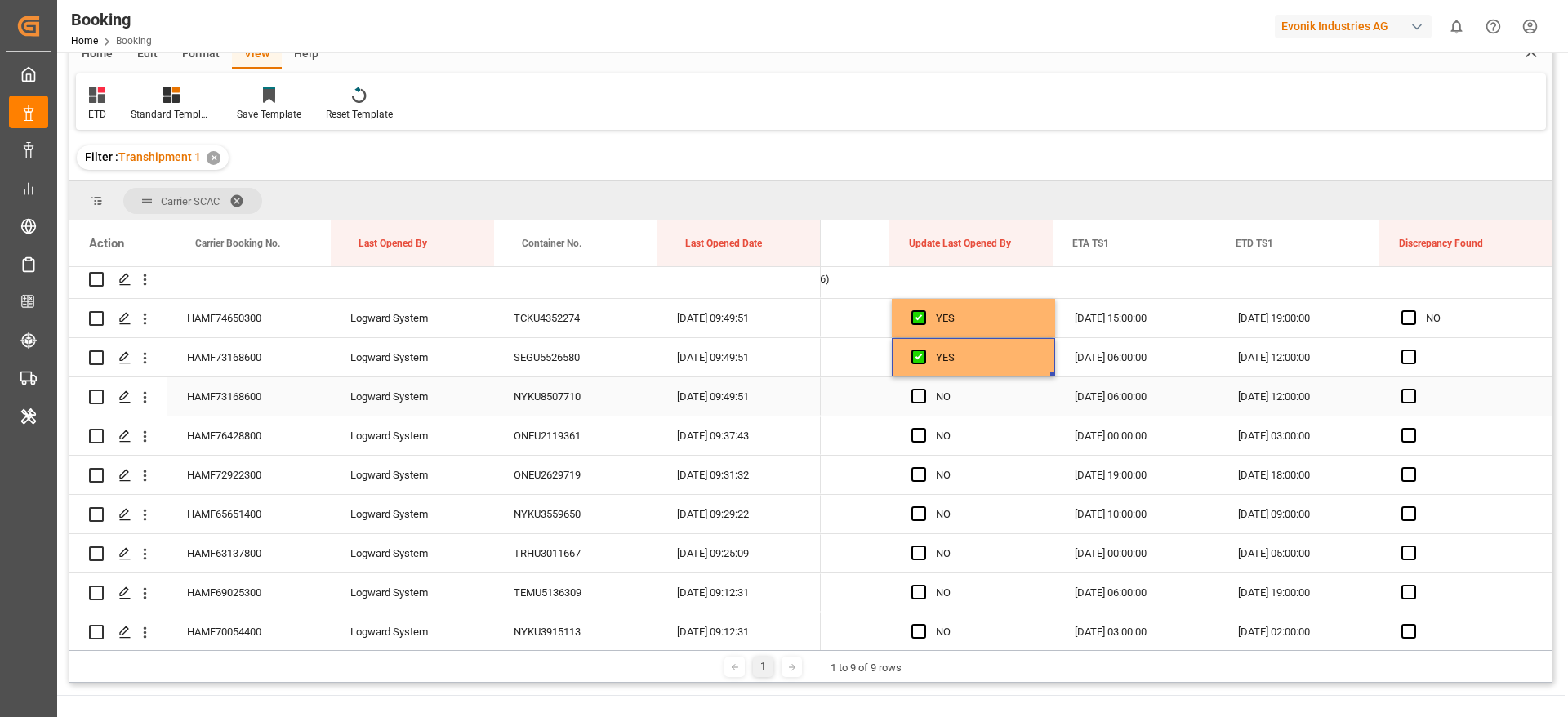
scroll to position [0, 0]
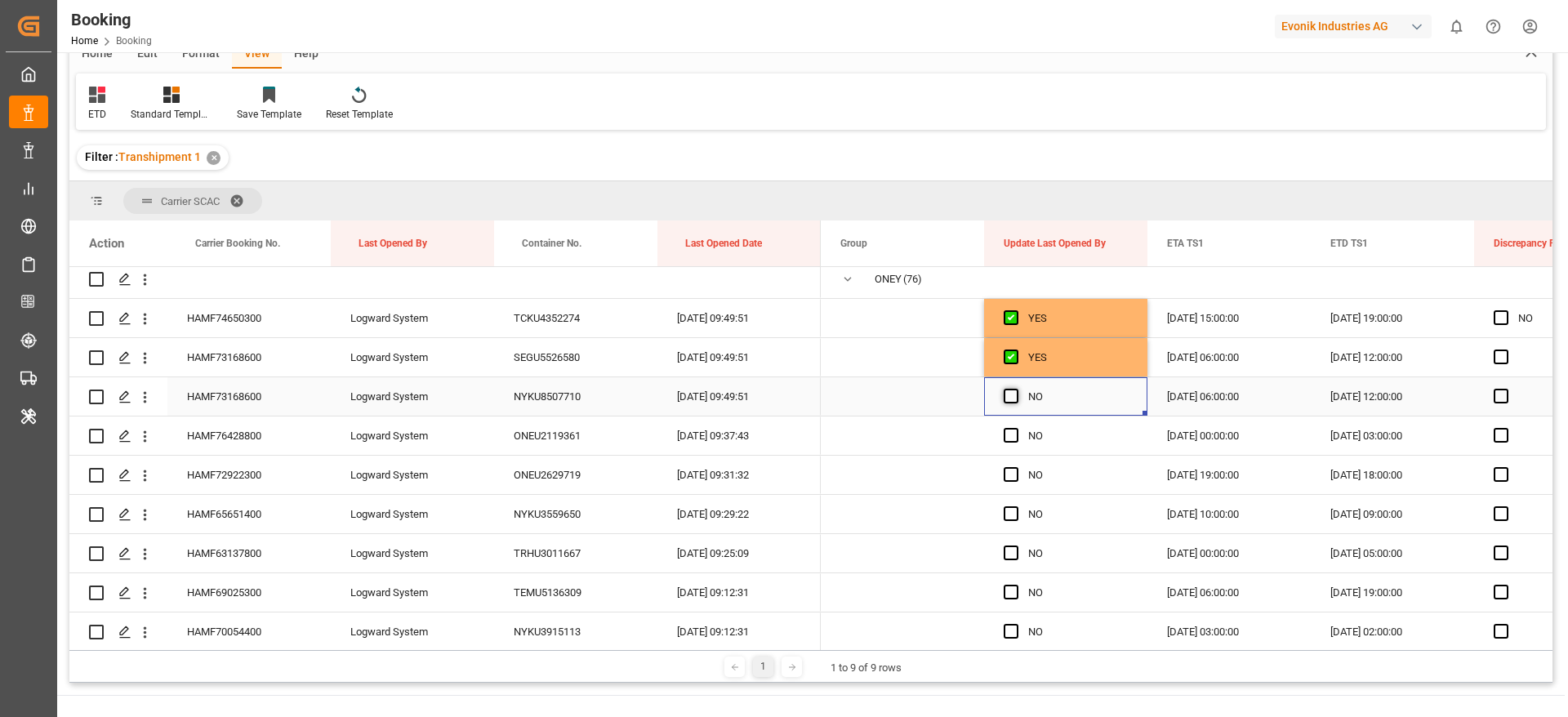
click at [1010, 394] on span "Press SPACE to select this row." at bounding box center [1011, 396] width 14 height 14
click at [1016, 388] on input "Press SPACE to select this row." at bounding box center [1016, 388] width 0 height 0
click at [1007, 441] on span "Press SPACE to select this row." at bounding box center [1011, 435] width 14 height 14
click at [1016, 428] on input "Press SPACE to select this row." at bounding box center [1016, 428] width 0 height 0
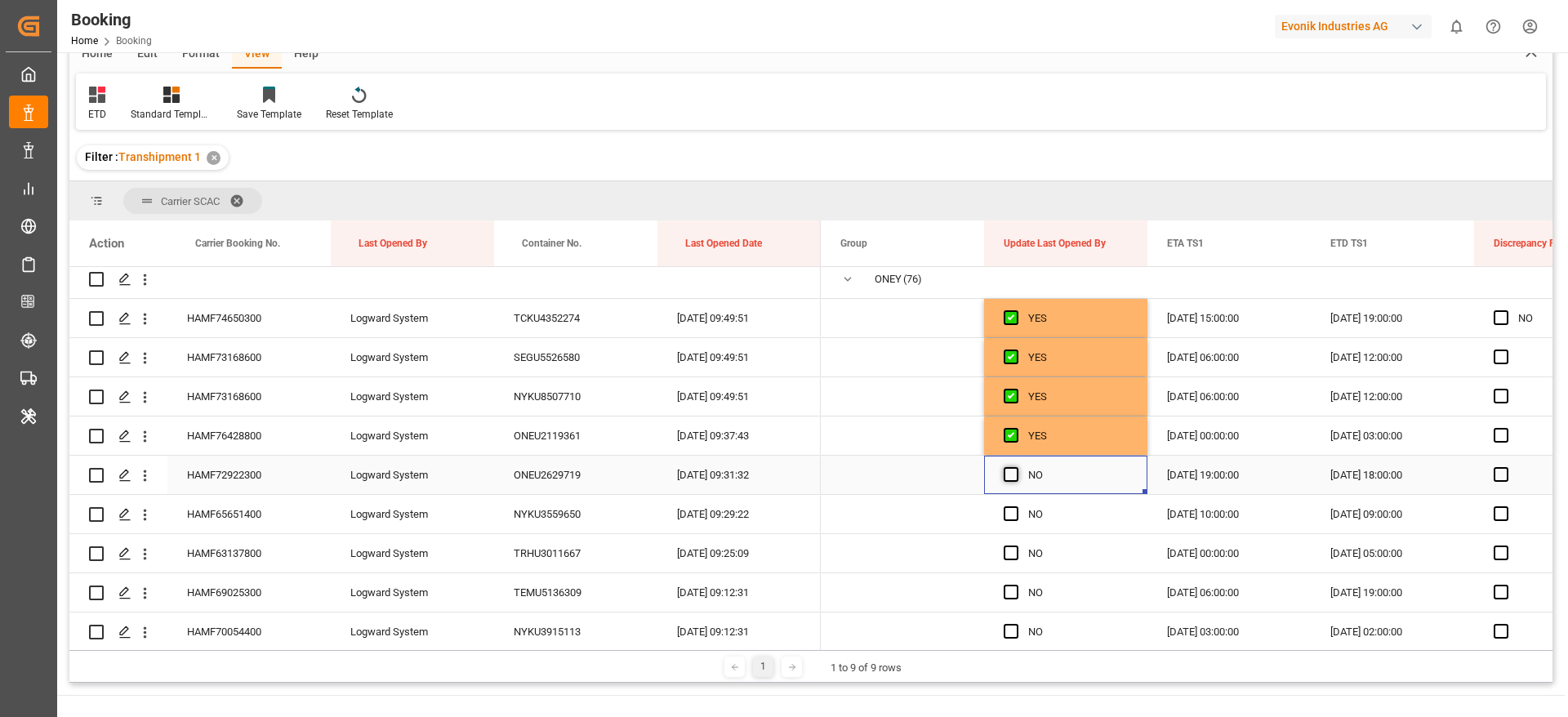
click at [1010, 469] on span "Press SPACE to select this row." at bounding box center [1011, 474] width 14 height 14
click at [1016, 467] on input "Press SPACE to select this row." at bounding box center [1016, 467] width 0 height 0
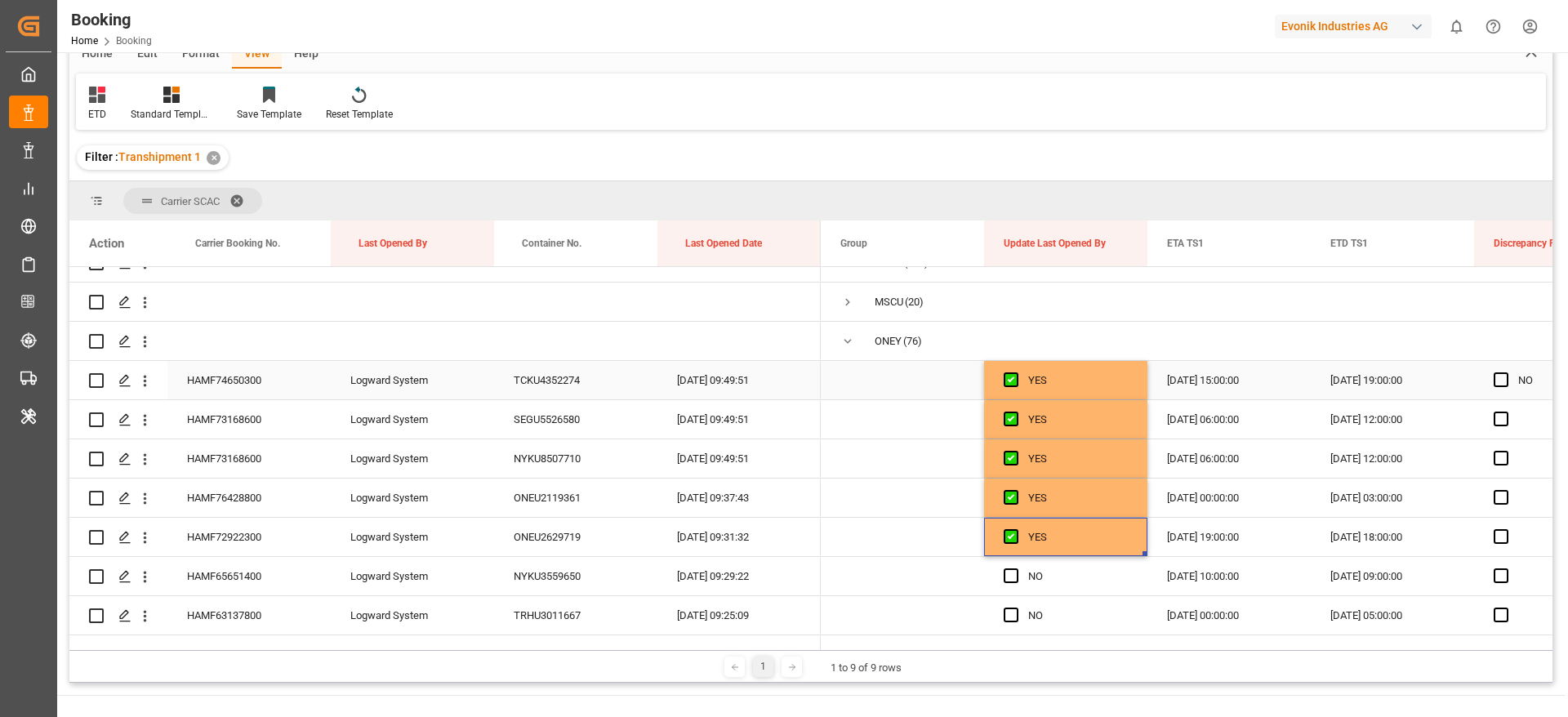
scroll to position [181, 0]
click at [1351, 26] on div "Evonik Industries AG" at bounding box center [1354, 26] width 157 height 24
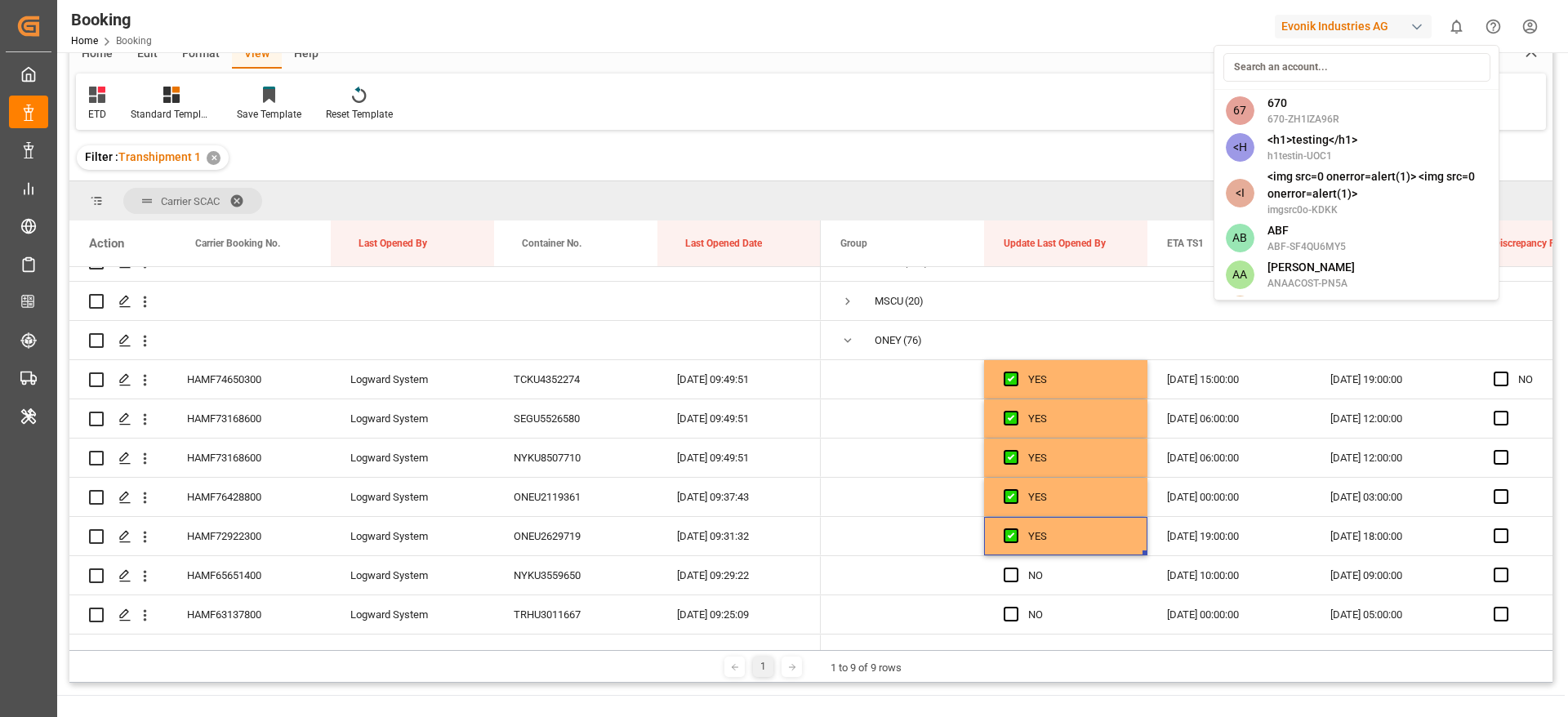
click at [927, 121] on html "Created by potrace 1.15, written by Peter Selinger 2001-2017 Created by potrace…" at bounding box center [784, 358] width 1568 height 717
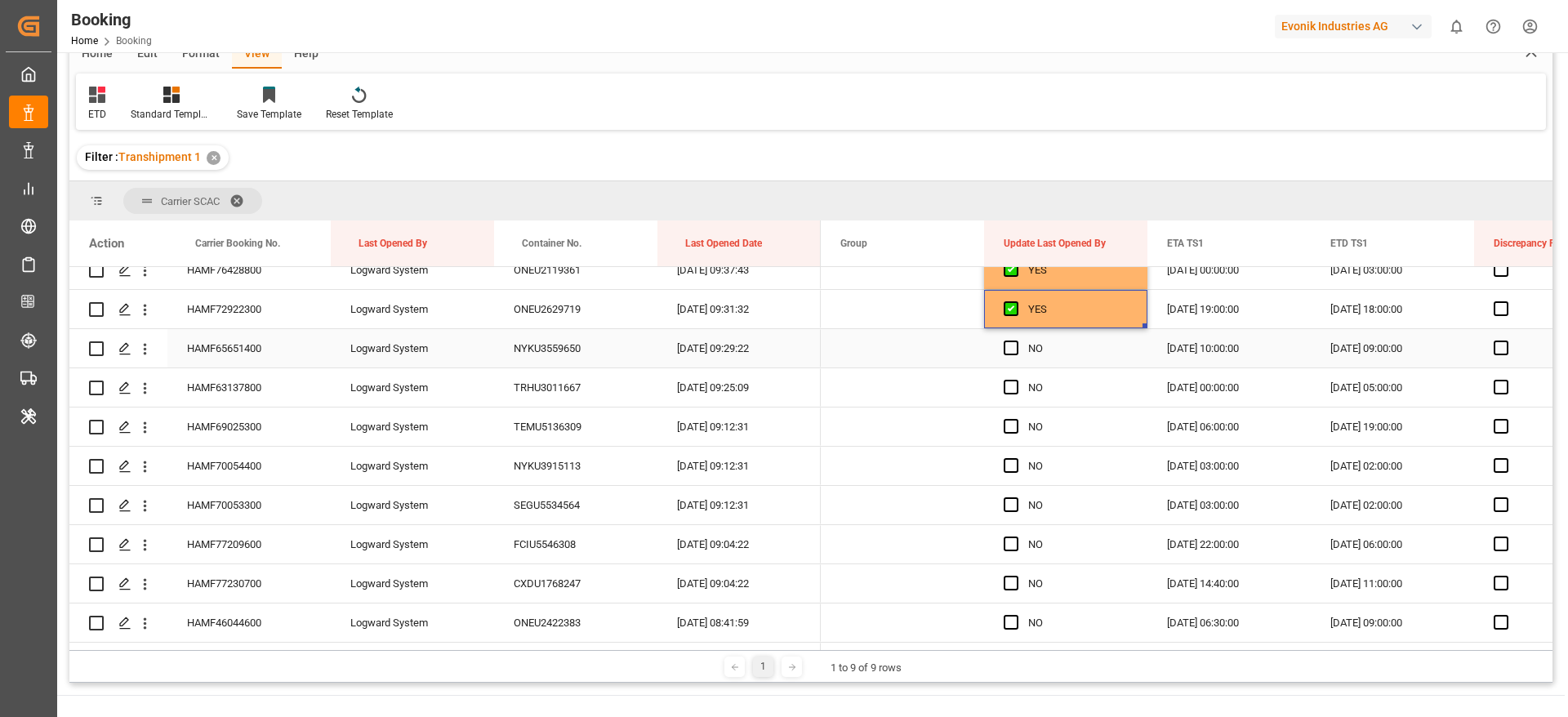
scroll to position [426, 0]
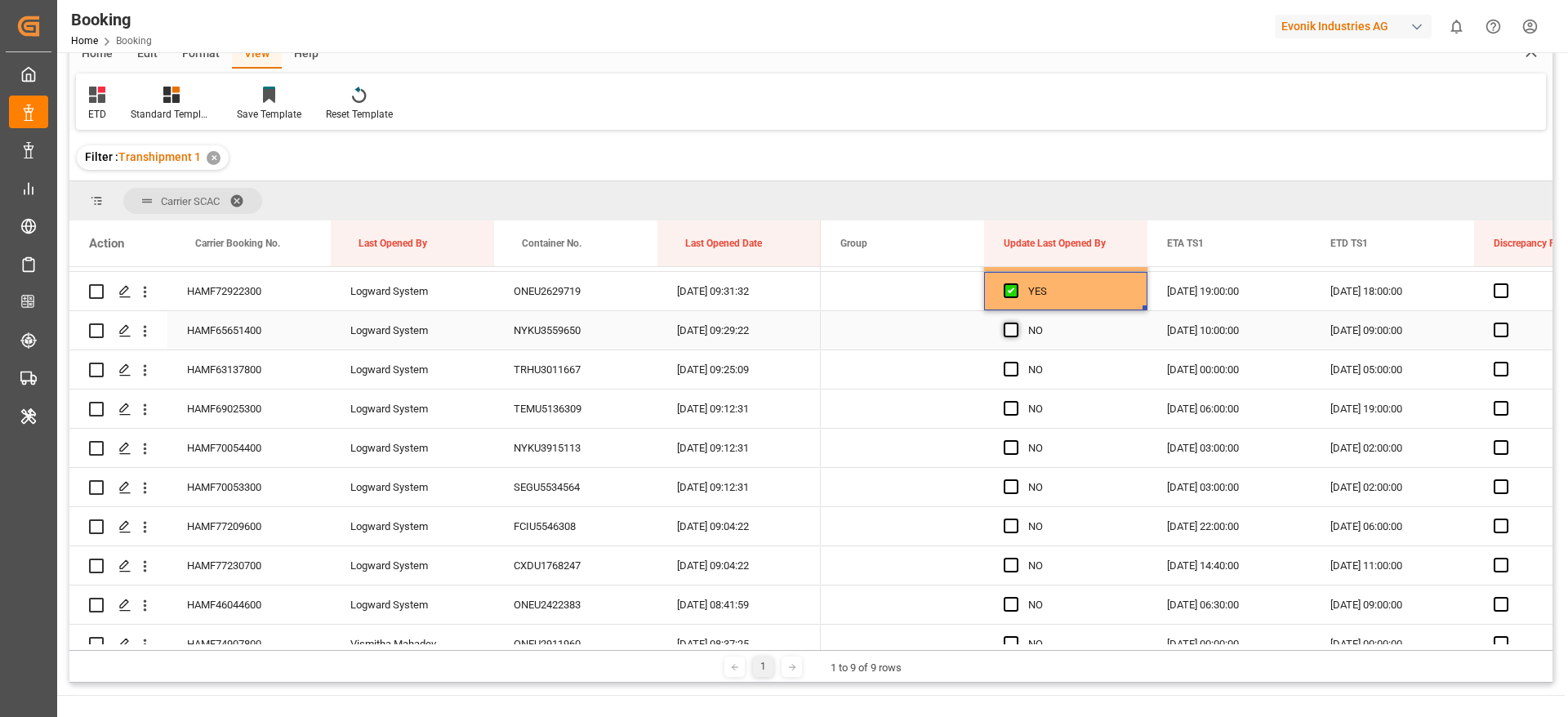
click at [1013, 329] on span "Press SPACE to select this row." at bounding box center [1011, 329] width 14 height 14
click at [1016, 322] on input "Press SPACE to select this row." at bounding box center [1016, 322] width 0 height 0
click at [1013, 360] on div "Press SPACE to select this row." at bounding box center [1016, 370] width 24 height 38
click at [1013, 406] on span "Press SPACE to select this row." at bounding box center [1011, 408] width 14 height 14
click at [1016, 401] on input "Press SPACE to select this row." at bounding box center [1016, 401] width 0 height 0
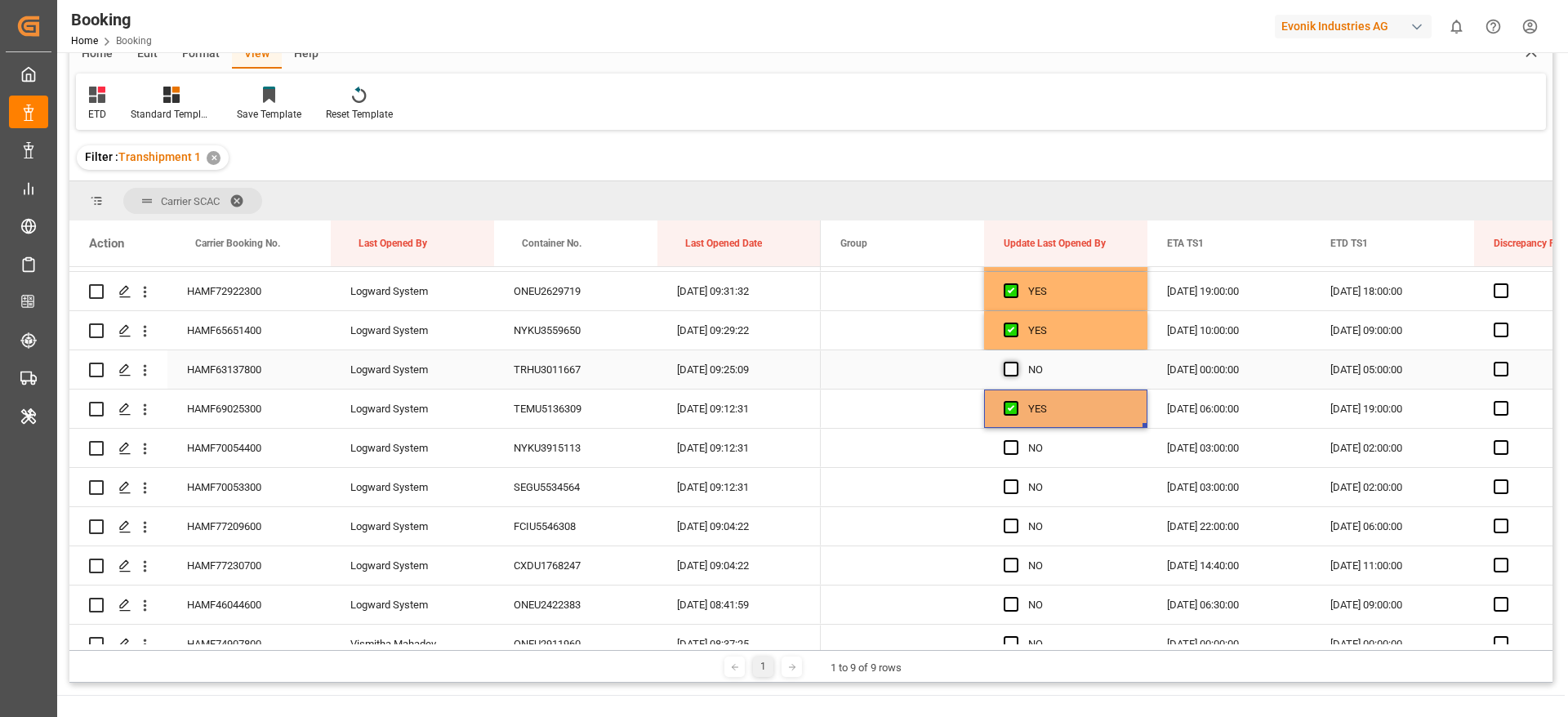
click at [1005, 362] on span "Press SPACE to select this row." at bounding box center [1011, 369] width 14 height 14
click at [1016, 362] on input "Press SPACE to select this row." at bounding box center [1016, 362] width 0 height 0
click at [1010, 452] on span "Press SPACE to select this row." at bounding box center [1011, 447] width 14 height 14
click at [1016, 440] on input "Press SPACE to select this row." at bounding box center [1016, 440] width 0 height 0
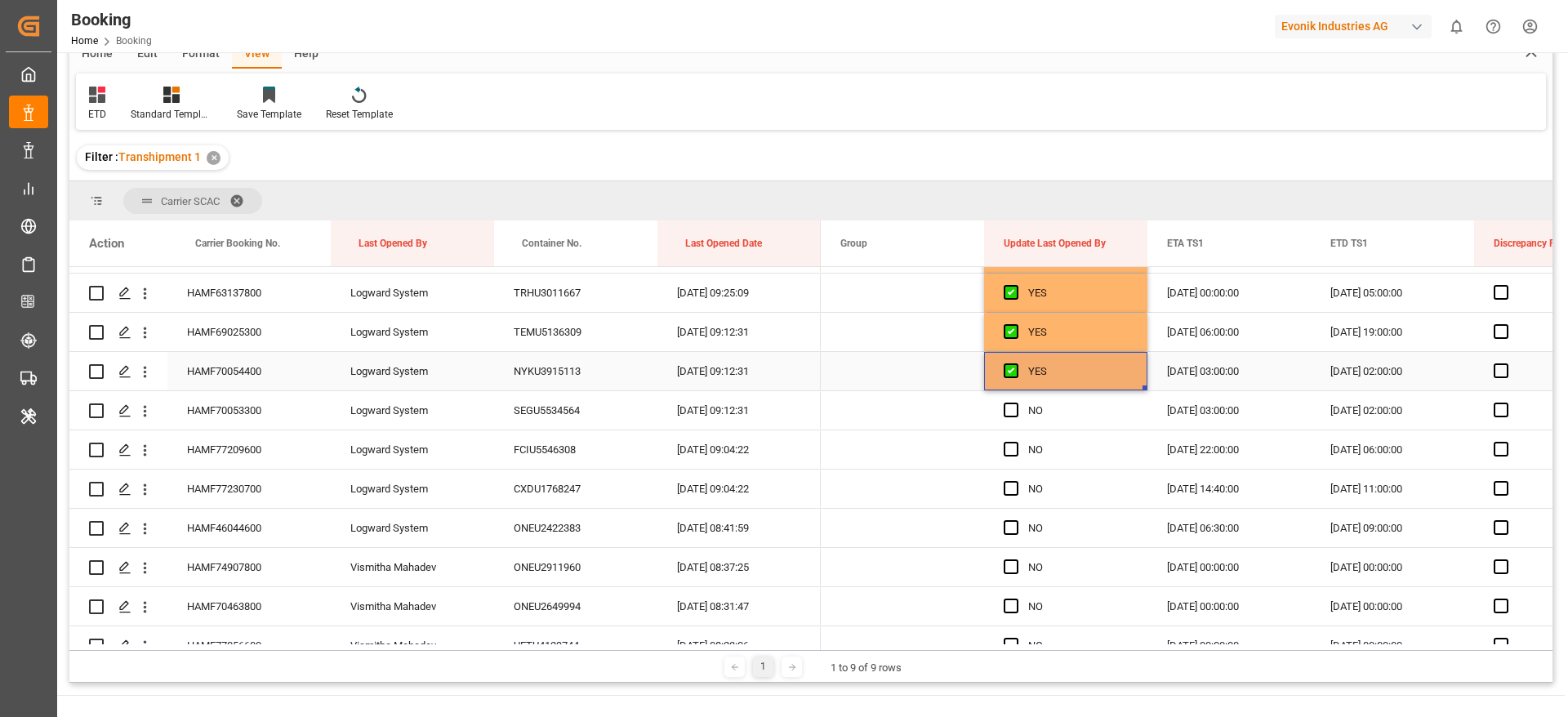
scroll to position [548, 0]
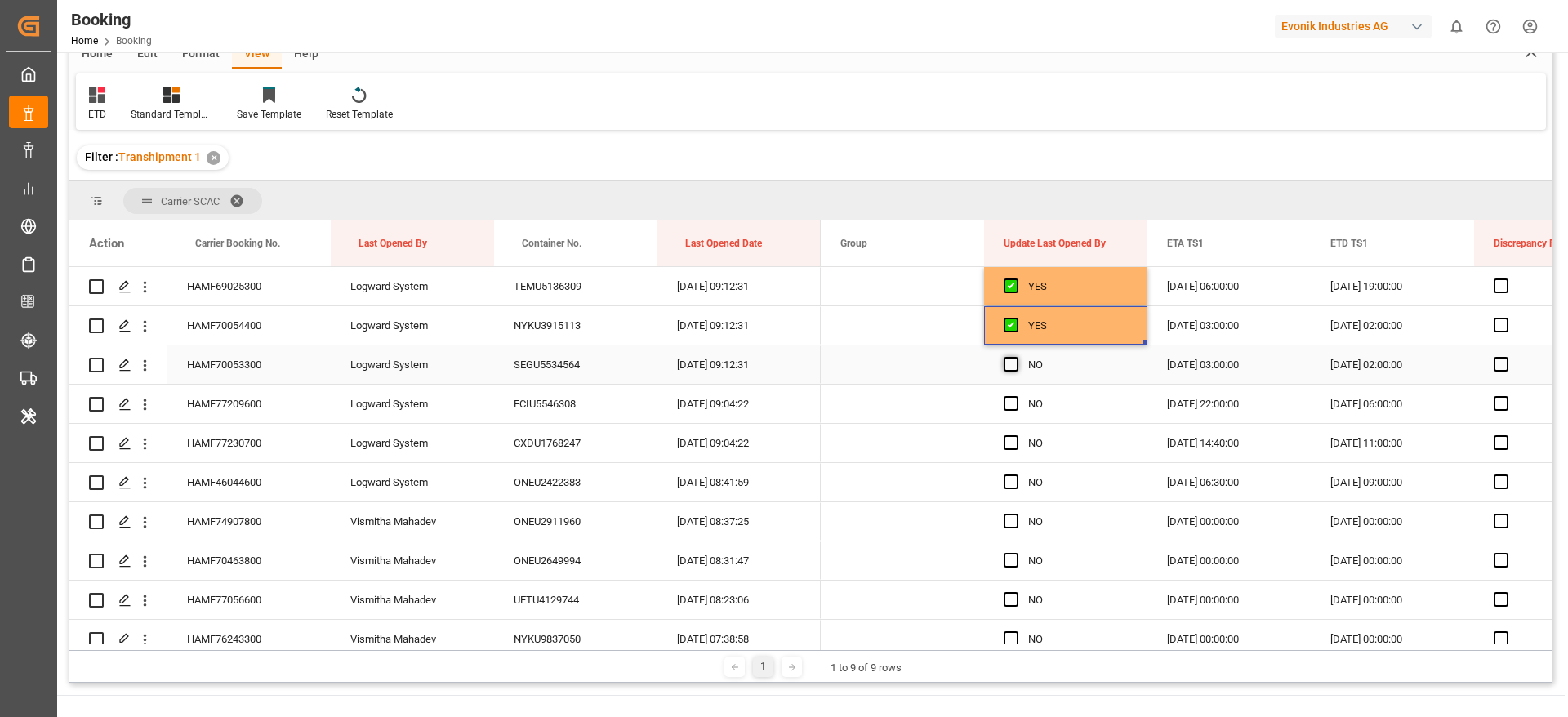
click at [1006, 360] on span "Press SPACE to select this row." at bounding box center [1011, 364] width 14 height 14
click at [1016, 357] on input "Press SPACE to select this row." at bounding box center [1016, 357] width 0 height 0
click at [1010, 403] on span "Press SPACE to select this row." at bounding box center [1011, 403] width 14 height 14
click at [1016, 396] on input "Press SPACE to select this row." at bounding box center [1016, 396] width 0 height 0
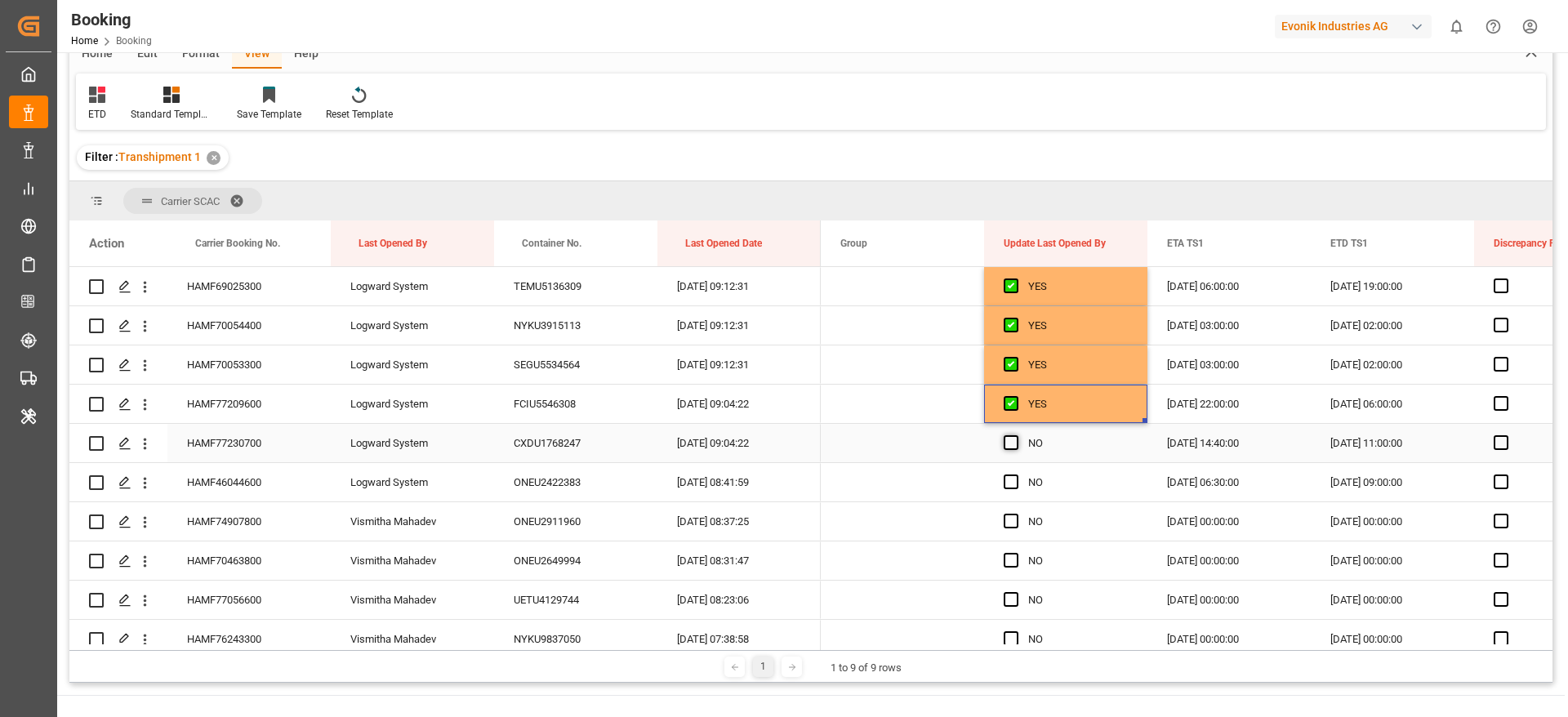
click at [1017, 441] on span "Press SPACE to select this row." at bounding box center [1011, 442] width 14 height 14
click at [1016, 435] on input "Press SPACE to select this row." at bounding box center [1016, 435] width 0 height 0
click at [1013, 471] on div "Press SPACE to select this row." at bounding box center [1016, 482] width 24 height 38
click at [1023, 487] on div "Press SPACE to select this row." at bounding box center [1016, 482] width 24 height 38
click at [1012, 479] on span "Press SPACE to select this row." at bounding box center [1011, 481] width 14 height 14
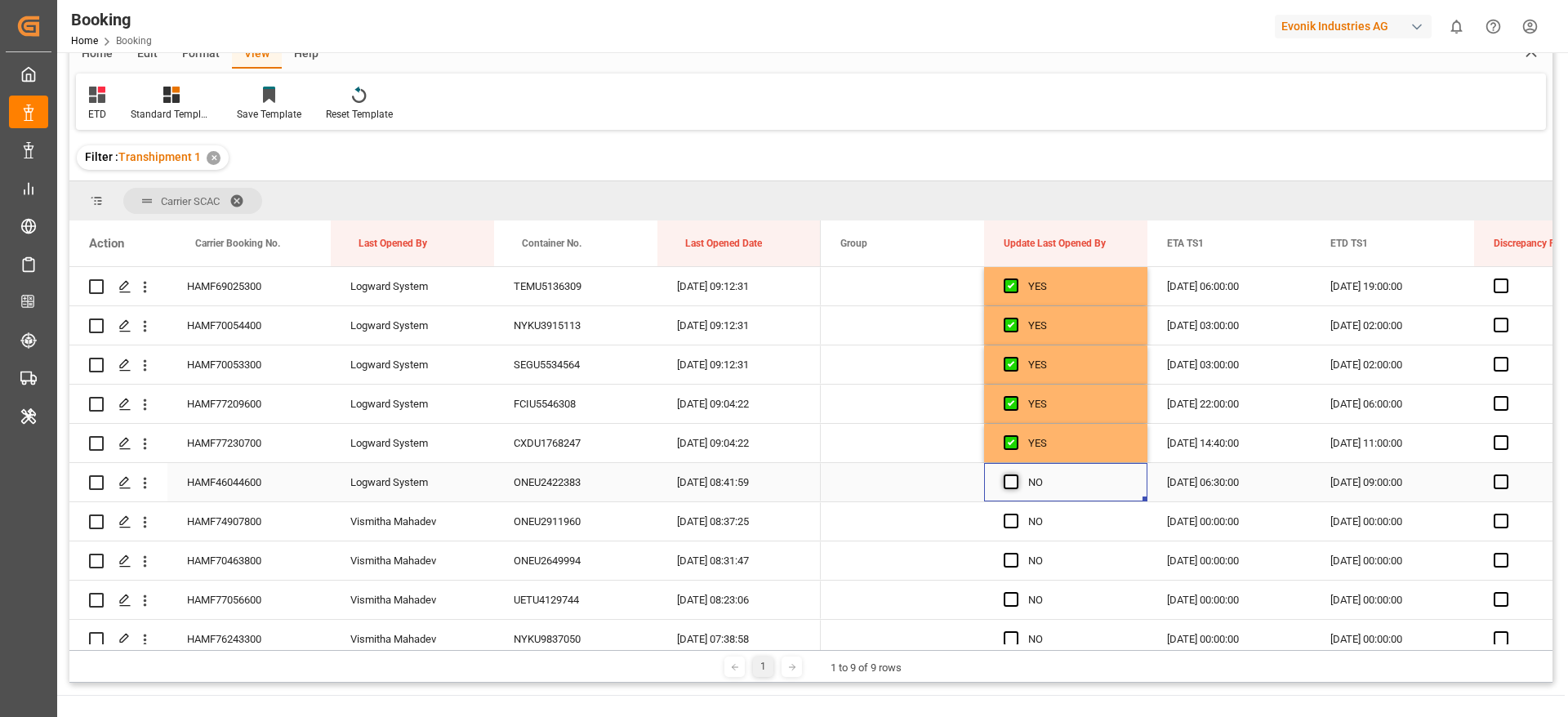
click at [1016, 474] on input "Press SPACE to select this row." at bounding box center [1016, 474] width 0 height 0
click at [1008, 530] on div "Press SPACE to select this row." at bounding box center [1016, 521] width 24 height 38
click at [1010, 519] on span "Press SPACE to select this row." at bounding box center [1011, 521] width 14 height 14
click at [1016, 513] on input "Press SPACE to select this row." at bounding box center [1016, 513] width 0 height 0
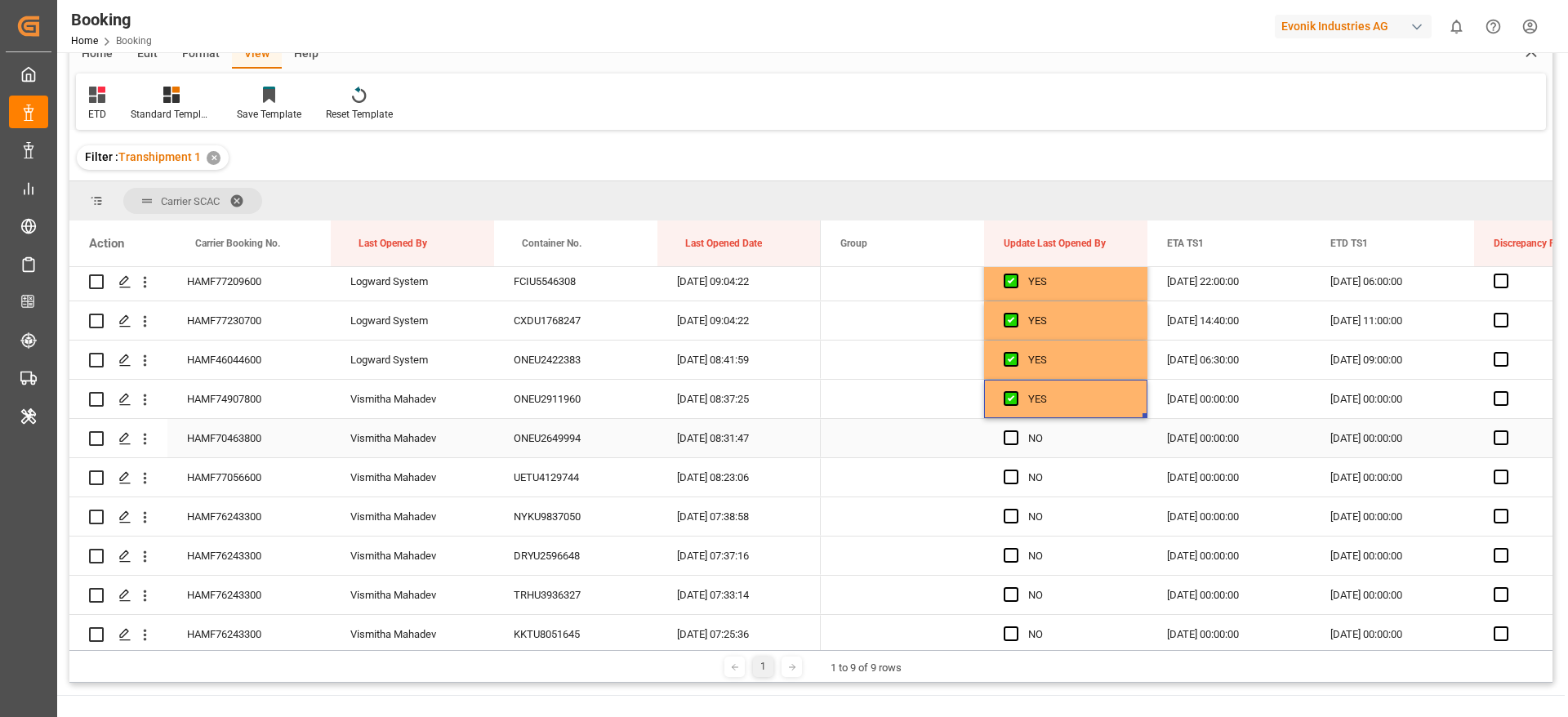
scroll to position [794, 0]
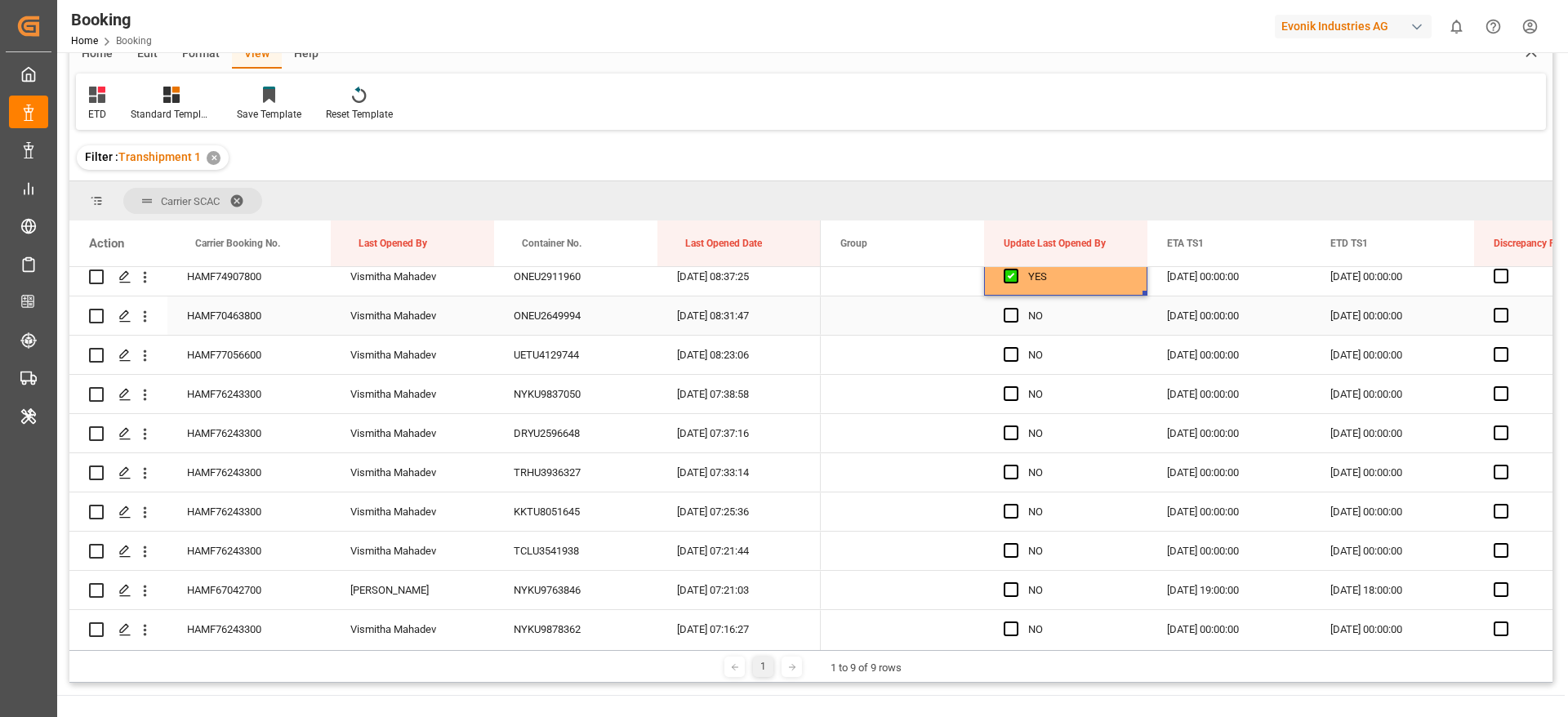
click at [1003, 310] on div "NO" at bounding box center [1066, 315] width 164 height 38
click at [1008, 357] on span "Press SPACE to select this row." at bounding box center [1011, 354] width 14 height 14
click at [1016, 347] on input "Press SPACE to select this row." at bounding box center [1016, 347] width 0 height 0
click at [1012, 315] on span "Press SPACE to select this row." at bounding box center [1011, 315] width 14 height 14
click at [1016, 308] on input "Press SPACE to select this row." at bounding box center [1016, 308] width 0 height 0
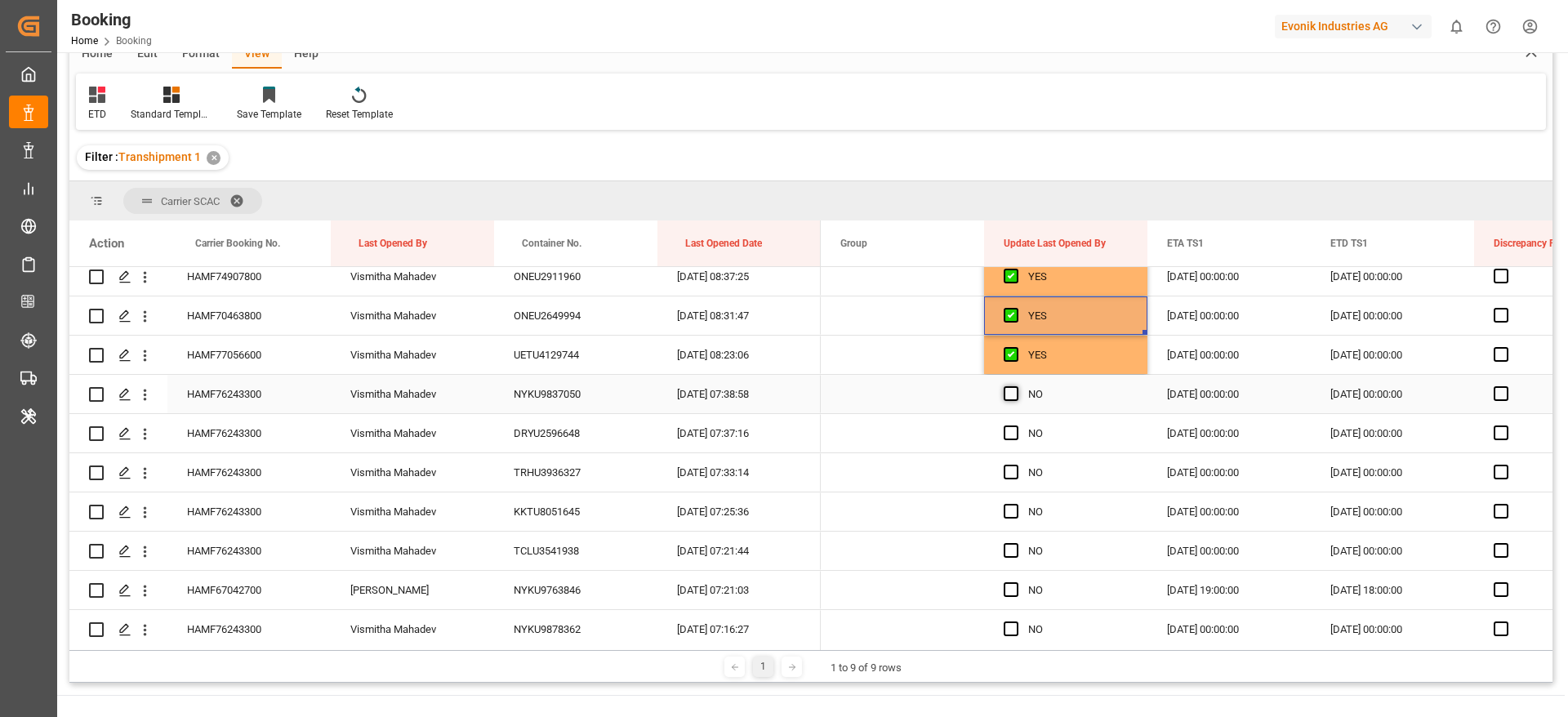
click at [1009, 395] on span "Press SPACE to select this row." at bounding box center [1011, 393] width 14 height 14
click at [1016, 386] on input "Press SPACE to select this row." at bounding box center [1016, 386] width 0 height 0
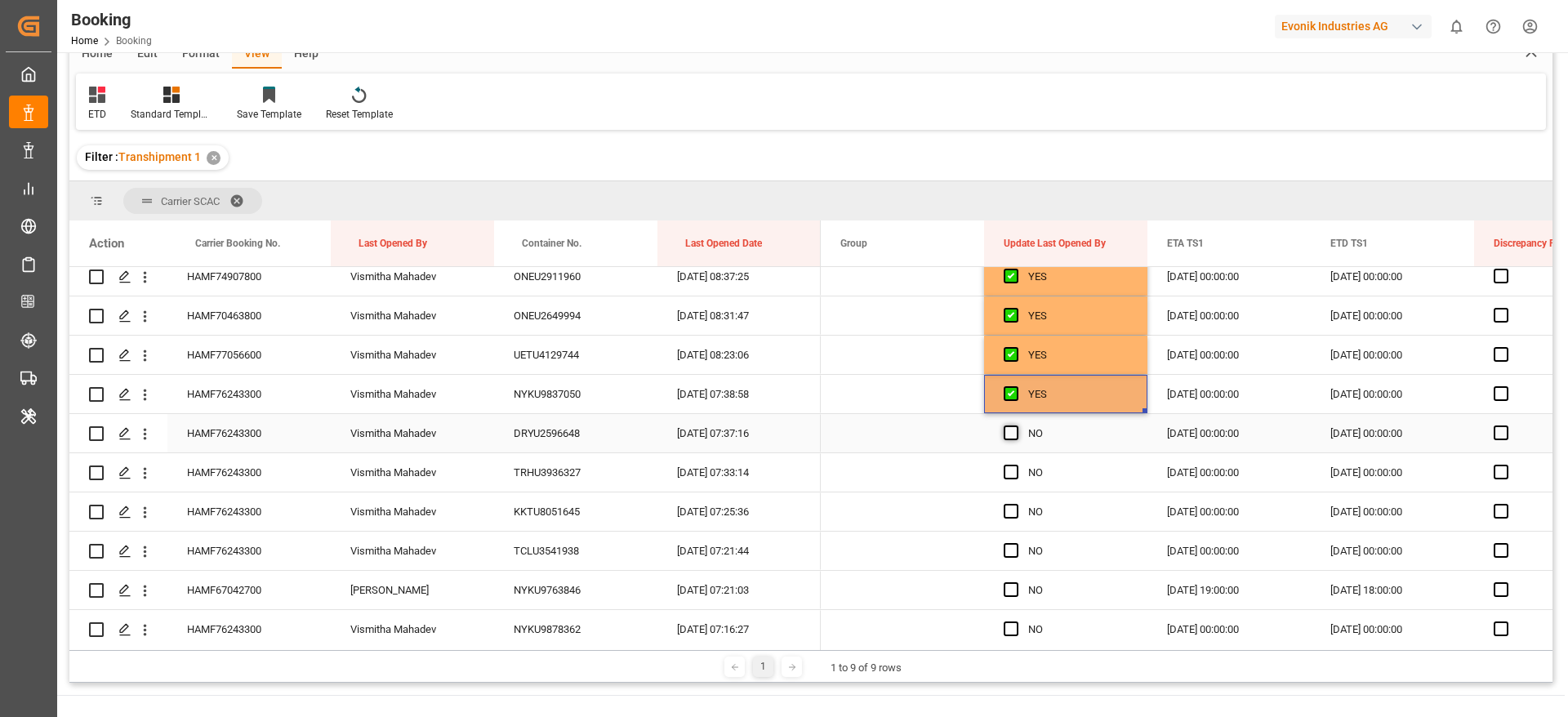
click at [1016, 432] on span "Press SPACE to select this row." at bounding box center [1011, 432] width 14 height 14
click at [1016, 425] on input "Press SPACE to select this row." at bounding box center [1016, 425] width 0 height 0
click at [1006, 471] on span "Press SPACE to select this row." at bounding box center [1011, 471] width 14 height 14
click at [1016, 464] on input "Press SPACE to select this row." at bounding box center [1016, 464] width 0 height 0
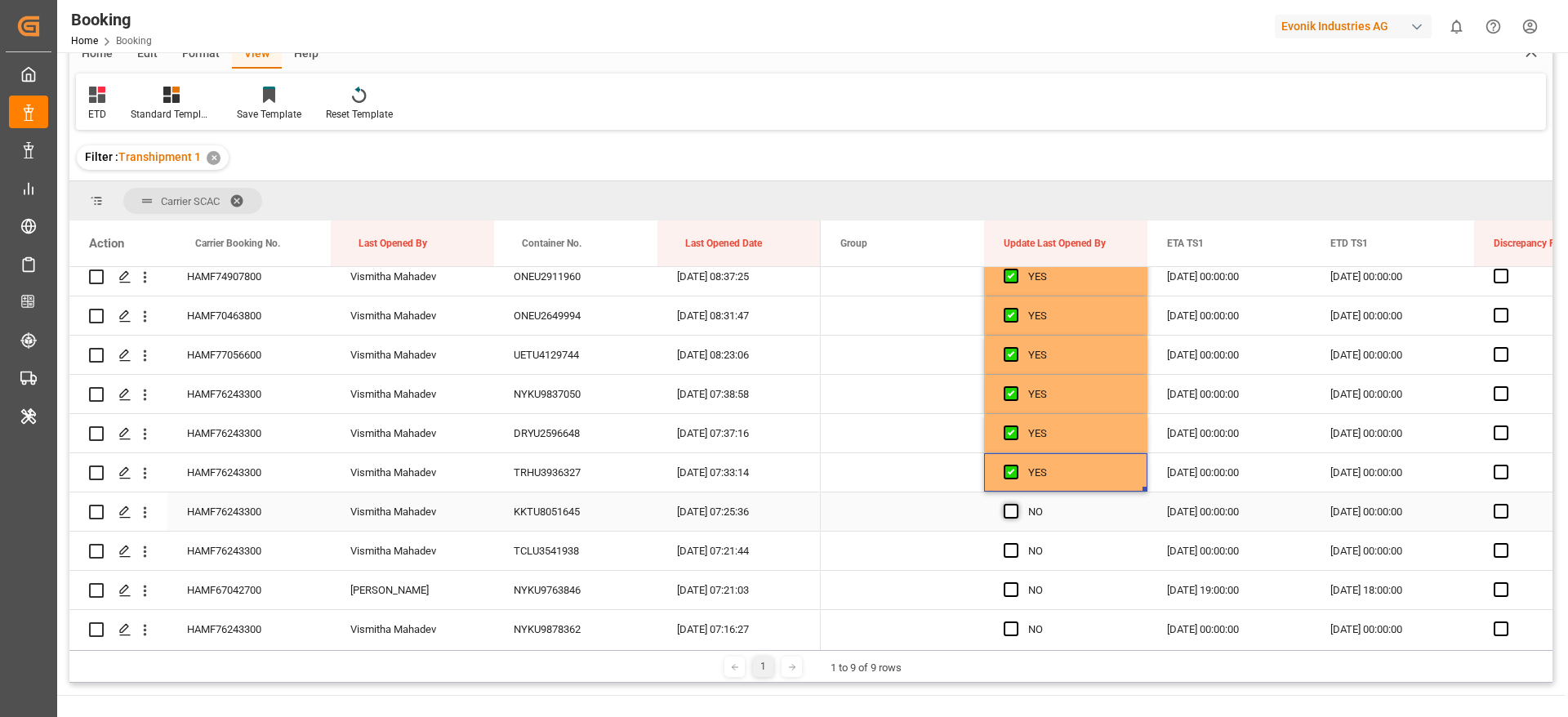
click at [1010, 513] on span "Press SPACE to select this row." at bounding box center [1011, 511] width 14 height 14
click at [1016, 504] on input "Press SPACE to select this row." at bounding box center [1016, 504] width 0 height 0
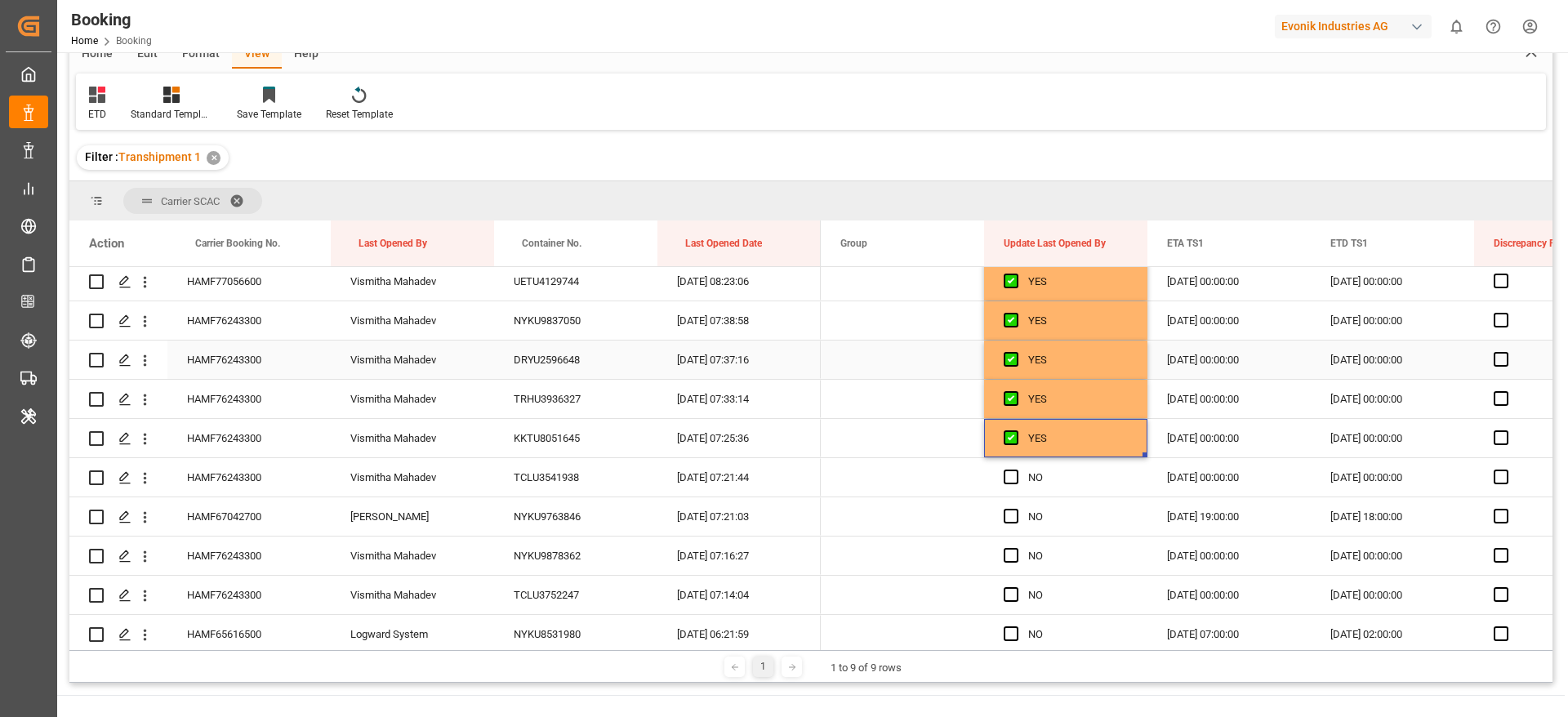
scroll to position [916, 0]
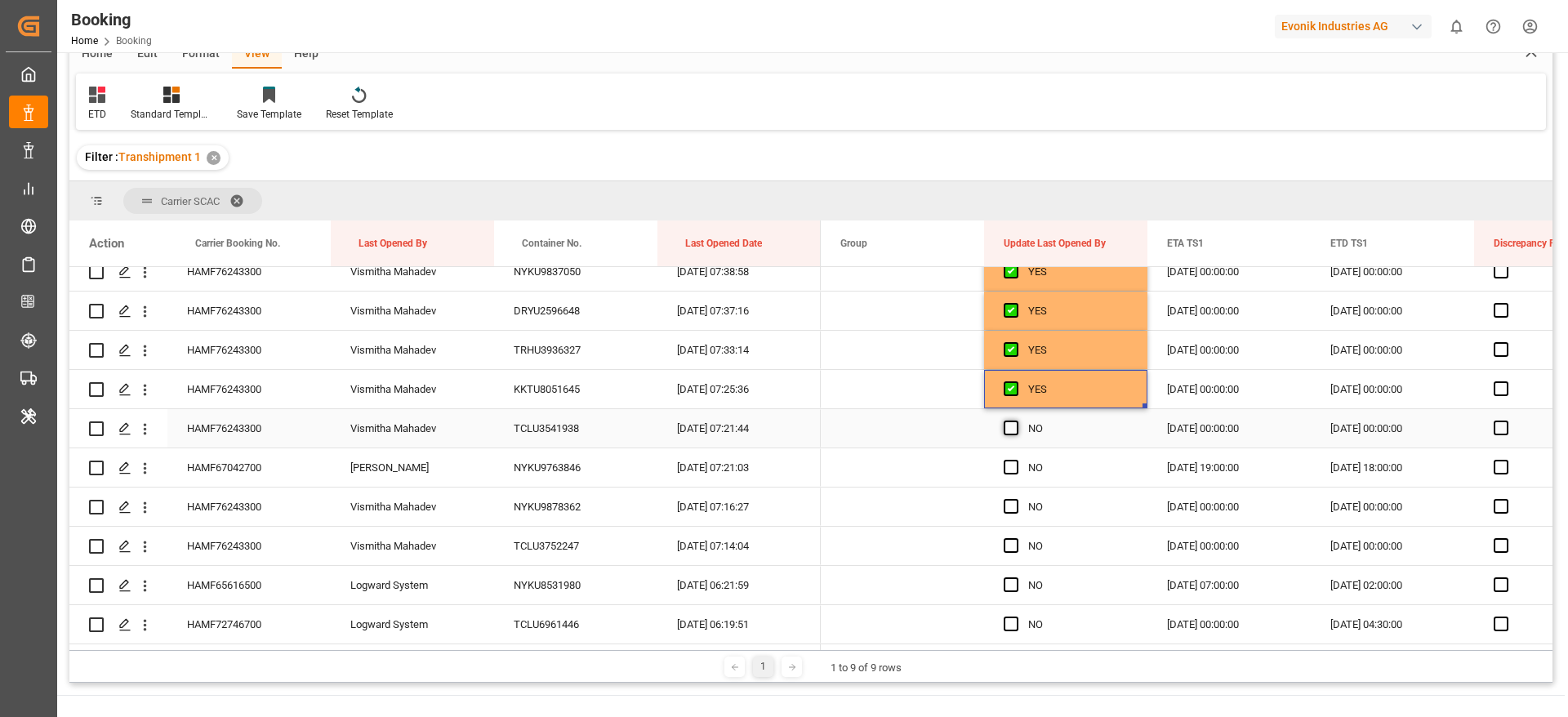
click at [1014, 427] on span "Press SPACE to select this row." at bounding box center [1011, 428] width 14 height 14
click at [1016, 421] on input "Press SPACE to select this row." at bounding box center [1016, 421] width 0 height 0
click at [1016, 468] on span "Press SPACE to select this row." at bounding box center [1011, 467] width 14 height 14
click at [1016, 460] on input "Press SPACE to select this row." at bounding box center [1016, 460] width 0 height 0
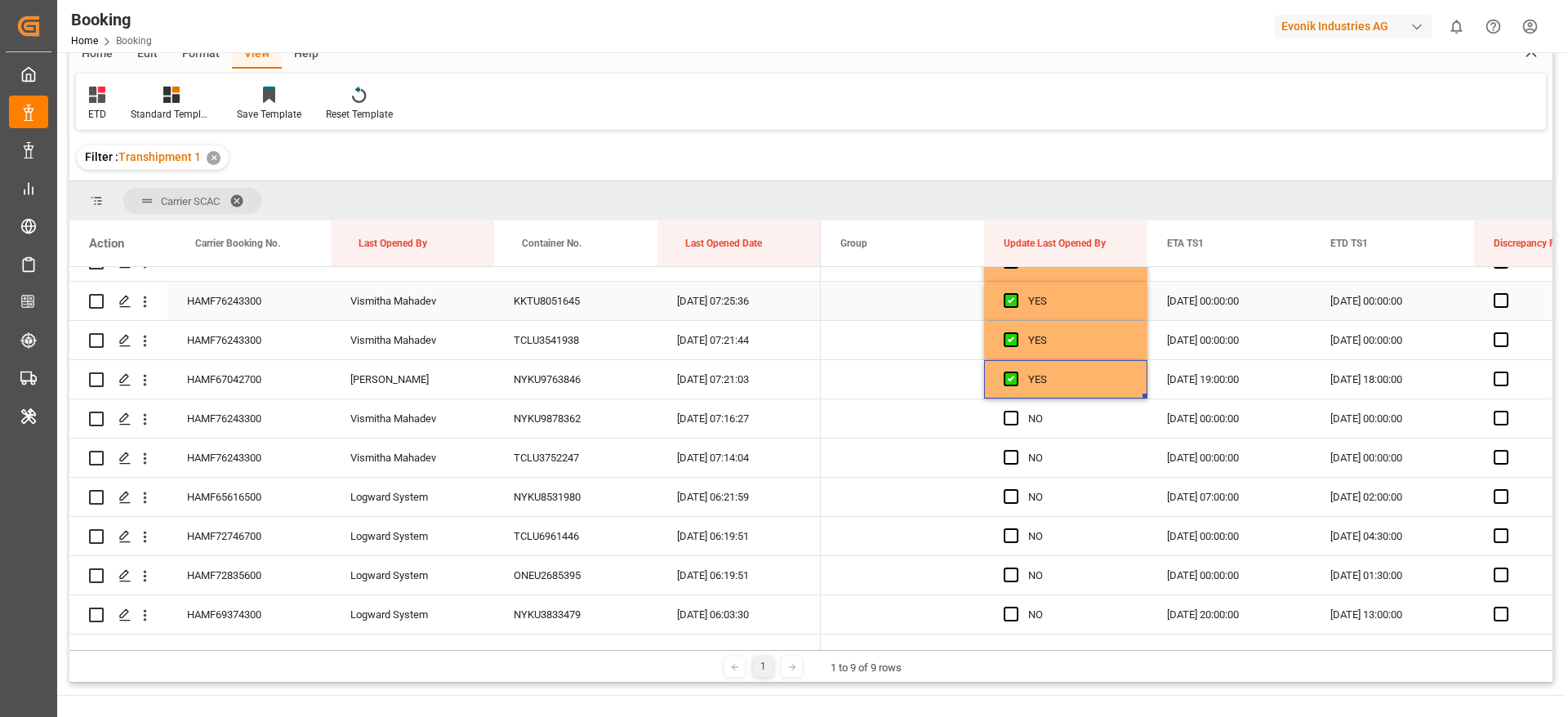
scroll to position [1038, 0]
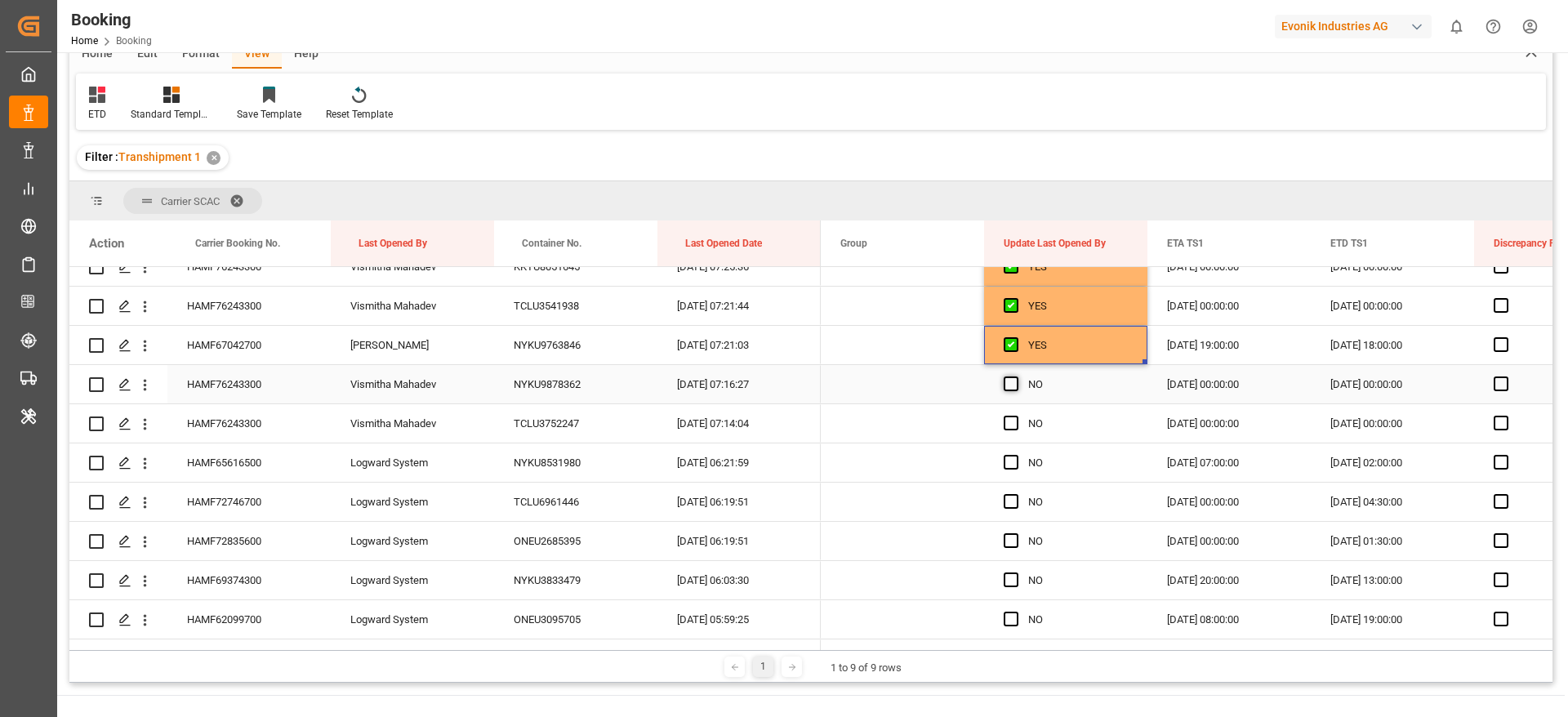
click at [1009, 386] on span "Press SPACE to select this row." at bounding box center [1011, 383] width 14 height 14
click at [1016, 376] on input "Press SPACE to select this row." at bounding box center [1016, 376] width 0 height 0
click at [1011, 418] on span "Press SPACE to select this row." at bounding box center [1011, 422] width 14 height 14
click at [1016, 415] on input "Press SPACE to select this row." at bounding box center [1016, 415] width 0 height 0
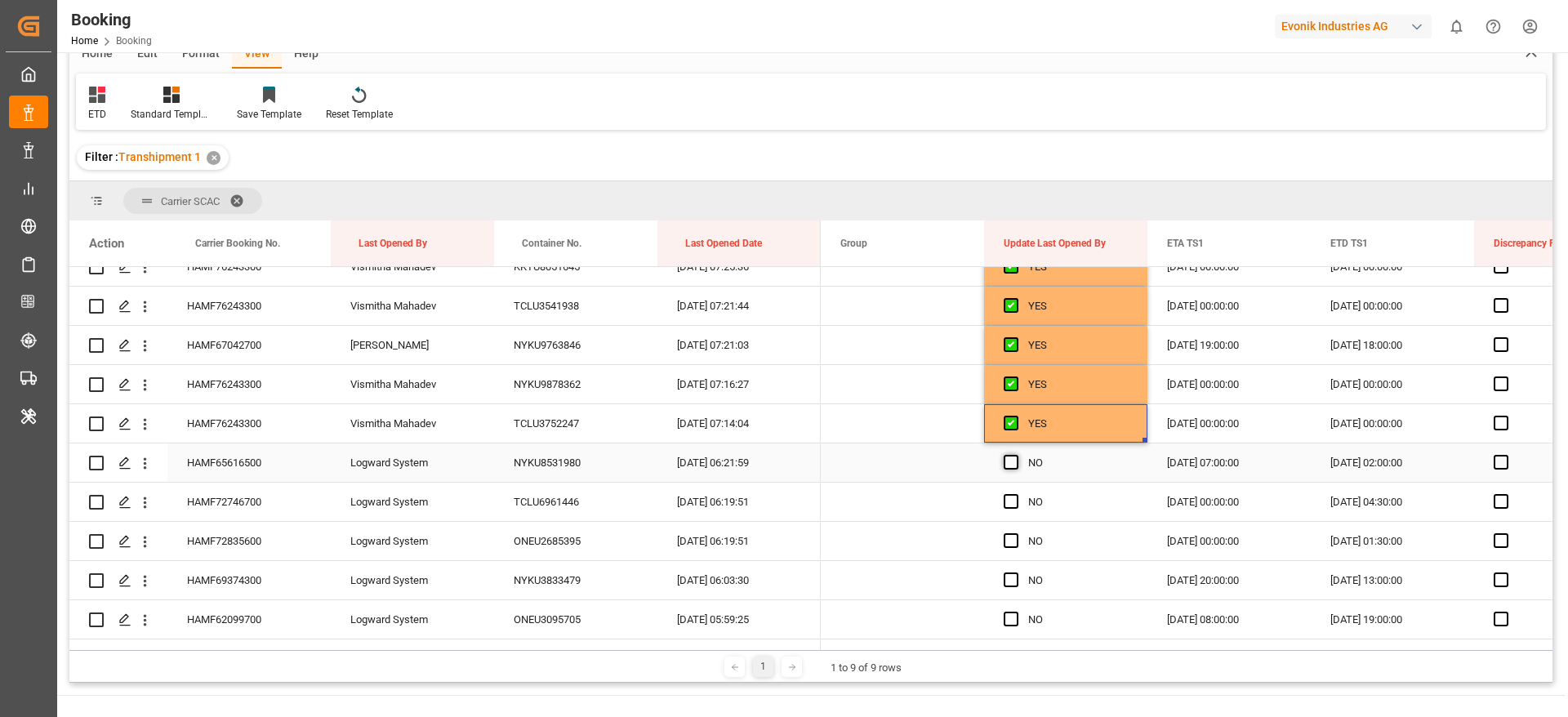
click at [1012, 459] on span "Press SPACE to select this row." at bounding box center [1011, 462] width 14 height 14
click at [1016, 454] on input "Press SPACE to select this row." at bounding box center [1016, 454] width 0 height 0
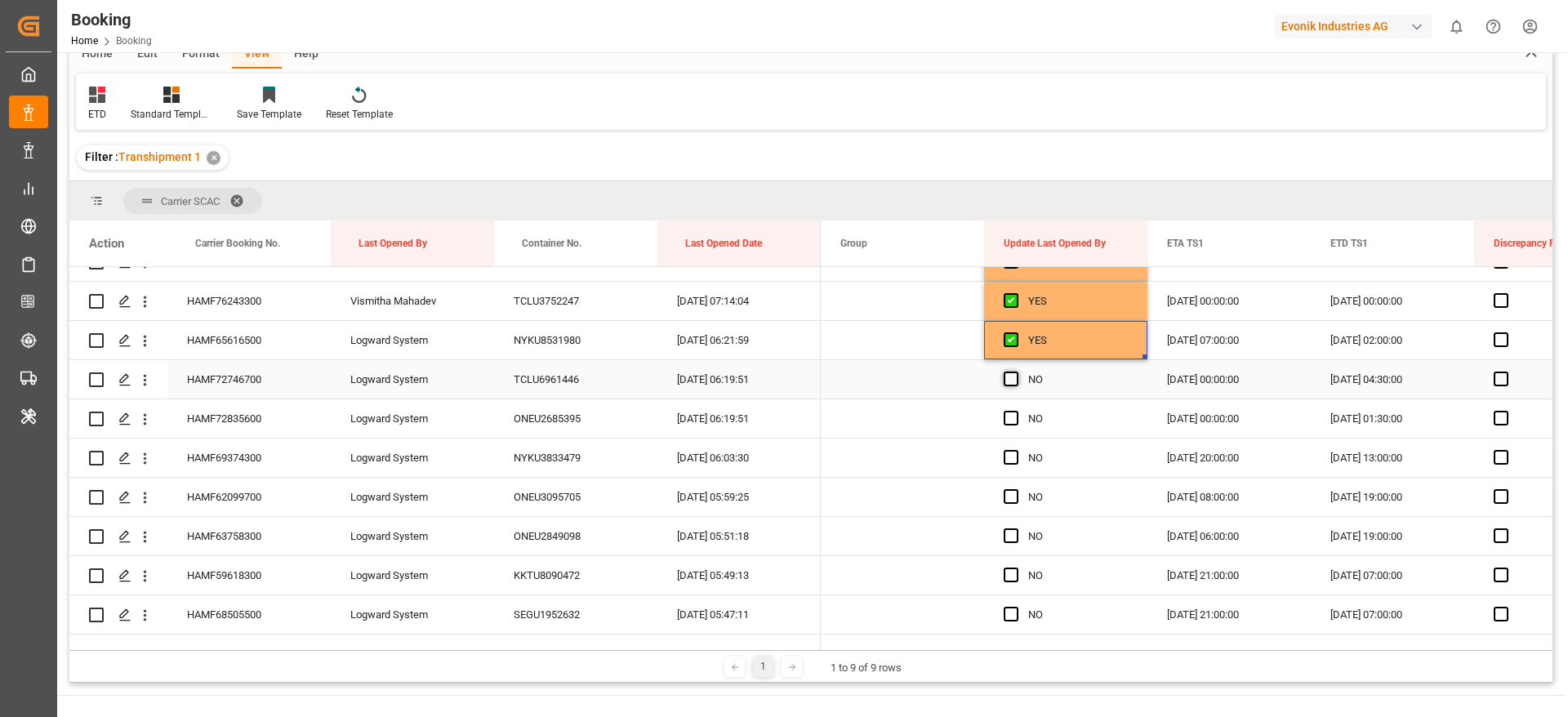
click at [1007, 380] on span "Press SPACE to select this row." at bounding box center [1011, 379] width 14 height 14
click at [1016, 371] on input "Press SPACE to select this row." at bounding box center [1016, 371] width 0 height 0
click at [1014, 419] on span "Press SPACE to select this row." at bounding box center [1011, 418] width 14 height 14
click at [1016, 411] on input "Press SPACE to select this row." at bounding box center [1016, 411] width 0 height 0
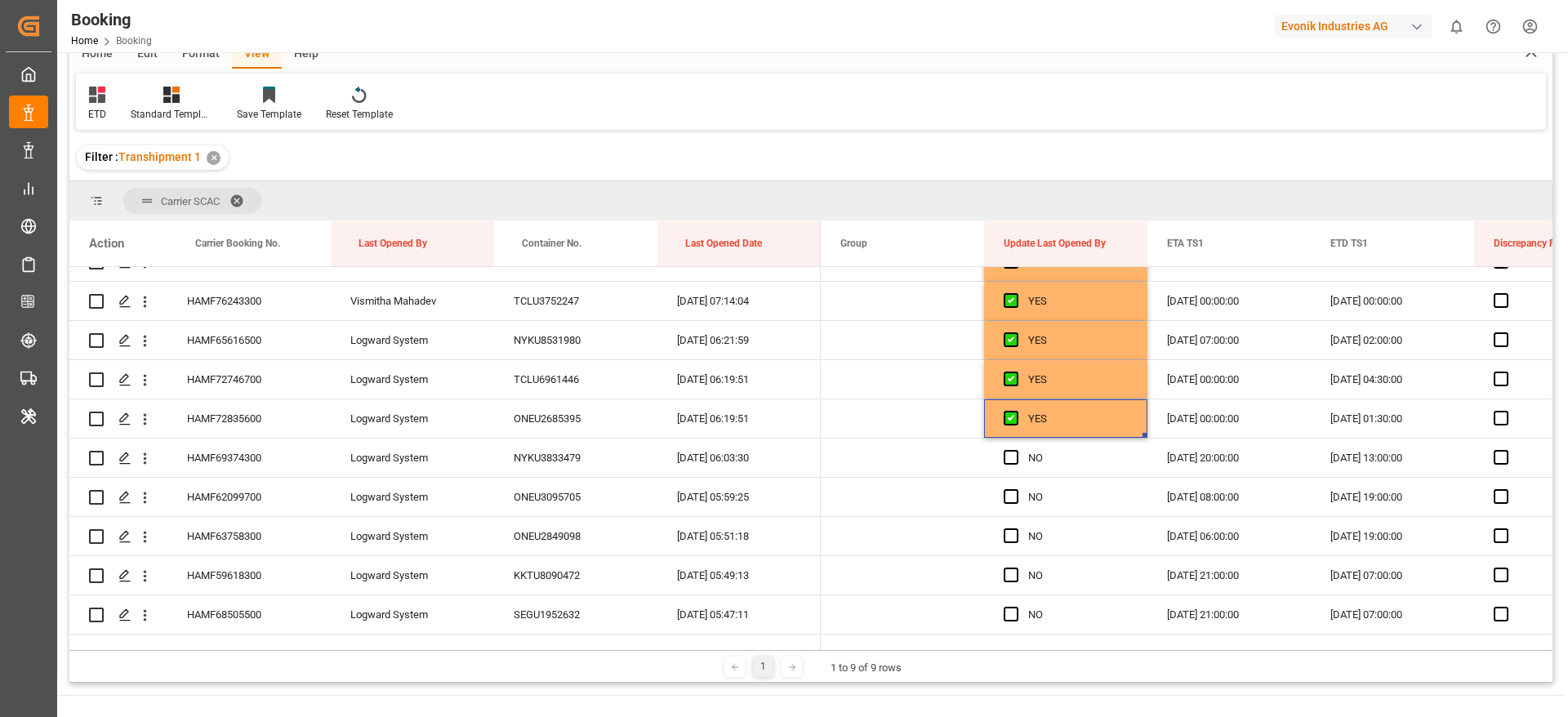
scroll to position [200, 0]
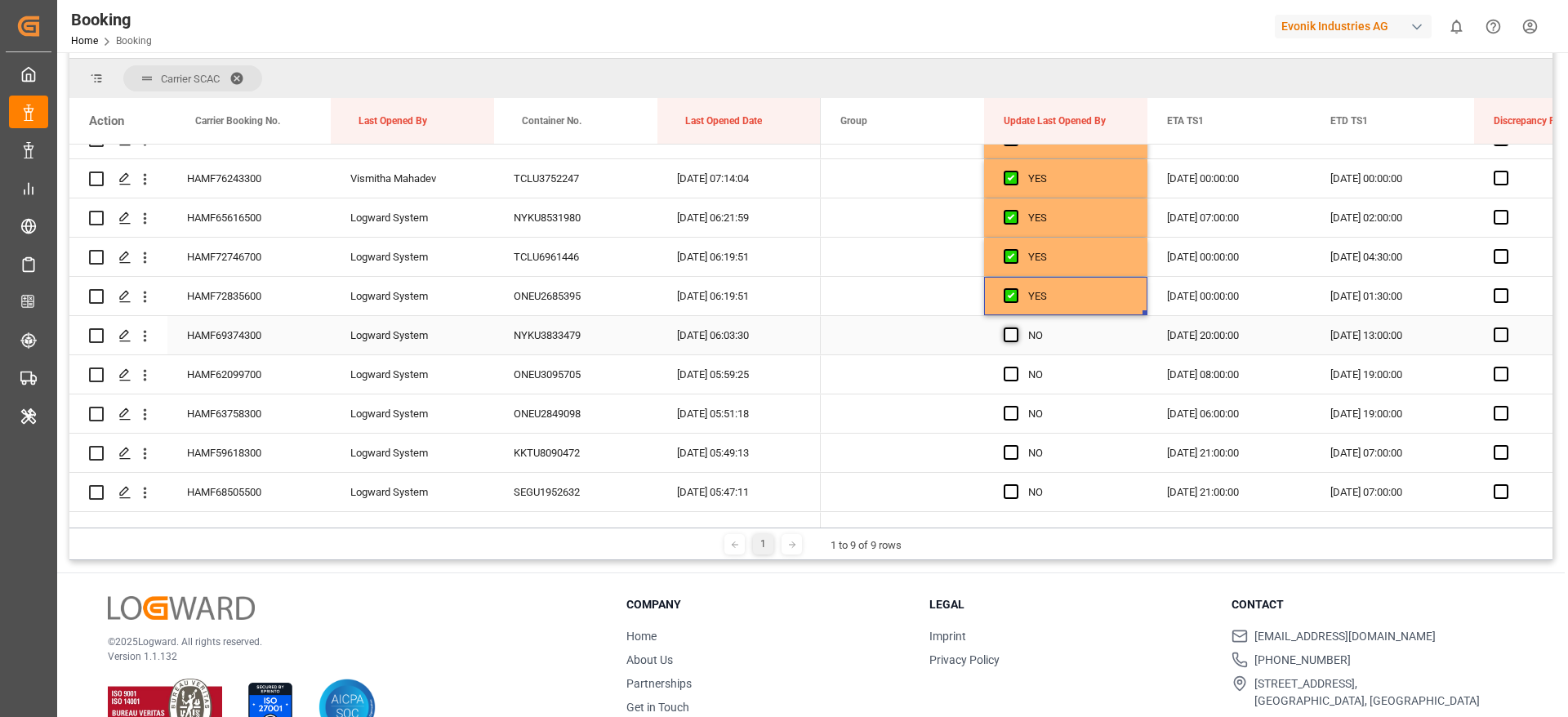
click at [1017, 333] on span "Press SPACE to select this row." at bounding box center [1011, 335] width 14 height 14
click at [1016, 328] on input "Press SPACE to select this row." at bounding box center [1016, 328] width 0 height 0
click at [1010, 366] on span "Press SPACE to select this row." at bounding box center [1011, 373] width 14 height 14
click at [1016, 366] on input "Press SPACE to select this row." at bounding box center [1016, 366] width 0 height 0
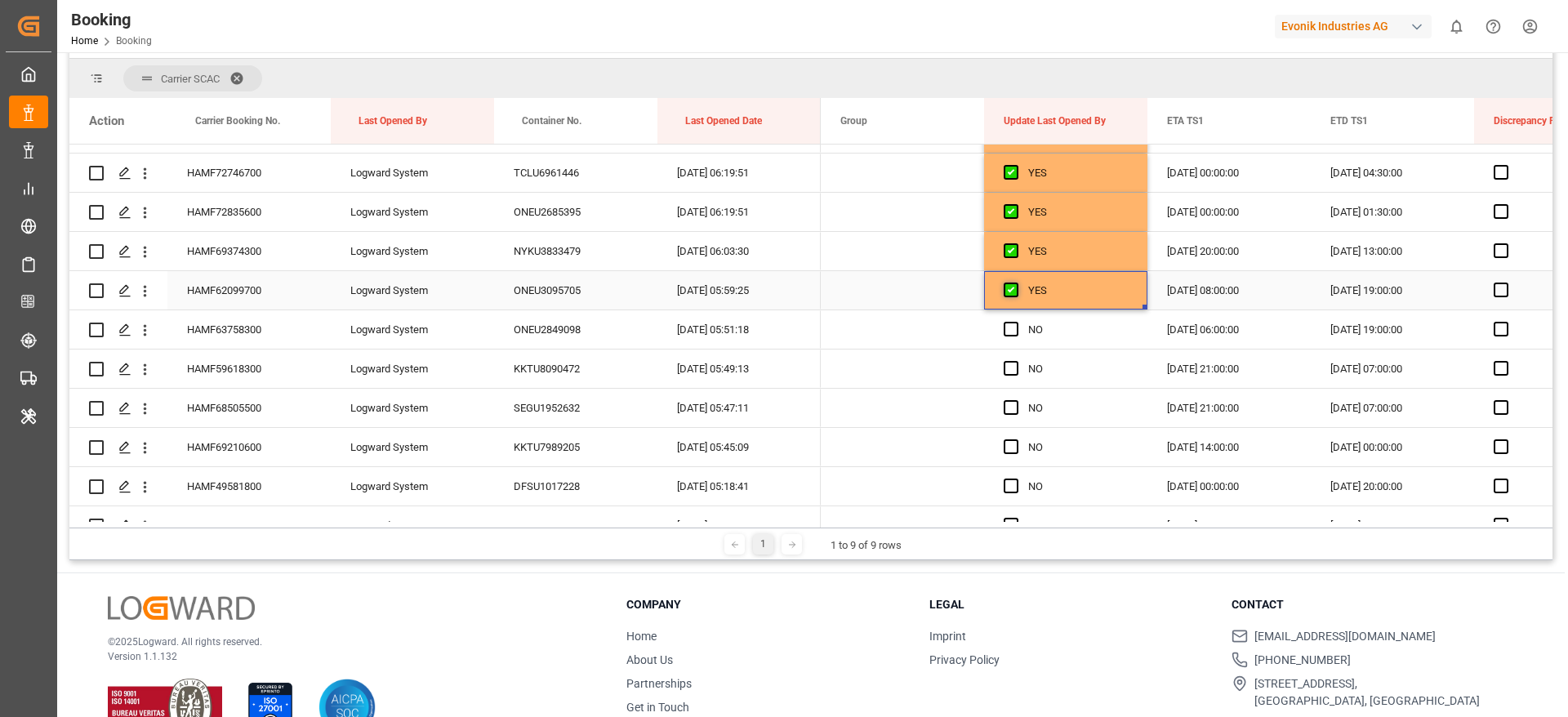
scroll to position [1283, 0]
click at [1016, 294] on span "Press SPACE to select this row." at bounding box center [1011, 290] width 14 height 14
click at [1016, 283] on input "Press SPACE to select this row." at bounding box center [1016, 283] width 0 height 0
click at [1008, 333] on span "Press SPACE to select this row." at bounding box center [1011, 329] width 14 height 14
click at [1016, 322] on input "Press SPACE to select this row." at bounding box center [1016, 322] width 0 height 0
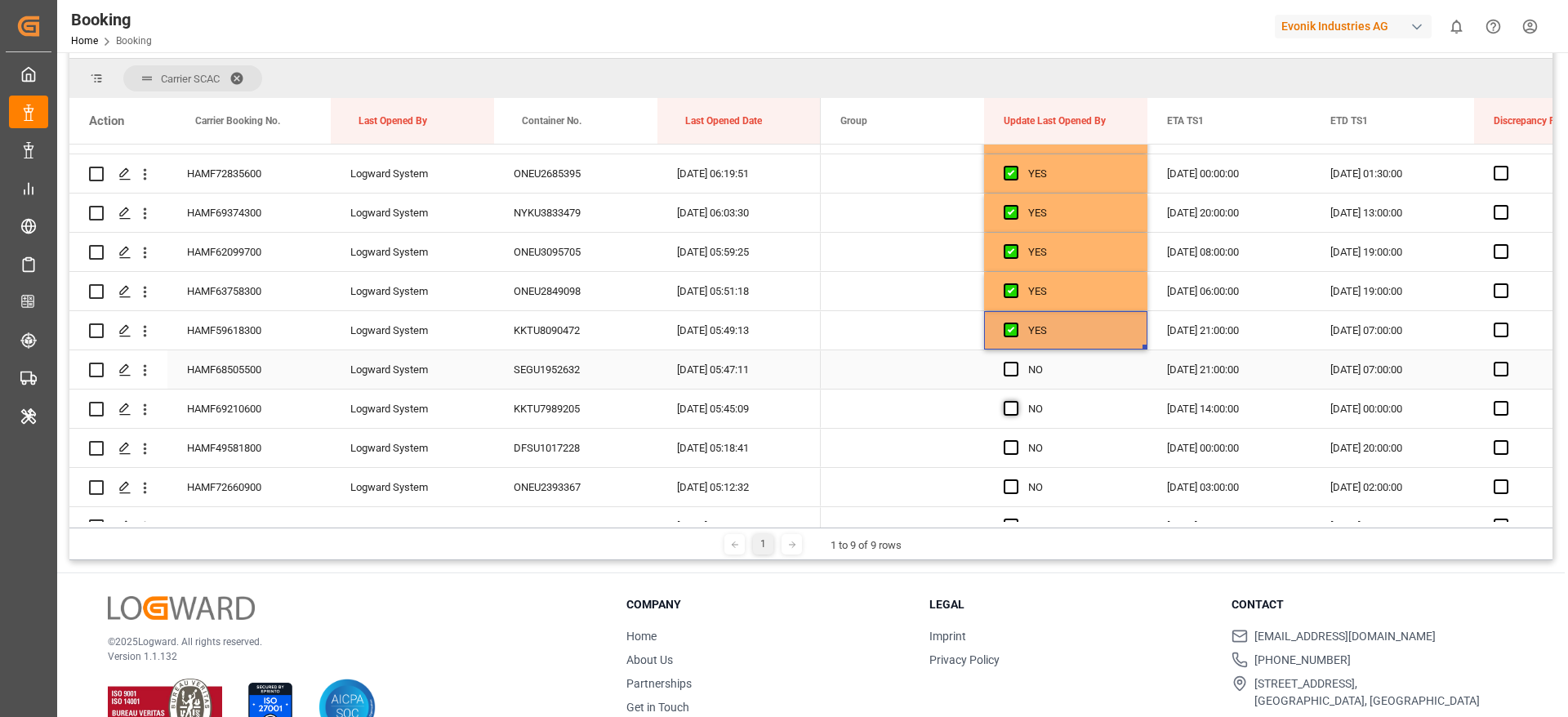
click at [1010, 372] on span "Press SPACE to select this row." at bounding box center [1011, 369] width 14 height 14
click at [1016, 362] on input "Press SPACE to select this row." at bounding box center [1016, 362] width 0 height 0
click at [1013, 405] on span "Press SPACE to select this row." at bounding box center [1011, 408] width 14 height 14
click at [1016, 401] on input "Press SPACE to select this row." at bounding box center [1016, 401] width 0 height 0
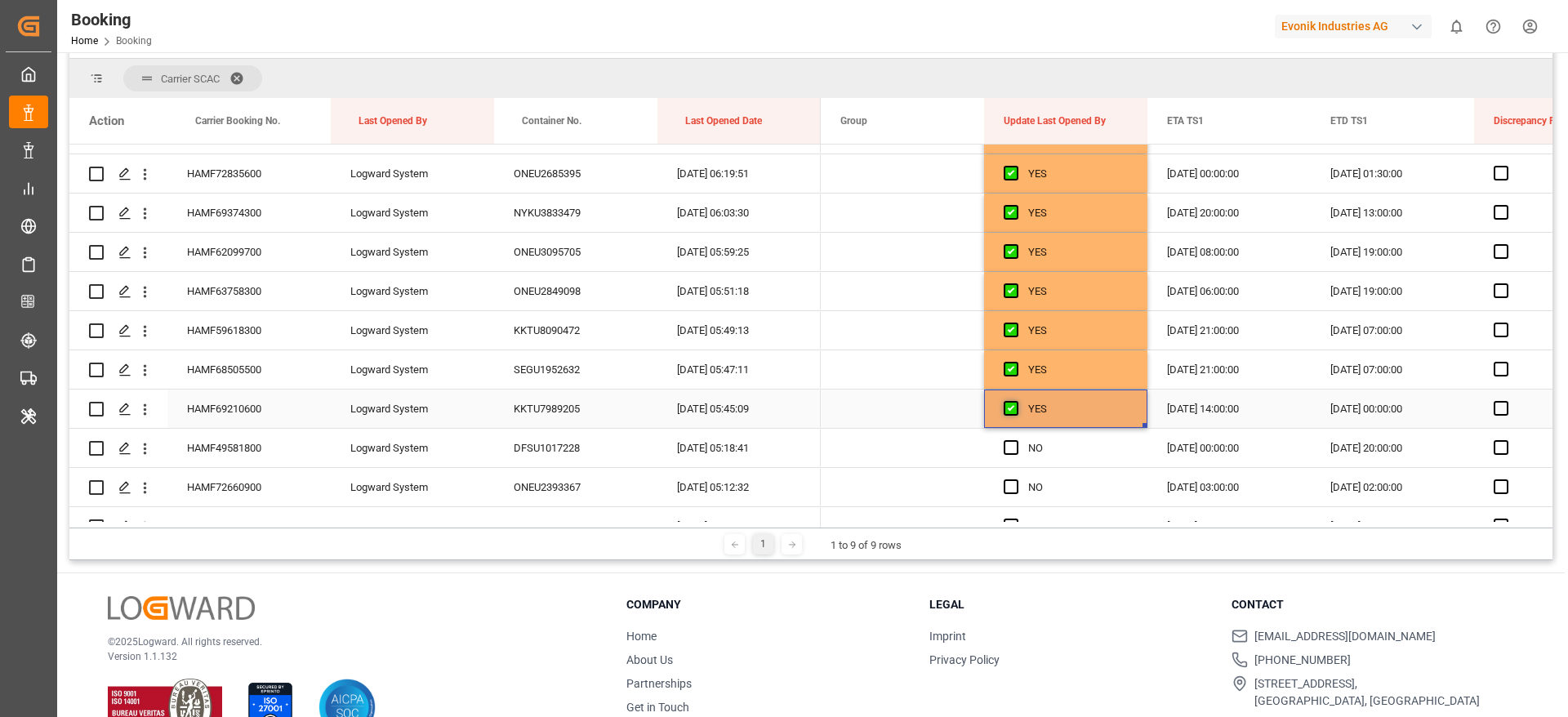
scroll to position [1405, 0]
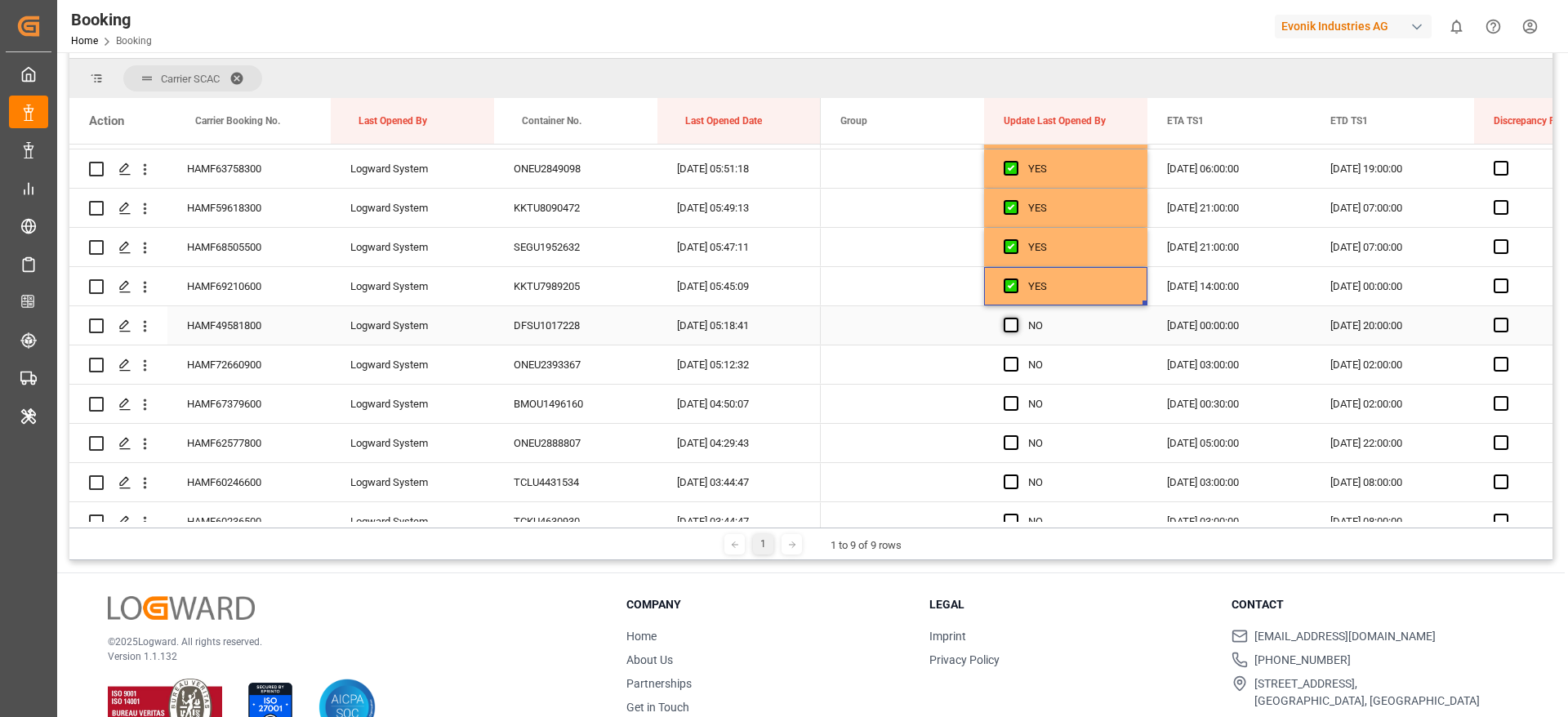
click at [1008, 329] on span "Press SPACE to select this row." at bounding box center [1011, 325] width 14 height 14
click at [1016, 318] on input "Press SPACE to select this row." at bounding box center [1016, 318] width 0 height 0
click at [1013, 365] on span "Press SPACE to select this row." at bounding box center [1011, 364] width 14 height 14
click at [1016, 357] on input "Press SPACE to select this row." at bounding box center [1016, 357] width 0 height 0
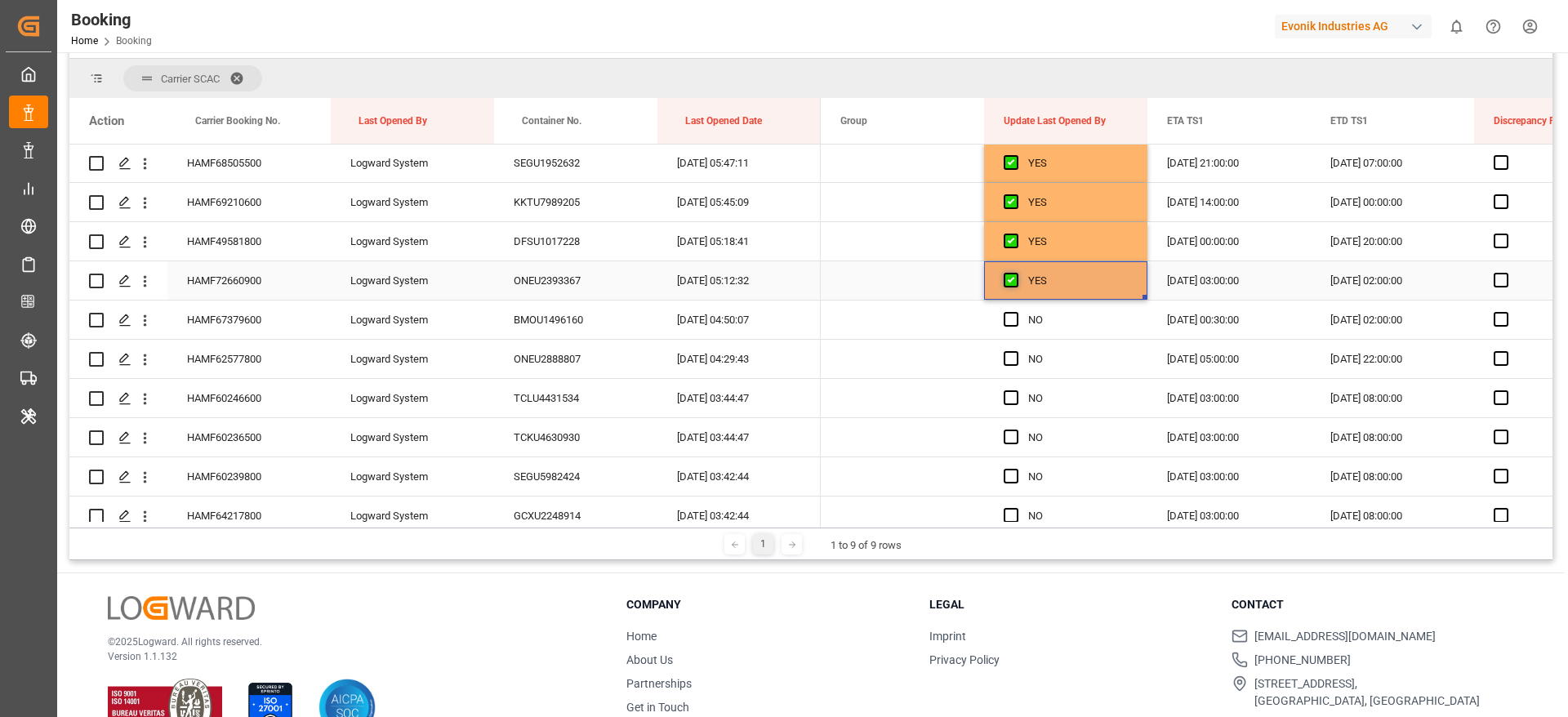
scroll to position [1528, 0]
click at [1017, 287] on span "Press SPACE to select this row." at bounding box center [1011, 280] width 14 height 14
click at [1016, 273] on input "Press SPACE to select this row." at bounding box center [1016, 273] width 0 height 0
click at [1006, 319] on span "Press SPACE to select this row." at bounding box center [1011, 320] width 14 height 14
click at [1016, 313] on input "Press SPACE to select this row." at bounding box center [1016, 313] width 0 height 0
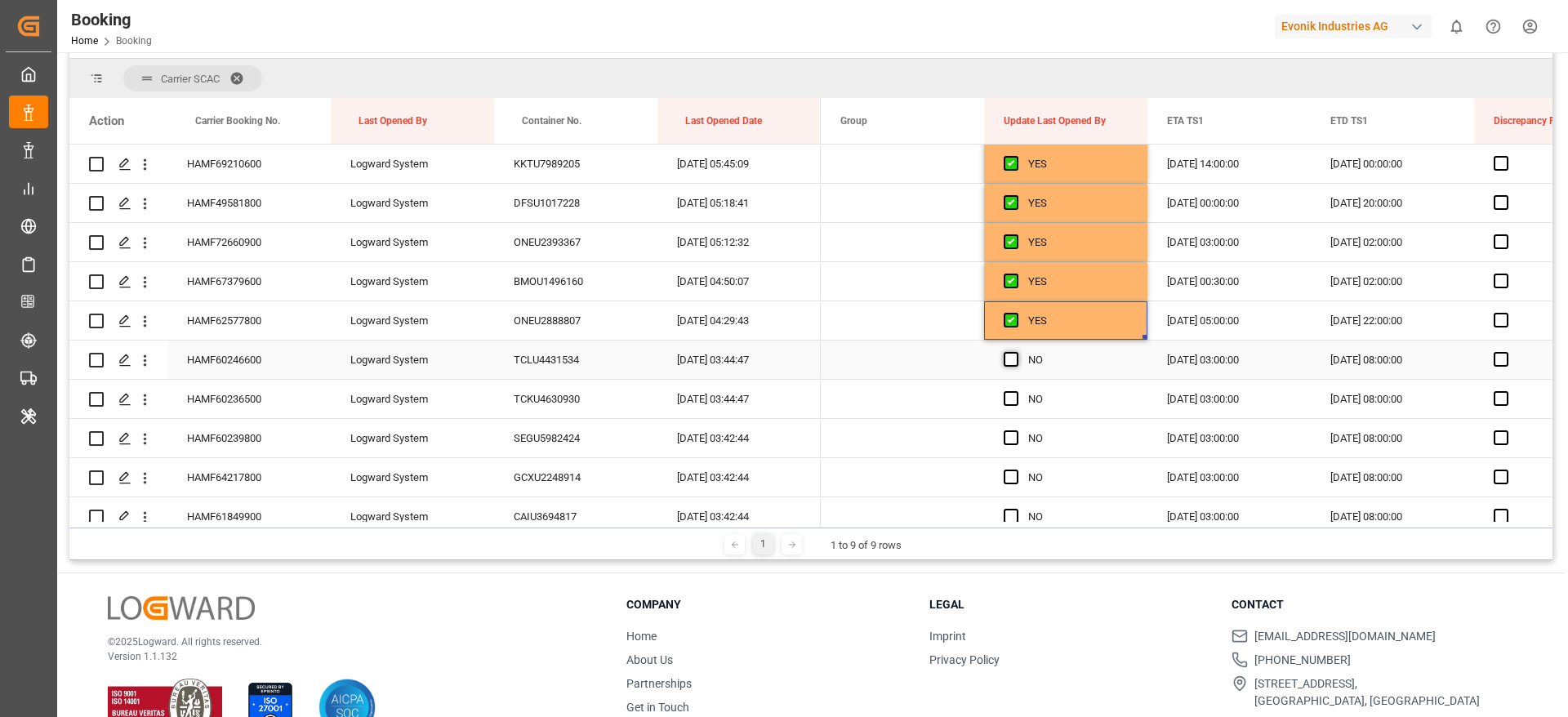
click at [1004, 355] on span "Press SPACE to select this row." at bounding box center [1011, 359] width 14 height 14
click at [1016, 352] on input "Press SPACE to select this row." at bounding box center [1016, 352] width 0 height 0
click at [1007, 396] on span "Press SPACE to select this row." at bounding box center [1011, 398] width 14 height 14
click at [1016, 391] on input "Press SPACE to select this row." at bounding box center [1016, 391] width 0 height 0
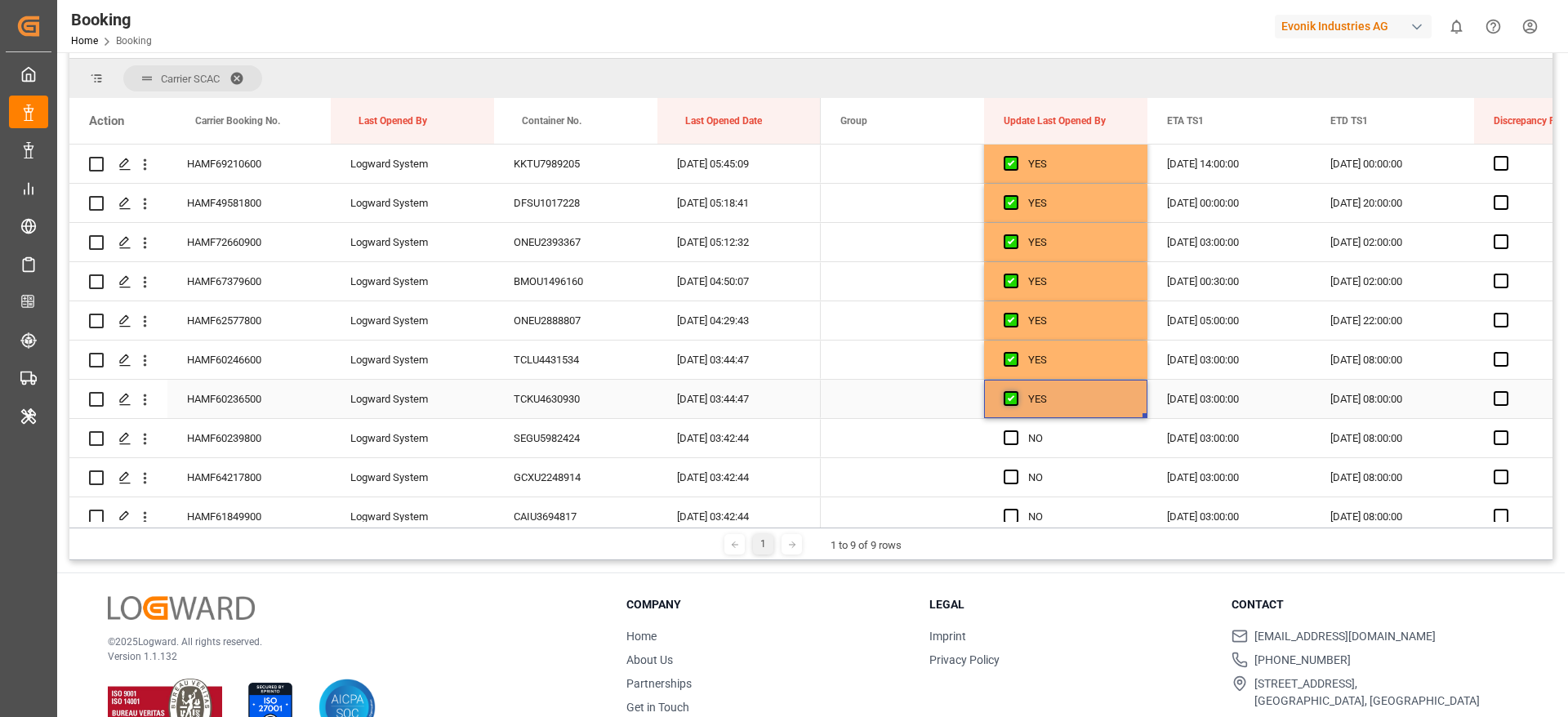
scroll to position [1651, 0]
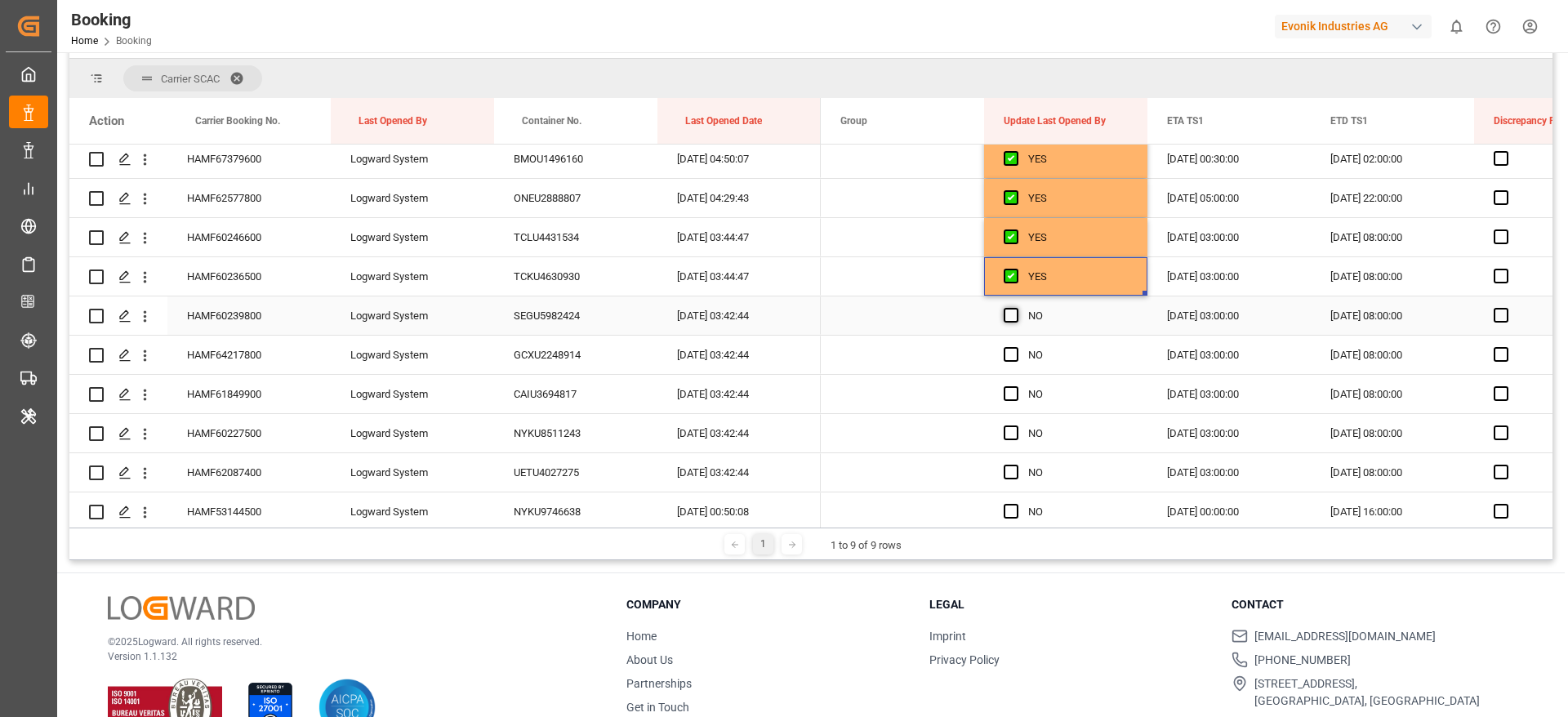
click at [1009, 317] on span "Press SPACE to select this row." at bounding box center [1011, 315] width 14 height 14
click at [1016, 308] on input "Press SPACE to select this row." at bounding box center [1016, 308] width 0 height 0
click at [1010, 355] on span "Press SPACE to select this row." at bounding box center [1011, 354] width 14 height 14
click at [1016, 347] on input "Press SPACE to select this row." at bounding box center [1016, 347] width 0 height 0
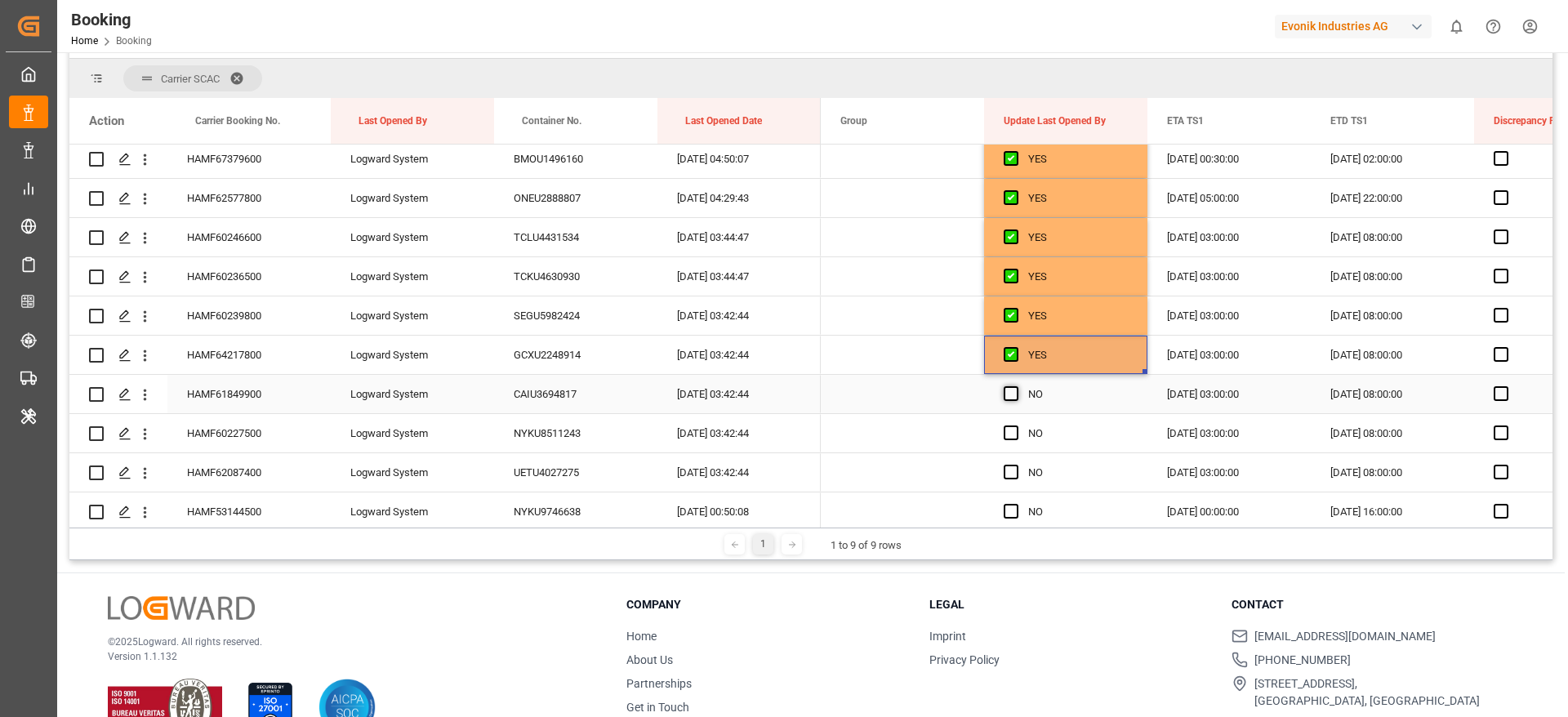
click at [1012, 398] on span "Press SPACE to select this row." at bounding box center [1011, 393] width 14 height 14
click at [1016, 386] on input "Press SPACE to select this row." at bounding box center [1016, 386] width 0 height 0
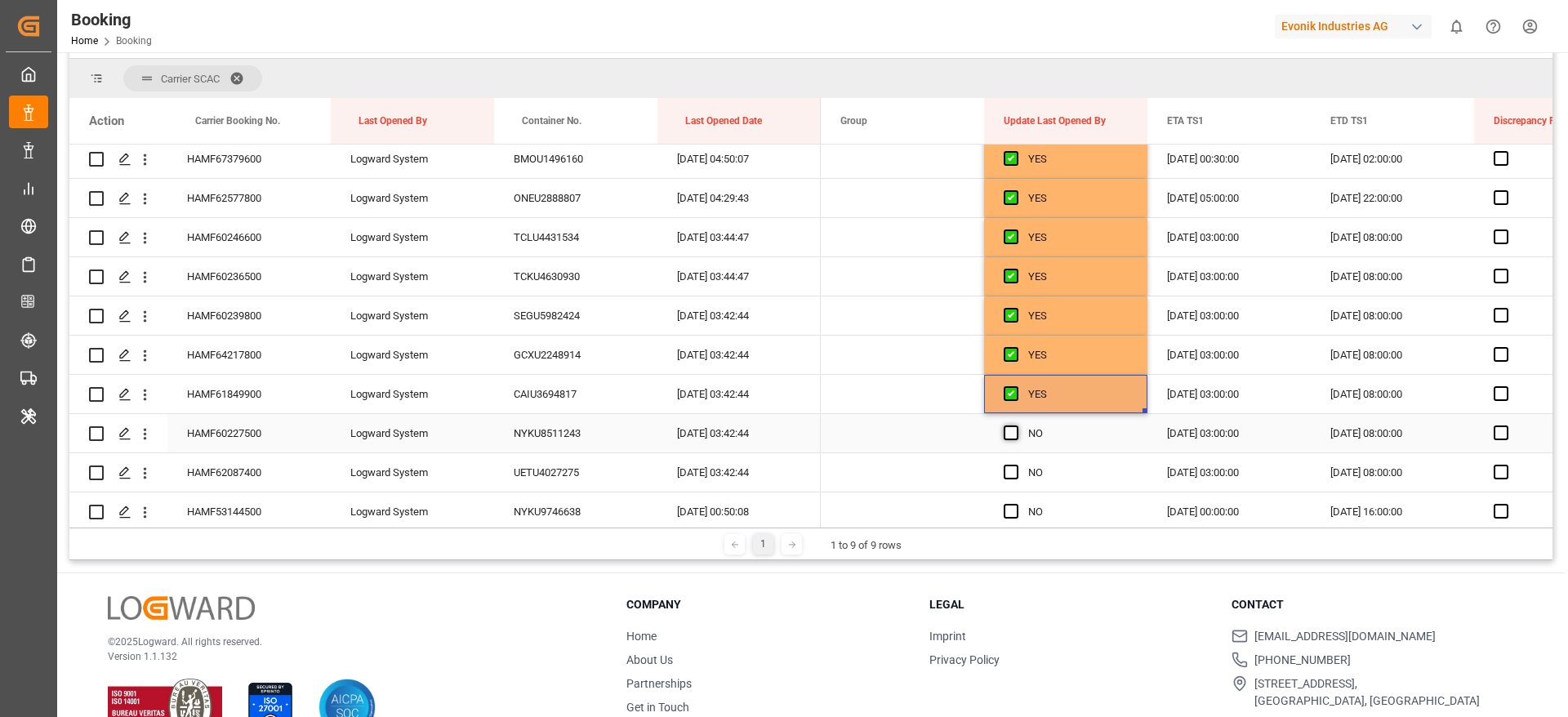
click at [1011, 433] on span "Press SPACE to select this row." at bounding box center [1011, 432] width 14 height 14
click at [1016, 425] on input "Press SPACE to select this row." at bounding box center [1016, 425] width 0 height 0
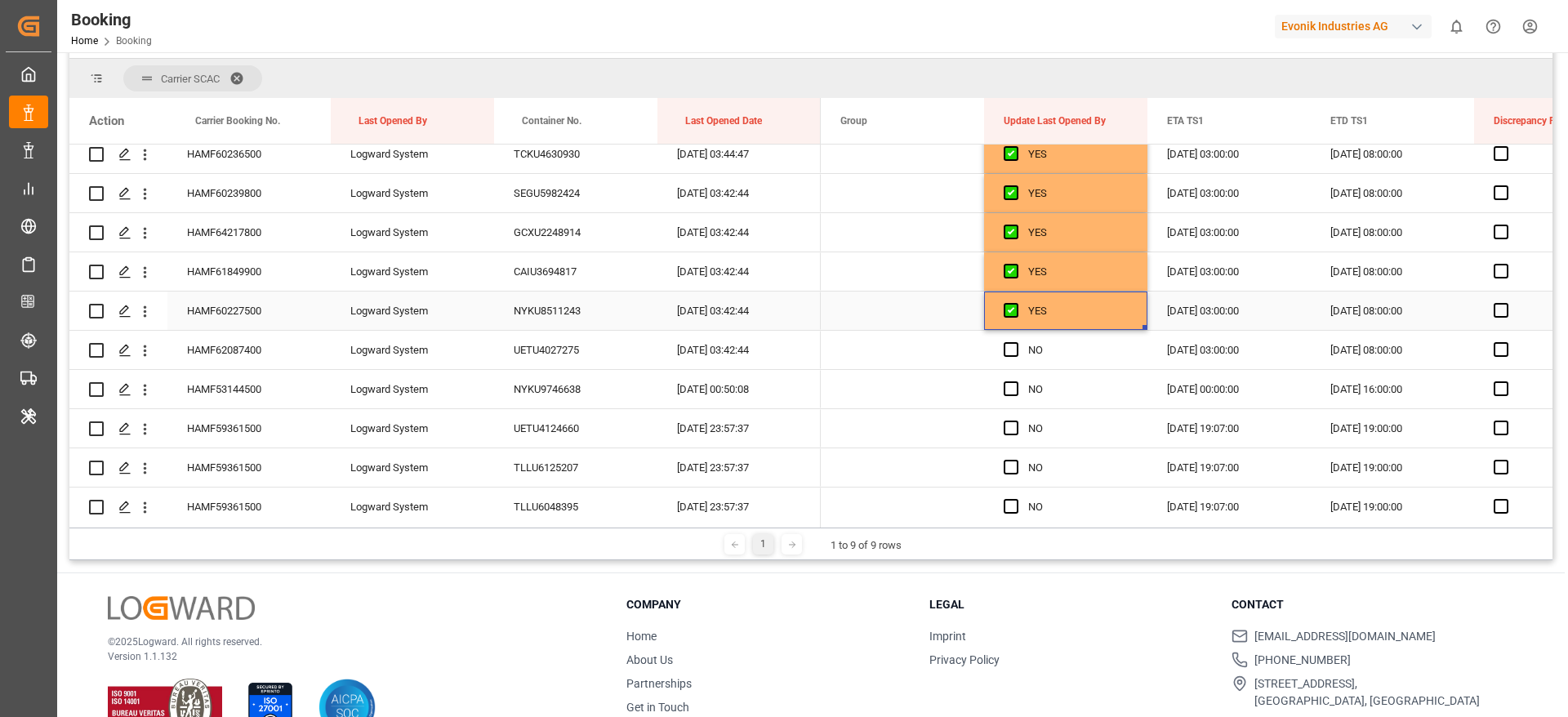
scroll to position [1896, 0]
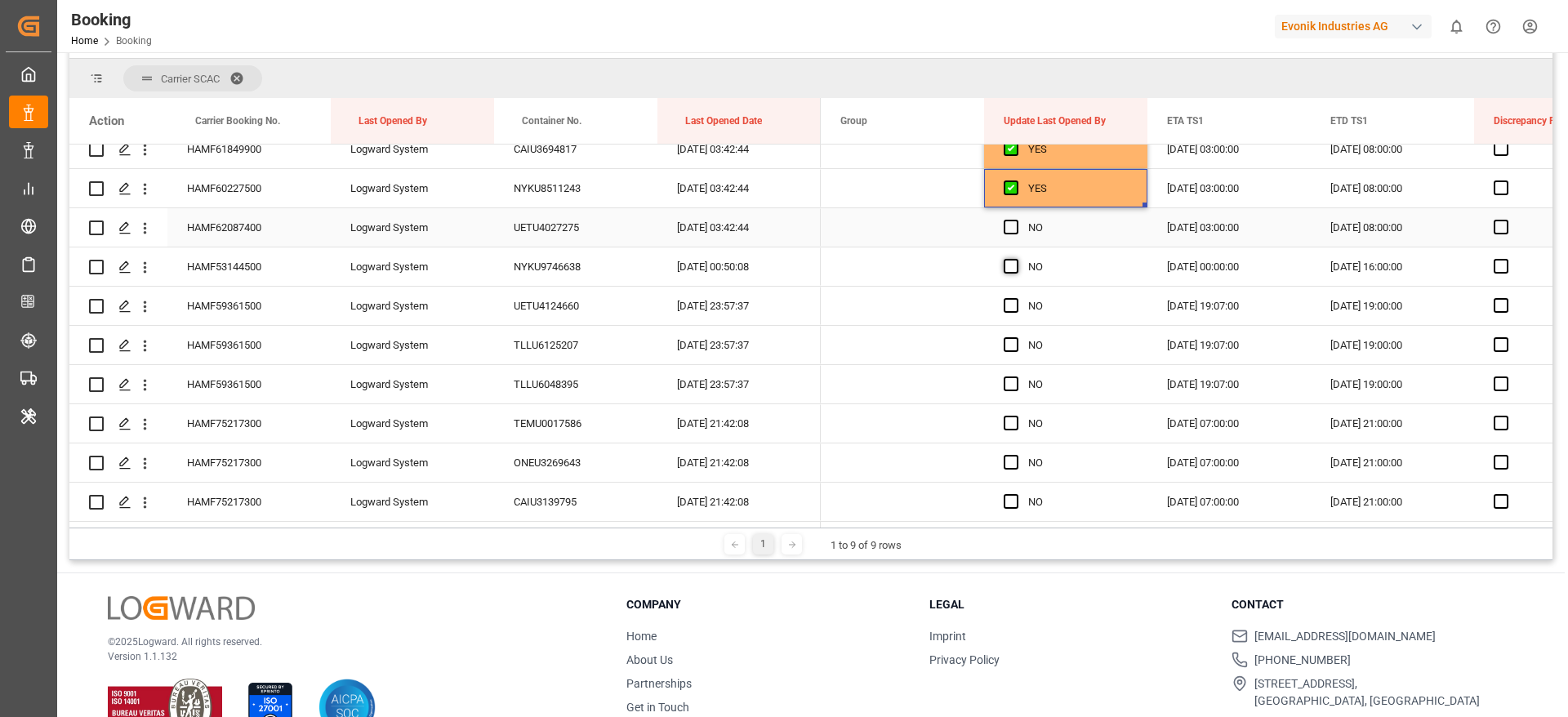
click at [1010, 227] on span "Press SPACE to select this row." at bounding box center [1011, 227] width 14 height 14
click at [1016, 220] on input "Press SPACE to select this row." at bounding box center [1016, 220] width 0 height 0
click at [1015, 263] on span "Press SPACE to select this row." at bounding box center [1011, 266] width 14 height 14
click at [1016, 259] on input "Press SPACE to select this row." at bounding box center [1016, 259] width 0 height 0
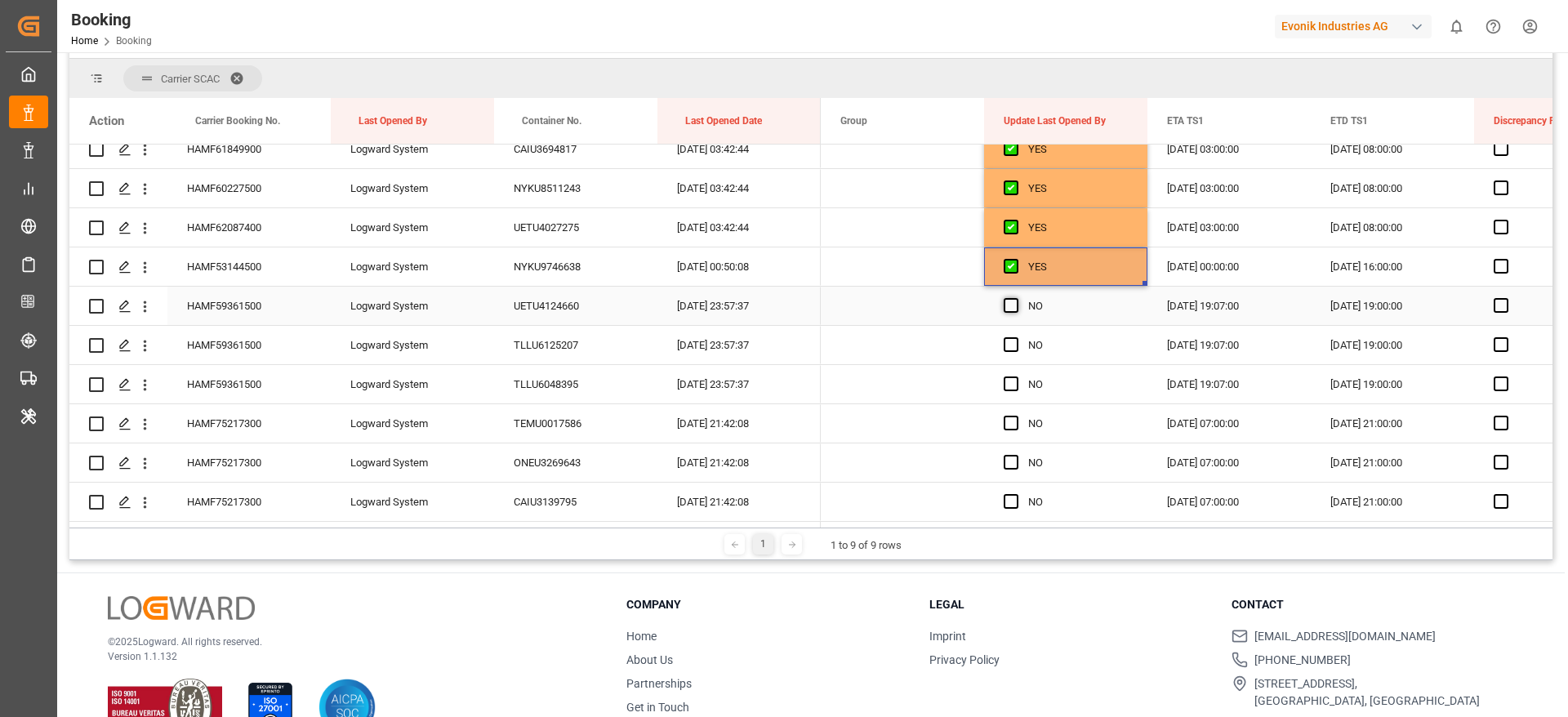
click at [1006, 302] on span "Press SPACE to select this row." at bounding box center [1011, 305] width 14 height 14
click at [1016, 298] on input "Press SPACE to select this row." at bounding box center [1016, 298] width 0 height 0
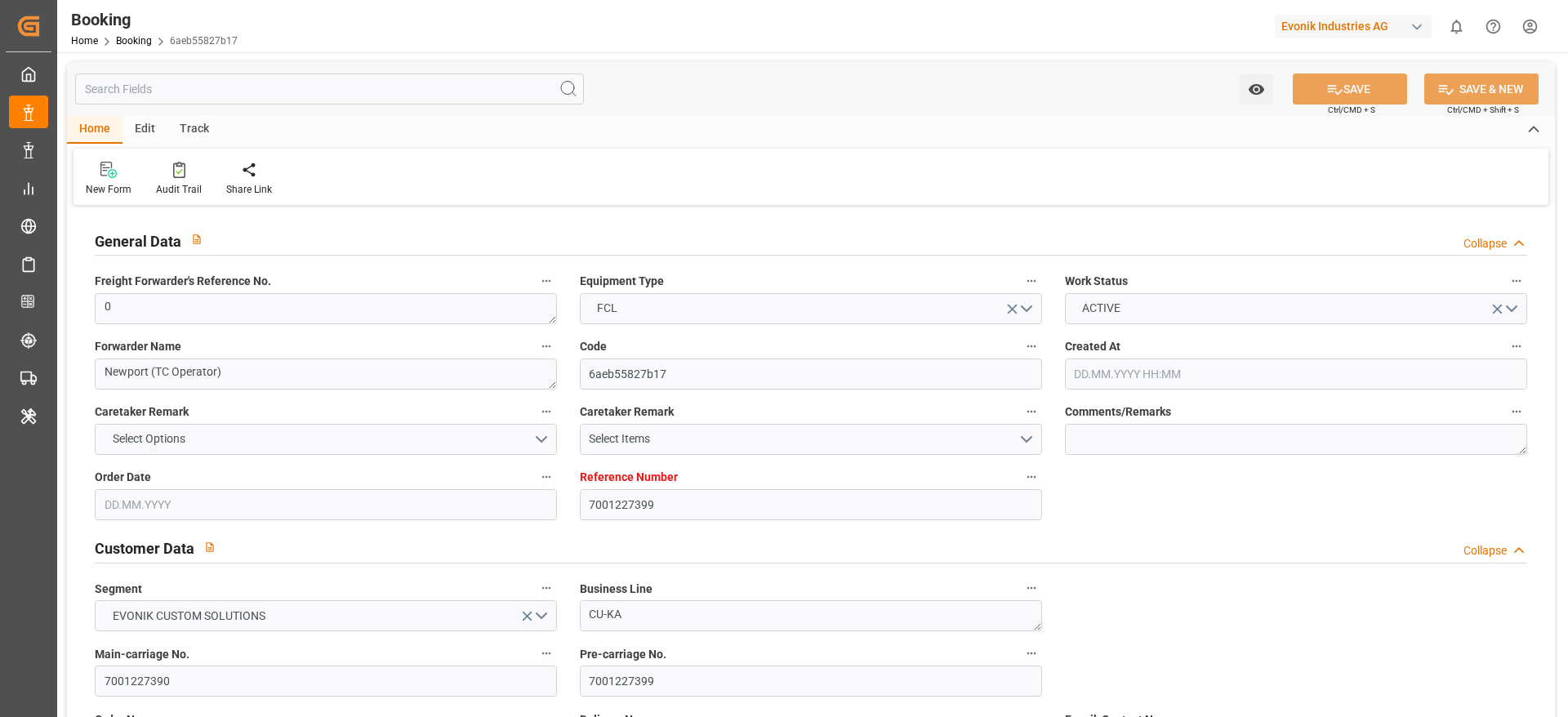
type input "7001227399"
type input "9987201"
type input "CMACGM"
type input "CMA CGM Group"
type input "NLRTM"
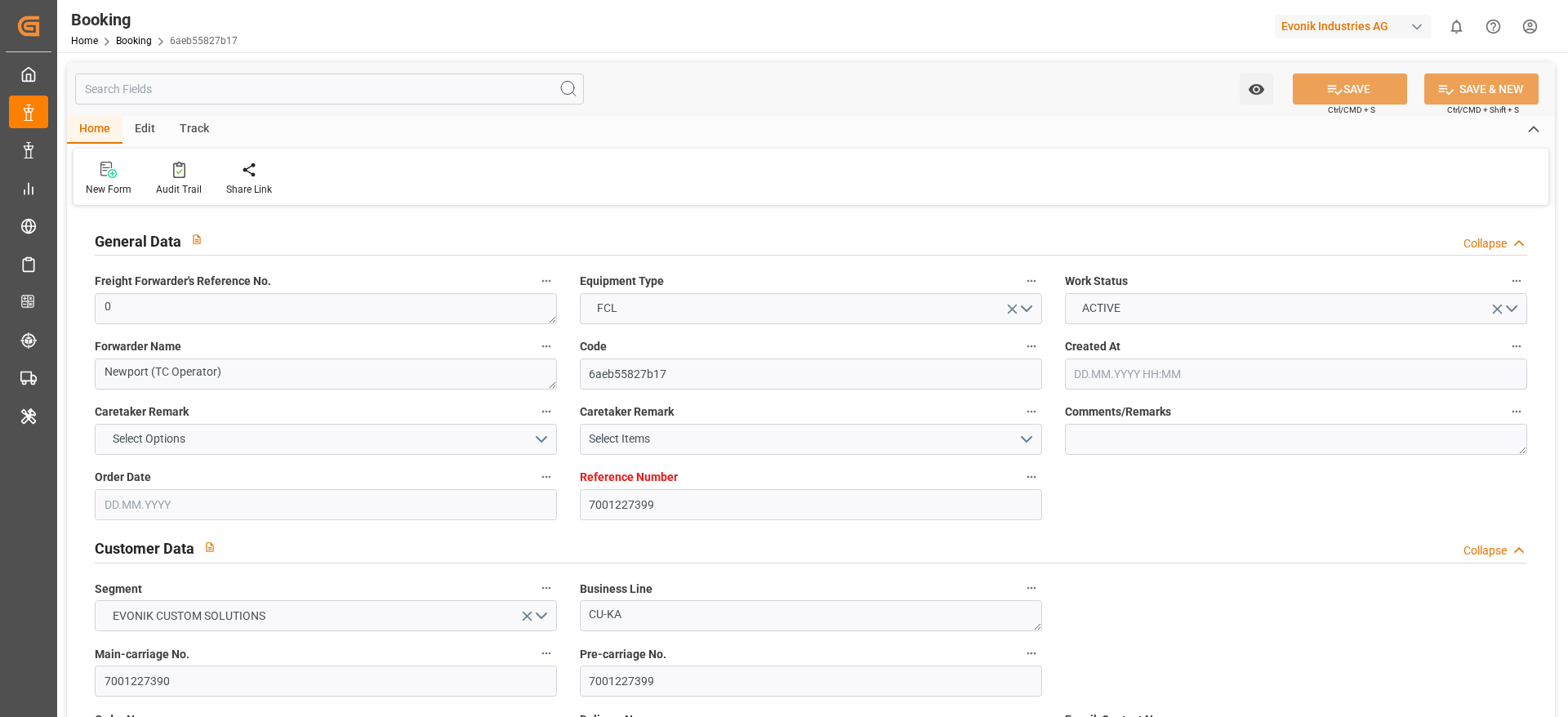
type input "MYPGU"
type input "MYPKG"
type input "0"
type input "[DATE] 07:45"
type input "[DATE]"
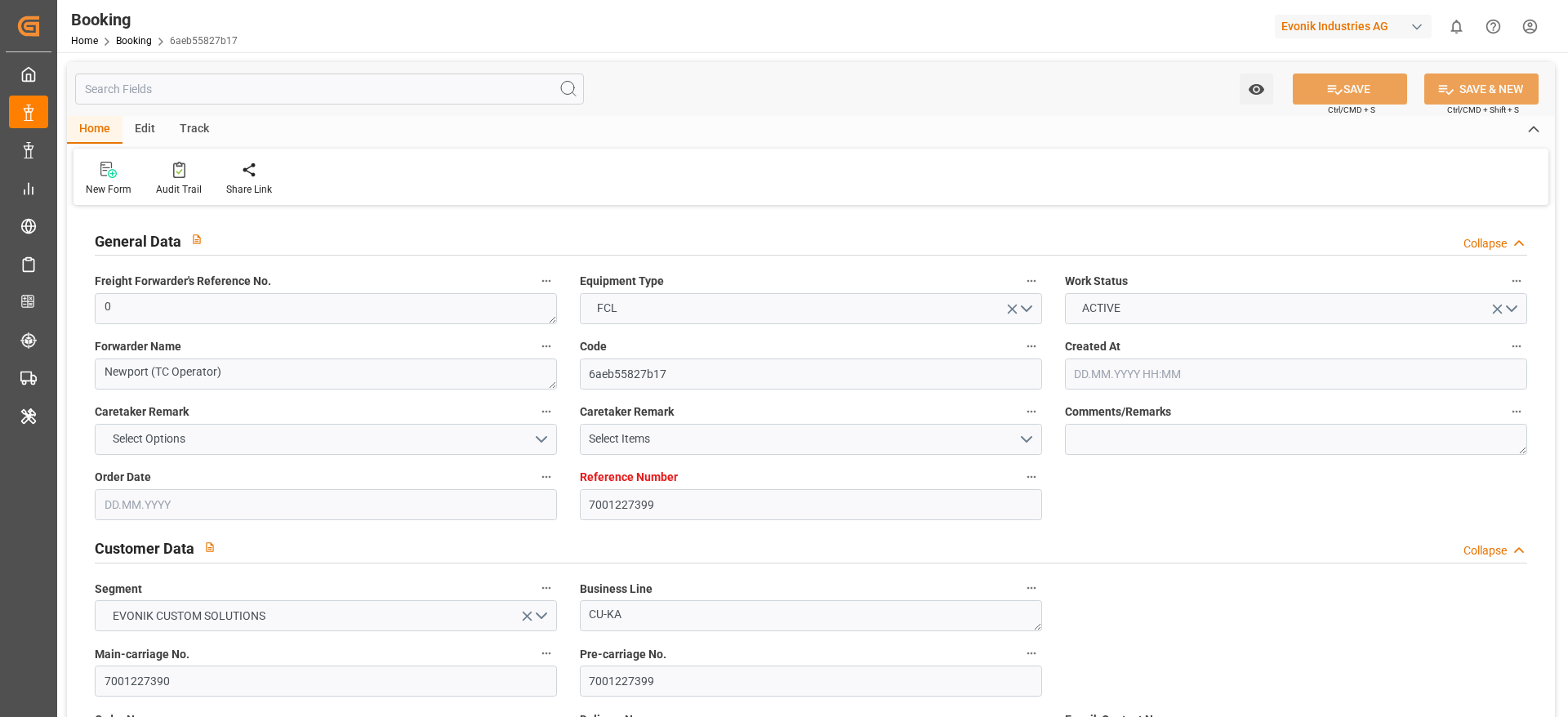
type input "[DATE]"
type input "[DATE] 00:00"
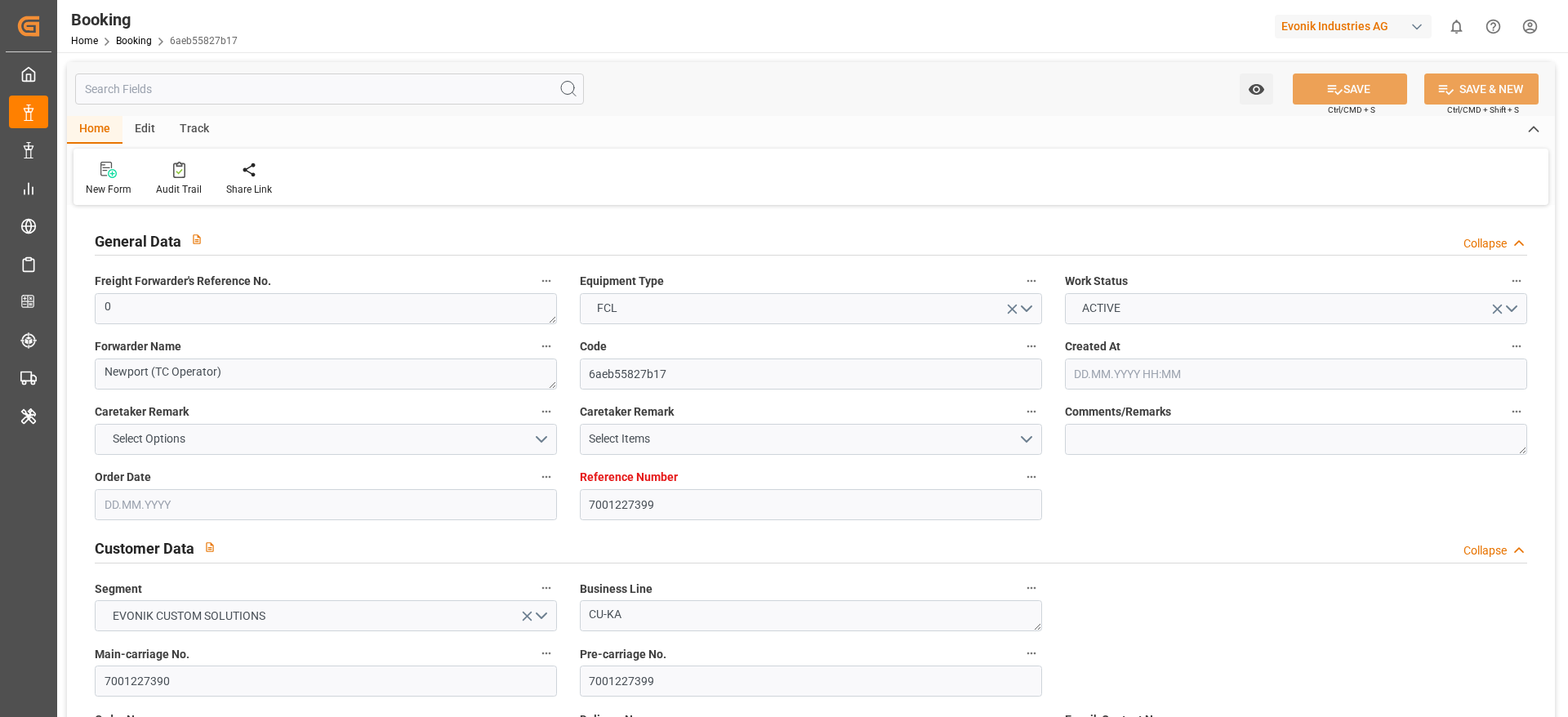
type input "[DATE] 00:00"
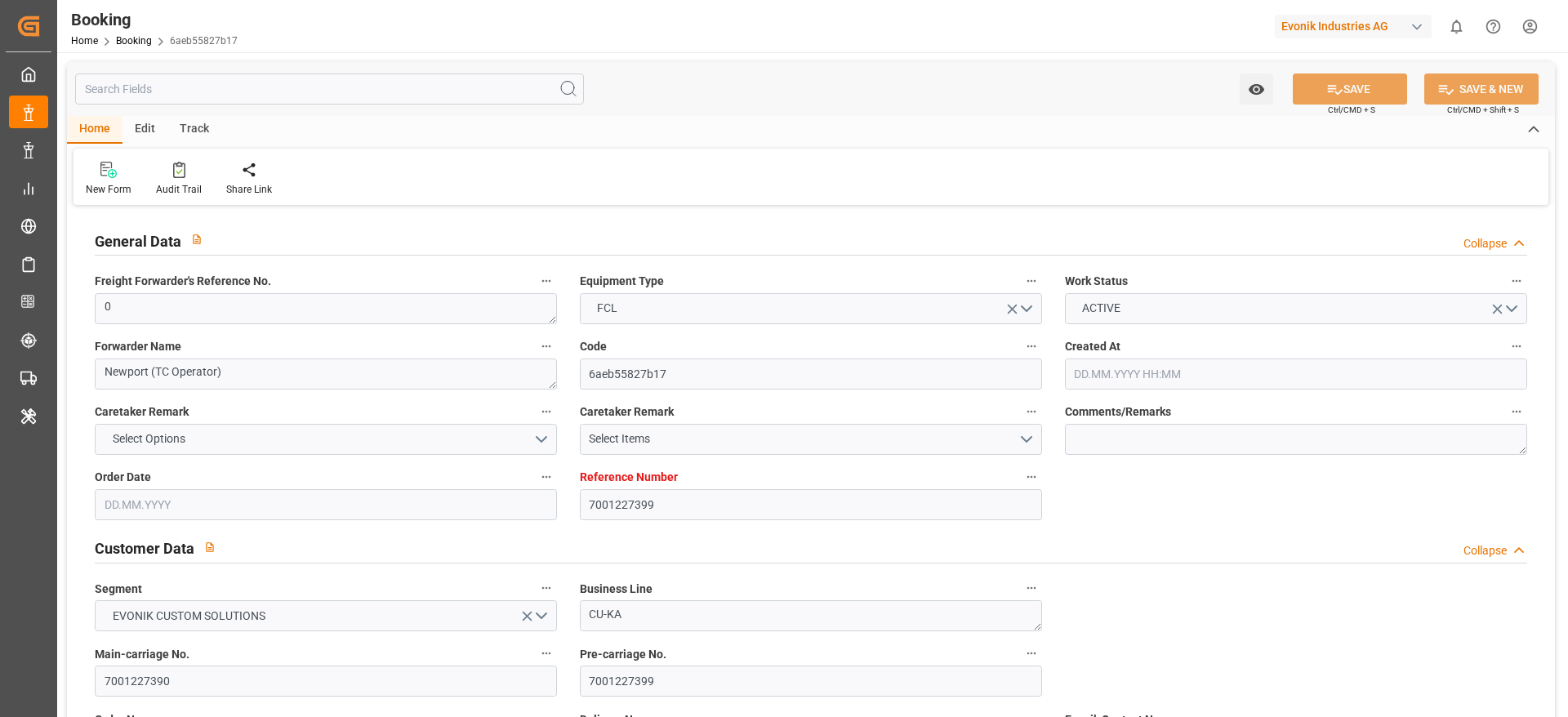
type input "[DATE] 00:00"
type input "[DATE]"
type input "[DATE] 09:51"
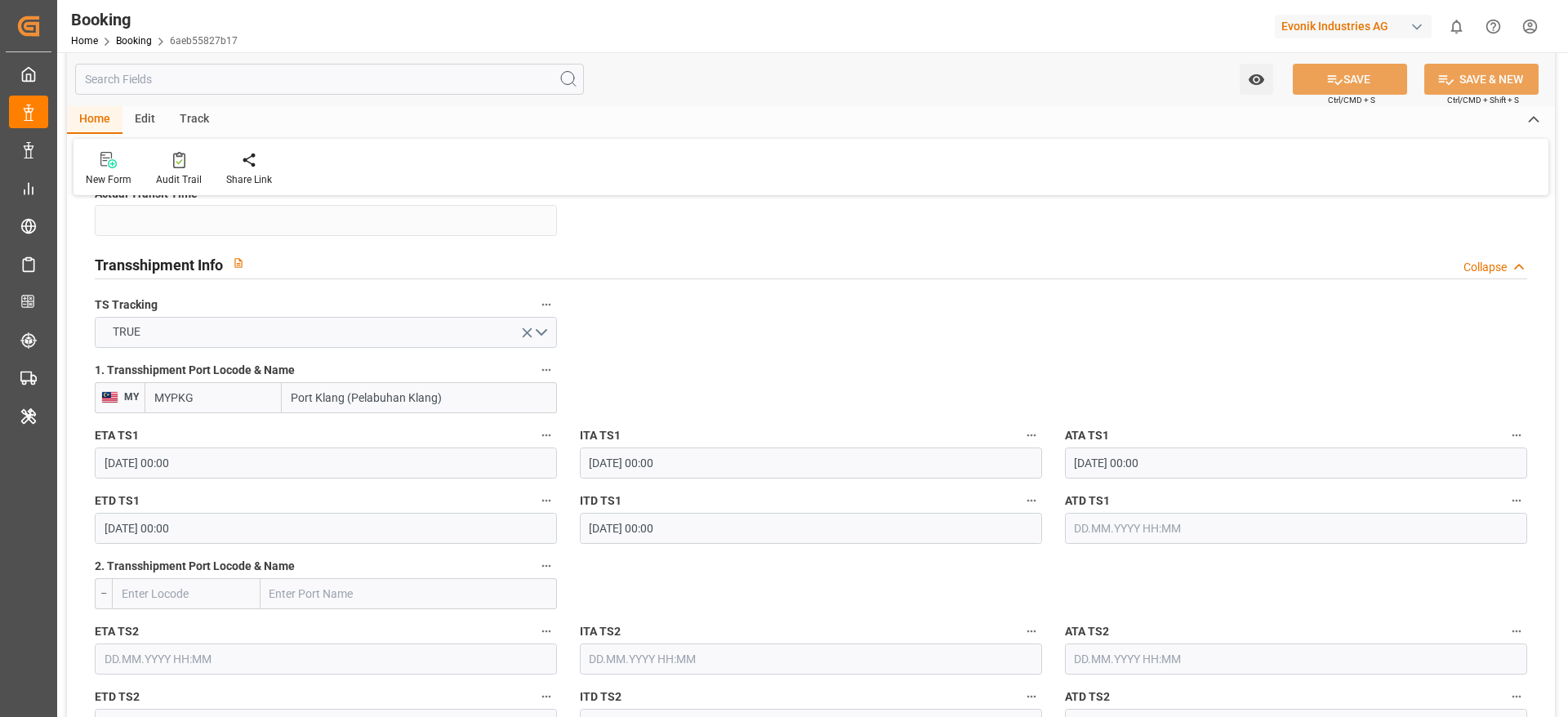
scroll to position [1714, 0]
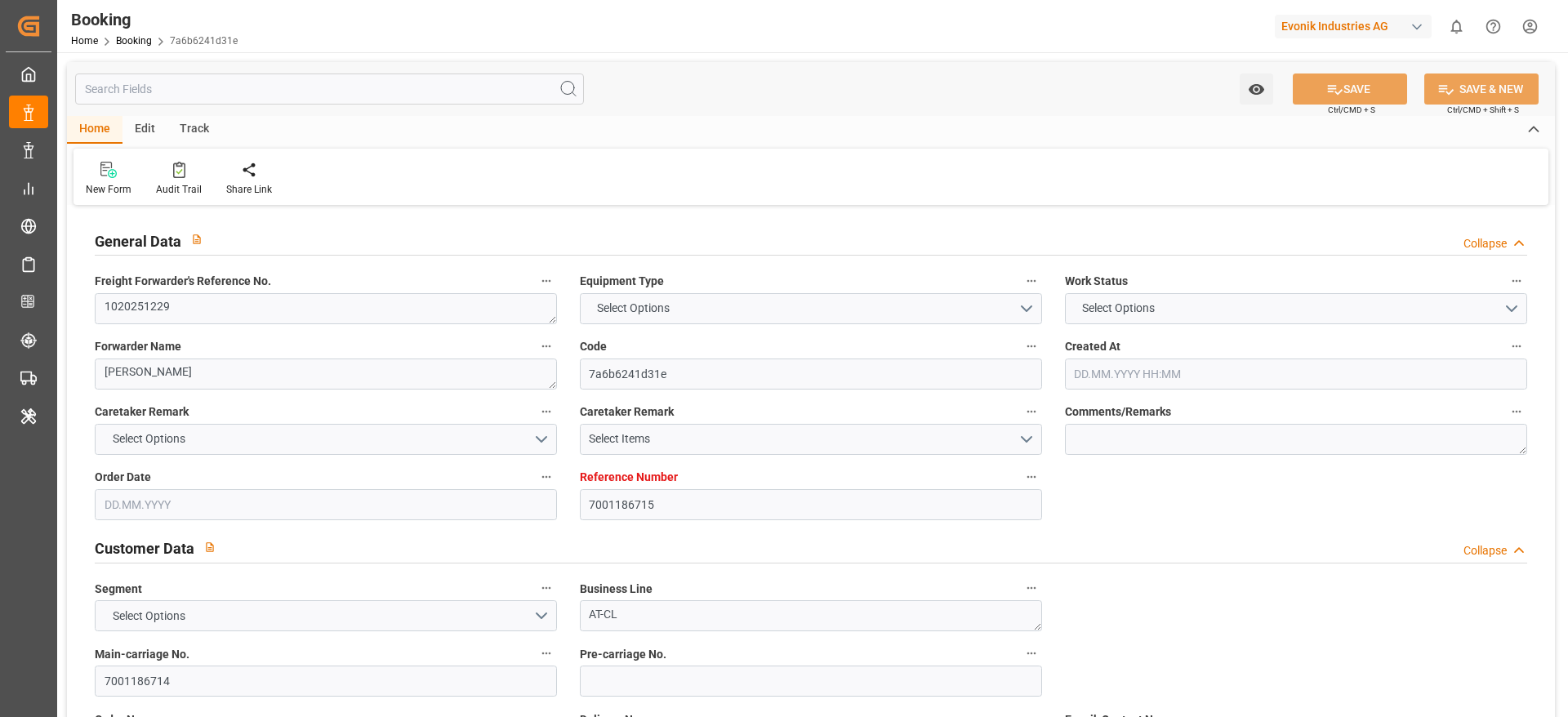
type input "7001186715"
type input "9261449"
type input "MSC"
type input "Mediterranean Shipping Company"
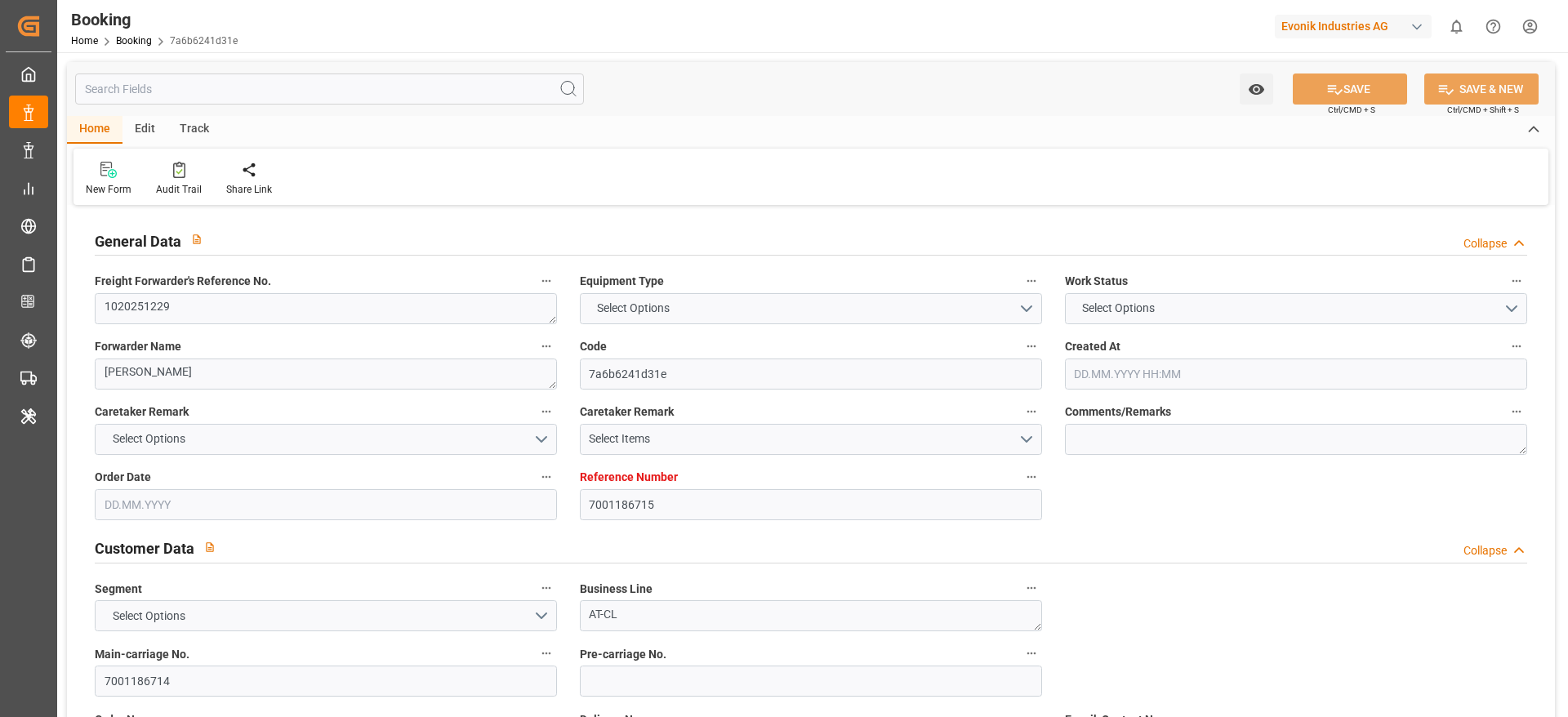
type input "BEANR"
type input "NGAPP"
type input "TGLFW"
type input "0"
type input "BEANR"
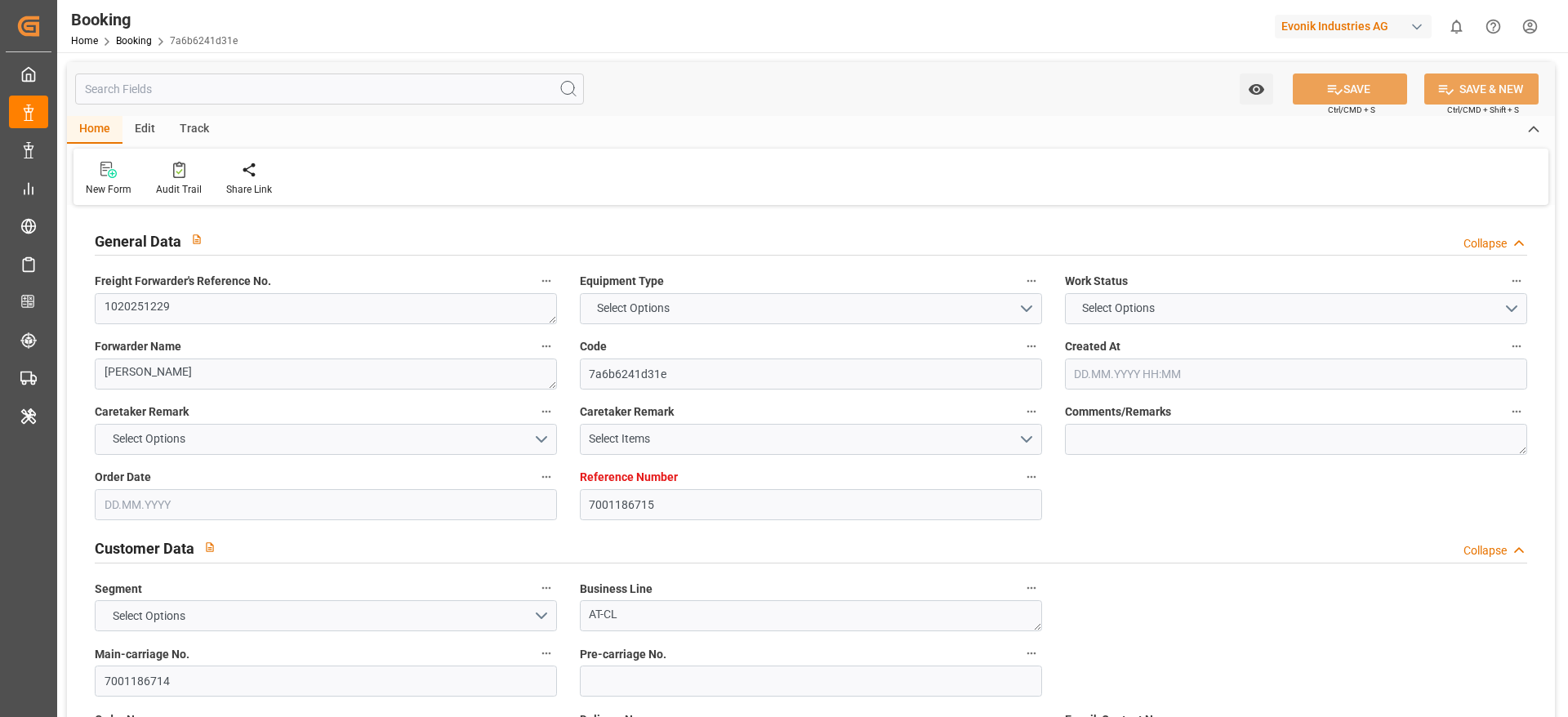
type input "NGTIN"
type input "9238741"
type input "9261449"
type input "[DATE] 08:27"
type input "[DATE]"
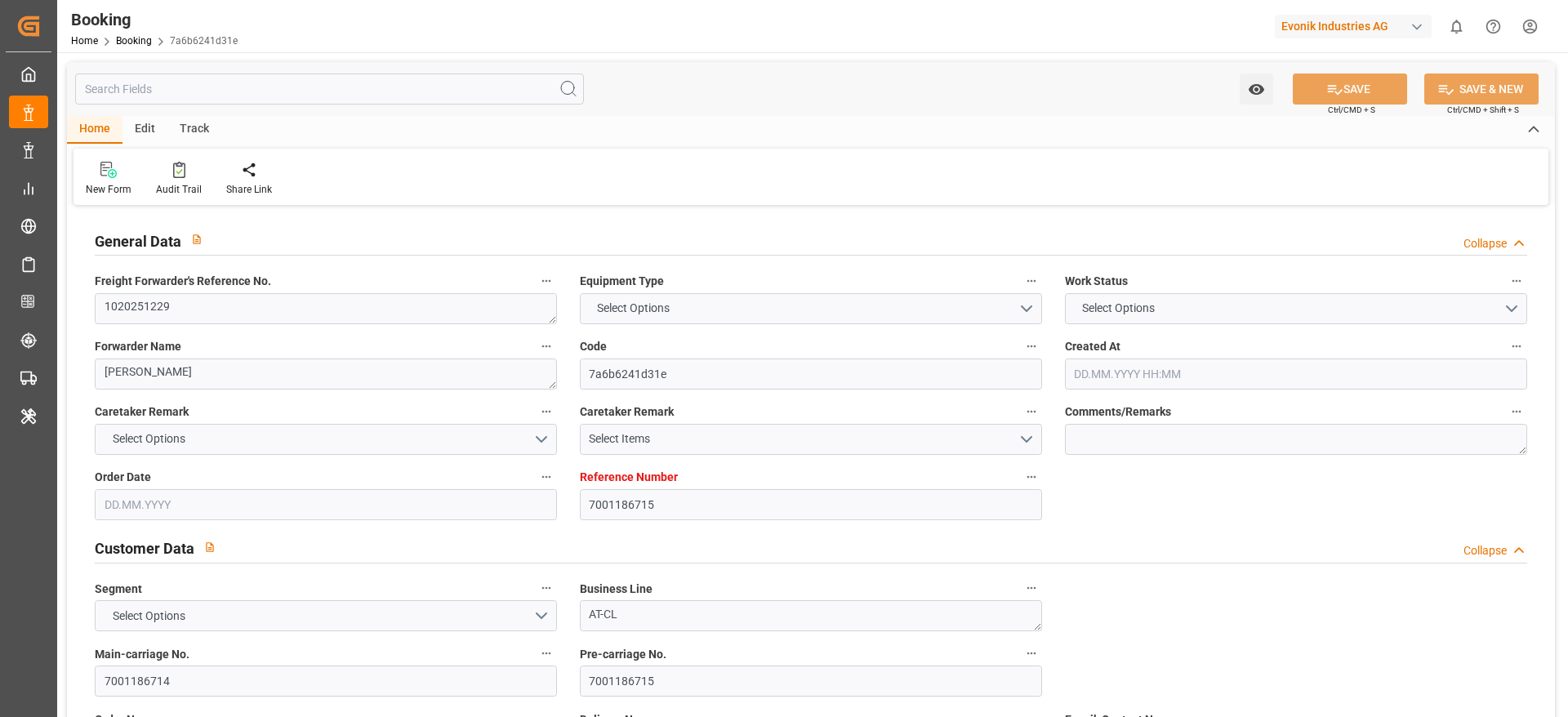
type input "[DATE]"
type input "[DATE] 12:00"
type input "[DATE] 00:00"
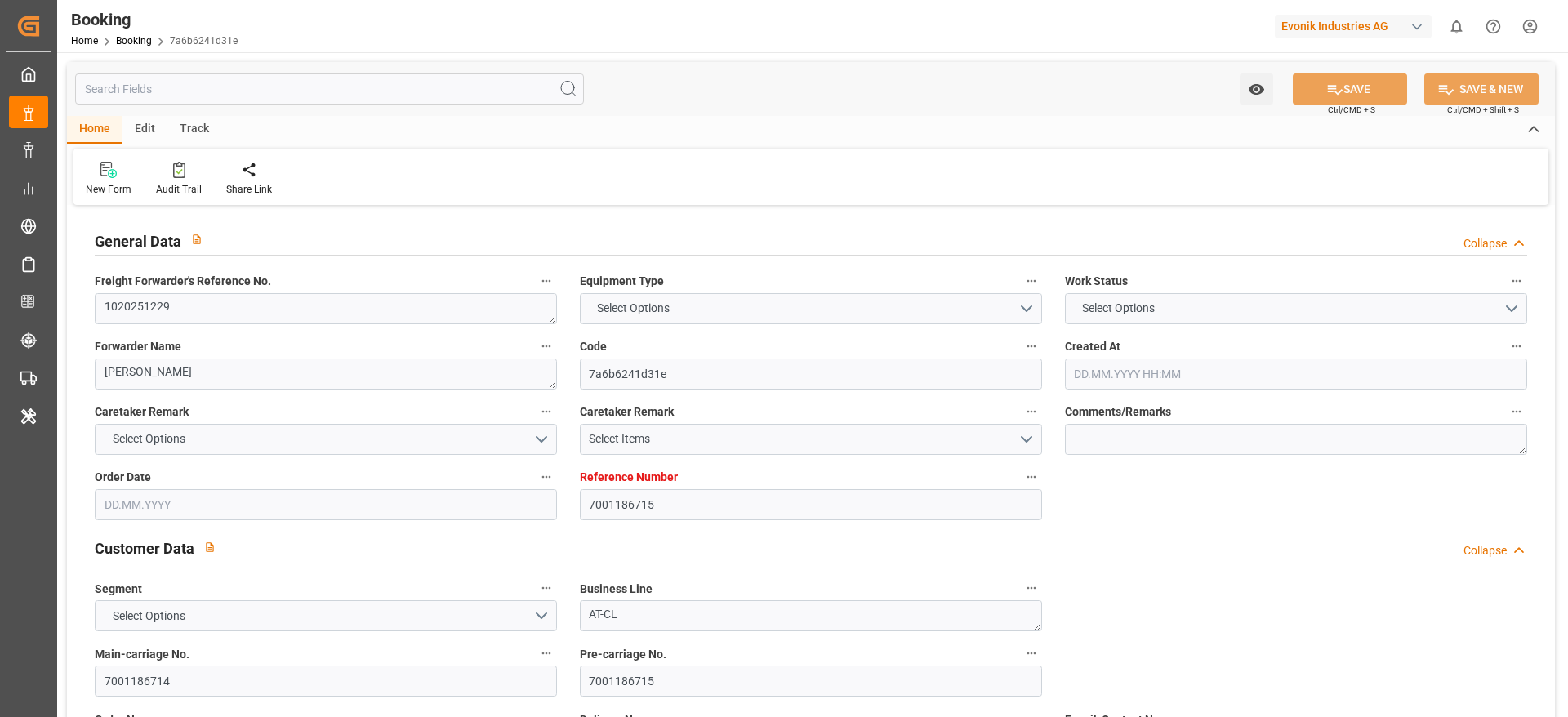
type input "[DATE] 12:00"
type input "[DATE] 00:00"
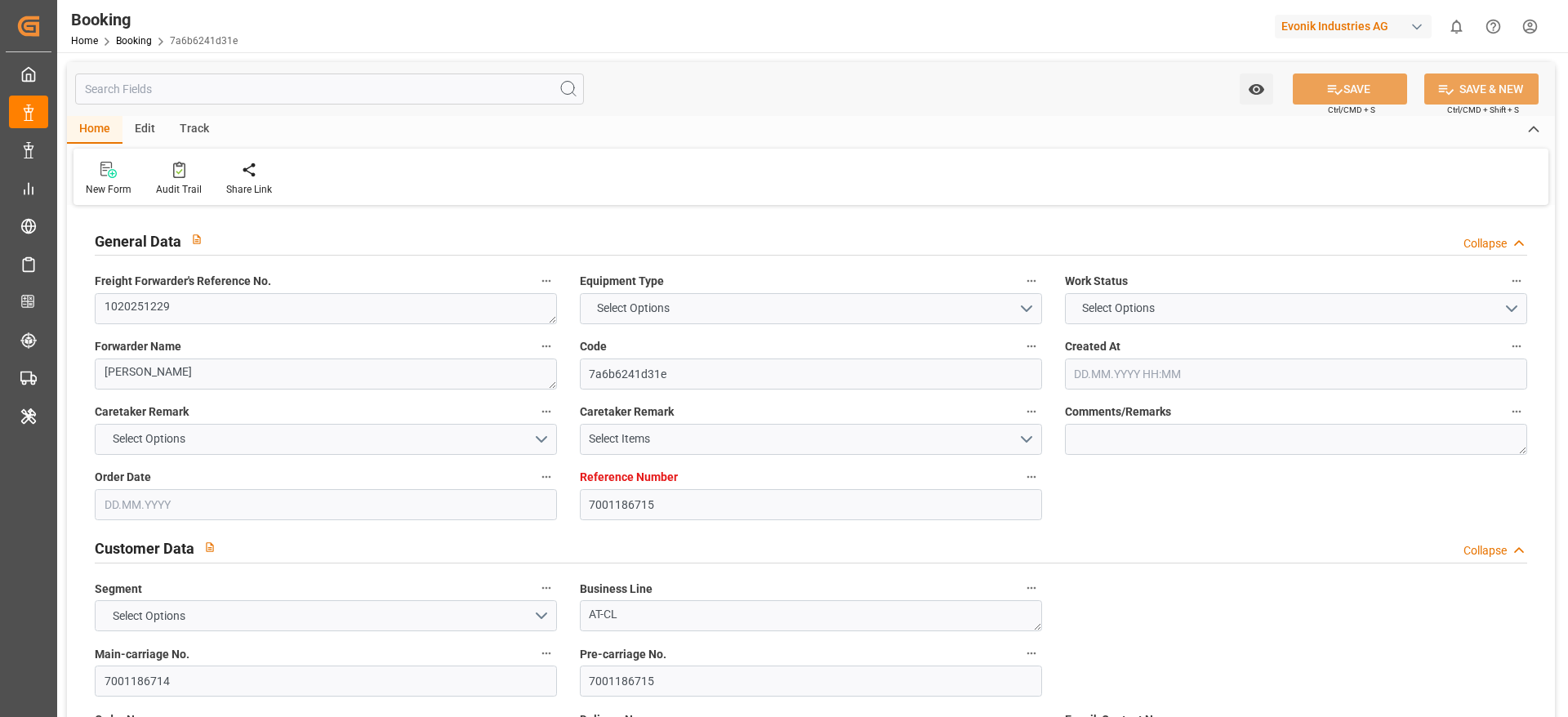
type input "[DATE] 00:00"
type input "[DATE]"
type input "[DATE] 09:06"
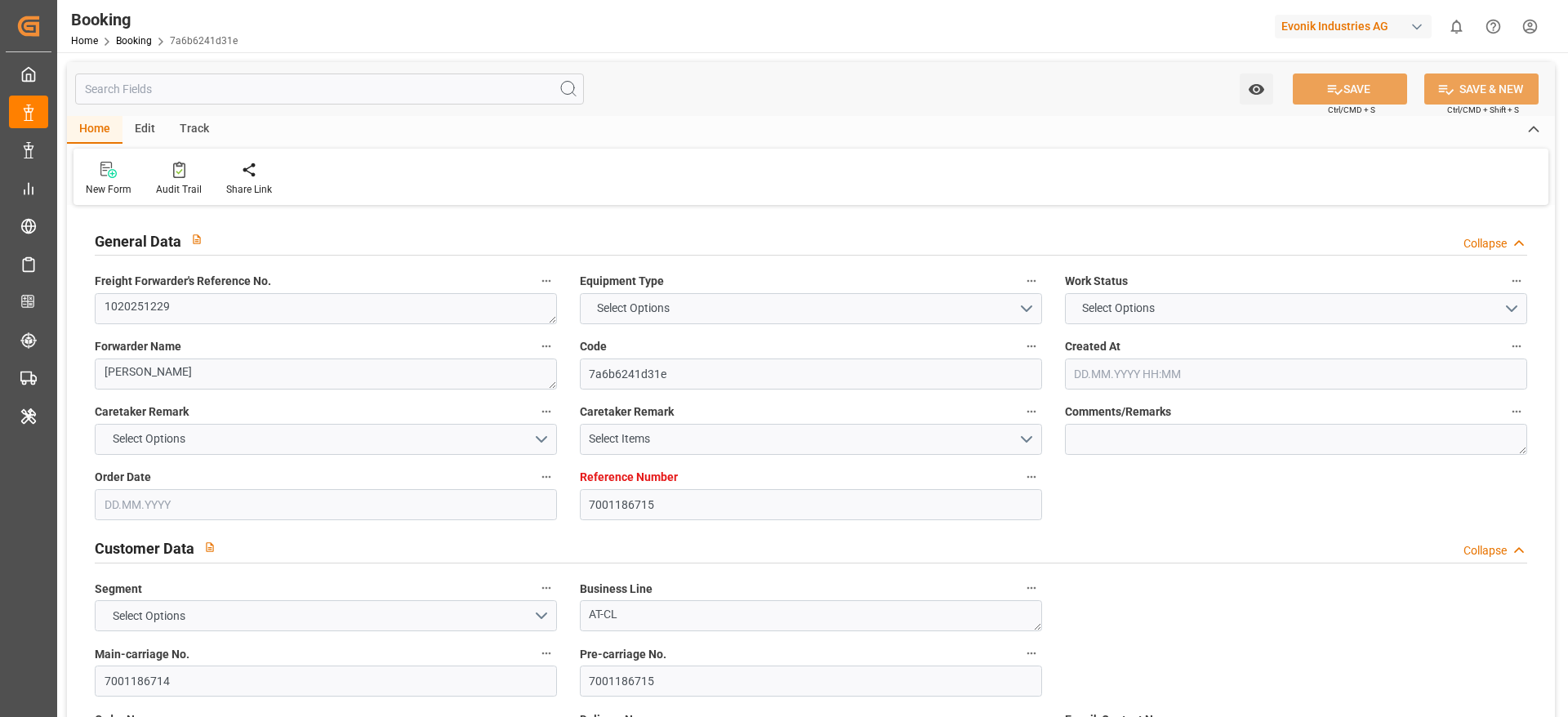
type input "[DATE]"
type input "[DATE] 12:00"
type input "[DATE] 00:02"
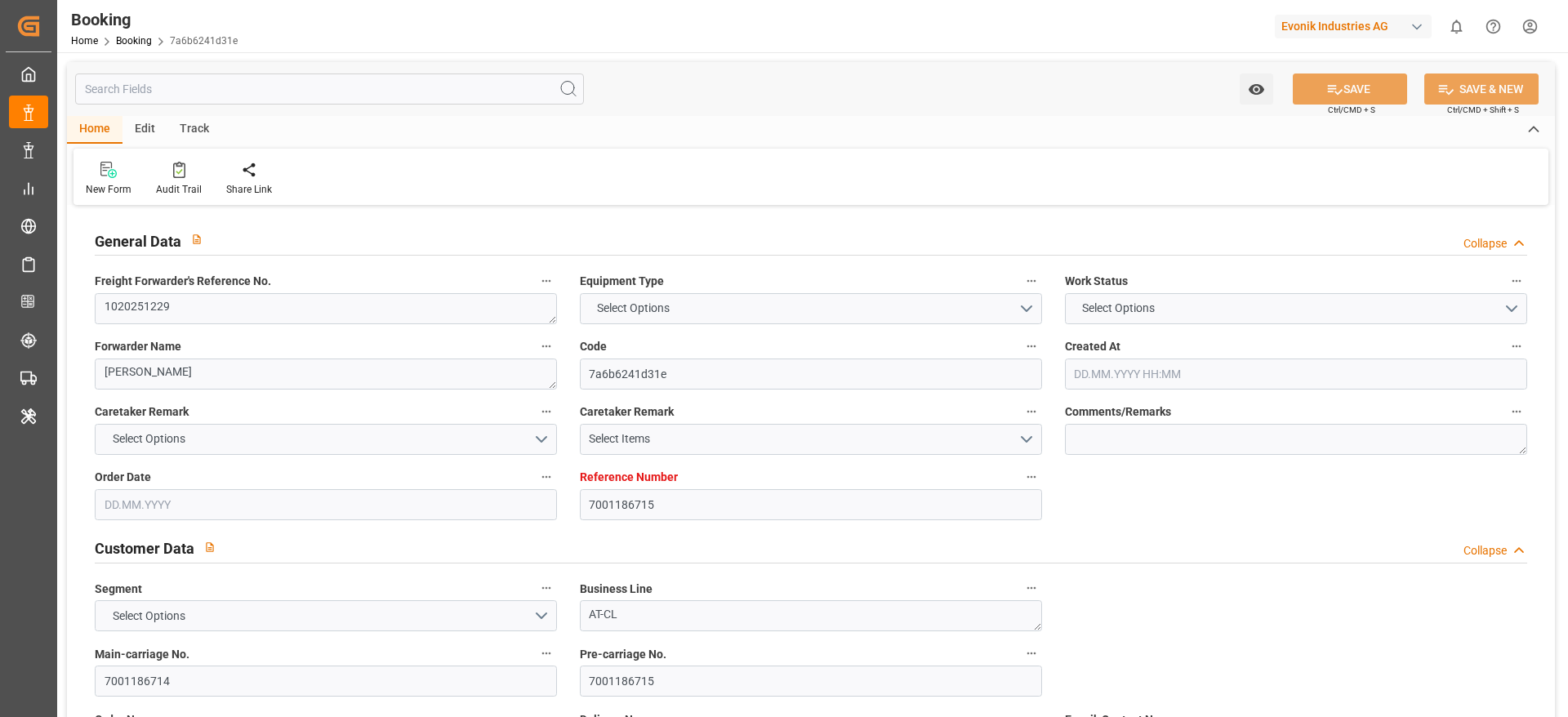
type input "[DATE] 00:01"
type input "[DATE] 11:45"
type input "[DATE] 11:20"
type input "[DATE] 08:11"
type input "[DATE] 23:59"
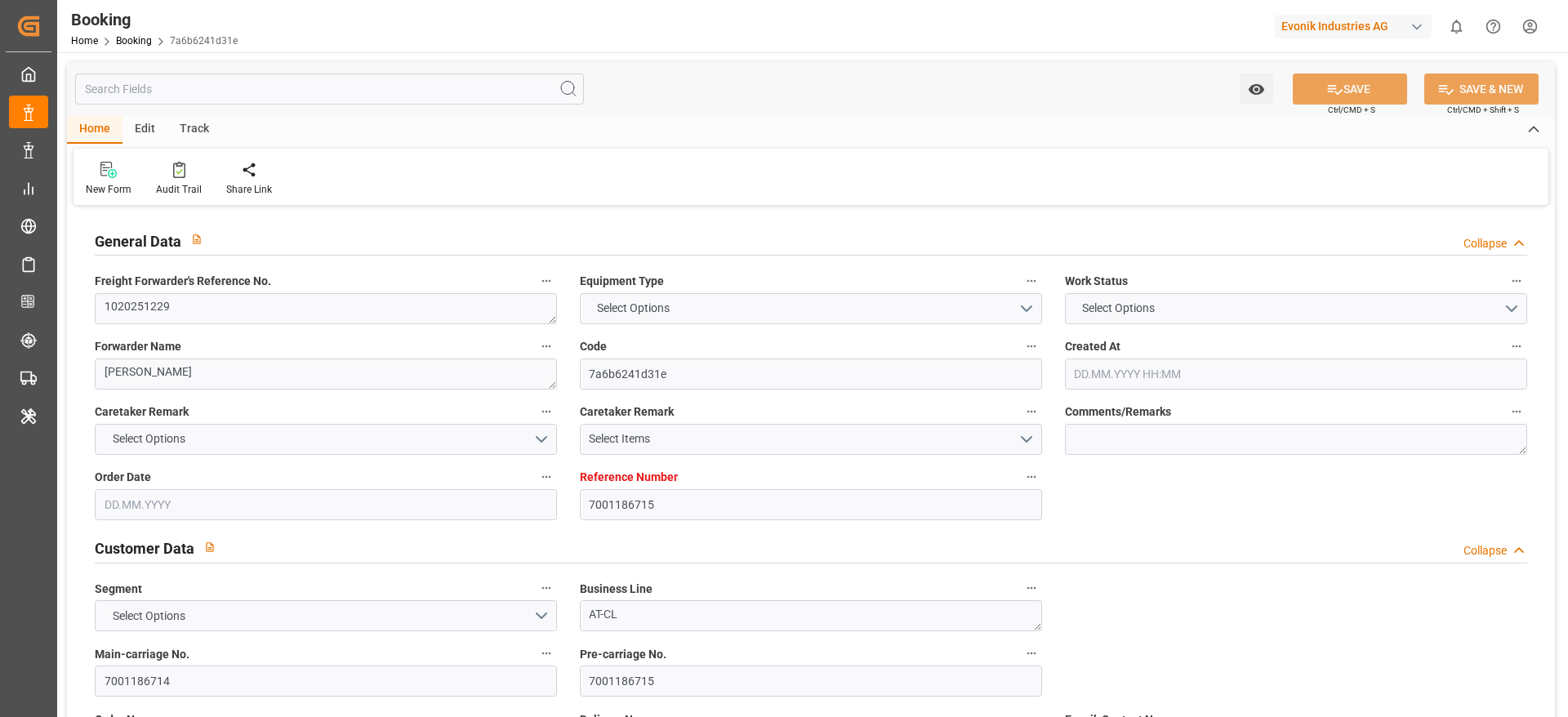
type input "[DATE] 00:02"
type input "[DATE] 00:01"
type input "[DATE] 04:00"
type input "[DATE] 14:30"
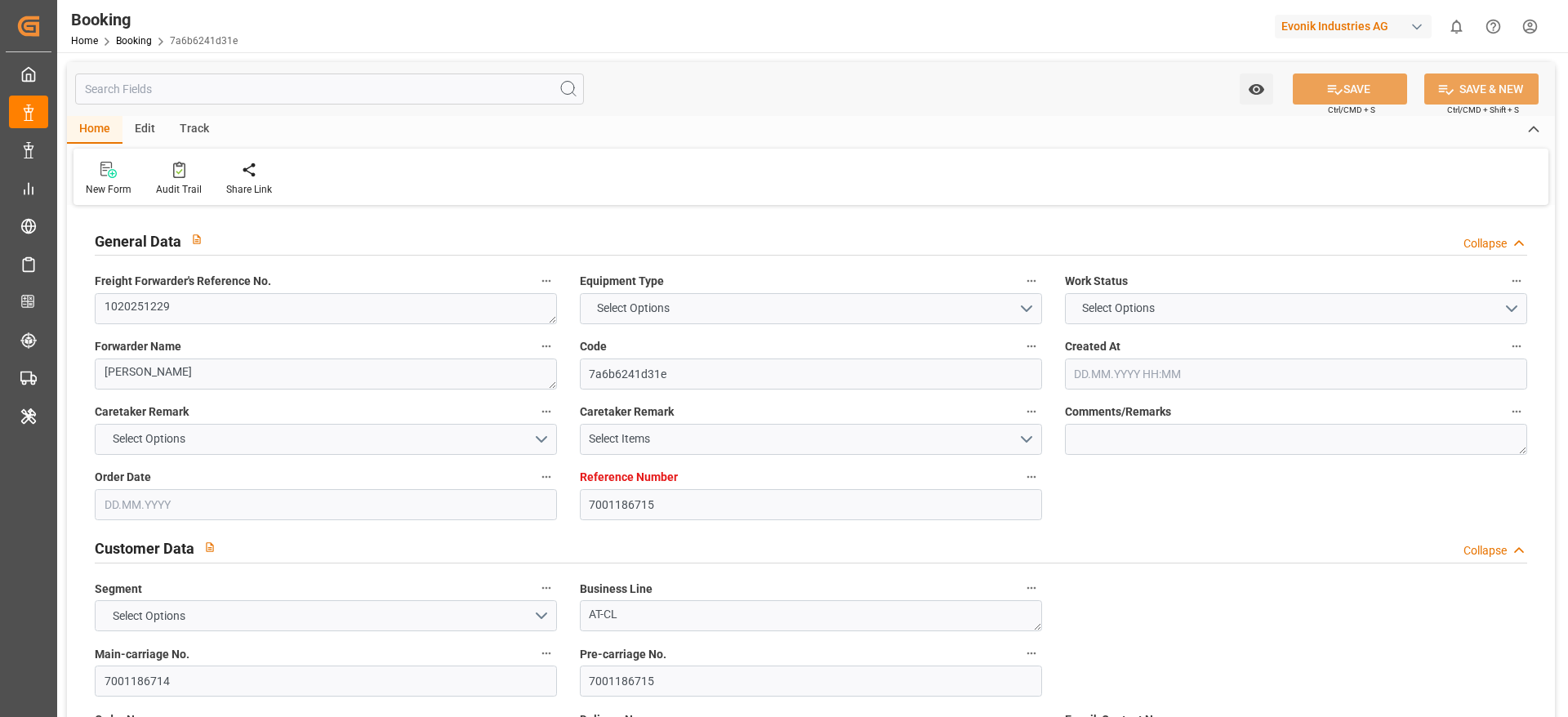
type input "[DATE] 12:00"
type input "[DATE] 08:58"
type input "[DATE] 06:01"
type input "[DATE] 23:59"
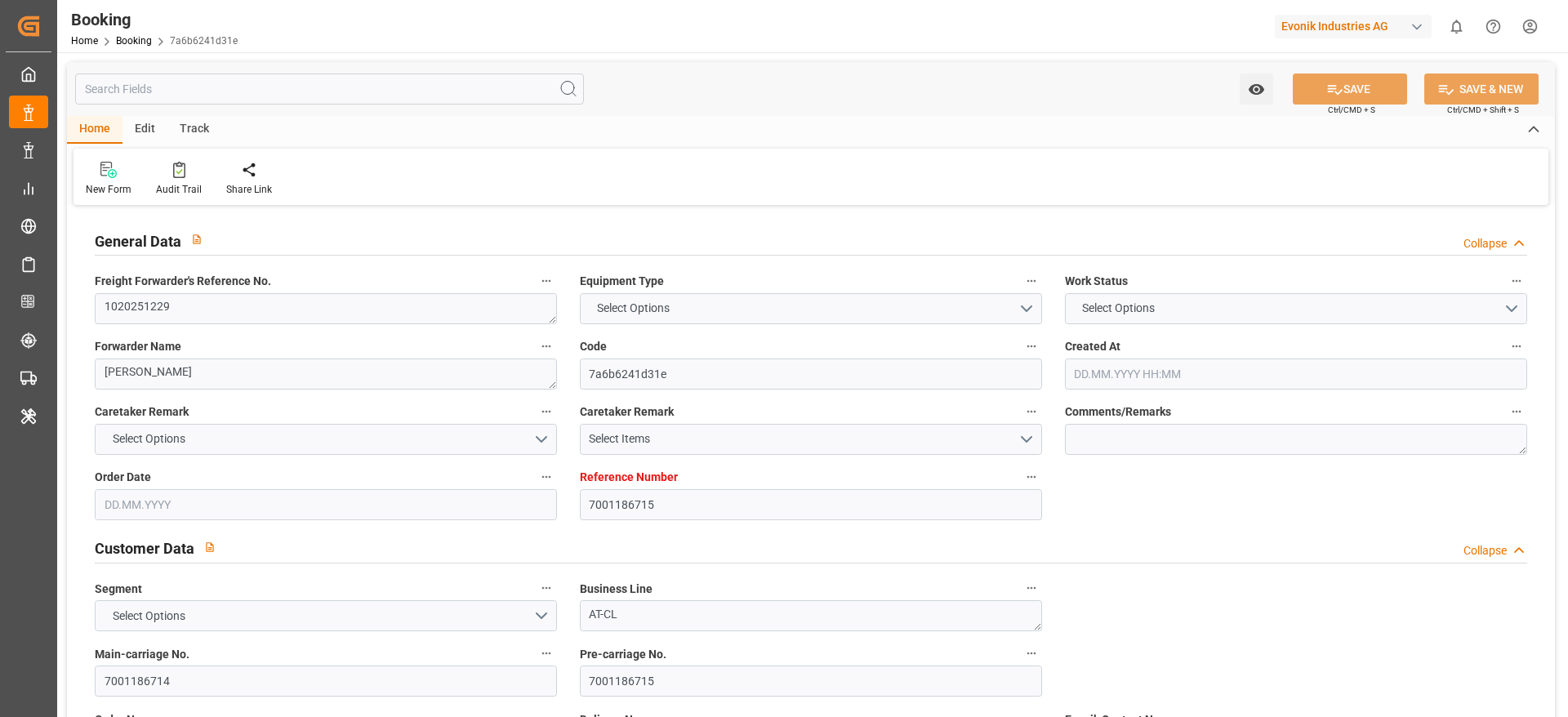
type input "[DATE] 23:59"
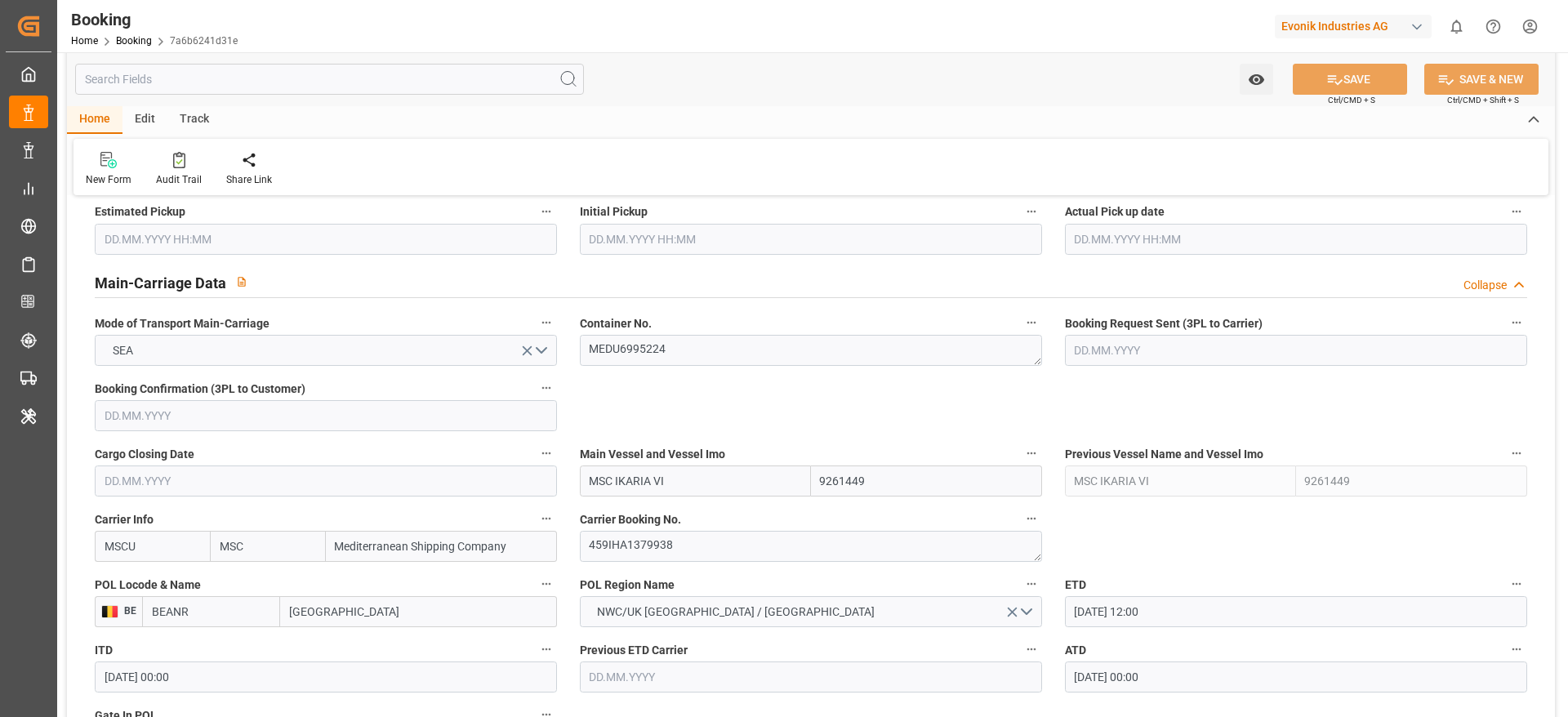
scroll to position [1102, 0]
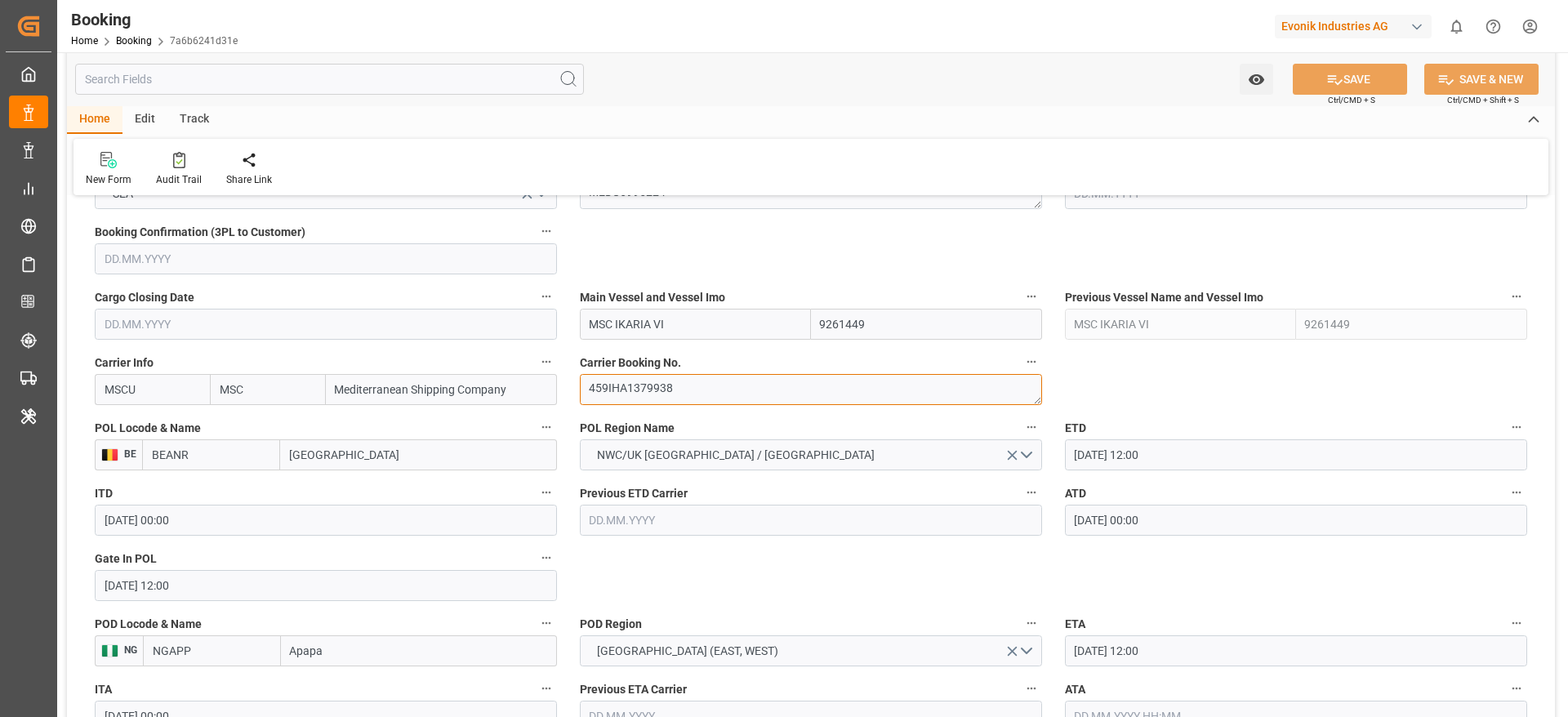
click at [715, 386] on textarea "459IHA1379938" at bounding box center [810, 389] width 462 height 31
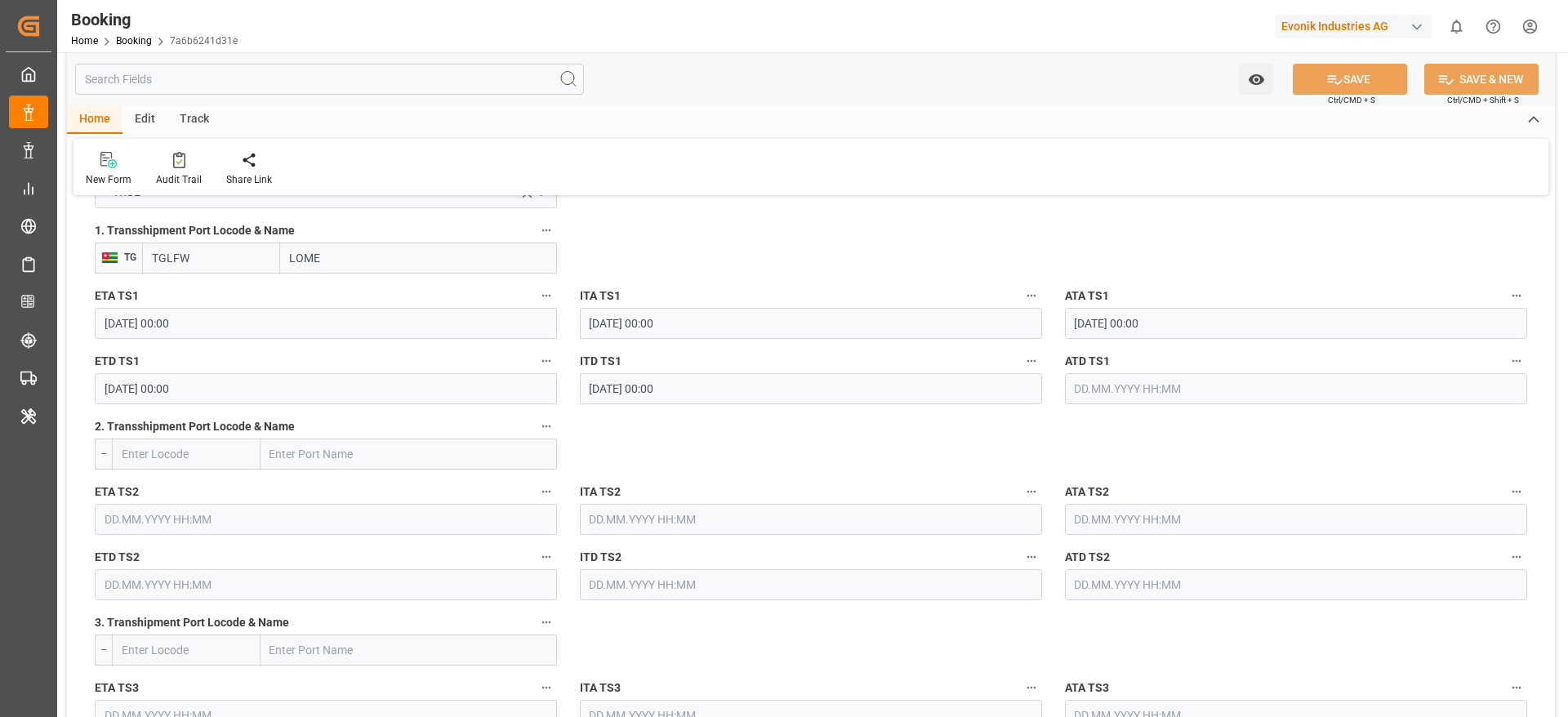
scroll to position [1837, 0]
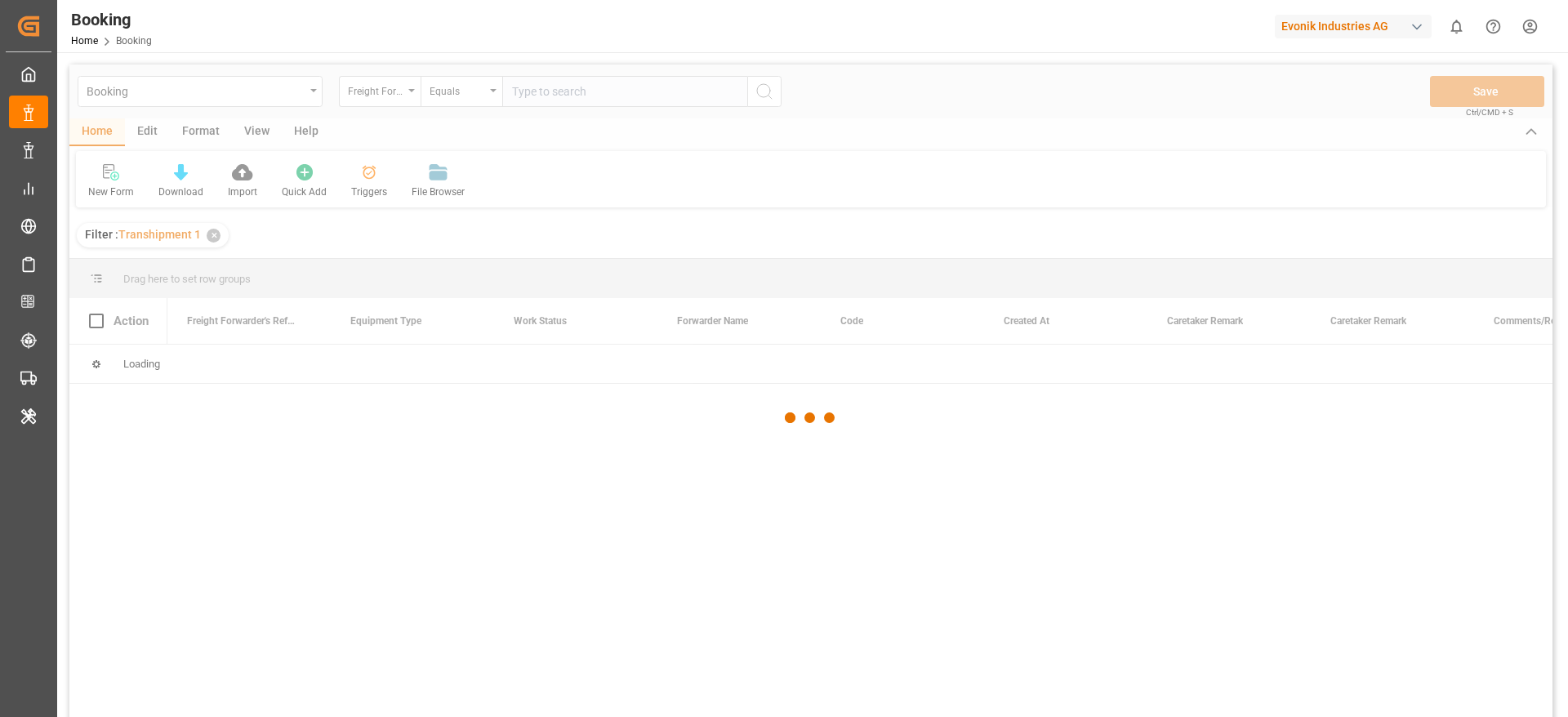
click at [1305, 26] on div "Evonik Industries AG" at bounding box center [1354, 26] width 157 height 24
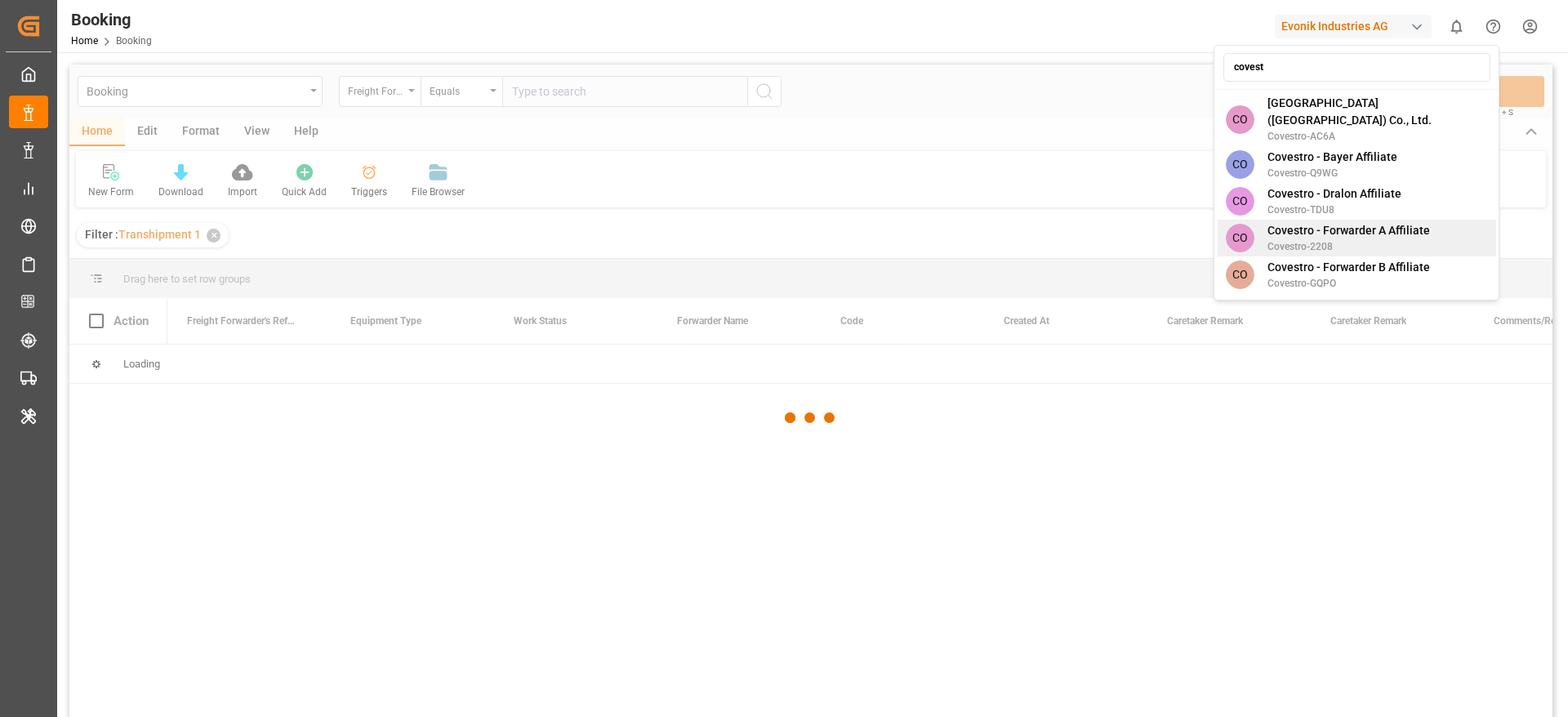
scroll to position [237, 0]
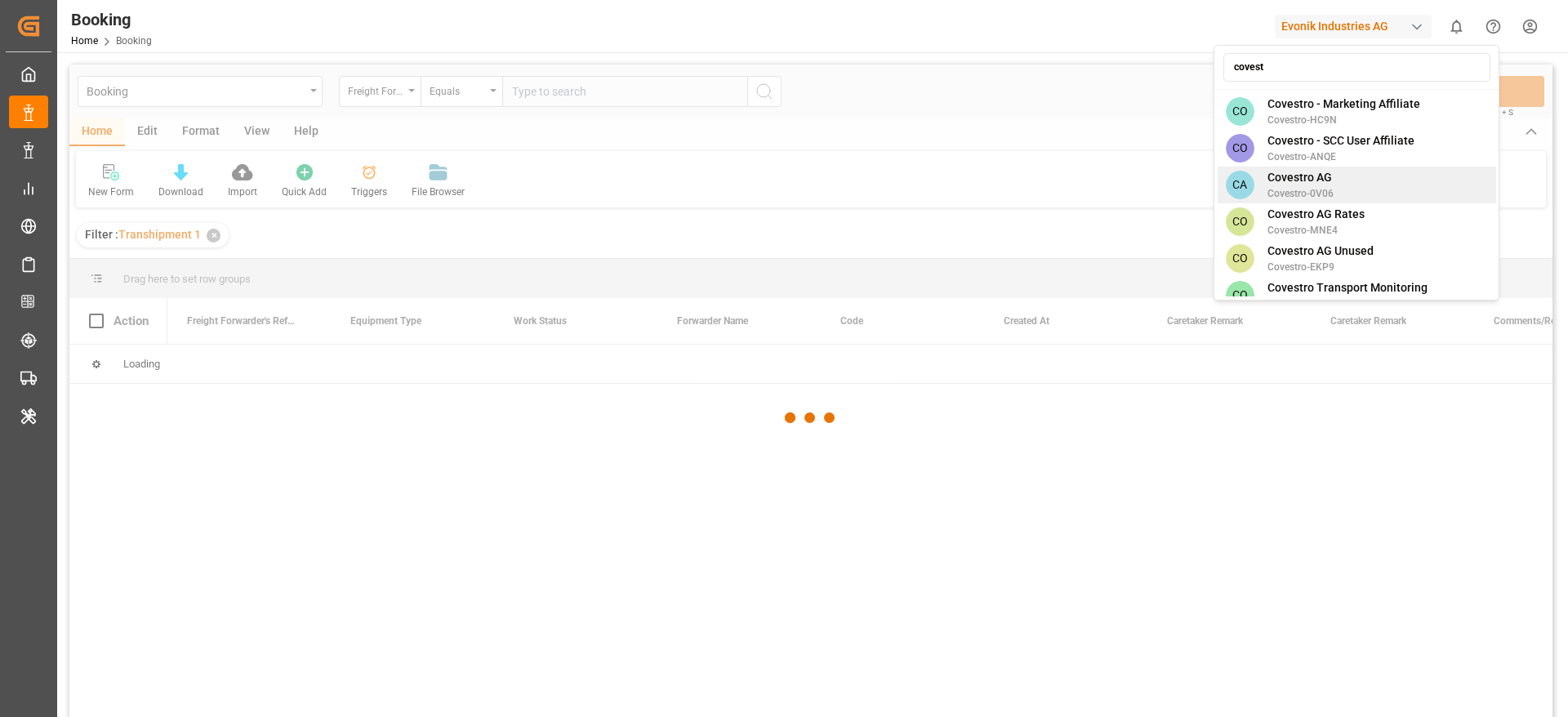
type input "covest"
click at [1307, 169] on span "Covestro AG" at bounding box center [1301, 177] width 66 height 17
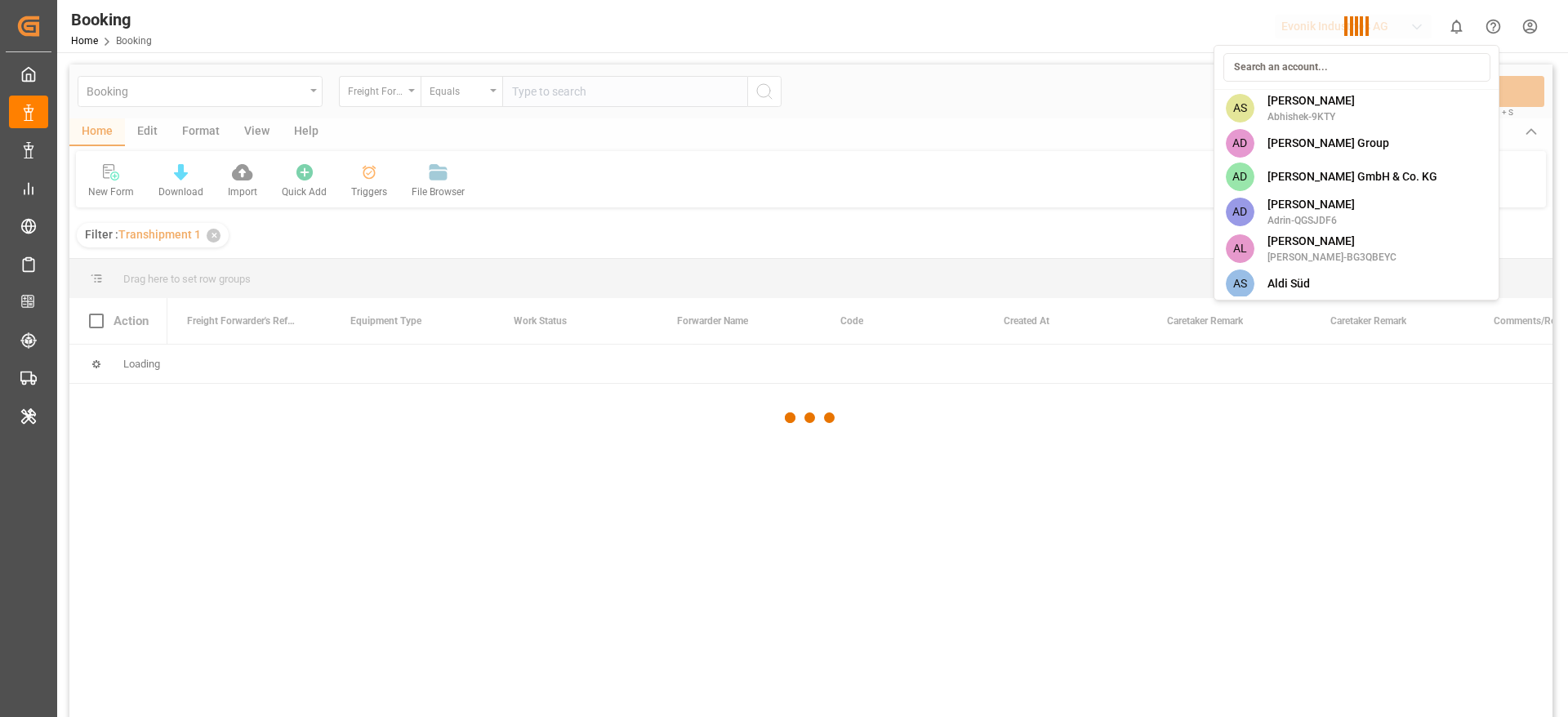
scroll to position [0, 0]
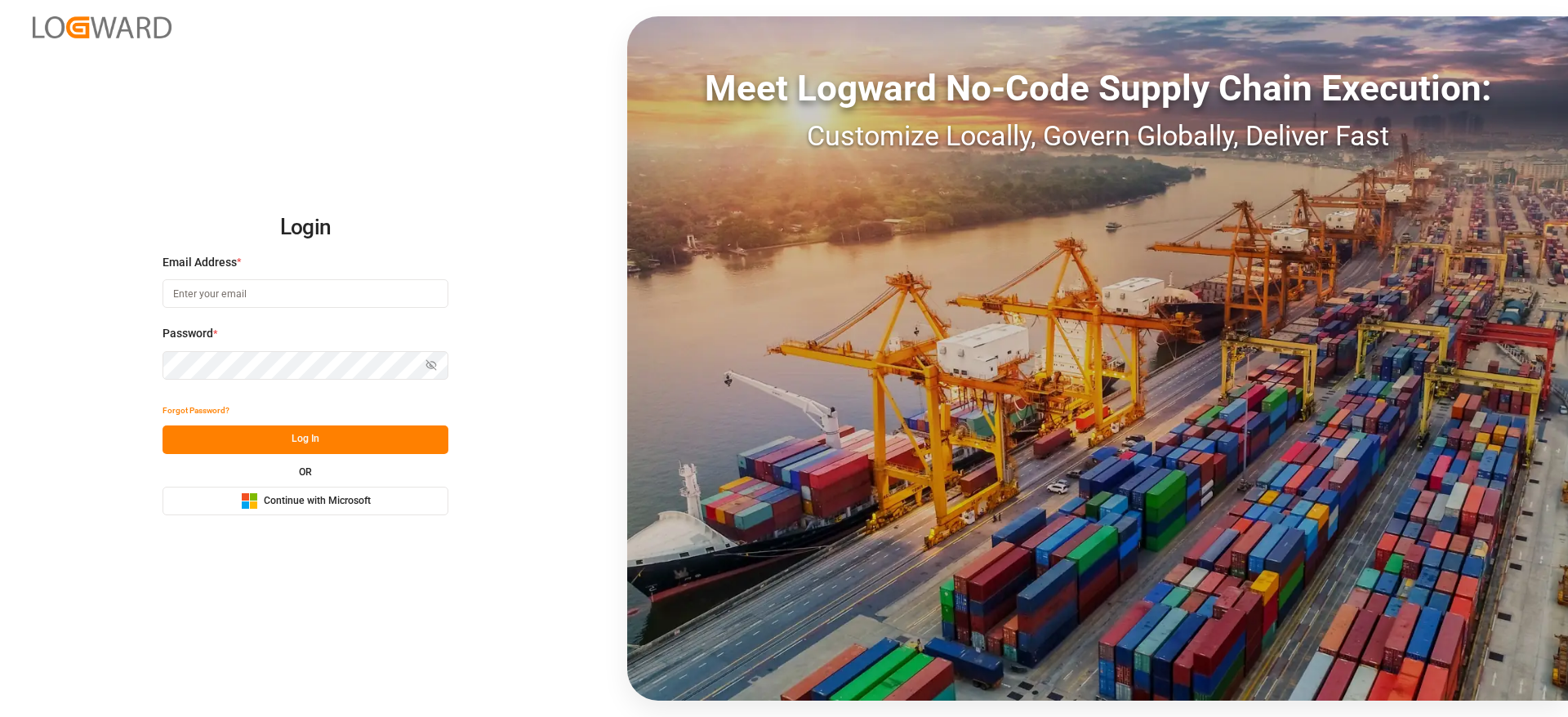
click at [301, 500] on span "Continue with Microsoft" at bounding box center [317, 501] width 107 height 14
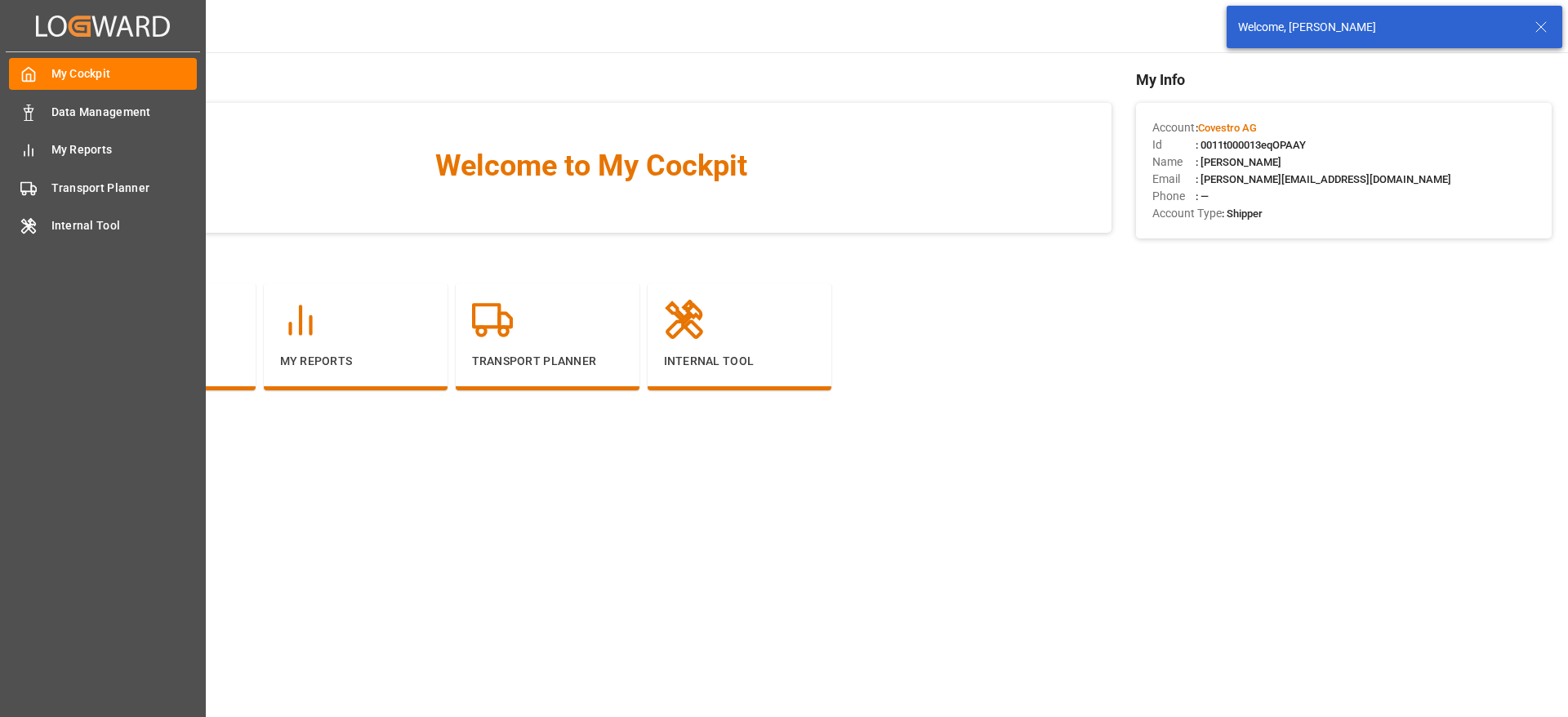
click at [11, 245] on div "My Cockpit My Cockpit Data Management Data Management My Reports My Reports Tra…" at bounding box center [103, 371] width 195 height 638
click at [46, 233] on div "Internal Tool Internal Tool" at bounding box center [103, 226] width 188 height 32
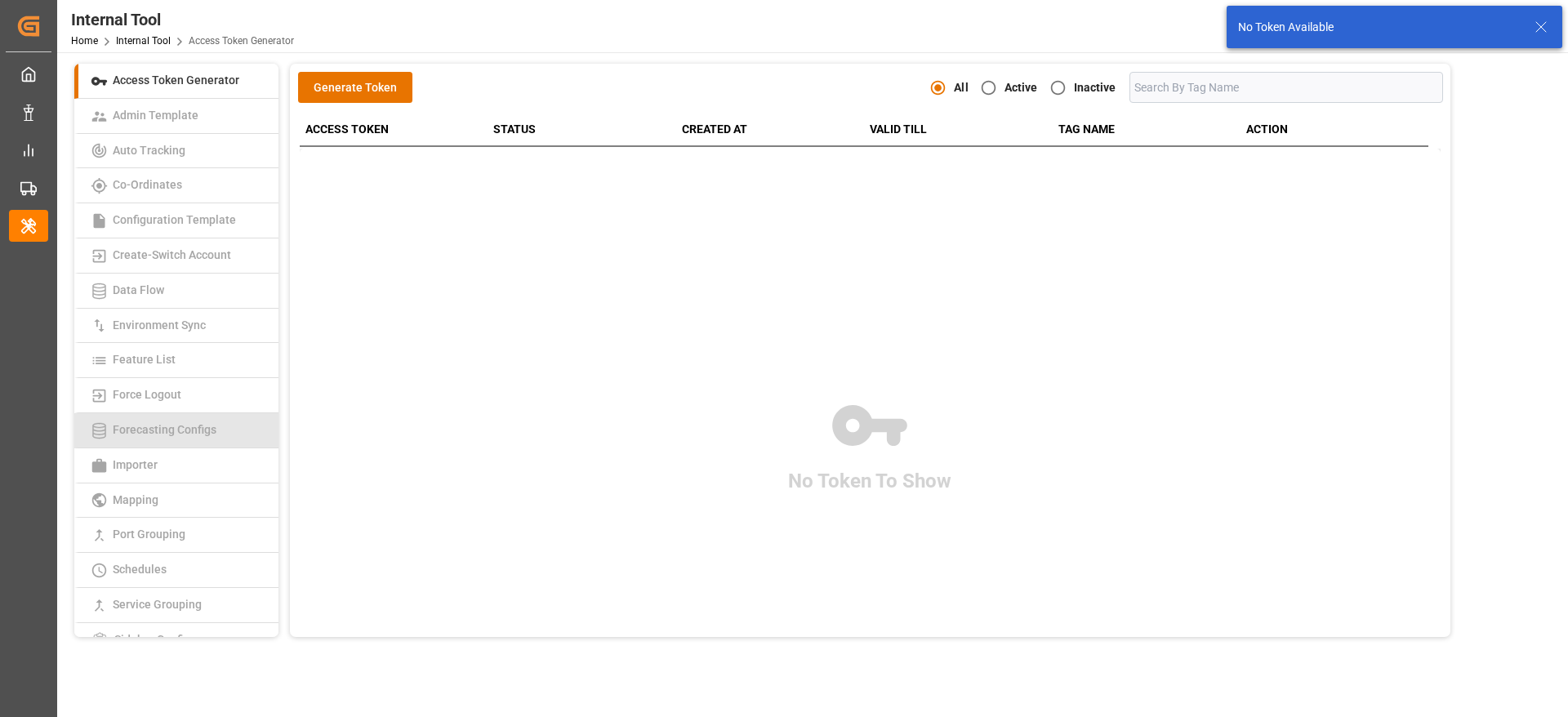
scroll to position [289, 0]
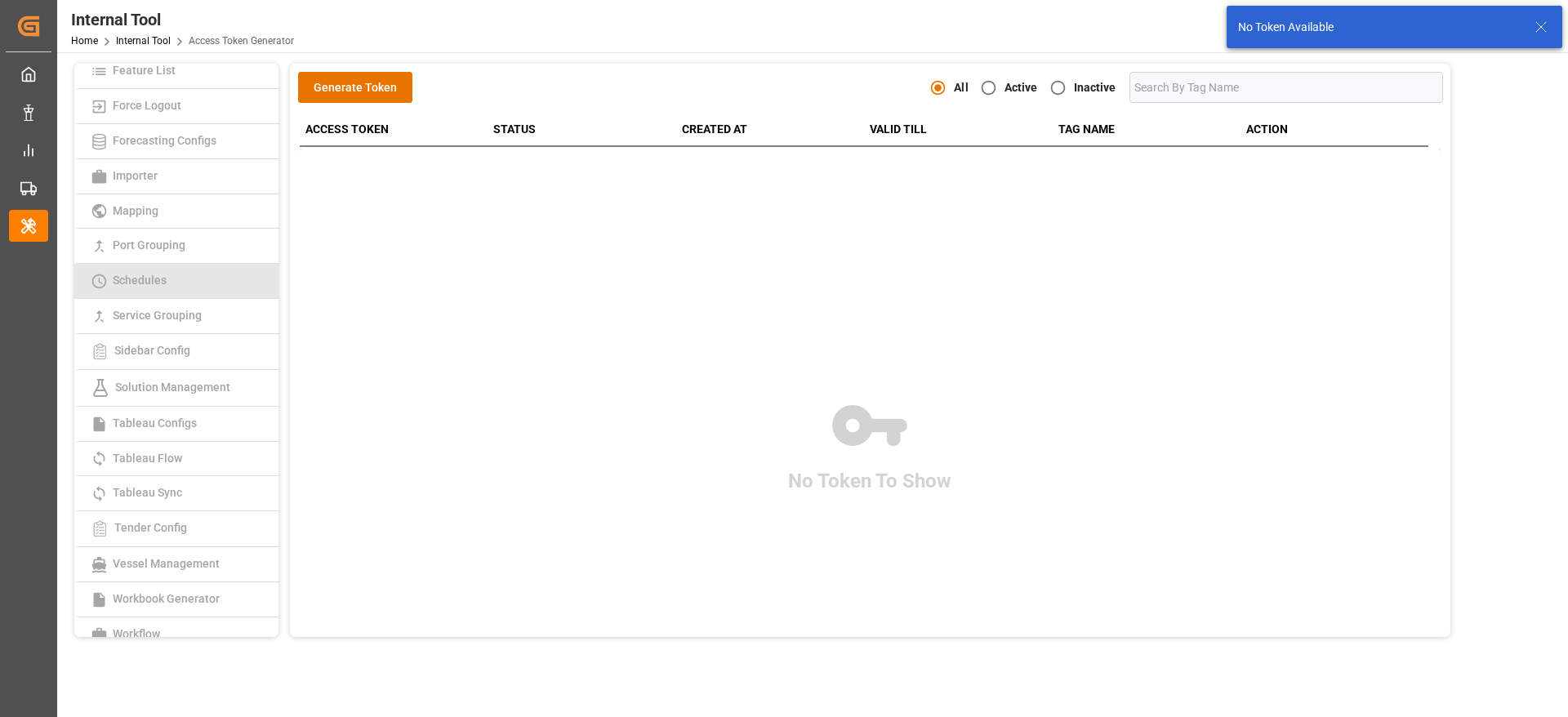
click at [147, 282] on span "Schedules" at bounding box center [139, 279] width 63 height 13
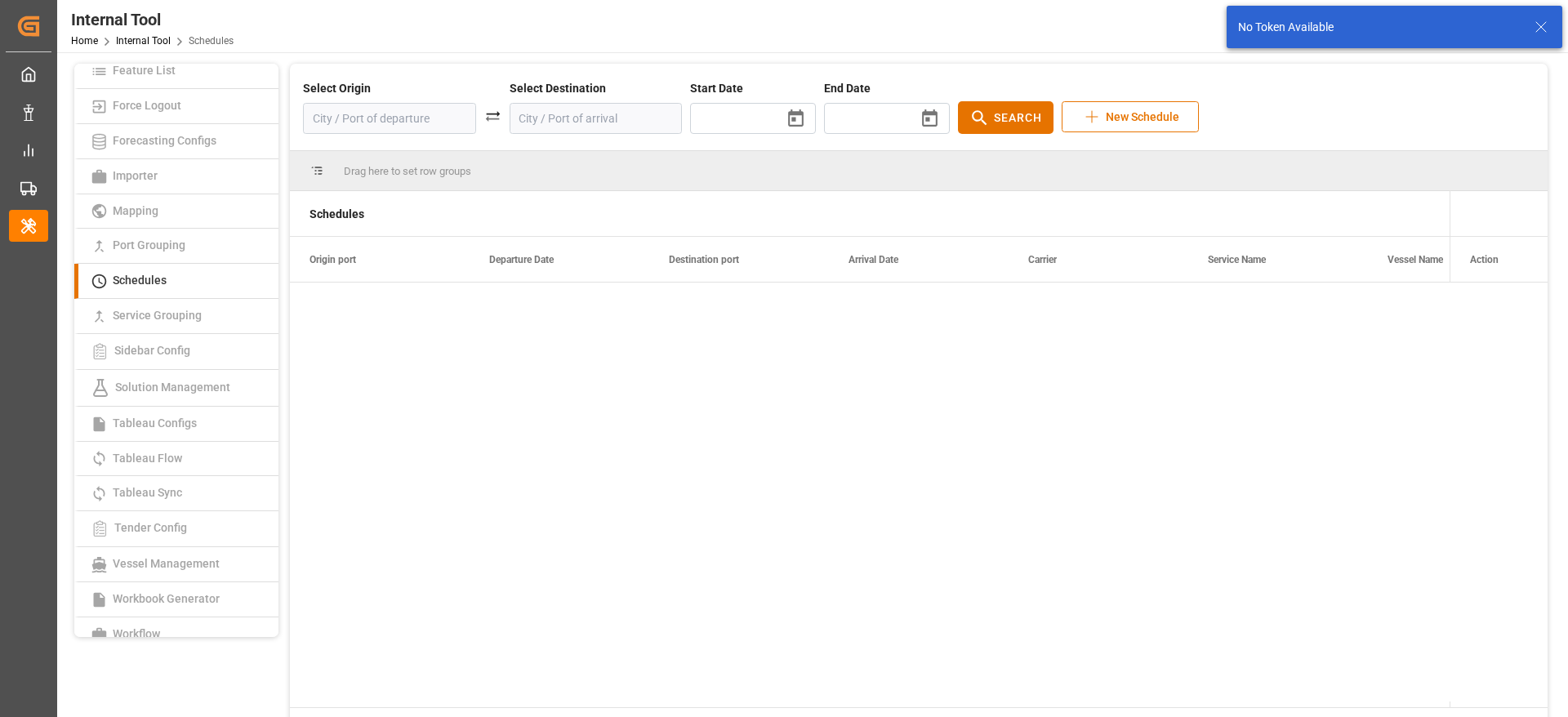
type input "[DATE]"
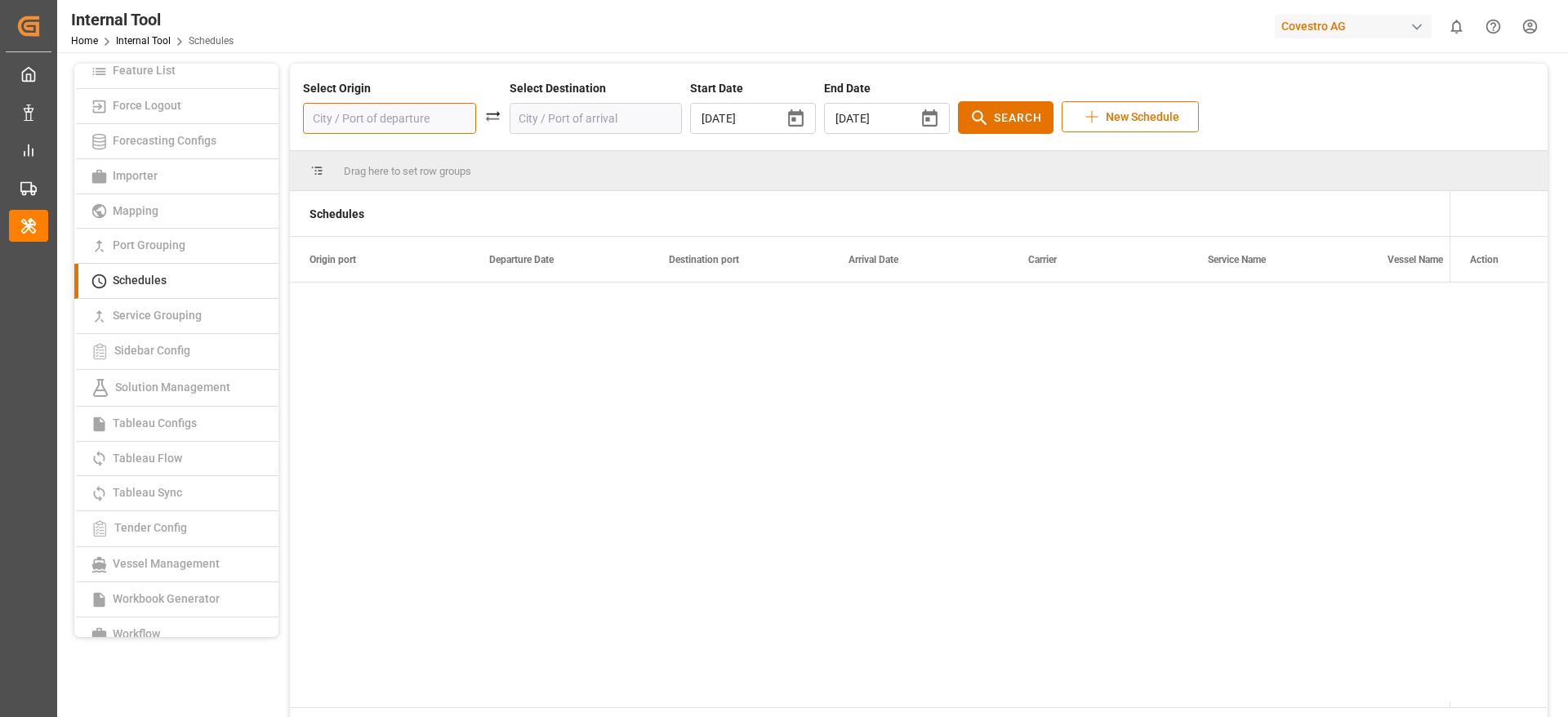
click at [408, 119] on input at bounding box center [390, 118] width 173 height 31
click at [382, 221] on div "EUNWC - NWC / [GEOGRAPHIC_DATA]" at bounding box center [398, 237] width 138 height 34
type input "EUNWC - NWC / [GEOGRAPHIC_DATA]"
click at [534, 124] on input at bounding box center [596, 118] width 173 height 31
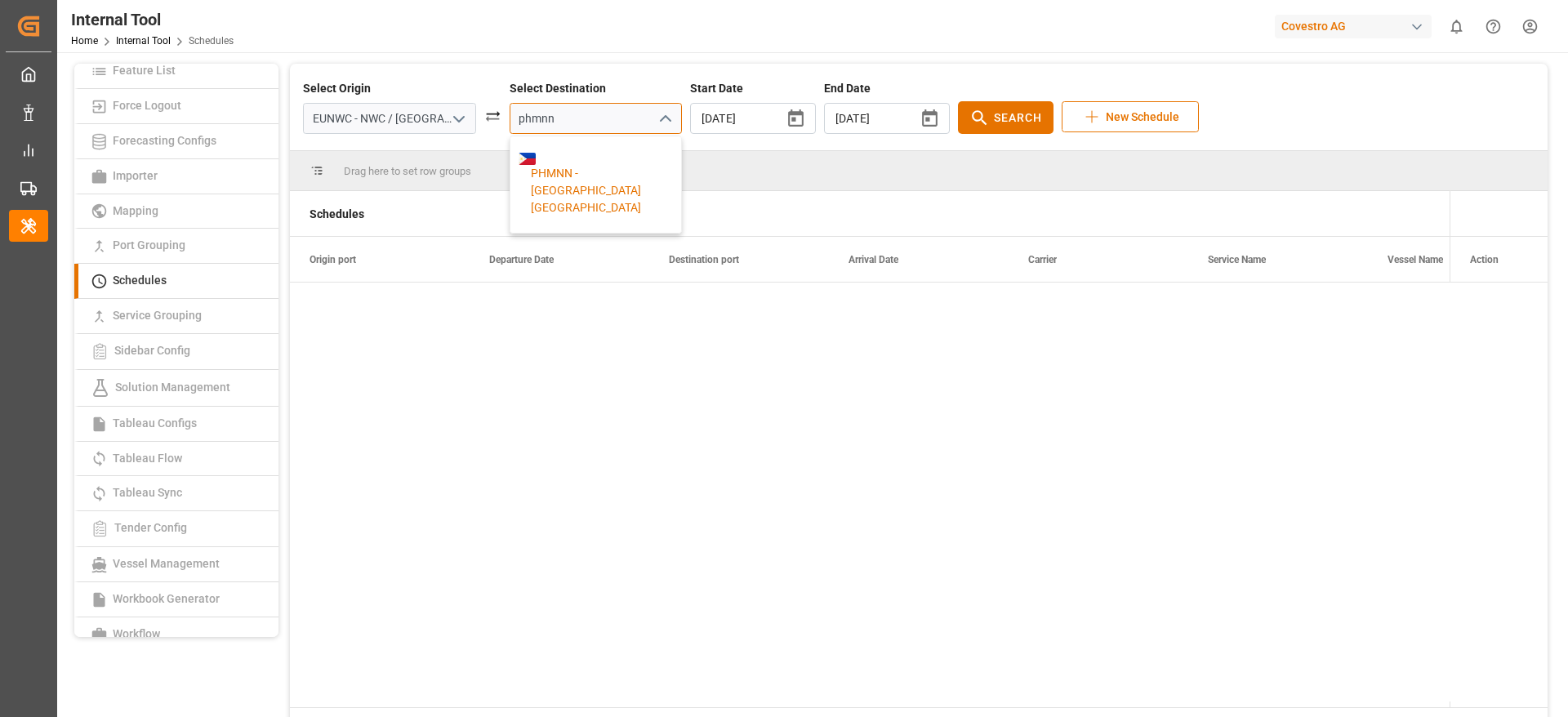
click at [588, 177] on div "PHMNN - [GEOGRAPHIC_DATA] [GEOGRAPHIC_DATA]" at bounding box center [596, 191] width 155 height 52
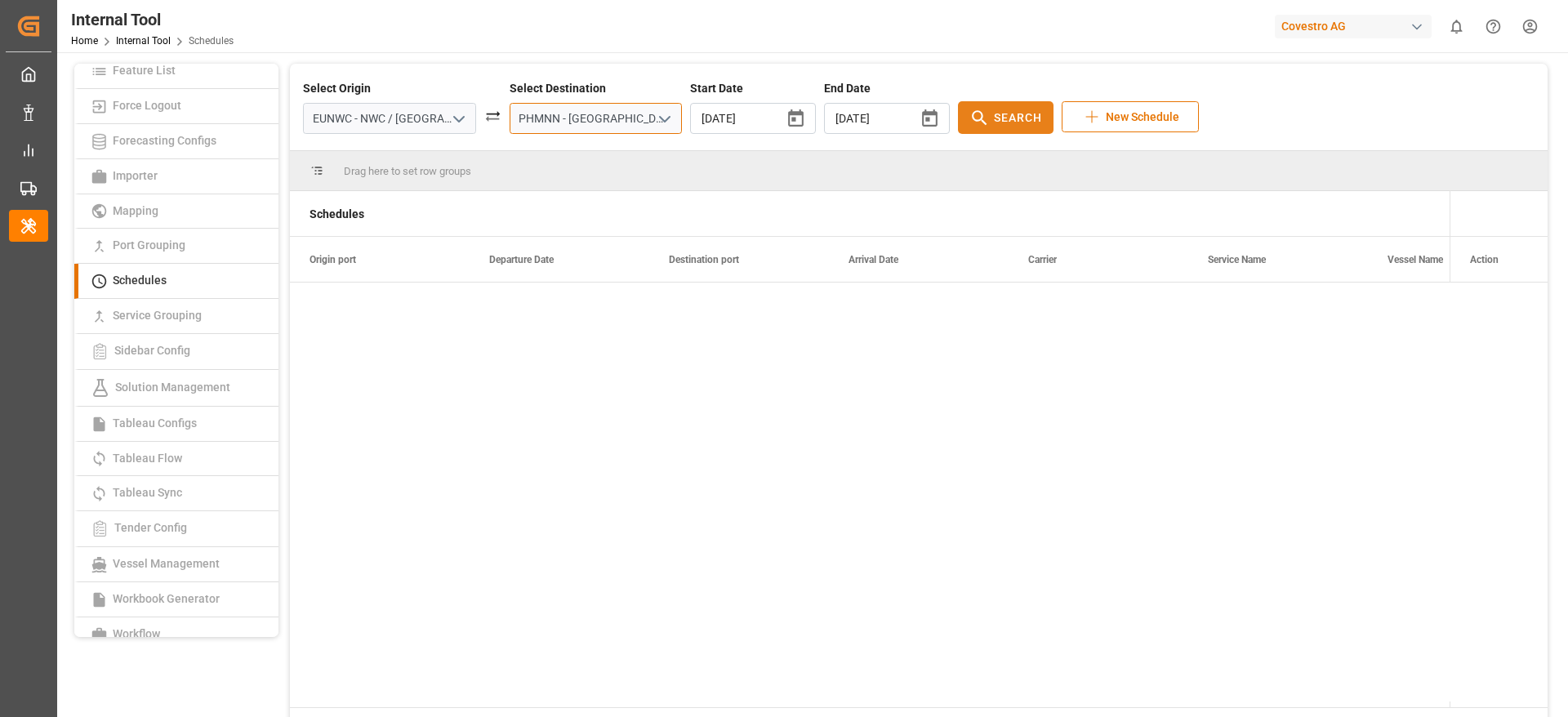
type input "PHMNN - [GEOGRAPHIC_DATA] [GEOGRAPHIC_DATA]"
click at [969, 113] on icon at bounding box center [979, 118] width 21 height 21
click at [370, 124] on input "EUNWC - NWC / [GEOGRAPHIC_DATA]" at bounding box center [390, 118] width 173 height 31
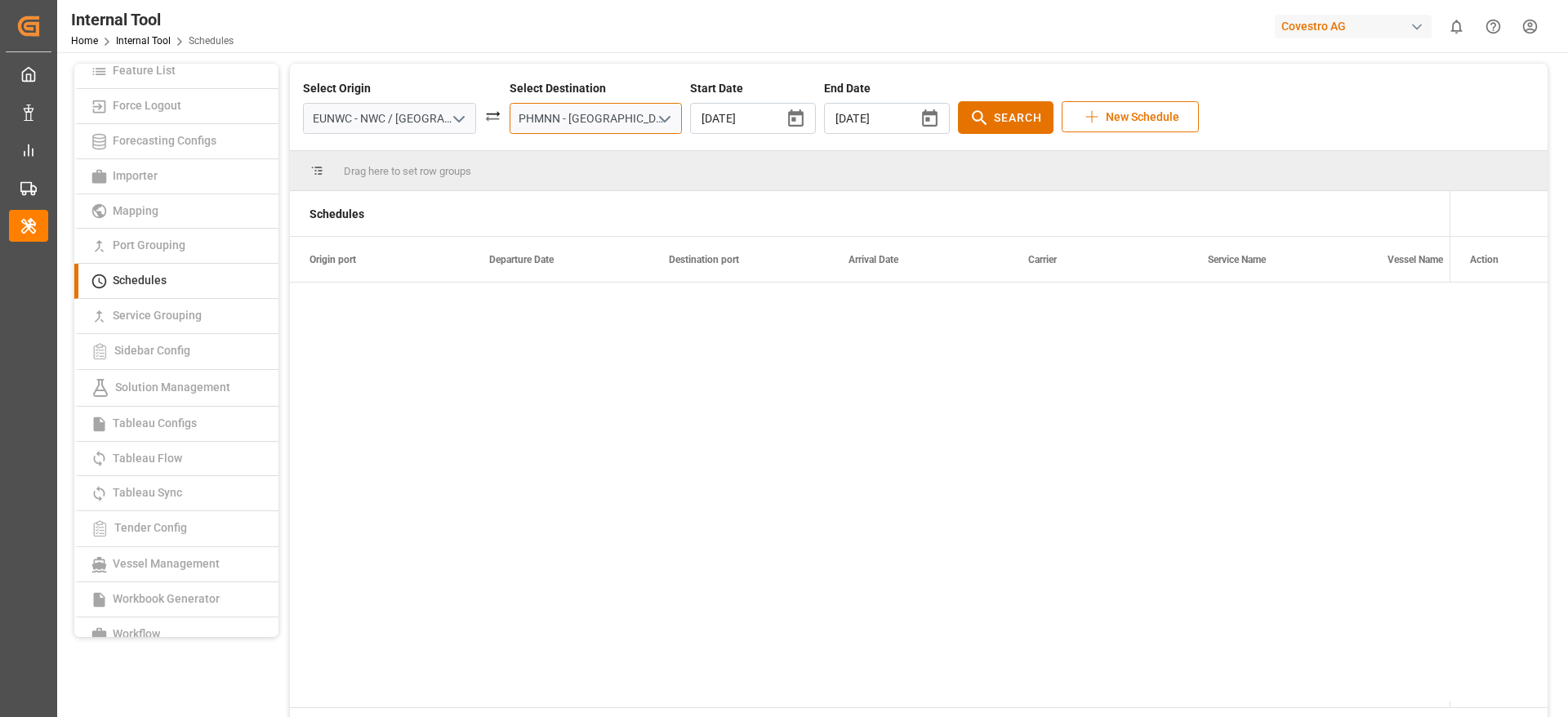
click at [531, 124] on input "PHMNN - [GEOGRAPHIC_DATA] [GEOGRAPHIC_DATA]" at bounding box center [596, 118] width 173 height 31
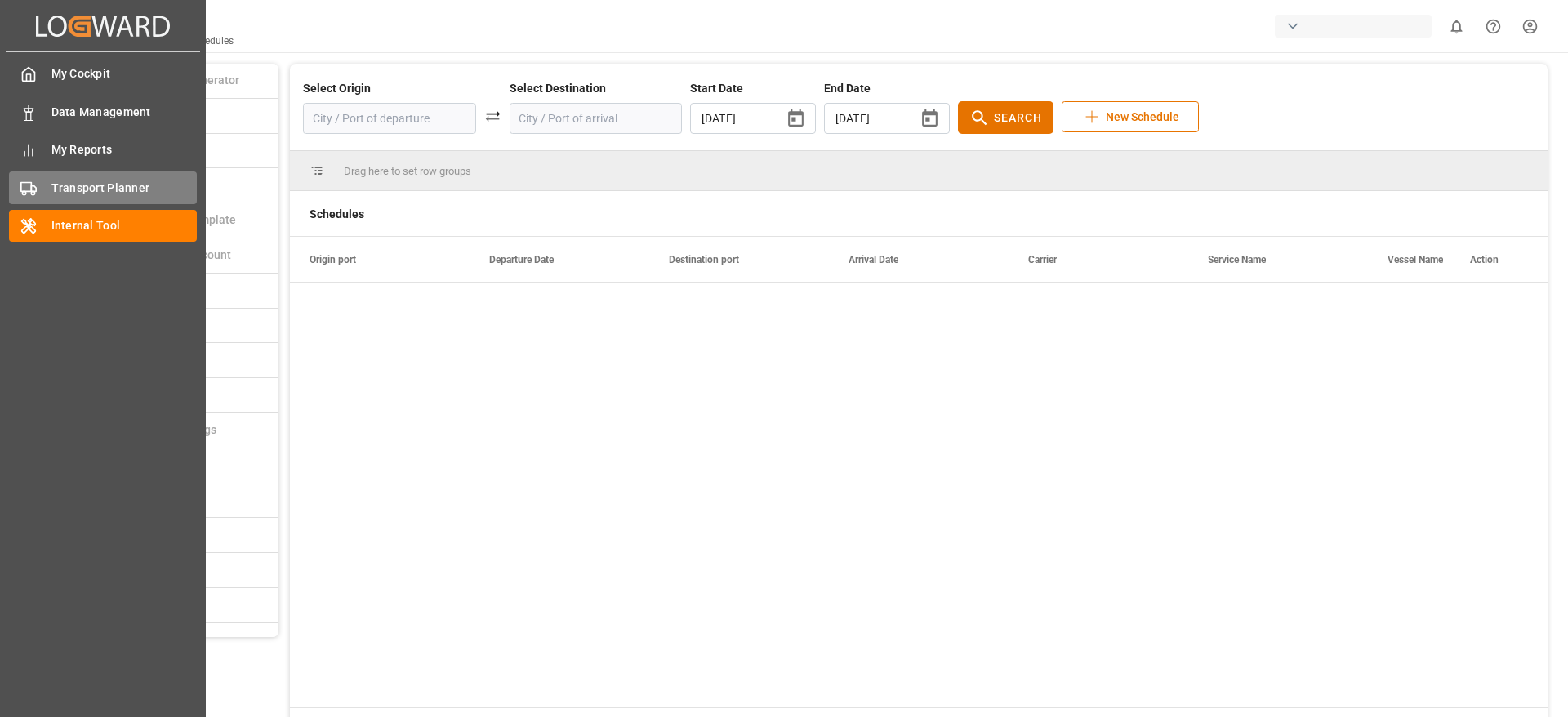
click at [53, 187] on span "Transport Planner" at bounding box center [125, 188] width 147 height 17
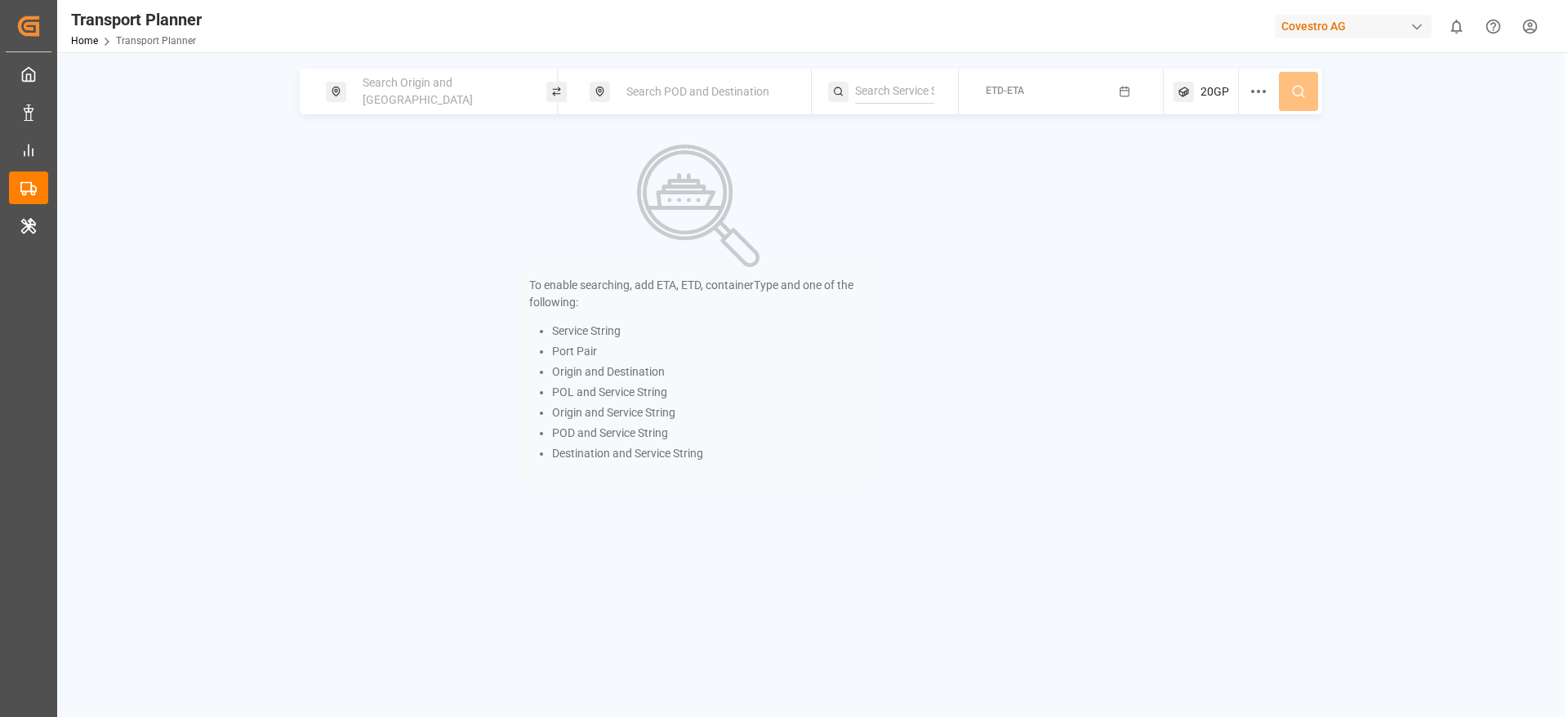
click at [438, 79] on div "Search Origin and [GEOGRAPHIC_DATA]" at bounding box center [440, 91] width 176 height 47
paste input "EUNWC - NWC / [GEOGRAPHIC_DATA]"
click at [414, 216] on input "EUNWC - NWC / EU" at bounding box center [427, 221] width 164 height 24
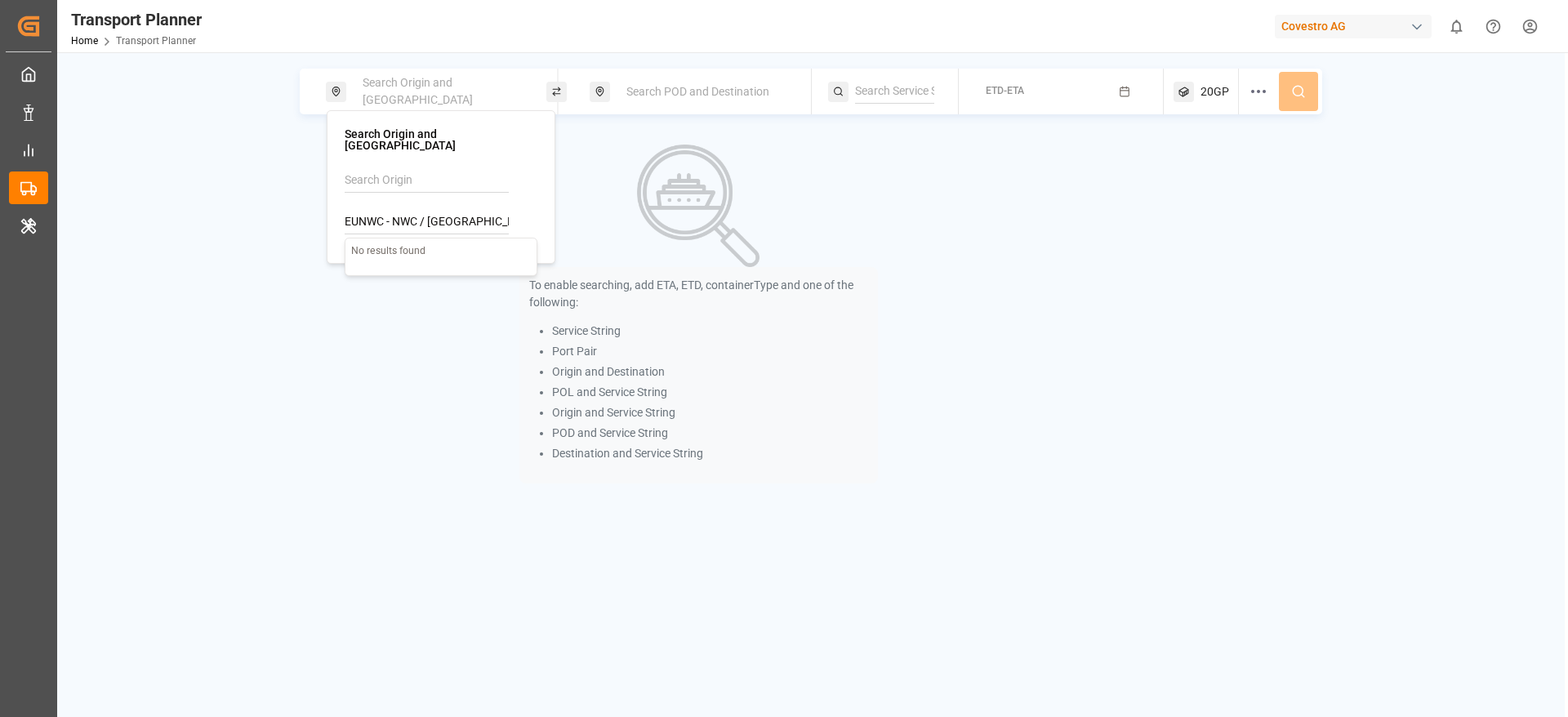
type input "EUNWC - NWC / EU"
click at [407, 168] on input at bounding box center [427, 179] width 164 height 24
paste input "EUNWC - NWC / EU"
type input "EUNWC - NWC / EU"
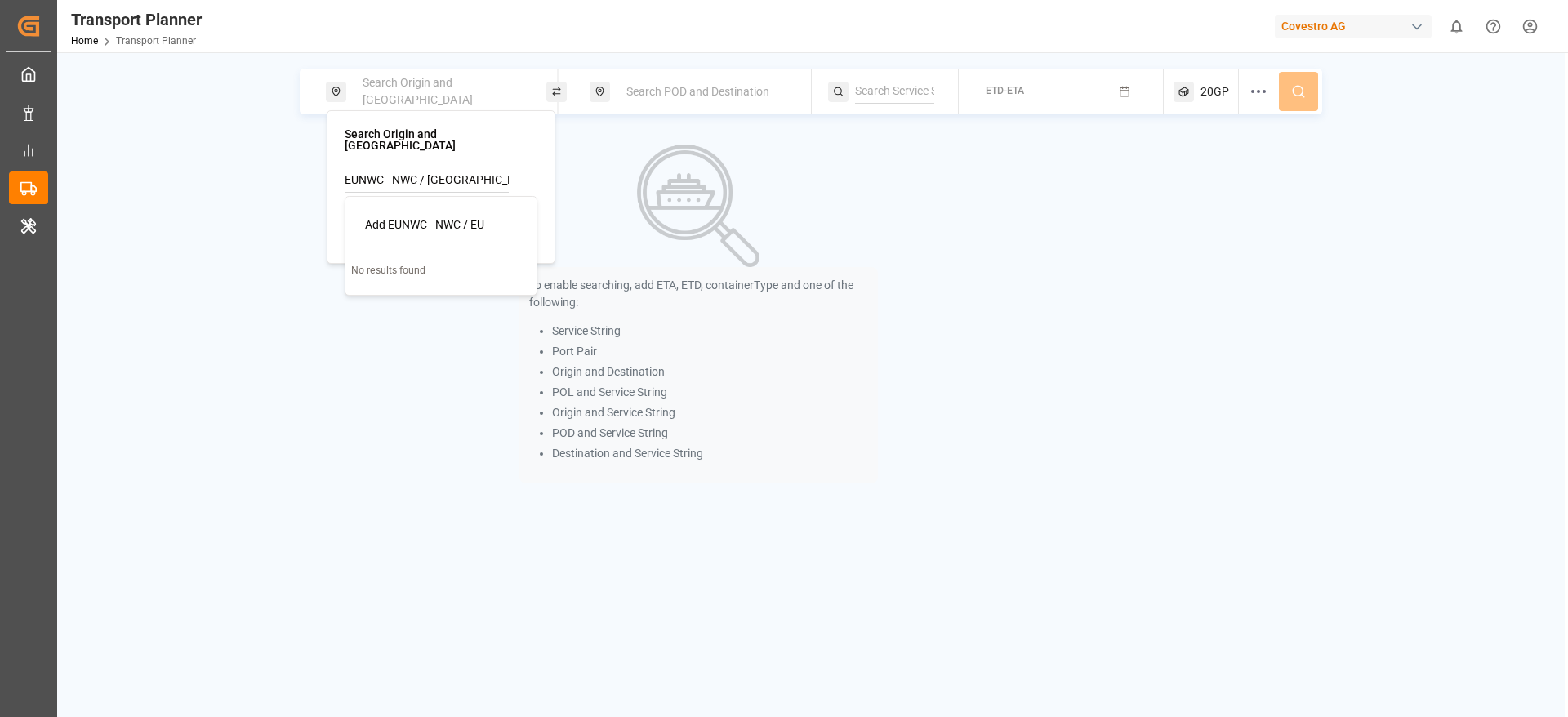
click at [419, 218] on span "Add EUNWC - NWC / EU" at bounding box center [424, 224] width 119 height 13
click at [468, 213] on input "EUNWC - NWC / EU" at bounding box center [427, 221] width 164 height 24
type input "E"
click at [470, 168] on input "EUNWC - NWC / EU" at bounding box center [427, 179] width 164 height 24
type input "E"
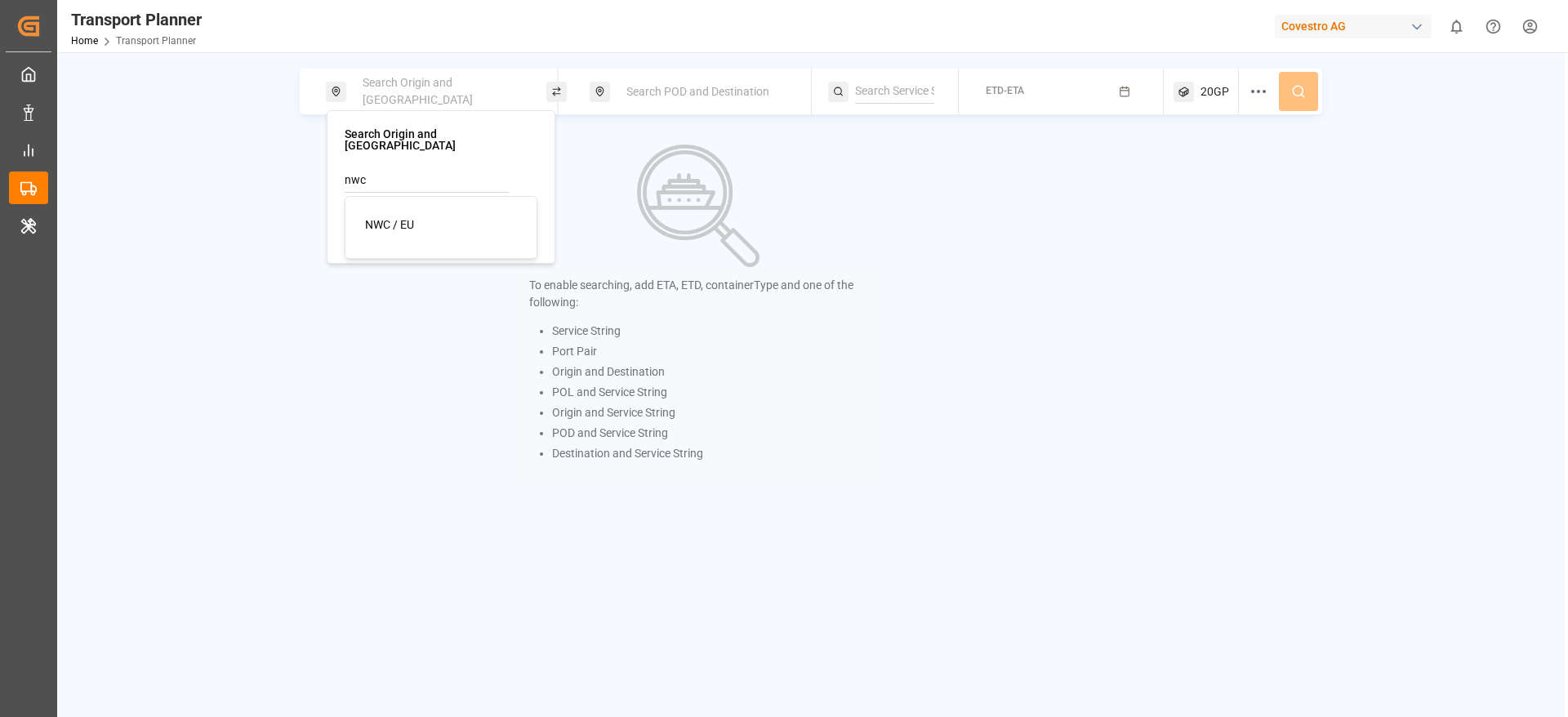
click at [447, 216] on div "NWC / EU" at bounding box center [444, 224] width 158 height 17
type input "NWC / EU"
click at [675, 85] on span "Search POD and Destination" at bounding box center [698, 91] width 143 height 13
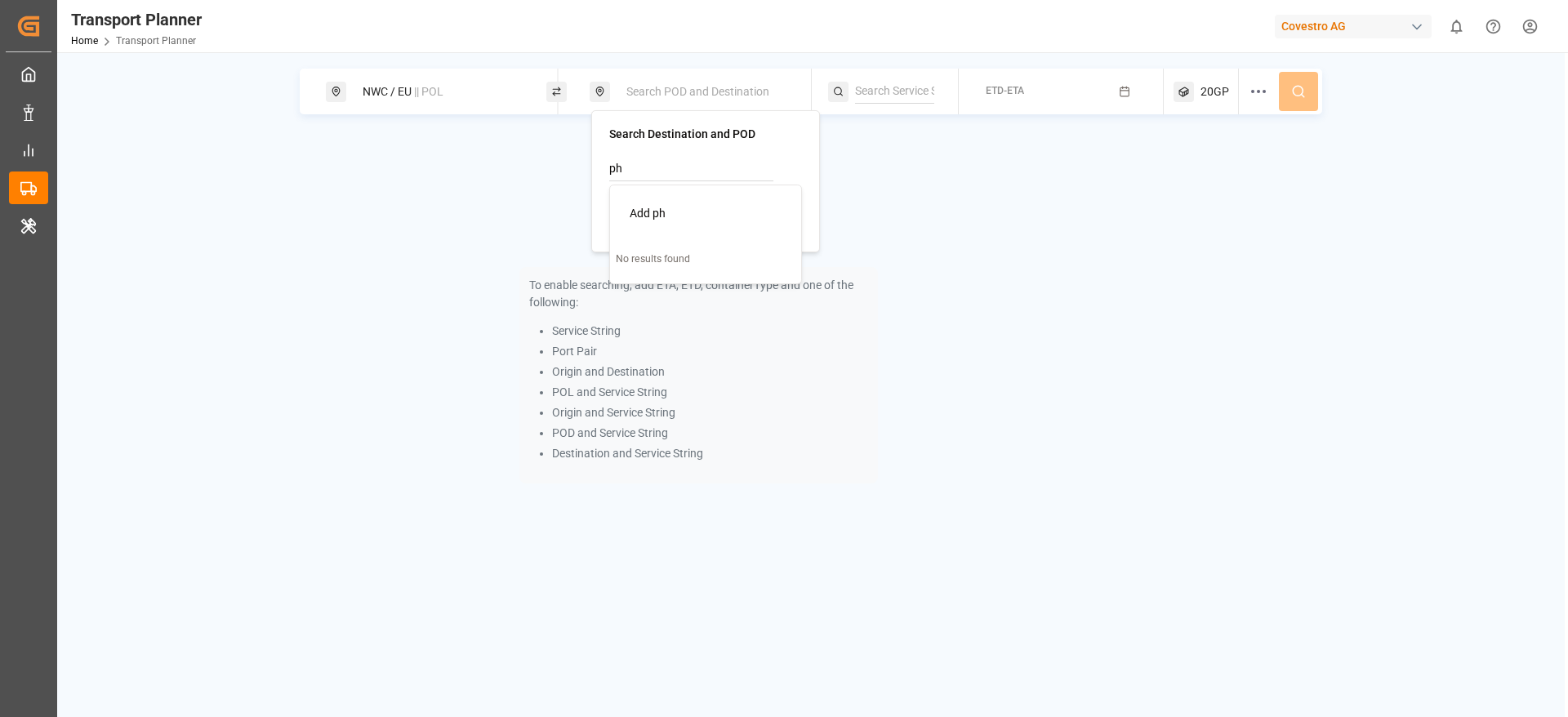
type input "p"
click at [688, 217] on input at bounding box center [692, 210] width 164 height 24
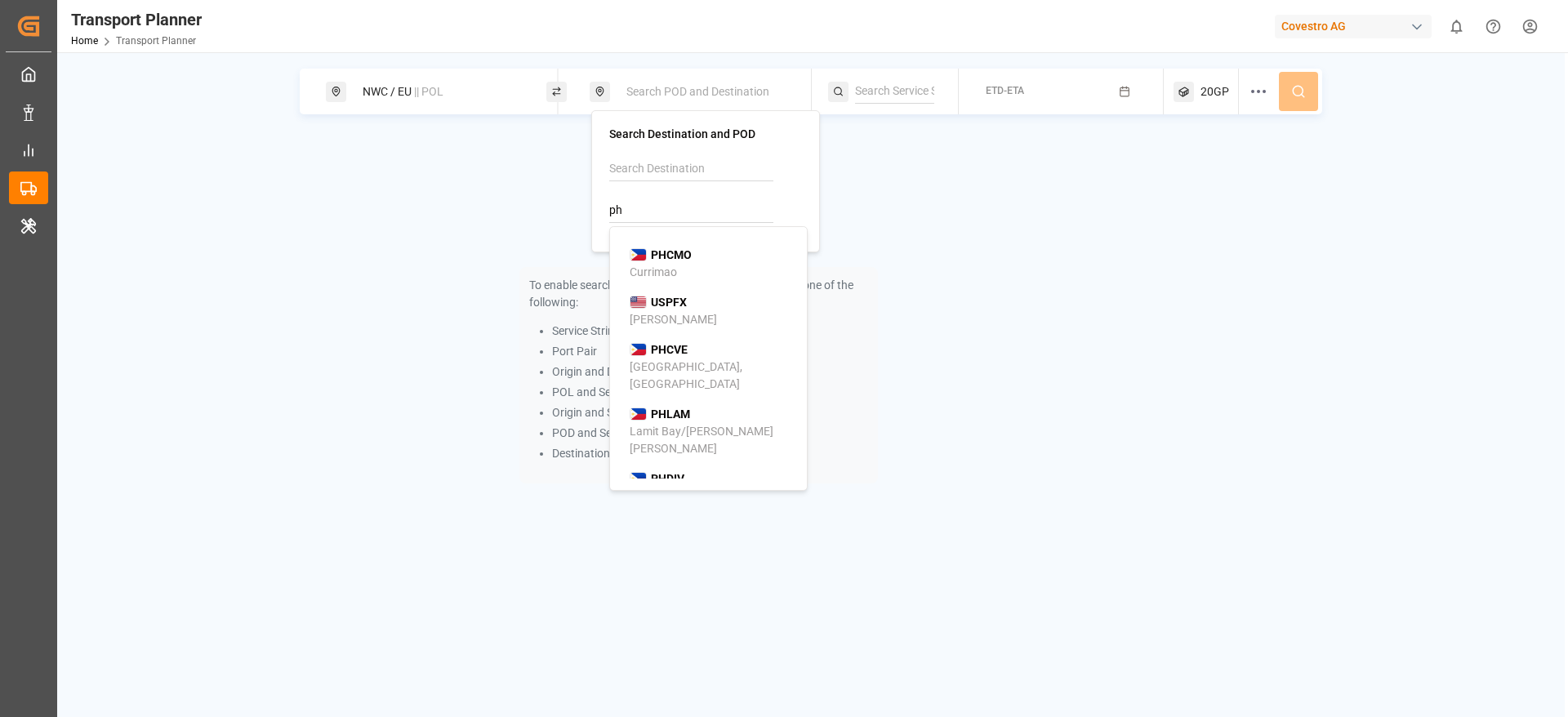
click at [658, 206] on input "ph" at bounding box center [692, 210] width 164 height 24
paste input "PHMNN"
click at [658, 206] on input "PHMNN" at bounding box center [692, 210] width 164 height 24
click at [681, 279] on div "Manila North Harbour" at bounding box center [709, 280] width 158 height 34
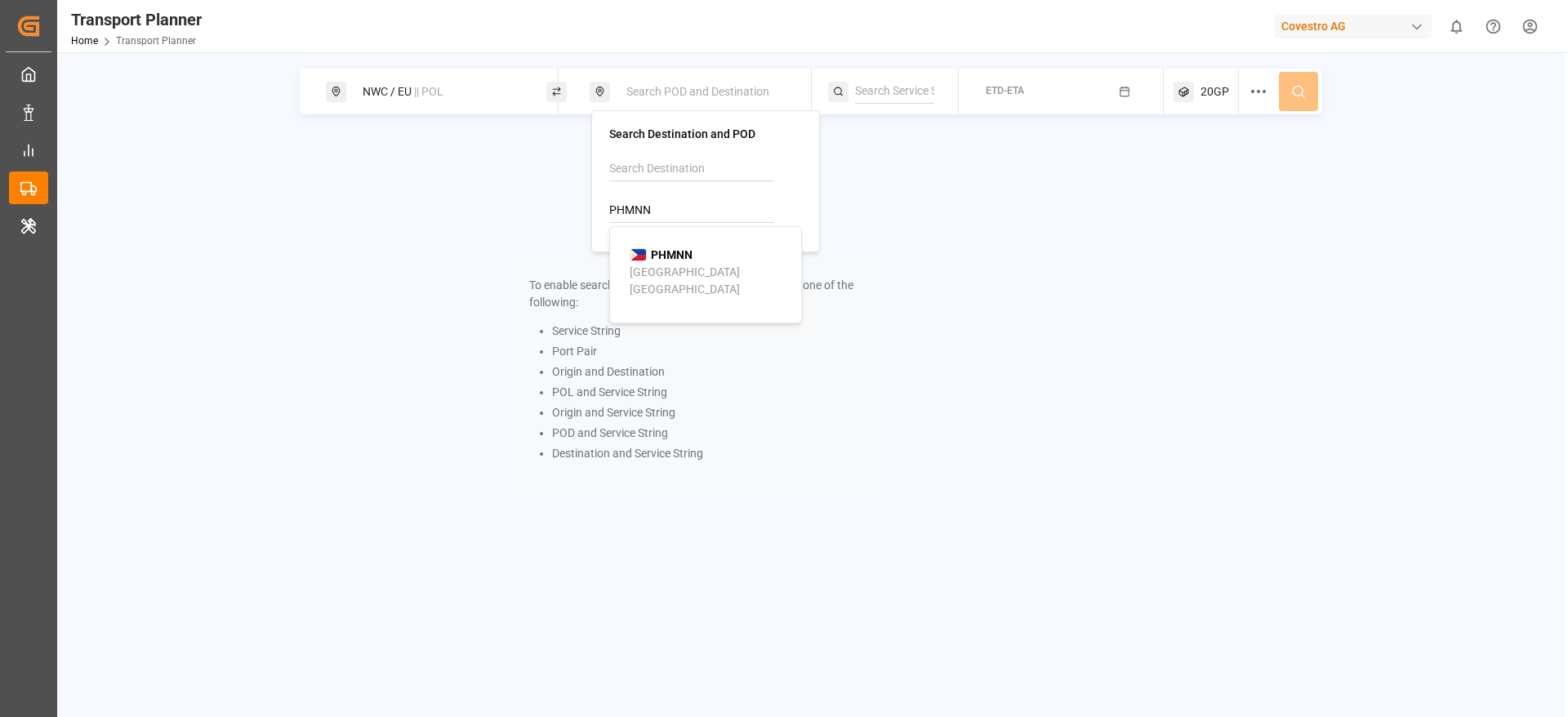
type input "PHMNN"
click at [1133, 95] on div "button" at bounding box center [1128, 91] width 17 height 14
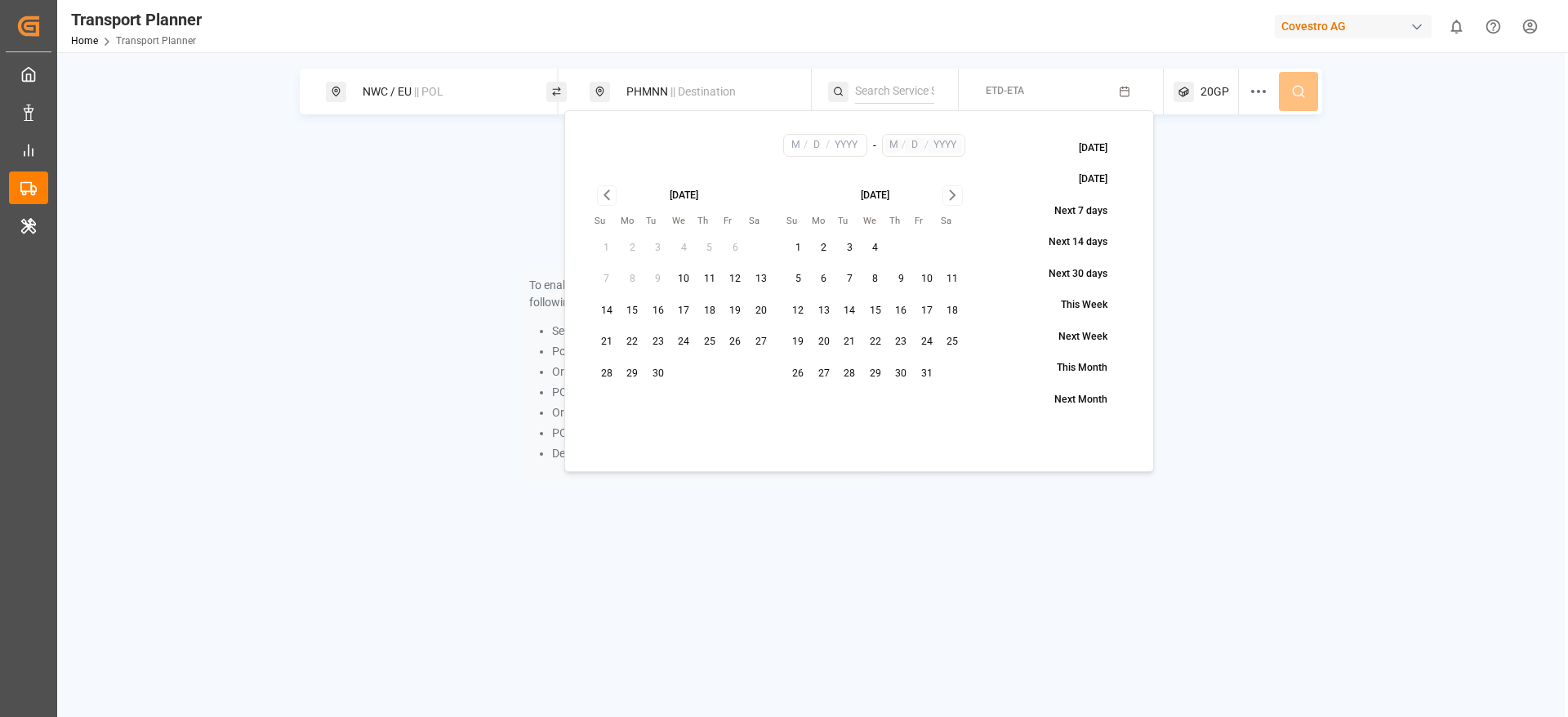
click at [684, 308] on button "17" at bounding box center [684, 311] width 26 height 26
type input "9"
type input "17"
type input "2025"
click at [950, 197] on icon "Go to next month" at bounding box center [952, 196] width 19 height 20
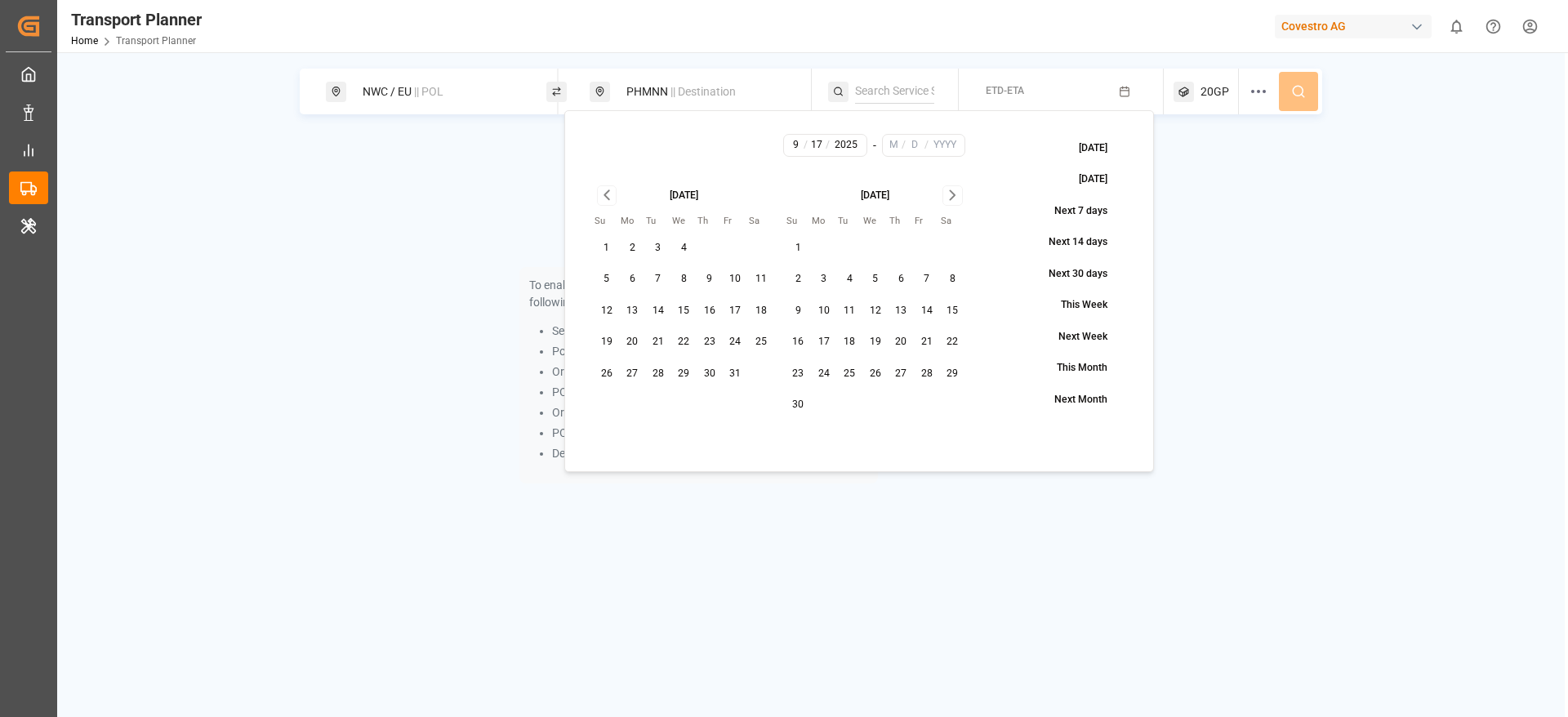
click at [950, 197] on icon "Go to next month" at bounding box center [952, 196] width 19 height 20
click at [949, 370] on button "31" at bounding box center [952, 373] width 26 height 26
type input "1"
type input "31"
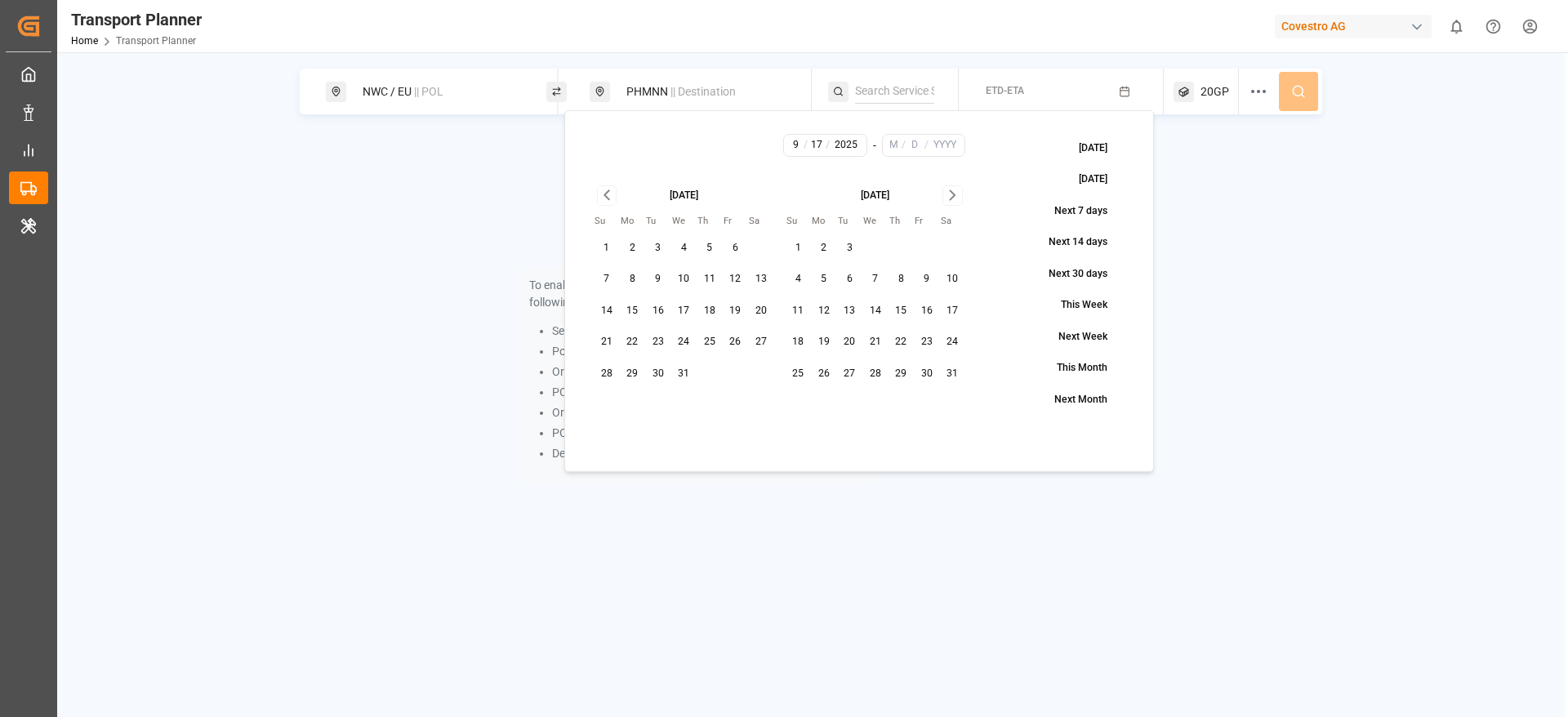
type input "2026"
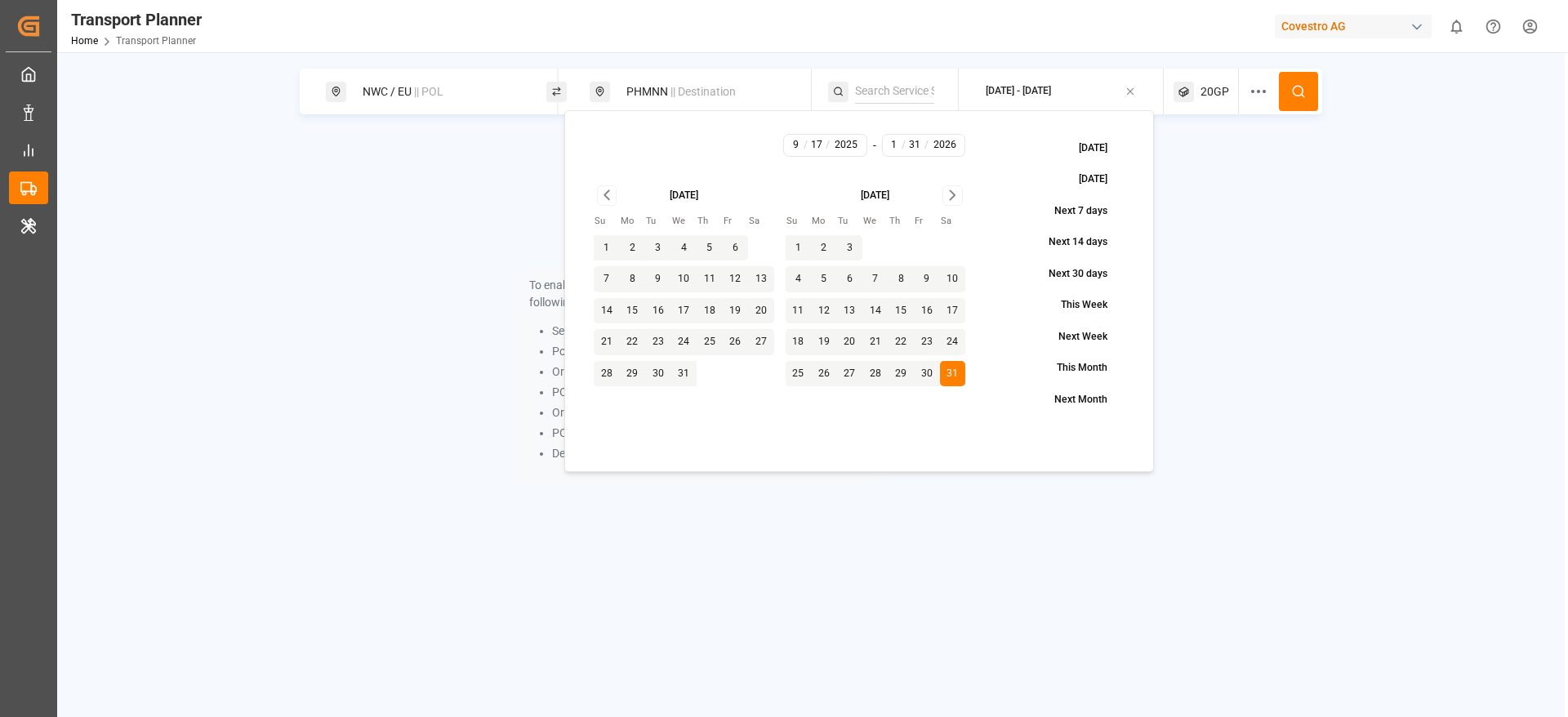
click at [1305, 99] on button at bounding box center [1299, 91] width 39 height 39
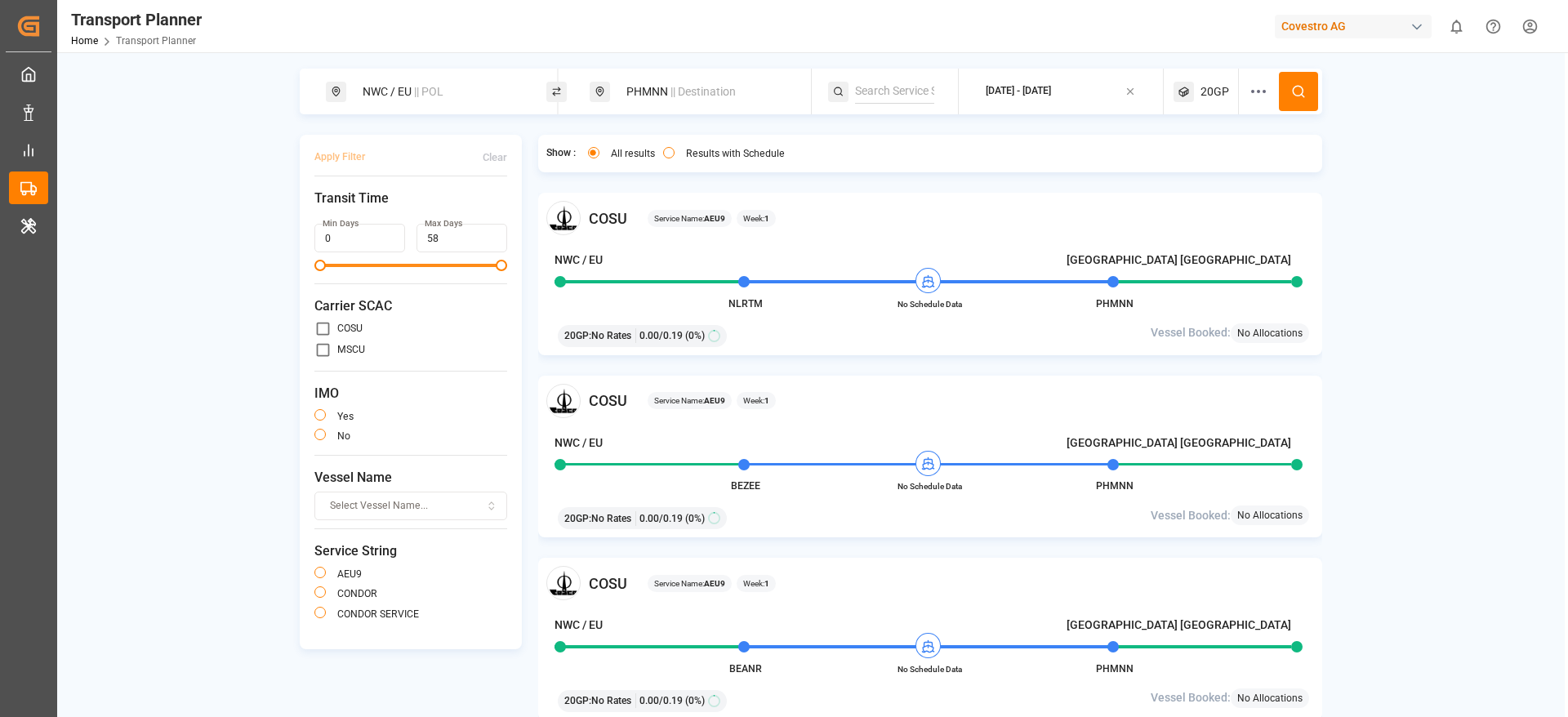
click at [338, 352] on label "MSCU" at bounding box center [351, 349] width 28 height 10
click at [317, 352] on input "primary checkbox" at bounding box center [323, 349] width 17 height 17
checkbox input "true"
click at [315, 594] on button "button" at bounding box center [320, 591] width 12 height 12
click at [341, 148] on button "Apply Filter" at bounding box center [340, 157] width 51 height 29
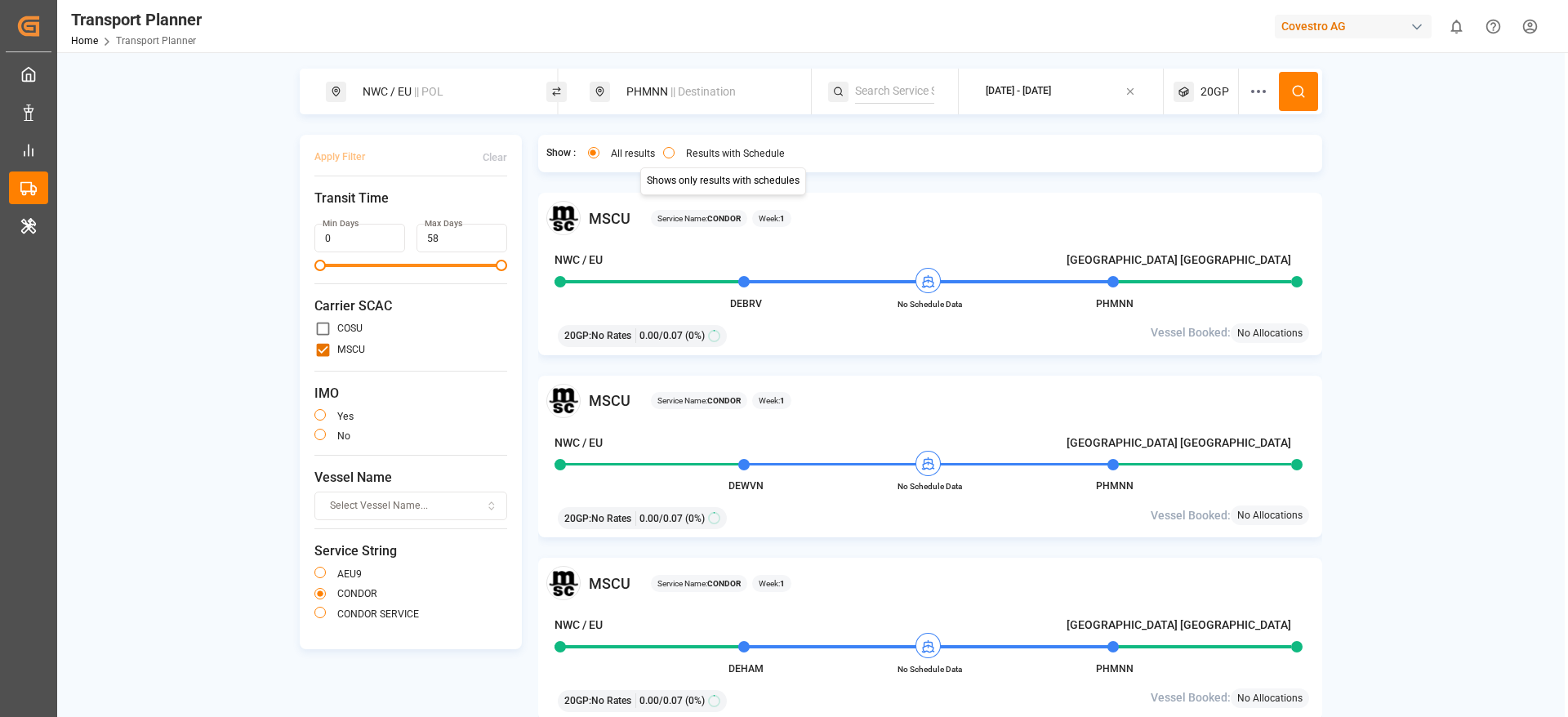
click at [711, 148] on label "Results with Schedule" at bounding box center [735, 153] width 99 height 10
click at [675, 148] on button "Results with Schedule" at bounding box center [668, 153] width 12 height 12
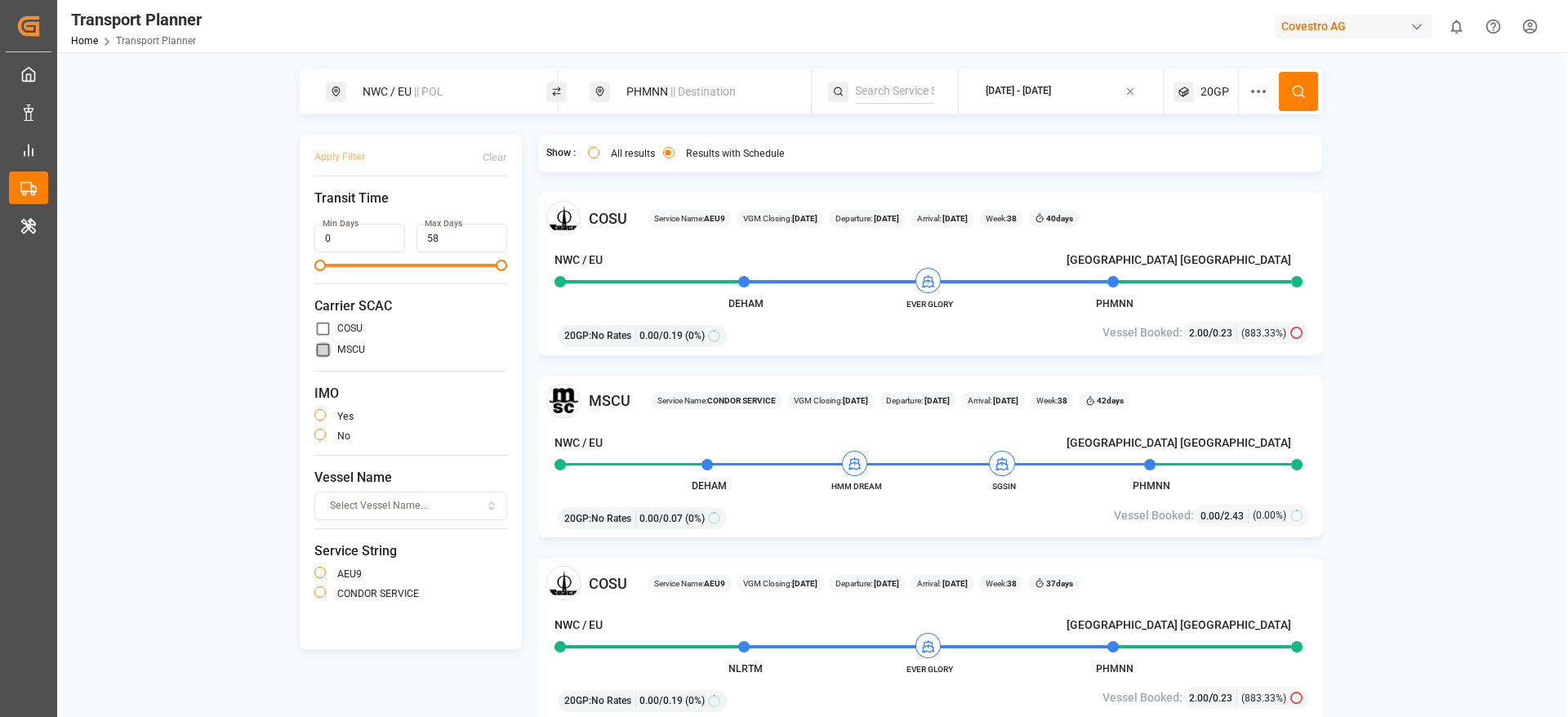
click at [322, 343] on input "primary checkbox" at bounding box center [323, 349] width 17 height 17
checkbox input "true"
click at [322, 593] on button "button" at bounding box center [320, 591] width 12 height 12
click at [340, 150] on button "Apply Filter" at bounding box center [340, 157] width 51 height 29
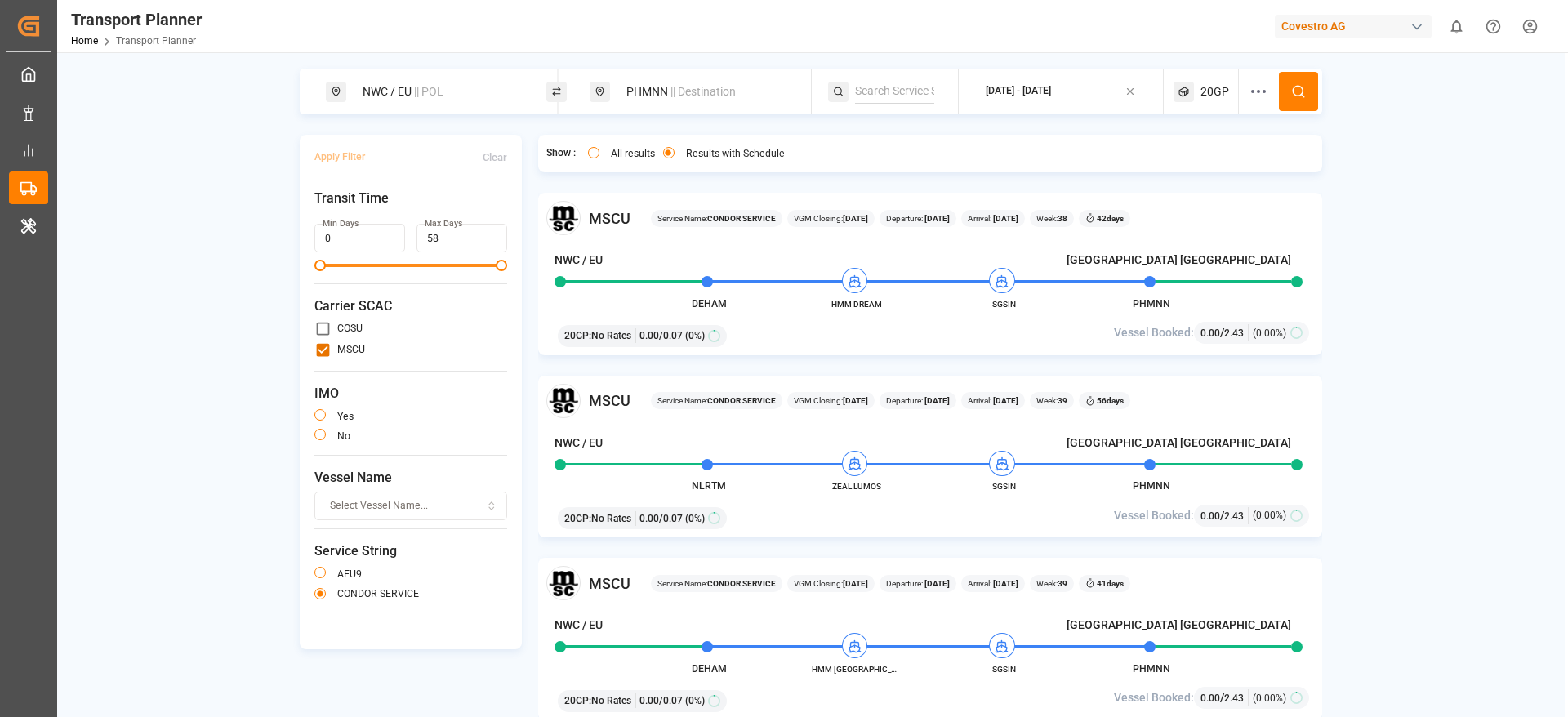
click at [590, 151] on button "All results" at bounding box center [593, 153] width 12 height 12
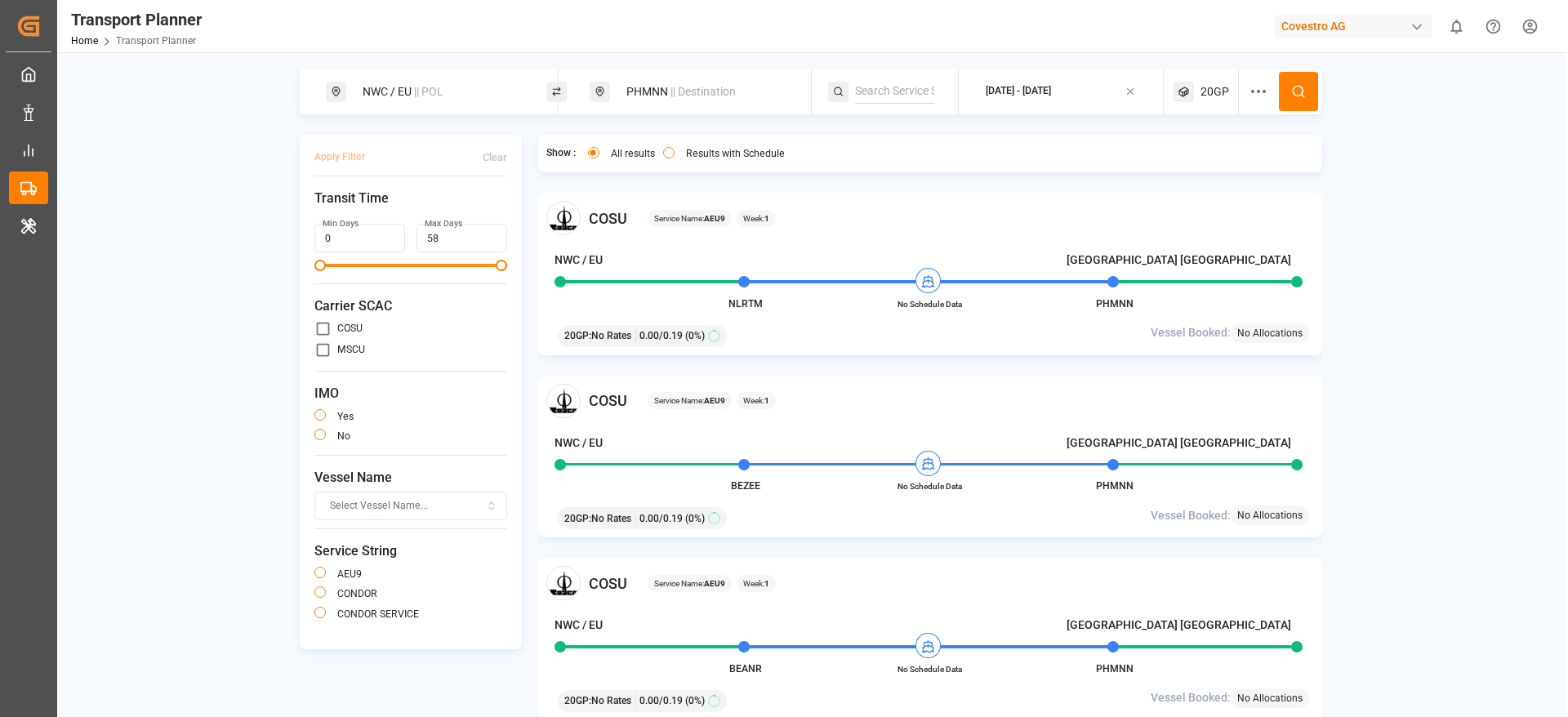
click at [1203, 90] on span "20GP" at bounding box center [1215, 91] width 29 height 17
click at [1178, 176] on div "20GP" at bounding box center [1182, 170] width 80 height 16
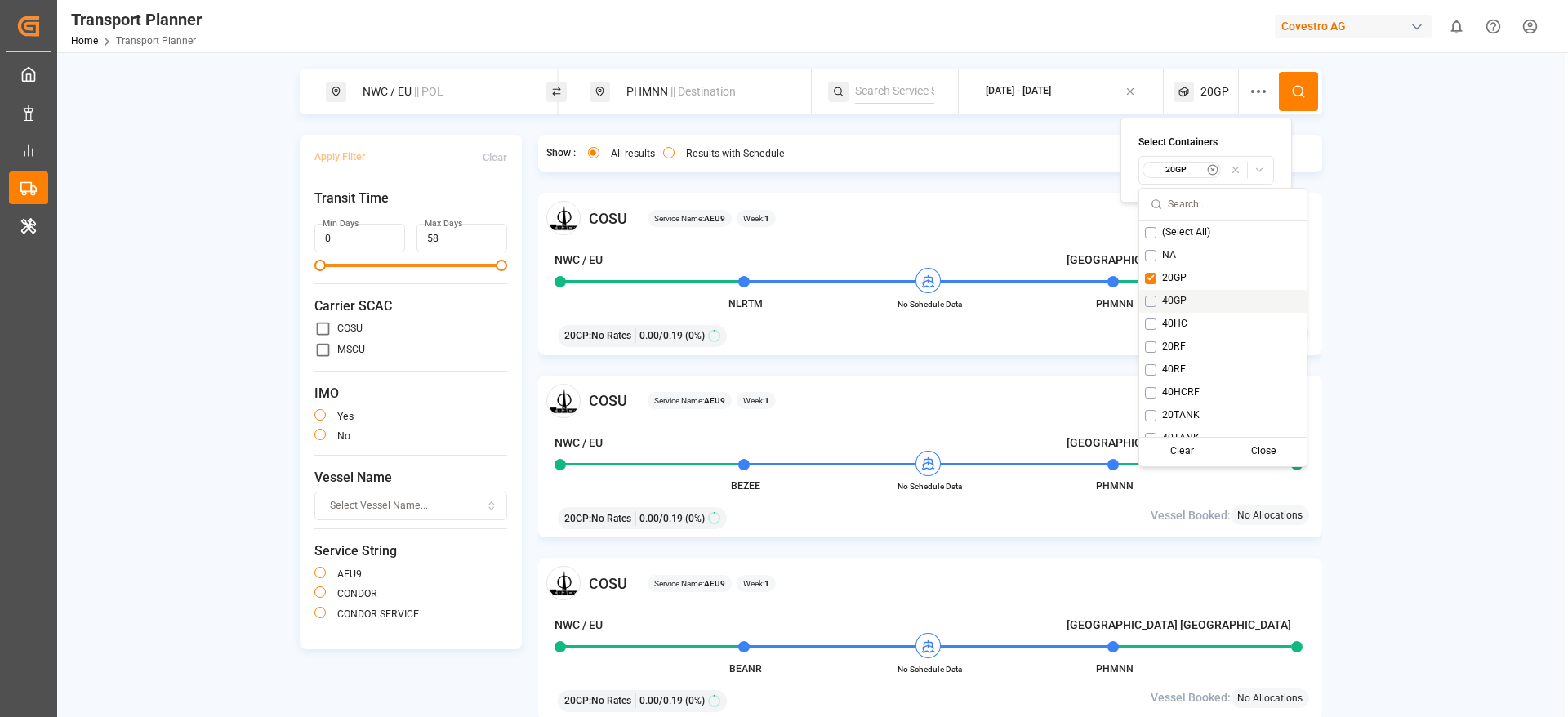
click at [1159, 304] on div "40GP" at bounding box center [1222, 302] width 167 height 23
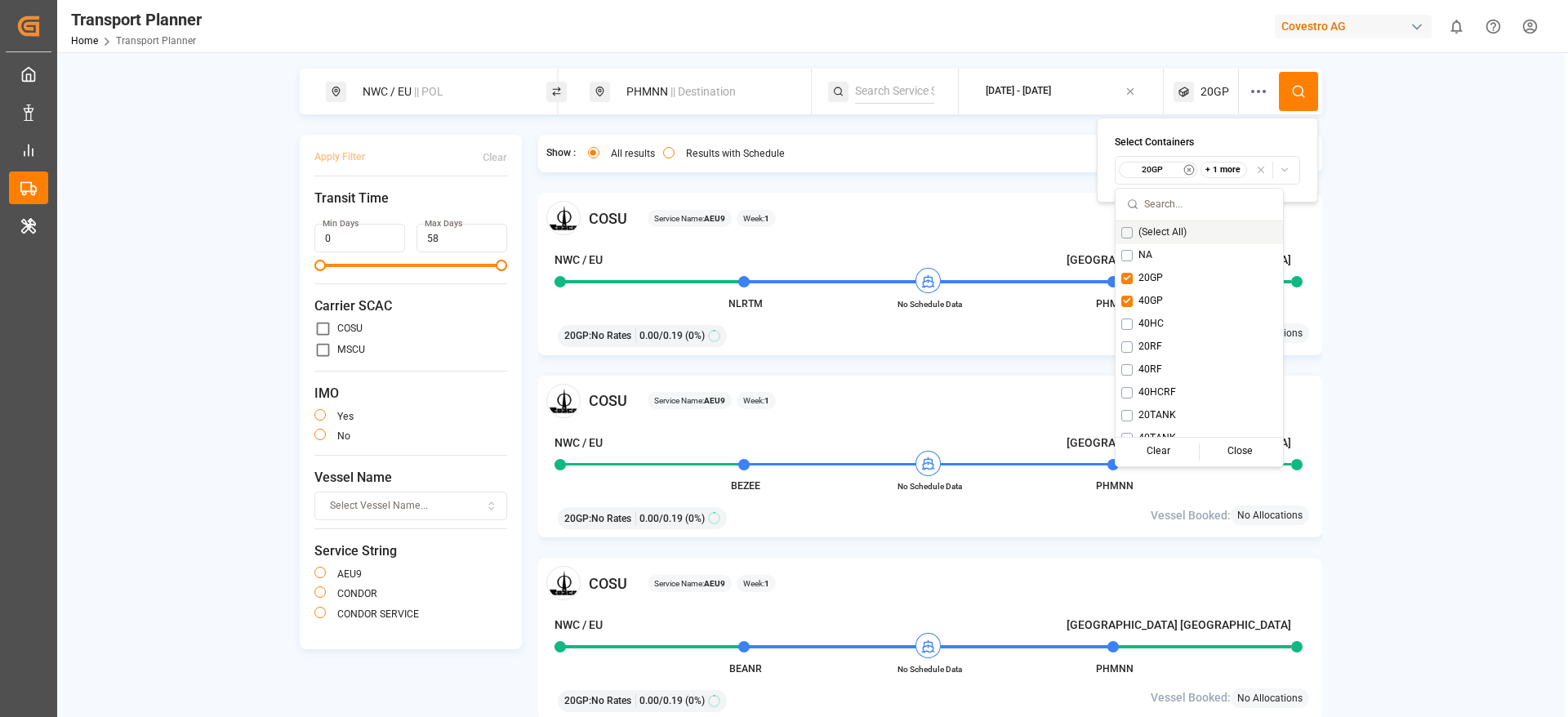
click at [1279, 104] on button at bounding box center [1299, 91] width 39 height 39
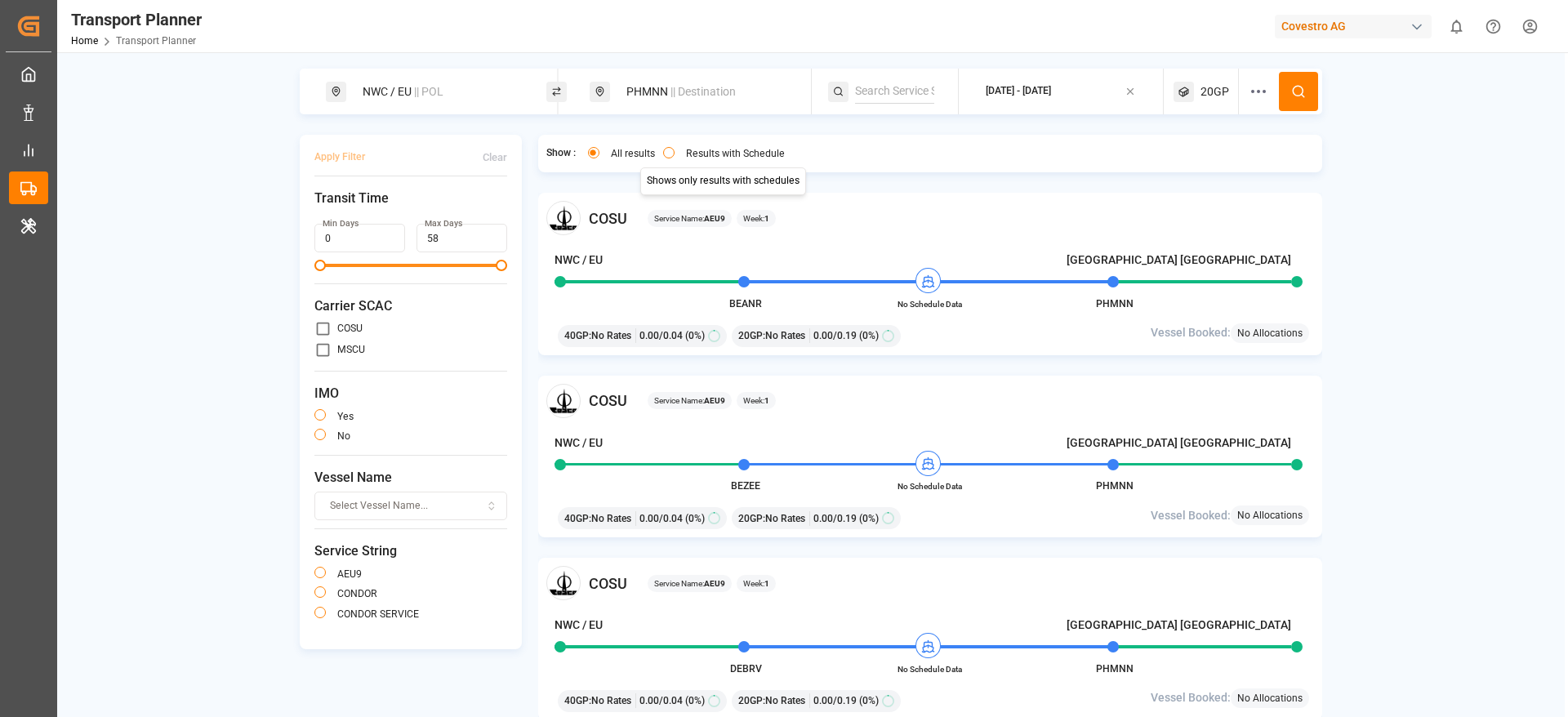
click at [669, 154] on button "Results with Schedule" at bounding box center [668, 153] width 12 height 12
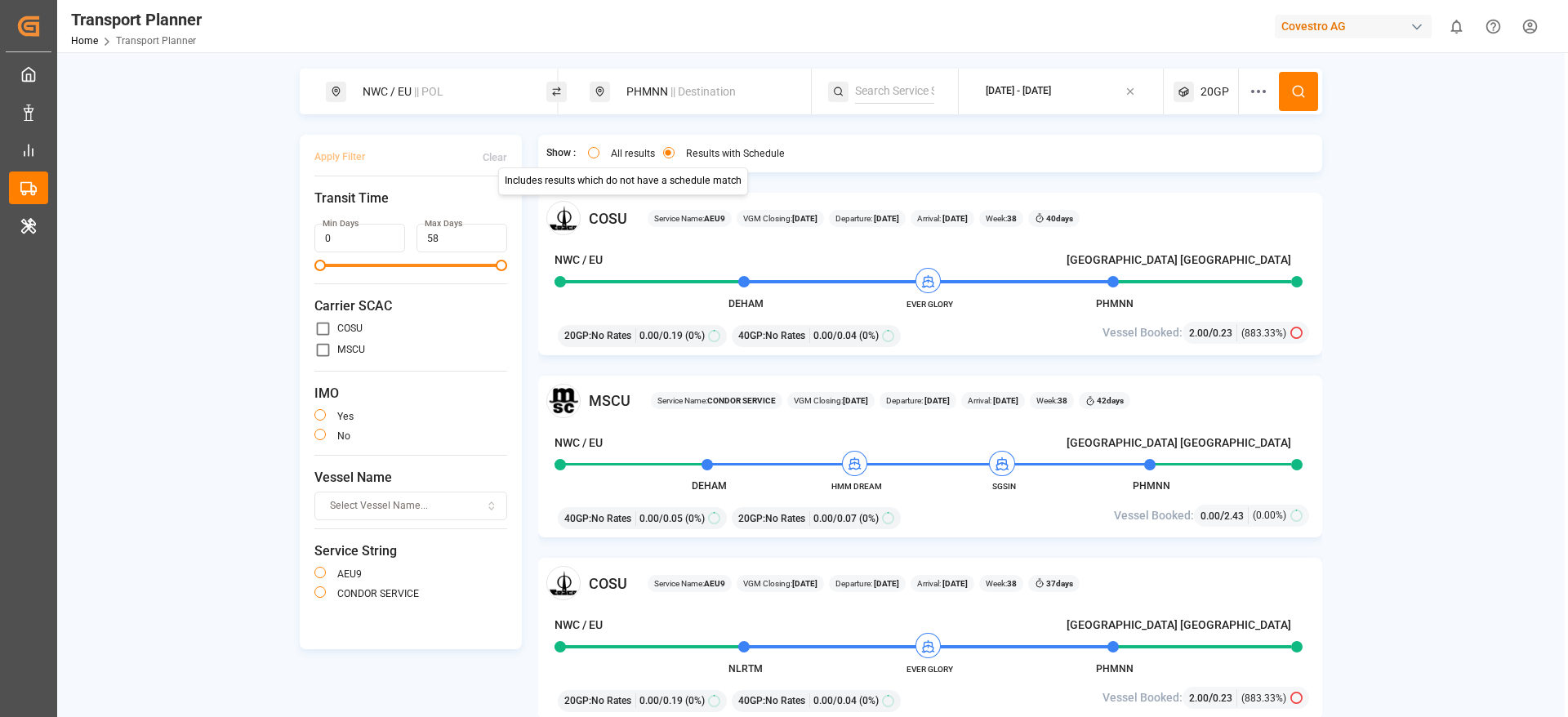
click at [598, 157] on div "All results" at bounding box center [621, 155] width 67 height 17
click at [591, 149] on button "All results" at bounding box center [593, 153] width 12 height 12
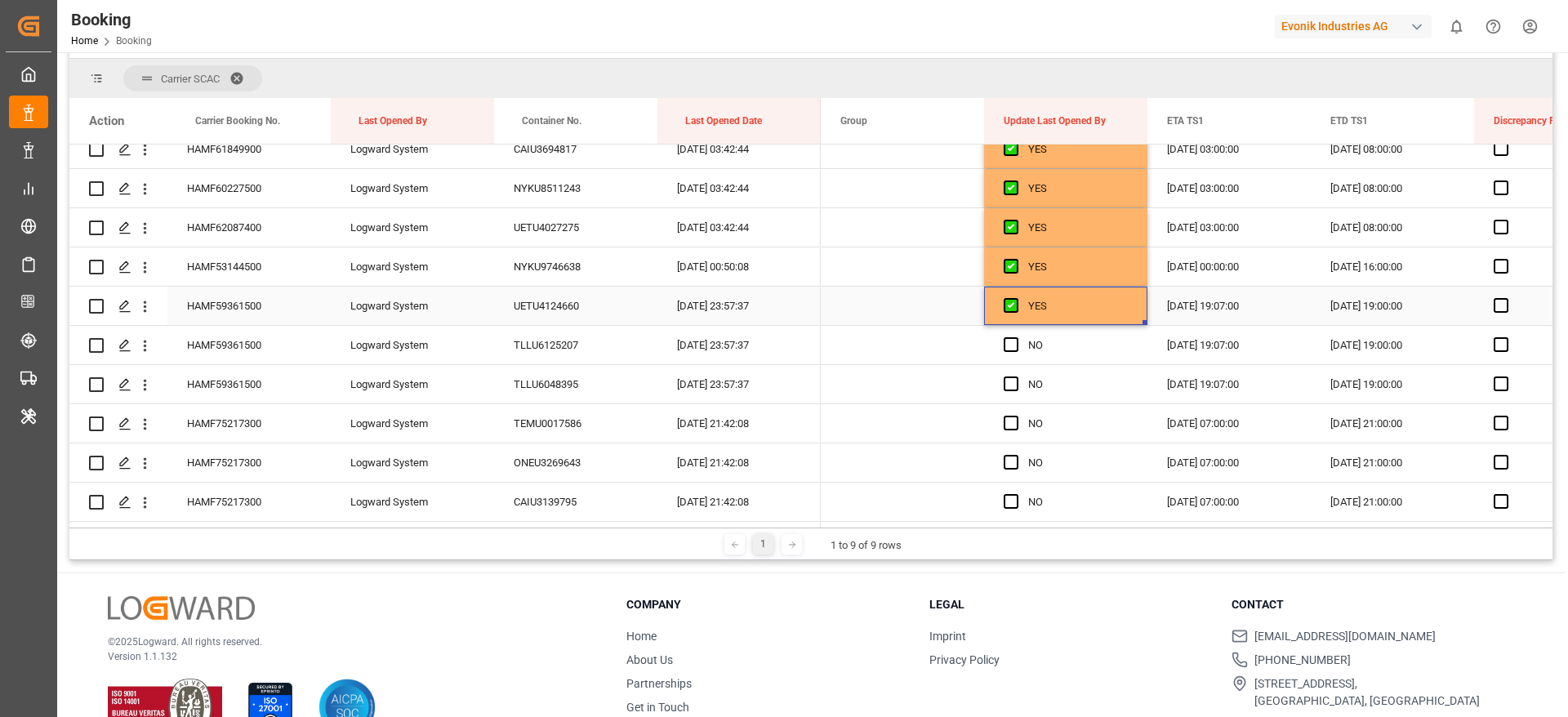
scroll to position [2018, 0]
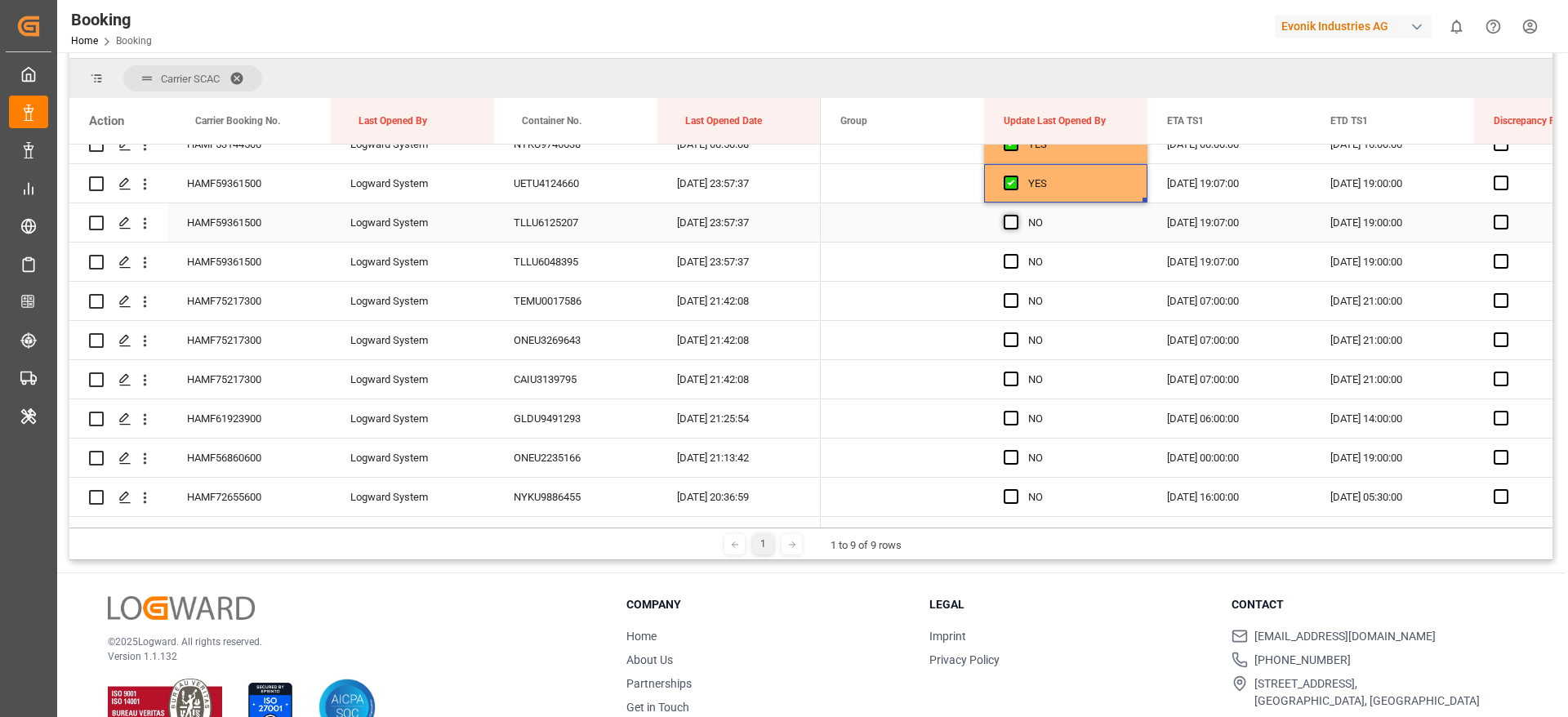
click at [1009, 225] on span "Press SPACE to select this row." at bounding box center [1011, 221] width 14 height 14
click at [1016, 214] on input "Press SPACE to select this row." at bounding box center [1016, 214] width 0 height 0
click at [1017, 255] on span "Press SPACE to select this row." at bounding box center [1011, 261] width 14 height 14
click at [1016, 254] on input "Press SPACE to select this row." at bounding box center [1016, 254] width 0 height 0
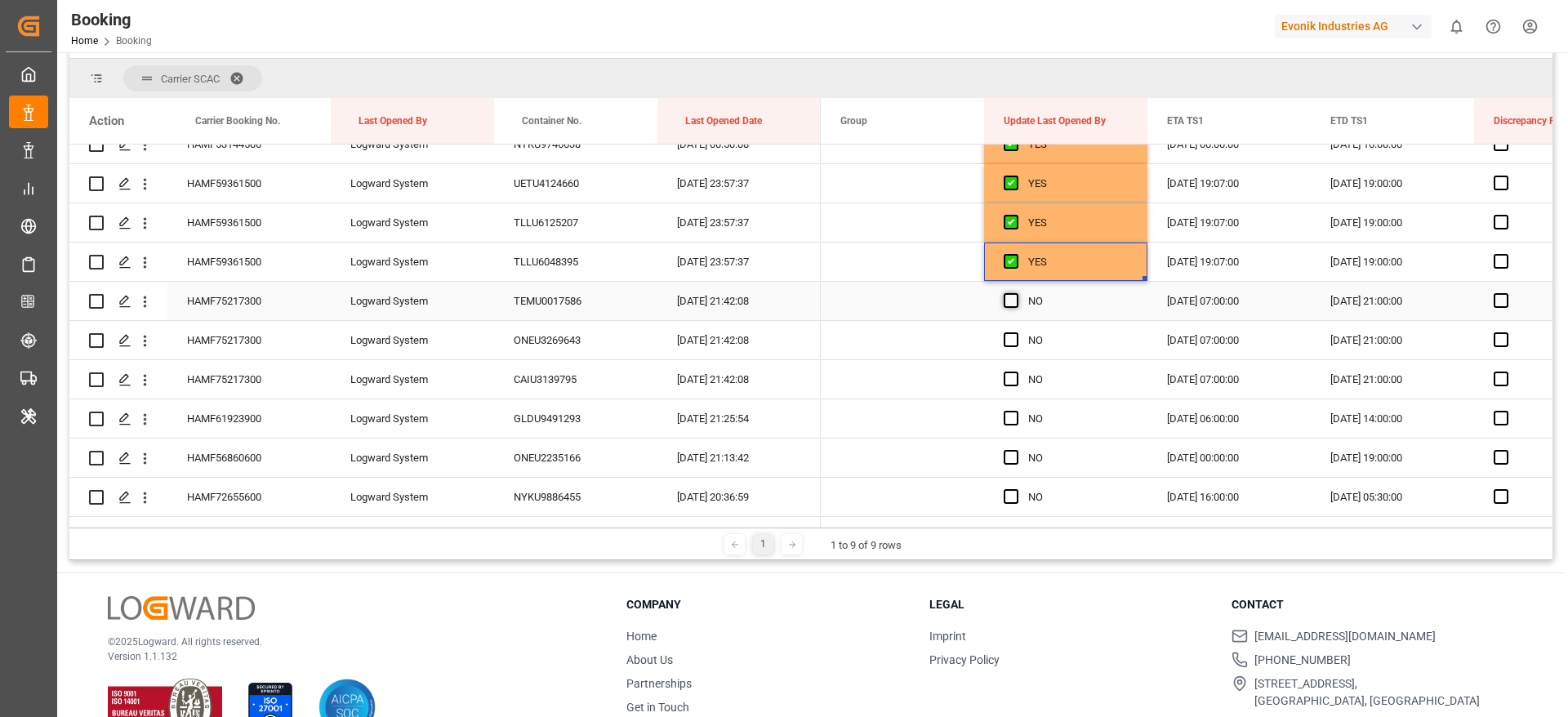
click at [1014, 294] on span "Press SPACE to select this row." at bounding box center [1011, 300] width 14 height 14
click at [1016, 293] on input "Press SPACE to select this row." at bounding box center [1016, 293] width 0 height 0
click at [1010, 332] on span "Press SPACE to select this row." at bounding box center [1011, 339] width 14 height 14
click at [1016, 332] on input "Press SPACE to select this row." at bounding box center [1016, 332] width 0 height 0
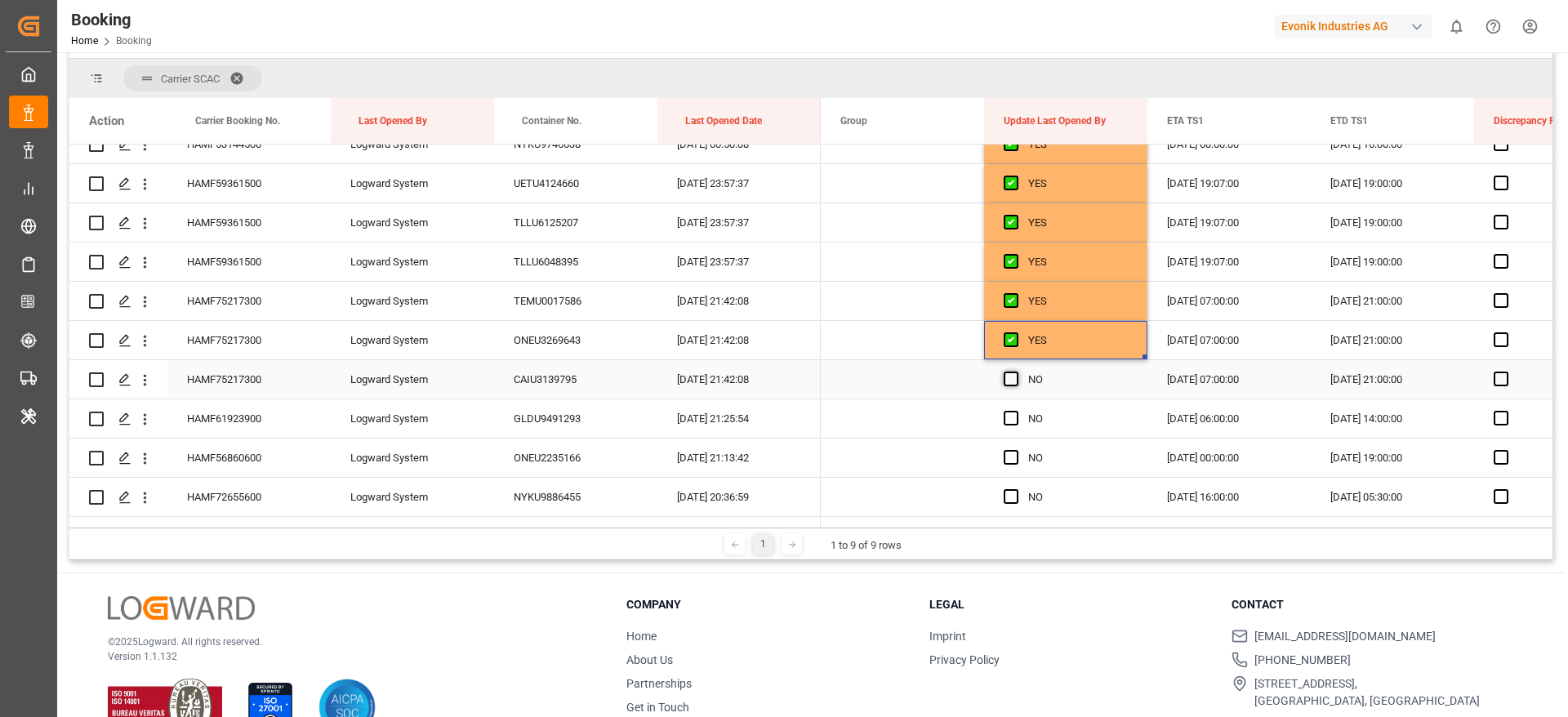
click at [1008, 379] on span "Press SPACE to select this row." at bounding box center [1011, 379] width 14 height 14
click at [1016, 371] on input "Press SPACE to select this row." at bounding box center [1016, 371] width 0 height 0
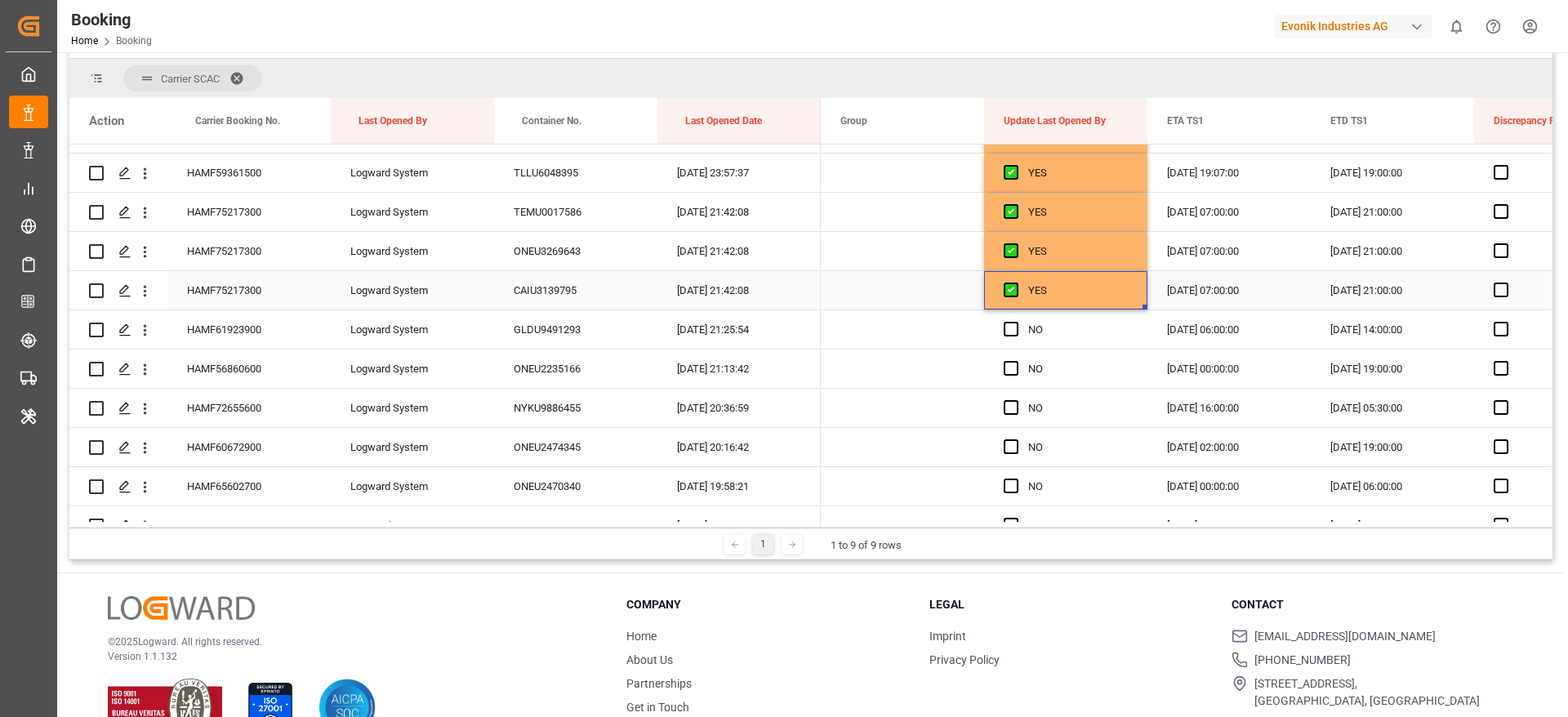
scroll to position [2140, 0]
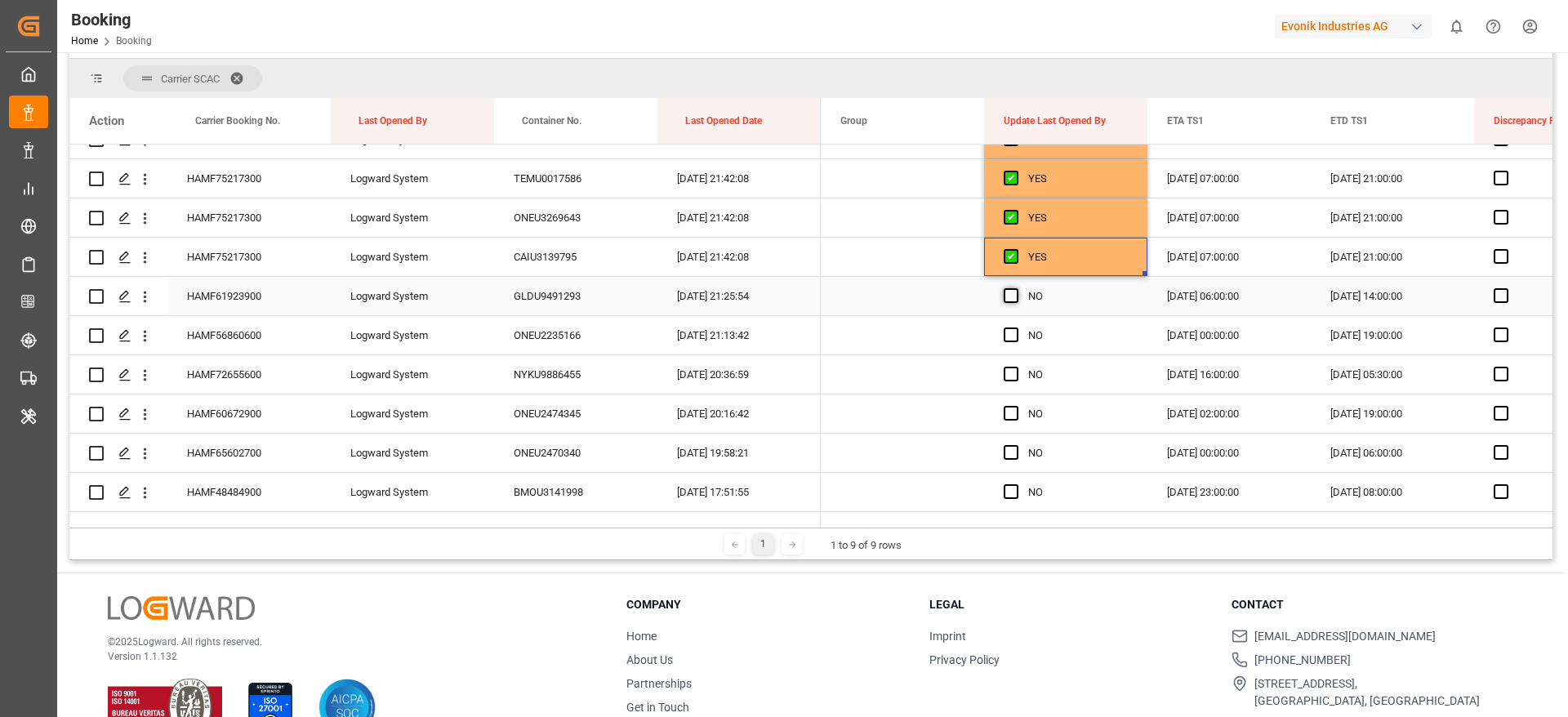
click at [1007, 291] on span "Press SPACE to select this row." at bounding box center [1011, 296] width 14 height 14
click at [1016, 288] on input "Press SPACE to select this row." at bounding box center [1016, 288] width 0 height 0
click at [143, 336] on icon "open menu" at bounding box center [145, 336] width 17 height 17
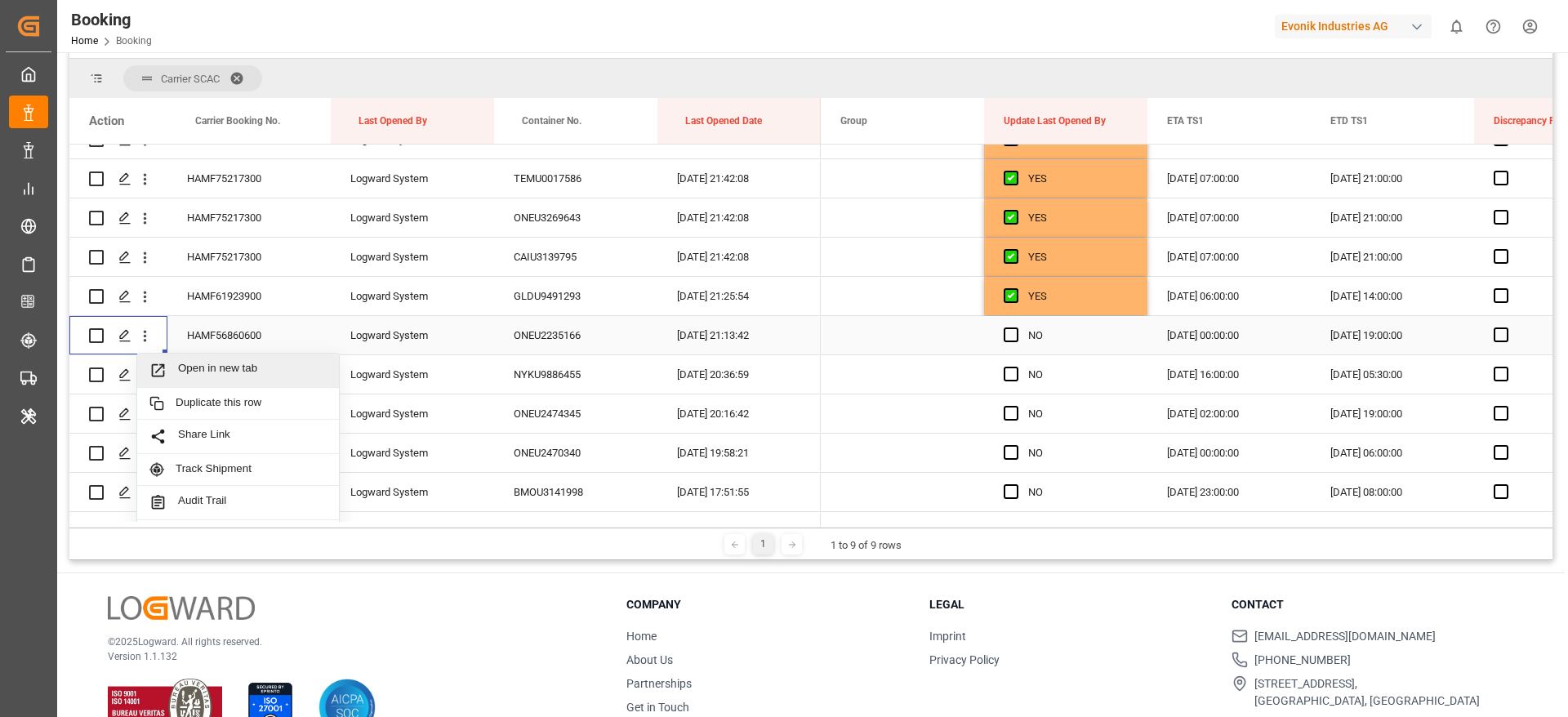
click at [214, 360] on div "Open in new tab" at bounding box center [239, 371] width 202 height 34
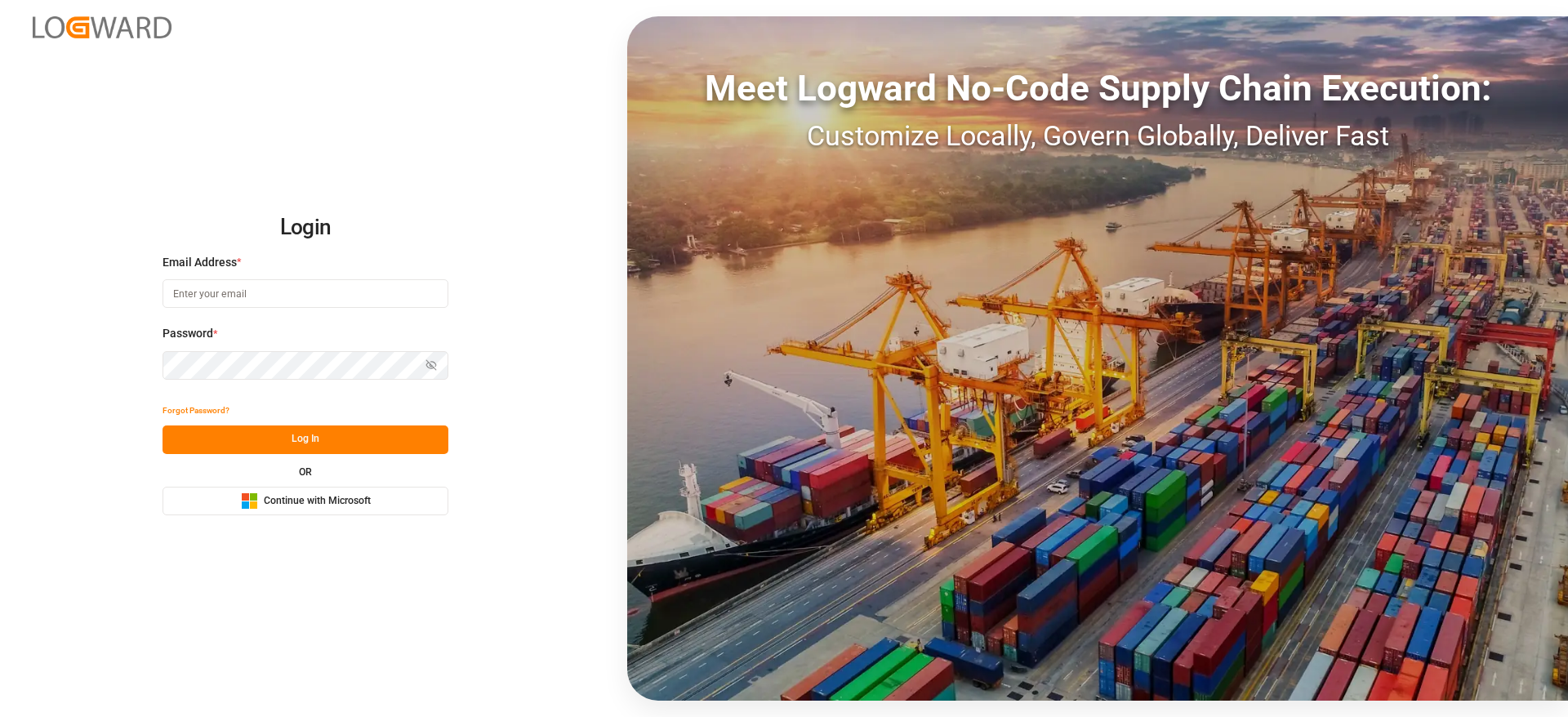
click at [297, 504] on span "Continue with Microsoft" at bounding box center [317, 501] width 107 height 14
click at [306, 500] on span "Continue with Microsoft" at bounding box center [317, 501] width 107 height 14
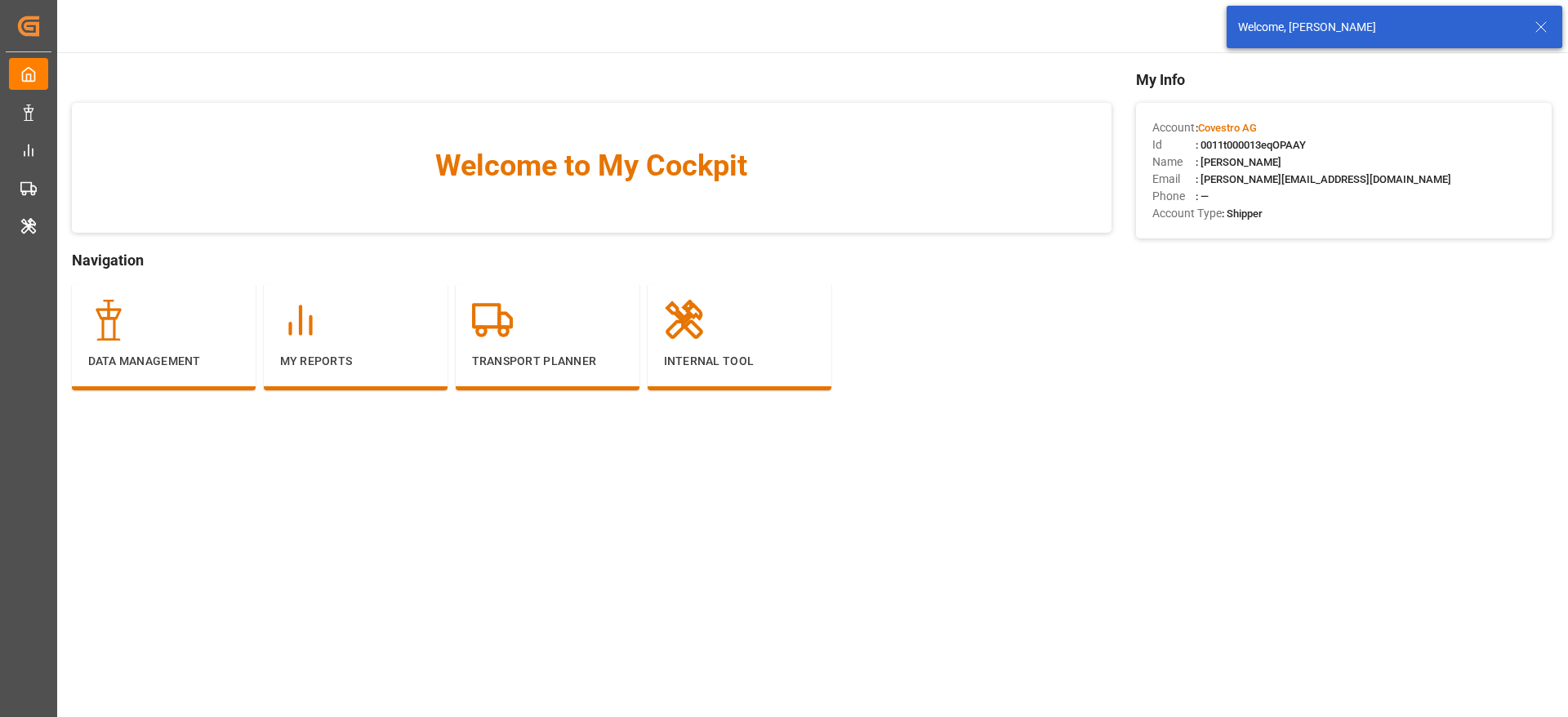
click at [1545, 19] on icon at bounding box center [1541, 27] width 20 height 20
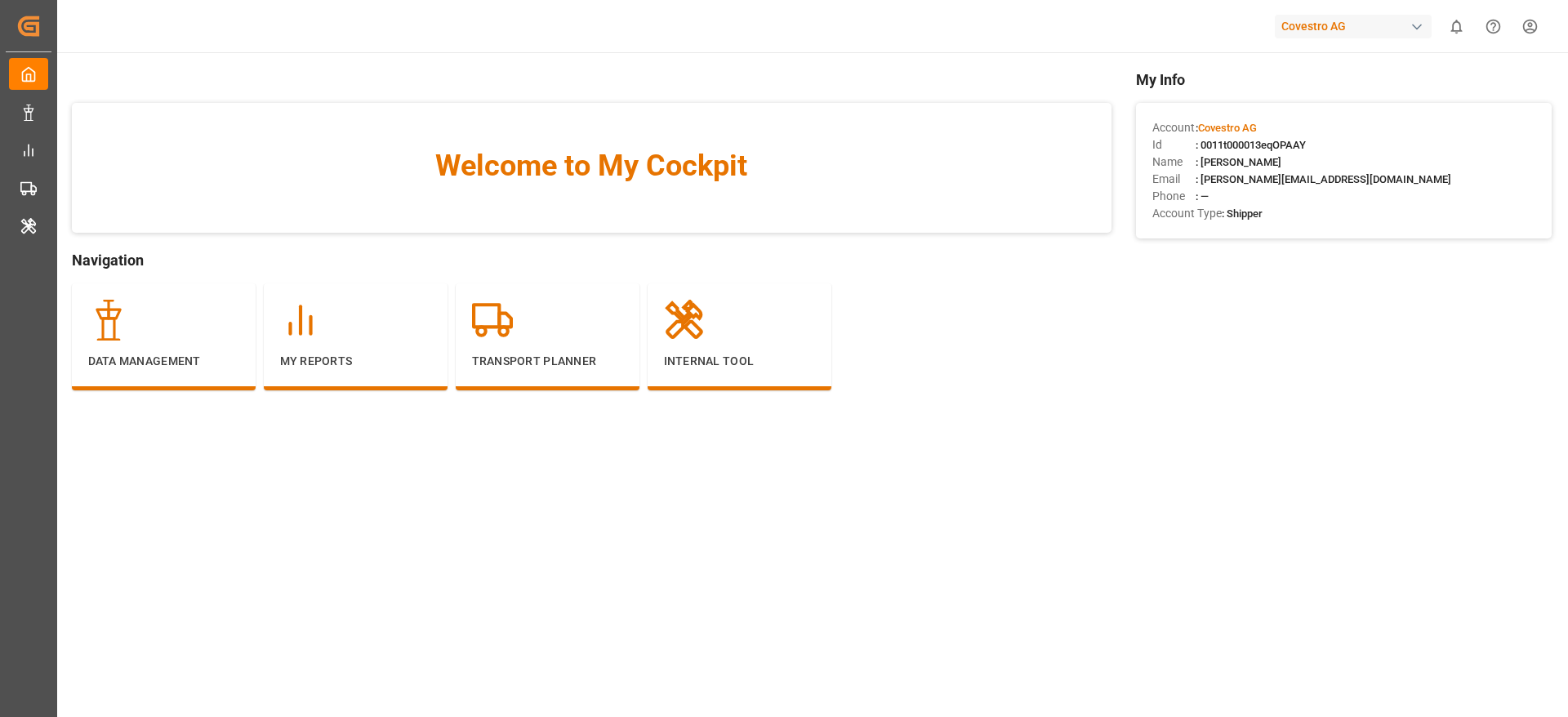
click at [1354, 13] on div "Covestro AG" at bounding box center [1356, 26] width 164 height 31
type input "evonik in"
click at [1351, 119] on span "EvonikIn-6LLN" at bounding box center [1321, 119] width 107 height 14
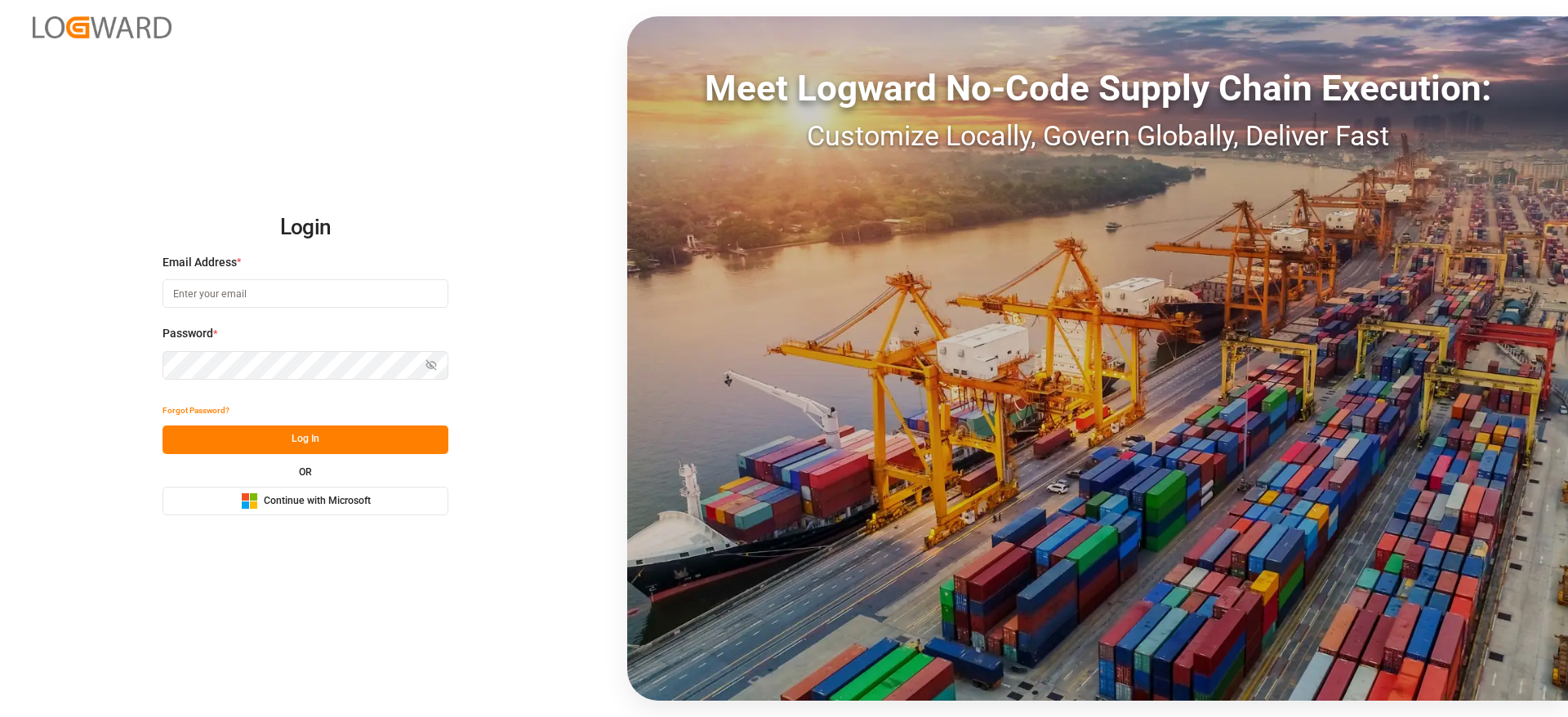
click at [345, 509] on div "Microsoft Logo Continue with Microsoft" at bounding box center [306, 500] width 130 height 17
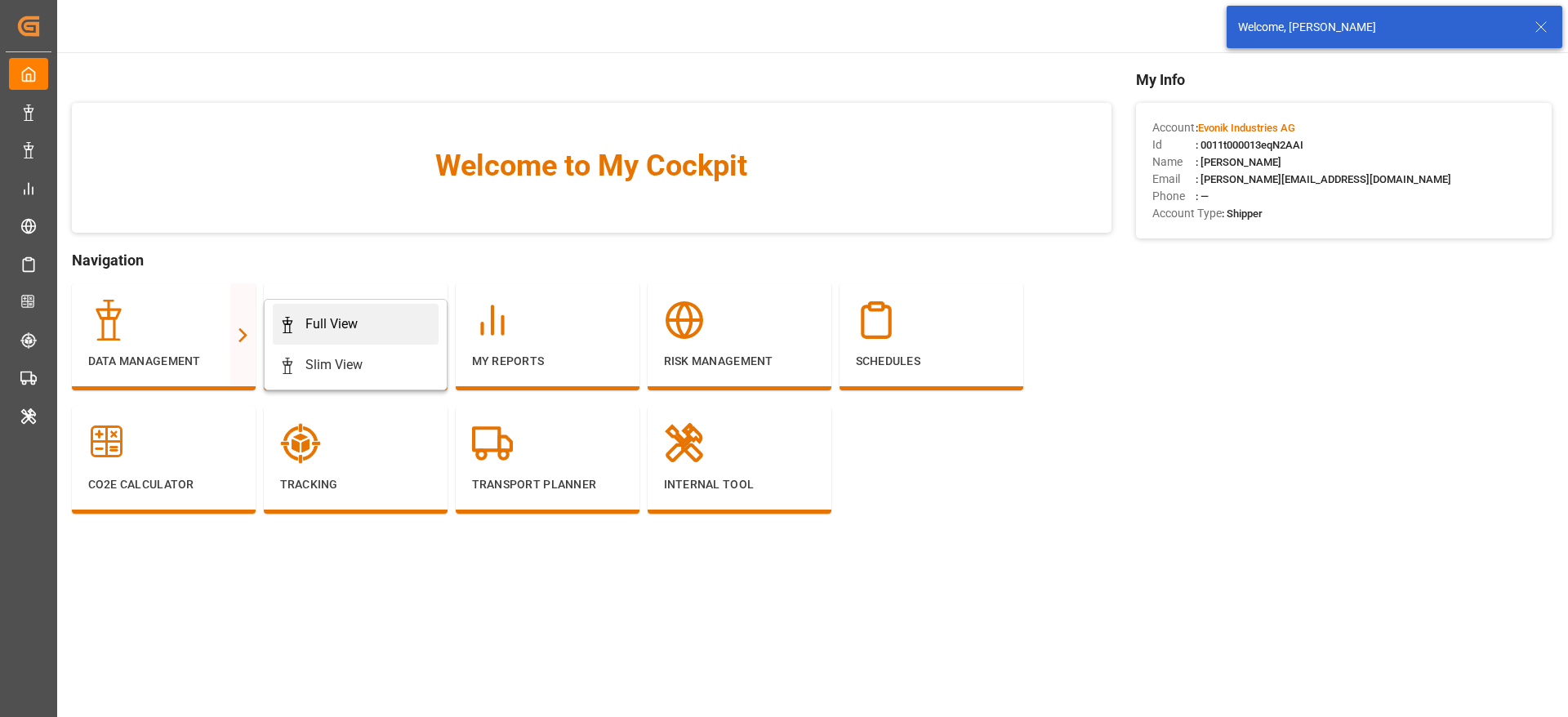
click at [370, 312] on link "Full View" at bounding box center [356, 324] width 166 height 41
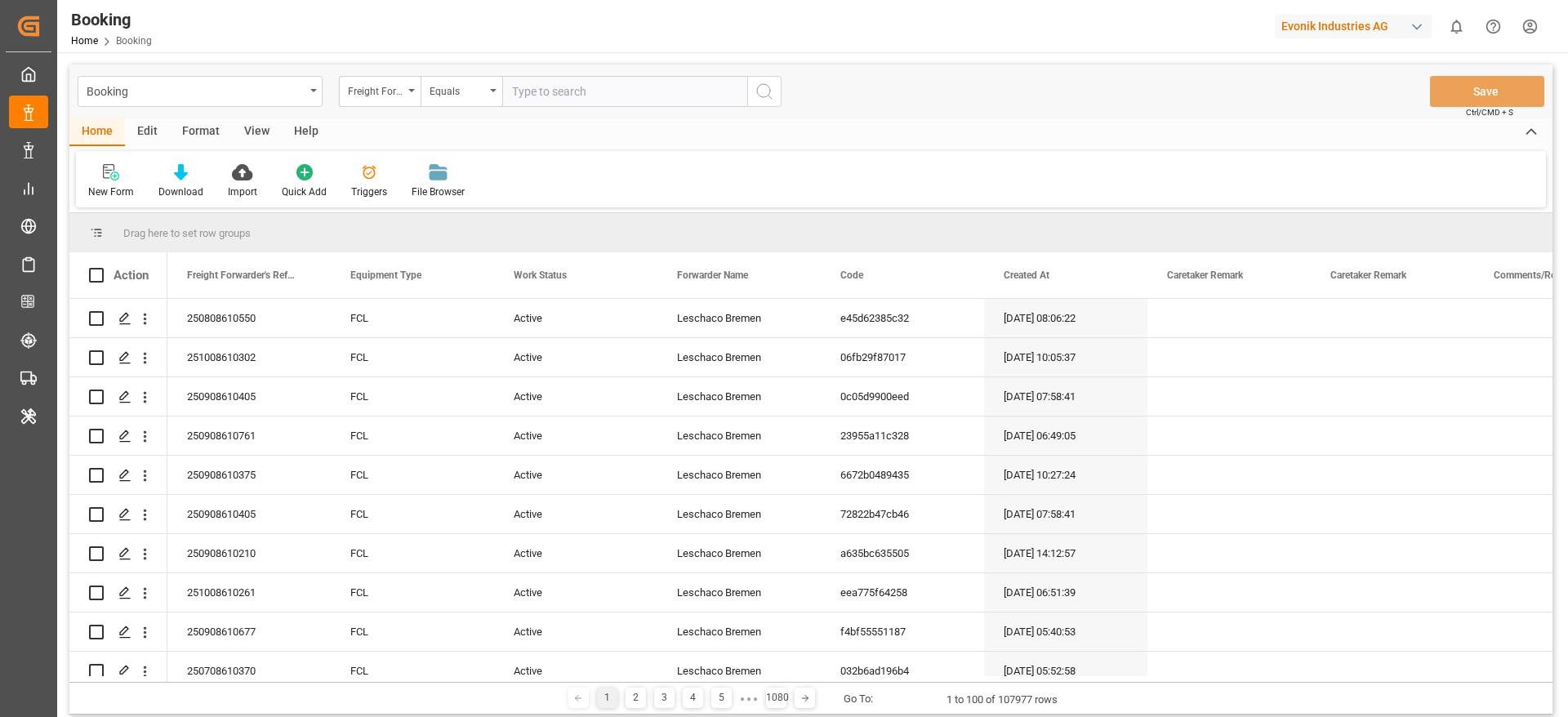
click at [205, 129] on div "Format" at bounding box center [200, 132] width 62 height 28
click at [97, 197] on div "Filter Rows" at bounding box center [113, 192] width 48 height 14
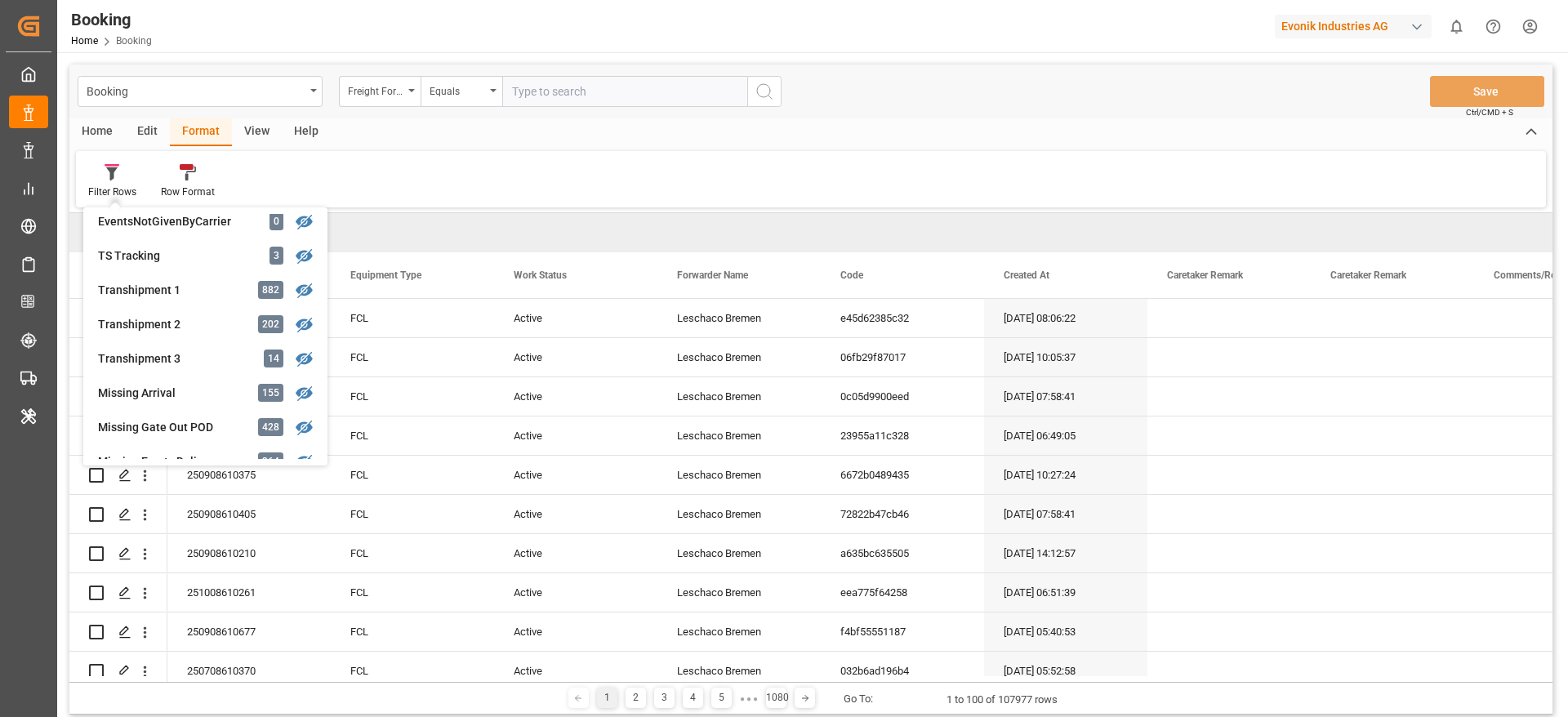
scroll to position [367, 0]
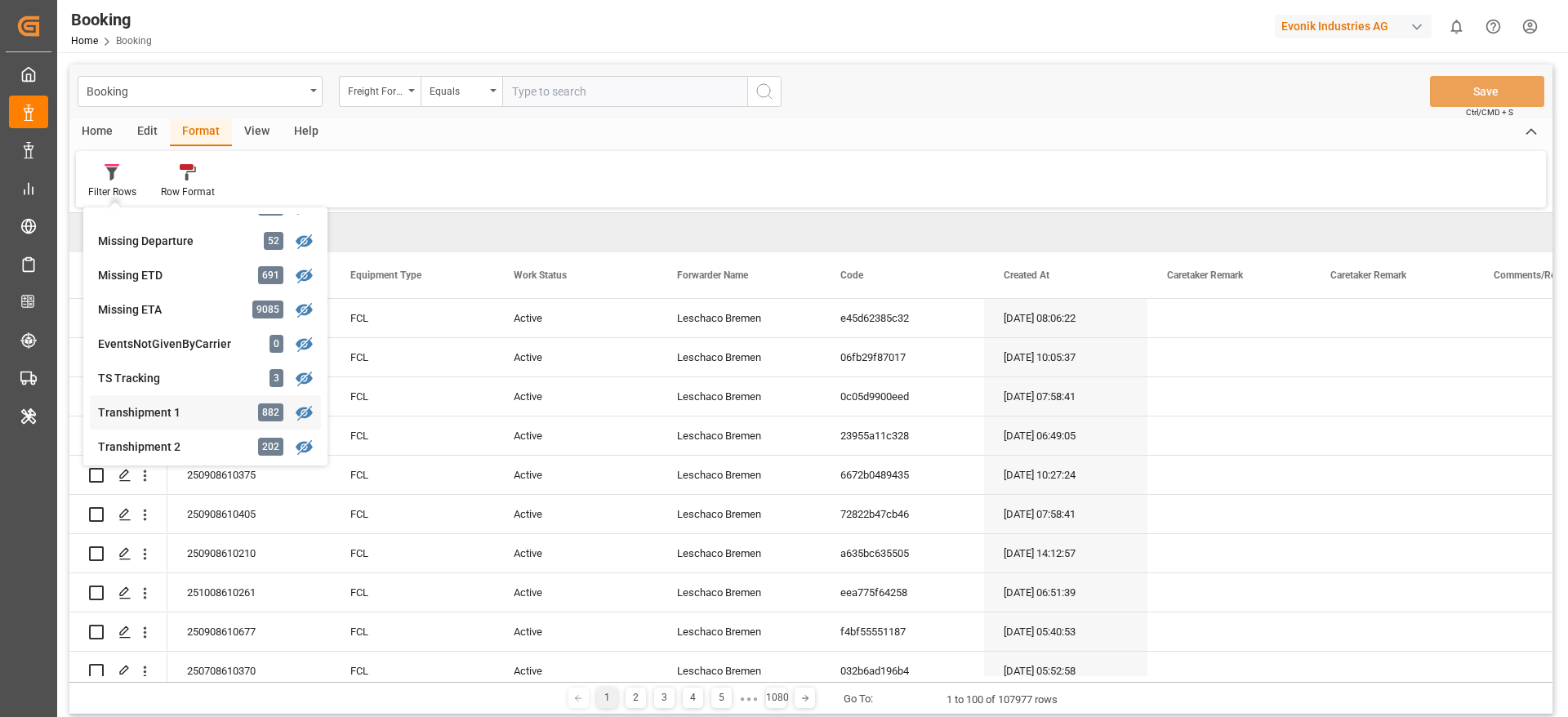
click at [220, 414] on div "Transhipment 1" at bounding box center [170, 413] width 143 height 17
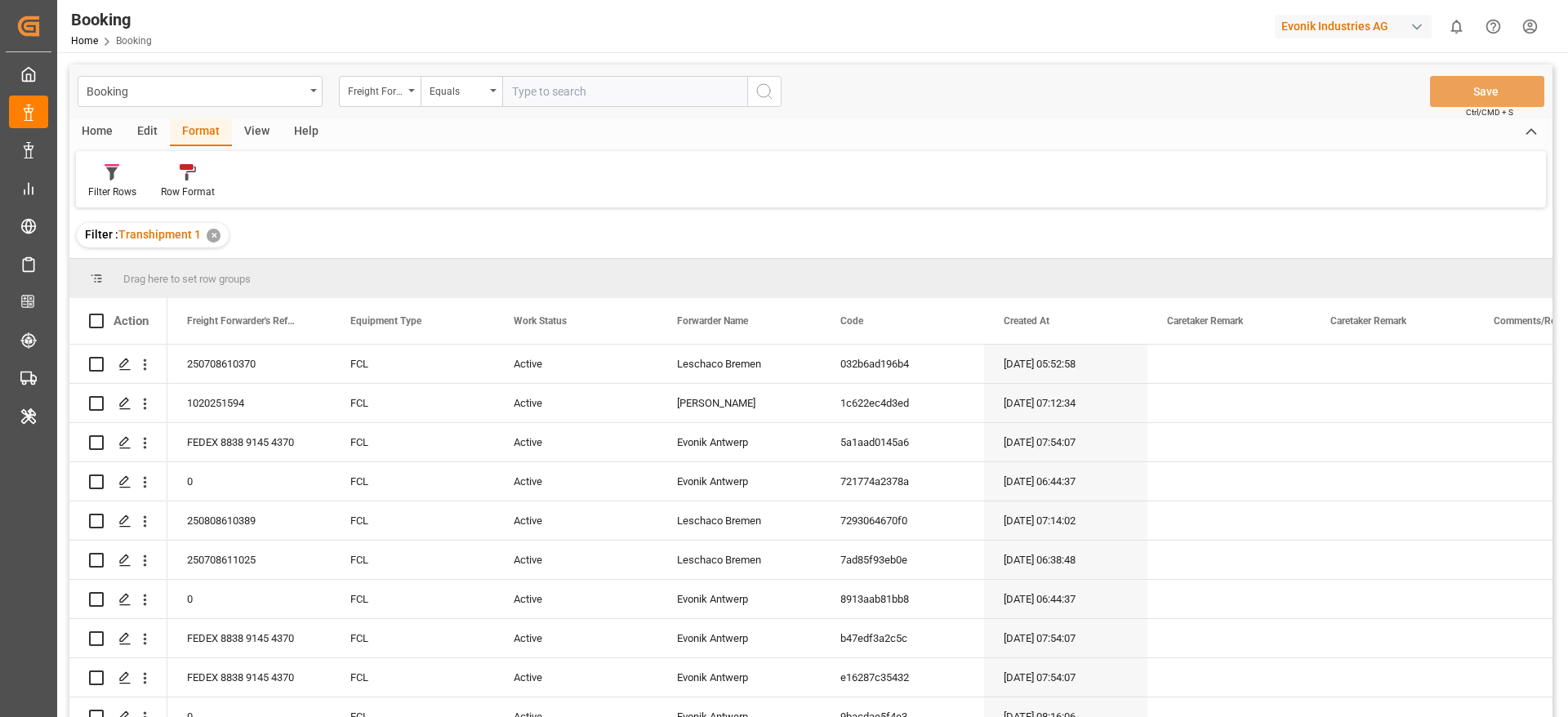
click at [235, 129] on div "View" at bounding box center [257, 132] width 50 height 28
click at [93, 185] on div "Default" at bounding box center [105, 192] width 32 height 14
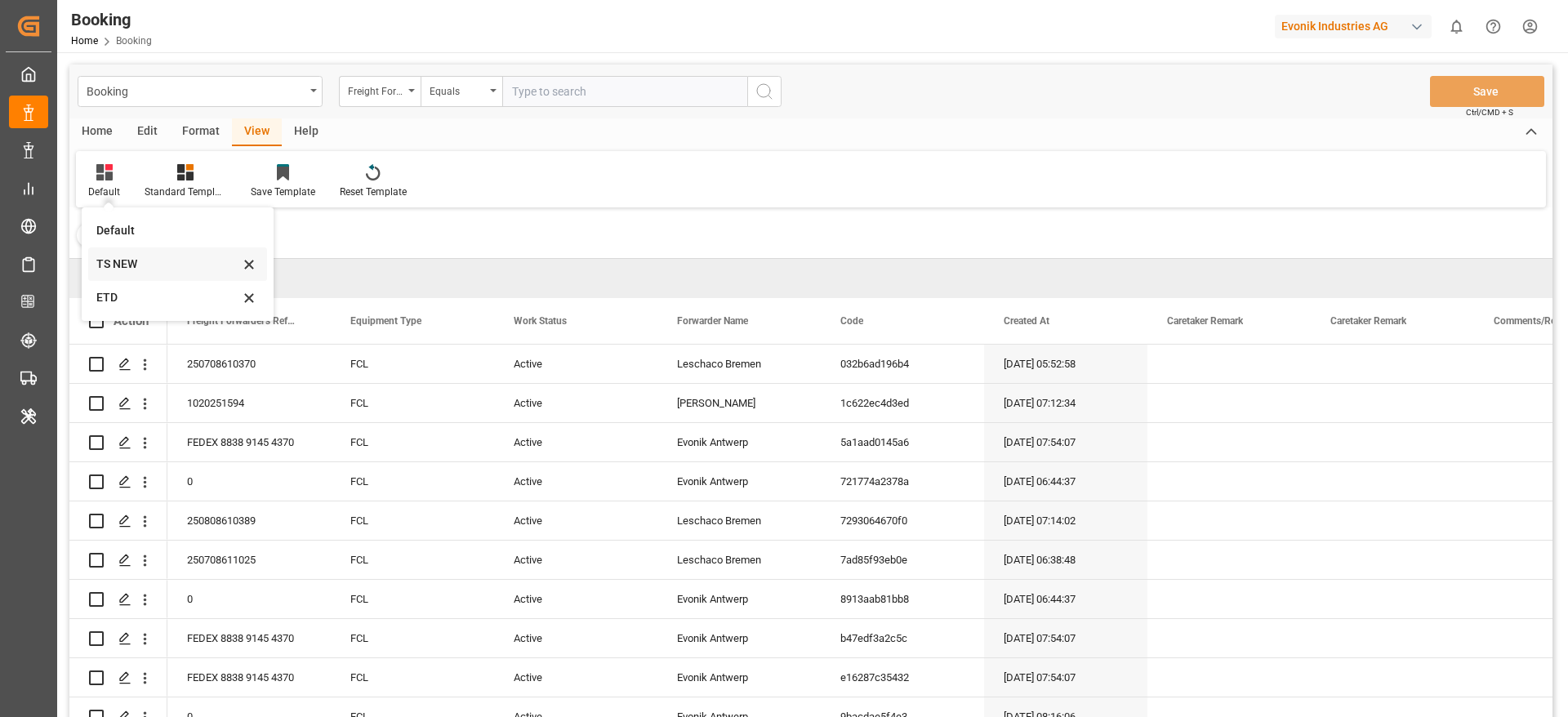
click at [135, 263] on div "TS NEW" at bounding box center [168, 263] width 143 height 17
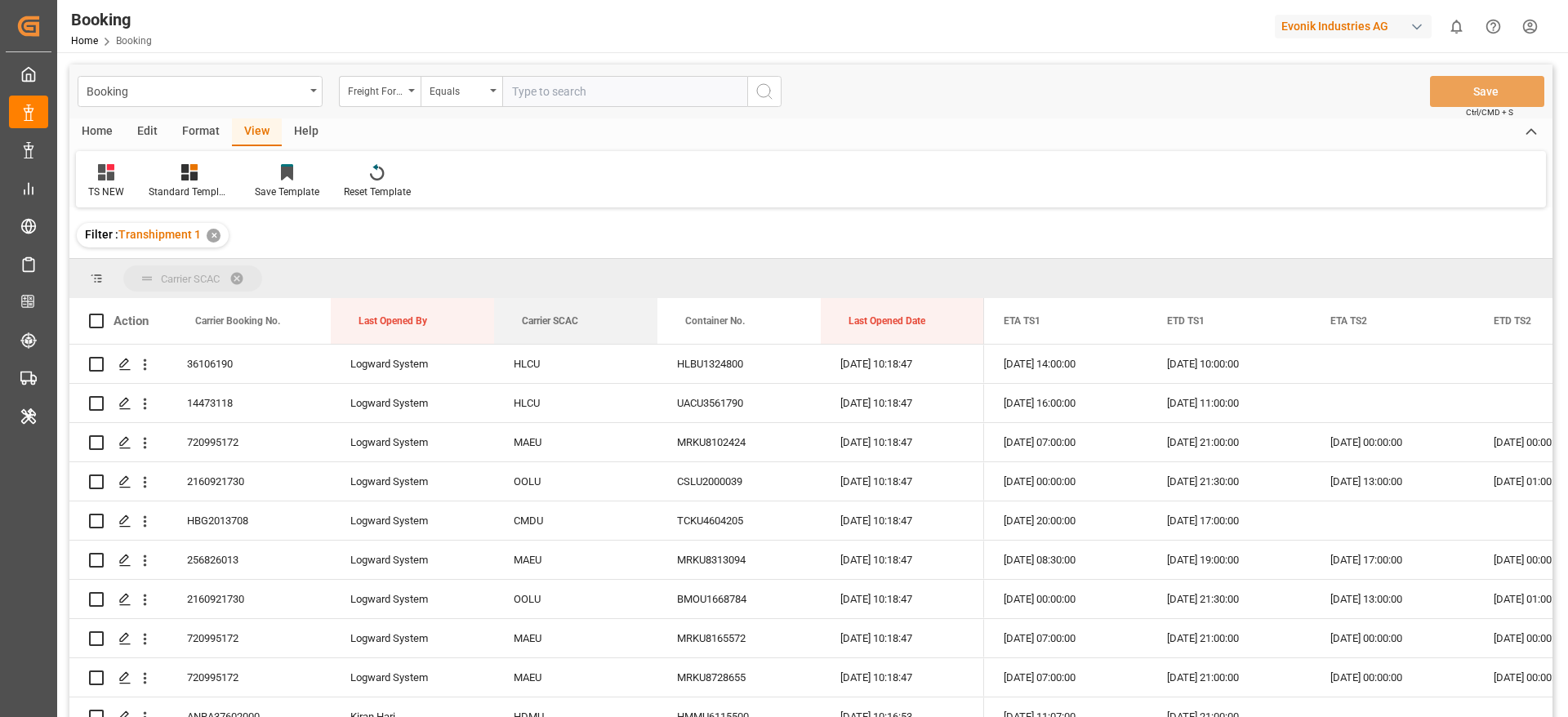
drag, startPoint x: 569, startPoint y: 312, endPoint x: 557, endPoint y: 288, distance: 26.8
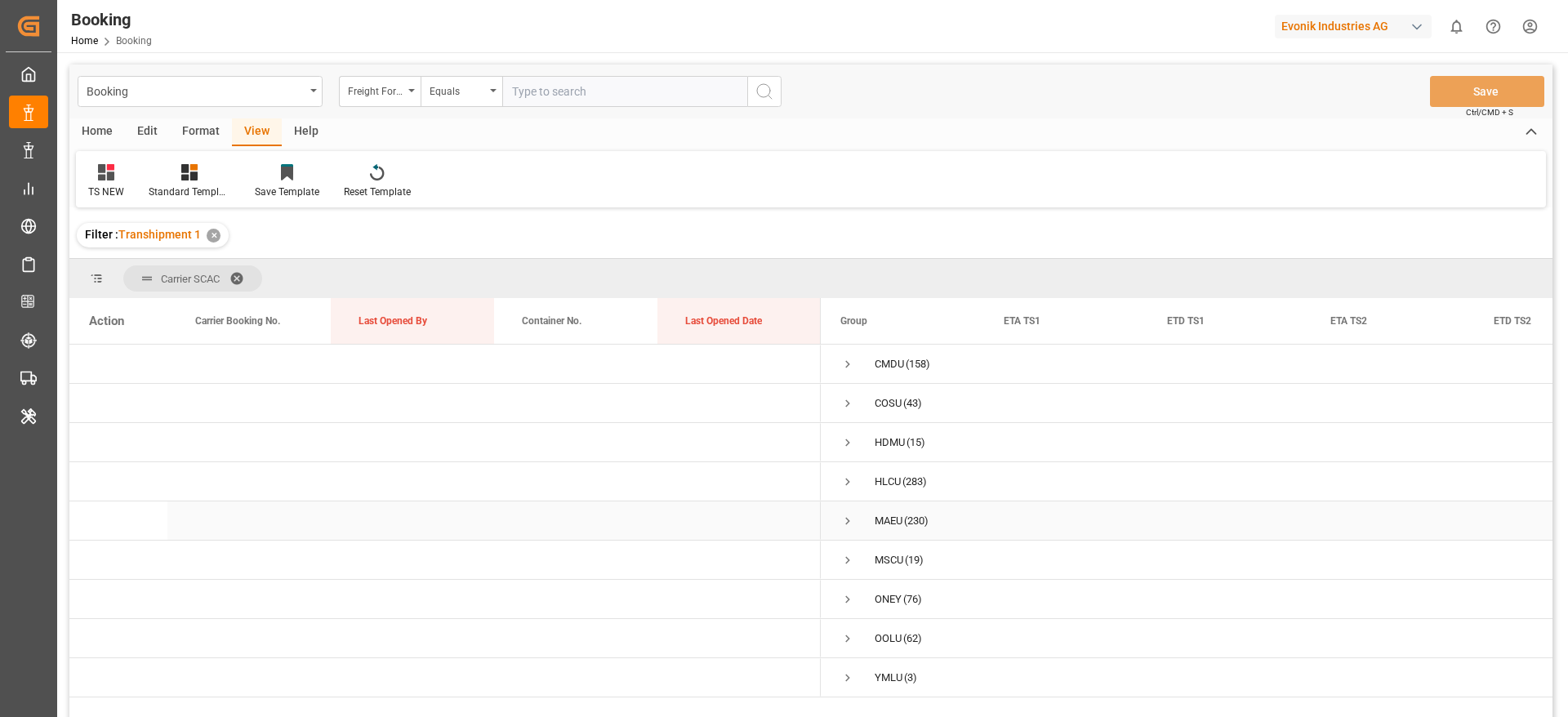
scroll to position [122, 0]
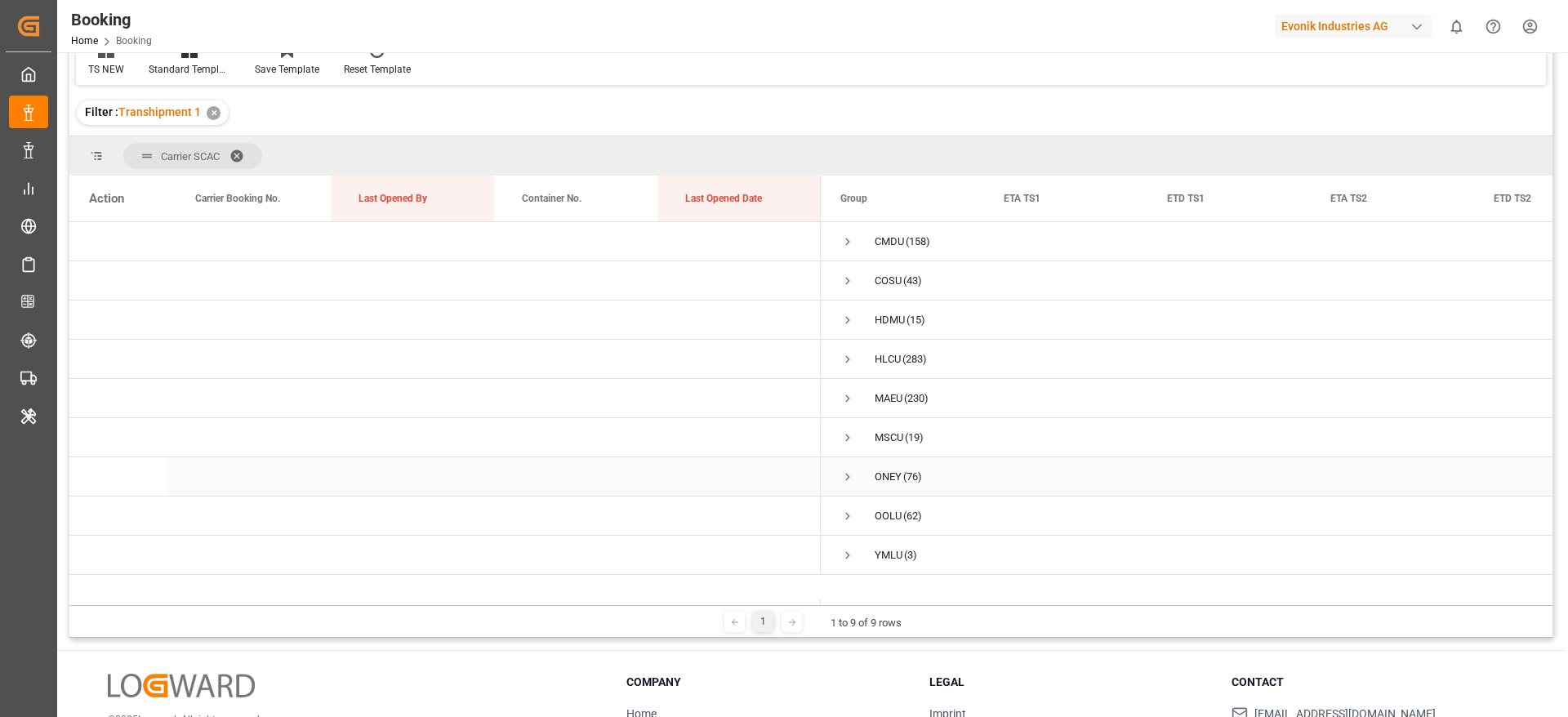
click at [843, 474] on span "Press SPACE to select this row." at bounding box center [848, 477] width 14 height 14
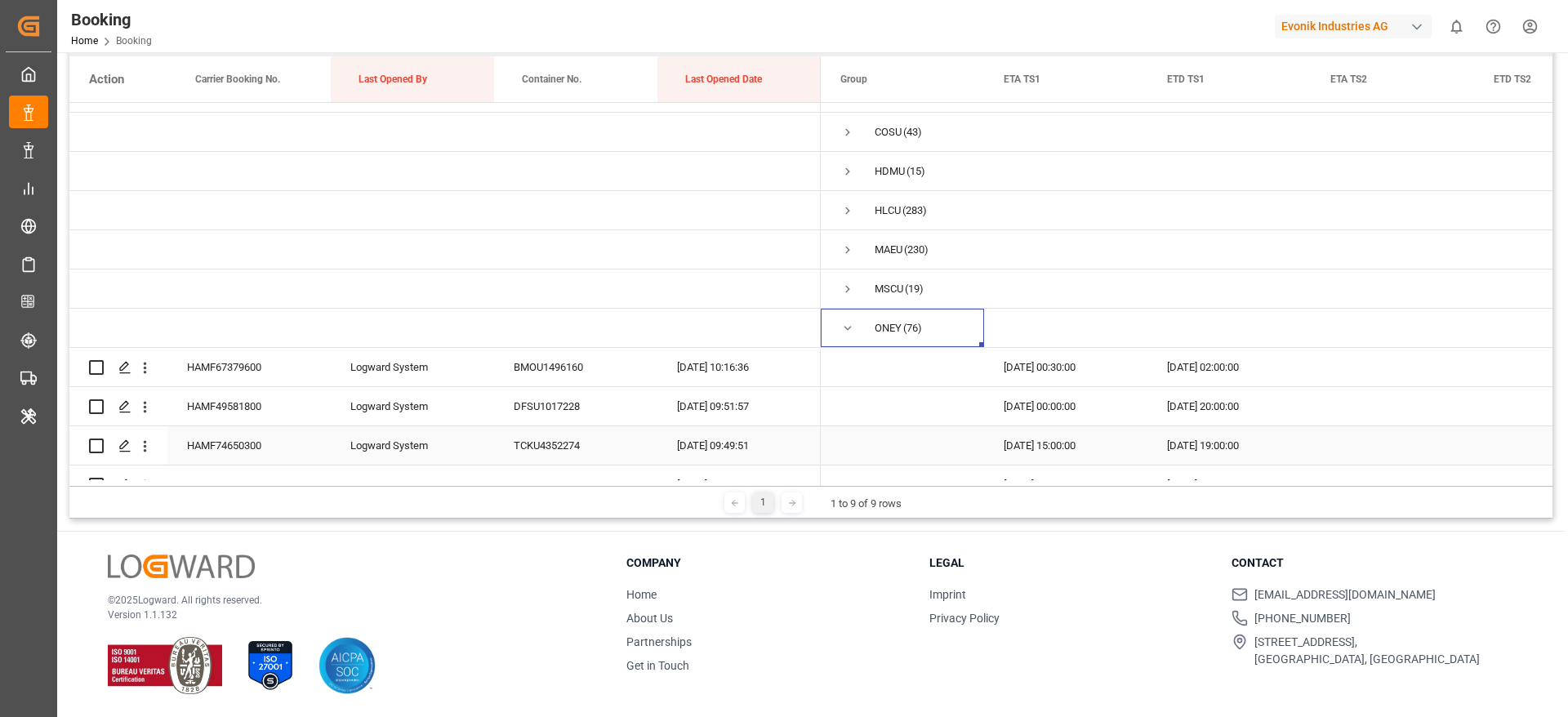
scroll to position [0, 0]
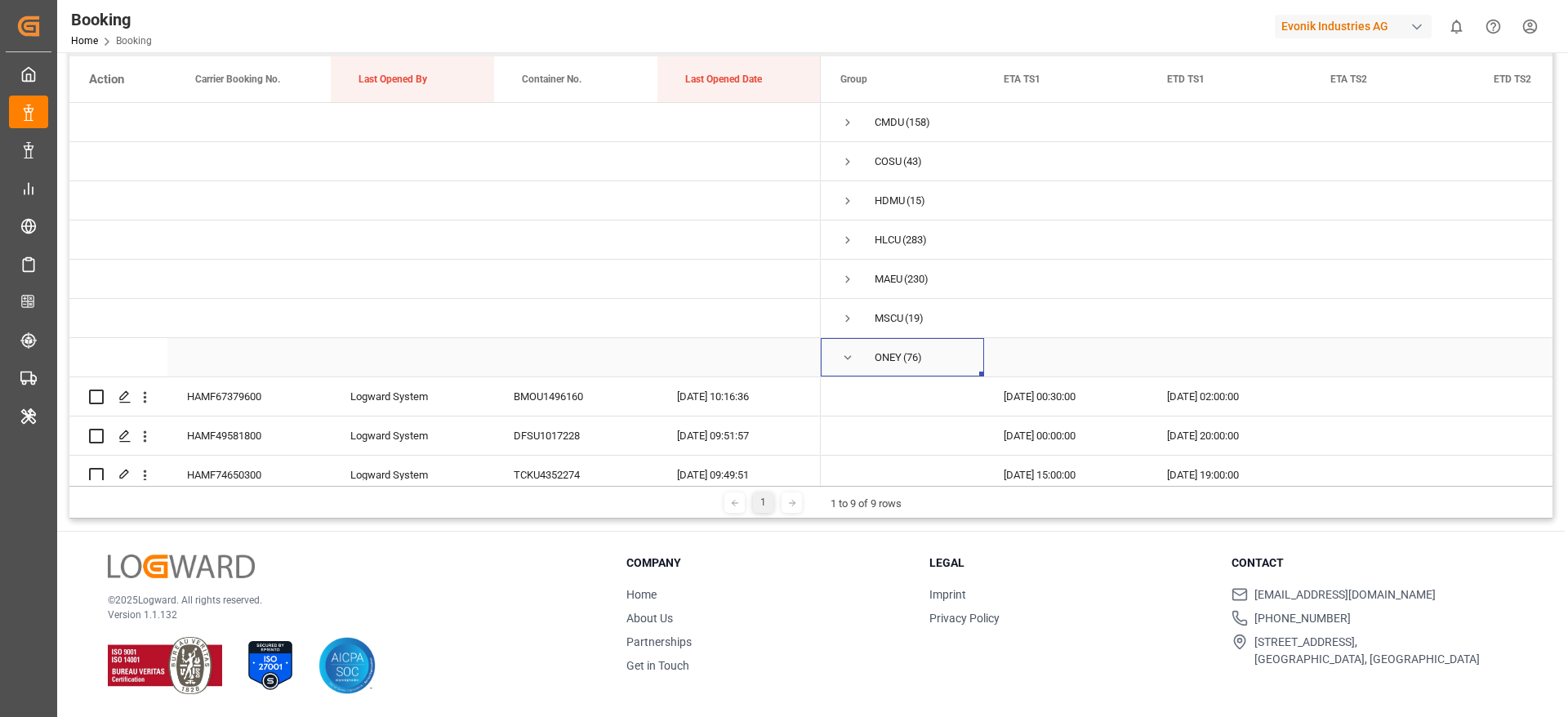
click at [851, 358] on span "Press SPACE to select this row." at bounding box center [848, 357] width 14 height 14
